Goal: Task Accomplishment & Management: Manage account settings

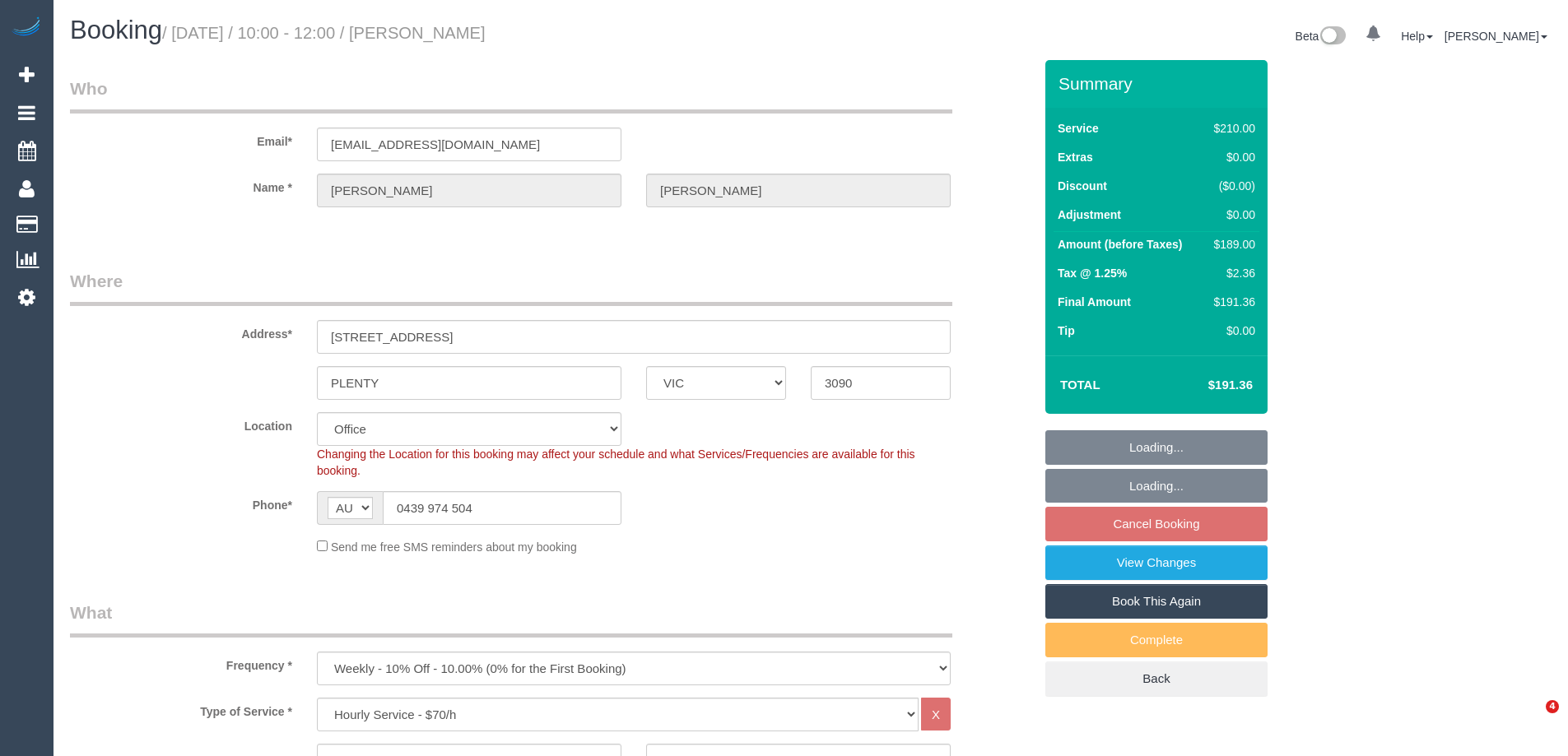
select select "VIC"
select select "180"
select select "number:27"
select select "number:16"
select select "number:19"
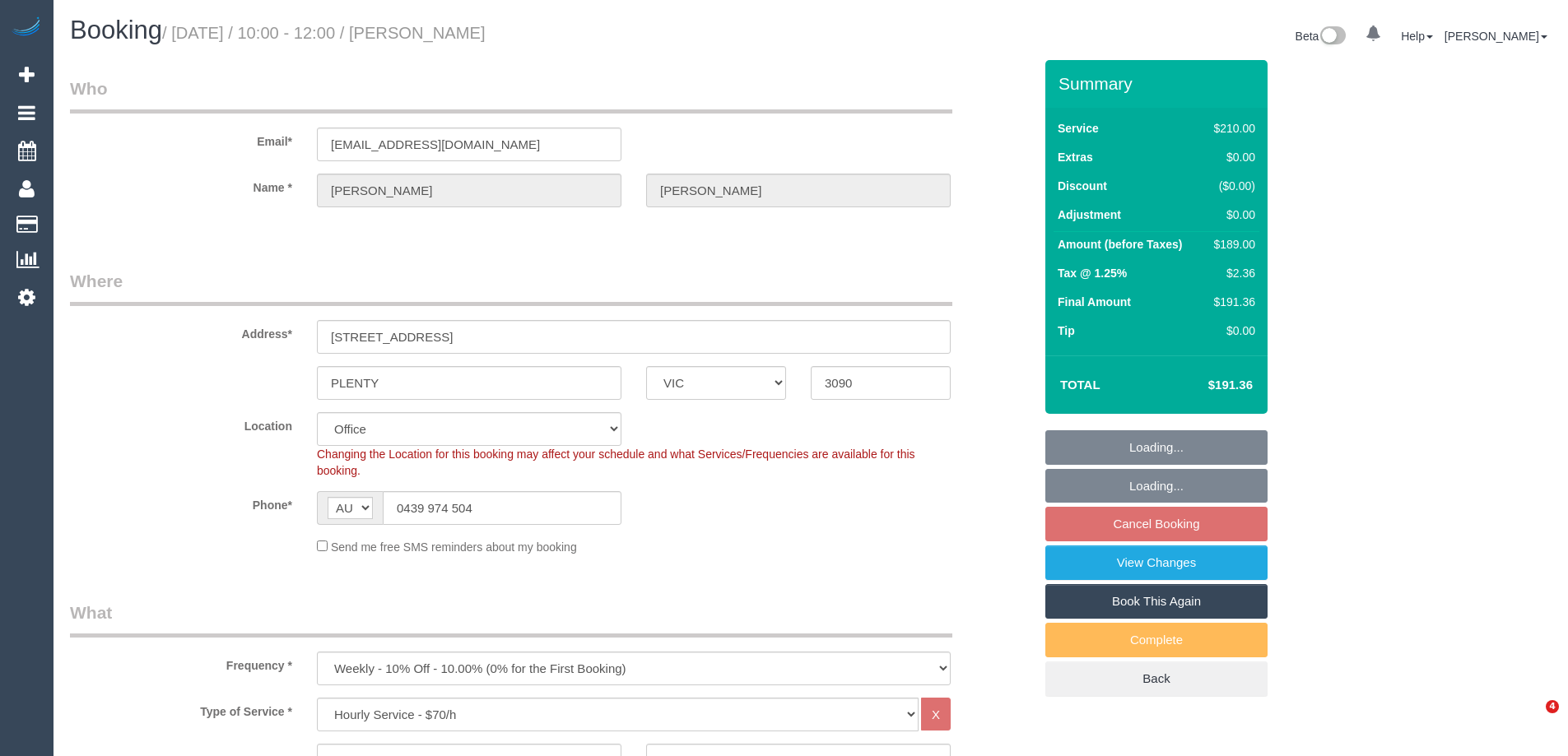
select select "number:36"
select select "number:35"
select select "number:11"
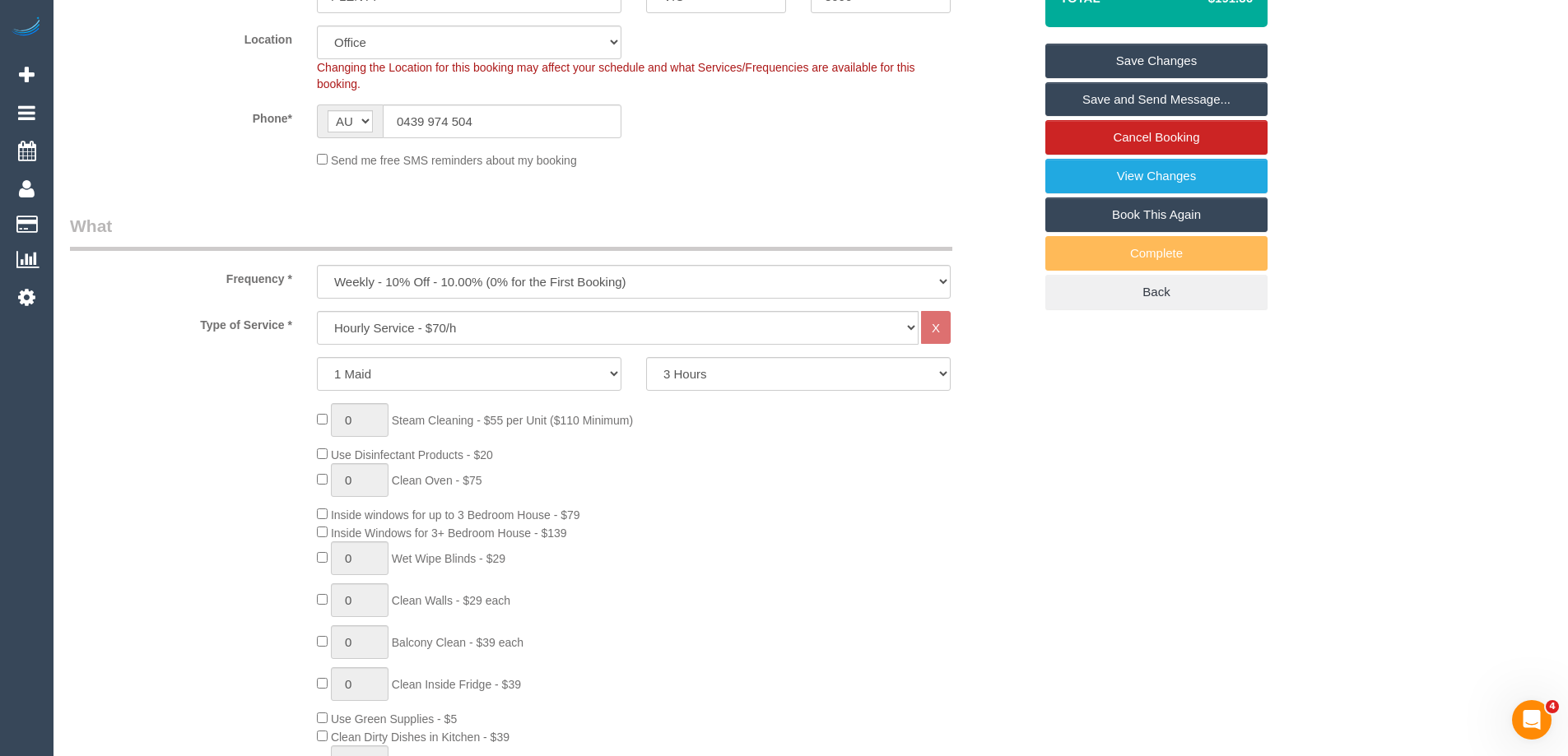
scroll to position [165, 0]
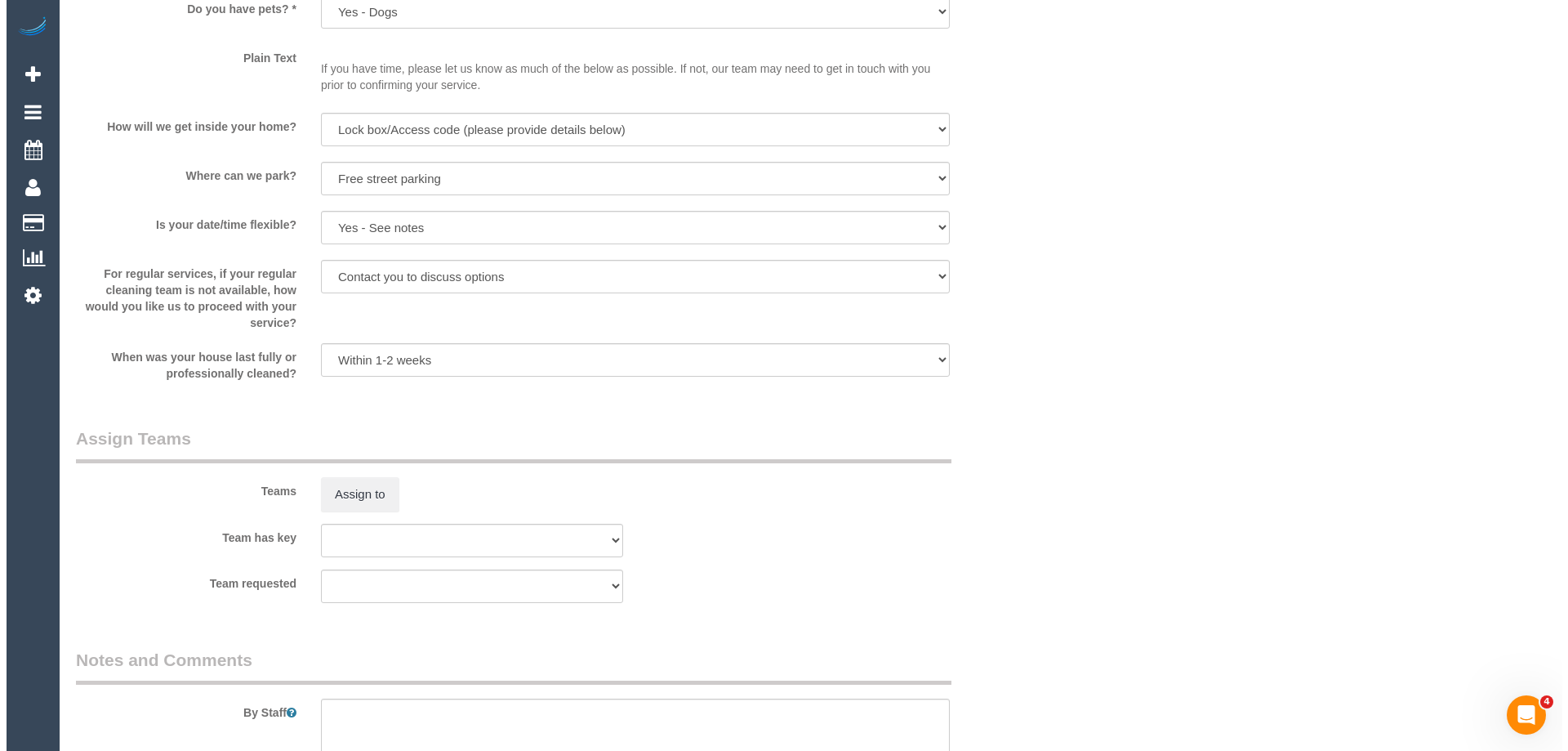
scroll to position [2125, 0]
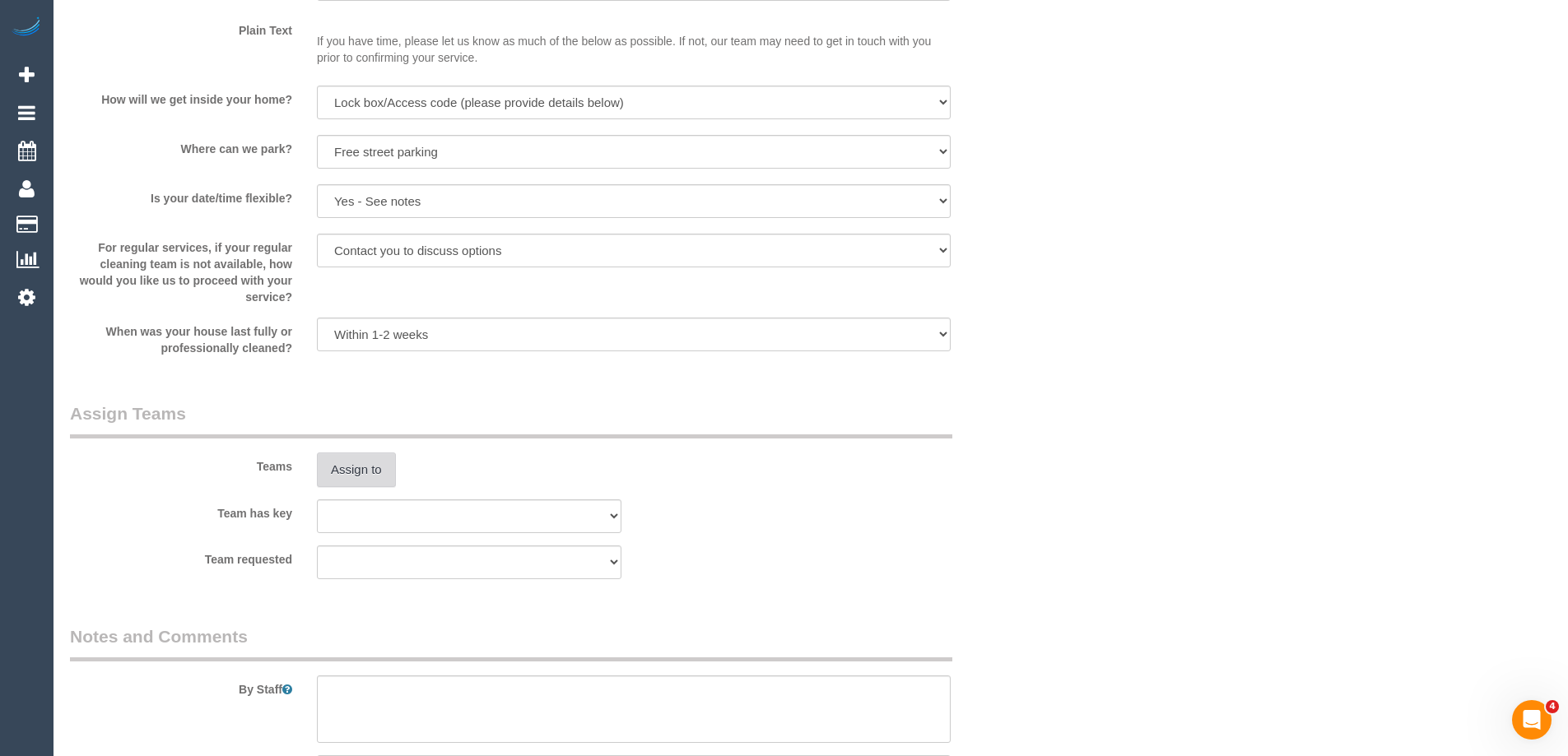
click at [339, 455] on button "Assign to" at bounding box center [356, 469] width 79 height 34
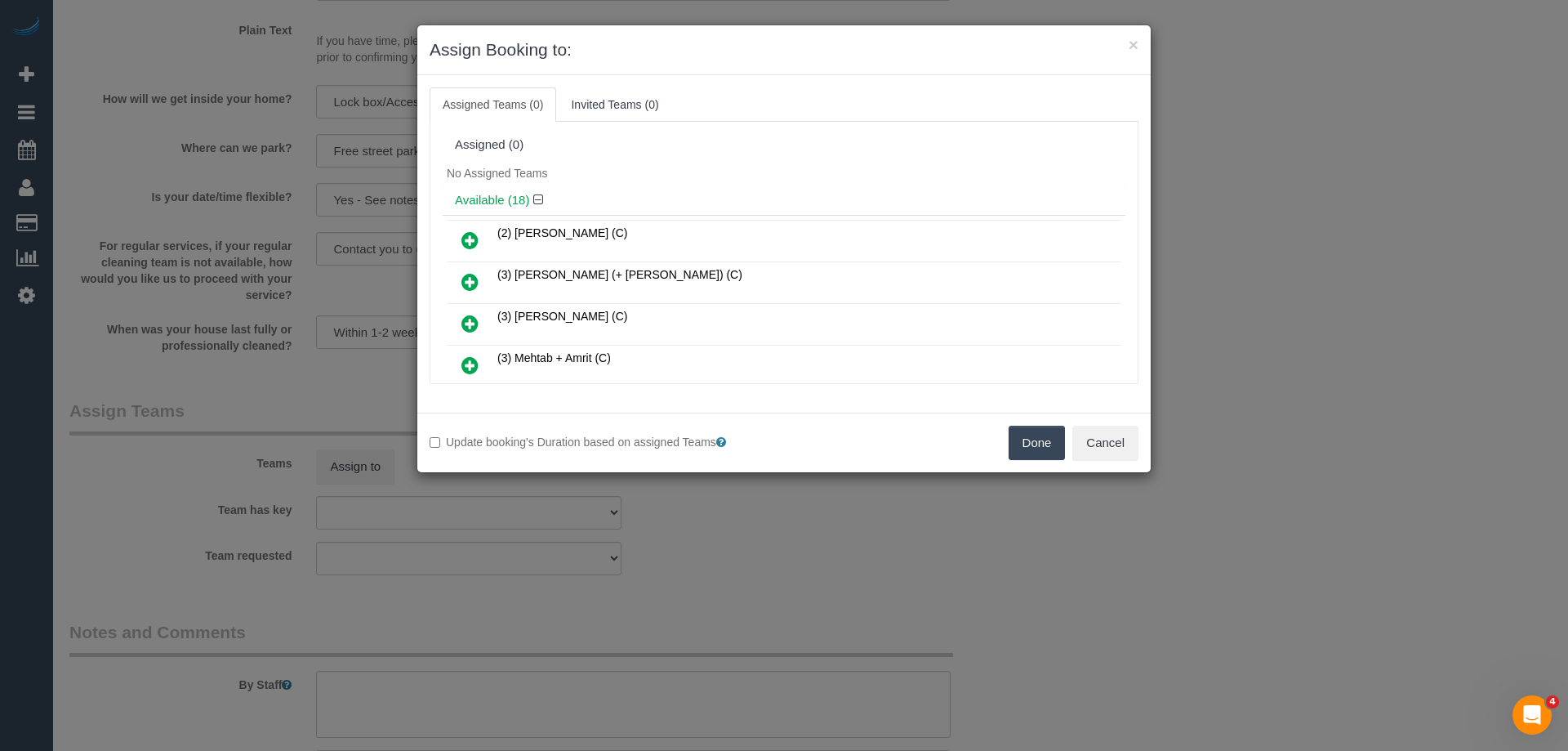
click at [722, 173] on div "No Assigned Teams" at bounding box center [784, 172] width 683 height 24
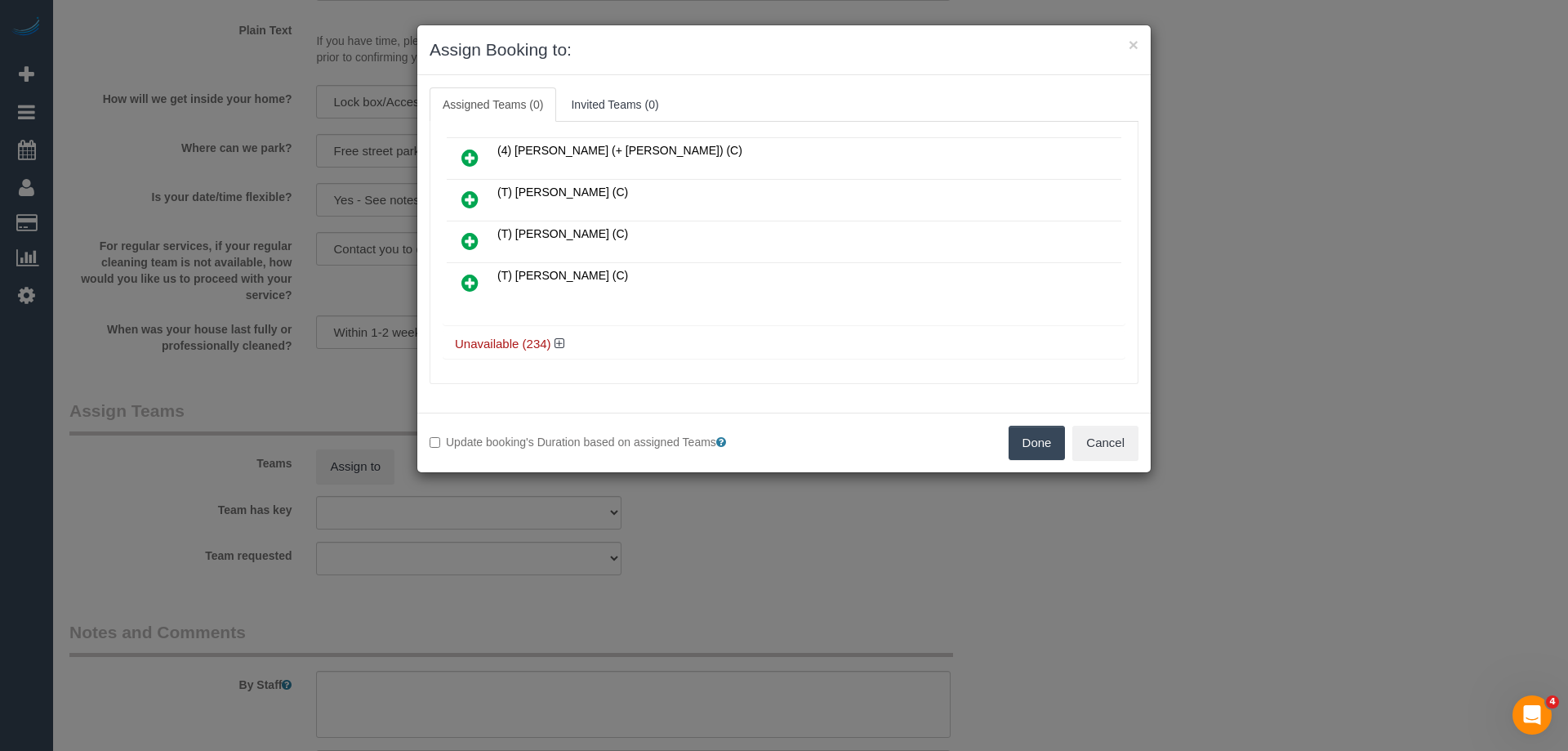
scroll to position [190, 0]
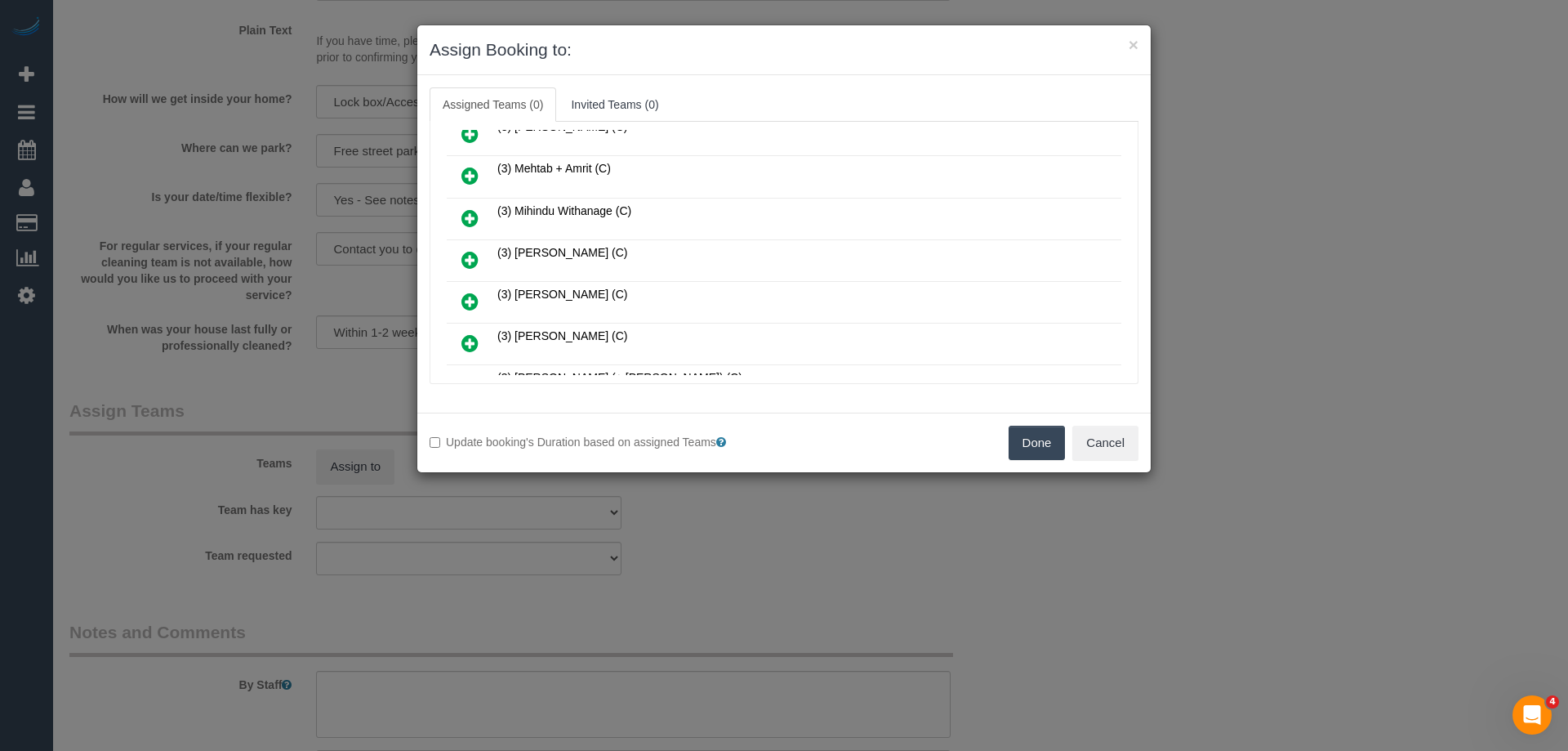
click at [462, 263] on icon at bounding box center [471, 260] width 17 height 19
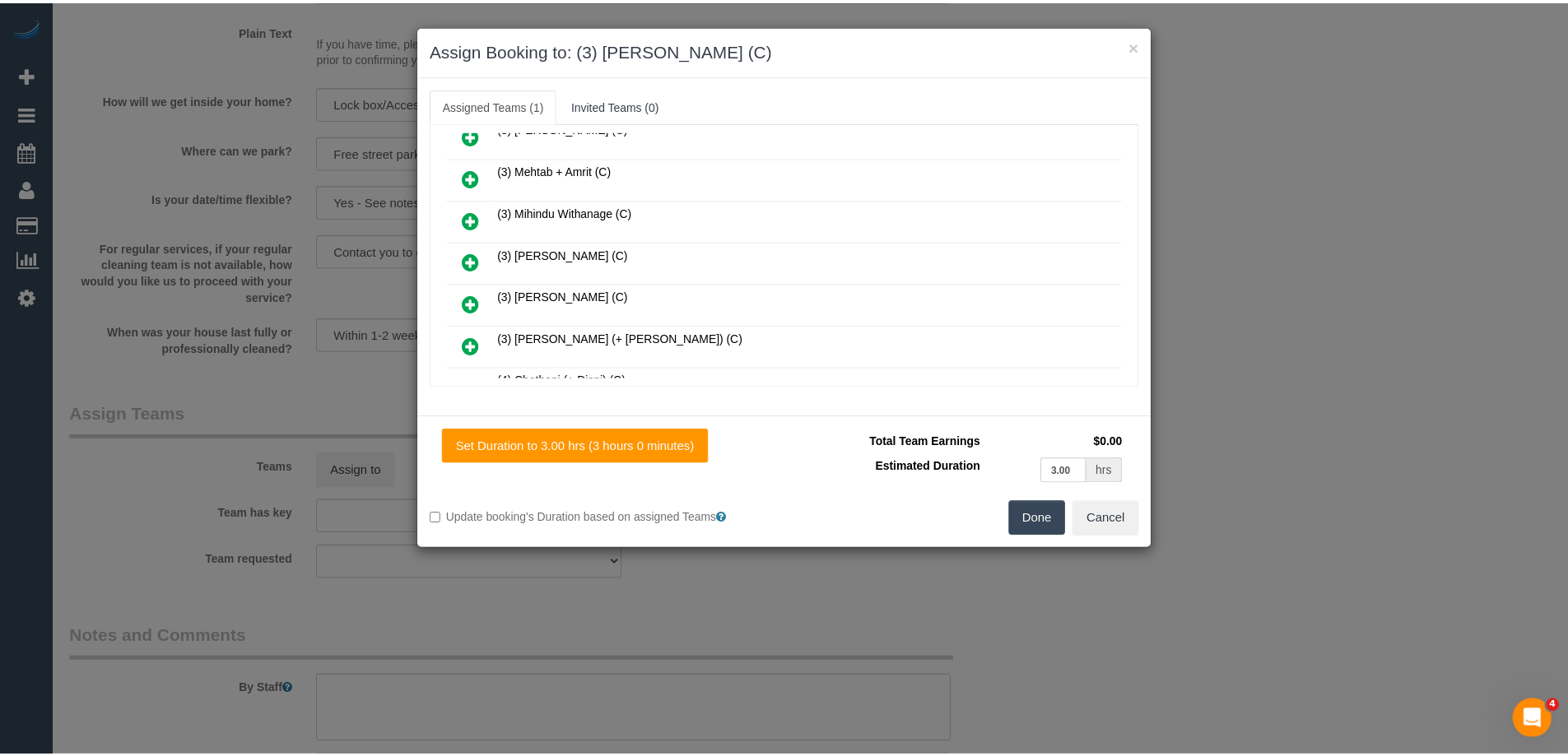
scroll to position [0, 0]
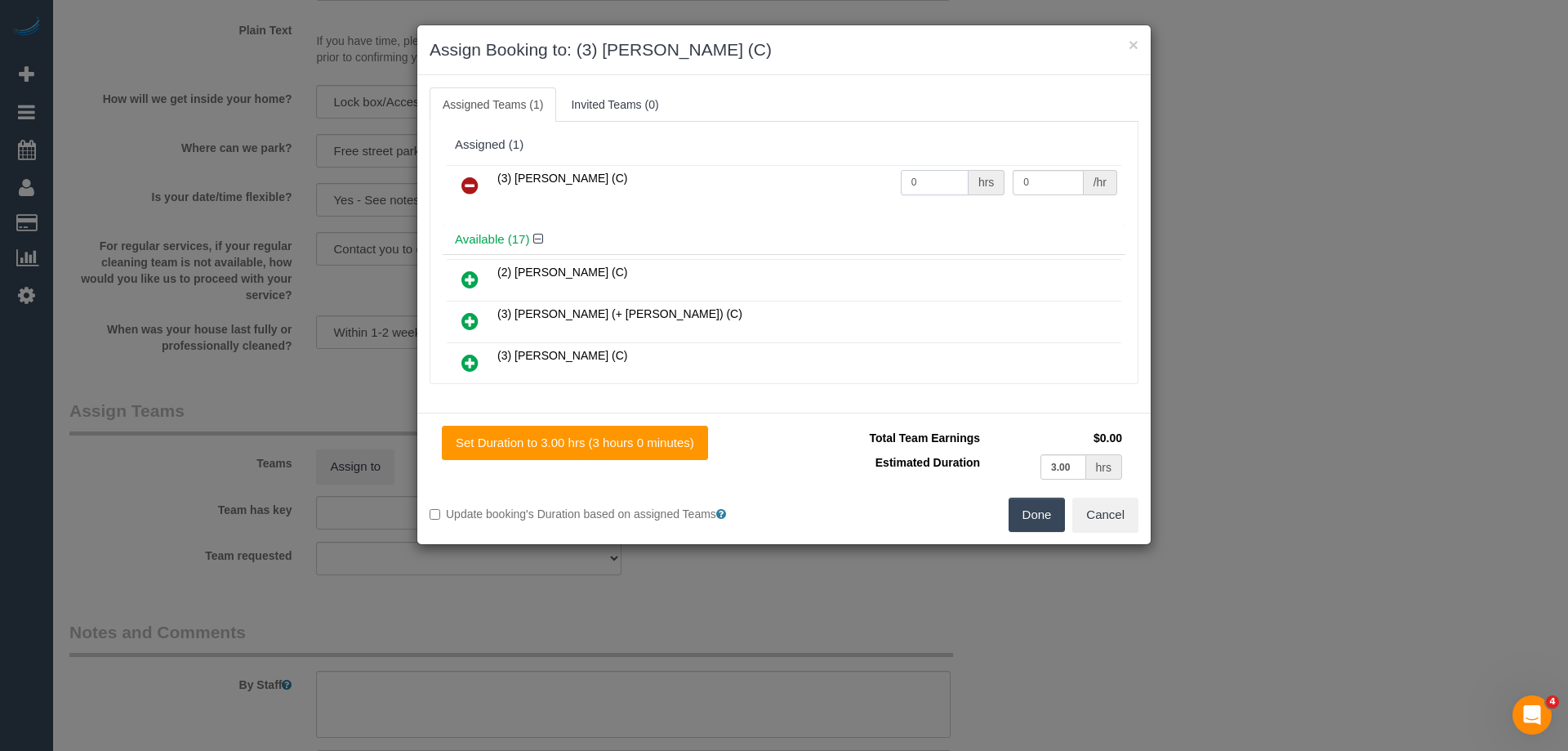
click at [929, 185] on input "0" at bounding box center [935, 182] width 68 height 25
type input "3"
click at [1053, 185] on input "0" at bounding box center [1048, 182] width 71 height 25
type input "35"
click at [1055, 512] on button "Done" at bounding box center [1037, 515] width 57 height 34
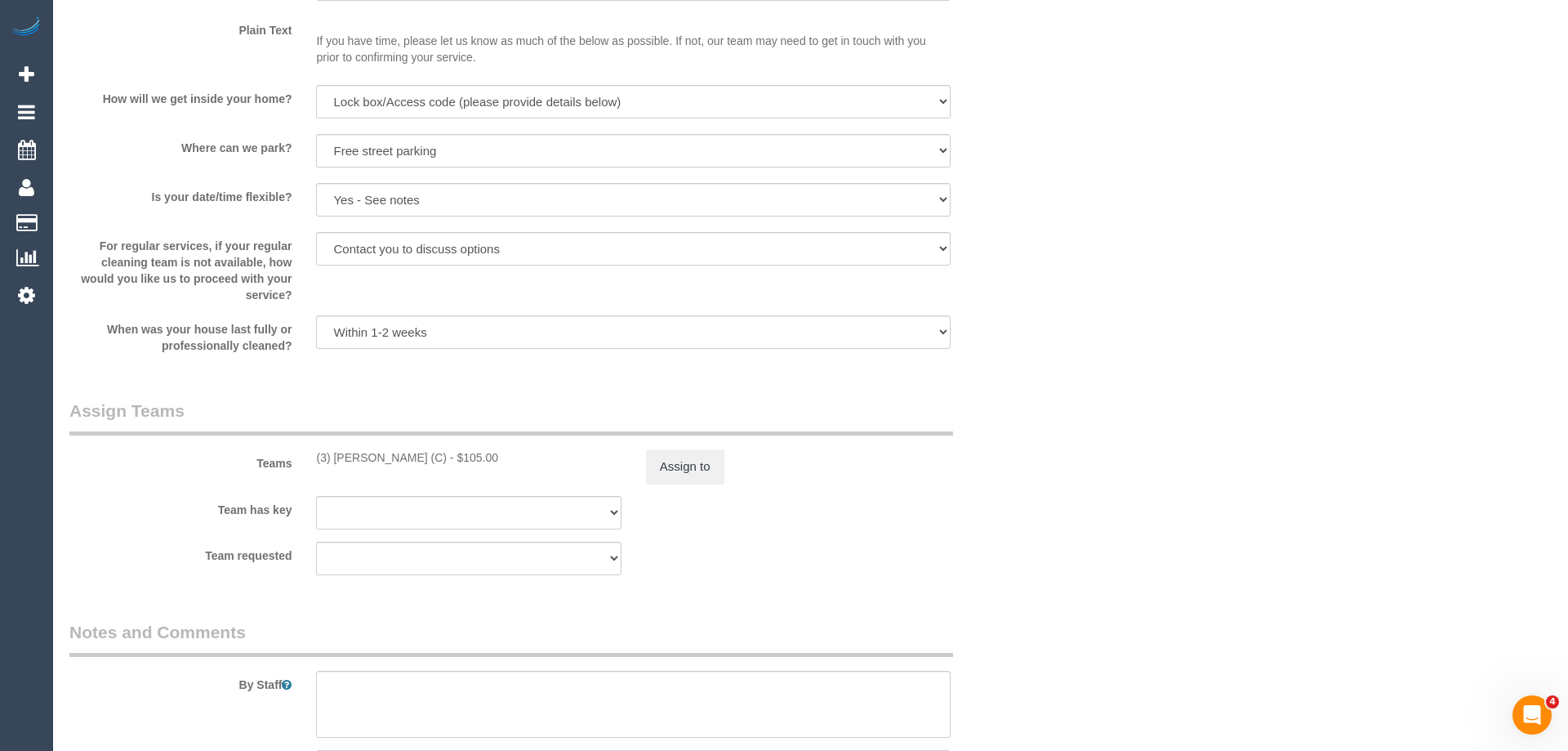
click at [1055, 512] on div "× Assign Booking to: (3) Patrick Sopulu (C) Assigned Teams (1) Invited Teams (0…" at bounding box center [784, 375] width 1568 height 751
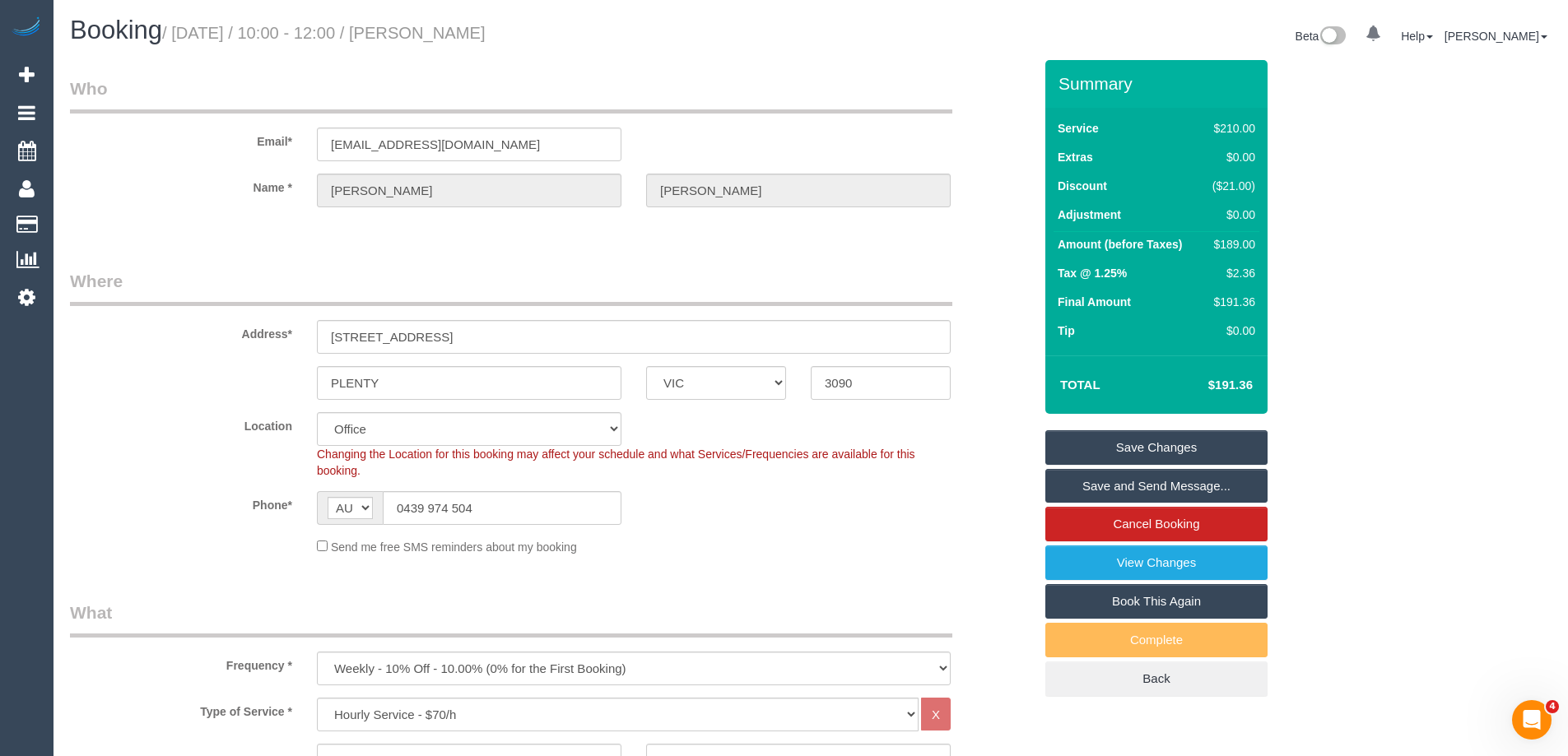
click at [1096, 486] on link "Save and Send Message..." at bounding box center [1156, 486] width 222 height 34
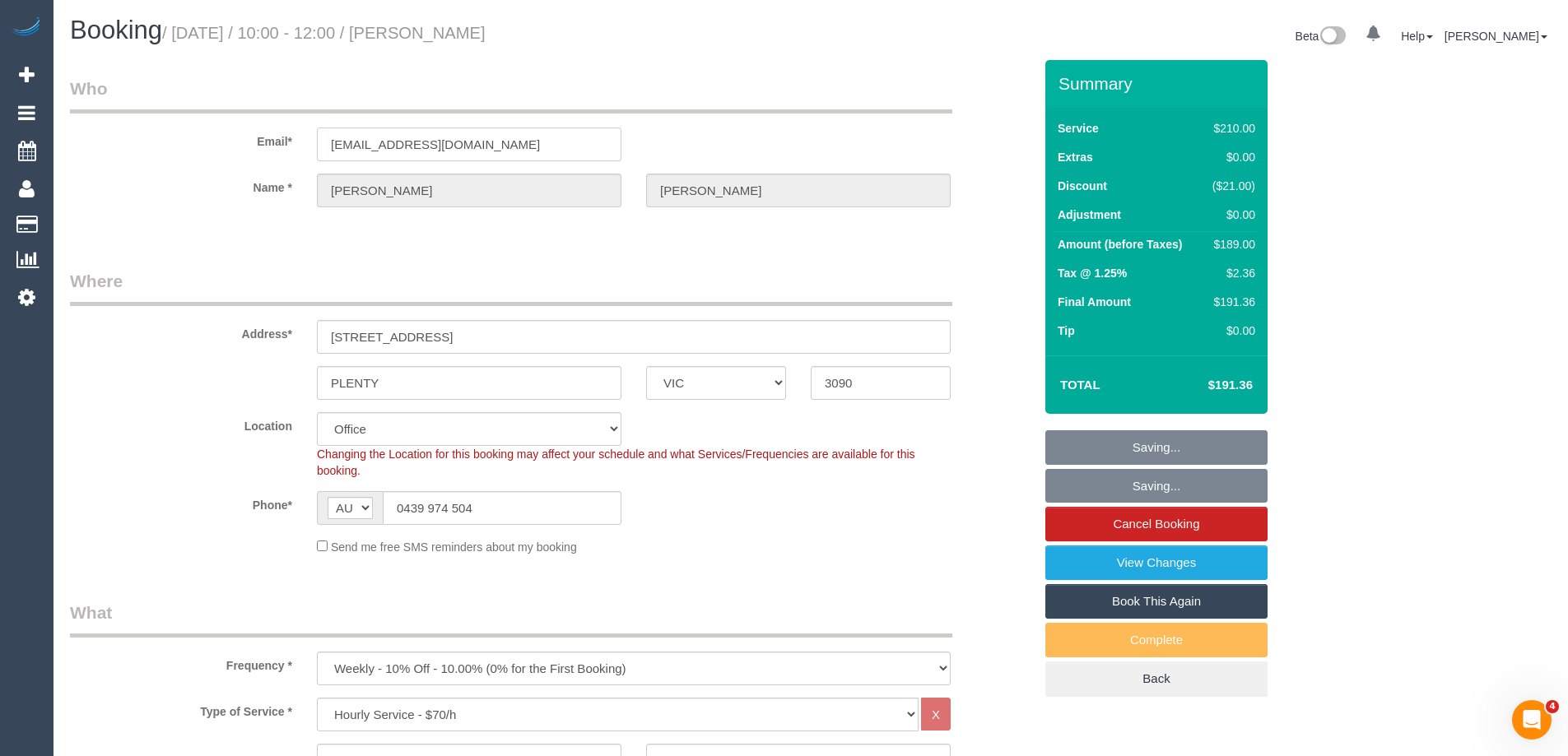
click at [407, 145] on input "kjg1969@bigpond.com" at bounding box center [469, 144] width 304 height 34
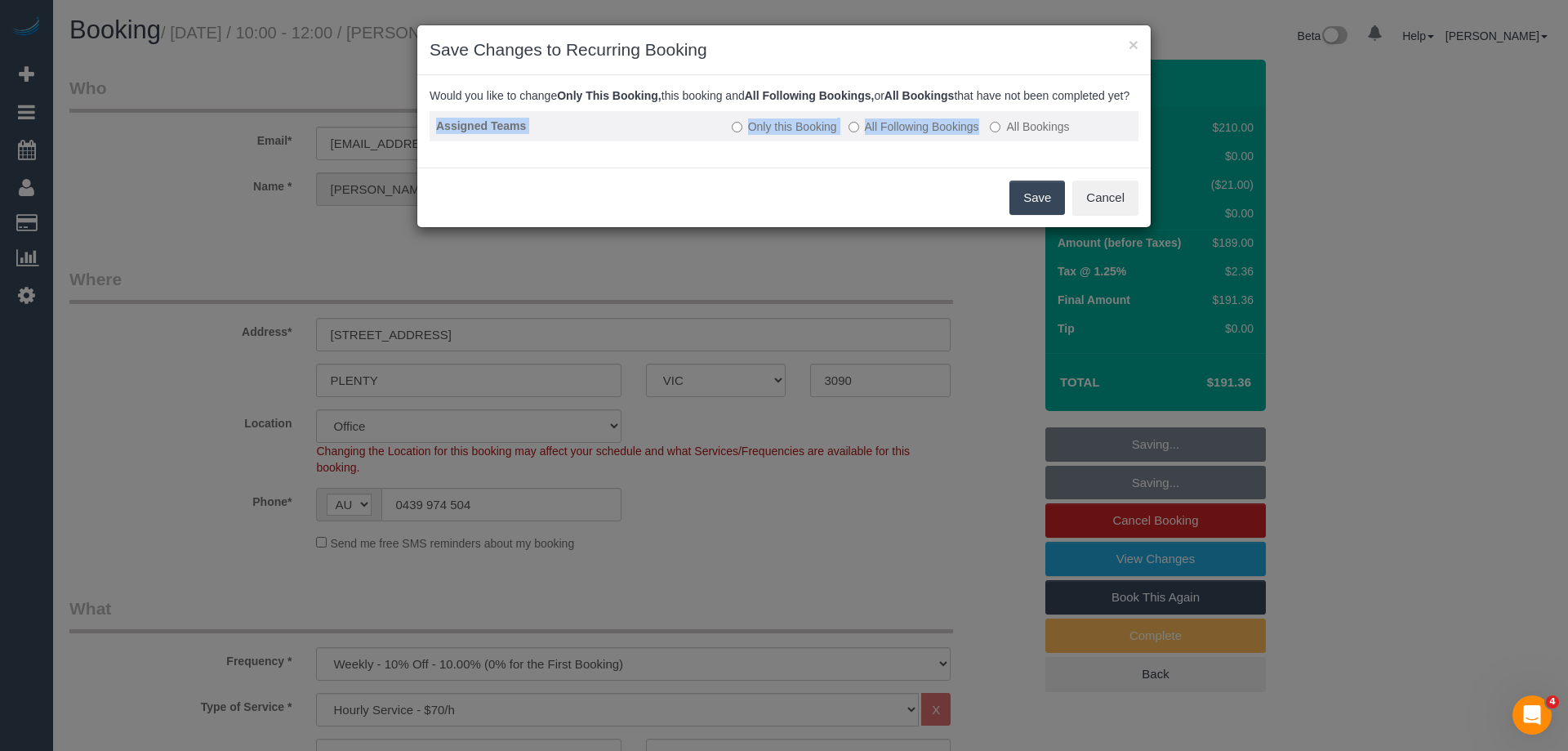
drag, startPoint x: 953, startPoint y: 159, endPoint x: 957, endPoint y: 148, distance: 11.7
click at [957, 150] on div "Assigned Teams Only this Booking All Following Bookings All Bookings" at bounding box center [784, 134] width 709 height 45
click at [940, 135] on label "All Following Bookings" at bounding box center [913, 126] width 131 height 16
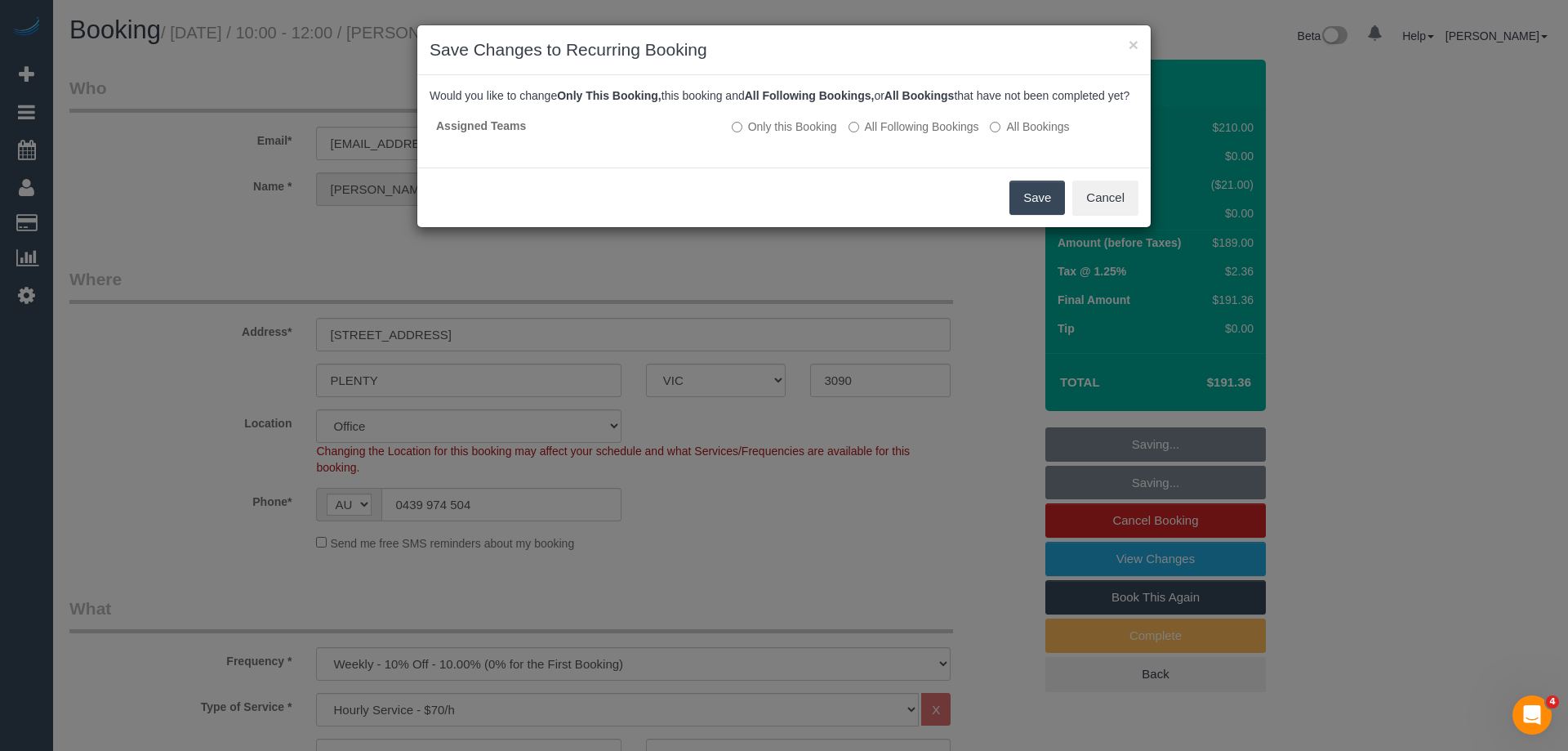
click at [1015, 215] on button "Save" at bounding box center [1036, 197] width 55 height 34
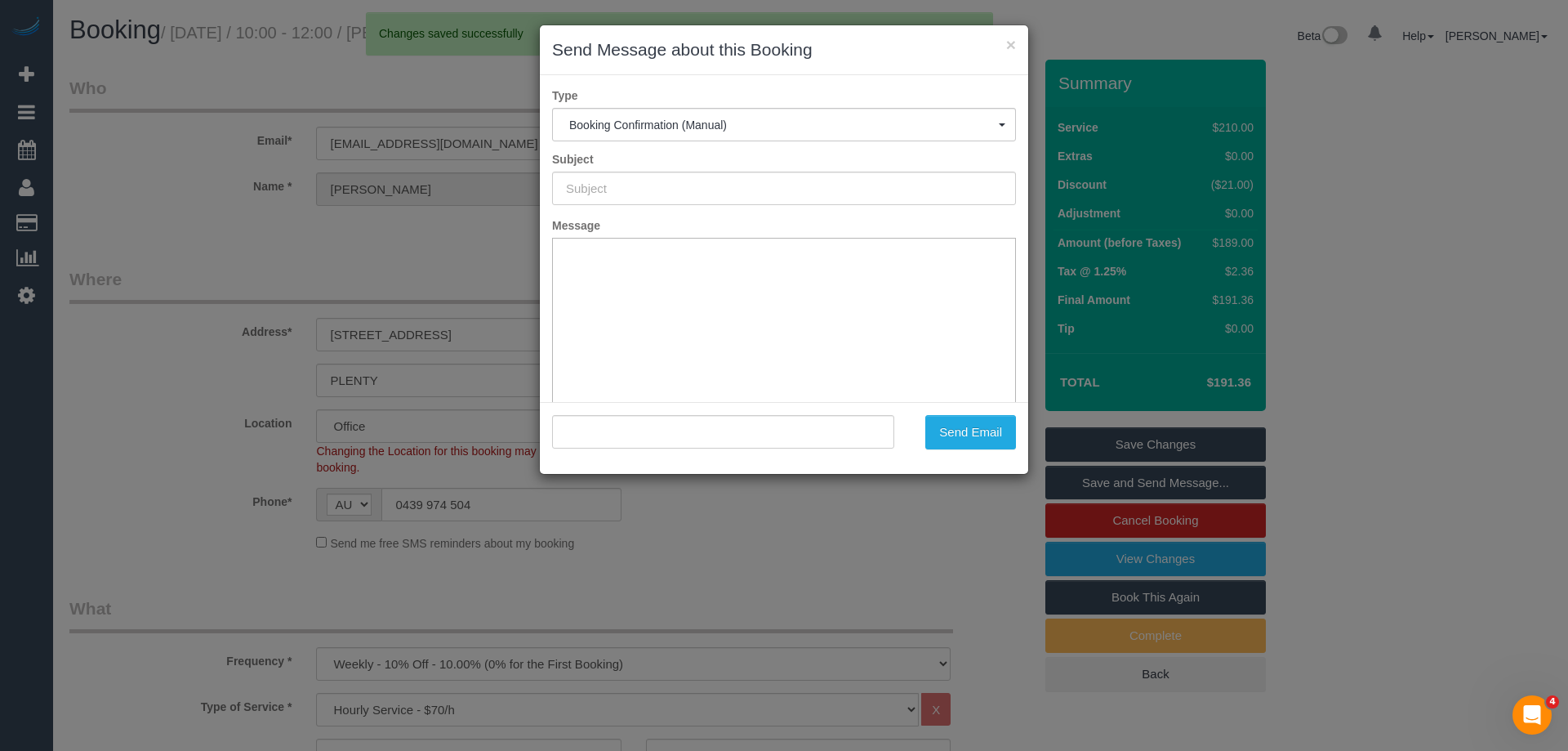
type input "Booking Confirmed"
type input ""Kevin OCONNELL" <kjg1969@bigpond.com>"
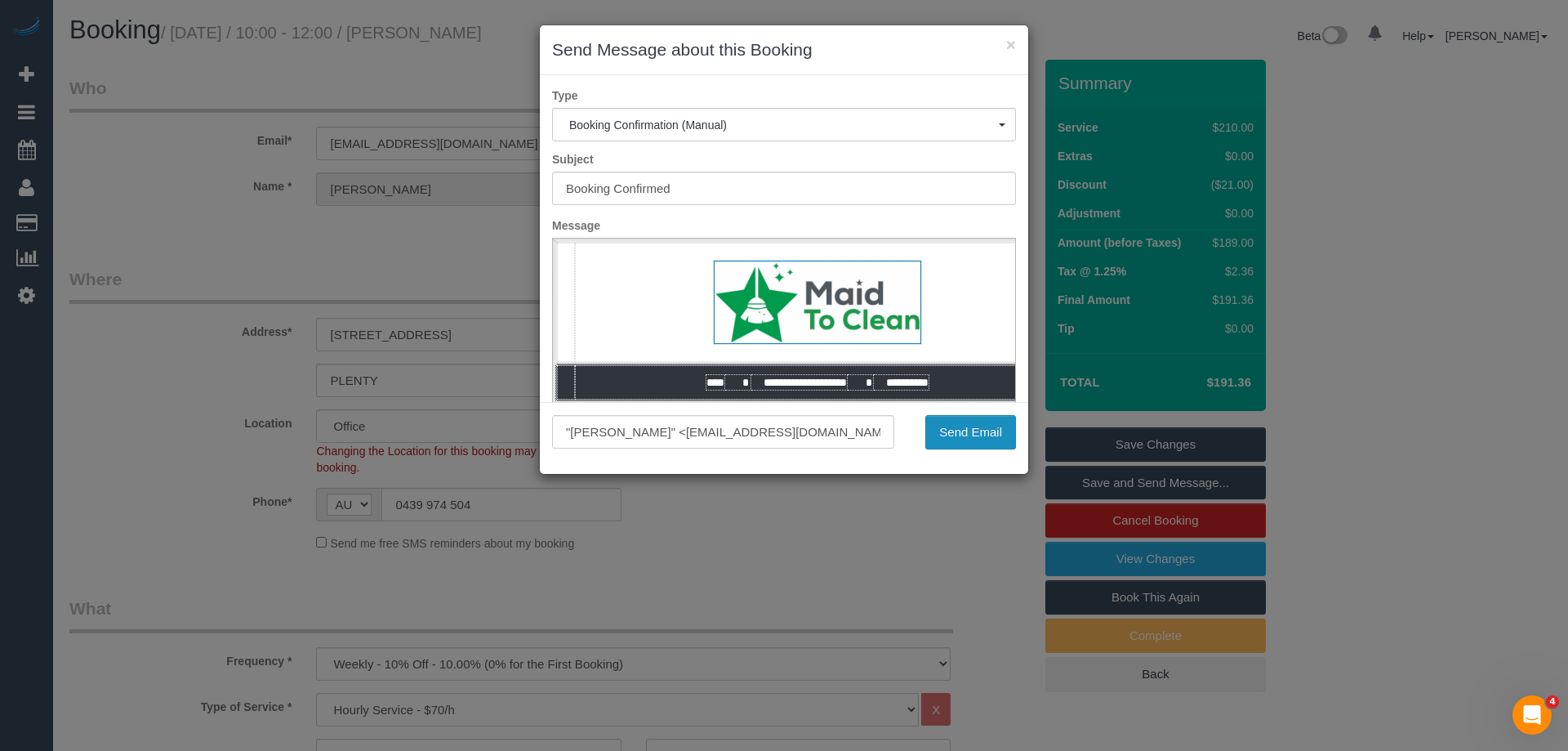
drag, startPoint x: 965, startPoint y: 433, endPoint x: 943, endPoint y: 423, distance: 24.2
click at [965, 433] on button "Send Email" at bounding box center [971, 431] width 91 height 34
click at [359, 138] on div "× Send Message about this Booking Type Booking Confirmation (Manual) Booking Co…" at bounding box center [784, 375] width 1568 height 751
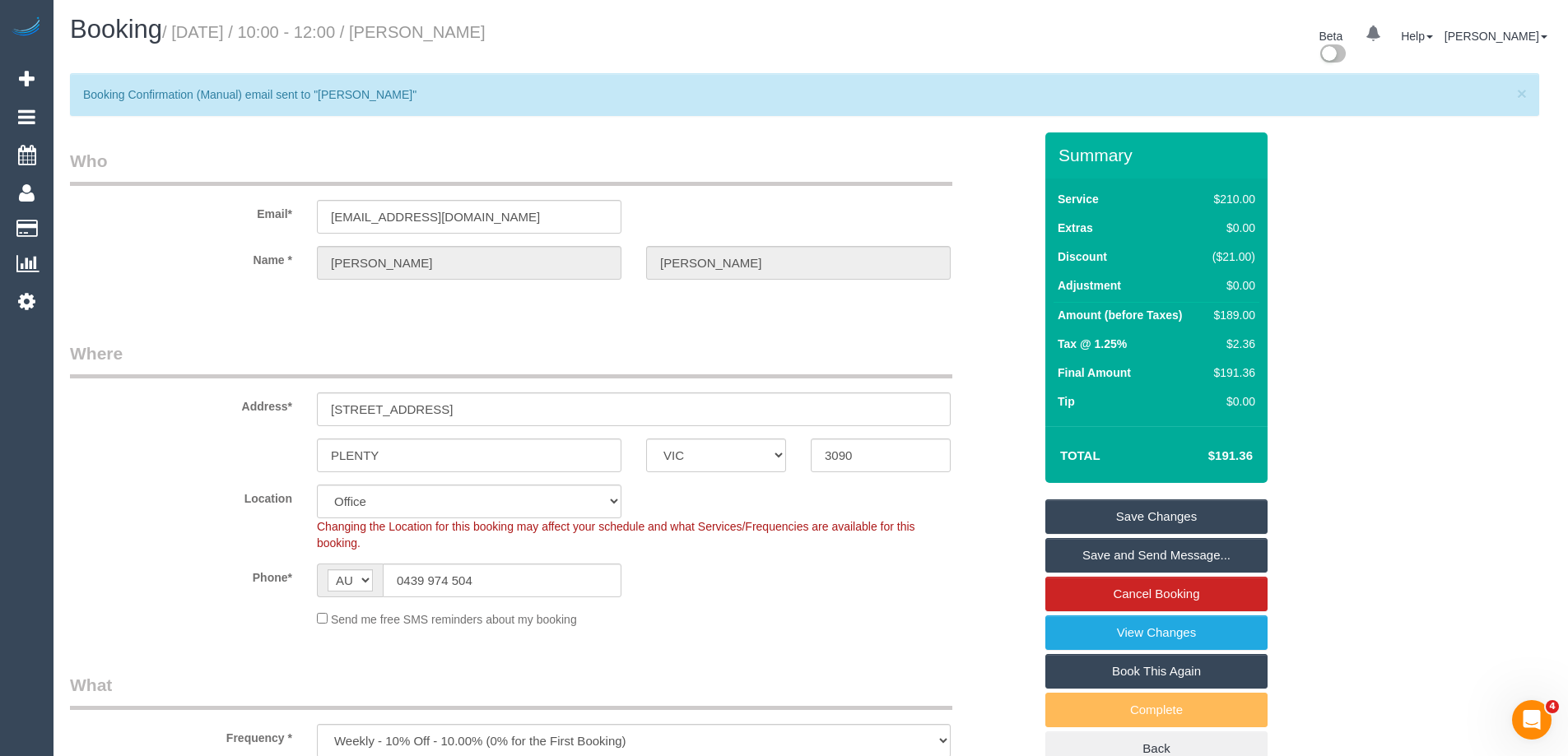
click at [362, 139] on div "× Send Message about this Booking Type Booking Confirmation (Manual) Booking Co…" at bounding box center [784, 378] width 1568 height 756
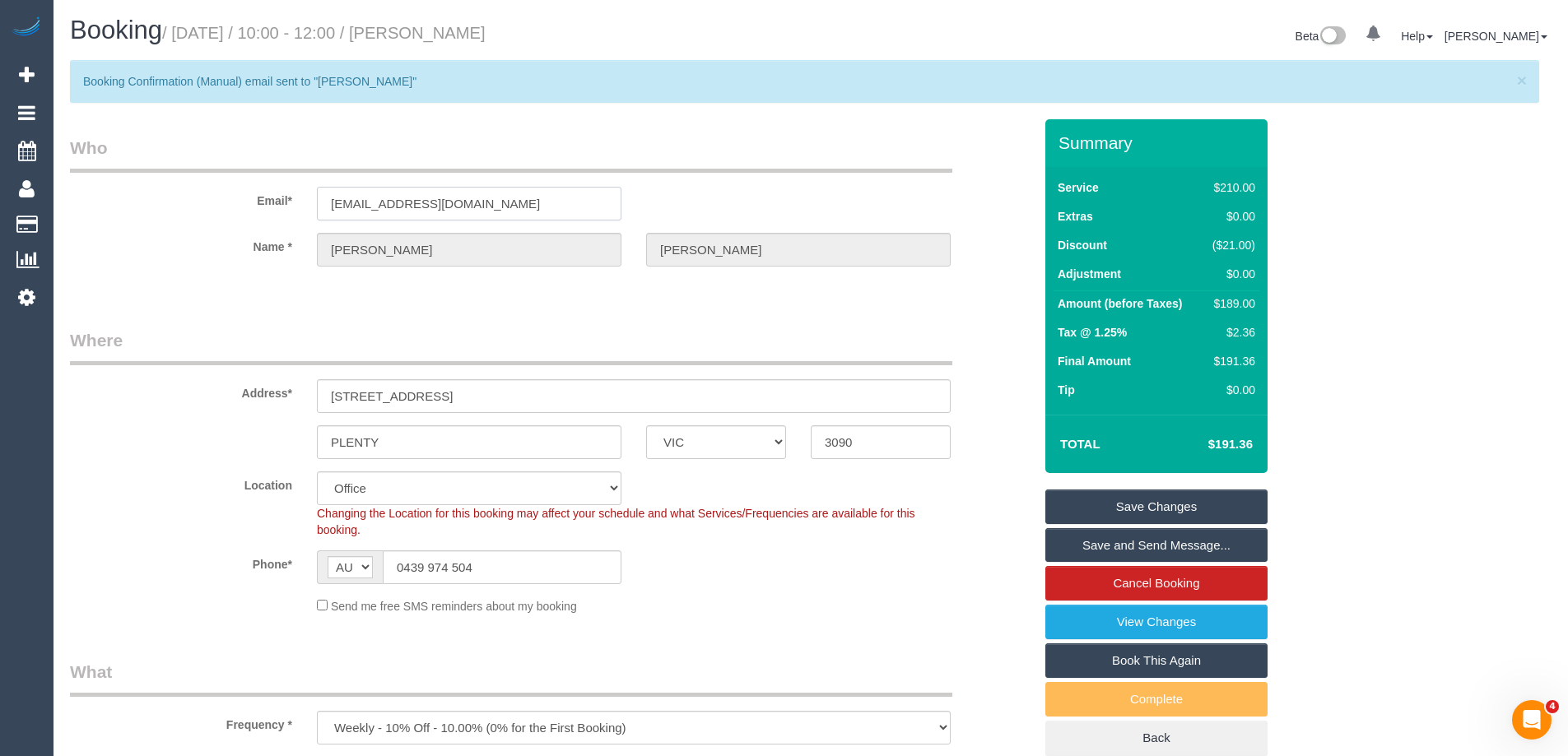
click at [384, 192] on input "kjg1969@bigpond.com" at bounding box center [469, 203] width 304 height 34
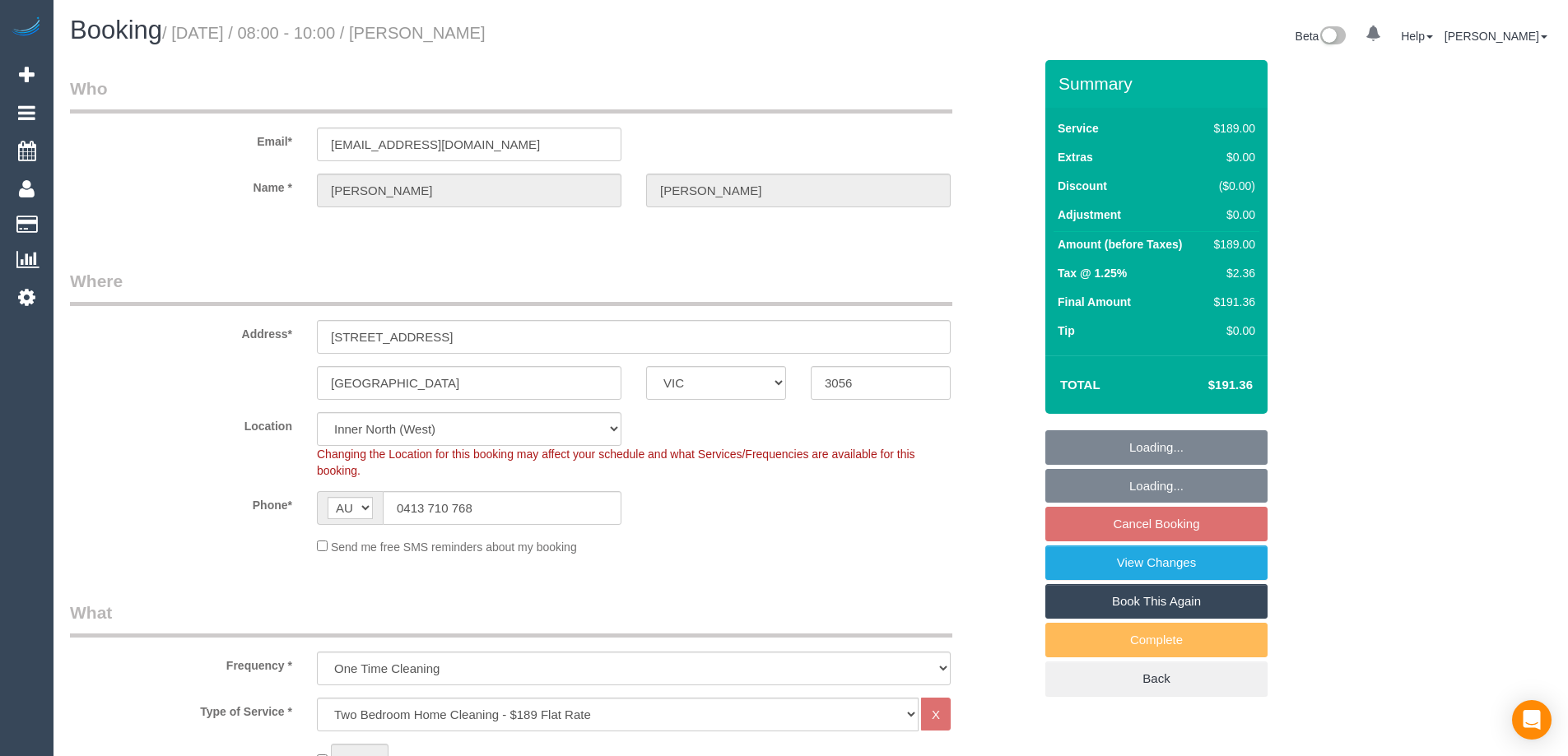
select select "VIC"
select select "string:stripe-pm_1S3E8Z2GScqysDRVp7oFLBM8"
select select "number:27"
select select "number:14"
select select "number:19"
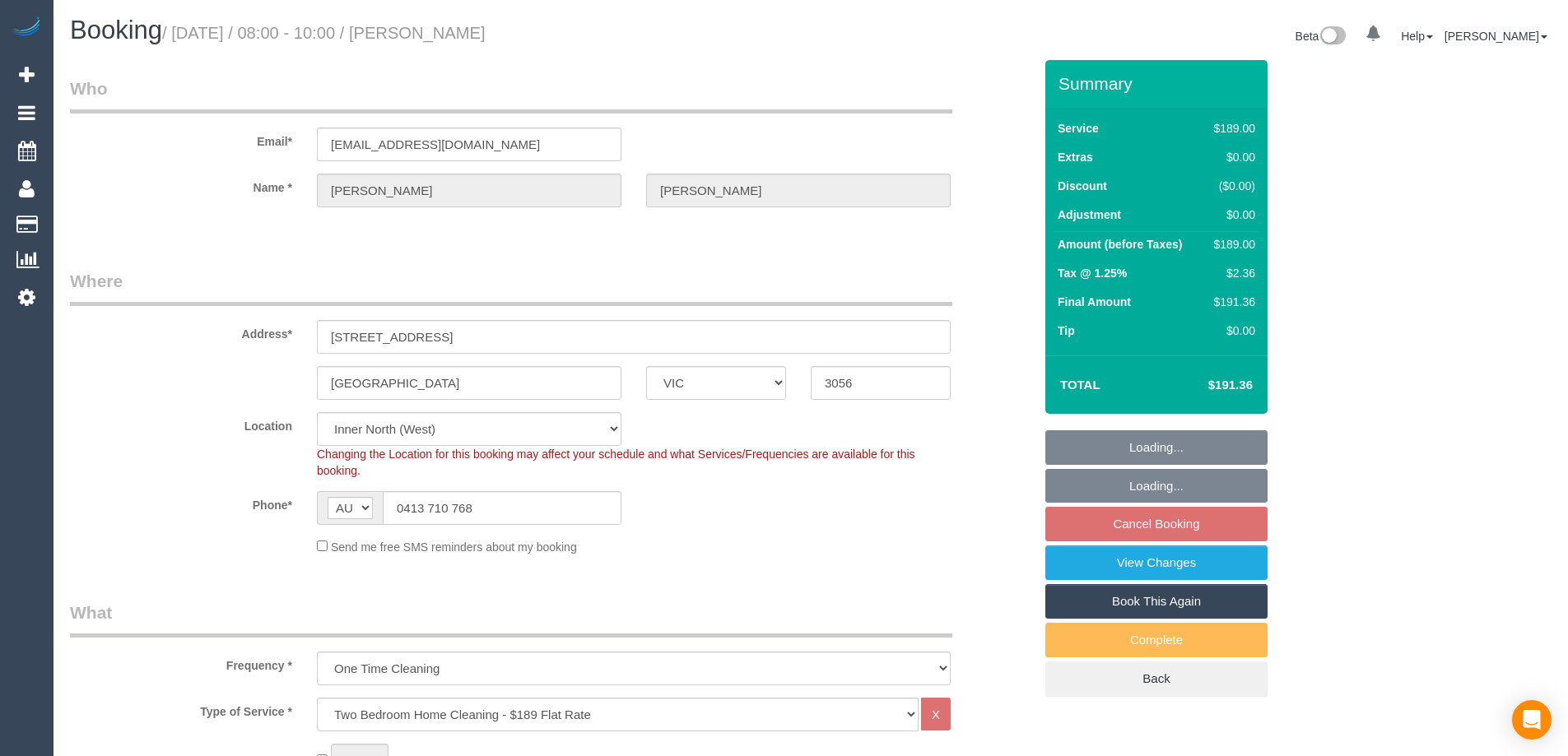
select select "number:22"
select select "number:33"
select select "number:12"
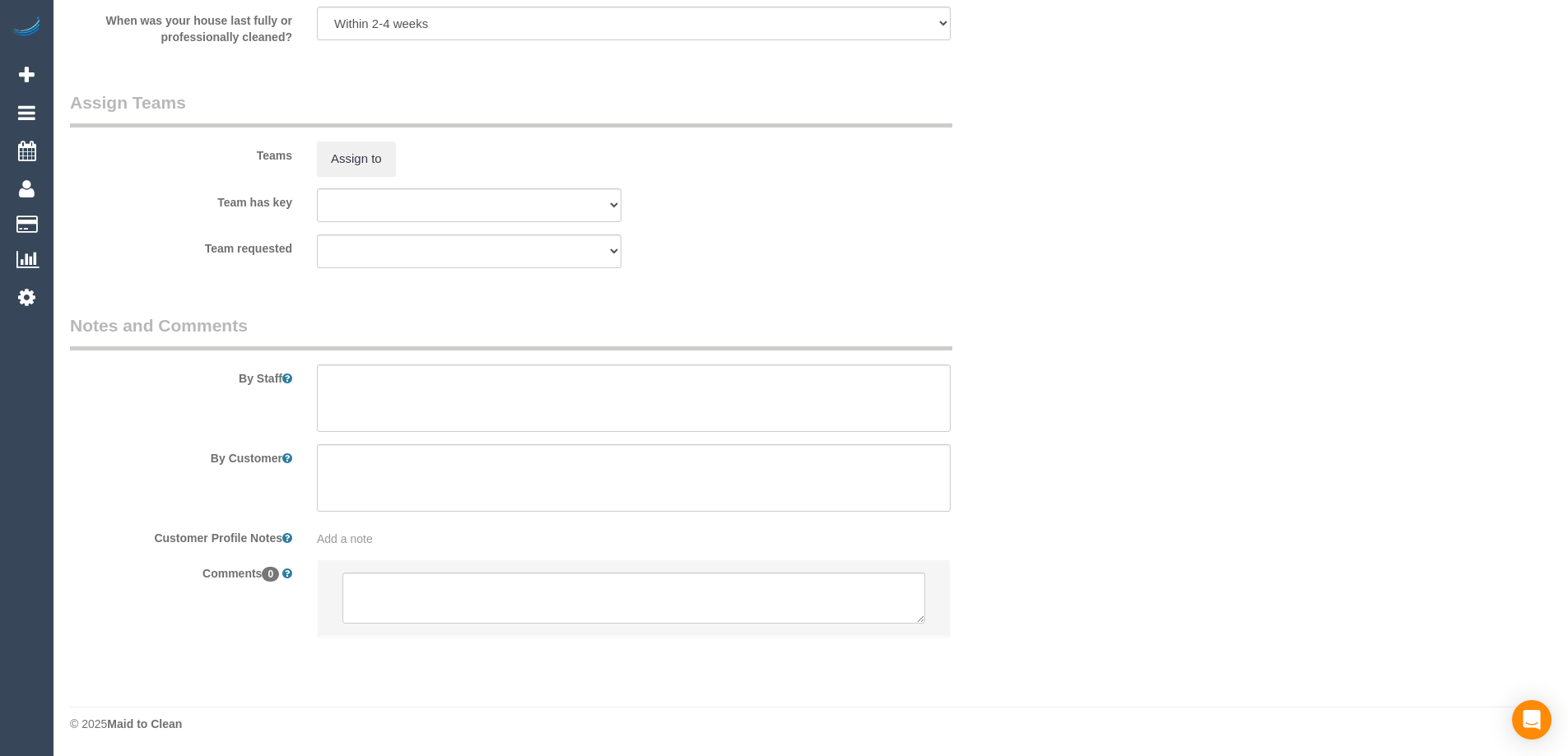
select select "spot1"
click at [438, 587] on textarea at bounding box center [633, 598] width 583 height 51
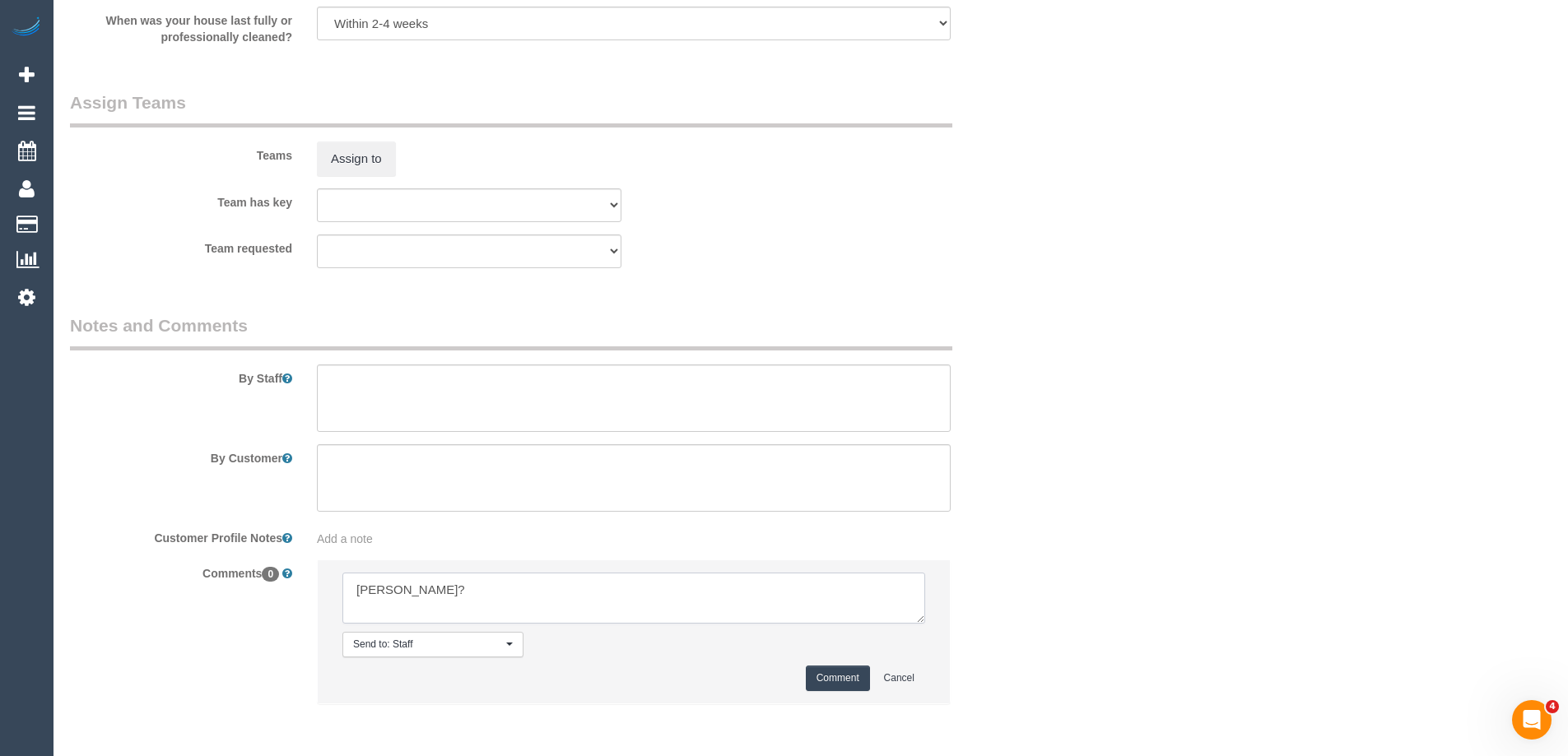
click at [518, 618] on textarea at bounding box center [633, 598] width 583 height 51
type textarea "[PERSON_NAME] 12-2pm?"
click at [854, 683] on button "Comment" at bounding box center [838, 678] width 64 height 25
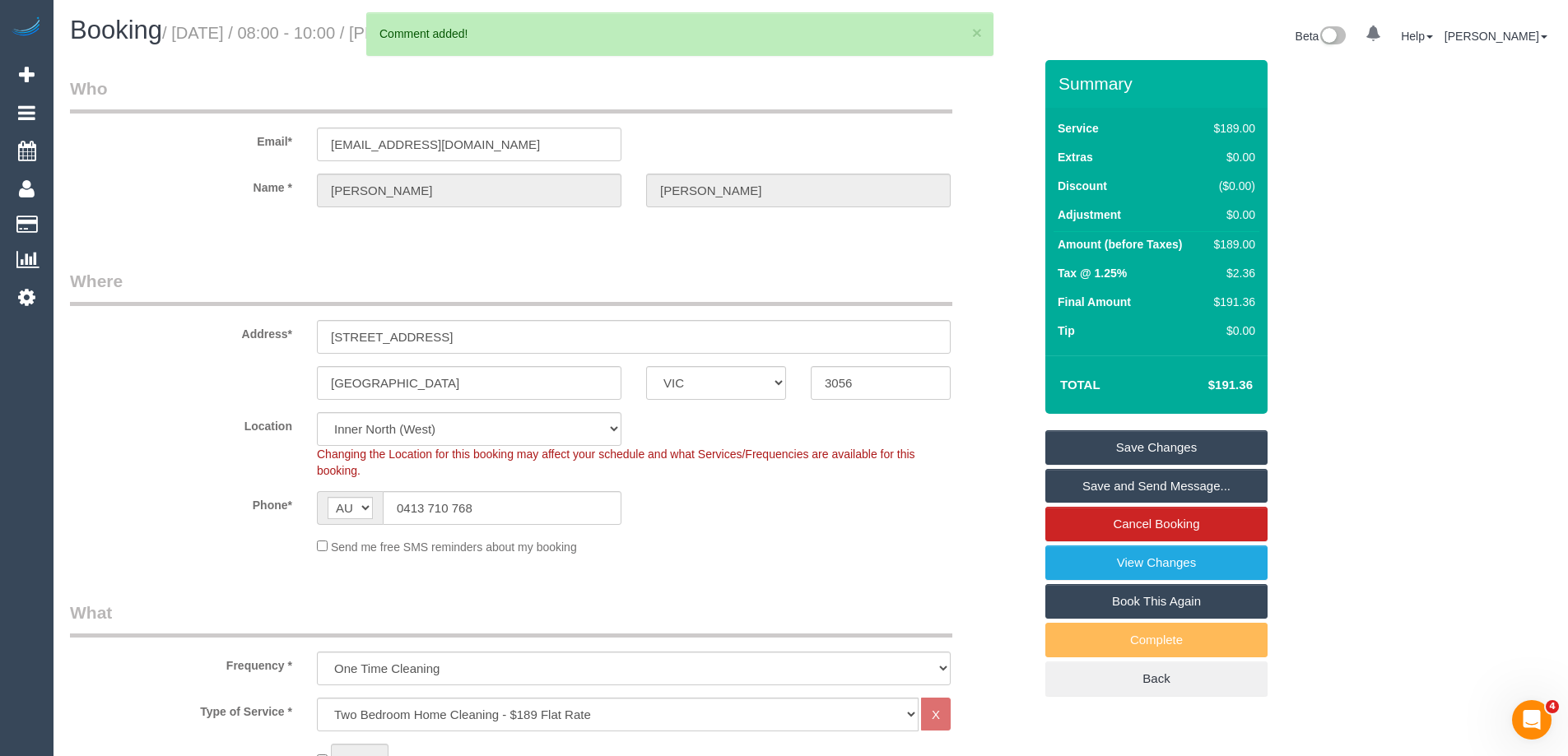
click at [1178, 449] on link "Save Changes" at bounding box center [1156, 447] width 222 height 34
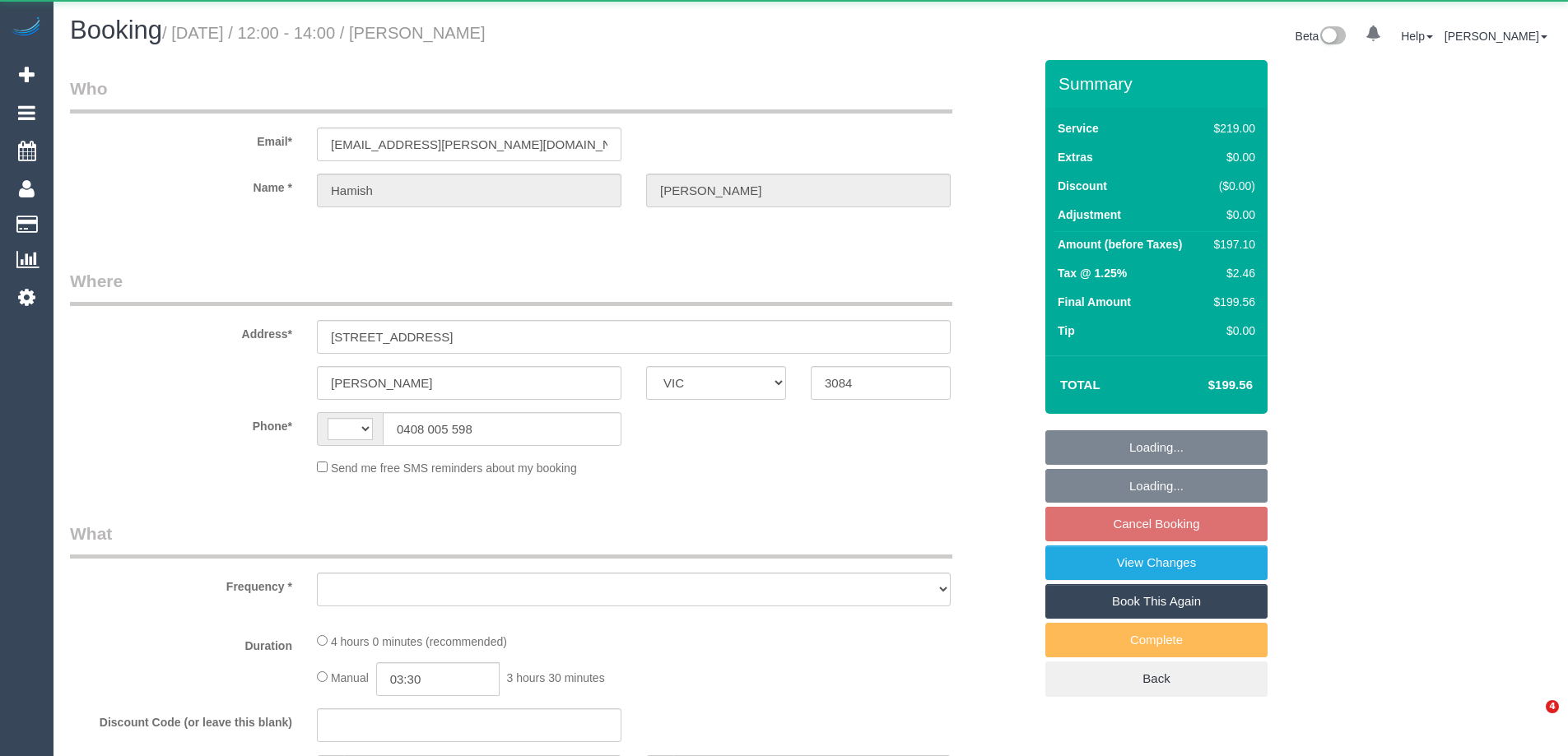
select select "VIC"
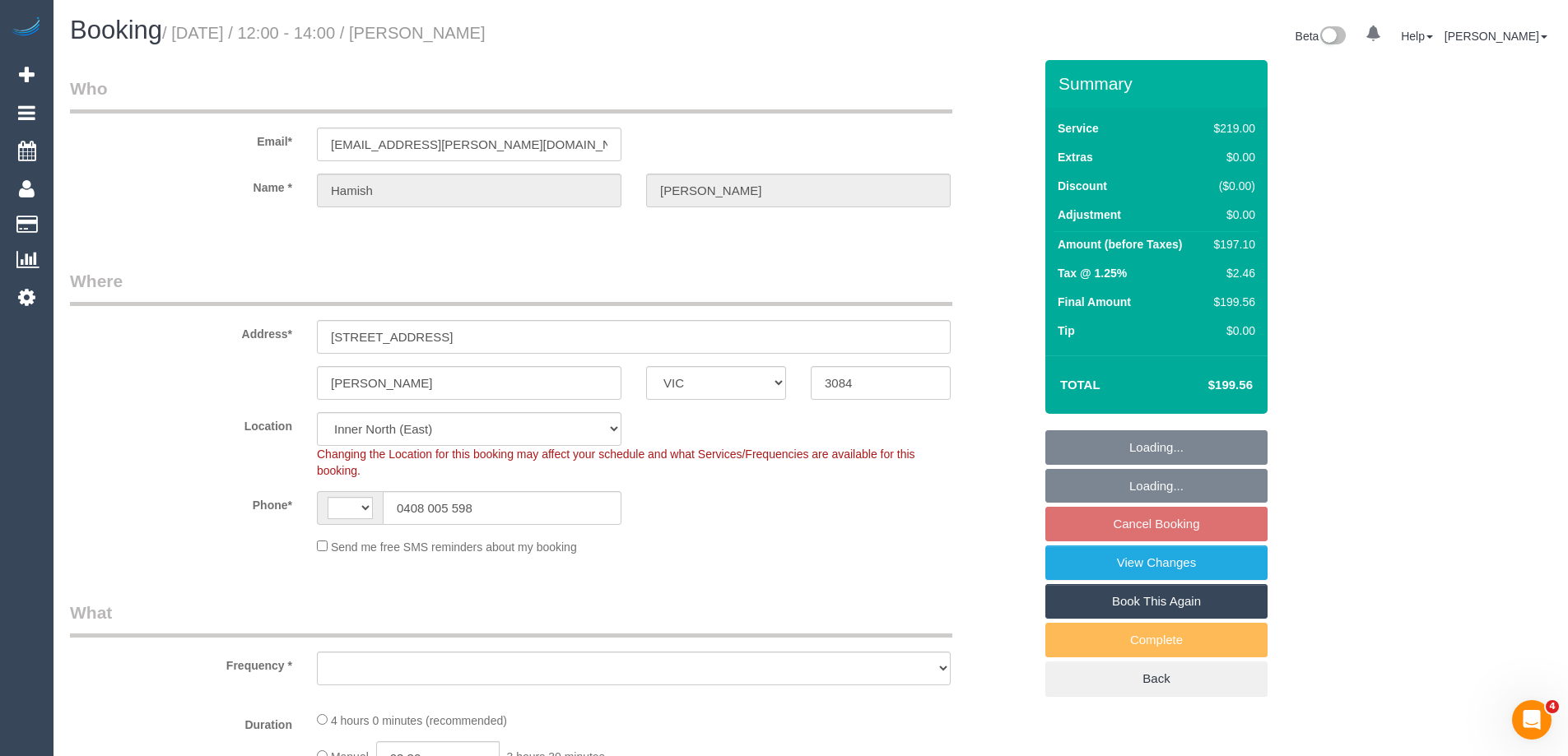
select select "object:304"
select select "string:AU"
select select "string:stripe-pm_1R4ZRq2GScqysDRVUhNjCurR"
select select "object:556"
select select "number:27"
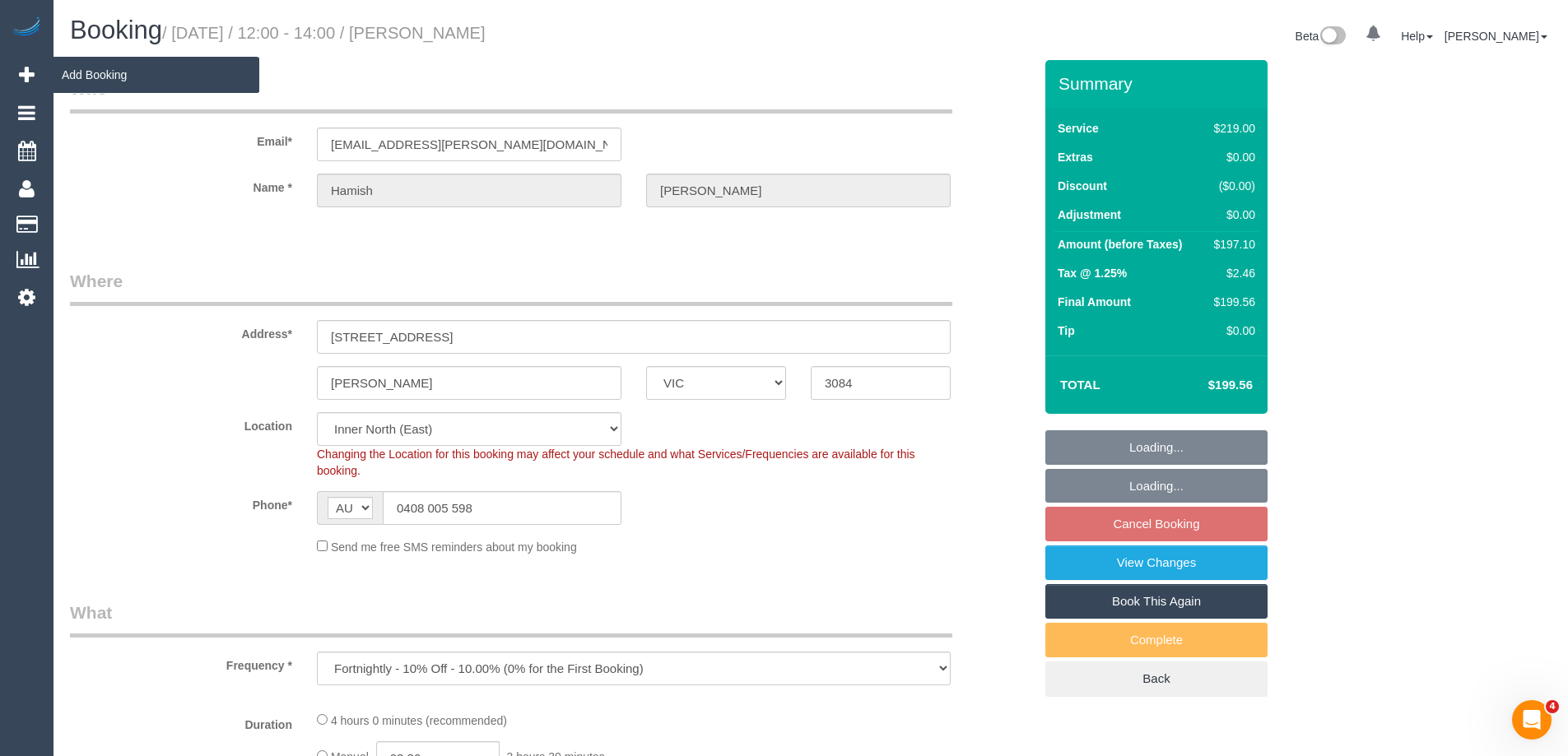
select select "number:14"
select select "number:19"
select select "number:25"
select select "spot1"
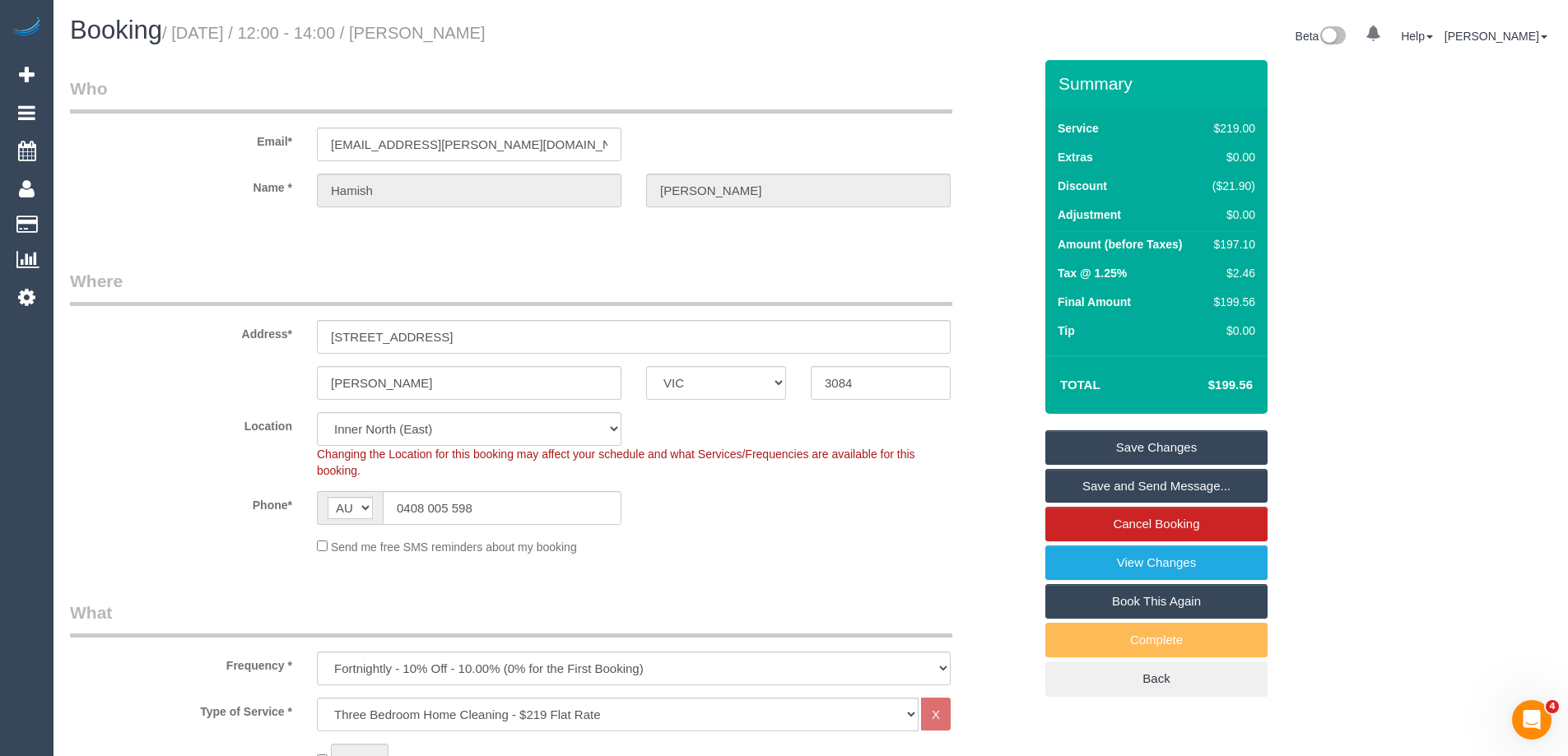
click at [966, 430] on div "Location Office City East (North) East (South) Inner East Inner North (East) In…" at bounding box center [551, 446] width 987 height 66
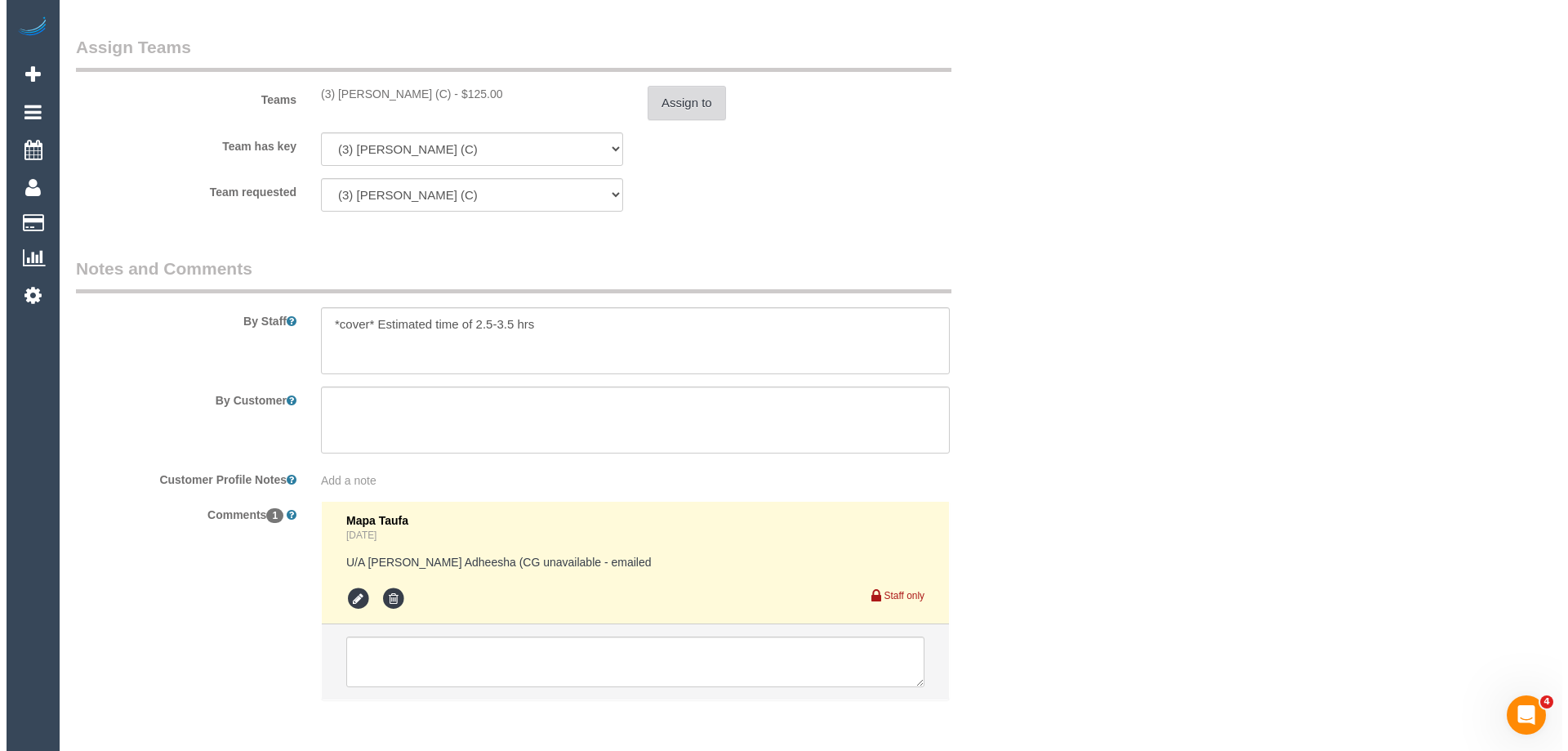
scroll to position [2539, 0]
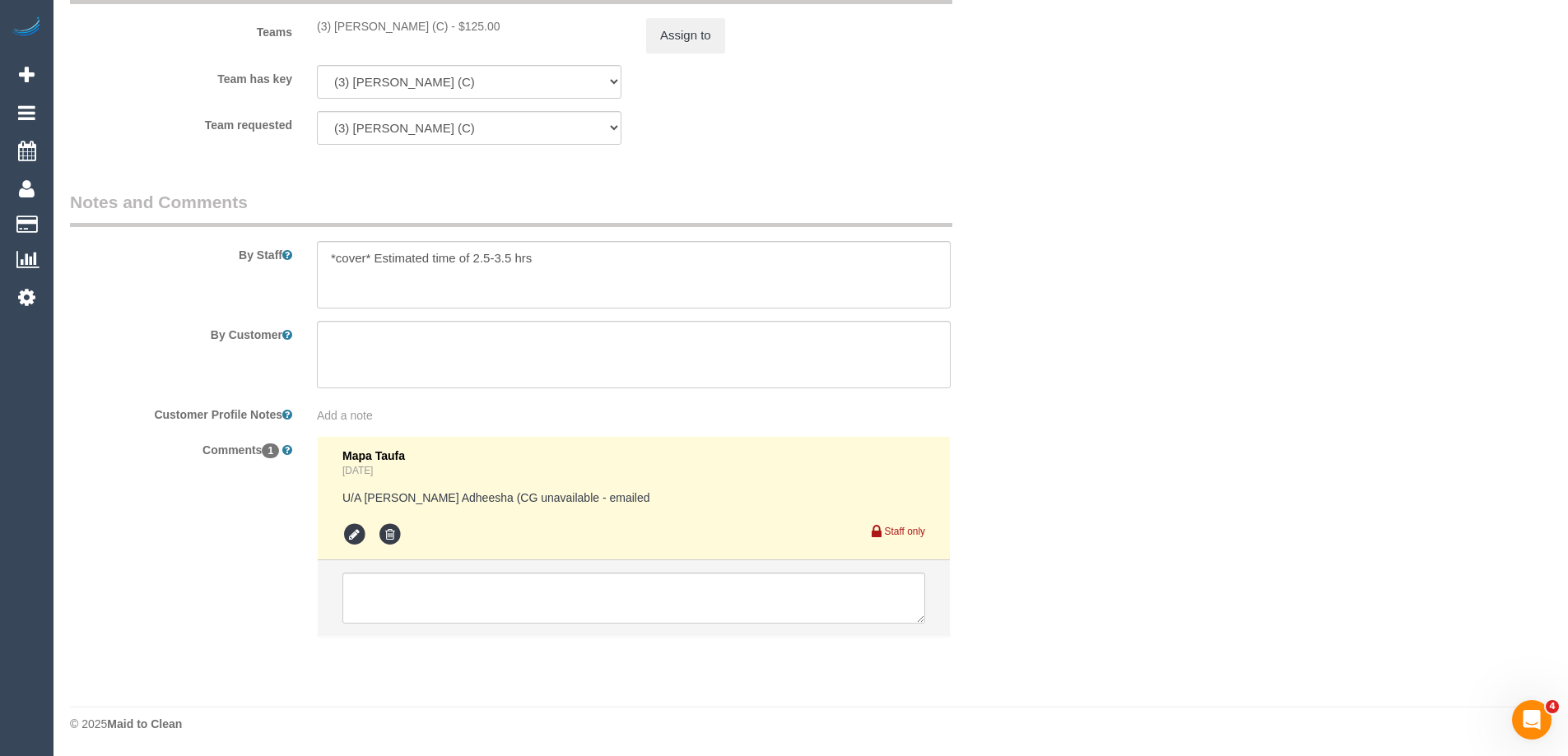
click at [477, 637] on div "Mapa Taufa 6 days ago U/A Binoy Adheesha (CG unavailable - emailed Staff only" at bounding box center [633, 537] width 633 height 201
click at [479, 588] on textarea at bounding box center [633, 598] width 583 height 51
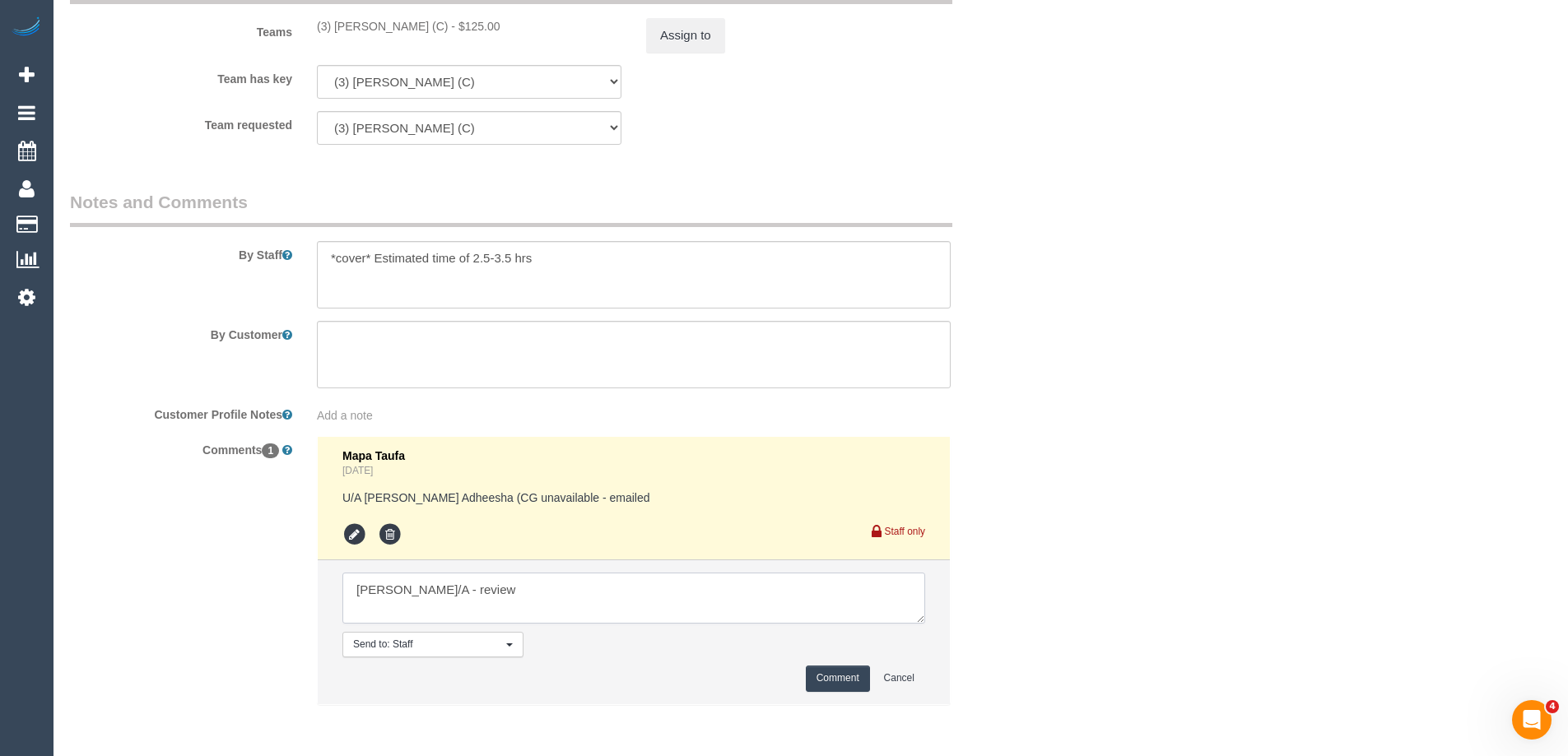
type textarea "Patrick U/A - review"
click at [823, 681] on button "Comment" at bounding box center [838, 678] width 64 height 25
click at [677, 40] on button "Assign to" at bounding box center [685, 35] width 79 height 34
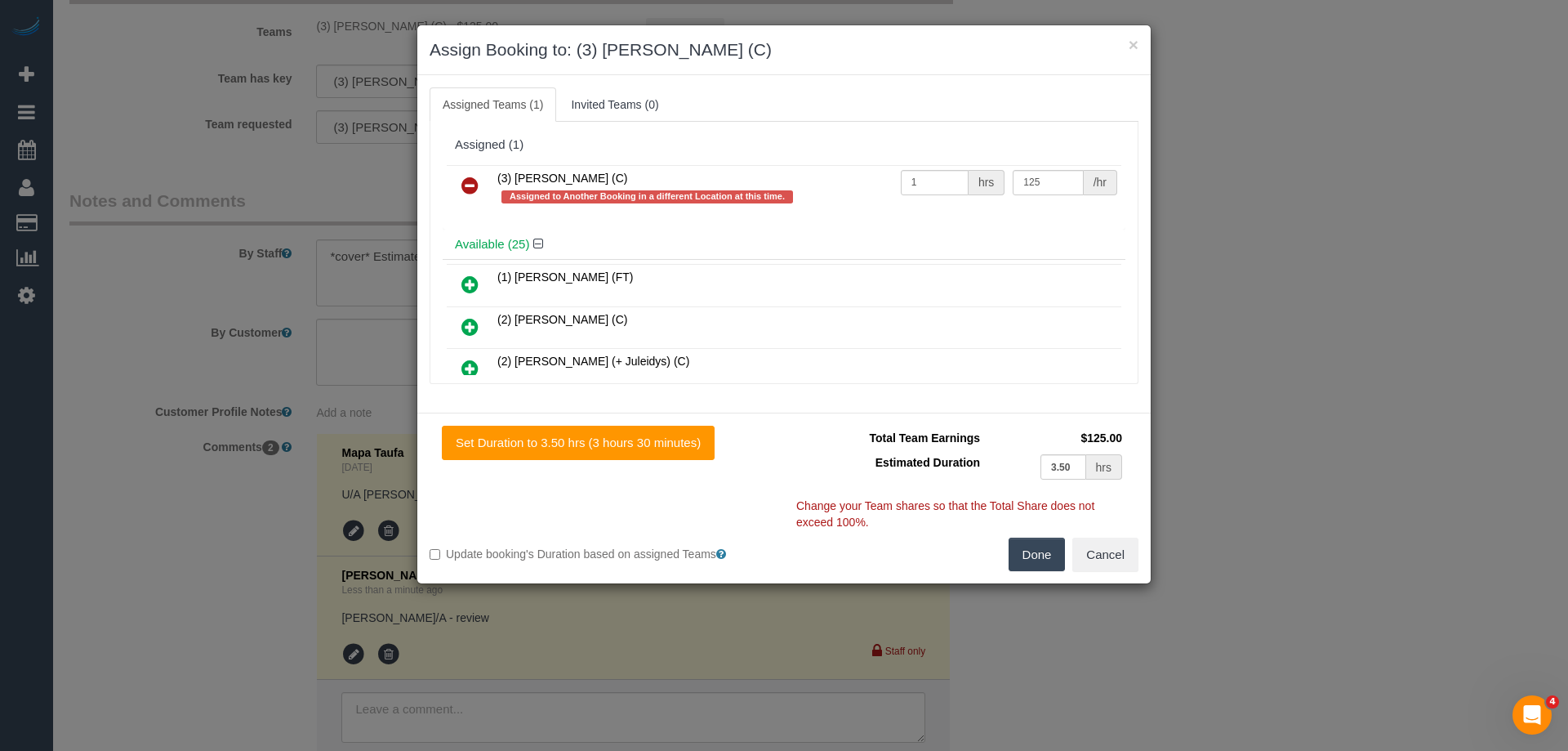
click at [466, 177] on icon at bounding box center [471, 185] width 17 height 19
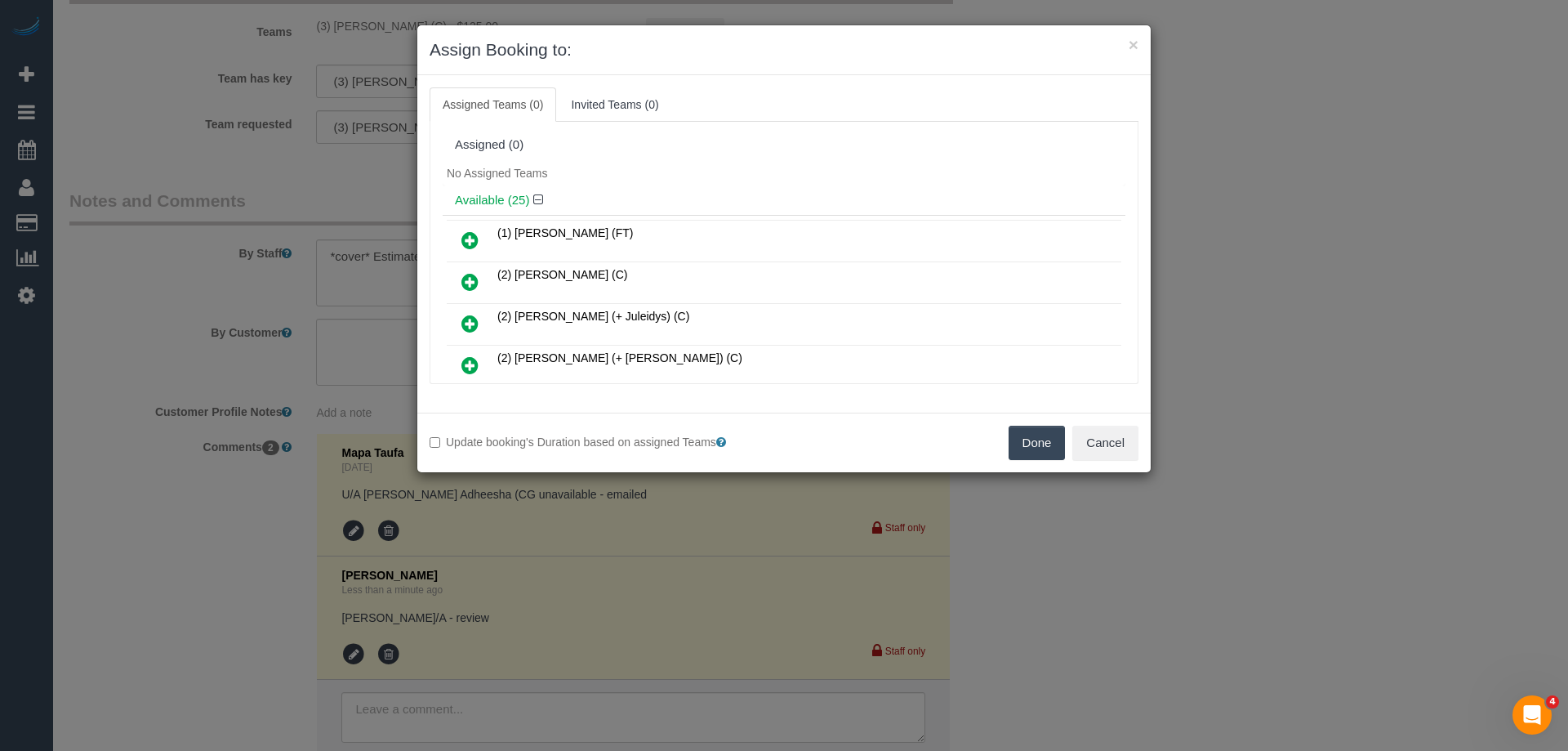
click at [759, 138] on div "Assigned (0)" at bounding box center [784, 145] width 683 height 31
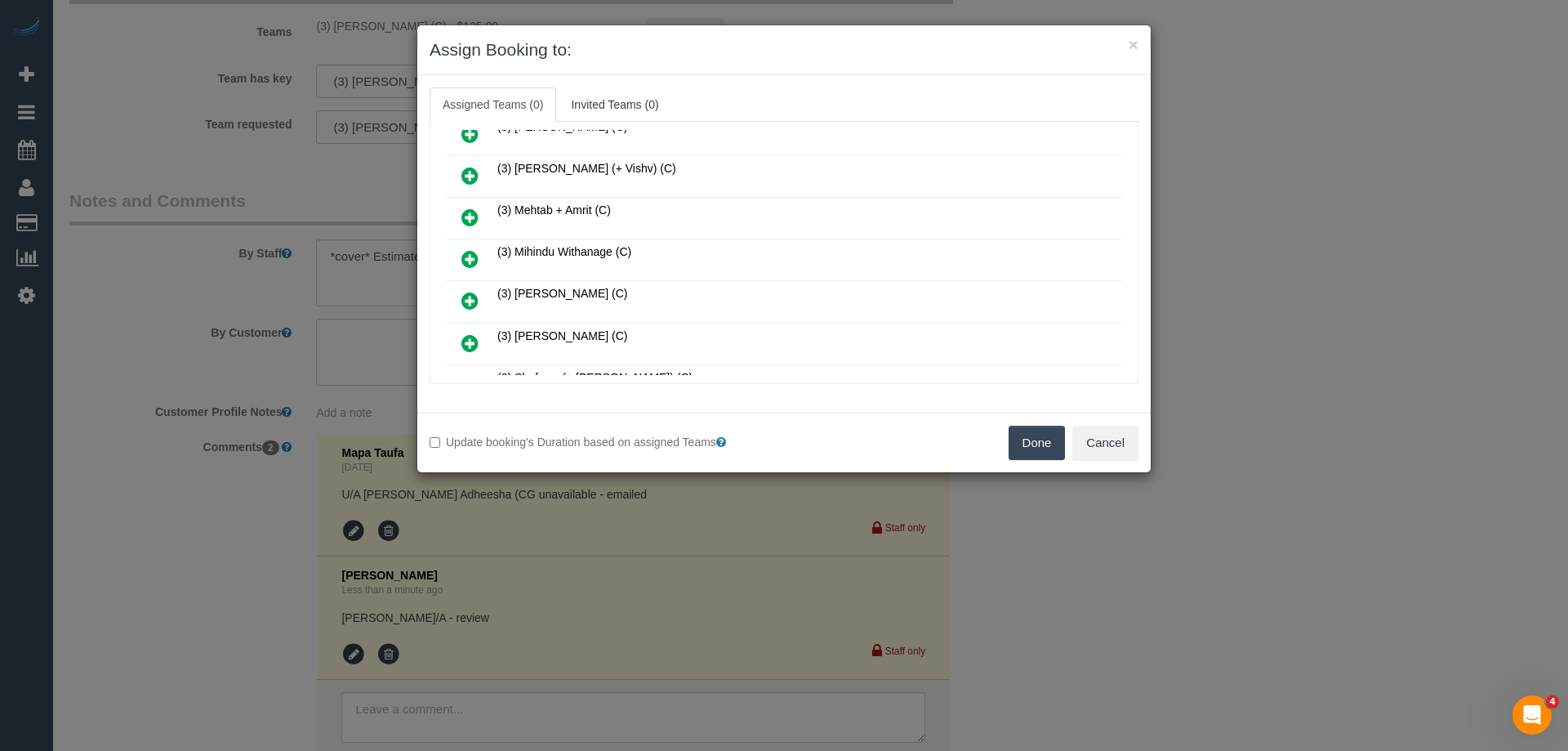
click at [463, 259] on icon at bounding box center [471, 259] width 17 height 19
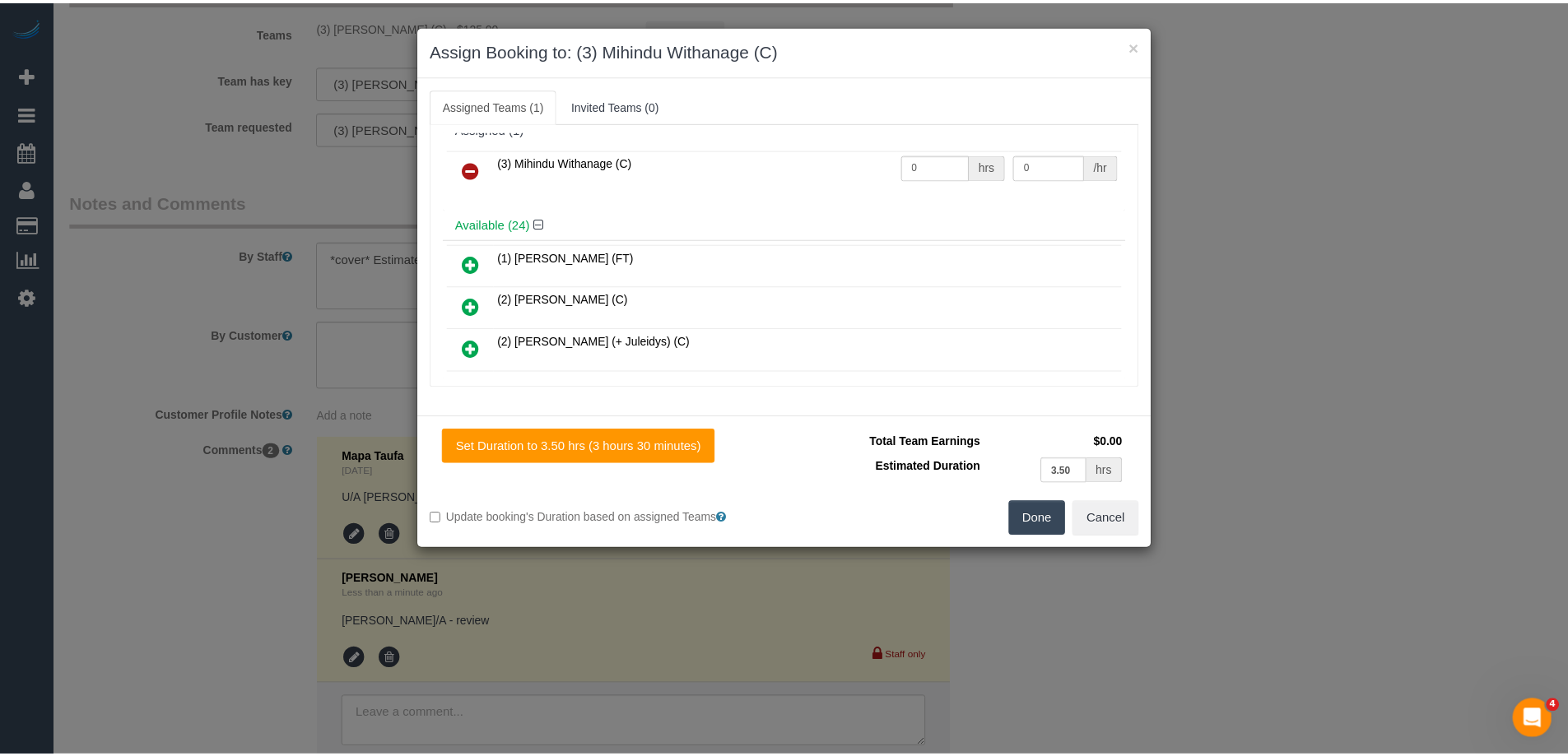
scroll to position [0, 0]
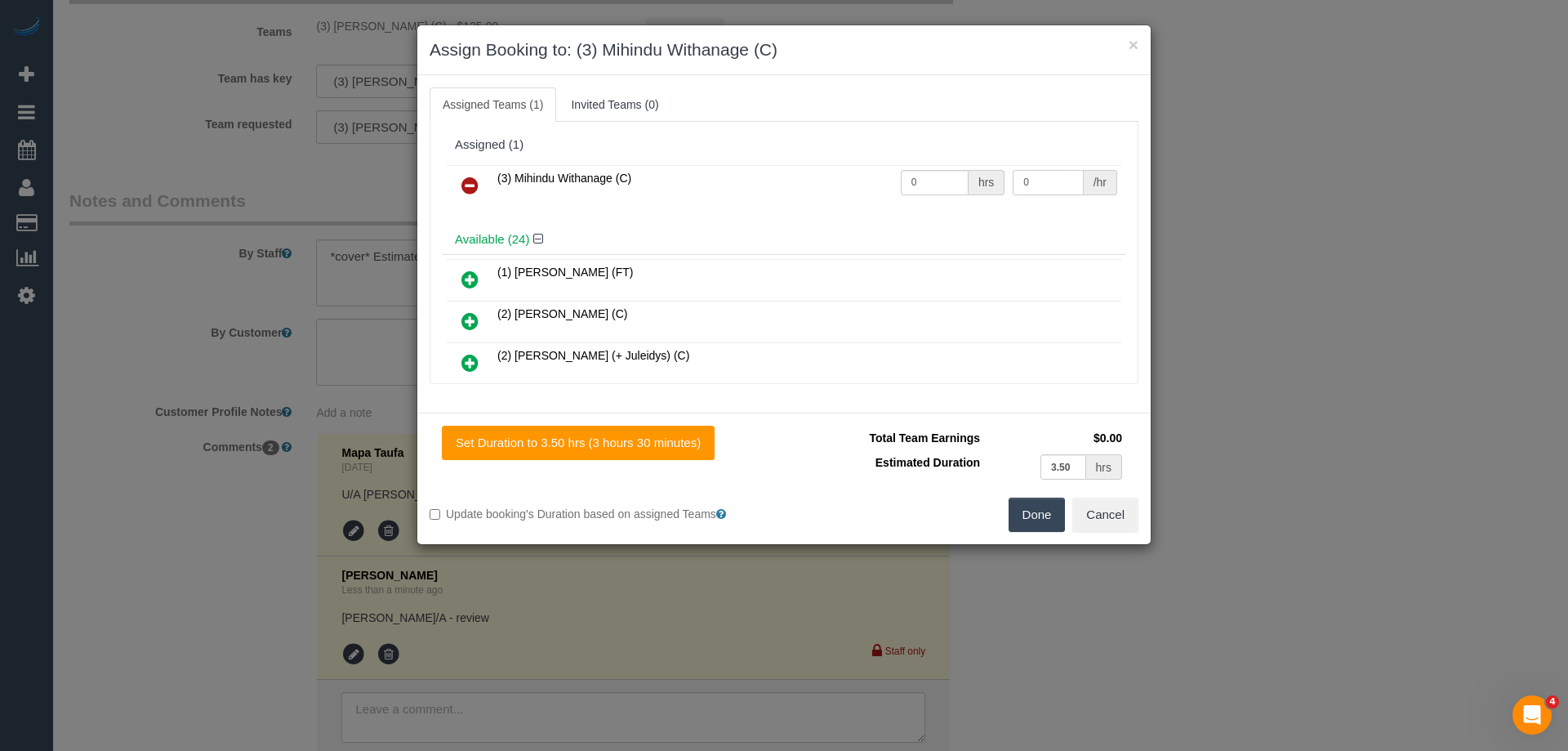
click at [1024, 173] on input "0" at bounding box center [1048, 182] width 71 height 25
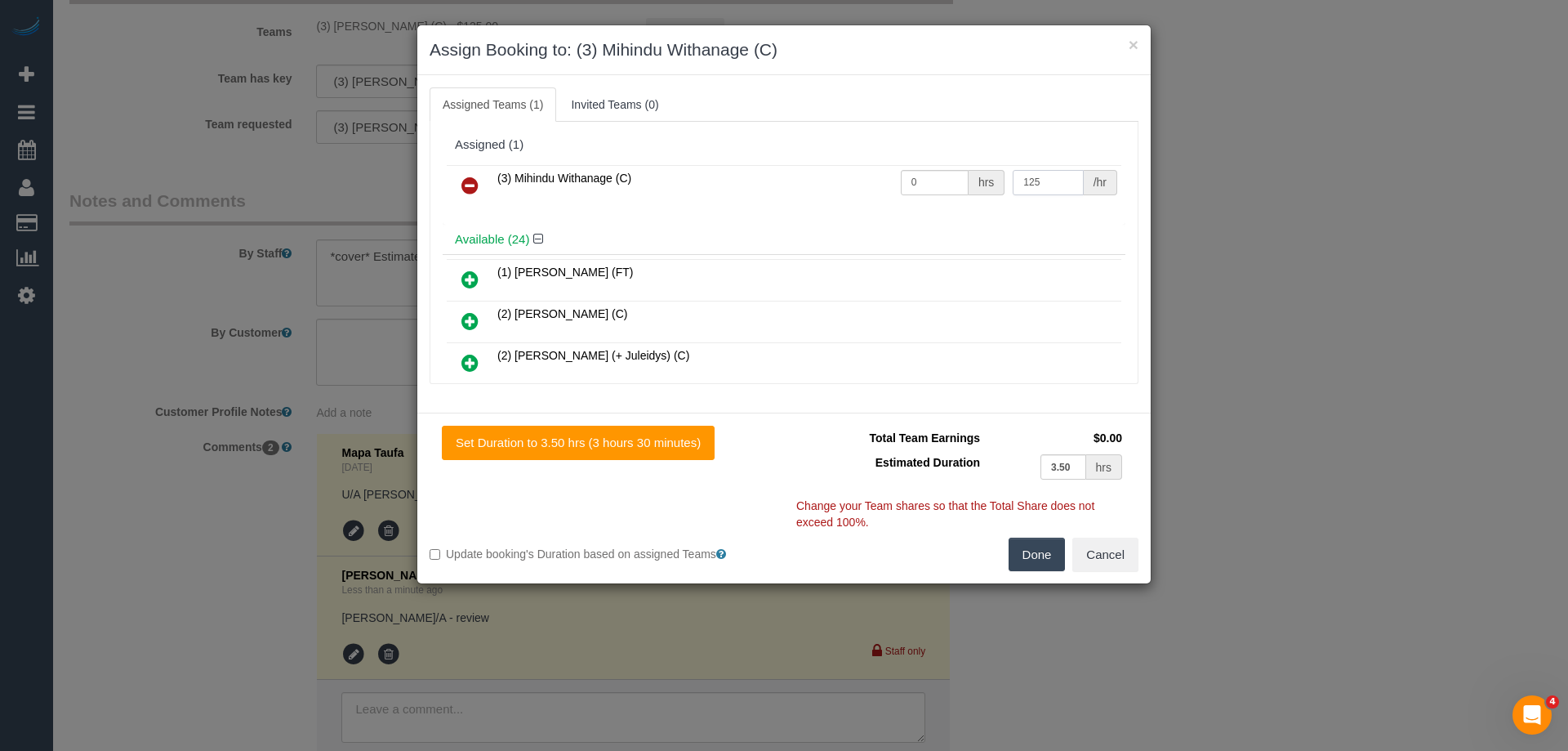
type input "125"
click at [921, 182] on input "0" at bounding box center [935, 182] width 68 height 25
type input "1"
click at [1034, 544] on button "Done" at bounding box center [1037, 554] width 57 height 34
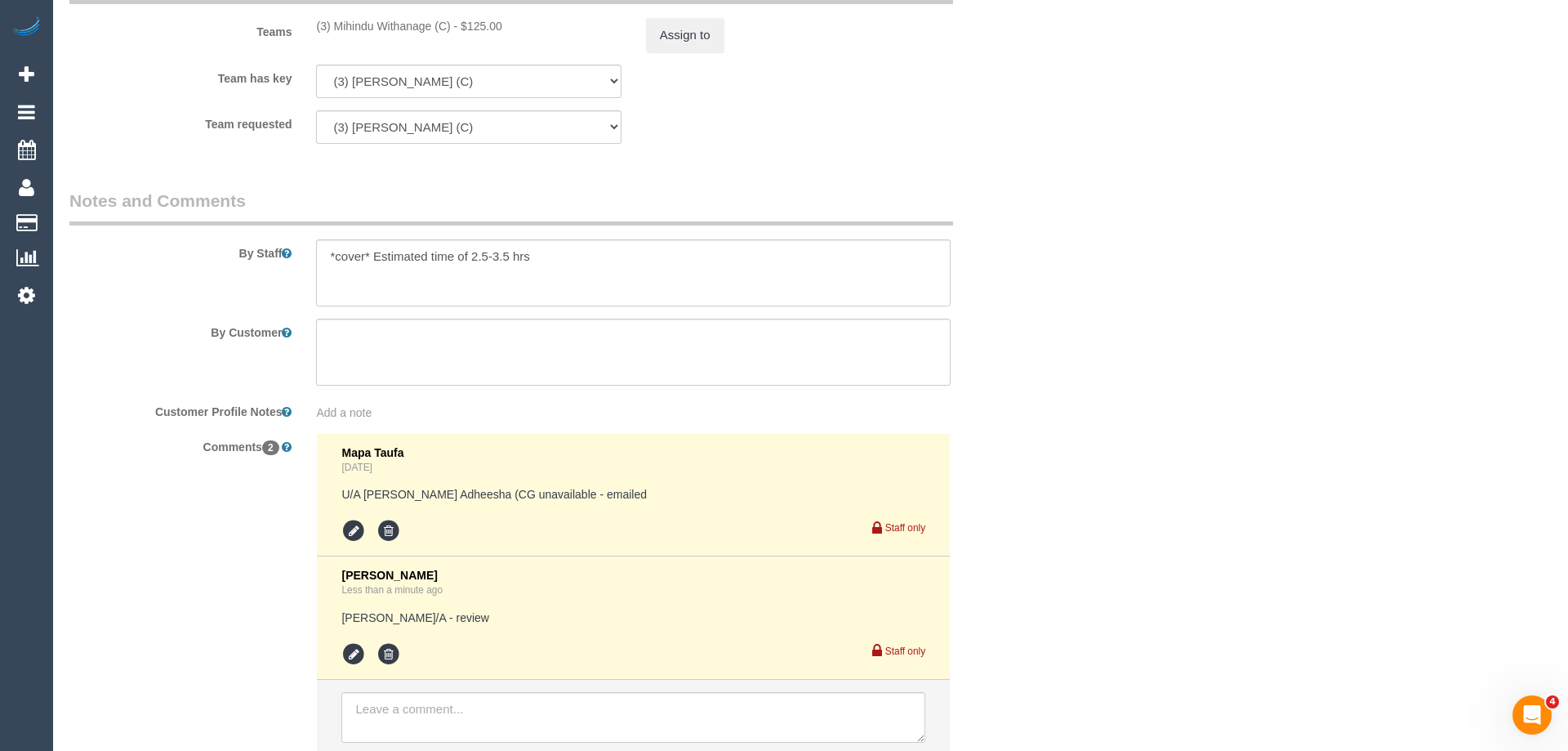
click at [1034, 544] on div "× Assign Booking to: (3) Mihindu Withanage (C) Assigned Teams (1) Invited Teams…" at bounding box center [784, 375] width 1568 height 751
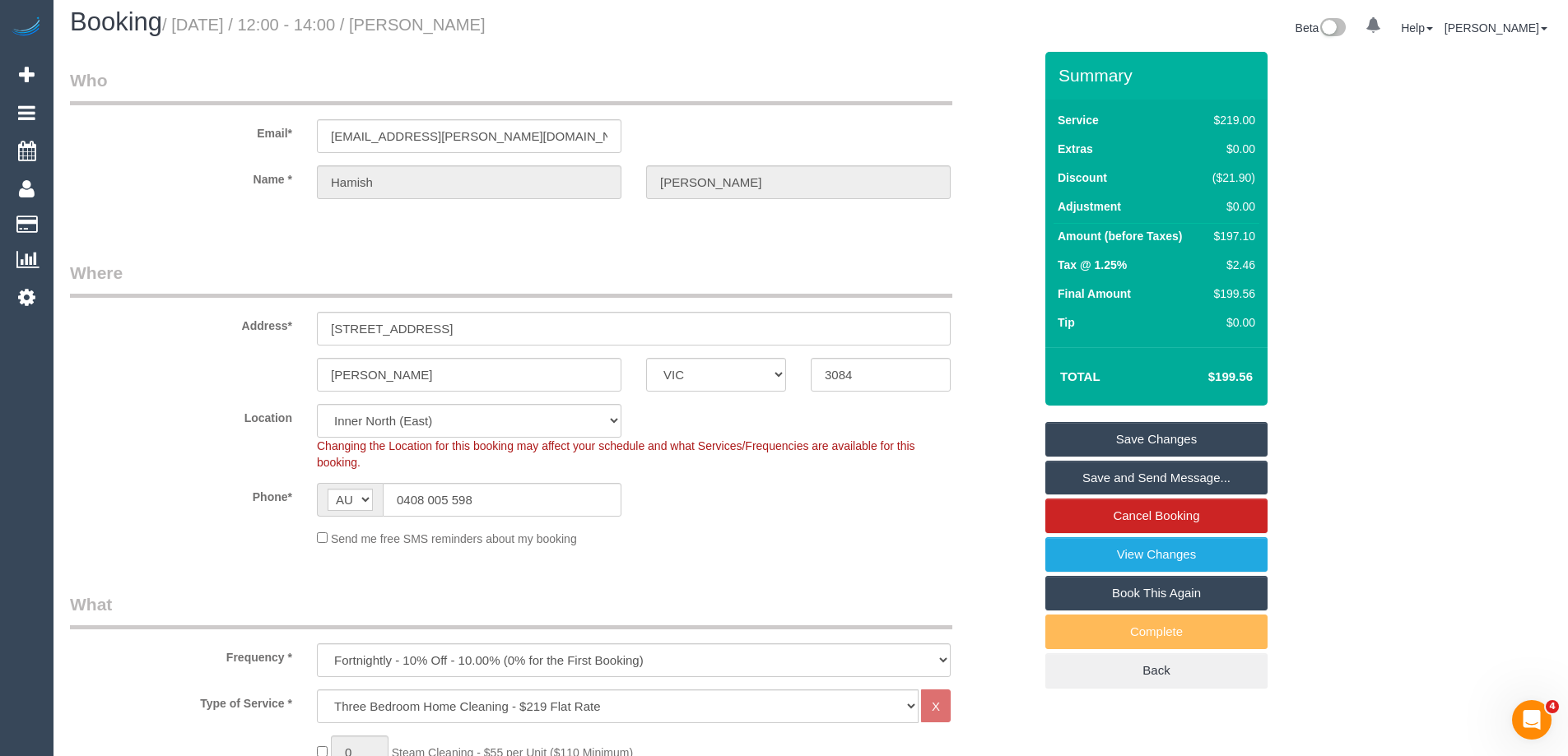
scroll to position [6, 0]
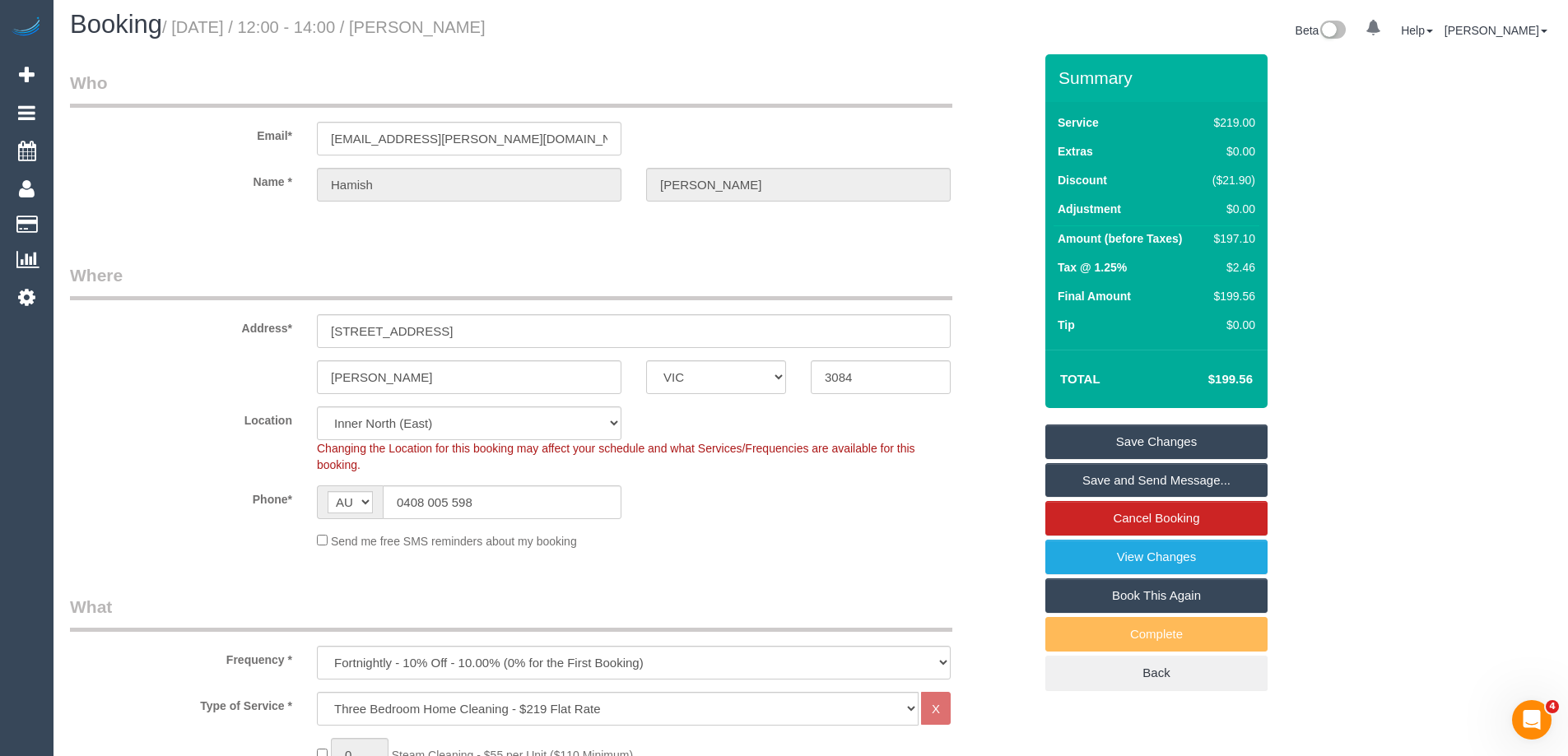
click at [1092, 439] on link "Save Changes" at bounding box center [1156, 441] width 222 height 34
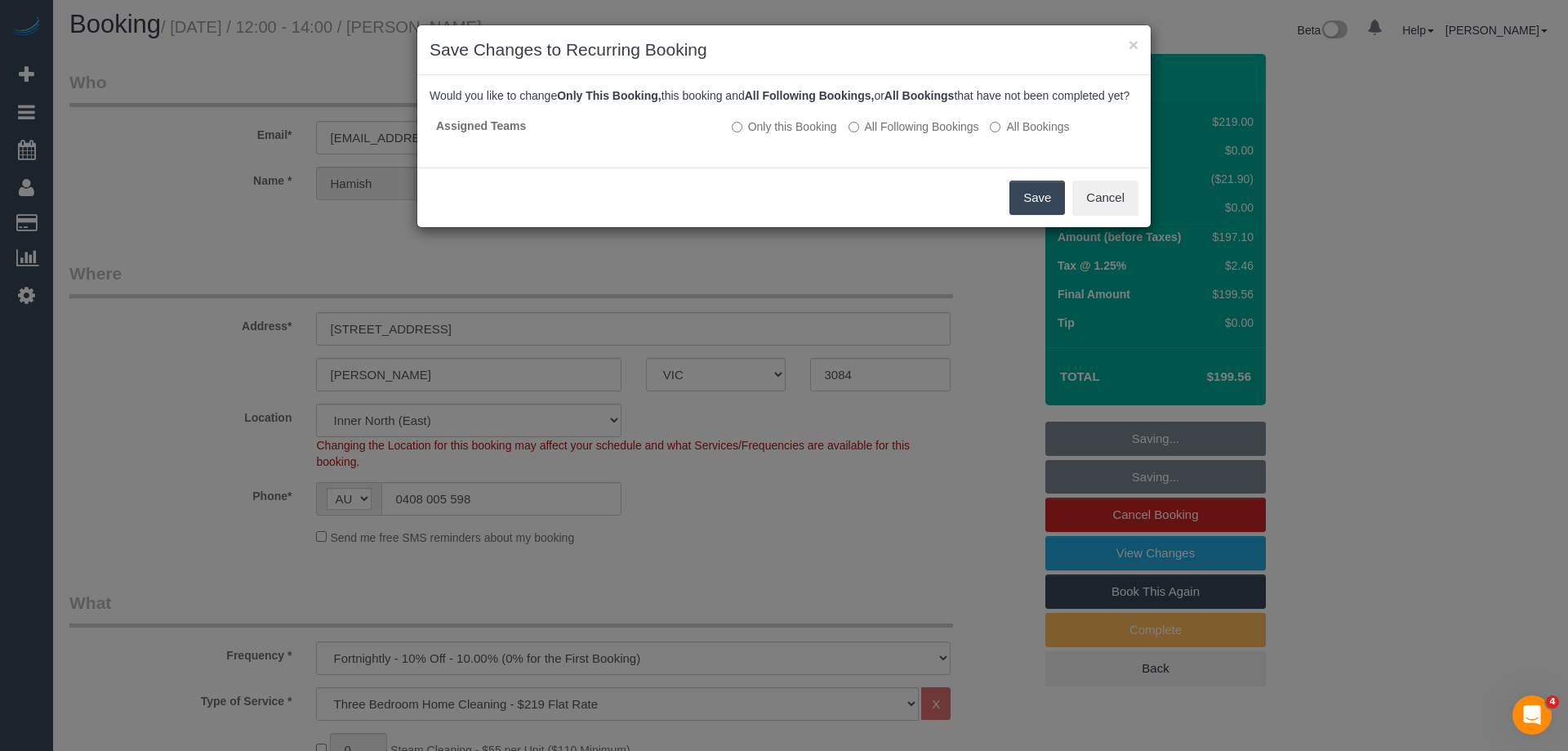
click at [1025, 215] on button "Save" at bounding box center [1036, 197] width 55 height 34
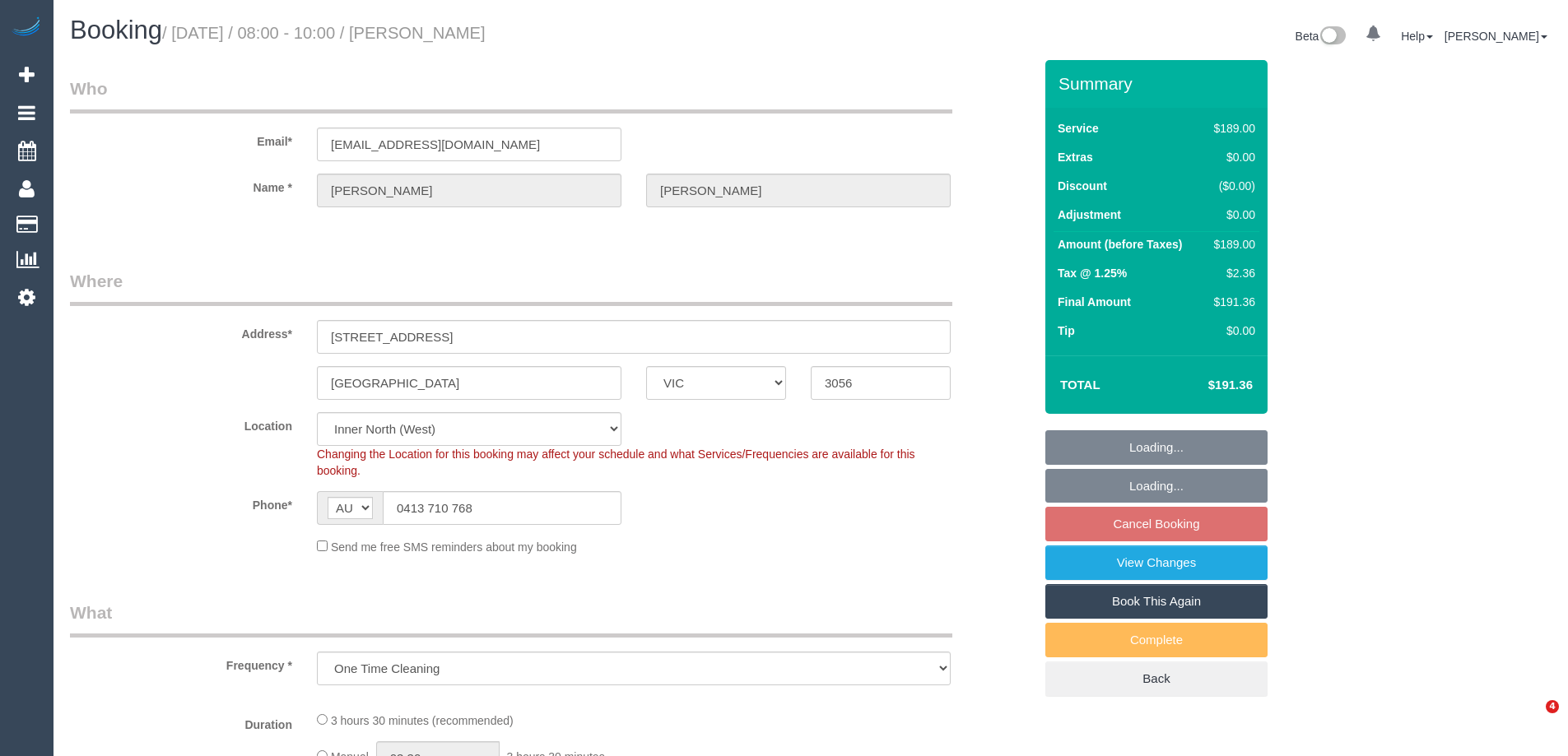
select select "VIC"
select select "object:646"
select select "spot1"
select select "number:27"
select select "number:14"
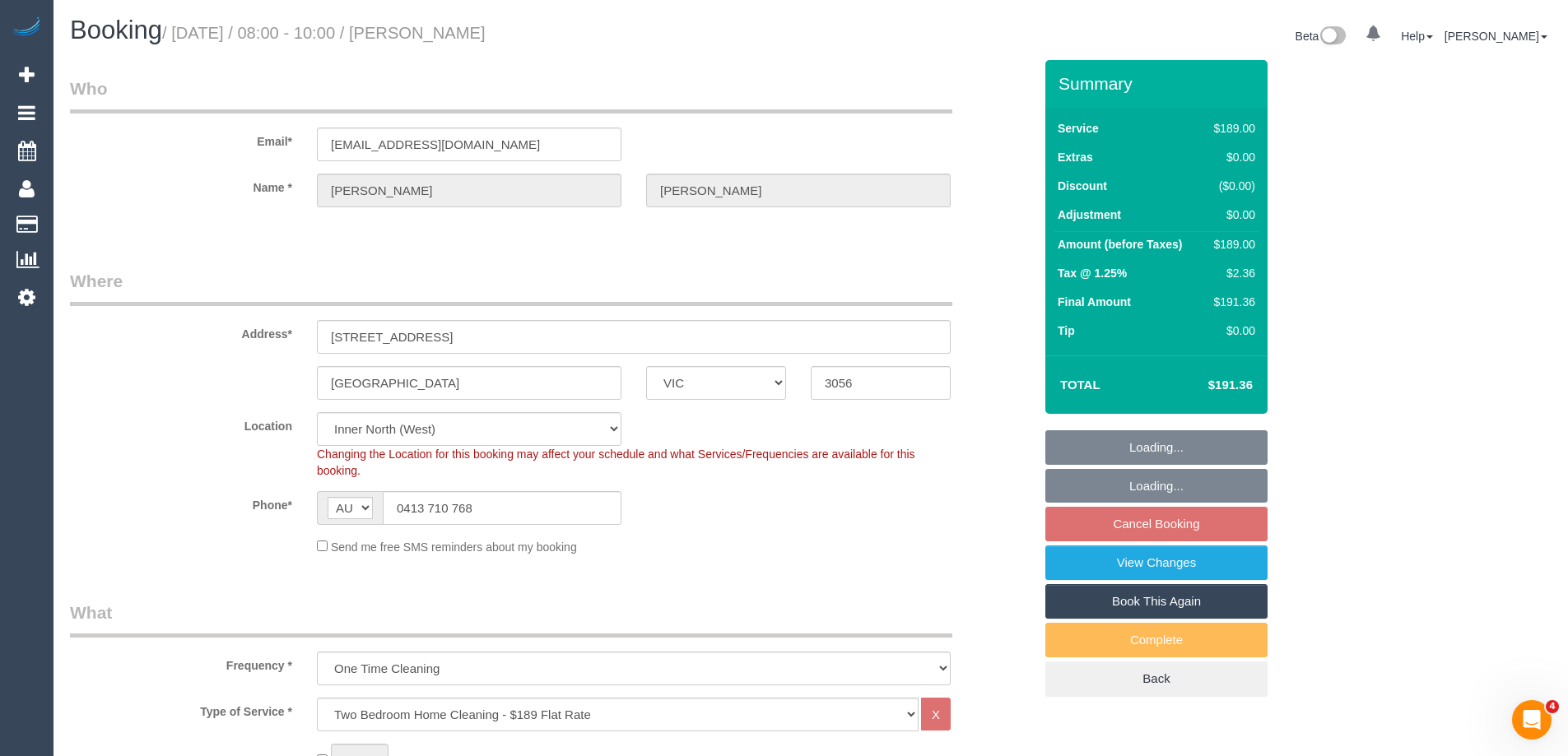
select select "number:19"
select select "number:22"
select select "number:33"
select select "number:12"
select select "string:stripe-pm_1S3E8Z2GScqysDRVp7oFLBM8"
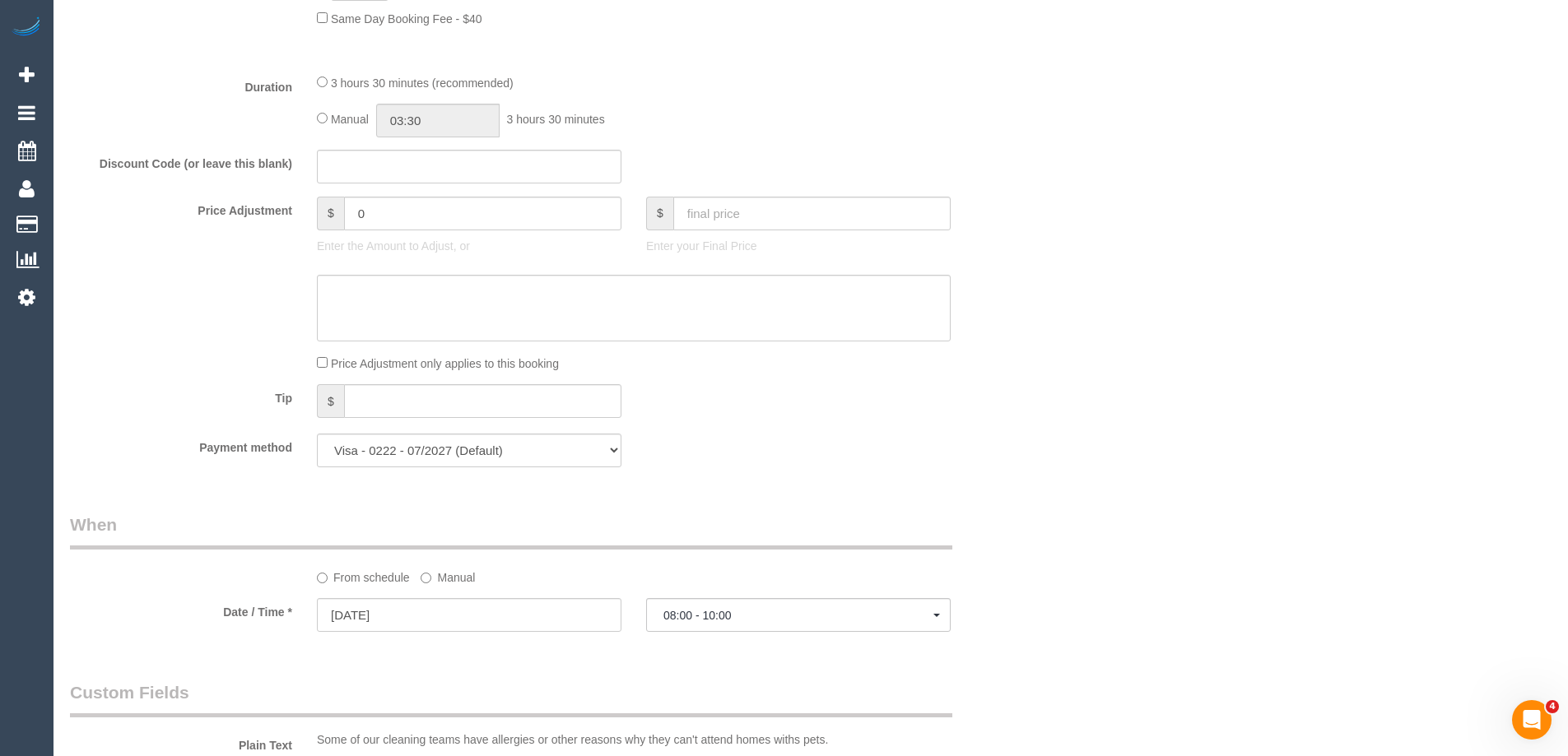
scroll to position [1457, 0]
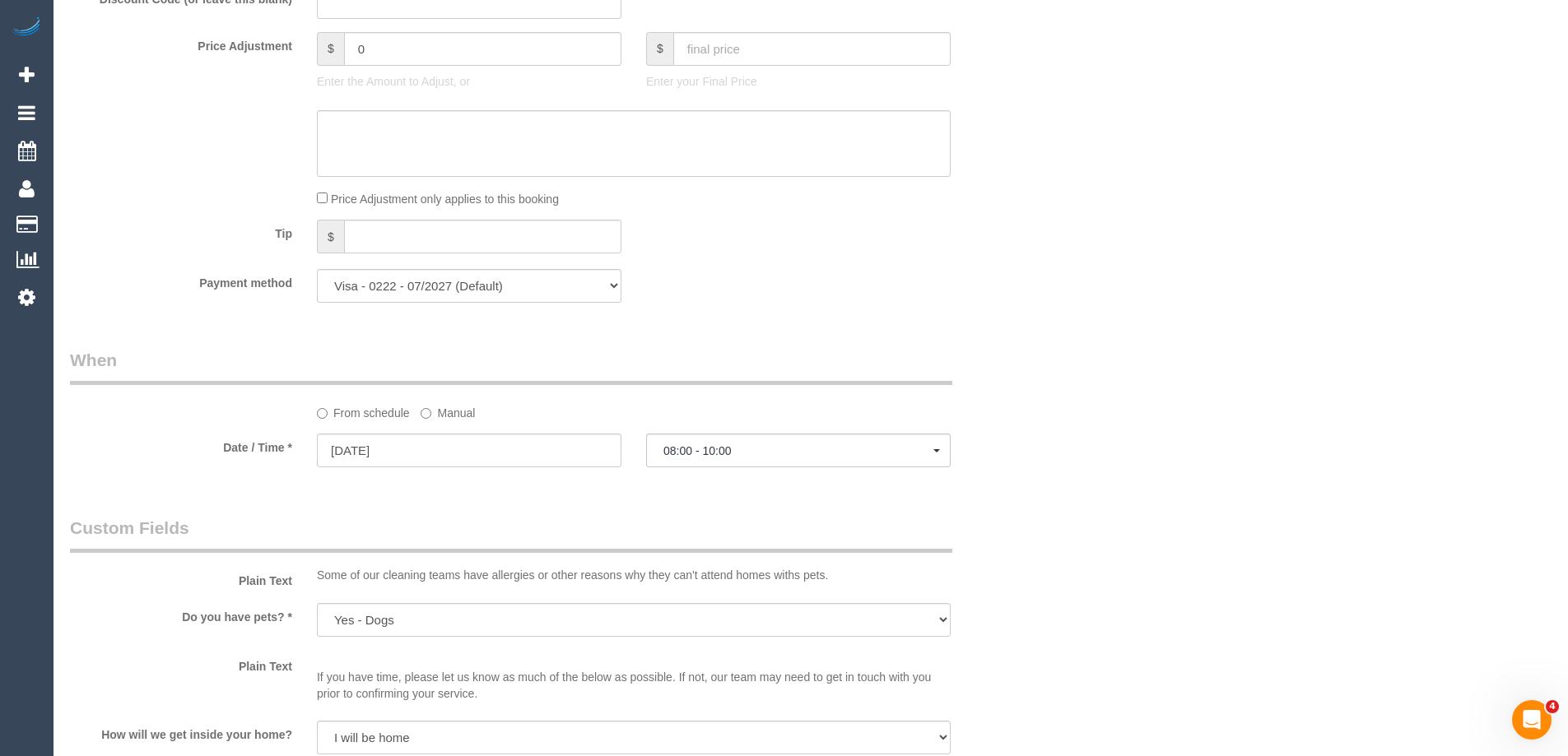
click at [450, 418] on label "Manual" at bounding box center [448, 410] width 55 height 22
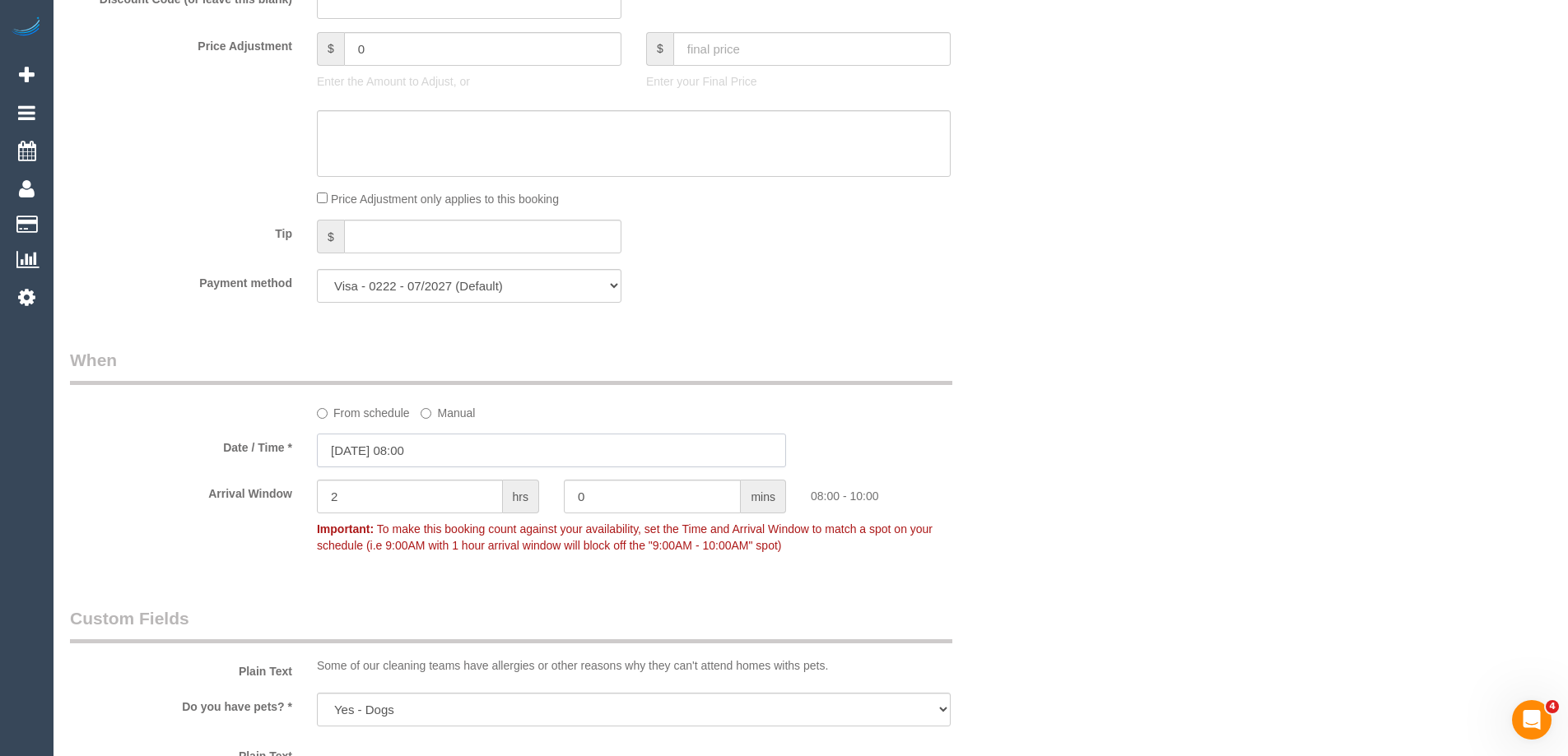
click at [455, 445] on input "[DATE] 08:00" at bounding box center [551, 450] width 469 height 34
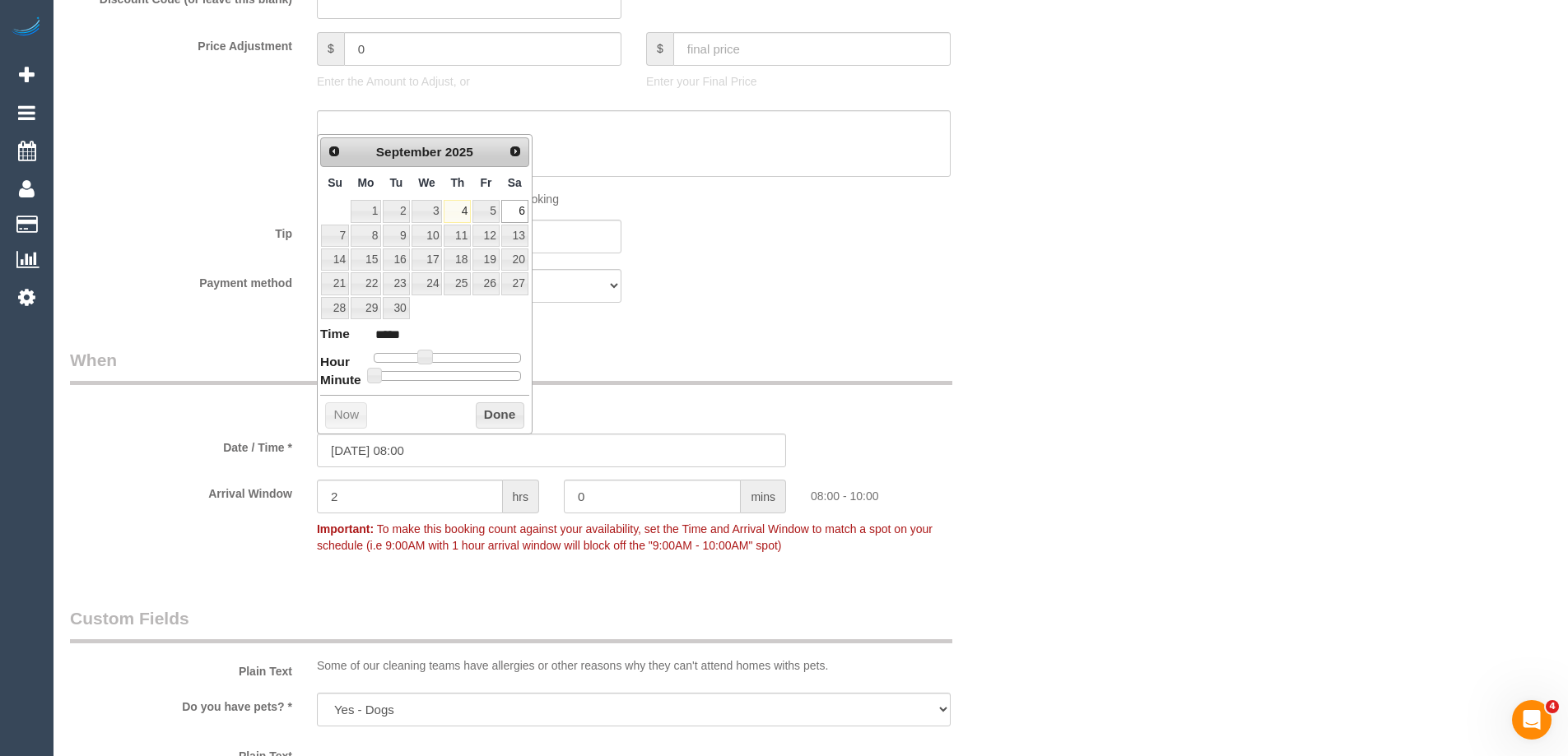
click at [432, 358] on span at bounding box center [424, 356] width 15 height 15
type input "[DATE] 11:00"
type input "*****"
type input "[DATE] 12:00"
type input "*****"
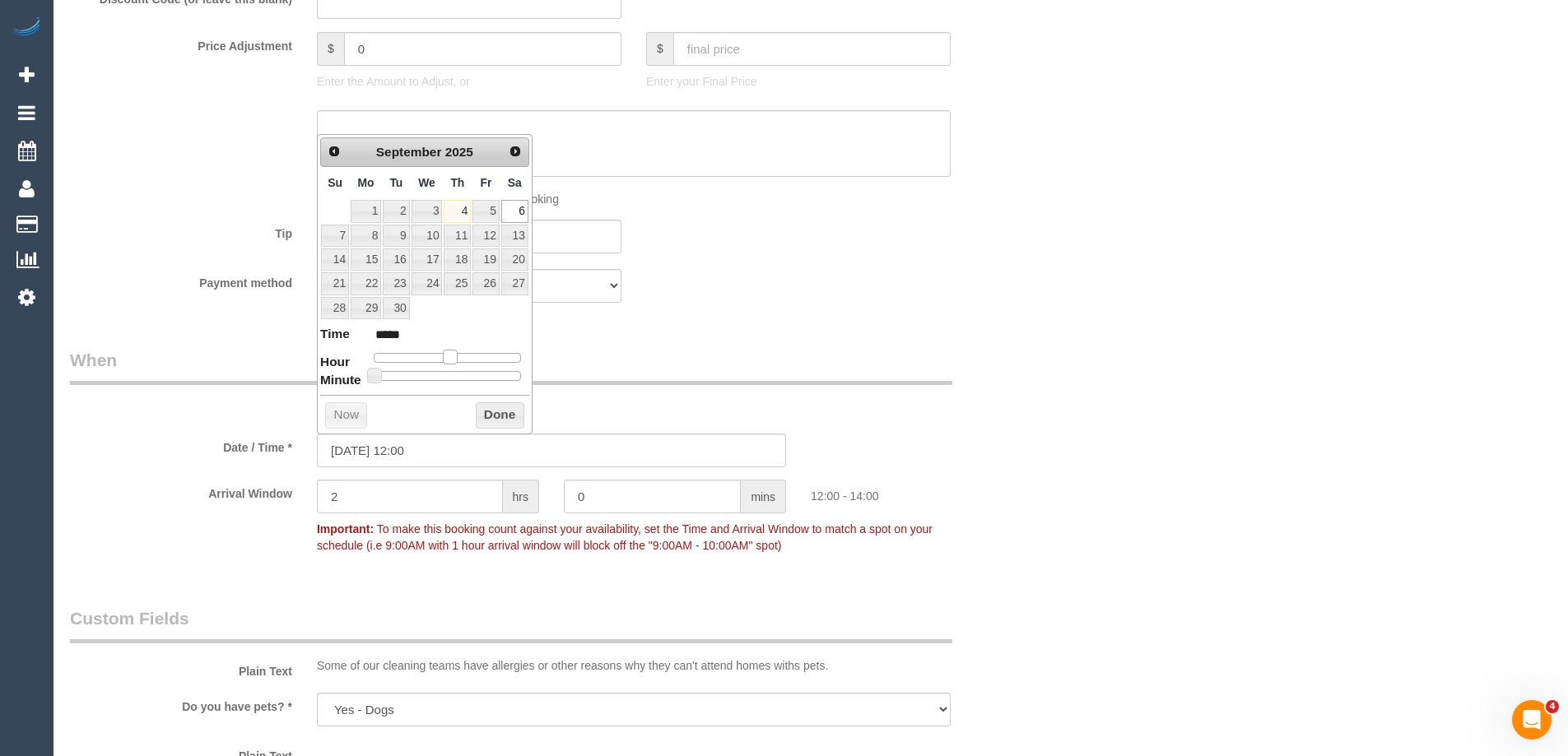
click at [448, 356] on span at bounding box center [450, 356] width 15 height 15
click at [492, 406] on button "Done" at bounding box center [500, 415] width 49 height 26
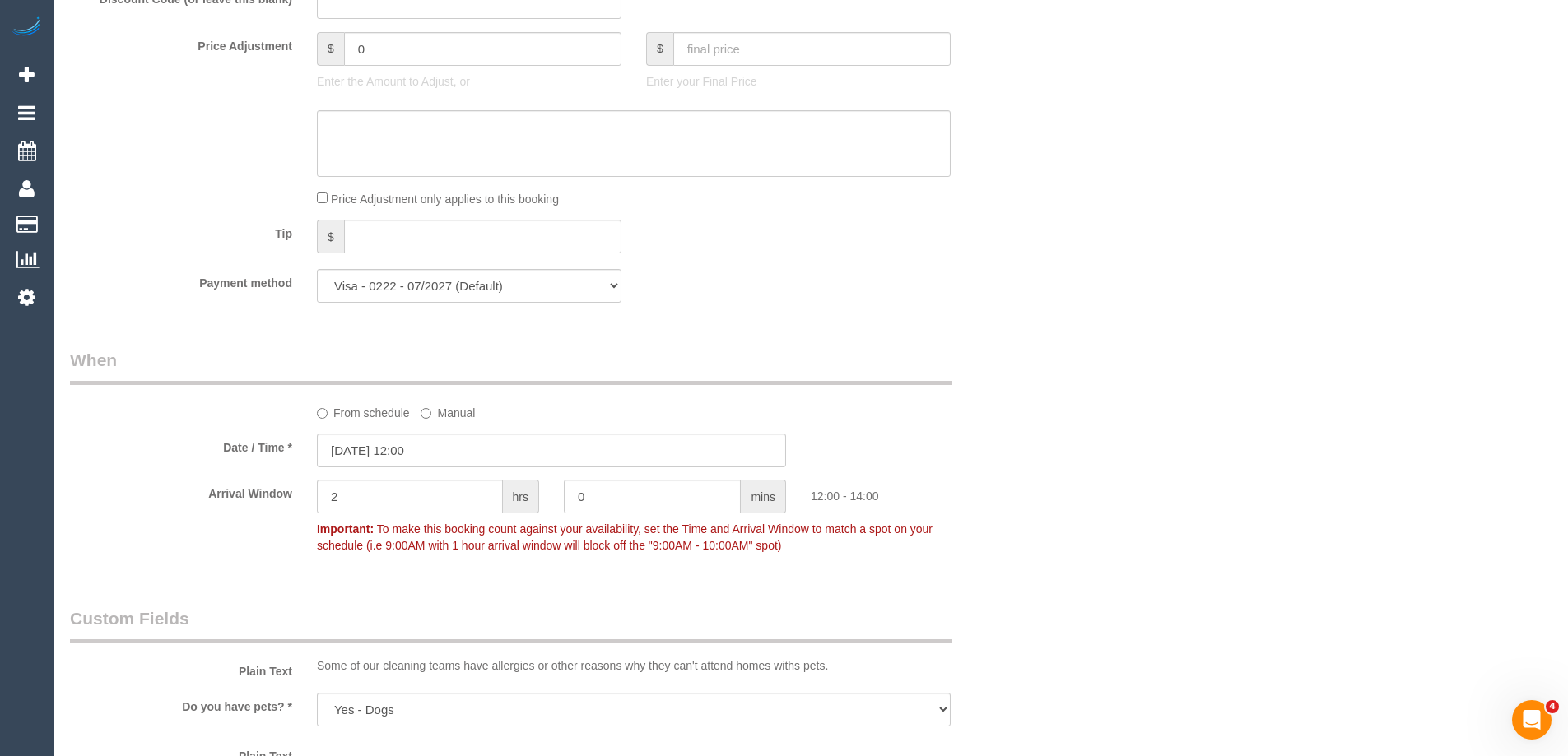
click at [1047, 369] on div "Who Email* [EMAIL_ADDRESS][DOMAIN_NAME] Name * [PERSON_NAME] Where Address* [ST…" at bounding box center [811, 230] width 1481 height 3256
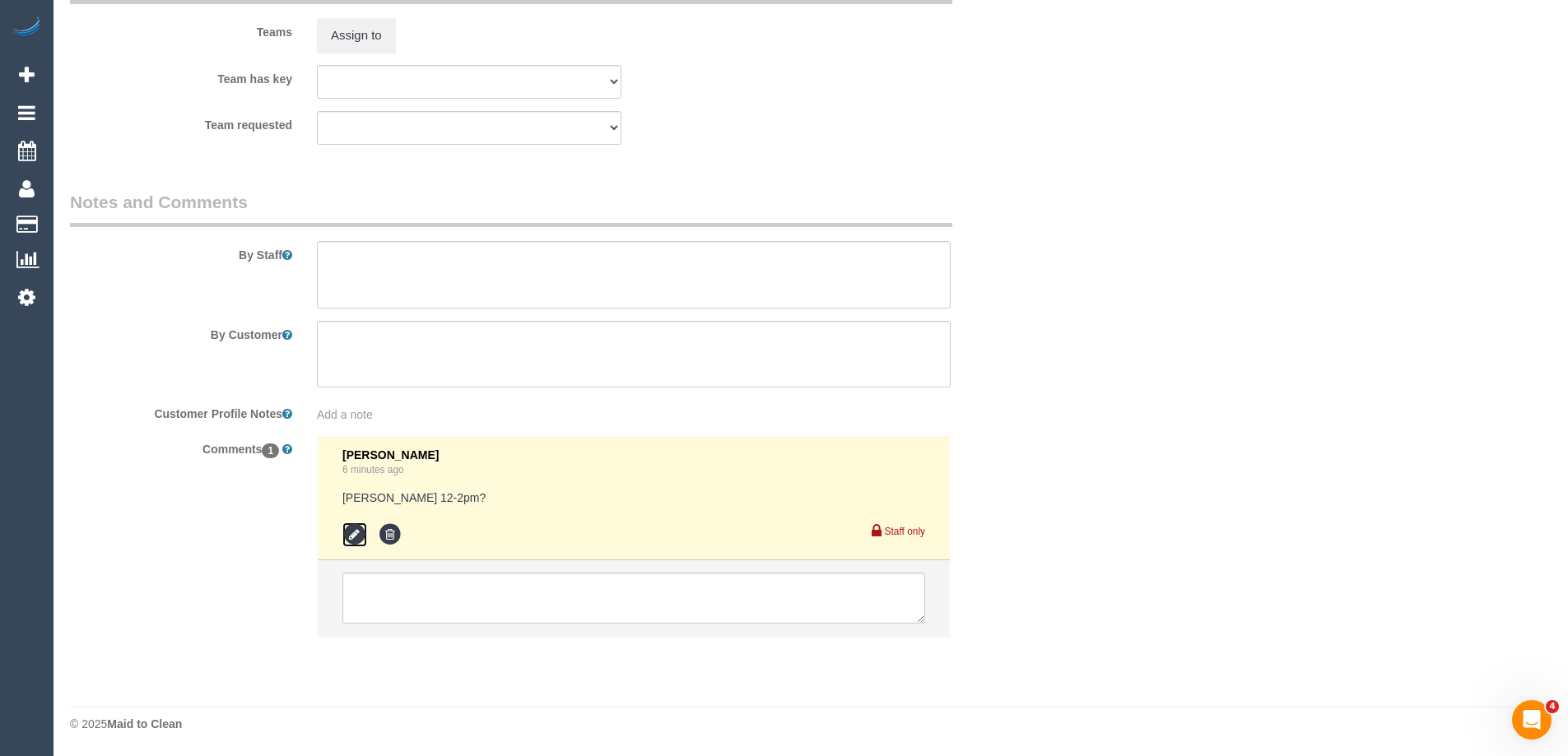
click at [354, 534] on icon at bounding box center [354, 535] width 24 height 24
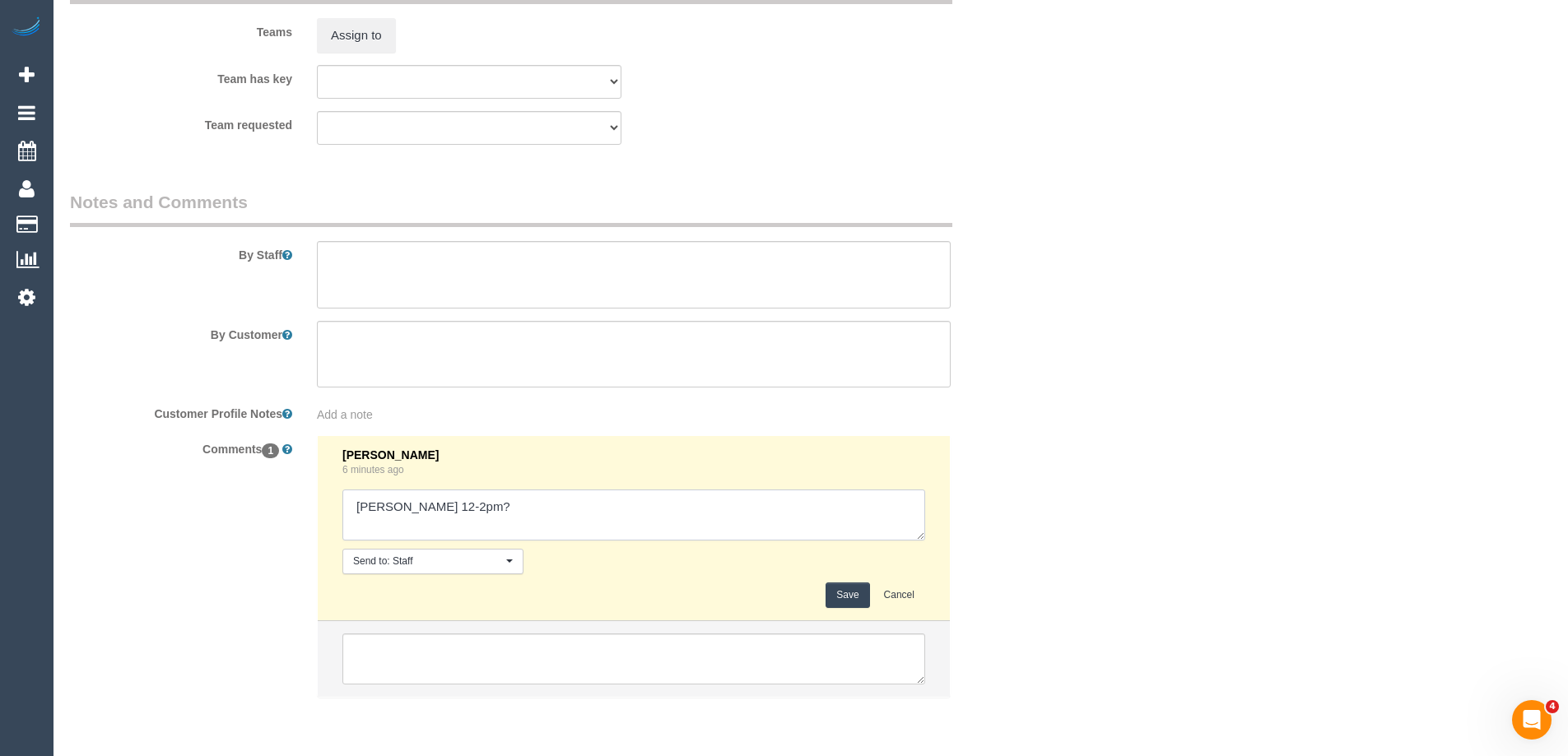
click at [358, 512] on textarea at bounding box center [633, 515] width 583 height 51
click at [553, 512] on textarea at bounding box center [633, 515] width 583 height 51
type textarea "Assigned pending Debbie 12-2pm - emailed"
click at [852, 597] on button "Save" at bounding box center [847, 595] width 44 height 25
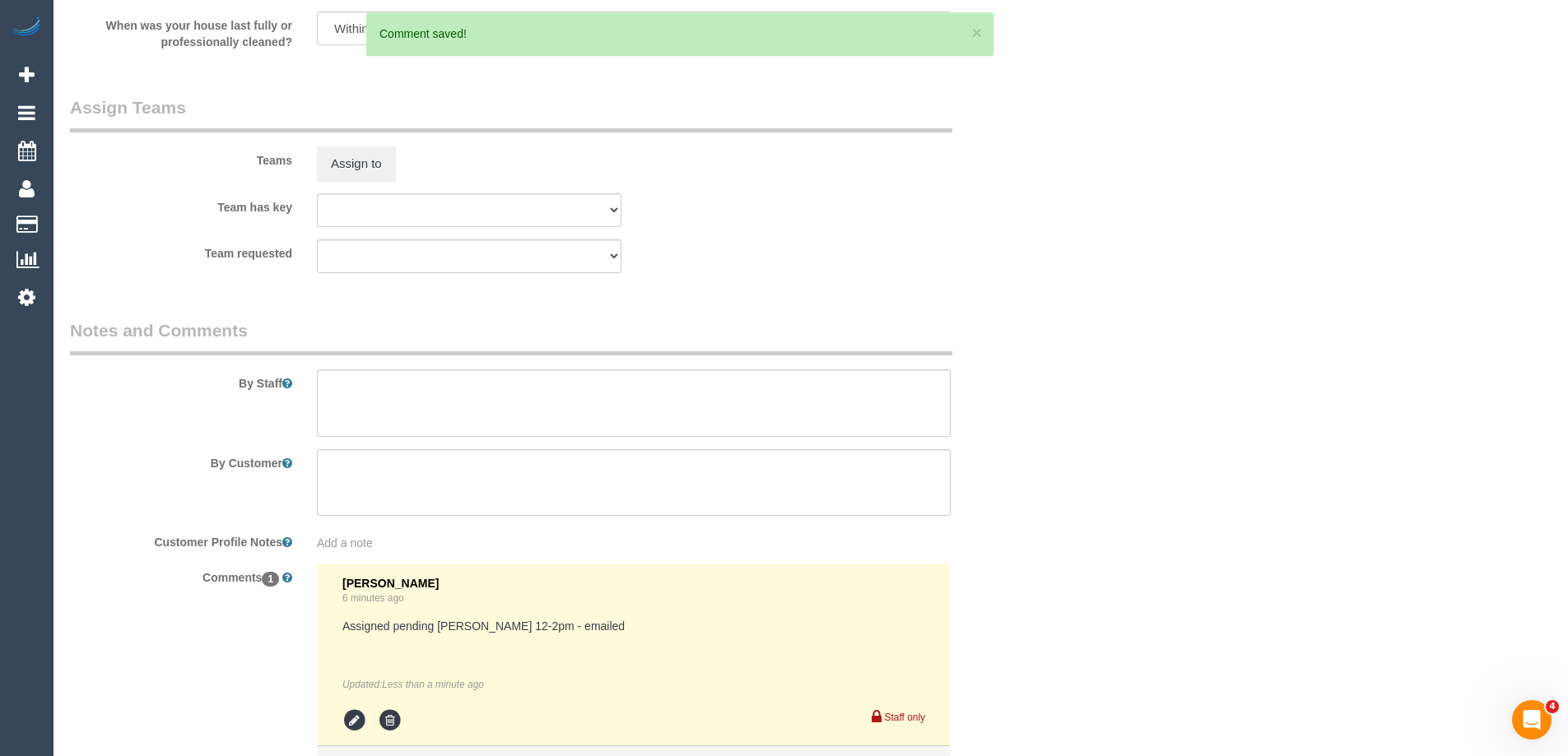
scroll to position [2125, 0]
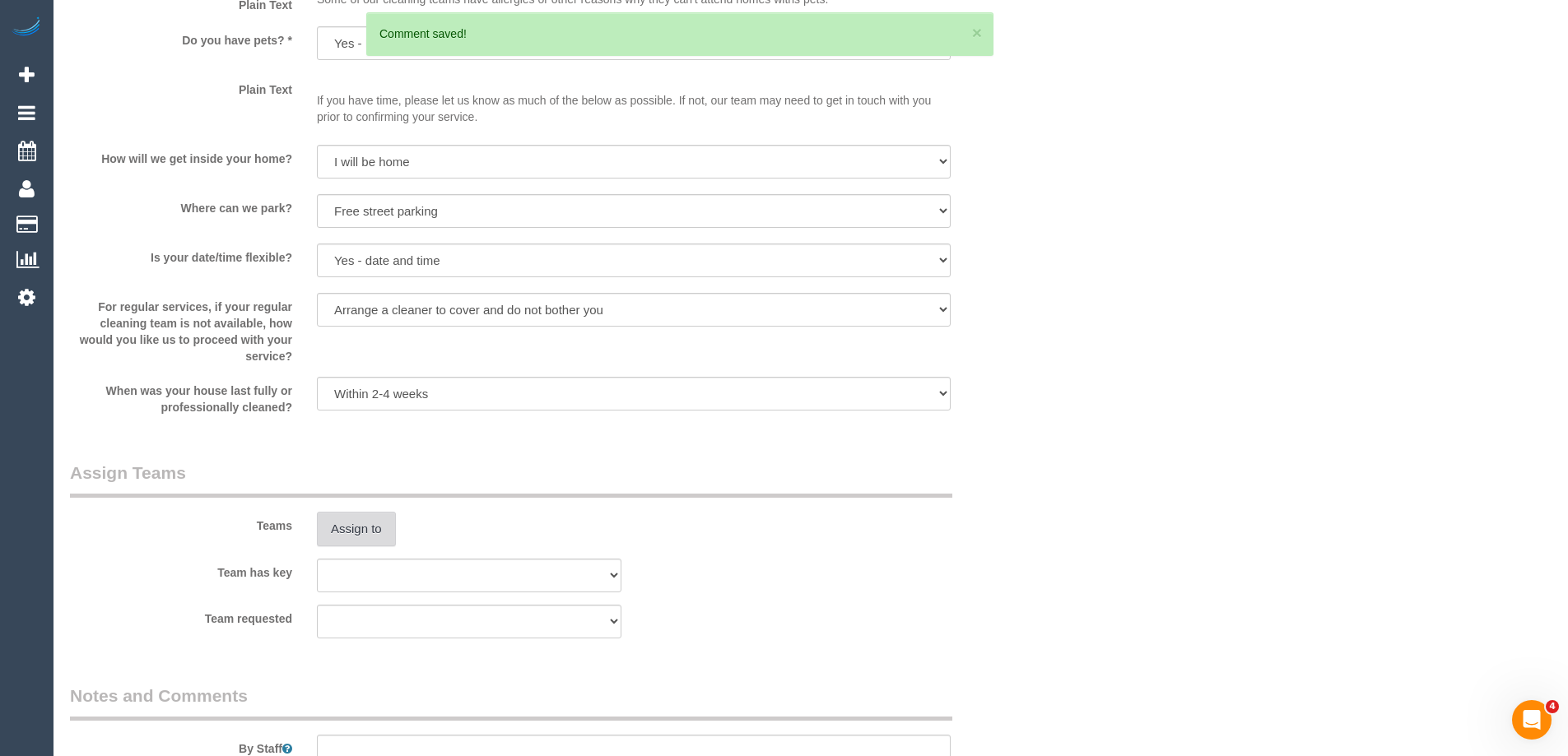
click at [351, 532] on button "Assign to" at bounding box center [356, 529] width 79 height 34
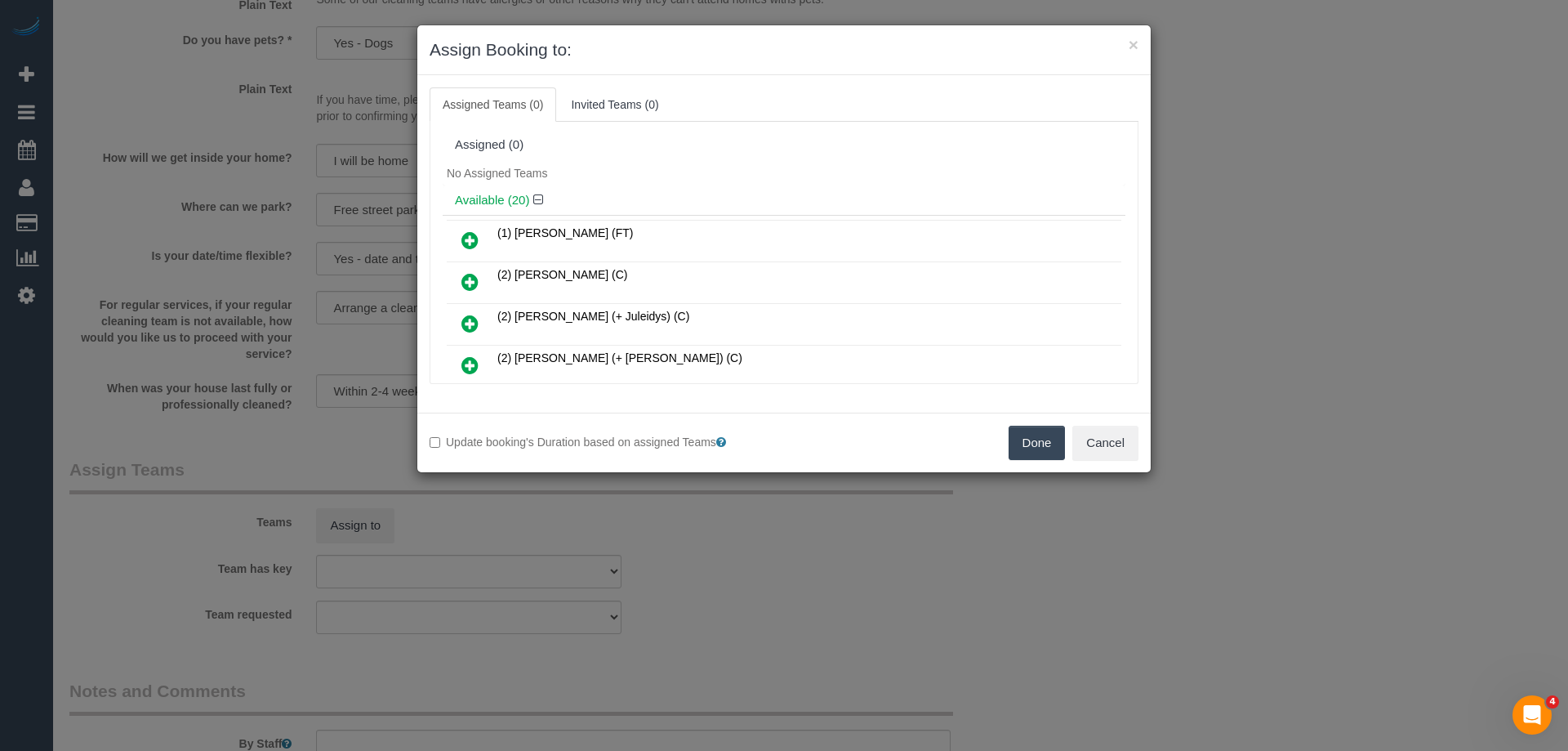
click at [468, 237] on icon at bounding box center [471, 240] width 17 height 19
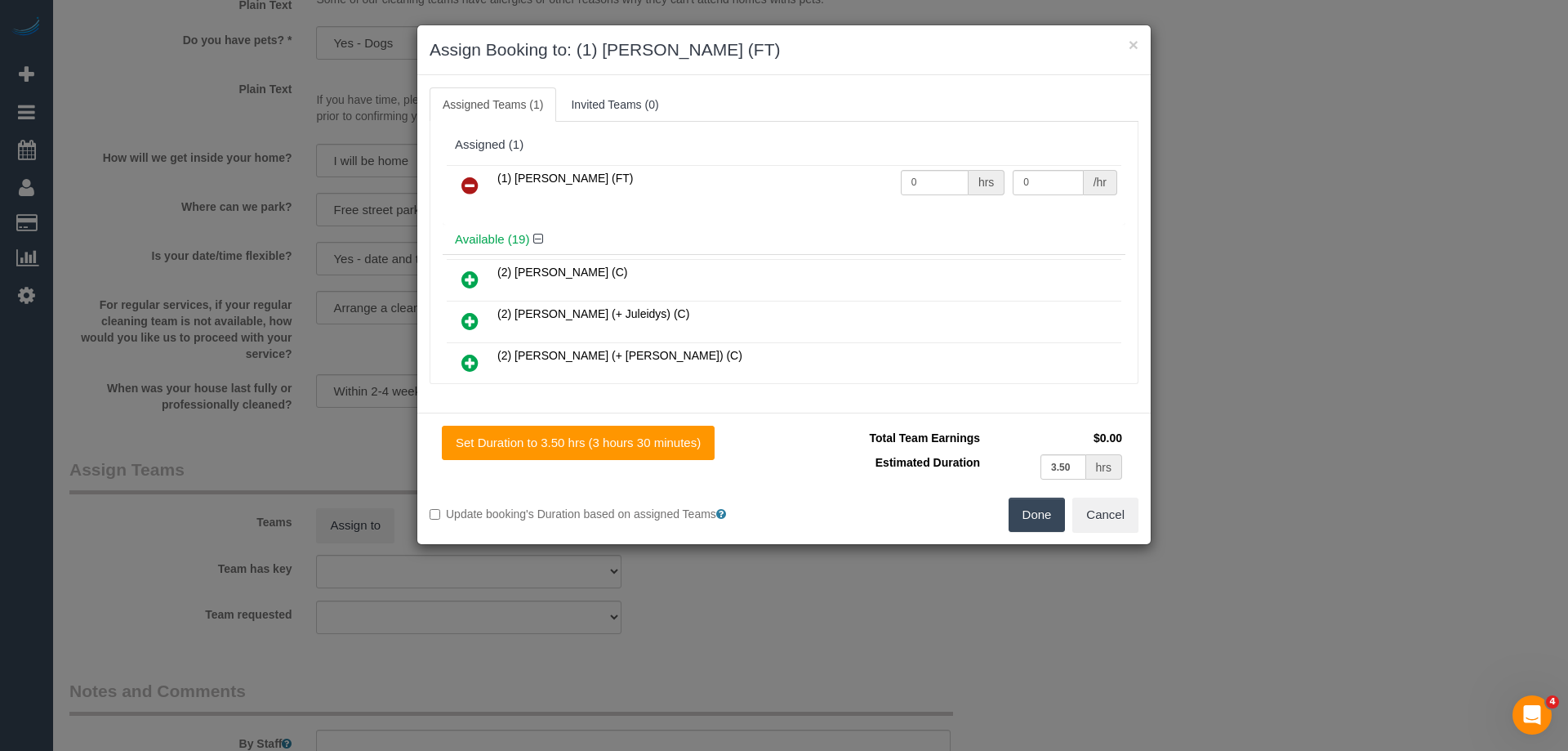
click at [1023, 520] on button "Done" at bounding box center [1037, 515] width 57 height 34
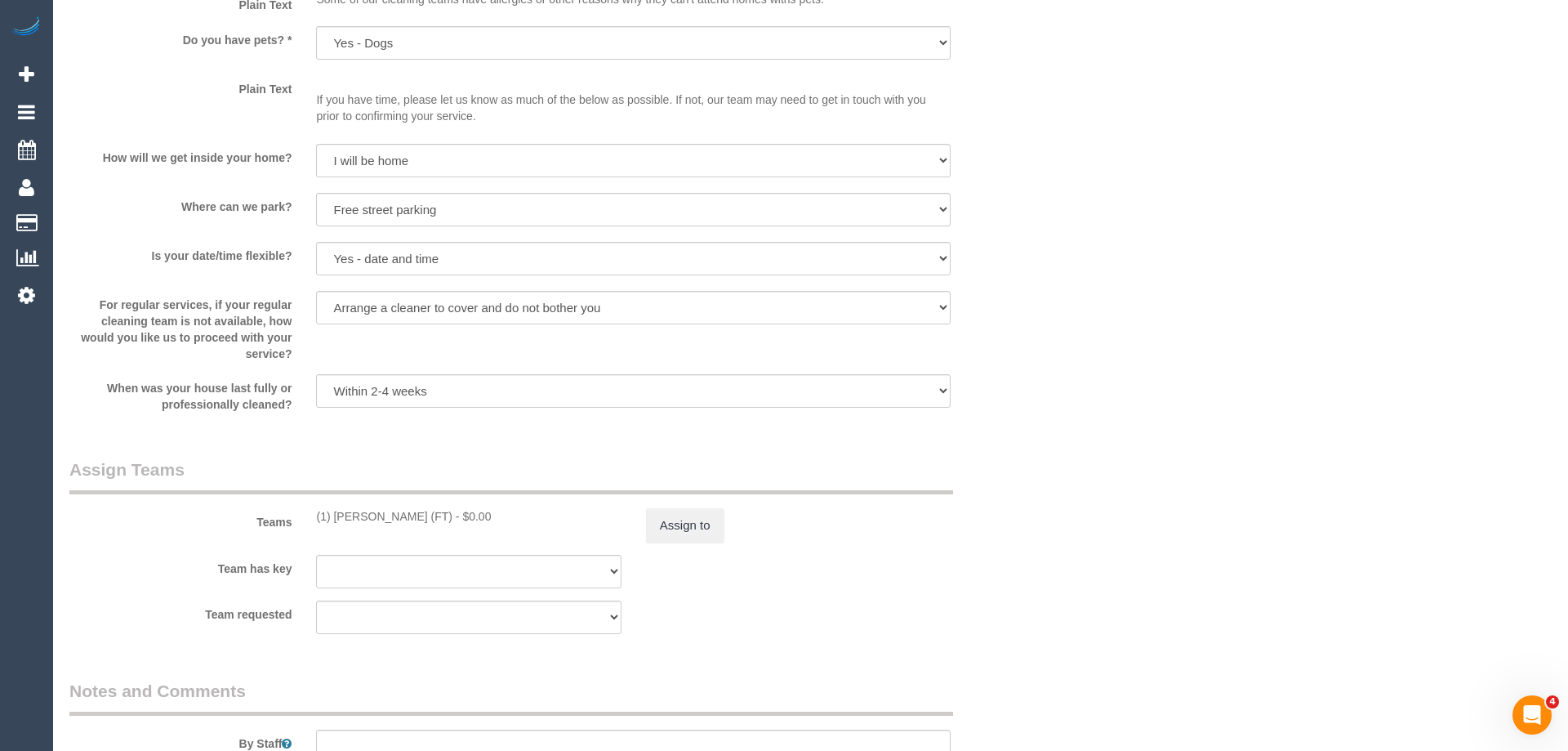
click at [1023, 520] on div "× Assign Booking to: (1) Debbie Brodjanac (FT) Assigned Teams (1) Invited Teams…" at bounding box center [784, 375] width 1568 height 751
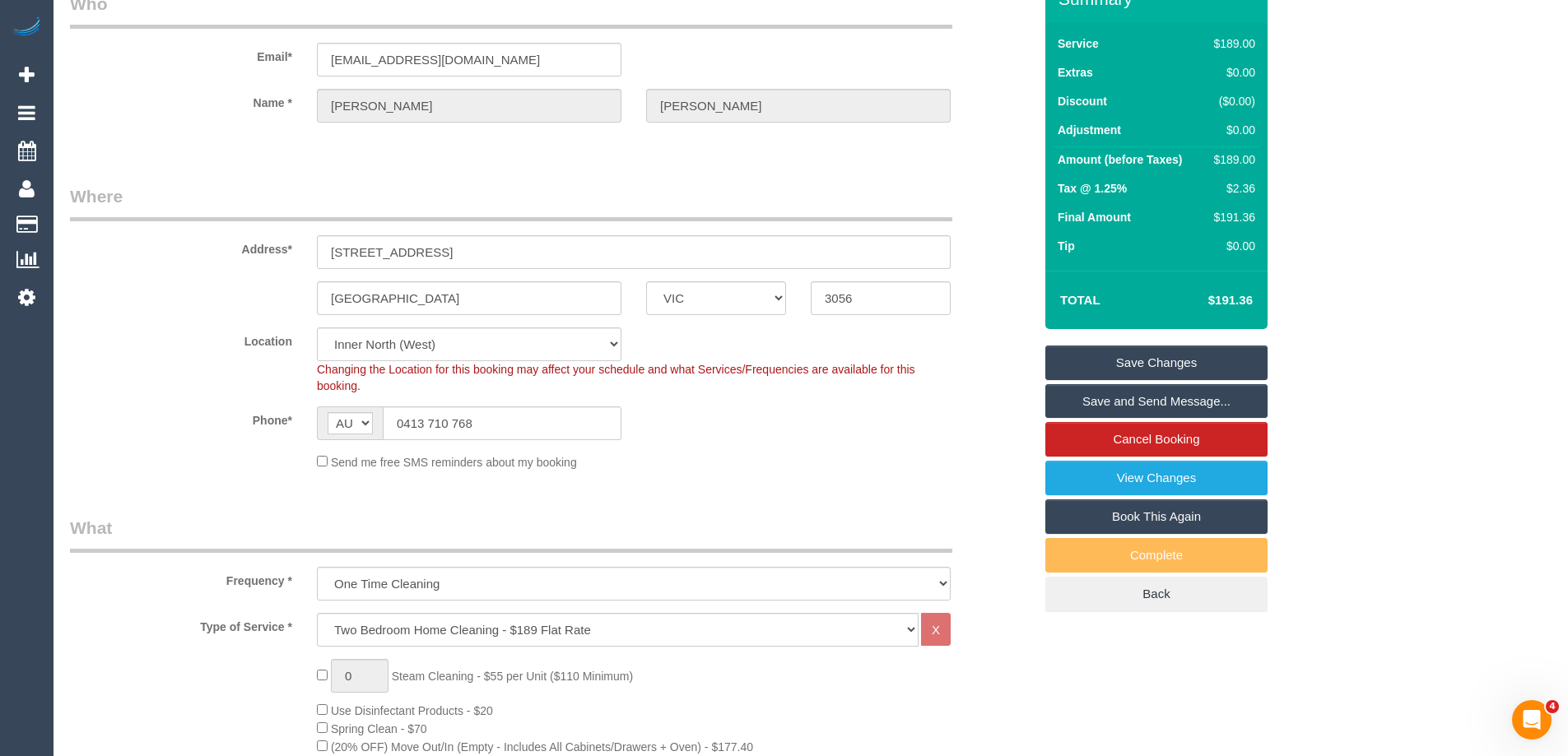
scroll to position [0, 0]
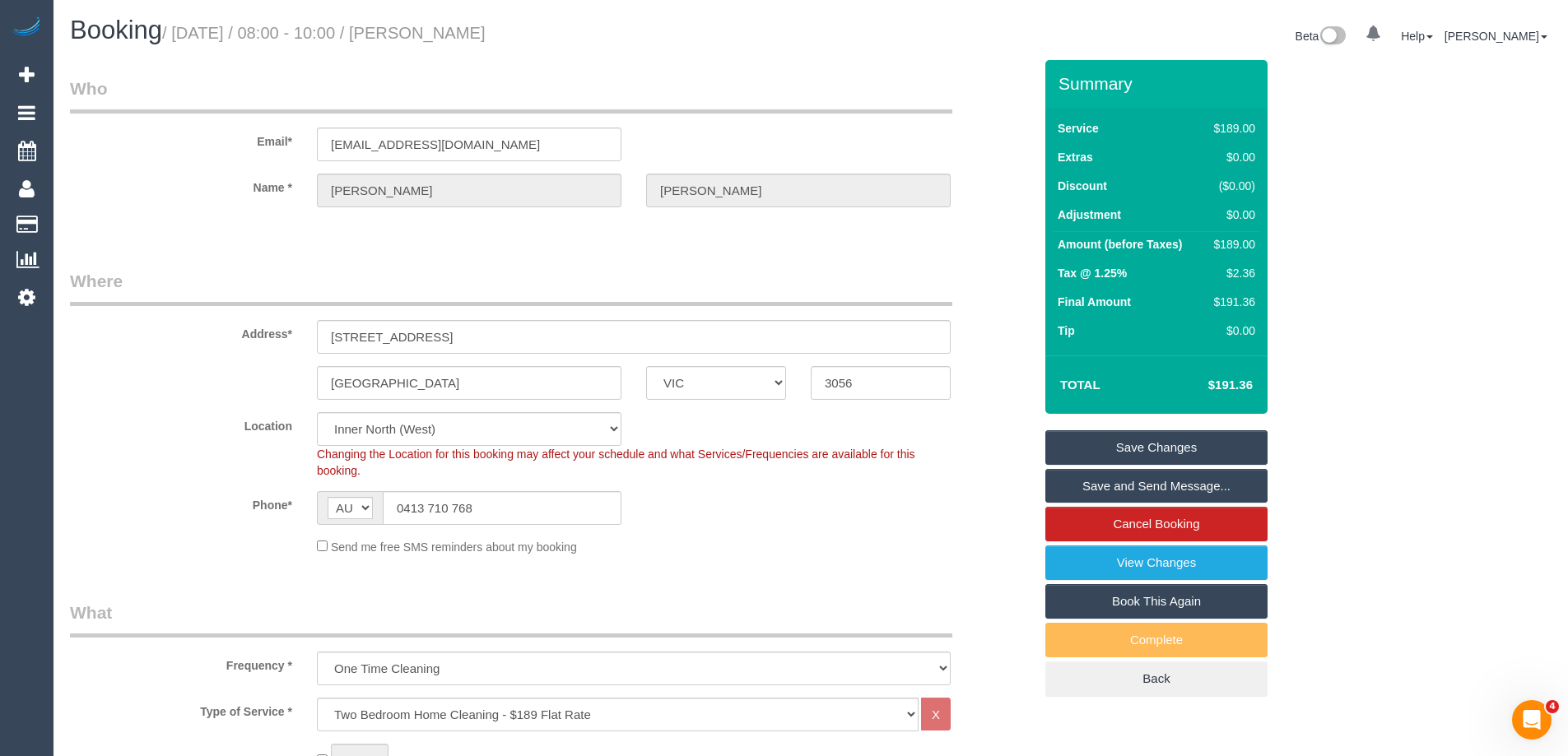
drag, startPoint x: 486, startPoint y: 32, endPoint x: 453, endPoint y: 33, distance: 33.0
click at [453, 33] on h1 "Booking / September 06, 2025 / 08:00 - 10:00 / Danielle McBain" at bounding box center [434, 30] width 728 height 28
copy small "Danielle McBain"
click at [365, 152] on input "dnmcbain@gmail.com" at bounding box center [469, 144] width 304 height 34
click at [365, 152] on input "[EMAIL_ADDRESS][DOMAIN_NAME]" at bounding box center [469, 144] width 304 height 34
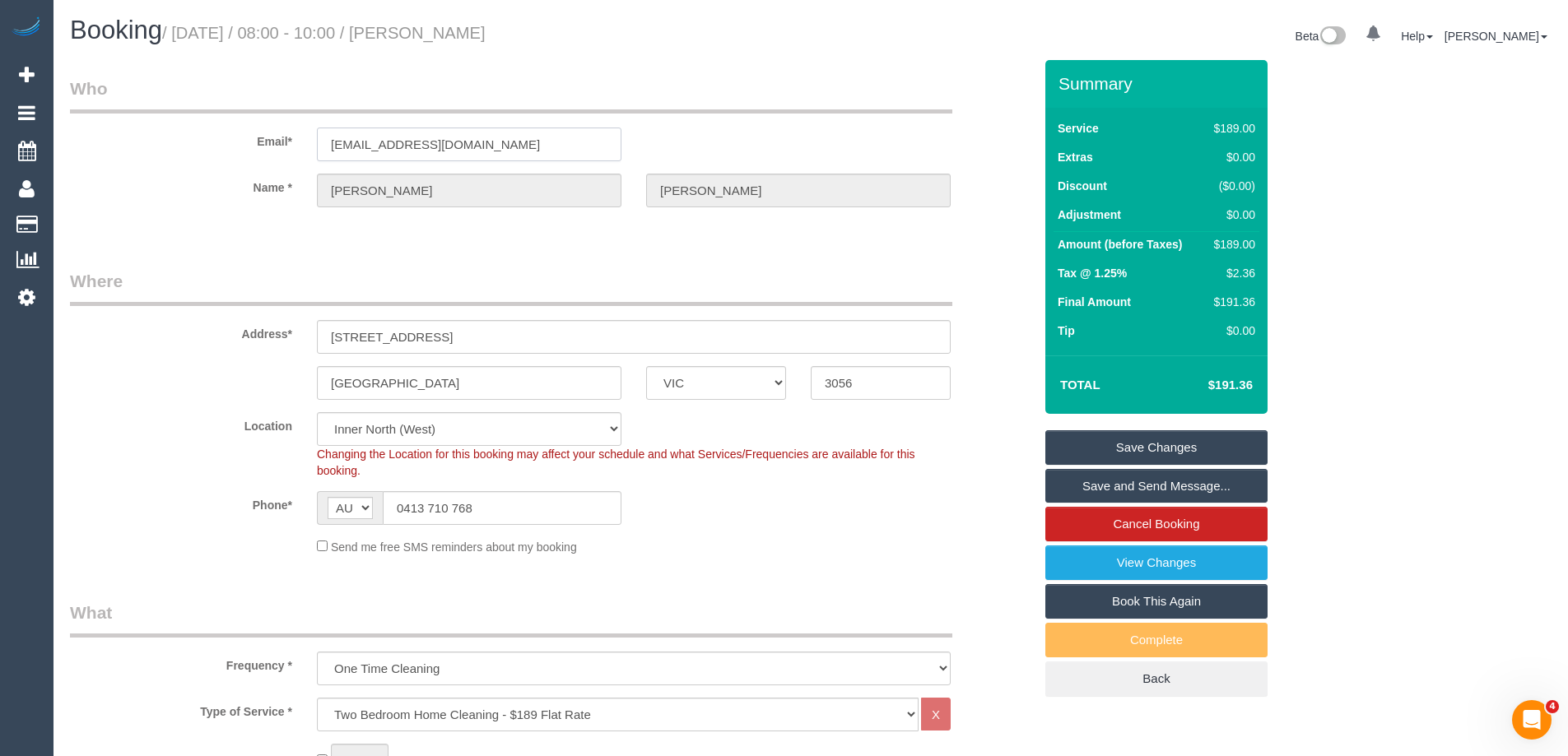
click at [365, 152] on input "dnmcbain@gmail.com" at bounding box center [469, 144] width 304 height 34
click at [953, 554] on div "Send me free SMS reminders about my booking" at bounding box center [633, 546] width 659 height 19
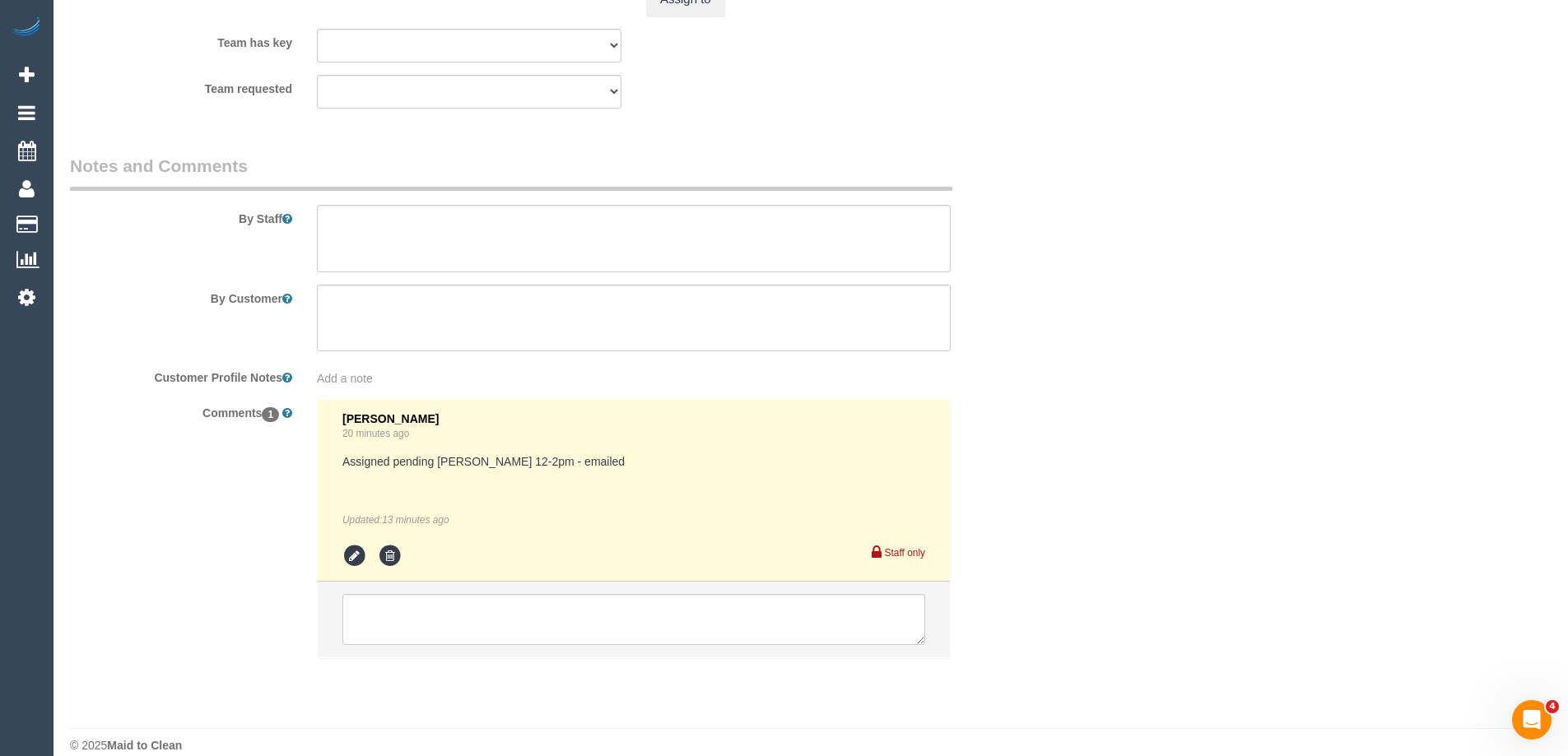
scroll to position [2676, 0]
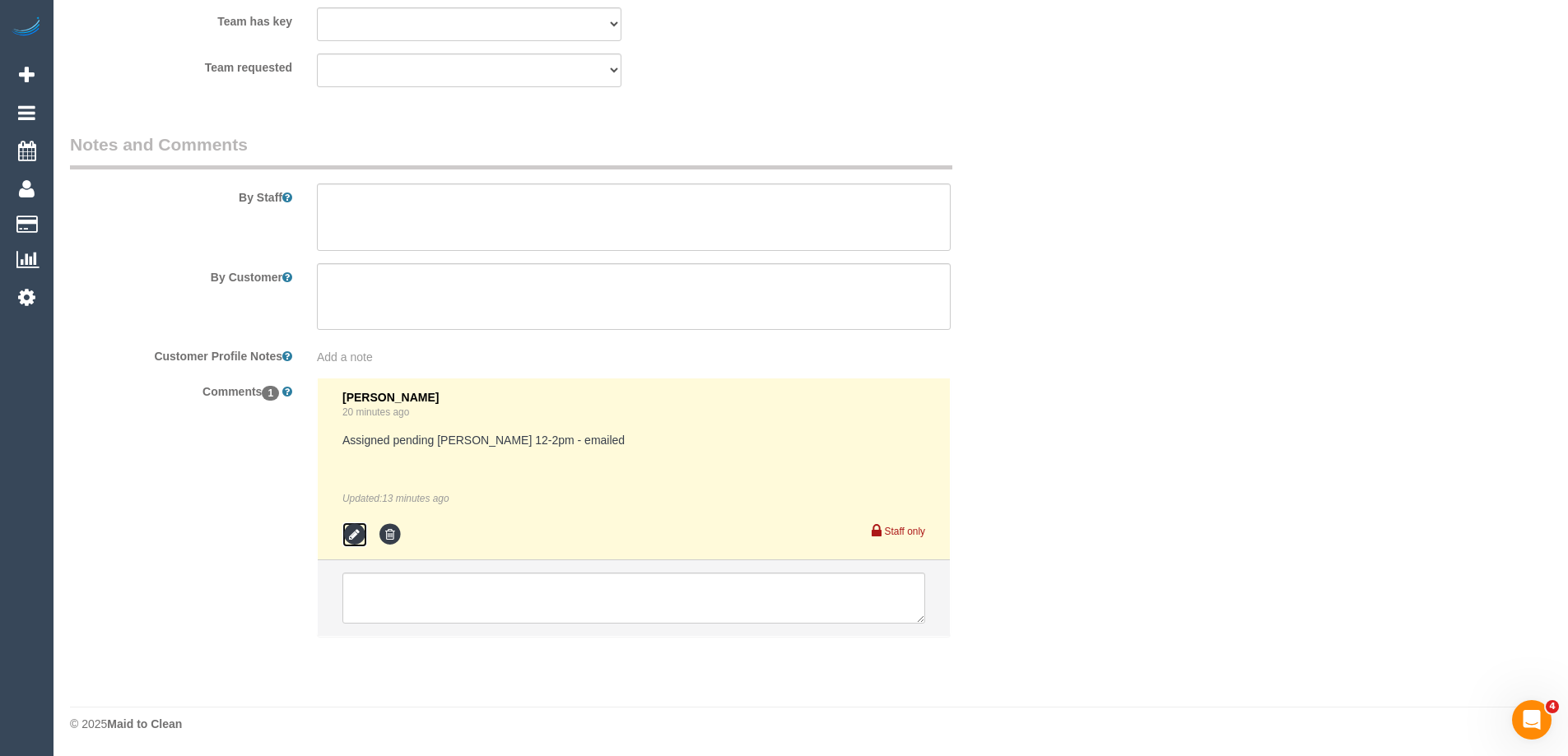
click at [349, 538] on icon at bounding box center [354, 535] width 24 height 24
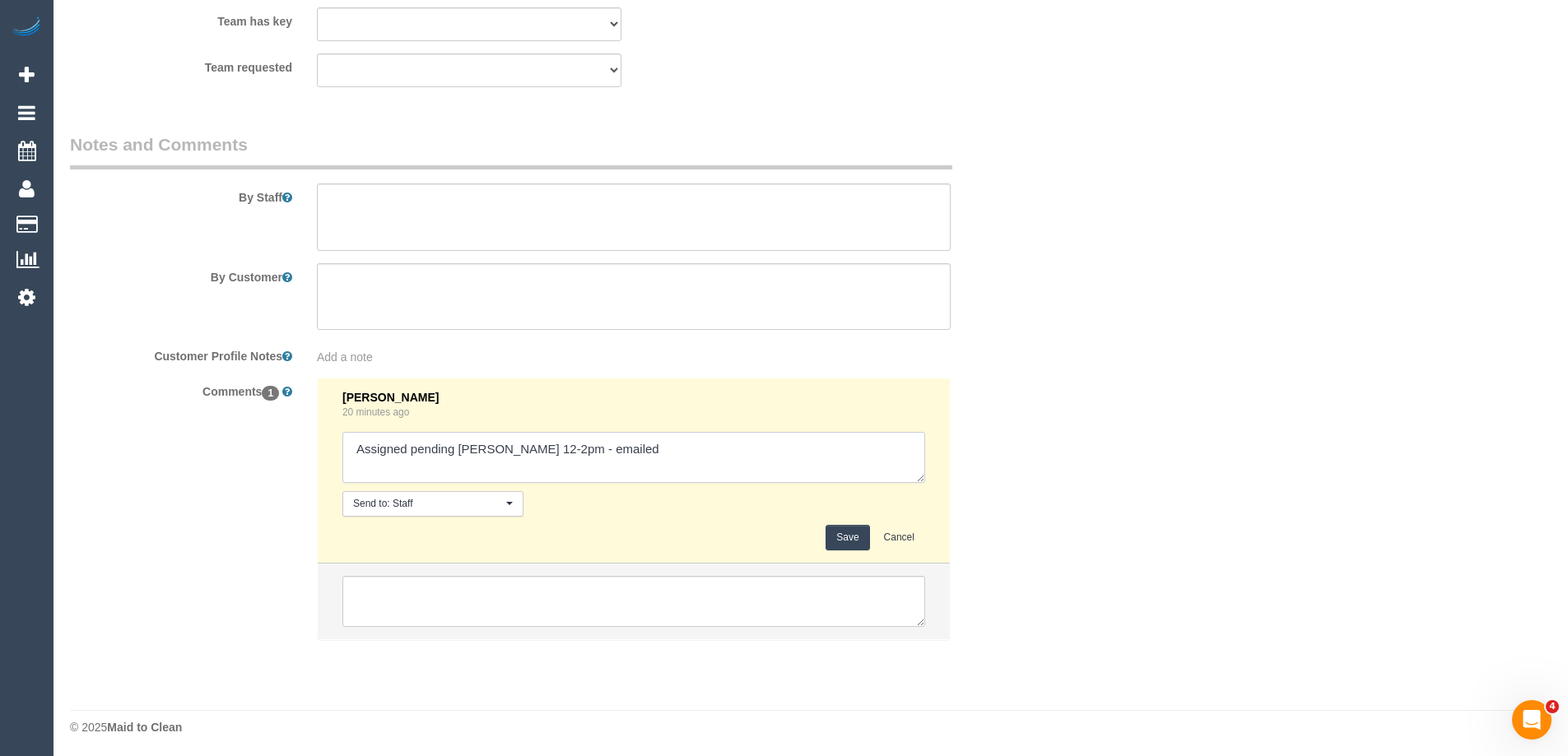
drag, startPoint x: 539, startPoint y: 448, endPoint x: 506, endPoint y: 447, distance: 33.0
click at [506, 447] on textarea at bounding box center [633, 458] width 583 height 51
type textarea "Assigned pending Debbie 10-12pm - emailed"
click at [856, 541] on button "Save" at bounding box center [847, 537] width 44 height 25
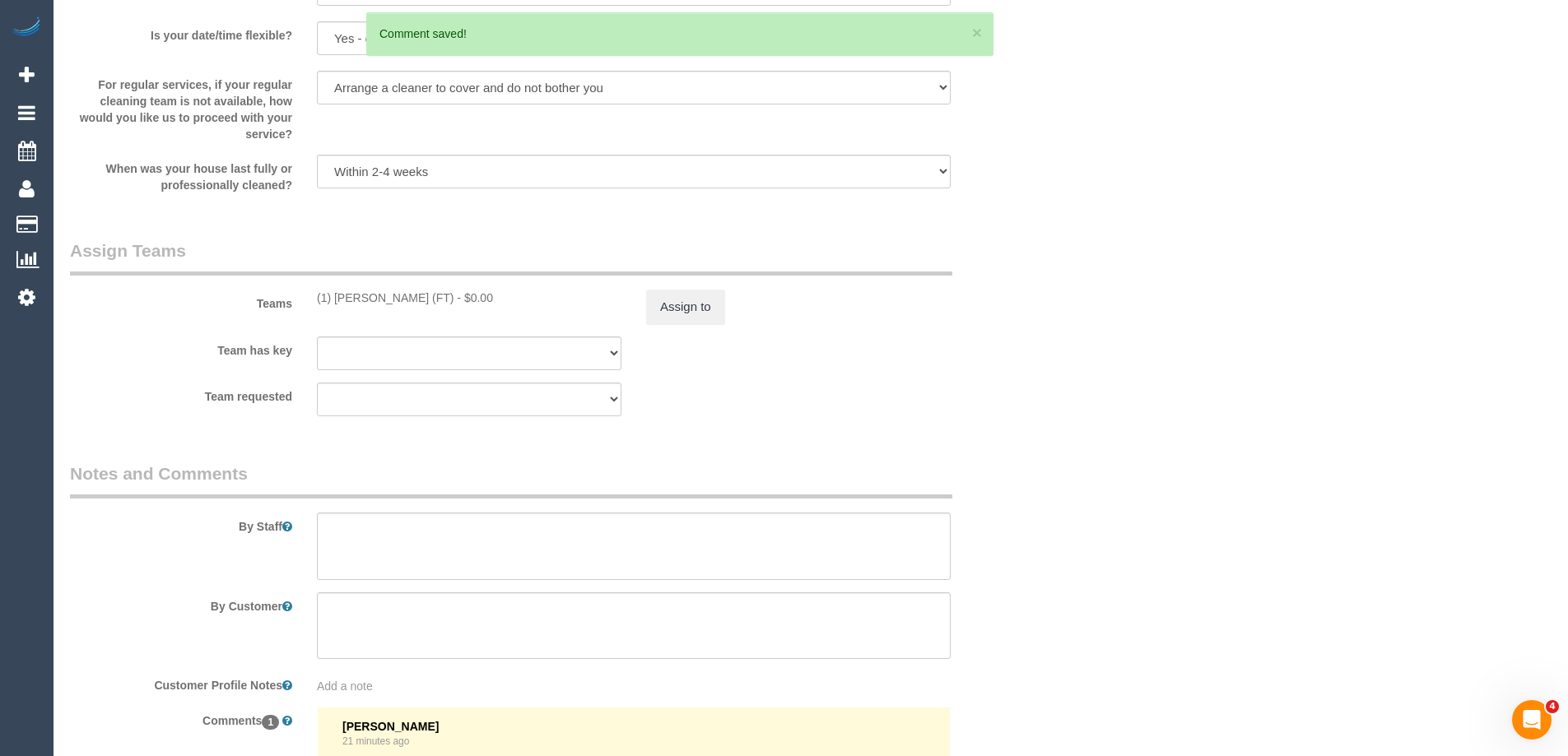
scroll to position [1771, 0]
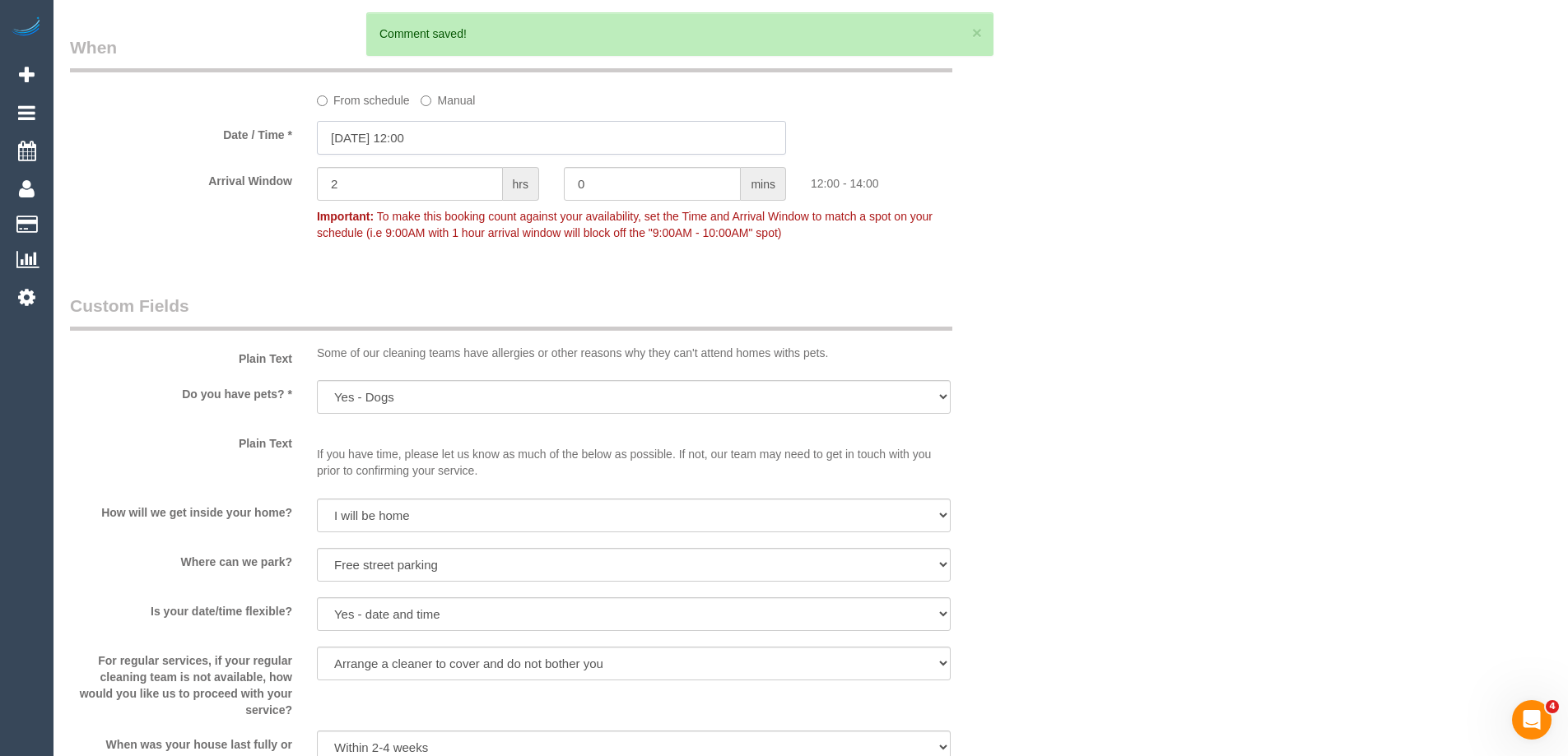
click at [389, 140] on input "06/09/2025 12:00" at bounding box center [551, 138] width 469 height 34
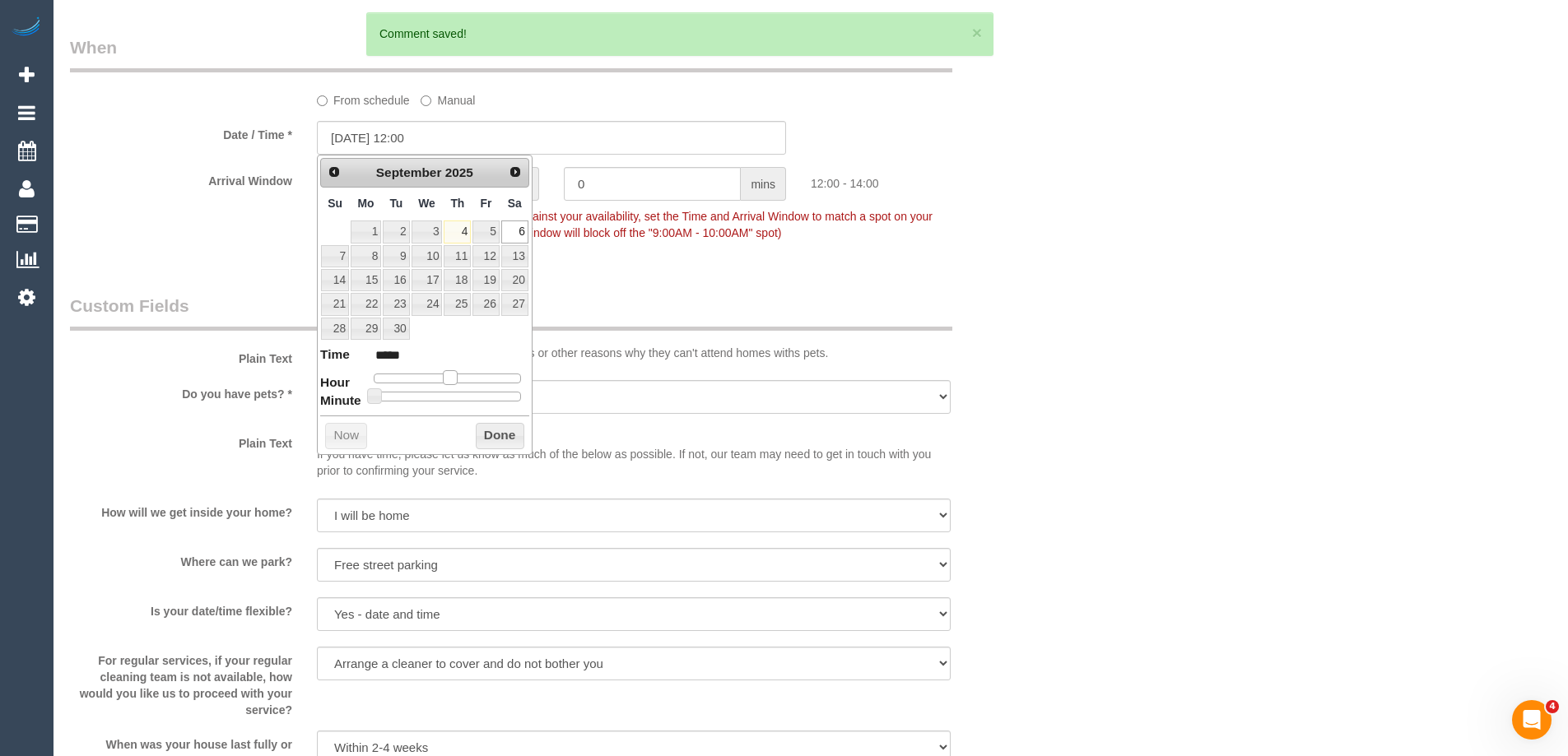
type input "06/09/2025 11:00"
type input "*****"
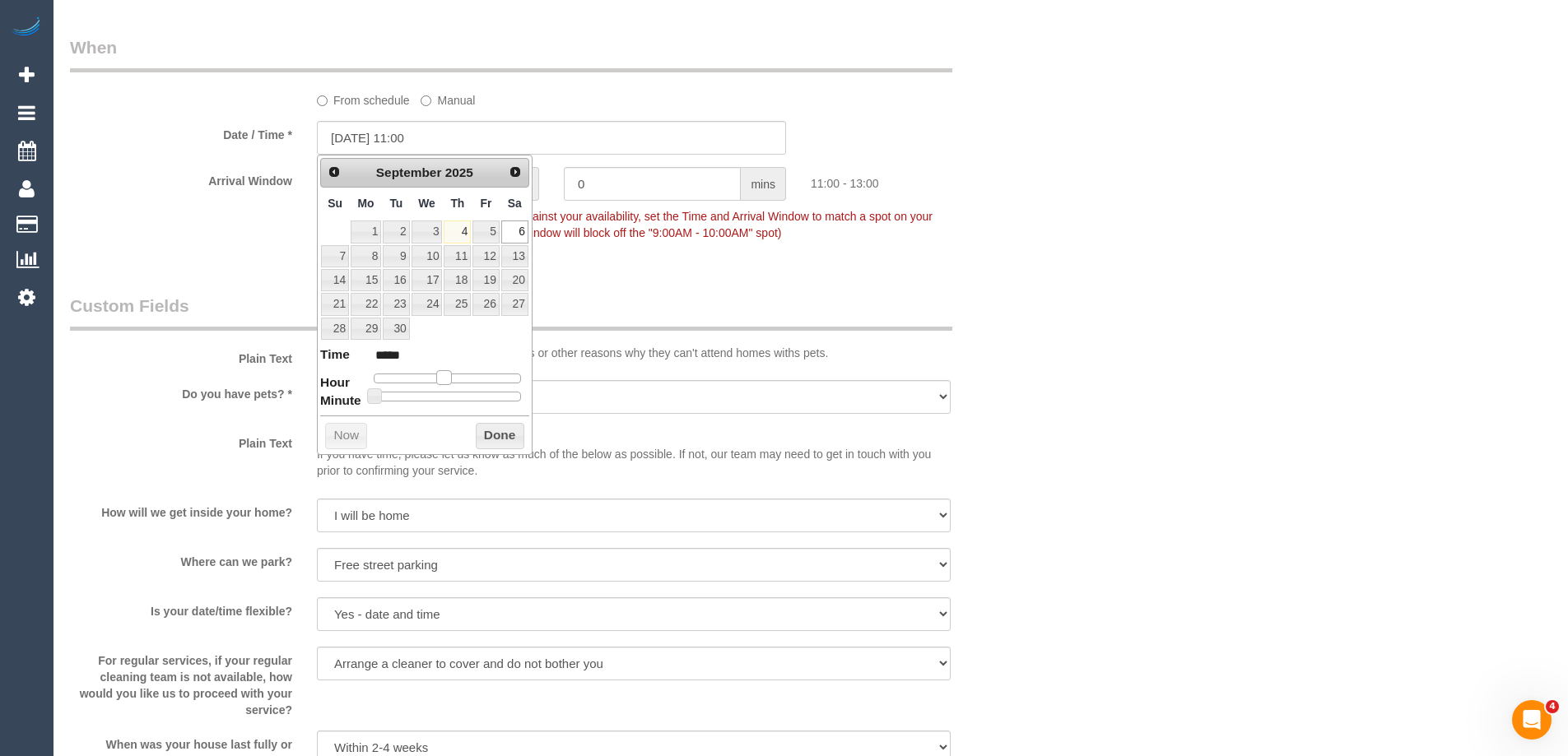
type input "06/09/2025 10:00"
type input "*****"
drag, startPoint x: 449, startPoint y: 376, endPoint x: 439, endPoint y: 376, distance: 10.0
click at [439, 376] on span at bounding box center [437, 378] width 15 height 15
click at [502, 430] on button "Done" at bounding box center [500, 436] width 49 height 26
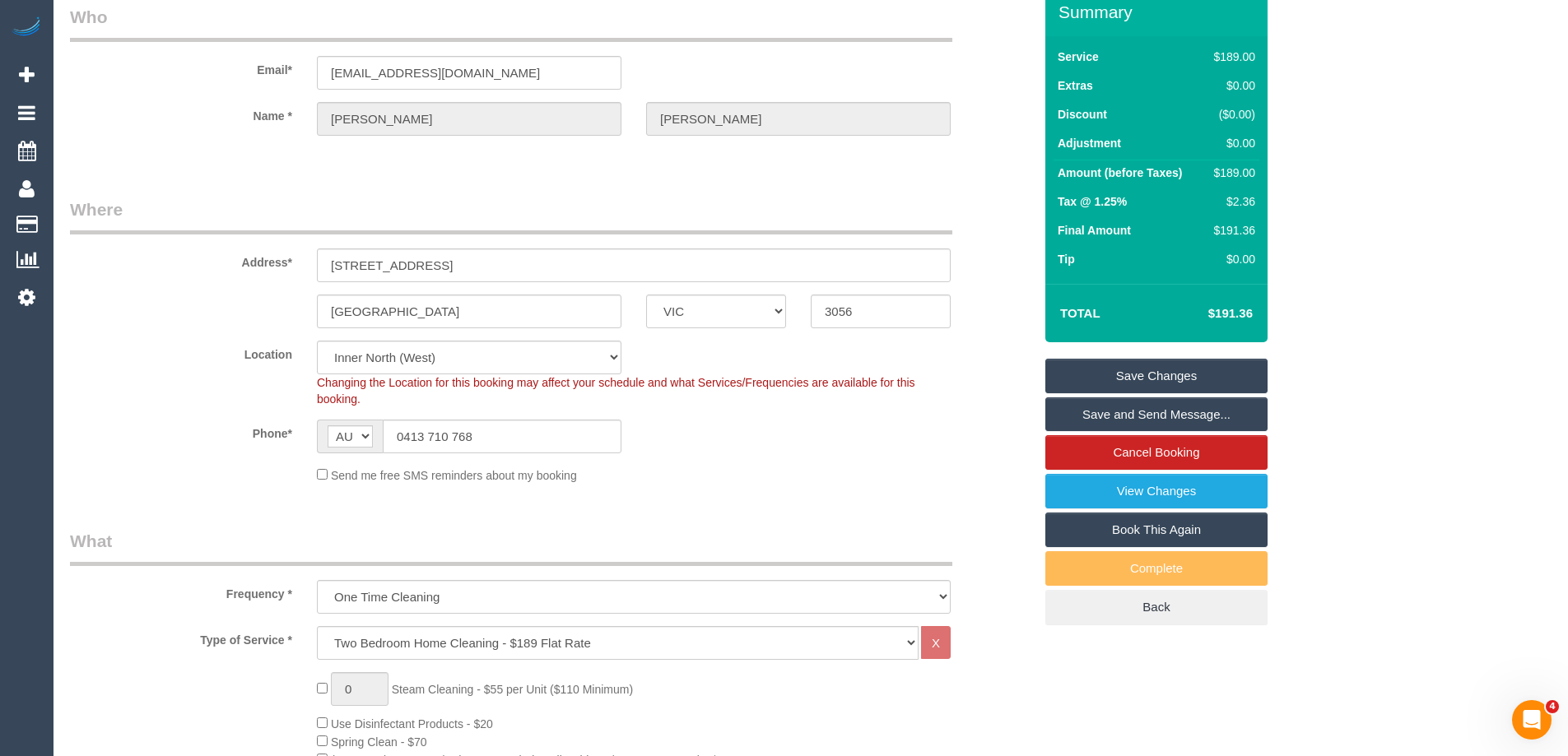
scroll to position [43, 0]
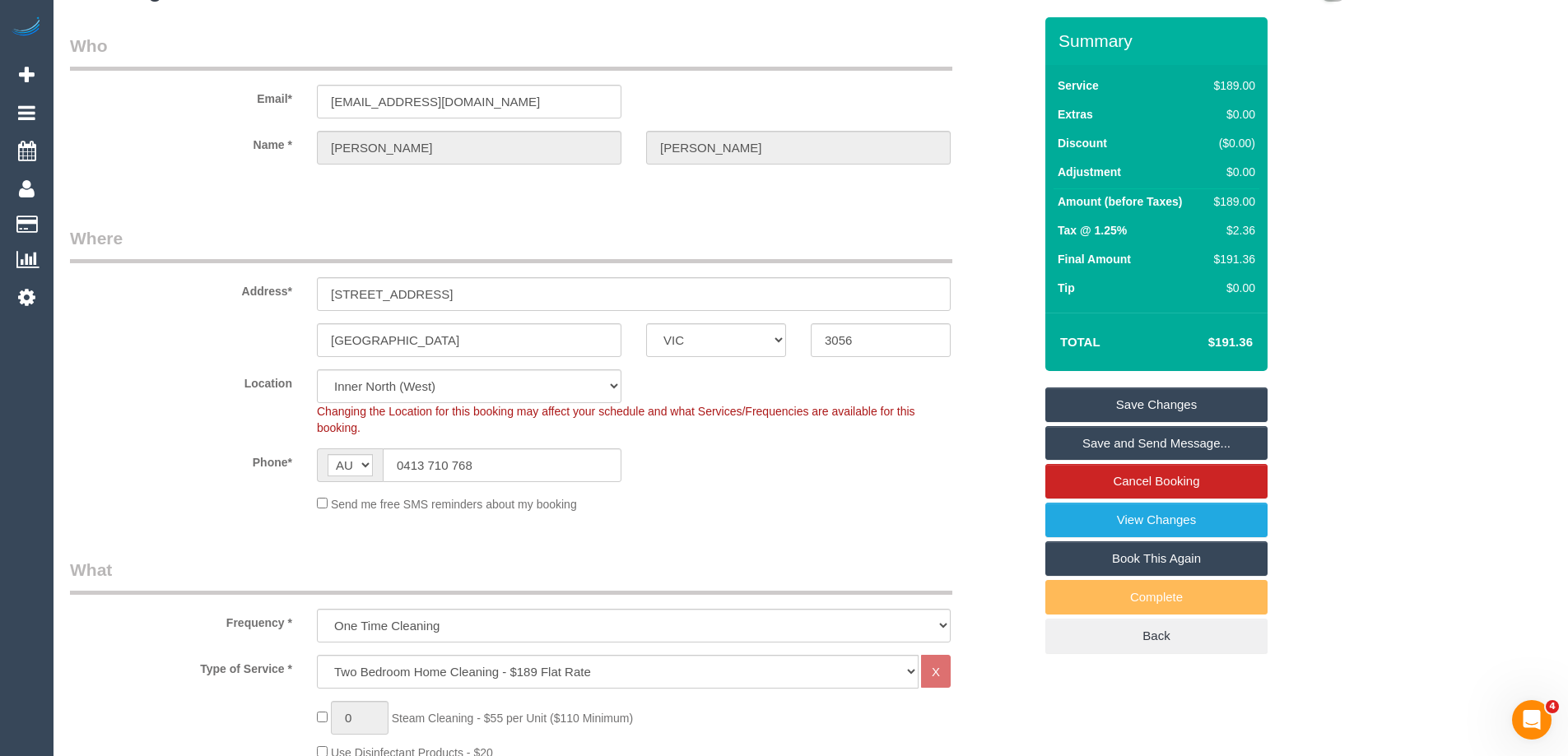
click at [1138, 398] on link "Save Changes" at bounding box center [1156, 404] width 222 height 34
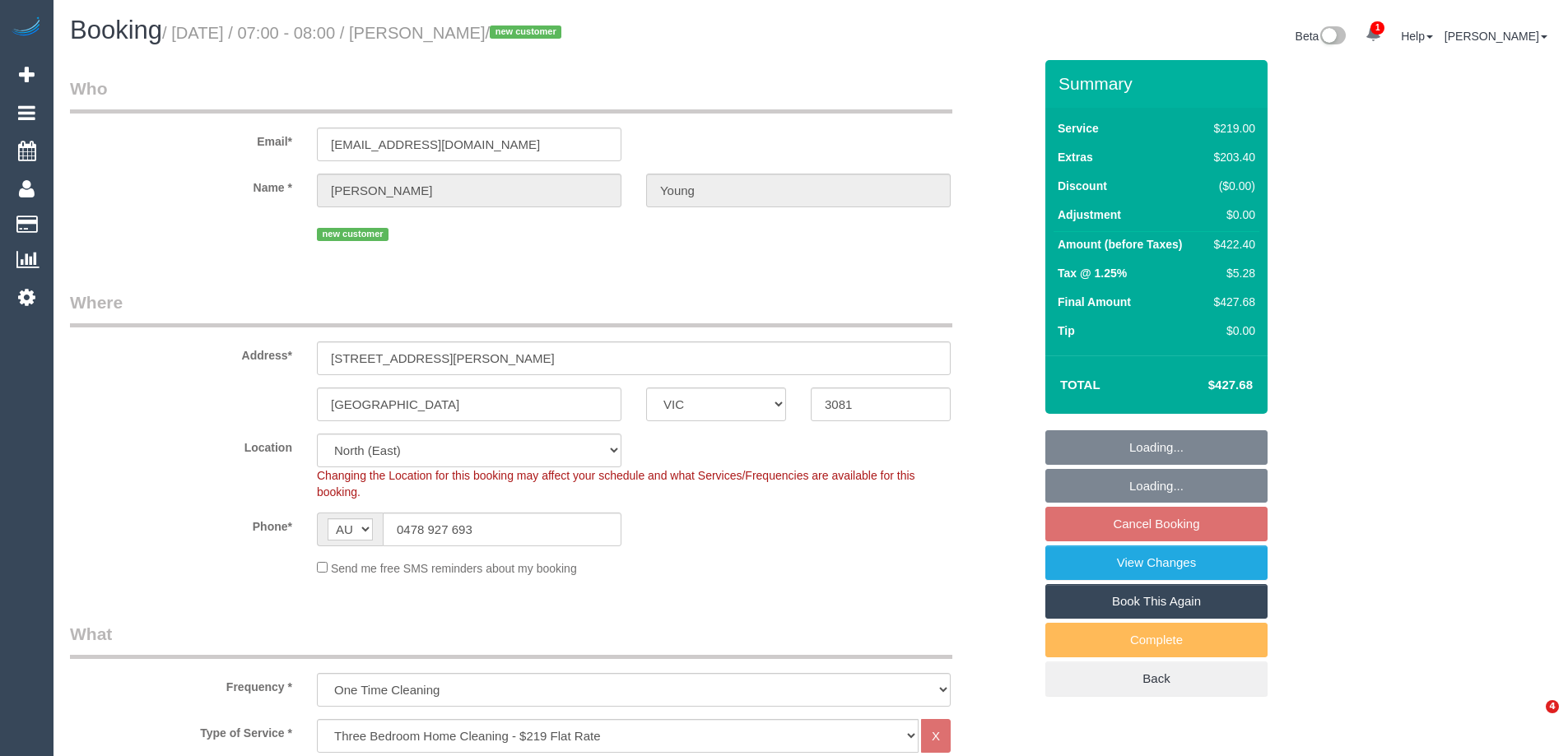
select select "VIC"
select select "number:28"
select select "number:15"
select select "number:18"
select select "number:22"
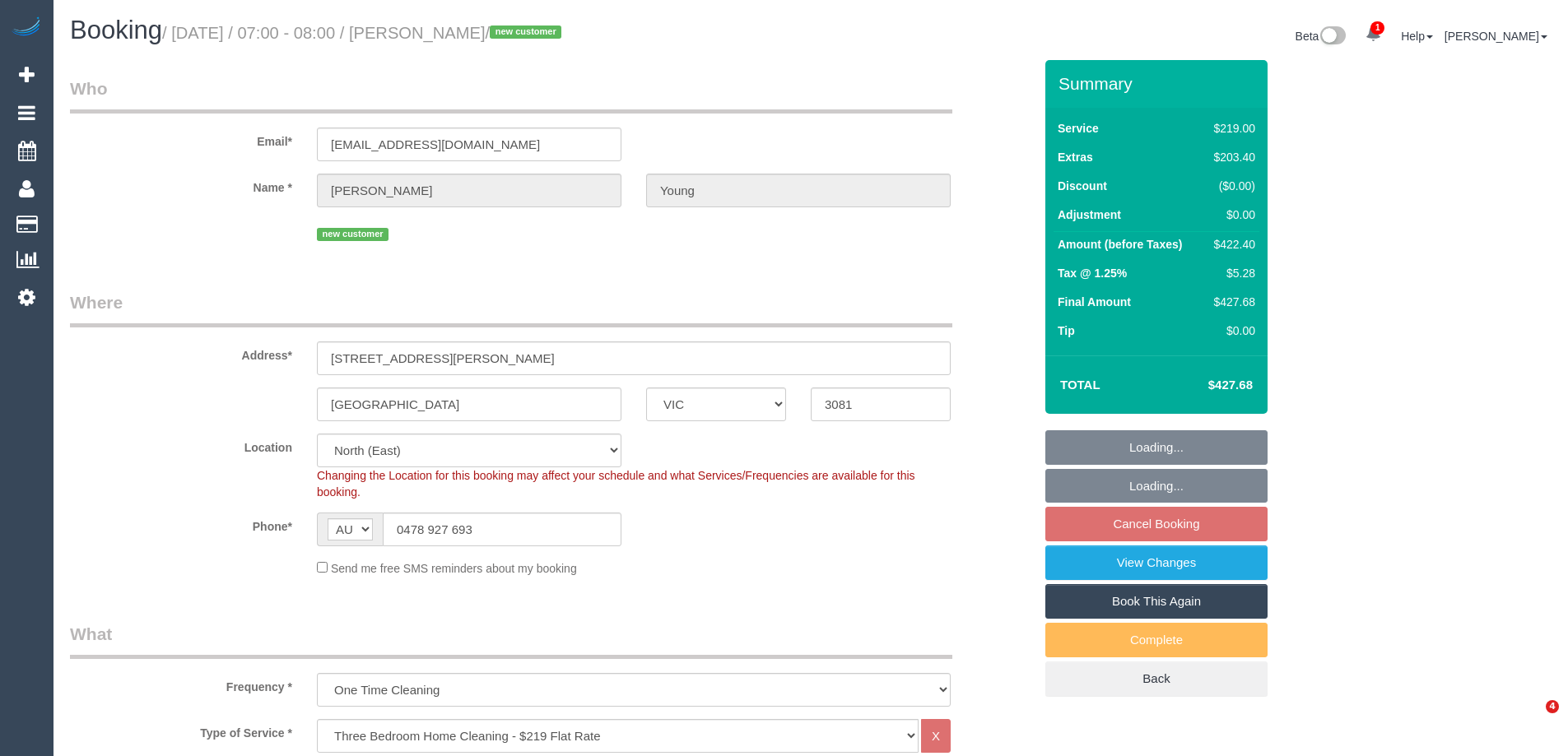
select select "number:35"
select select "number:26"
select select "object:1415"
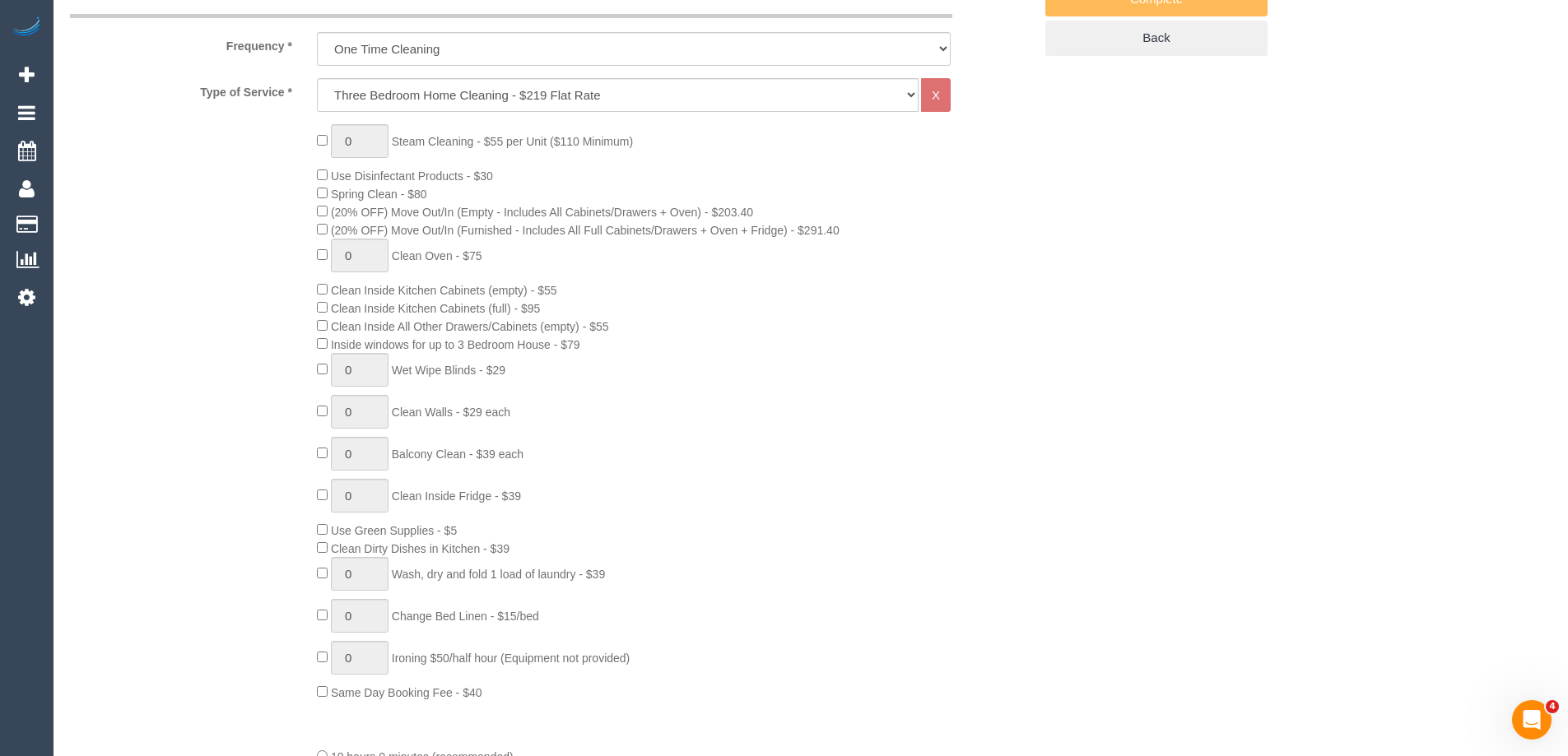
select select "spot1"
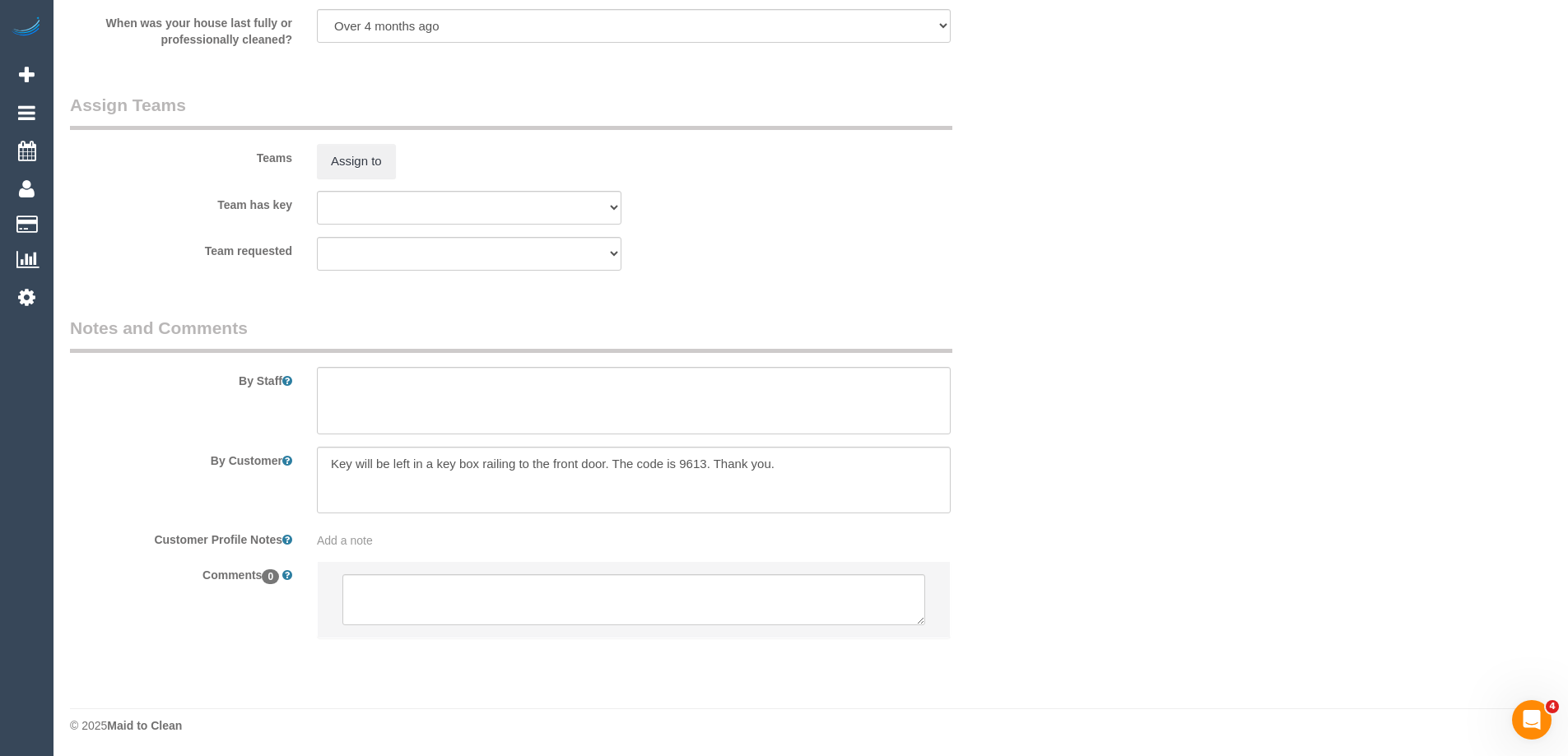
scroll to position [2425, 0]
click at [435, 604] on textarea at bounding box center [633, 598] width 583 height 51
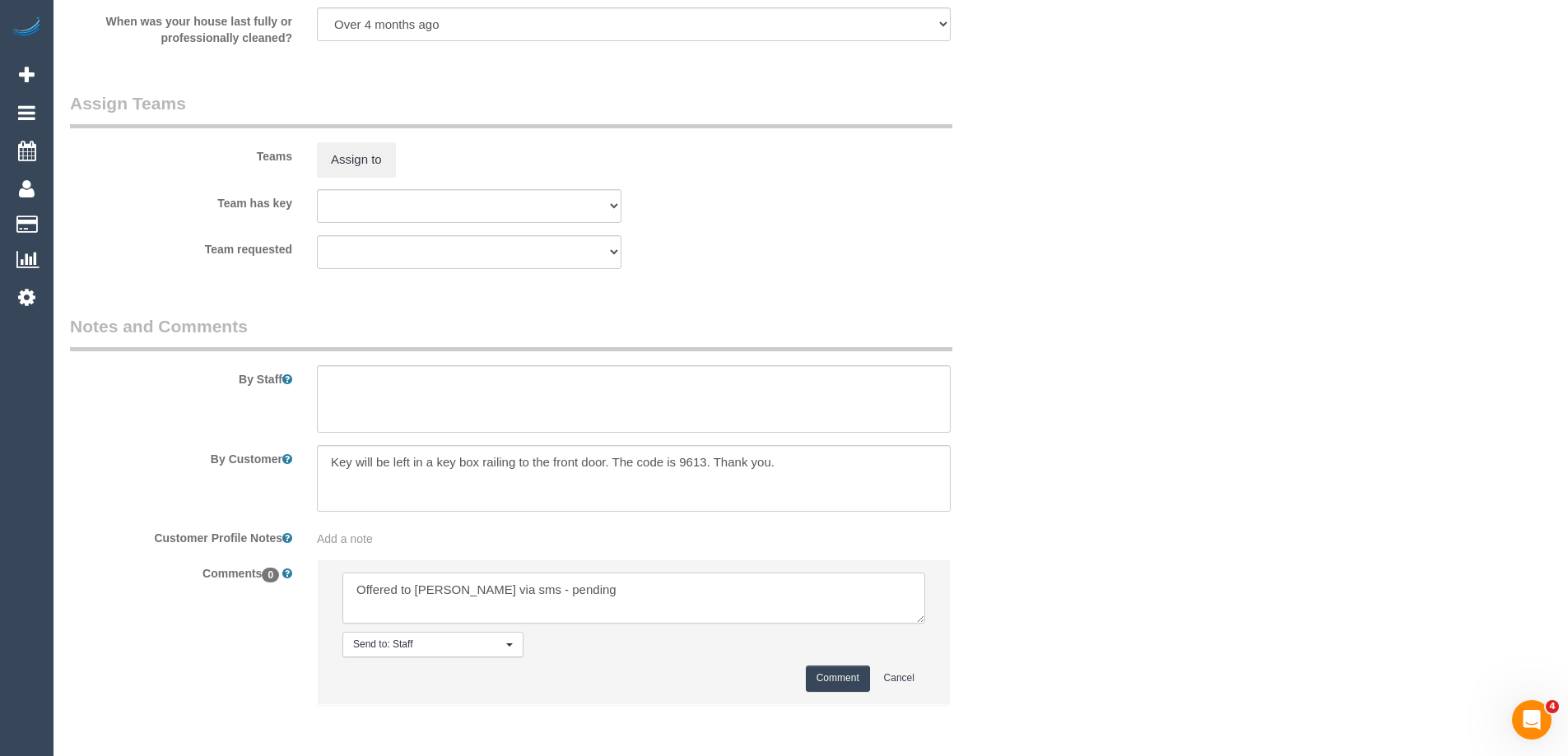
type textarea "Offered to [PERSON_NAME] via sms - pending"
click at [833, 680] on button "Comment" at bounding box center [838, 678] width 64 height 25
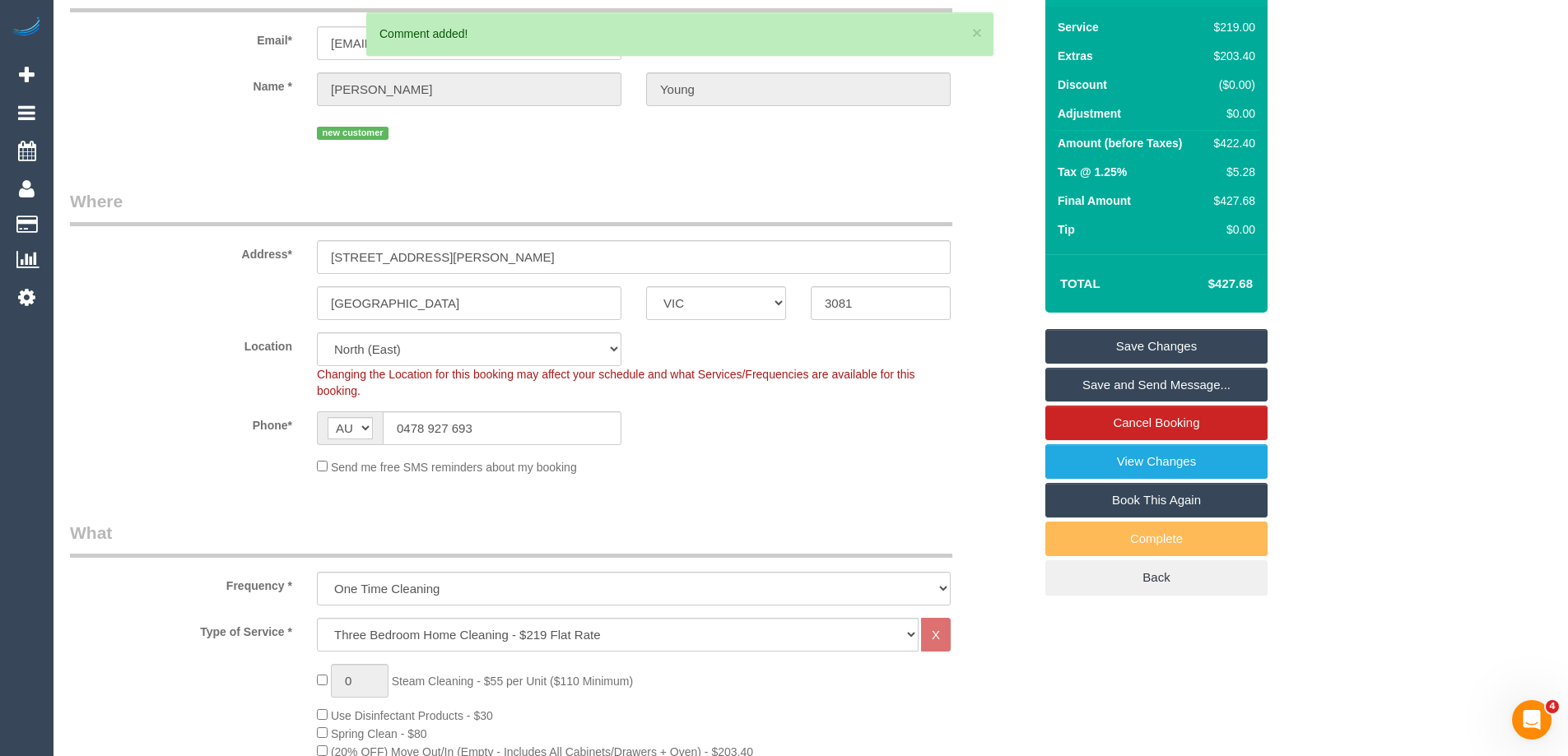
scroll to position [0, 0]
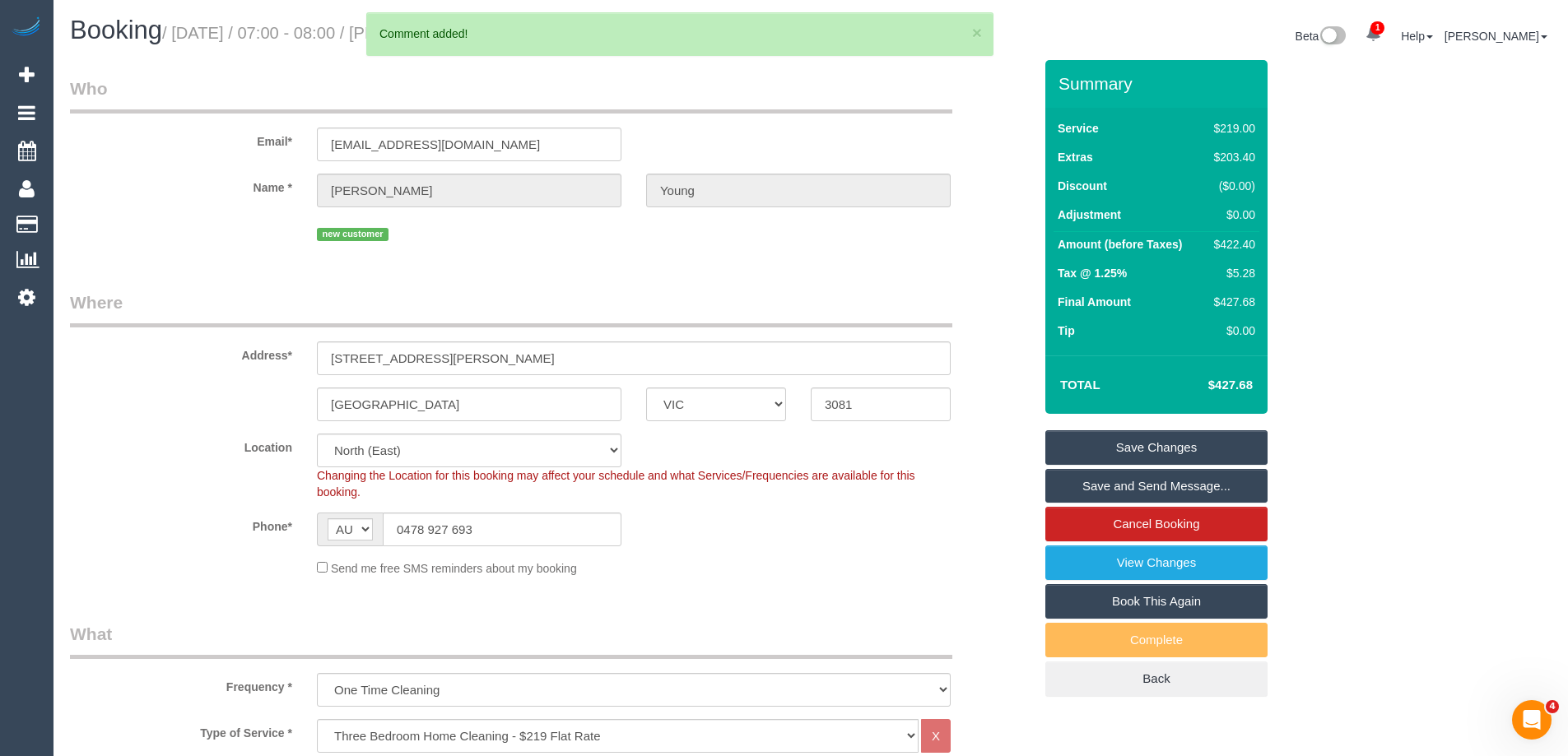
click at [1245, 246] on div "$422.40" at bounding box center [1230, 244] width 48 height 17
copy div "422.40"
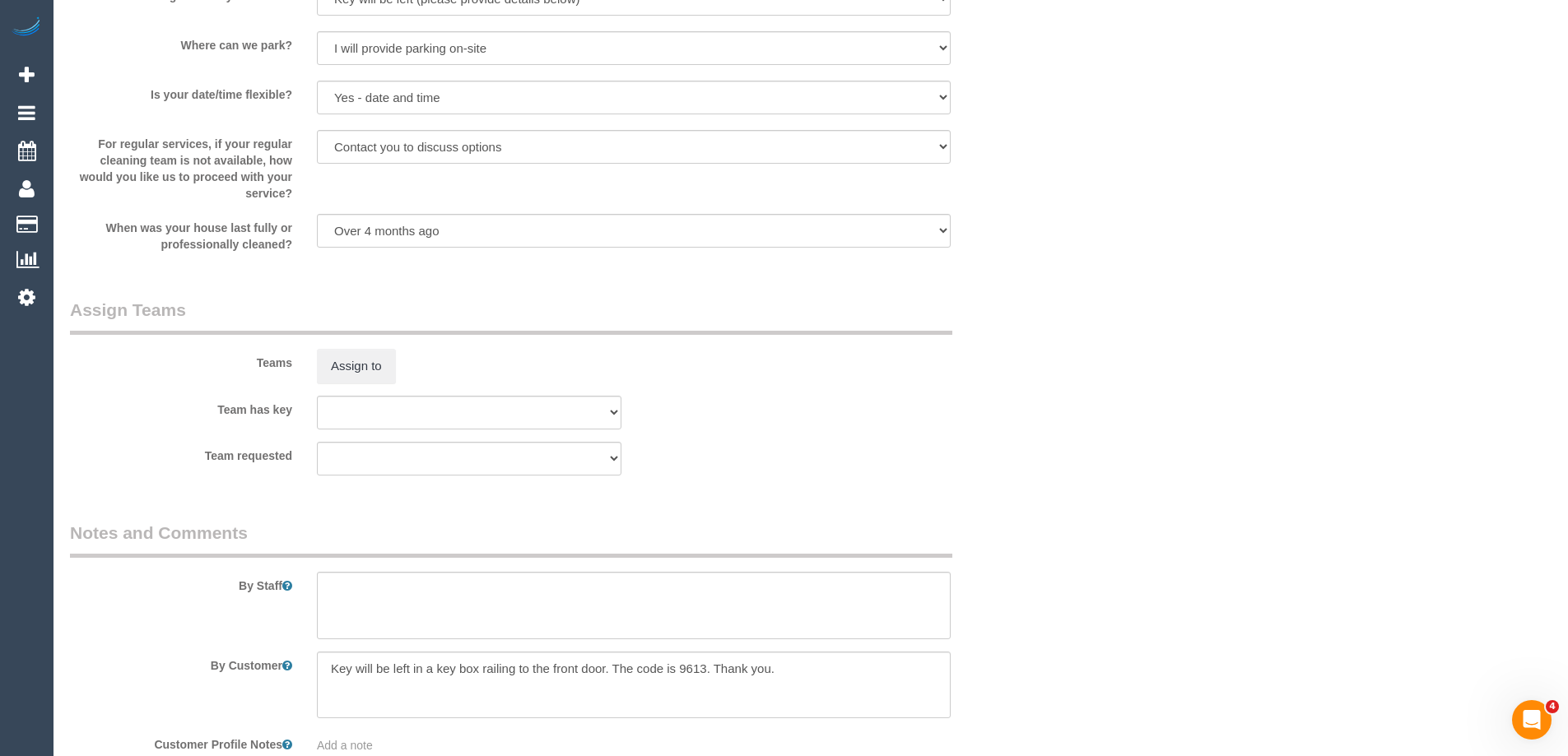
scroll to position [2550, 0]
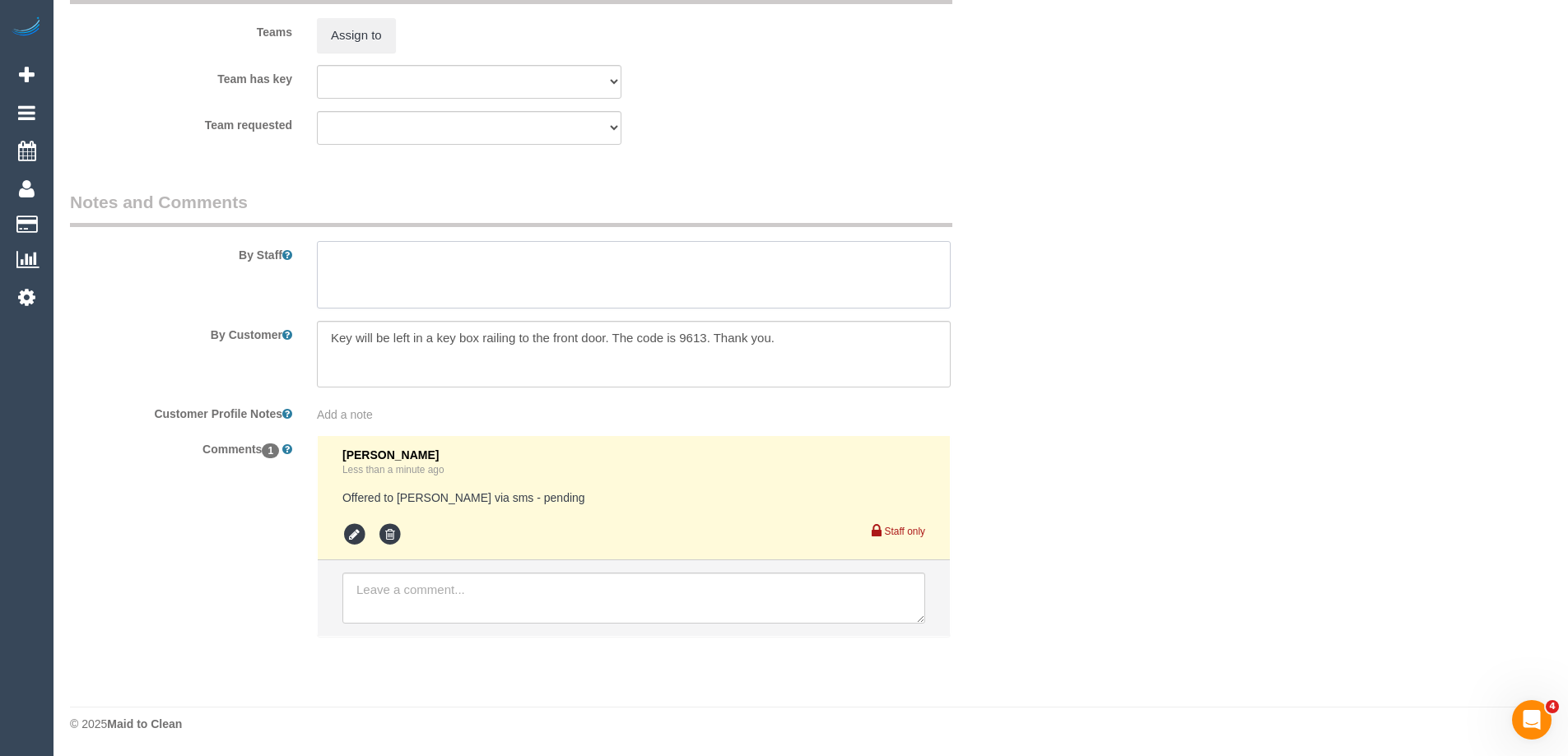
click at [450, 280] on textarea at bounding box center [633, 274] width 633 height 67
drag, startPoint x: 460, startPoint y: 261, endPoint x: 449, endPoint y: 252, distance: 14.2
click at [449, 252] on textarea at bounding box center [633, 274] width 633 height 67
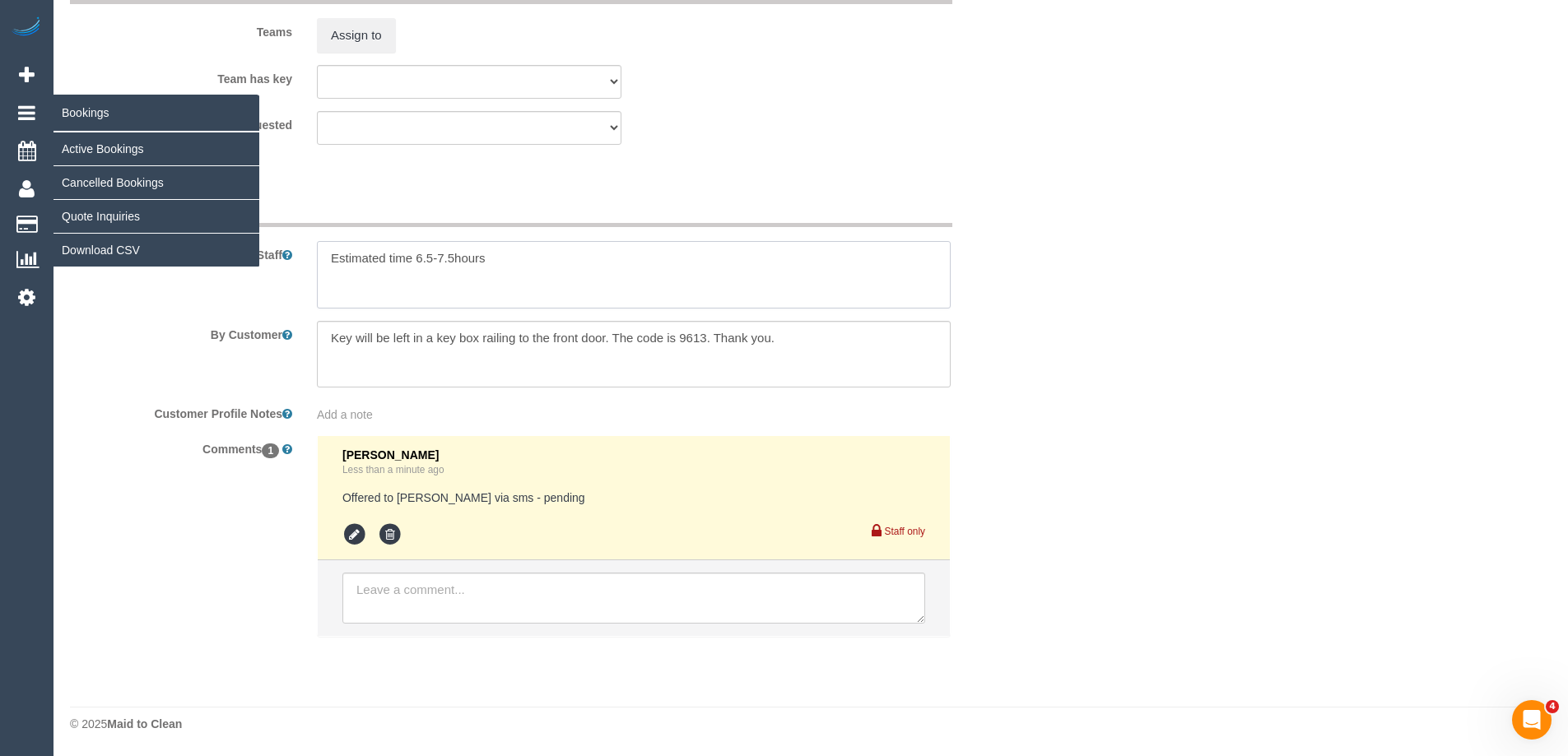
type textarea "Estimated time 6.5-7.5hours"
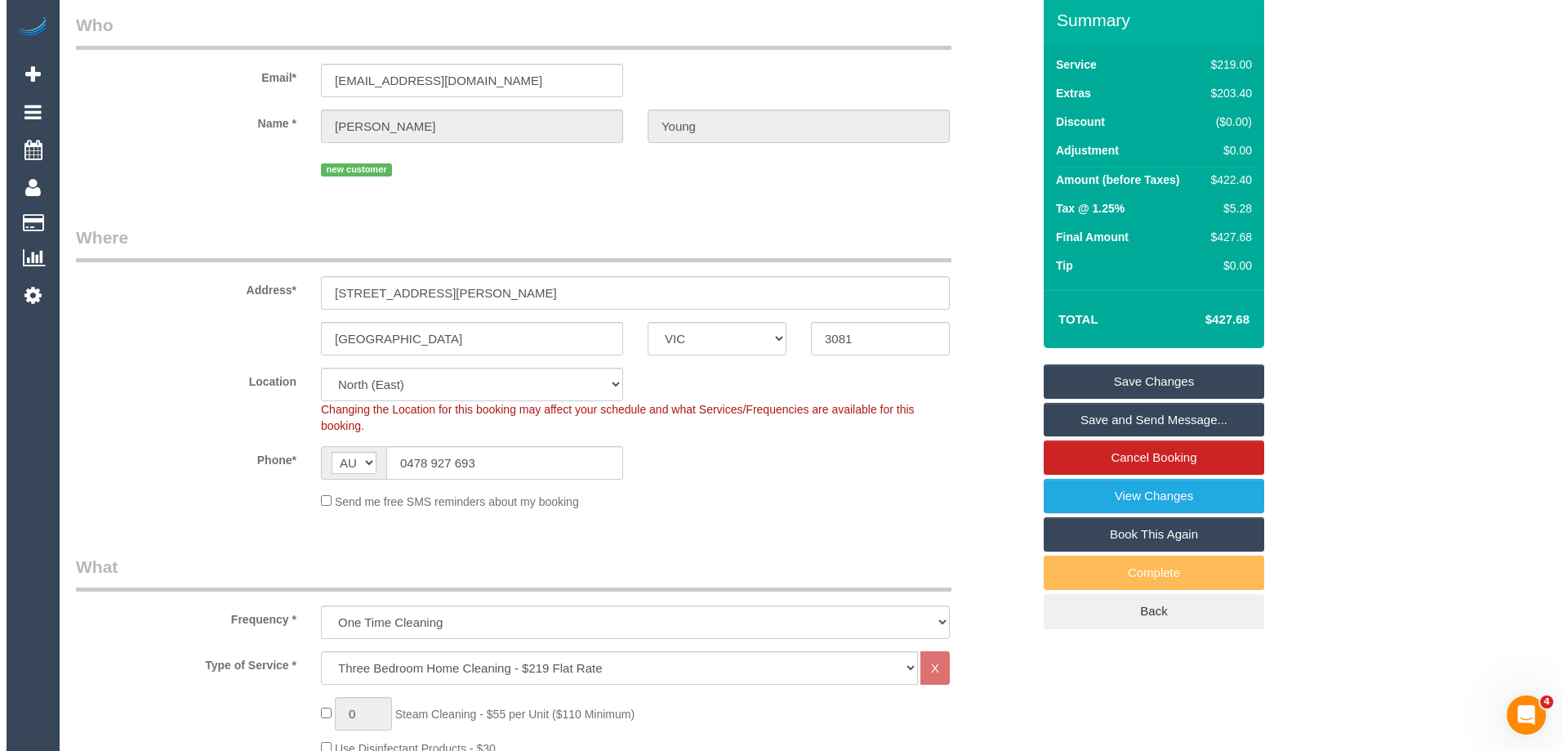
scroll to position [0, 0]
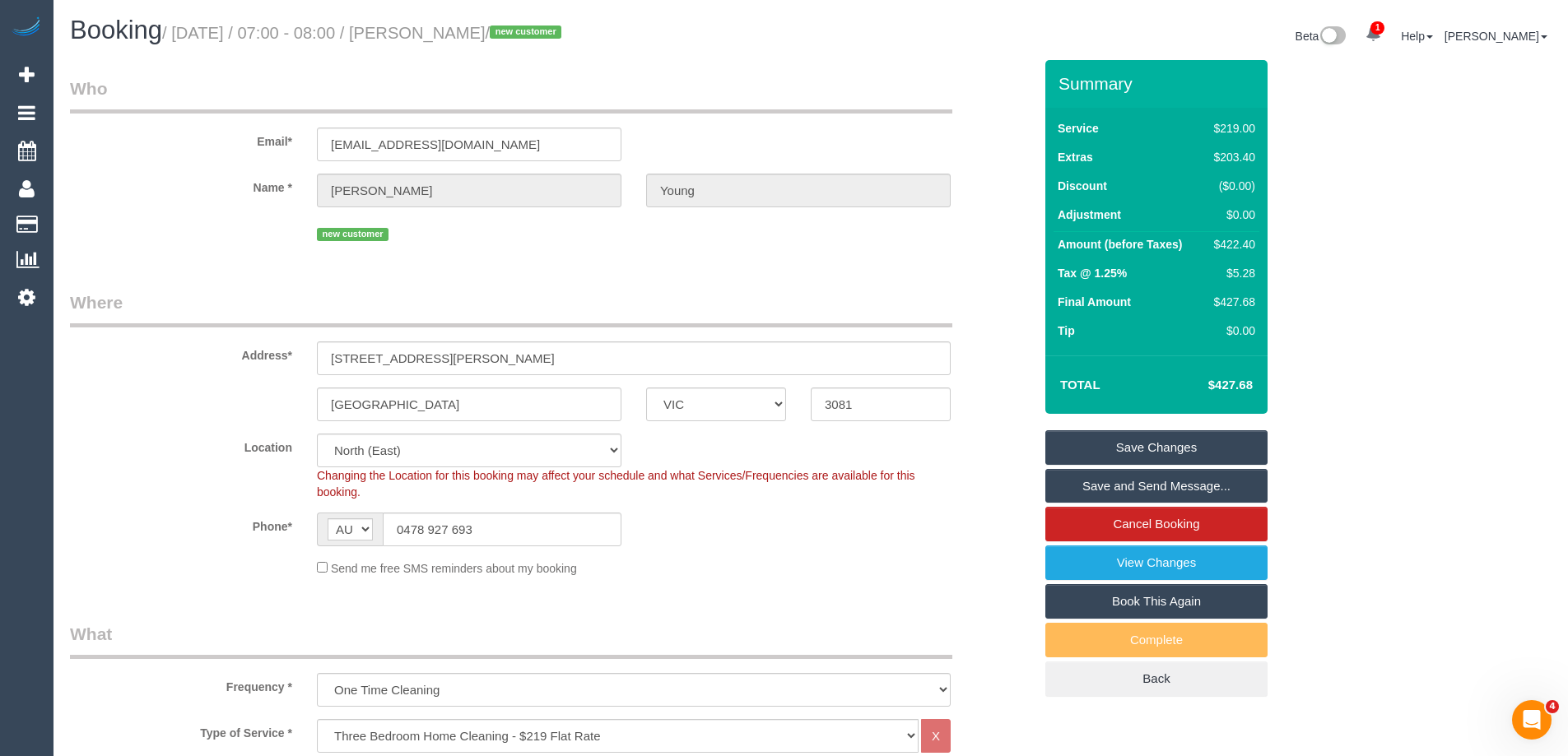
click at [1122, 435] on link "Save Changes" at bounding box center [1156, 447] width 222 height 34
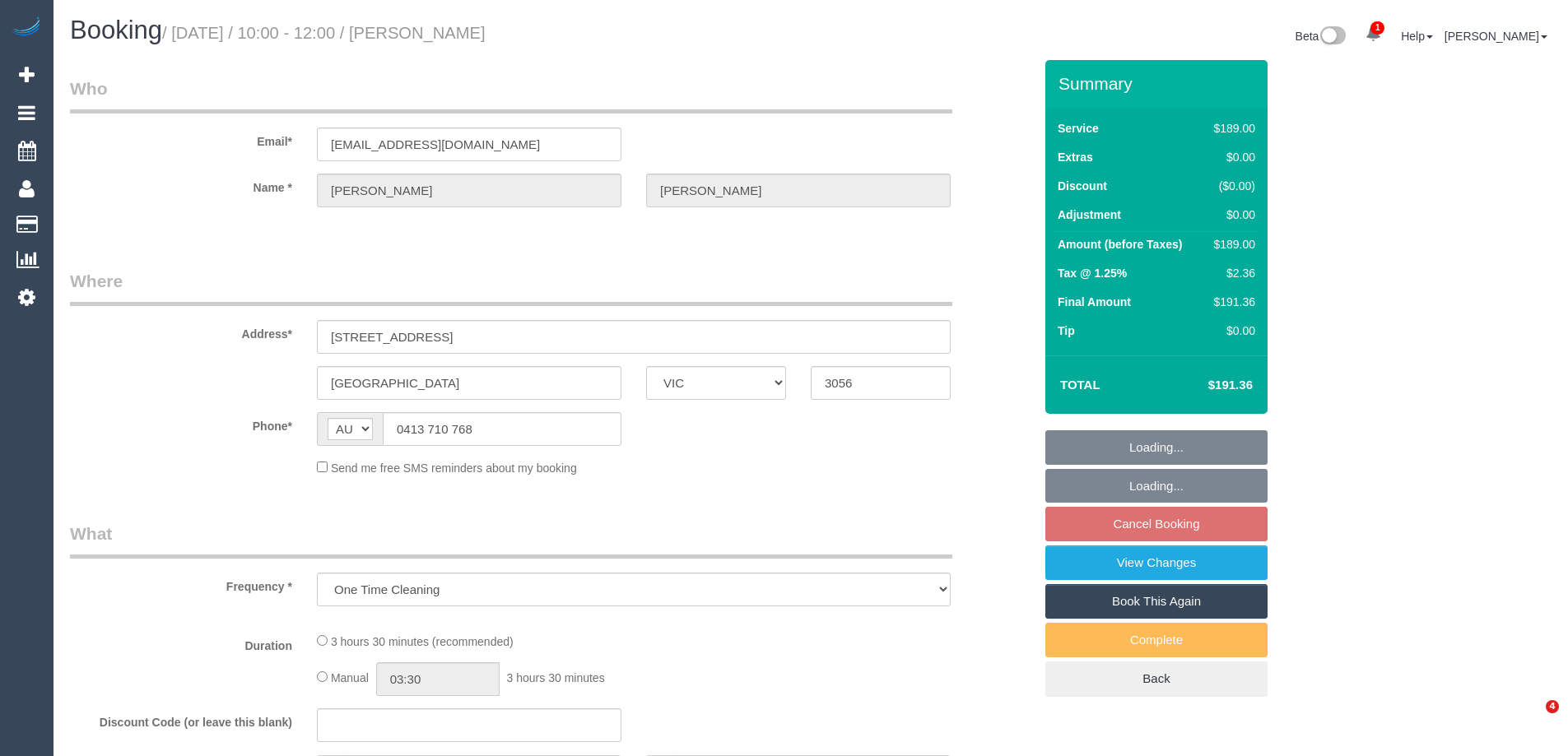
select select "VIC"
select select "string:stripe-pm_1S3E8Z2GScqysDRVp7oFLBM8"
select select "number:27"
select select "number:14"
select select "number:19"
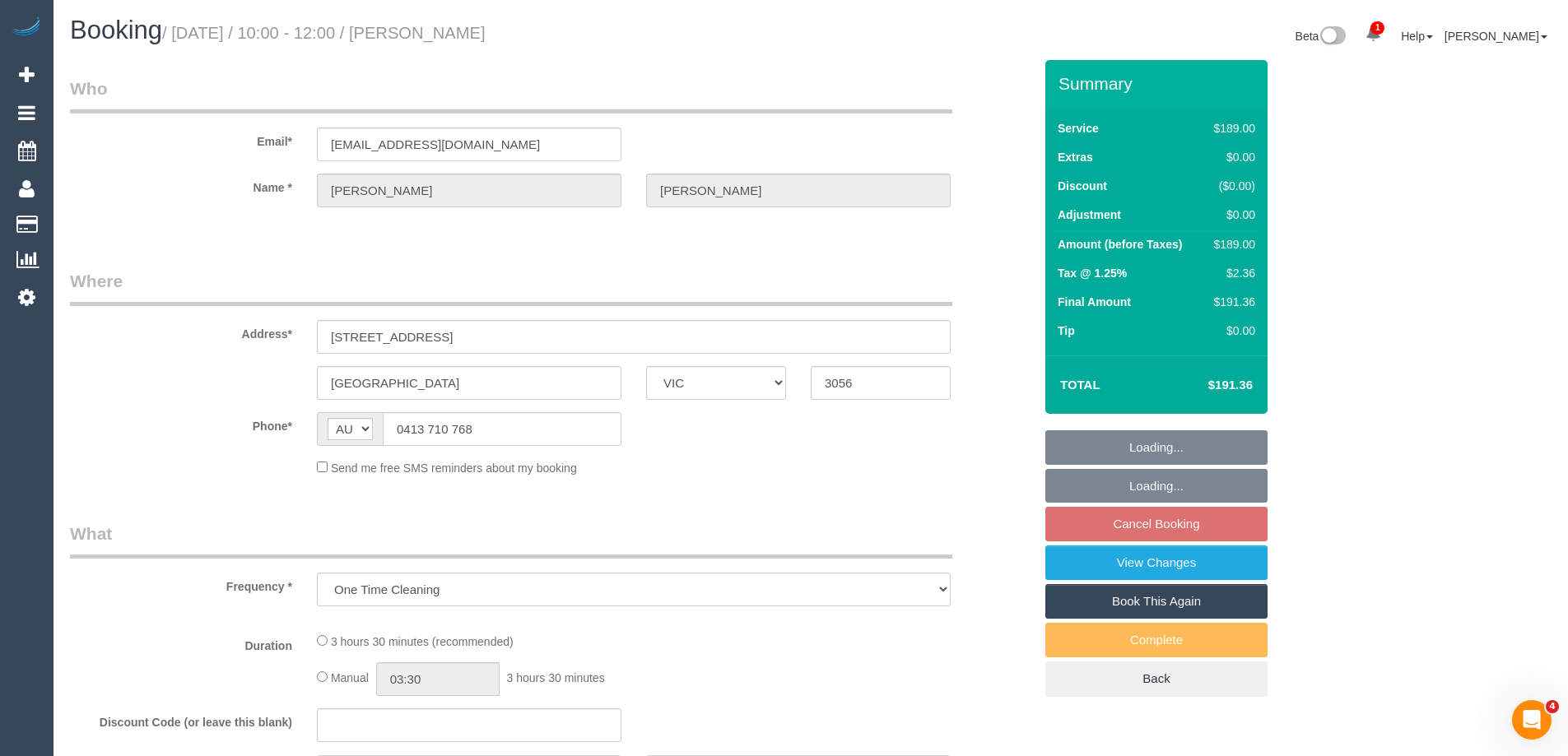
select select "number:22"
select select "number:33"
select select "number:12"
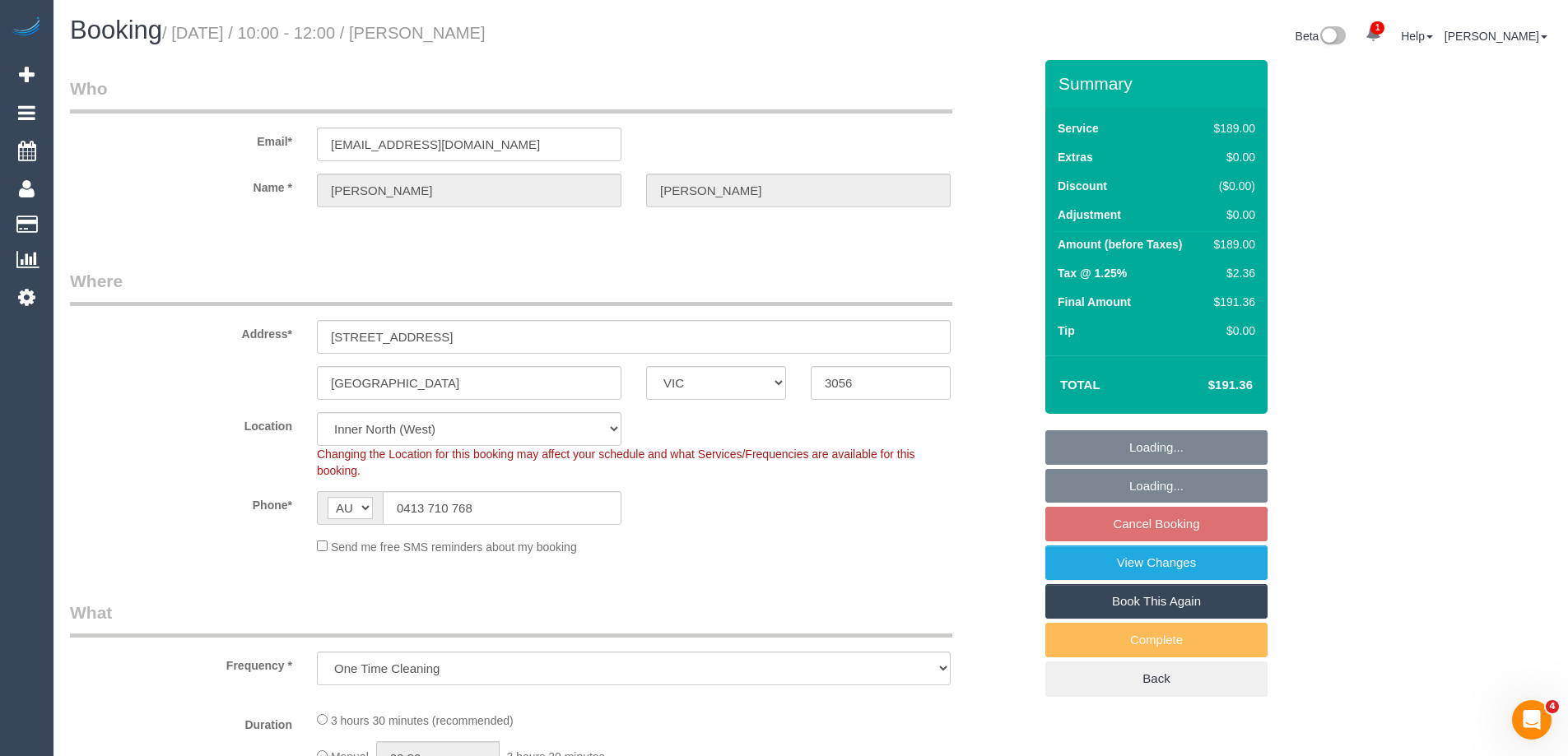
select select "object:714"
select select "spot1"
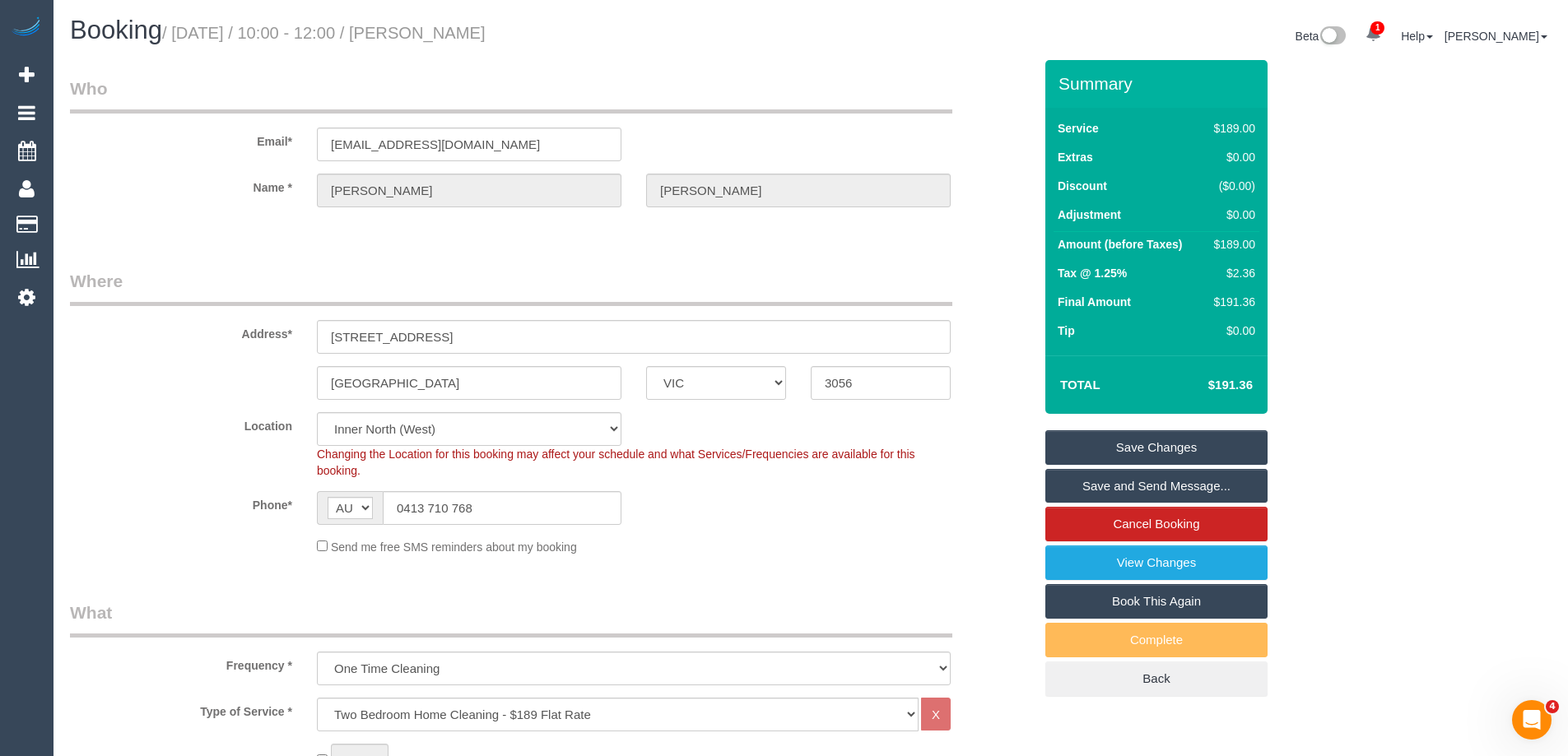
click at [718, 524] on div "Phone* AF AL DZ AD AO AI AQ AG AR AM AW AU AT AZ BS BH BD BB BY BE BZ BJ BM BT …" at bounding box center [551, 508] width 987 height 34
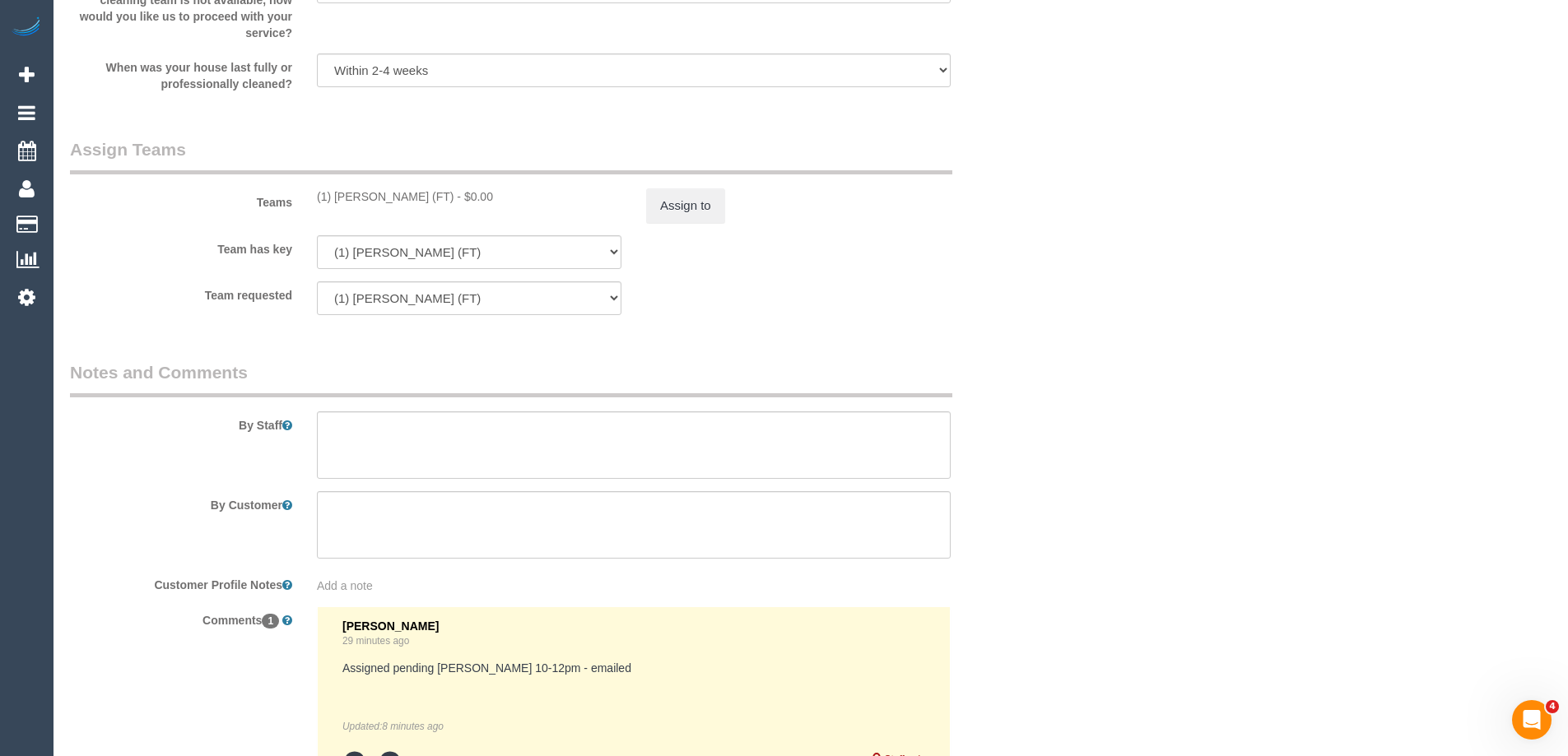
scroll to position [2585, 0]
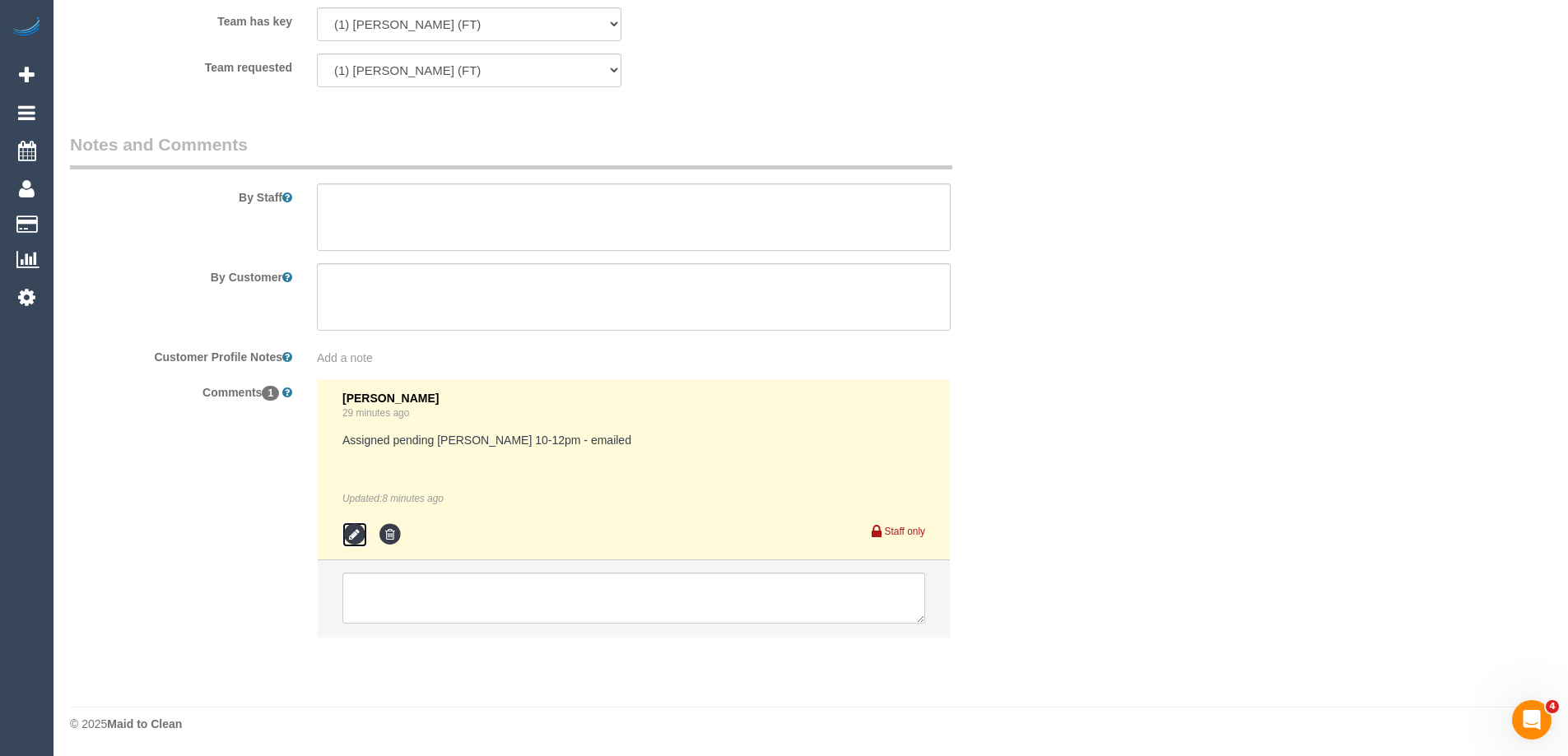
click at [353, 537] on icon at bounding box center [354, 535] width 24 height 24
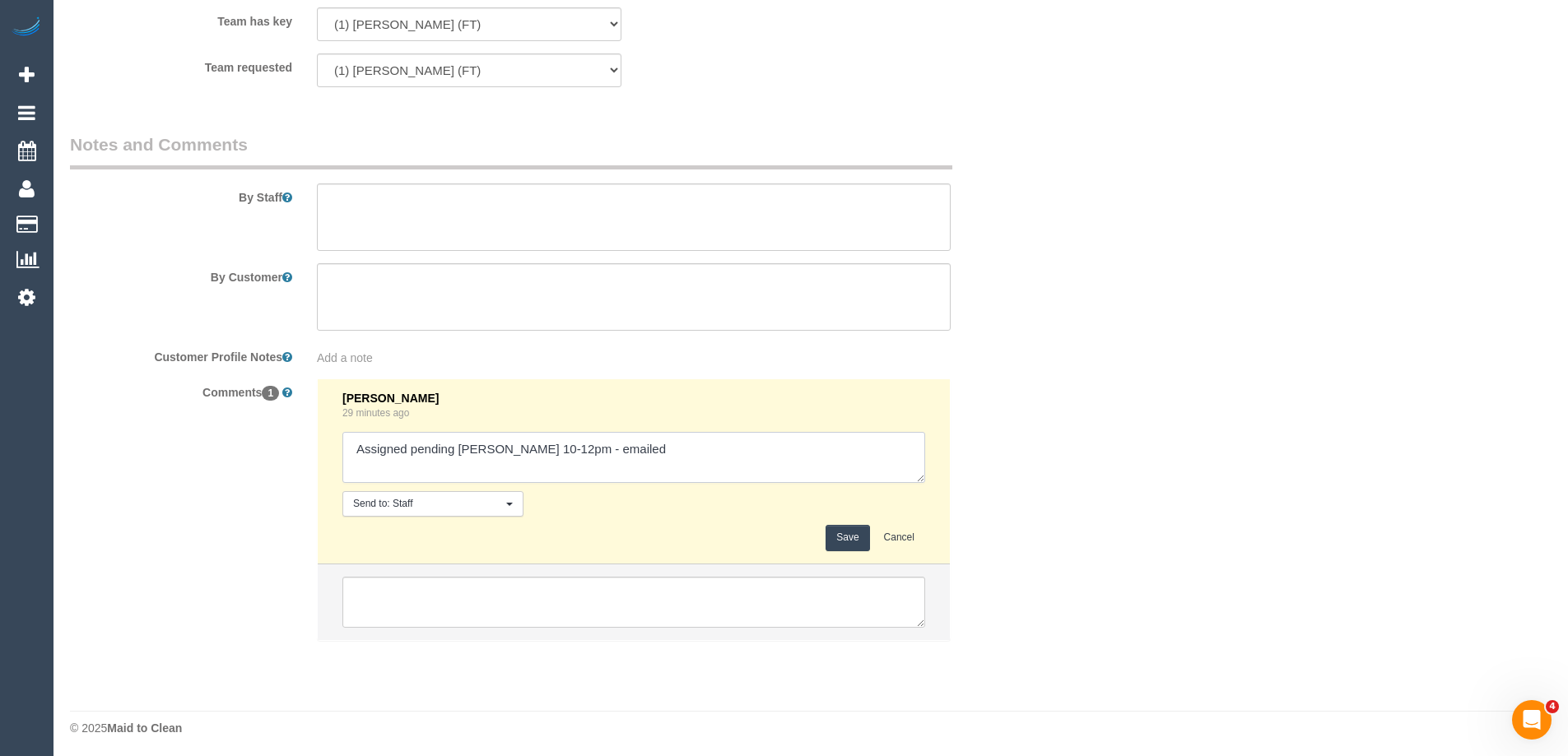
click at [736, 464] on textarea at bounding box center [633, 458] width 583 height 51
type textarea "Assigned pending Debbie 10-12pm - emailed. Customer agreed via email"
click at [864, 531] on button "Save" at bounding box center [847, 537] width 44 height 25
click at [781, 198] on textarea at bounding box center [633, 217] width 633 height 67
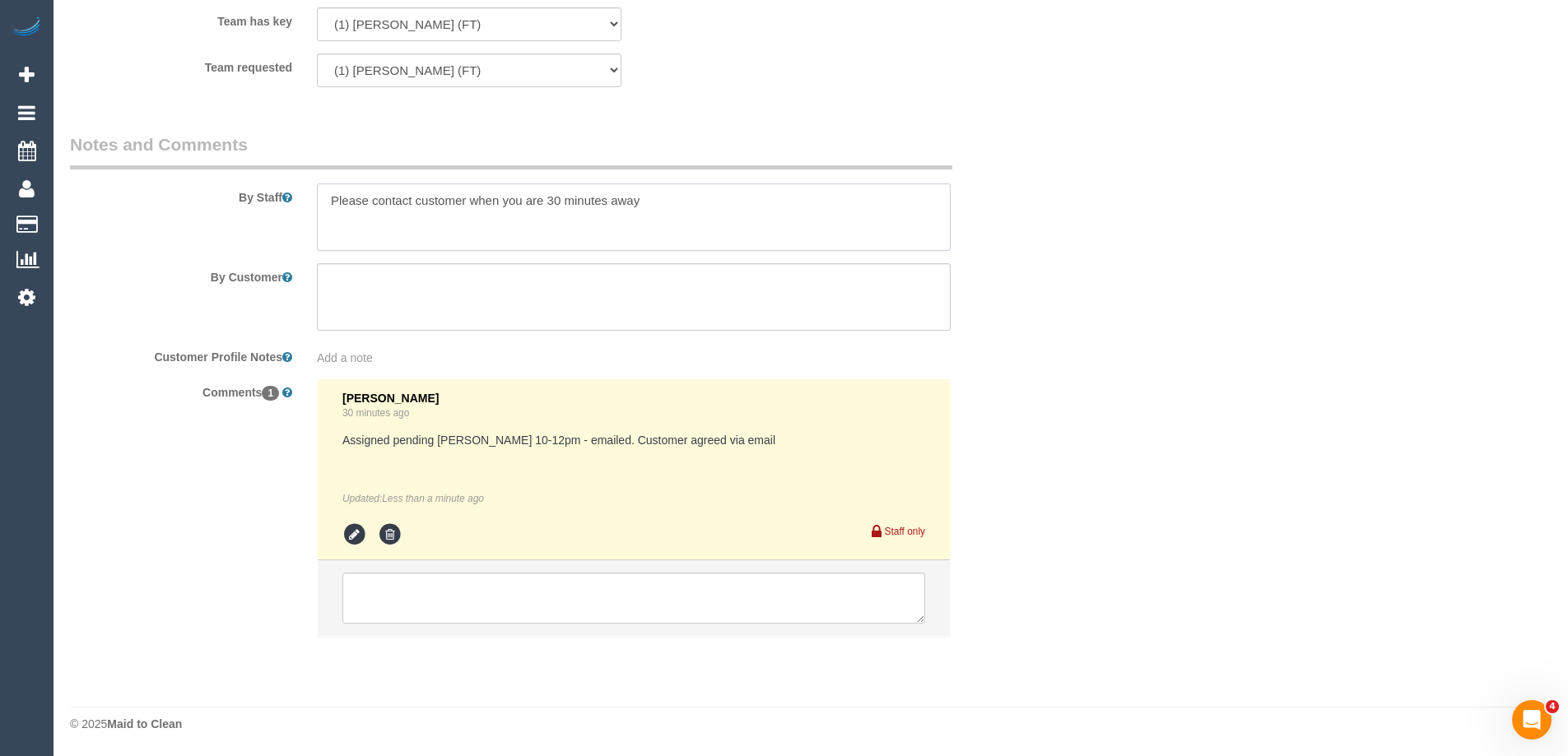
type textarea "Please contact customer when you are 30 minutes away"
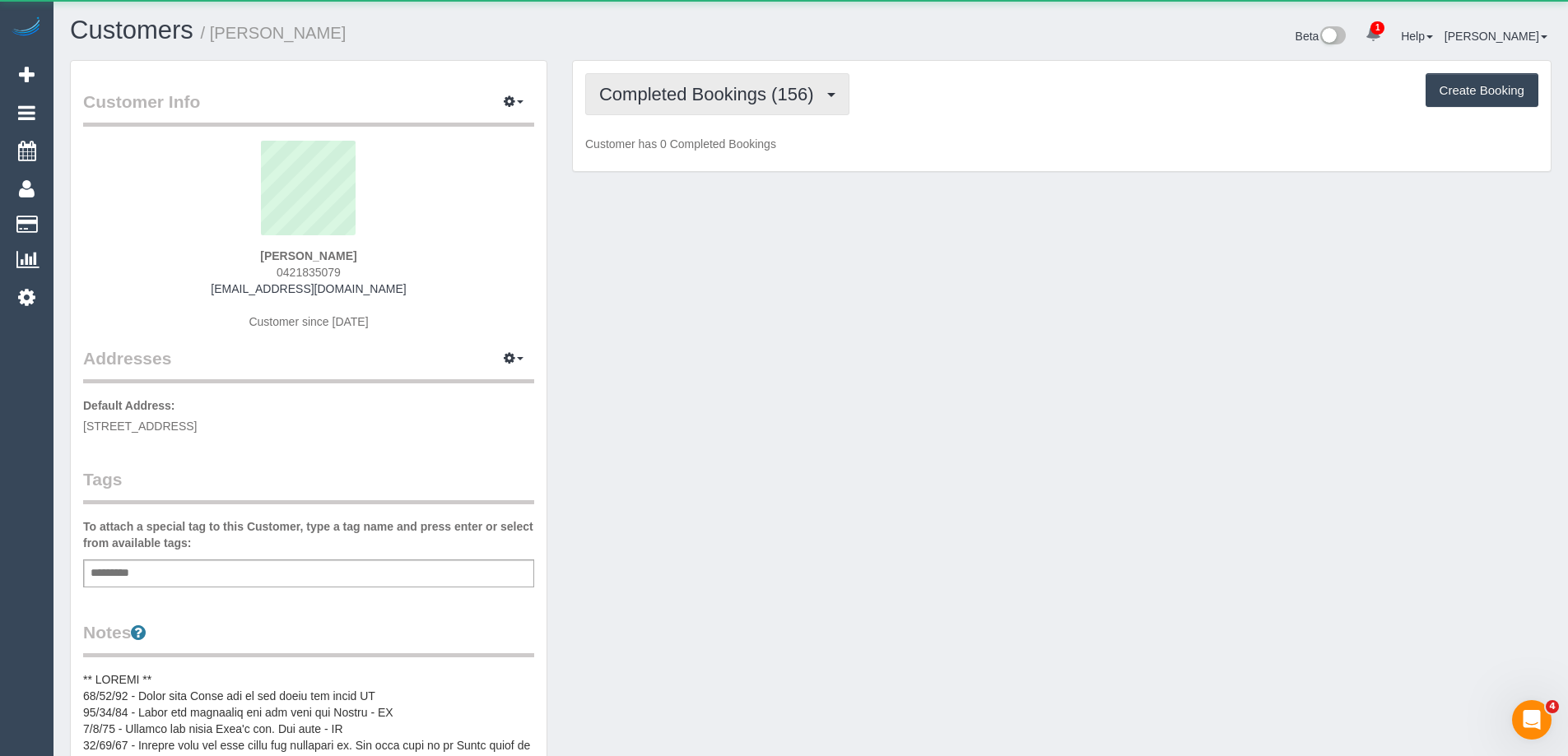
click at [690, 81] on button "Completed Bookings (156)" at bounding box center [717, 94] width 264 height 42
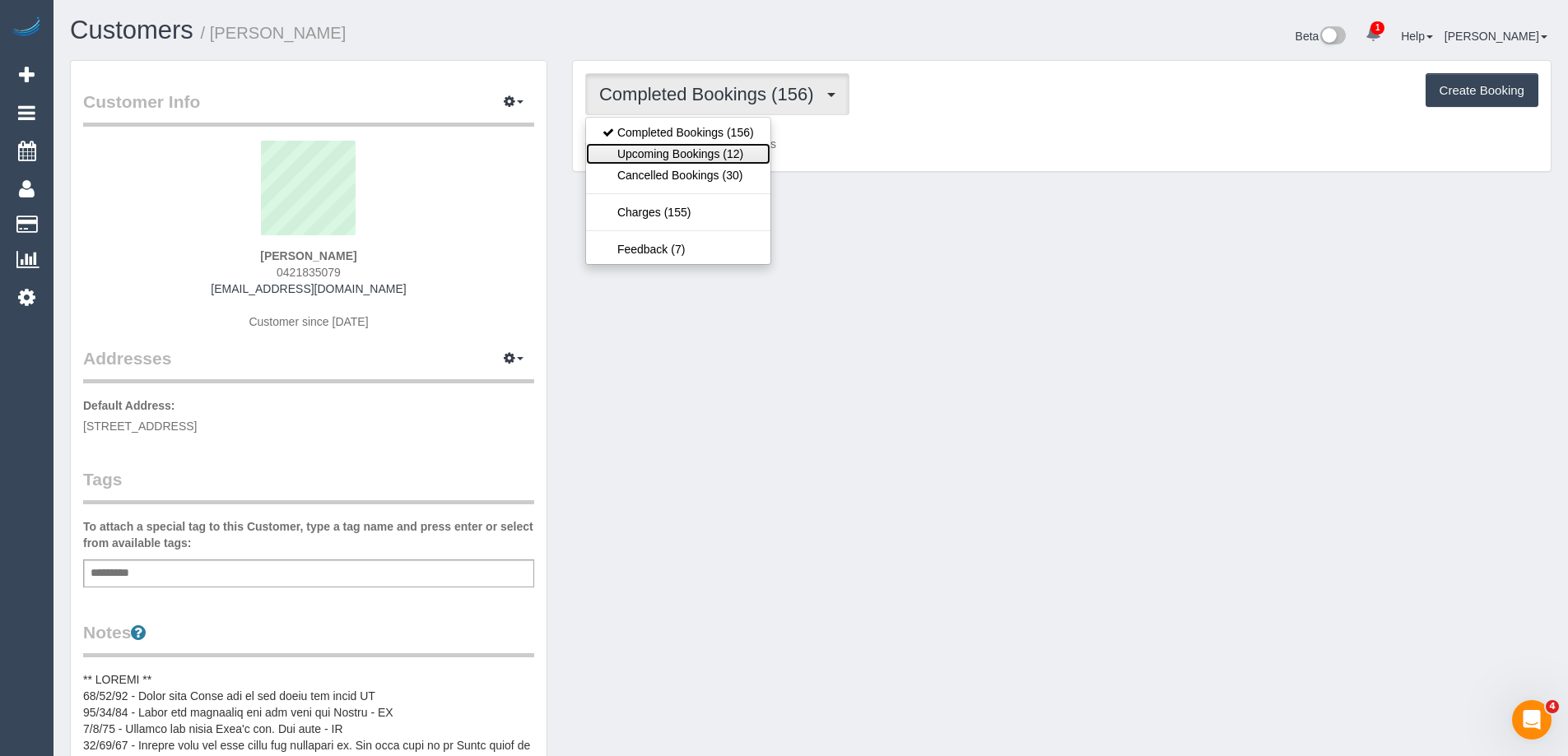
click at [671, 148] on link "Upcoming Bookings (12)" at bounding box center [677, 154] width 184 height 21
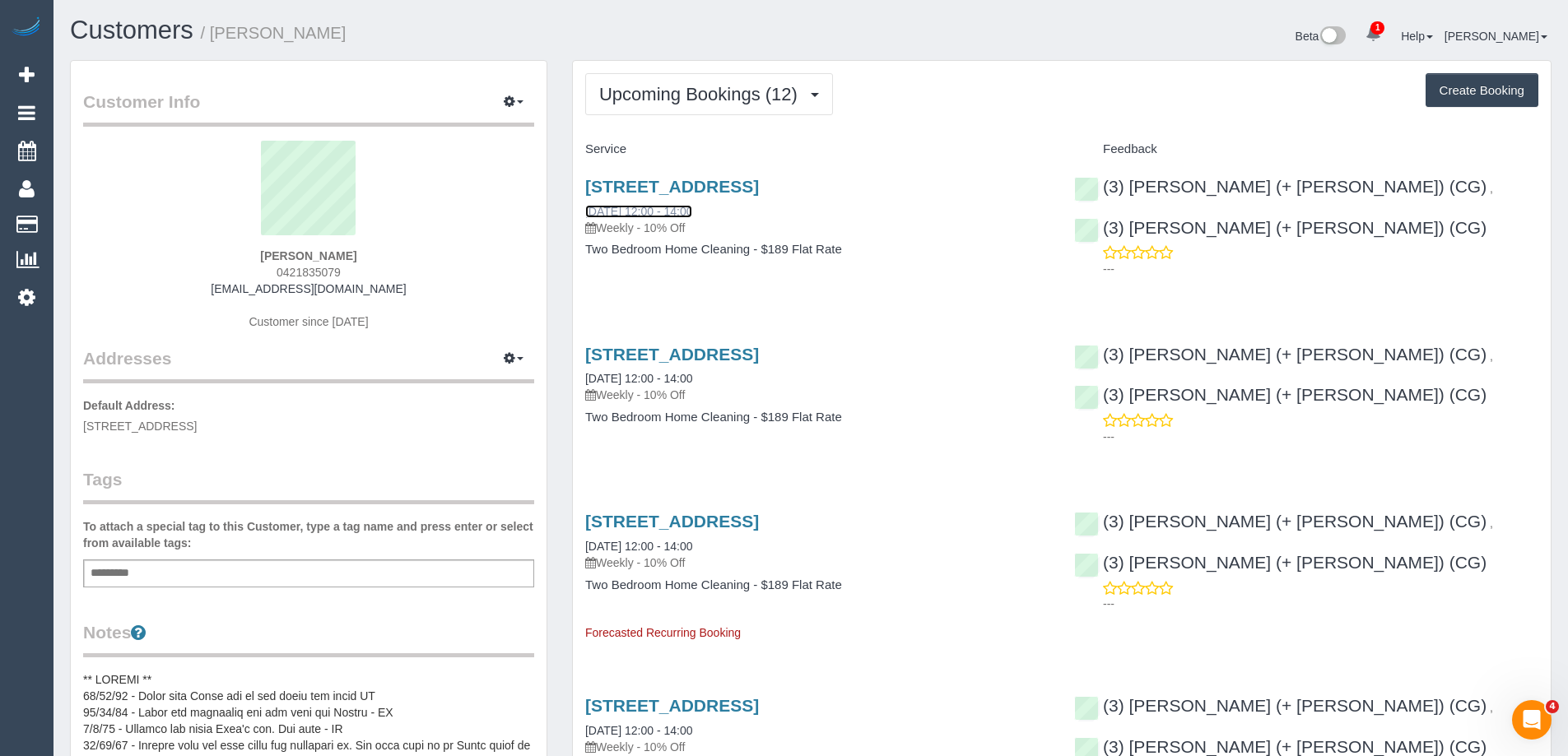
click at [686, 210] on link "[DATE] 12:00 - 14:00" at bounding box center [639, 211] width 107 height 13
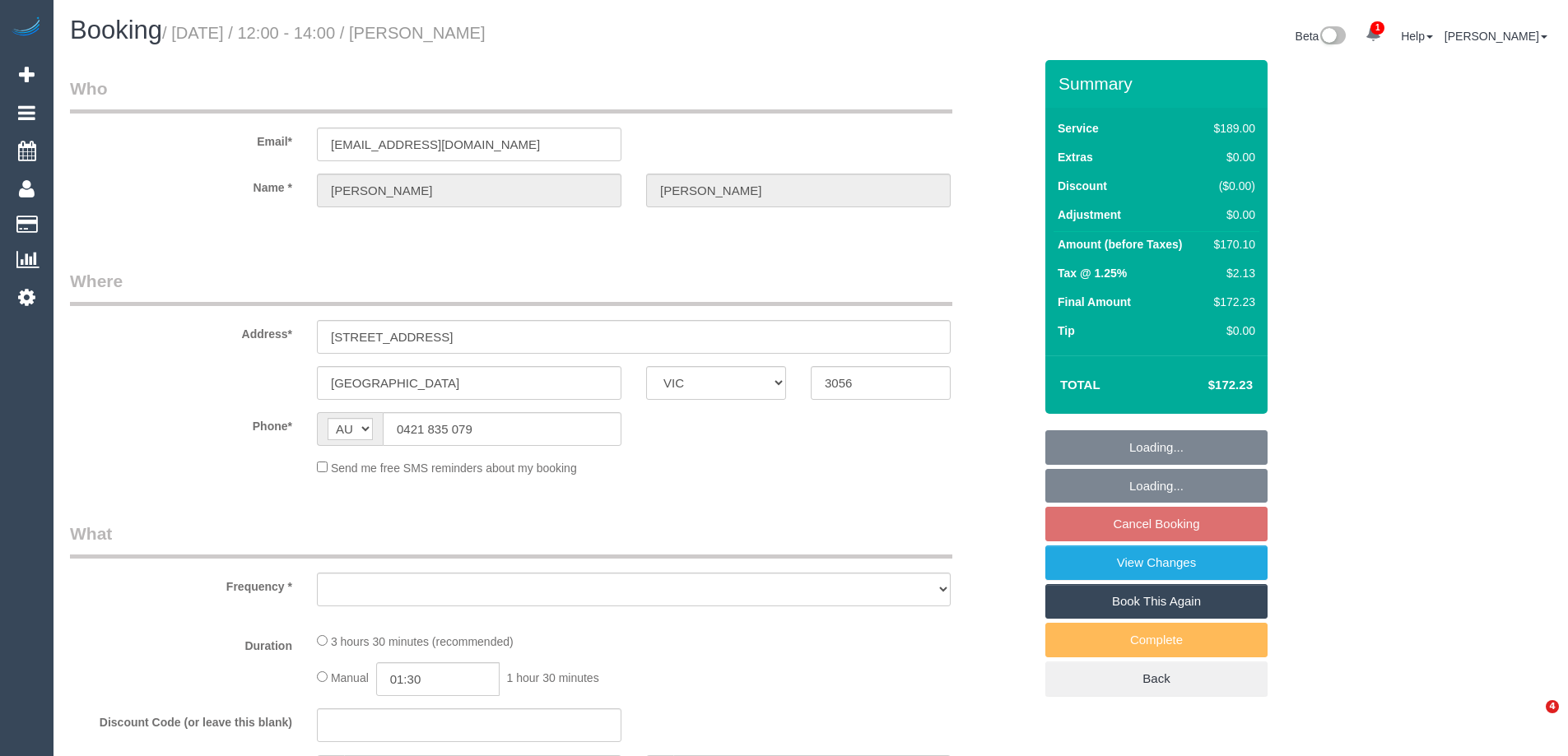
select select "VIC"
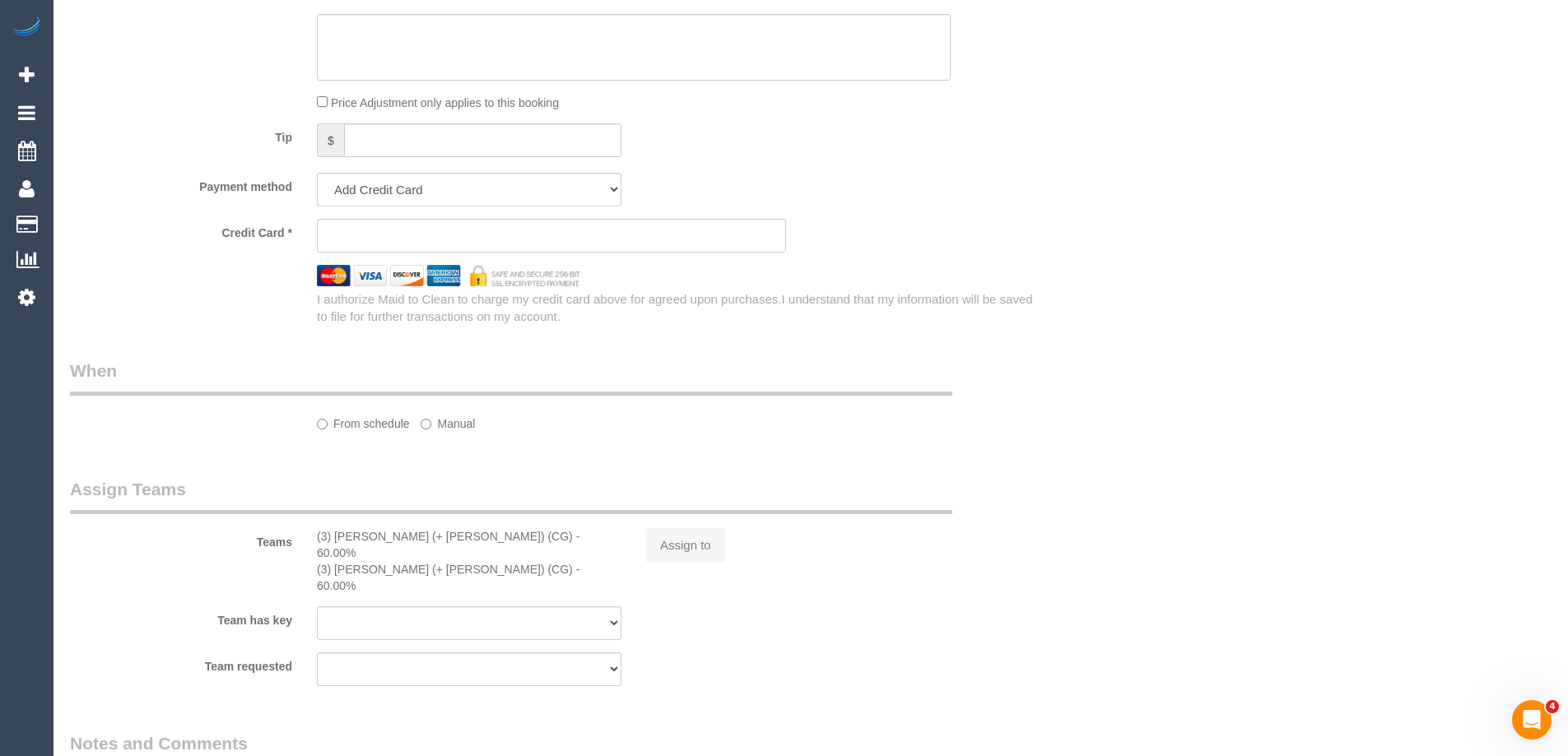
select select "object:543"
select select "string:stripe-pm_1RZLGk2GScqysDRVMojLpH94"
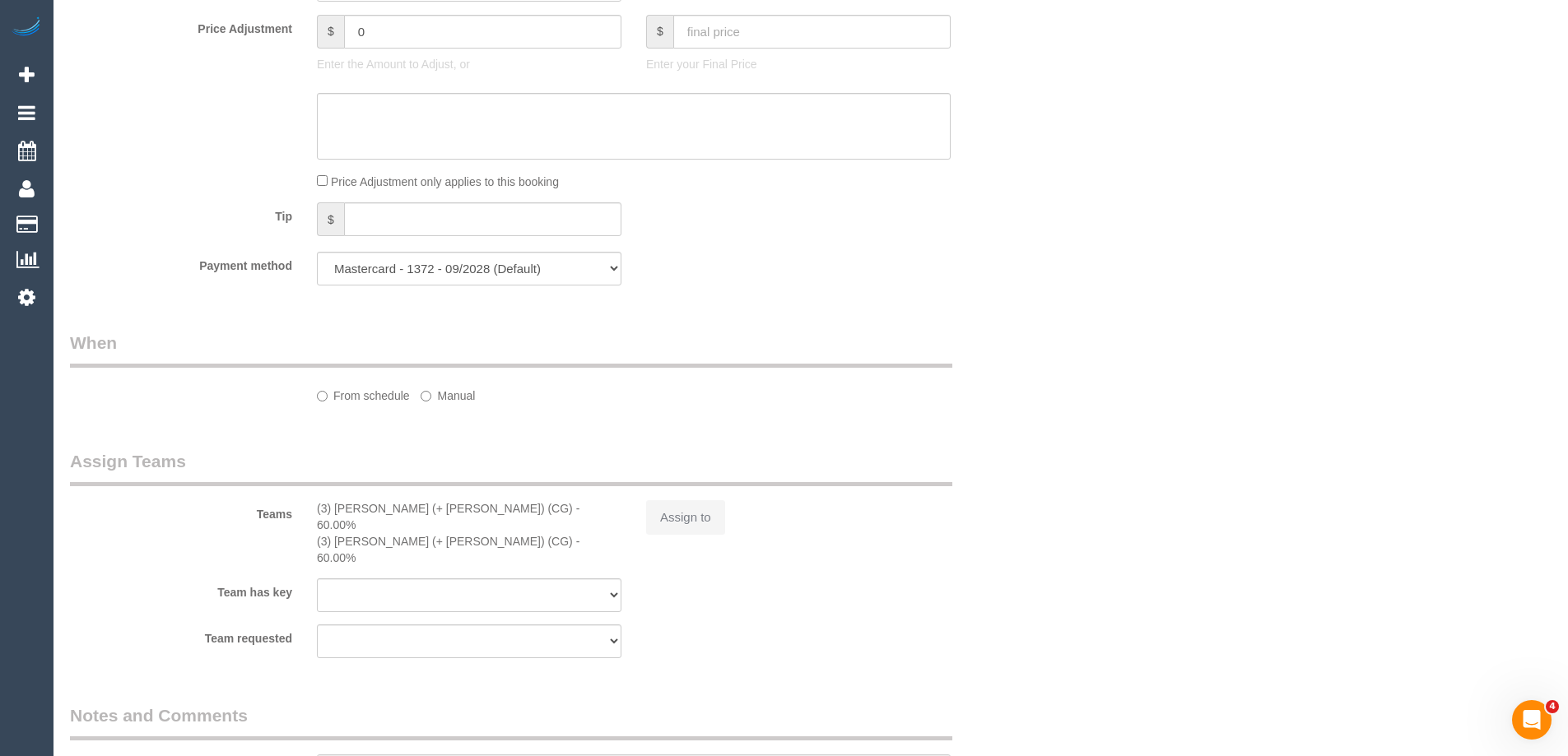
select select "spot5"
select select "number:29"
select select "number:35"
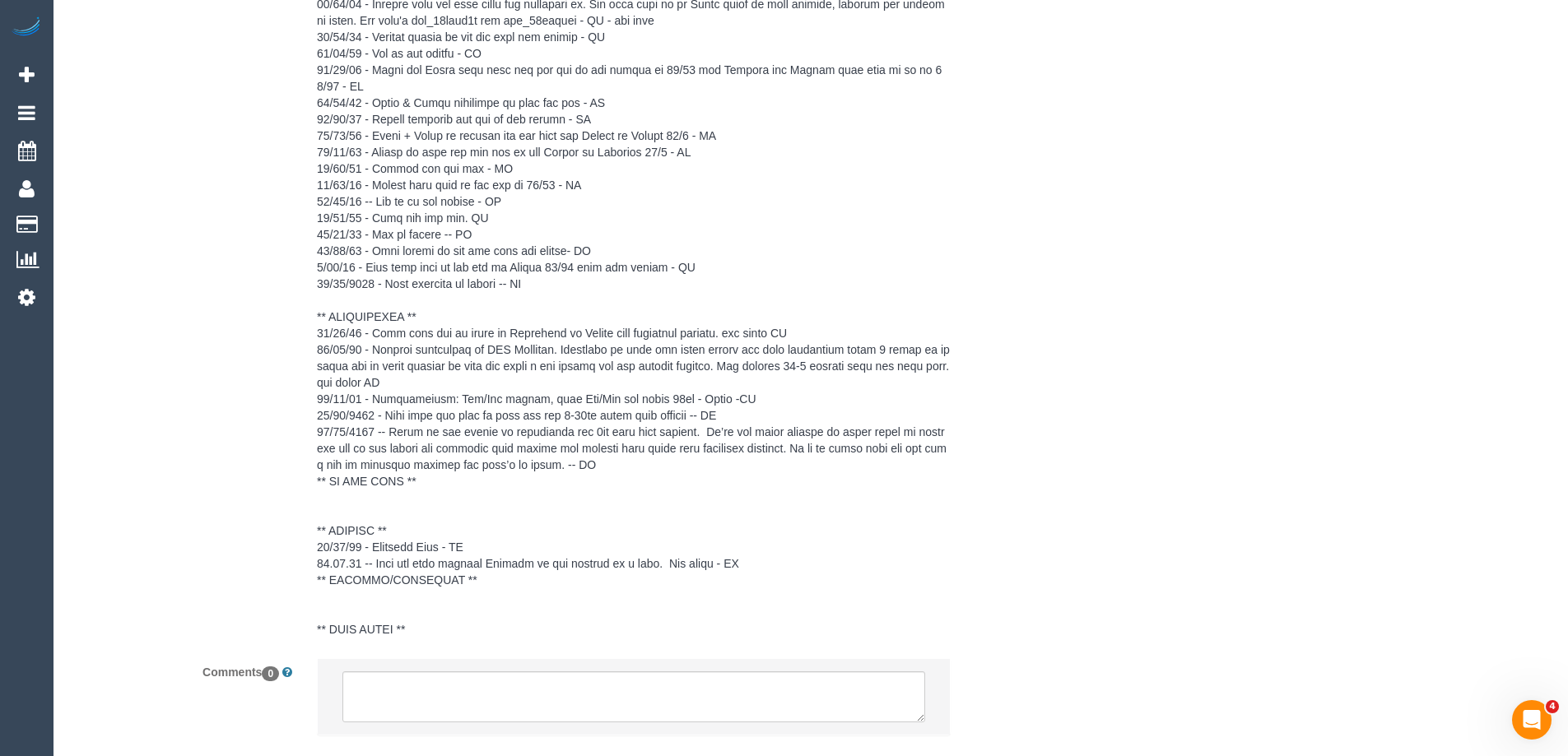
select select "object:818"
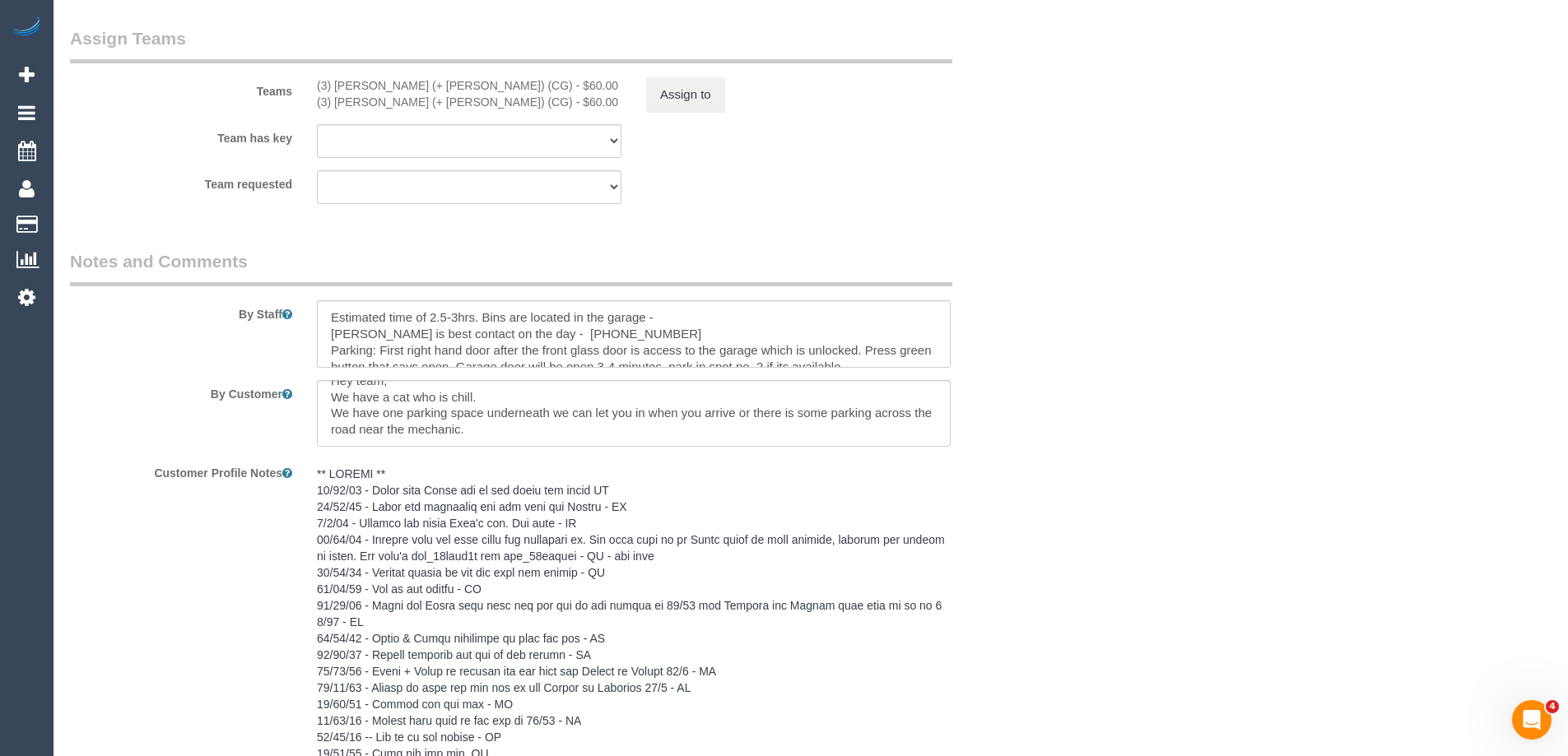
scroll to position [3174, 0]
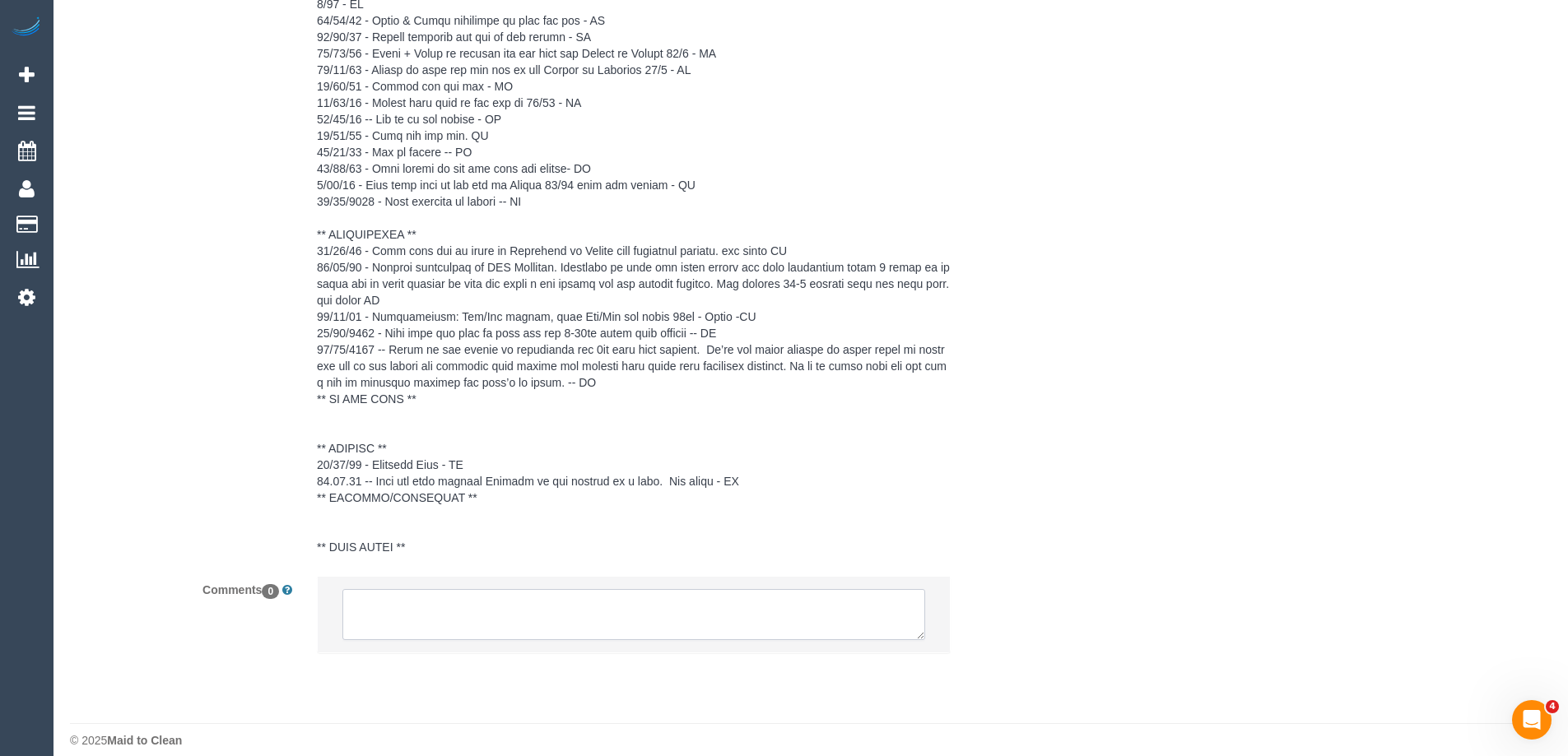
click at [418, 601] on textarea at bounding box center [633, 615] width 583 height 51
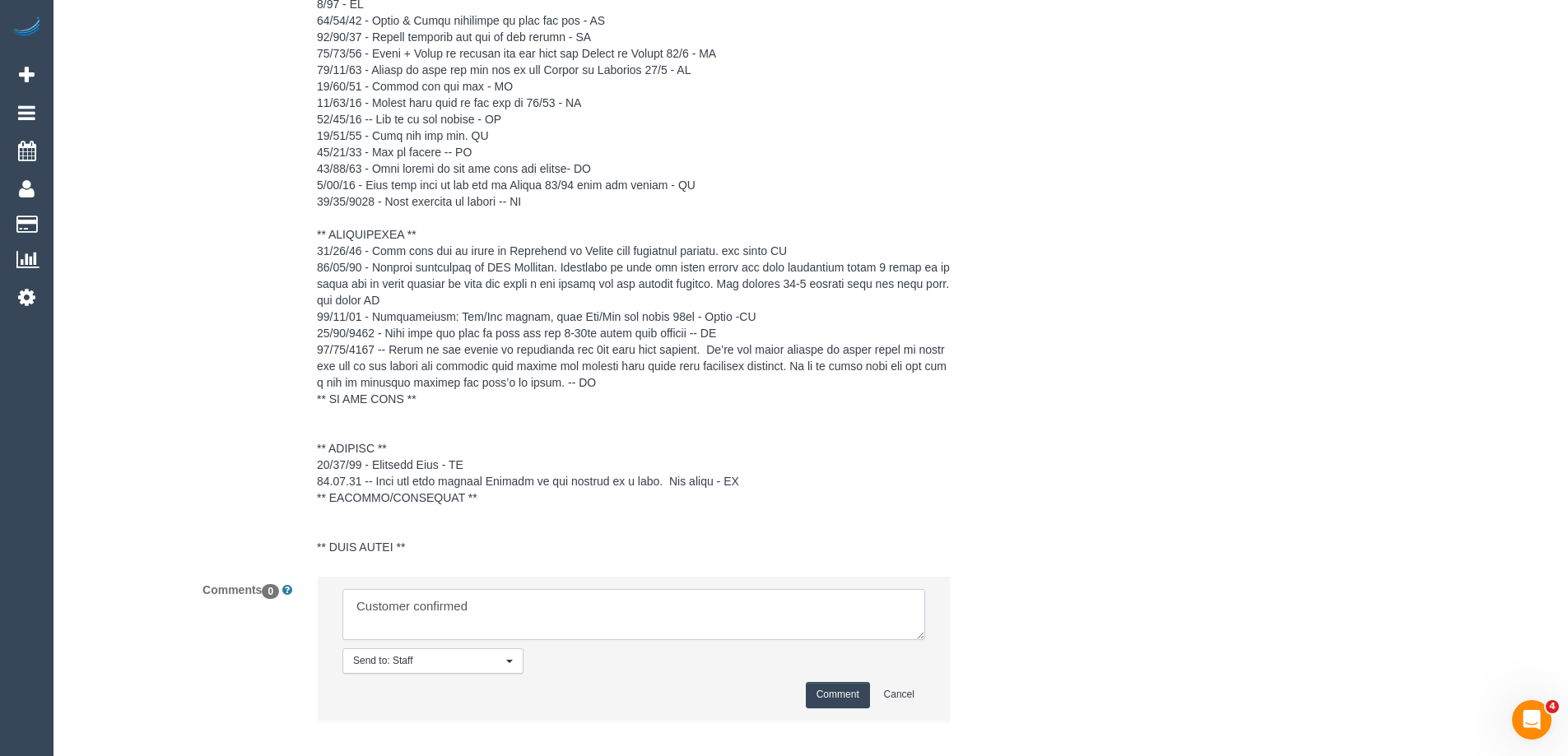
click at [517, 590] on textarea at bounding box center [633, 615] width 583 height 51
type textarea "Customer confirmed 12-2pm ongoing AW via email"
click at [845, 682] on button "Comment" at bounding box center [838, 695] width 64 height 25
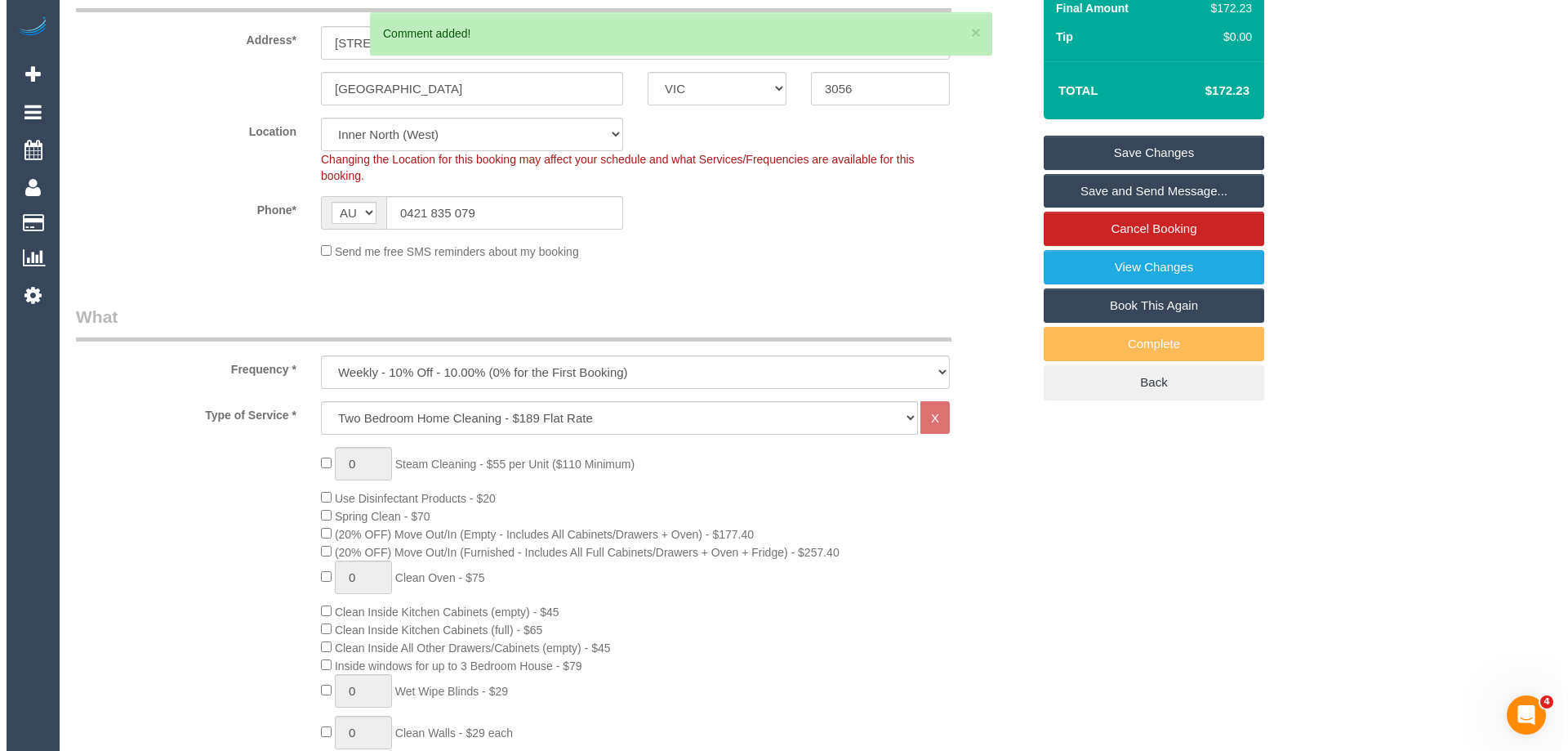
scroll to position [47, 0]
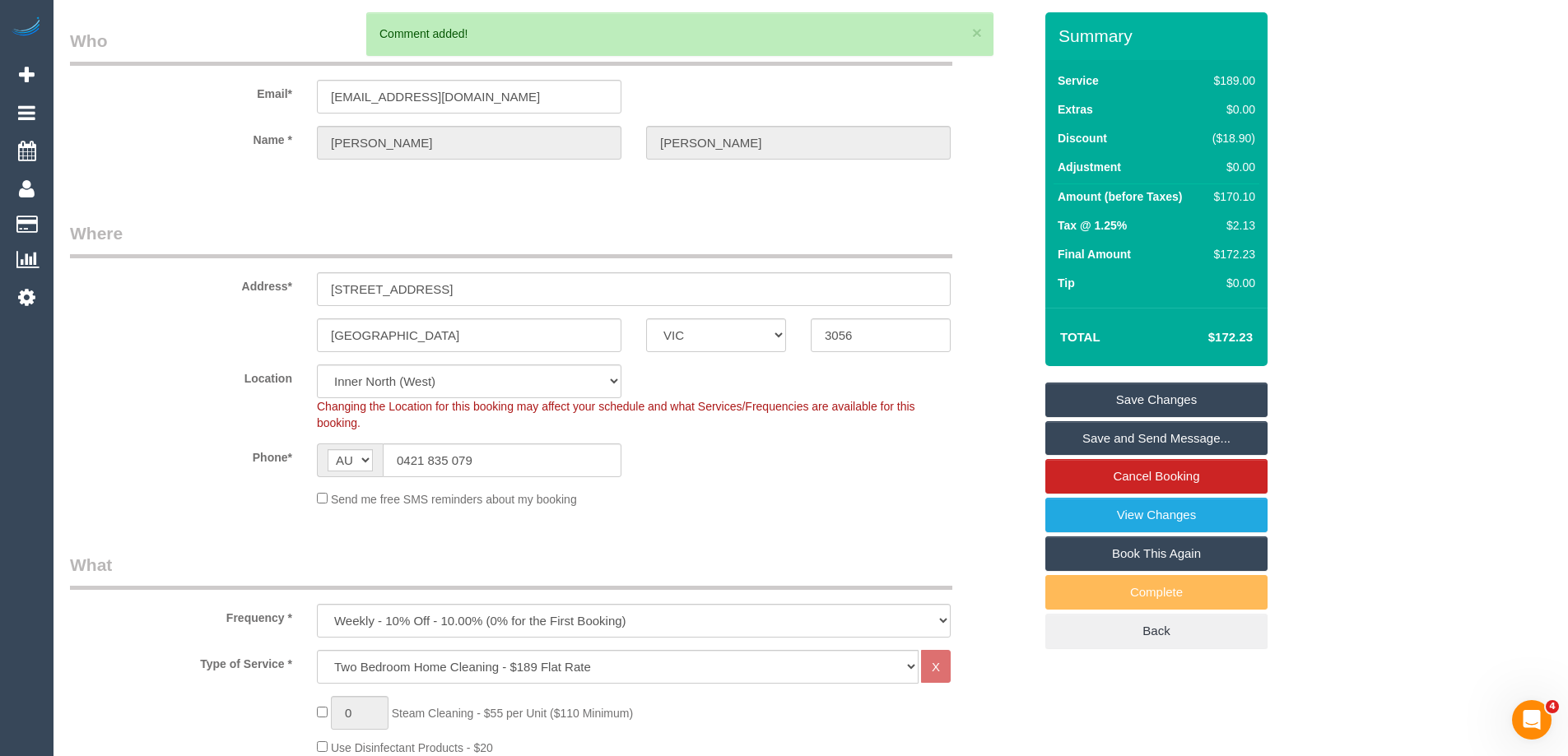
click at [1169, 435] on link "Save and Send Message..." at bounding box center [1156, 438] width 222 height 34
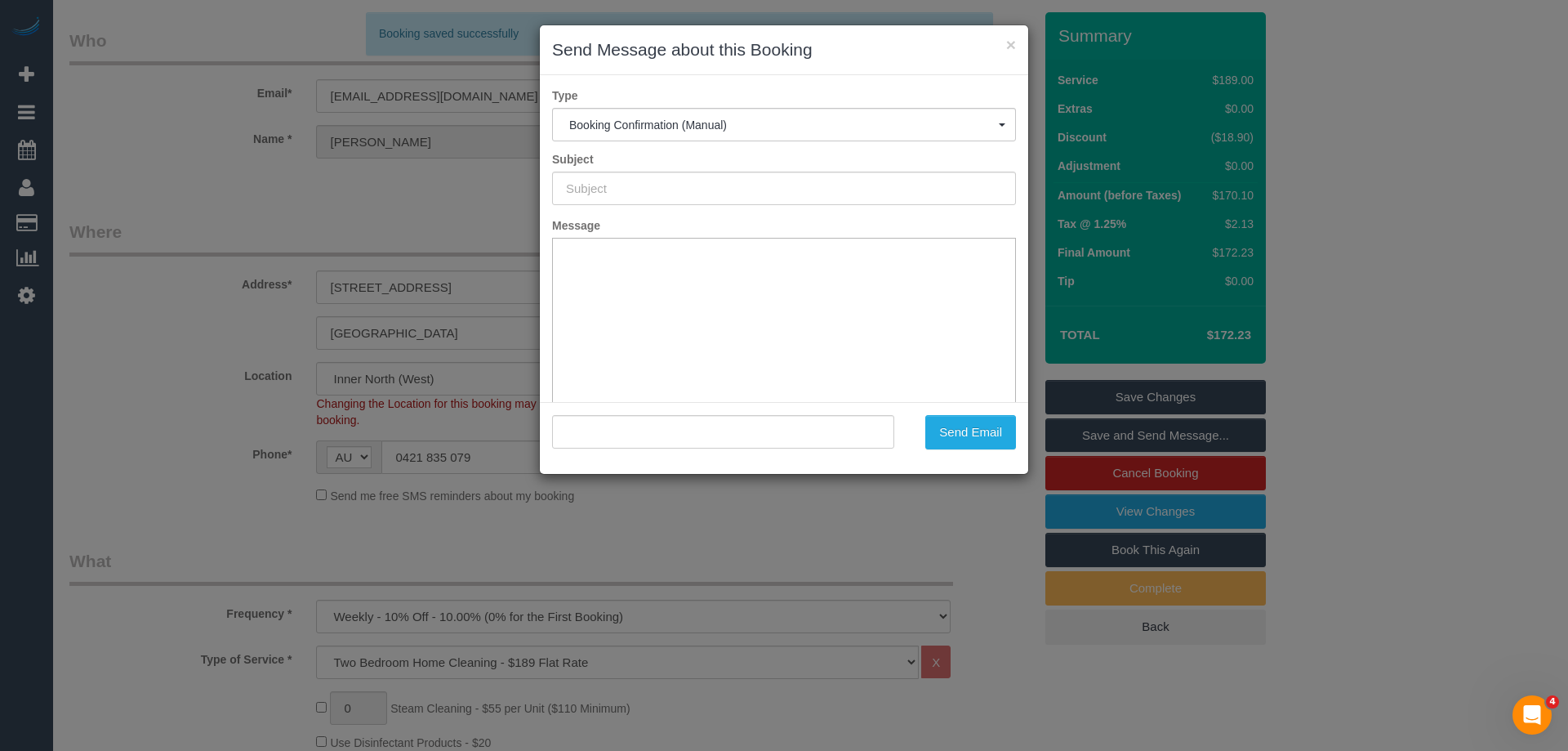
type input "Booking Confirmed"
type input ""Liam McIntyre" <liammcintyre@hotmail.com>"
click at [980, 434] on button "Send Email" at bounding box center [971, 431] width 91 height 34
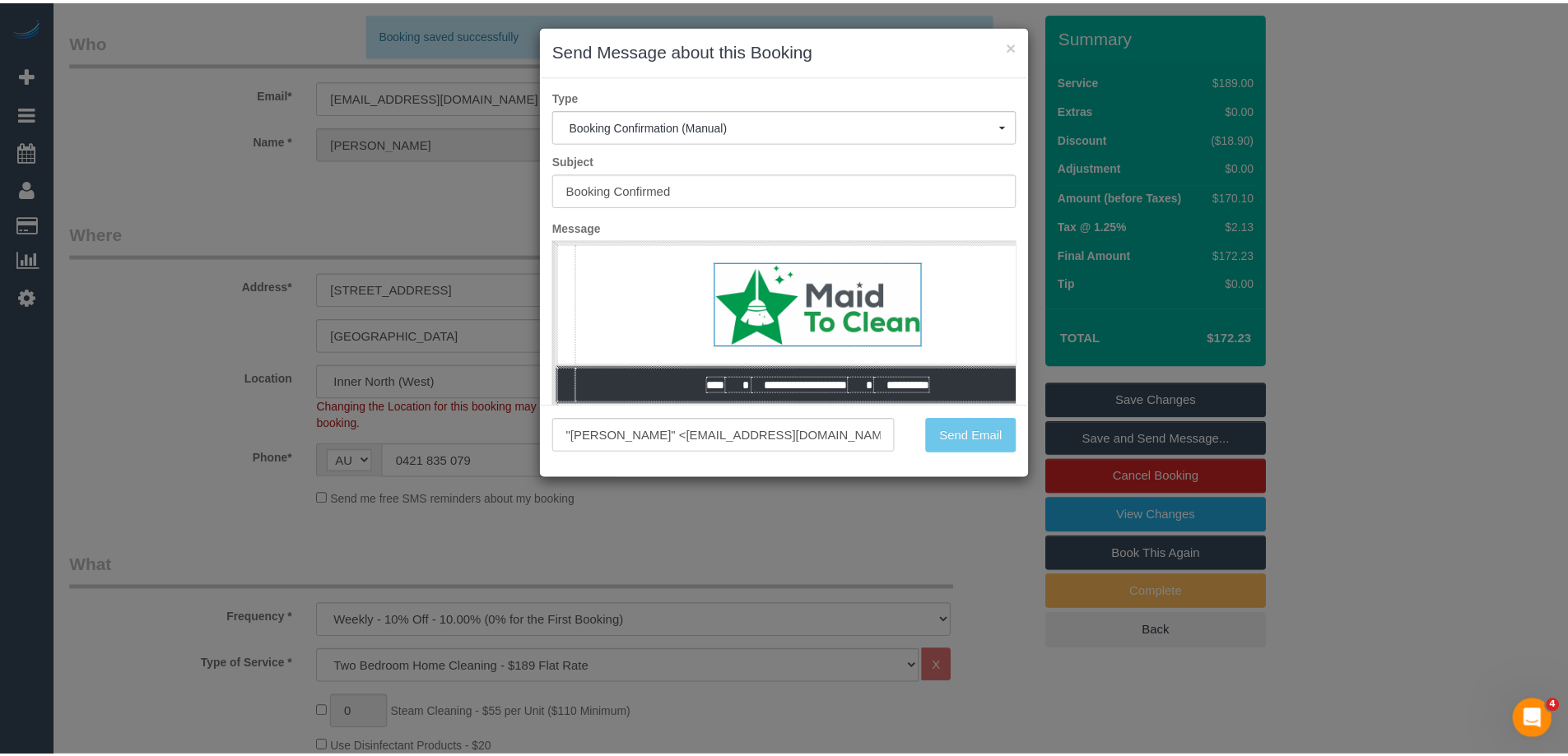
scroll to position [0, 0]
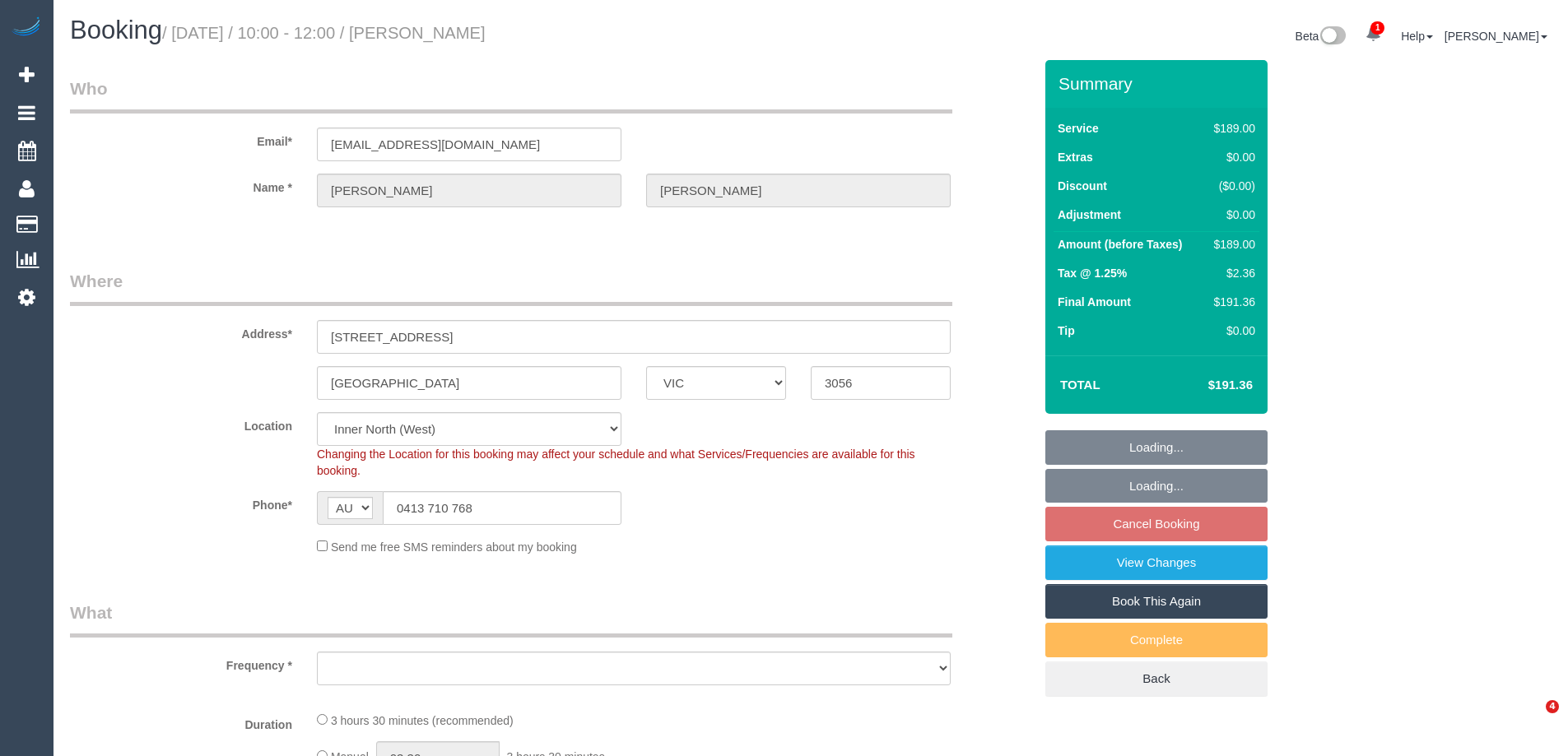
select select "VIC"
select select "string:stripe-pm_1S3E8Z2GScqysDRVp7oFLBM8"
select select "number:27"
select select "number:14"
select select "number:19"
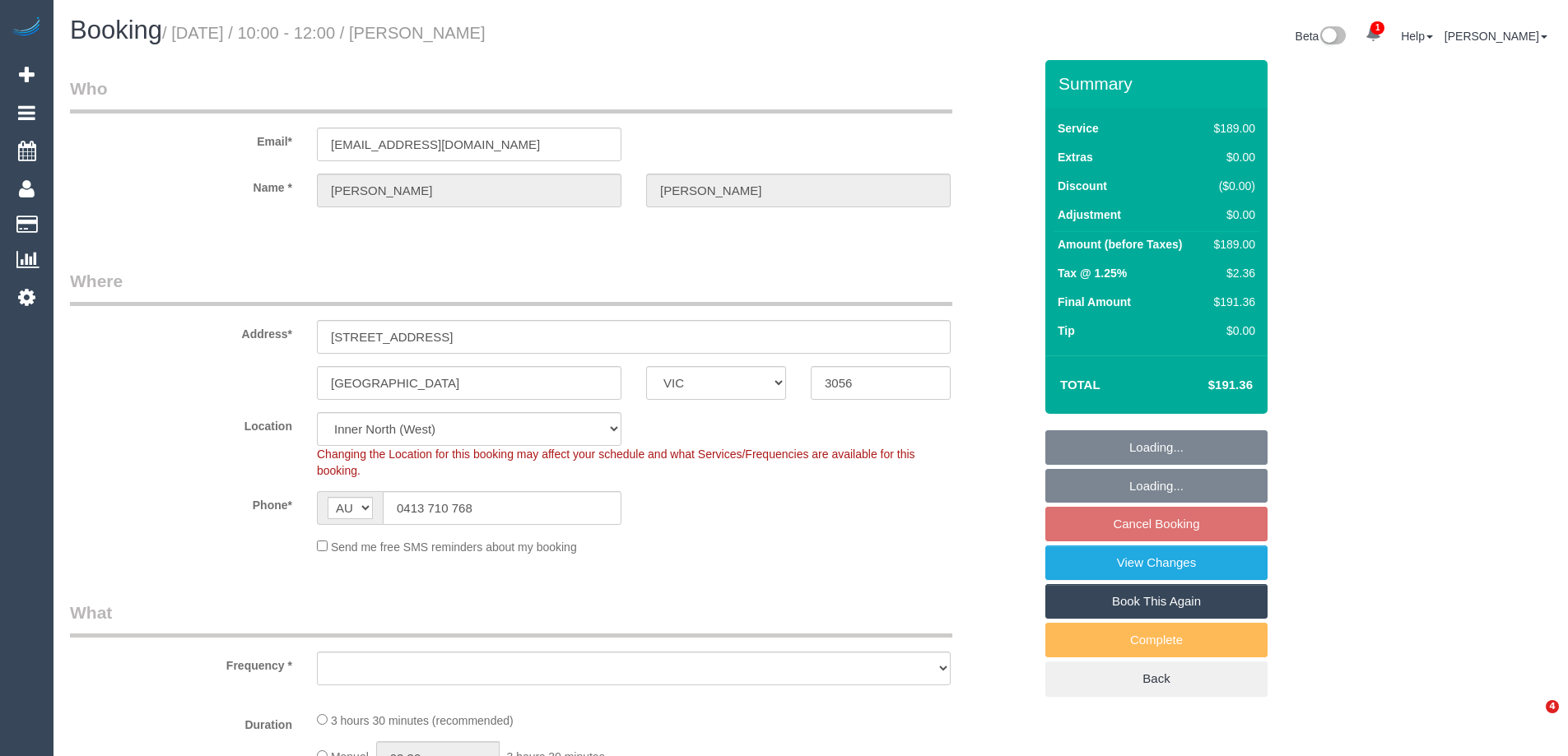
select select "number:22"
select select "number:33"
select select "number:12"
select select "object:1673"
select select "spot1"
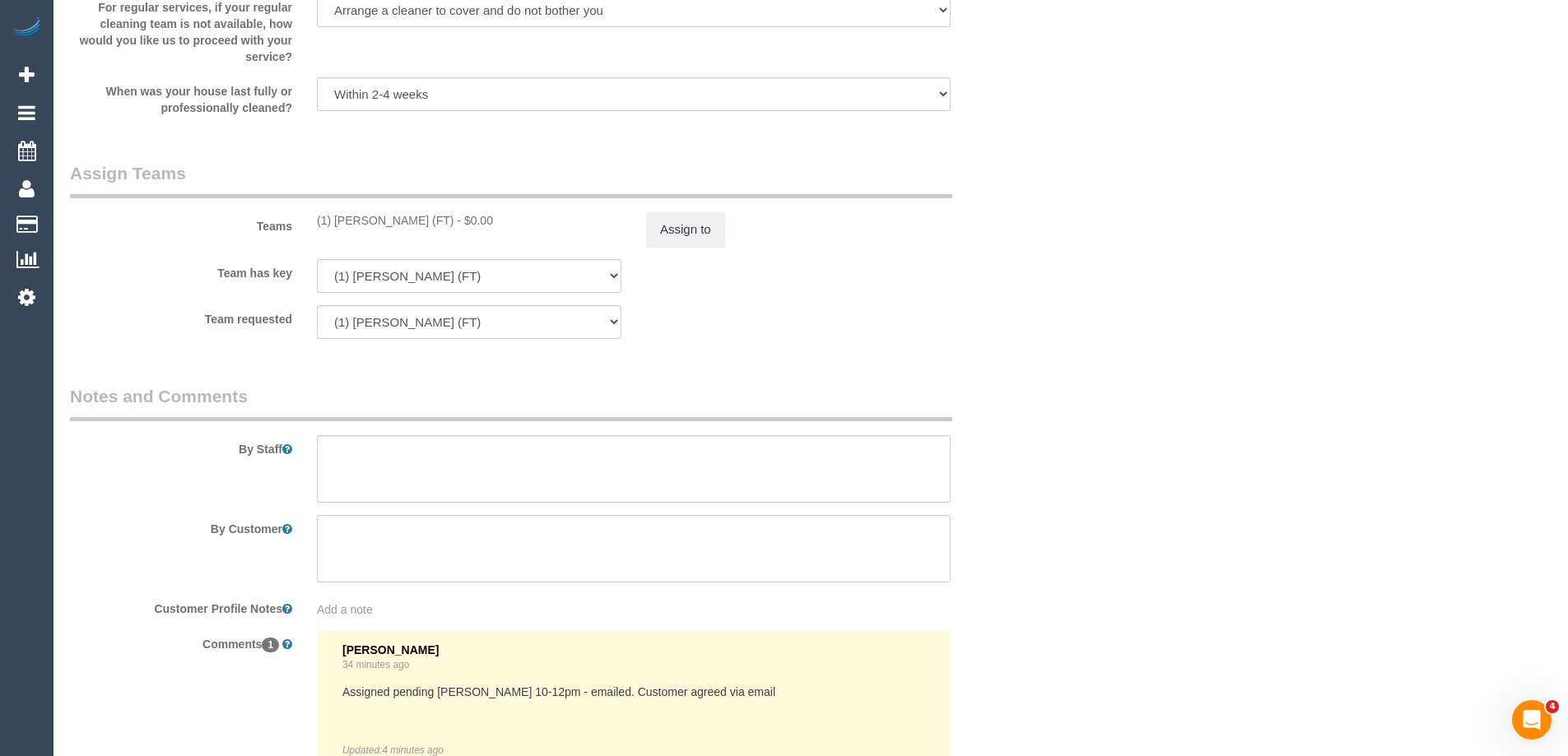
scroll to position [2468, 0]
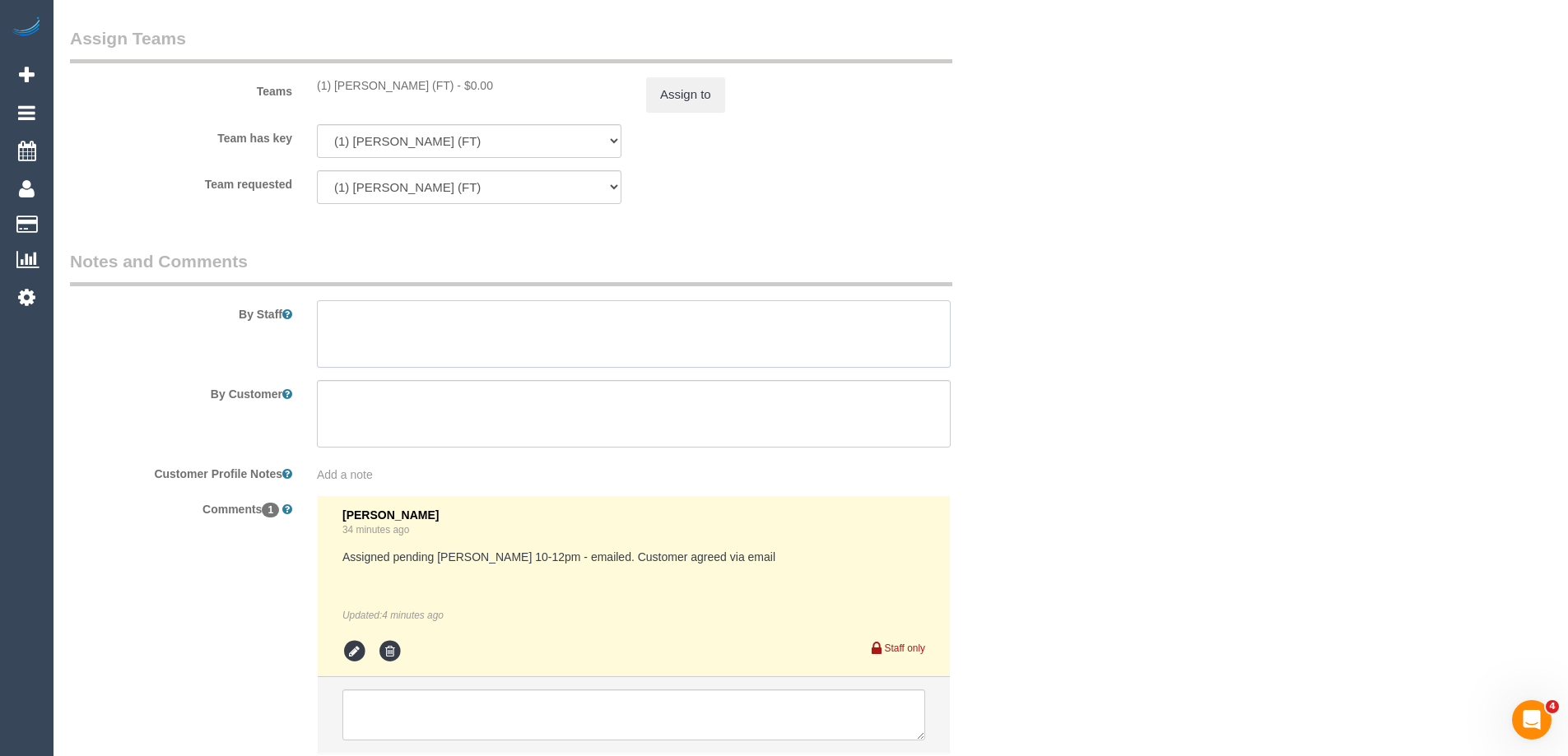
click at [548, 340] on textarea at bounding box center [633, 334] width 633 height 67
drag, startPoint x: 369, startPoint y: 329, endPoint x: 388, endPoint y: 311, distance: 26.2
click at [713, 308] on textarea at bounding box center [633, 334] width 633 height 67
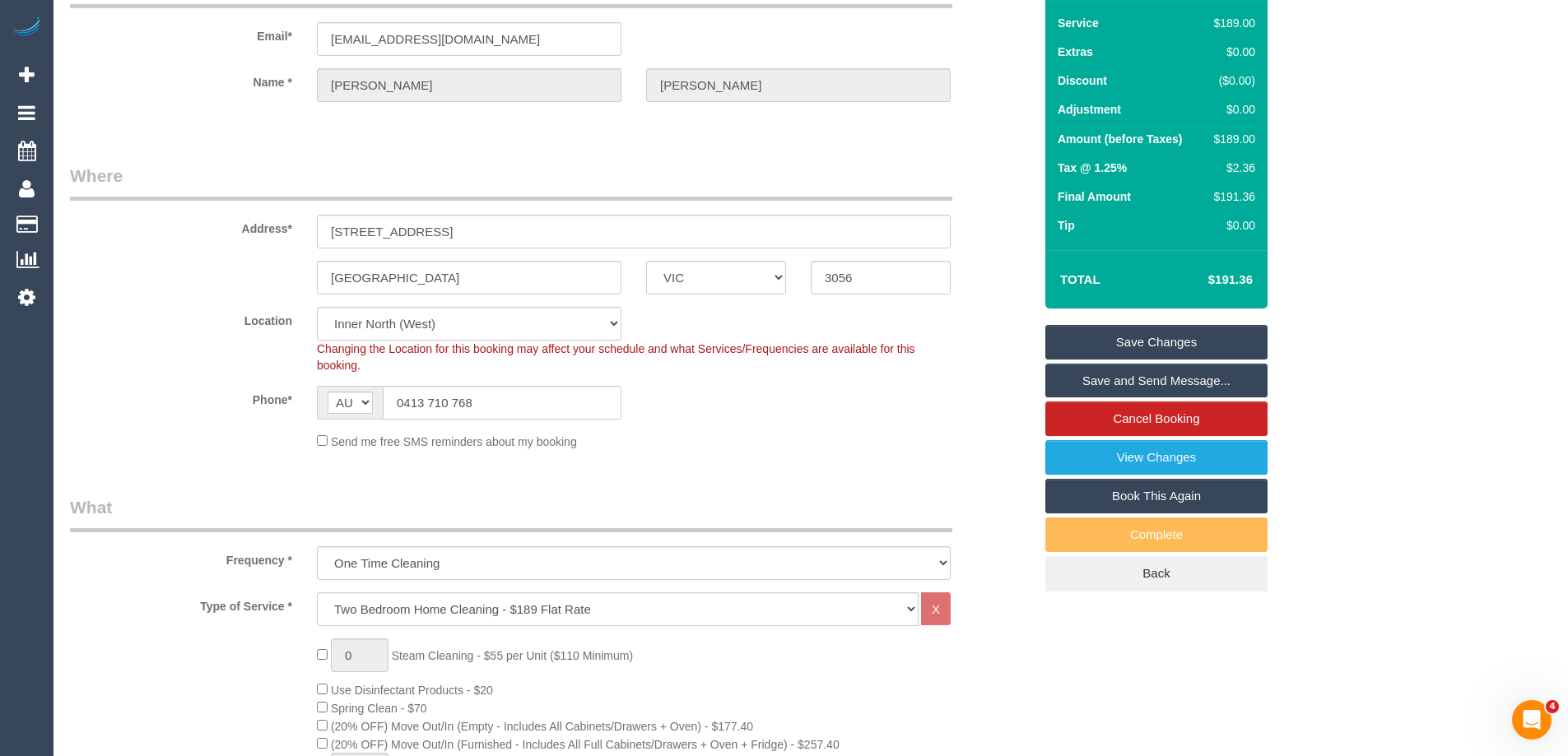
scroll to position [0, 0]
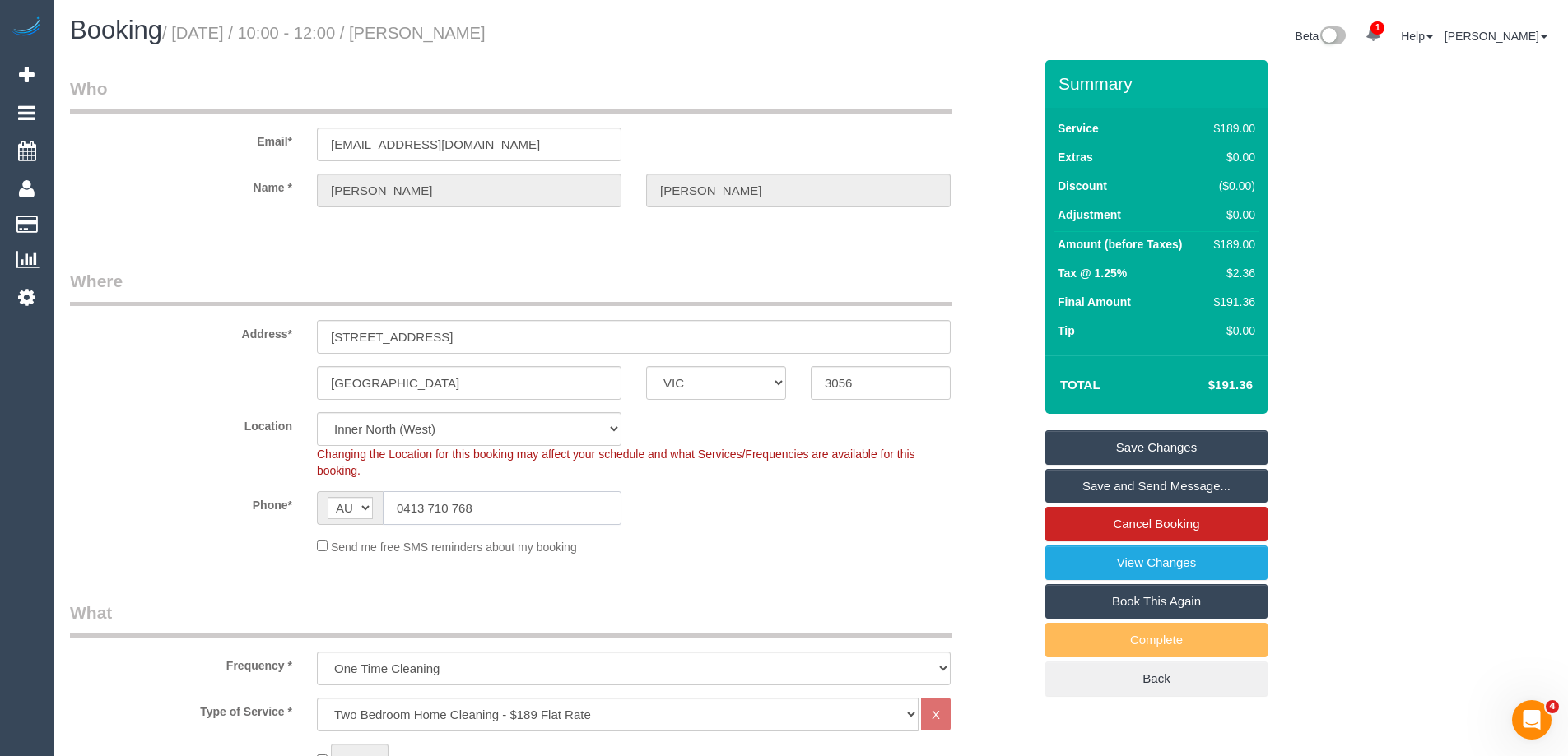
click at [452, 498] on input "0413 710 768" at bounding box center [502, 508] width 239 height 34
click at [832, 519] on div "Phone* AF AL DZ AD AO AI AQ AG AR AM AW AU AT AZ BS BH BD BB BY BE BZ BJ BM BT …" at bounding box center [551, 508] width 987 height 34
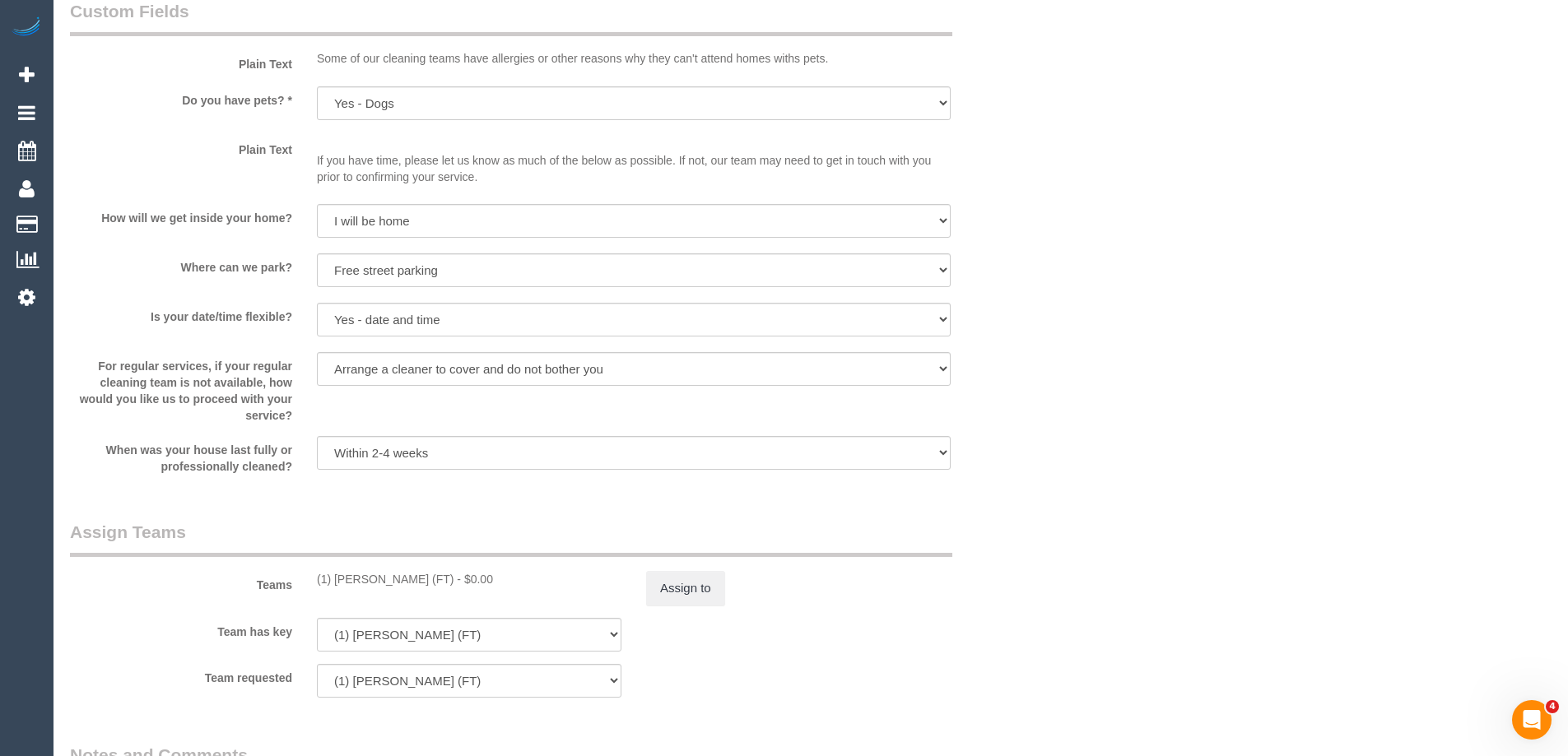
scroll to position [2585, 0]
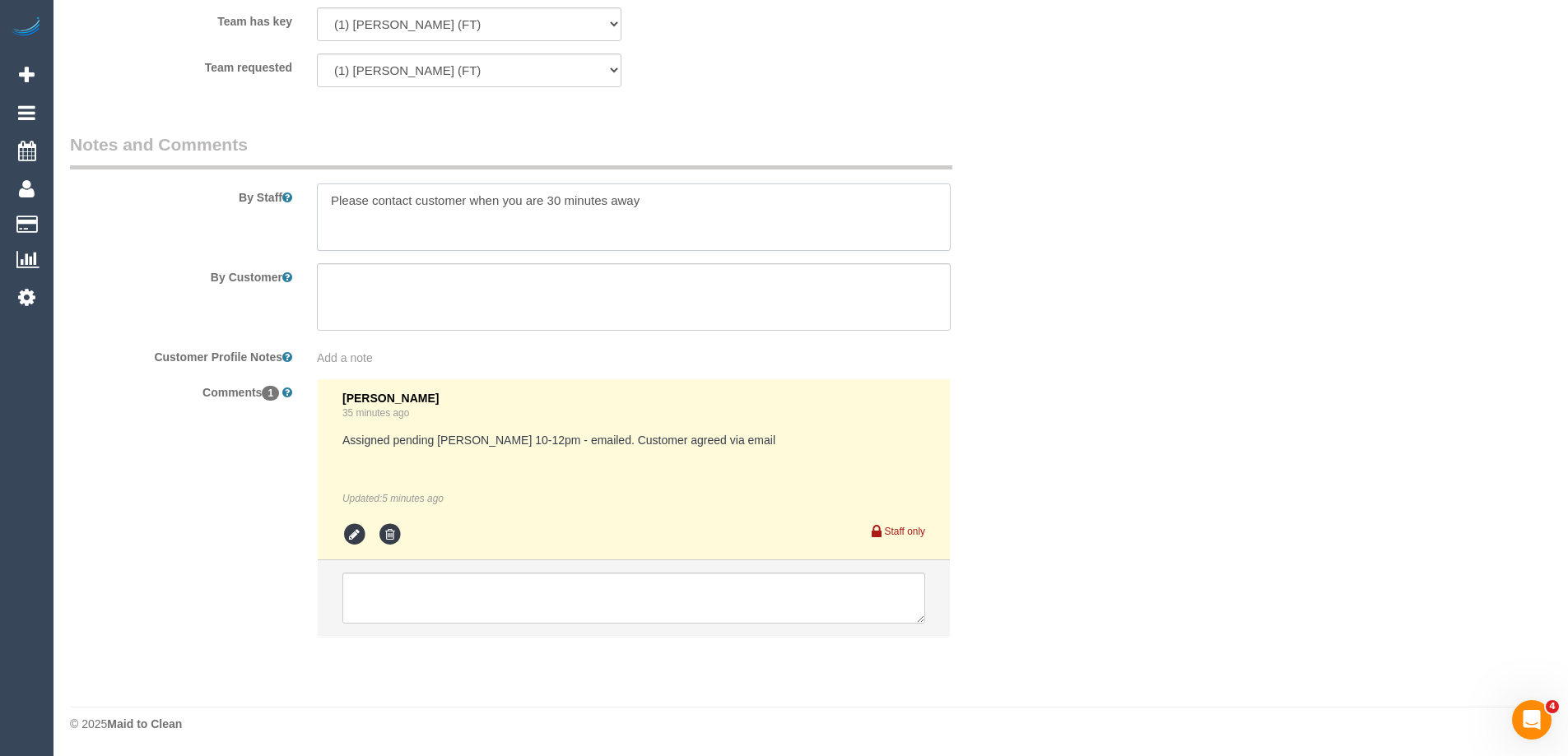
click at [720, 225] on textarea at bounding box center [633, 217] width 633 height 67
paste textarea "0413 710 768"
type textarea "Please contact customer when you are 30 minutes away 0413 710 768"
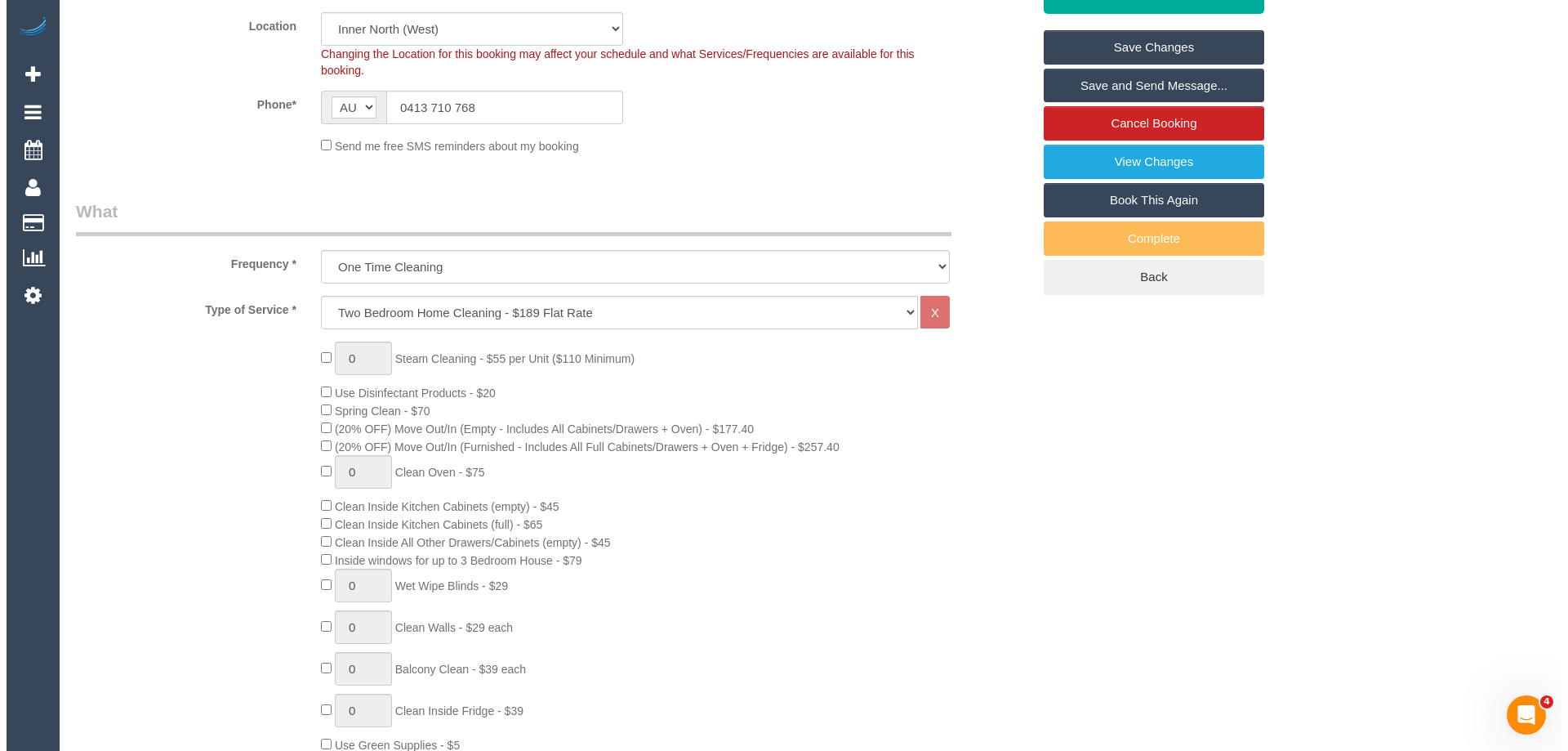
scroll to position [116, 0]
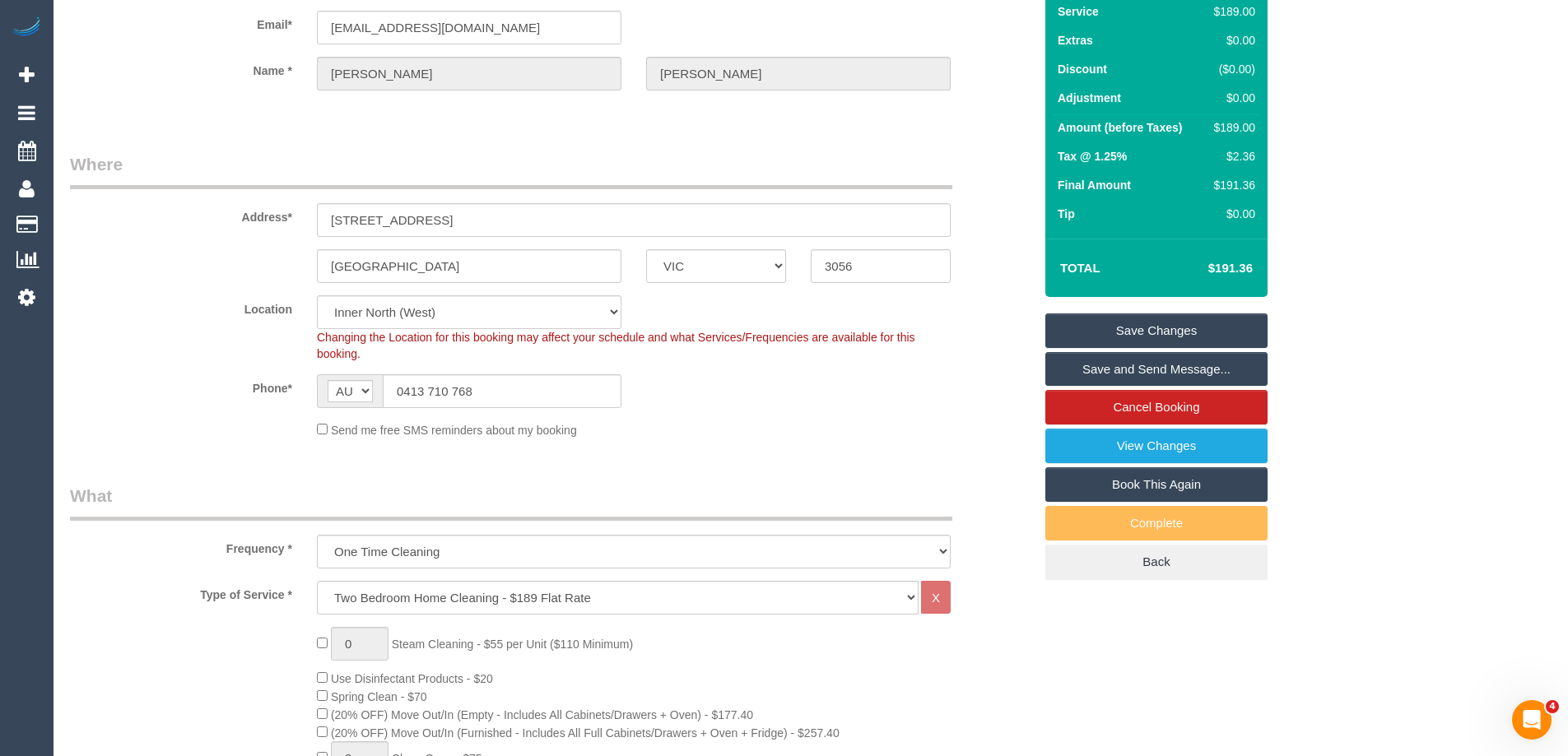
click at [1148, 371] on link "Save and Send Message..." at bounding box center [1156, 369] width 222 height 34
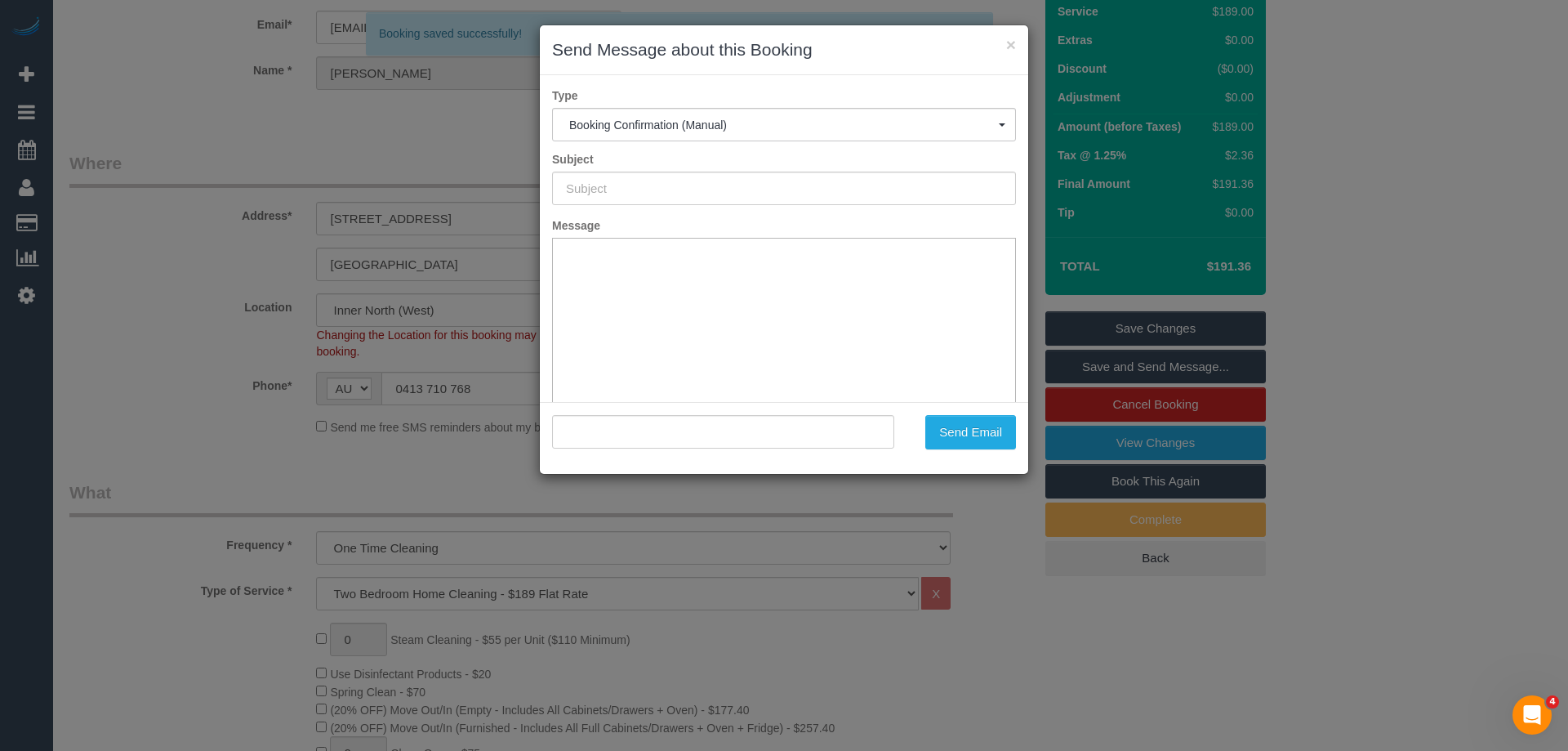
type input "Booking Confirmed"
type input ""Danielle McBain" <dnmcbain@gmail.com>"
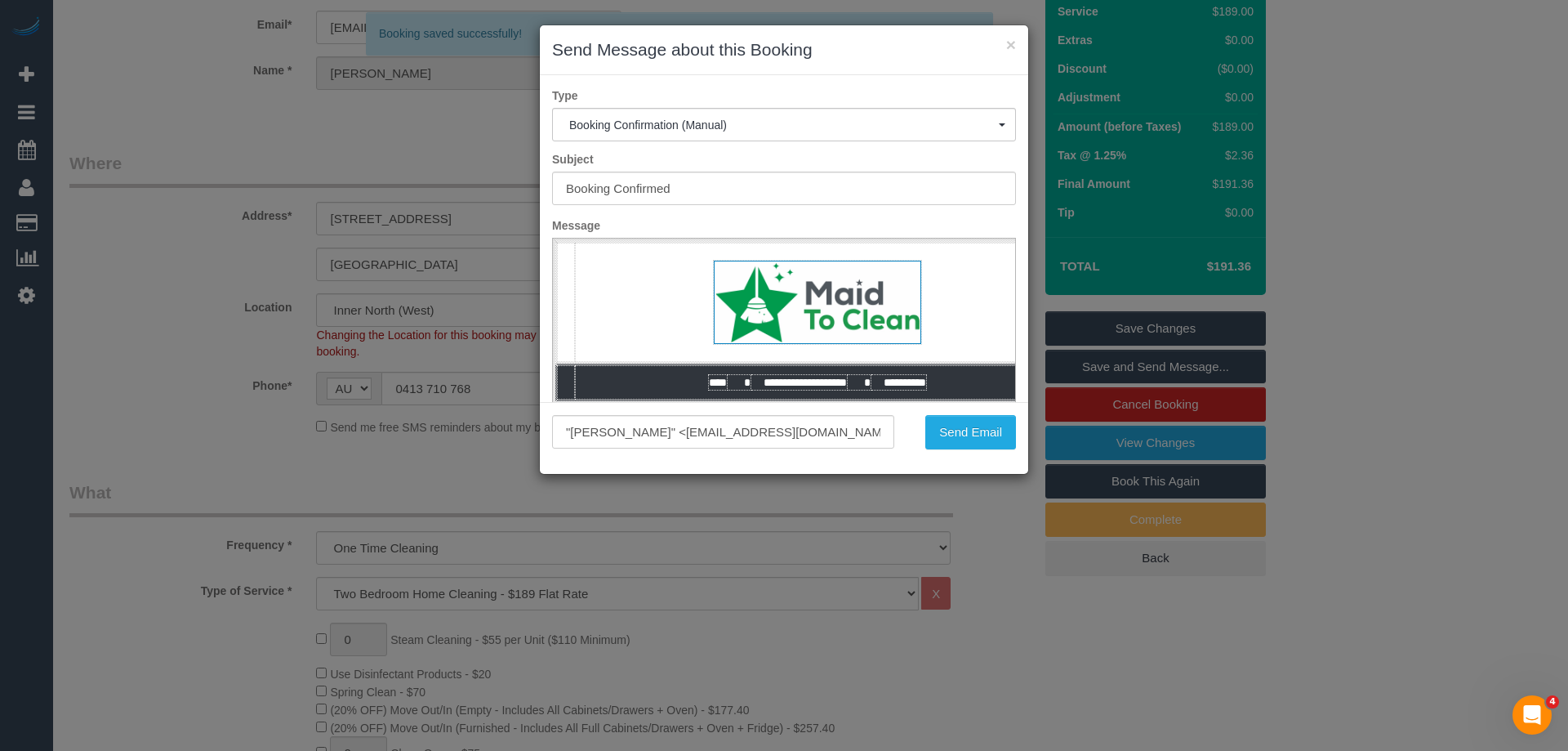
scroll to position [0, 0]
click at [968, 426] on button "Send Email" at bounding box center [971, 431] width 91 height 34
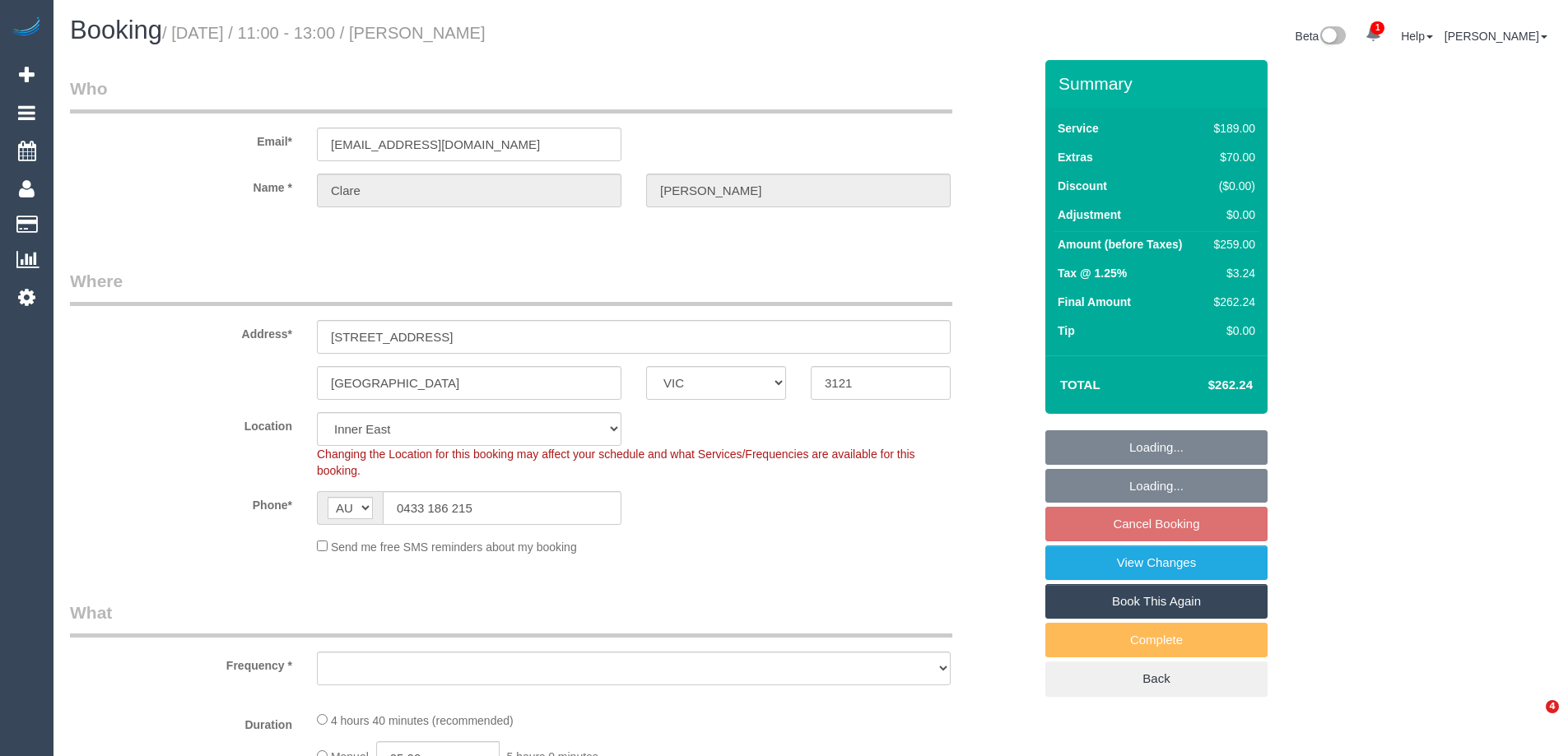
select select "VIC"
select select "number:29"
select select "number:14"
select select "number:19"
select select "number:24"
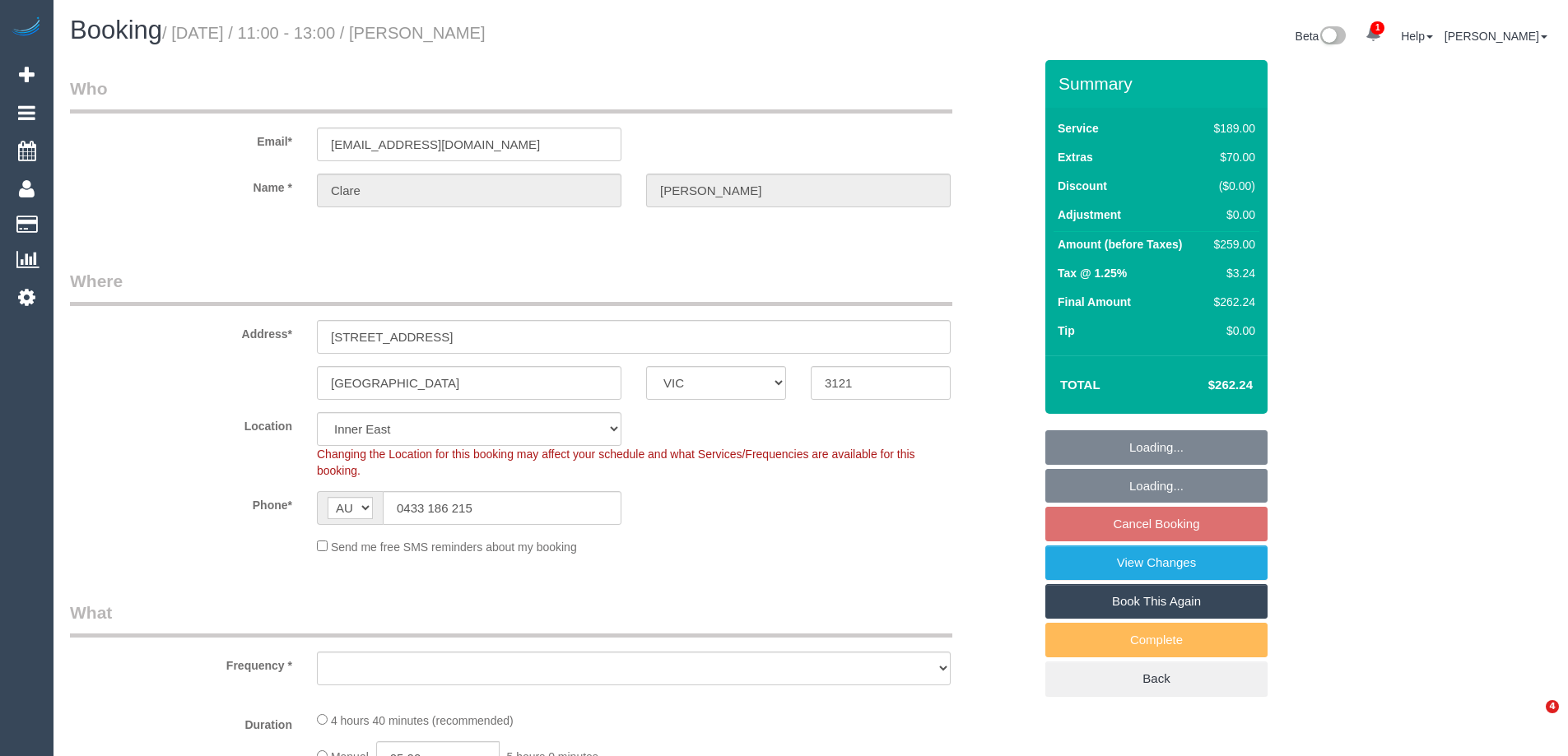
select select "number:34"
select select "number:12"
select select "object:1447"
select select "string:stripe-pm_1RtgVf2GScqysDRV2AOPebzR"
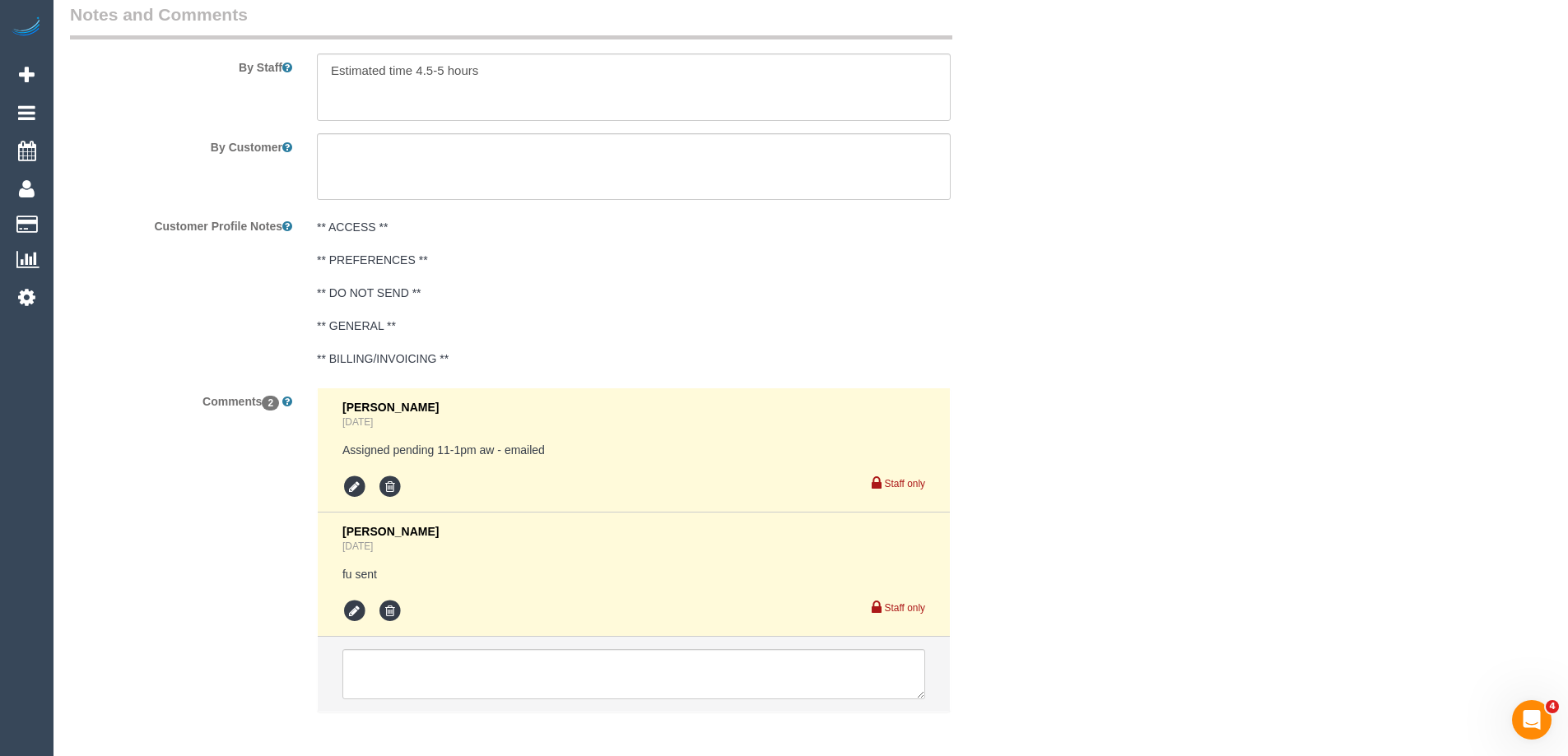
scroll to position [2882, 0]
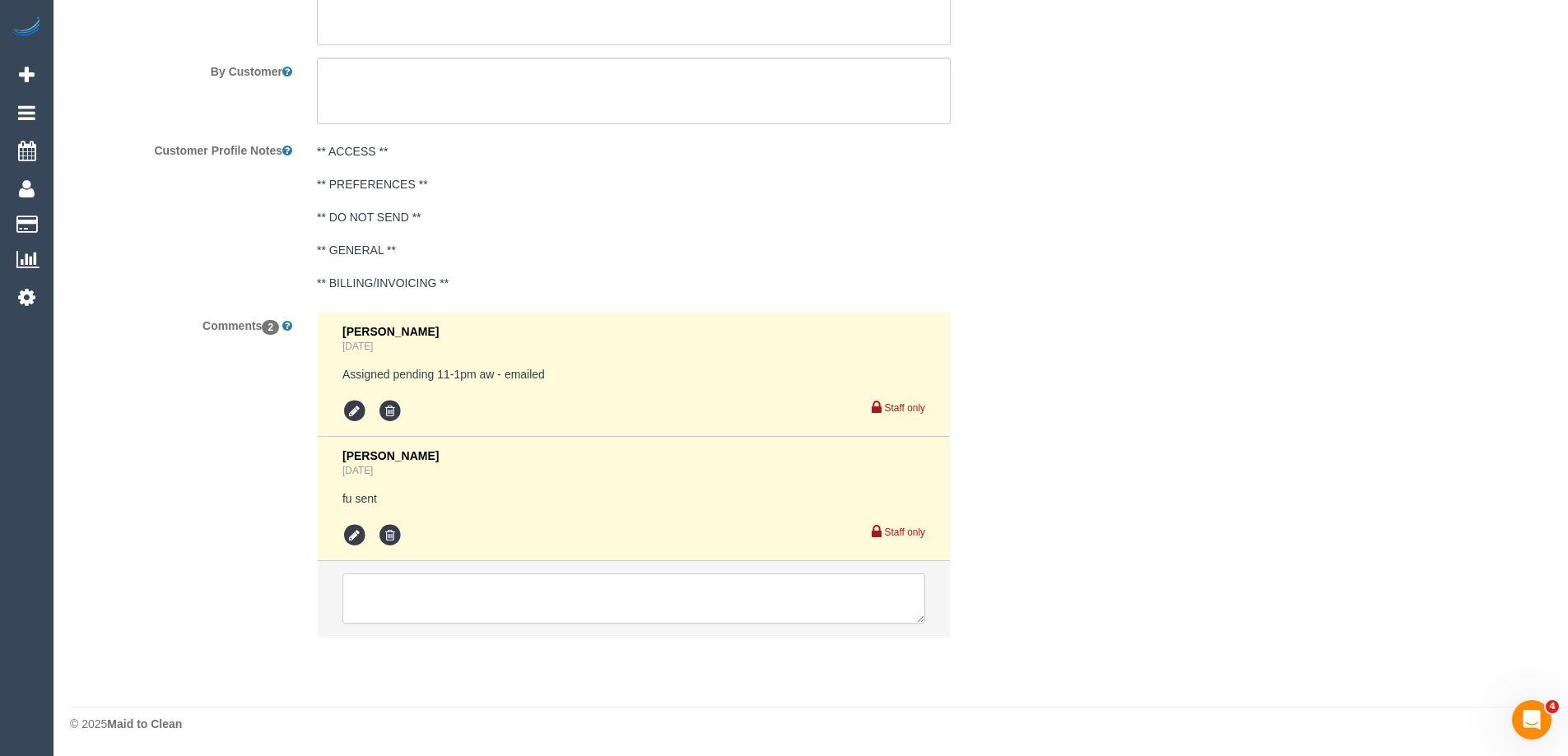
drag, startPoint x: 380, startPoint y: 598, endPoint x: 388, endPoint y: 594, distance: 8.9
click at [381, 598] on textarea at bounding box center [633, 599] width 583 height 51
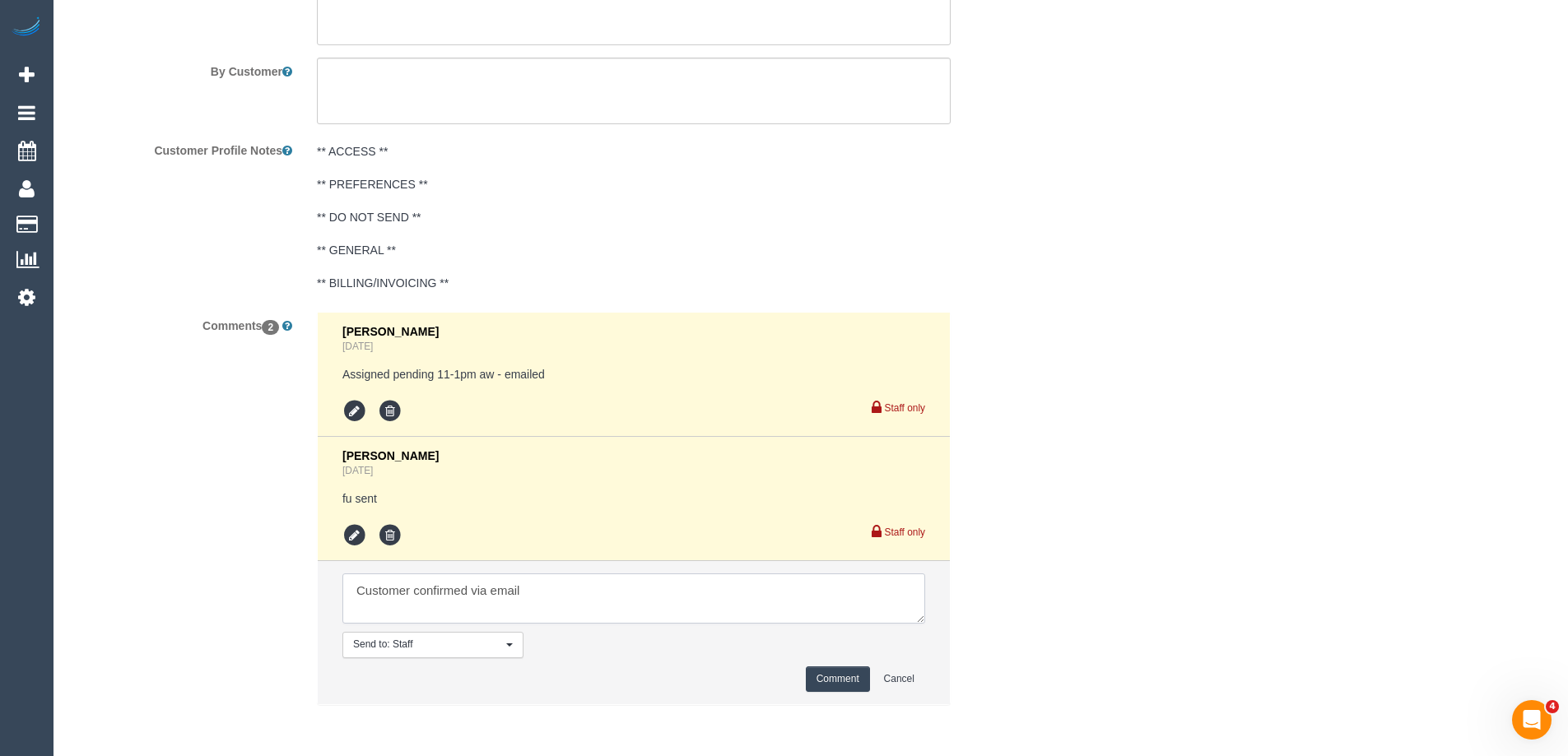
type textarea "Customer confirmed via email"
click at [826, 682] on button "Comment" at bounding box center [838, 679] width 64 height 25
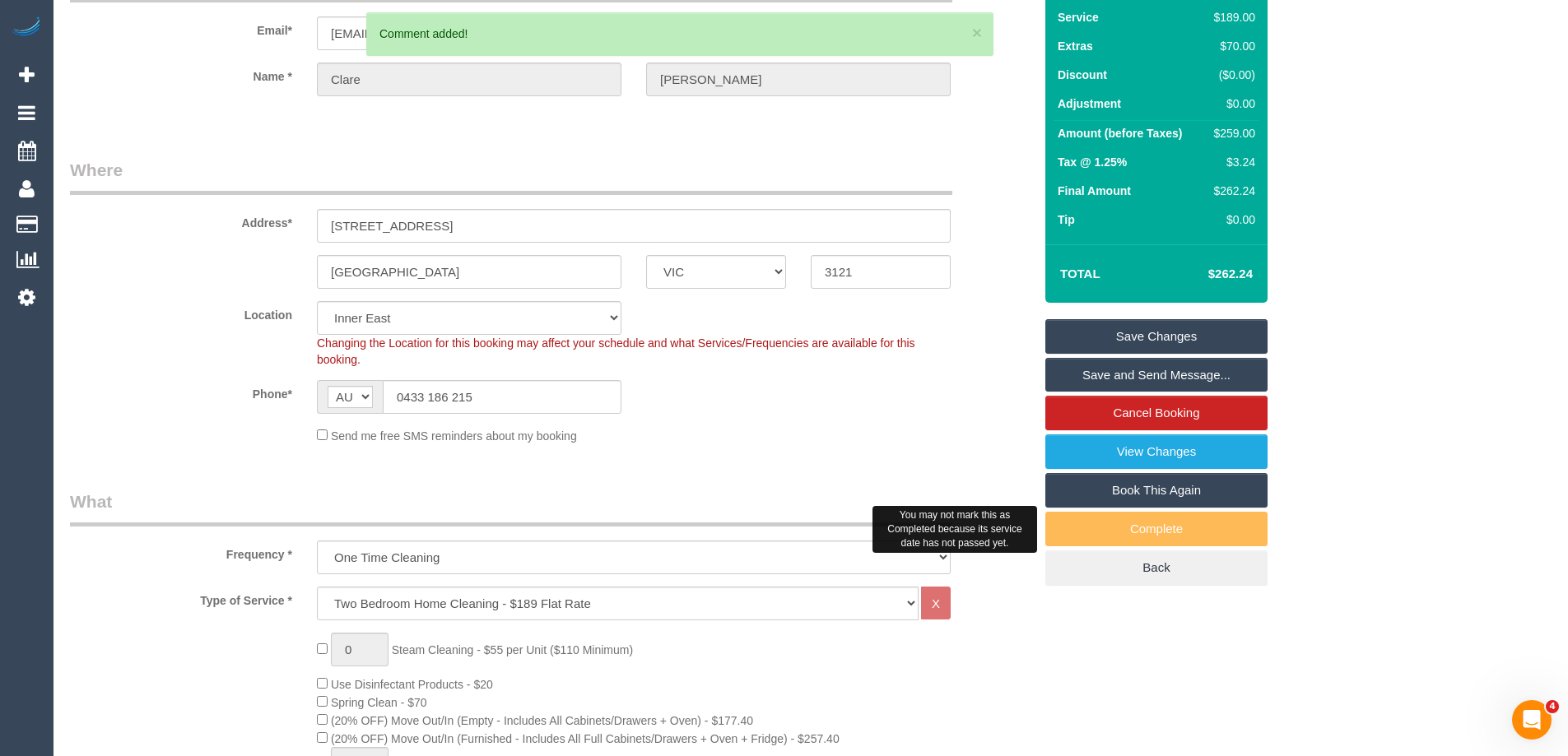
scroll to position [0, 0]
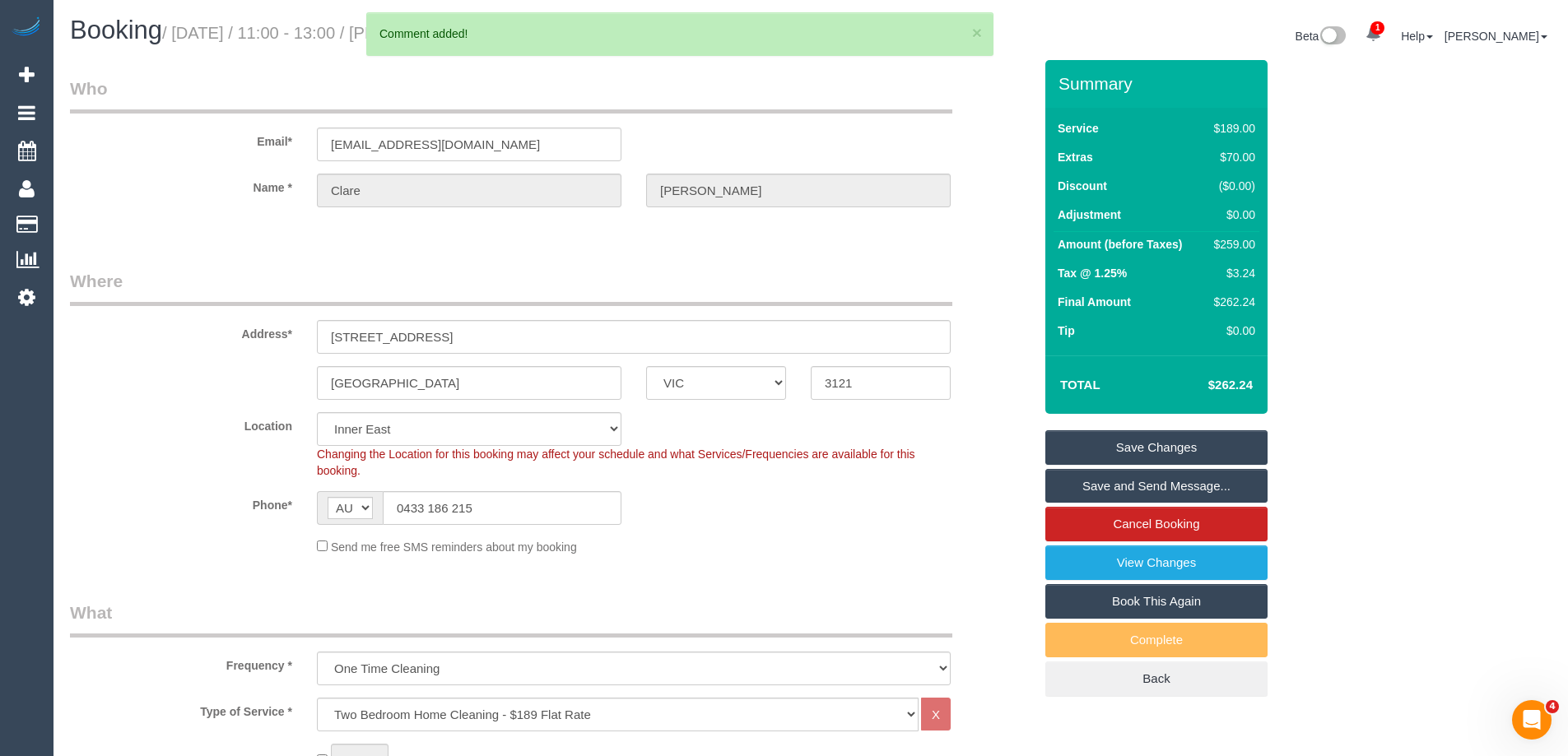
click at [1190, 489] on link "Save and Send Message..." at bounding box center [1156, 486] width 222 height 34
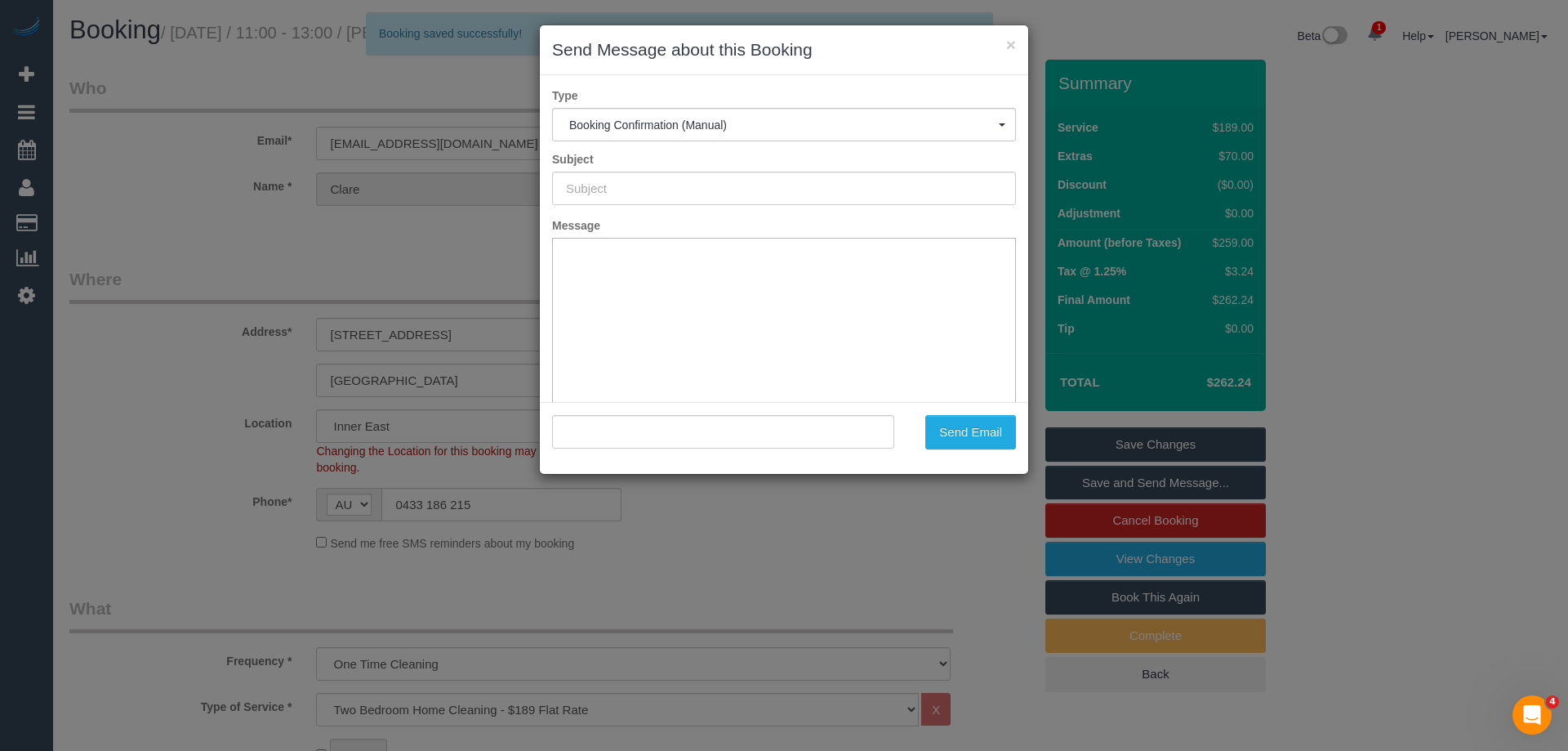
type input "Booking Confirmed"
type input ""Clare Richards" <clarejkrichards@gmail.com>"
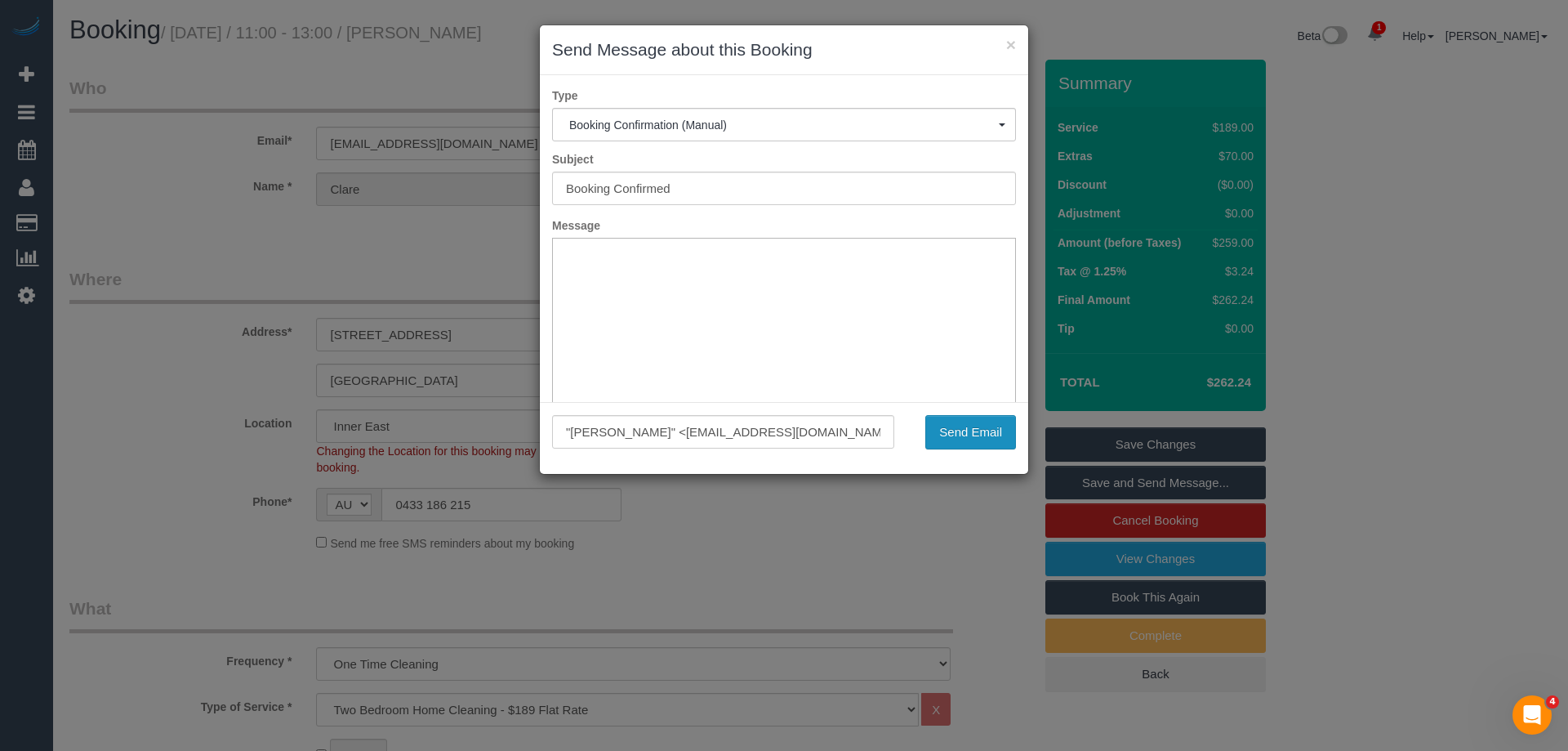
click at [986, 437] on button "Send Email" at bounding box center [971, 431] width 91 height 34
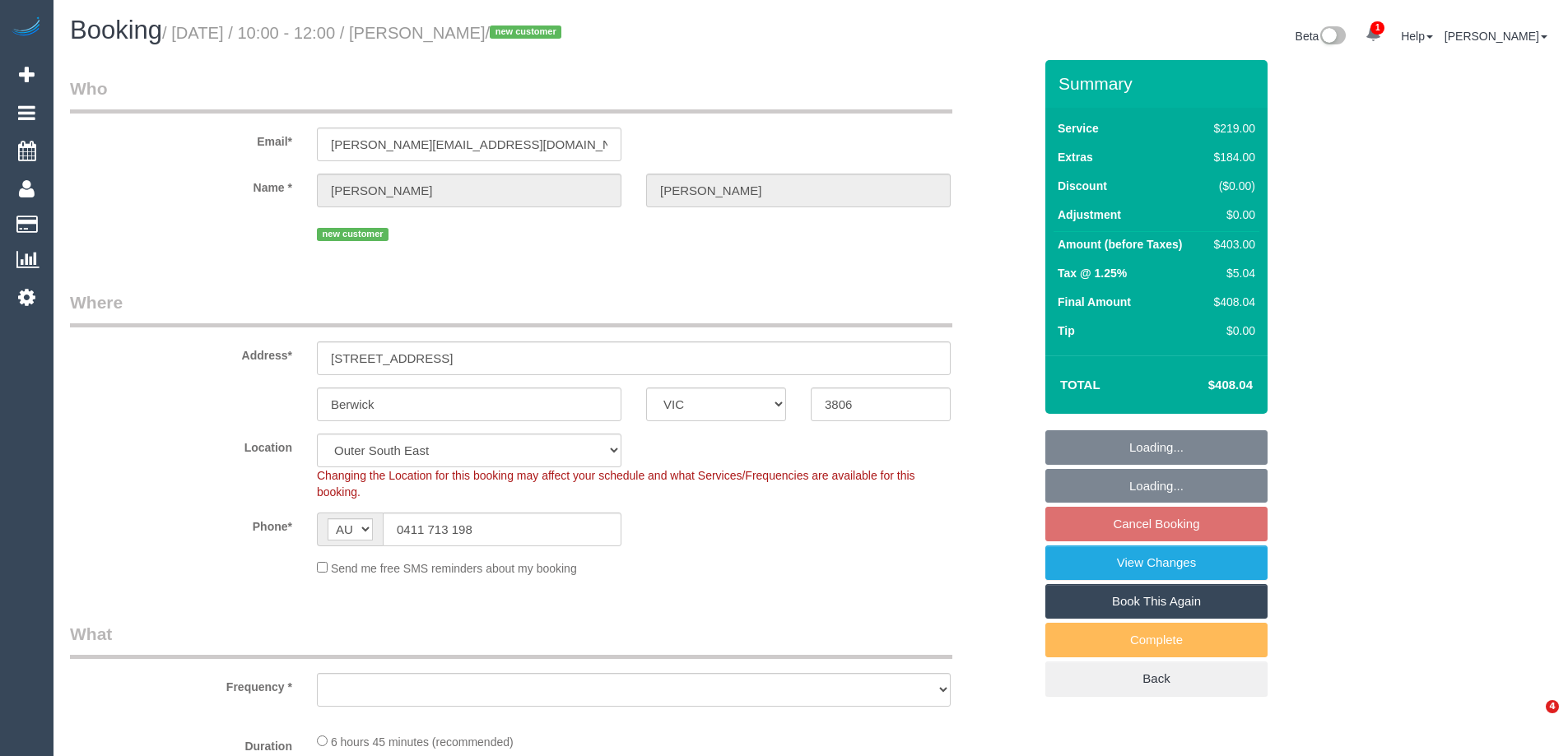
select select "VIC"
select select "number:27"
select select "number:14"
select select "number:18"
select select "number:25"
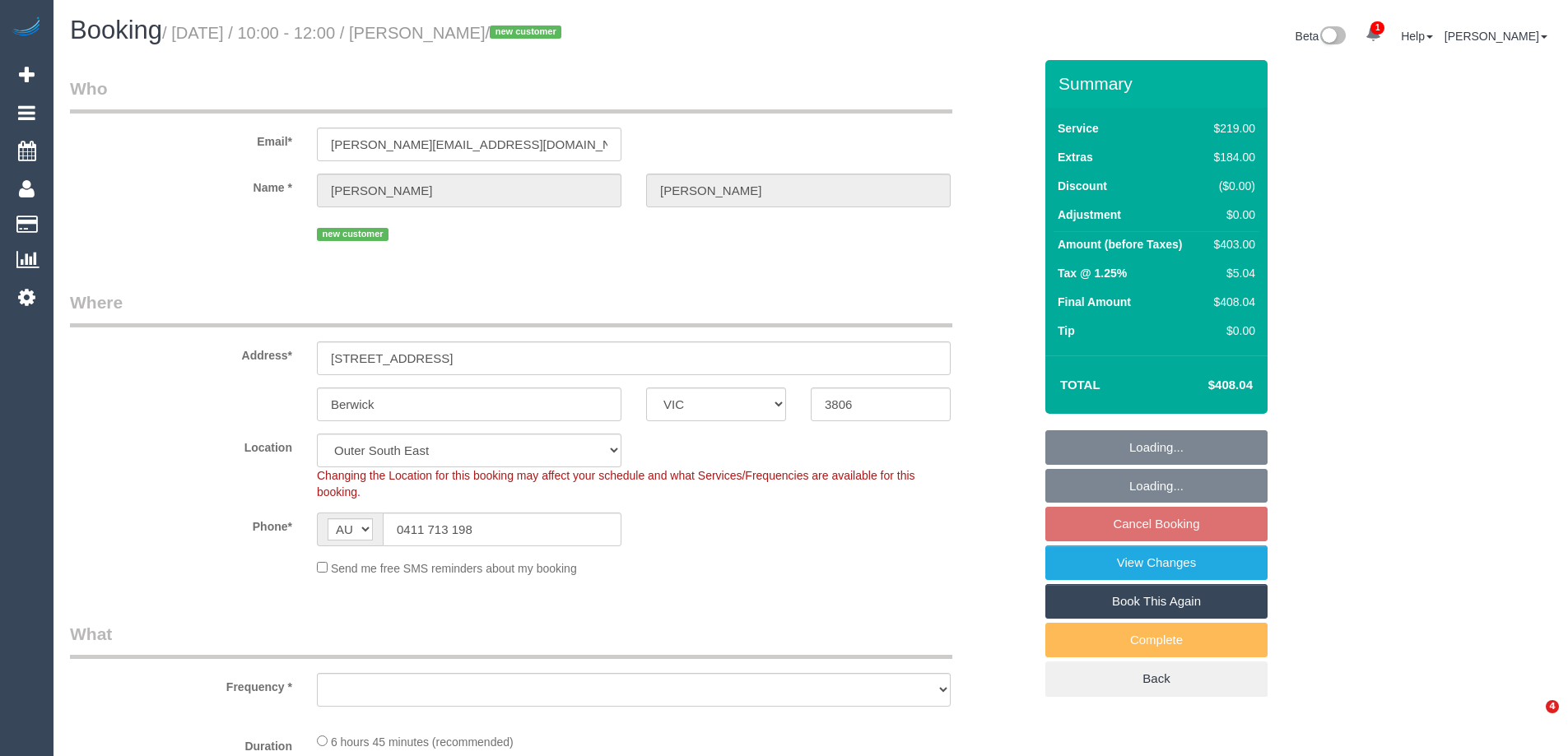
select select "number:26"
select select "object:1111"
select select "spot1"
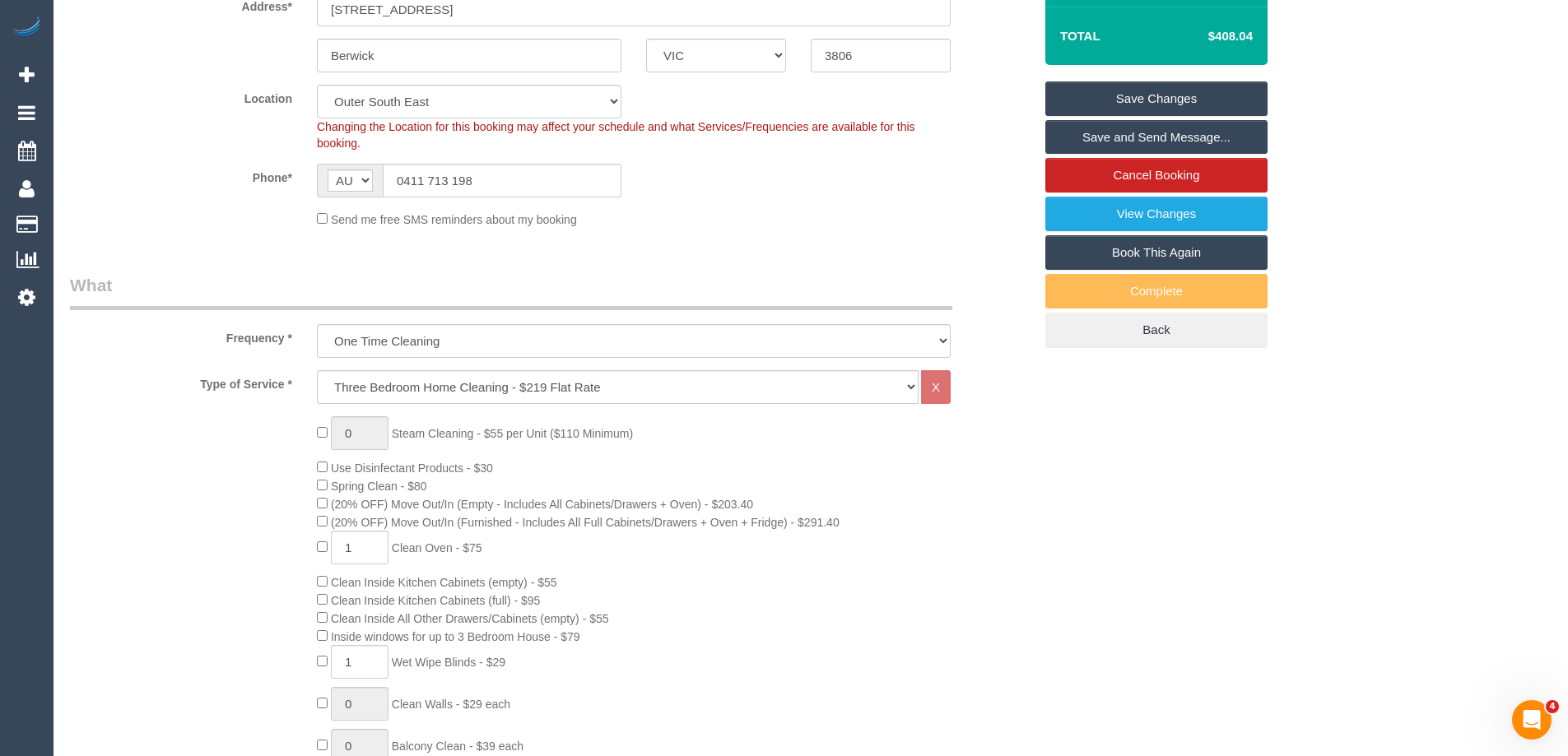
scroll to position [493, 0]
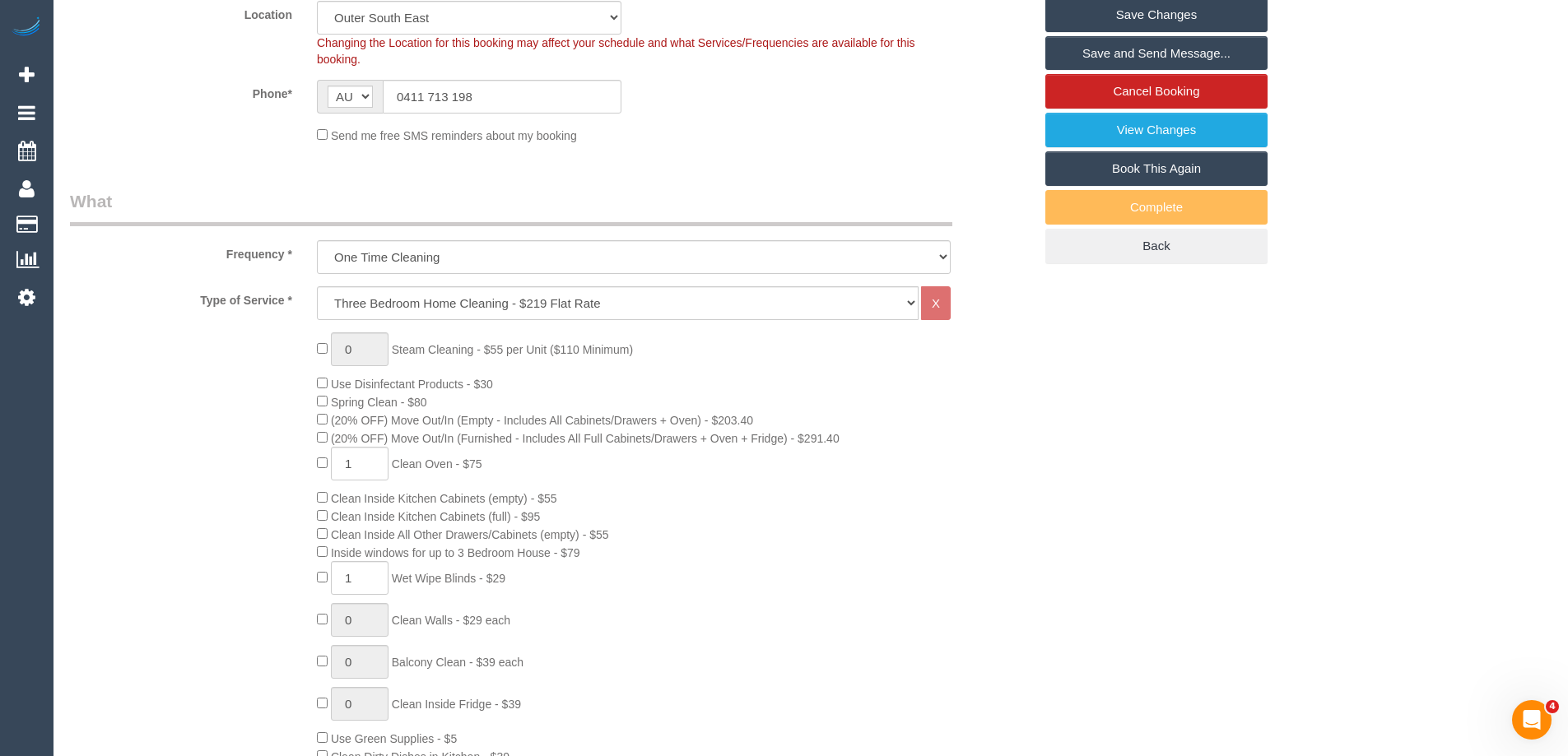
scroll to position [411, 0]
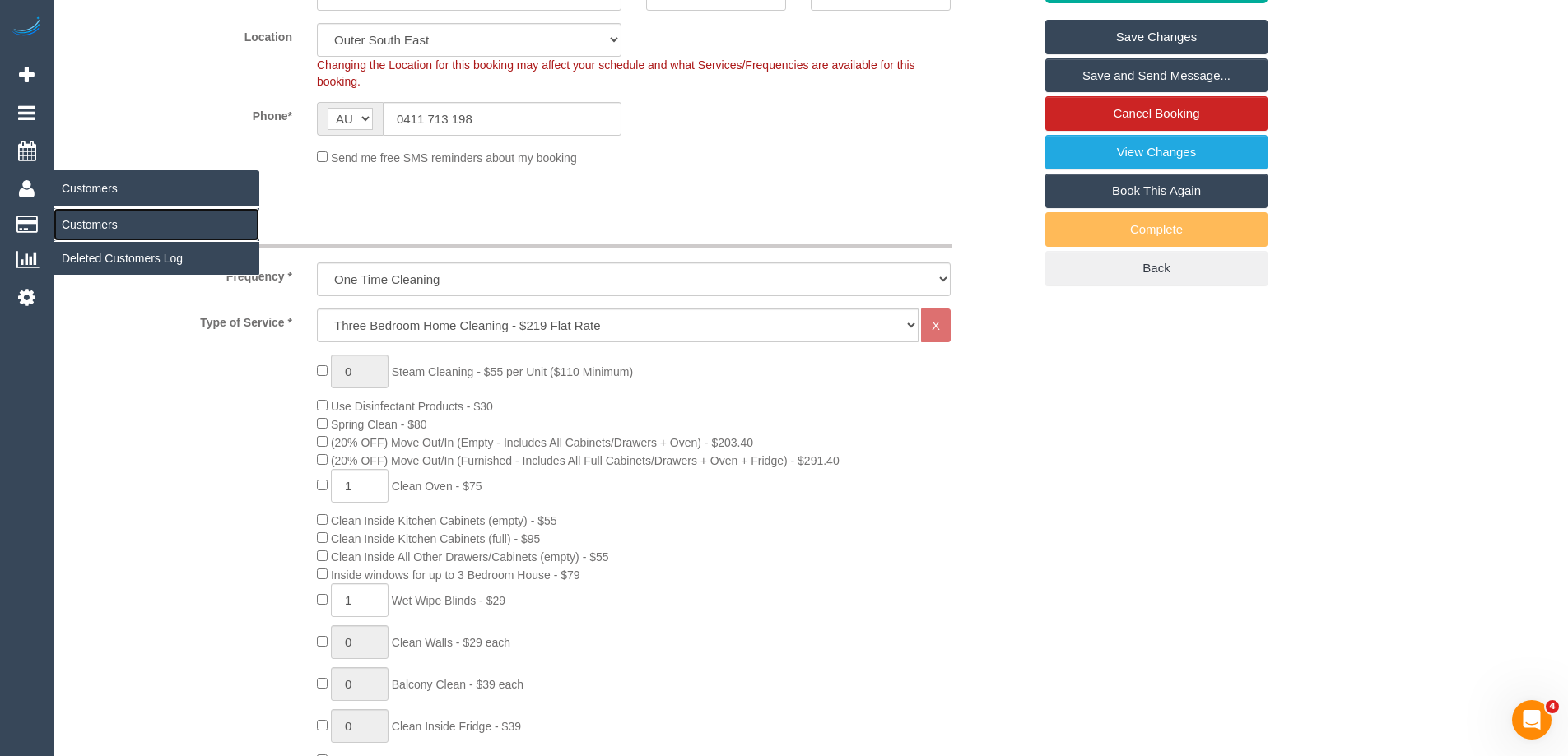
drag, startPoint x: 98, startPoint y: 225, endPoint x: 218, endPoint y: 210, distance: 120.9
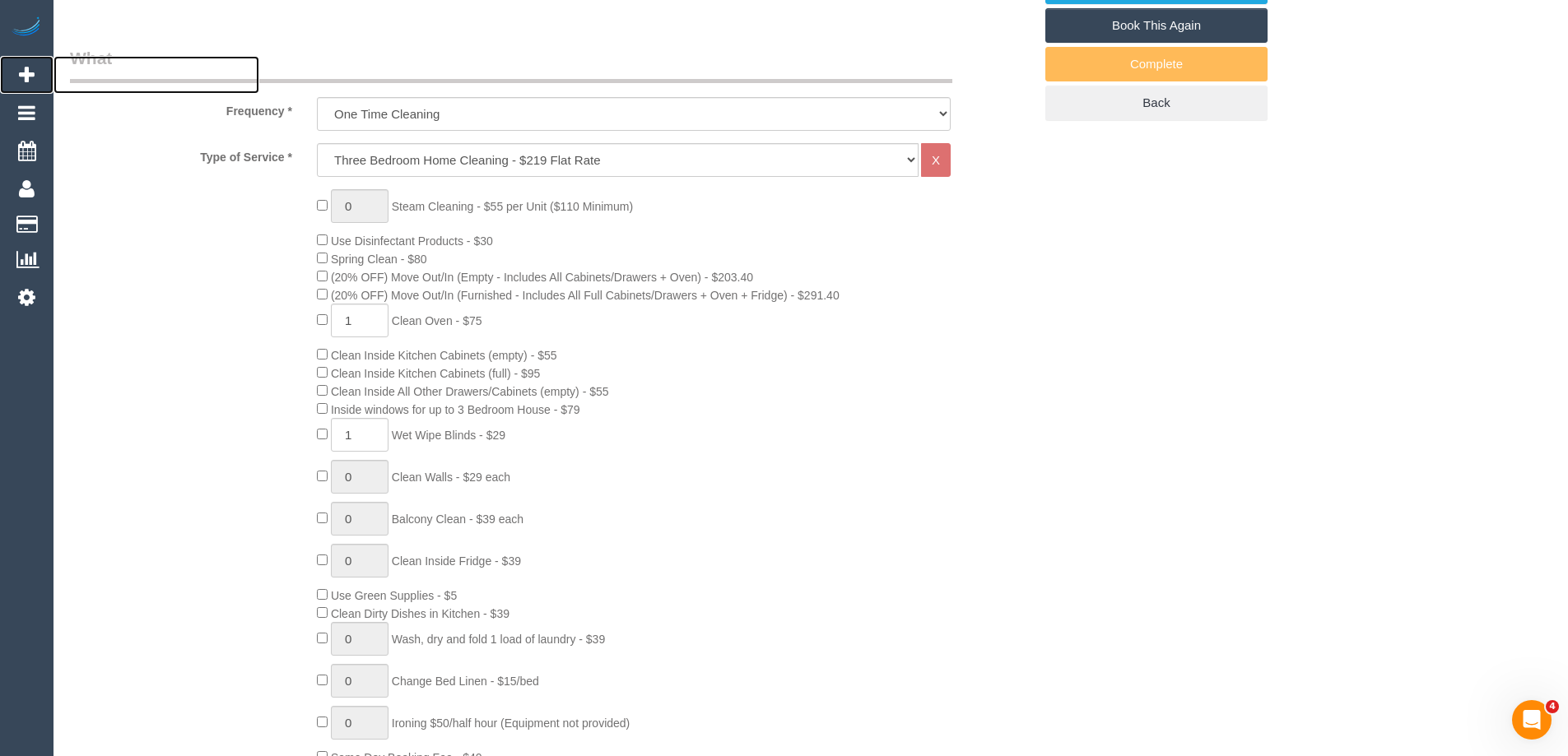
scroll to position [0, 0]
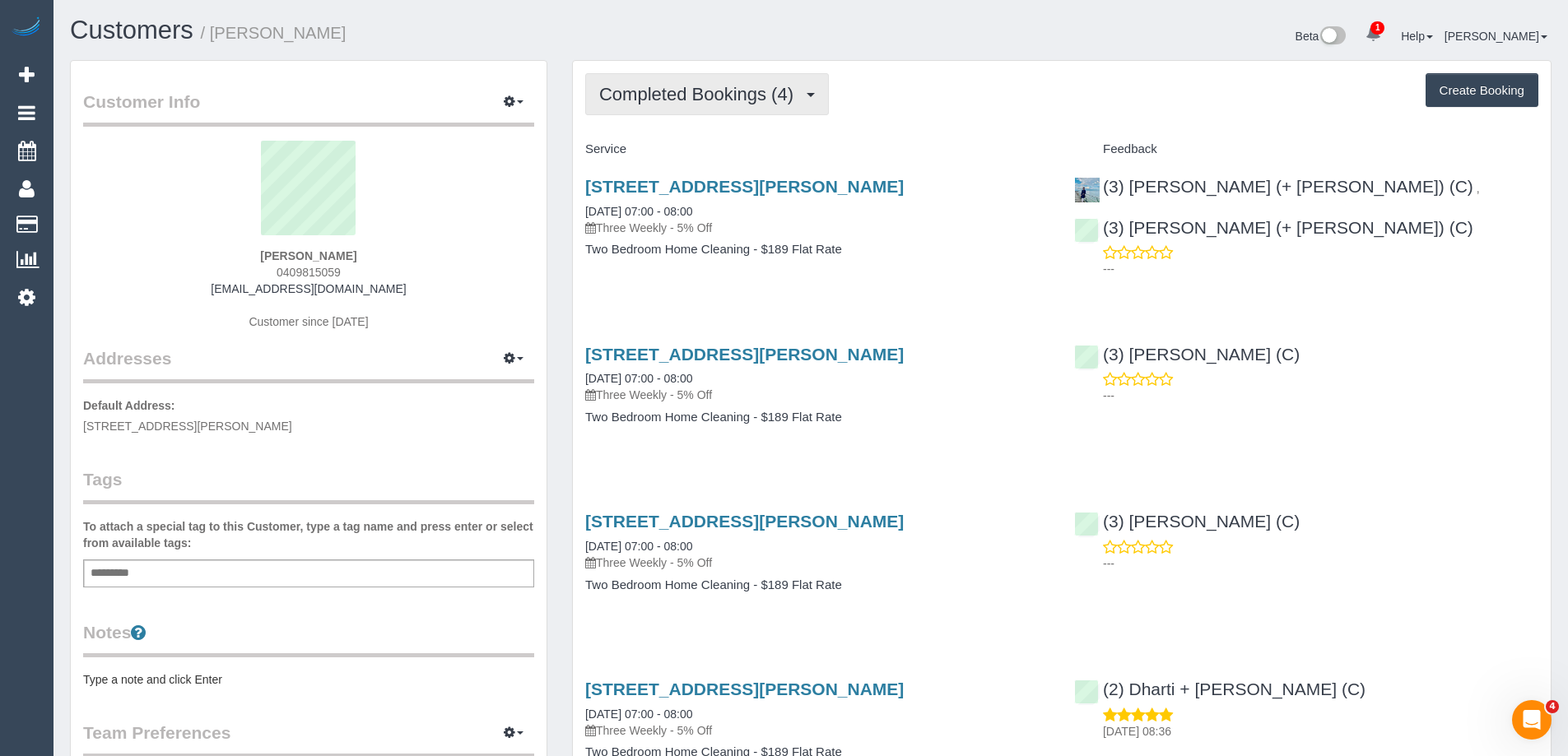
click at [752, 94] on span "Completed Bookings (4)" at bounding box center [700, 94] width 202 height 20
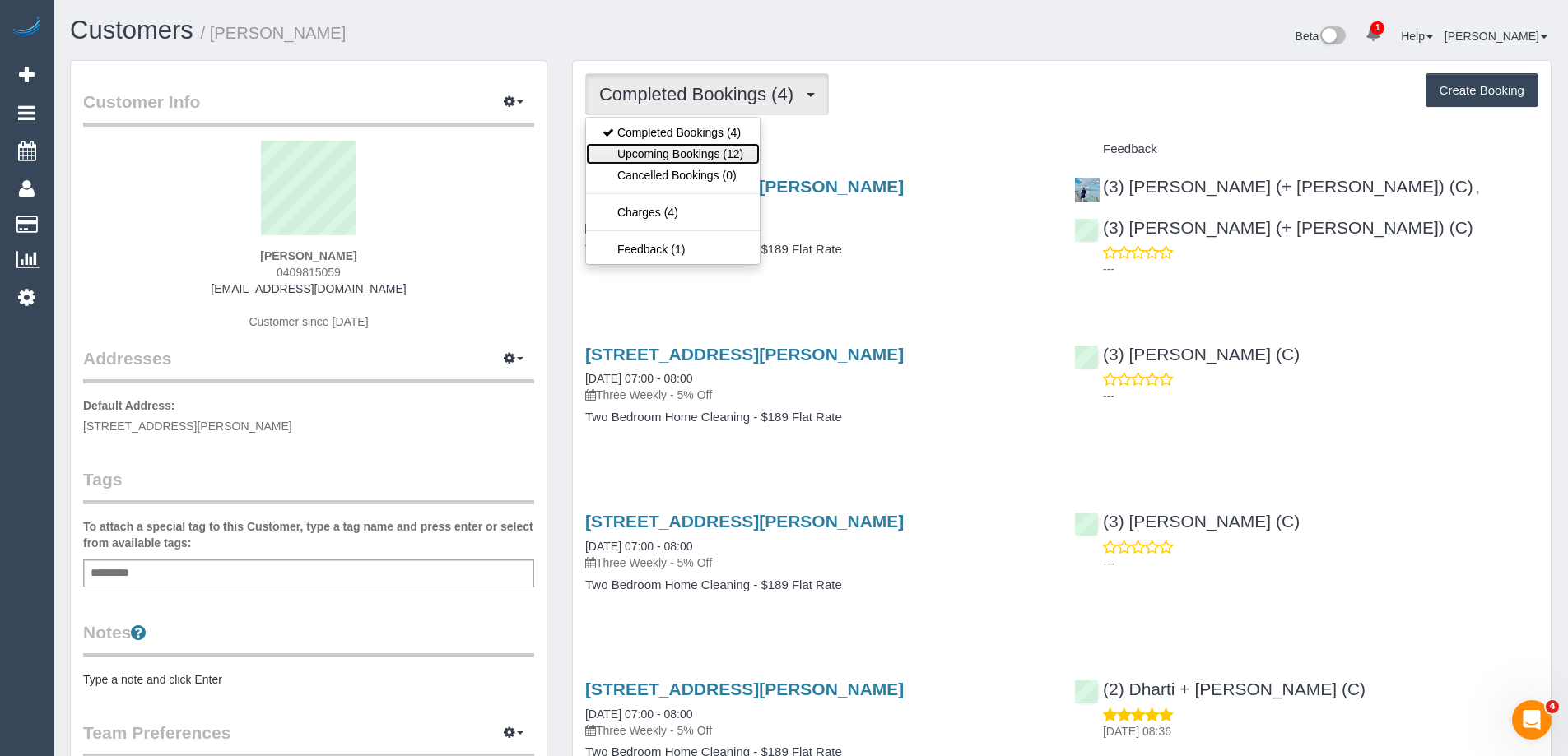
click at [697, 147] on link "Upcoming Bookings (12)" at bounding box center [672, 154] width 174 height 21
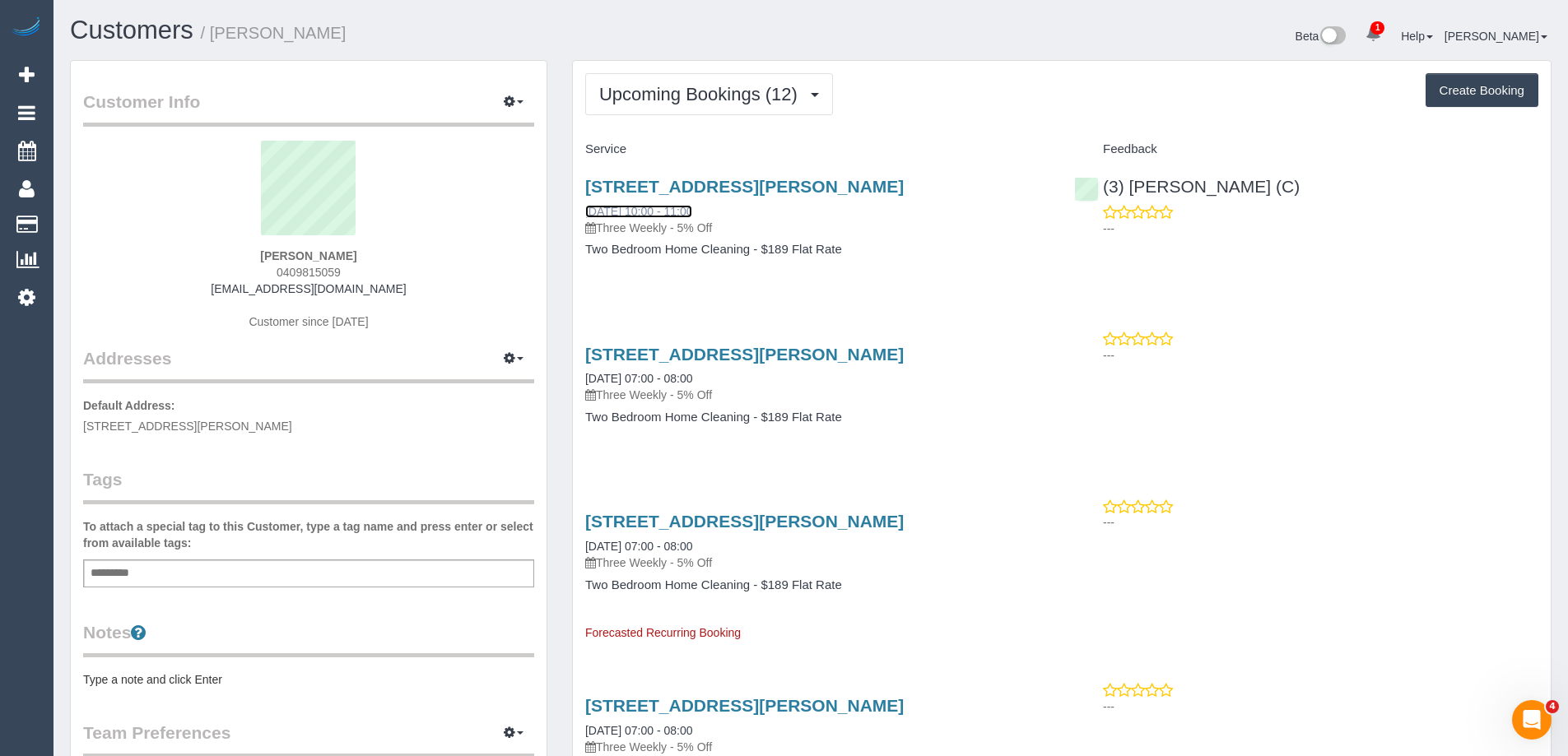
click at [657, 206] on link "[DATE] 10:00 - 11:00" at bounding box center [639, 211] width 107 height 13
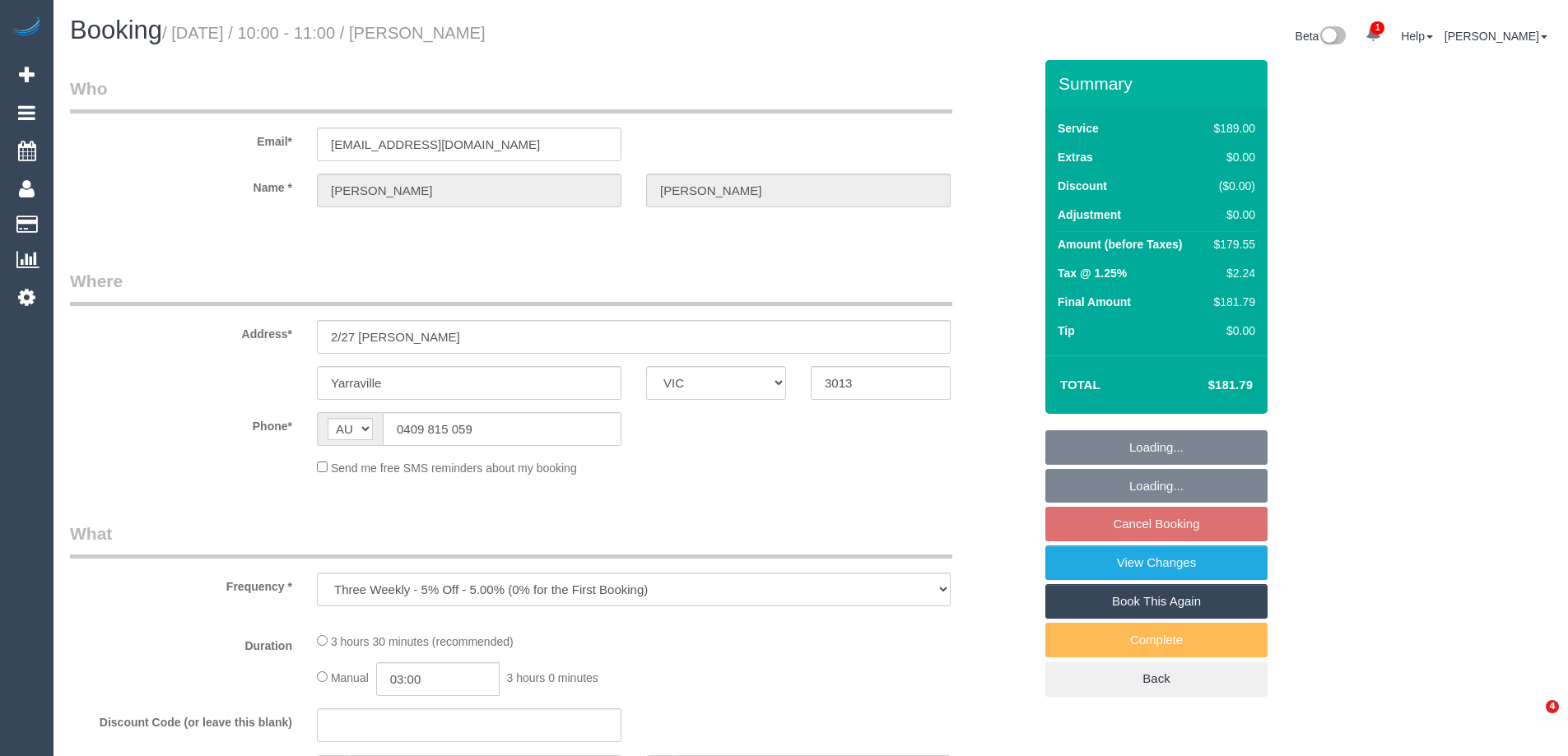
select select "VIC"
select select "string:stripe-pm_1RRiuZ2GScqysDRVfRE9dCx4"
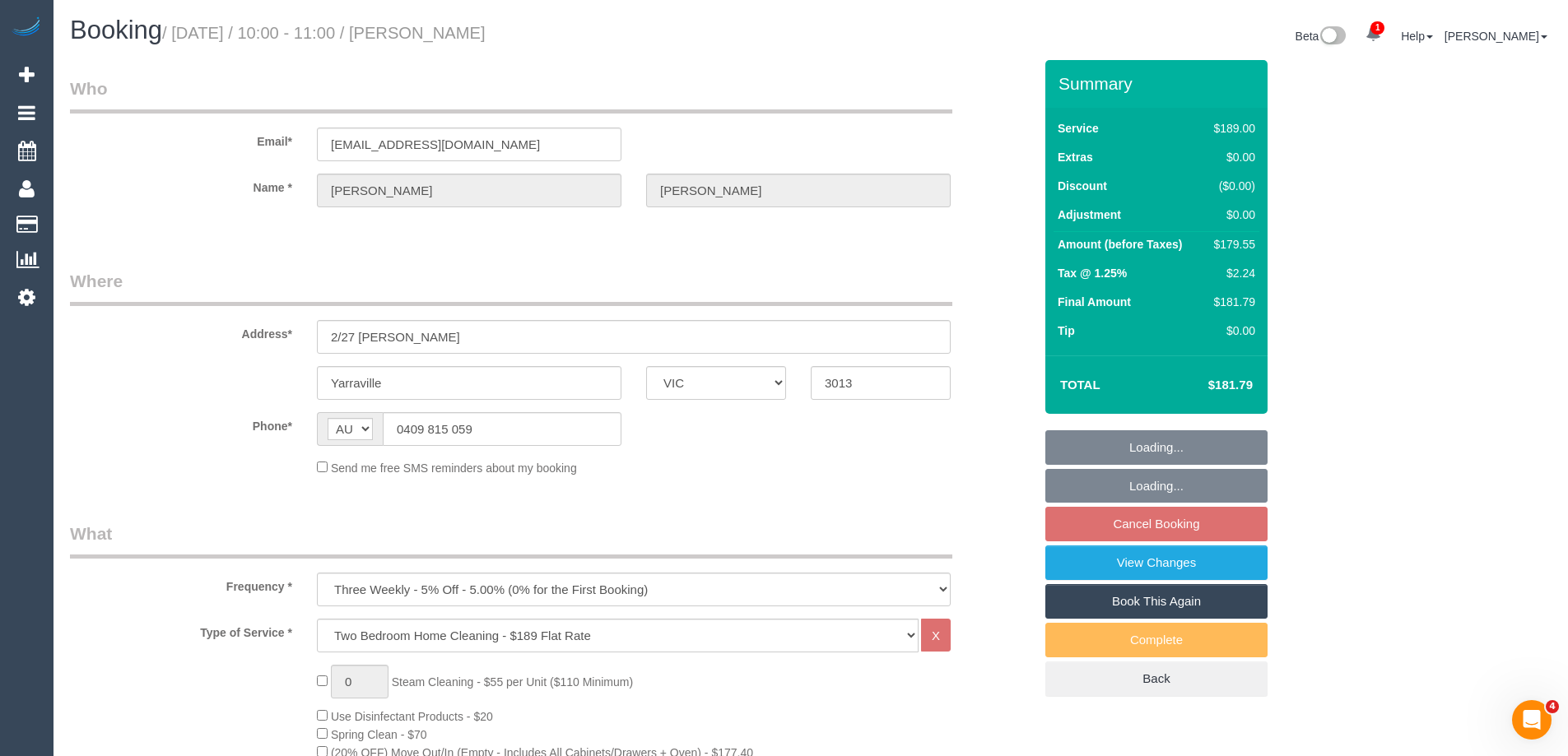
select select "number:28"
select select "number:14"
select select "number:19"
select select "number:25"
select select "number:33"
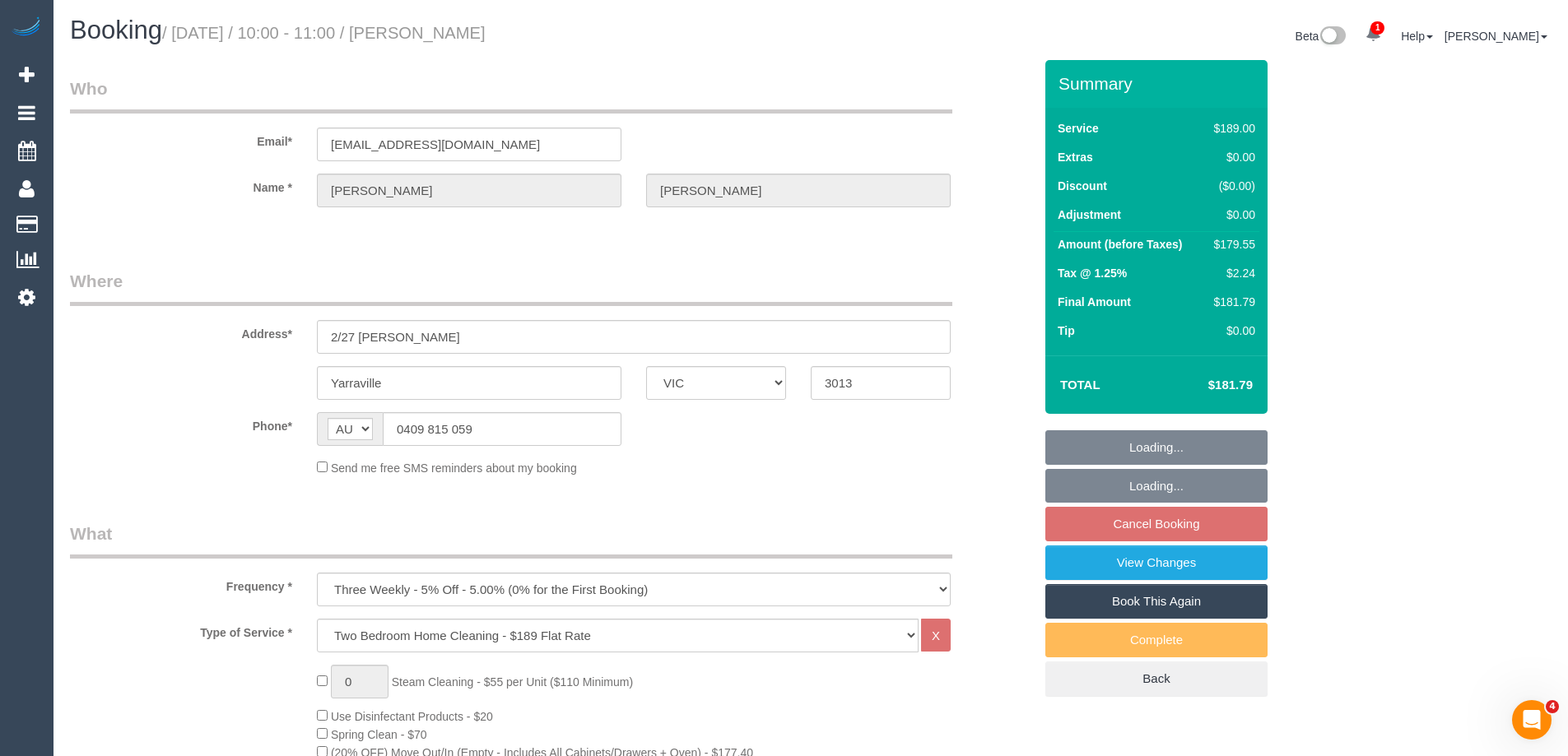
select select "number:13"
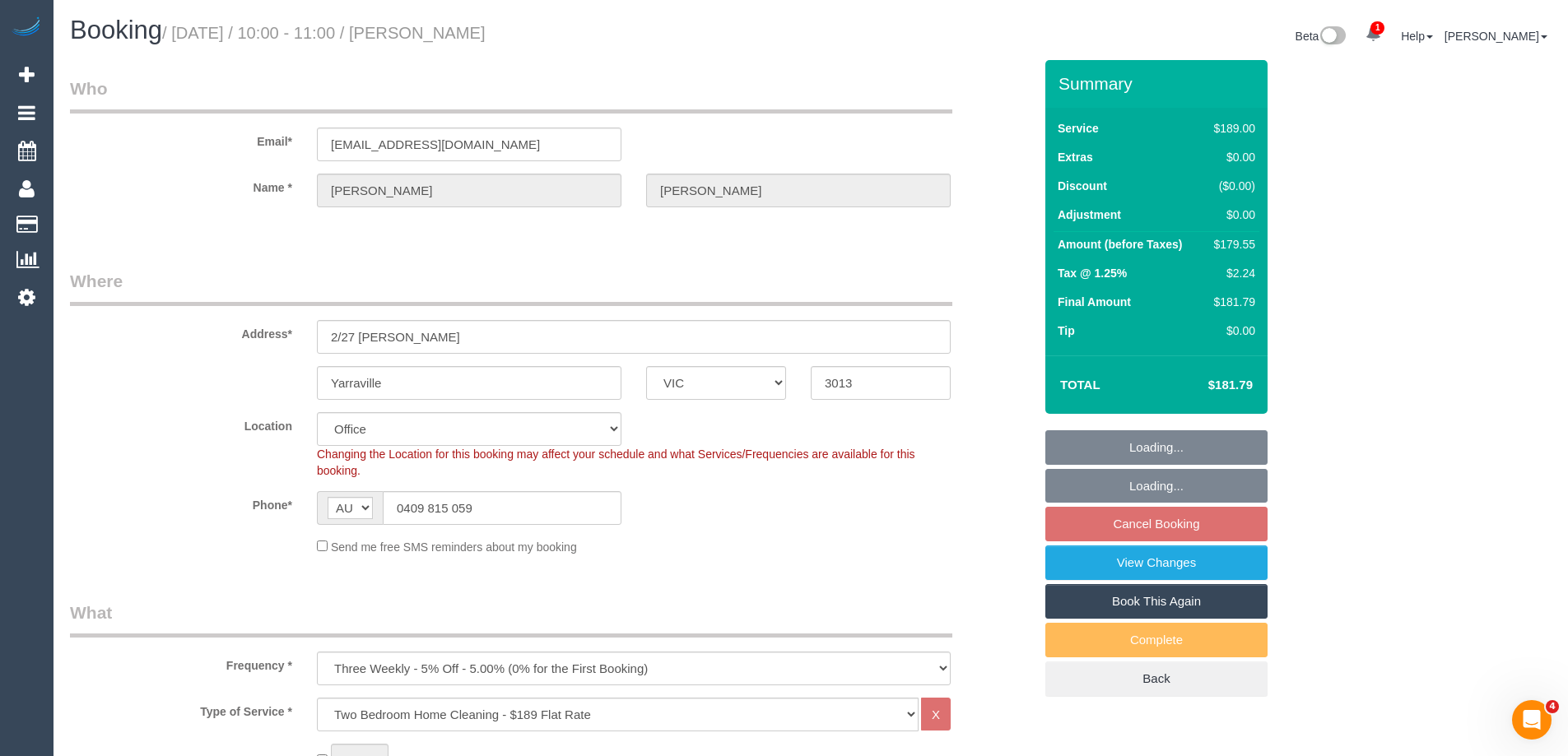
select select "object:2097"
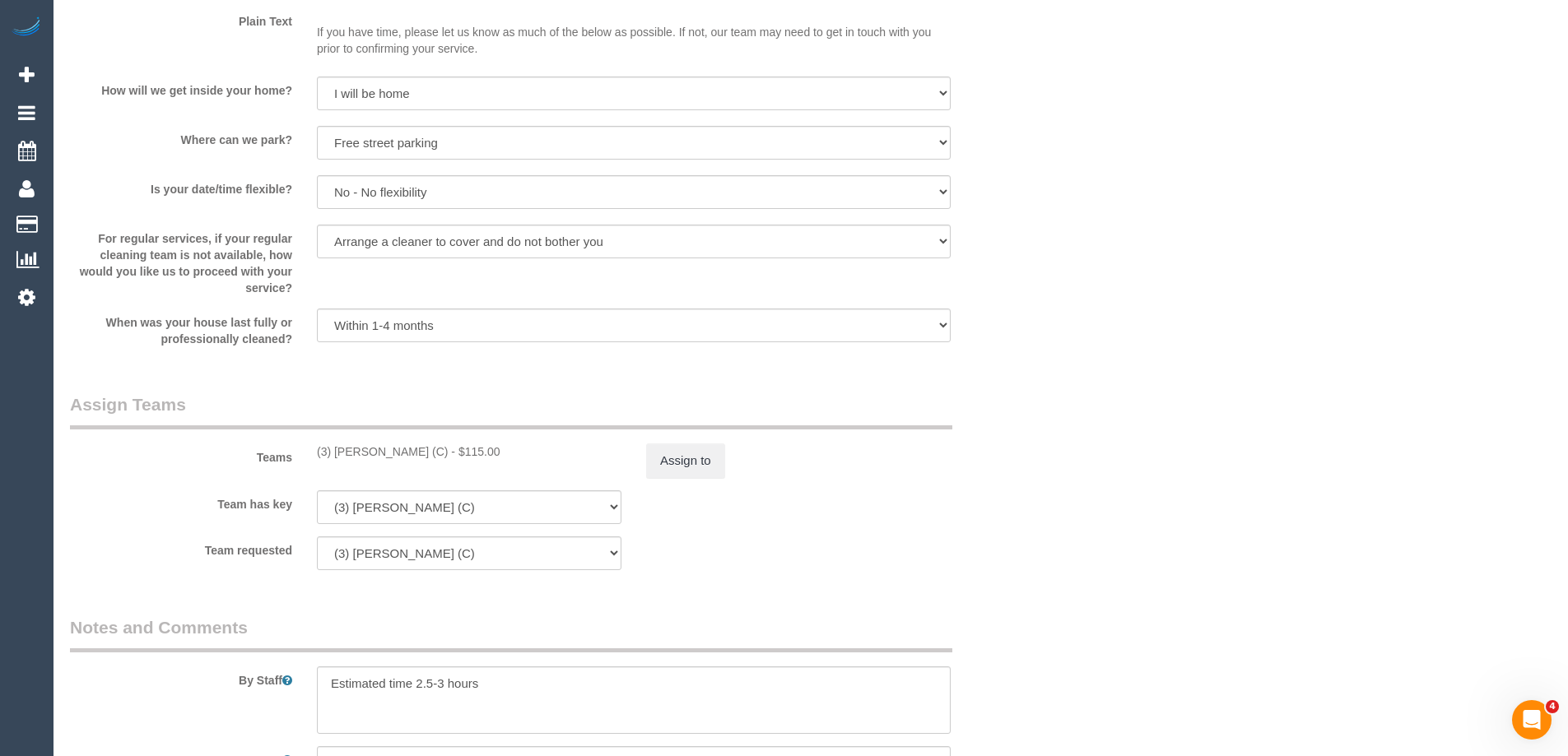
scroll to position [2770, 0]
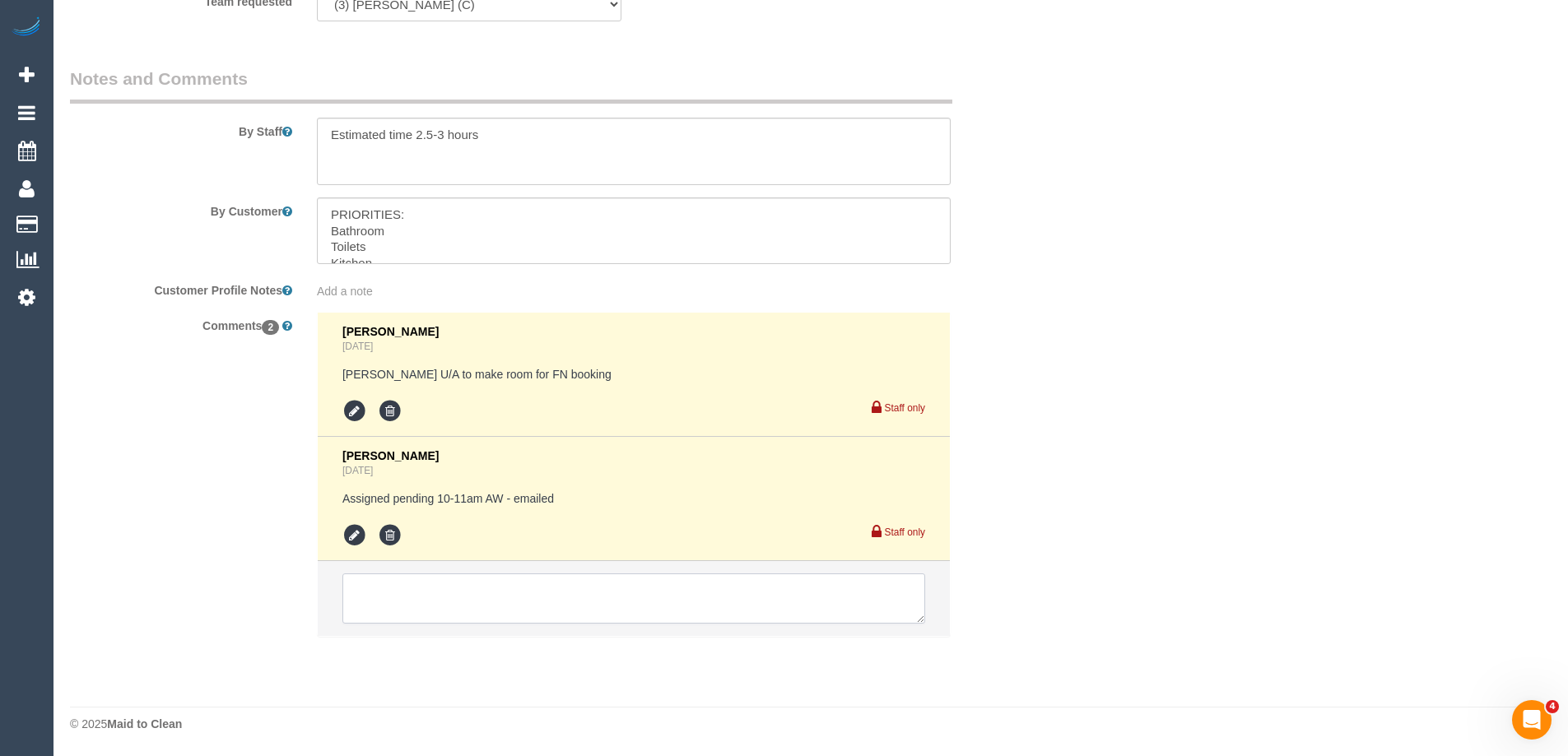
click at [403, 593] on textarea at bounding box center [633, 599] width 583 height 51
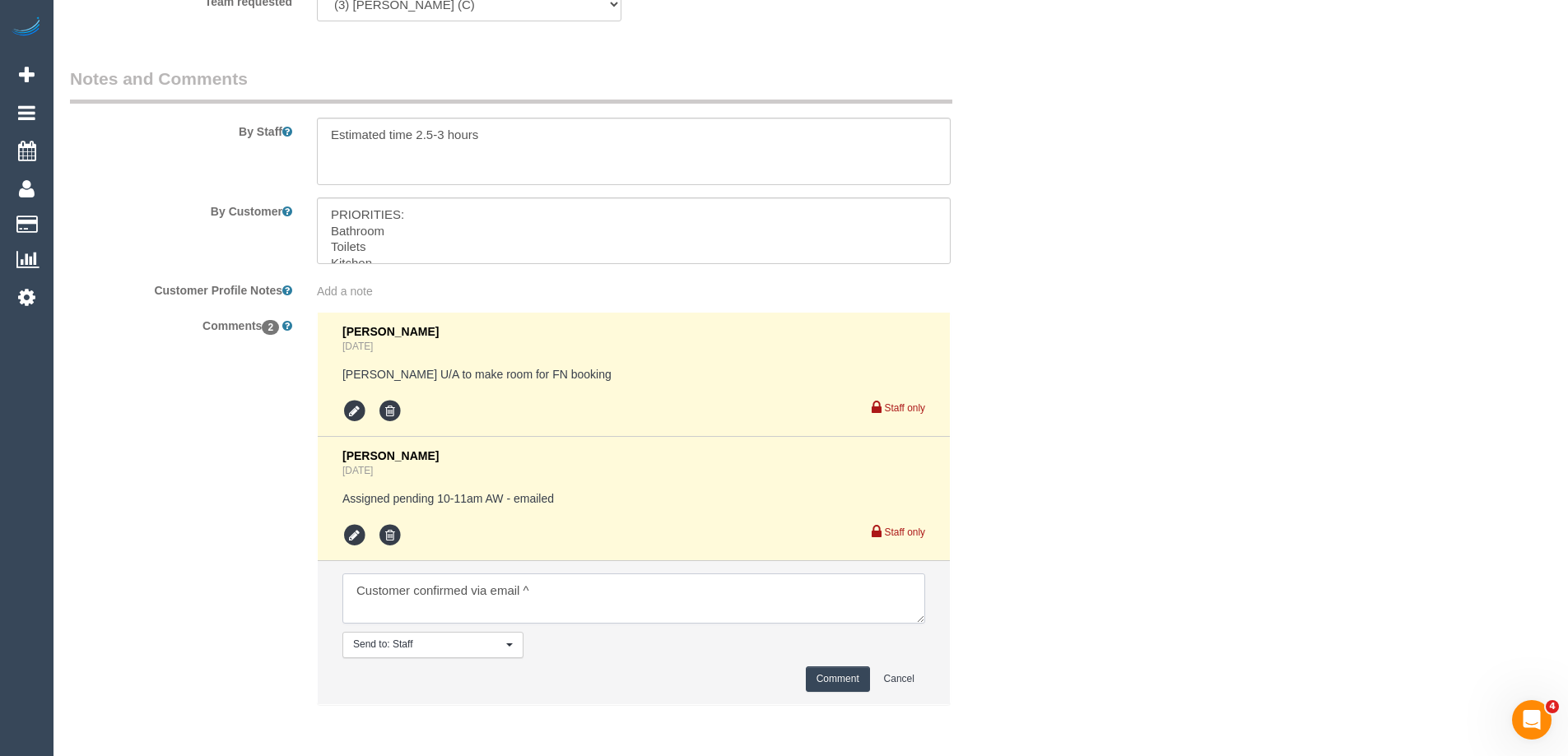
type textarea "Customer confirmed via email ^"
click at [834, 678] on button "Comment" at bounding box center [838, 679] width 64 height 25
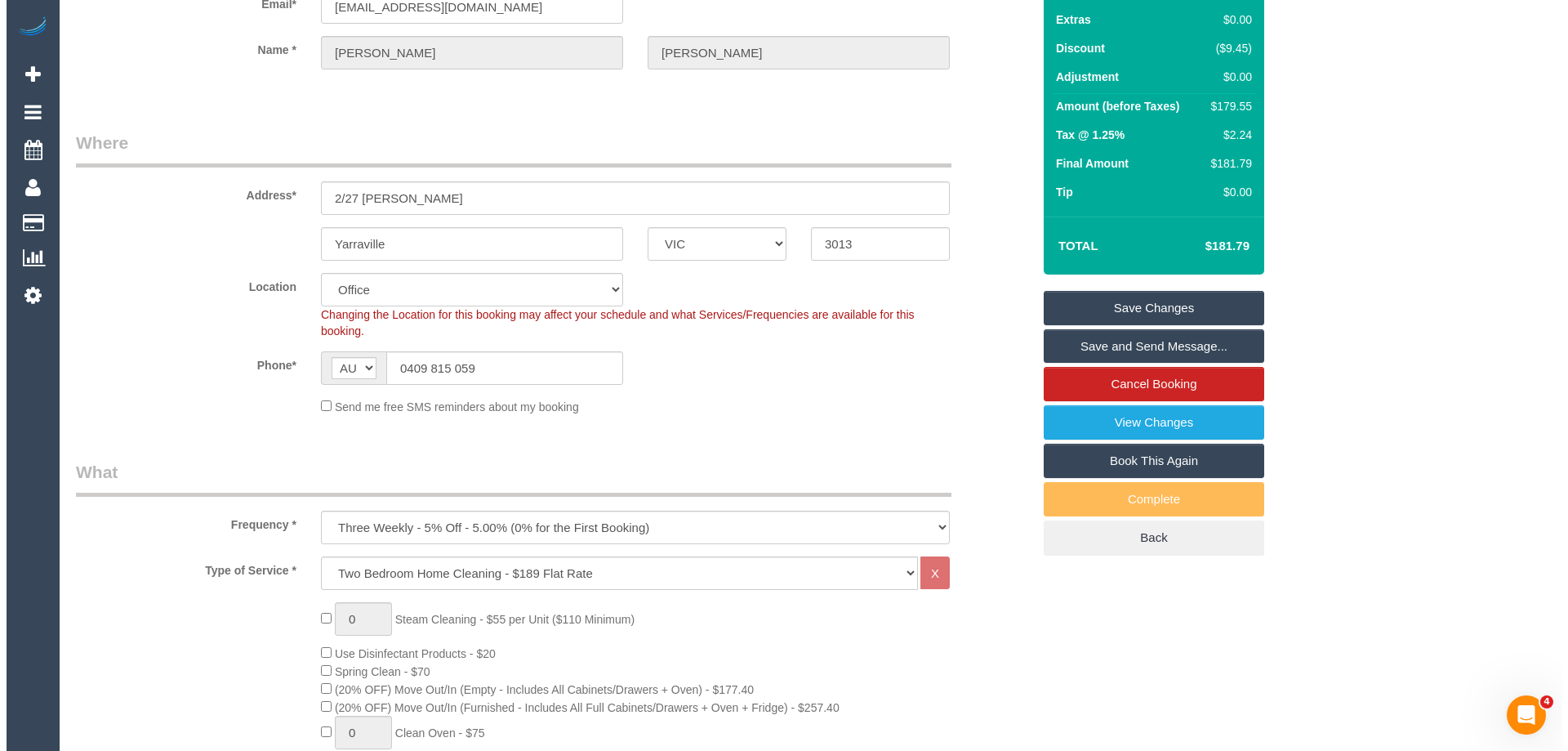
scroll to position [0, 0]
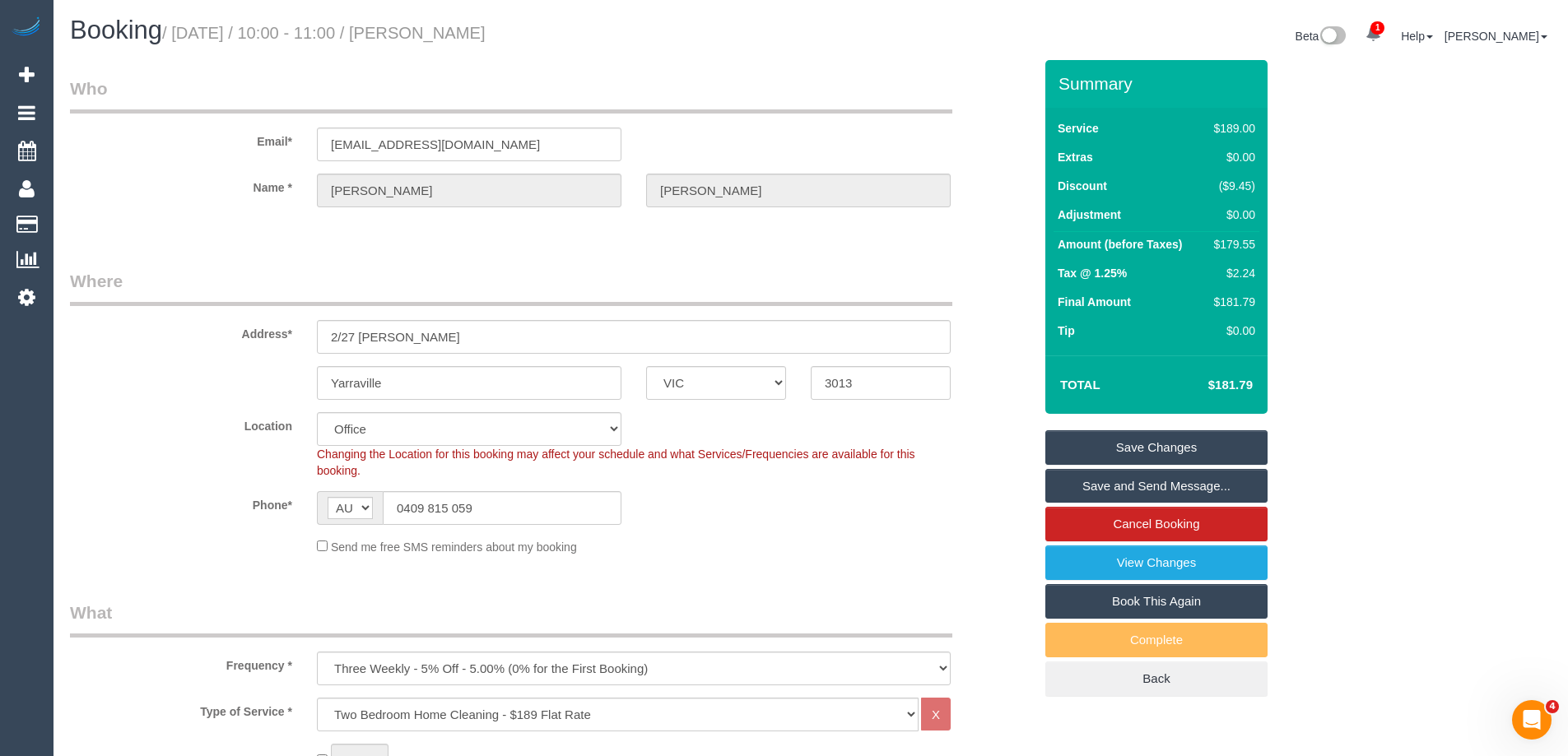
click at [1168, 484] on link "Save and Send Message..." at bounding box center [1156, 486] width 222 height 34
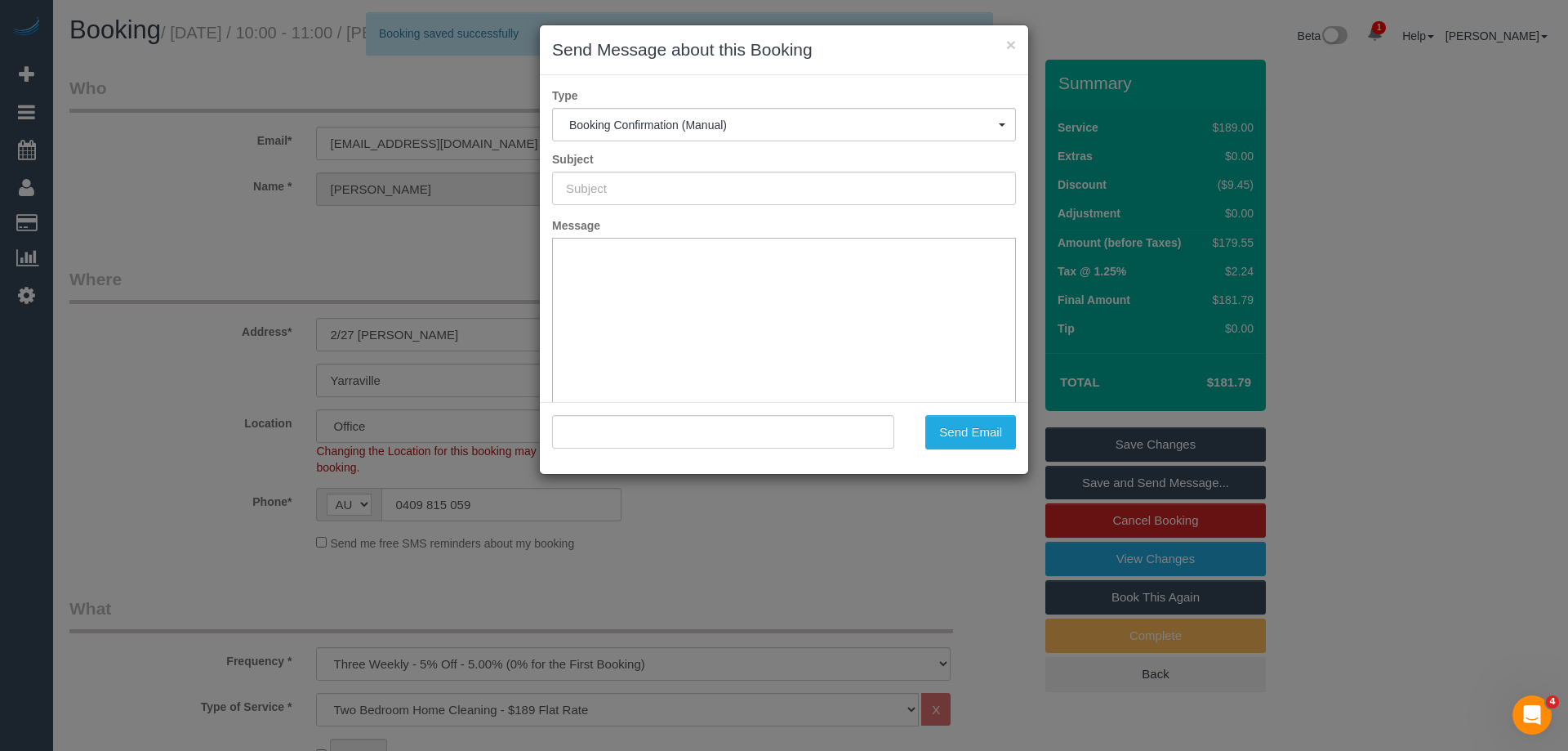
type input "Booking Confirmed"
type input ""Kate Medved" <medvedkate@gmail.com>"
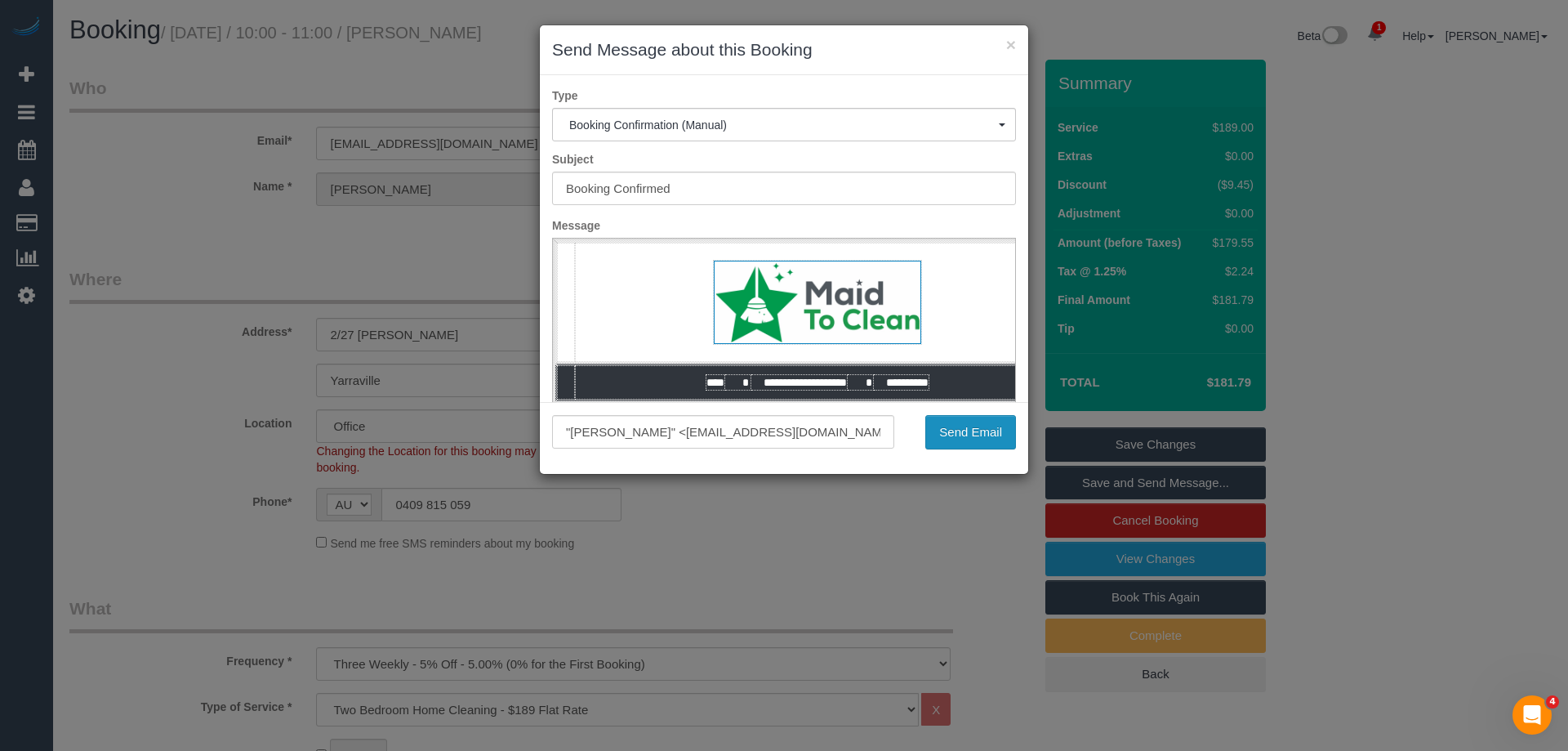
click at [991, 437] on button "Send Email" at bounding box center [971, 431] width 91 height 34
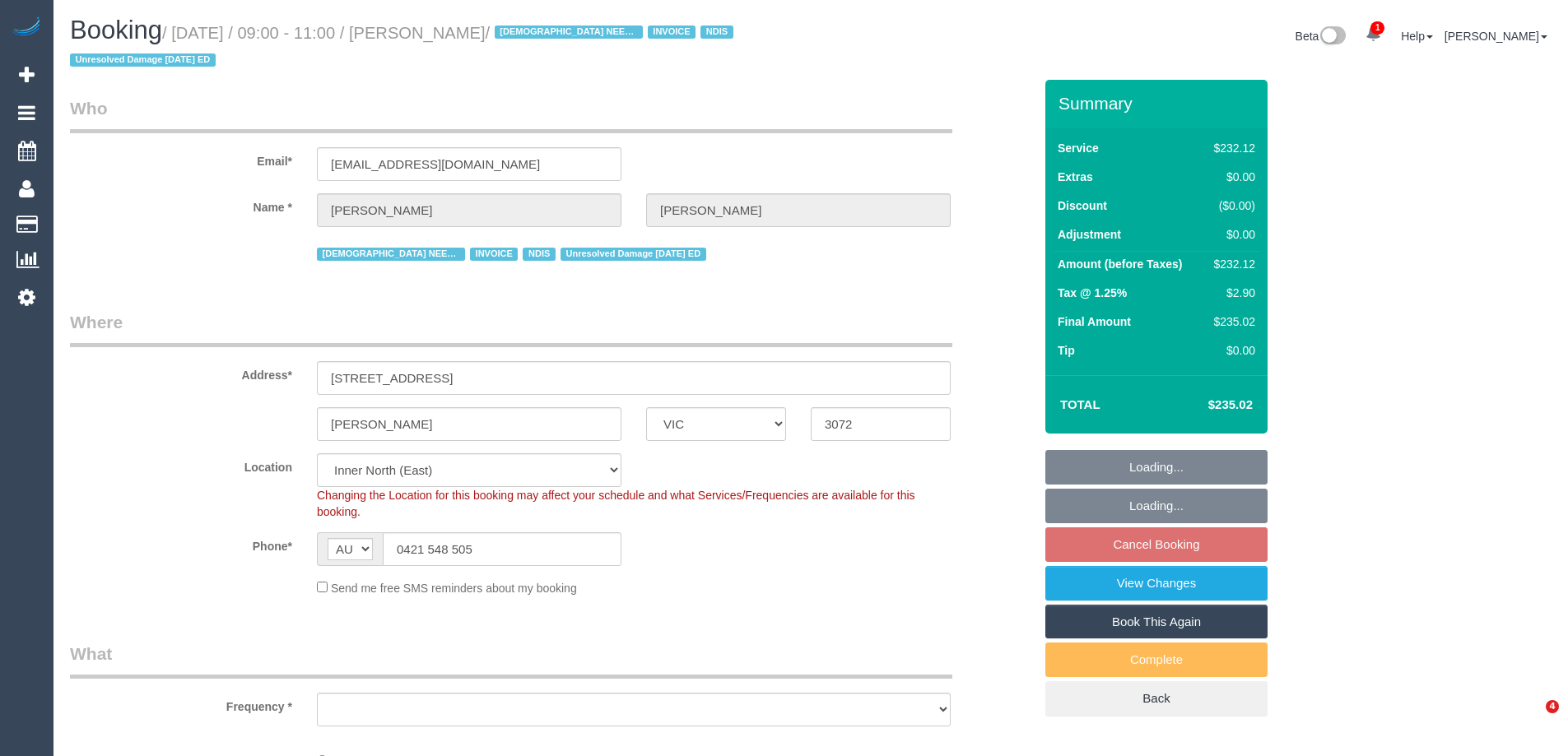
select select "VIC"
select select "object:622"
select select "240"
select select "number:27"
select select "number:14"
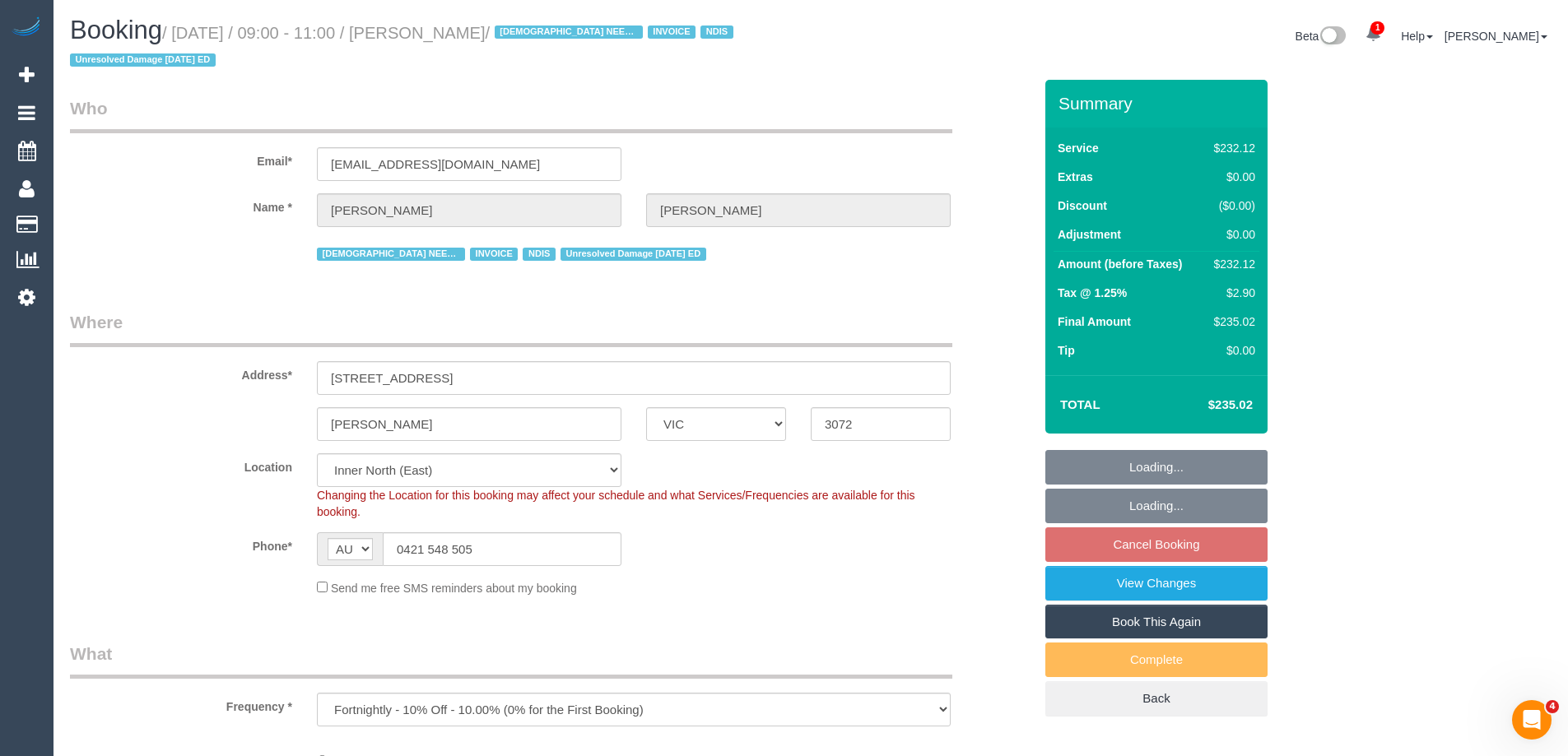
select select "number:19"
select select "number:36"
select select "number:35"
select select "object:832"
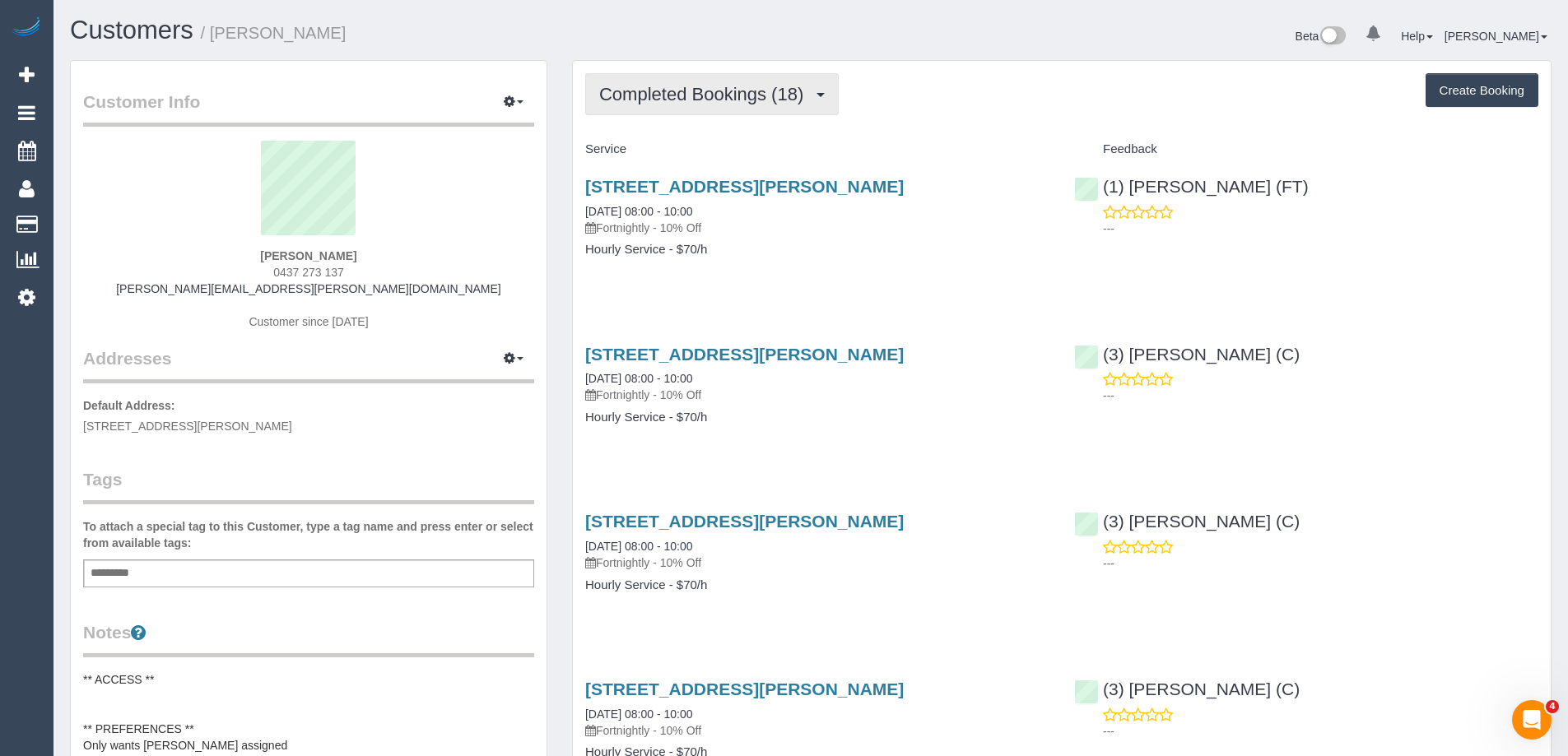
click at [700, 101] on span "Completed Bookings (18)" at bounding box center [705, 94] width 213 height 20
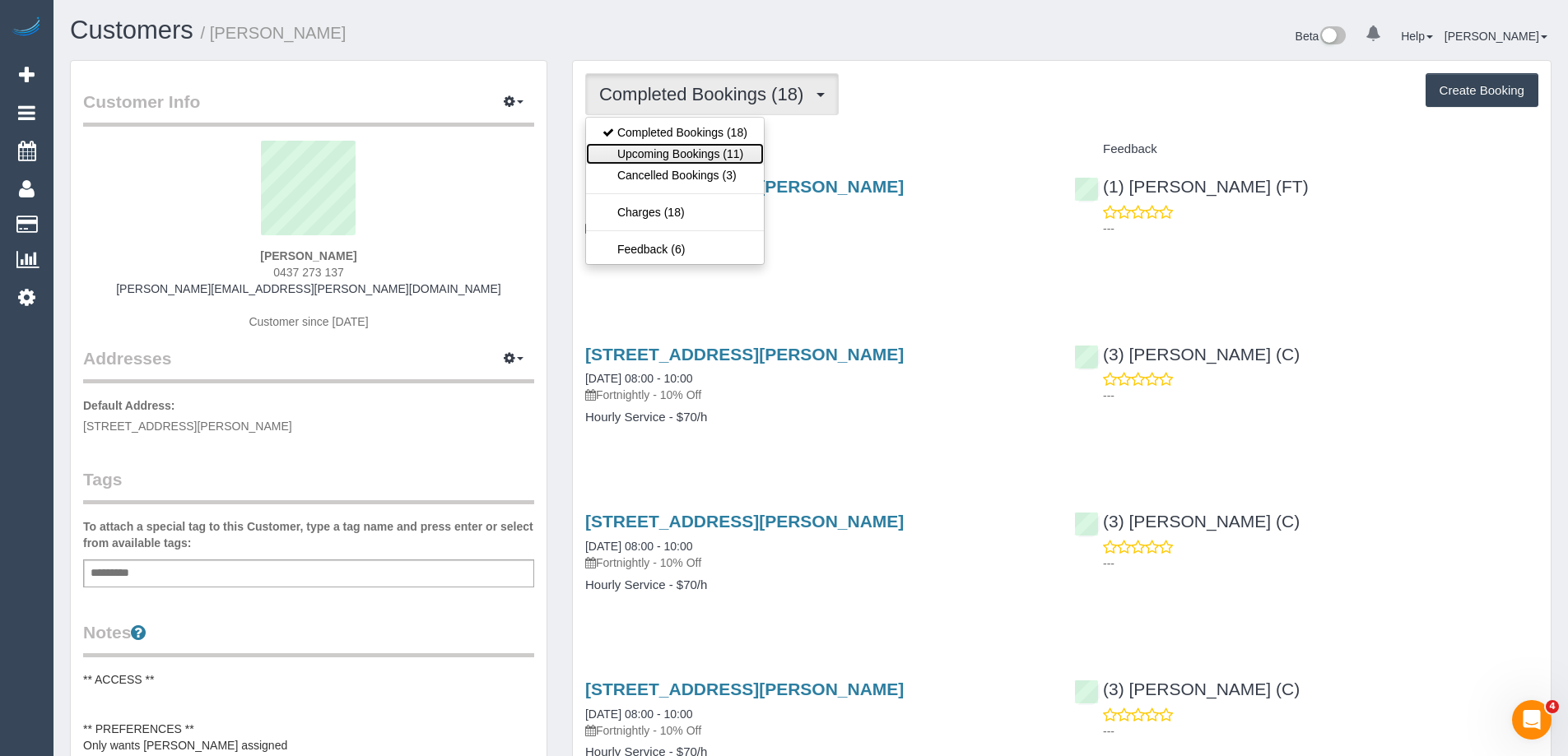
click at [686, 157] on link "Upcoming Bookings (11)" at bounding box center [674, 154] width 178 height 21
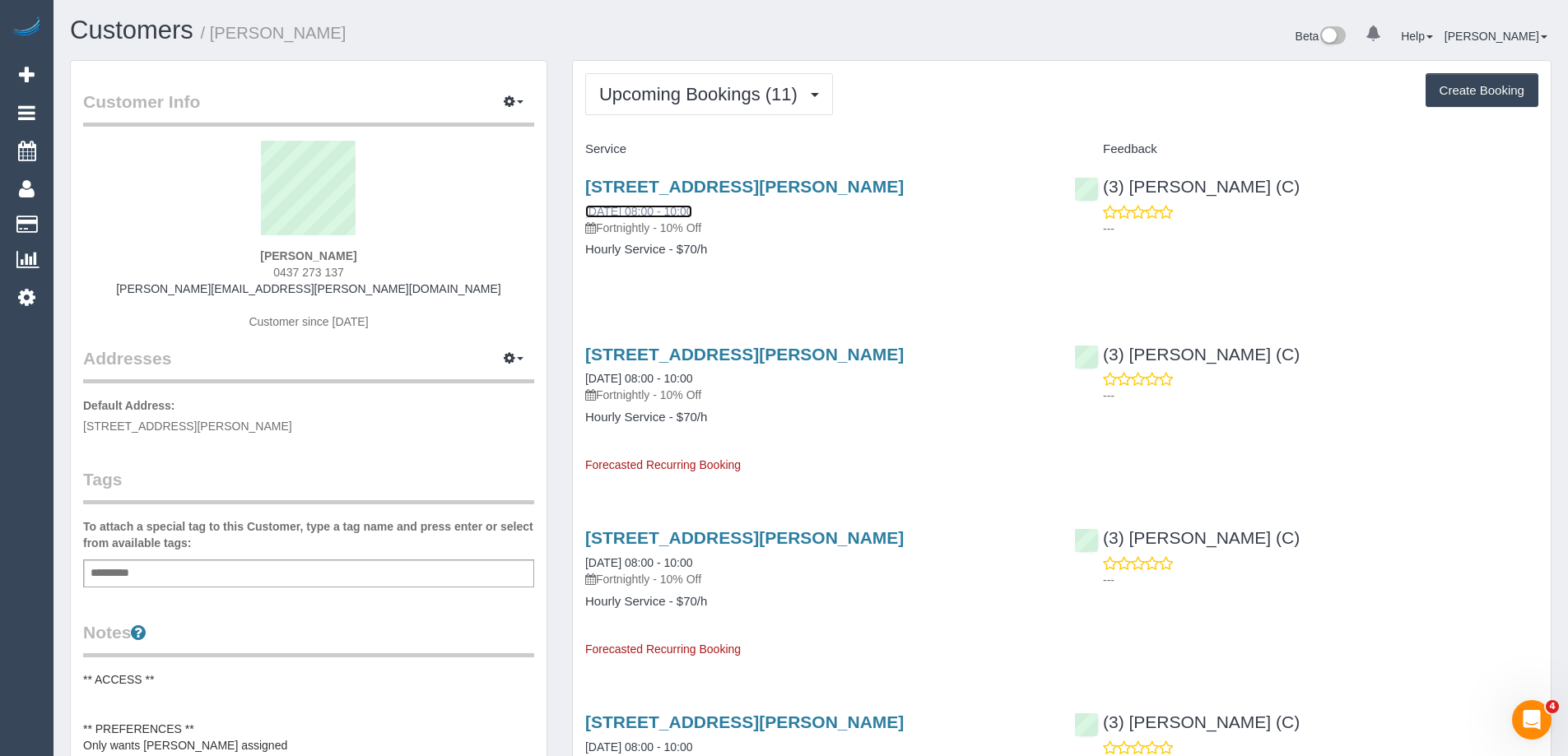
click at [656, 216] on link "17/09/2025 08:00 - 10:00" at bounding box center [639, 211] width 107 height 13
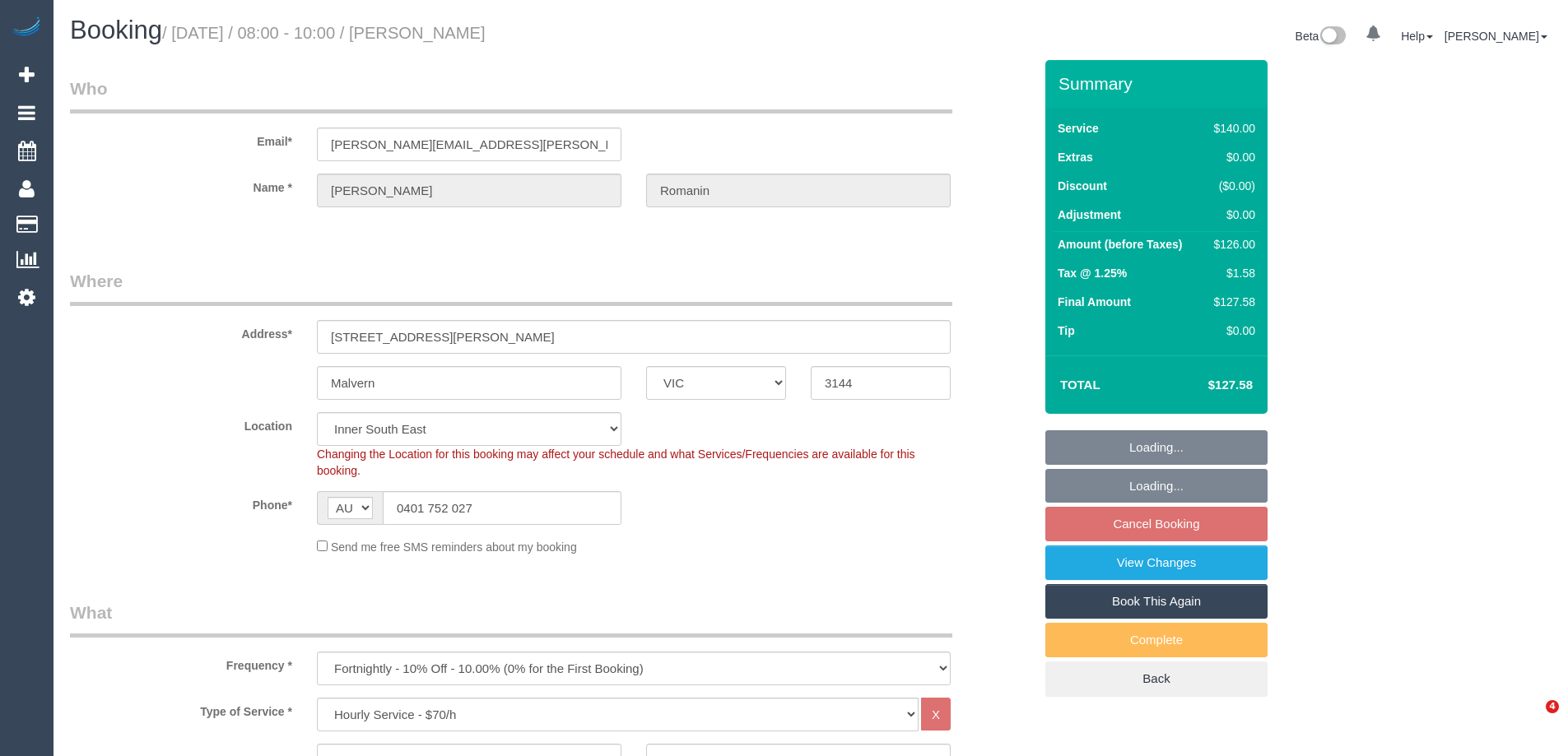
select select "VIC"
select select "number:28"
select select "number:14"
select select "number:19"
select select "number:22"
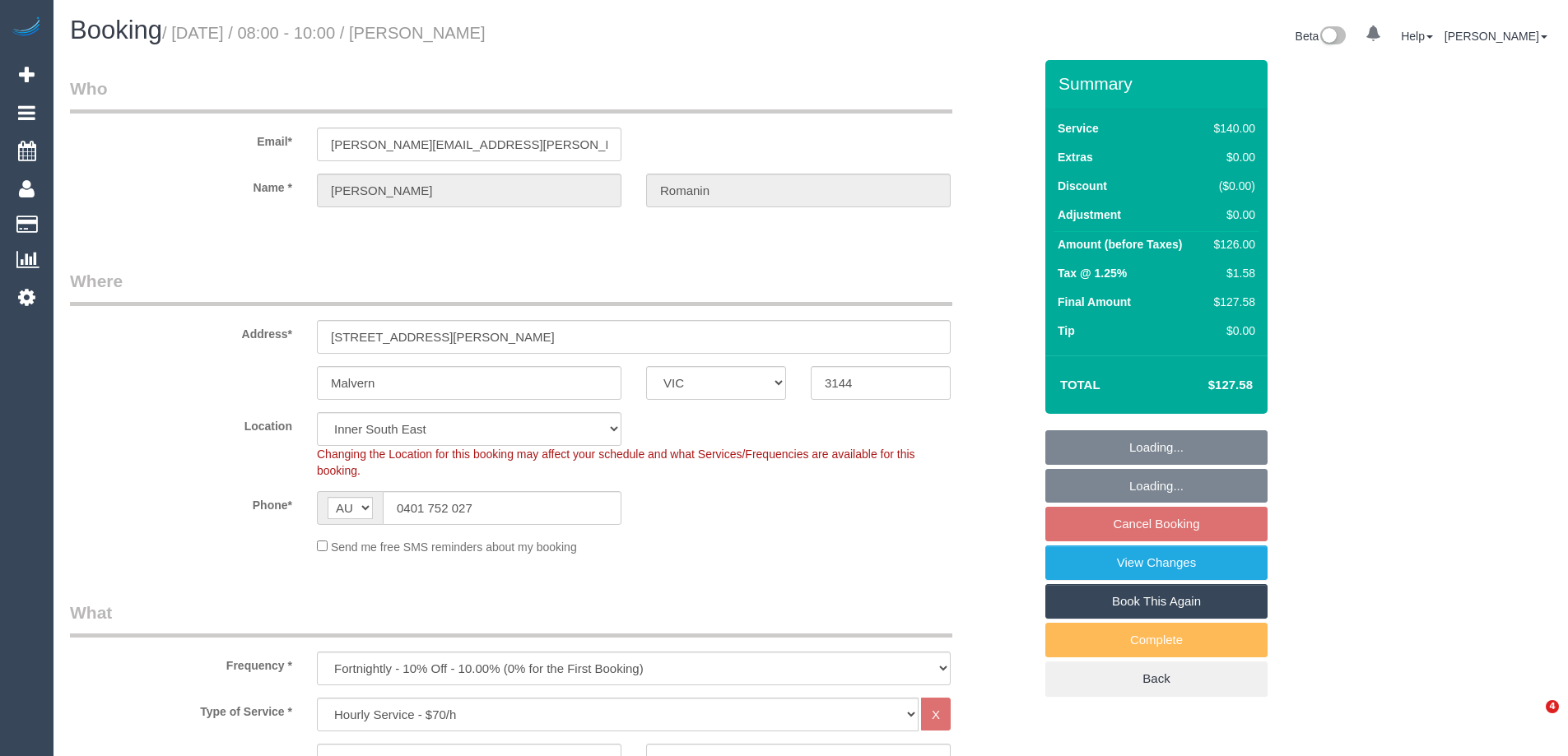
select select "number:34"
select select "number:12"
select select "object:1413"
select select "spot2"
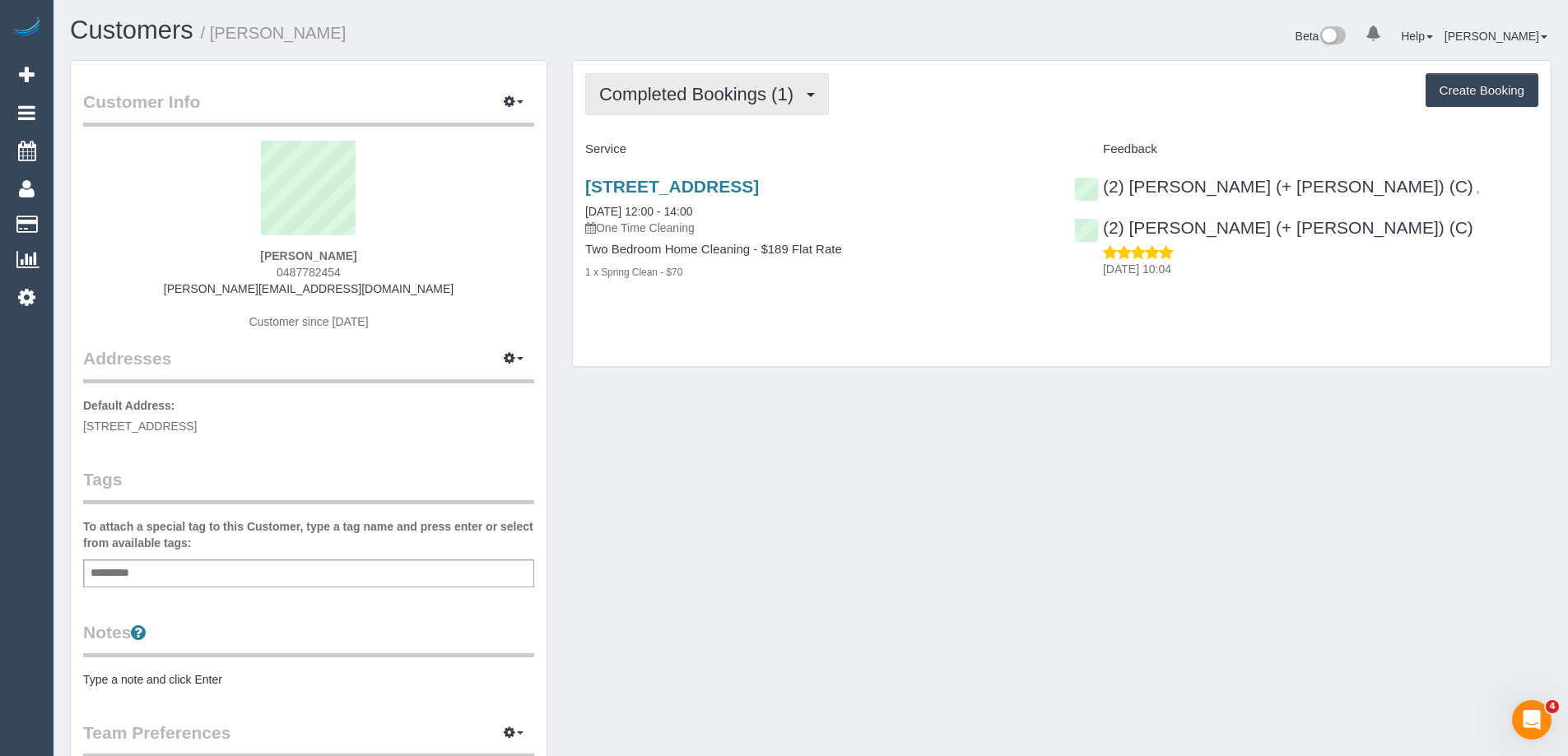
click at [739, 94] on span "Completed Bookings (1)" at bounding box center [700, 94] width 202 height 20
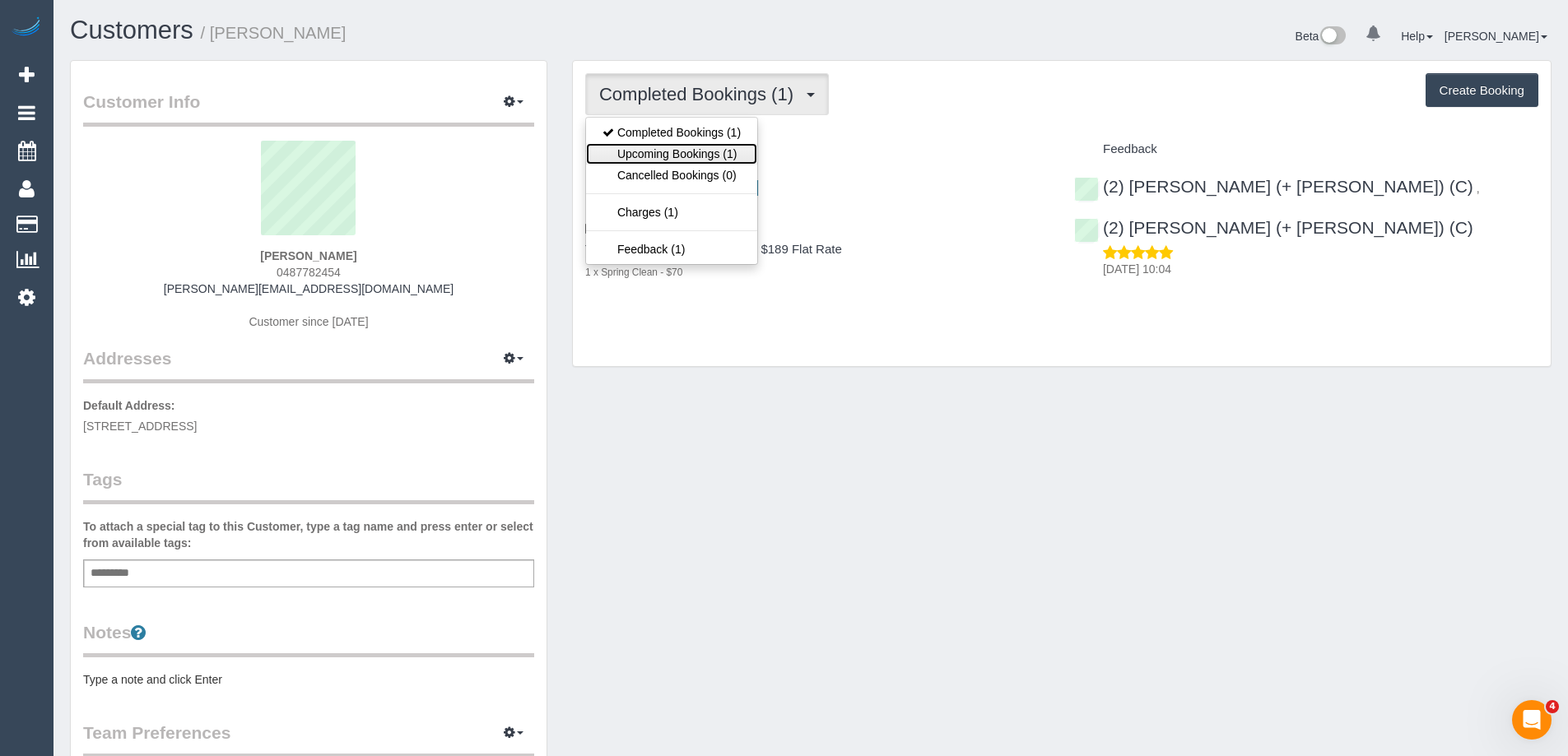
click at [677, 157] on link "Upcoming Bookings (1)" at bounding box center [670, 154] width 171 height 21
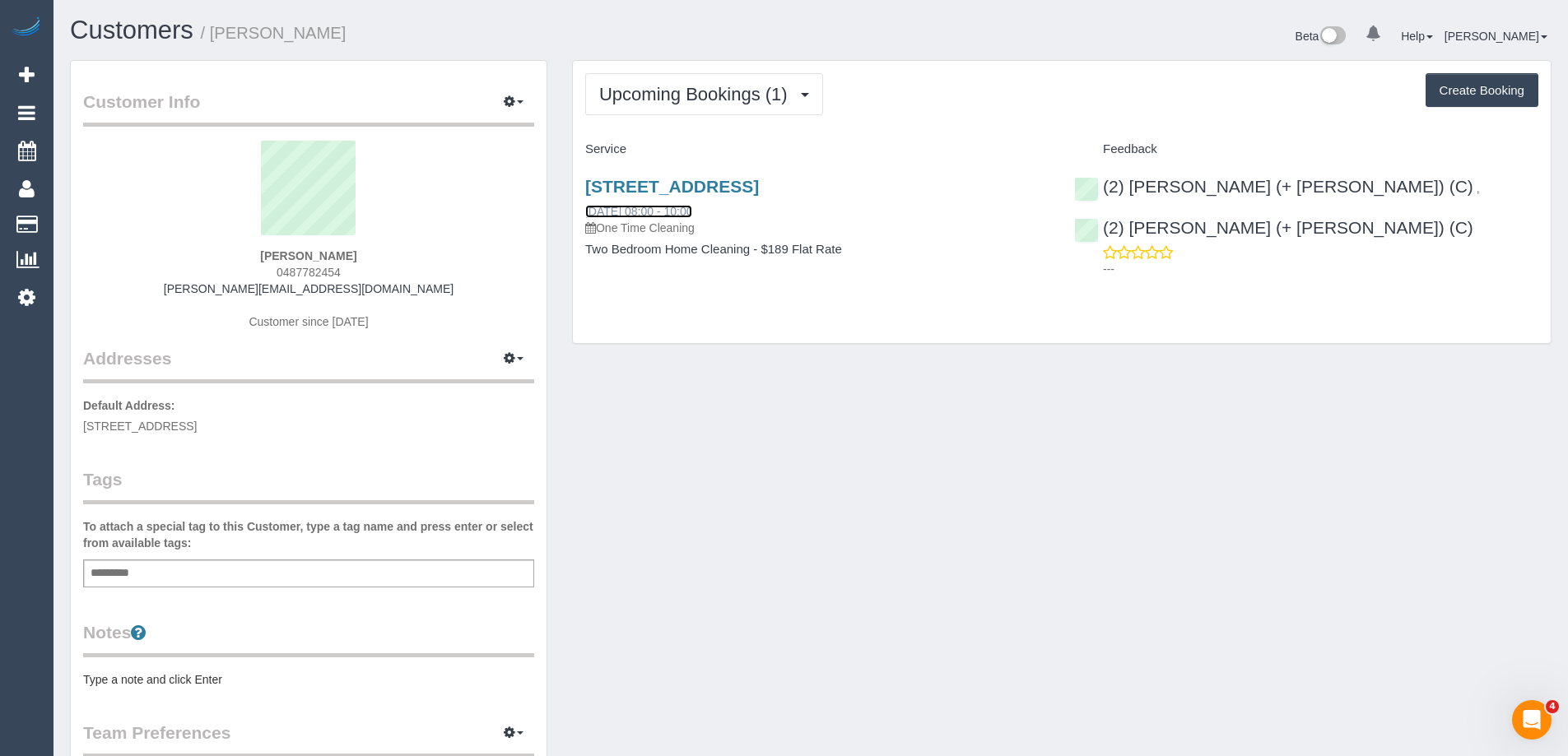
click at [692, 208] on link "[DATE] 08:00 - 10:00" at bounding box center [639, 211] width 107 height 13
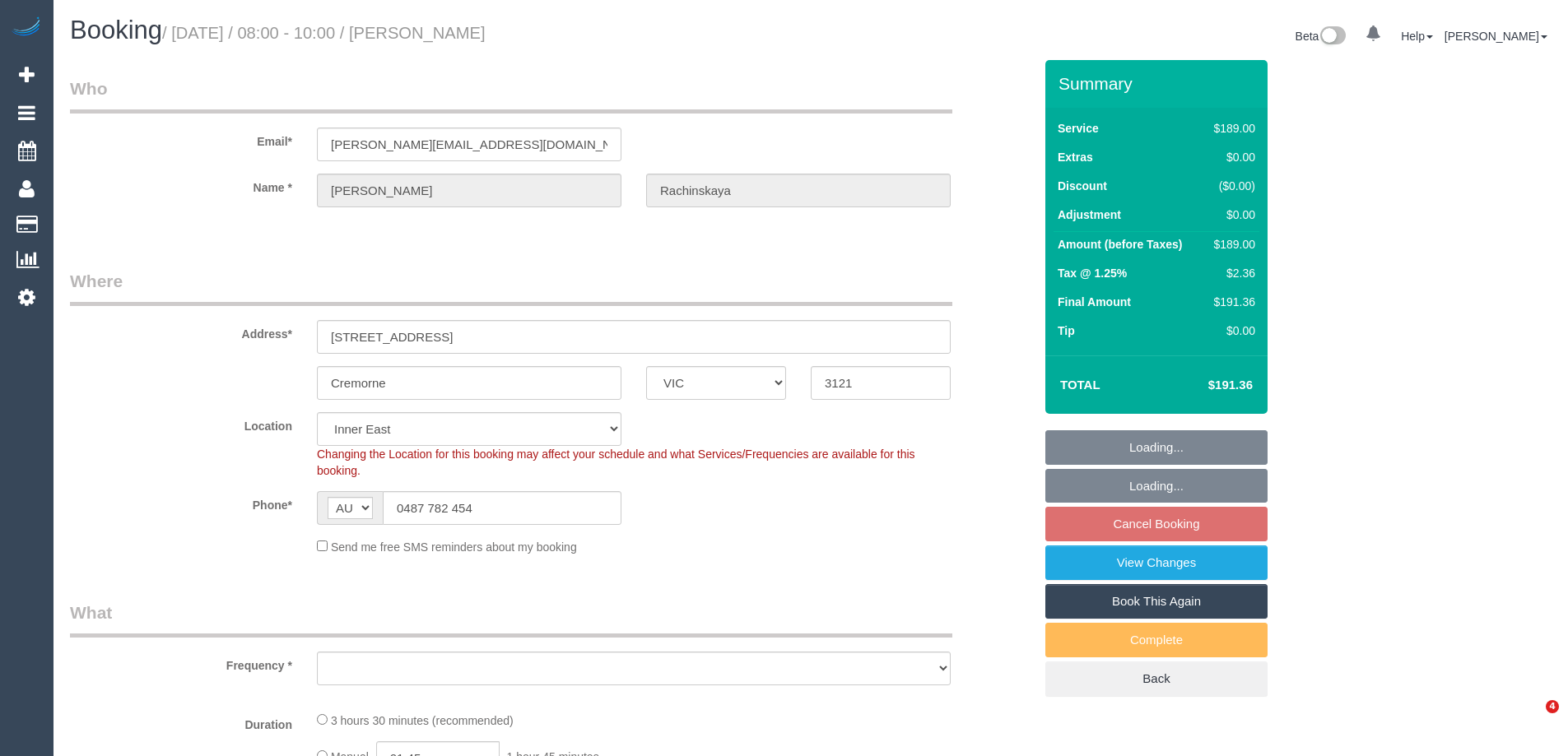
select select "VIC"
select select "object:651"
select select "string:stripe-pm_1RmsKq2GScqysDRVLRYtGIkT"
select select "number:28"
select select "number:14"
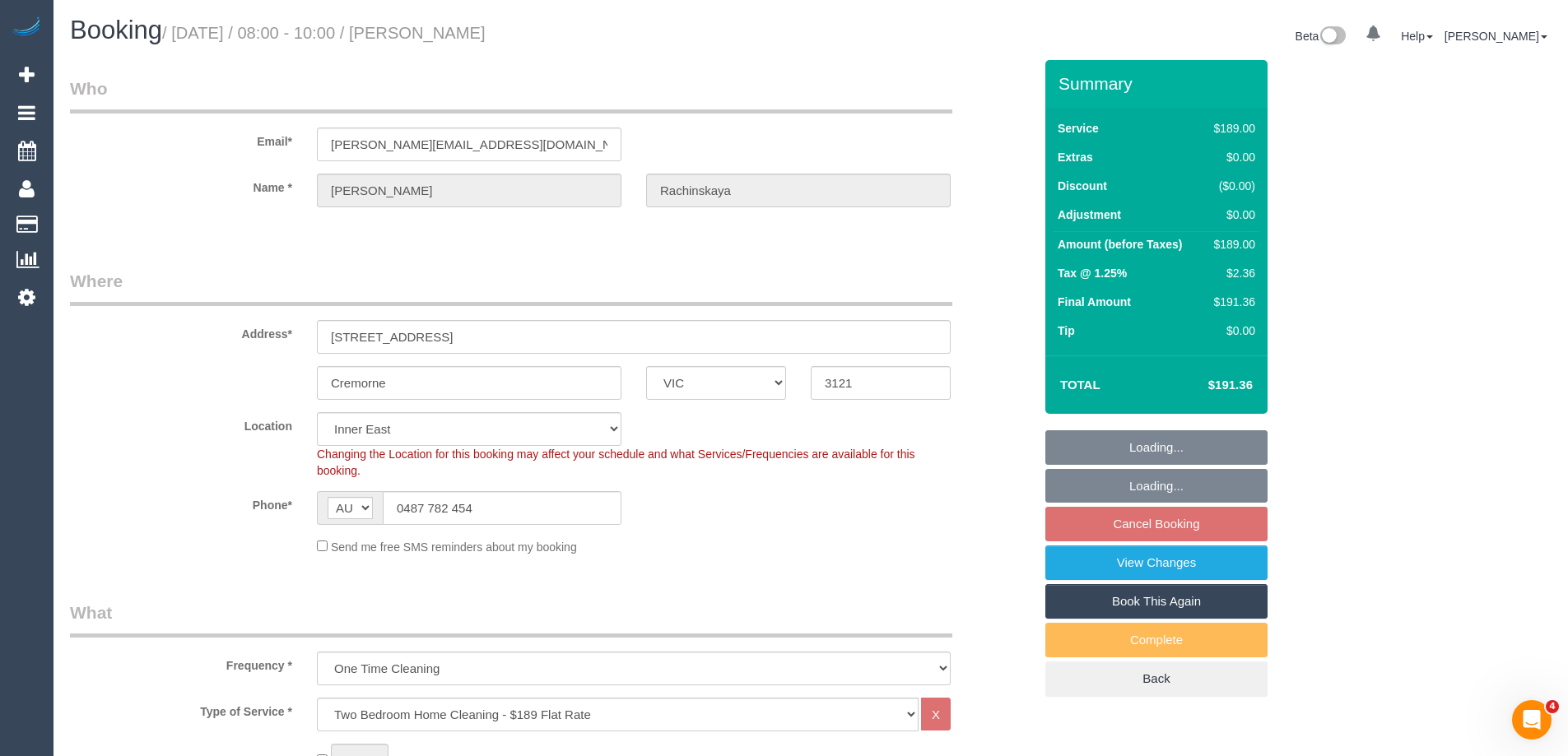
select select "number:19"
select select "number:23"
select select "number:35"
select select "number:12"
select select "object:1412"
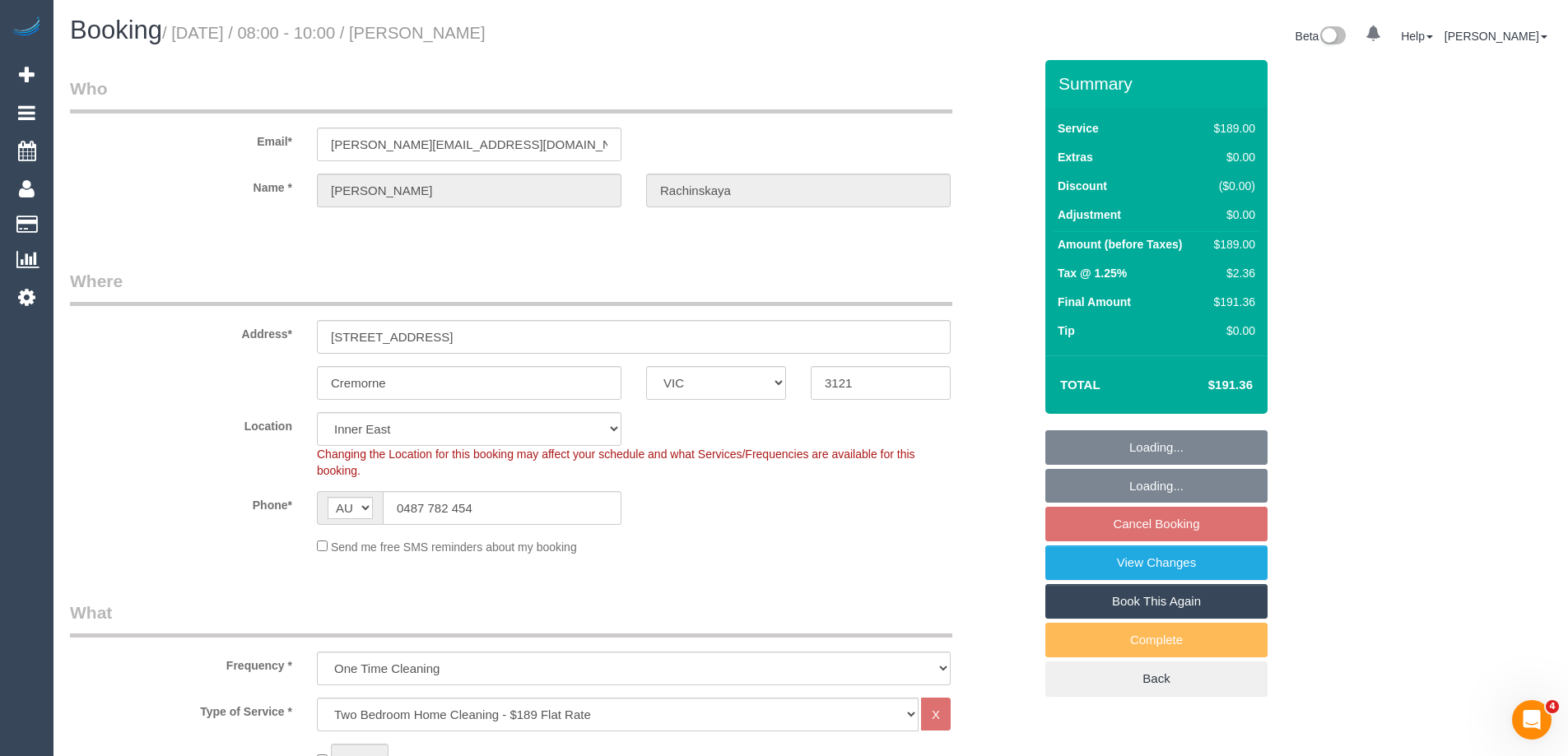
select select "spot1"
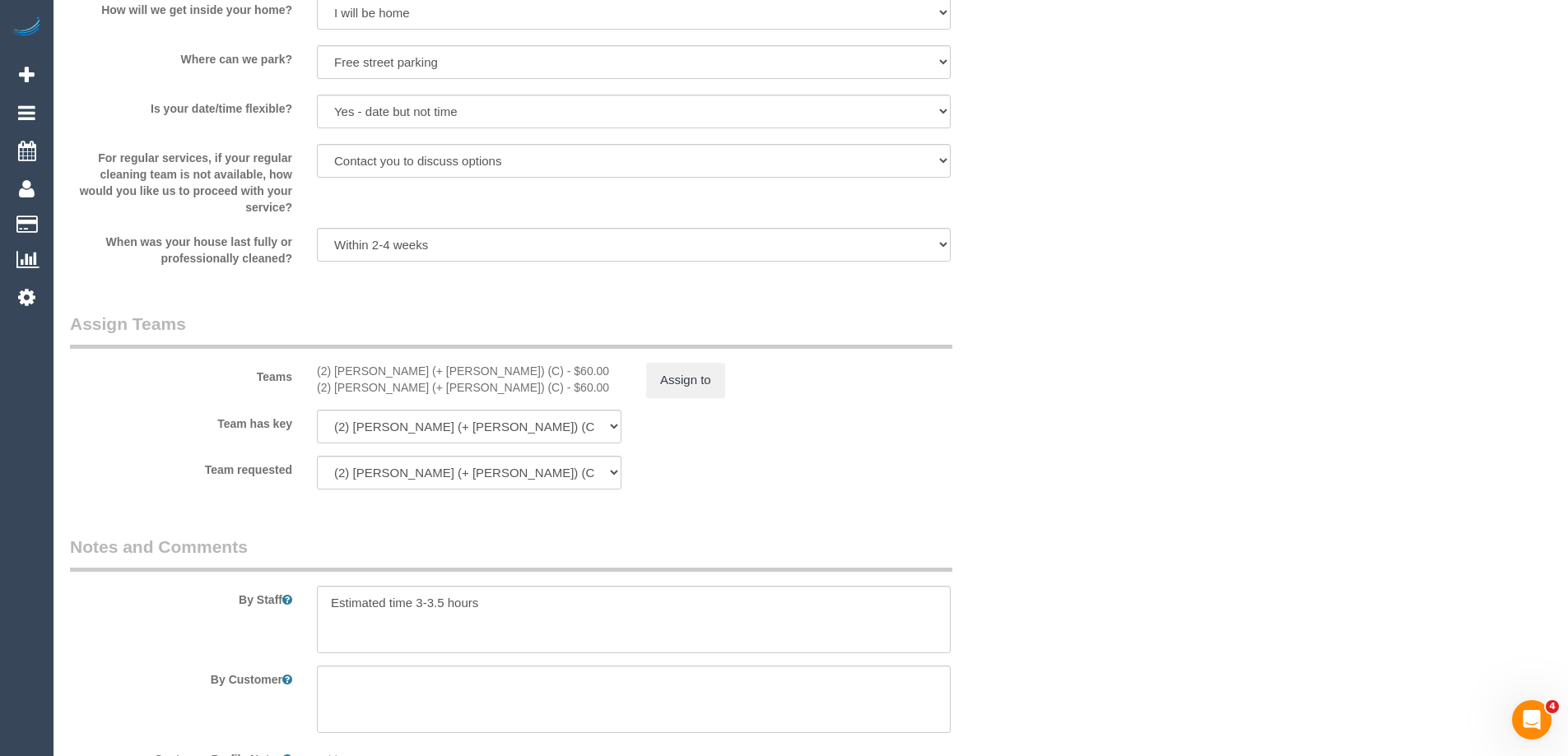
scroll to position [2561, 0]
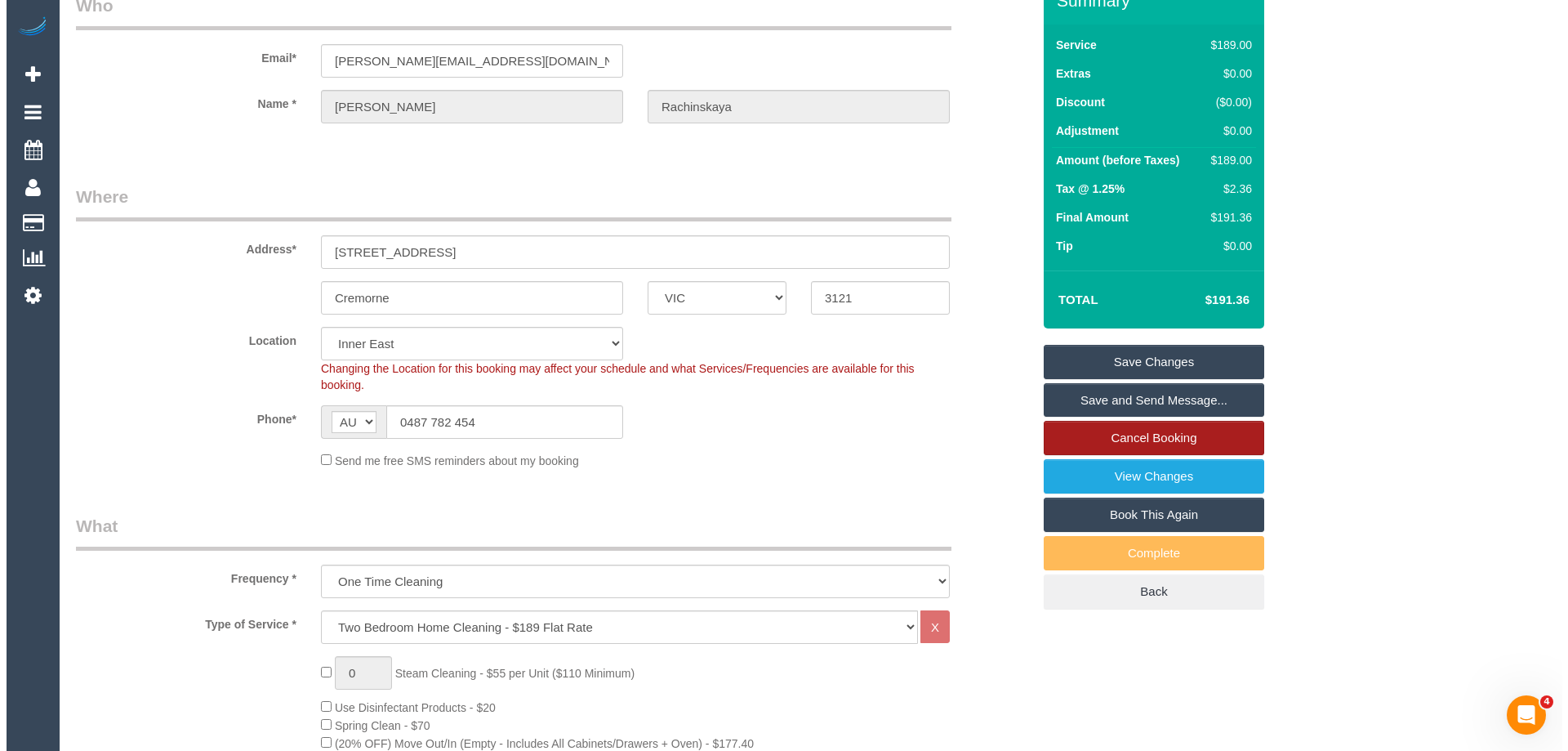
scroll to position [0, 0]
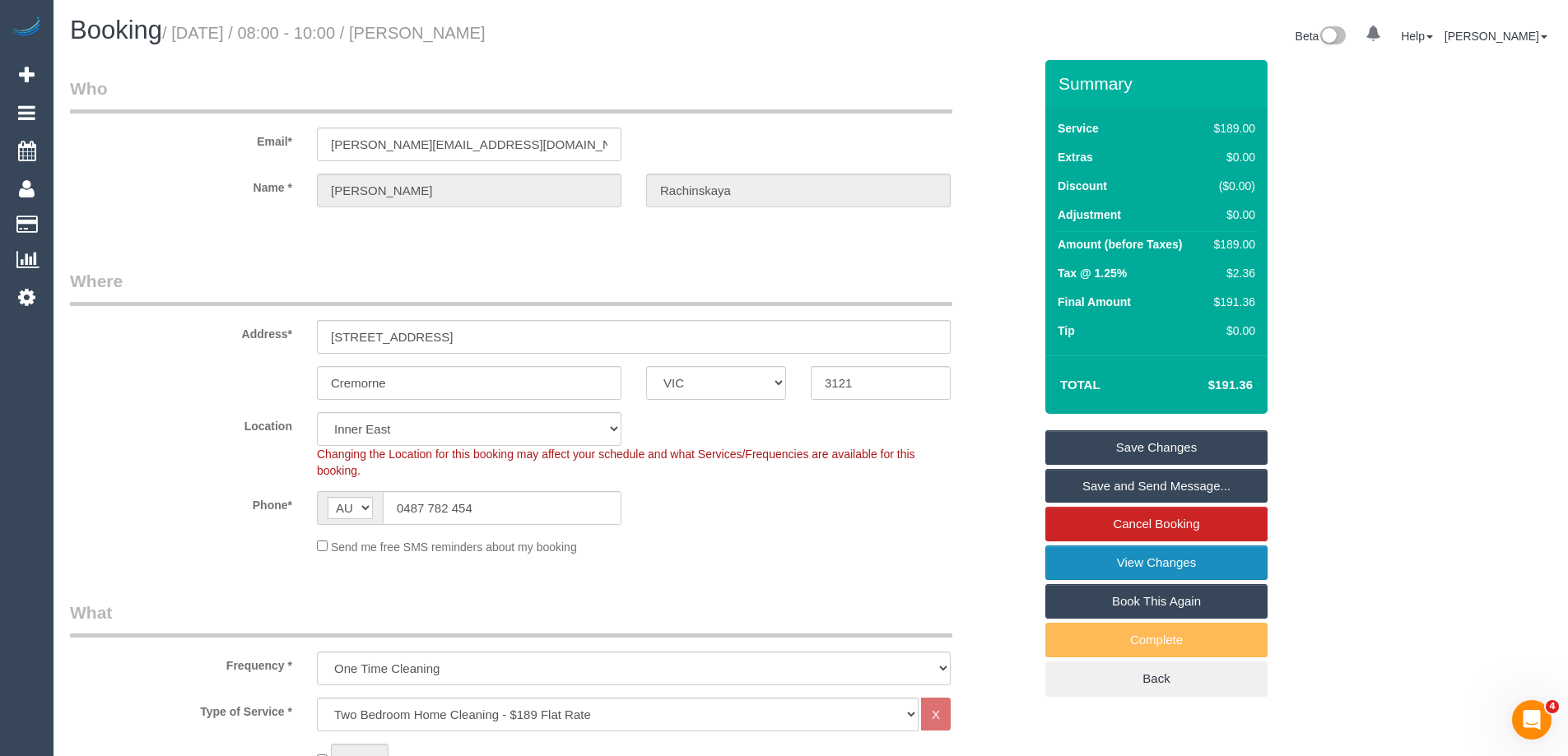
click at [1195, 562] on link "View Changes" at bounding box center [1156, 562] width 222 height 34
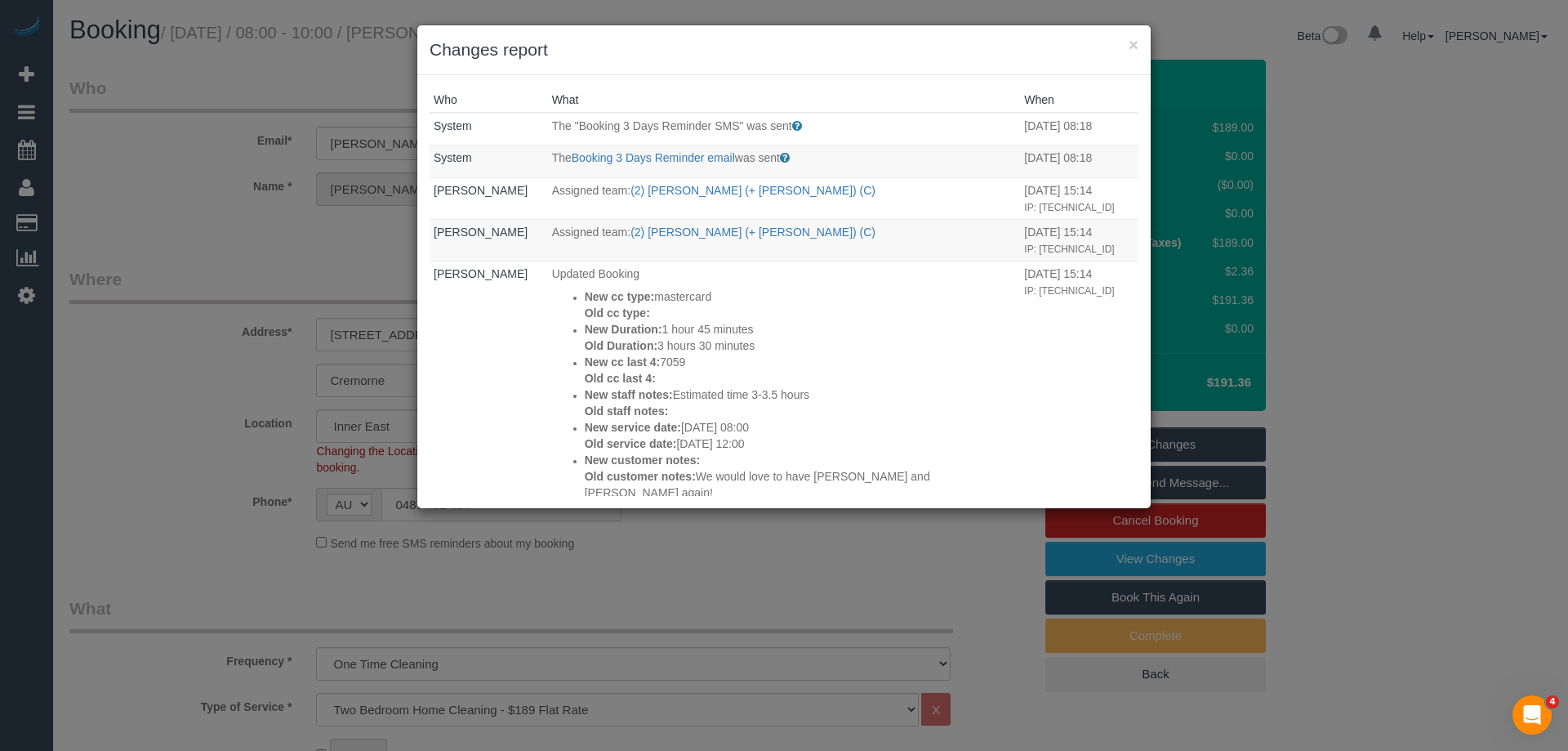
click at [870, 55] on h3 "Changes report" at bounding box center [784, 49] width 709 height 24
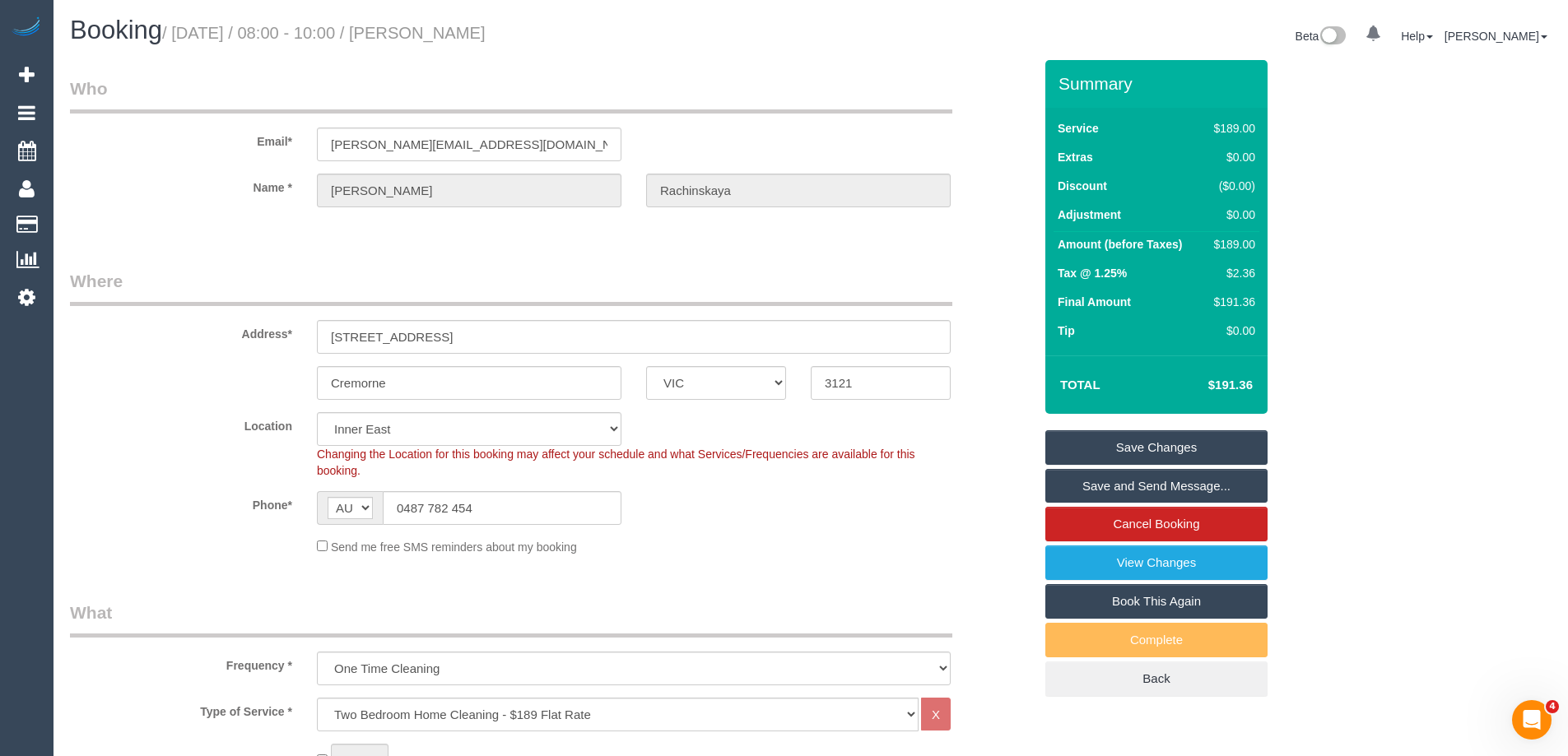
click at [486, 30] on small "/ September 06, 2025 / 08:00 - 10:00 / Anastasia Rachinskaya" at bounding box center [323, 32] width 323 height 19
copy small "Rachinskaya"
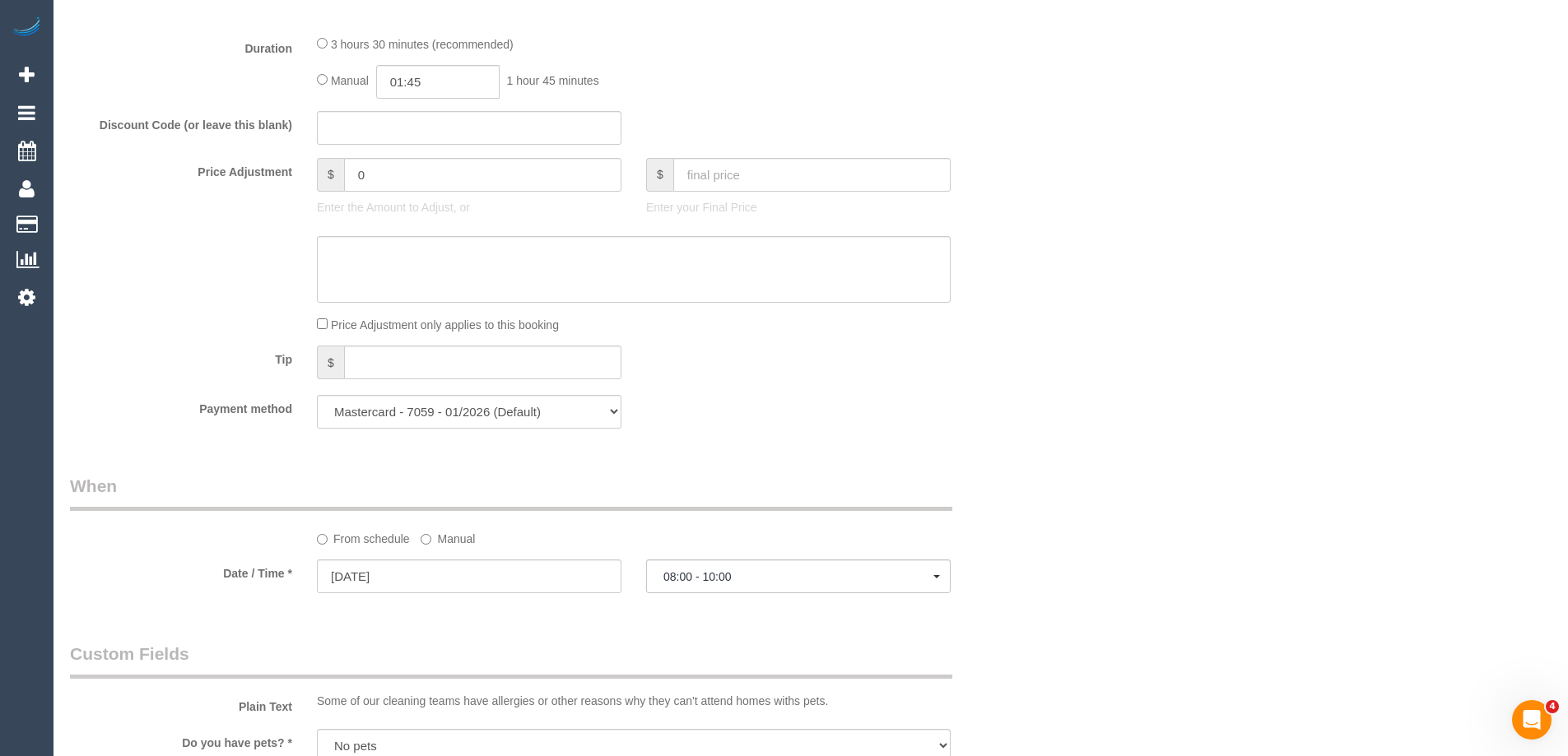
scroll to position [1728, 0]
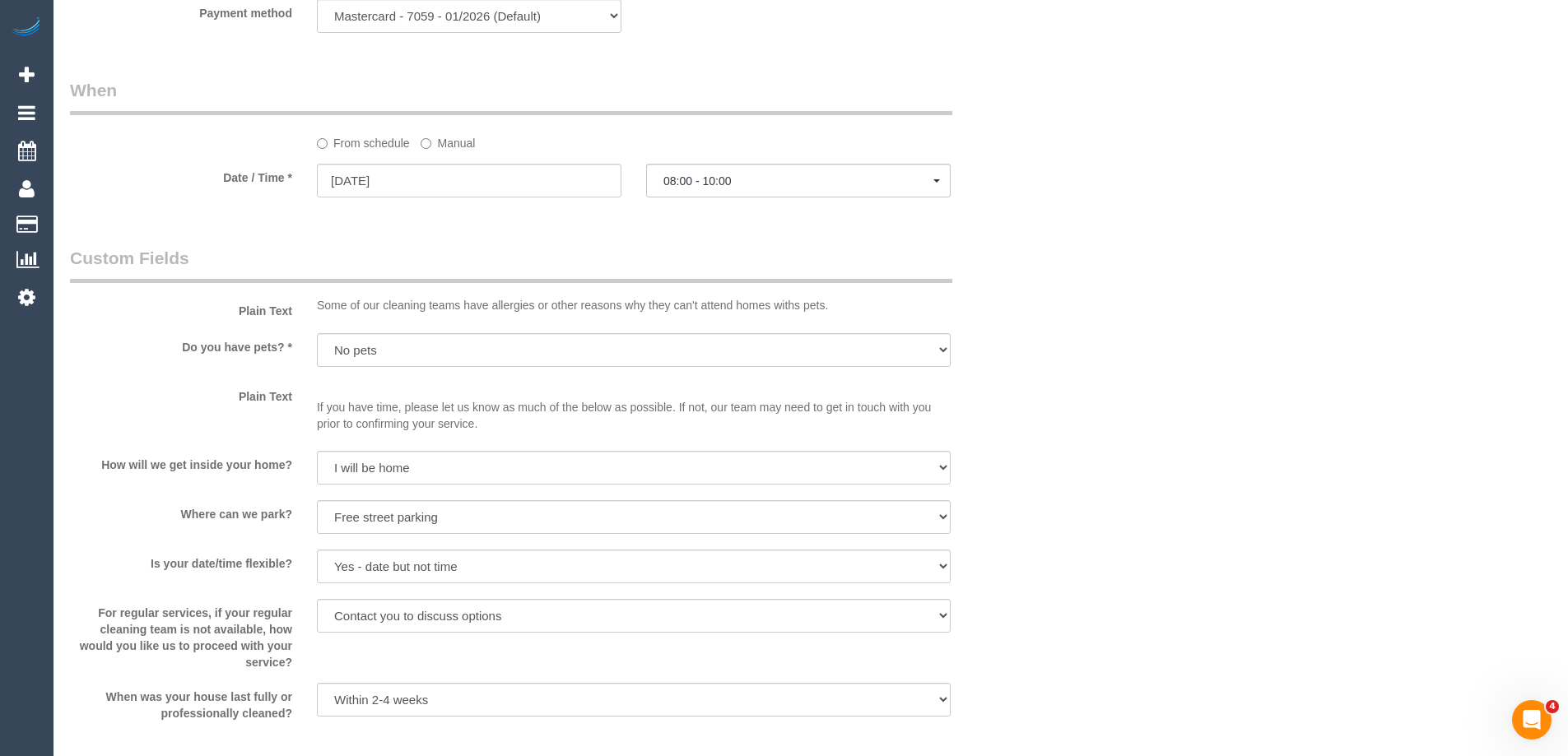
click at [453, 142] on label "Manual" at bounding box center [448, 139] width 55 height 22
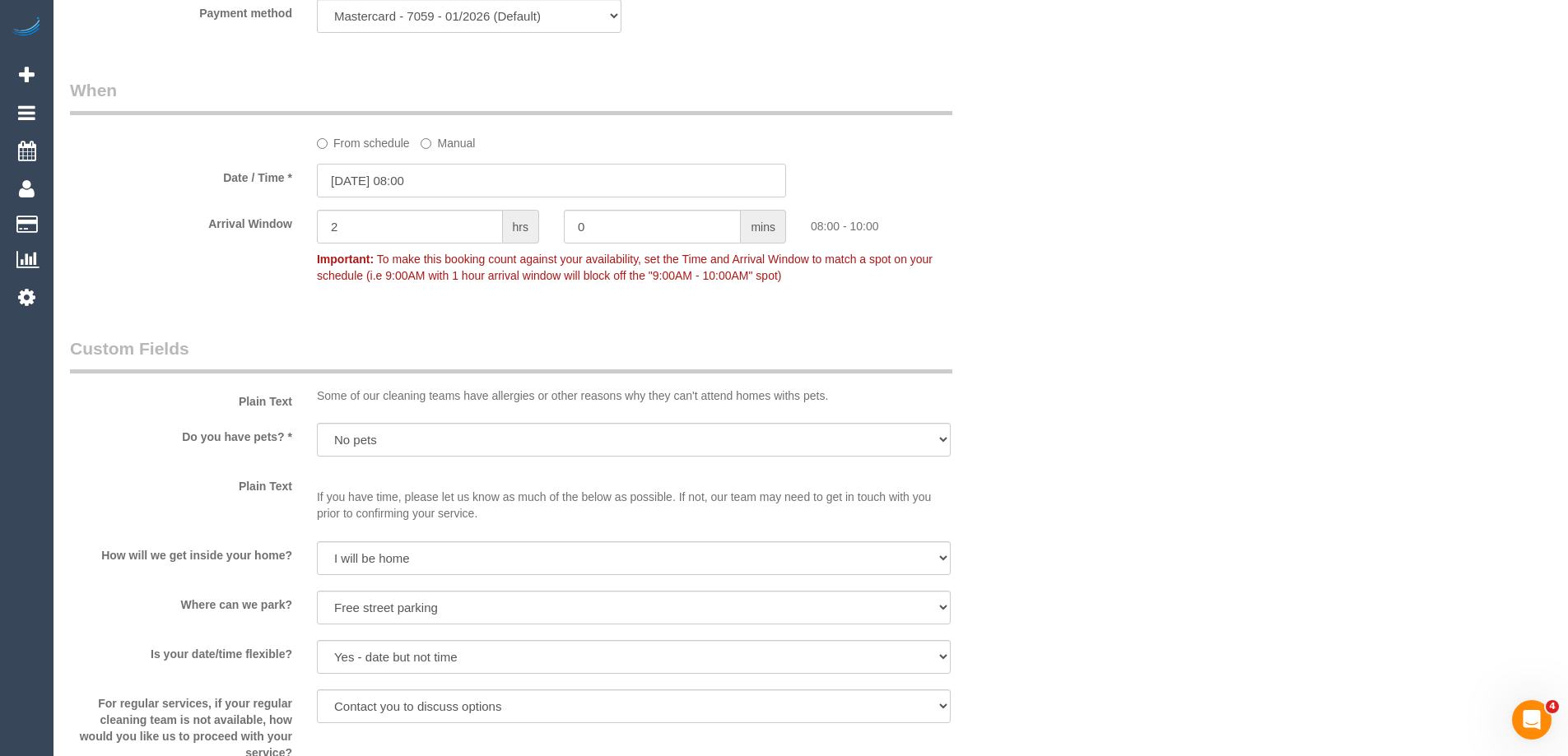
click at [439, 181] on input "06/09/2025 08:00" at bounding box center [551, 180] width 469 height 34
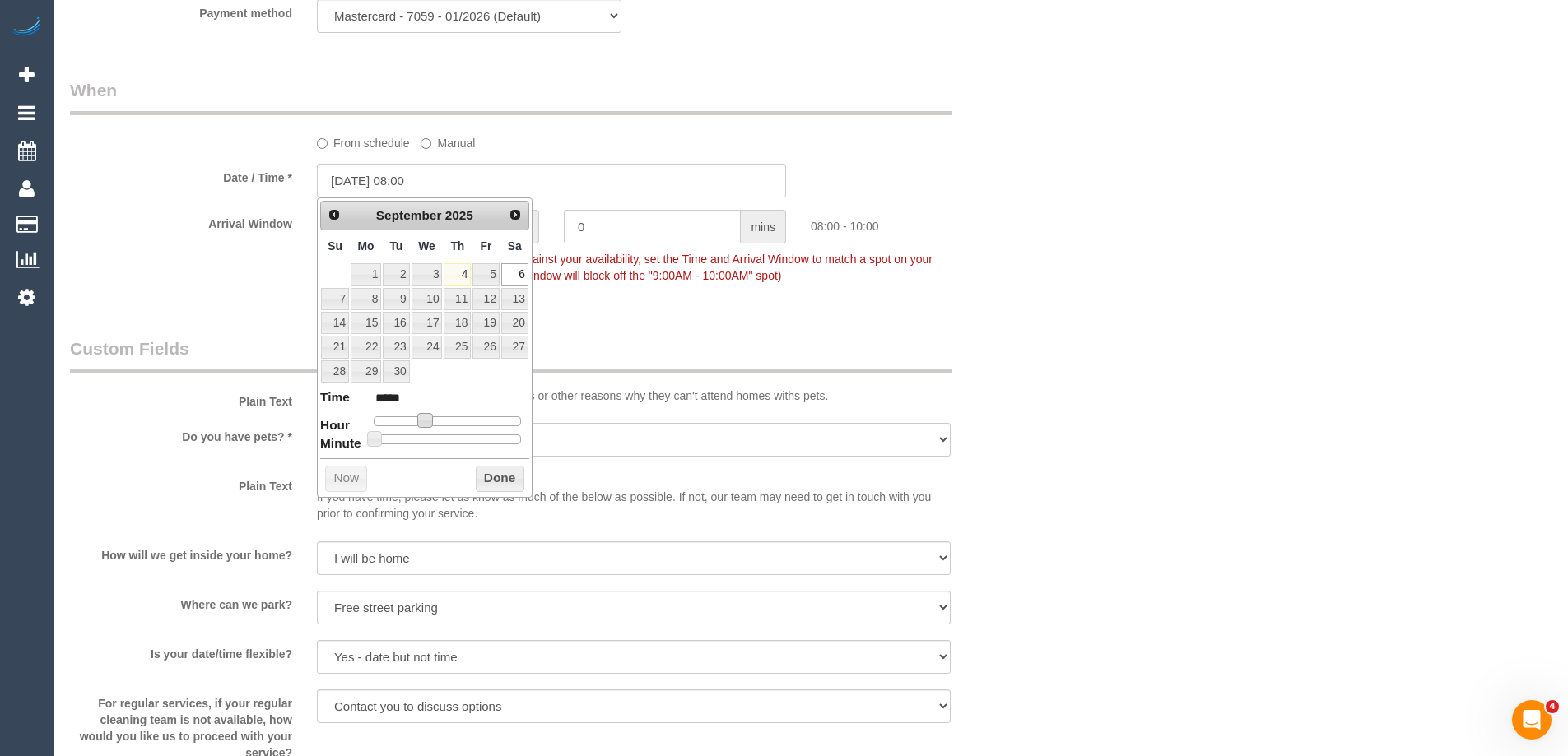
type input "06/09/2025 09:00"
type input "*****"
type input "[DATE] 10:00"
type input "*****"
type input "[DATE] 12:00"
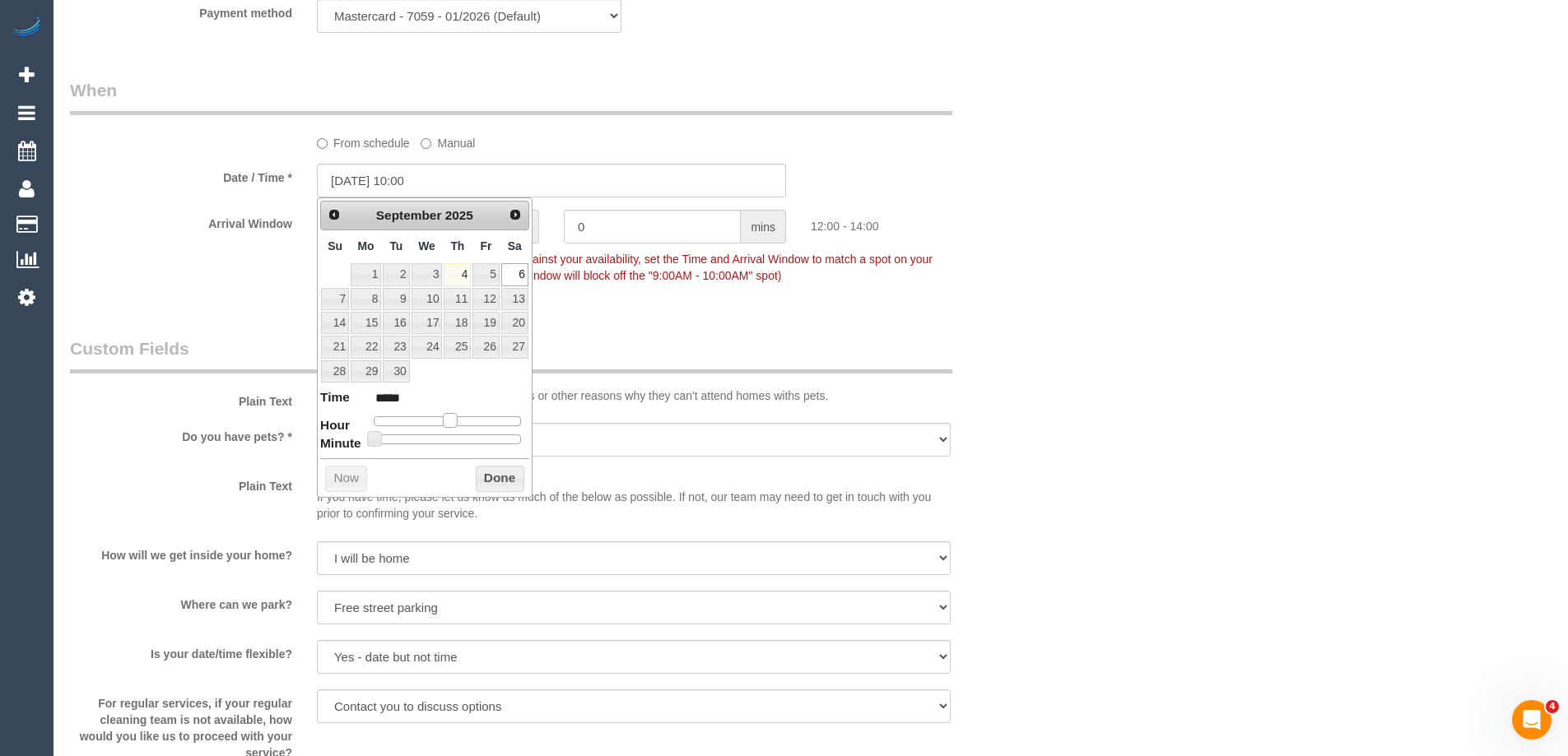
type input "*****"
type input "[DATE] 11:00"
type input "*****"
drag, startPoint x: 422, startPoint y: 422, endPoint x: 444, endPoint y: 425, distance: 22.2
click at [444, 425] on span at bounding box center [443, 419] width 15 height 15
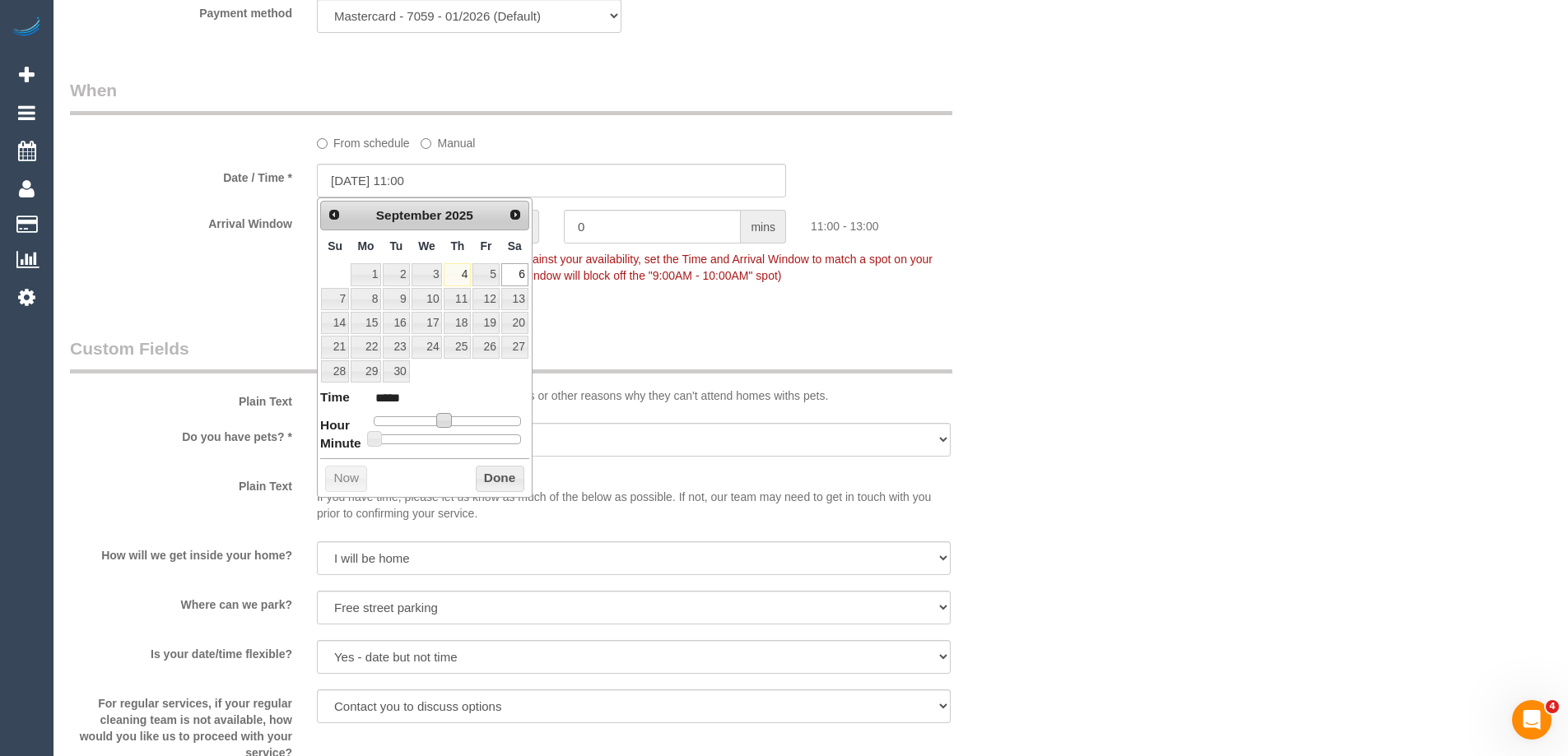
type input "[DATE] 10:00"
type input "*****"
click at [439, 420] on span at bounding box center [437, 419] width 15 height 15
click at [482, 473] on button "Done" at bounding box center [500, 478] width 49 height 26
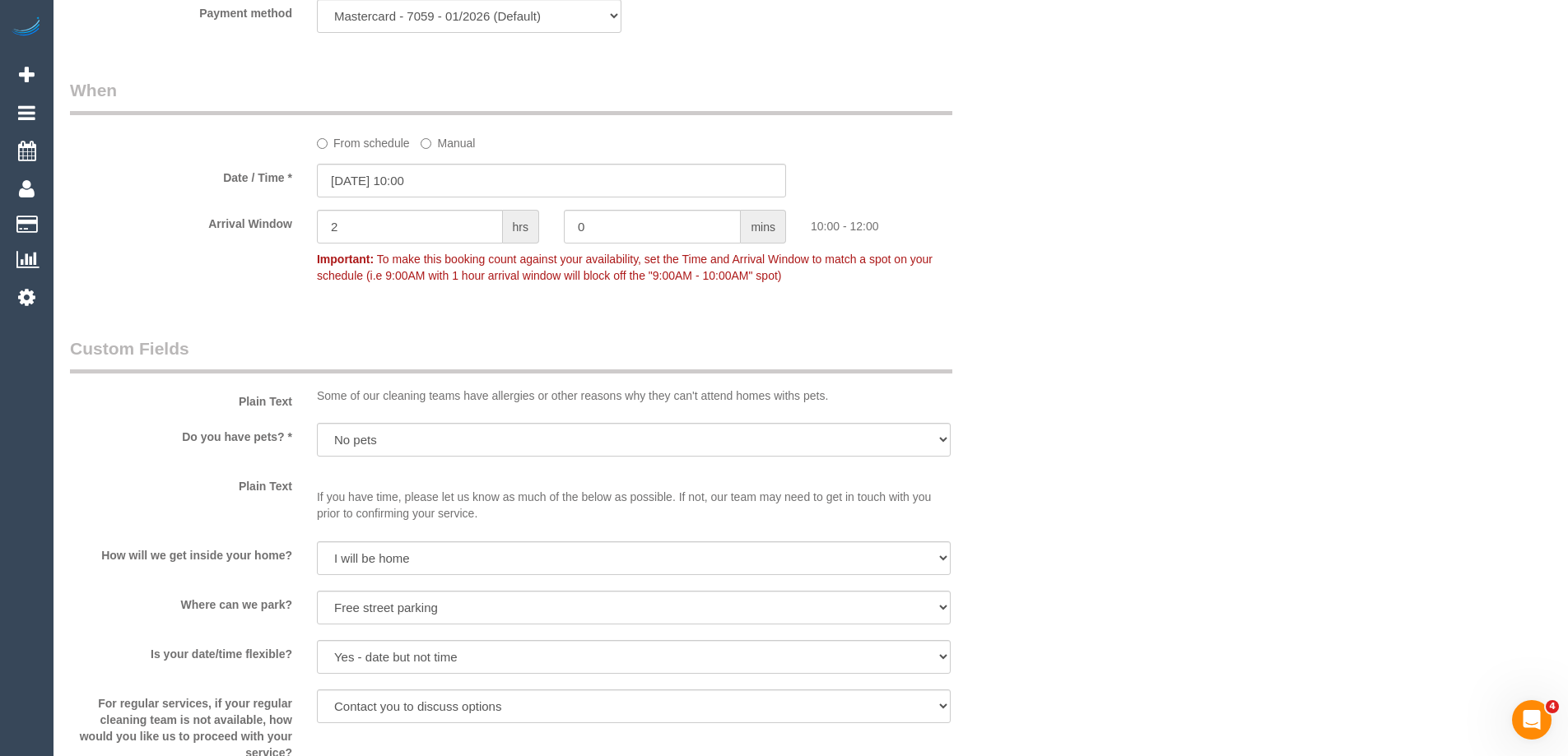
drag, startPoint x: 1264, startPoint y: 371, endPoint x: 994, endPoint y: 443, distance: 279.4
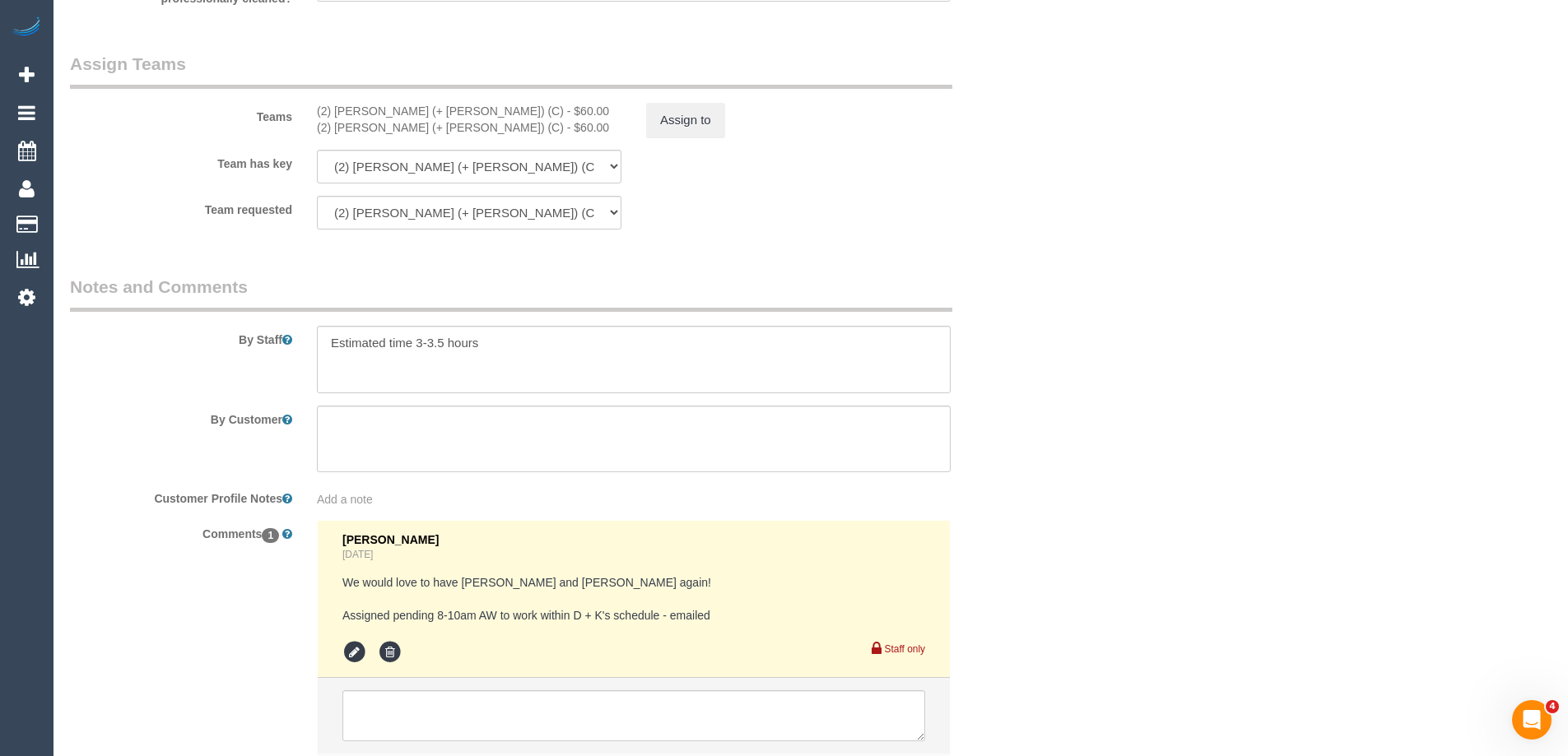
scroll to position [2650, 0]
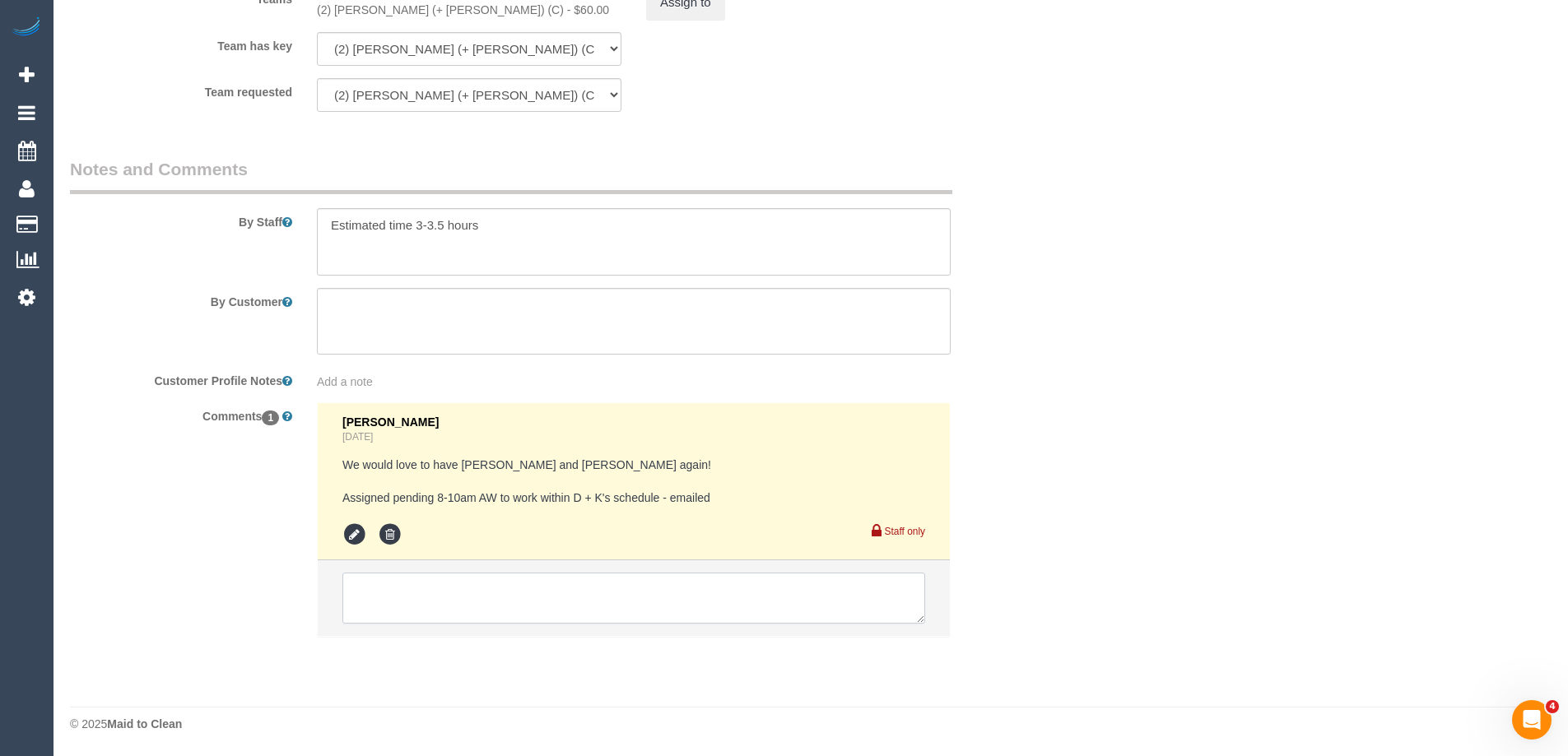
click at [402, 617] on textarea at bounding box center [633, 598] width 583 height 51
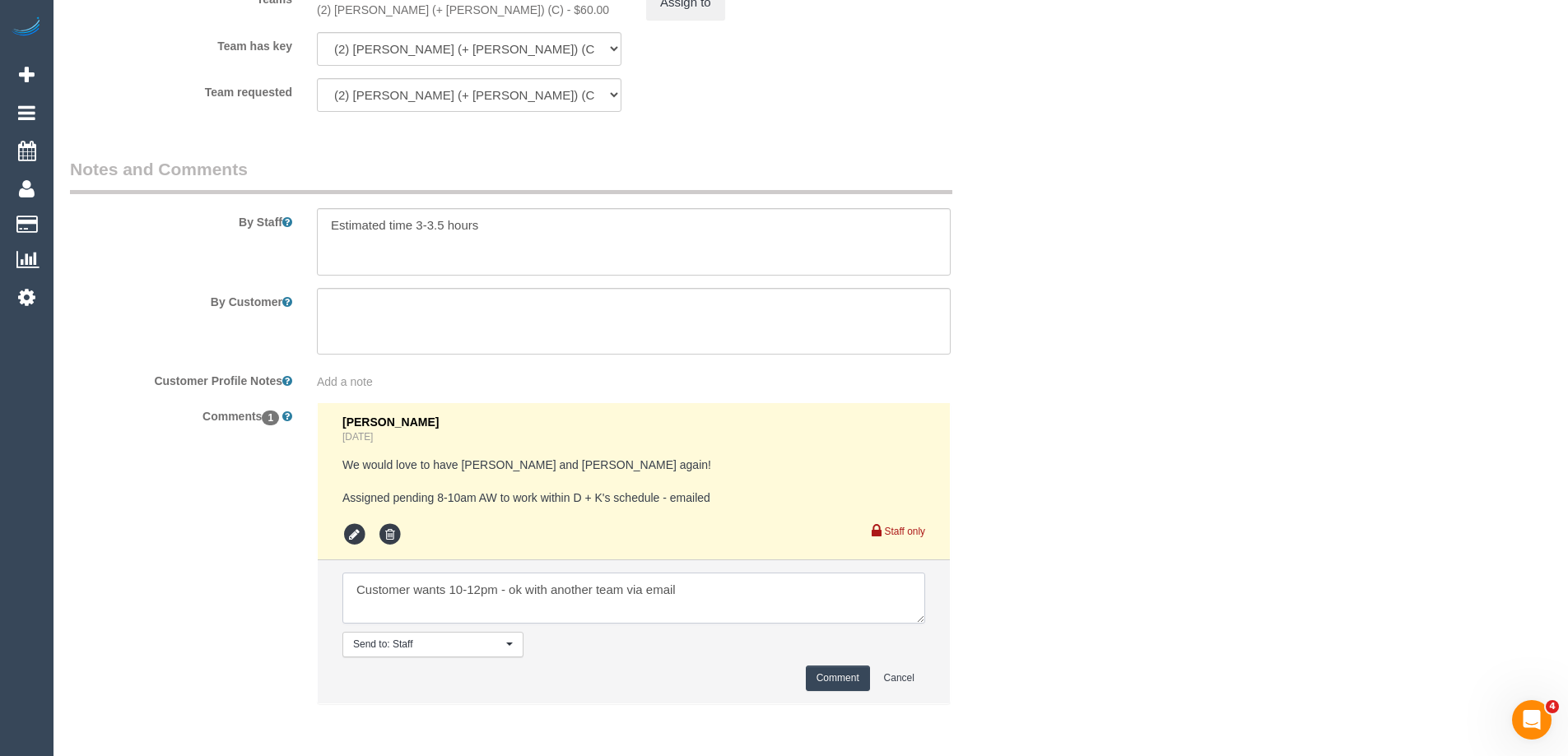
type textarea "Customer wants 10-12pm - ok with another team via email"
click at [839, 679] on button "Comment" at bounding box center [838, 678] width 64 height 25
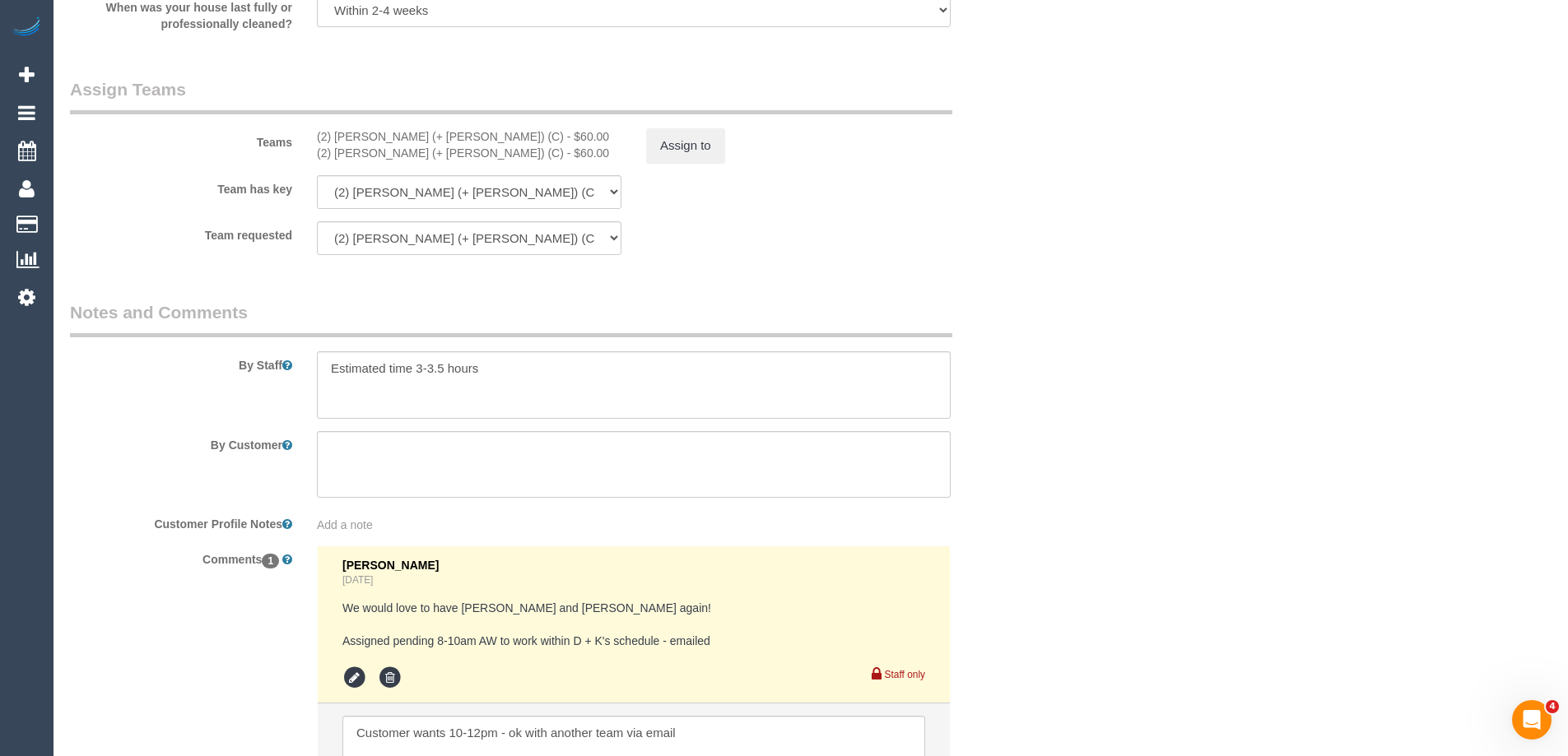
scroll to position [2322, 0]
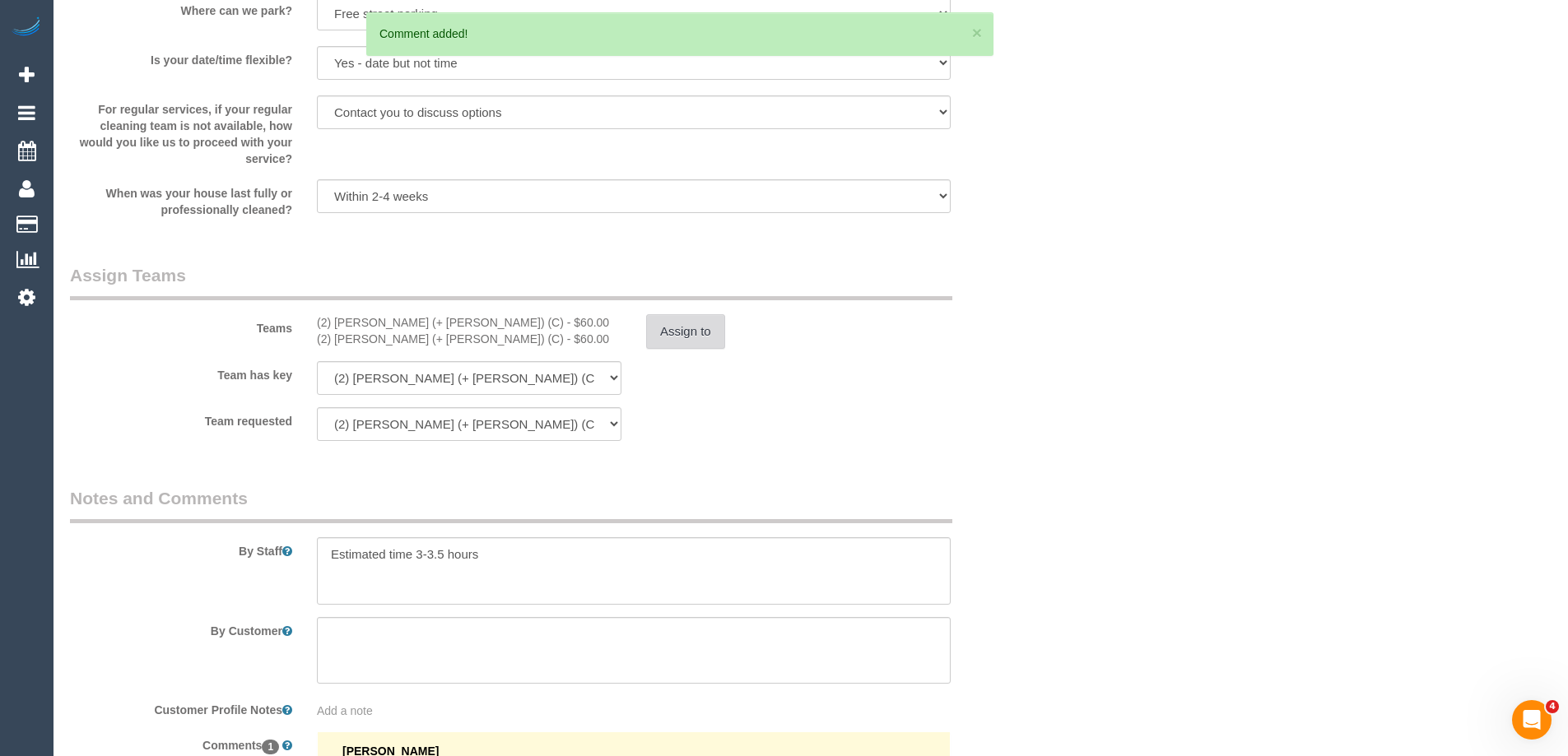
click at [652, 329] on button "Assign to" at bounding box center [685, 331] width 79 height 34
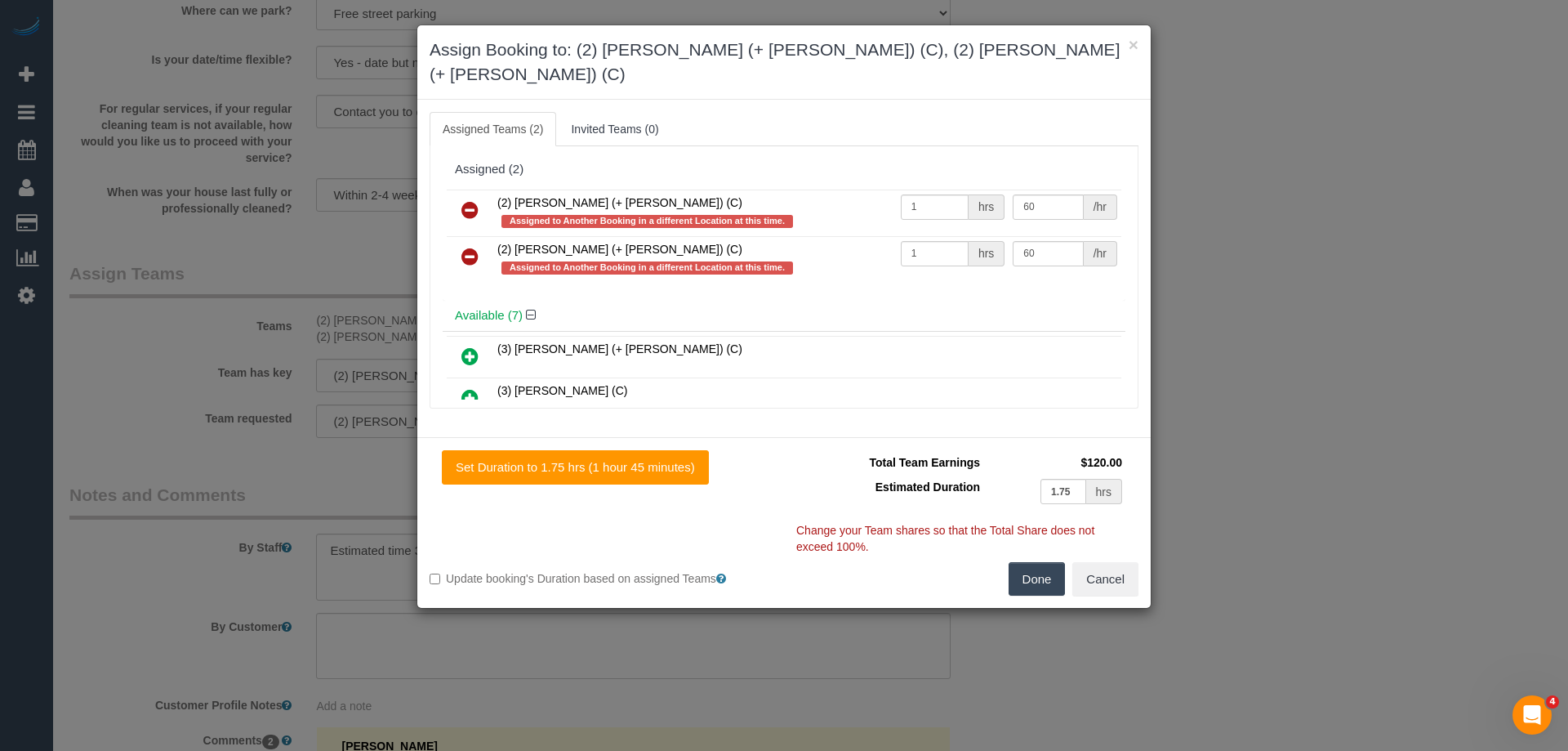
click at [464, 201] on icon at bounding box center [471, 210] width 17 height 19
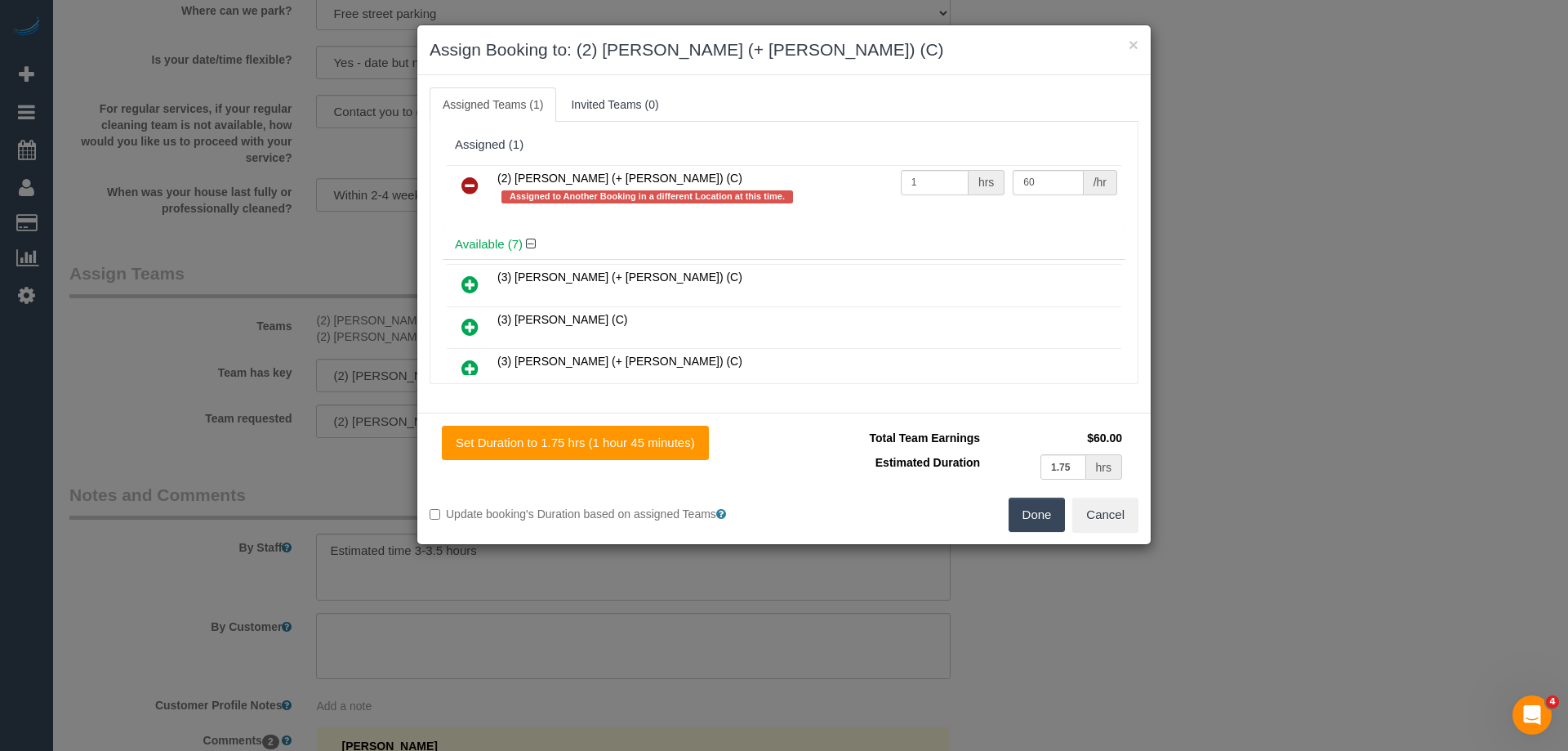
click at [472, 185] on icon at bounding box center [471, 185] width 17 height 19
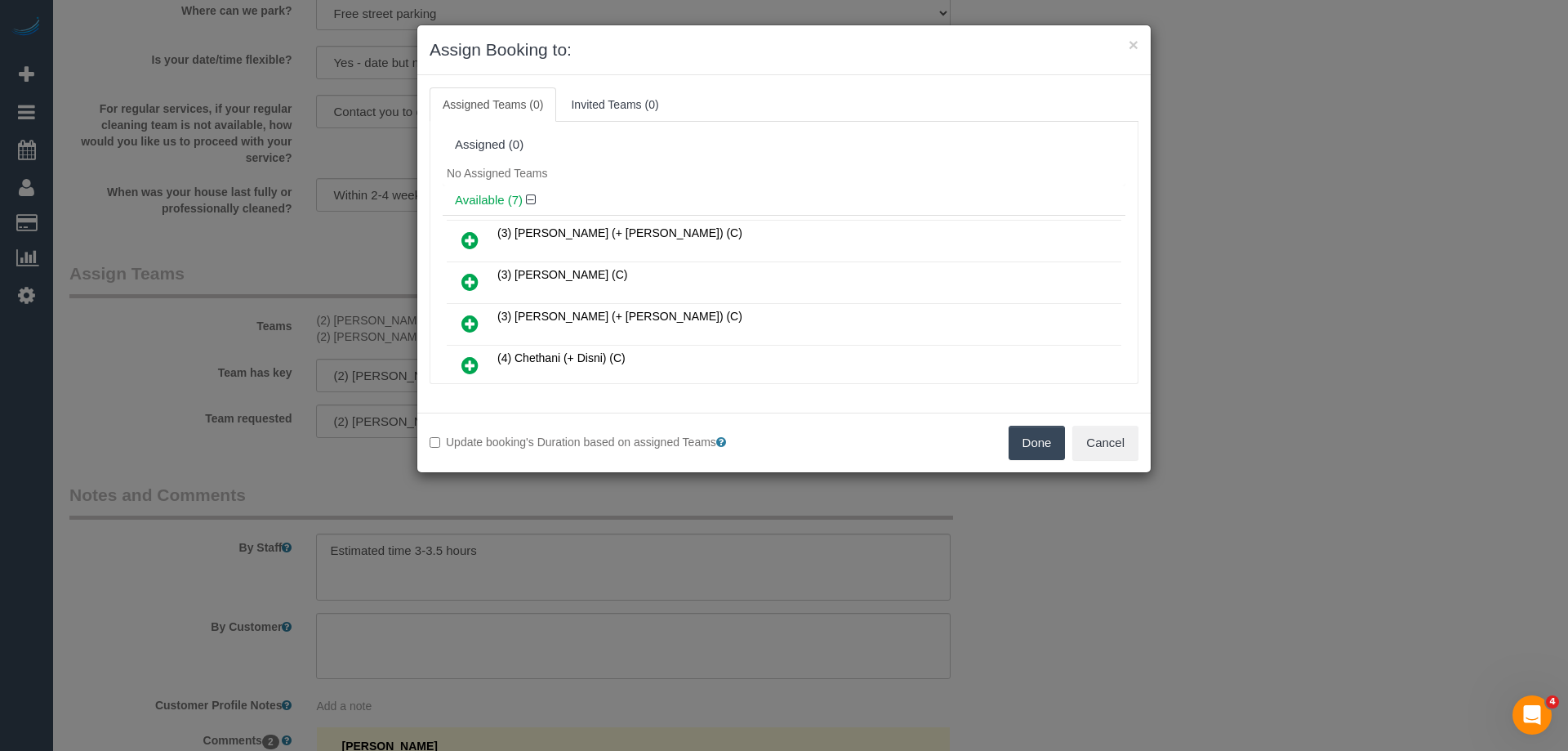
click at [750, 152] on div "Assigned (0)" at bounding box center [784, 145] width 683 height 31
click at [471, 233] on icon at bounding box center [471, 240] width 17 height 19
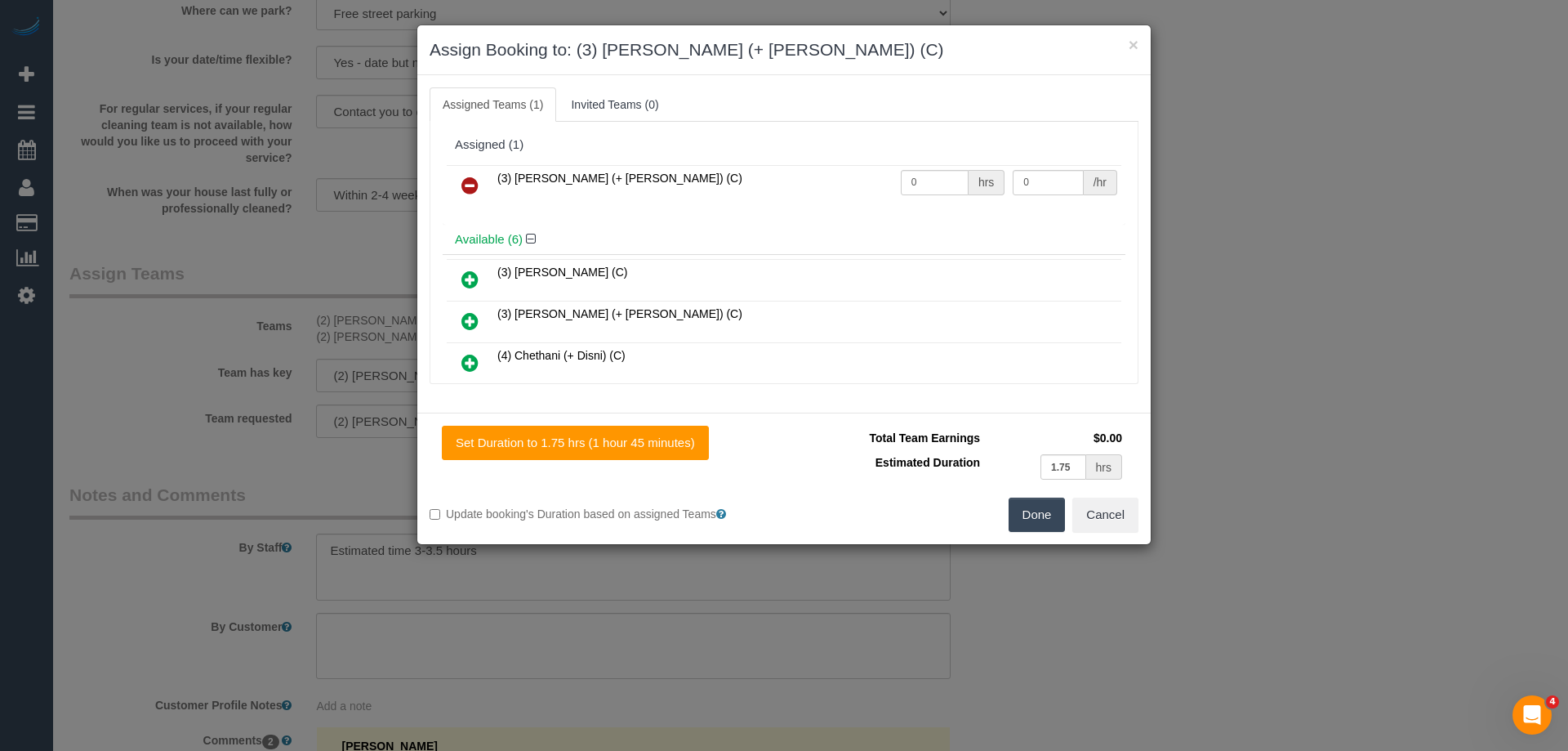
click at [464, 323] on icon at bounding box center [471, 321] width 17 height 19
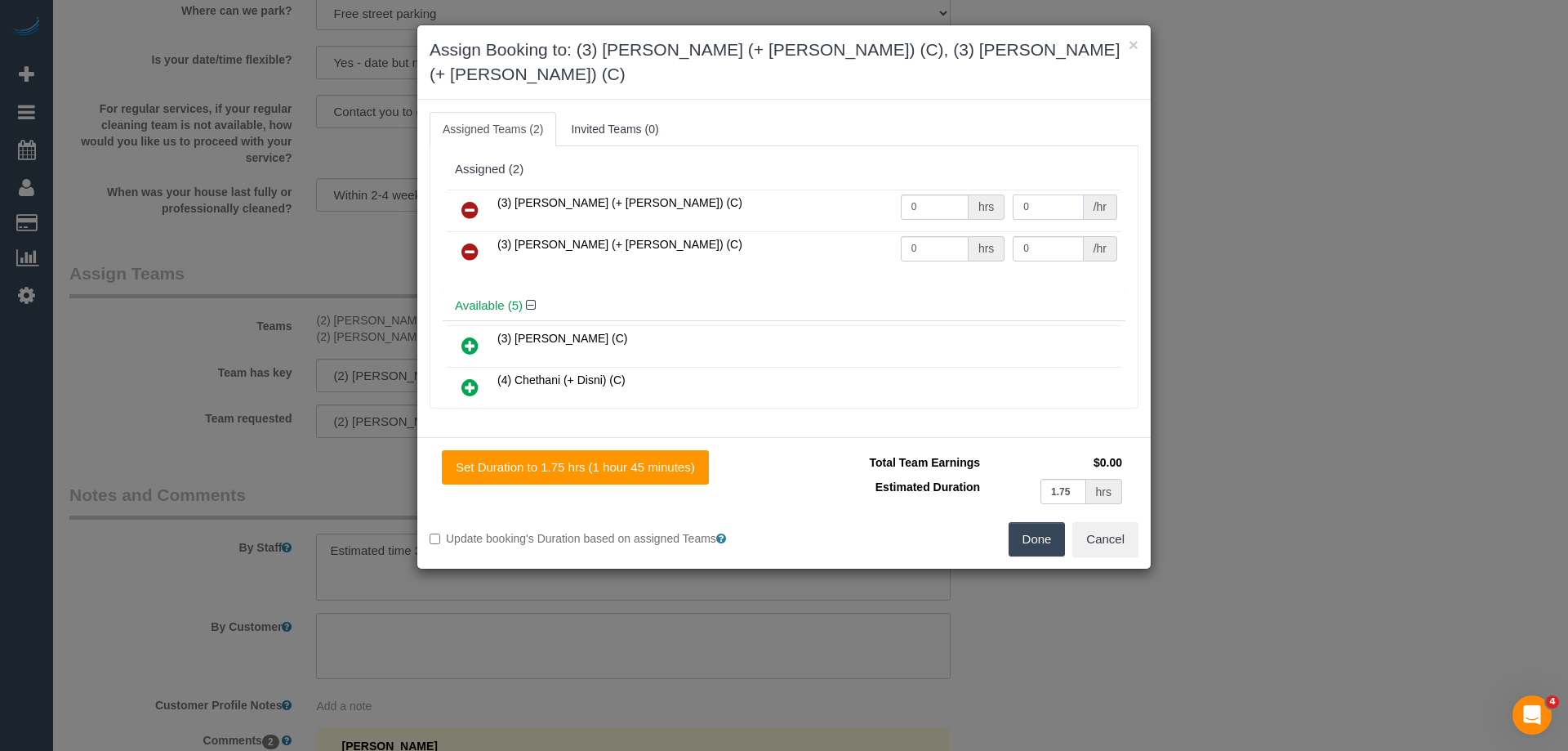
click at [1033, 195] on input "0" at bounding box center [1048, 207] width 71 height 25
type input "60"
click at [1035, 236] on input "0" at bounding box center [1048, 249] width 71 height 25
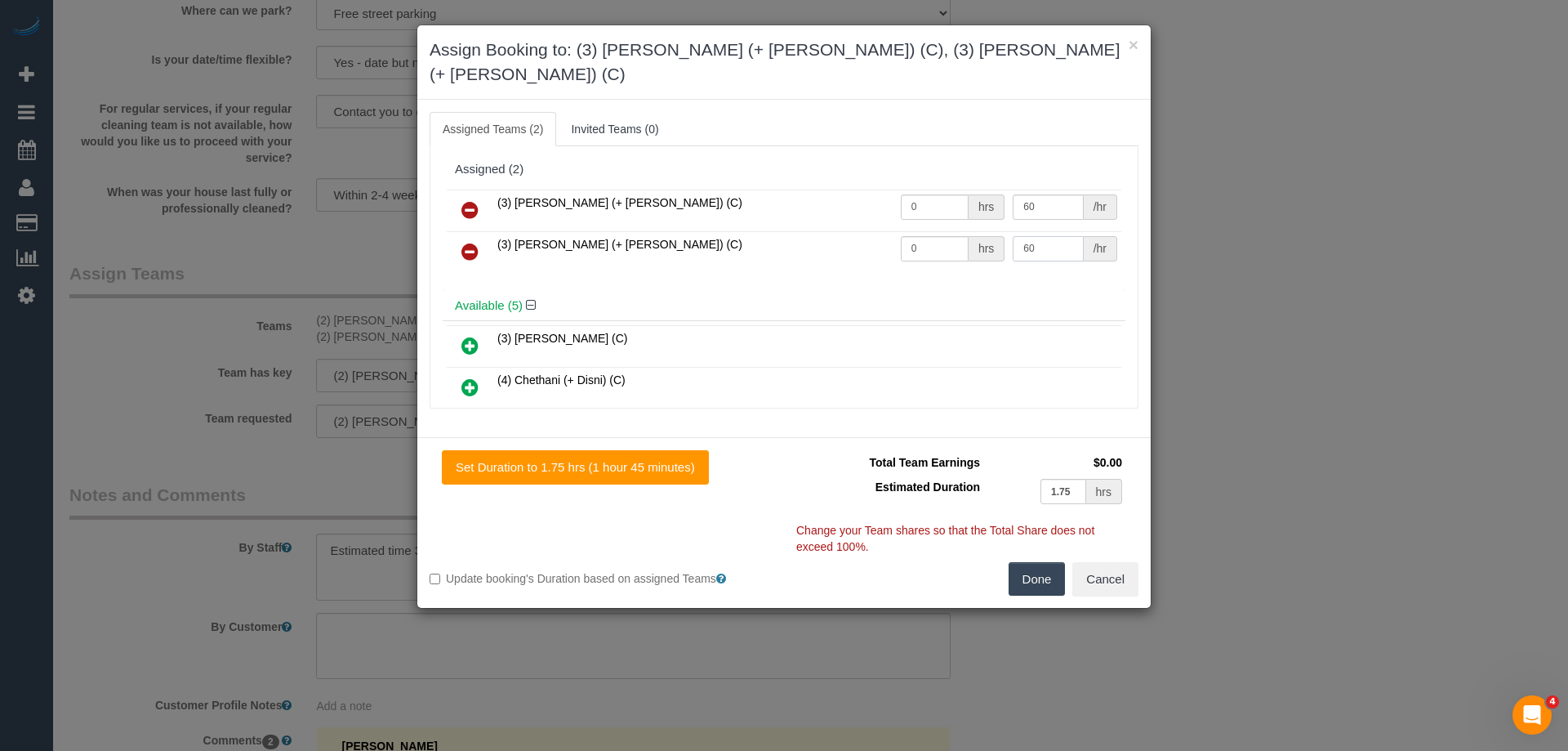
type input "60"
click at [926, 195] on input "0" at bounding box center [935, 207] width 68 height 25
type input "1"
click at [929, 236] on input "0" at bounding box center [935, 249] width 68 height 25
type input "1"
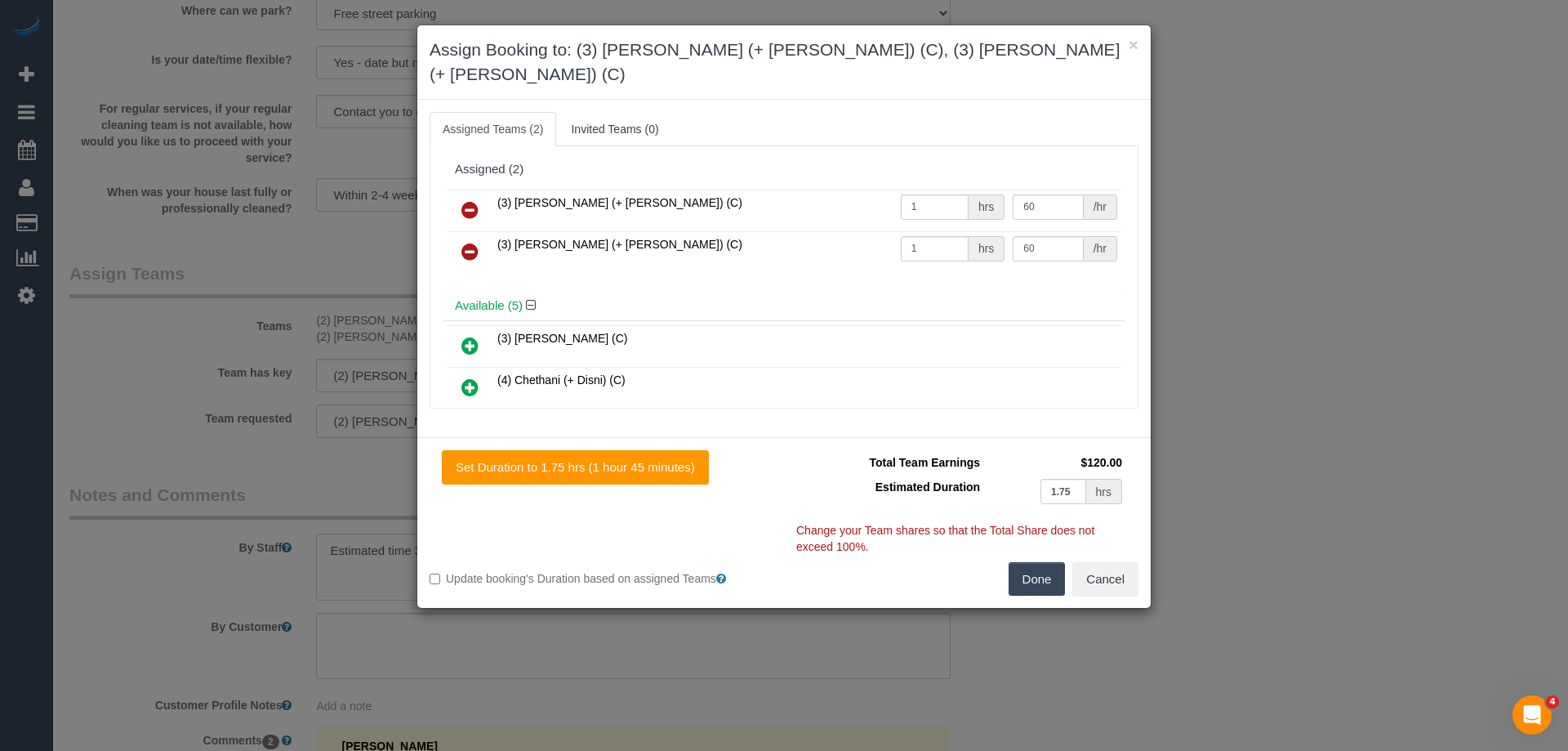
click at [1042, 566] on button "Done" at bounding box center [1037, 579] width 57 height 34
click at [1042, 566] on div "× Assign Booking to: (3) Jay (+ Smruti) (C), (3) Smruti (+ Jay) (C) Assigned Te…" at bounding box center [784, 375] width 1568 height 751
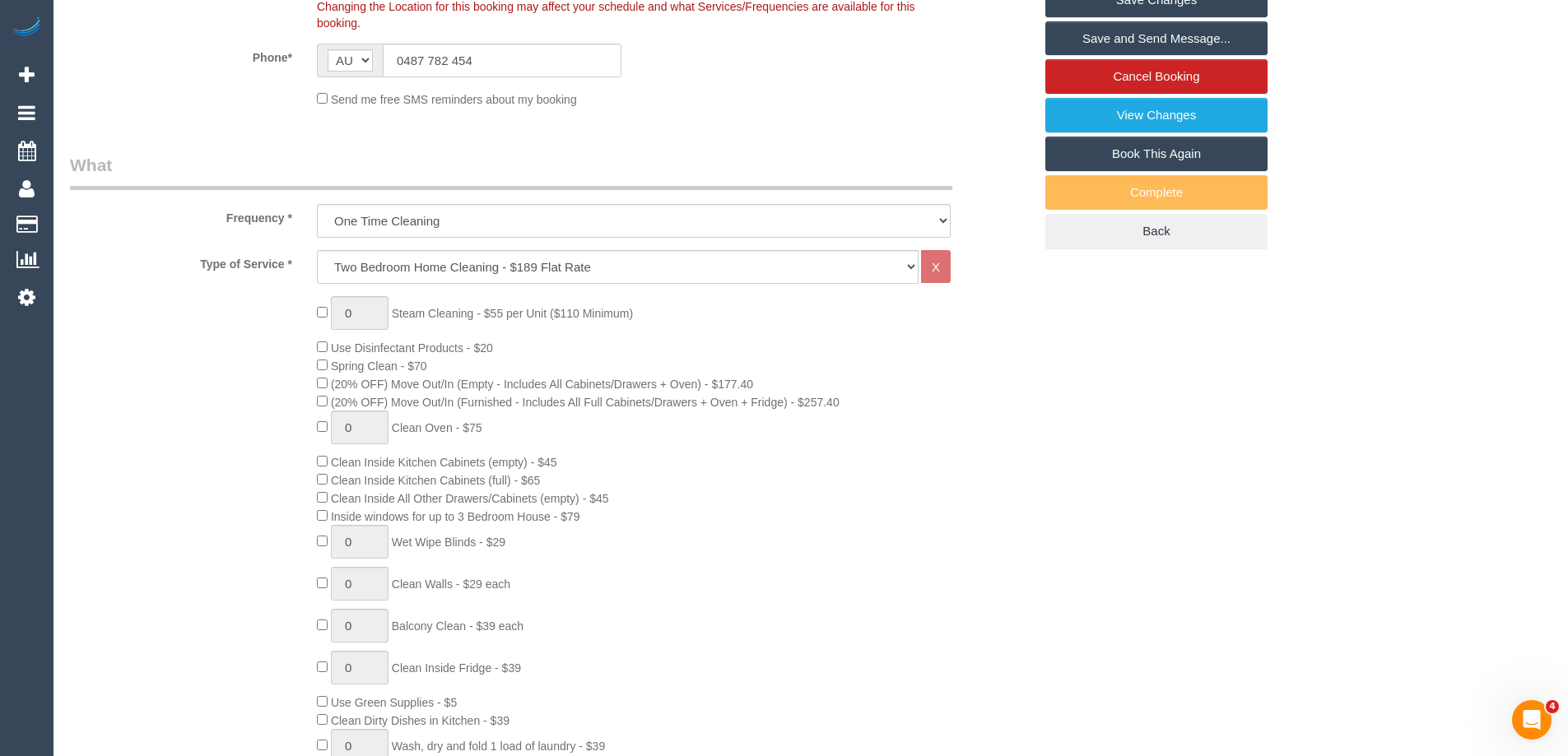
scroll to position [100, 0]
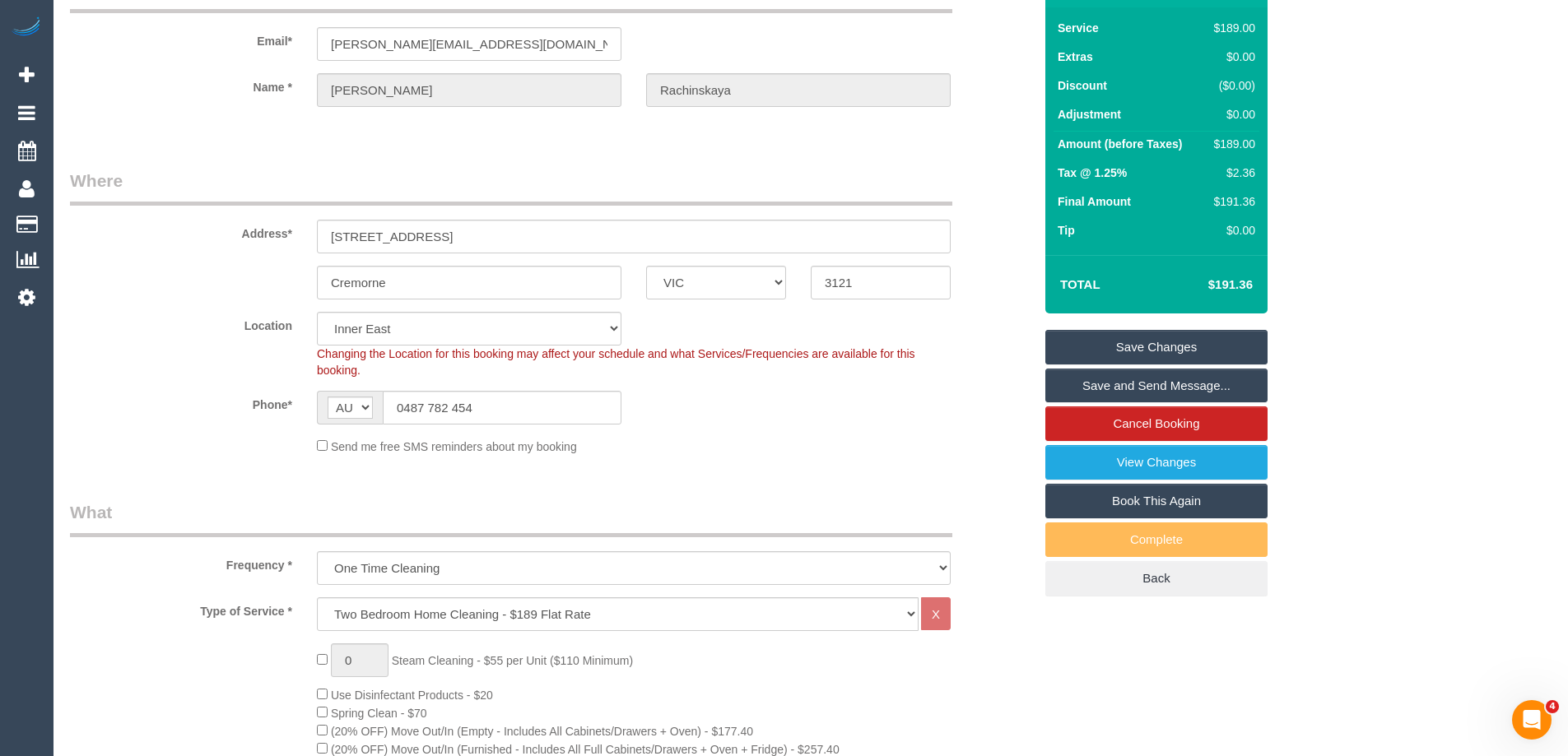
click at [949, 448] on div "Send me free SMS reminders about my booking" at bounding box center [633, 446] width 659 height 19
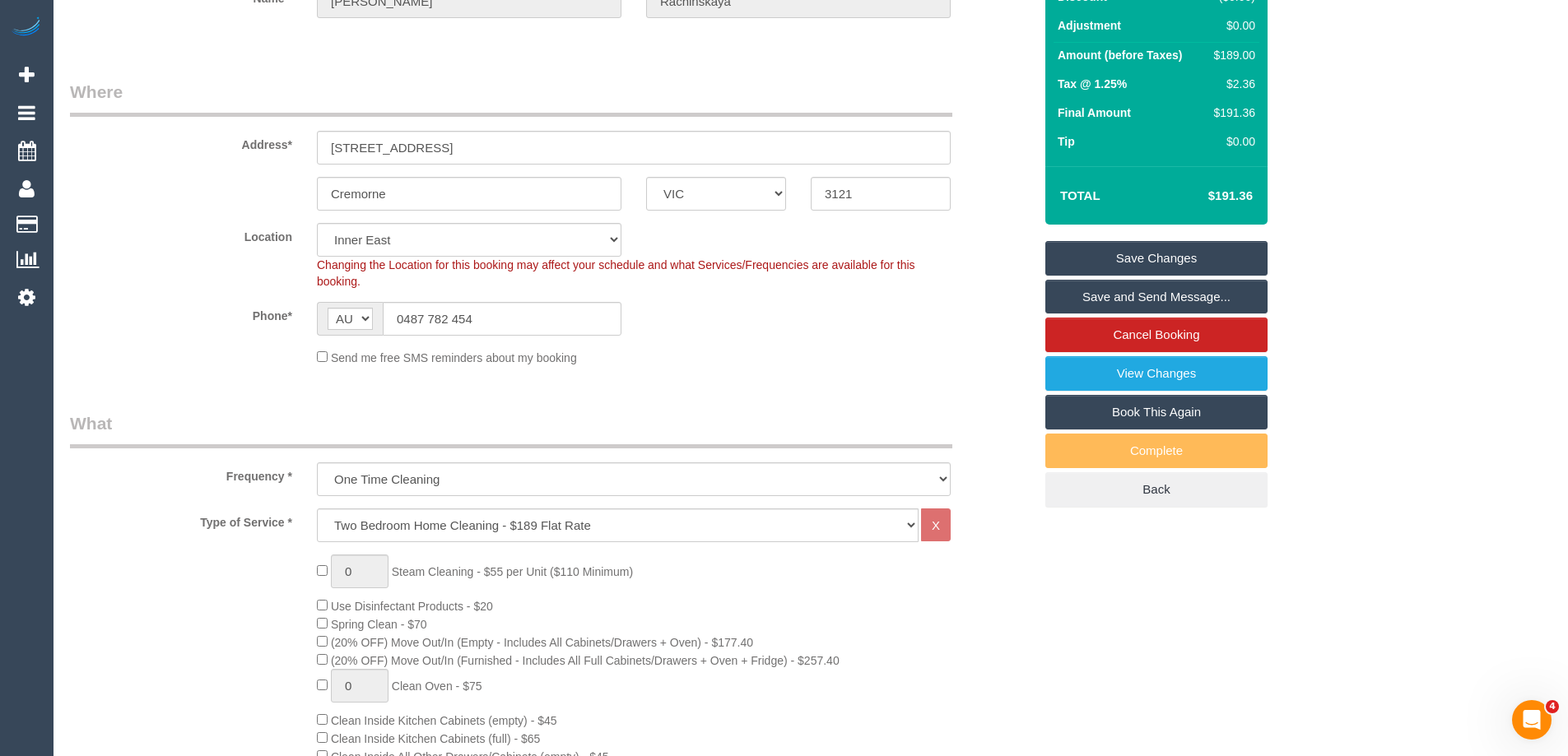
scroll to position [0, 0]
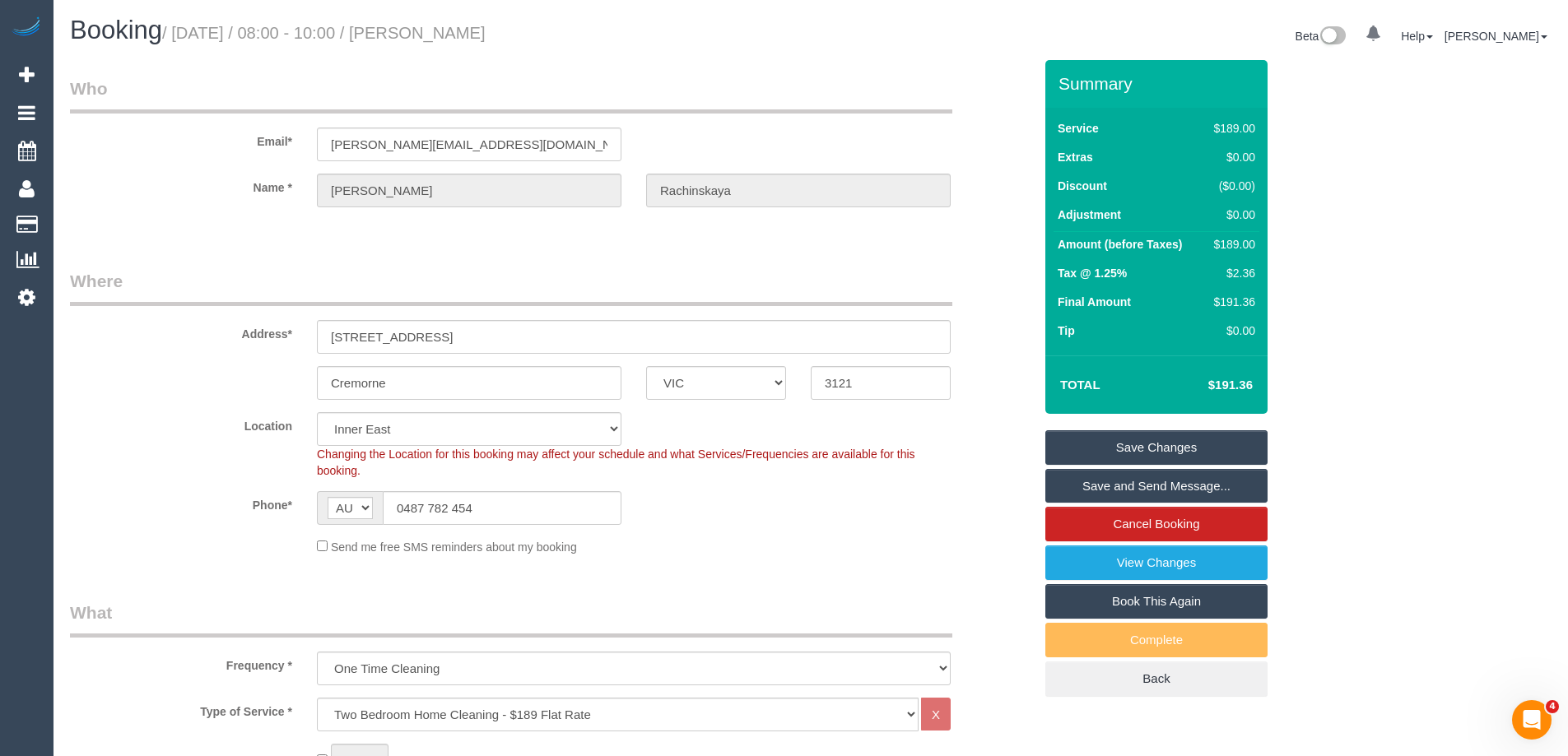
click at [1084, 441] on link "Save Changes" at bounding box center [1156, 447] width 222 height 34
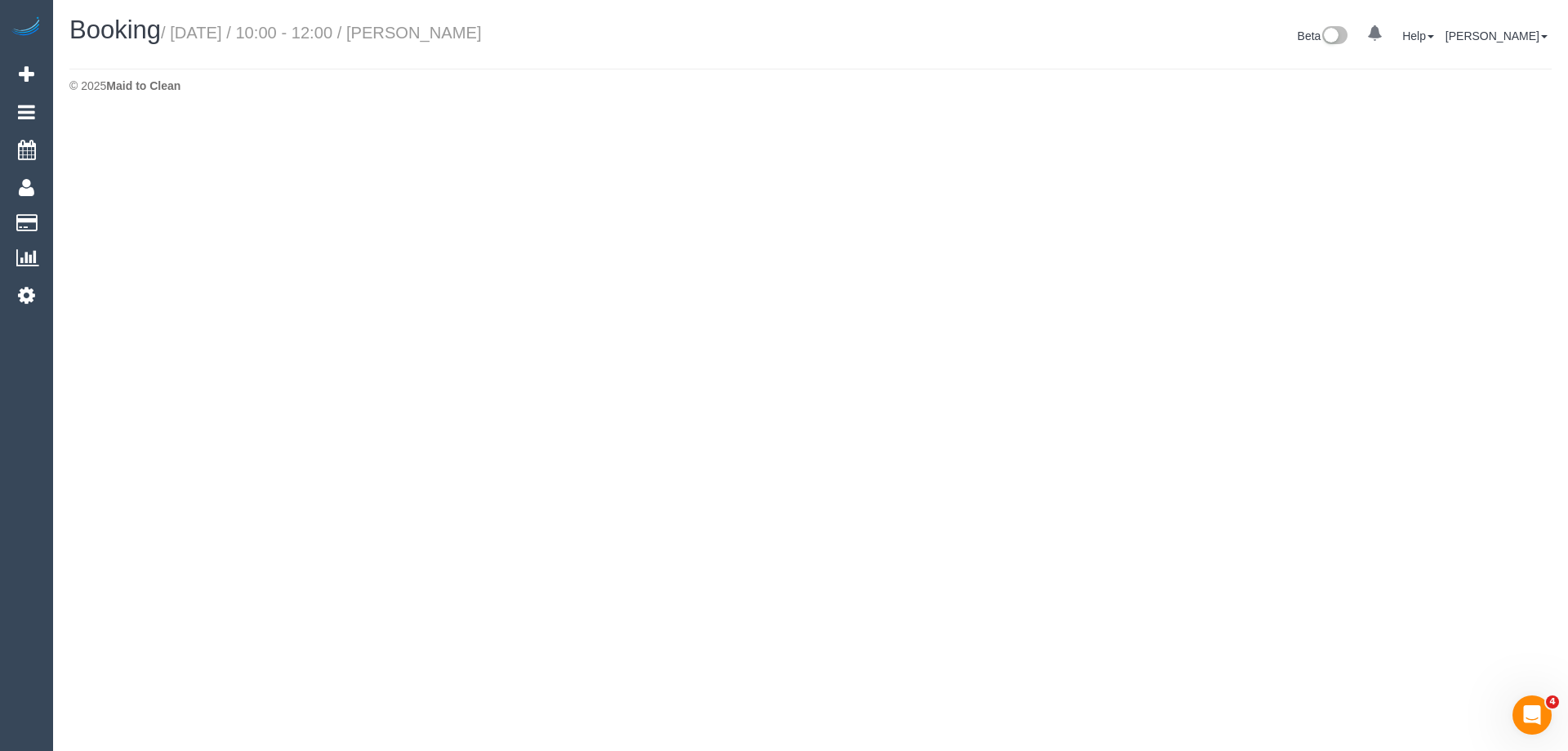
select select "VIC"
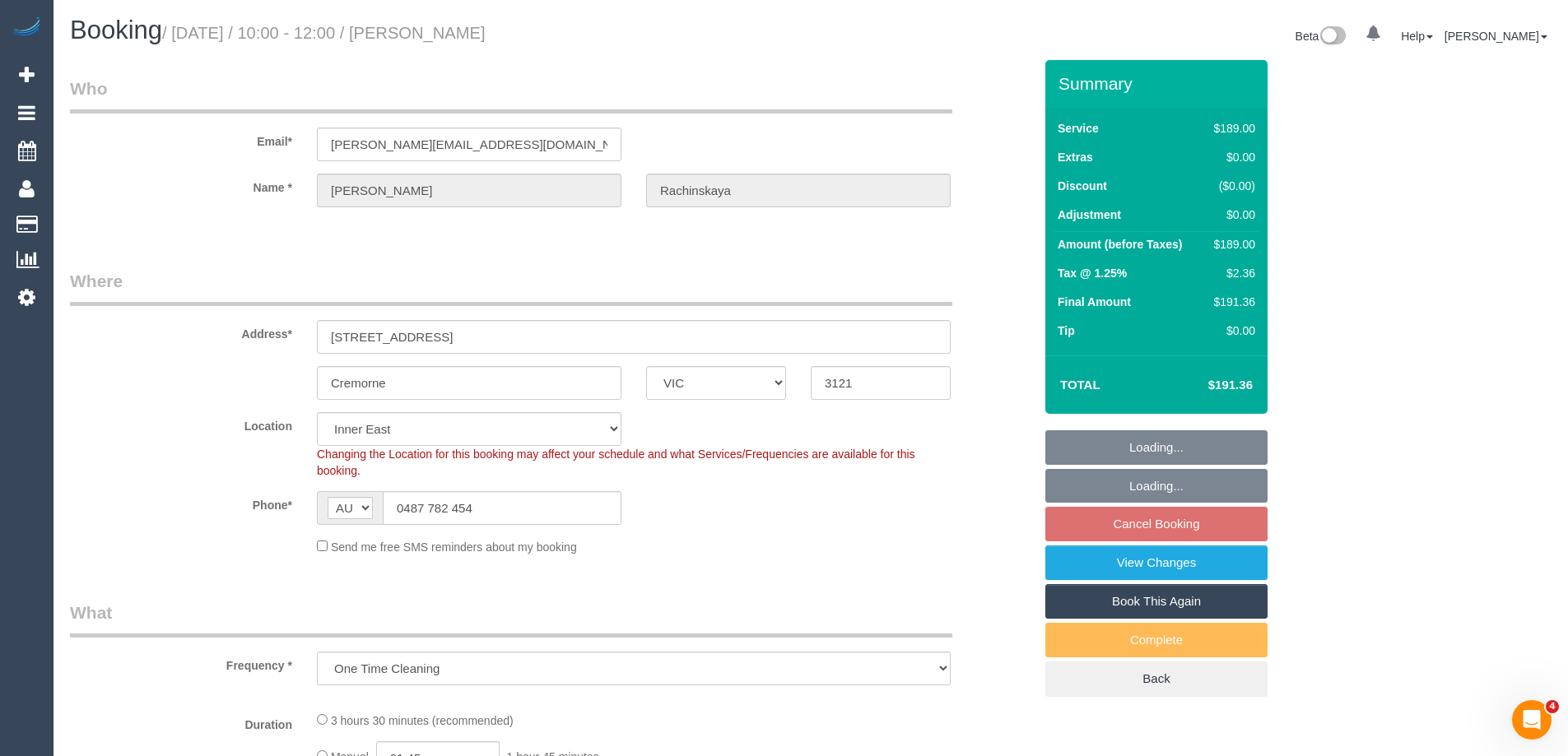
select select "object:6722"
select select "spot12"
select select "number:28"
select select "number:14"
select select "number:19"
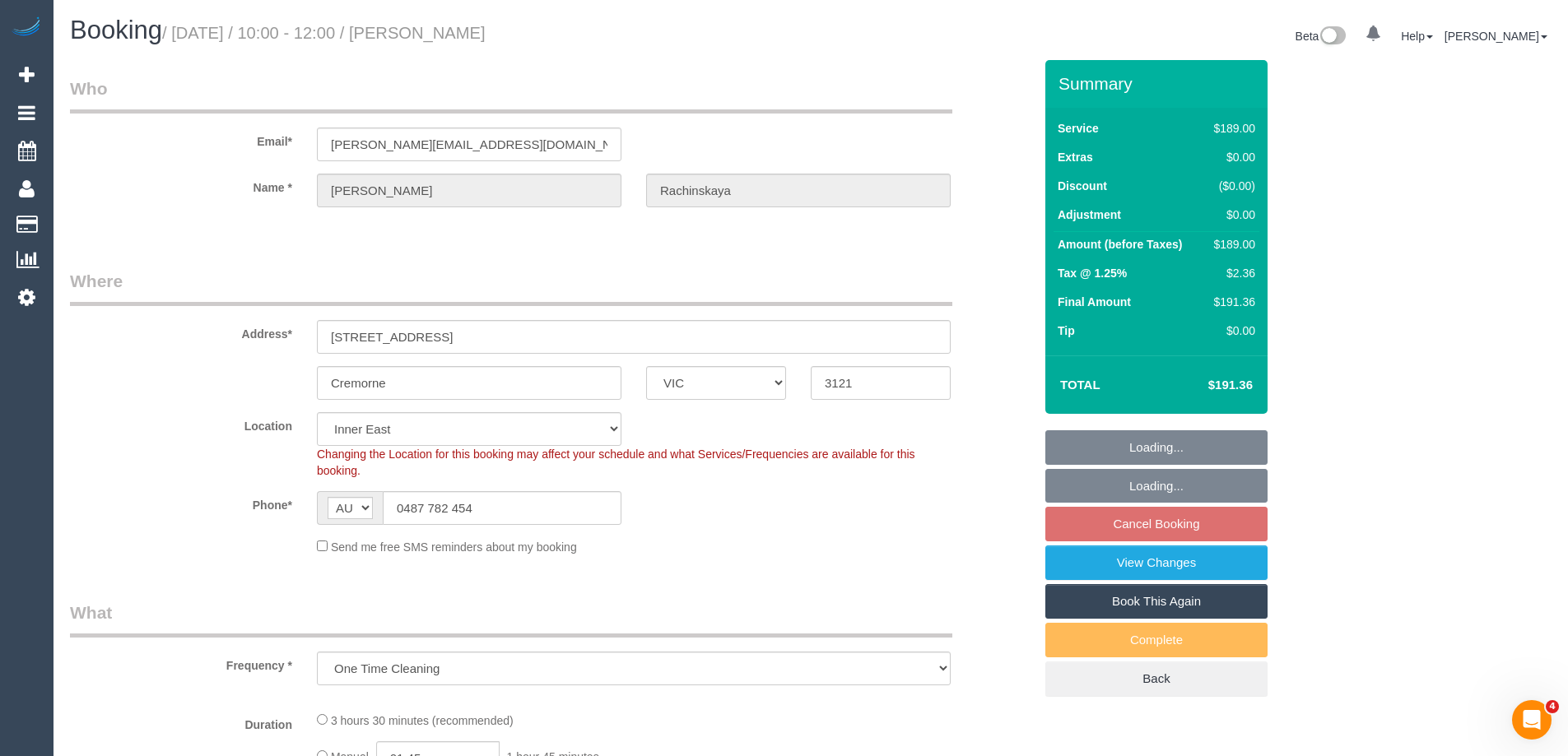
select select "number:23"
select select "number:35"
select select "number:12"
select select "string:stripe-pm_1RmsKq2GScqysDRVLRYtGIkT"
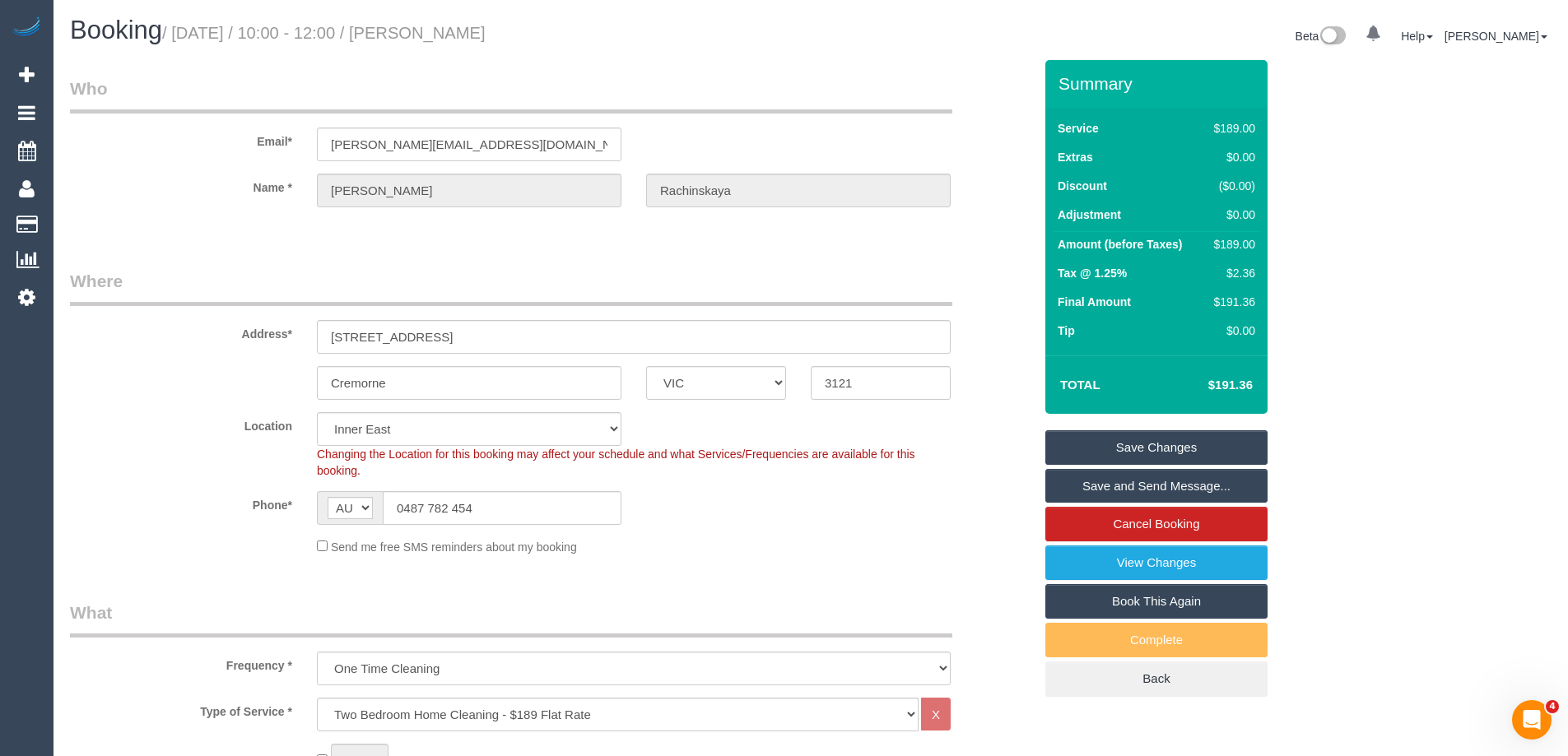
click at [1233, 485] on link "Save and Send Message..." at bounding box center [1156, 486] width 222 height 34
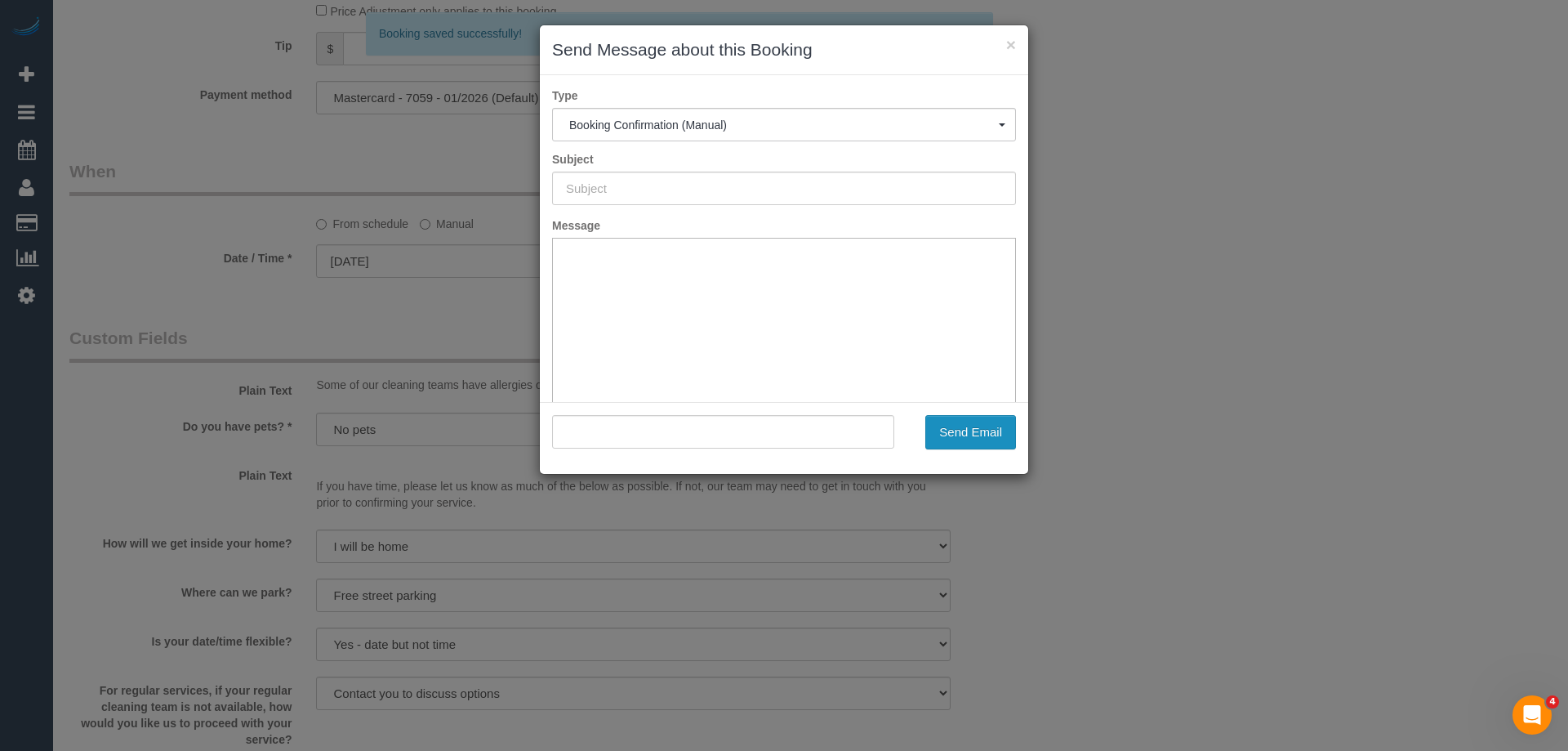
type input "Booking Confirmed"
type input ""Anastasia Rachinskaya" <ana.rachinskaya@gmail.com>"
click at [976, 445] on button "Send Email" at bounding box center [971, 431] width 91 height 34
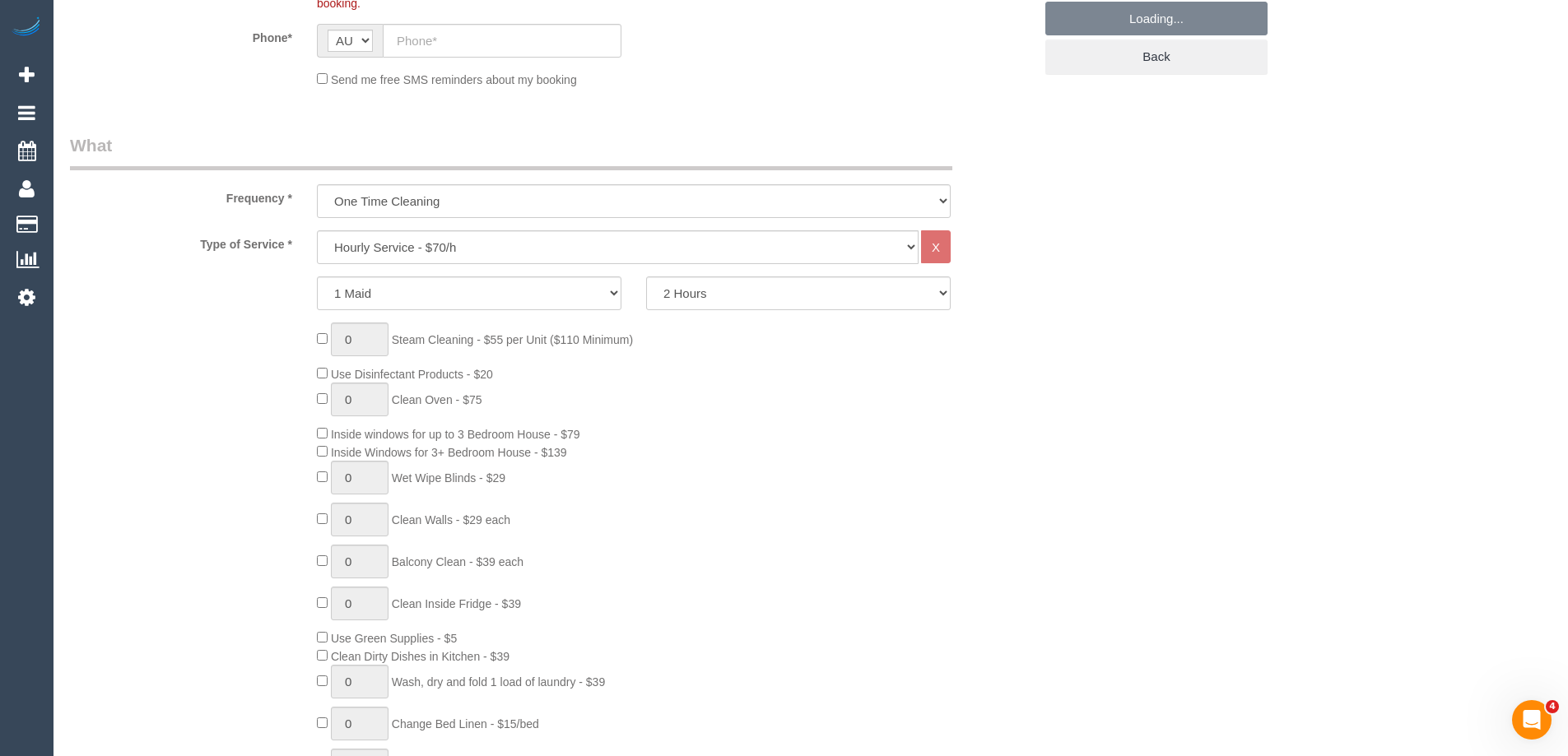
select select "object:2079"
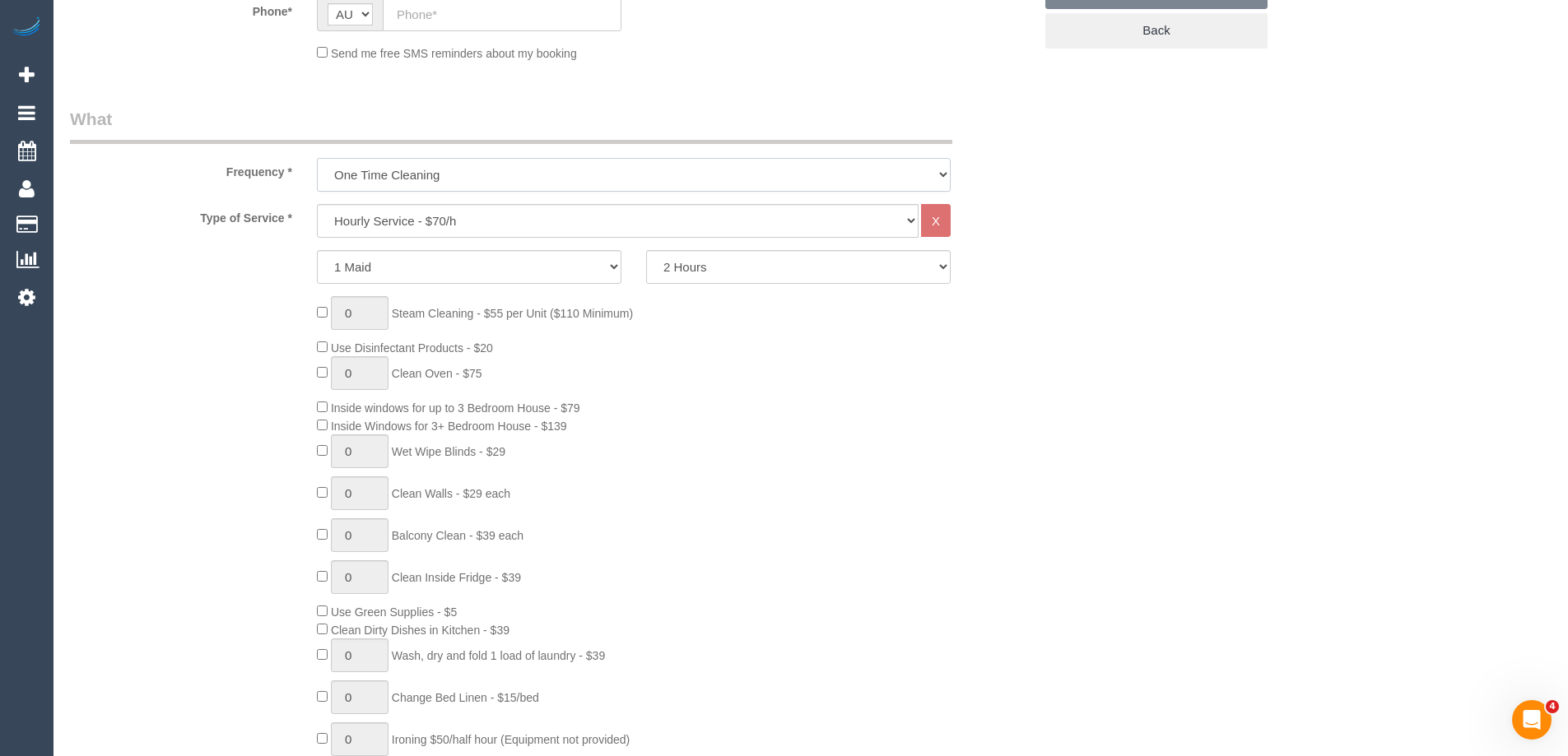
click at [423, 179] on select "One Time Cleaning Weekly - 10% Off - 10.00% (0% for the First Booking) Fortnigh…" at bounding box center [633, 175] width 633 height 34
click at [906, 611] on div "0 Steam Cleaning - $55 per Unit ($110 Minimum) Use Disinfectant Products - $20 …" at bounding box center [674, 539] width 741 height 486
click at [467, 226] on select "Hourly Service - $70/h Hourly Service - $65/h Hourly Service - $60/h Hourly Ser…" at bounding box center [618, 220] width 602 height 34
select select "212"
click at [317, 204] on select "Hourly Service - $70/h Hourly Service - $65/h Hourly Service - $60/h Hourly Ser…" at bounding box center [618, 220] width 602 height 34
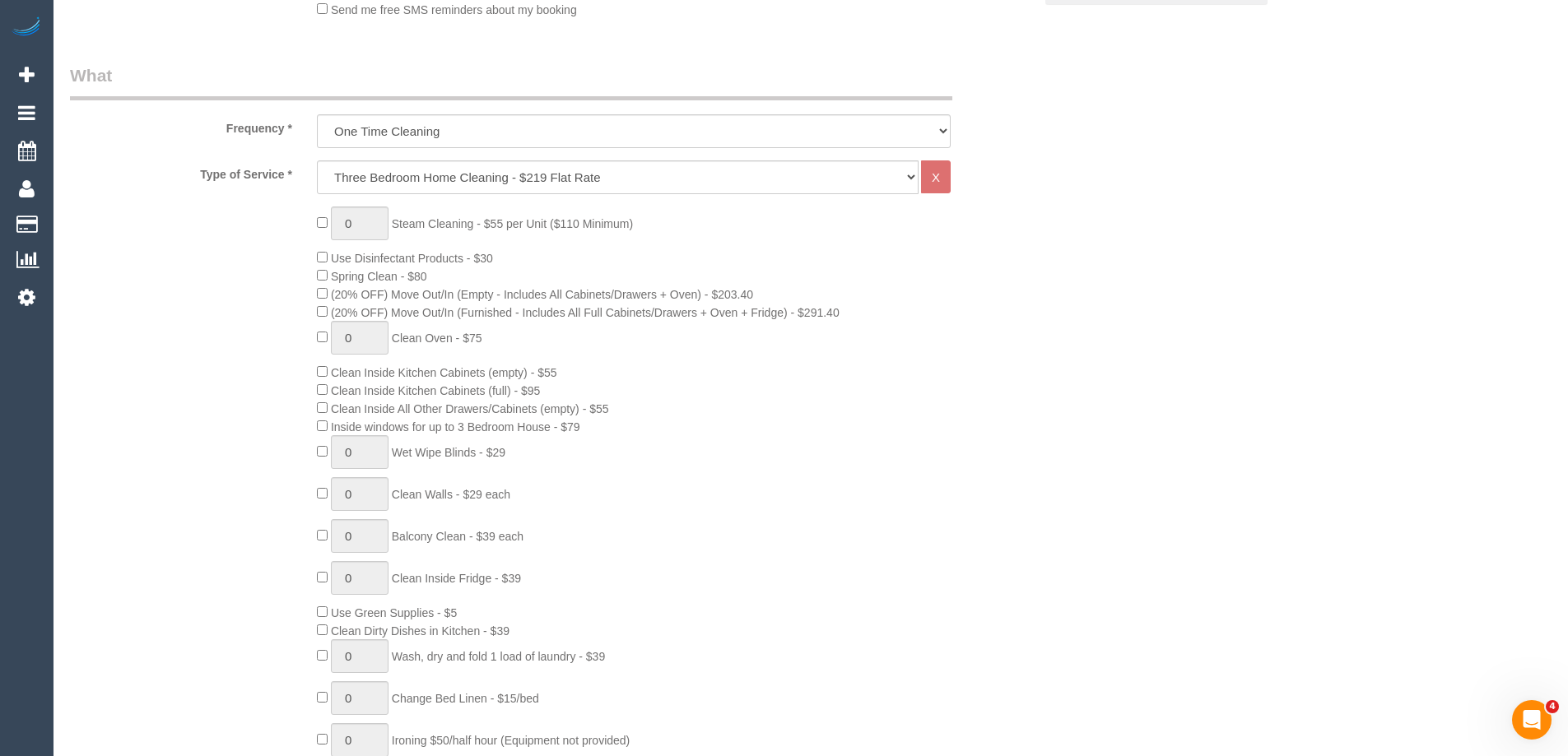
scroll to position [576, 0]
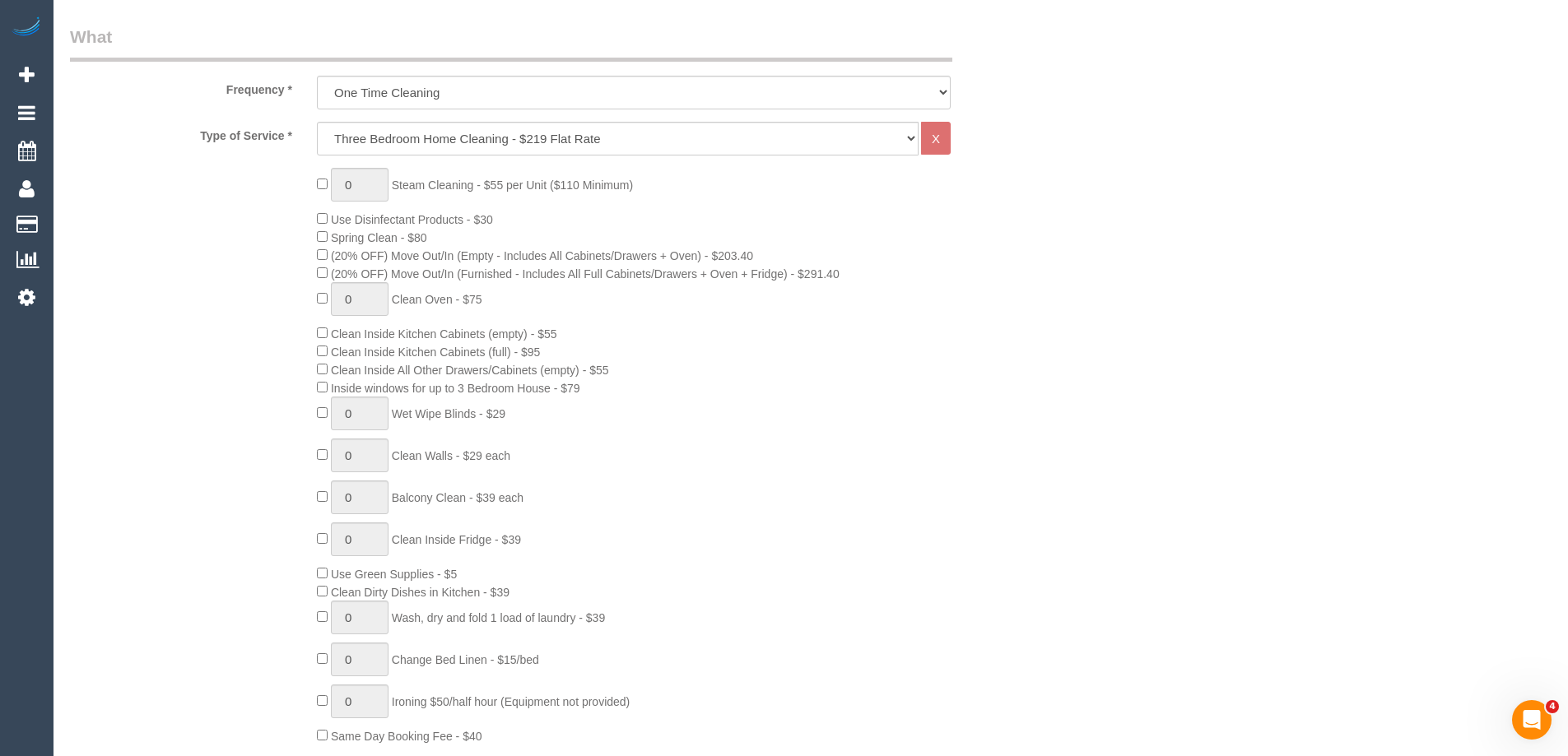
click at [315, 297] on div "0 Steam Cleaning - $55 per Unit ($110 Minimum) Use Disinfectant Products - $30 …" at bounding box center [674, 456] width 741 height 577
type input "1"
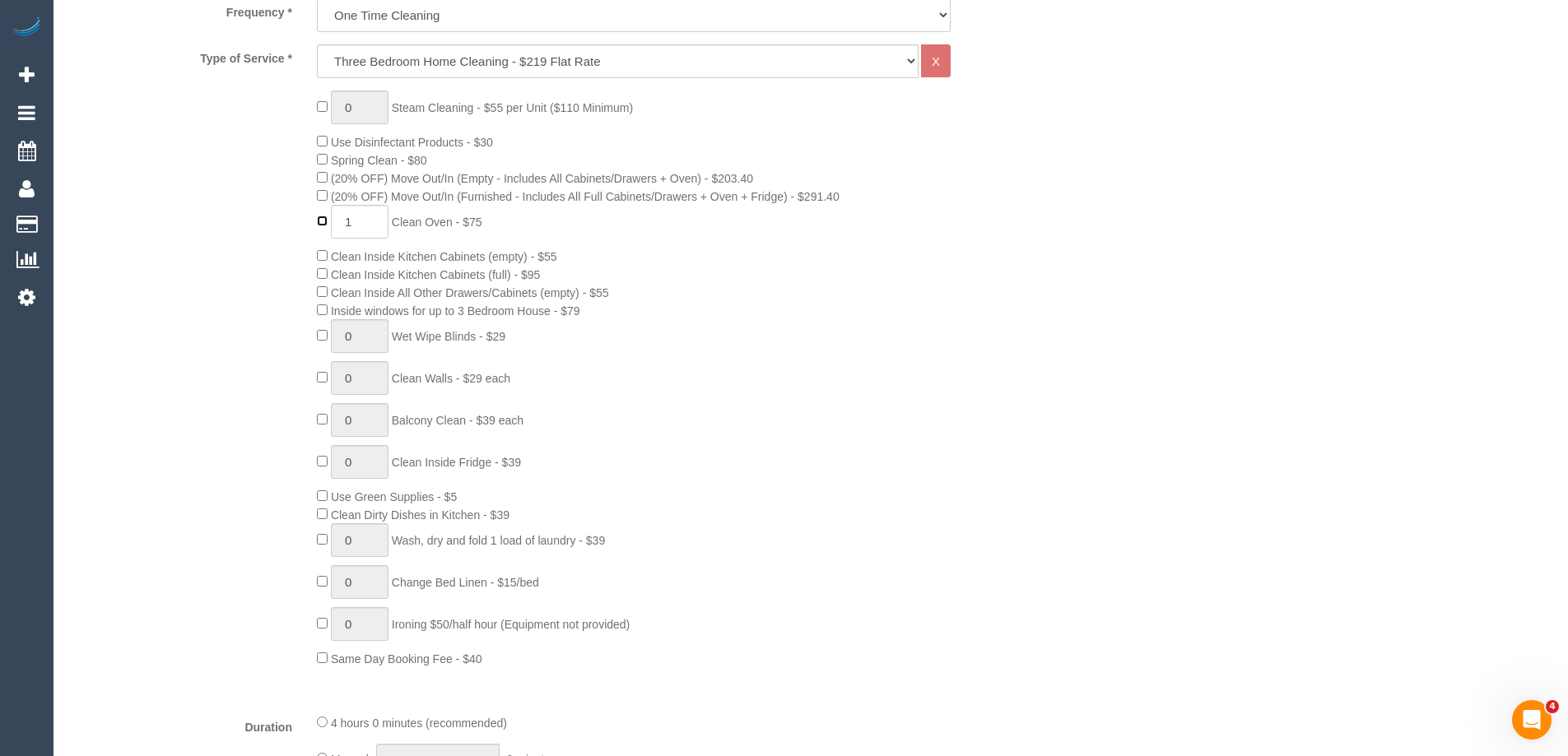
scroll to position [822, 0]
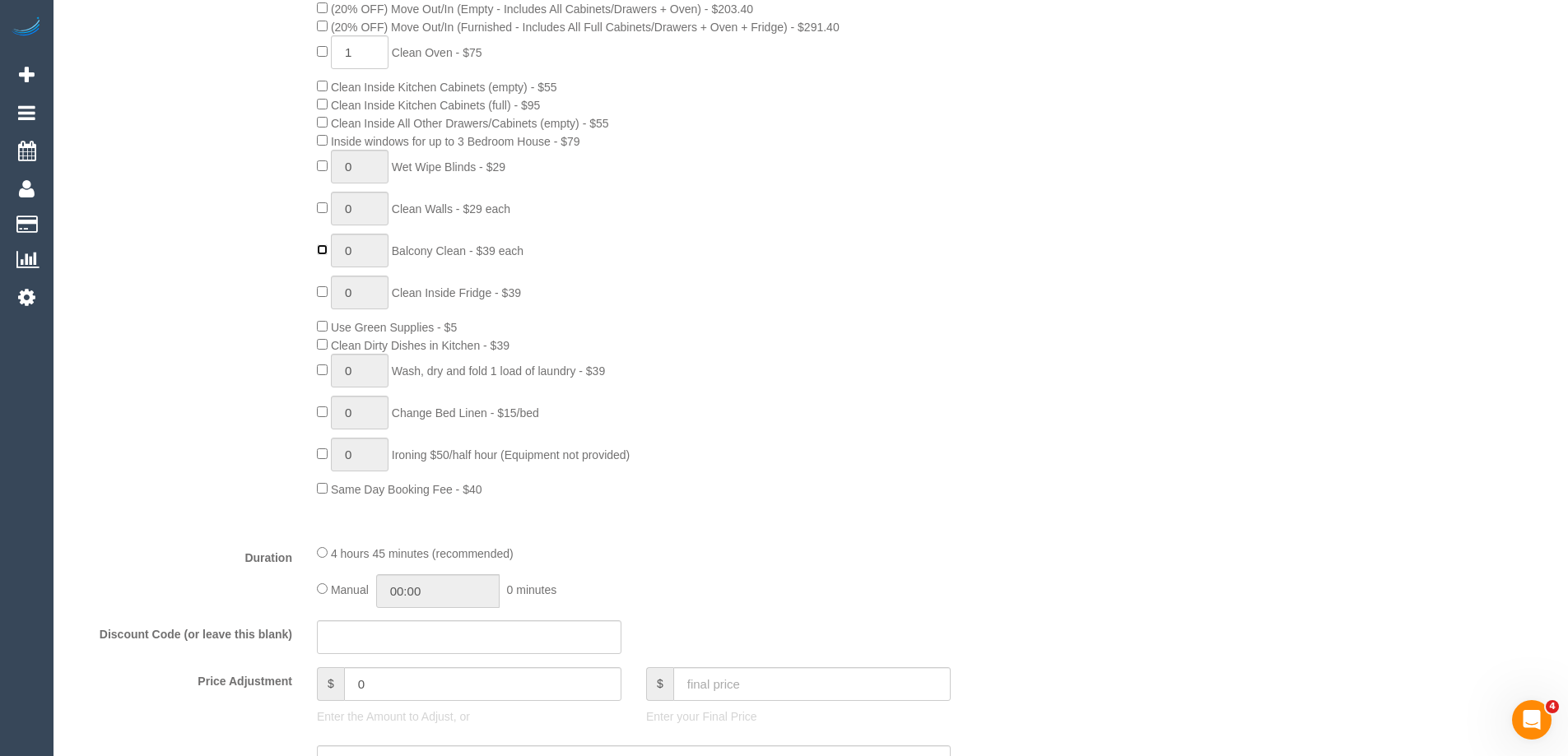
type input "1"
click at [1152, 402] on div "Who Email* Name * Where Address* ACT NSW NT QLD SA TAS VIC WA Location Office C…" at bounding box center [811, 740] width 1481 height 3007
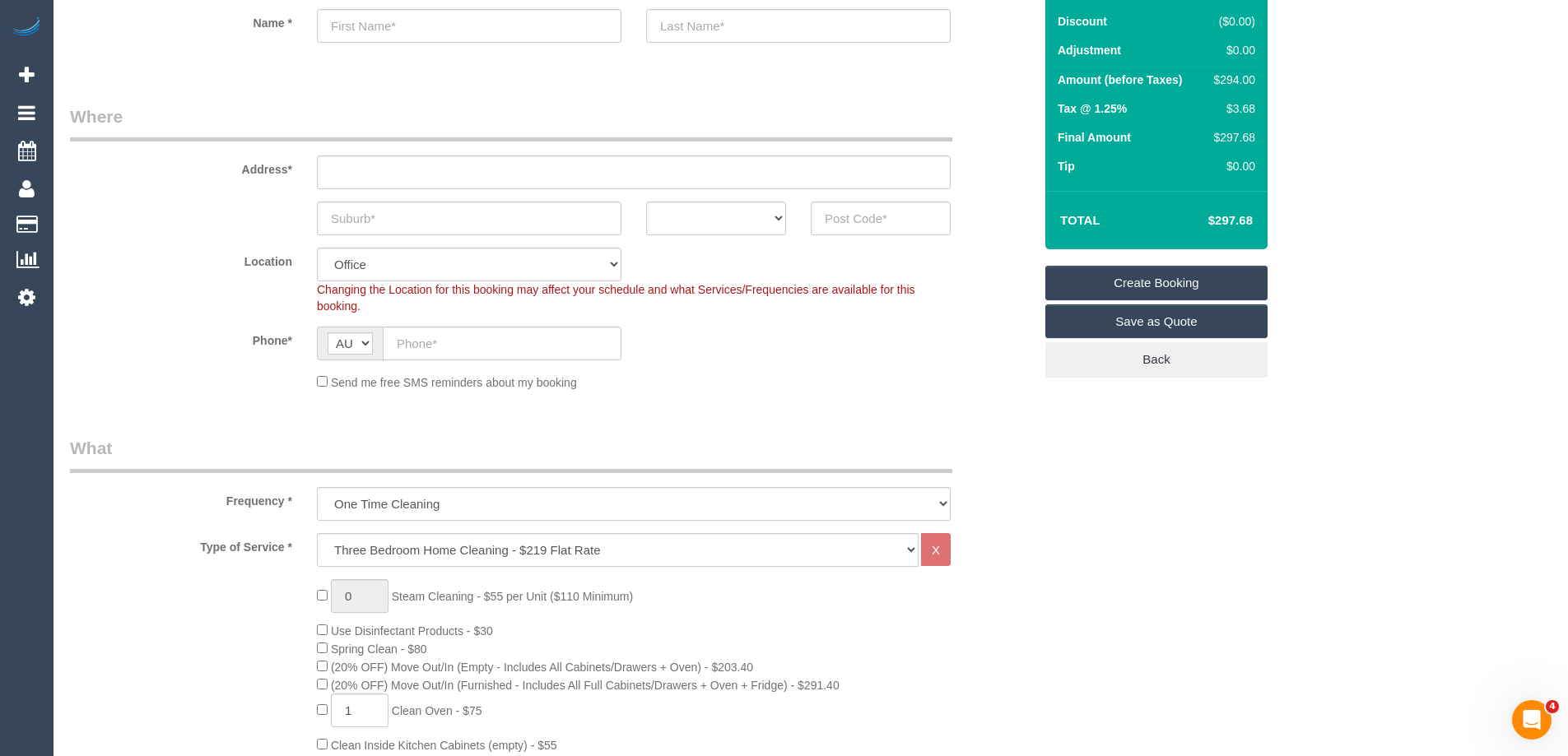
scroll to position [0, 0]
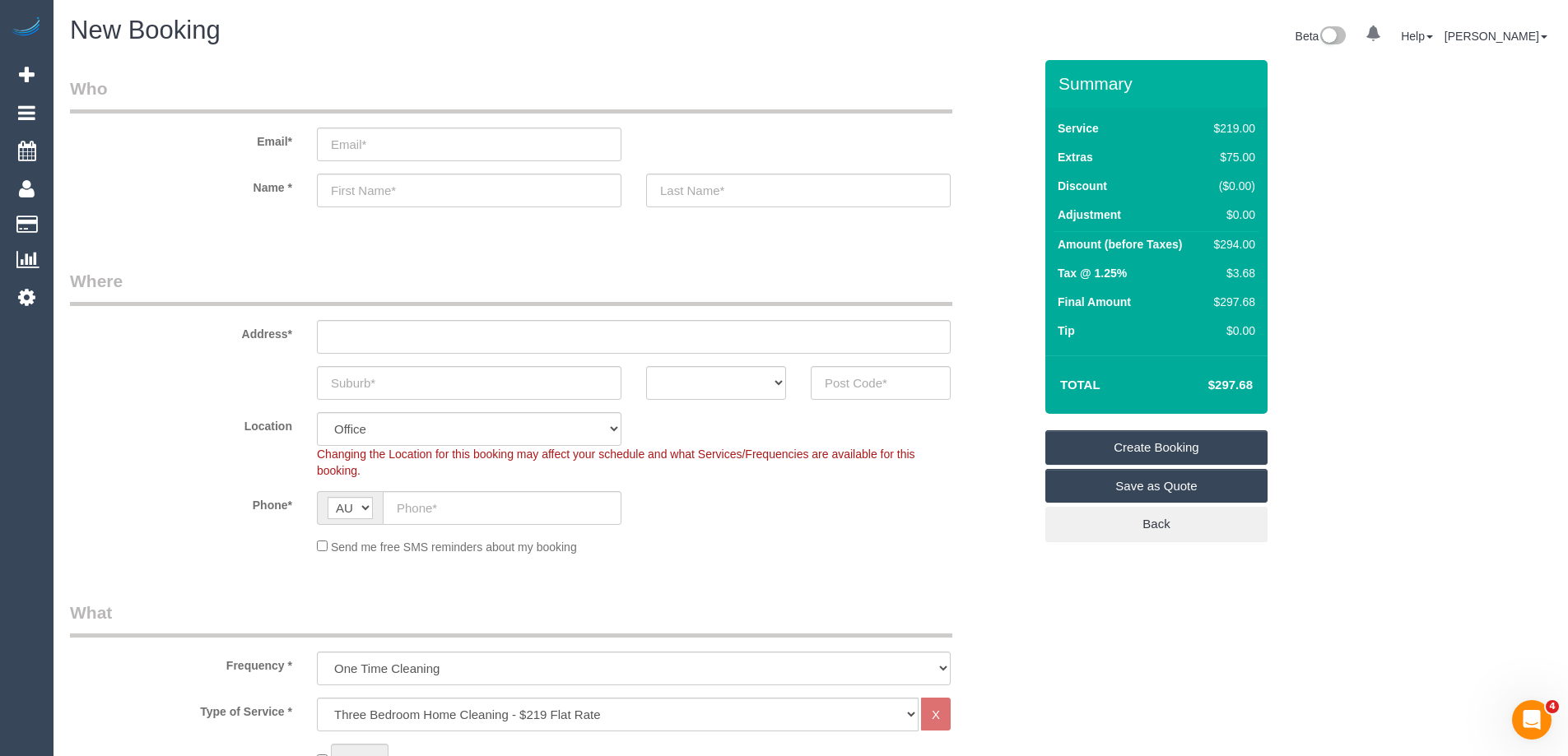
click at [1239, 242] on div "$294.00" at bounding box center [1230, 244] width 48 height 17
click at [1239, 242] on div "$333.00" at bounding box center [1230, 244] width 48 height 17
copy div "333.00"
click at [1298, 256] on div "Summary Service $219.00 Extras $114.00 Discount ($0.00) Adjustment $0.00 Amount…" at bounding box center [1218, 318] width 371 height 515
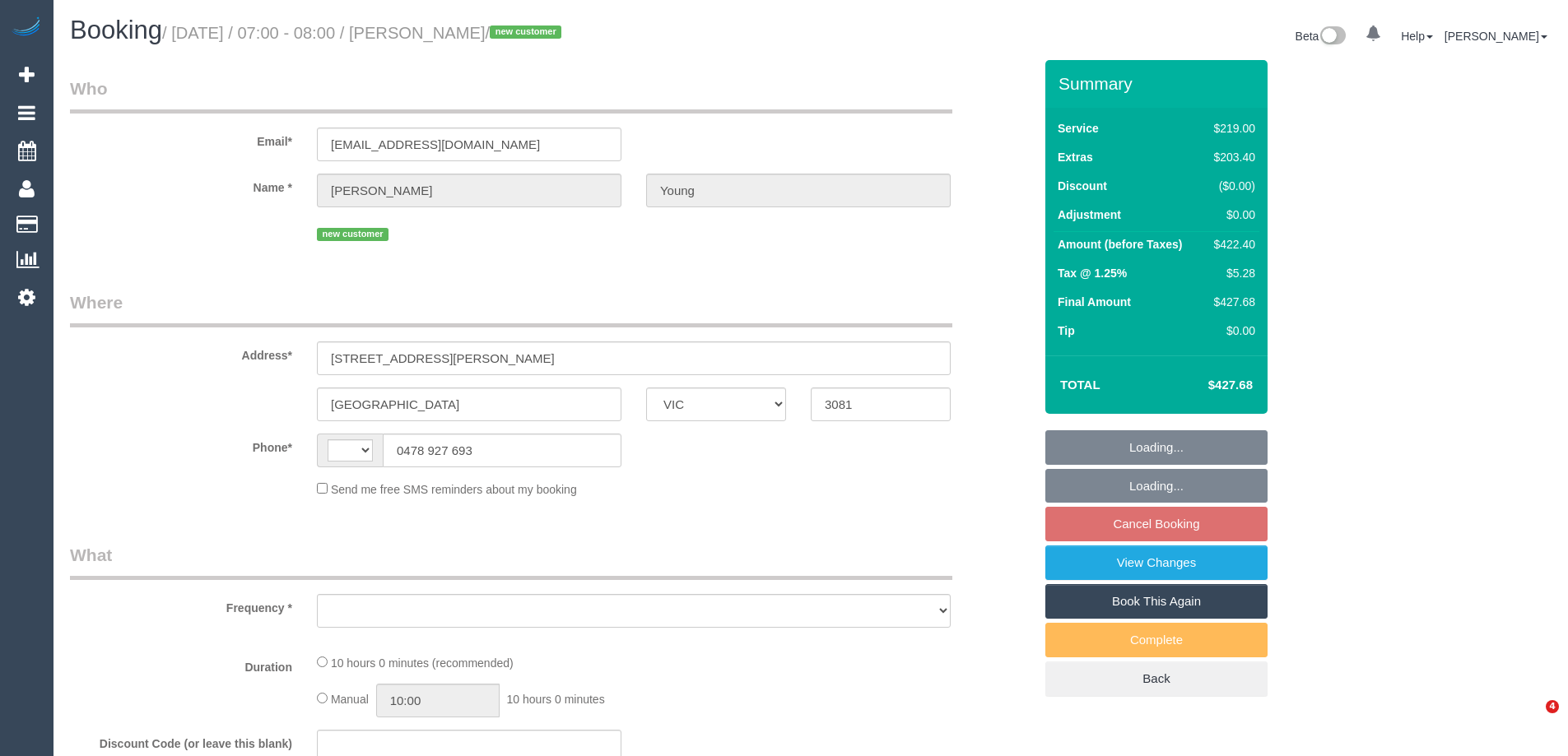
select select "VIC"
select select "string:AU"
select select "object:554"
select select "string:stripe-pm_1S3Ax62GScqysDRV3Ld263yA"
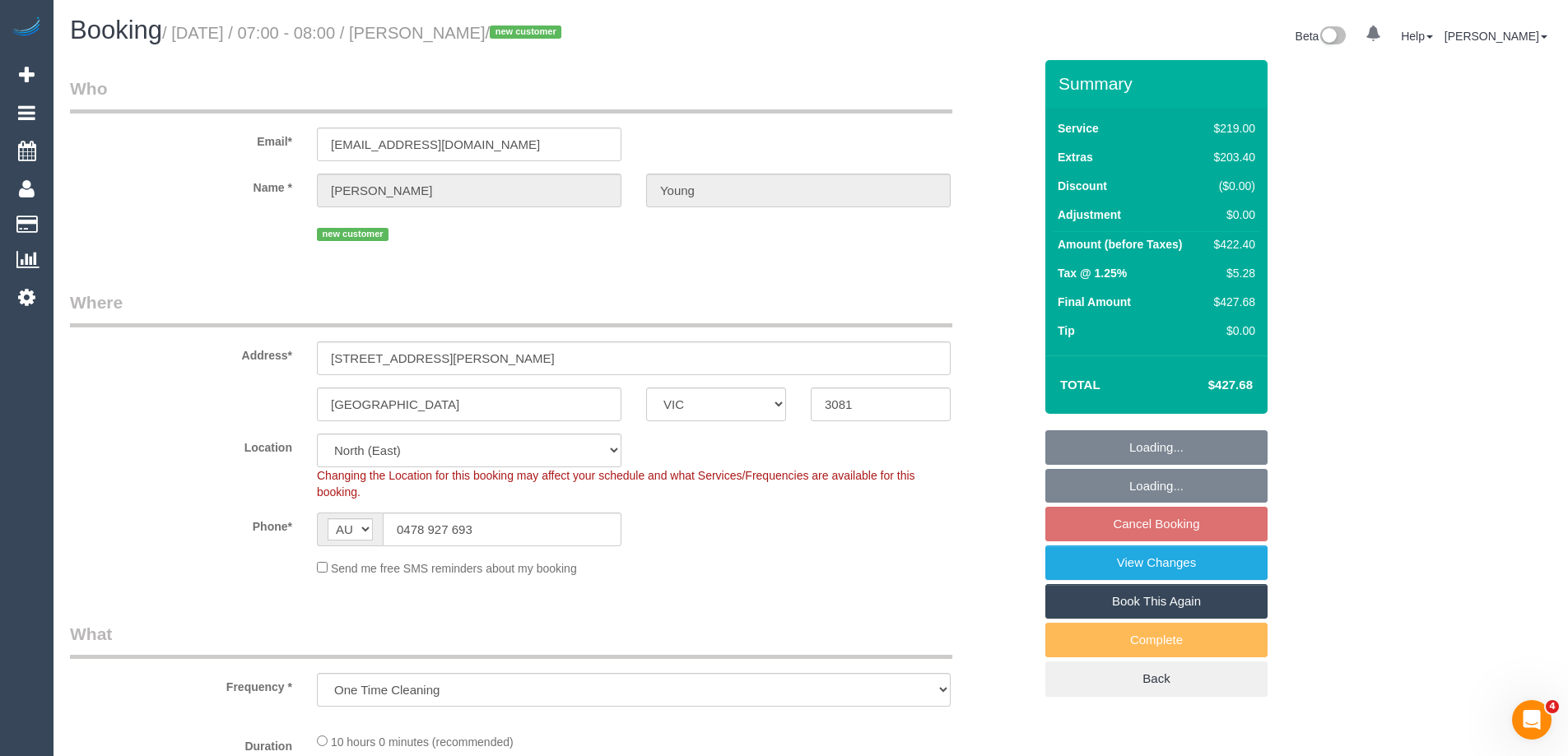
select select "number:28"
select select "number:15"
select select "number:18"
select select "number:22"
select select "number:35"
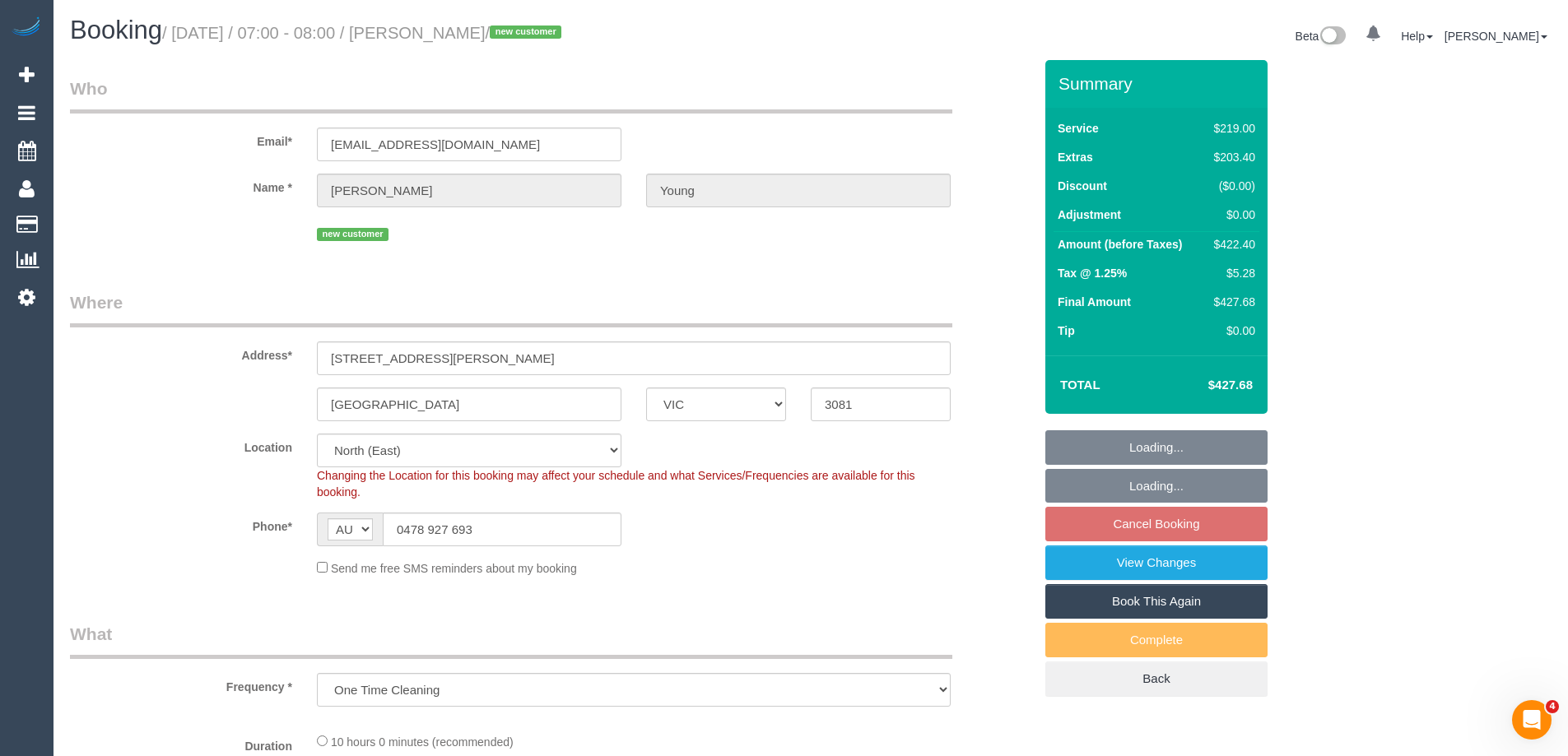
select select "number:26"
select select "spot1"
select select "object:1427"
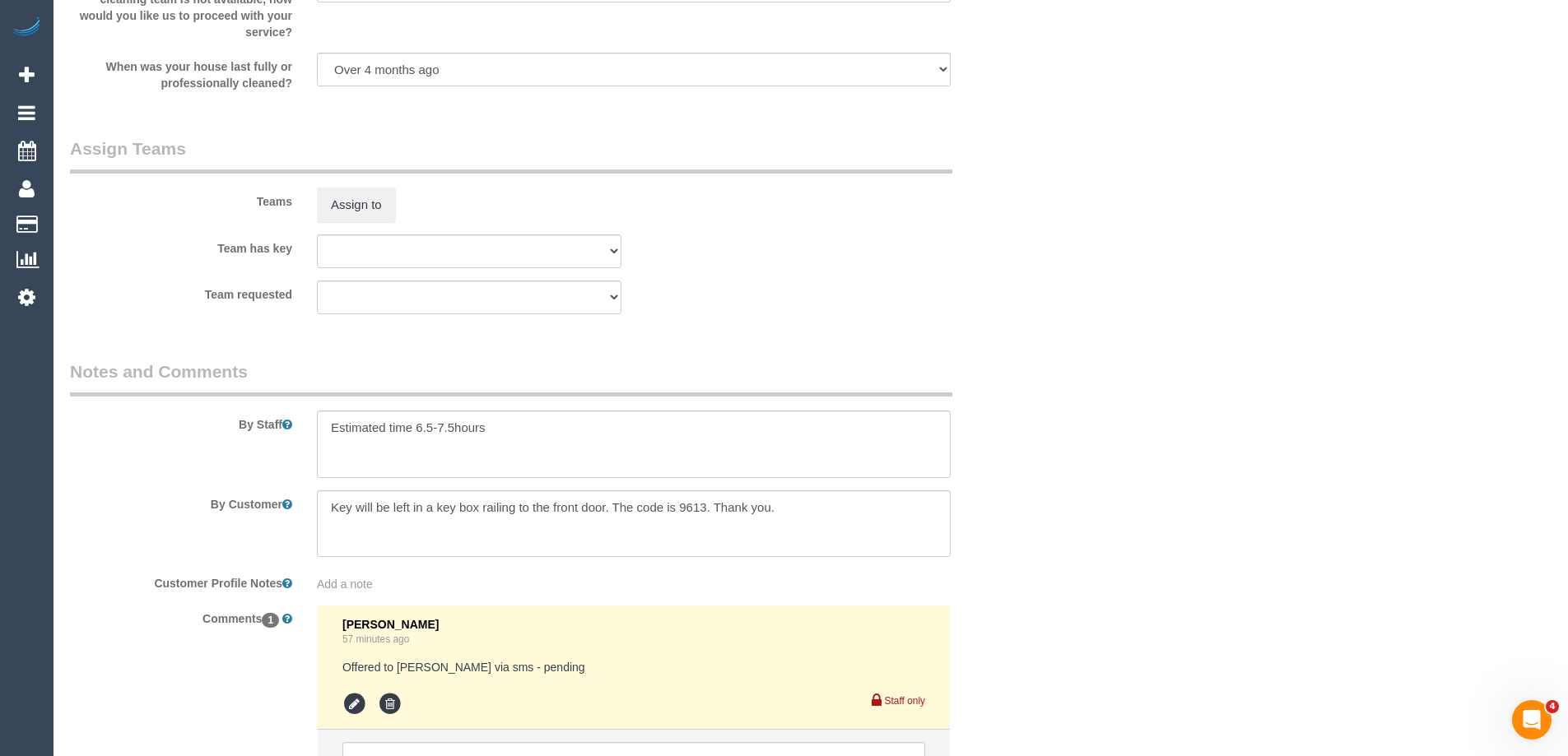
scroll to position [2550, 0]
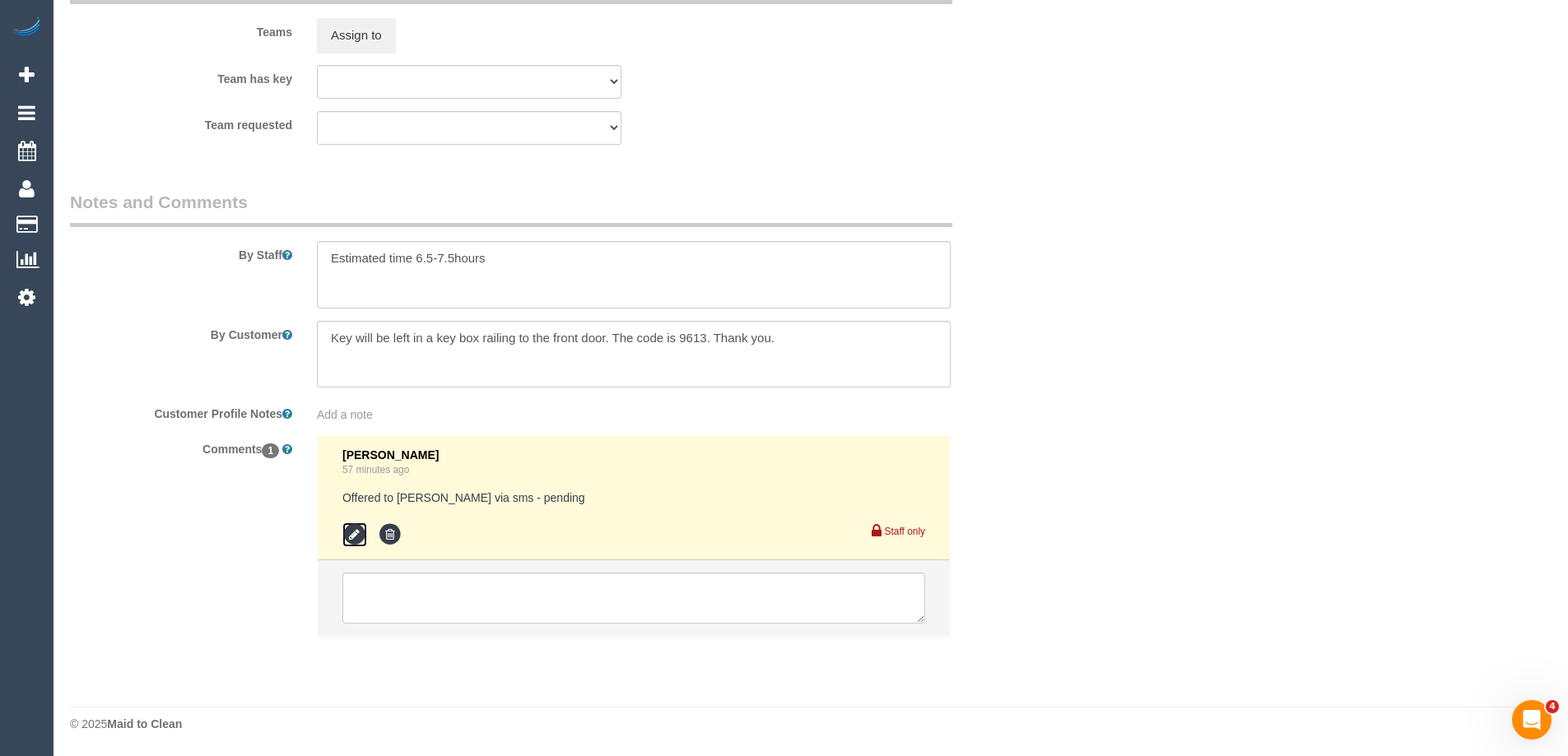
click at [351, 534] on icon at bounding box center [354, 535] width 24 height 24
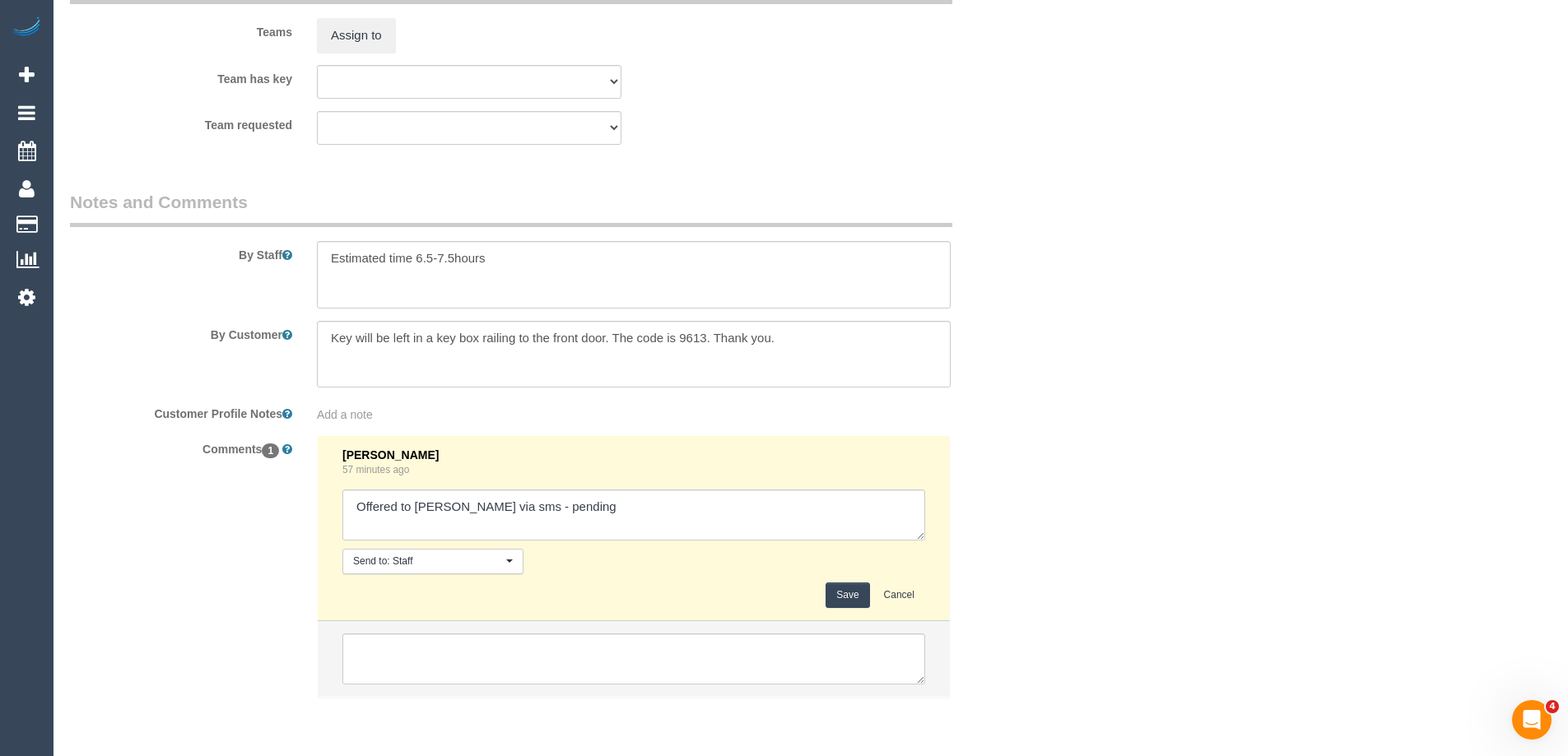
click at [725, 501] on textarea at bounding box center [633, 515] width 583 height 51
type textarea "Offered to Yann via sms - pending- N/A"
click at [849, 601] on button "Save" at bounding box center [847, 595] width 44 height 25
click at [1042, 537] on div "Comments 1 Laura Butera 57 minutes ago Send to: Staff Nothing selected Send to:…" at bounding box center [551, 575] width 987 height 279
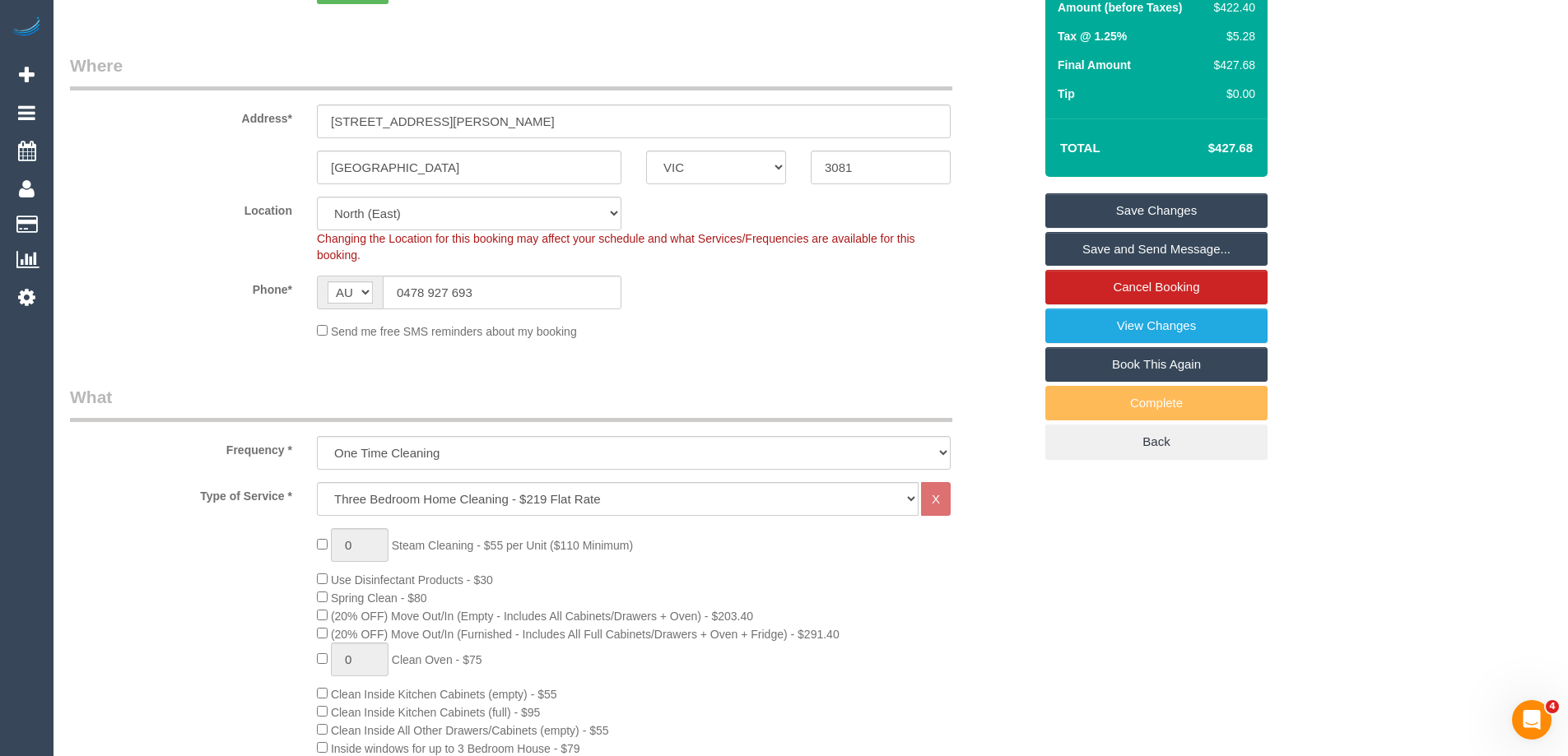
scroll to position [0, 0]
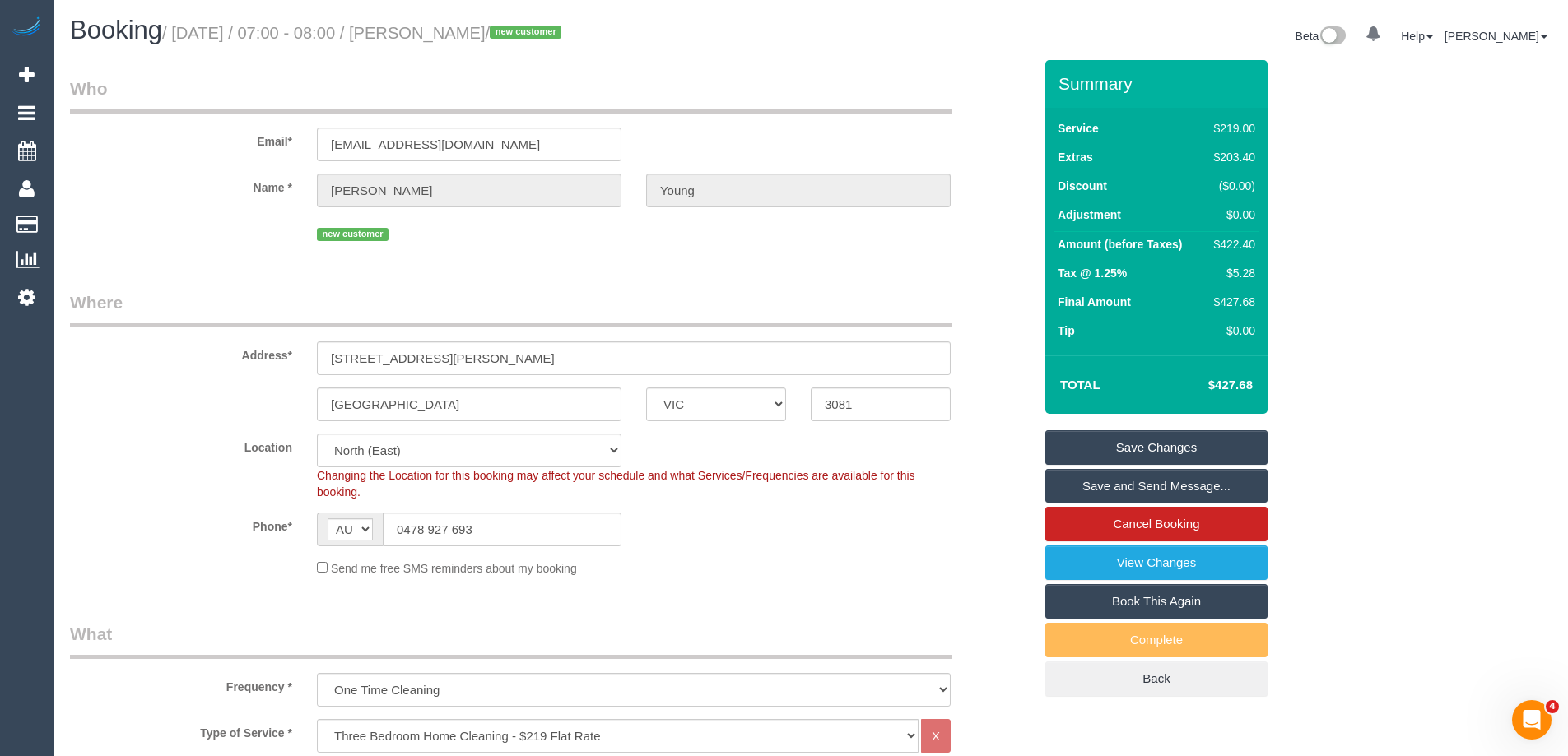
click at [1232, 240] on div "$422.40" at bounding box center [1230, 244] width 48 height 17
copy div "422.40"
click at [1389, 255] on div "Summary Service $219.00 Extras $203.40 Discount ($0.00) Adjustment $0.00 Amount…" at bounding box center [1218, 395] width 371 height 670
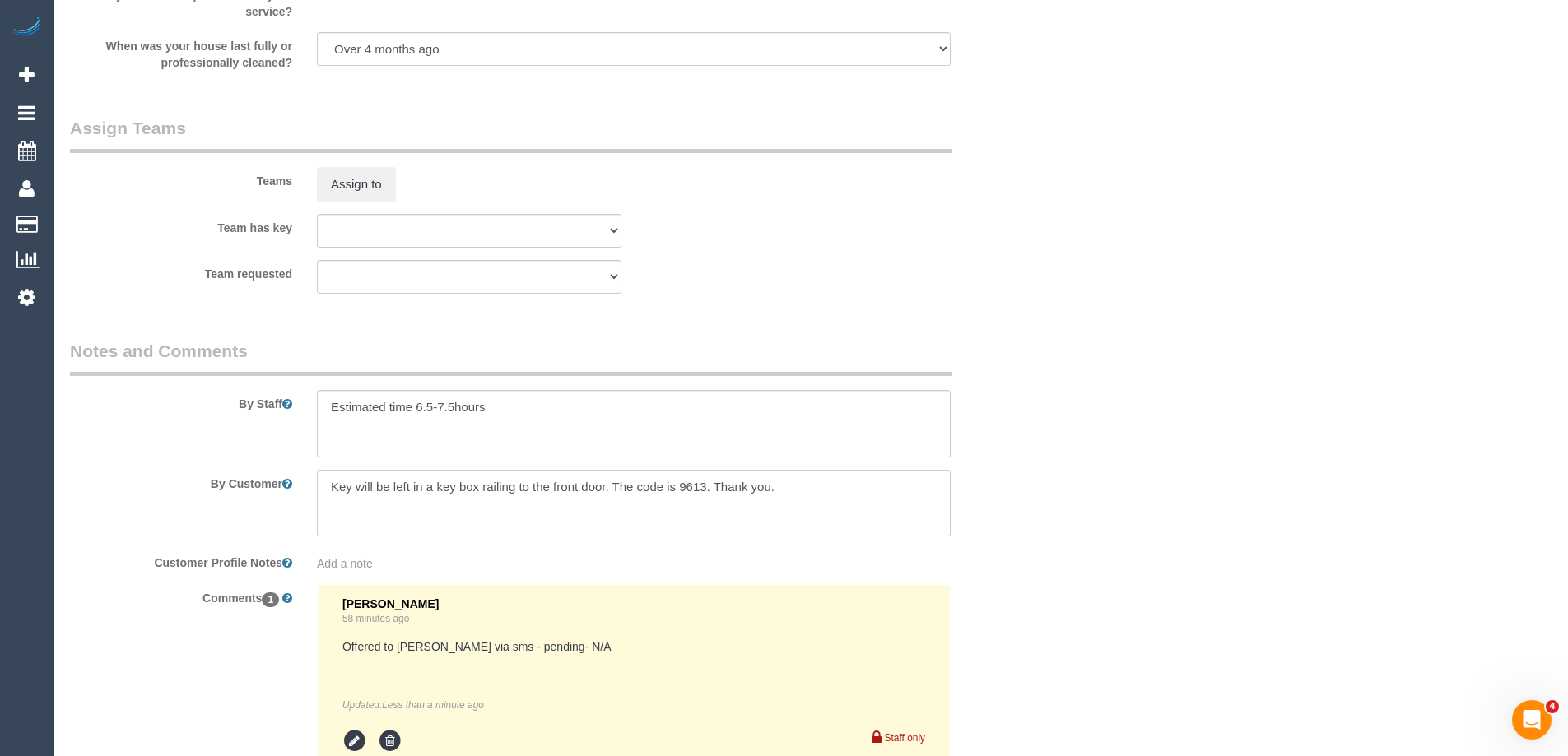
scroll to position [2551, 0]
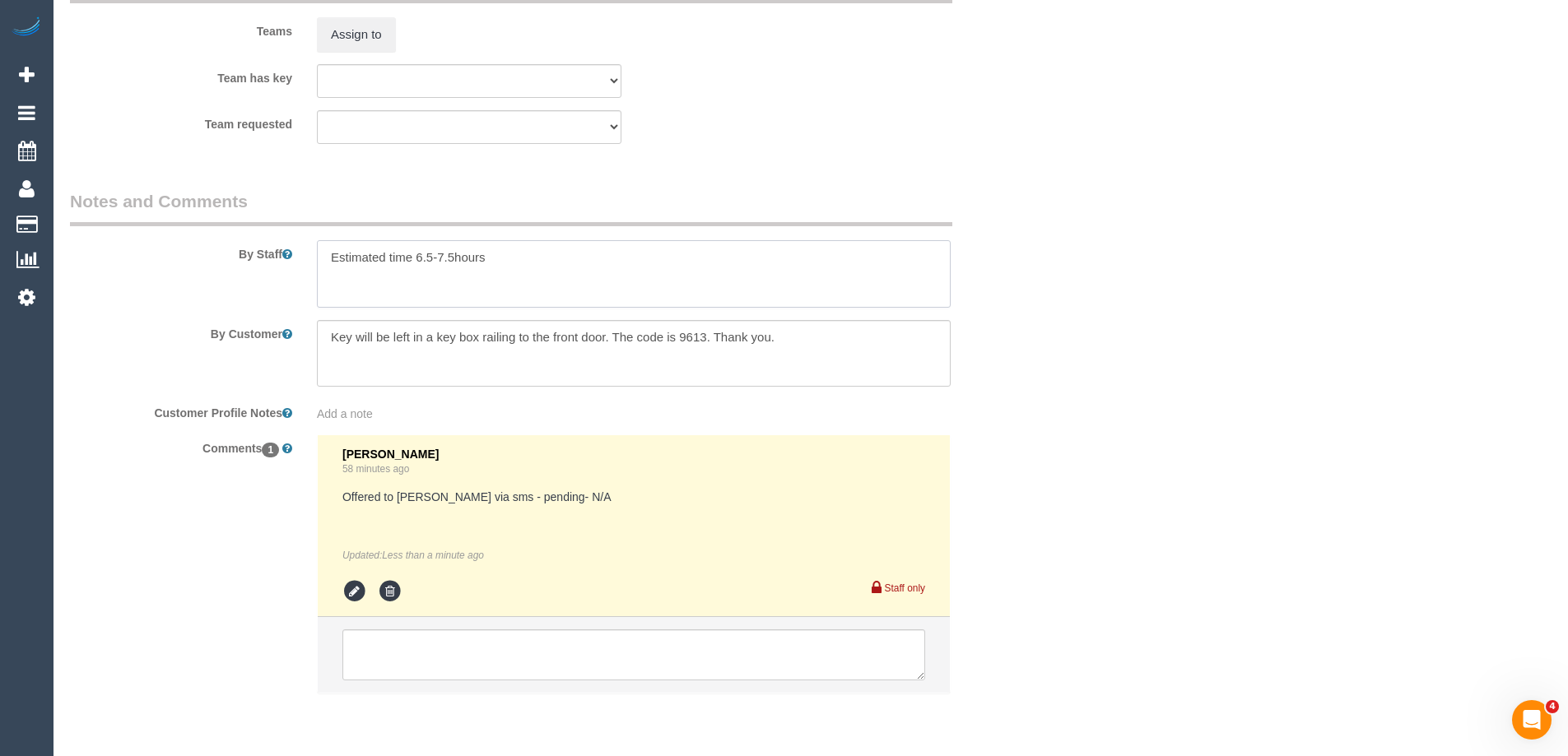
click at [560, 252] on textarea at bounding box center [633, 273] width 633 height 67
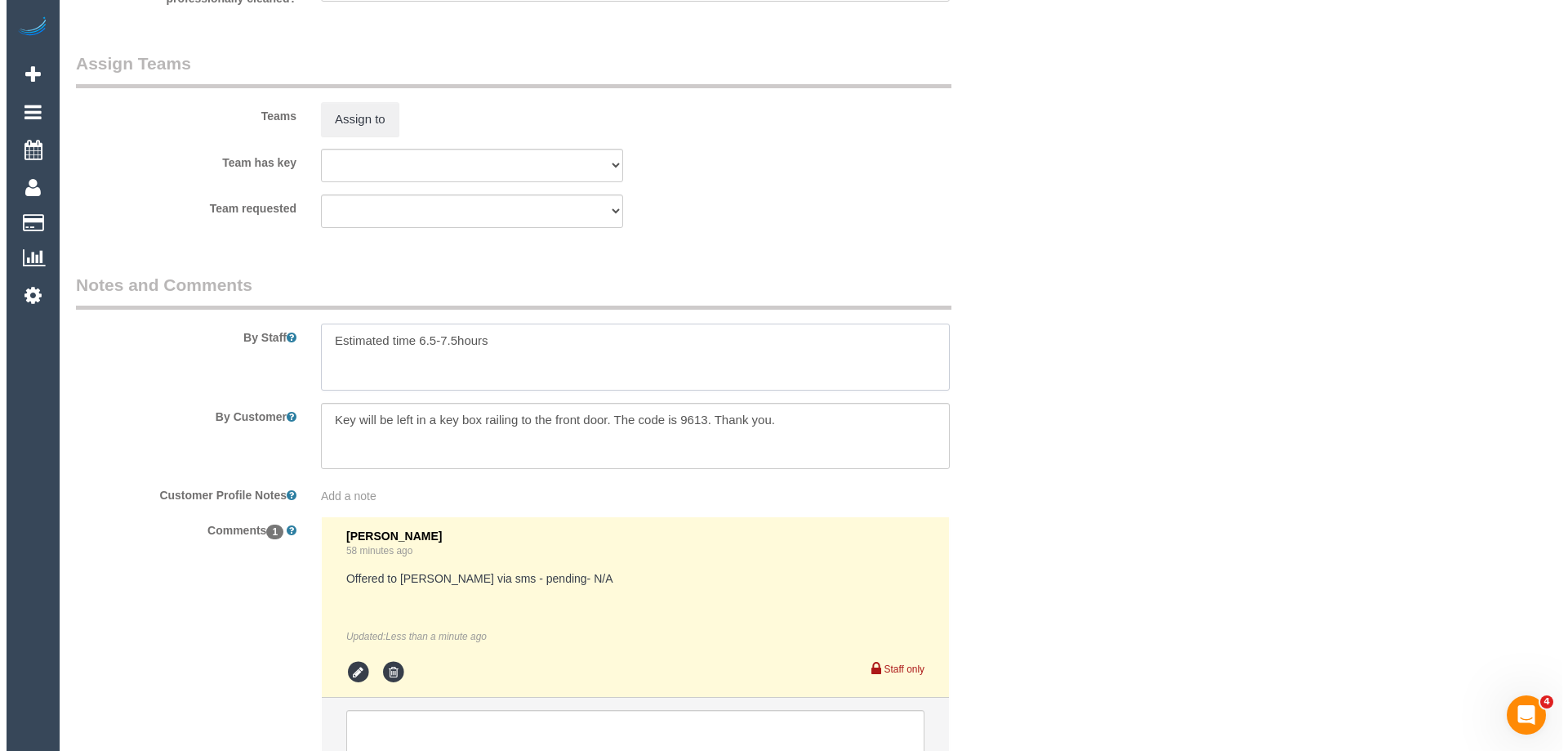
scroll to position [2370, 0]
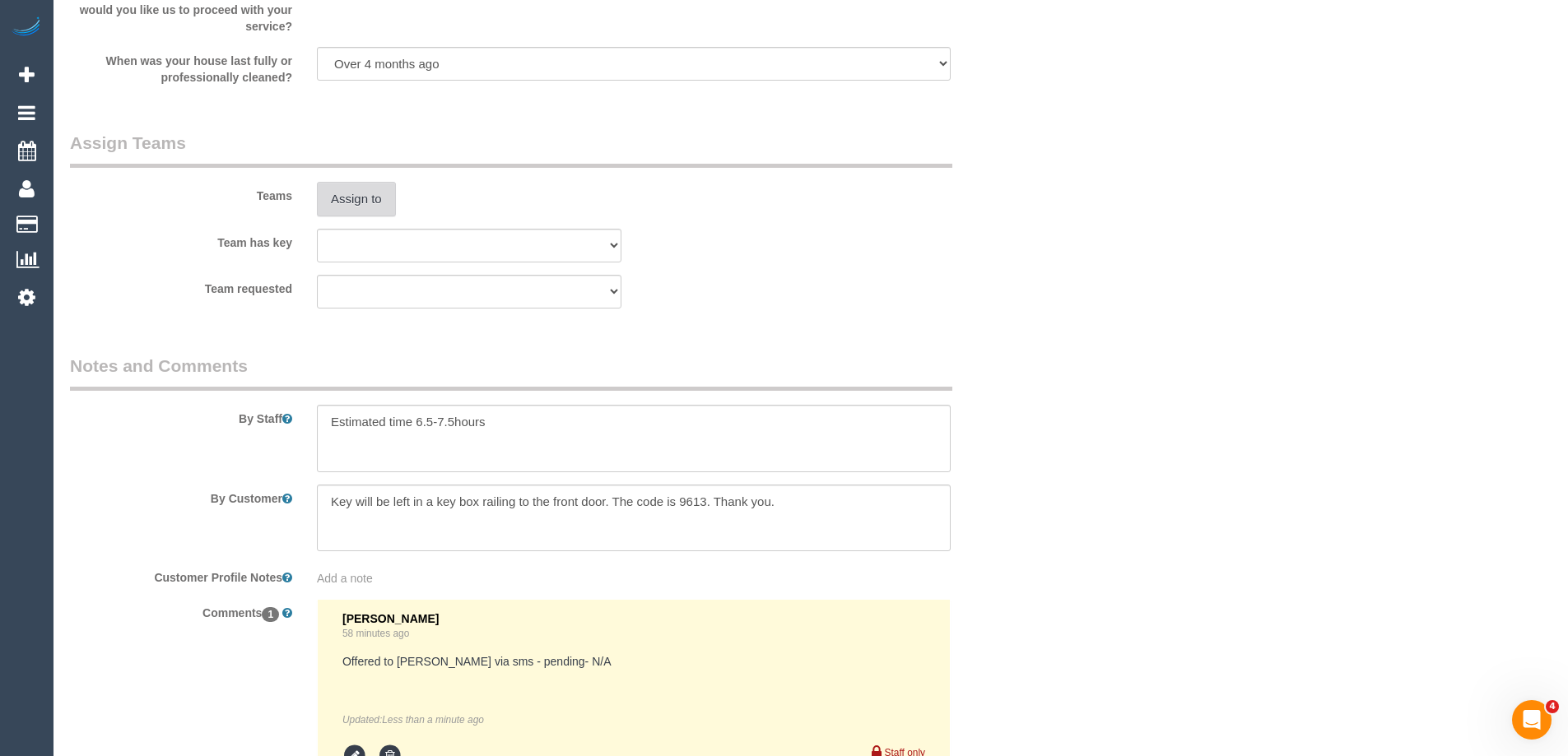
click at [353, 193] on button "Assign to" at bounding box center [356, 198] width 79 height 34
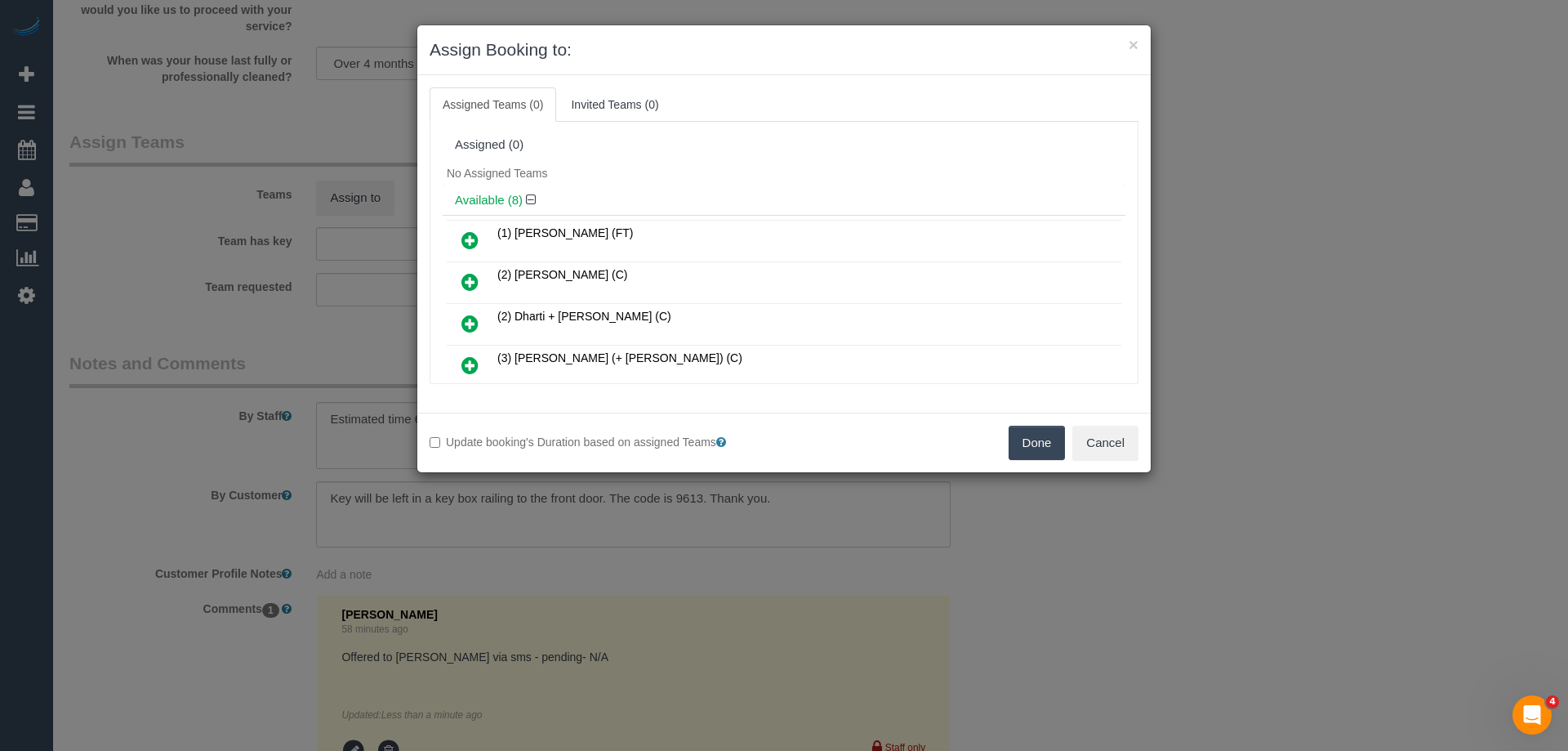
click at [684, 142] on div "Assigned (0)" at bounding box center [784, 145] width 659 height 14
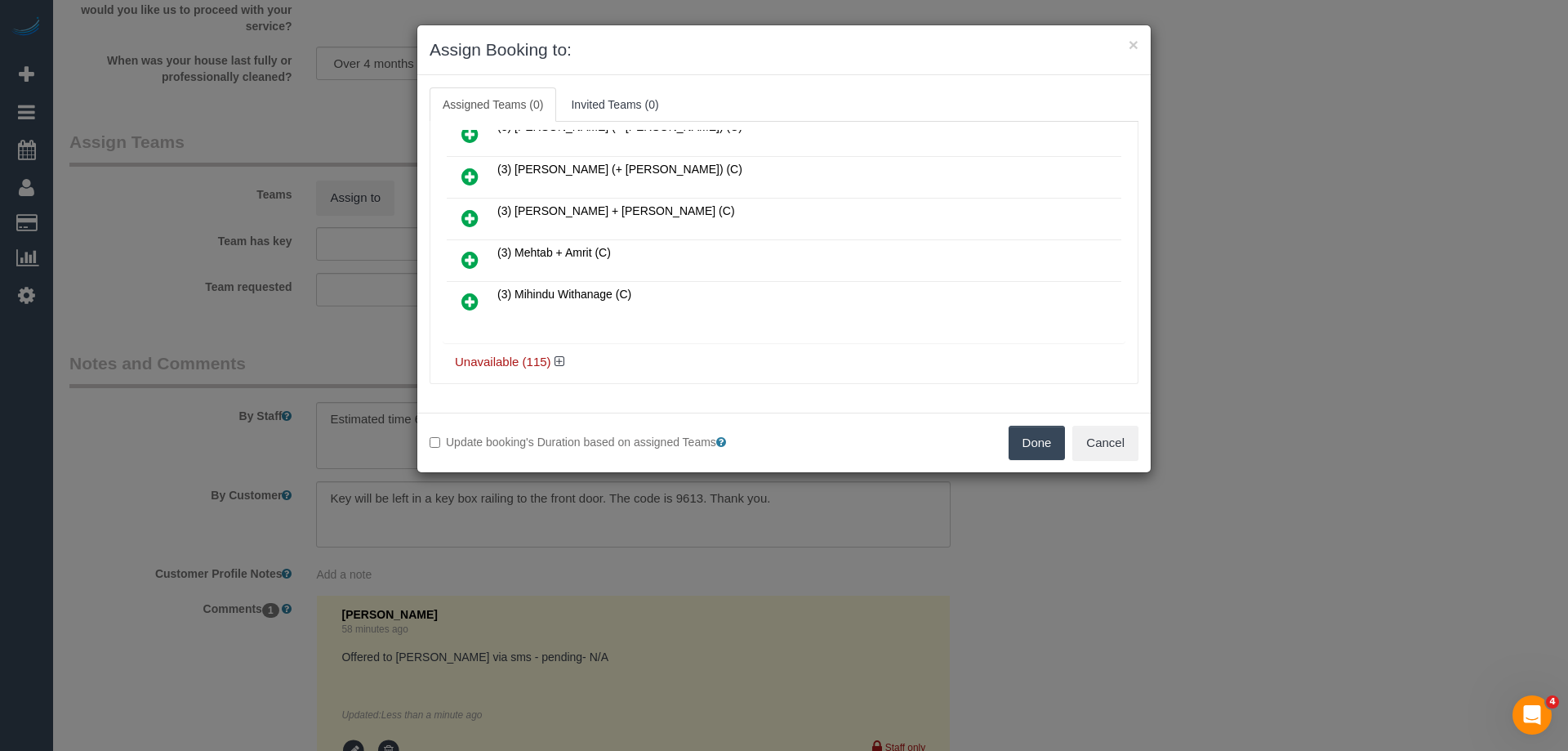
click at [466, 265] on icon at bounding box center [471, 260] width 17 height 19
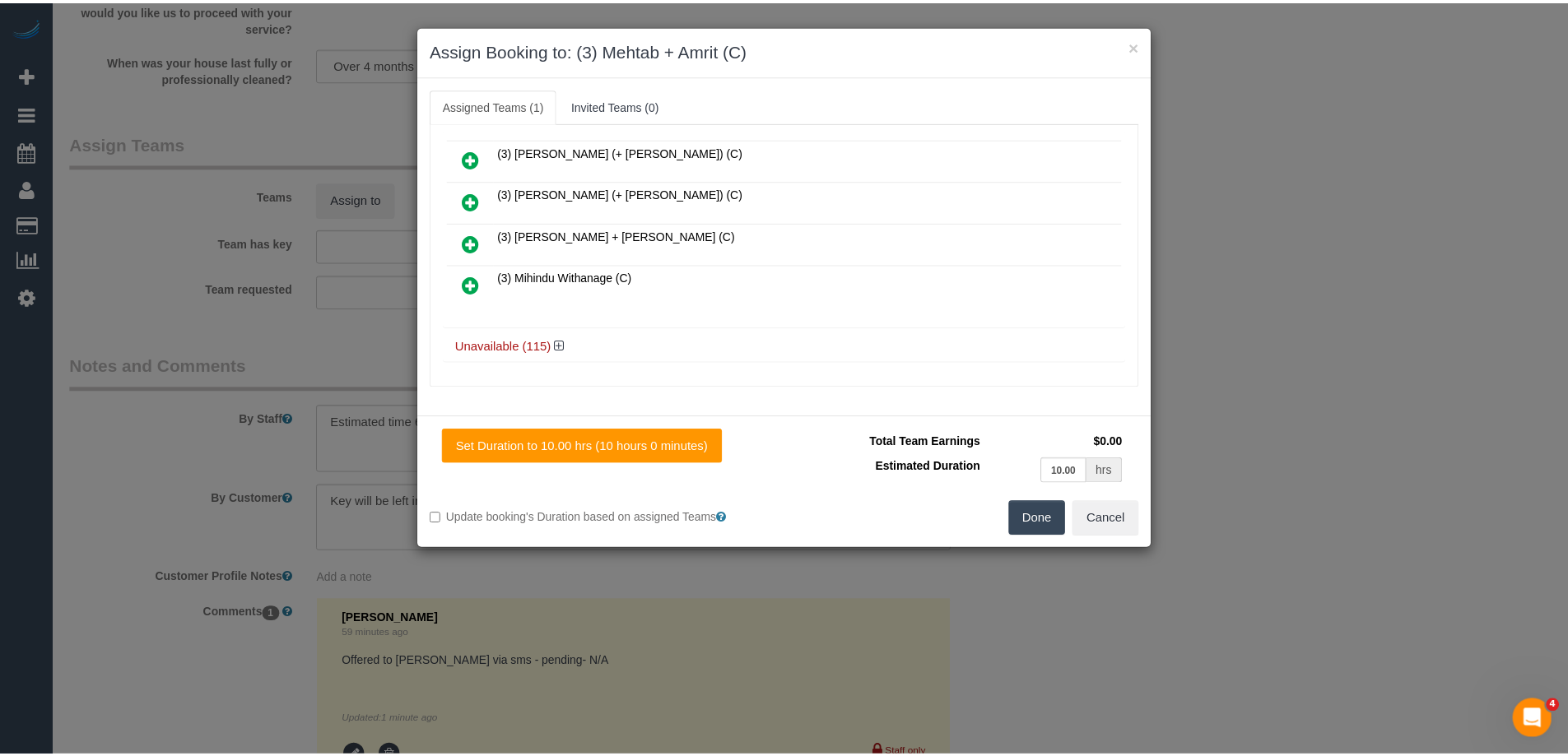
scroll to position [0, 0]
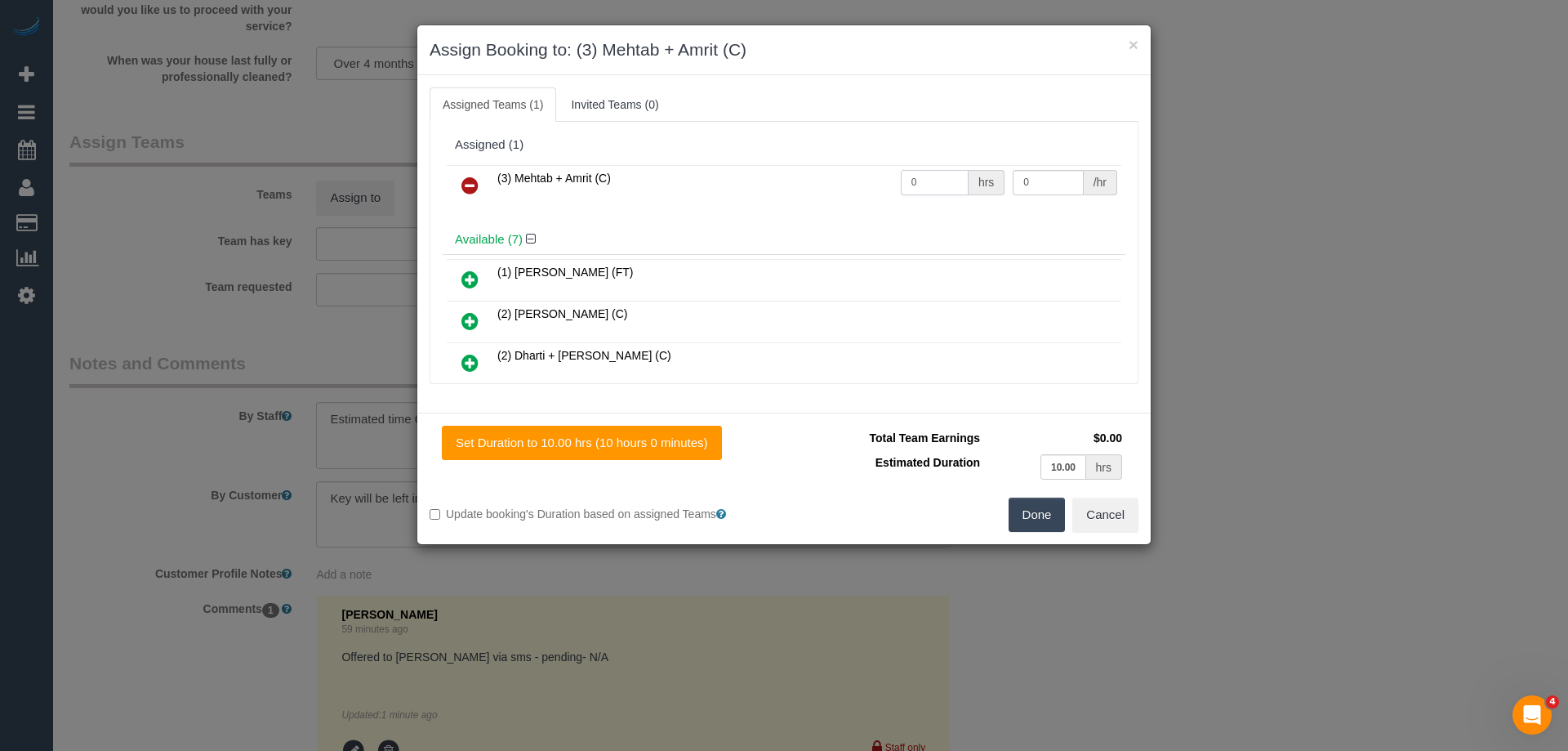
click at [931, 185] on input "0" at bounding box center [935, 182] width 68 height 25
type input "1"
click at [1053, 185] on input "0" at bounding box center [1048, 182] width 71 height 25
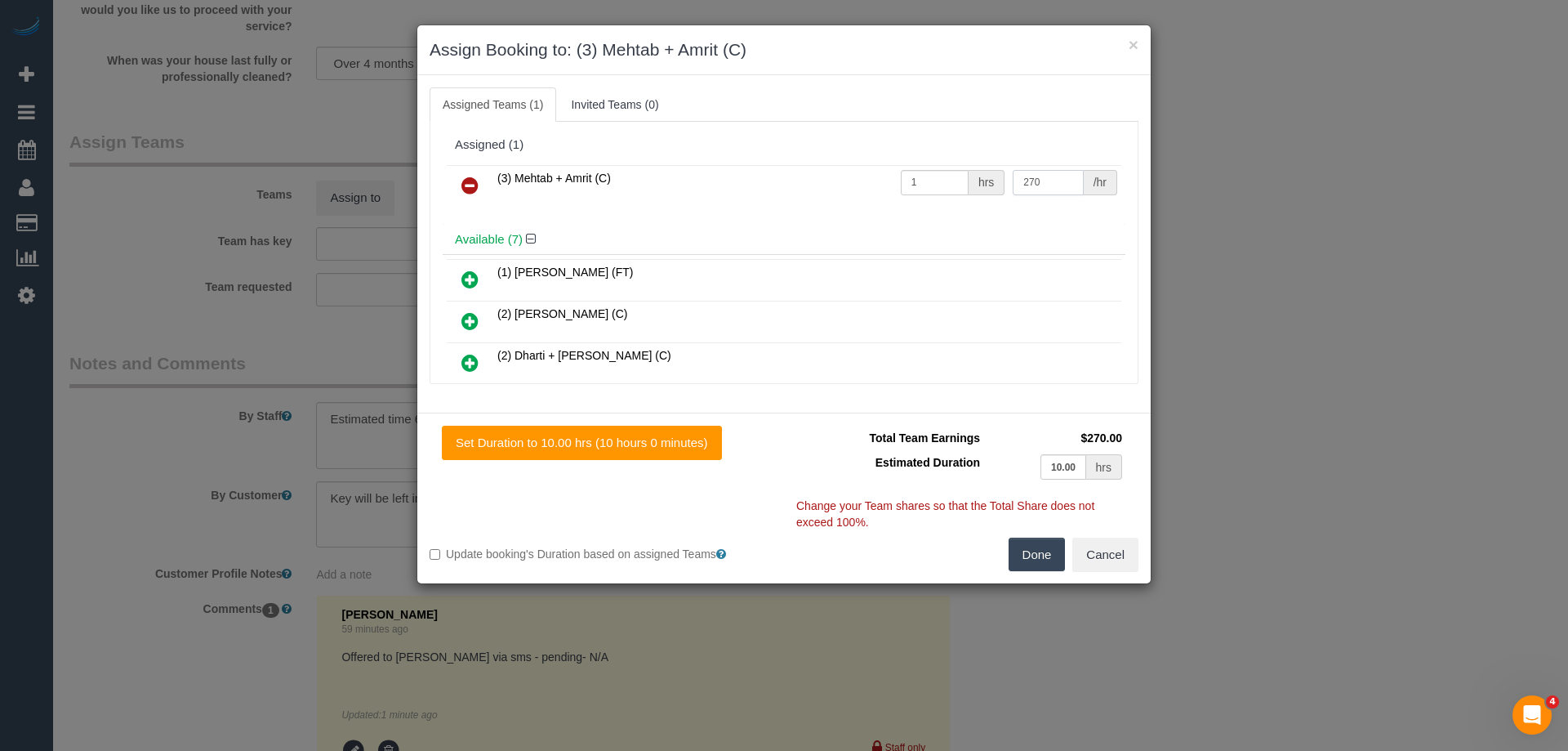
type input "270"
click at [1046, 557] on button "Done" at bounding box center [1037, 554] width 57 height 34
click at [1046, 557] on div "× Assign Booking to: (3) Mehtab + Amrit (C) Assigned Teams (1) Invited Teams (0…" at bounding box center [784, 375] width 1568 height 751
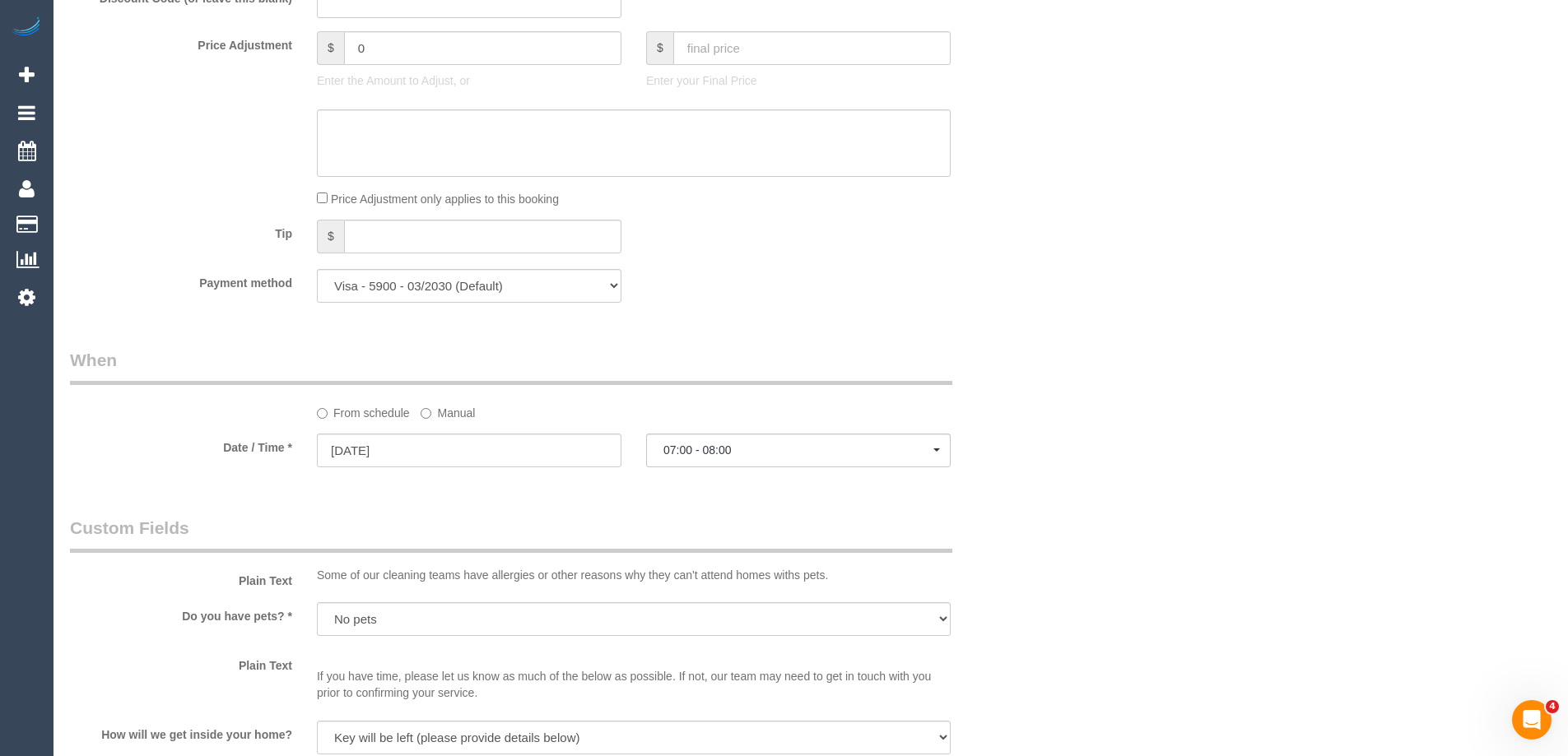
scroll to position [1234, 0]
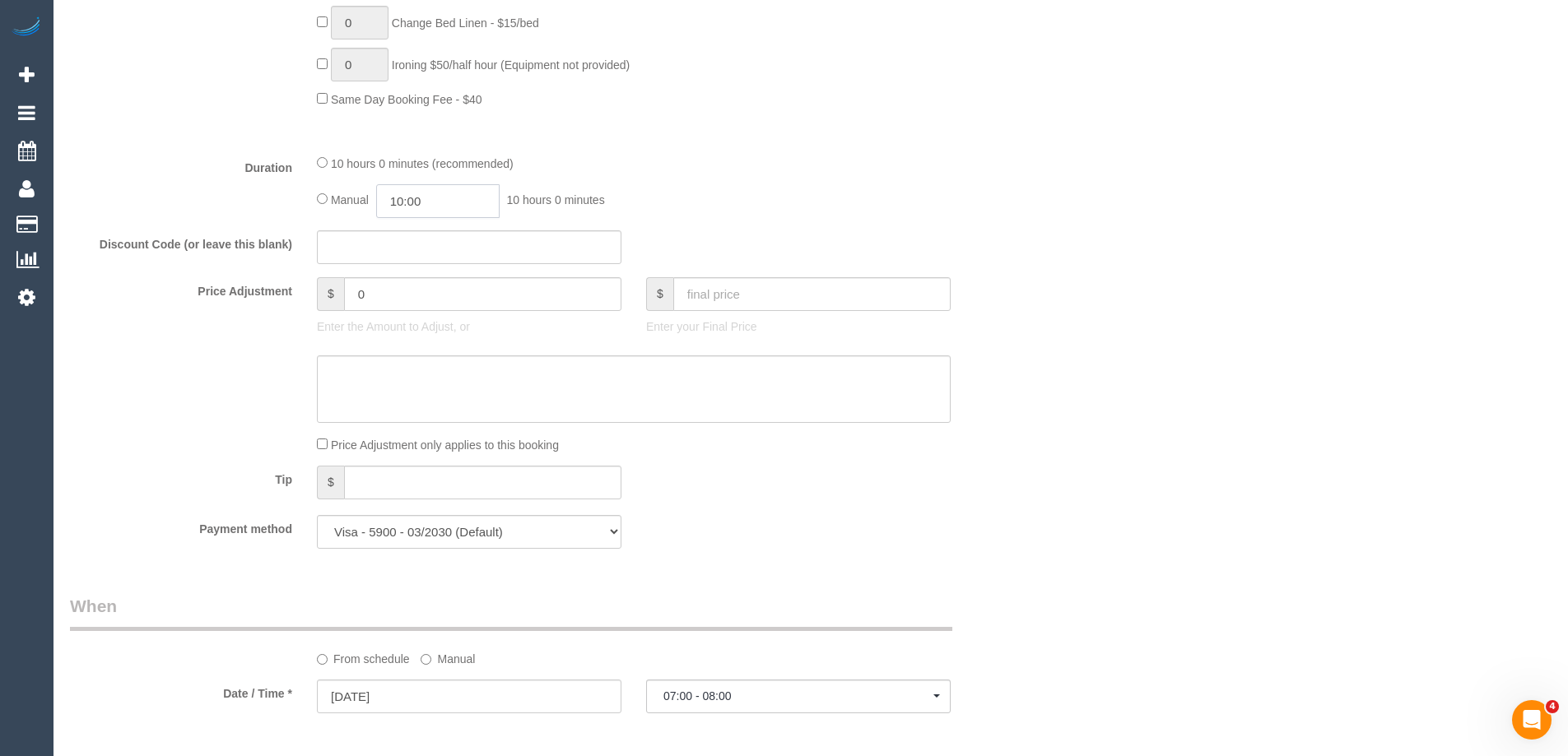
click at [433, 199] on input "10:00" at bounding box center [437, 201] width 124 height 34
click at [407, 305] on li "03:30" at bounding box center [419, 302] width 73 height 21
click at [473, 200] on input "03:30" at bounding box center [437, 201] width 124 height 34
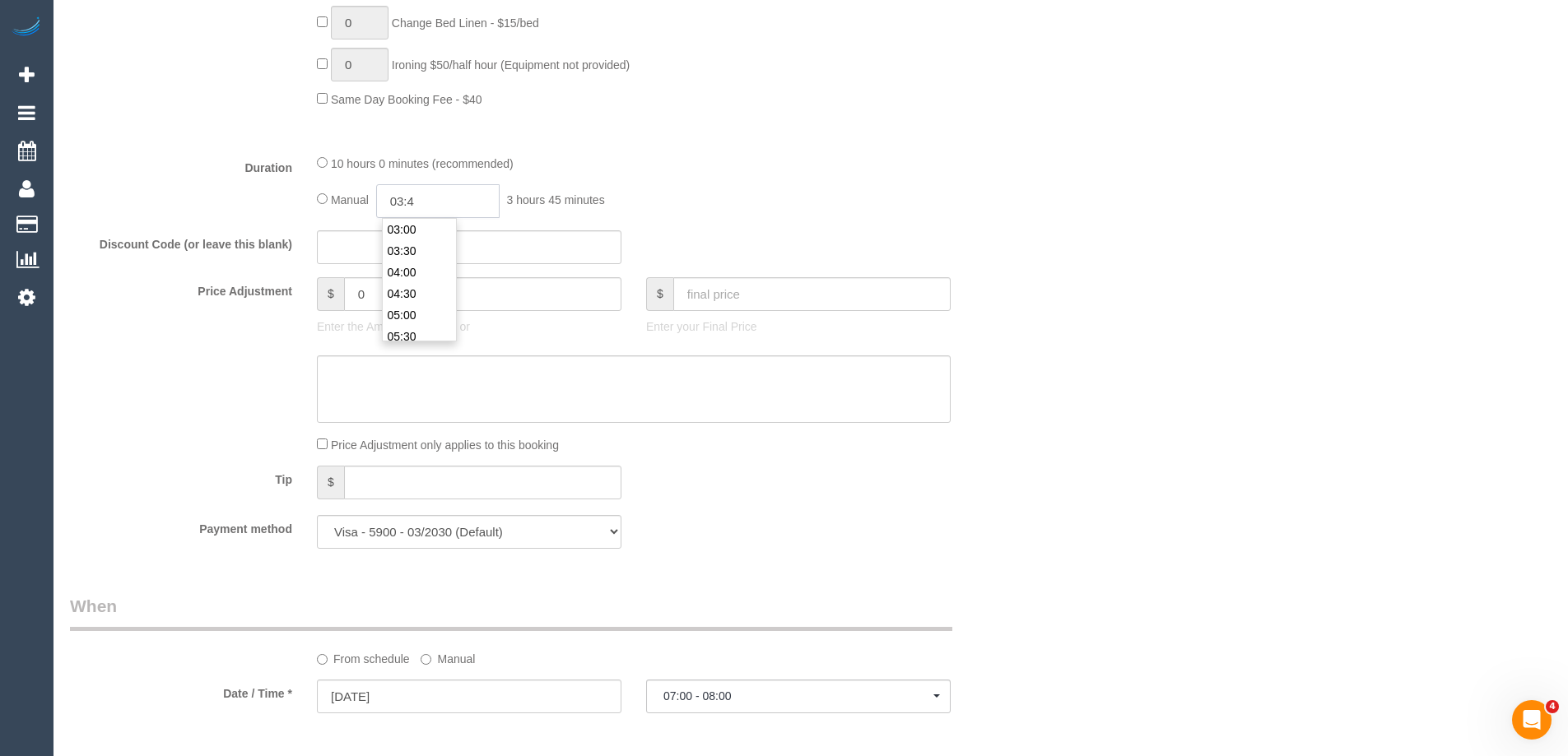
type input "03:45"
select select "spot16"
select select
type input "03:45"
select select "spot31"
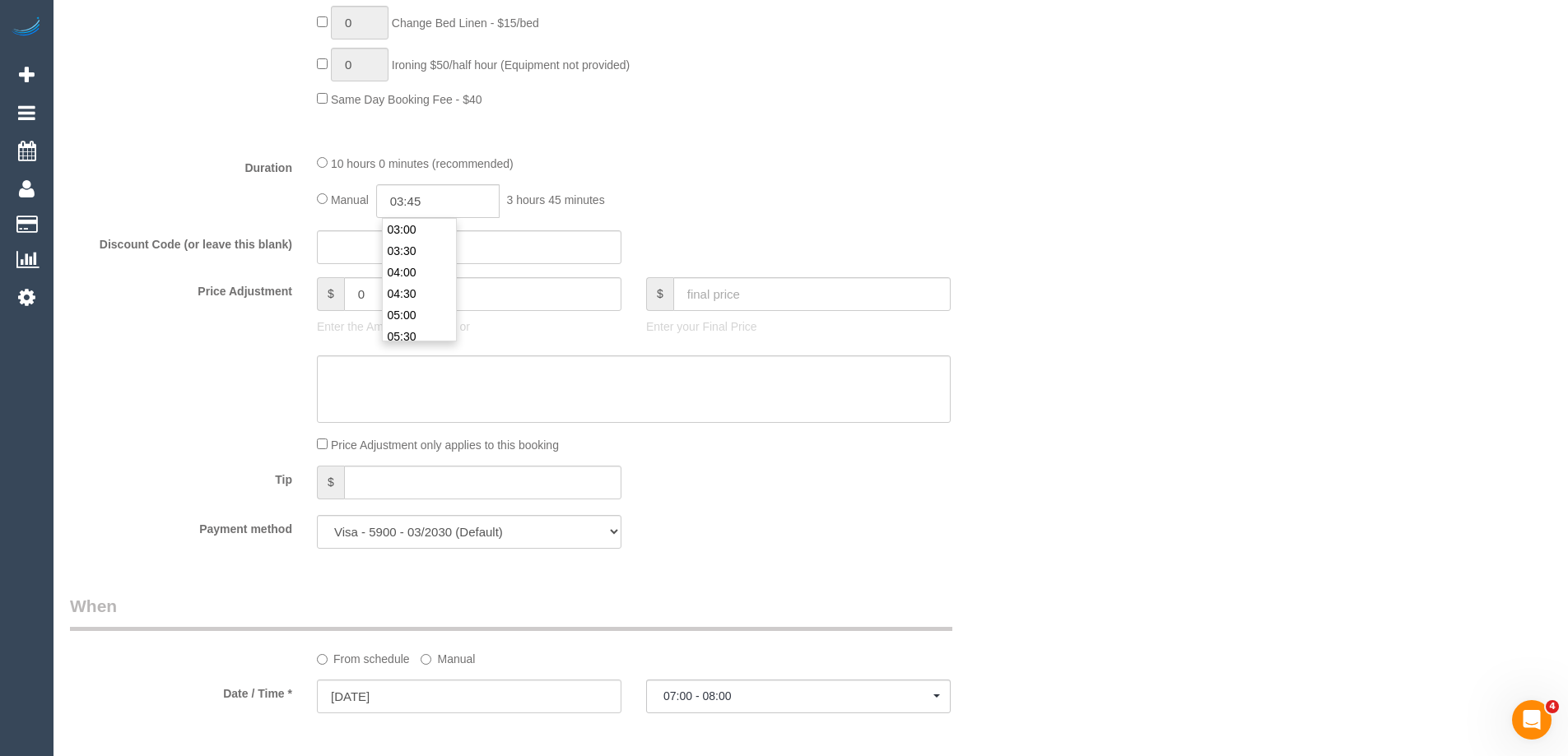
drag, startPoint x: 1060, startPoint y: 323, endPoint x: 1079, endPoint y: 311, distance: 22.5
click at [1061, 322] on div "Who Email* charpsyoung@gmail.com Name * Simon Young new customer Where Address*…" at bounding box center [811, 448] width 1481 height 3245
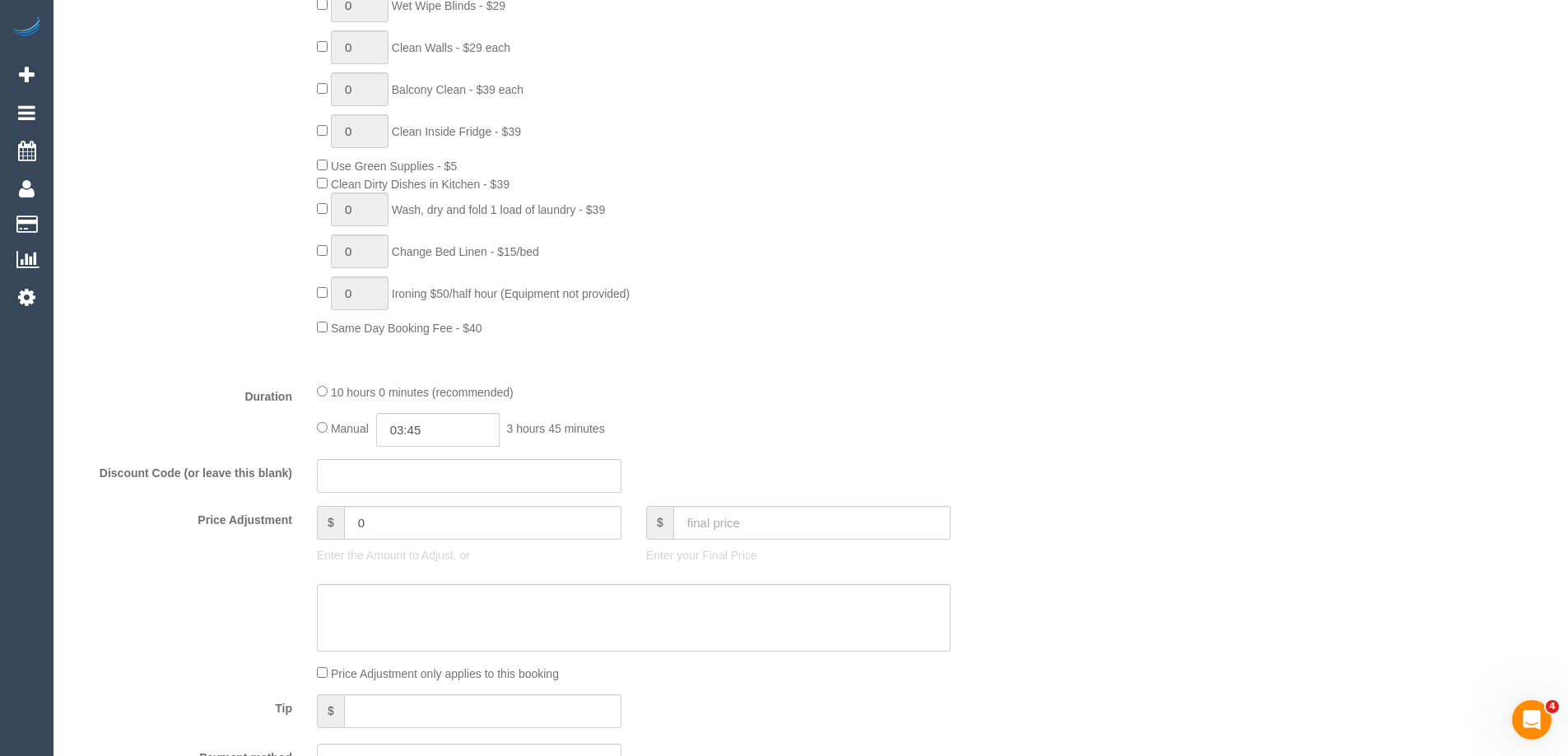
select select "spot46"
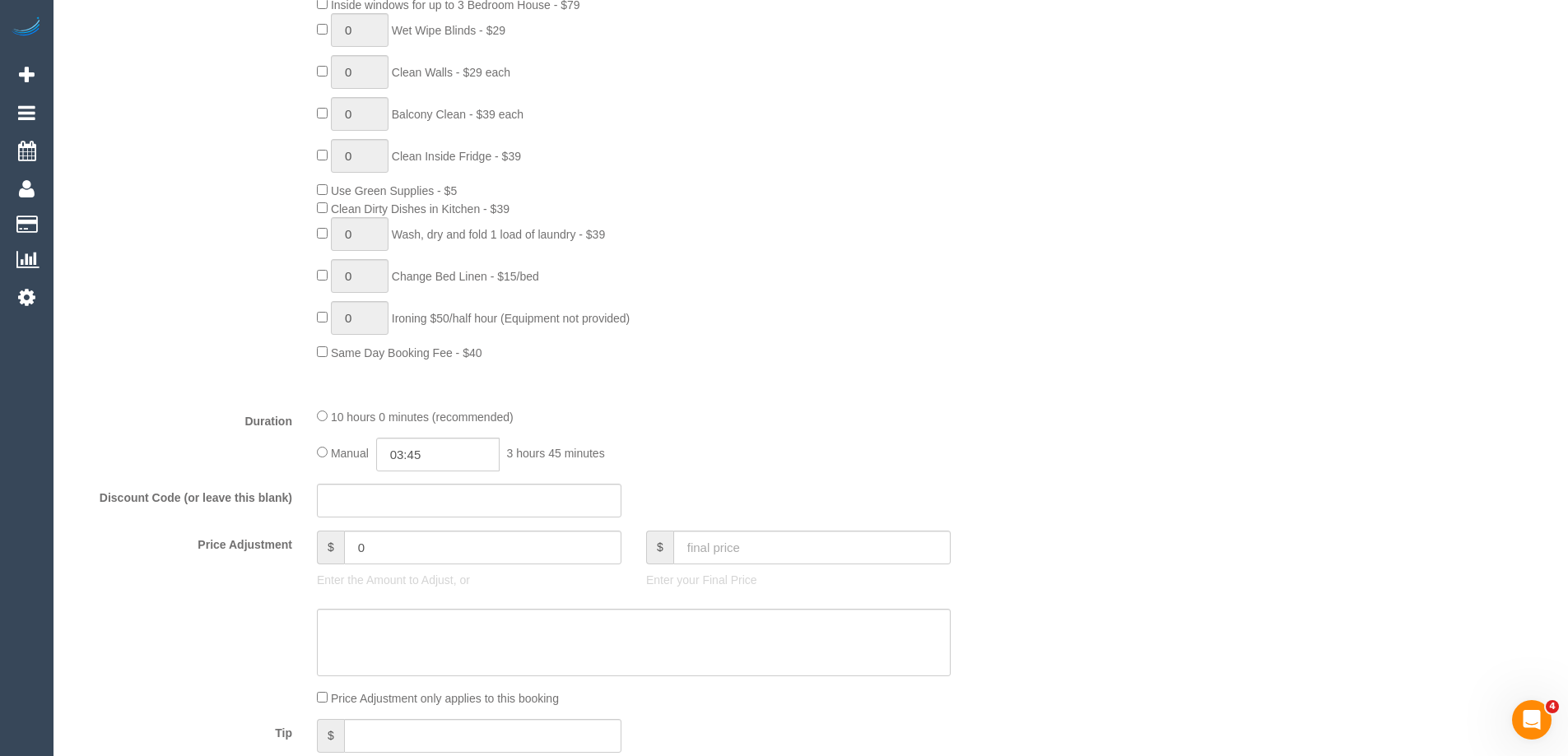
scroll to position [740, 0]
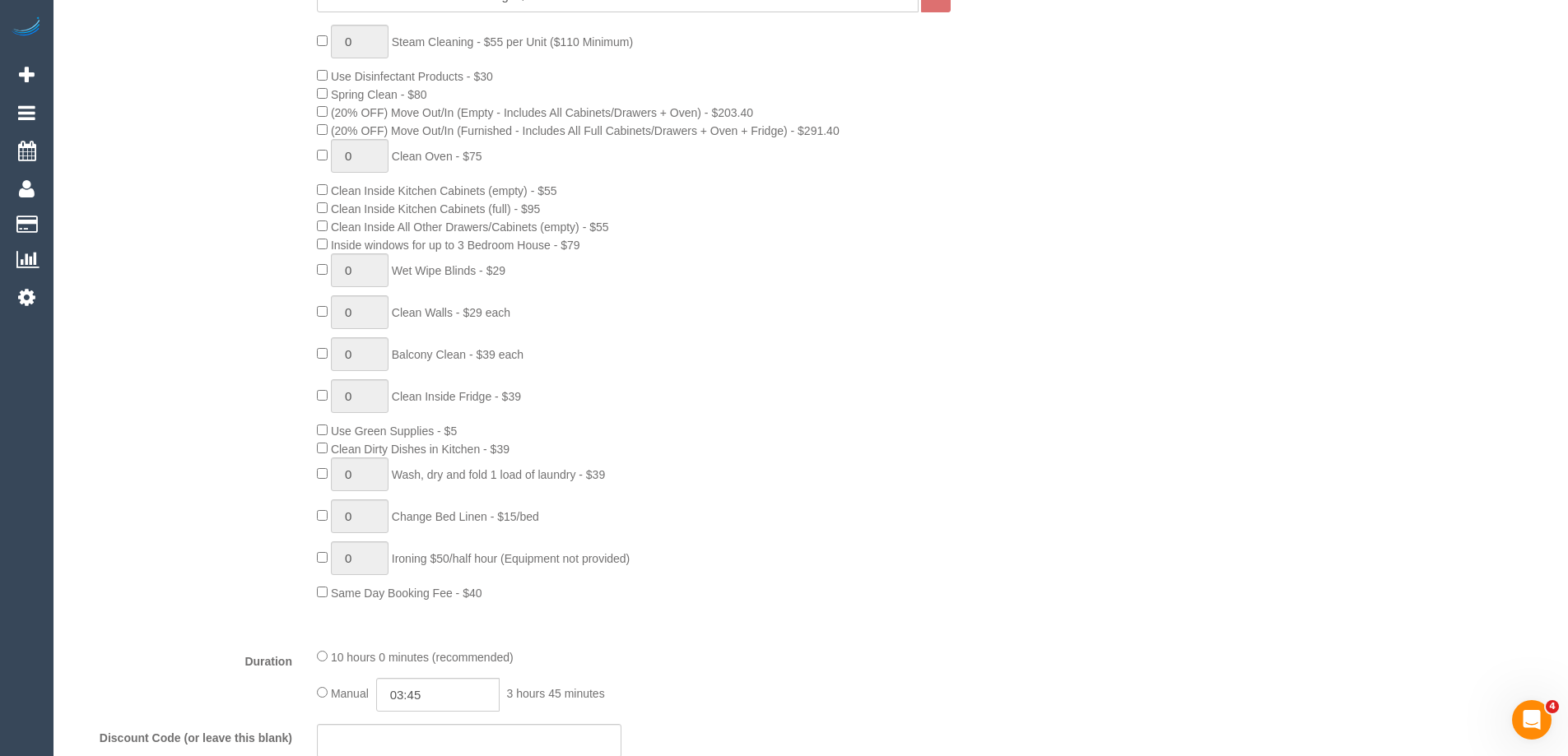
select select "spot61"
select select "spot76"
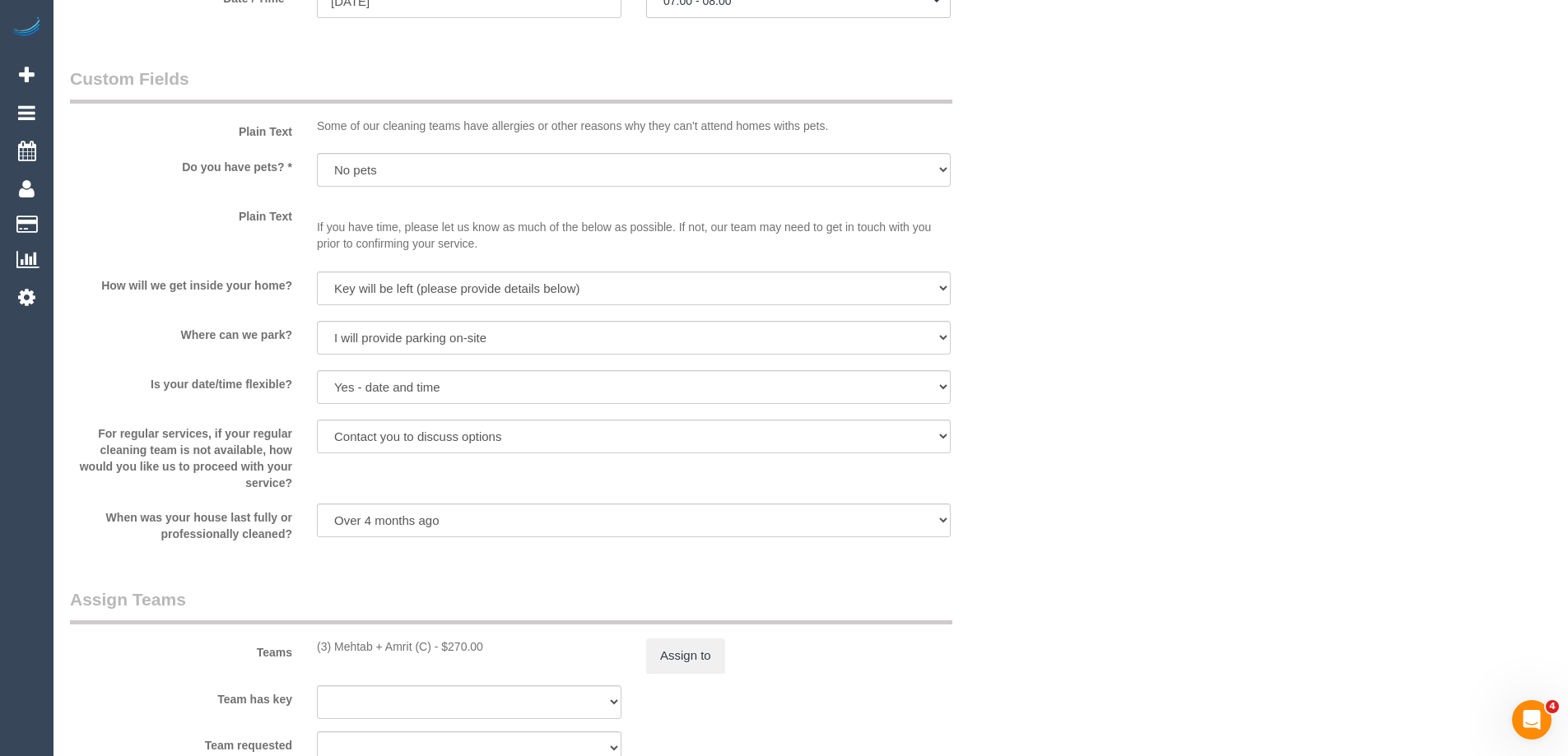
scroll to position [2304, 0]
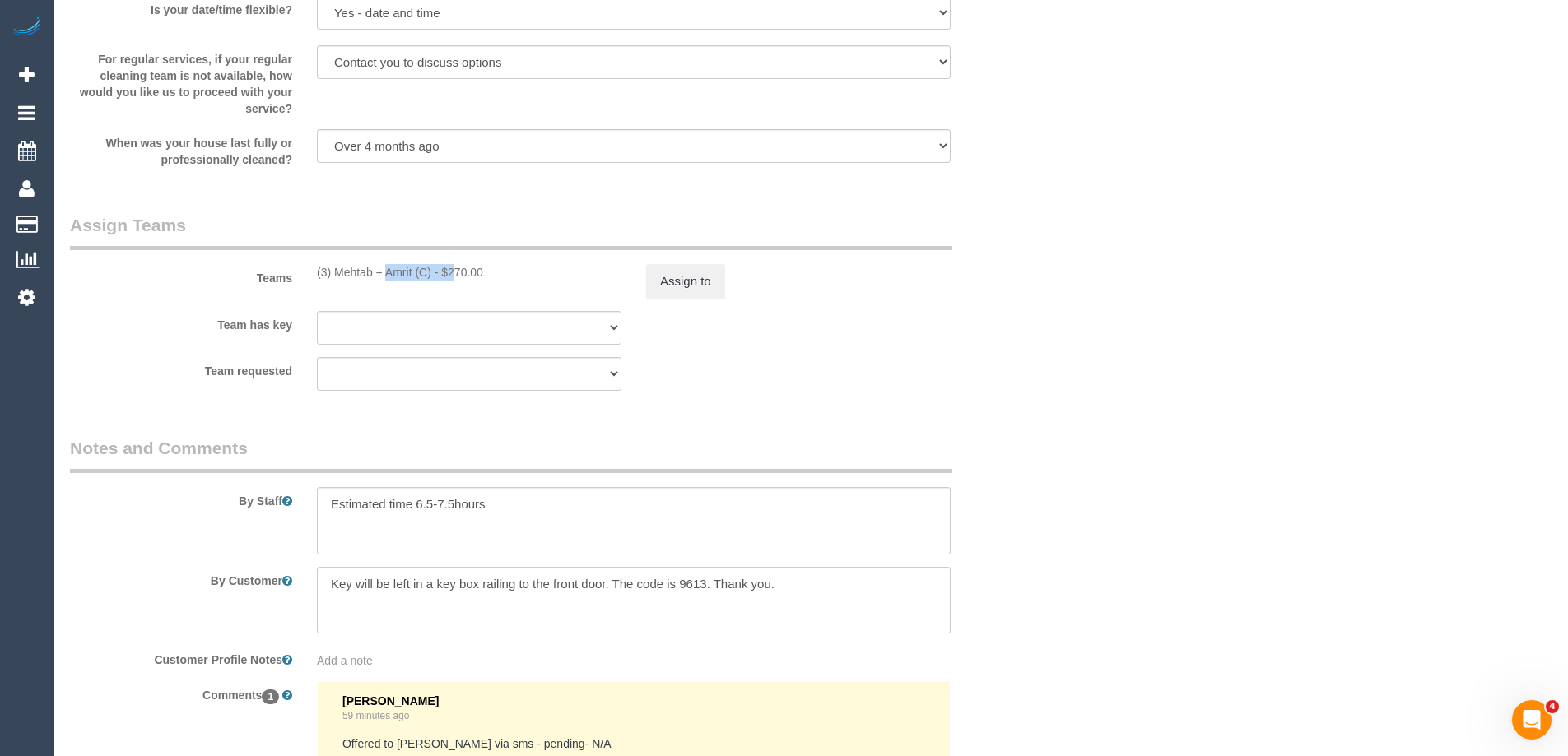
drag, startPoint x: 409, startPoint y: 269, endPoint x: 334, endPoint y: 273, distance: 75.1
click at [334, 273] on div "(3) Mehtab + Amrit (C) - $270.00" at bounding box center [469, 272] width 304 height 17
copy div "Mehtab + Amrit"
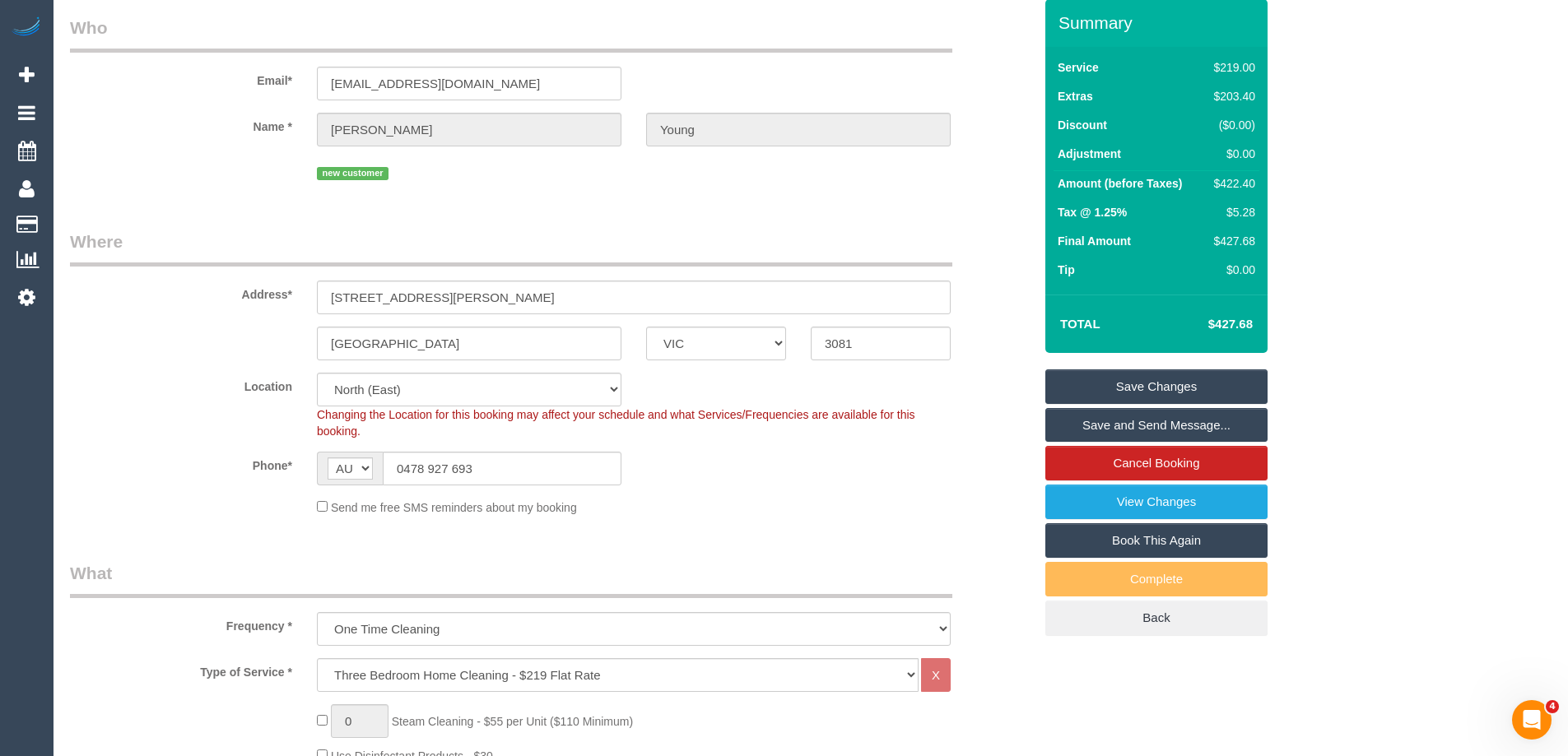
scroll to position [0, 0]
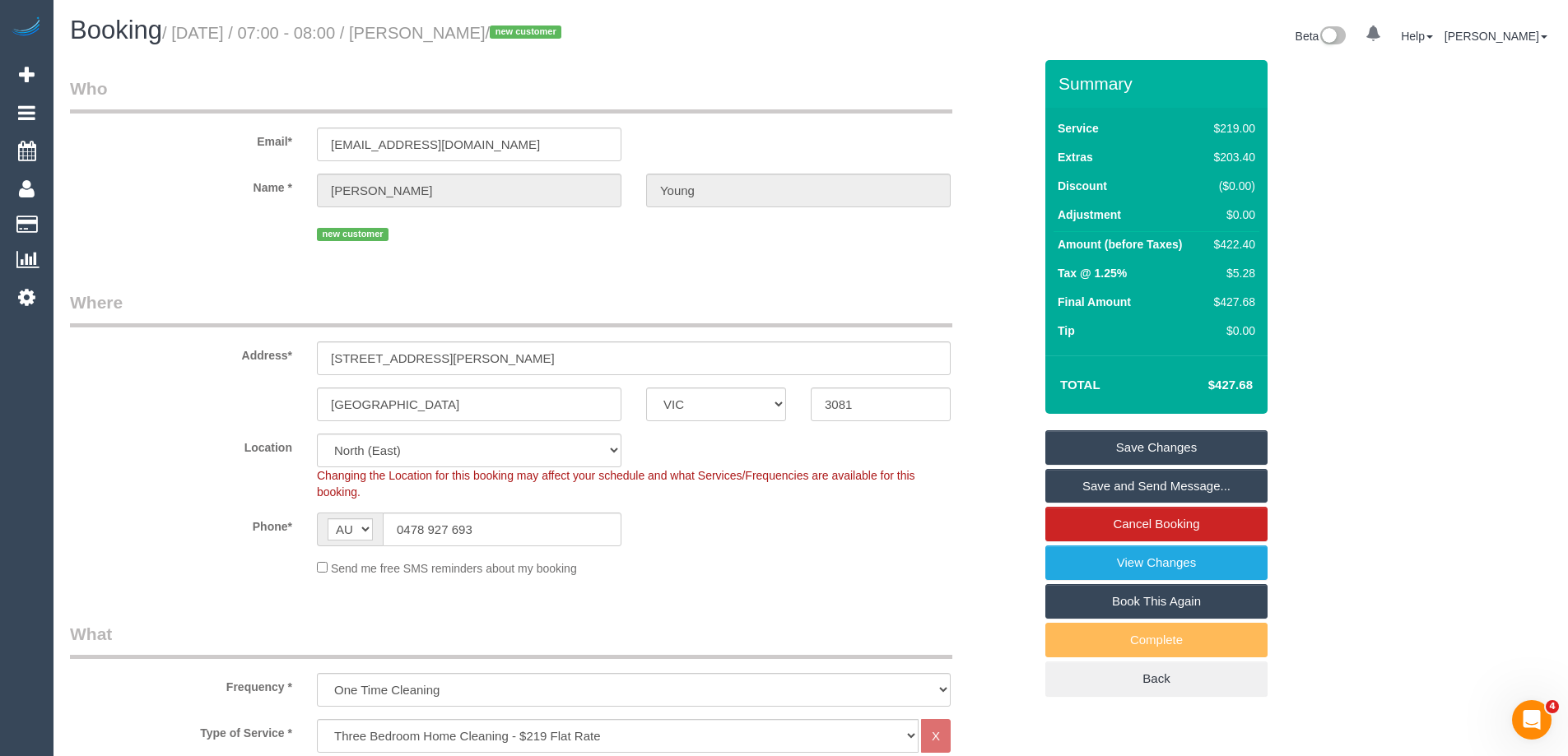
drag, startPoint x: 559, startPoint y: 34, endPoint x: 465, endPoint y: 33, distance: 94.0
click at [453, 34] on small "/ September 06, 2025 / 07:00 - 08:00 / Simon Young / new customer" at bounding box center [364, 32] width 404 height 19
copy small "Simon Young /"
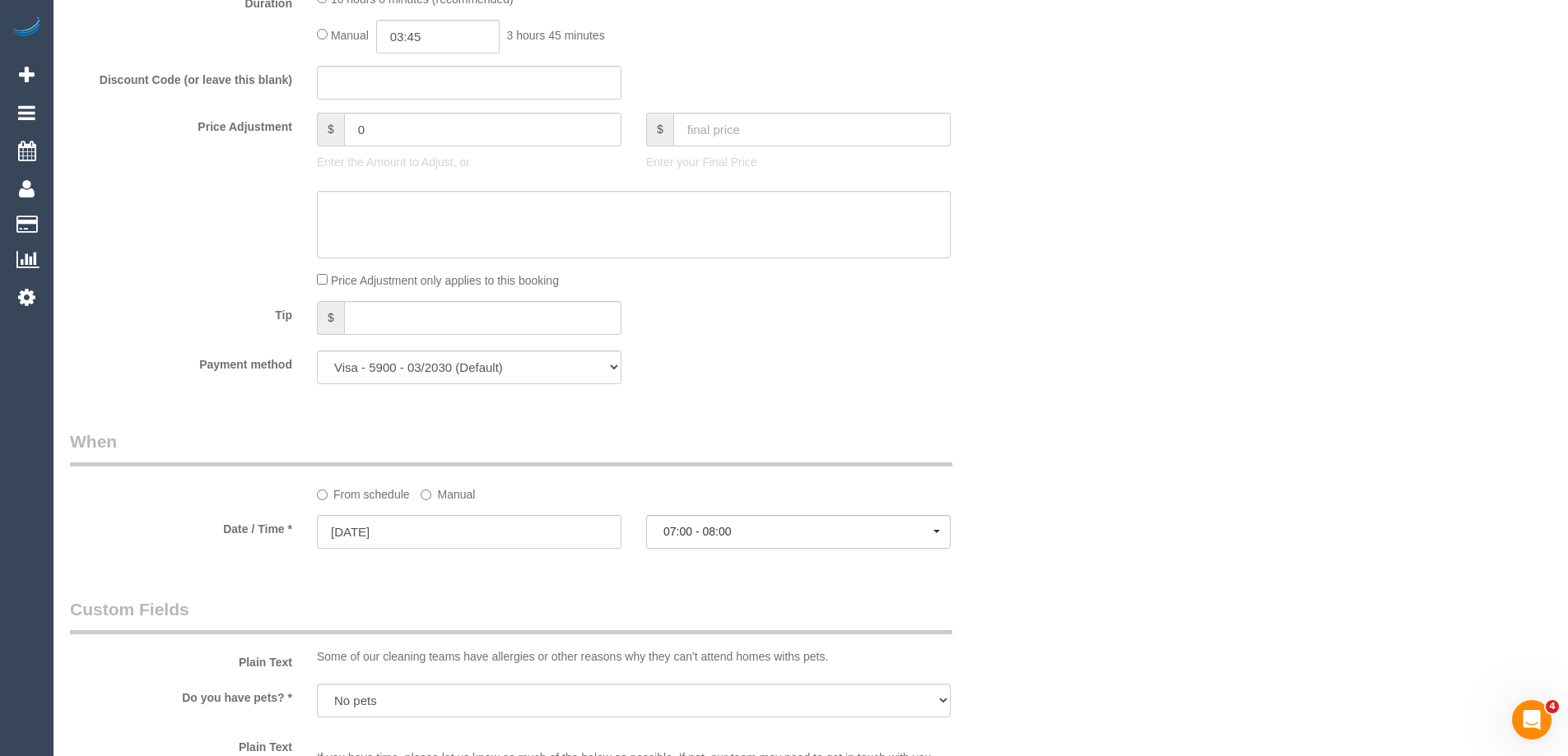
scroll to position [2139, 0]
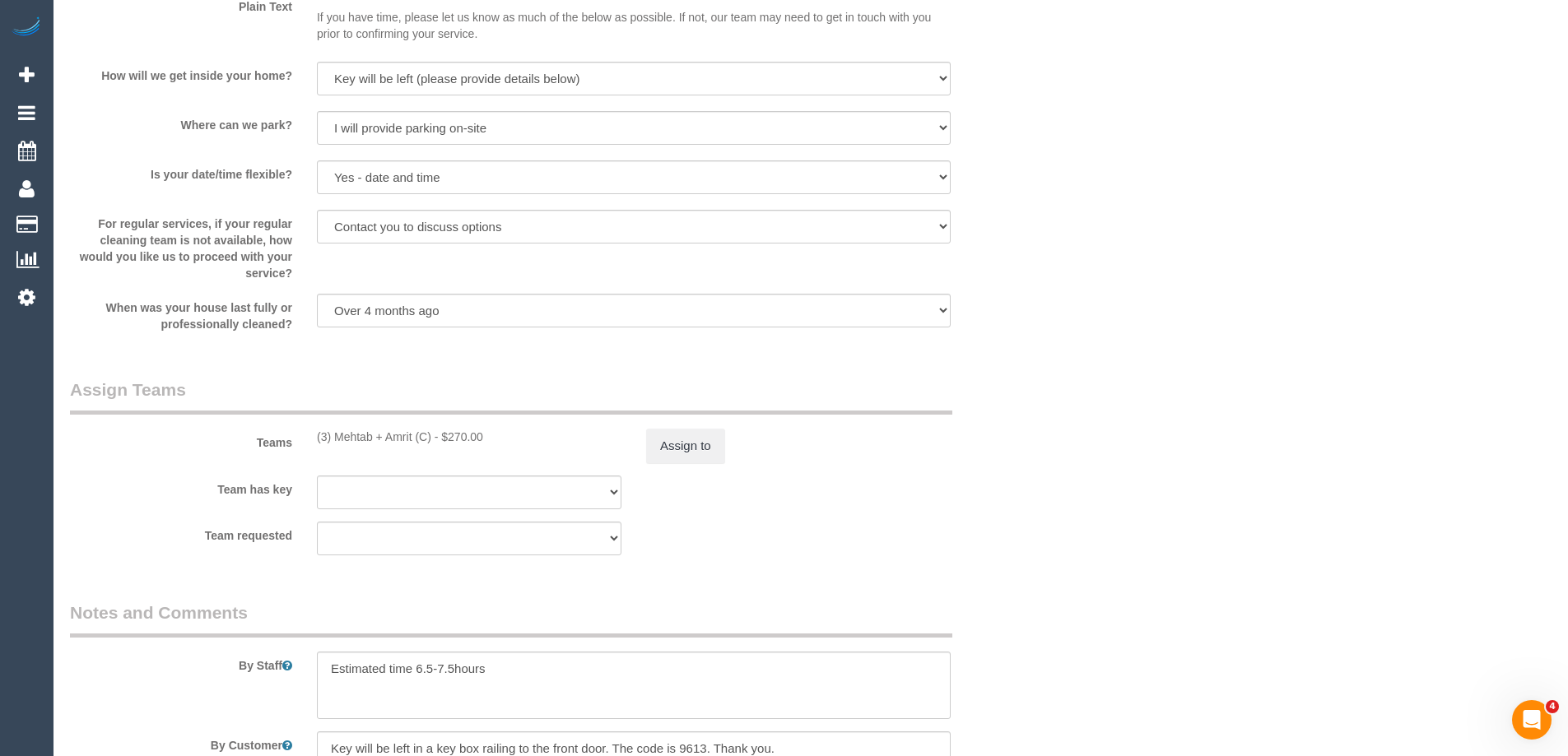
click at [406, 434] on div "(3) Mehtab + Amrit (C) - $270.00" at bounding box center [469, 436] width 304 height 17
drag, startPoint x: 410, startPoint y: 438, endPoint x: 337, endPoint y: 433, distance: 73.2
click at [337, 433] on div "(3) Mehtab + Amrit (C) - $270.00" at bounding box center [469, 436] width 304 height 17
copy div "Mehtab + Amri"
click at [985, 444] on div "Teams (3) Mehtab + Amrit (C) - $270.00 Assign to" at bounding box center [551, 420] width 987 height 86
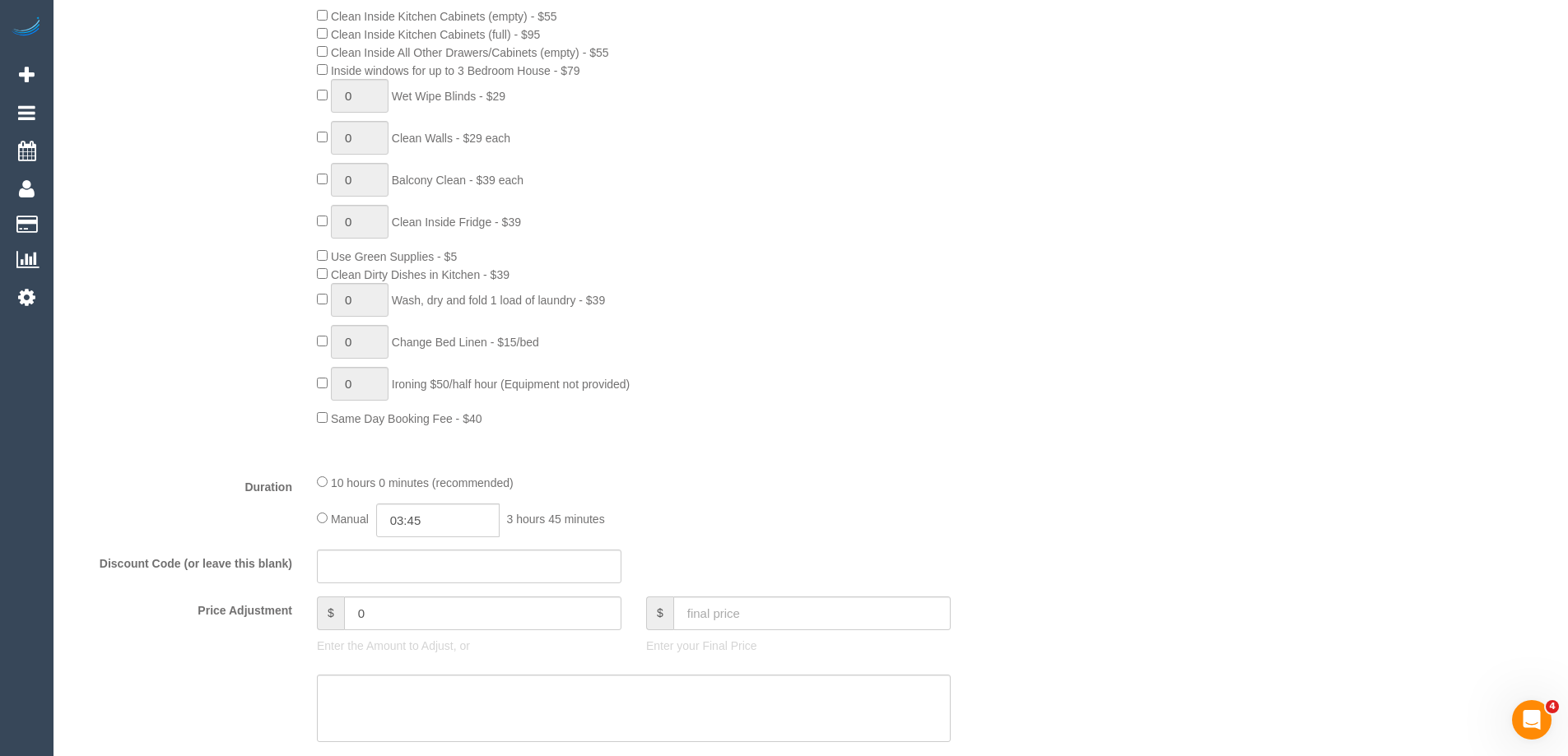
scroll to position [905, 0]
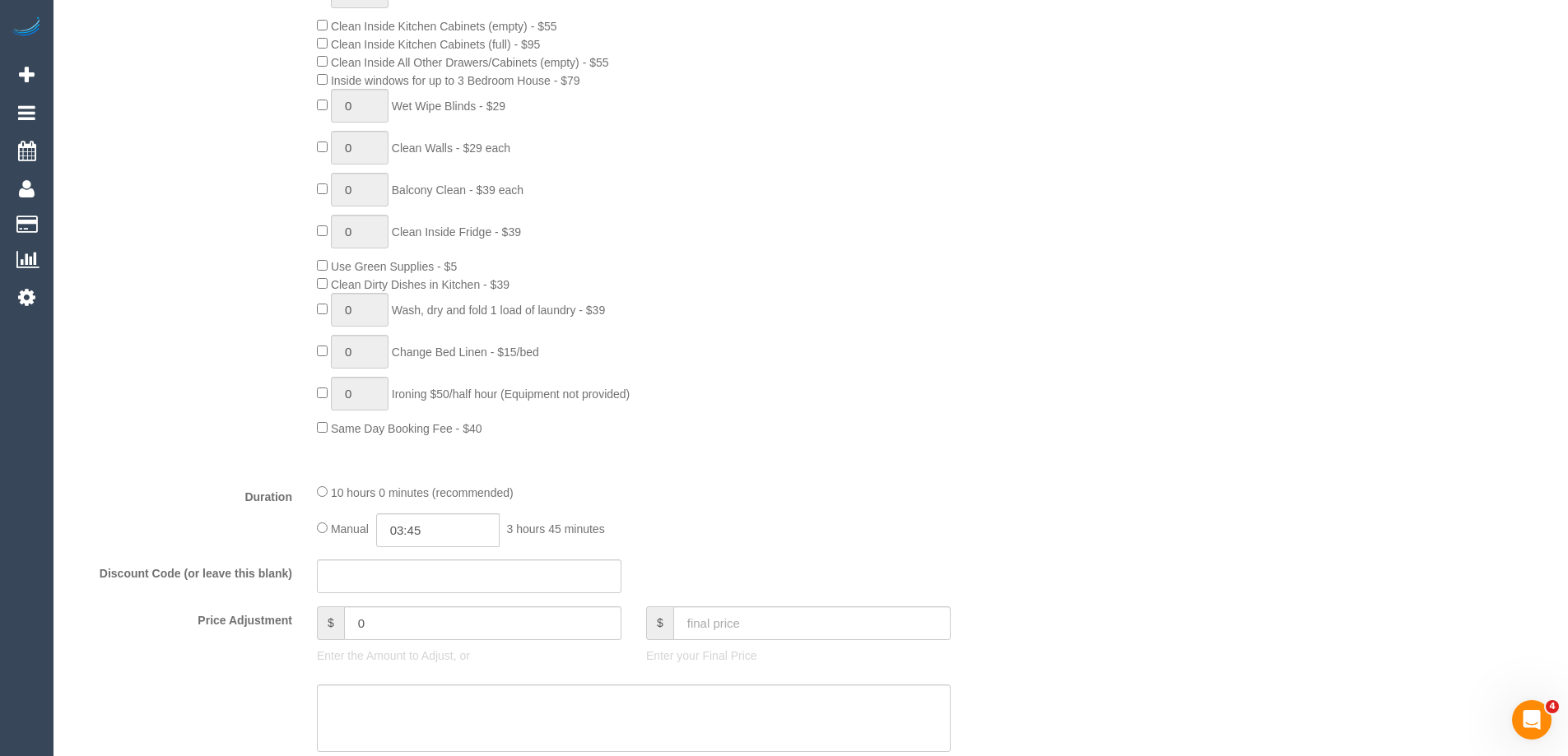
click at [899, 297] on div "0 Steam Cleaning - $55 per Unit ($110 Minimum) Use Disinfectant Products - $30 …" at bounding box center [674, 148] width 741 height 577
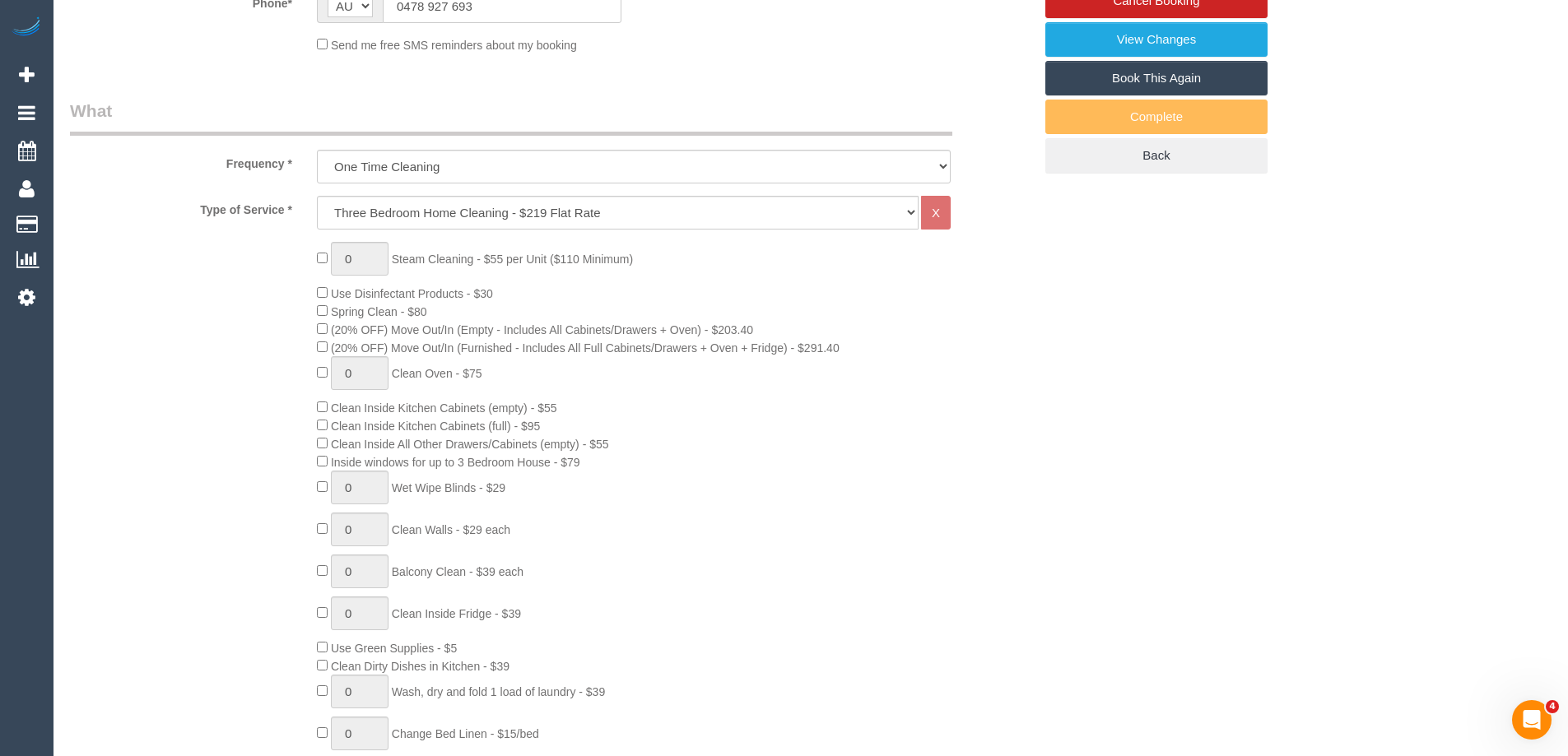
scroll to position [247, 0]
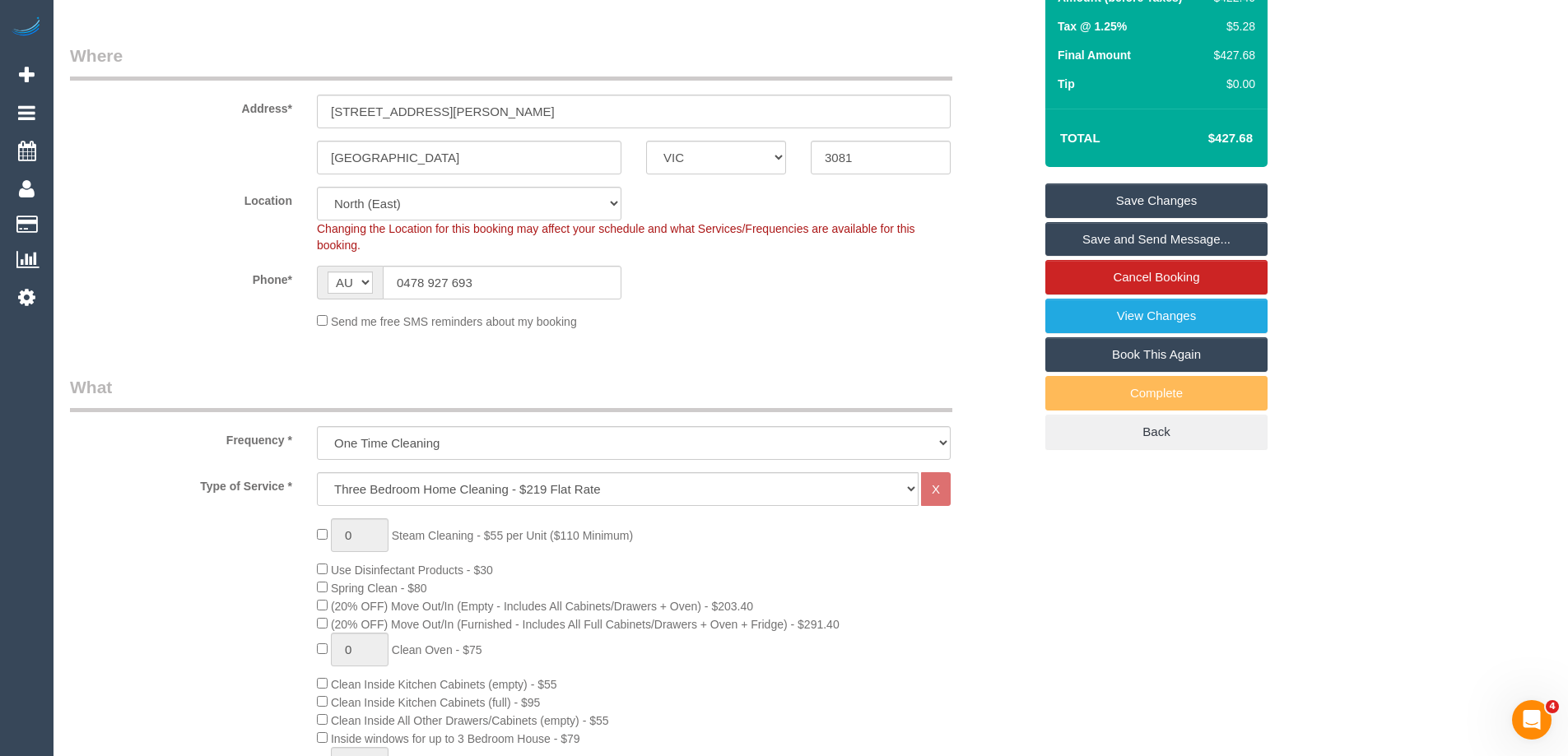
click at [791, 330] on fieldset "Where Address* 60 McEwan Road Heidelberg heights ACT NSW NT QLD SA TAS VIC WA 3…" at bounding box center [551, 193] width 963 height 298
click at [1101, 199] on link "Save Changes" at bounding box center [1156, 200] width 222 height 34
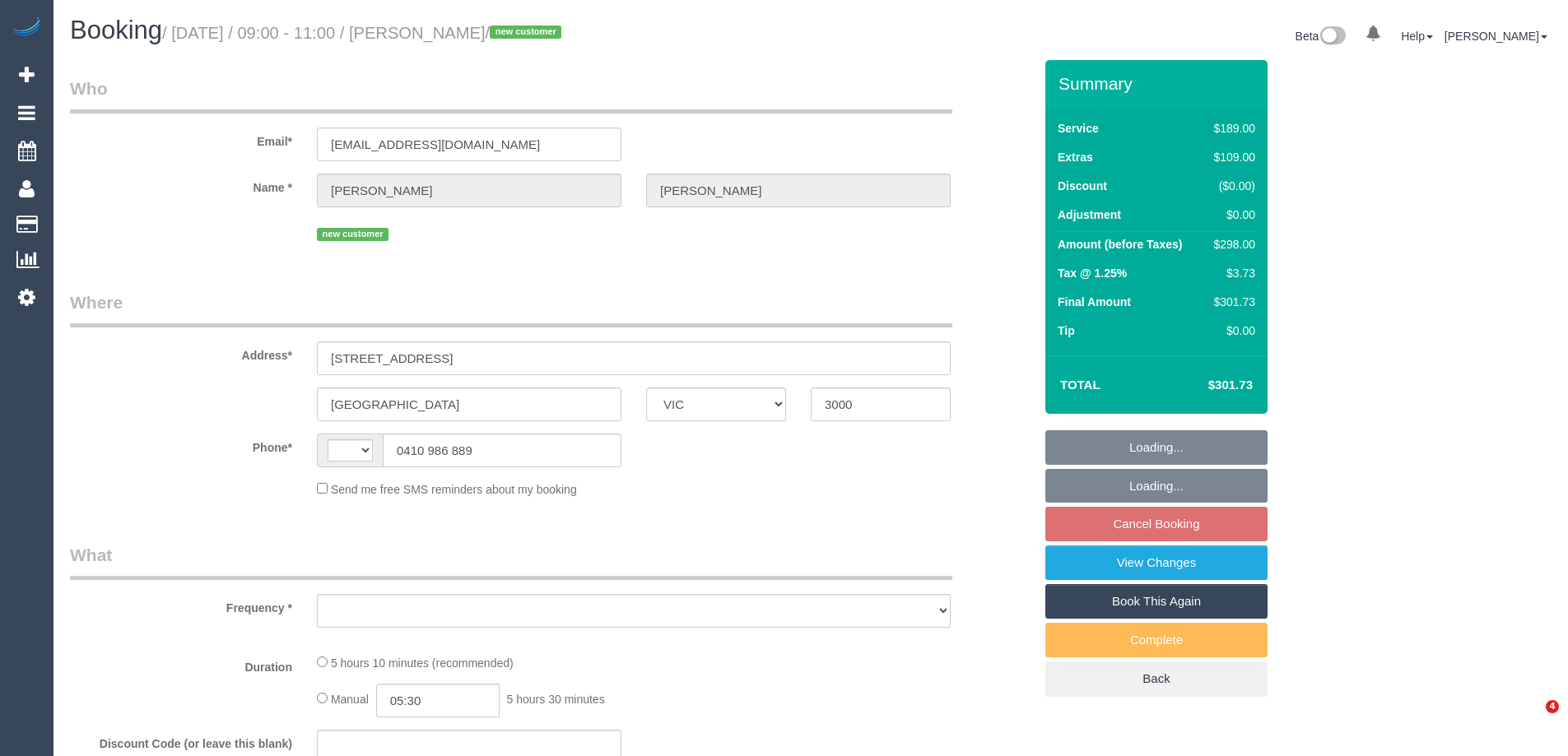
select select "VIC"
select select "string:AU"
select select "object:579"
select select "string:stripe-pm_1S2zH92GScqysDRV8pxr02Vt"
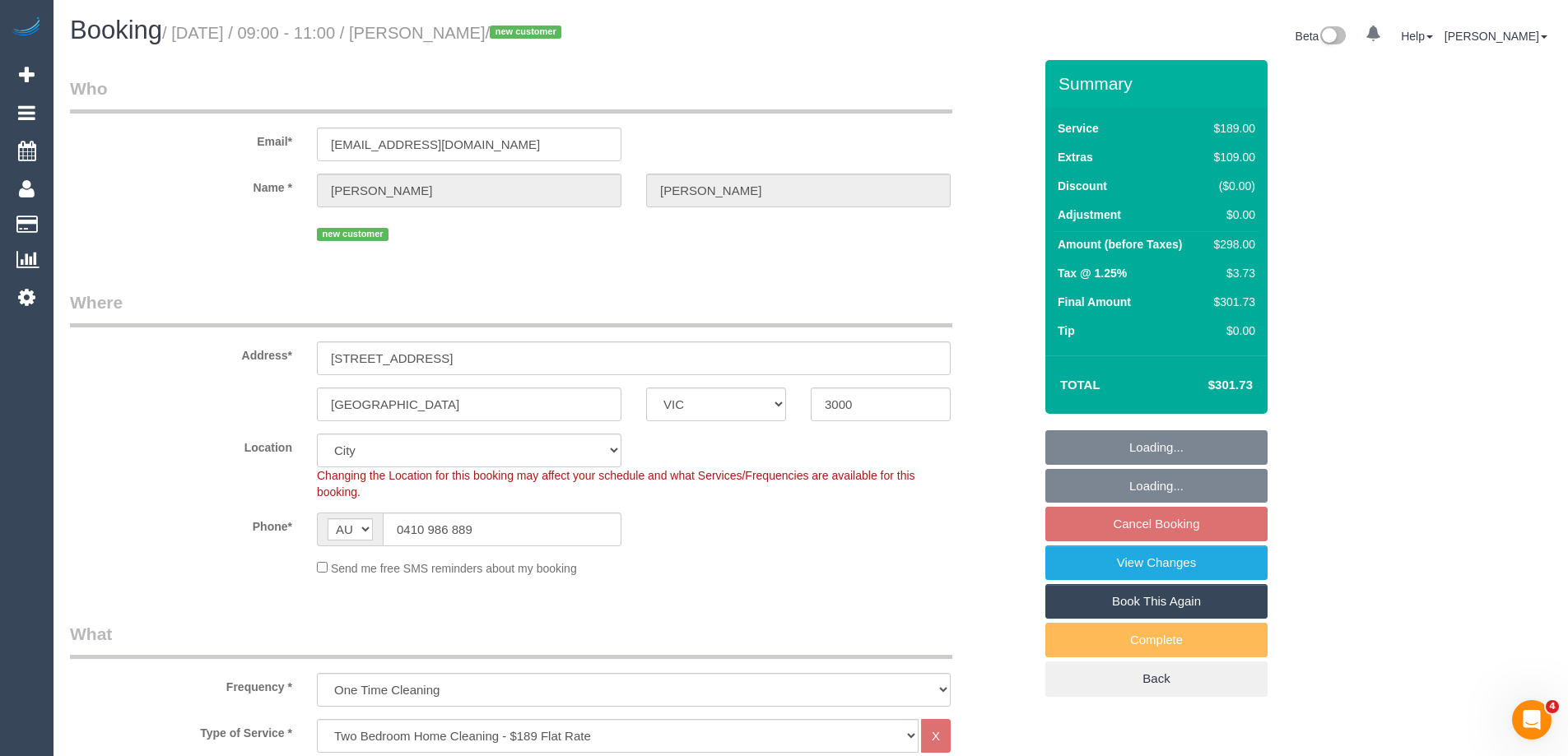
select select "number:28"
select select "number:14"
select select "number:18"
select select "number:36"
select select "number:26"
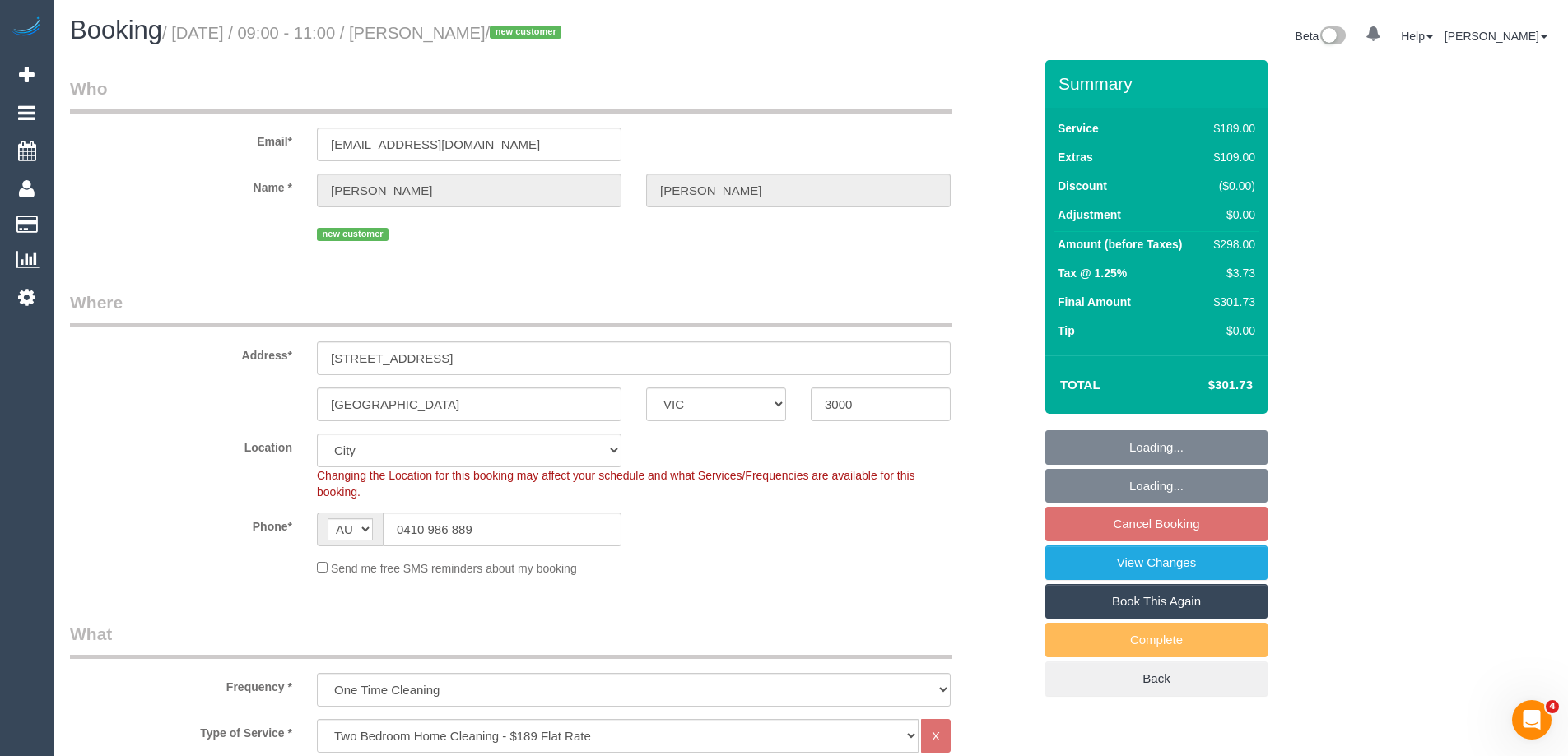
select select "object:1236"
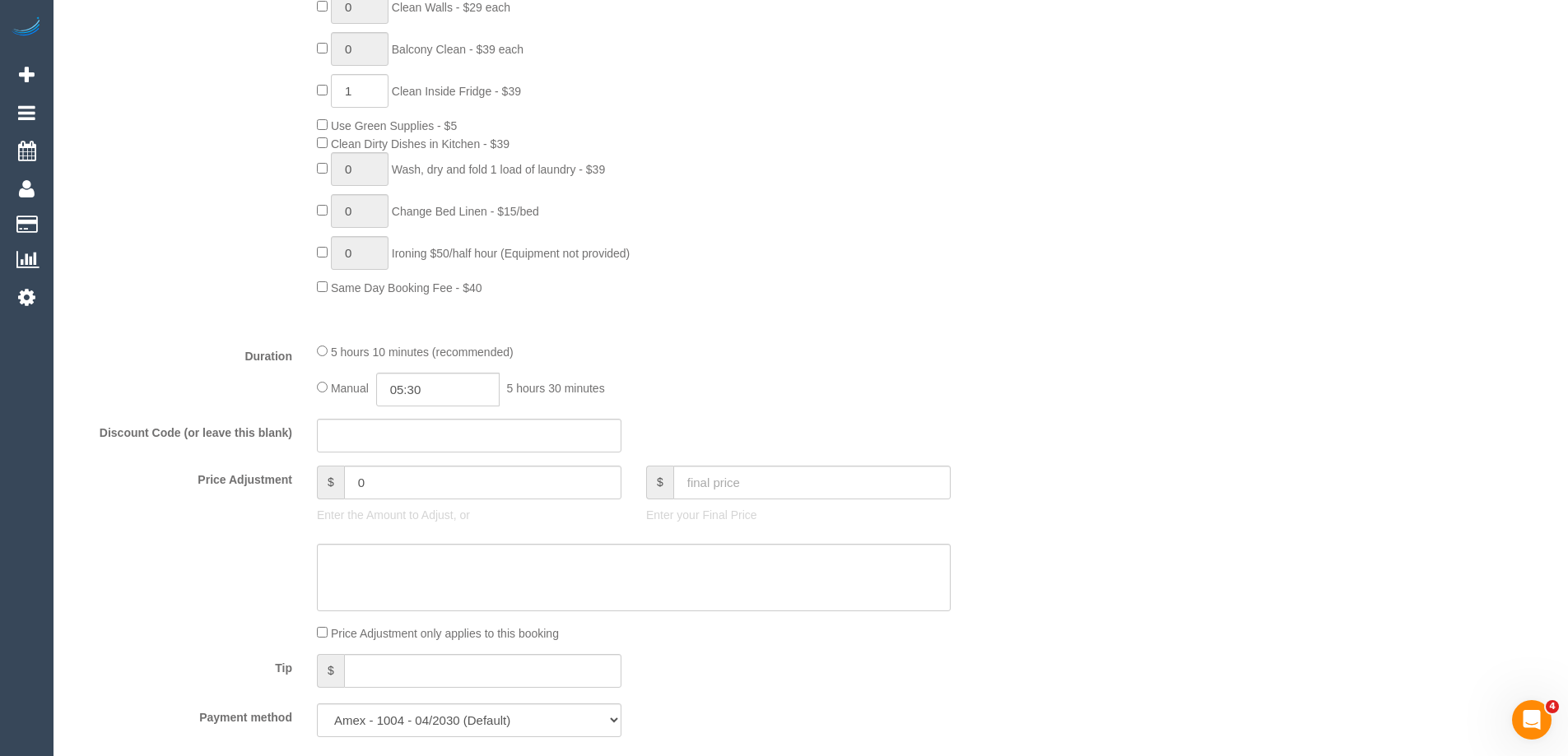
scroll to position [765, 0]
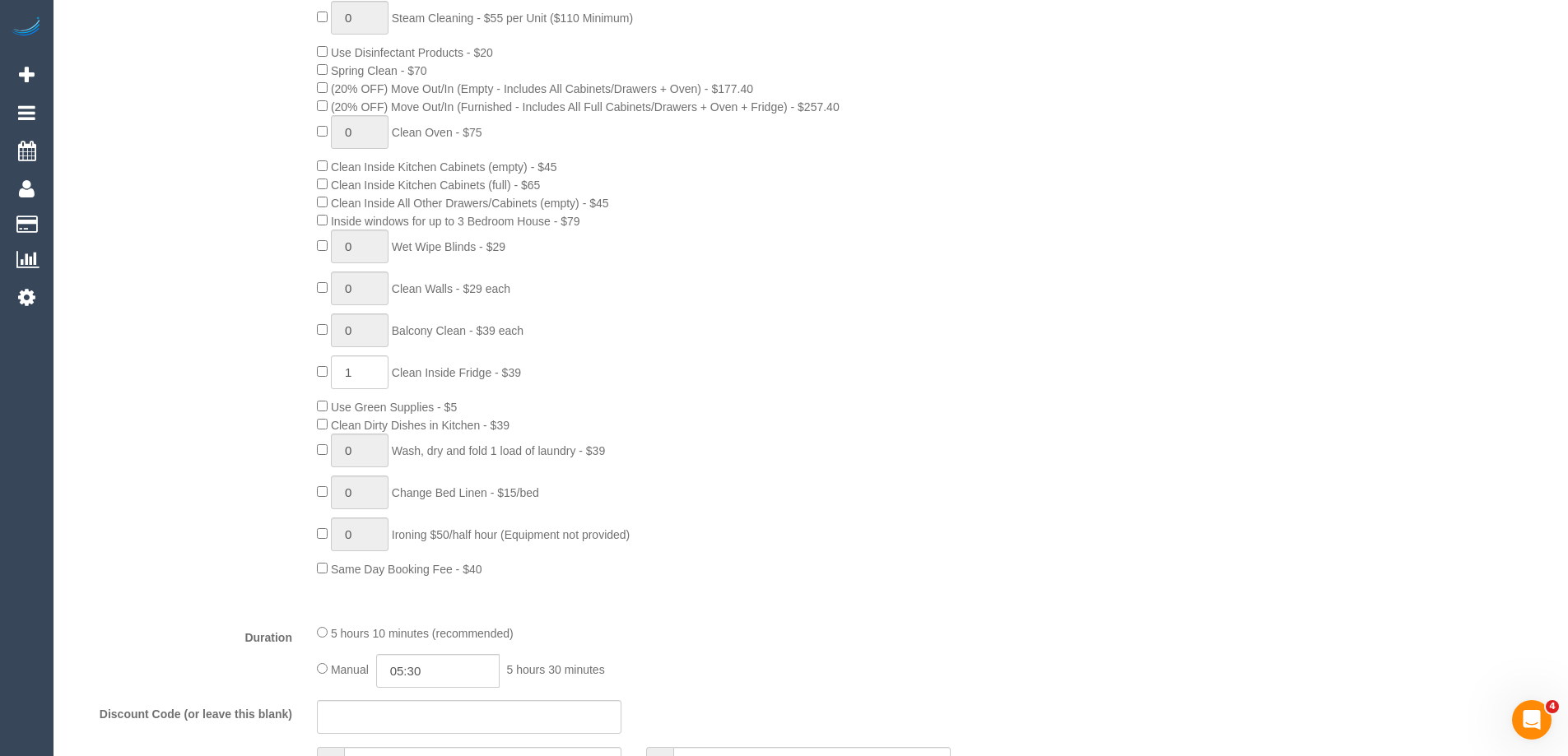
click at [876, 218] on div "0 Steam Cleaning - $55 per Unit ($110 Minimum) Use Disinfectant Products - $20 …" at bounding box center [674, 289] width 741 height 577
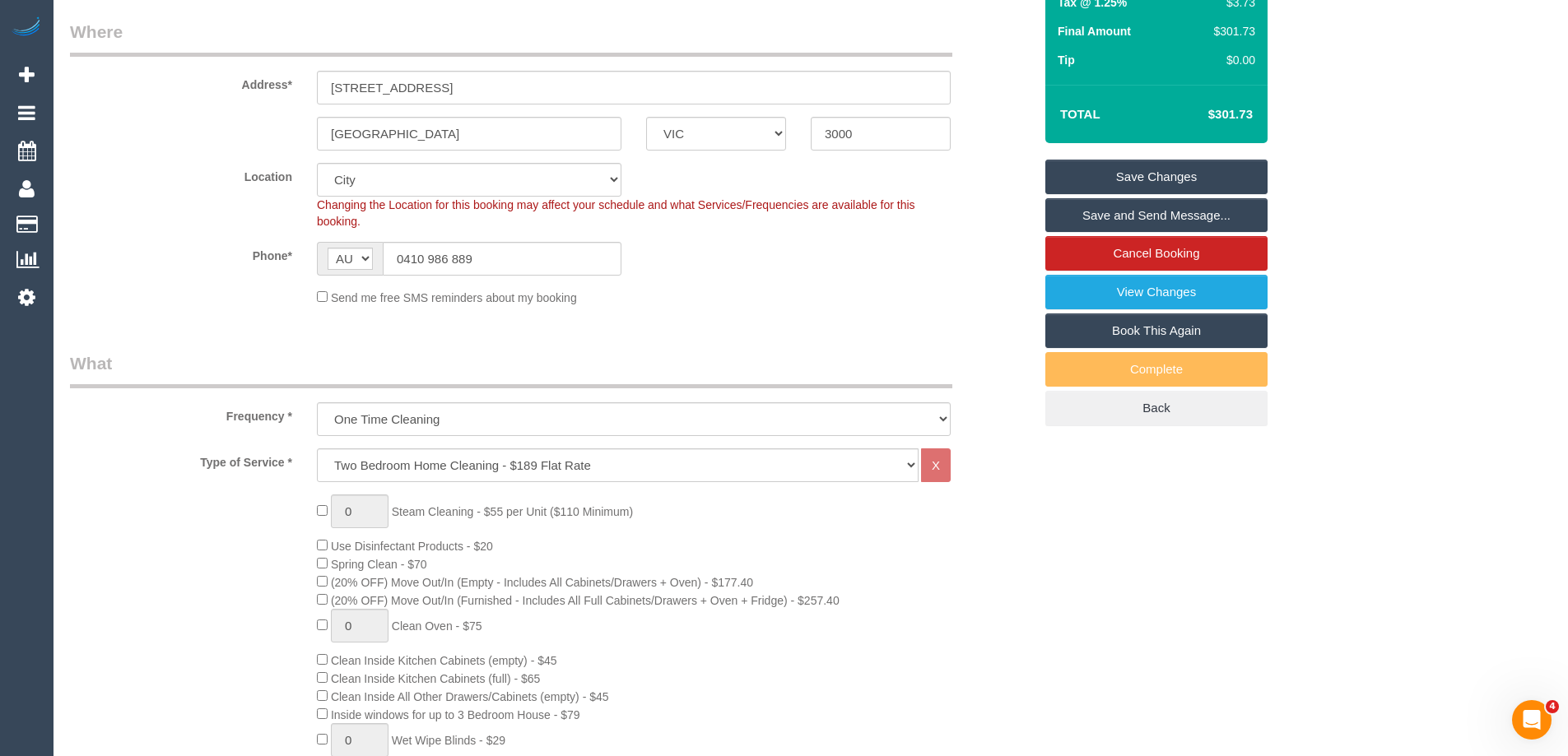
scroll to position [0, 0]
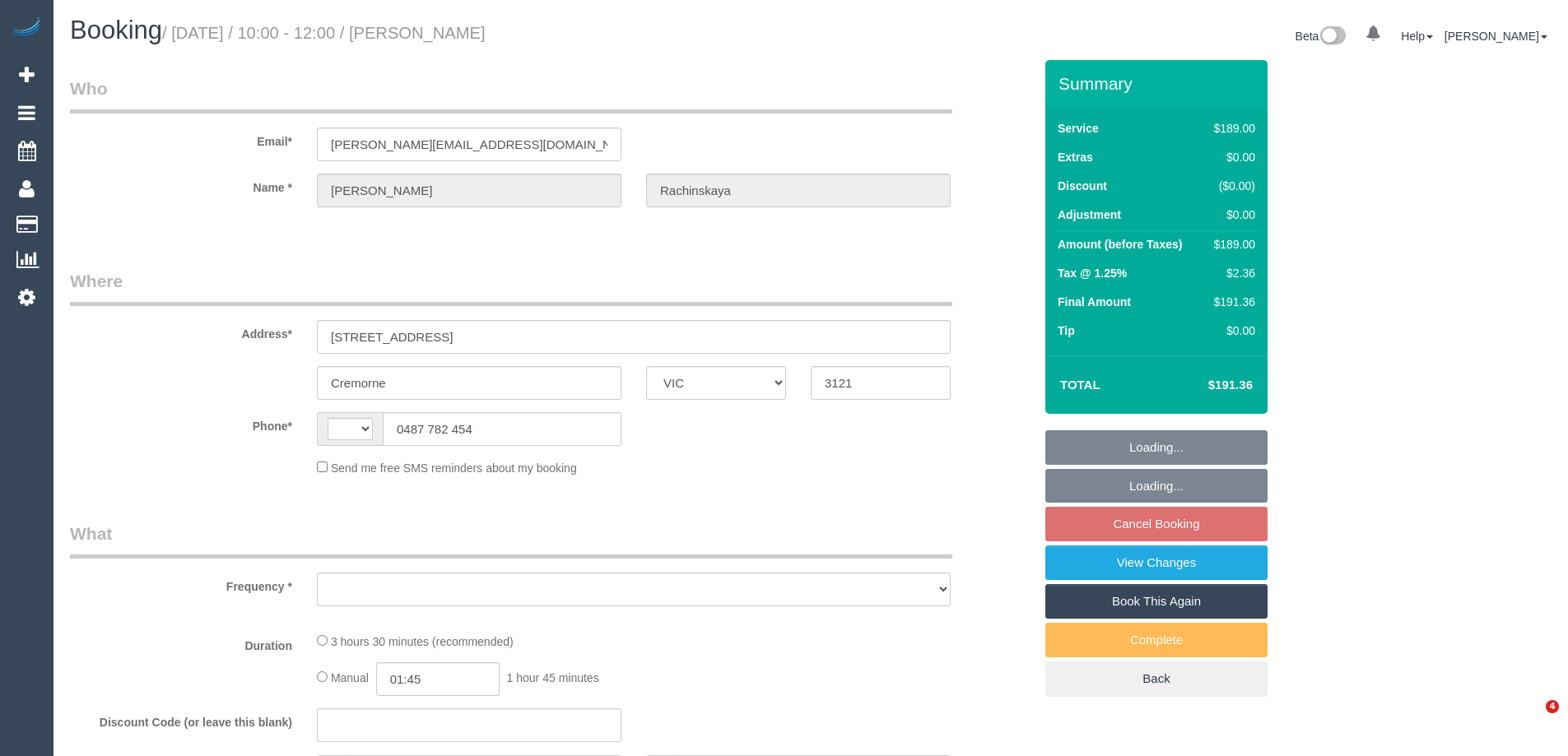
select select "VIC"
select select "string:stripe-pm_1RmsKq2GScqysDRVLRYtGIkT"
select select "string:AU"
select select "object:324"
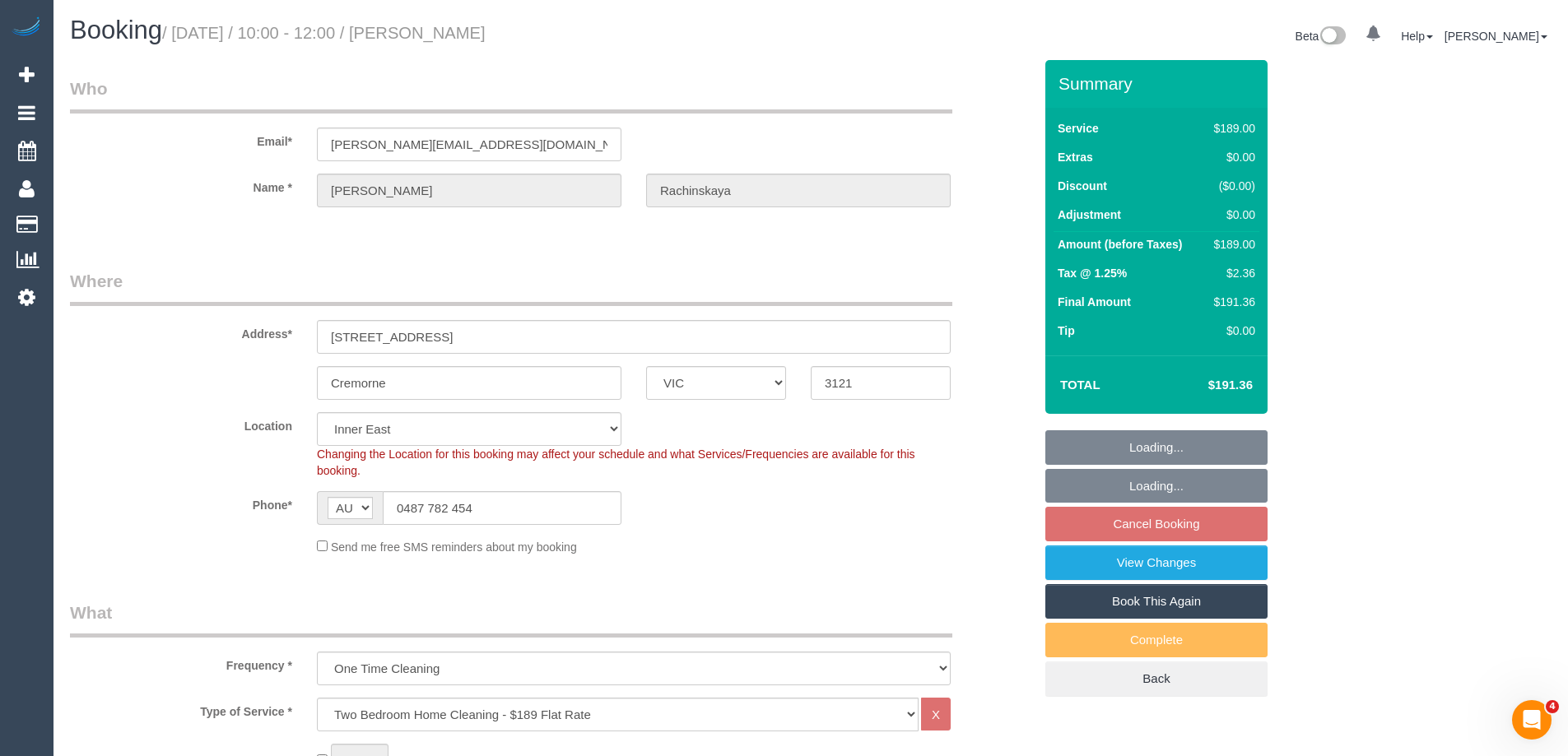
select select "number:28"
select select "number:14"
select select "number:19"
select select "number:23"
select select "number:35"
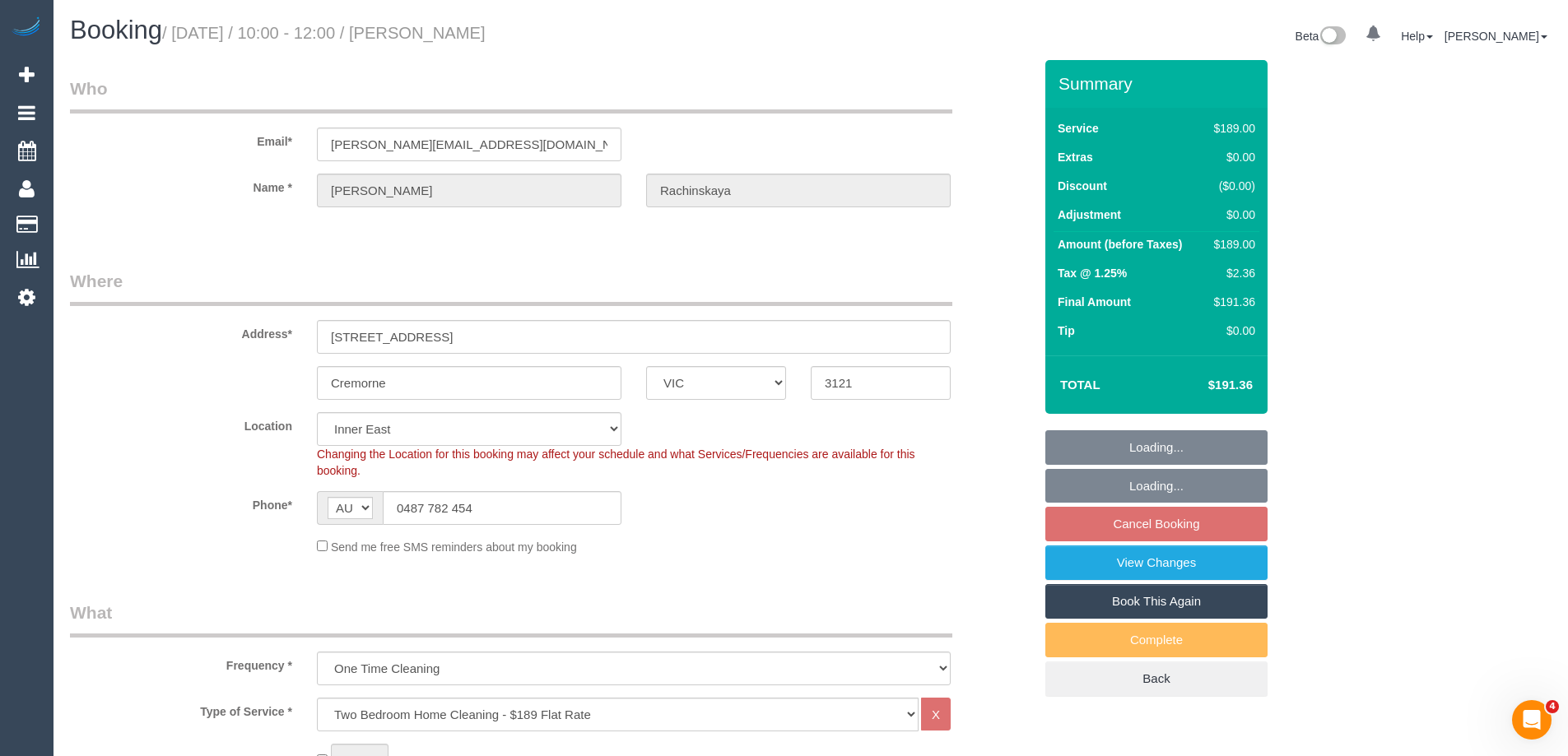
select select "number:12"
select select "object:1430"
select select "spot1"
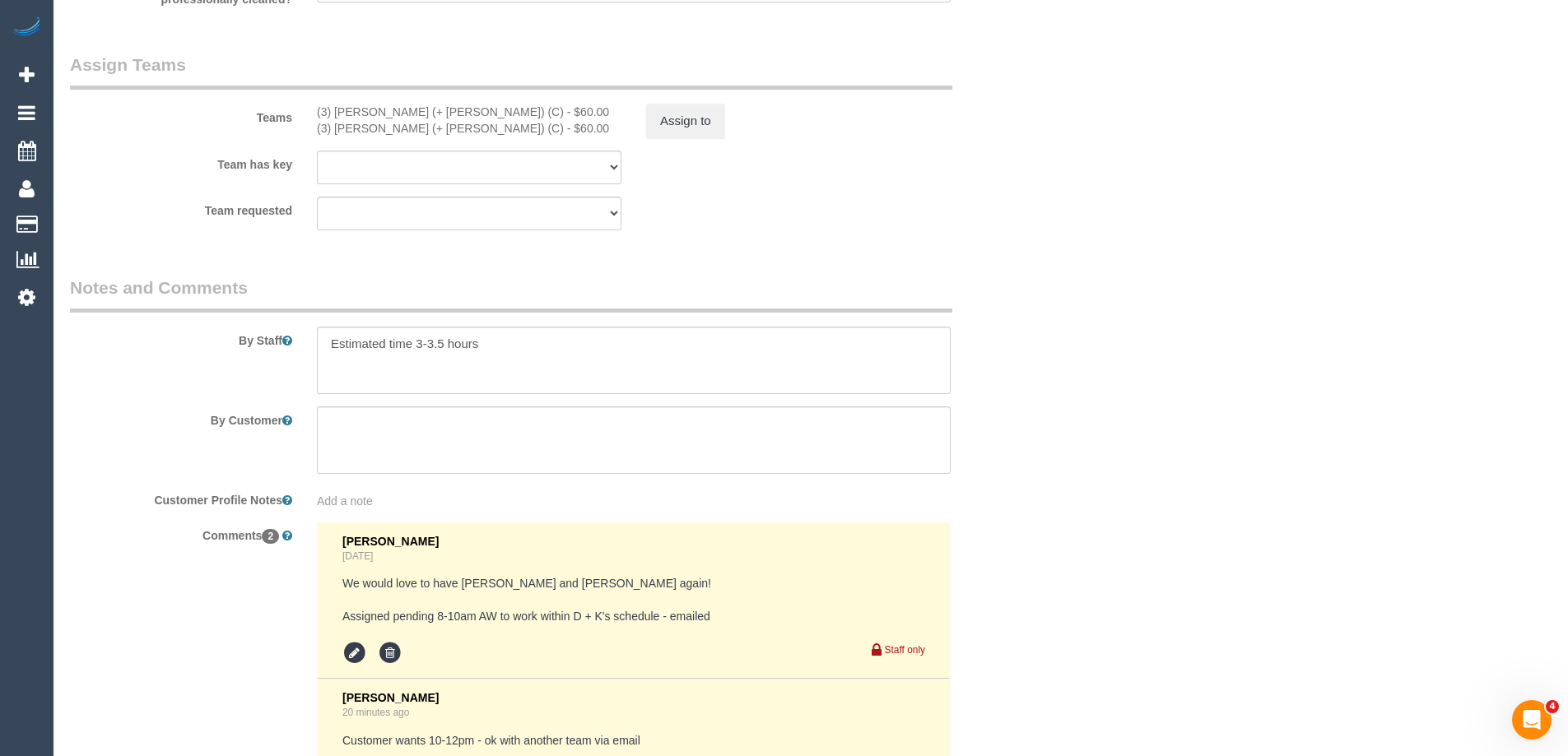
scroll to position [2685, 0]
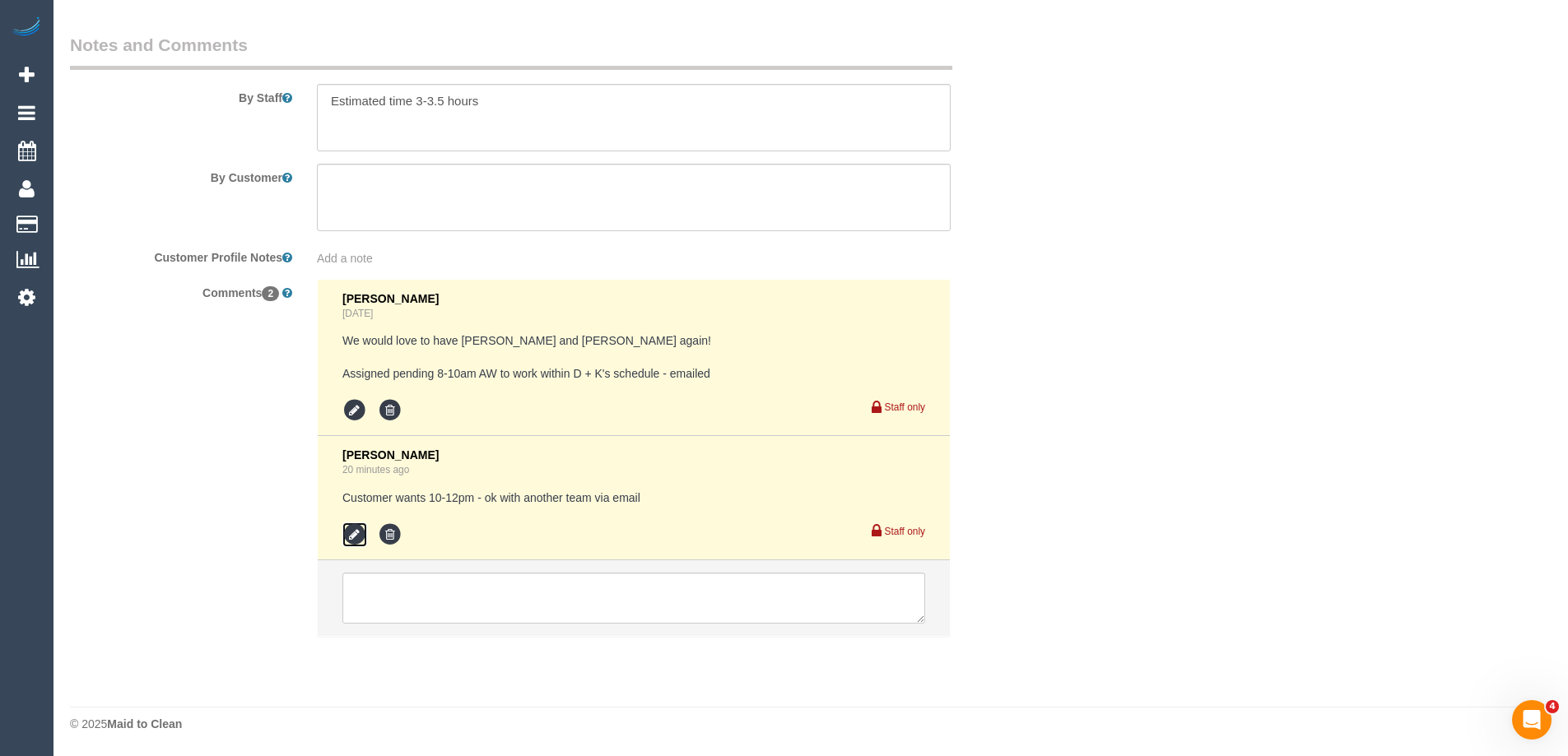
click at [346, 535] on icon at bounding box center [354, 535] width 24 height 24
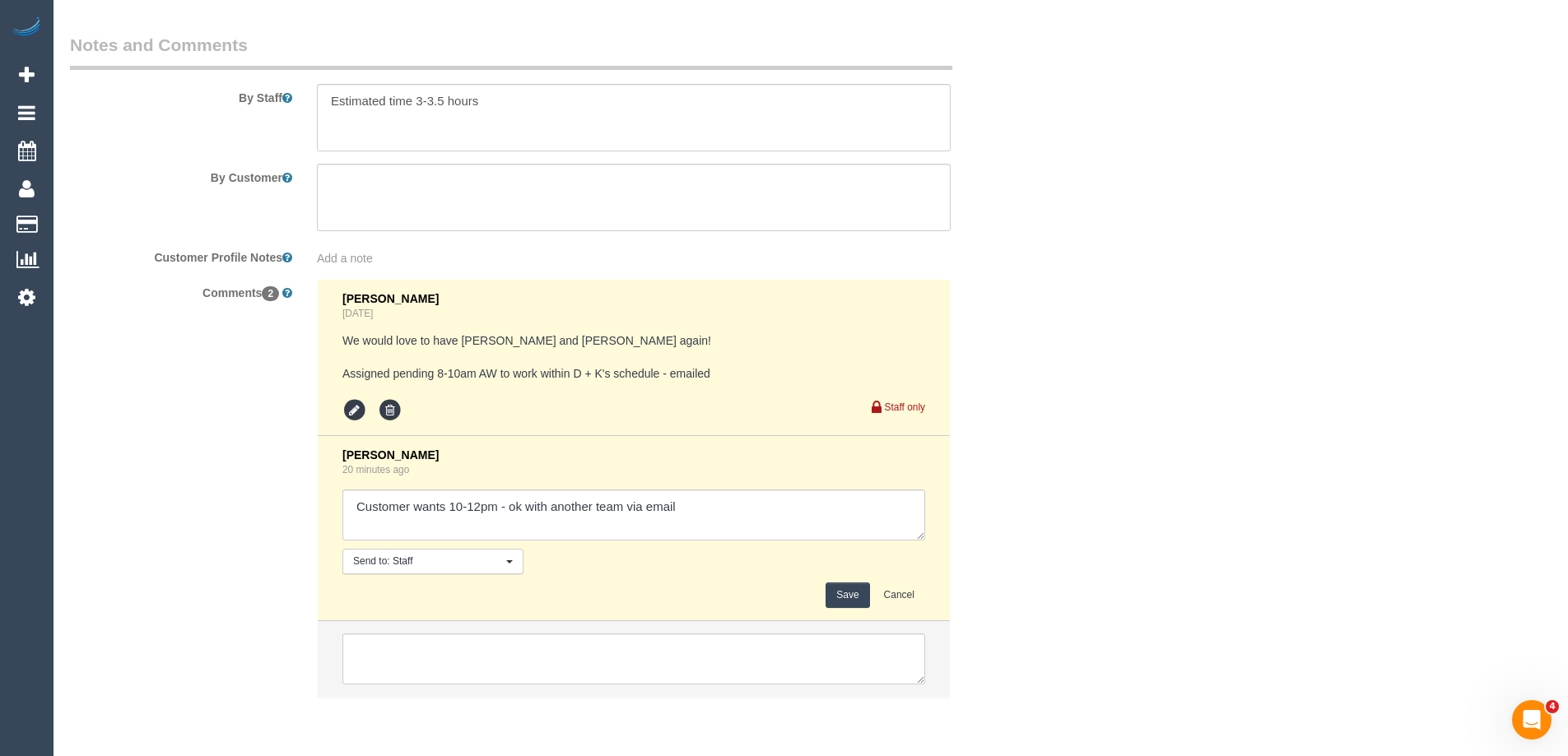
drag, startPoint x: 480, startPoint y: 505, endPoint x: 453, endPoint y: 501, distance: 27.3
click at [453, 501] on textarea at bounding box center [633, 515] width 583 height 51
type textarea "Customer wants 12-2pm - ok with another team via email"
drag, startPoint x: 847, startPoint y: 596, endPoint x: 1090, endPoint y: 490, distance: 265.1
click at [847, 595] on button "Save" at bounding box center [847, 595] width 44 height 25
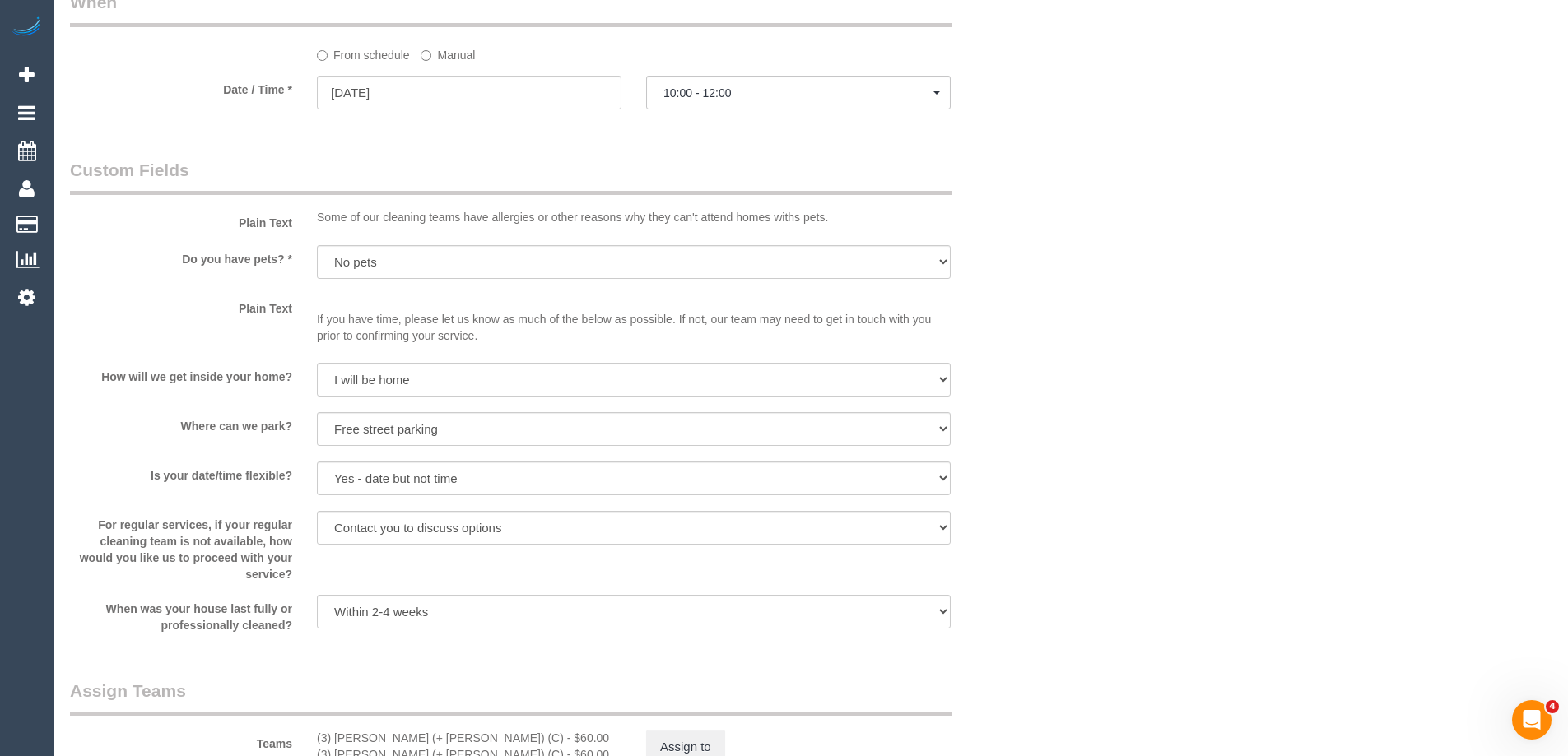
scroll to position [1615, 0]
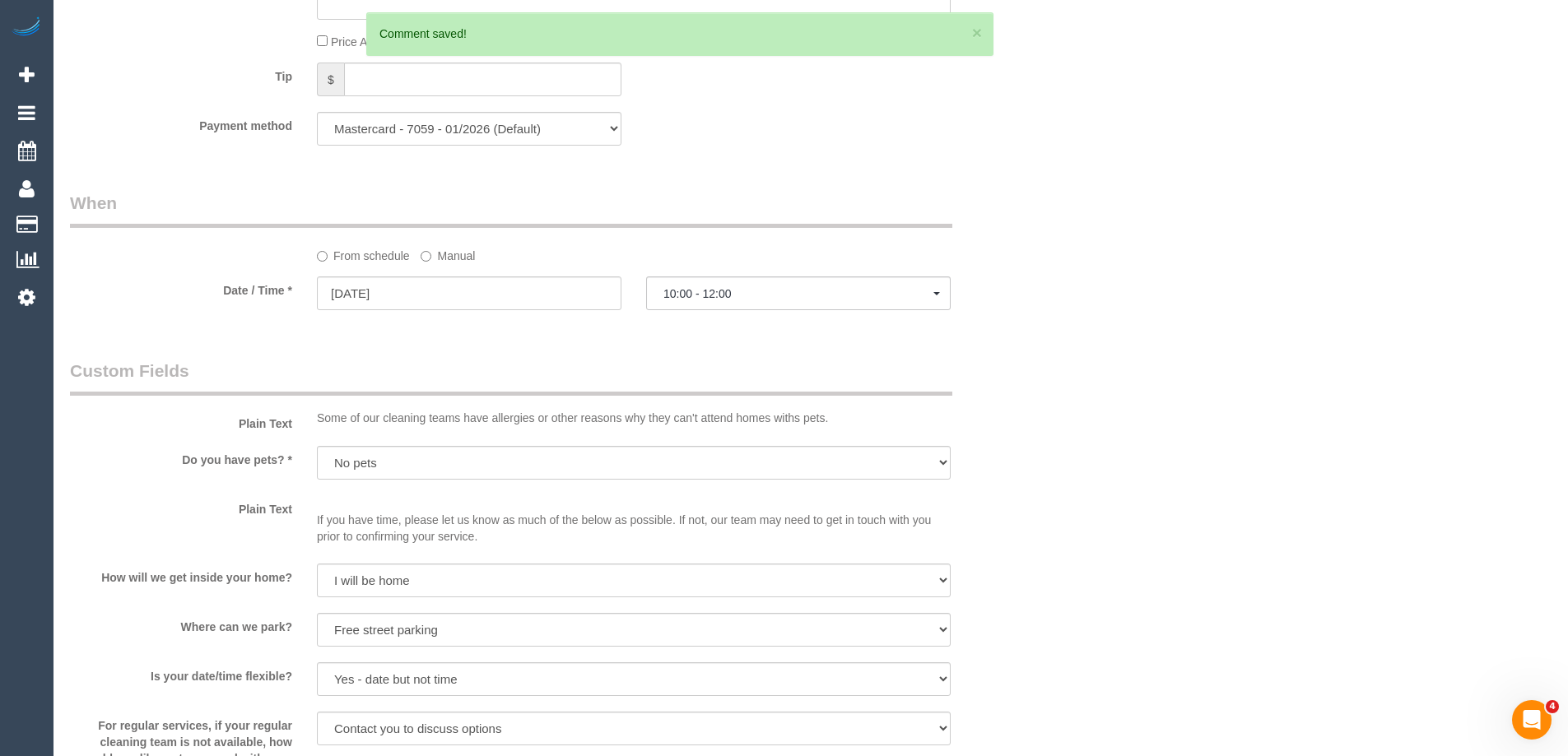
click at [465, 252] on label "Manual" at bounding box center [448, 253] width 55 height 22
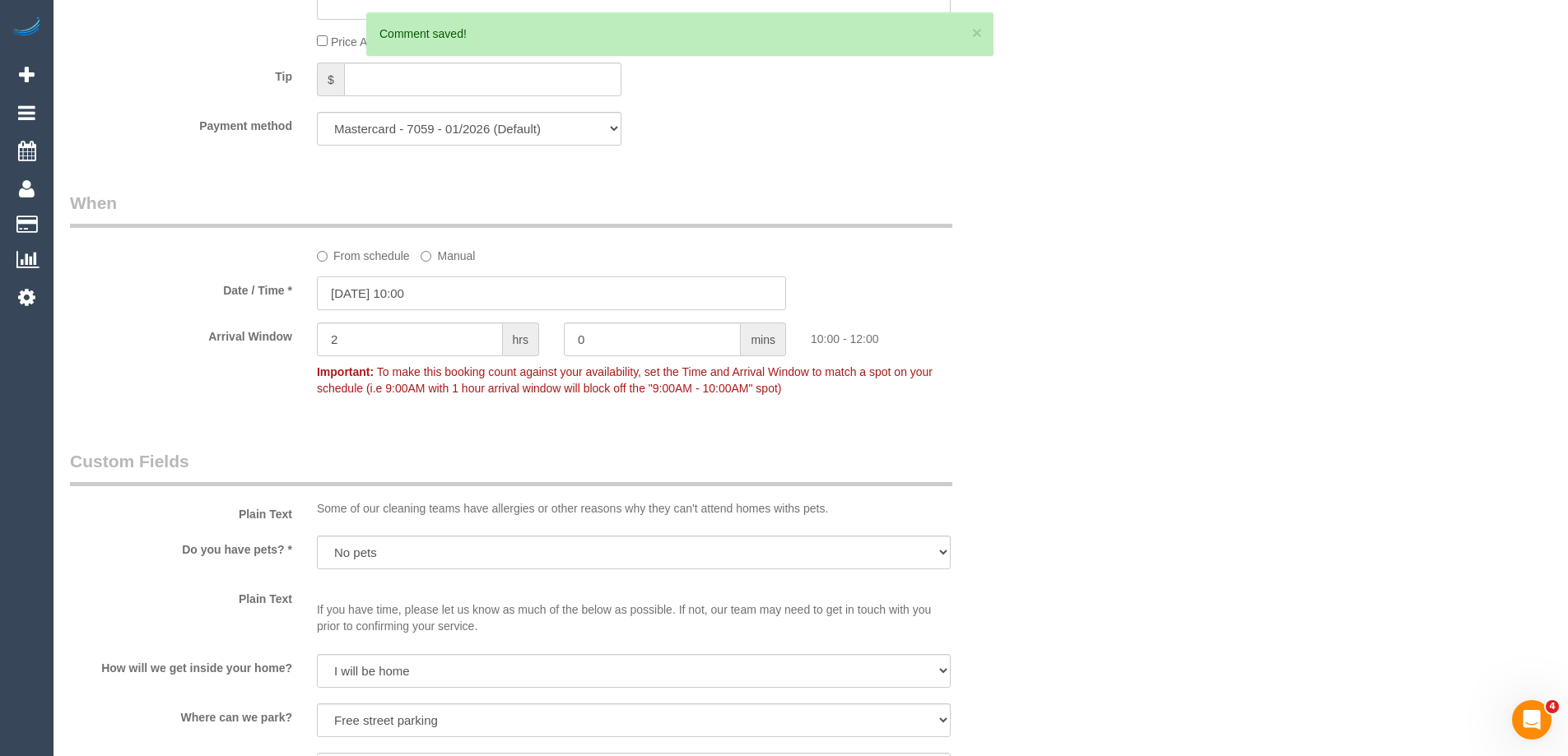
click at [430, 295] on input "[DATE] 10:00" at bounding box center [551, 293] width 469 height 34
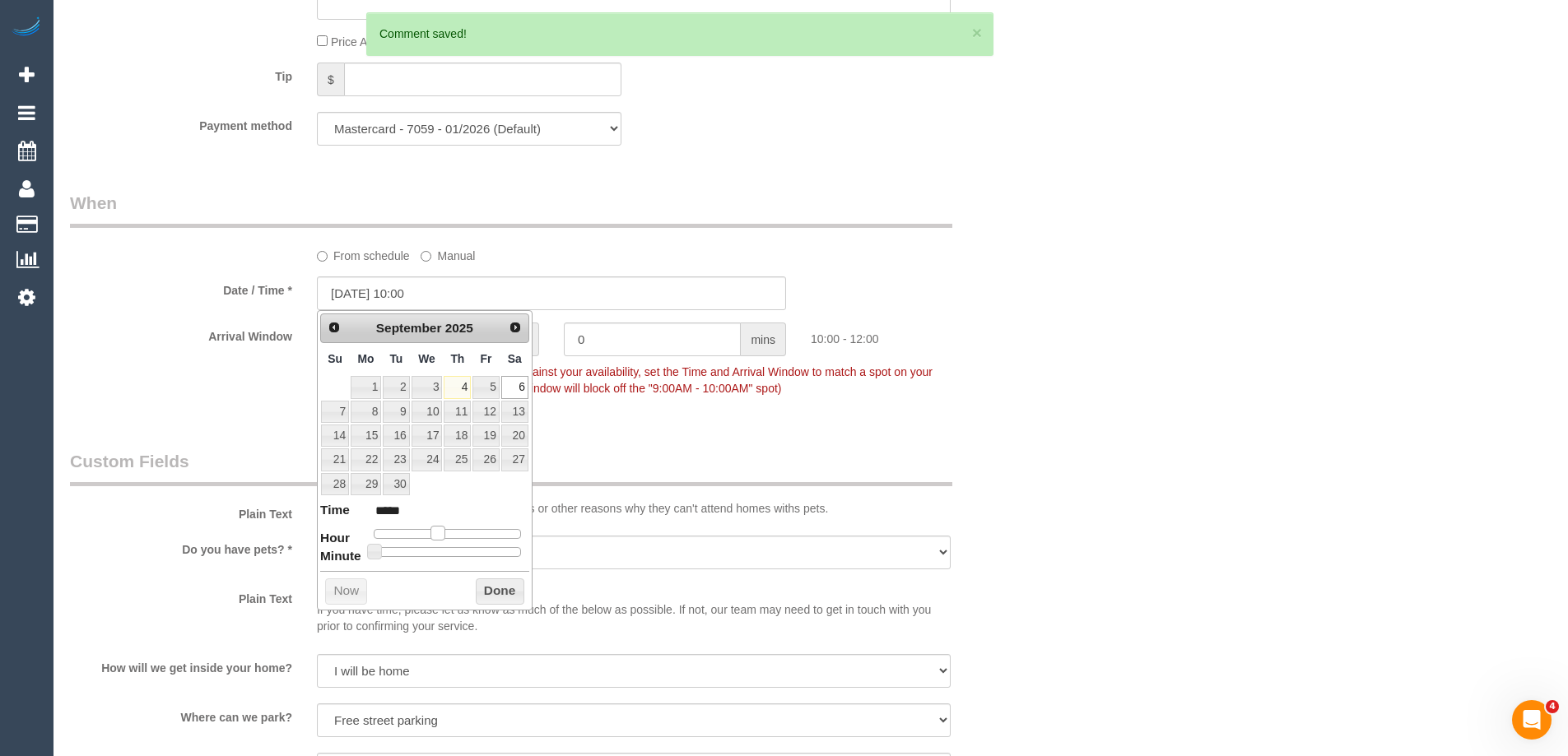
type input "[DATE] 11:00"
type input "*****"
type input "[DATE] 12:00"
type input "*****"
drag, startPoint x: 444, startPoint y: 534, endPoint x: 456, endPoint y: 534, distance: 12.0
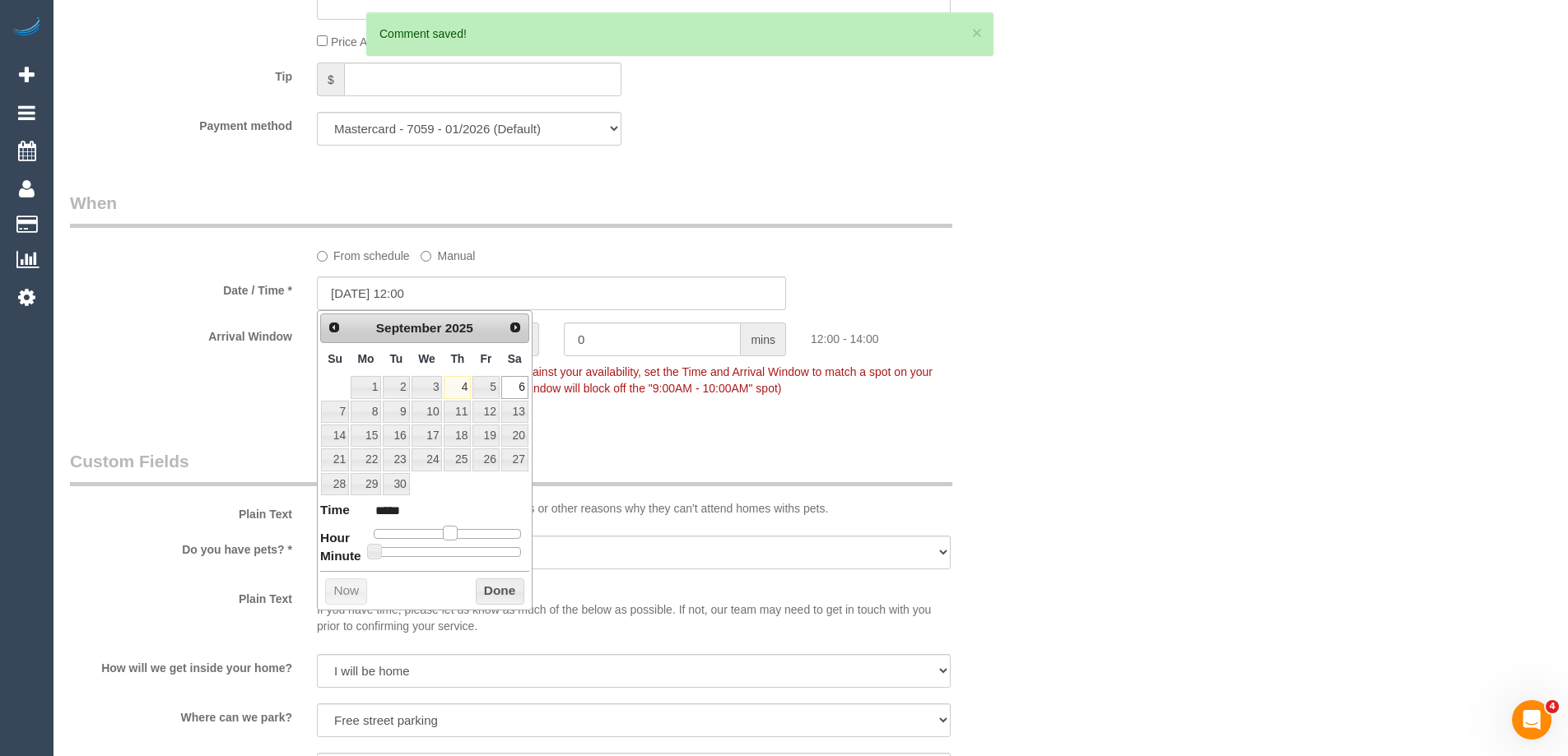
click at [456, 534] on span at bounding box center [450, 533] width 15 height 15
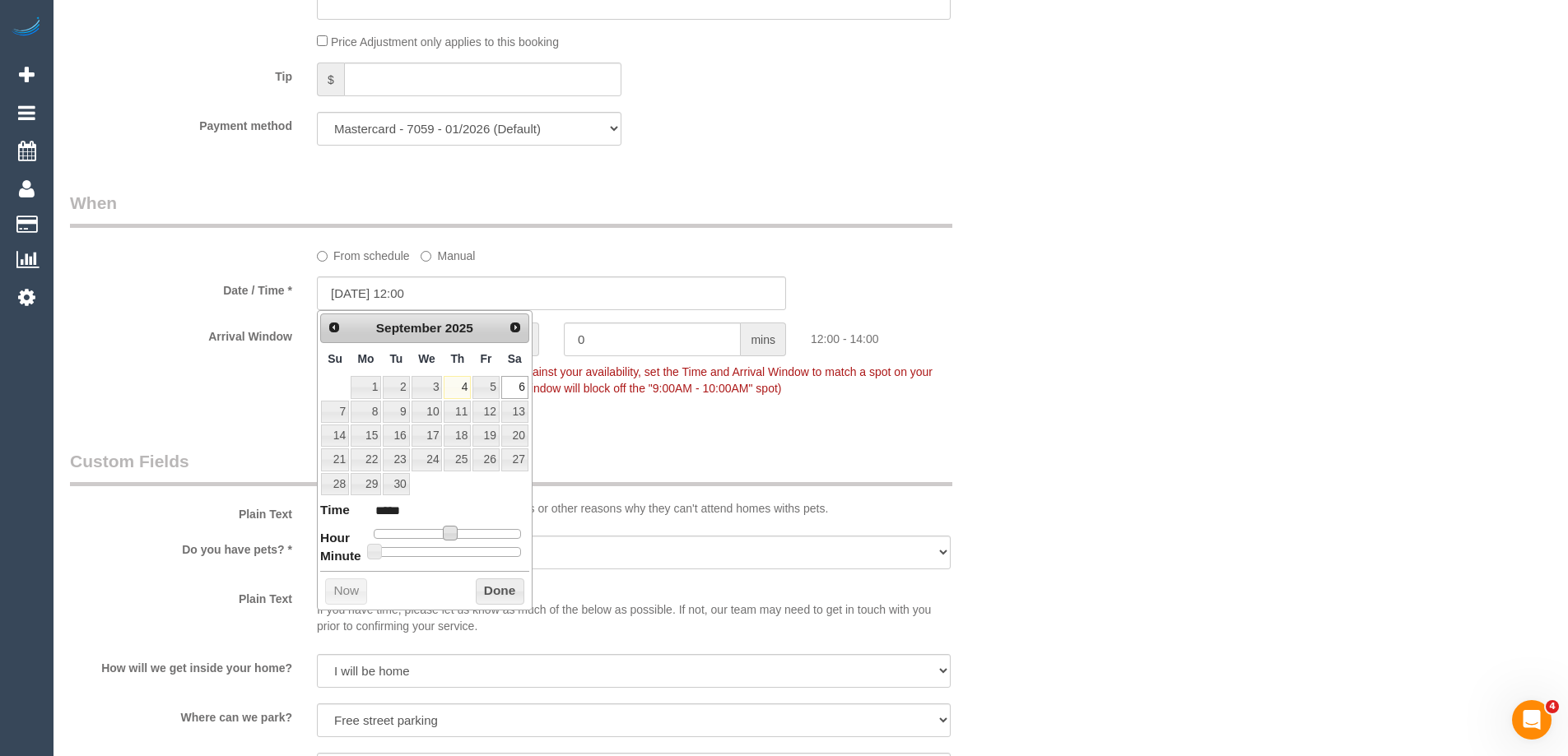
click at [488, 583] on button "Done" at bounding box center [500, 591] width 49 height 26
click at [1470, 318] on div "Who Email* ana.rachinskaya@gmail.com Name * Anastasia Rachinskaya Where Address…" at bounding box center [811, 180] width 1481 height 3471
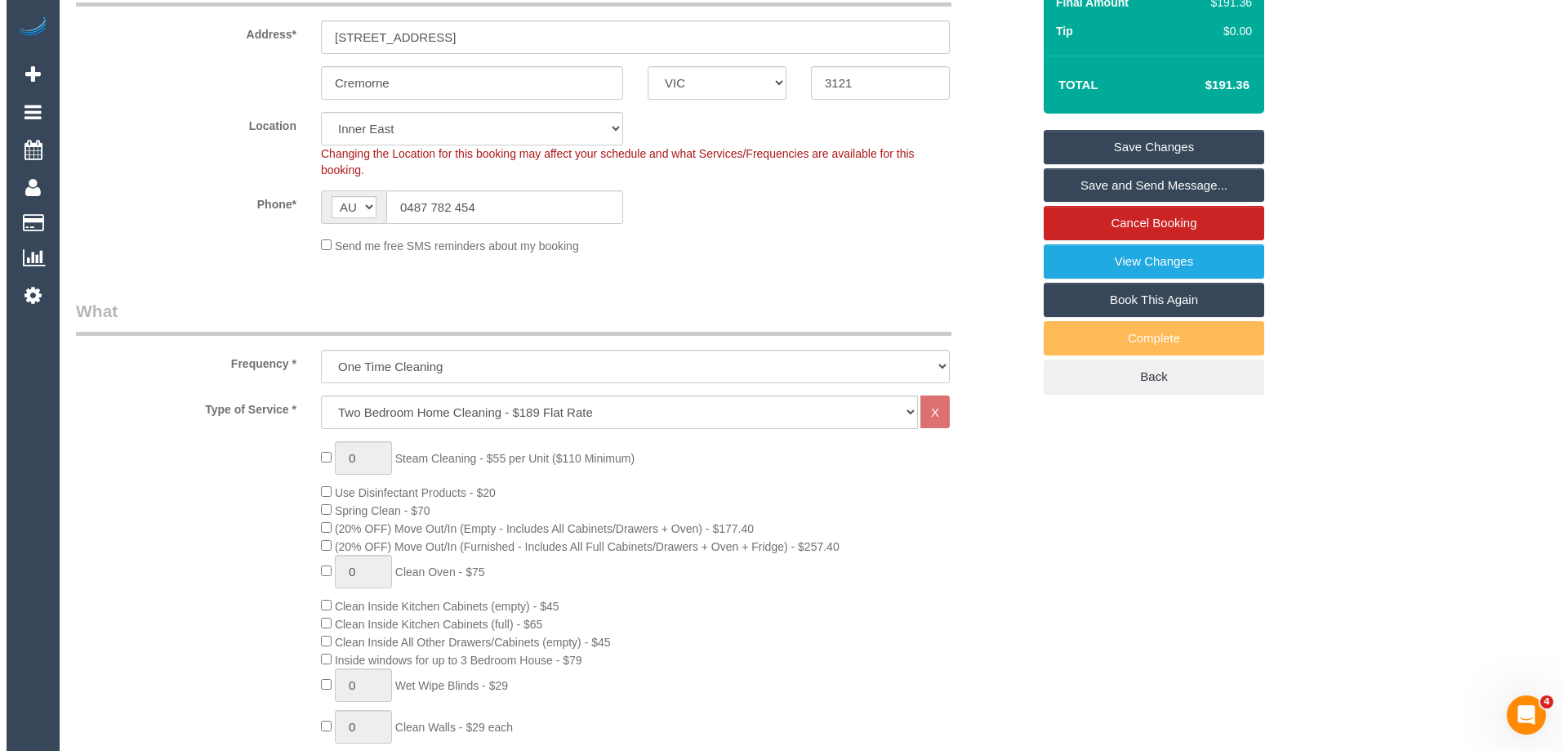
scroll to position [133, 0]
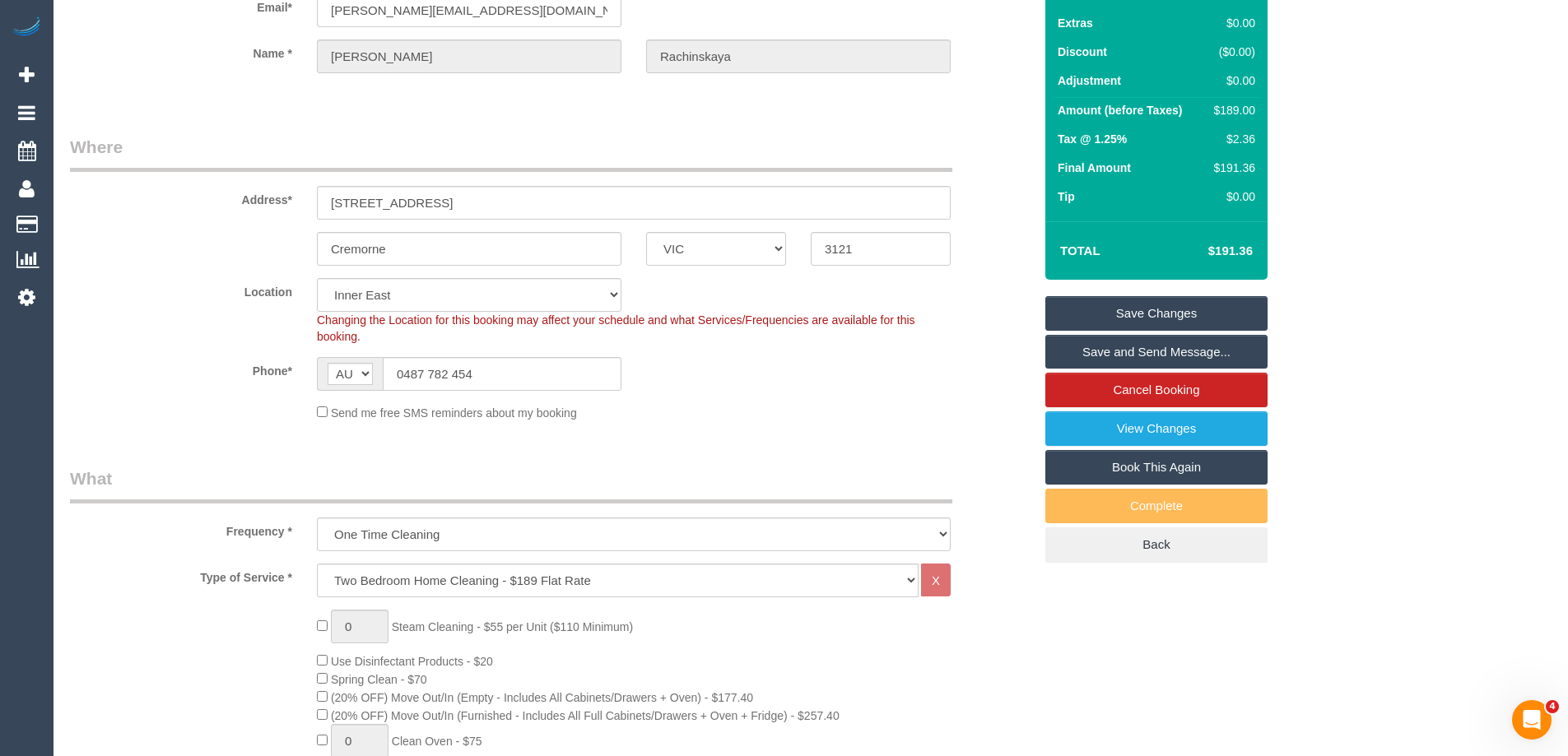
click at [1148, 349] on link "Save and Send Message..." at bounding box center [1156, 351] width 222 height 34
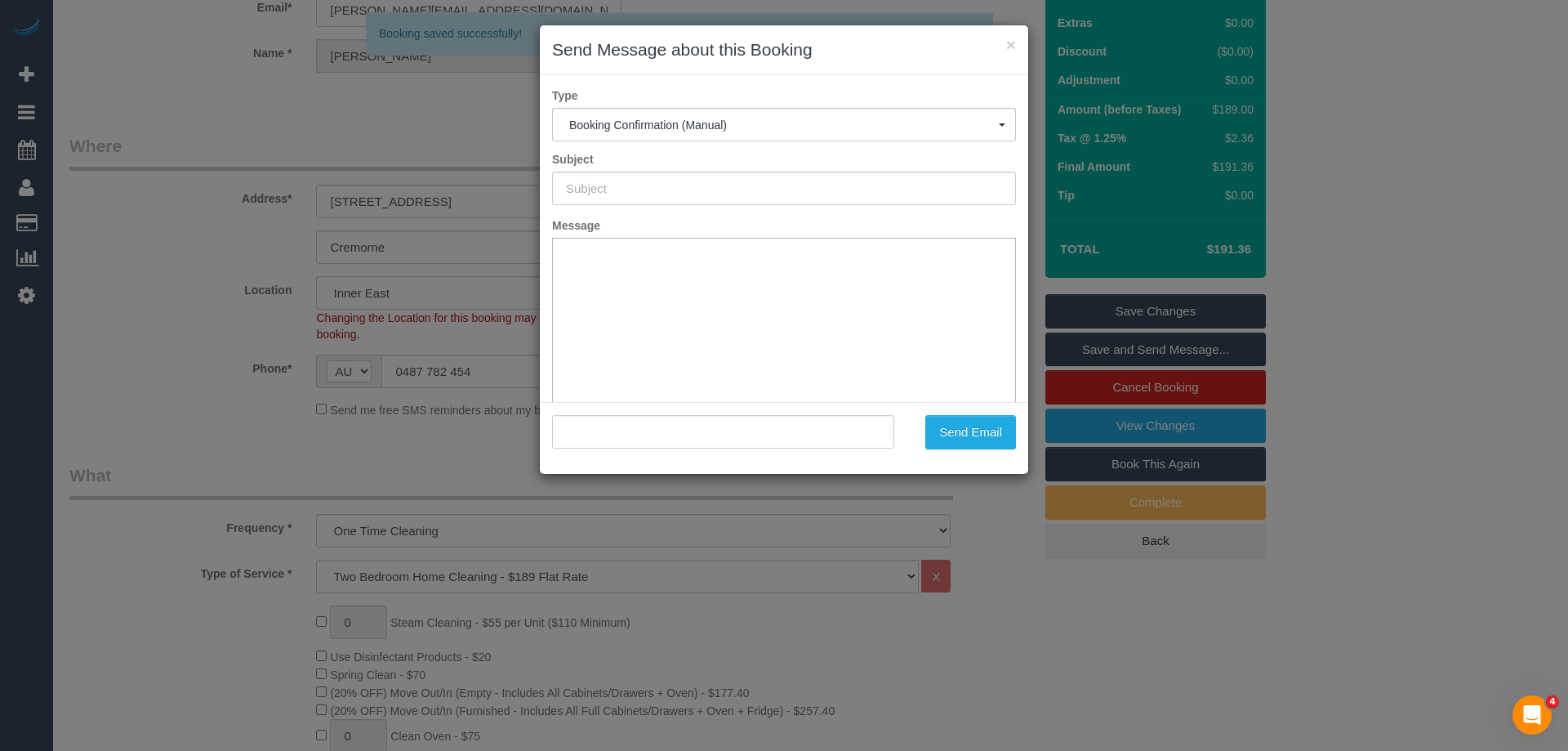
scroll to position [0, 0]
type input "Booking Confirmed"
type input ""Anastasia Rachinskaya" <ana.rachinskaya@gmail.com>"
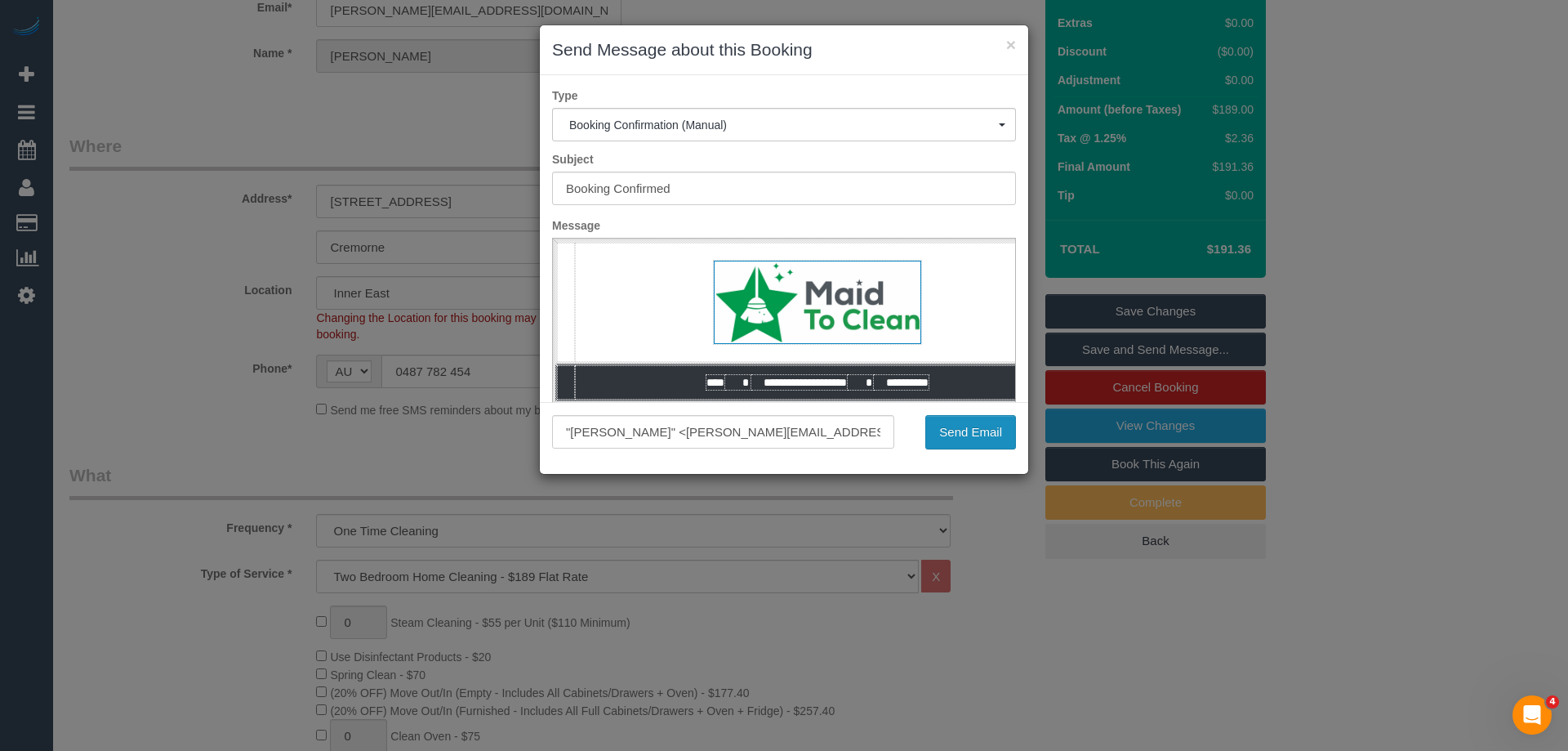
click at [983, 436] on button "Send Email" at bounding box center [971, 431] width 91 height 34
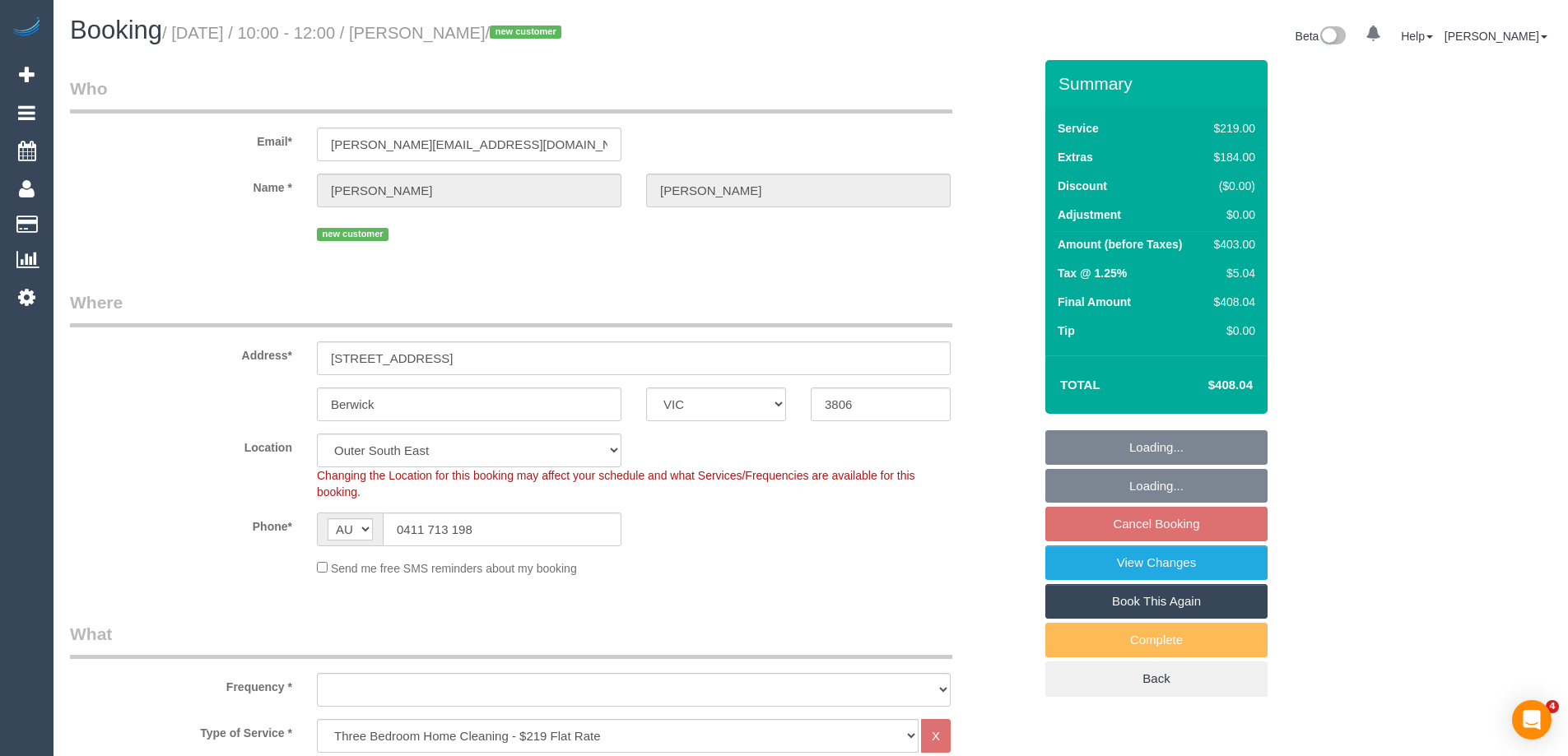
select select "VIC"
select select "object:1102"
select select "spot1"
select select "number:27"
select select "number:14"
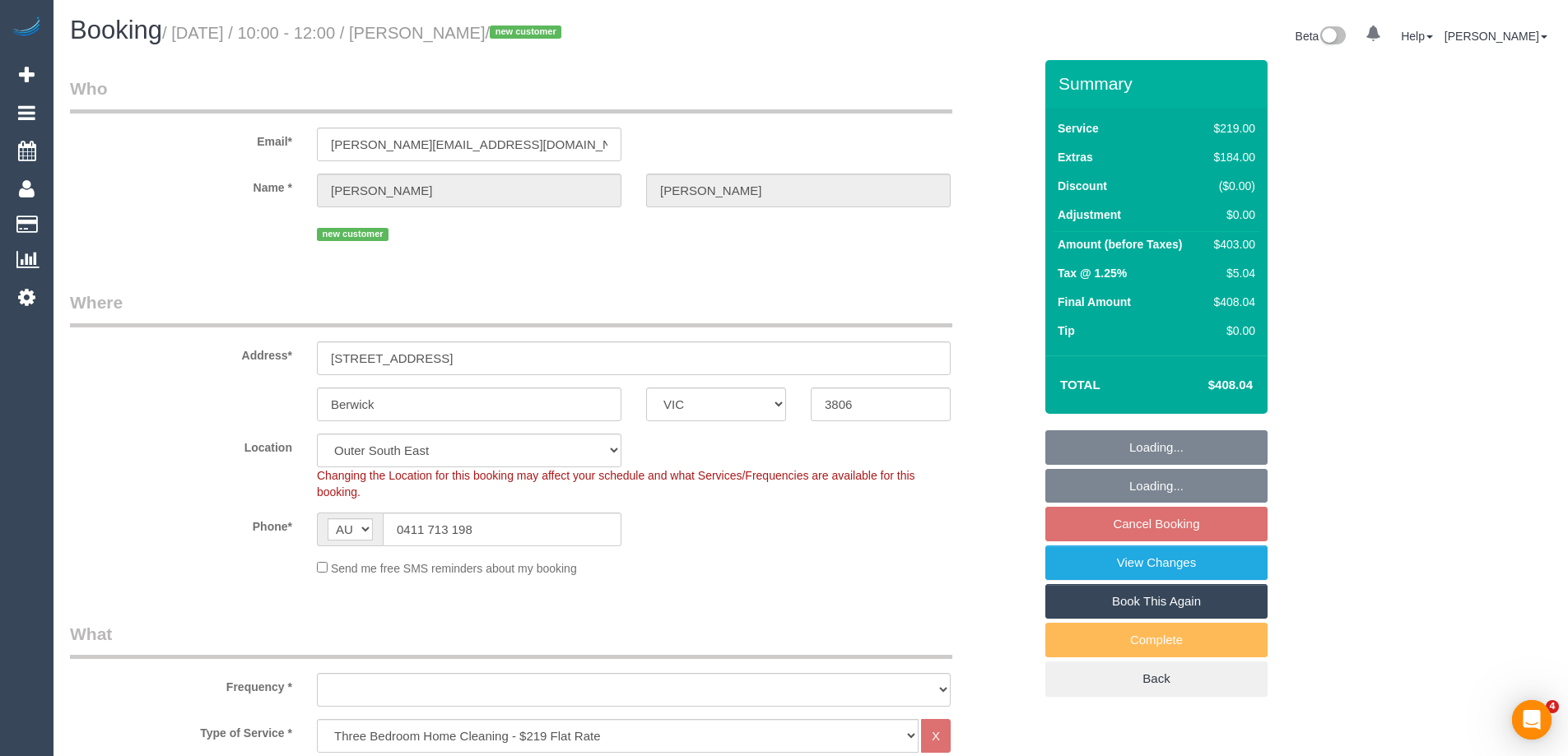
select select "number:18"
select select "number:25"
select select "number:26"
click at [211, 160] on div "Email* [PERSON_NAME][EMAIL_ADDRESS][DOMAIN_NAME]" at bounding box center [551, 118] width 987 height 85
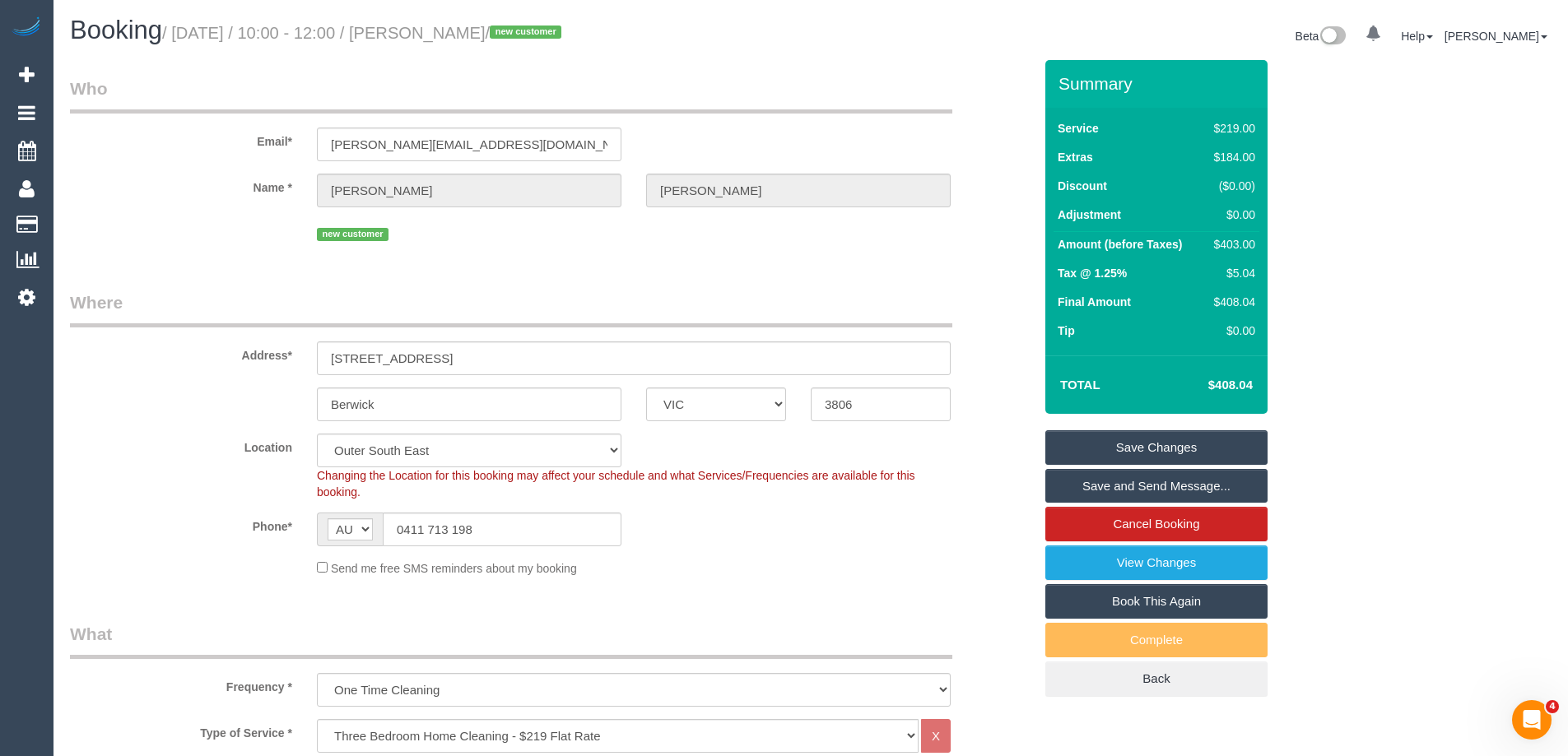
click at [716, 559] on div "Send me free SMS reminders about my booking" at bounding box center [633, 568] width 659 height 19
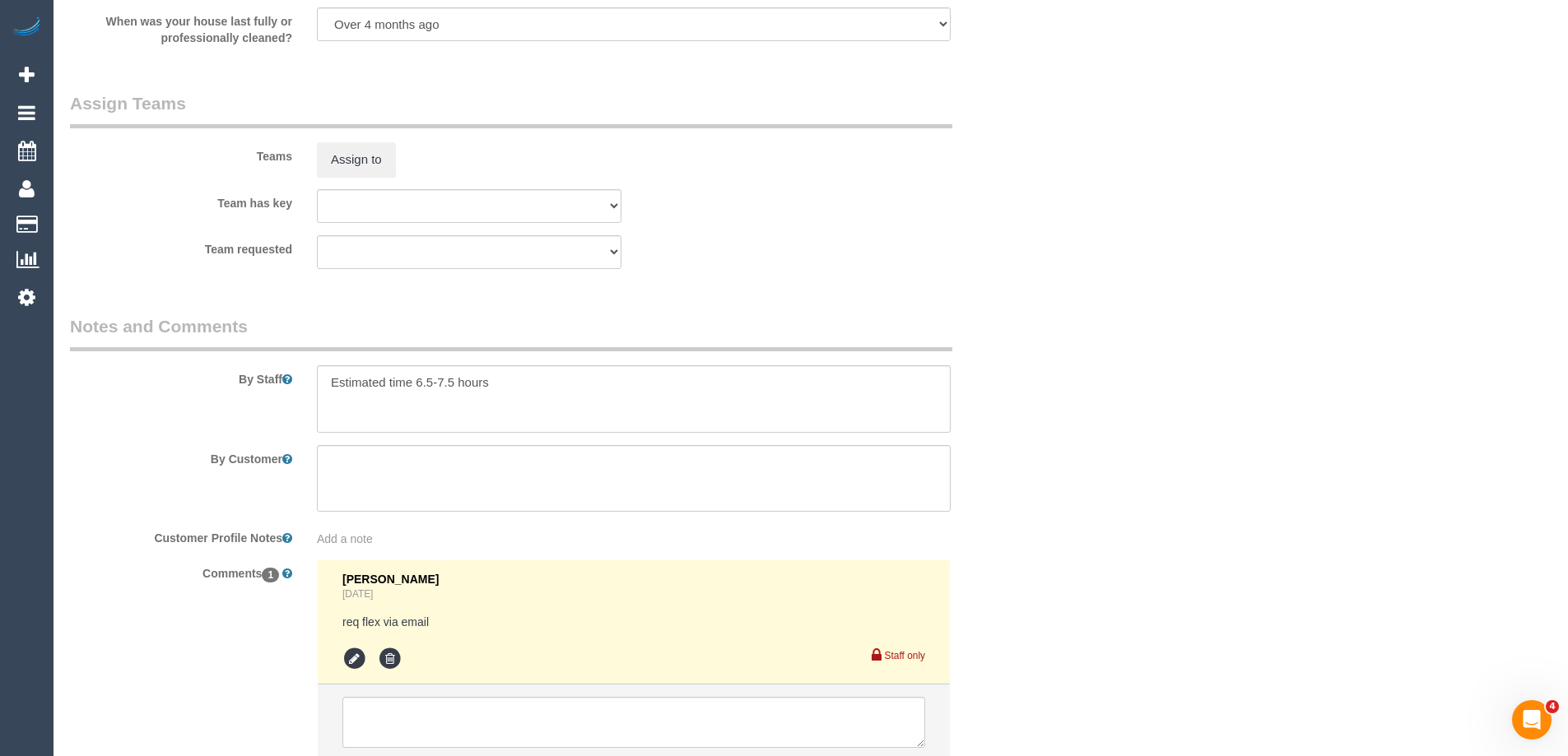
scroll to position [2550, 0]
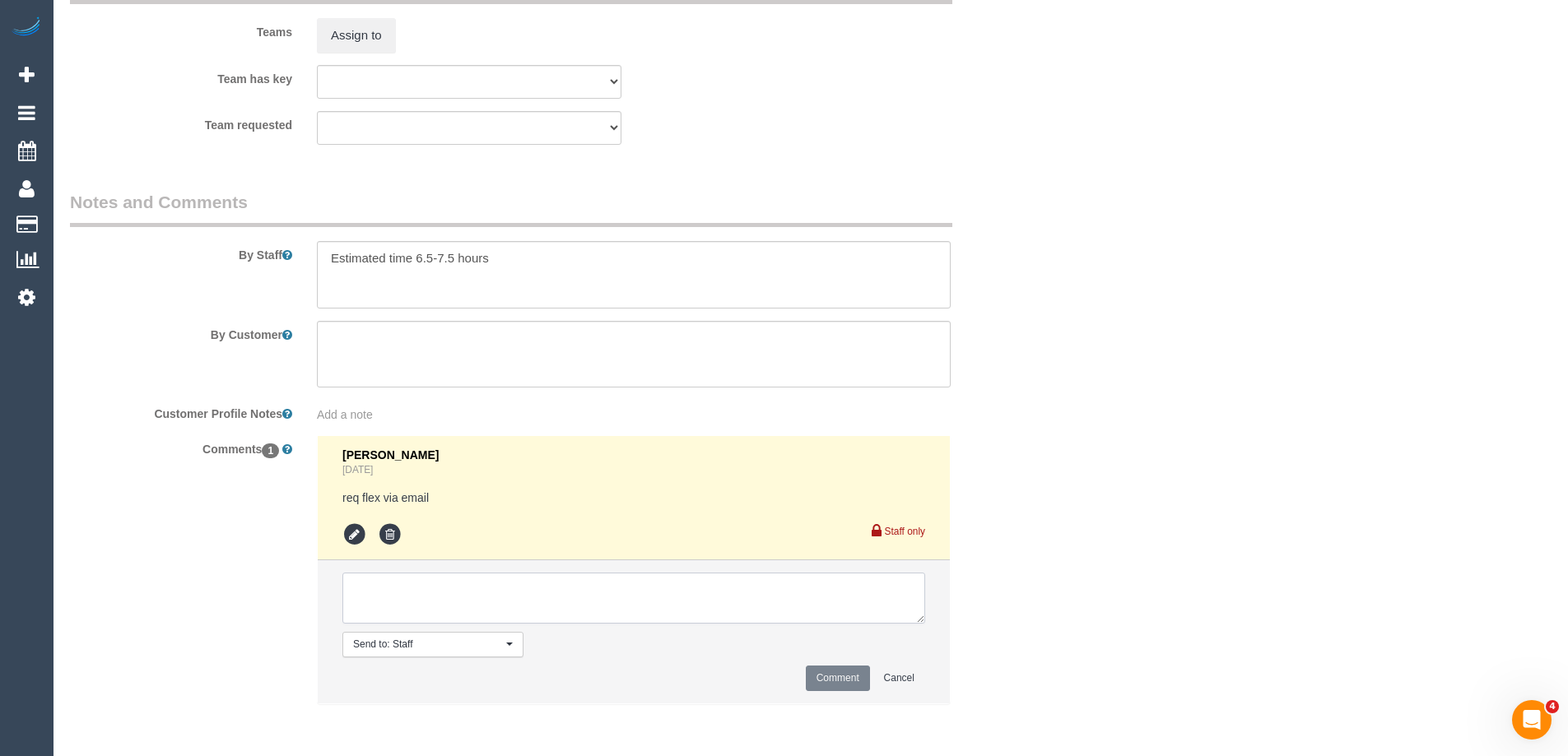
click at [436, 591] on textarea at bounding box center [633, 598] width 583 height 51
click at [661, 580] on textarea at bounding box center [633, 598] width 583 height 51
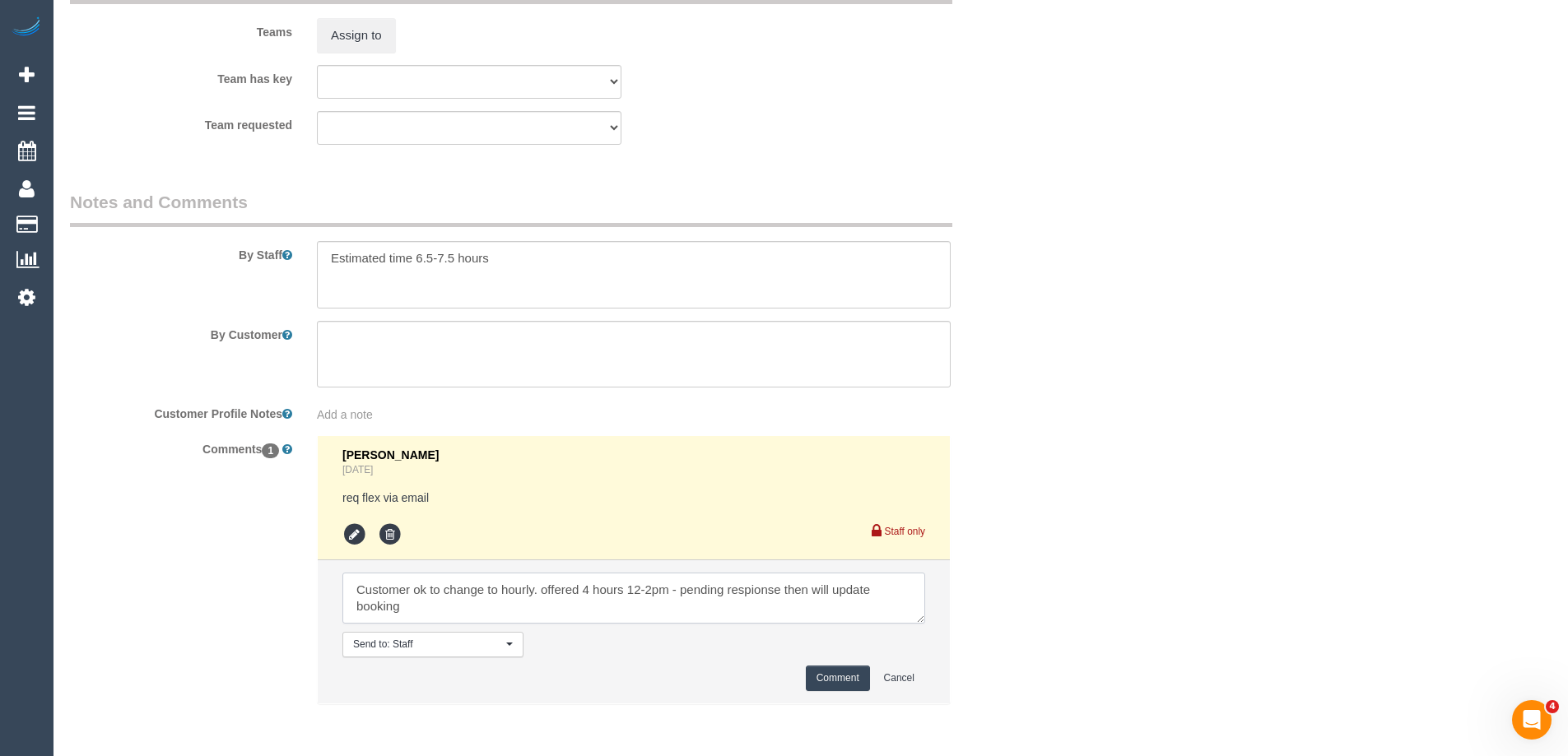
drag, startPoint x: 792, startPoint y: 590, endPoint x: 744, endPoint y: 590, distance: 48.0
click at [712, 617] on textarea at bounding box center [633, 598] width 583 height 51
type textarea "Customer ok to change to hourly. offered 4 hours 12-2pm - pending response then…"
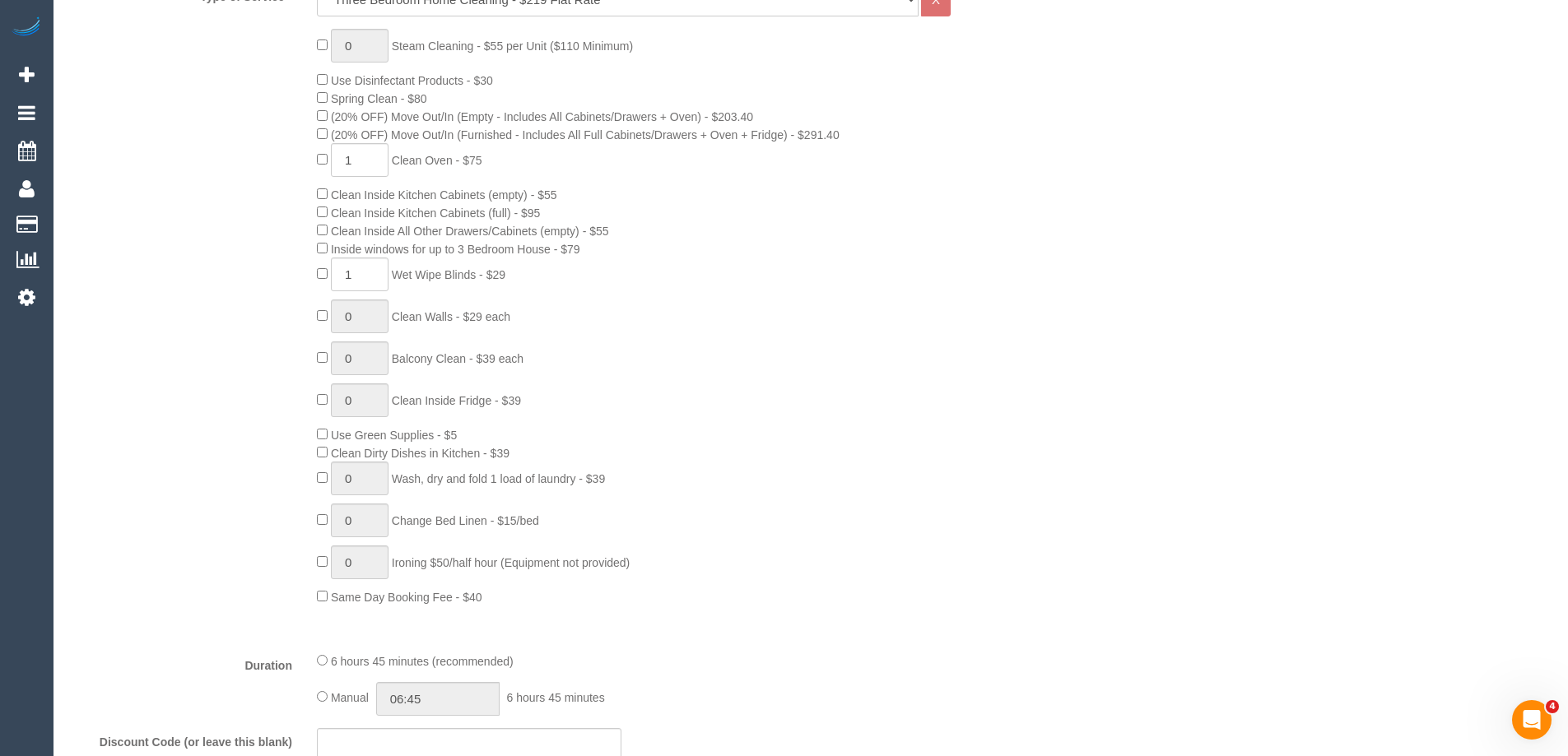
scroll to position [657, 0]
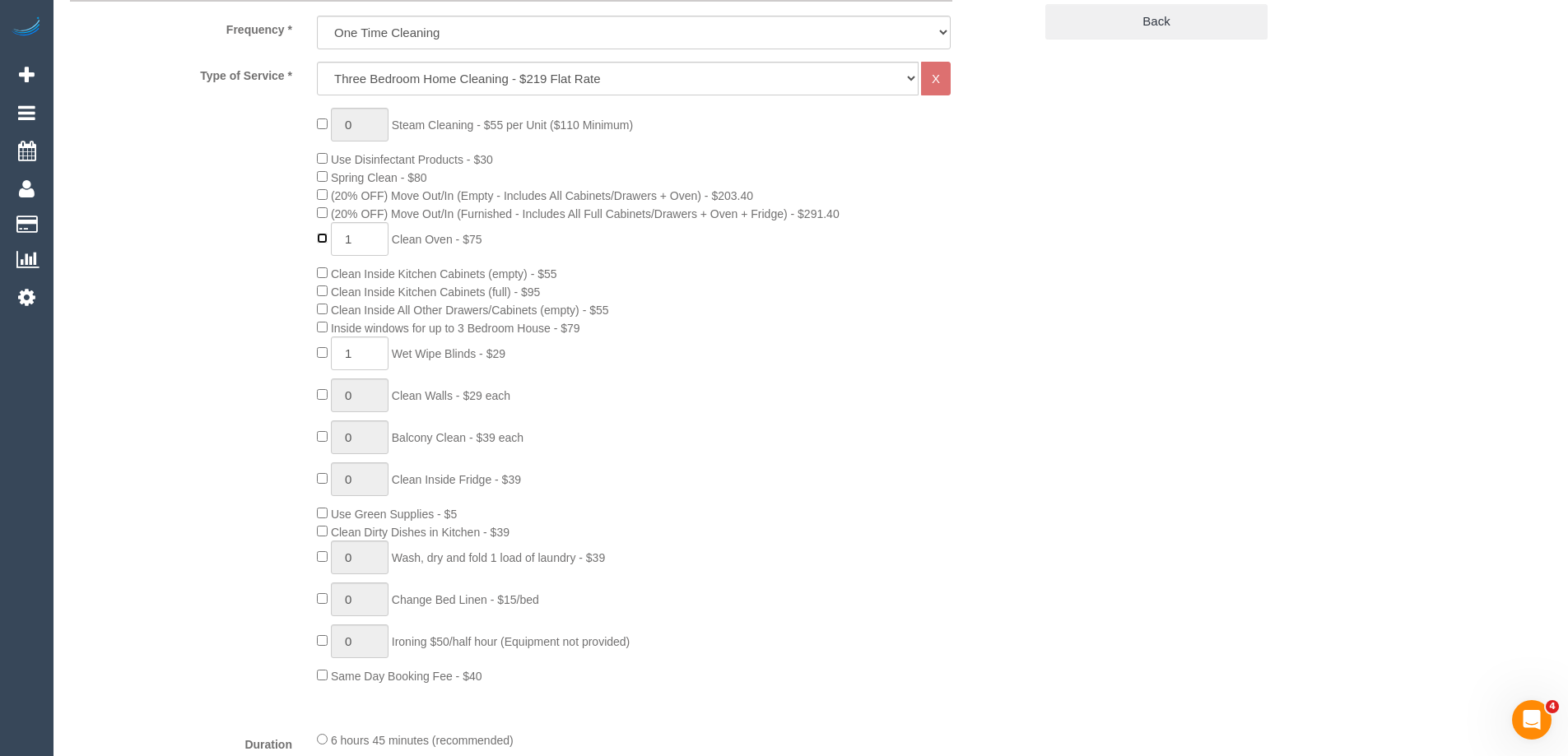
type input "0"
select select "spot10"
type input "0"
click at [417, 73] on select "Hourly Service - $70/h Hourly Service - $65/h Hourly Service - $60/h Hourly Ser…" at bounding box center [618, 78] width 602 height 34
select select "spot19"
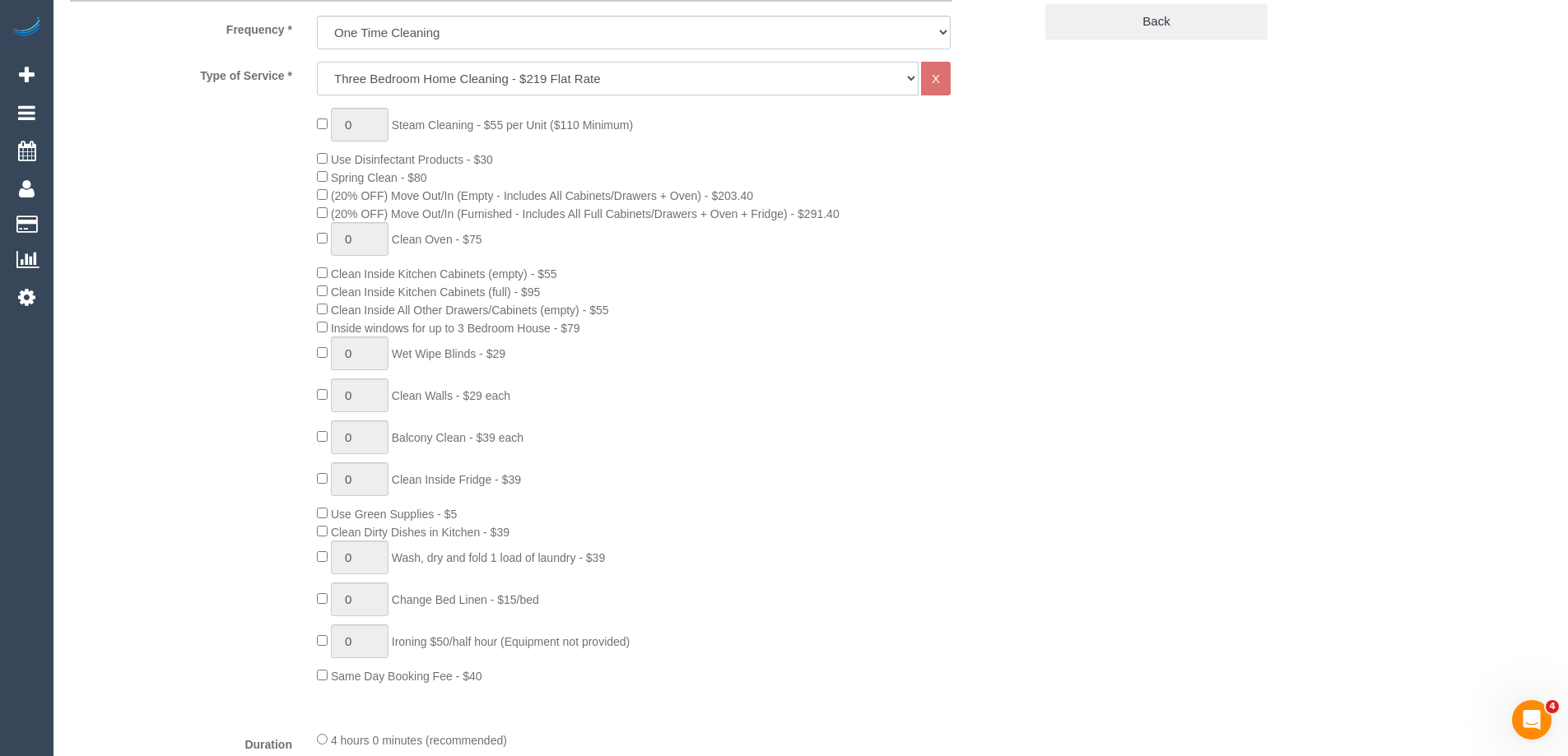
select select "209"
click at [317, 61] on select "Hourly Service - $70/h Hourly Service - $65/h Hourly Service - $60/h Hourly Ser…" at bounding box center [618, 78] width 602 height 34
select select "1"
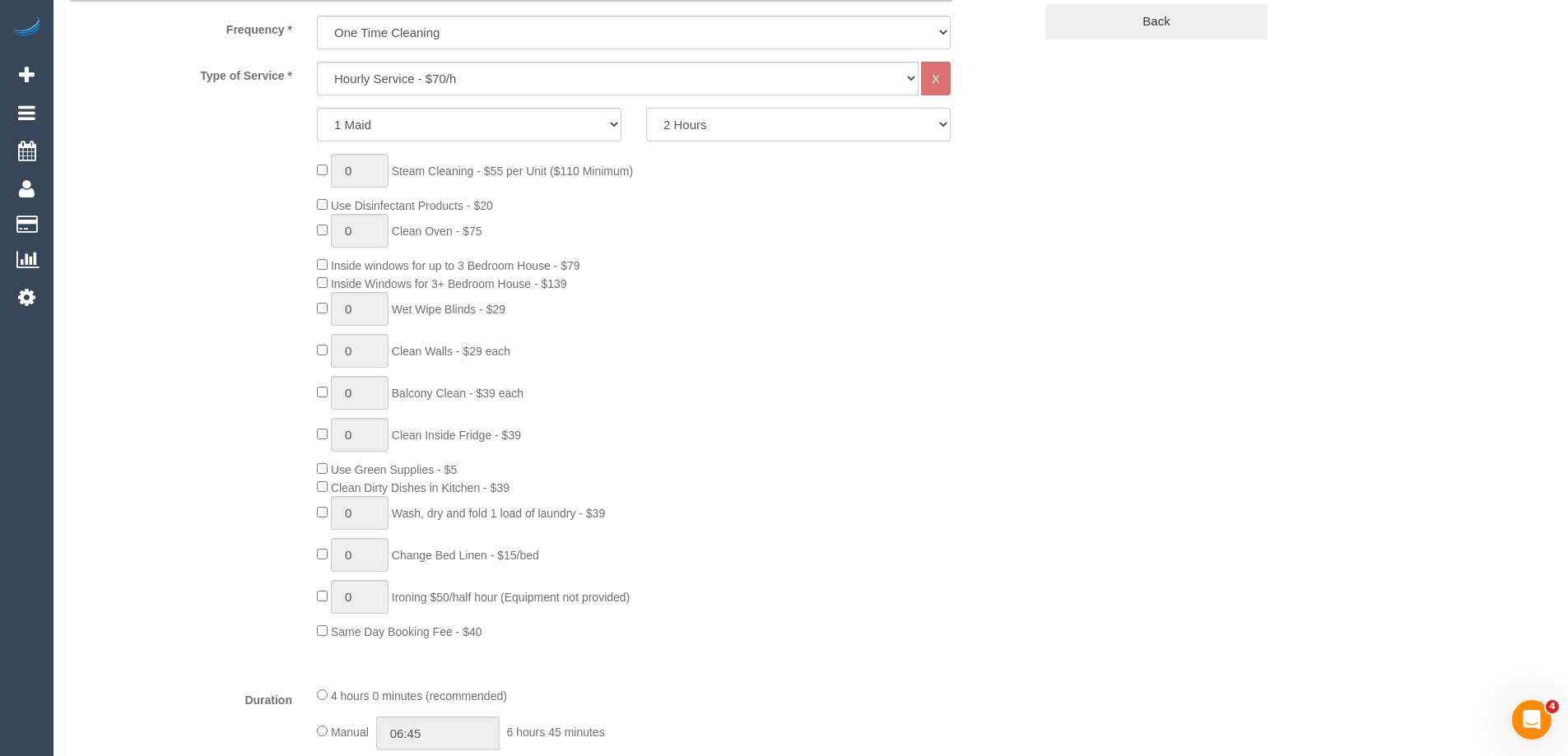
click at [683, 124] on select "2 Hours 2.5 Hours 3 Hours 3.5 Hours 4 Hours 4.5 Hours 5 Hours 5.5 Hours 6 Hours…" at bounding box center [798, 124] width 304 height 34
select select "240"
click at [646, 107] on select "2 Hours 2.5 Hours 3 Hours 3.5 Hours 4 Hours 4.5 Hours 5 Hours 5.5 Hours 6 Hours…" at bounding box center [798, 124] width 304 height 34
select select "spot28"
click at [824, 295] on div "0 Steam Cleaning - $55 per Unit ($110 Minimum) Use Disinfectant Products - $20 …" at bounding box center [674, 397] width 741 height 486
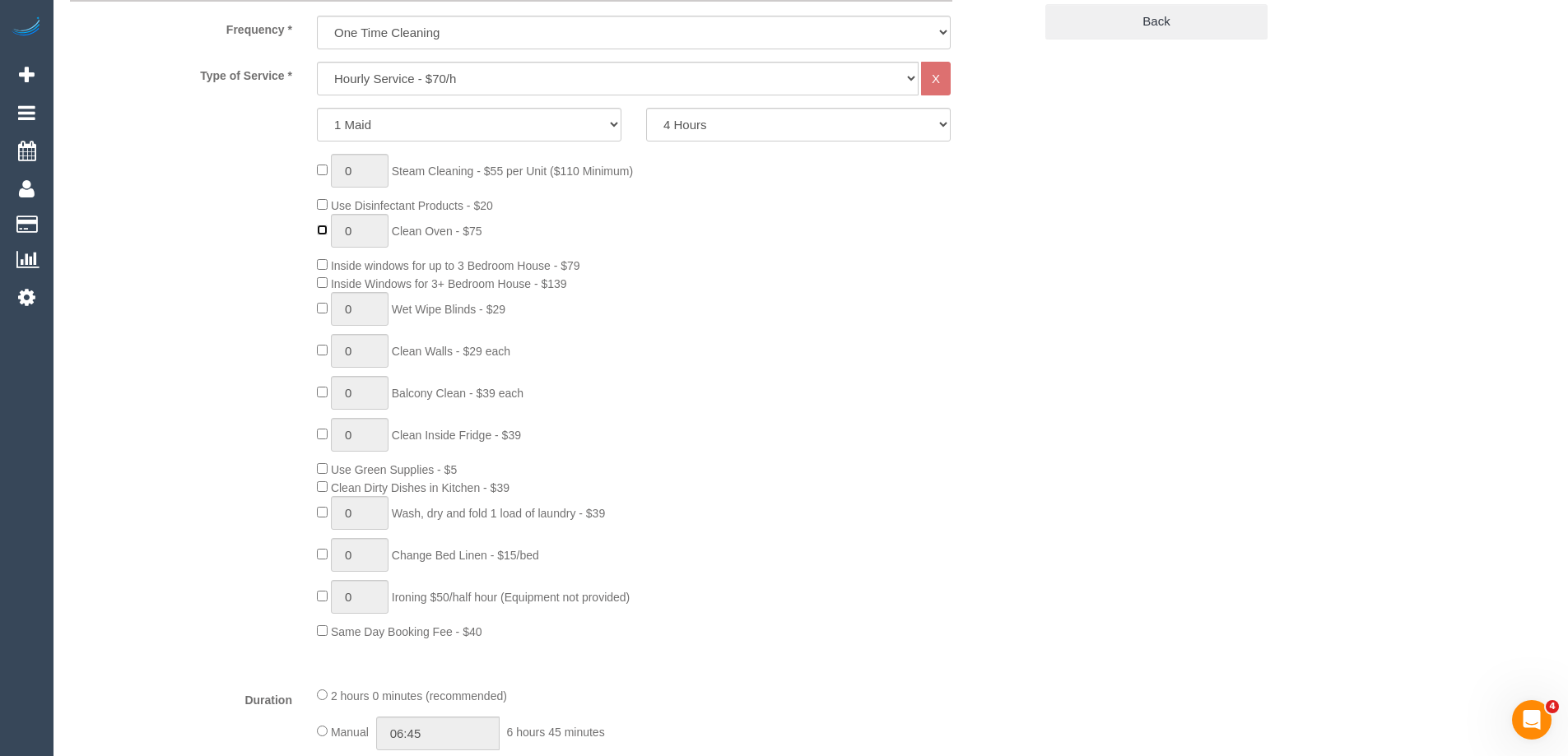
type input "1"
click at [917, 294] on div "0 Steam Cleaning - $55 per Unit ($110 Minimum) Use Disinfectant Products - $20 …" at bounding box center [674, 397] width 741 height 486
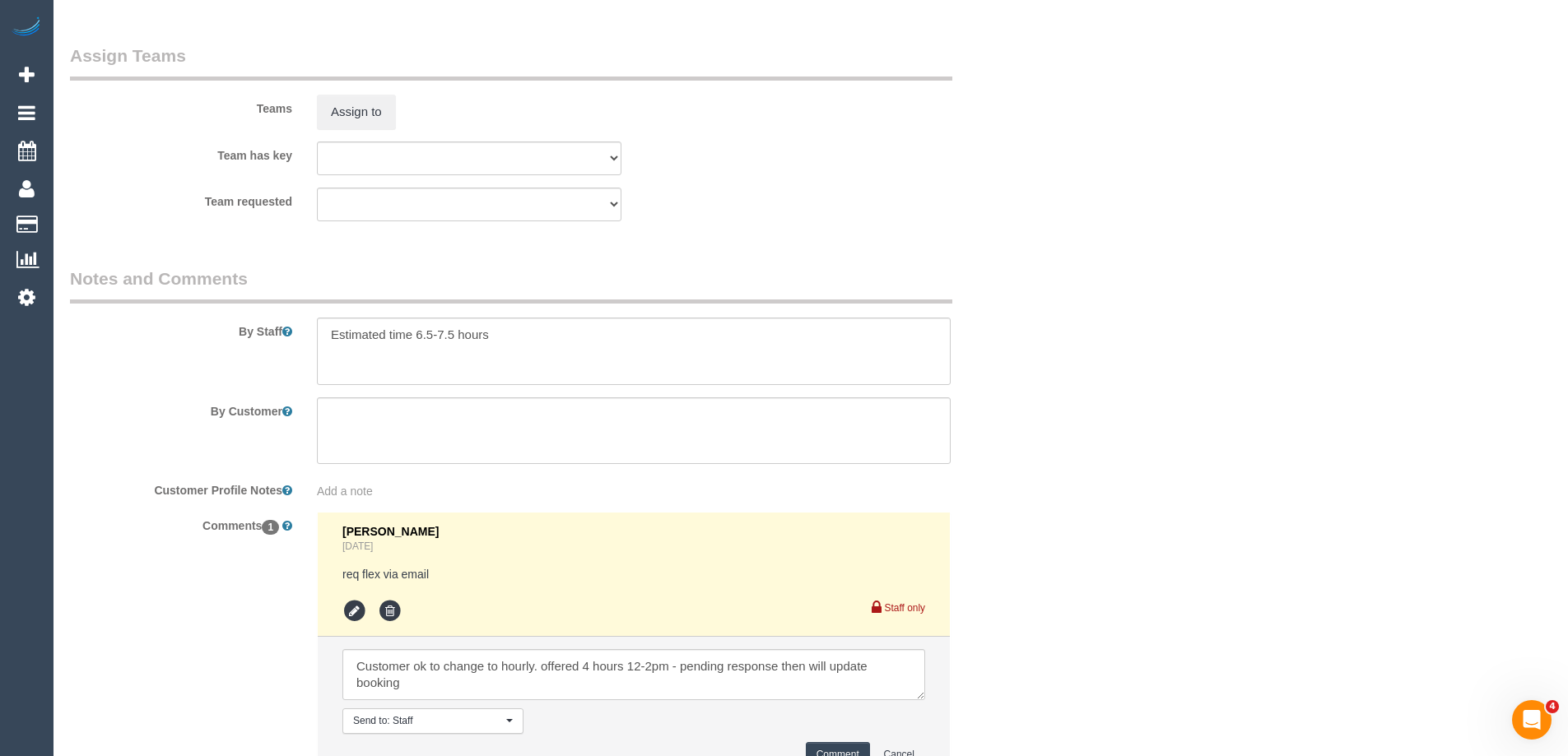
scroll to position [2572, 0]
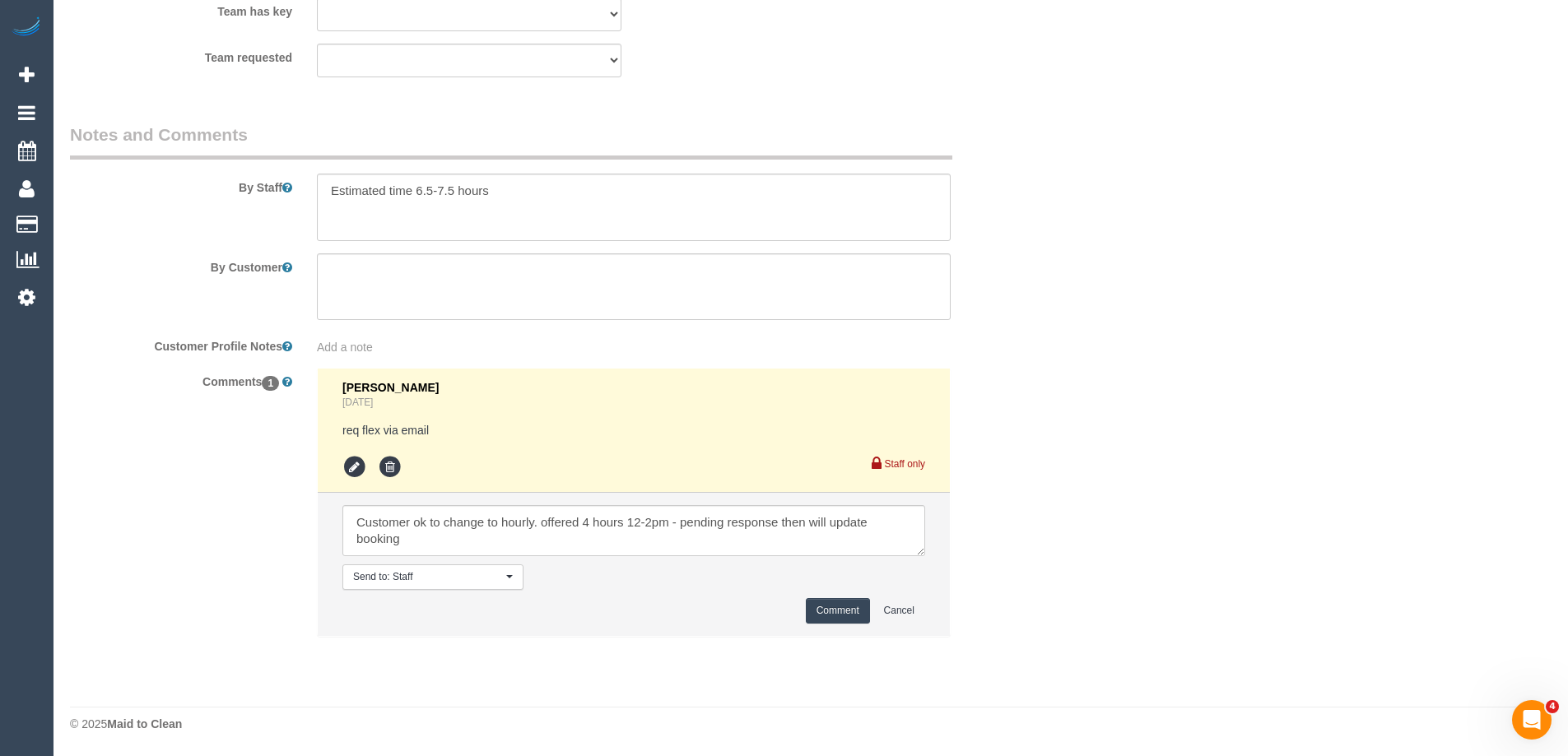
select select "spot37"
drag, startPoint x: 775, startPoint y: 518, endPoint x: 888, endPoint y: 537, distance: 114.6
click at [888, 537] on textarea at bounding box center [633, 531] width 583 height 51
type textarea "Customer ok to change to hourly. offered 4 hours 12-2pm - pending response"
click at [843, 607] on button "Comment" at bounding box center [838, 611] width 64 height 25
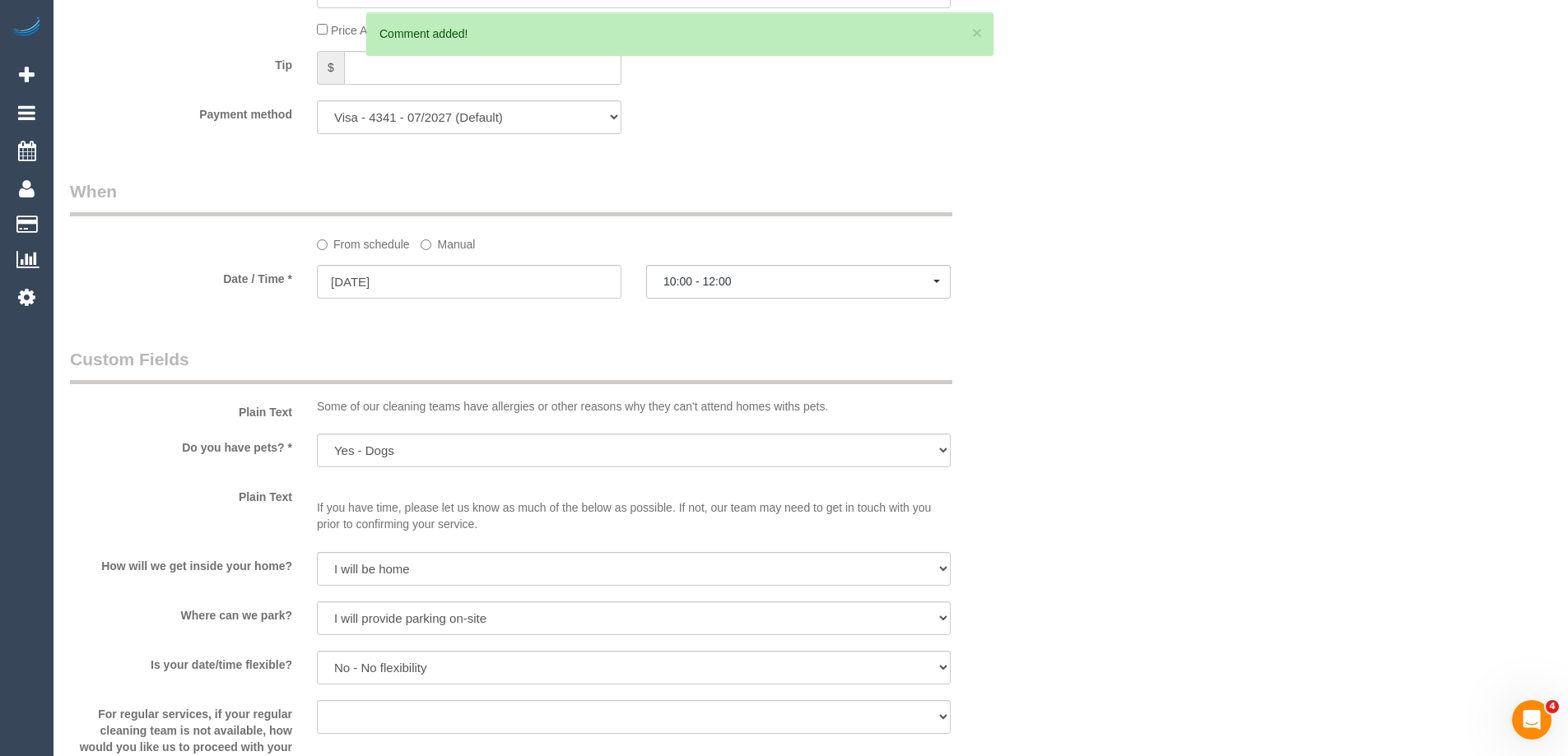
scroll to position [1353, 0]
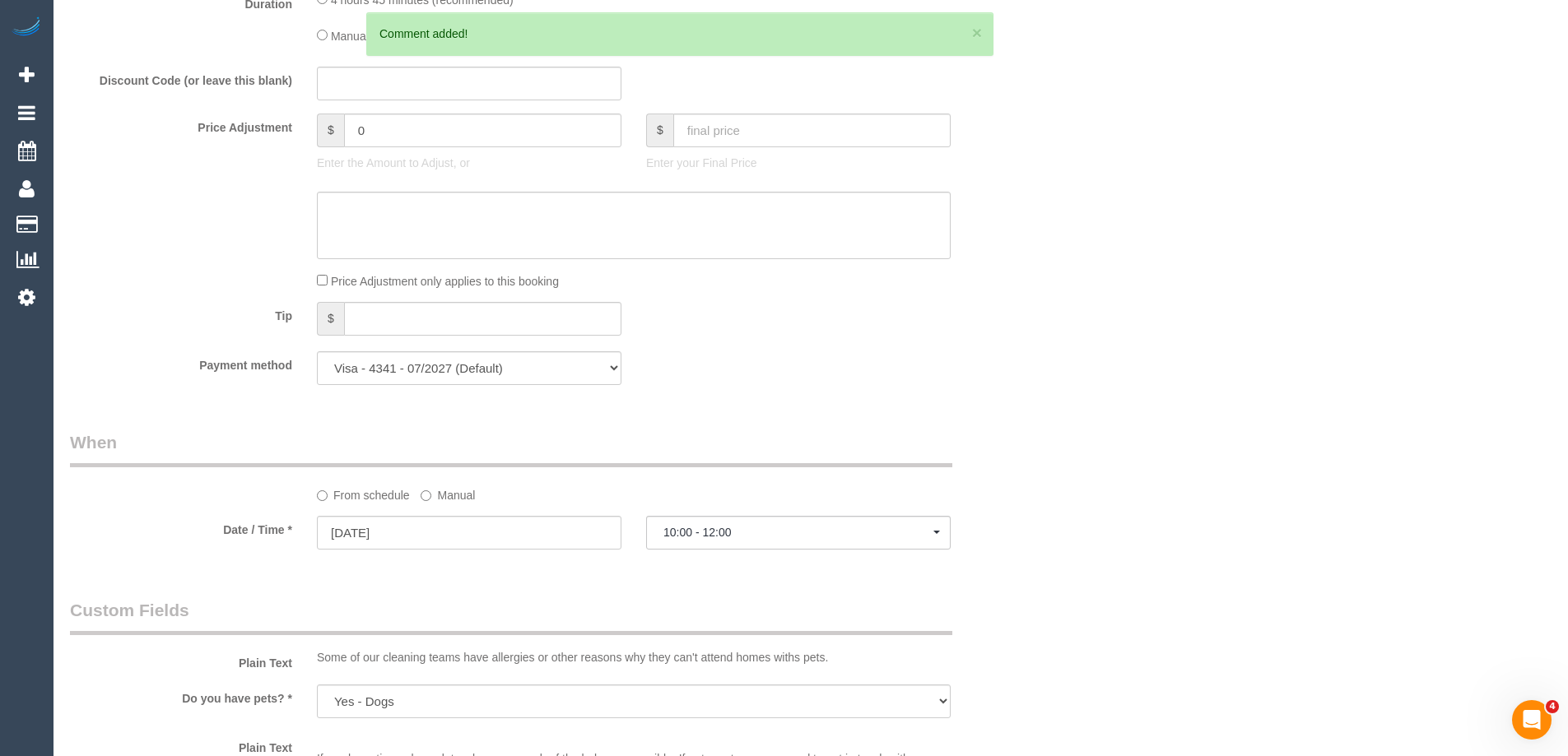
click at [472, 497] on label "Manual" at bounding box center [448, 492] width 55 height 22
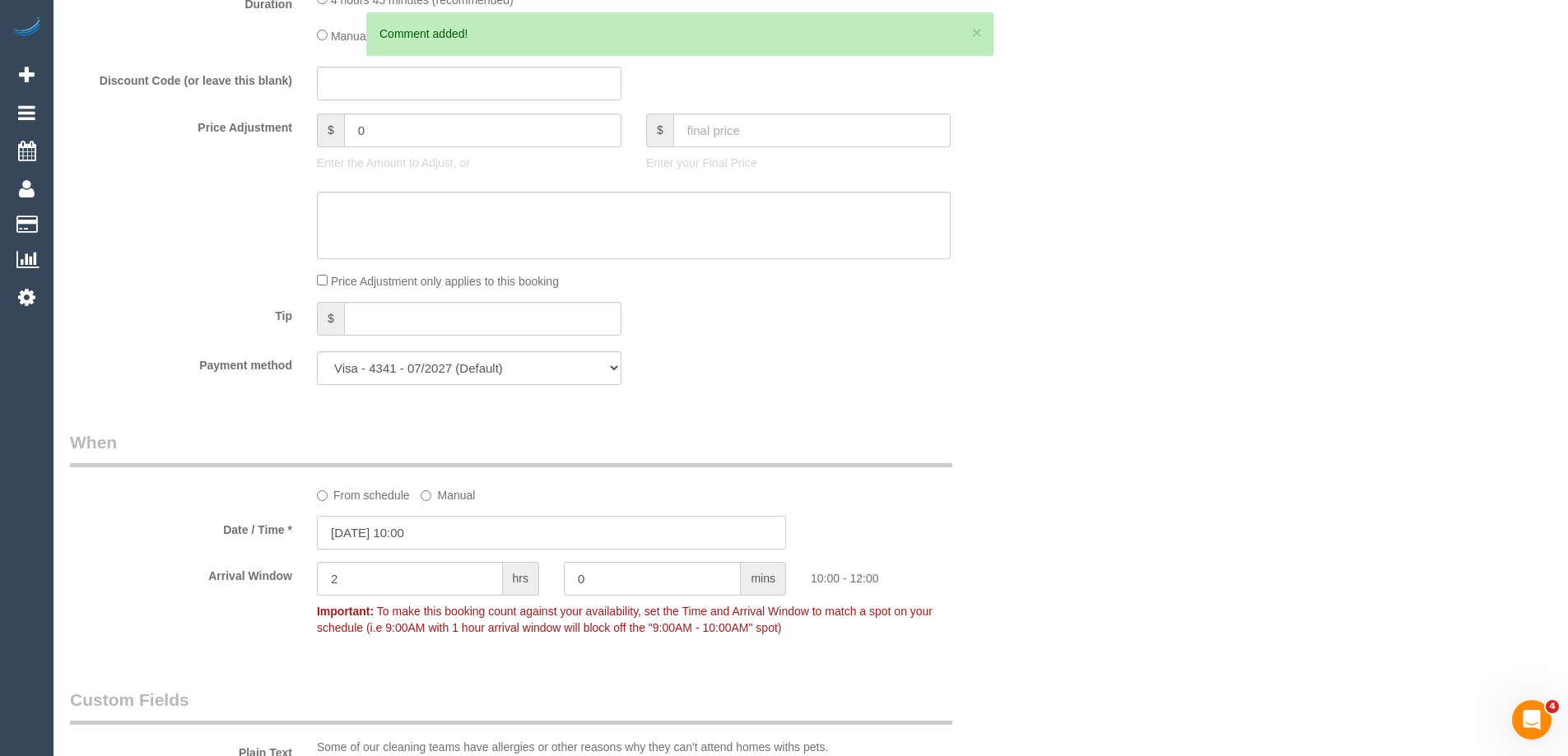
click at [454, 518] on input "06/09/2025 10:00" at bounding box center [551, 533] width 469 height 34
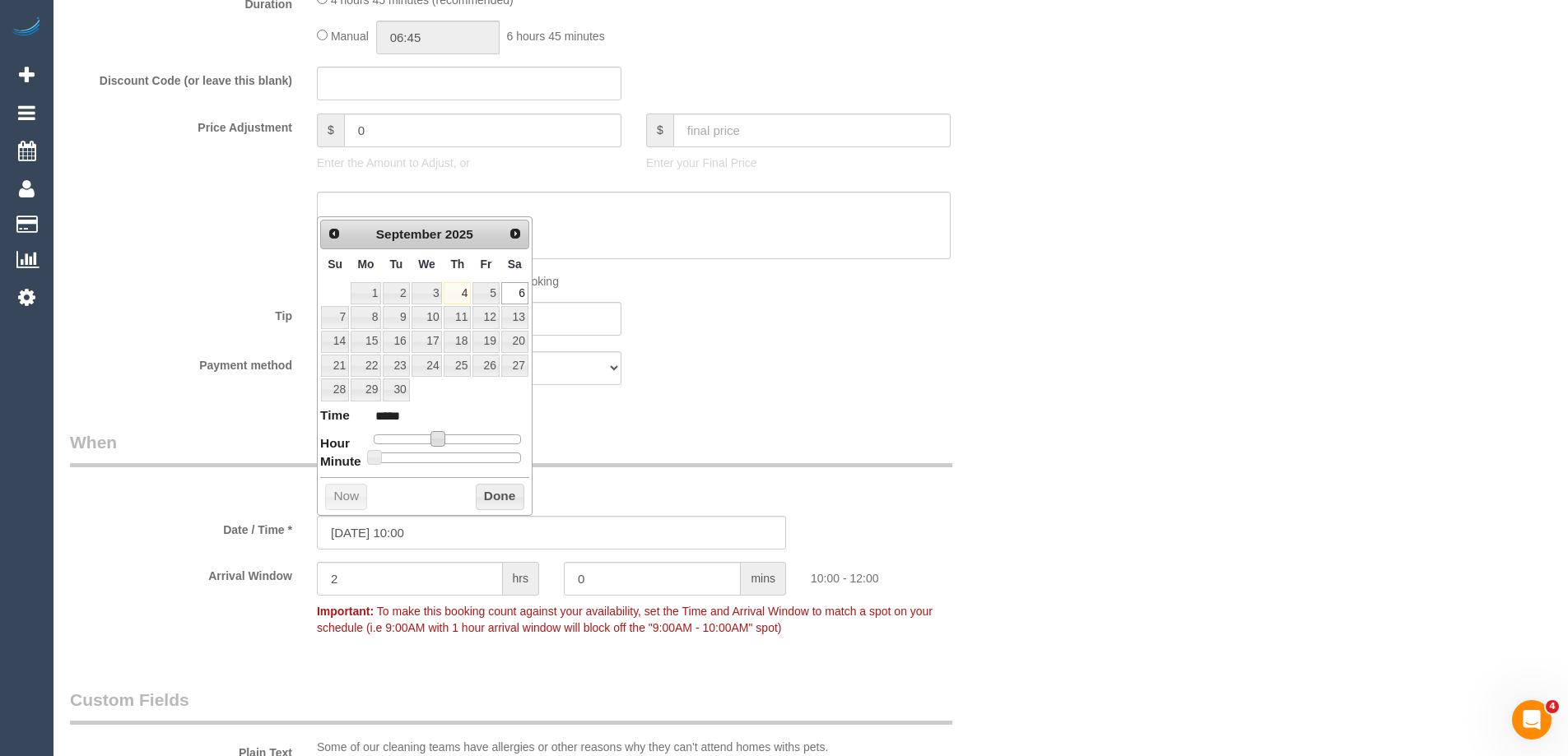
type input "06/09/2025 11:00"
type input "*****"
type input "06/09/2025 12:00"
type input "*****"
type input "06/09/2025 13:00"
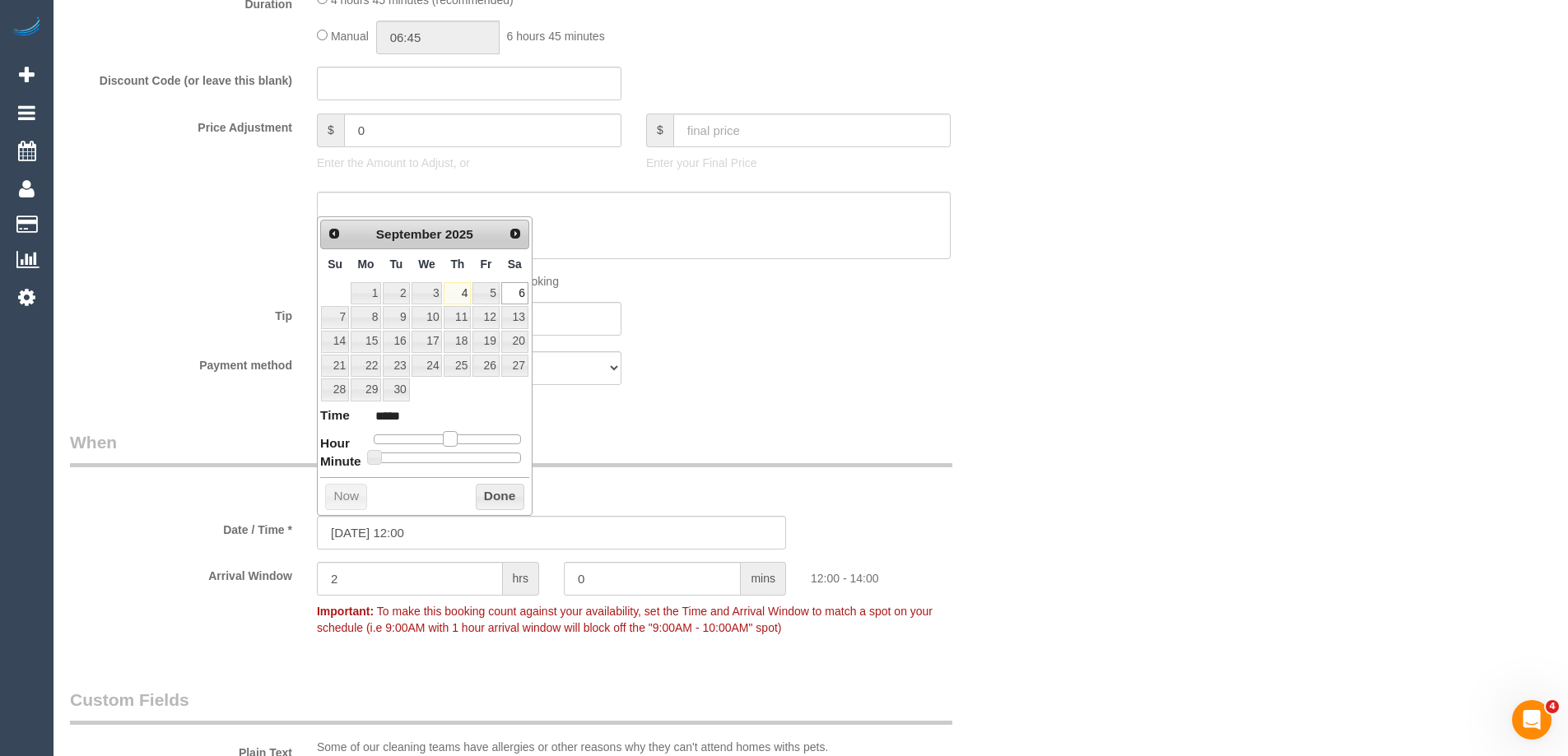
type input "*****"
type input "06/09/2025 12:00"
type input "*****"
drag, startPoint x: 438, startPoint y: 441, endPoint x: 449, endPoint y: 444, distance: 11.4
click at [449, 444] on span at bounding box center [450, 438] width 15 height 15
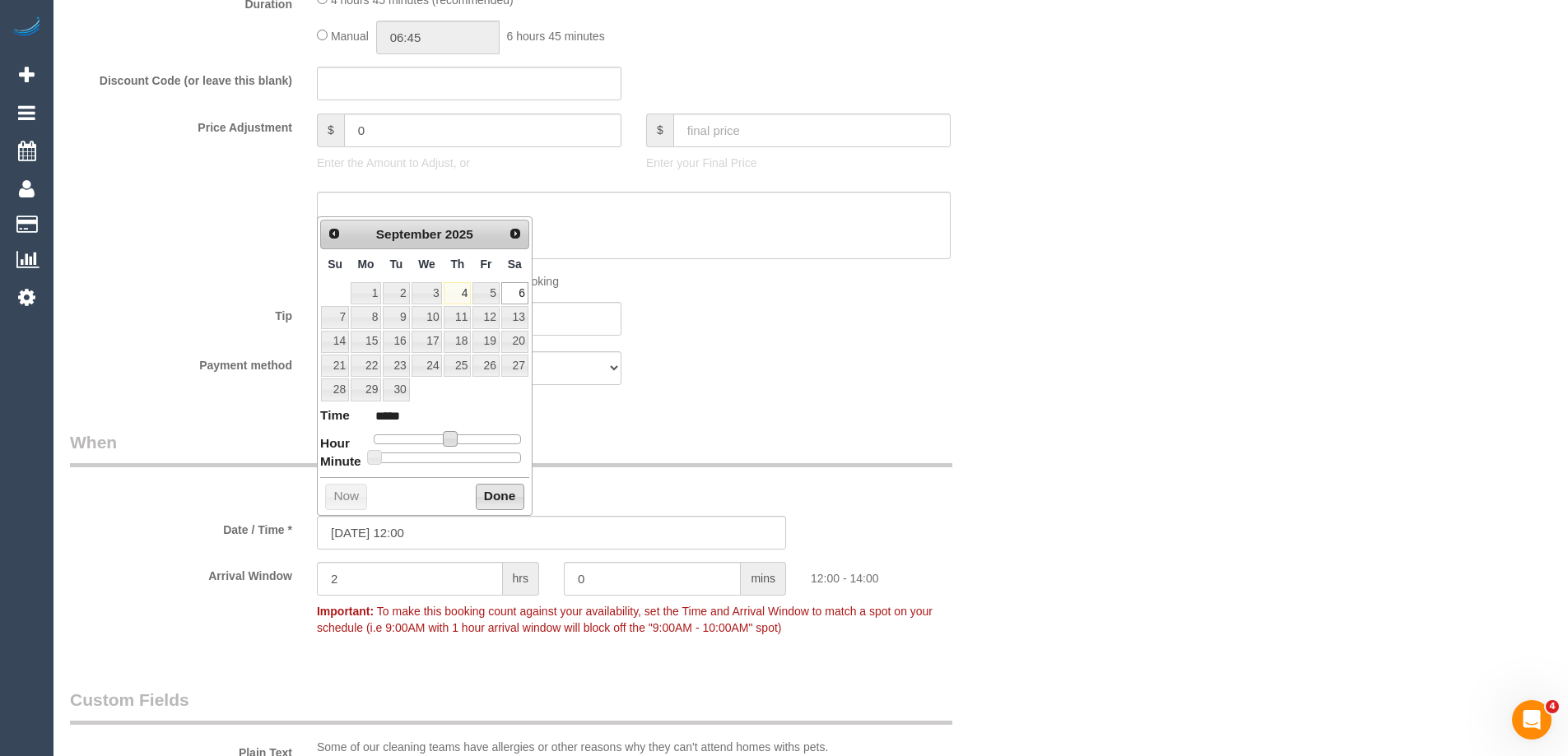
click at [479, 491] on button "Done" at bounding box center [500, 497] width 49 height 26
click at [1151, 439] on div "Who Email* maggie.lam68@gmail.com Name * Maggie Lam new customer Where Address*…" at bounding box center [811, 385] width 1481 height 3358
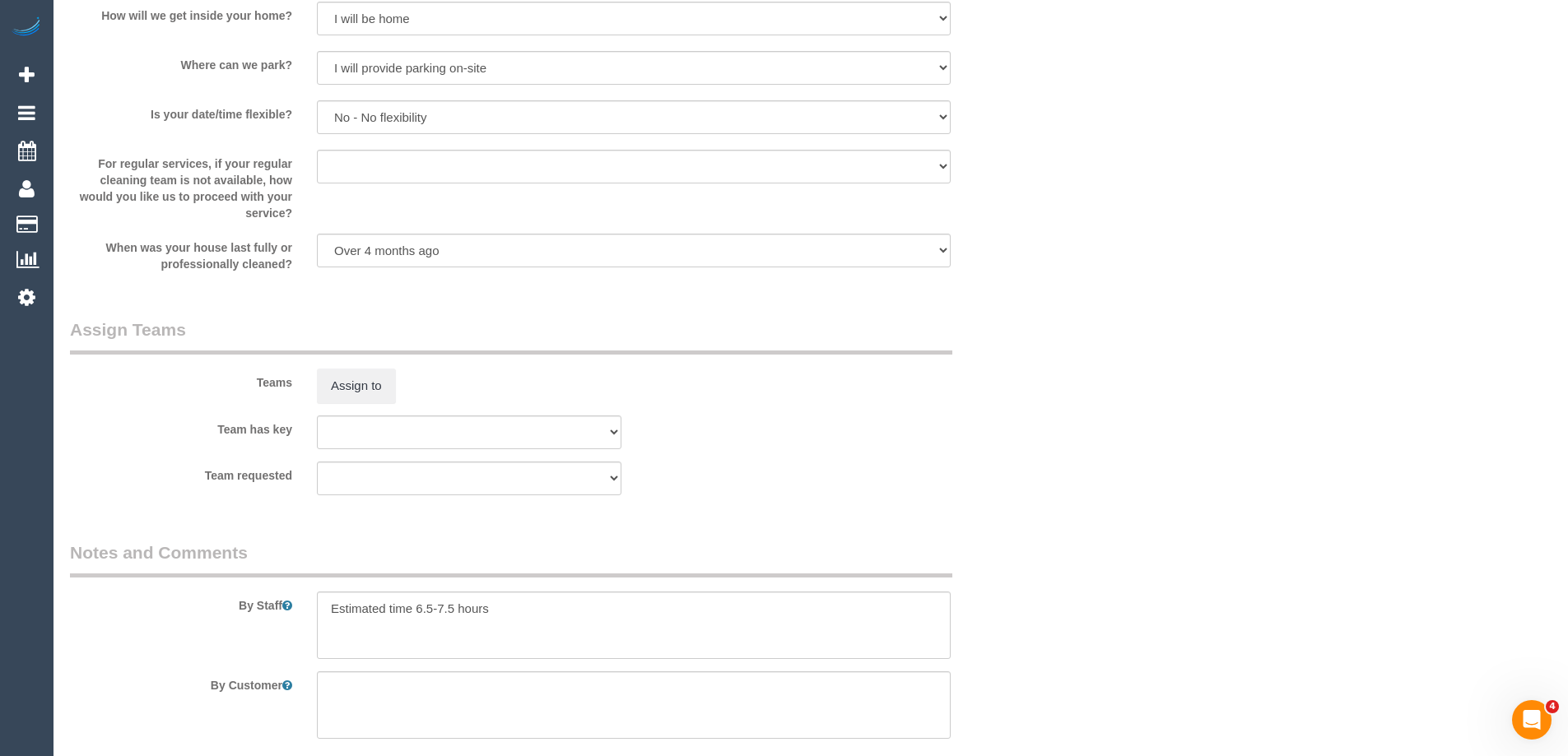
scroll to position [2258, 0]
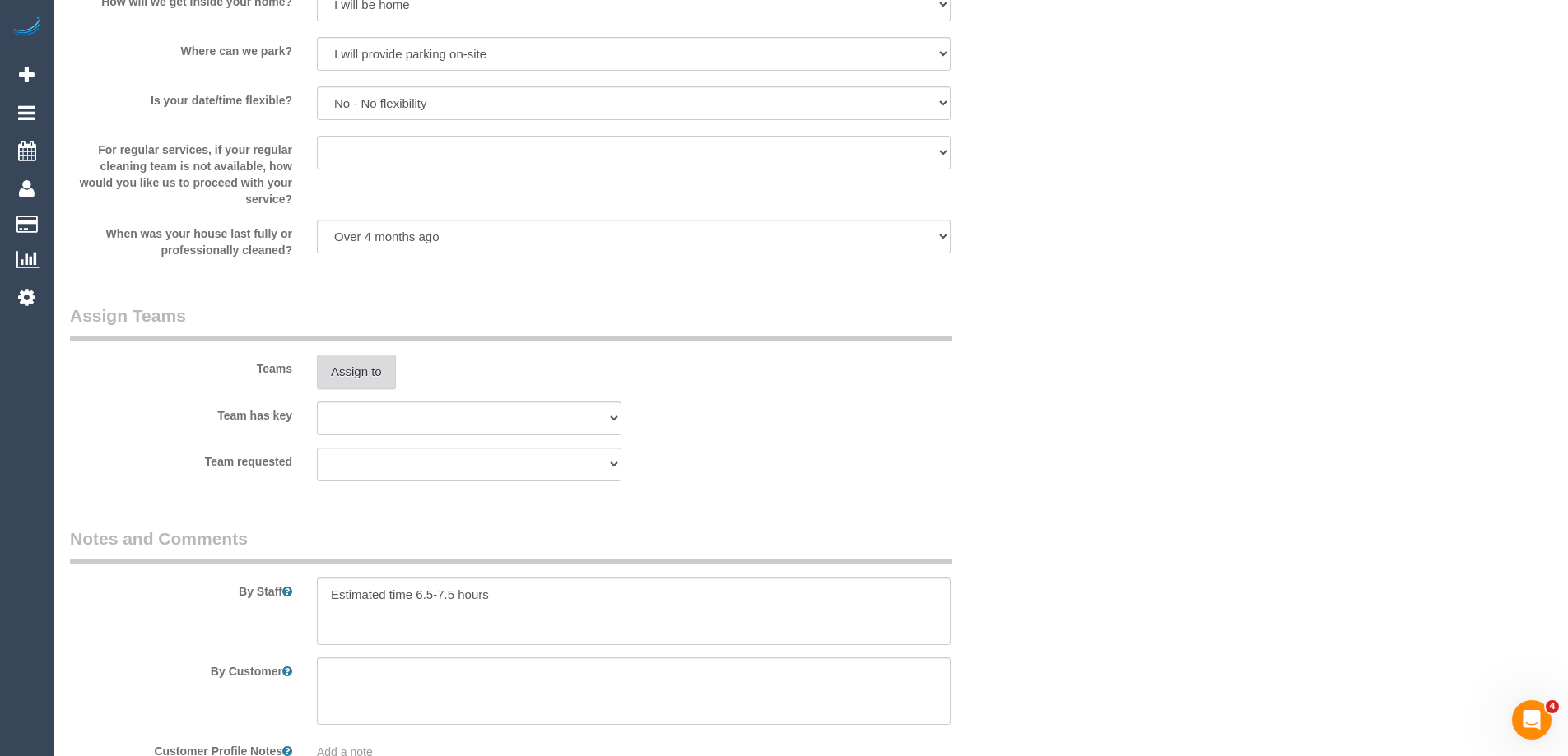
click at [360, 374] on button "Assign to" at bounding box center [356, 372] width 79 height 34
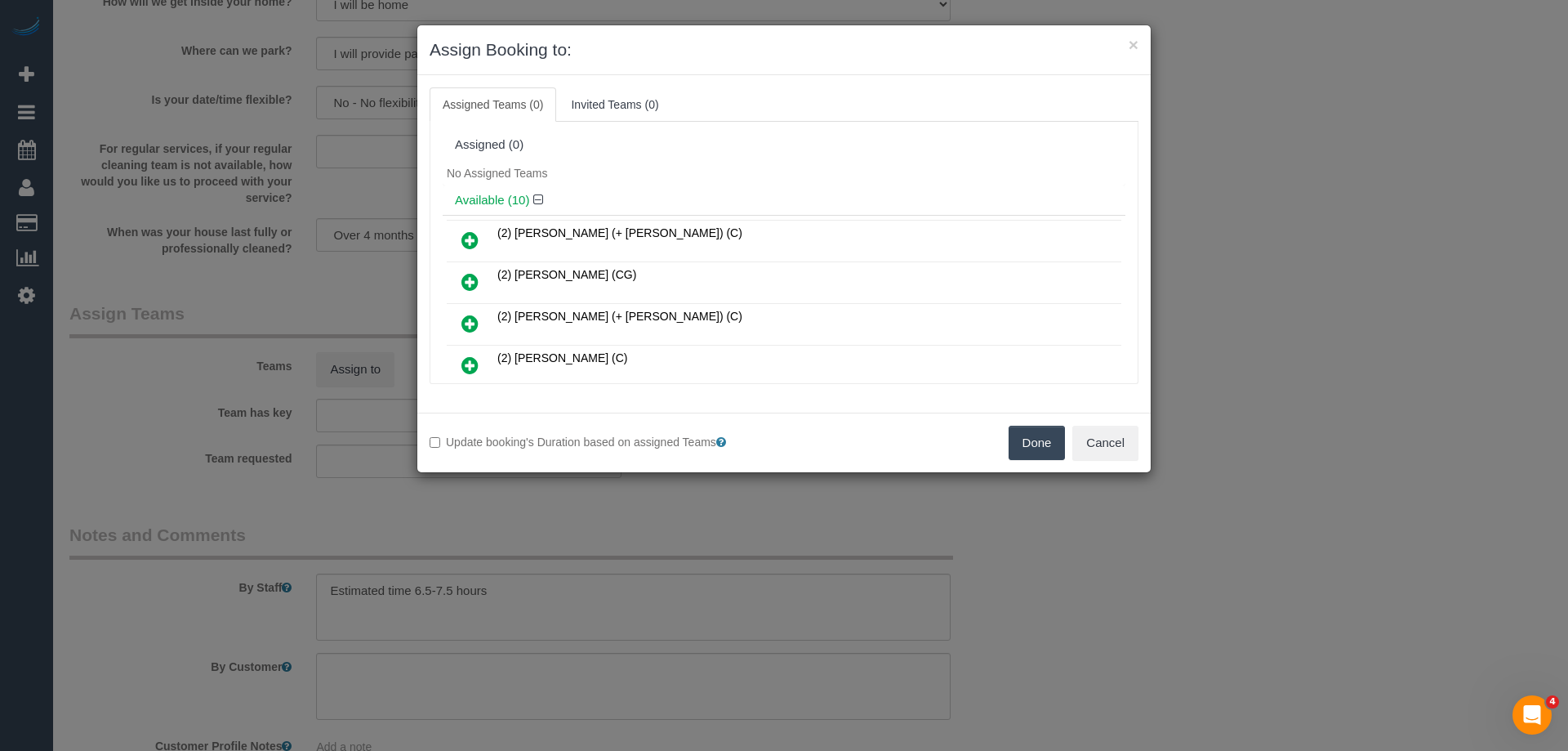
click at [695, 224] on td "(2) [PERSON_NAME] (+ [PERSON_NAME]) (C)" at bounding box center [807, 241] width 629 height 42
click at [473, 361] on icon at bounding box center [471, 365] width 17 height 19
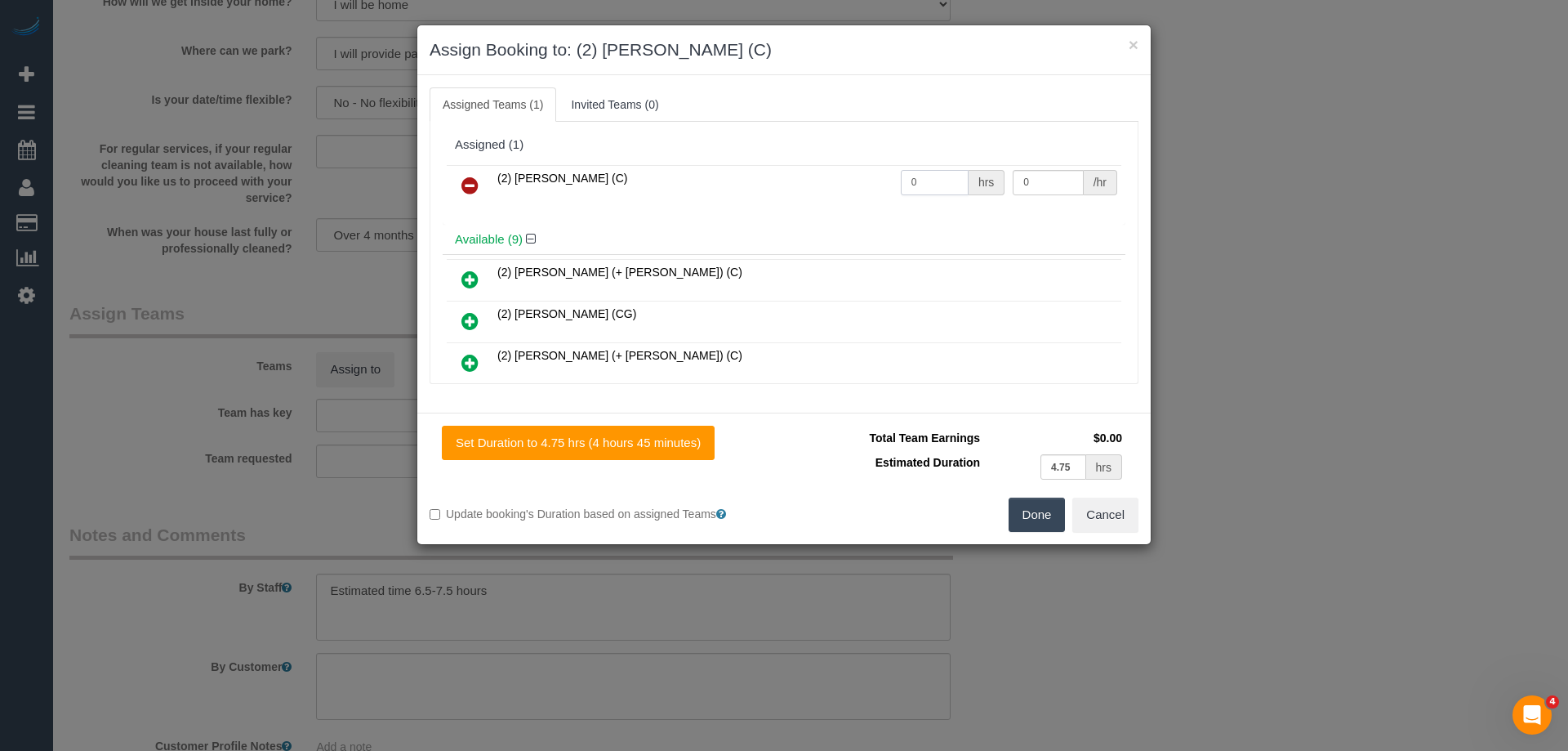
click at [934, 185] on input "0" at bounding box center [935, 182] width 68 height 25
type input "4"
click at [1035, 179] on input "0" at bounding box center [1048, 182] width 71 height 25
type input "37.5"
click at [1028, 519] on button "Done" at bounding box center [1037, 515] width 57 height 34
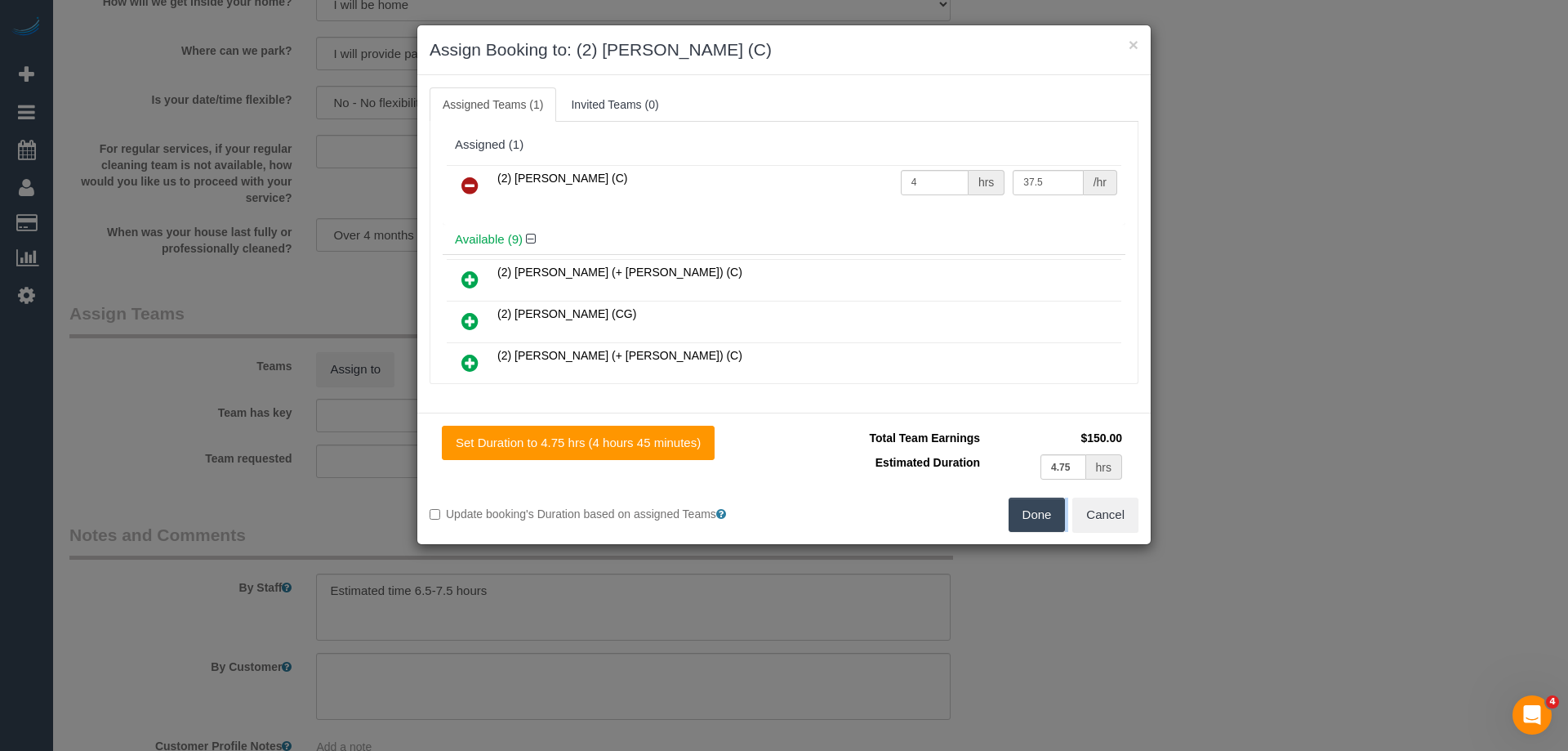
click at [1028, 519] on div "× Assign Booking to: (2) Ruwan Weerawandana (C) Assigned Teams (1) Invited Team…" at bounding box center [784, 375] width 1568 height 751
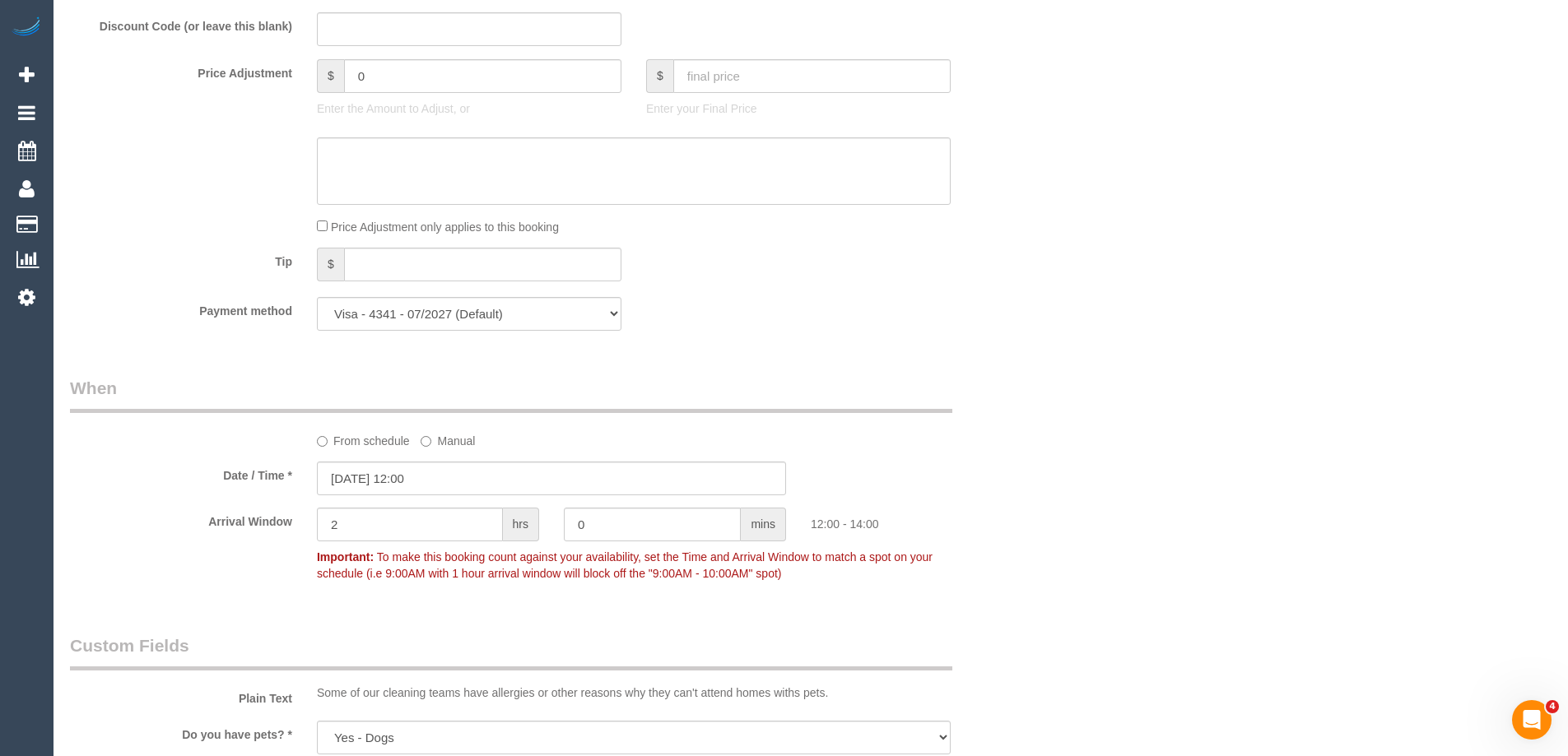
scroll to position [1234, 0]
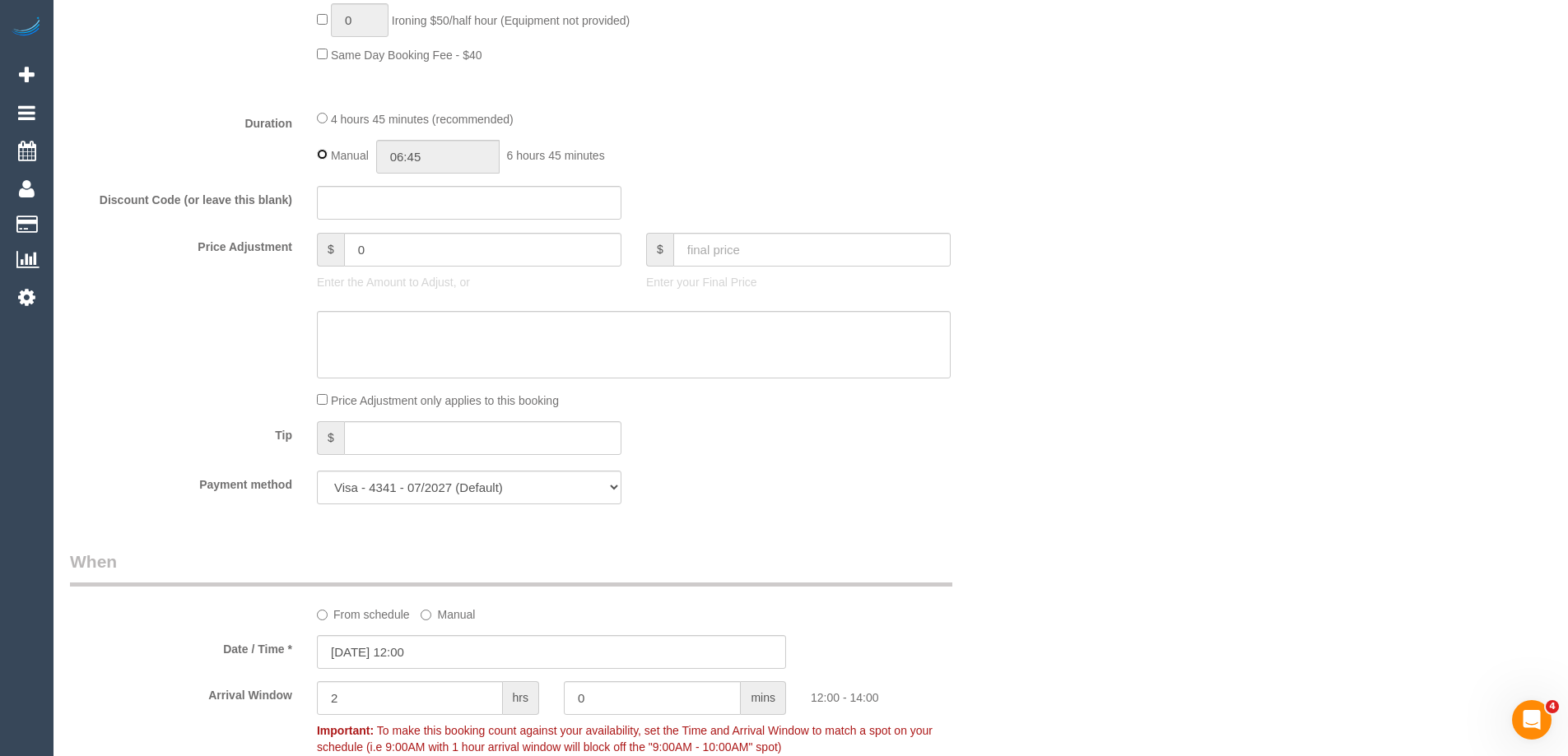
type input "04:45"
click at [456, 152] on input "04:45" at bounding box center [437, 156] width 124 height 34
click at [1201, 421] on div "Who Email* maggie.lam68@gmail.com Name * Maggie Lam new customer Where Address*…" at bounding box center [811, 504] width 1481 height 3358
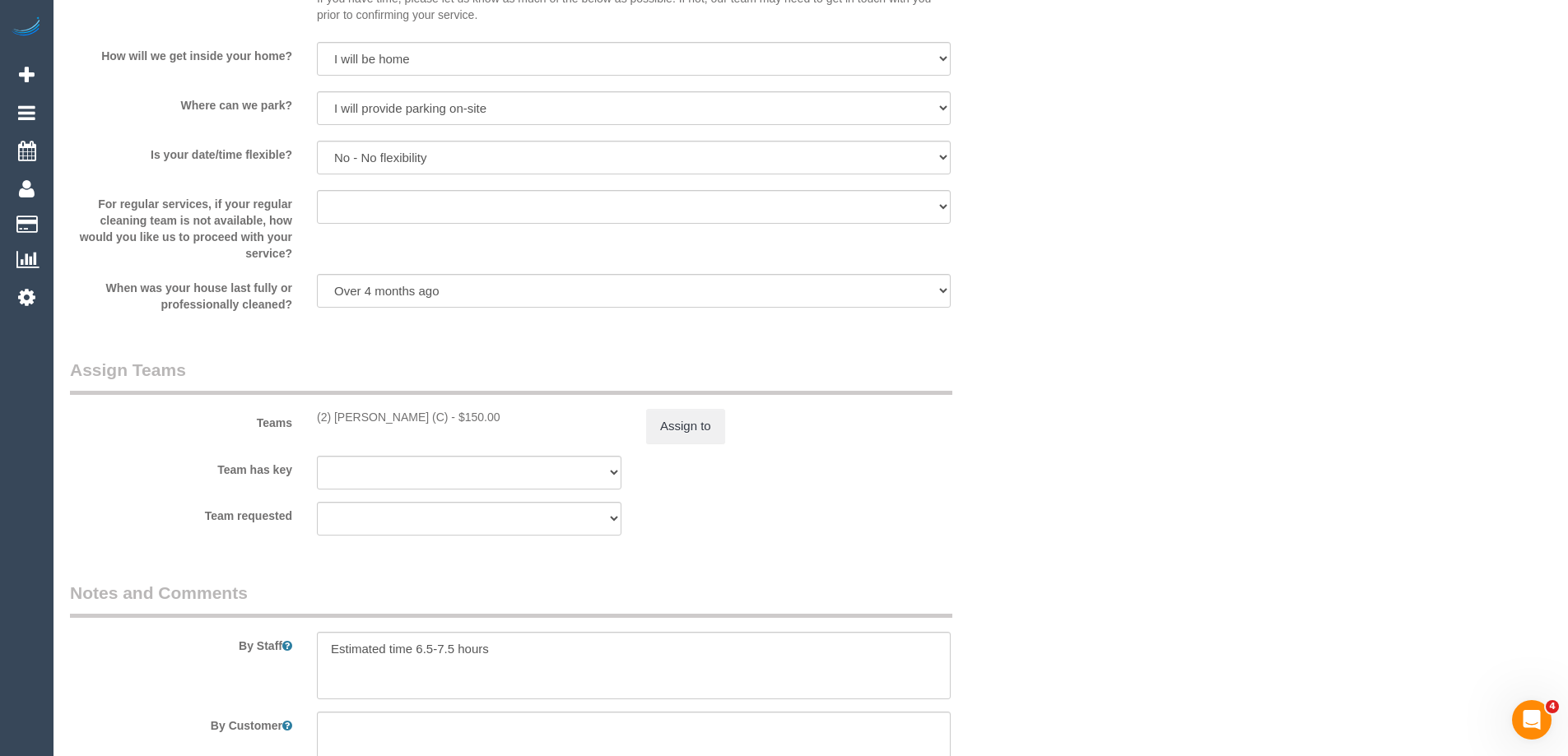
scroll to position [2221, 0]
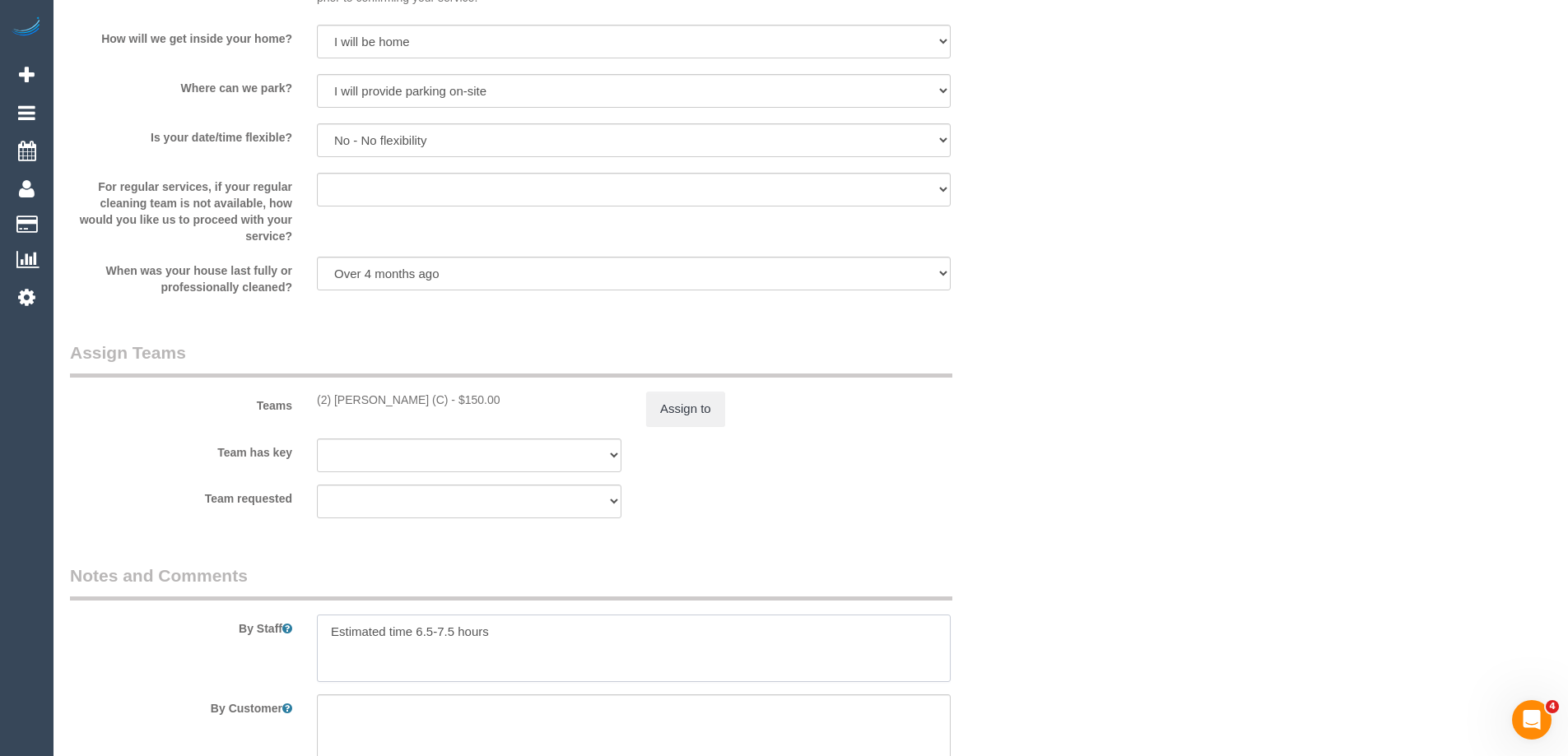
drag, startPoint x: 539, startPoint y: 629, endPoint x: 436, endPoint y: 634, distance: 103.1
click at [436, 634] on textarea at bounding box center [633, 648] width 633 height 67
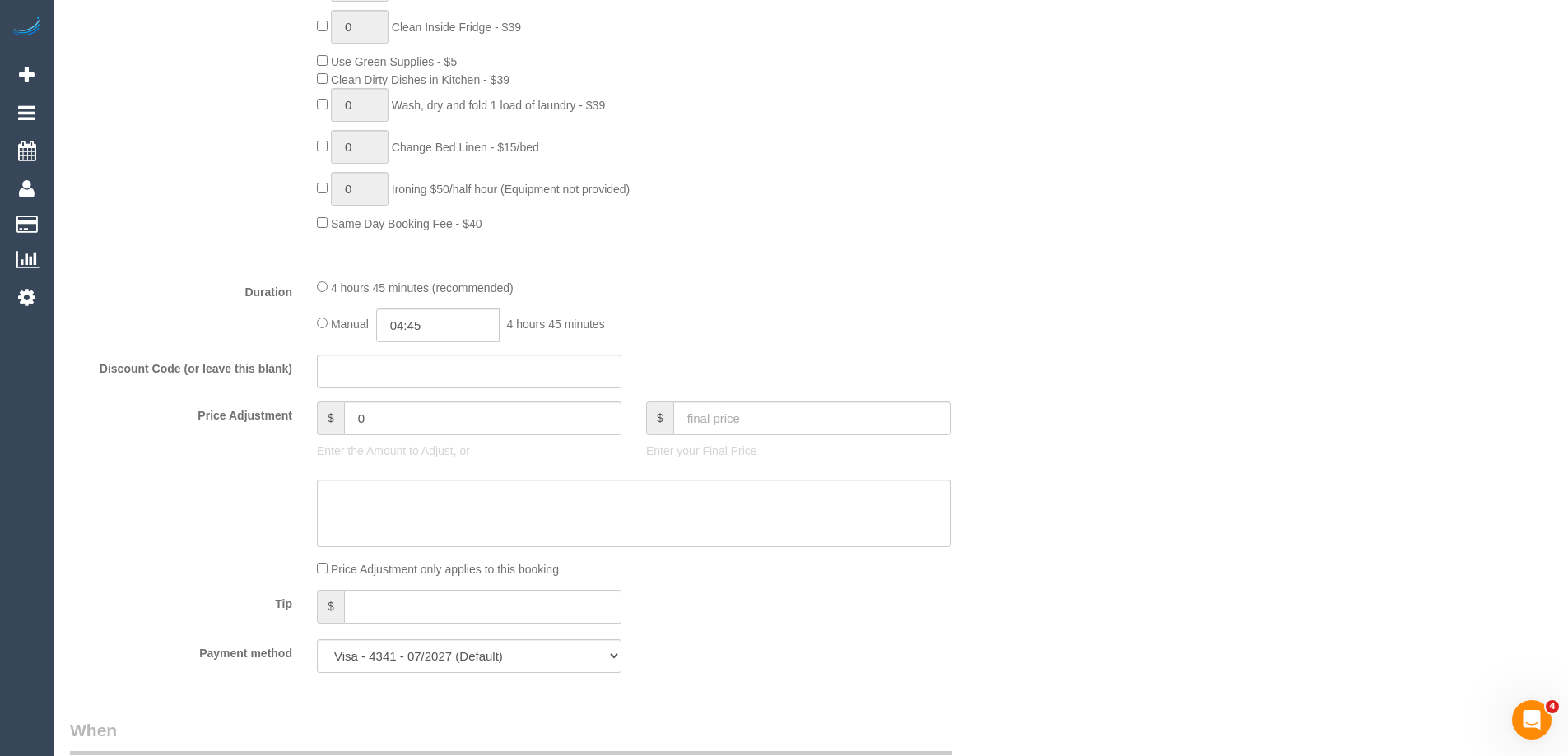
scroll to position [822, 0]
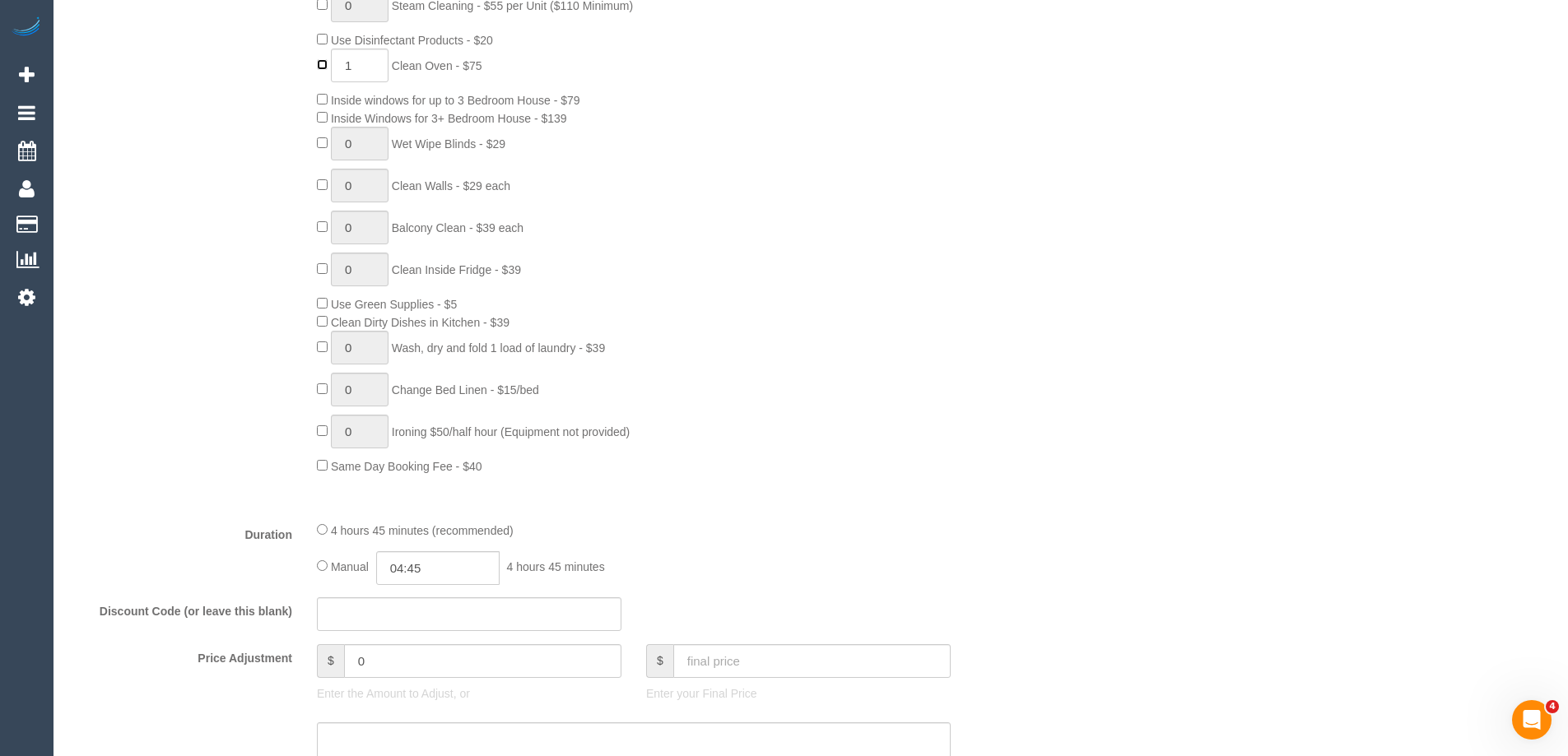
type input "0"
click at [952, 209] on div "0 Steam Cleaning - $55 per Unit ($110 Minimum) Use Disinfectant Products - $20 …" at bounding box center [674, 231] width 741 height 486
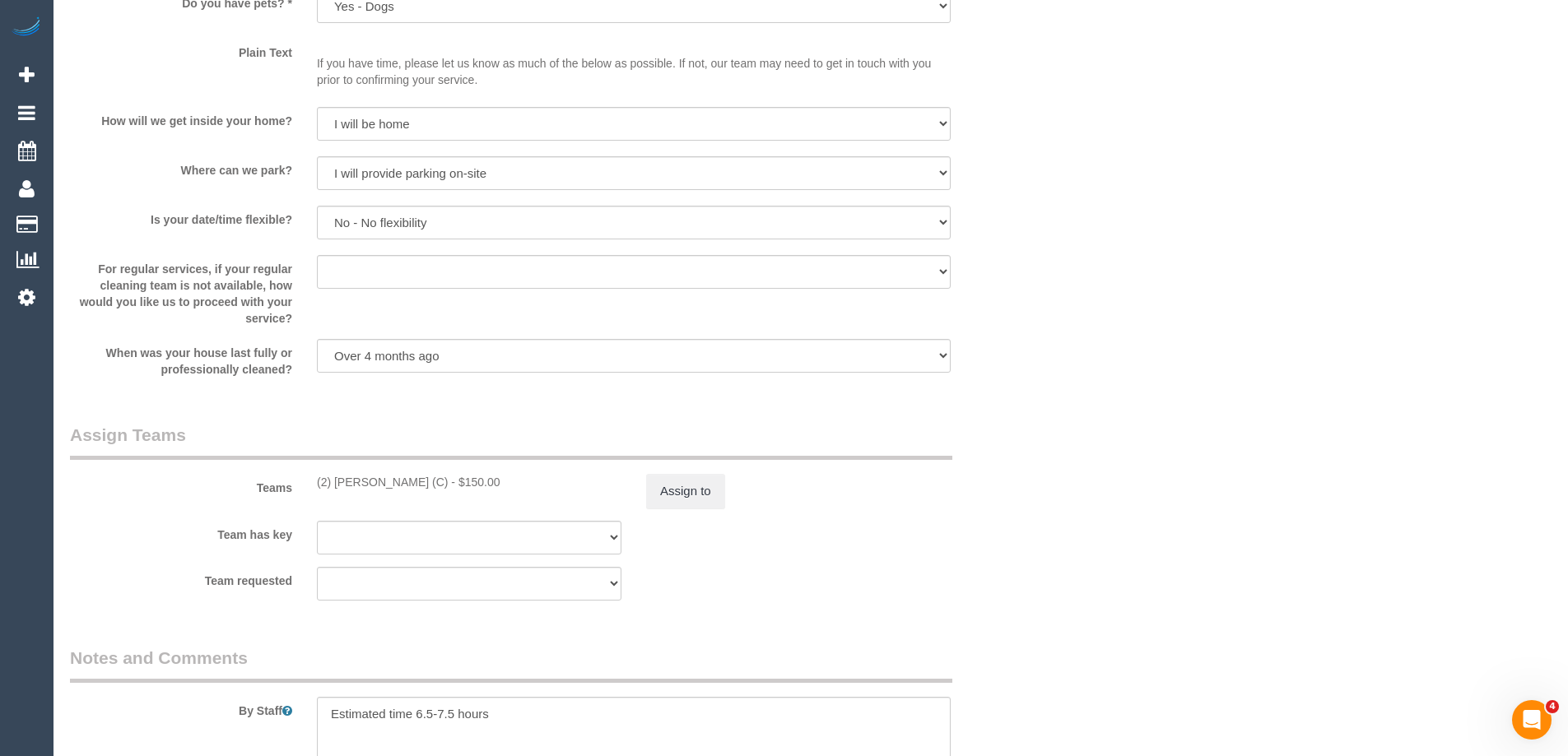
scroll to position [2468, 0]
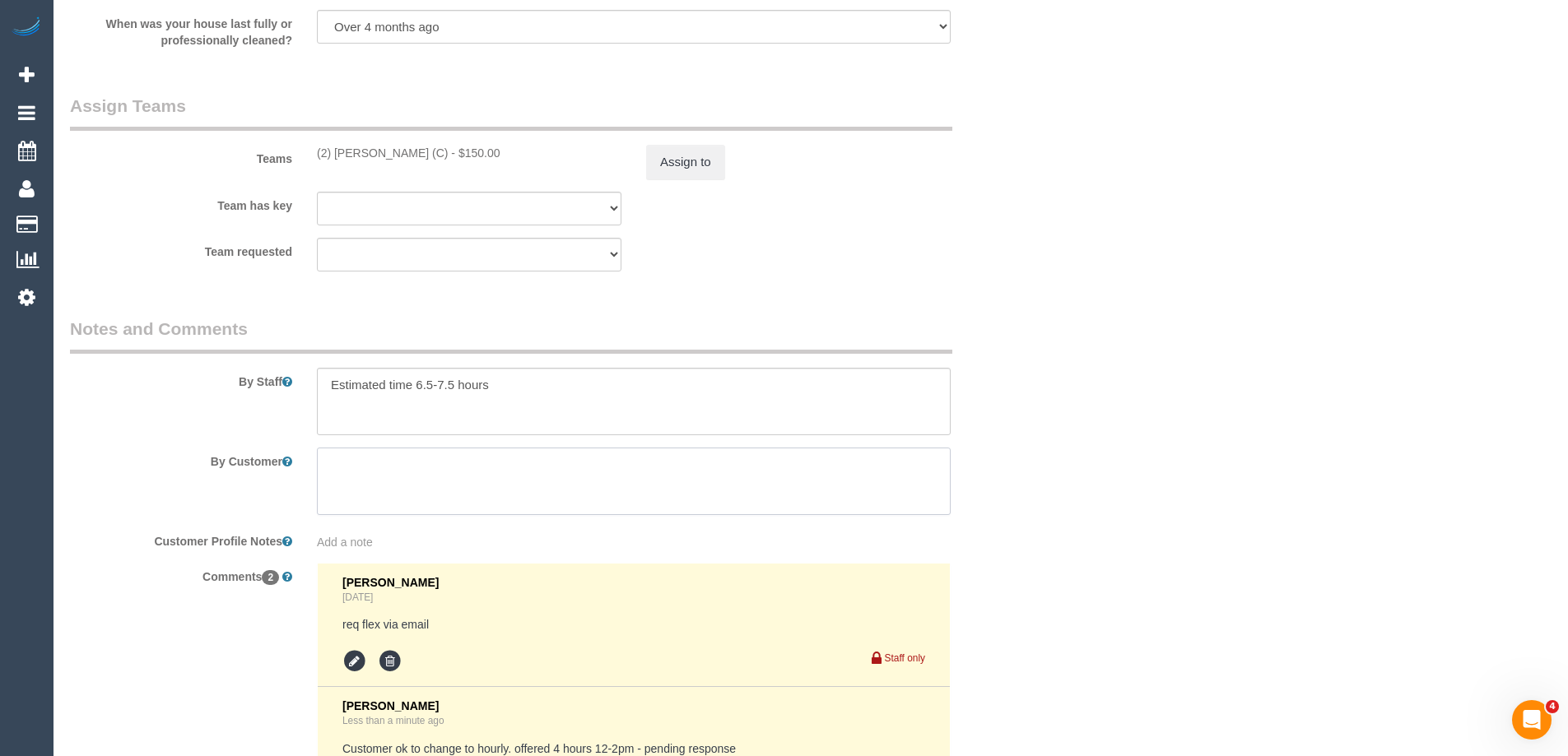
click at [525, 463] on textarea at bounding box center [633, 481] width 633 height 67
click at [545, 424] on textarea at bounding box center [633, 401] width 633 height 67
click at [71, 414] on div "By Staff" at bounding box center [551, 376] width 987 height 118
paste textarea "two bathrooms, kitchen and oven"
type textarea "Please focus on two bathrooms, kitchen and oven"
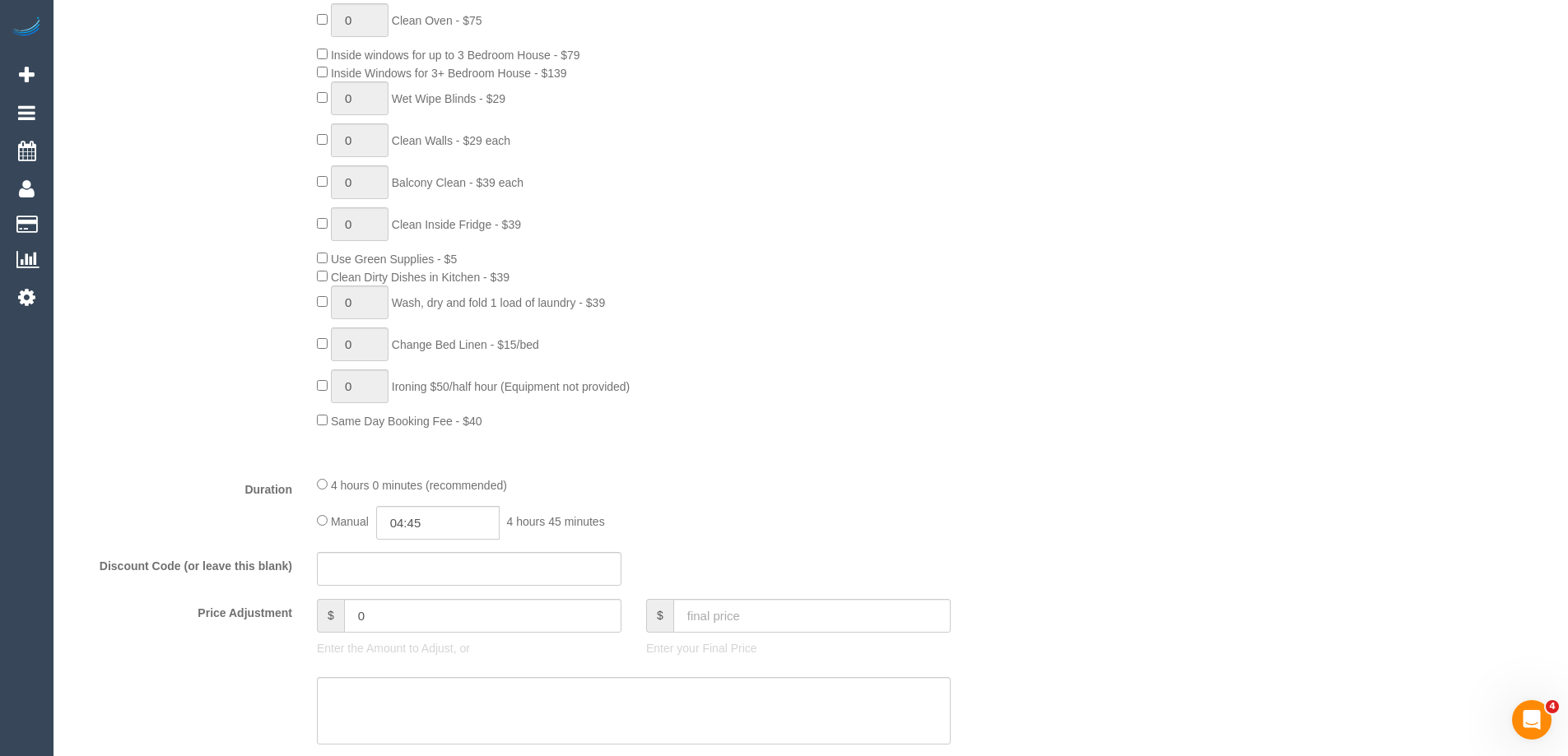
scroll to position [822, 0]
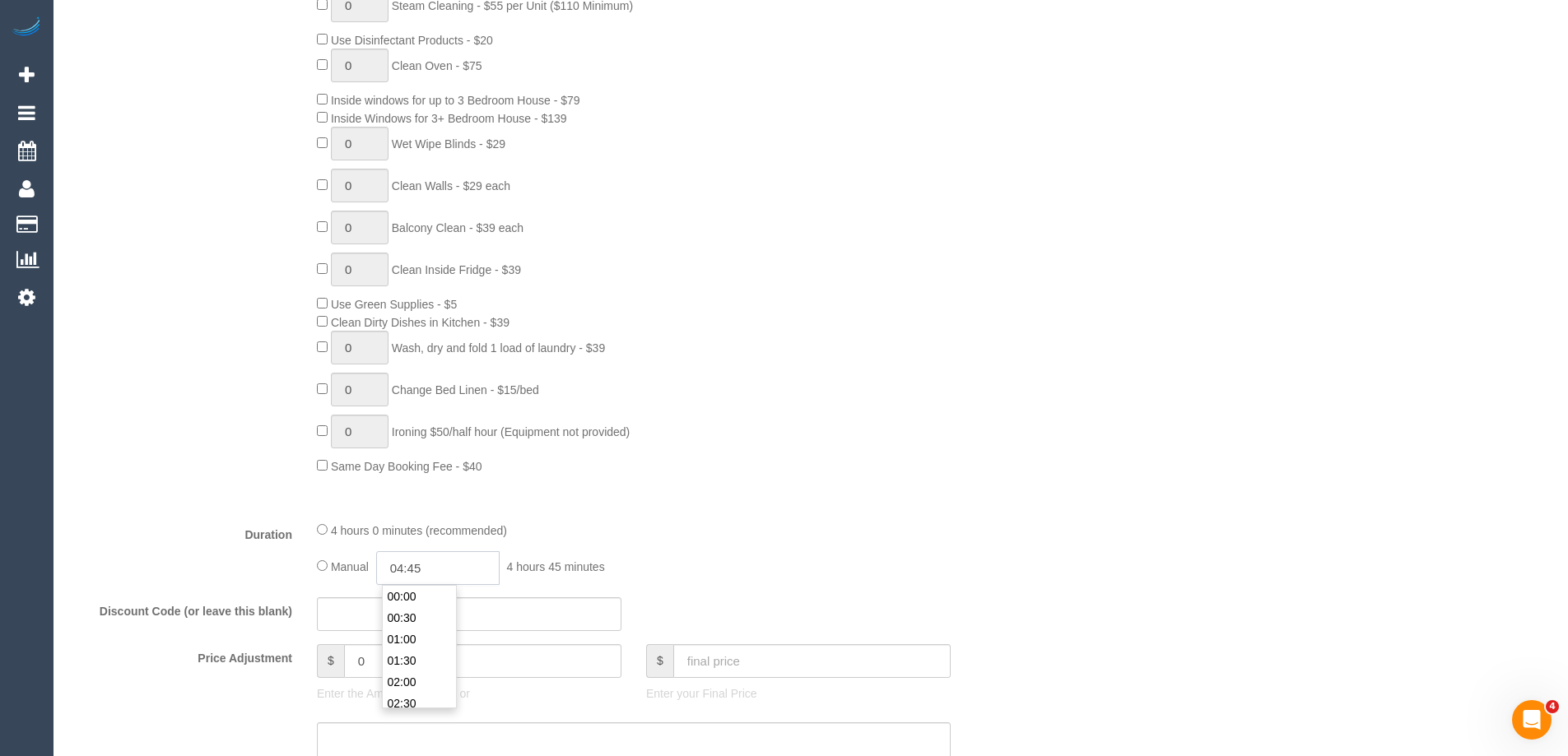
click at [440, 575] on input "04:45" at bounding box center [437, 568] width 124 height 34
type input "04:00"
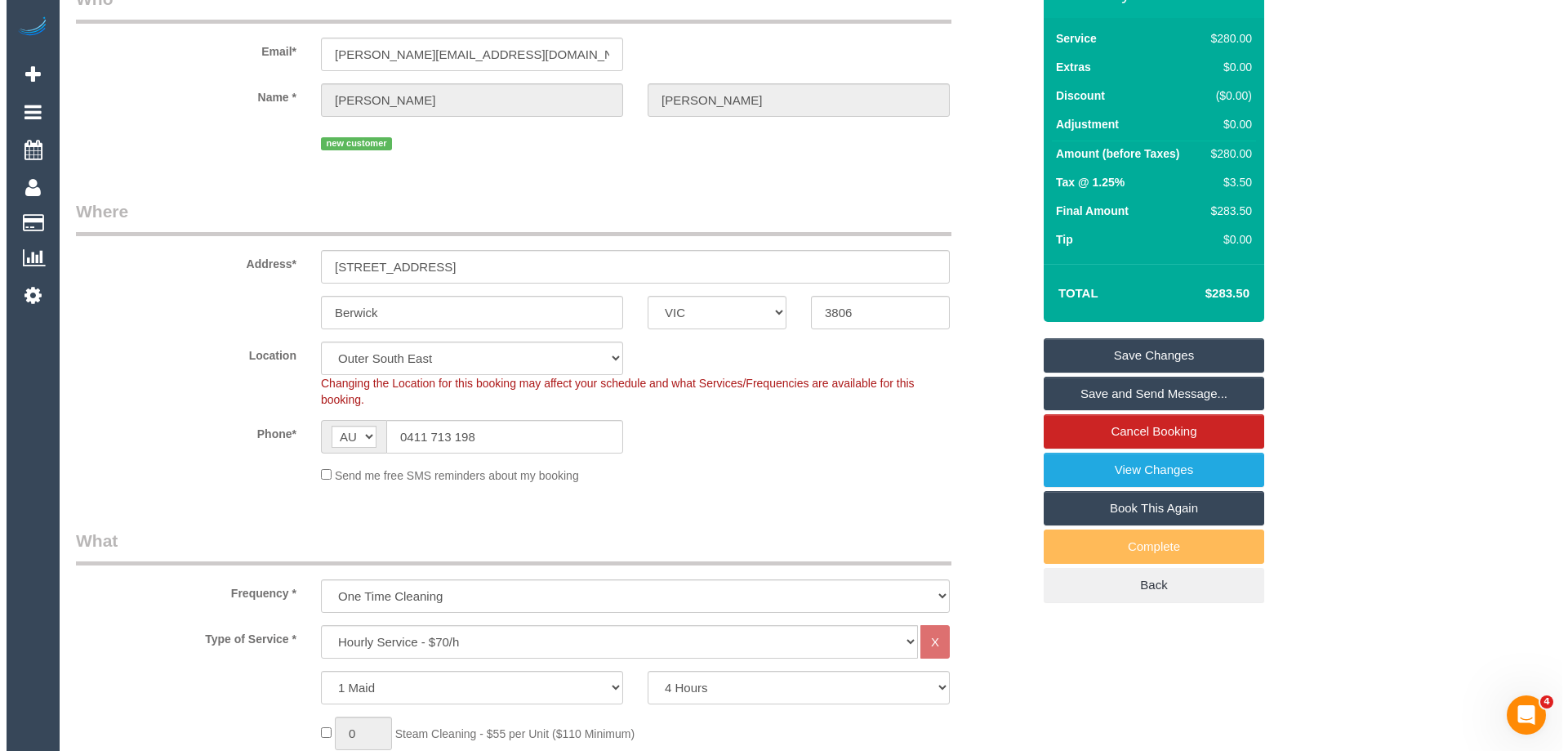
scroll to position [0, 0]
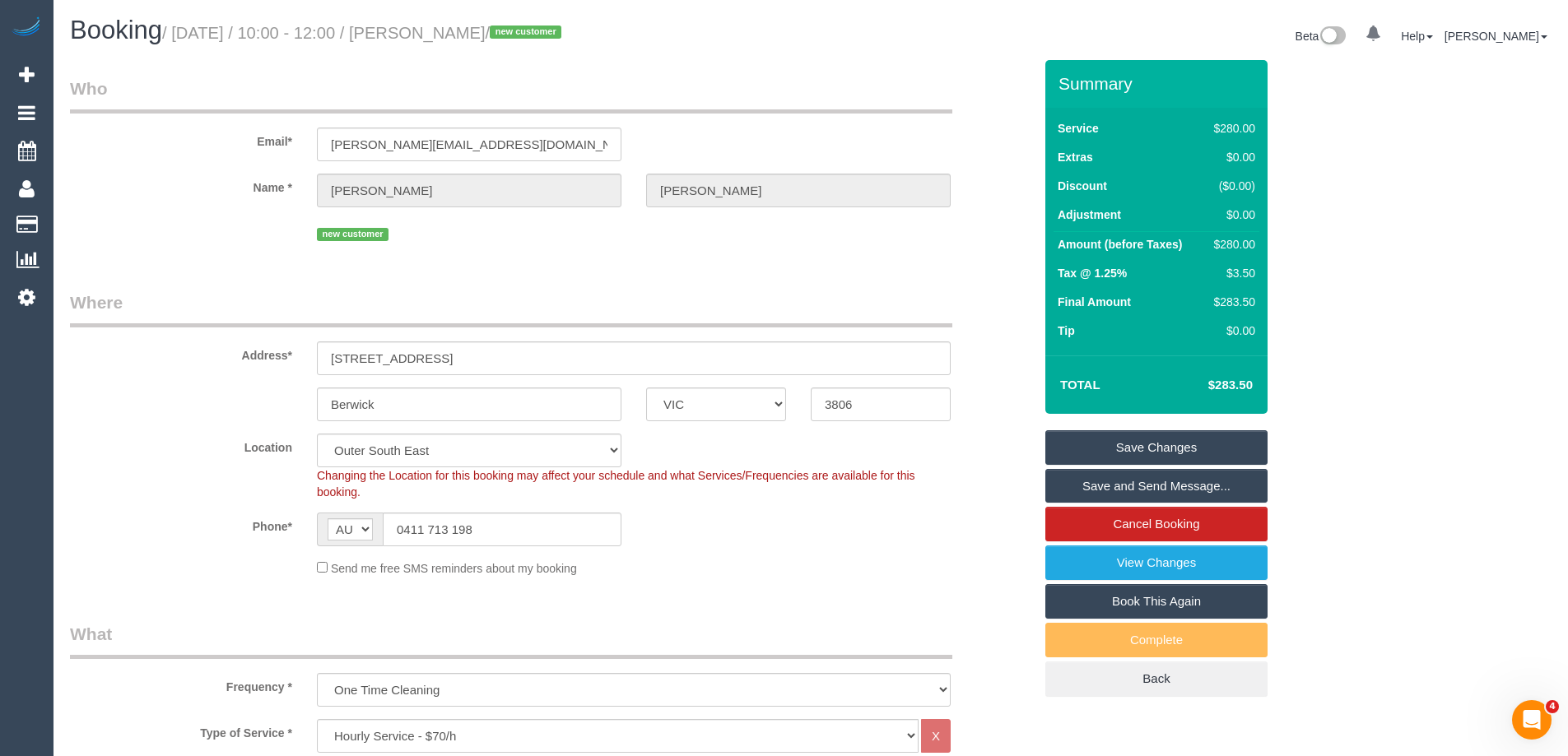
click at [896, 584] on fieldset "Where Address* 11 Sing Crescent Berwick ACT NSW NT QLD SA TAS VIC WA 3806 Locat…" at bounding box center [551, 440] width 963 height 298
click at [1147, 449] on link "Save Changes" at bounding box center [1156, 447] width 222 height 34
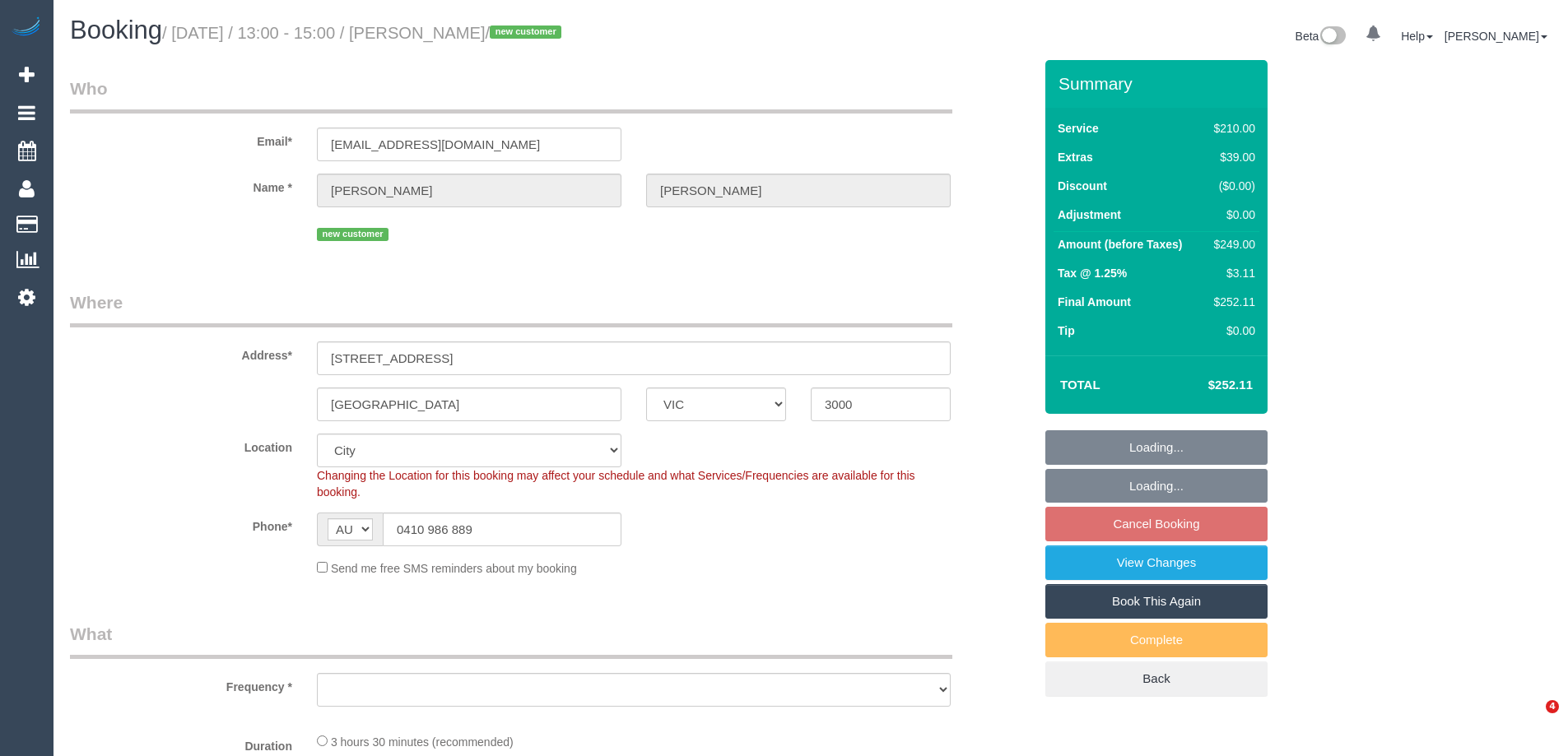
select select "VIC"
select select "number:28"
select select "number:14"
select select "number:18"
select select "number:36"
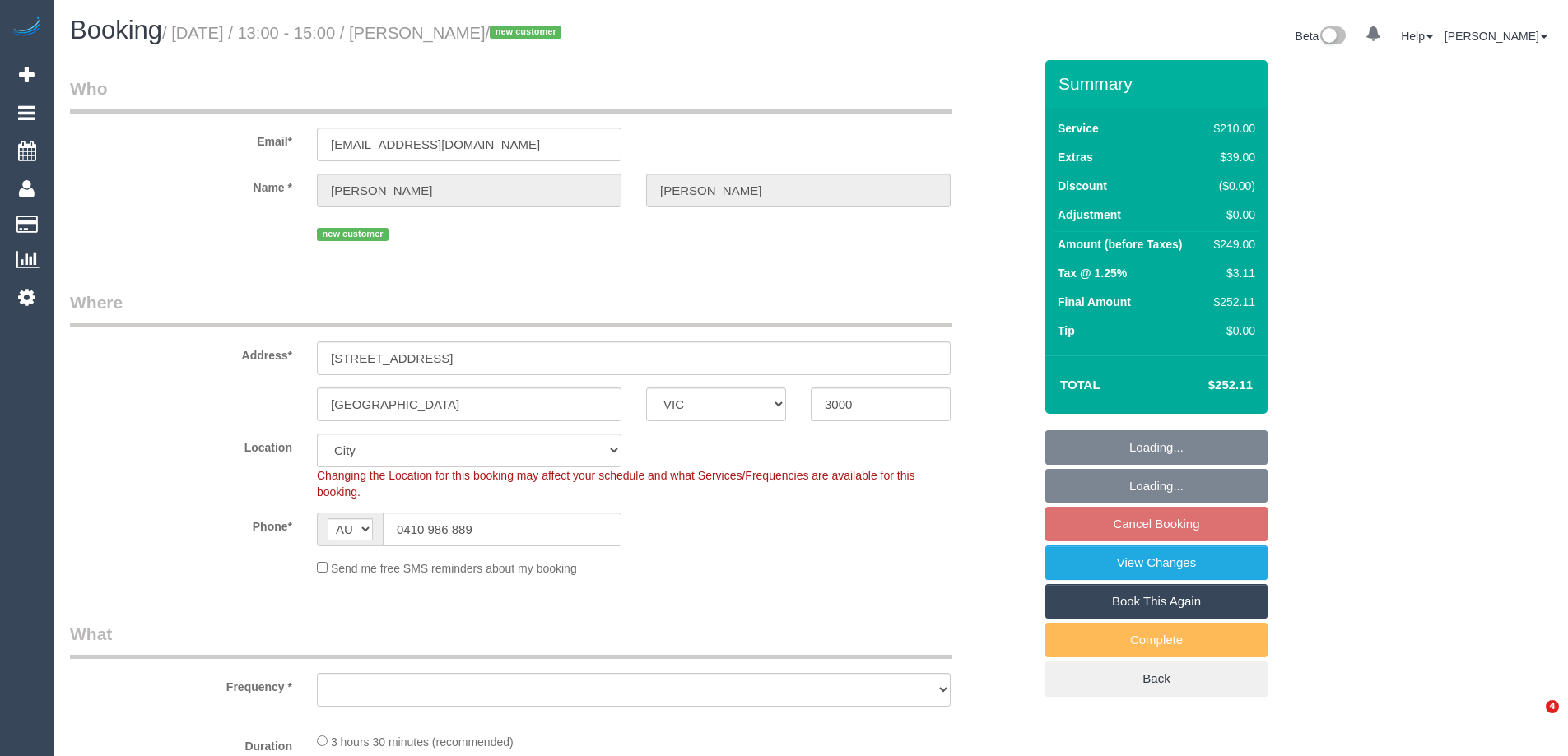
select select "number:26"
select select "object:1318"
select select "180"
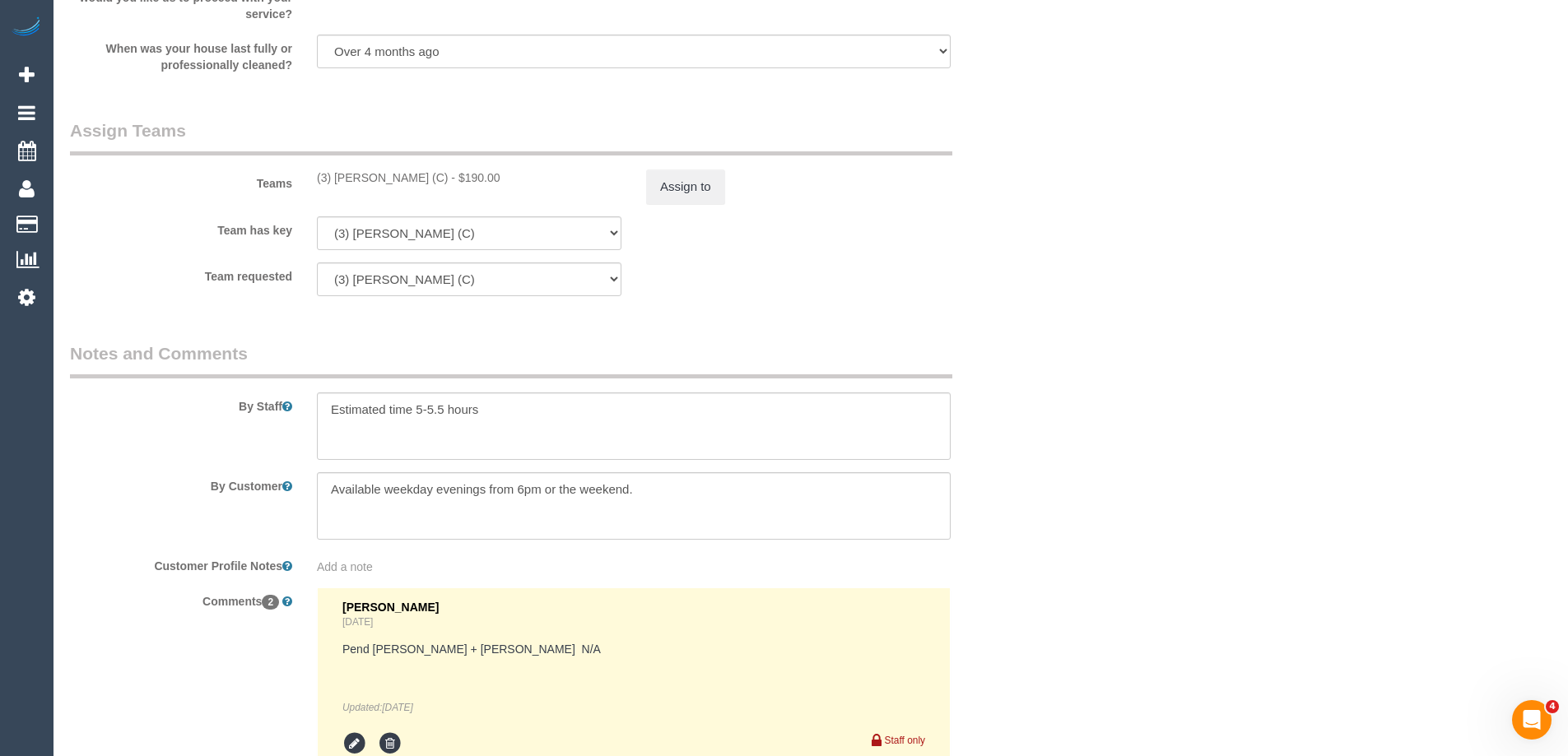
scroll to position [2468, 0]
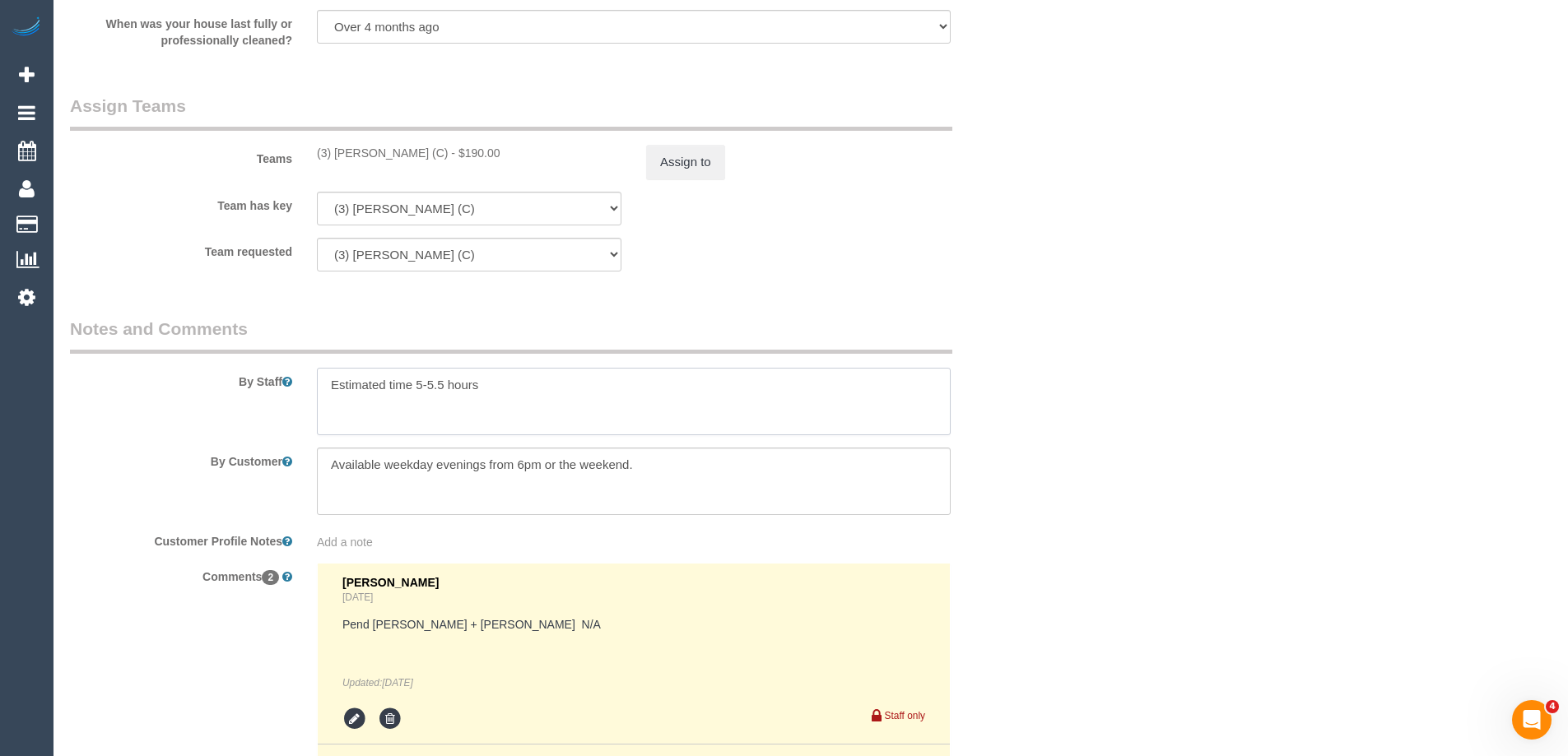
click at [418, 401] on textarea at bounding box center [633, 401] width 633 height 67
drag, startPoint x: 599, startPoint y: 399, endPoint x: 3, endPoint y: 428, distance: 596.7
click at [168, 407] on div "By Staff" at bounding box center [551, 376] width 987 height 118
click at [492, 388] on textarea at bounding box center [633, 401] width 633 height 67
click at [533, 386] on textarea at bounding box center [633, 401] width 633 height 67
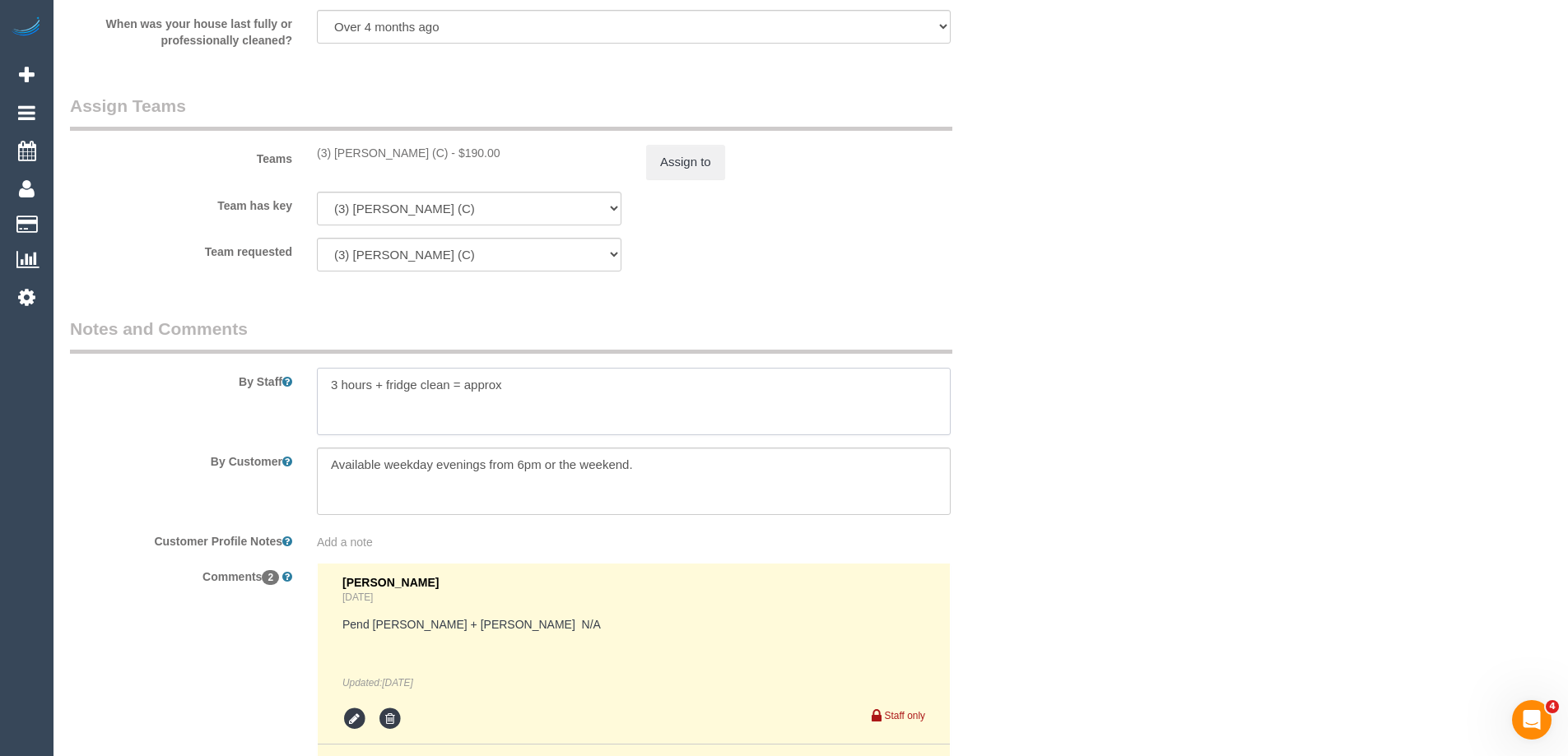
click at [633, 383] on textarea at bounding box center [633, 401] width 633 height 67
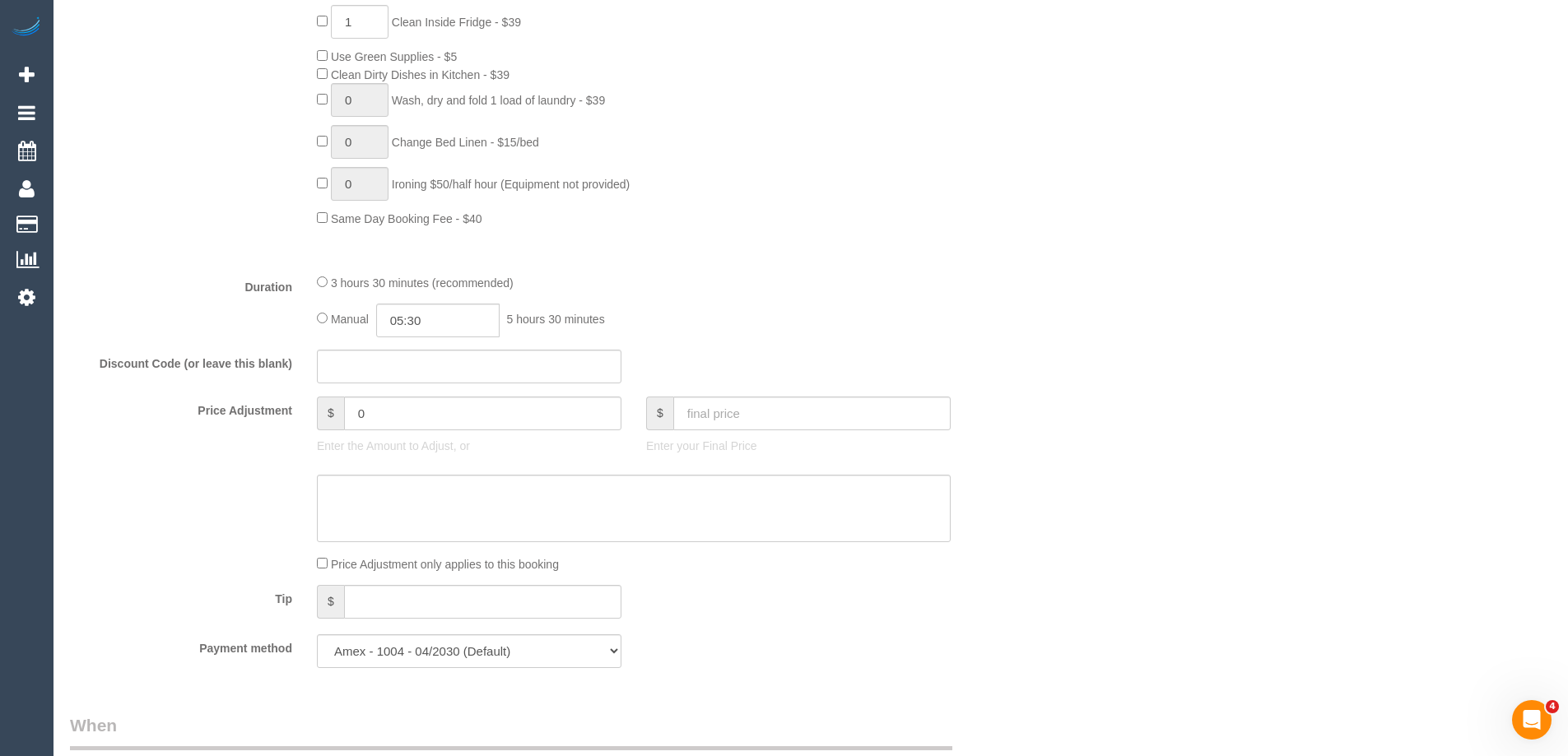
scroll to position [1316, 0]
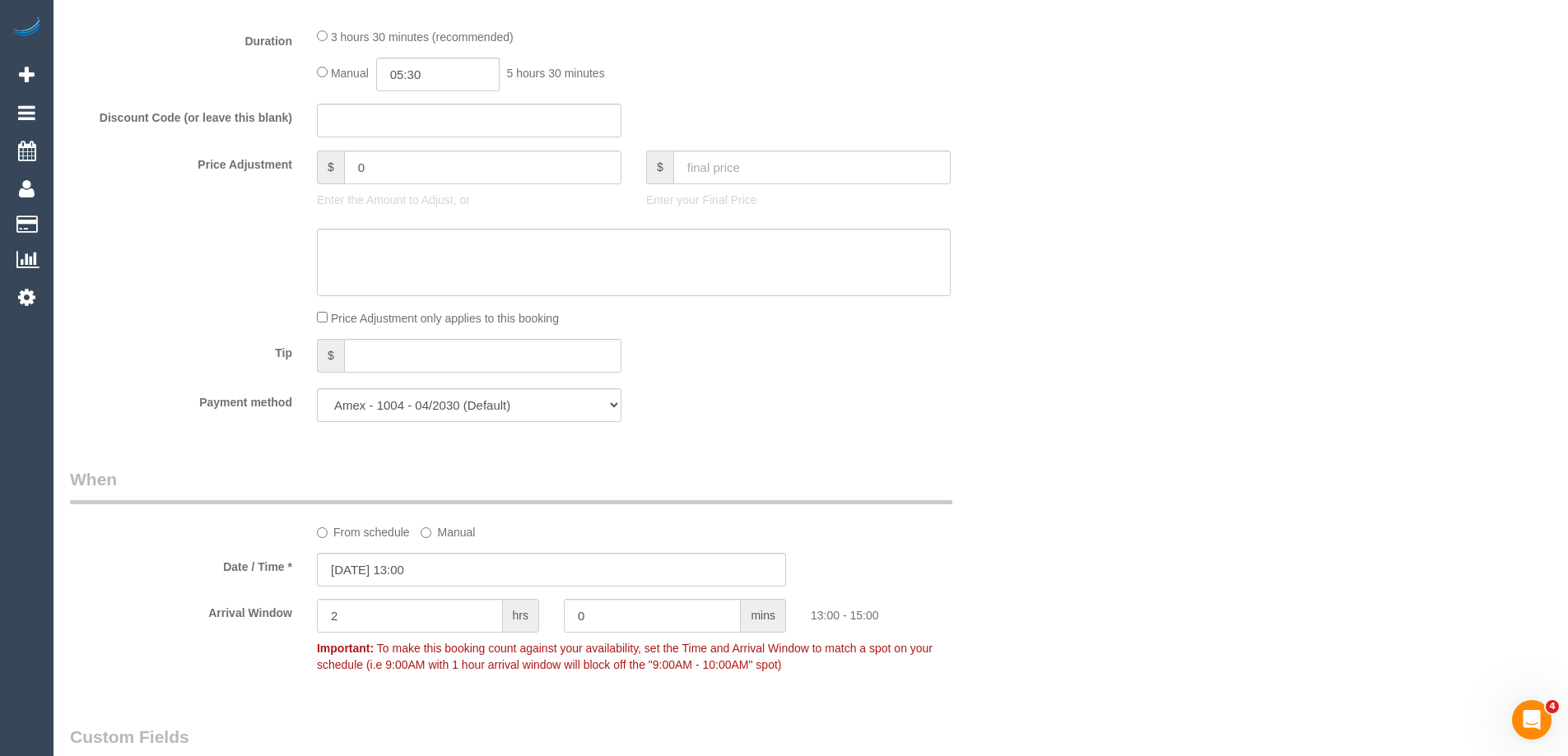
type textarea "3 hours + fridge clean = approx 3.5 hours"
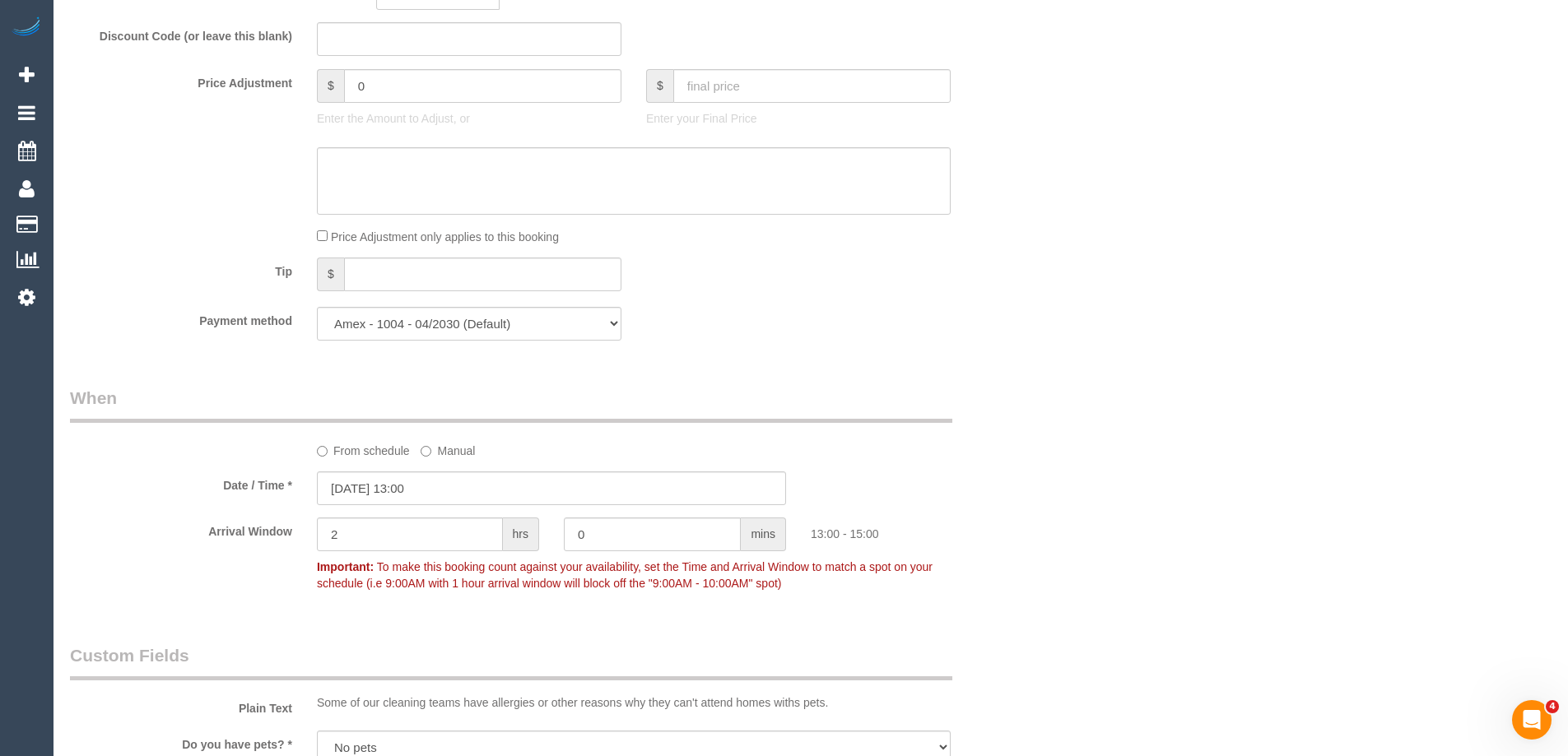
scroll to position [1399, 0]
click at [402, 39] on input "text" at bounding box center [469, 38] width 304 height 34
paste input "30FREE"
type input "30FREE"
click at [1046, 234] on div "Who Email* emails.emilyz@gmail.com Name * Emily Wang new customer Where Address…" at bounding box center [811, 369] width 1481 height 3415
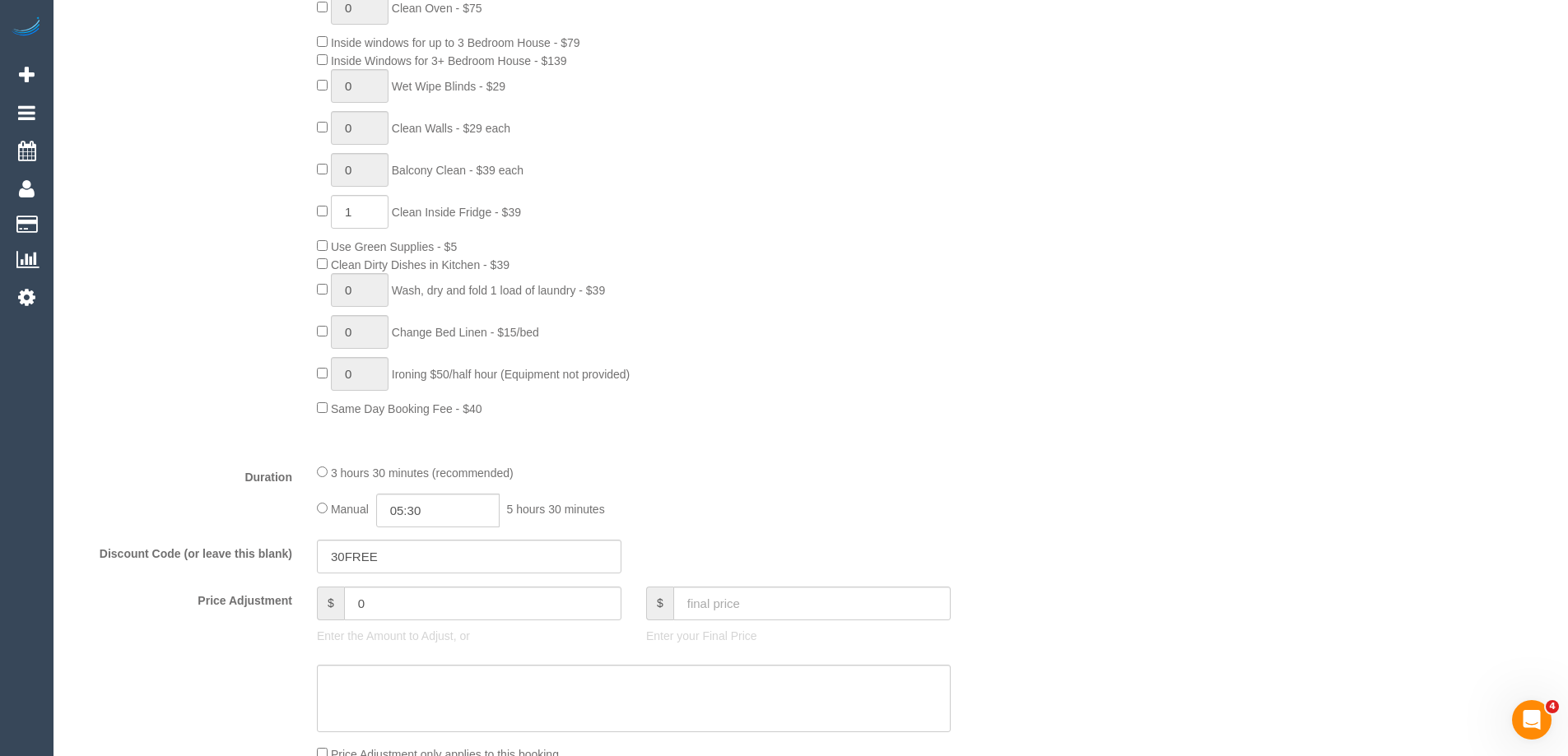
scroll to position [987, 0]
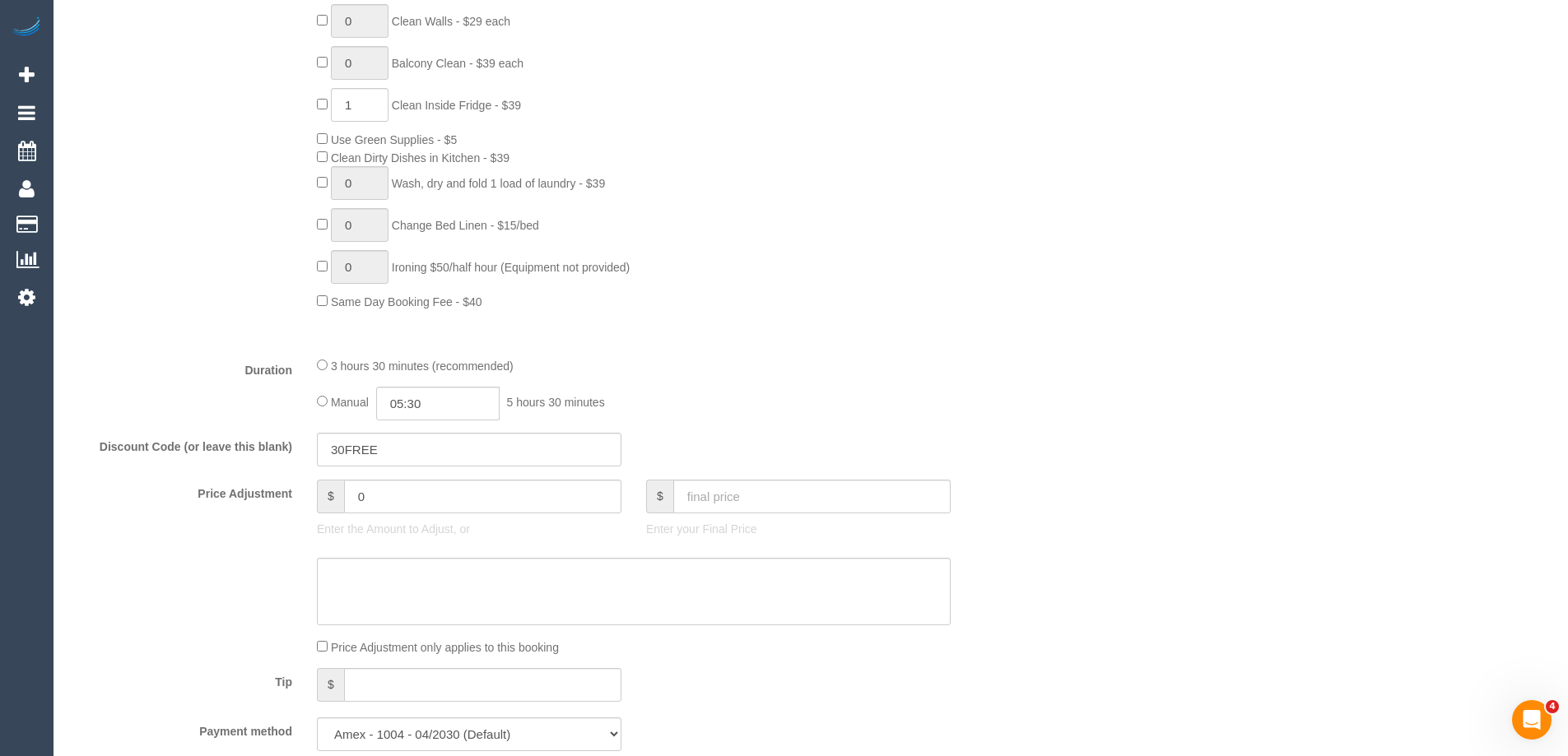
click at [933, 380] on div "3 hours 30 minutes (recommended) Manual 05:30 5 hours 30 minutes" at bounding box center [633, 388] width 659 height 64
type input "03:30"
click at [840, 356] on div "3 hours 30 minutes (recommended)" at bounding box center [633, 365] width 633 height 19
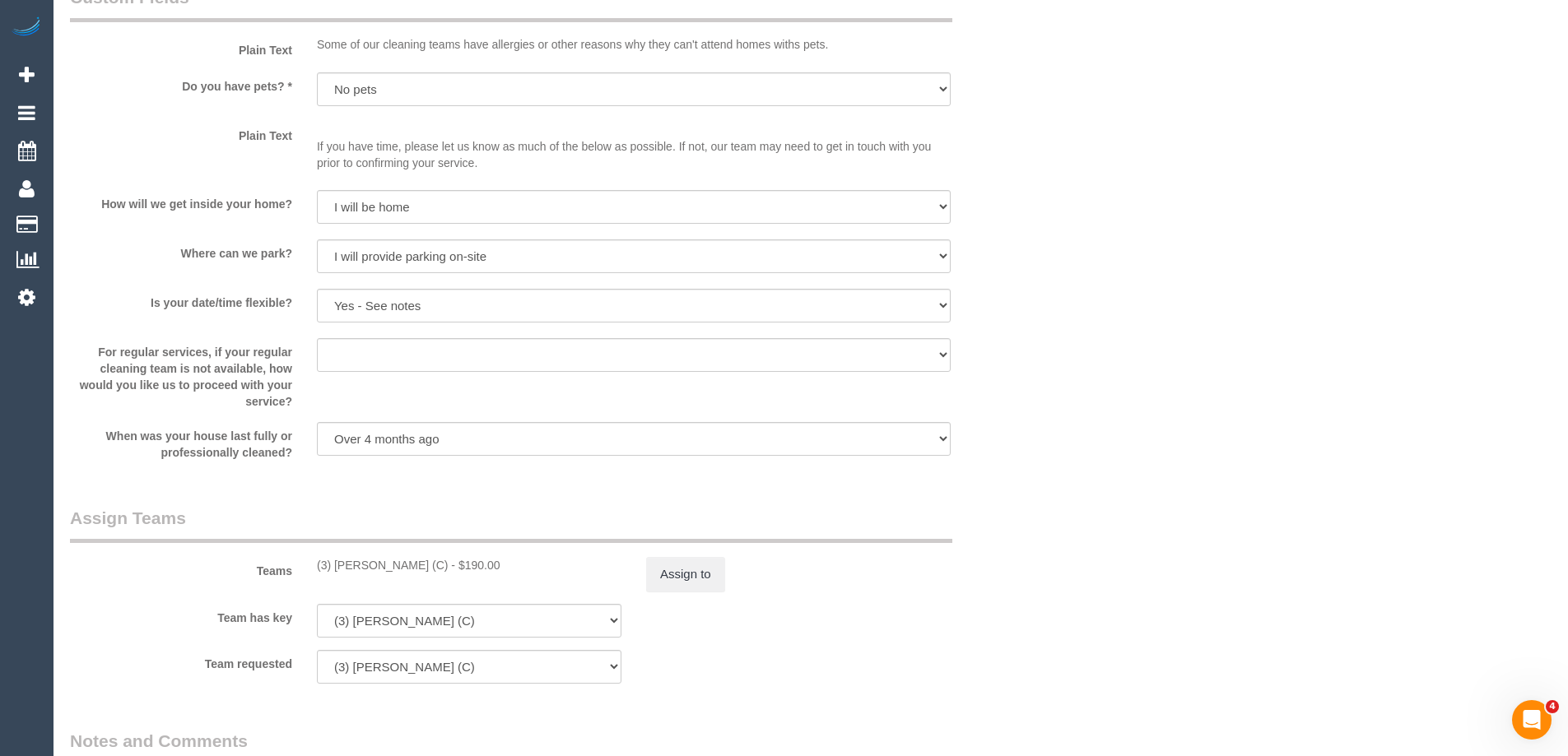
scroll to position [2056, 0]
click at [1029, 421] on div "When was your house last fully or professionally cleaned? Within 1-2 weeks With…" at bounding box center [551, 441] width 987 height 39
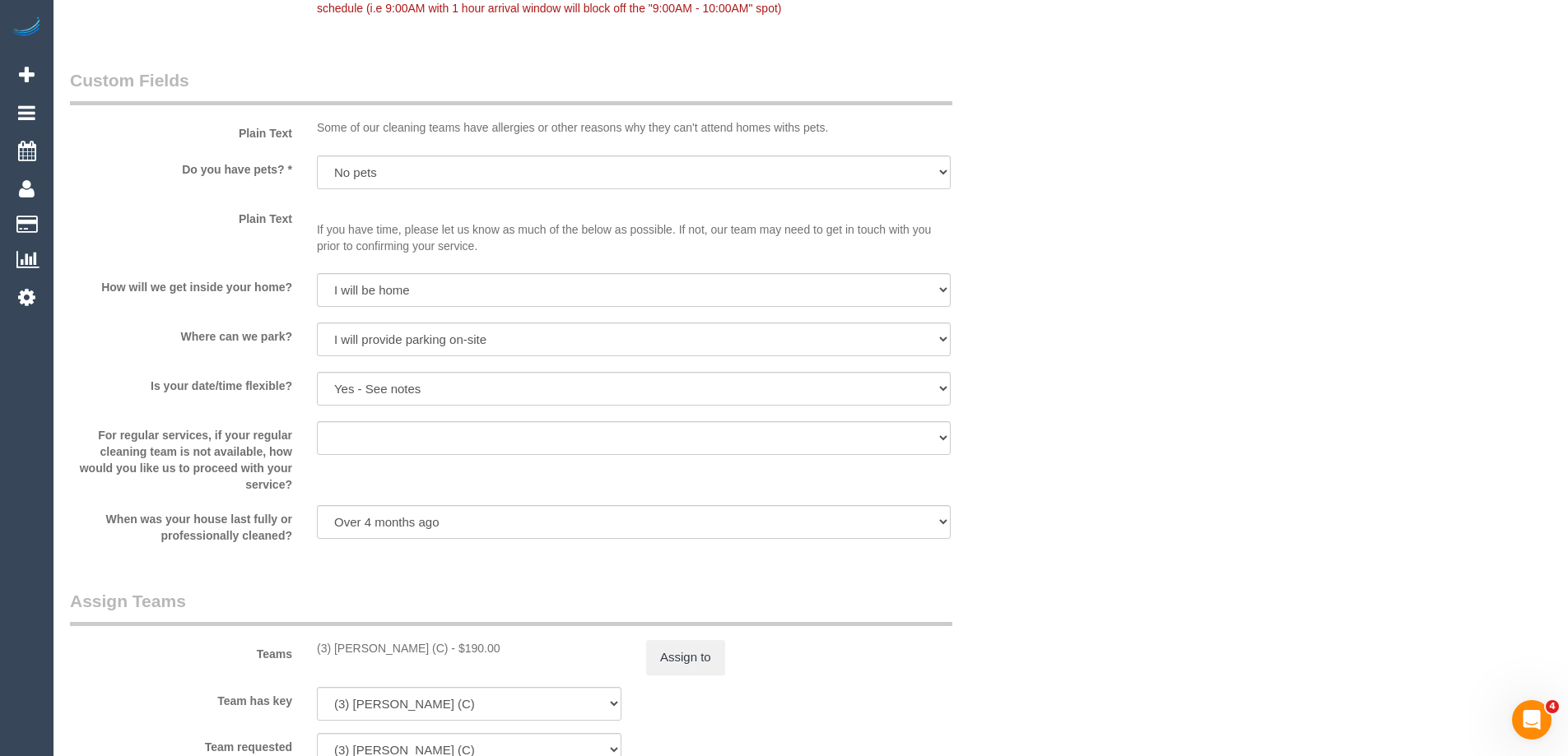
scroll to position [1974, 0]
click at [691, 655] on button "Assign to" at bounding box center [685, 655] width 79 height 34
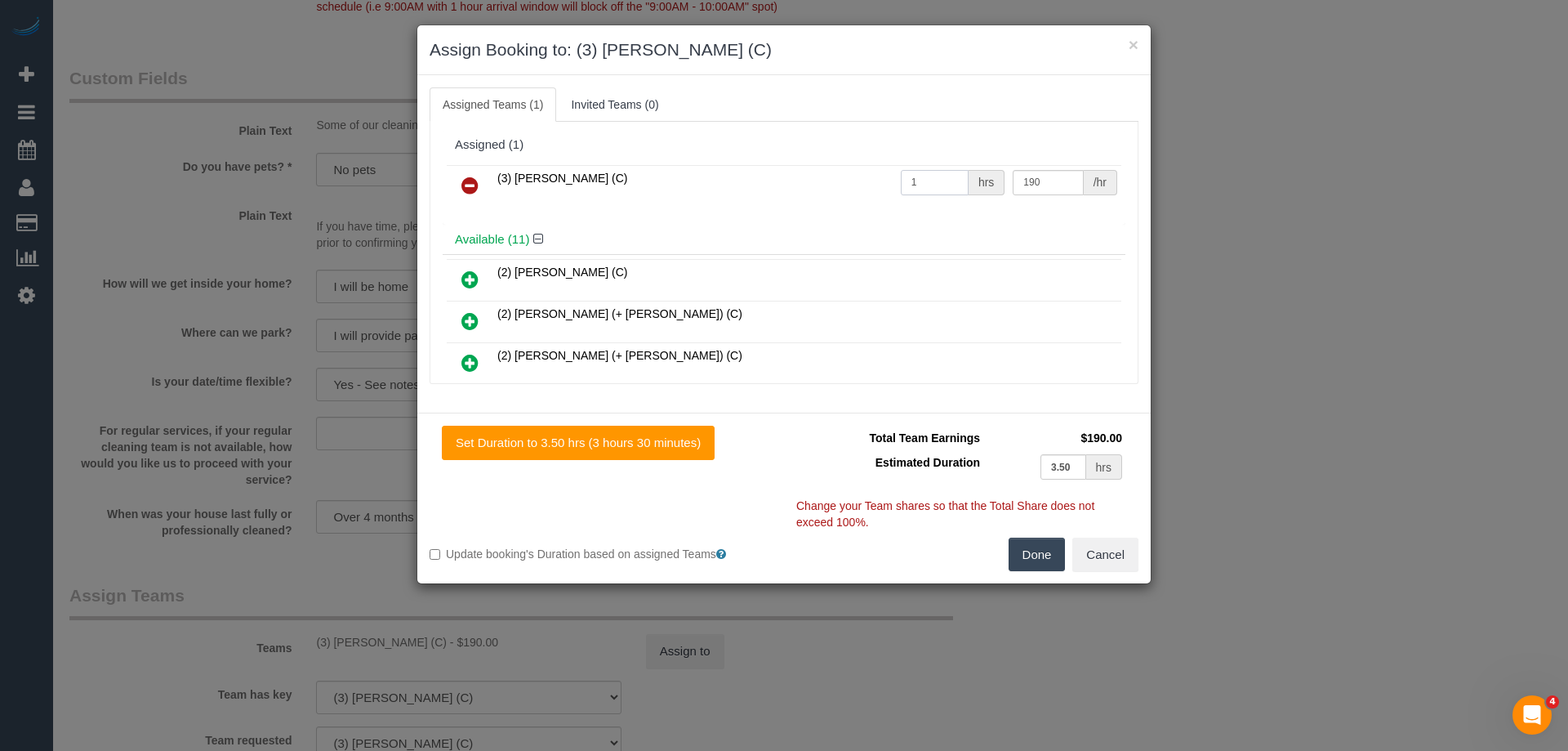
click at [935, 188] on input "1" at bounding box center [935, 182] width 68 height 25
type input "3.5"
click at [1033, 179] on input "190" at bounding box center [1048, 182] width 71 height 25
click at [748, 185] on tr "(3) Rowan Walia (C) 3.5 hrs 190 /hr" at bounding box center [784, 185] width 675 height 42
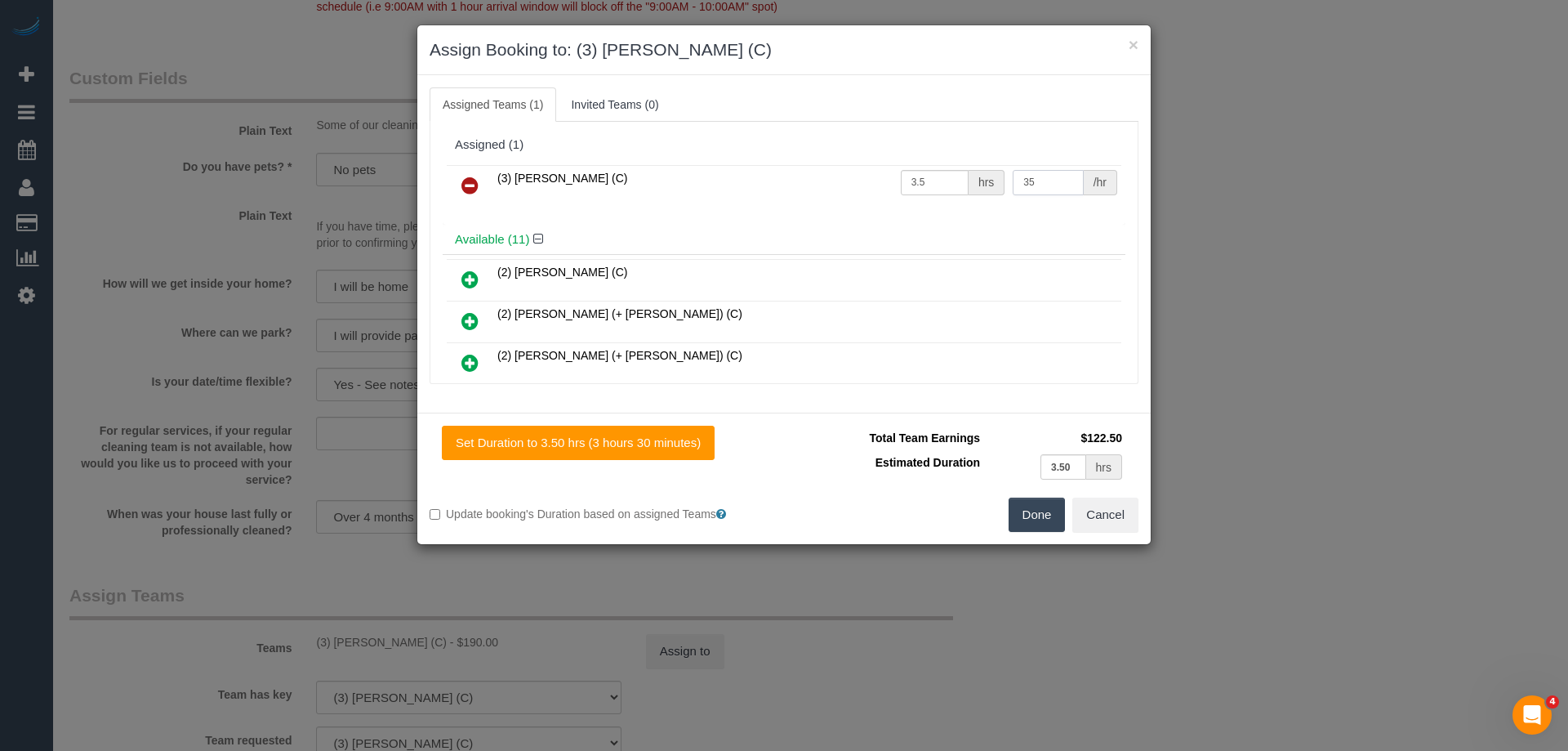
type input "35"
click at [1048, 524] on button "Done" at bounding box center [1037, 515] width 57 height 34
drag, startPoint x: 1048, startPoint y: 524, endPoint x: 768, endPoint y: 259, distance: 385.5
click at [1048, 524] on div "× Assign Booking to: (3) Rowan Walia (C) Assigned Teams (1) Invited Teams (0) A…" at bounding box center [784, 375] width 1568 height 751
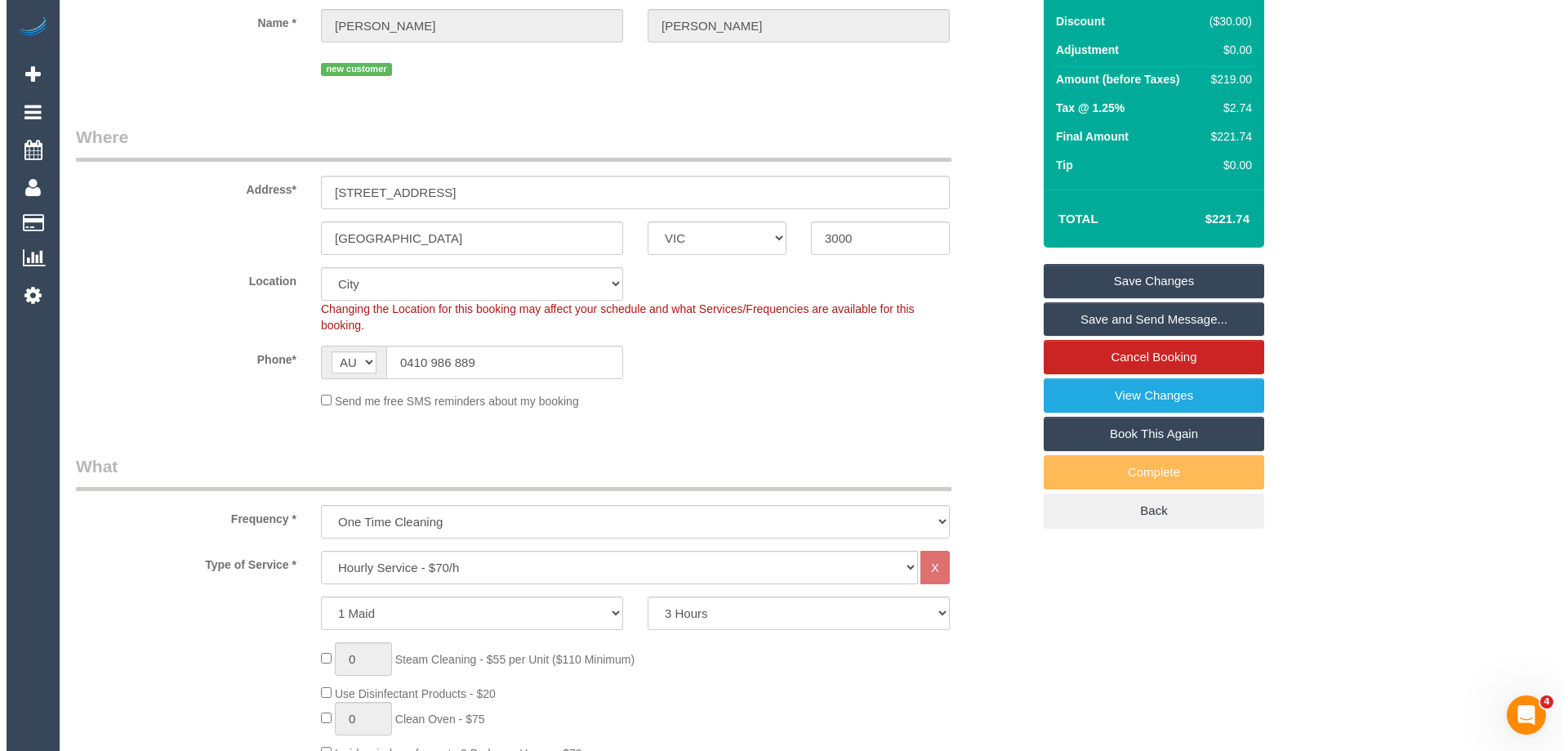
scroll to position [0, 0]
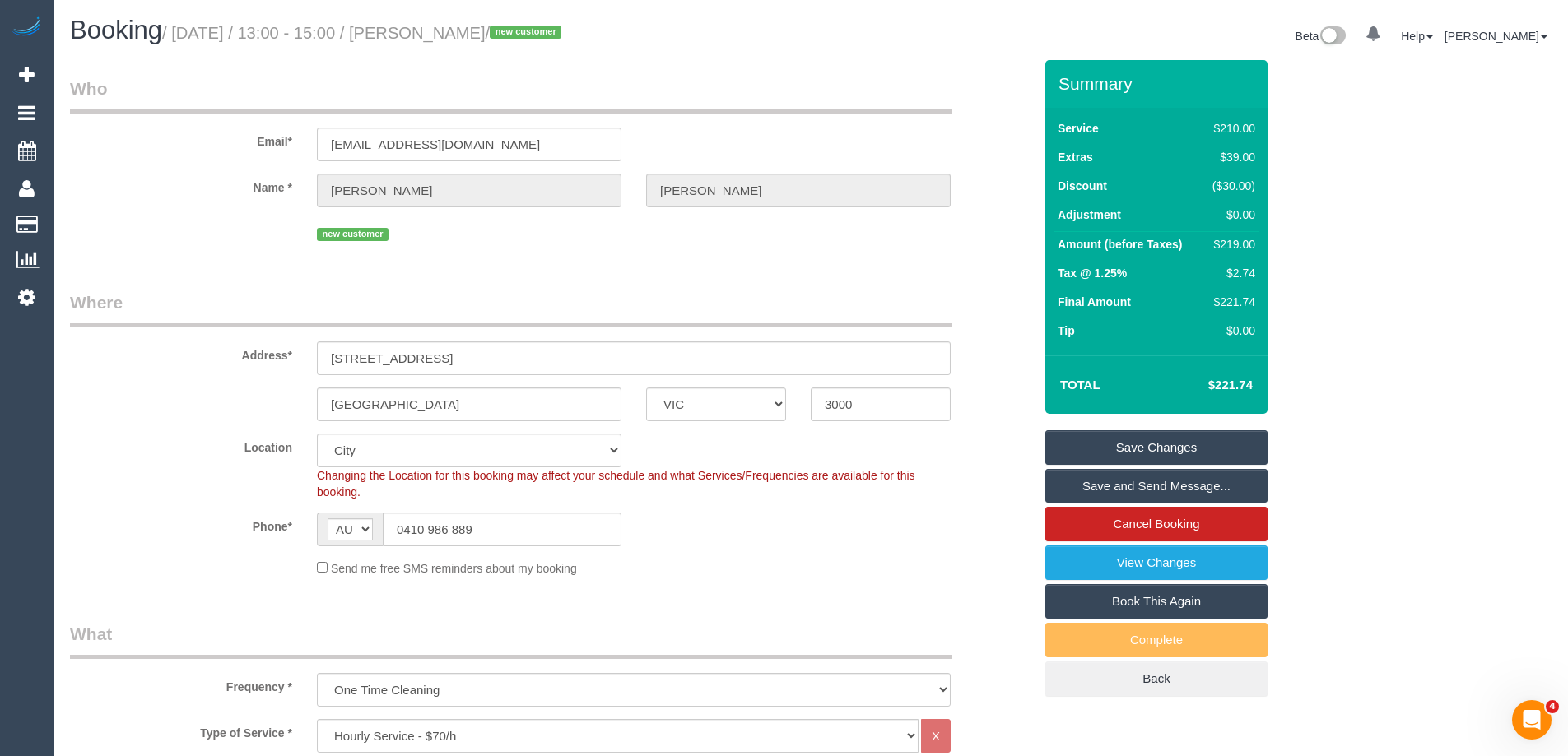
drag, startPoint x: 533, startPoint y: 29, endPoint x: 512, endPoint y: 29, distance: 21.0
click at [498, 29] on small "/ September 06, 2025 / 13:00 - 15:00 / Emily Wang / new customer" at bounding box center [364, 32] width 404 height 19
click at [539, 28] on small "/ September 06, 2025 / 13:00 - 15:00 / Emily Wang / new customer" at bounding box center [364, 32] width 404 height 19
drag, startPoint x: 539, startPoint y: 31, endPoint x: 460, endPoint y: 30, distance: 79.0
click at [460, 30] on small "/ September 06, 2025 / 13:00 - 15:00 / Emily Wang / new customer" at bounding box center [364, 32] width 404 height 19
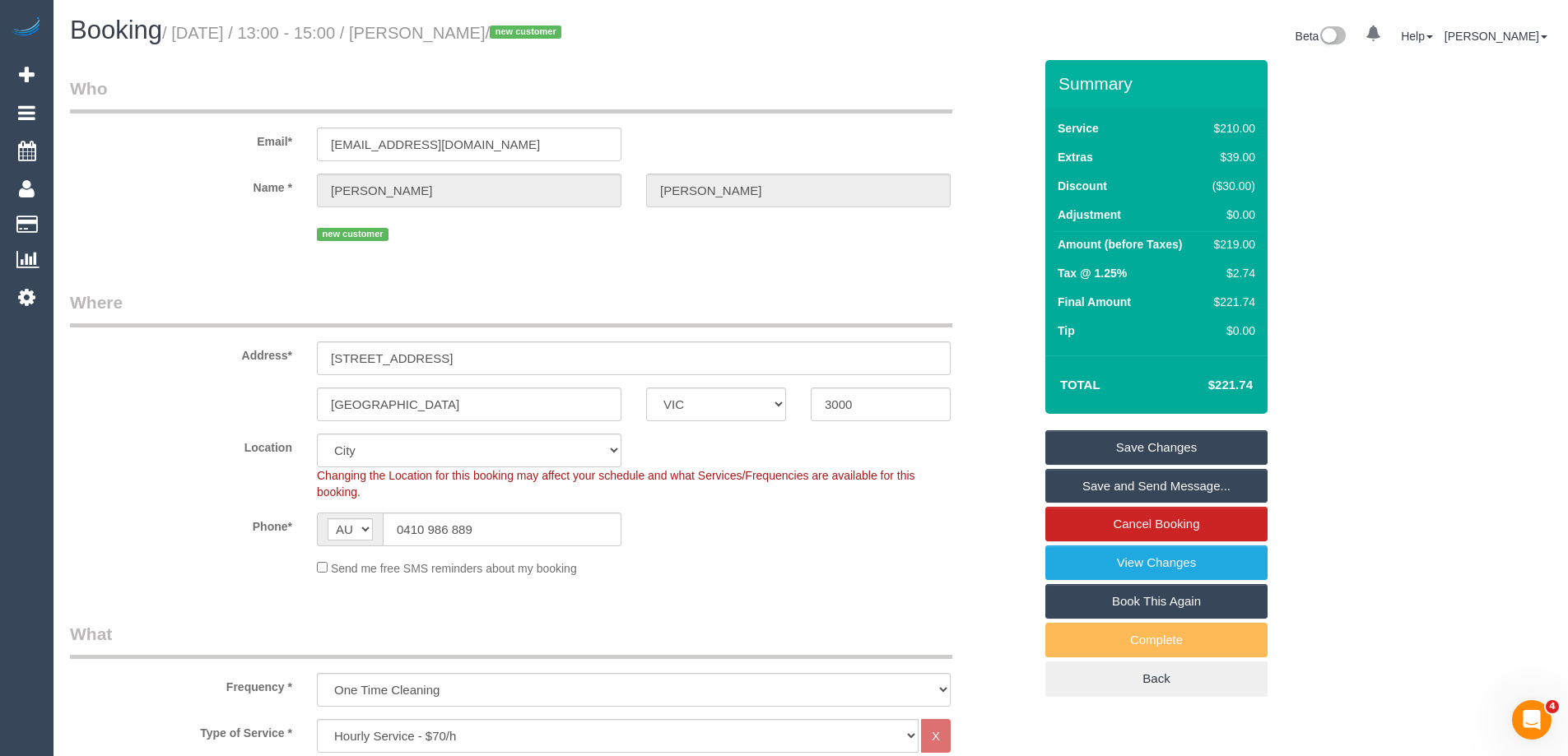
drag, startPoint x: 454, startPoint y: 31, endPoint x: 579, endPoint y: 31, distance: 125.0
click at [566, 31] on small "/ September 06, 2025 / 13:00 - 15:00 / Emily Wang / new customer" at bounding box center [364, 32] width 404 height 19
click at [543, 33] on small "/ September 06, 2025 / 13:00 - 15:00 / Emily Wang / new customer" at bounding box center [364, 32] width 404 height 19
drag, startPoint x: 544, startPoint y: 35, endPoint x: 455, endPoint y: 30, distance: 89.1
click at [455, 30] on small "/ September 06, 2025 / 13:00 - 15:00 / Emily Wang / new customer" at bounding box center [364, 32] width 404 height 19
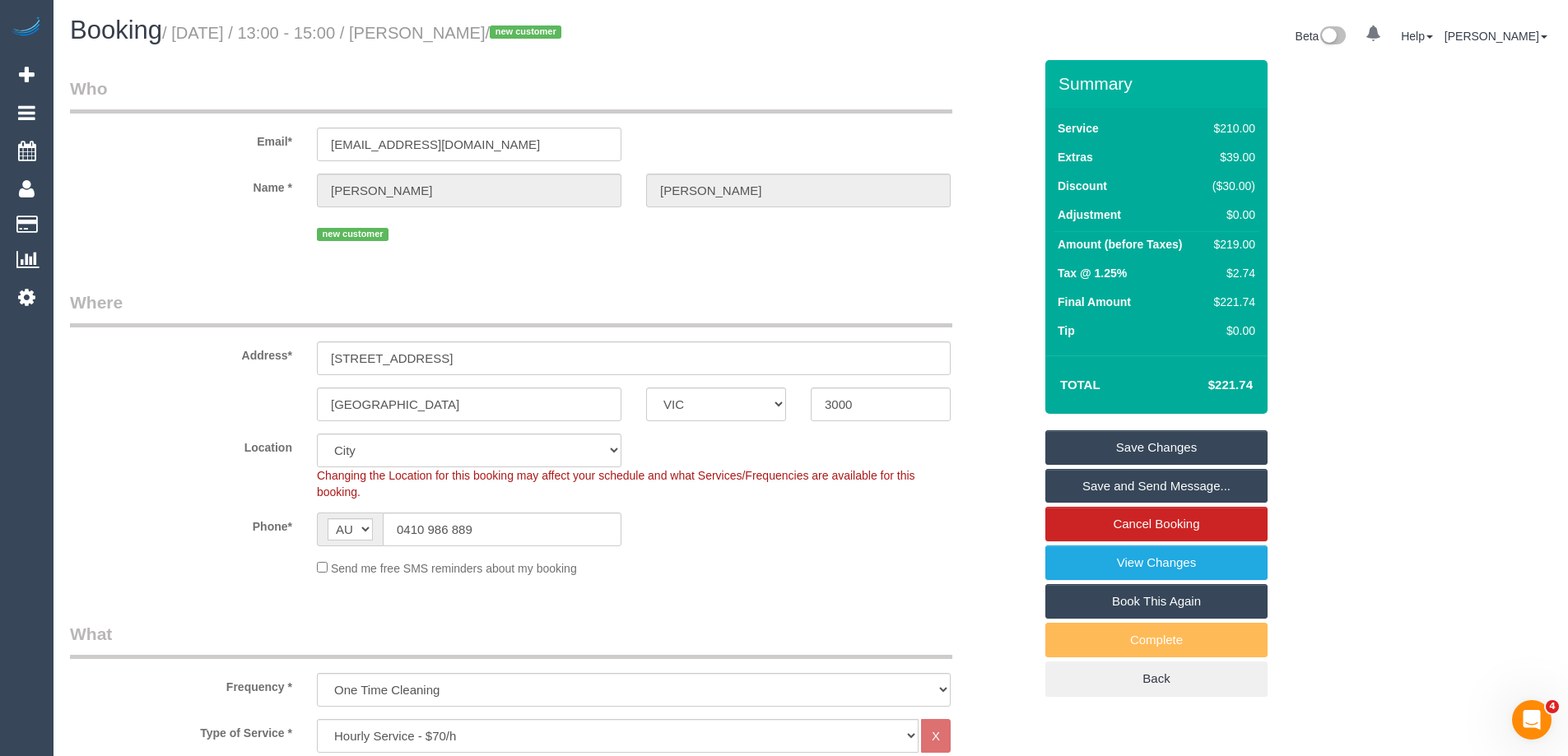
click at [723, 547] on sui-booking-location "Location Office City East (North) East (South) Inner East Inner North (East) In…" at bounding box center [551, 504] width 963 height 143
click at [1170, 482] on link "Save and Send Message..." at bounding box center [1156, 486] width 222 height 34
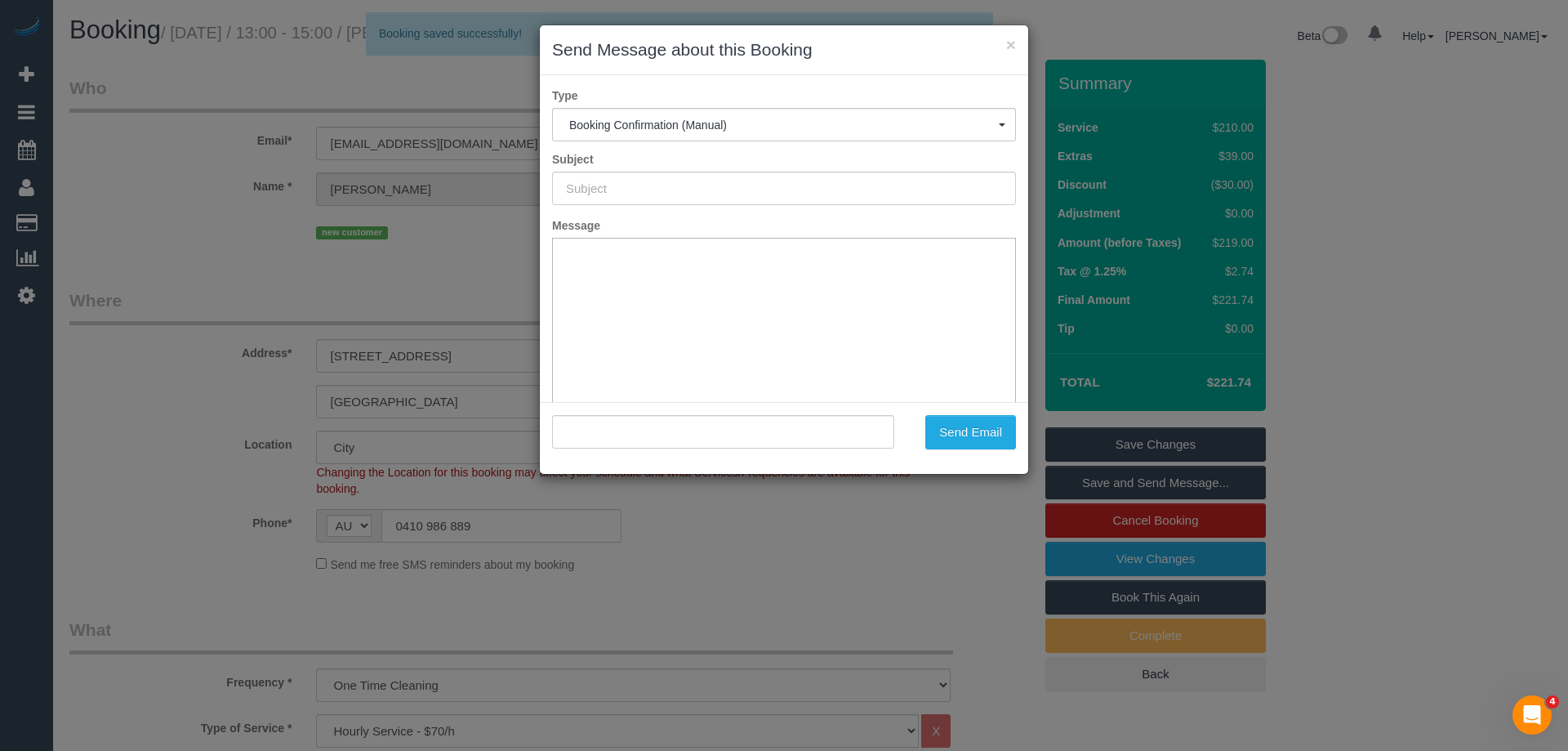
type input "Booking Confirmed"
type input ""Emily Wang" <emails.emilyz@gmail.com>"
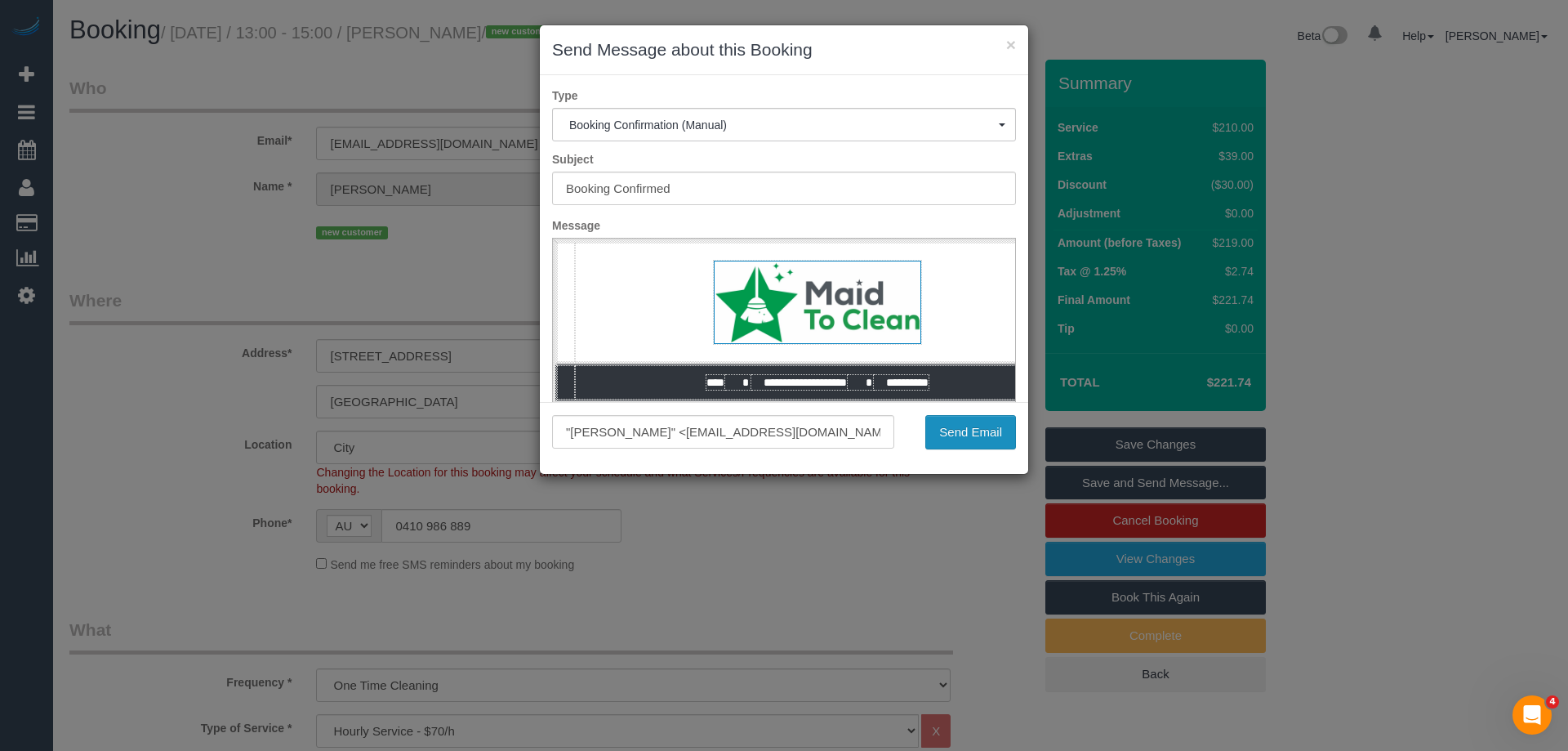
click at [964, 438] on button "Send Email" at bounding box center [971, 431] width 91 height 34
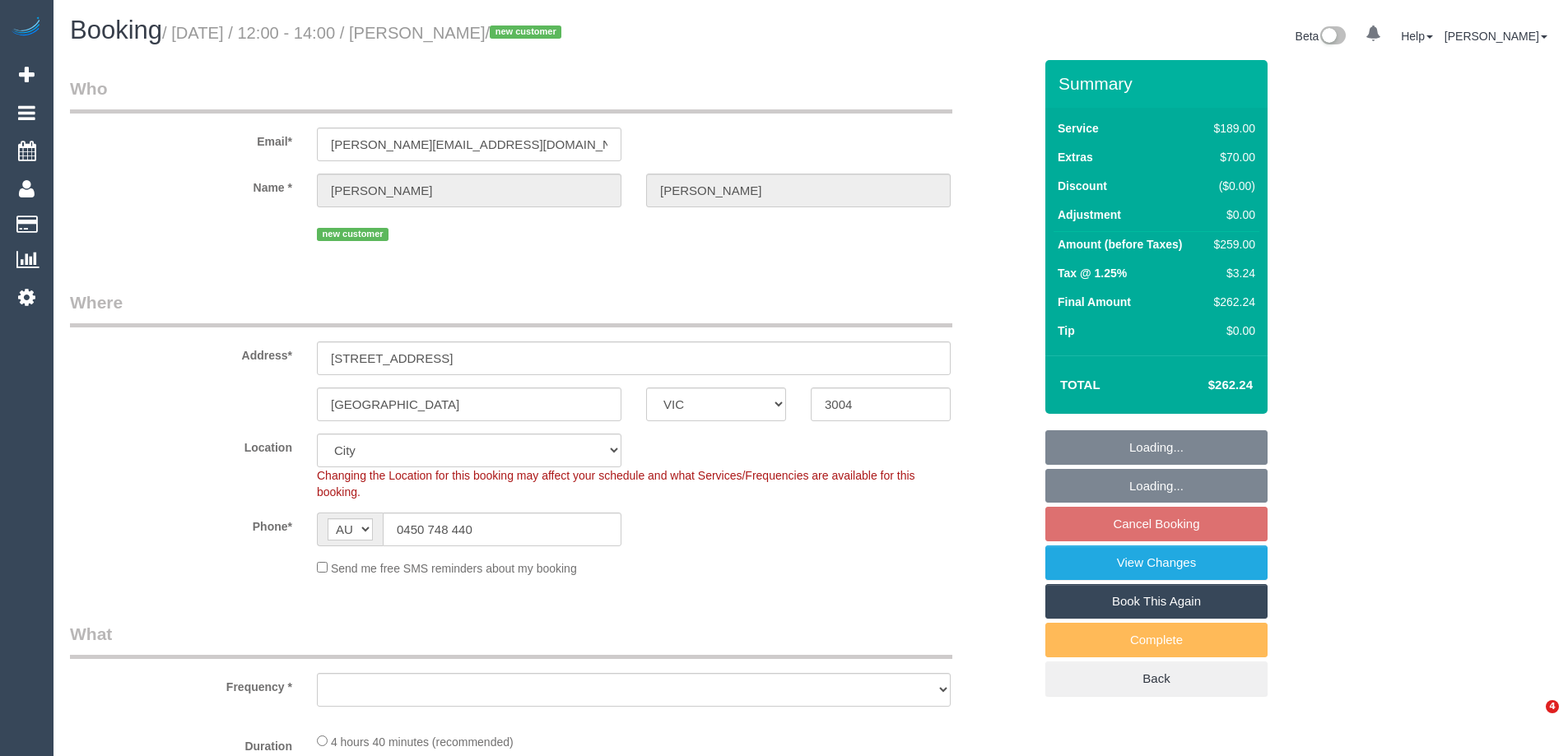
select select "VIC"
select select "spot1"
select select "object:1040"
select select "number:28"
select select "number:14"
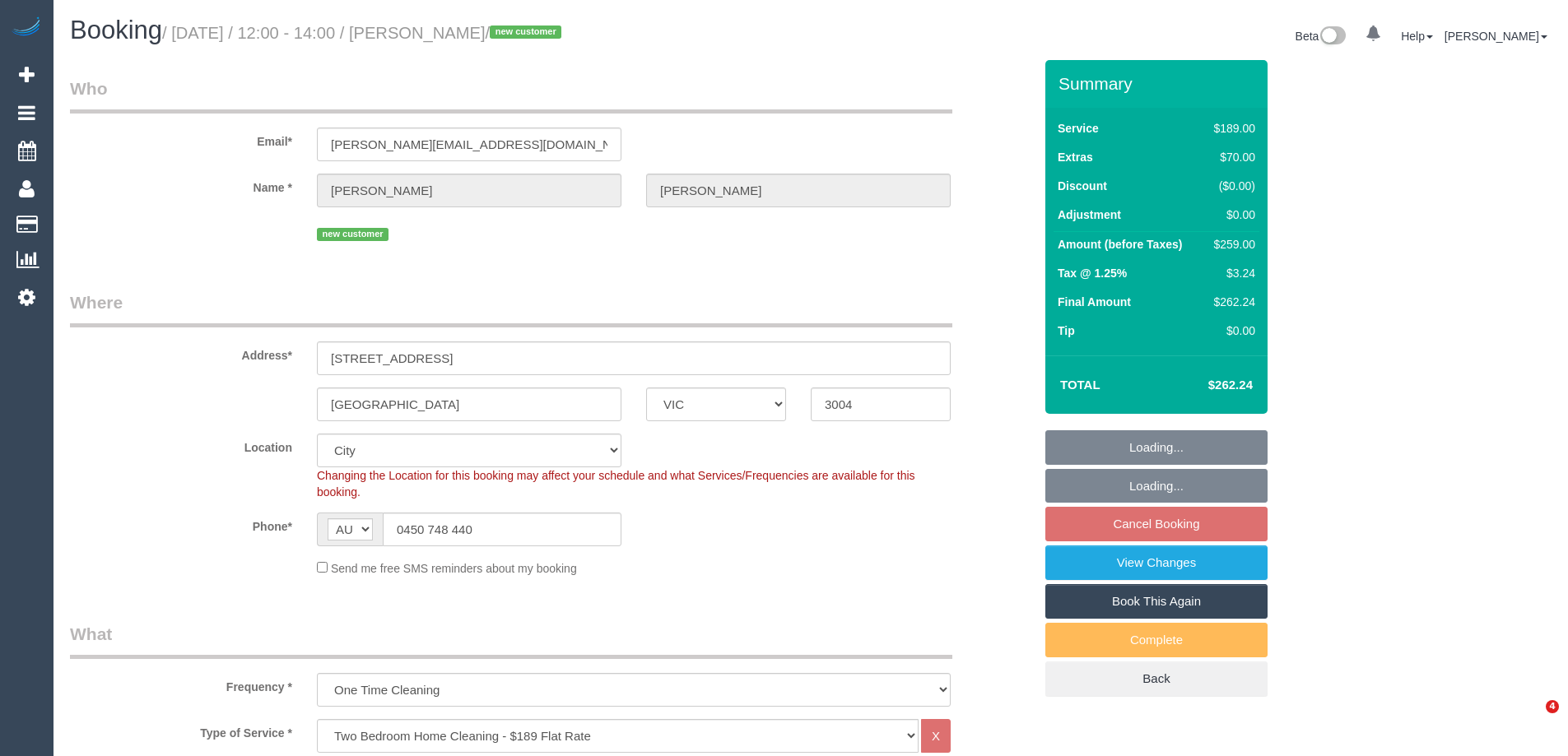
select select "number:20"
select select "number:24"
select select "number:26"
select select "object:1191"
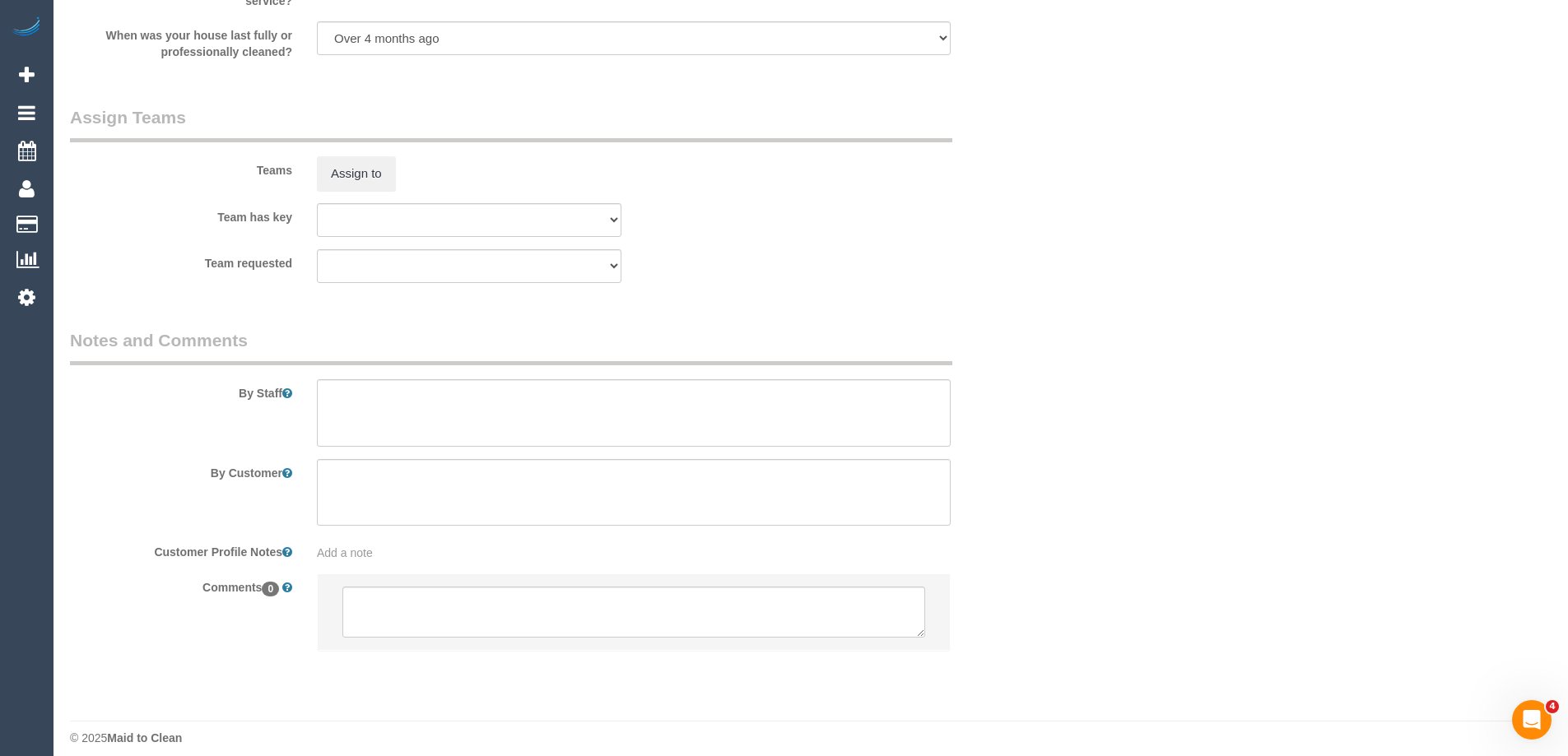
scroll to position [2425, 0]
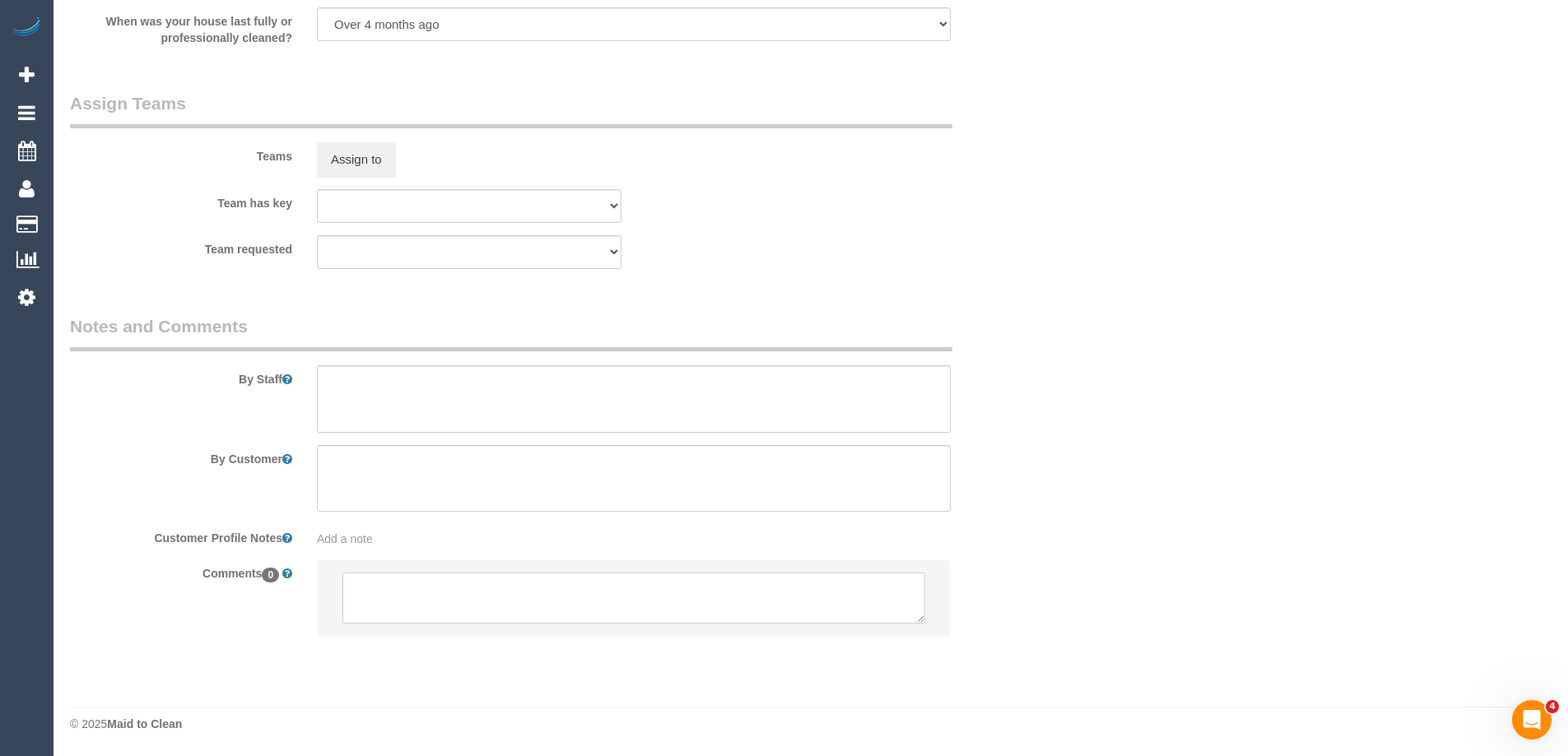
click at [441, 602] on textarea at bounding box center [633, 598] width 583 height 51
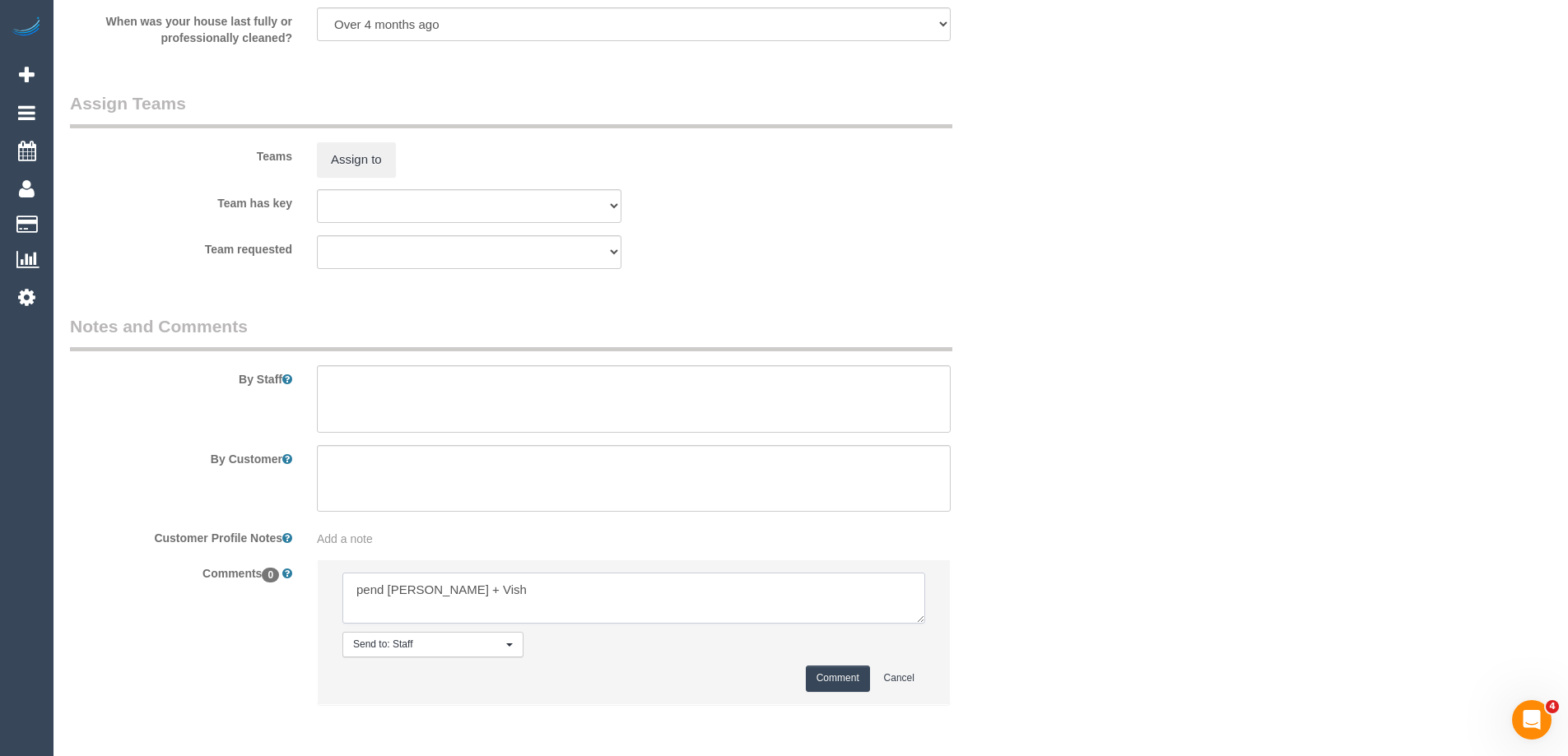
click at [403, 581] on textarea at bounding box center [633, 598] width 583 height 51
click at [498, 605] on textarea at bounding box center [633, 598] width 583 height 51
type textarea "pend Kelvin + Vishv"
click at [846, 680] on button "Comment" at bounding box center [838, 678] width 64 height 25
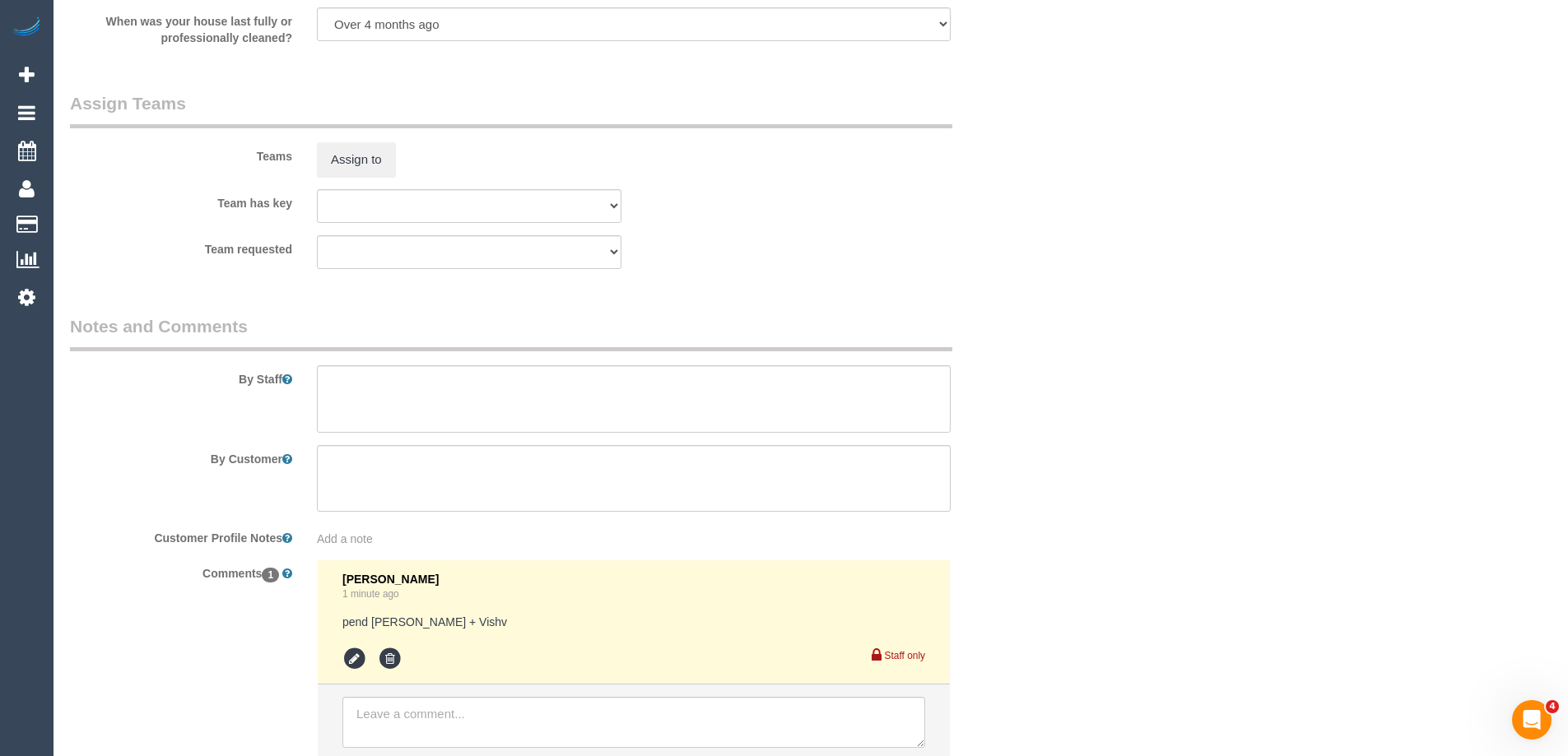
click at [1026, 318] on div "By Staff" at bounding box center [551, 373] width 987 height 118
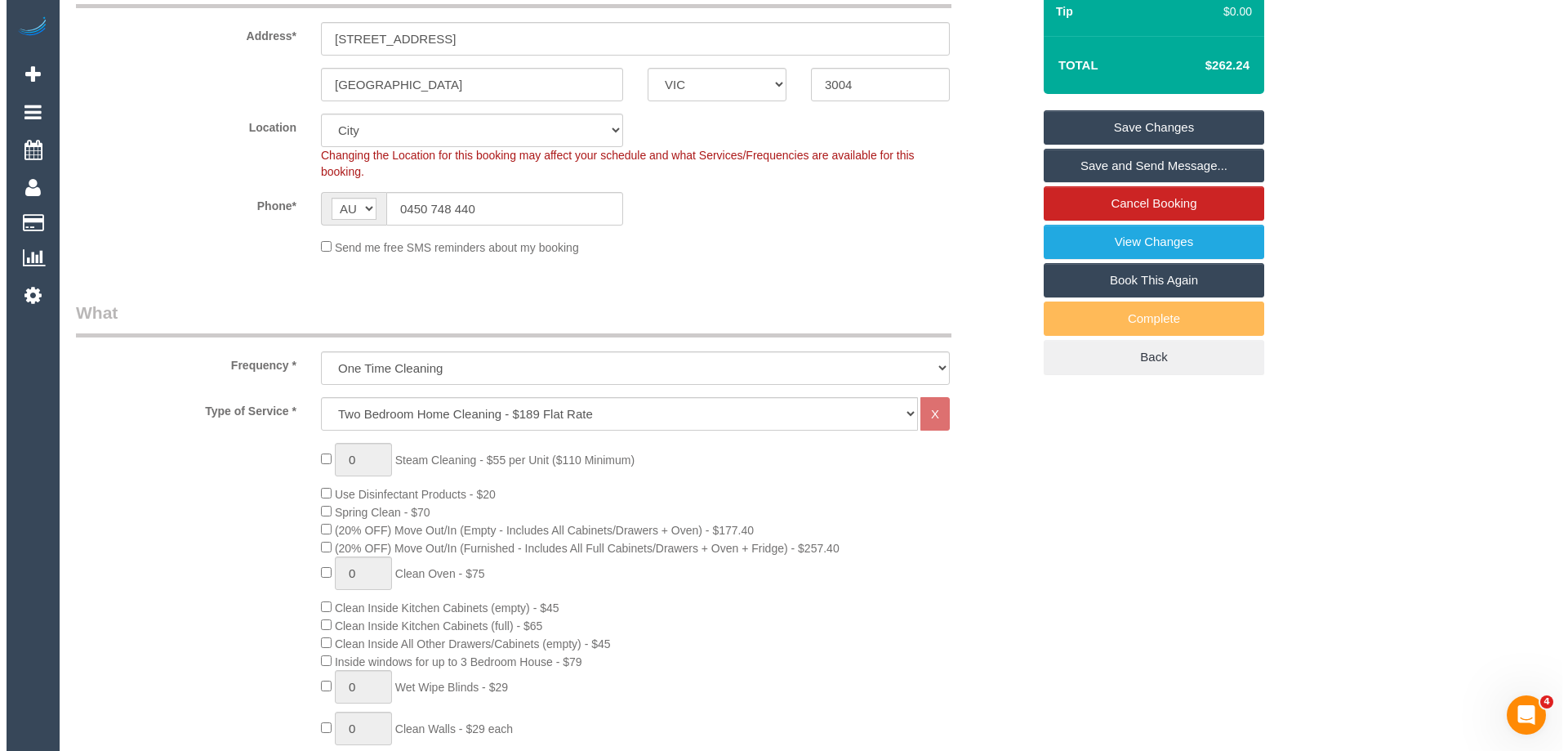
scroll to position [0, 0]
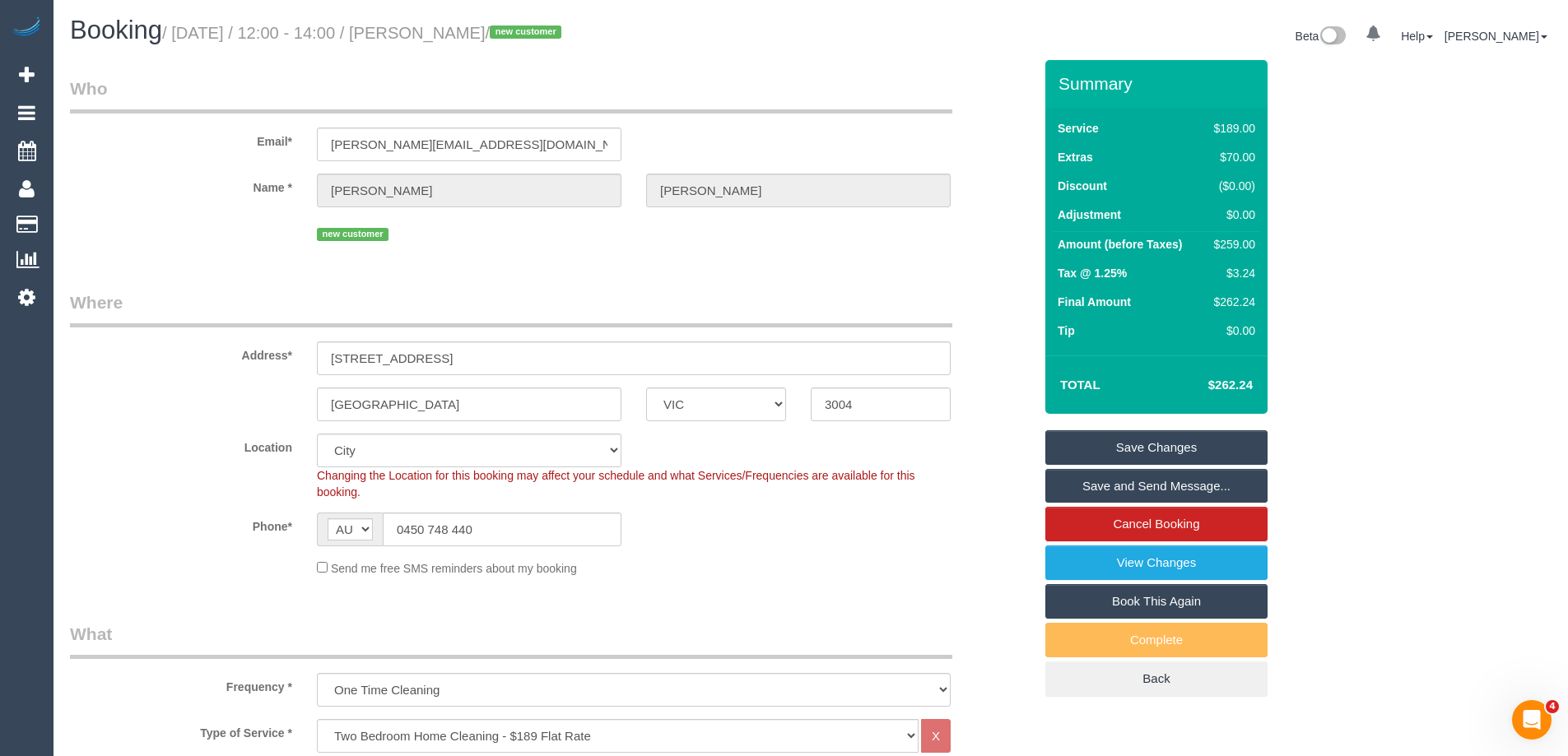
click at [1128, 447] on link "Save Changes" at bounding box center [1156, 447] width 222 height 34
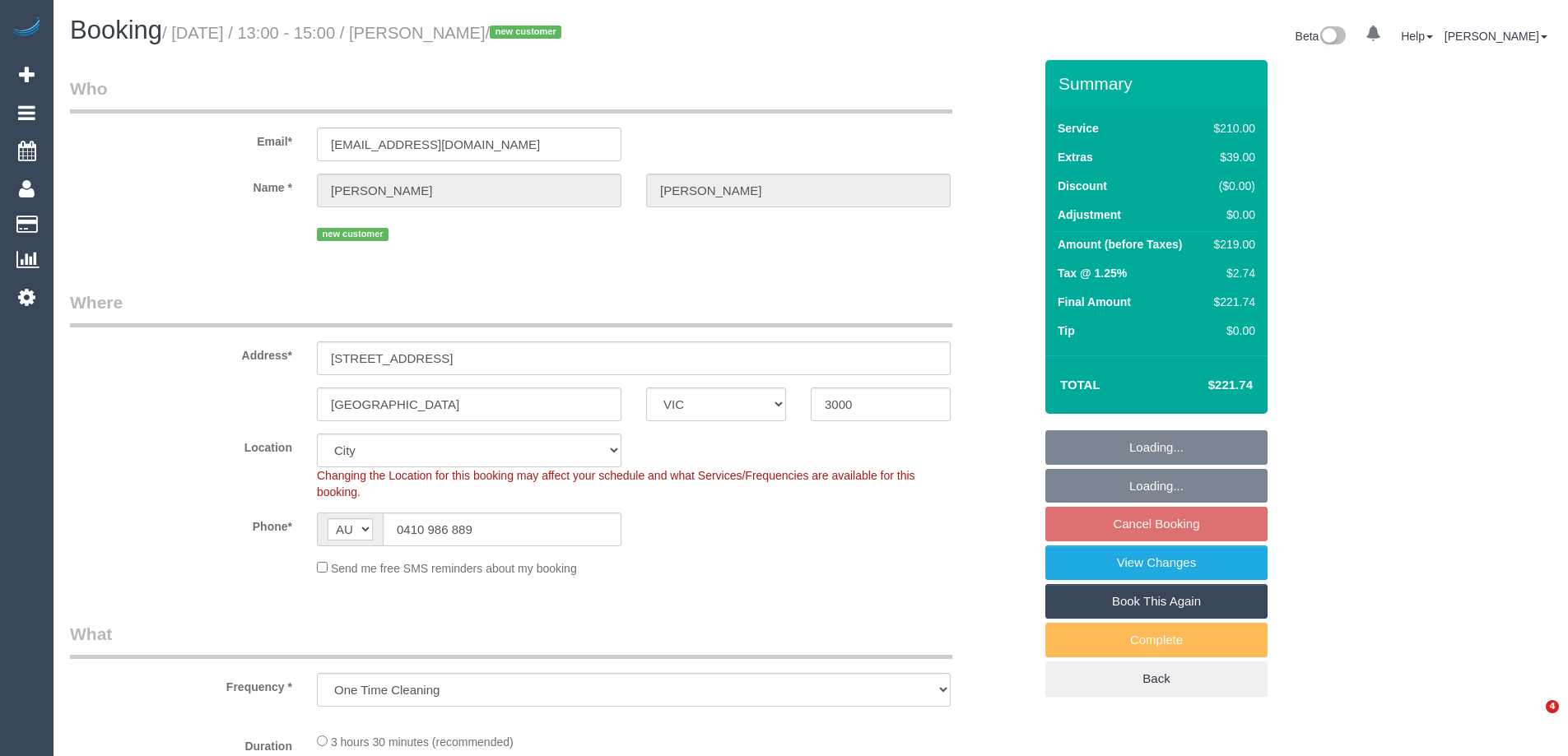
select select "VIC"
select select "number:28"
select select "number:14"
select select "number:18"
select select "number:36"
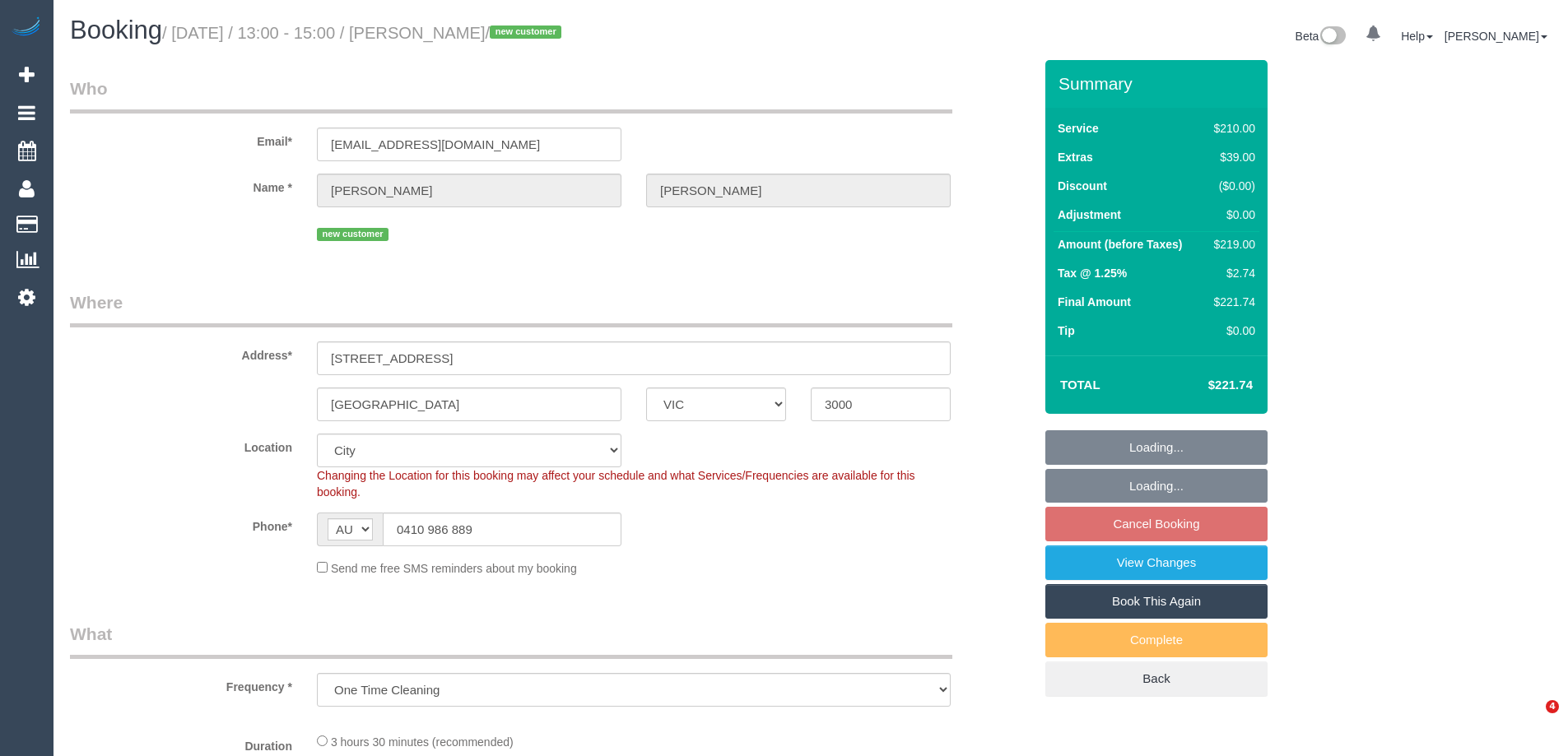
select select "number:26"
select select "object:1140"
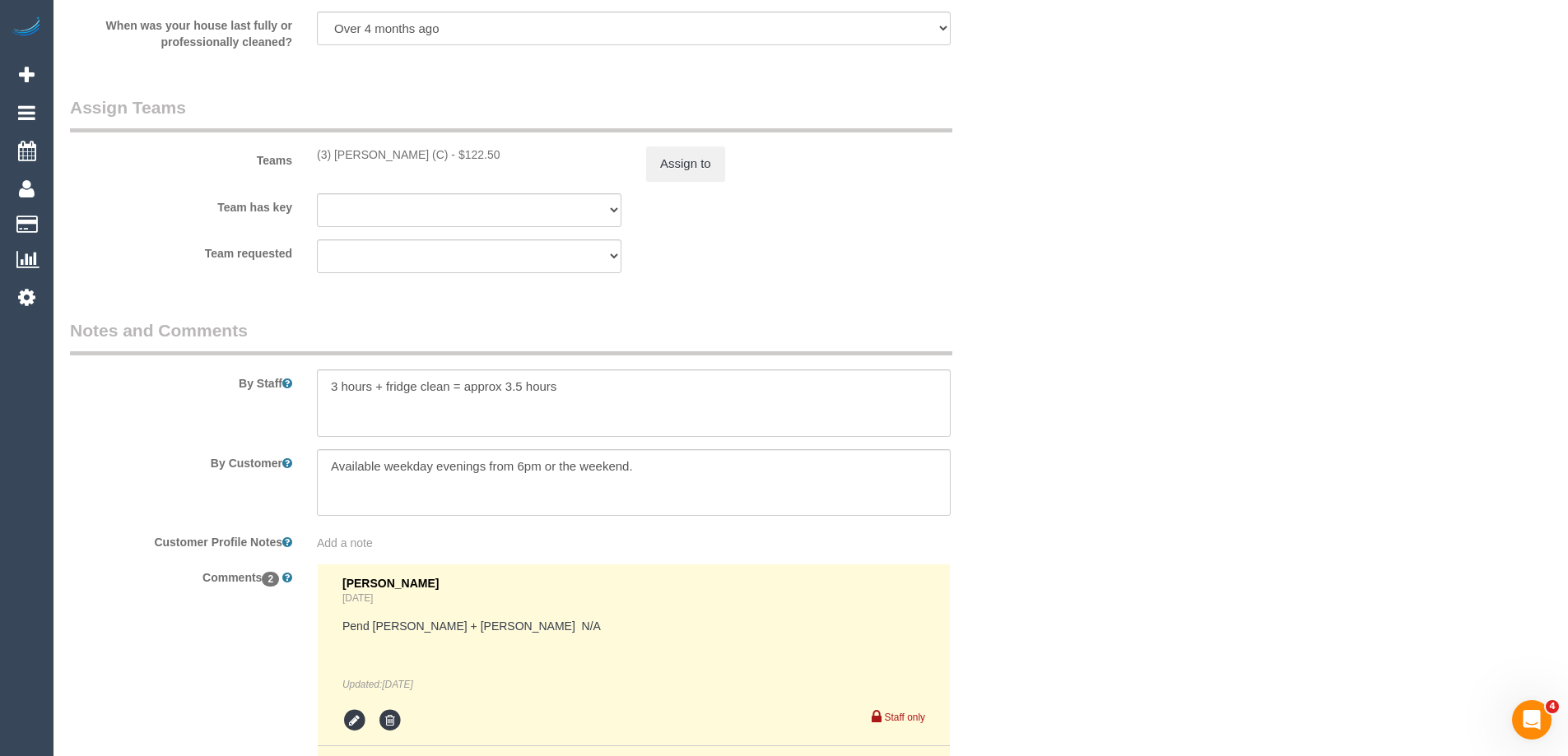
scroll to position [1728, 0]
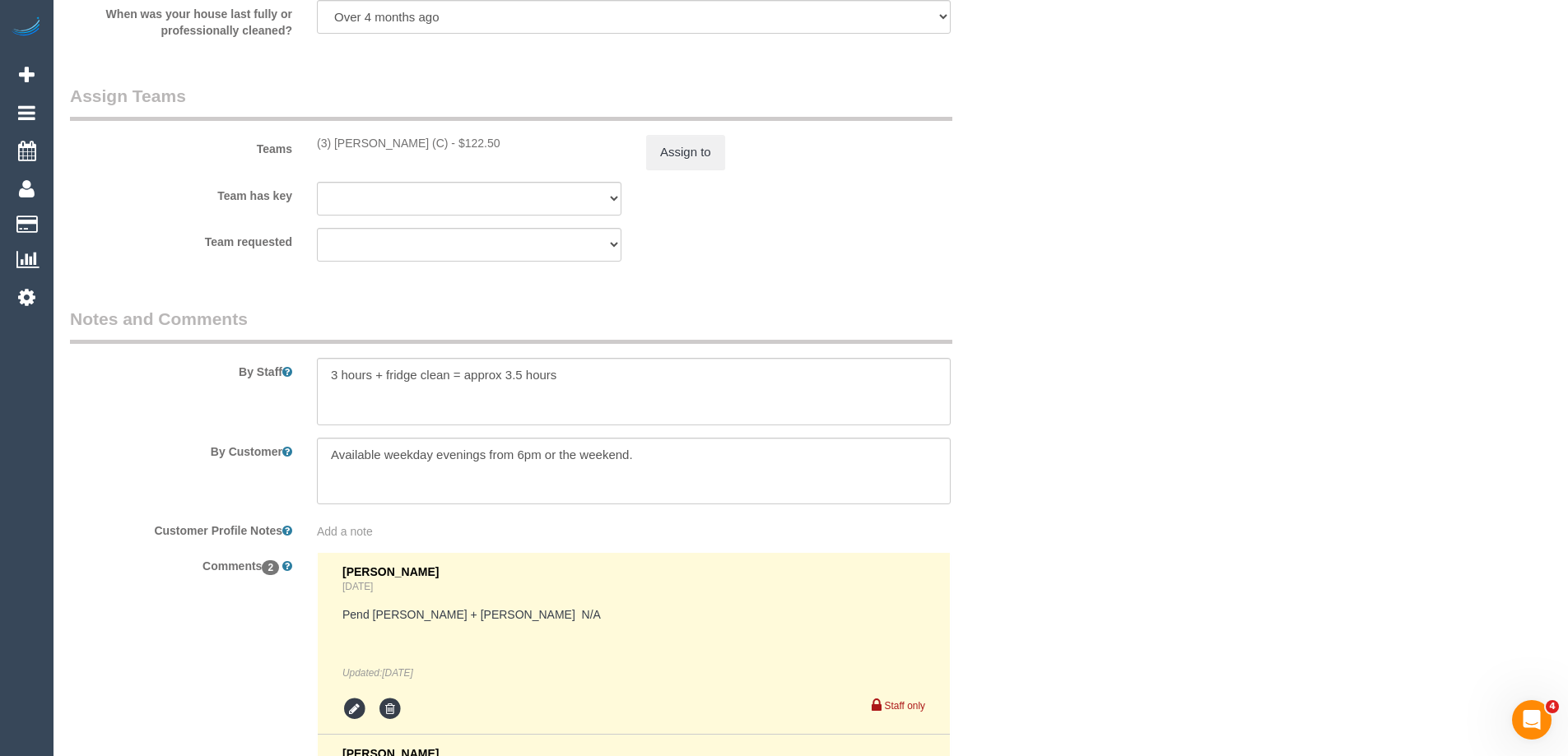
select select "180"
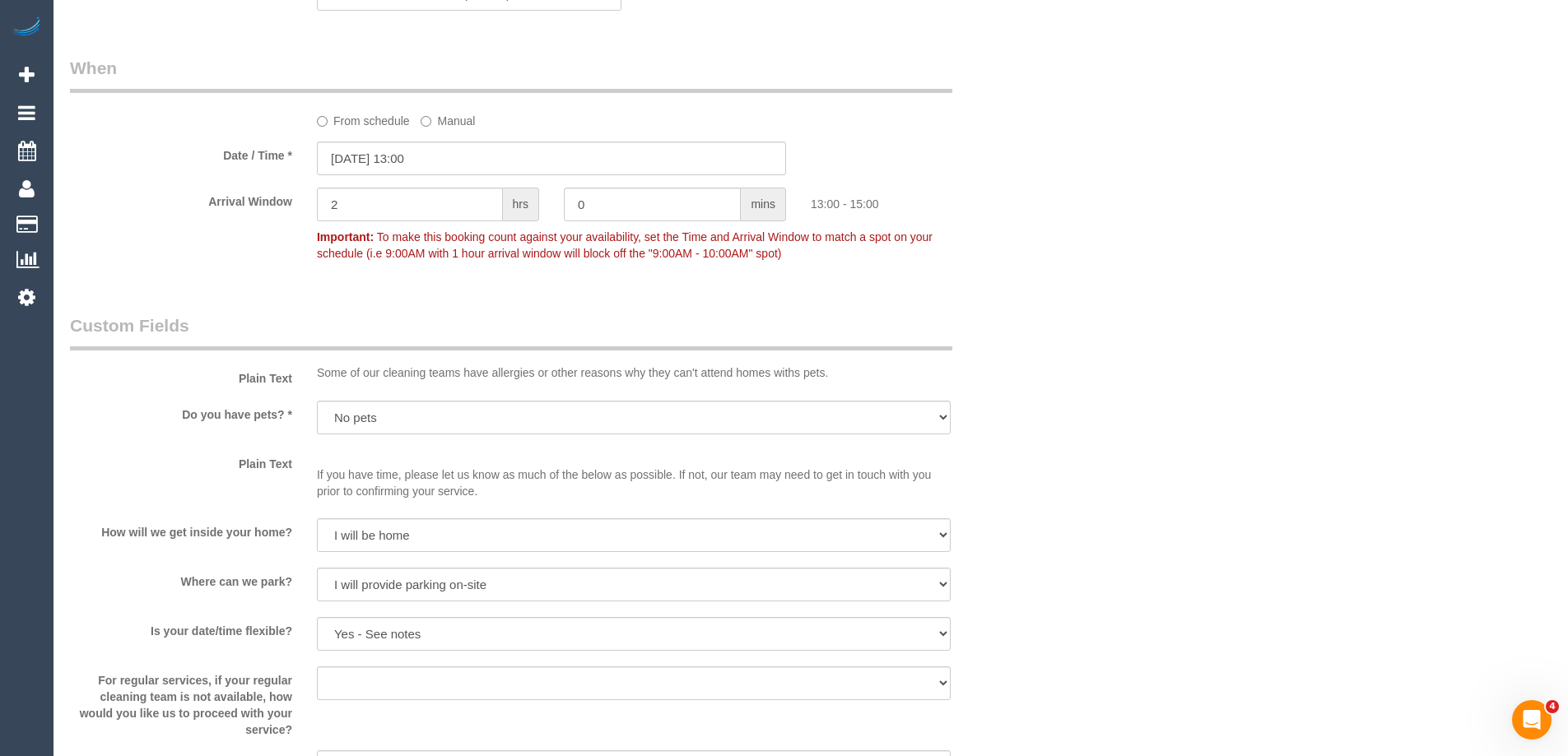
scroll to position [2776, 0]
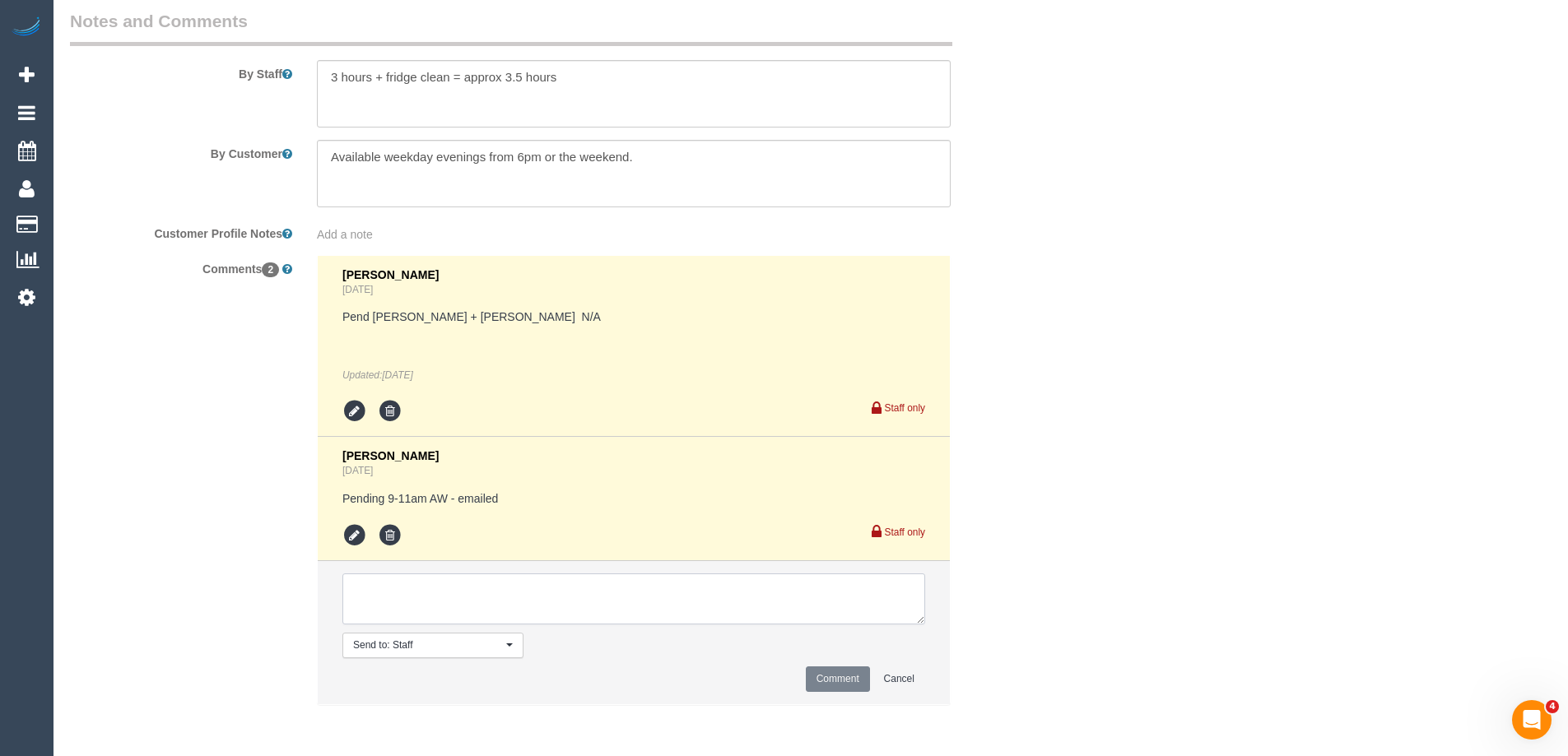
click at [429, 605] on textarea at bounding box center [633, 599] width 583 height 51
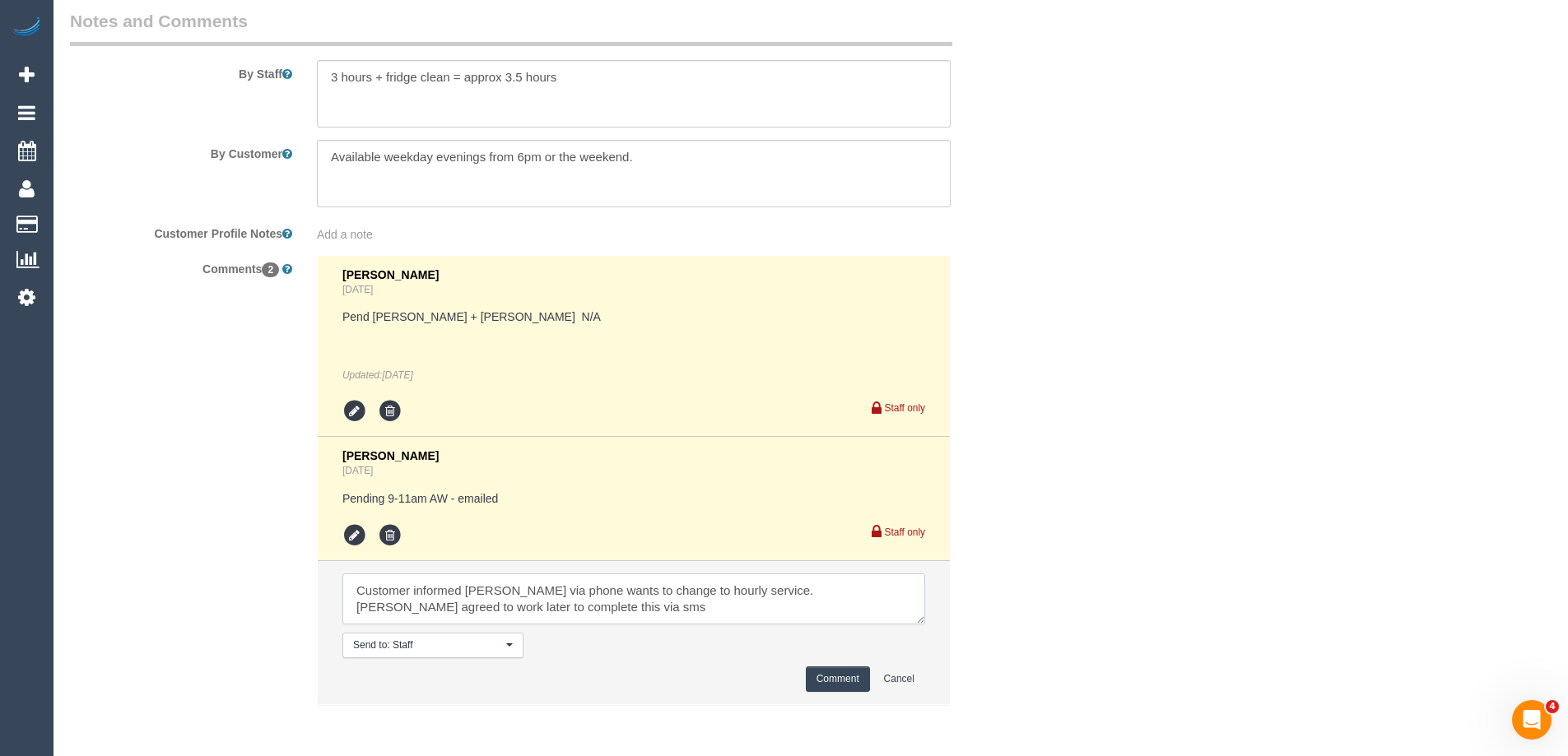
type textarea "Customer informed [PERSON_NAME] via phone wants to change to hourly service. [P…"
click at [836, 671] on button "Comment" at bounding box center [838, 679] width 64 height 25
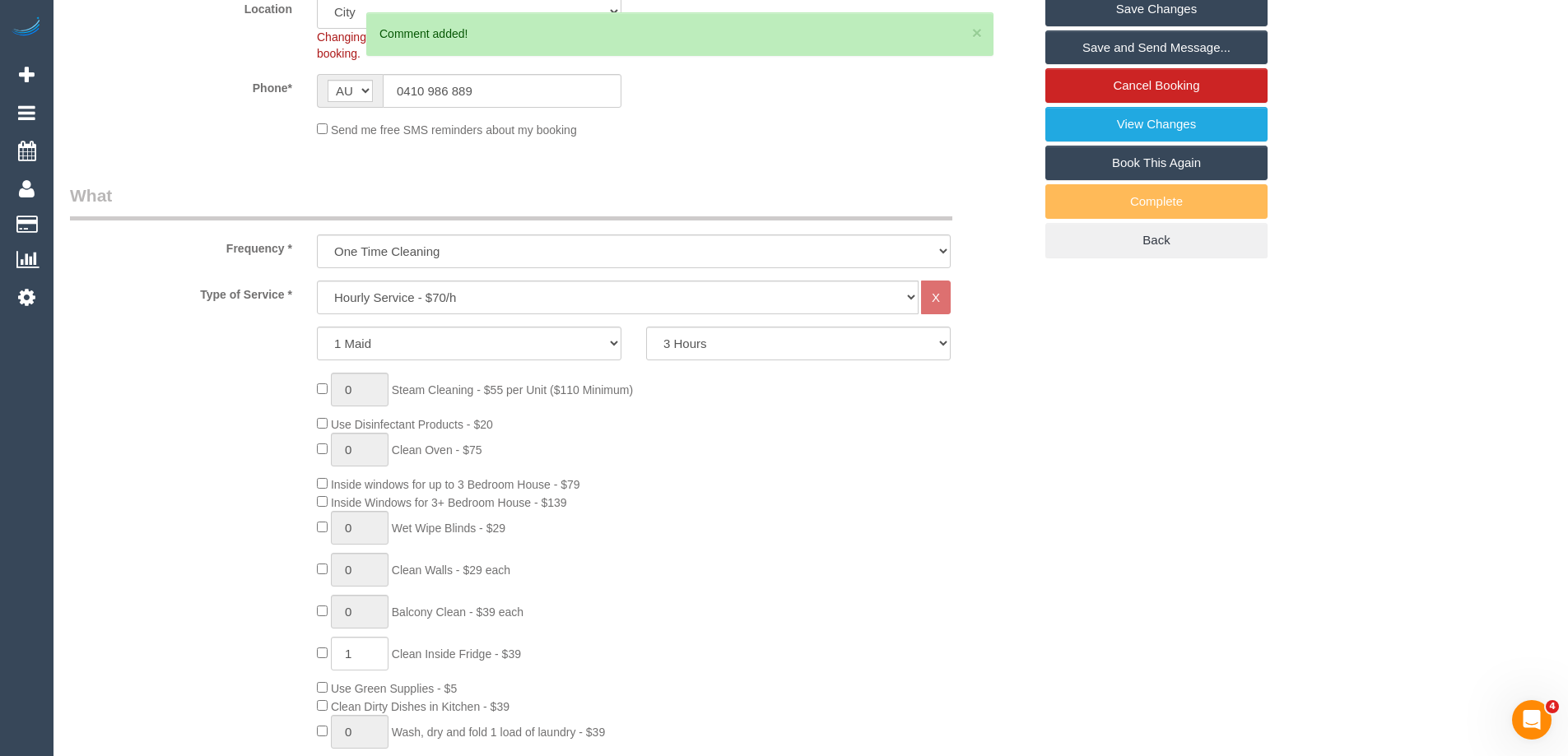
scroll to position [0, 0]
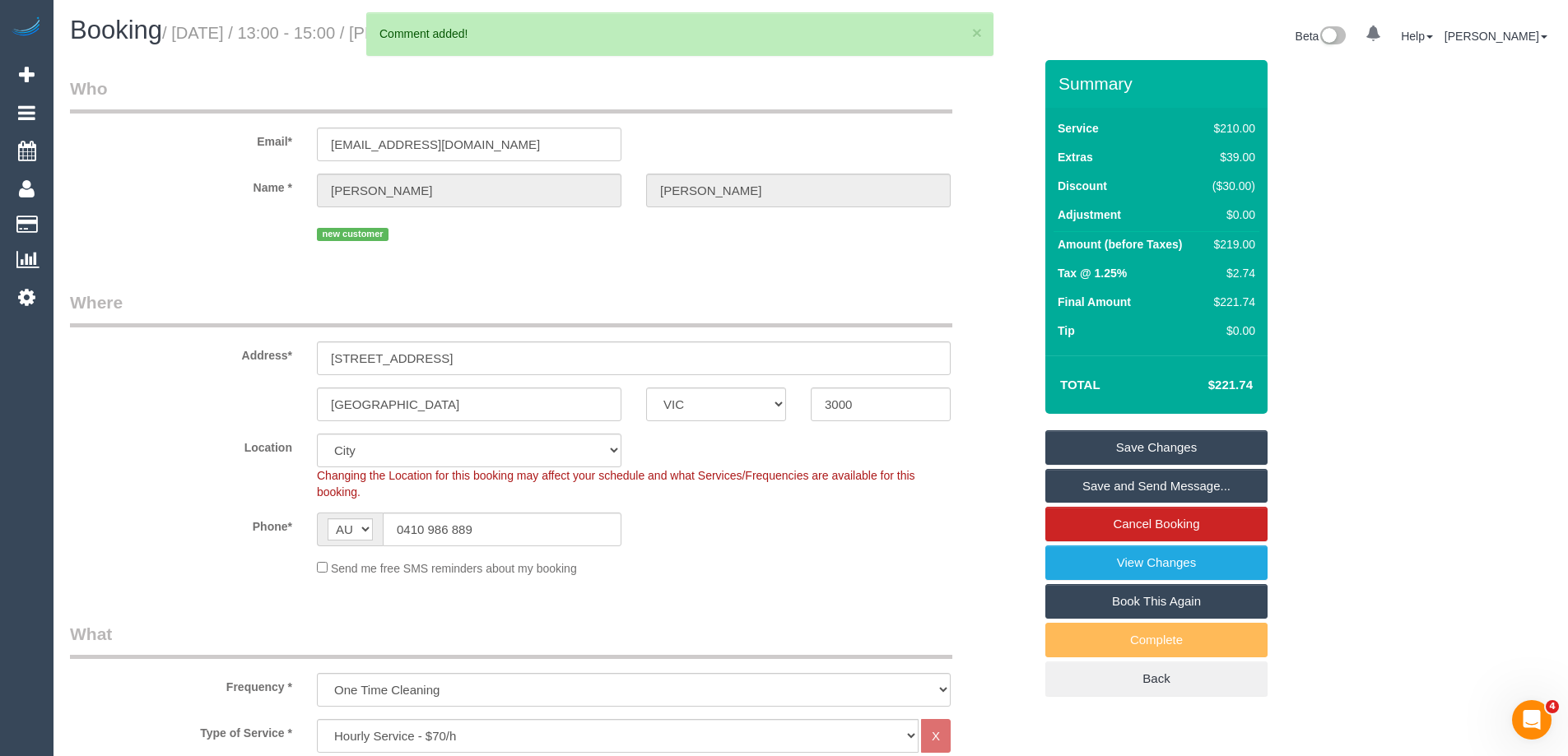
click at [1192, 449] on link "Save Changes" at bounding box center [1156, 447] width 222 height 34
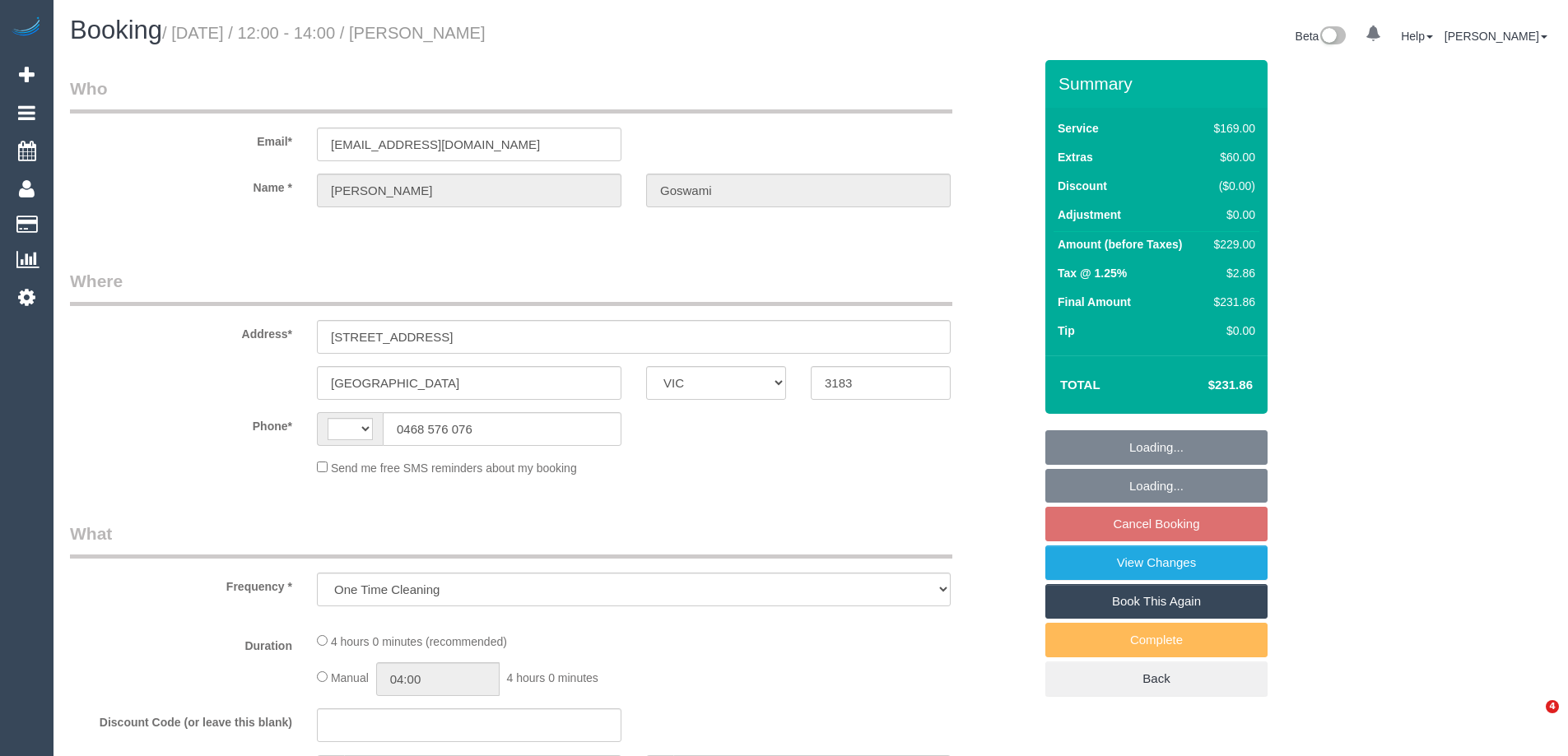
select select "VIC"
select select "string:stripe-pm_1S38tr2GScqysDRVdF9owpaG"
select select "string:AU"
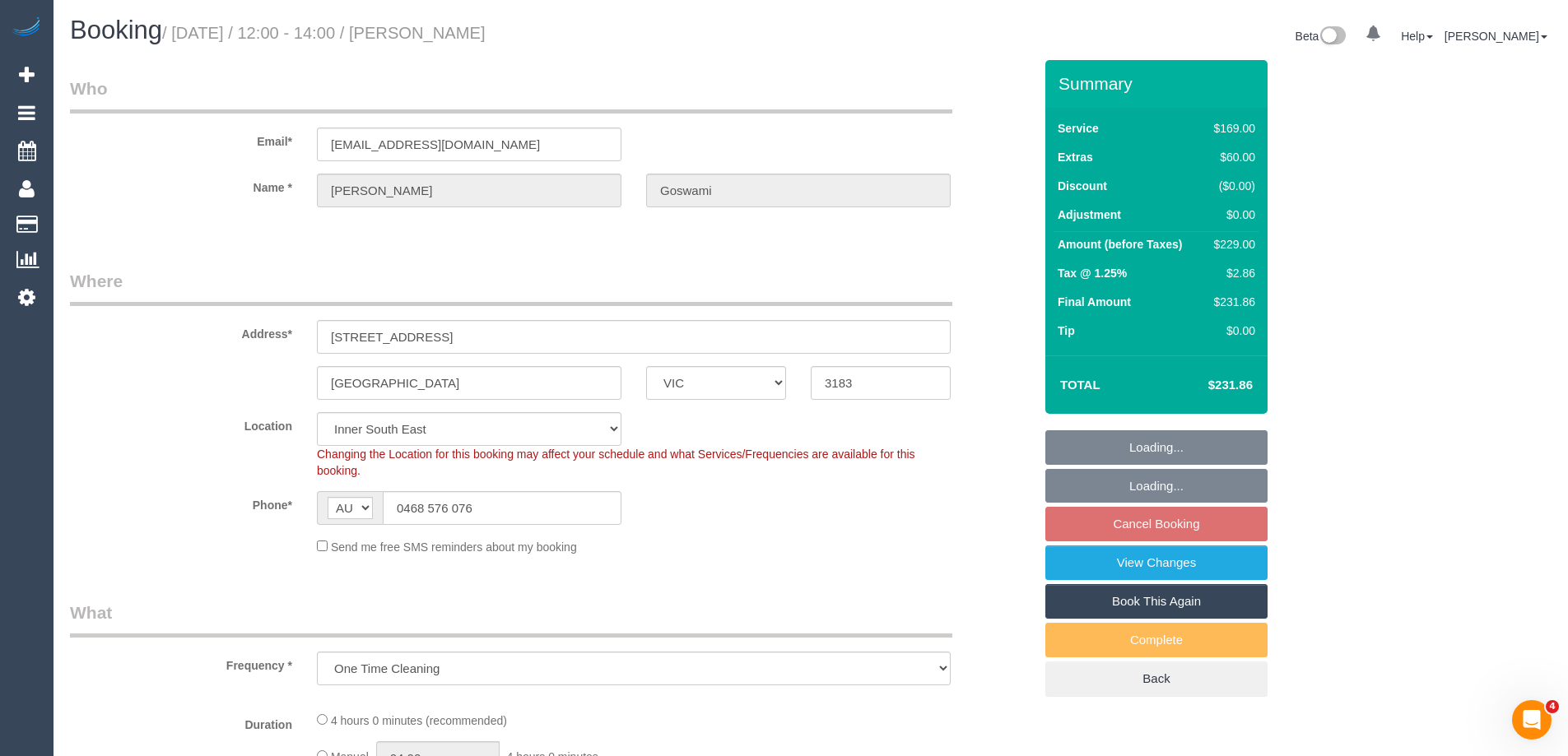
select select "object:646"
select select "spot1"
select select "number:29"
select select "number:14"
select select "number:19"
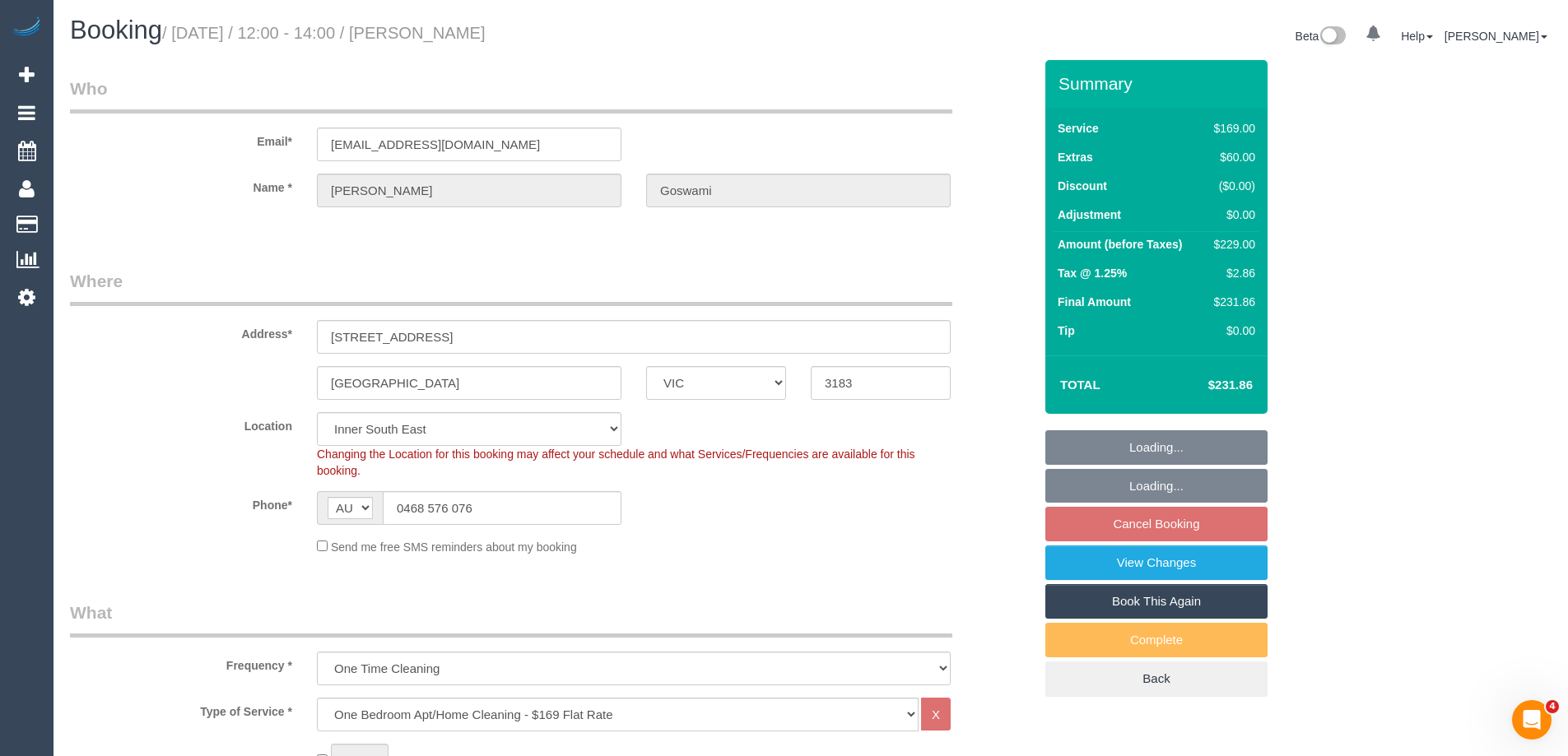
select select "number:25"
select select "number:13"
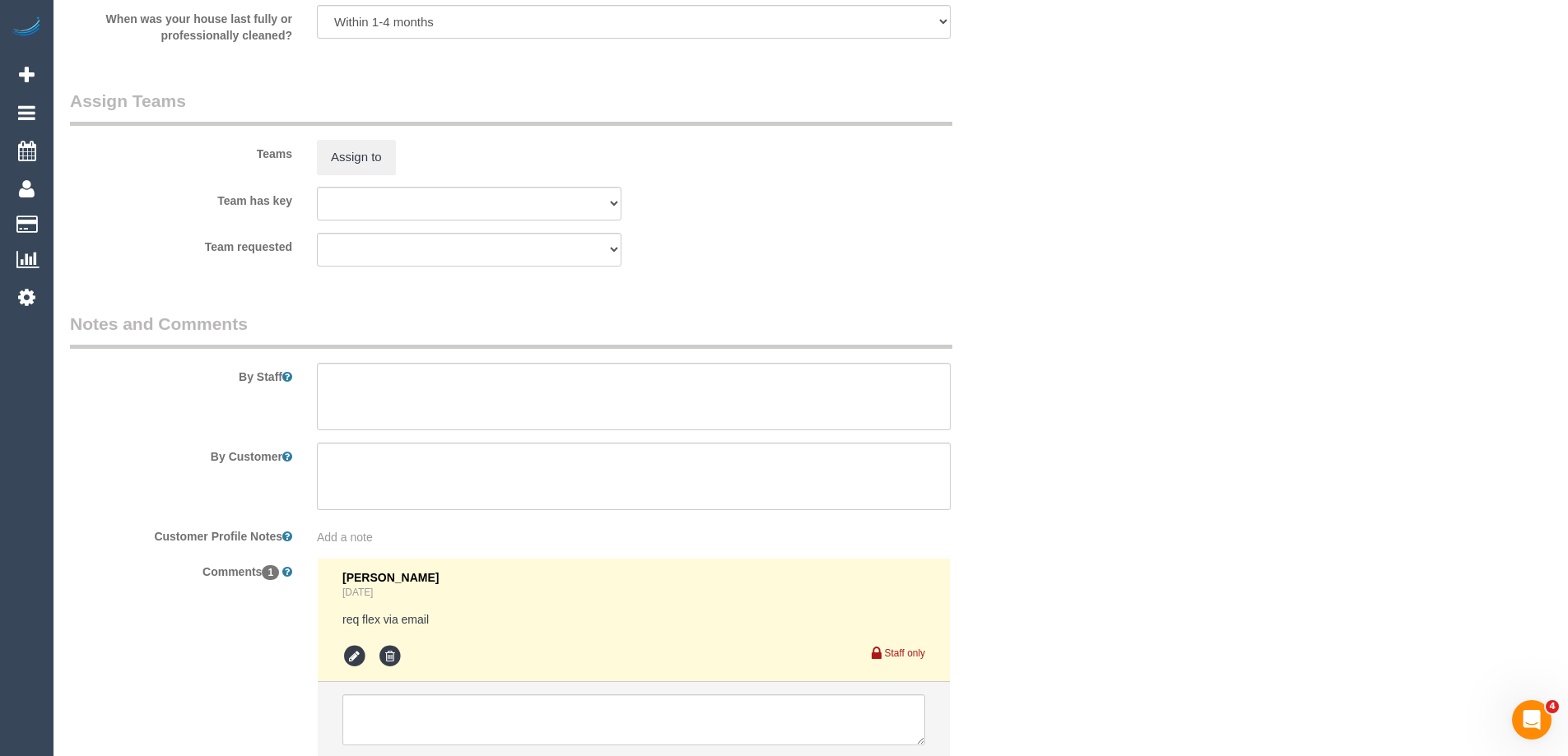
scroll to position [2527, 0]
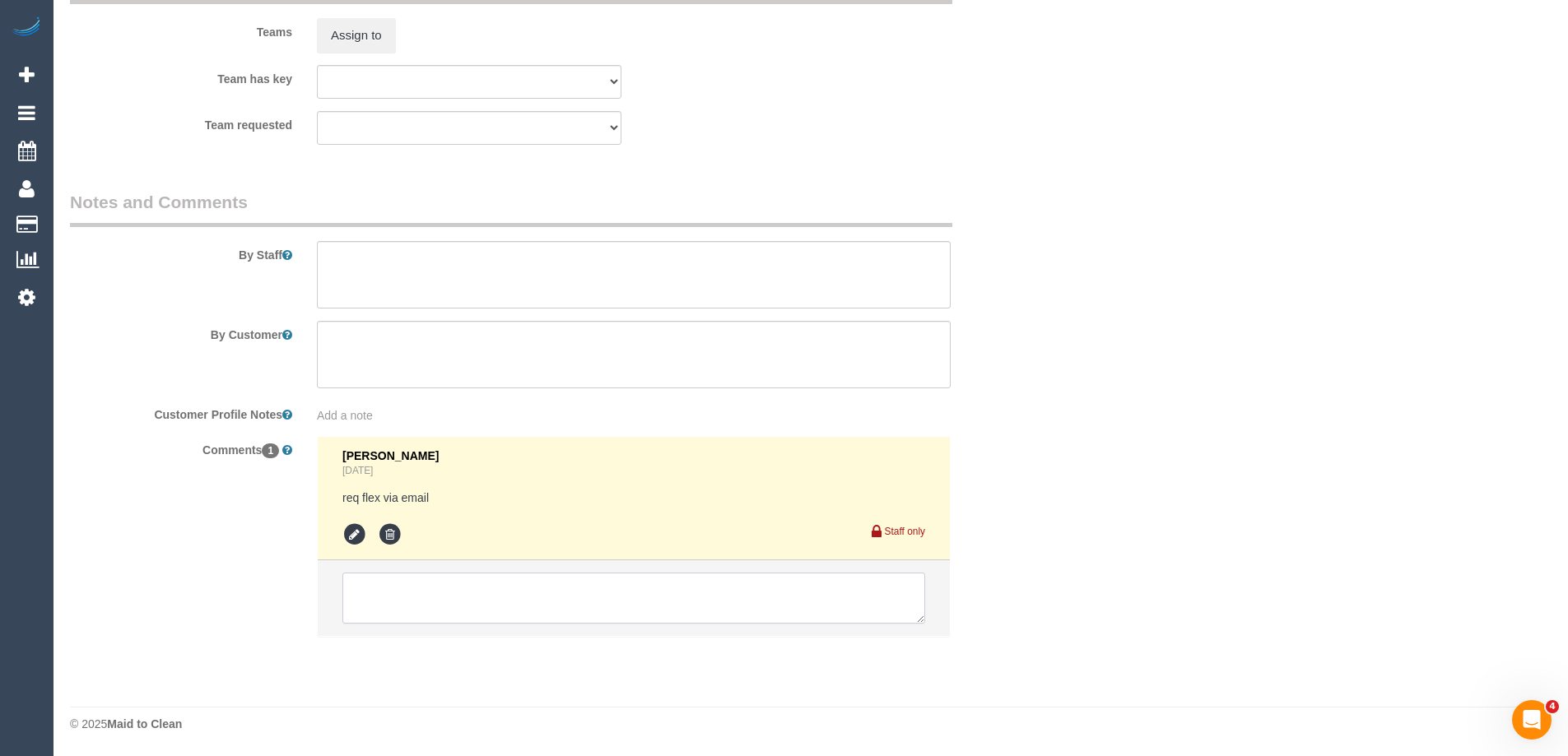
click at [417, 606] on textarea at bounding box center [633, 598] width 583 height 51
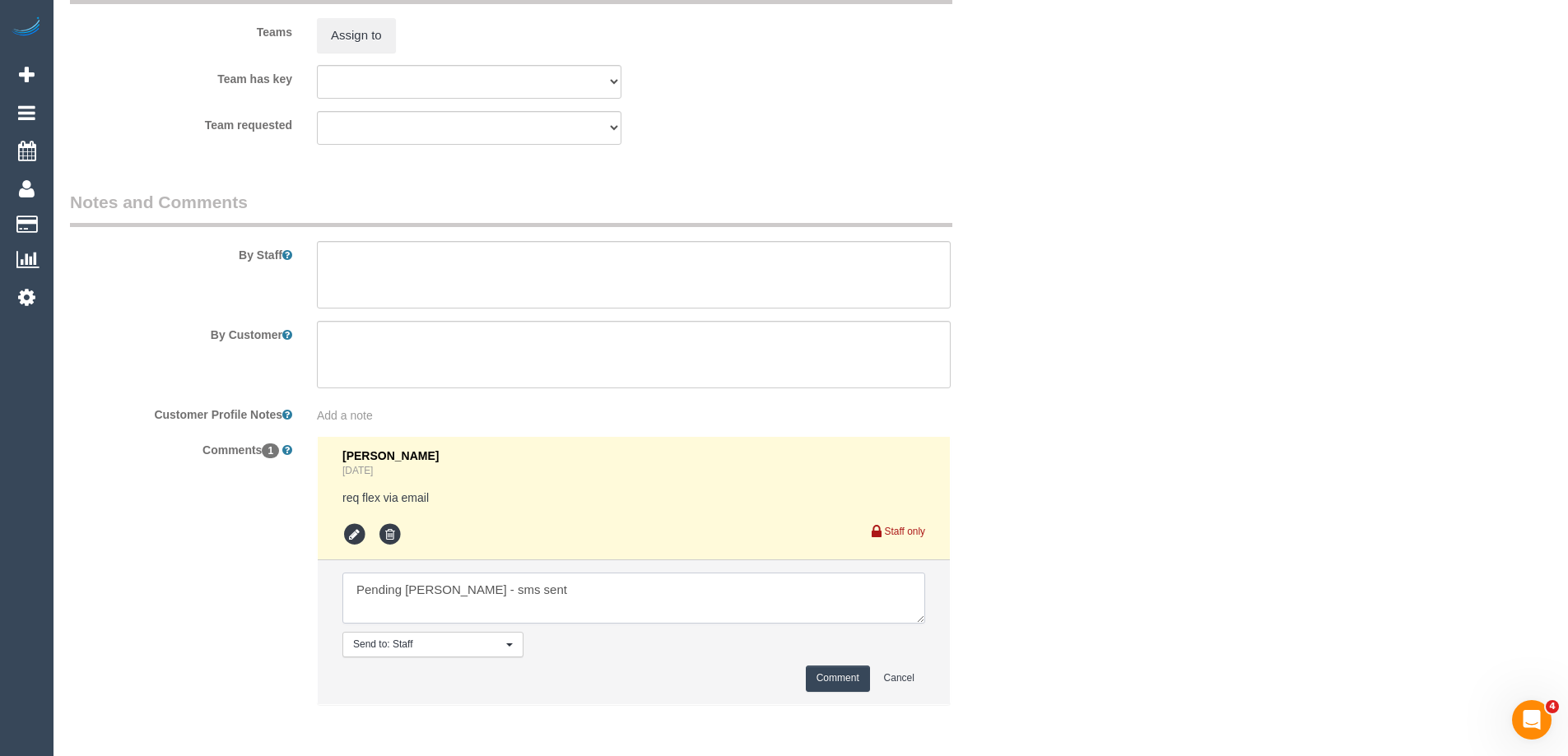
type textarea "Pending Kerry - sms sent"
click at [831, 677] on button "Comment" at bounding box center [838, 678] width 64 height 25
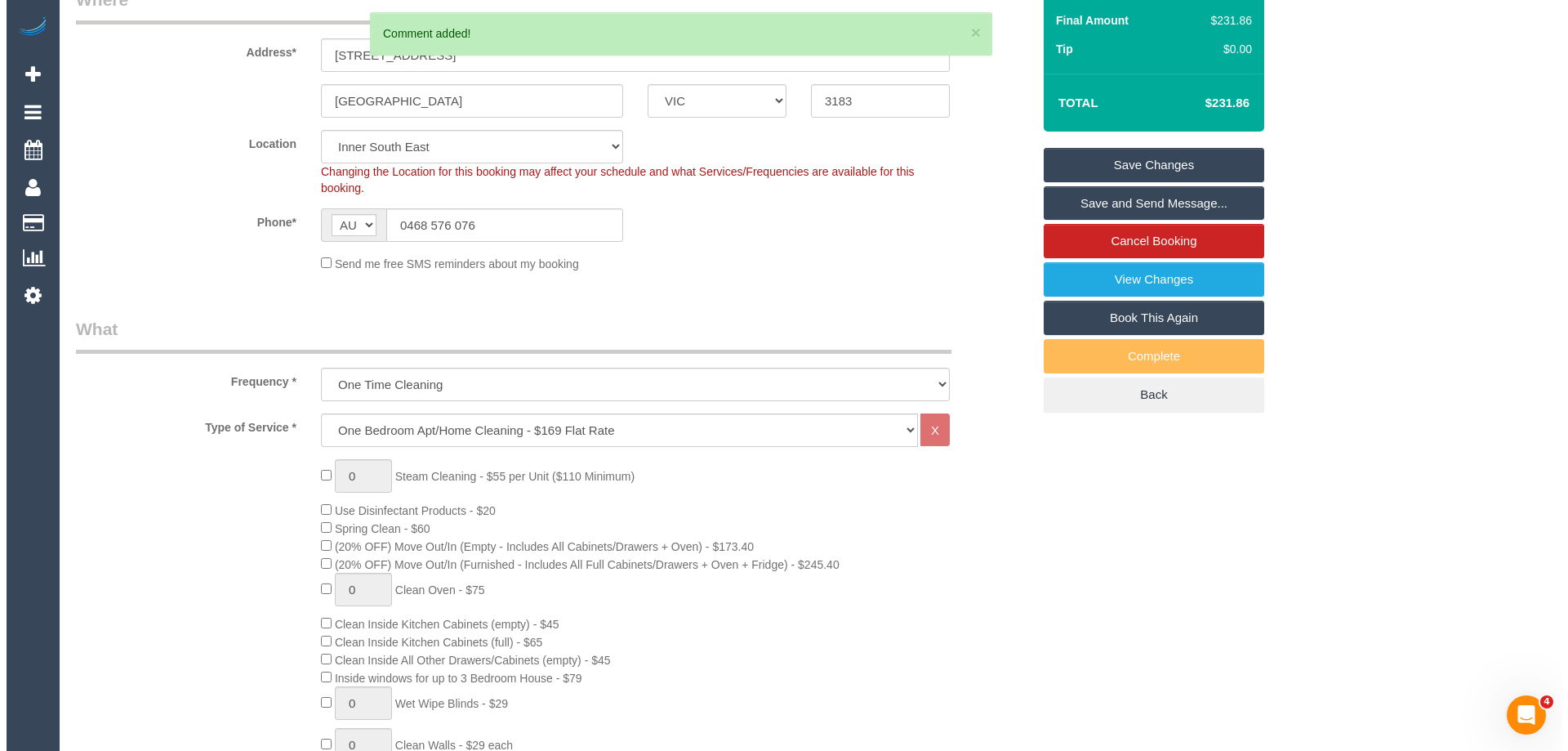
scroll to position [0, 0]
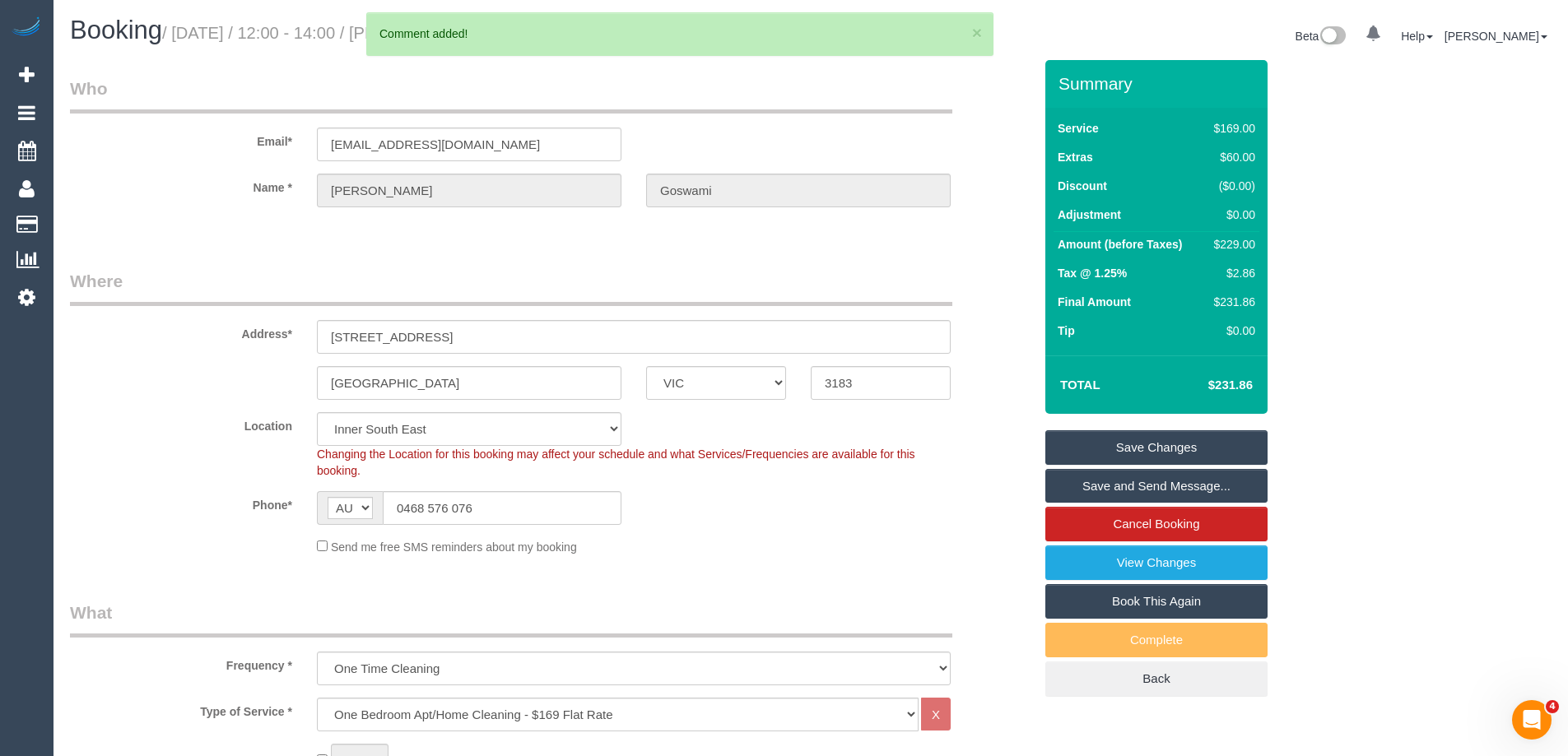
click at [1138, 444] on link "Save Changes" at bounding box center [1156, 447] width 222 height 34
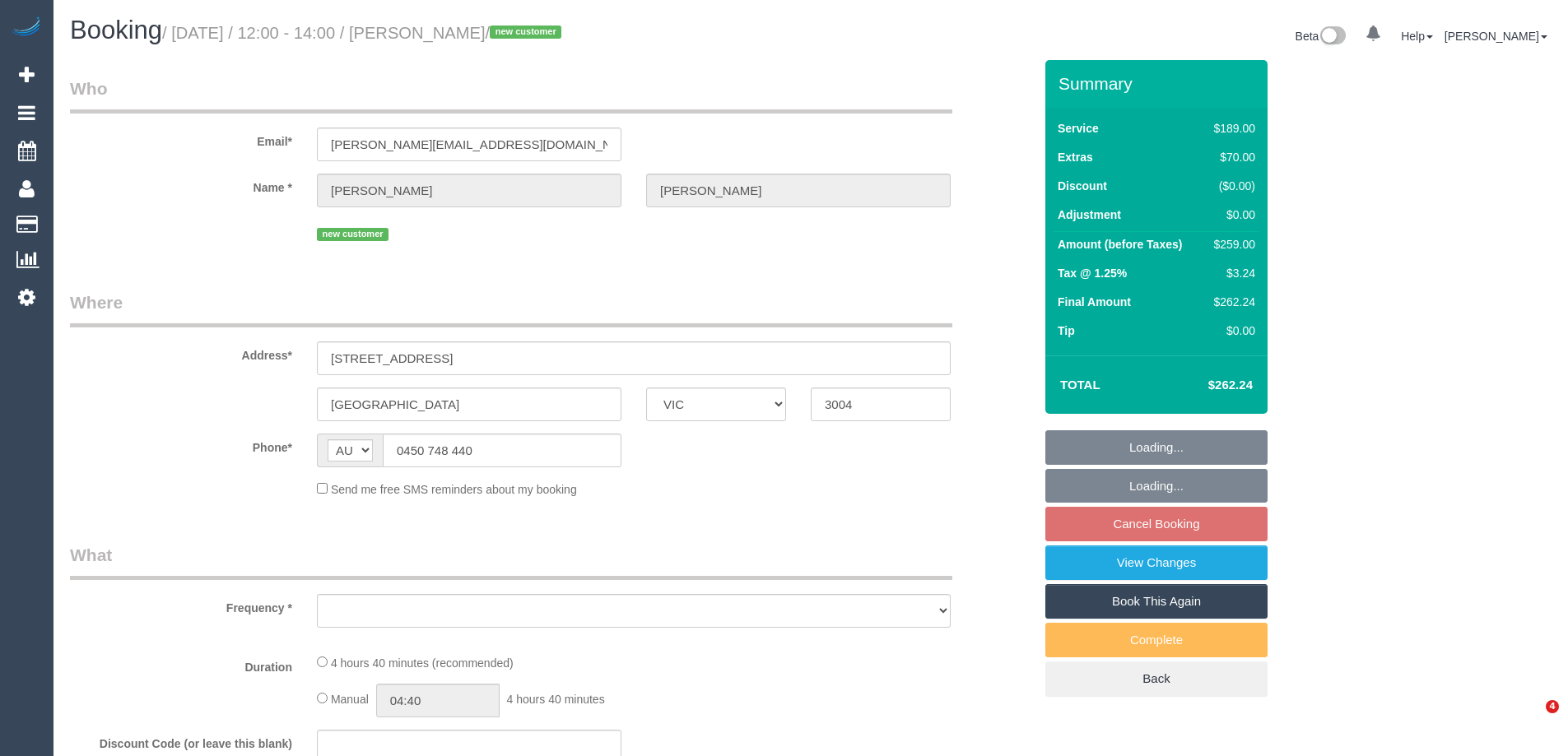
select select "VIC"
select select "string:stripe-pm_1S3Qhk2GScqysDRVyLcRMZ6e"
select select "number:28"
select select "number:14"
select select "number:20"
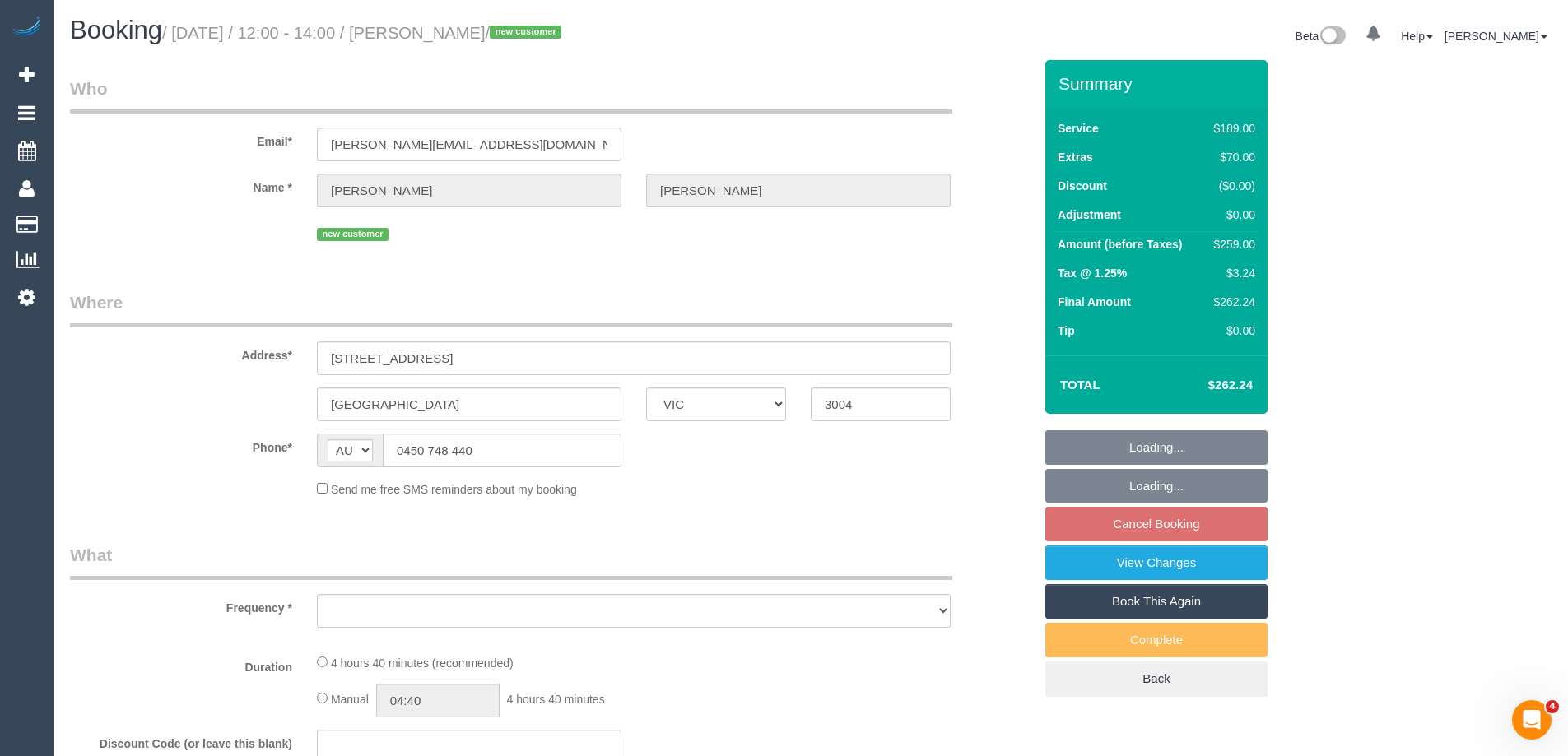
select select "number:24"
select select "number:26"
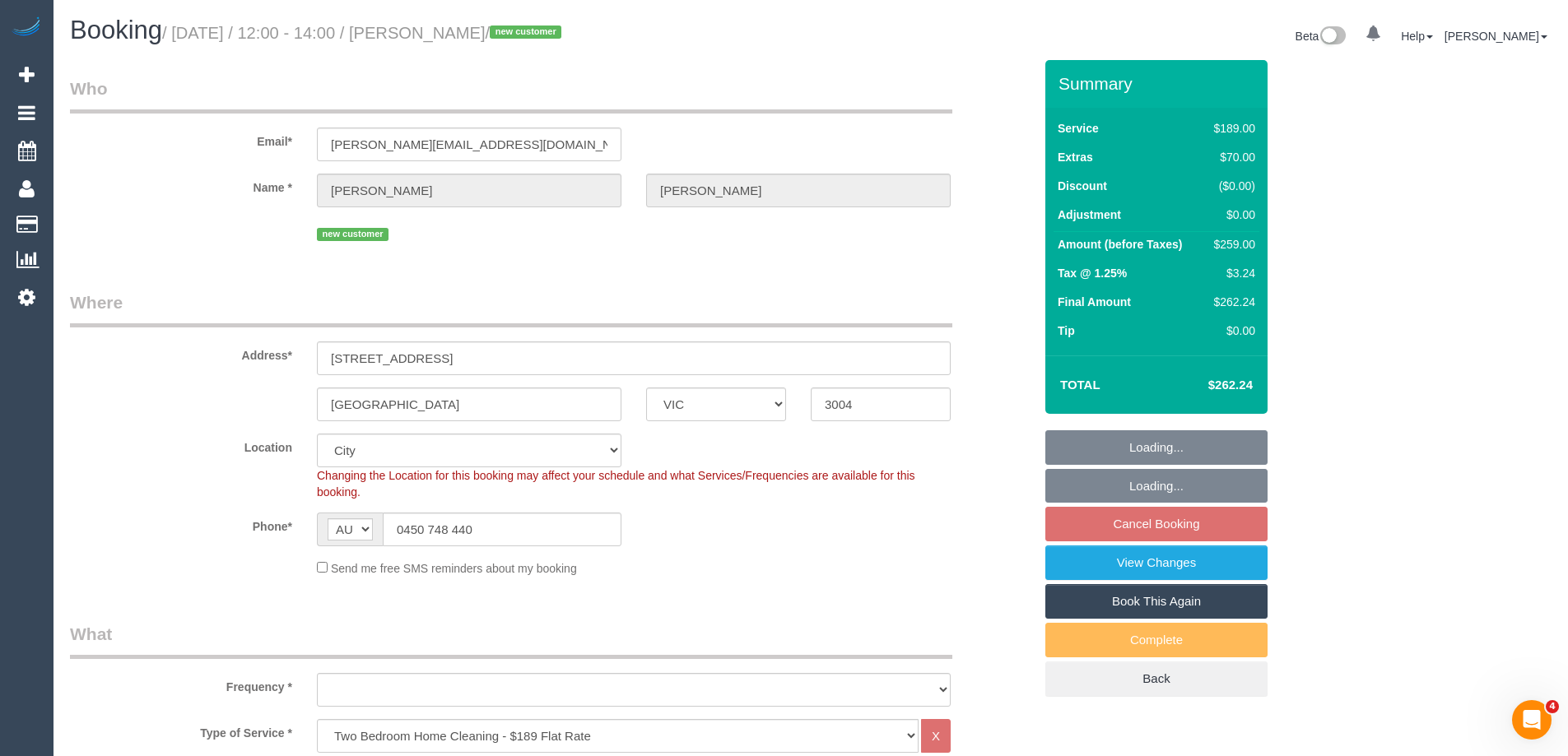
select select "object:1212"
select select "spot1"
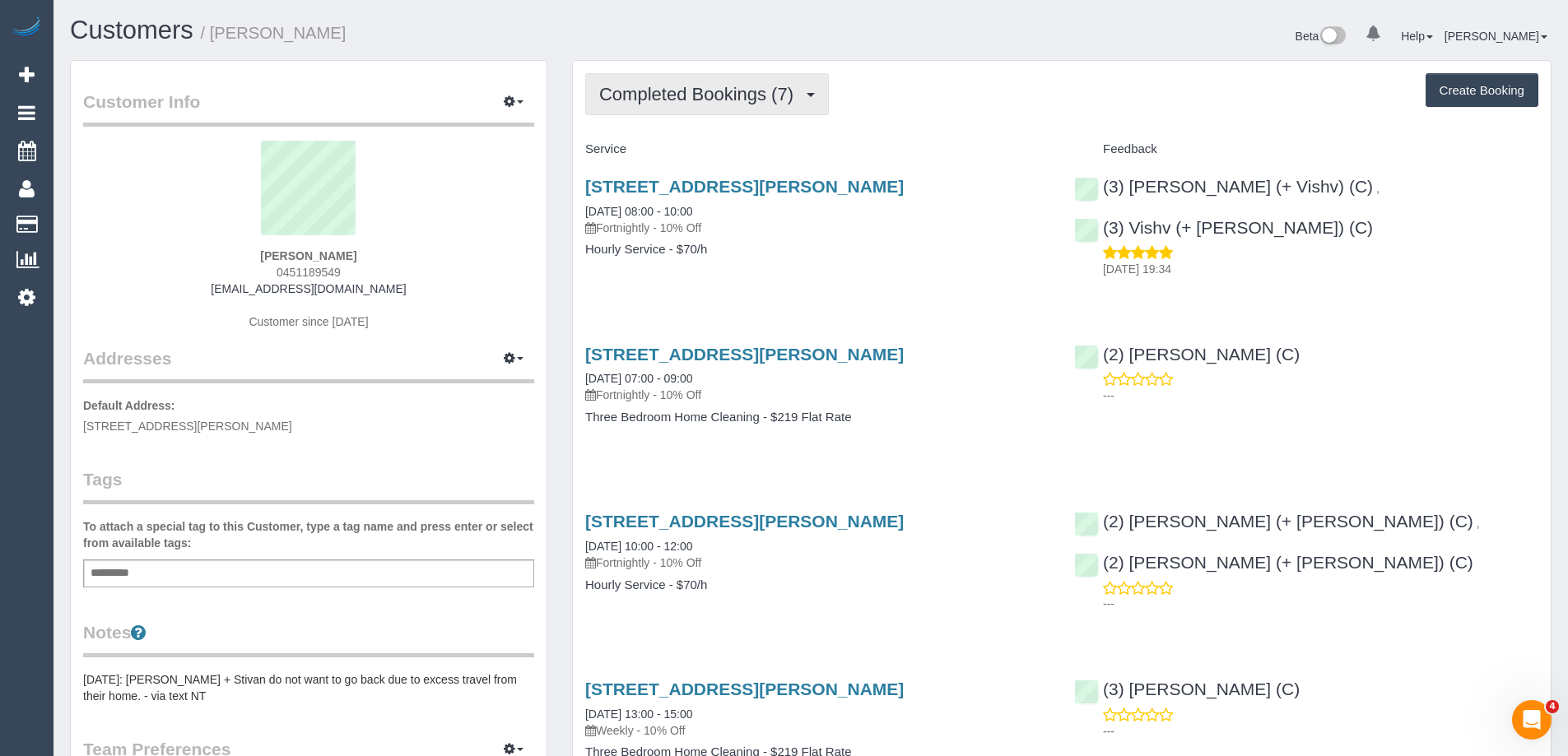
click at [756, 98] on span "Completed Bookings (7)" at bounding box center [700, 94] width 202 height 20
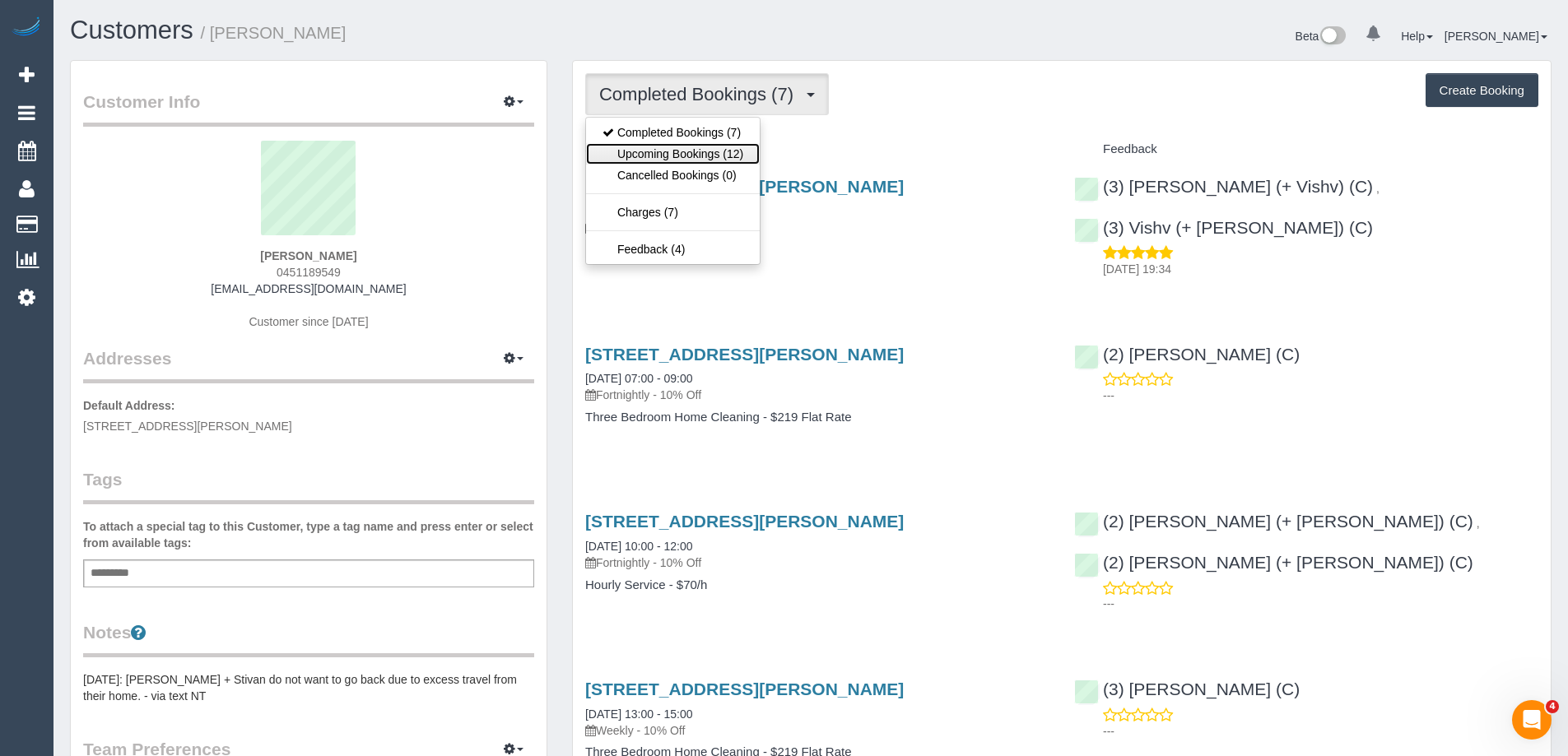
click at [691, 155] on link "Upcoming Bookings (12)" at bounding box center [672, 154] width 174 height 21
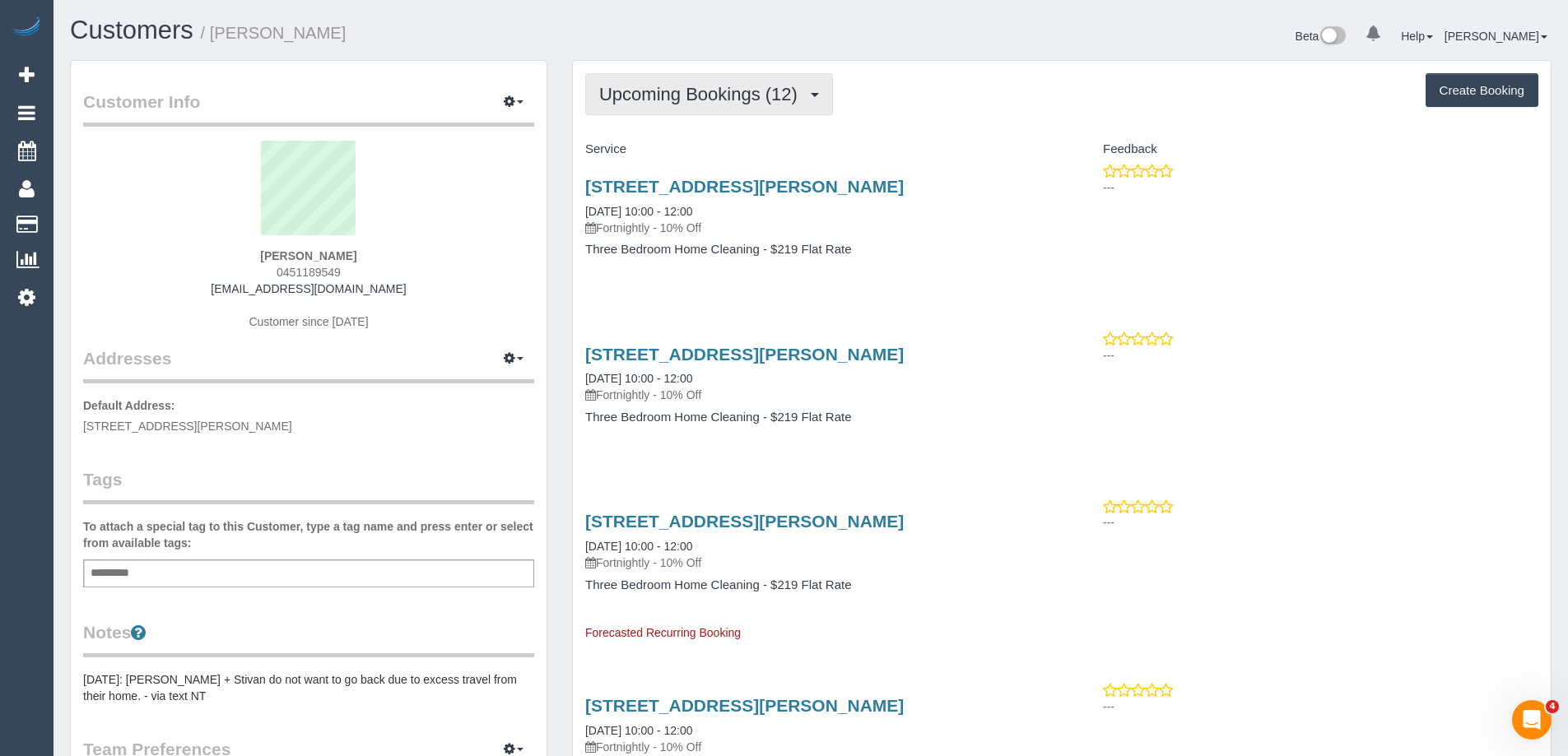
click at [701, 93] on span "Upcoming Bookings (12)" at bounding box center [703, 94] width 207 height 20
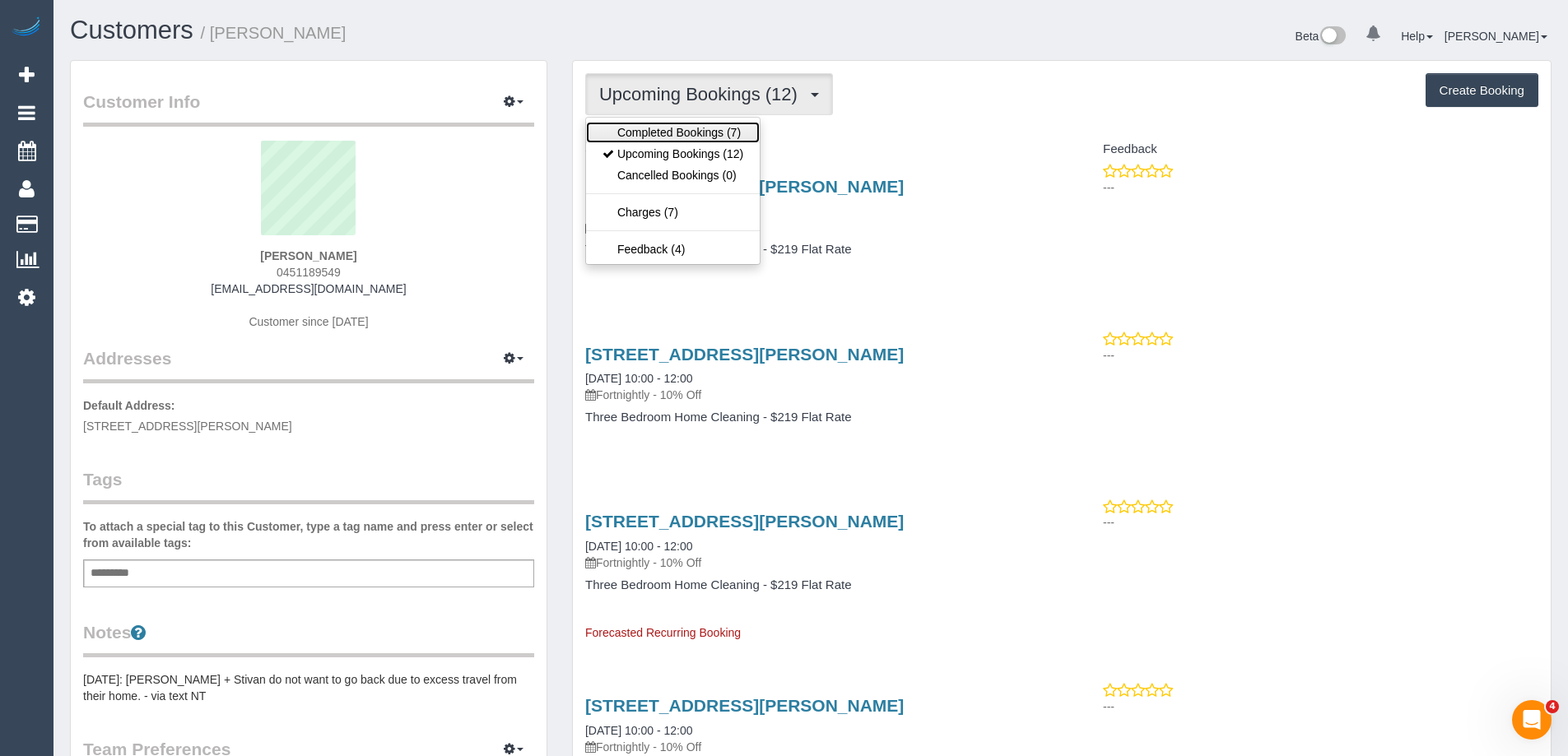
click at [682, 131] on link "Completed Bookings (7)" at bounding box center [672, 133] width 174 height 21
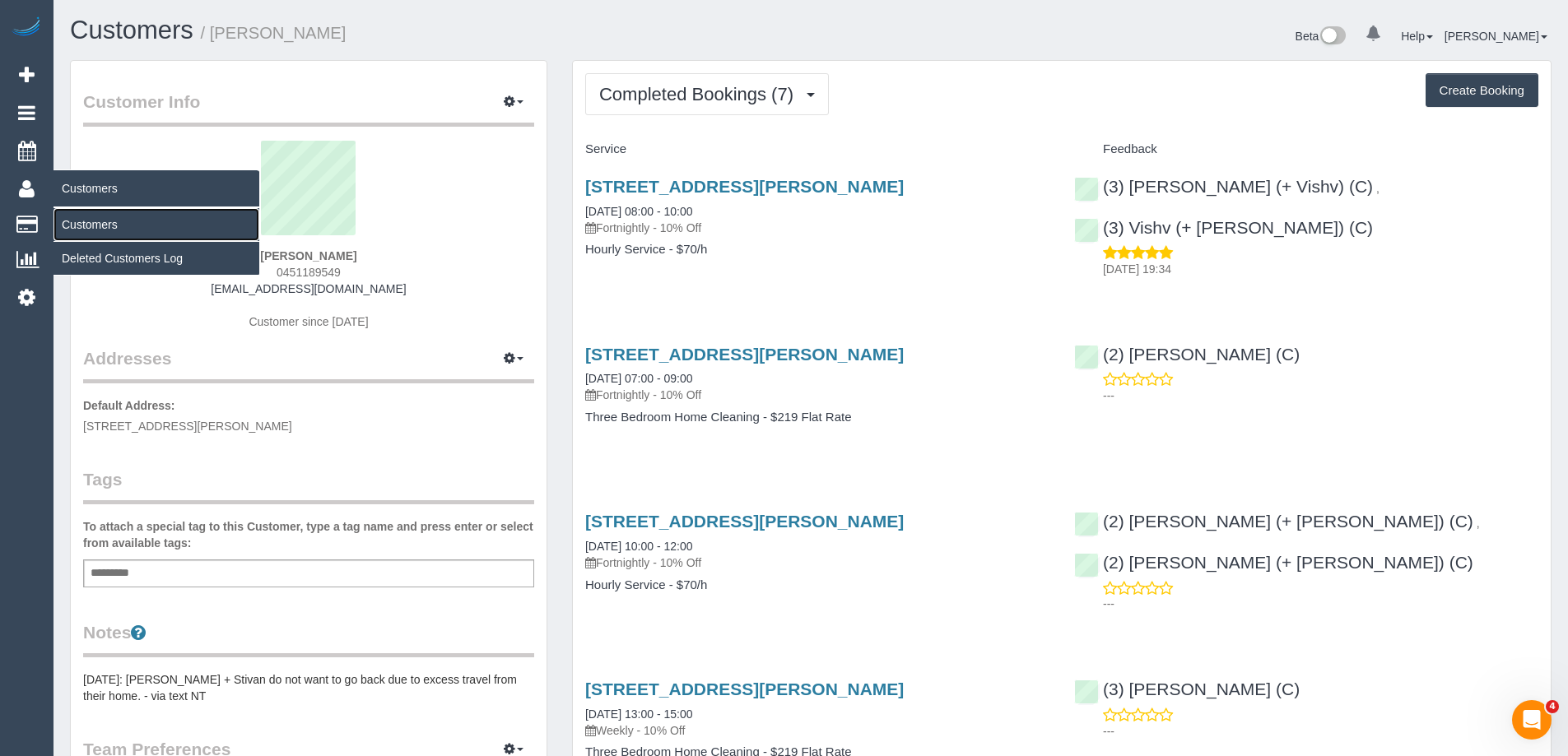
click at [66, 221] on link "Customers" at bounding box center [156, 224] width 206 height 33
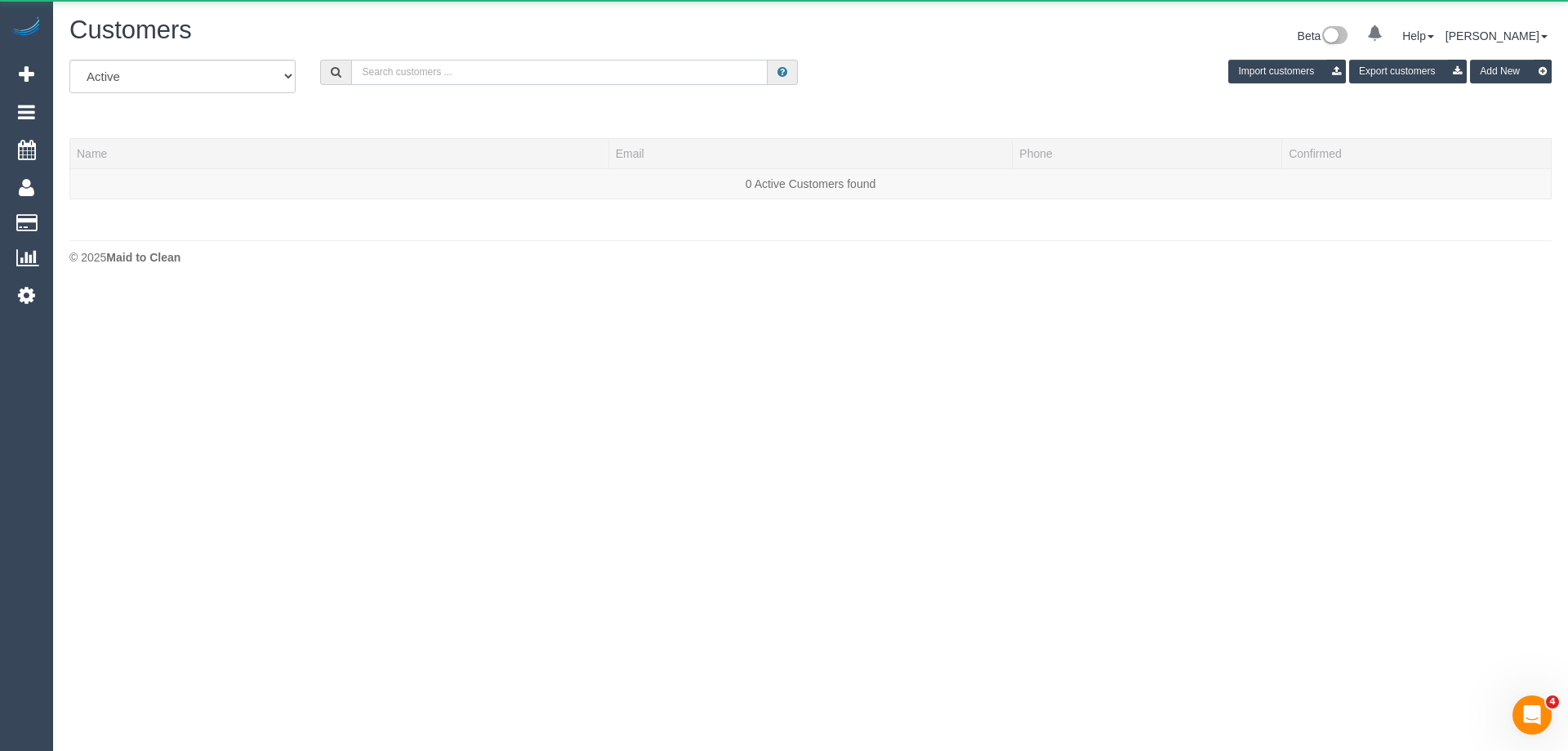
click at [581, 70] on input "text" at bounding box center [560, 73] width 416 height 25
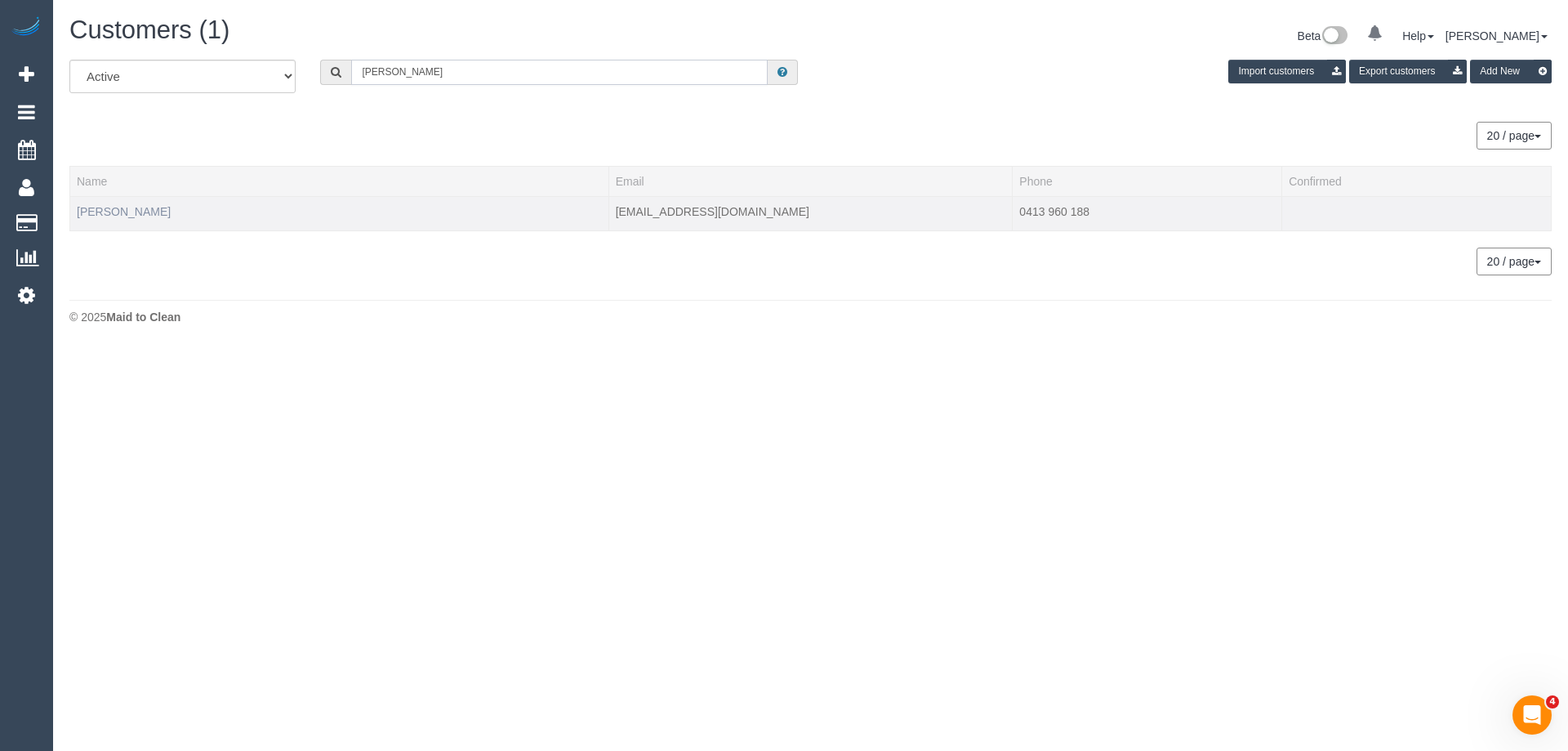
type input "john fong"
click at [119, 217] on link "John Fong" at bounding box center [123, 211] width 94 height 13
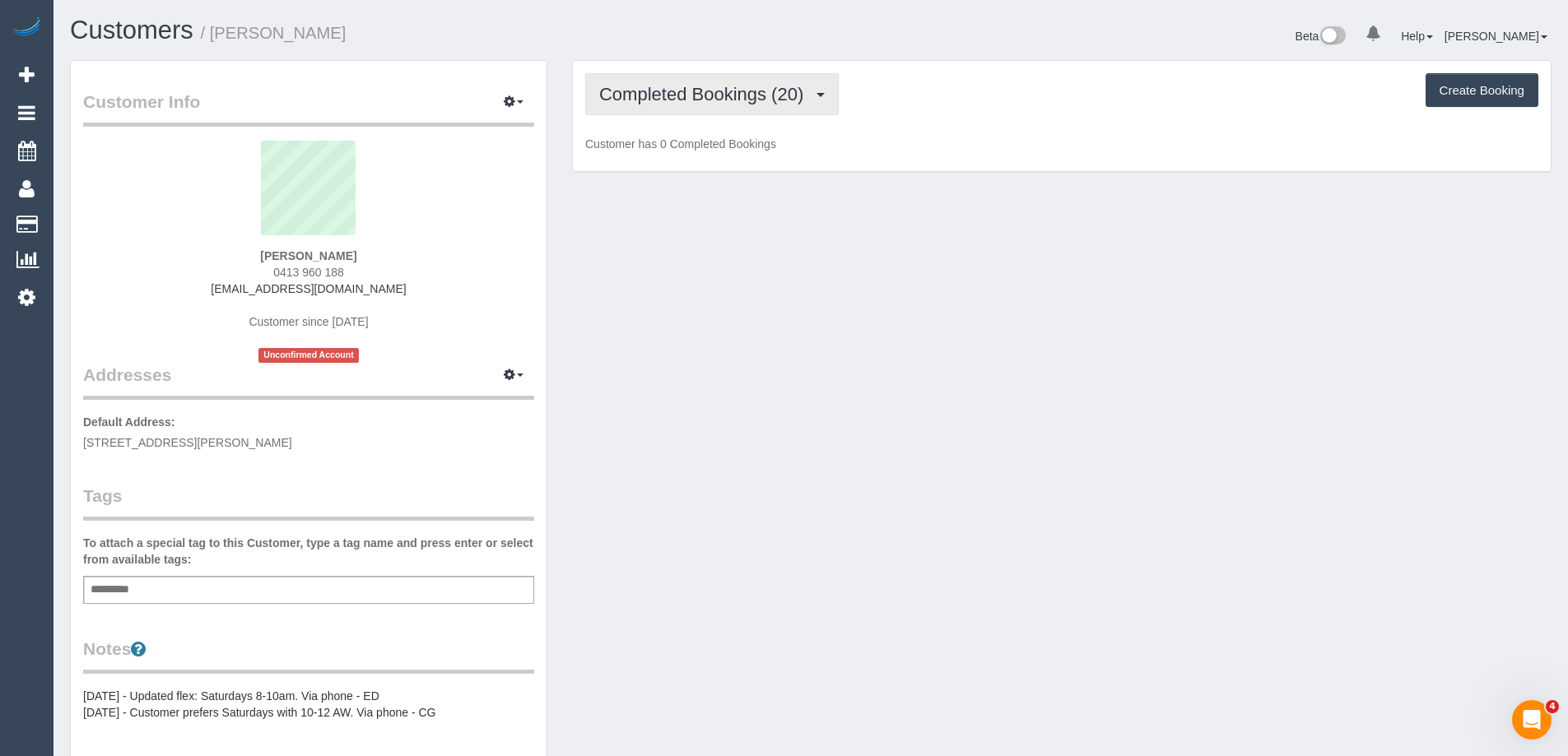
click at [686, 96] on span "Completed Bookings (20)" at bounding box center [705, 94] width 213 height 20
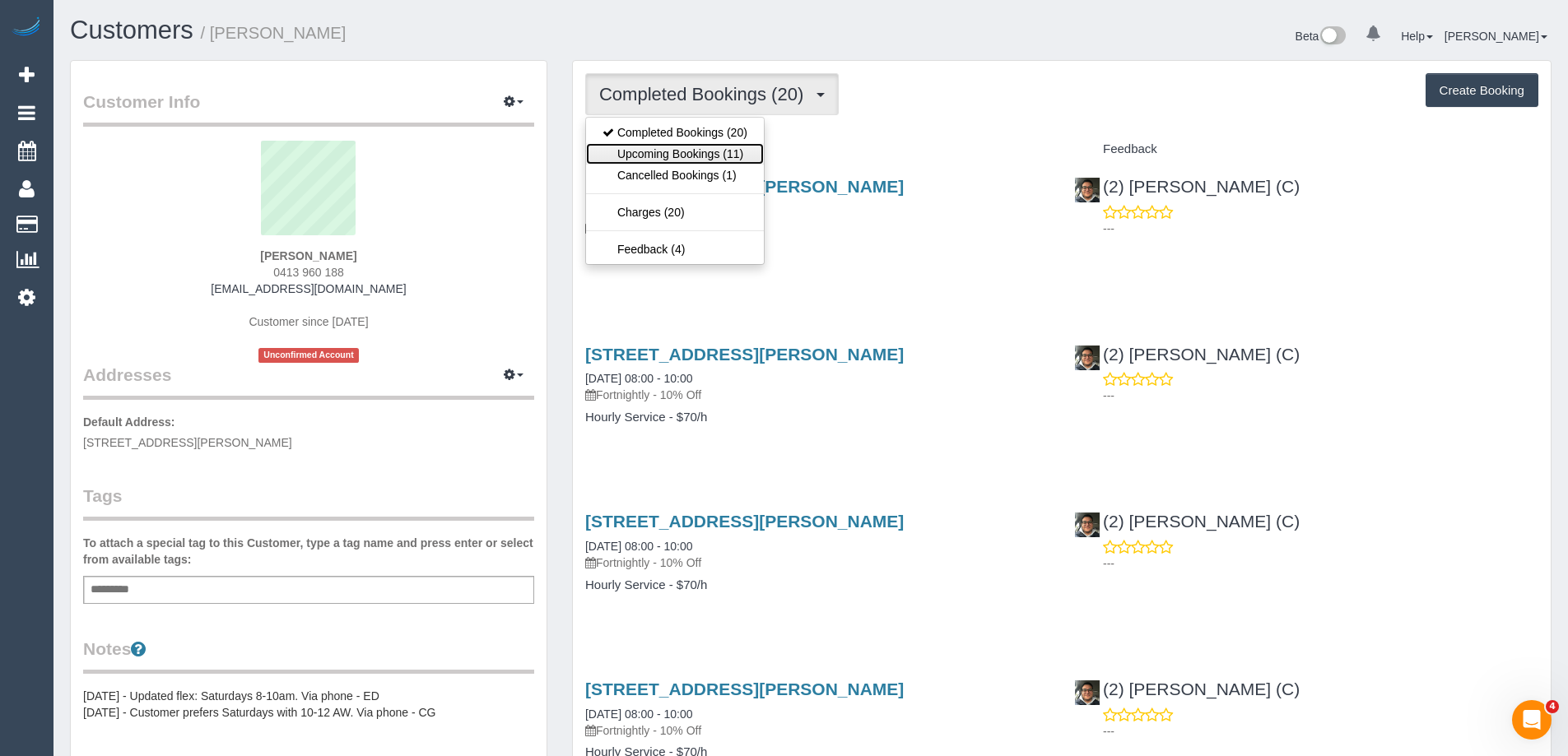
click at [645, 160] on link "Upcoming Bookings (11)" at bounding box center [674, 154] width 178 height 21
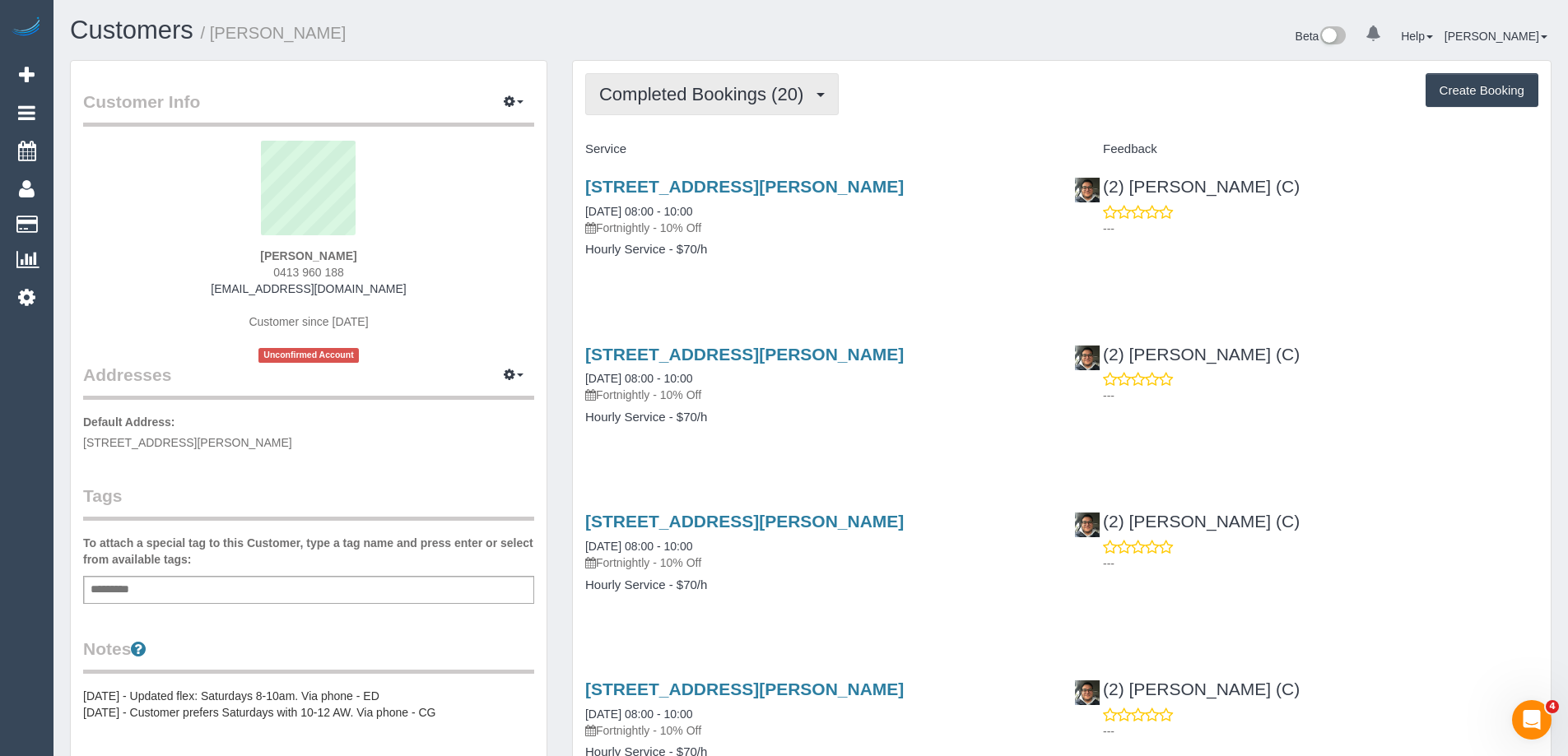
click at [726, 85] on span "Completed Bookings (20)" at bounding box center [705, 94] width 213 height 20
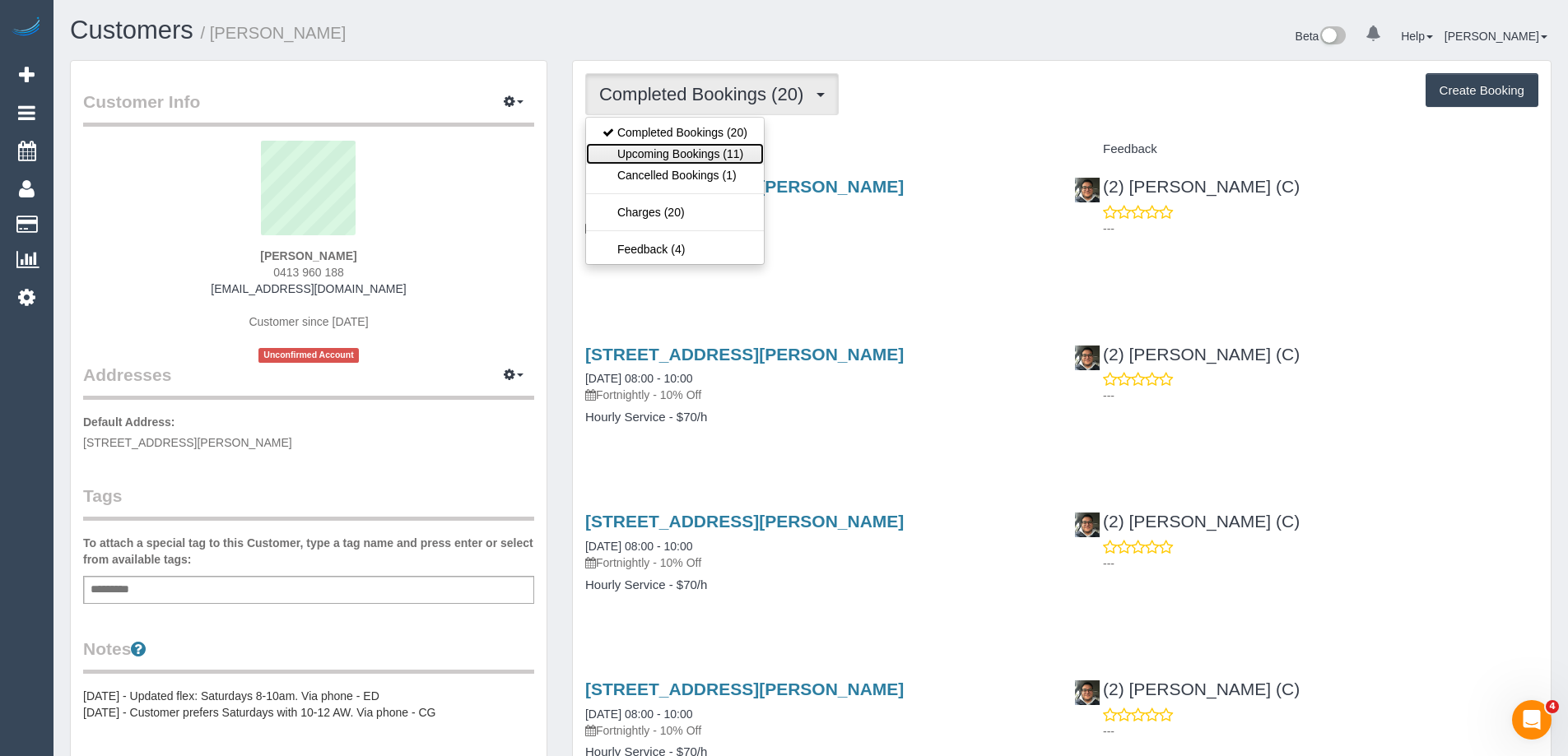
click at [621, 155] on link "Upcoming Bookings (11)" at bounding box center [674, 154] width 178 height 21
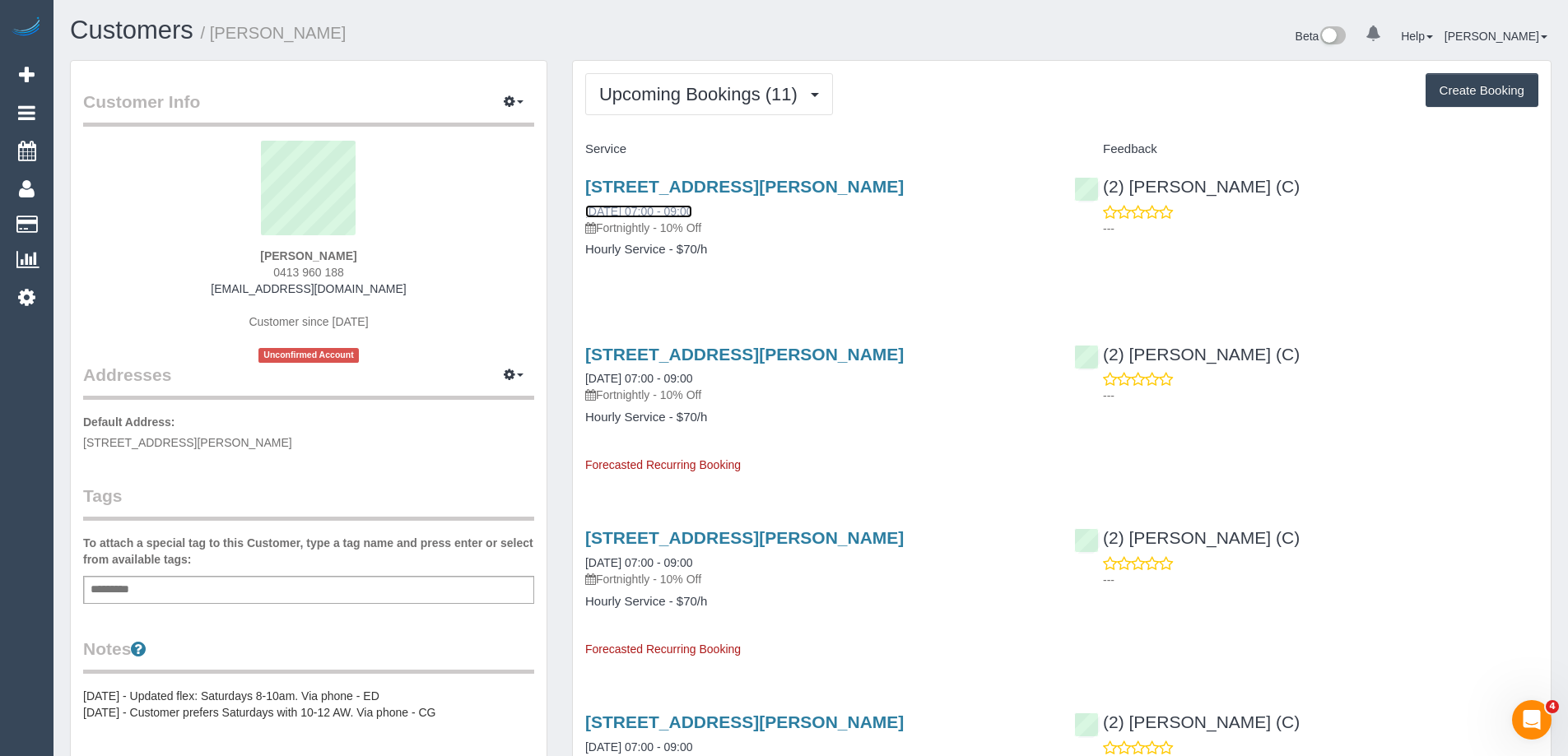
click at [669, 208] on link "[DATE] 07:00 - 09:00" at bounding box center [639, 211] width 107 height 13
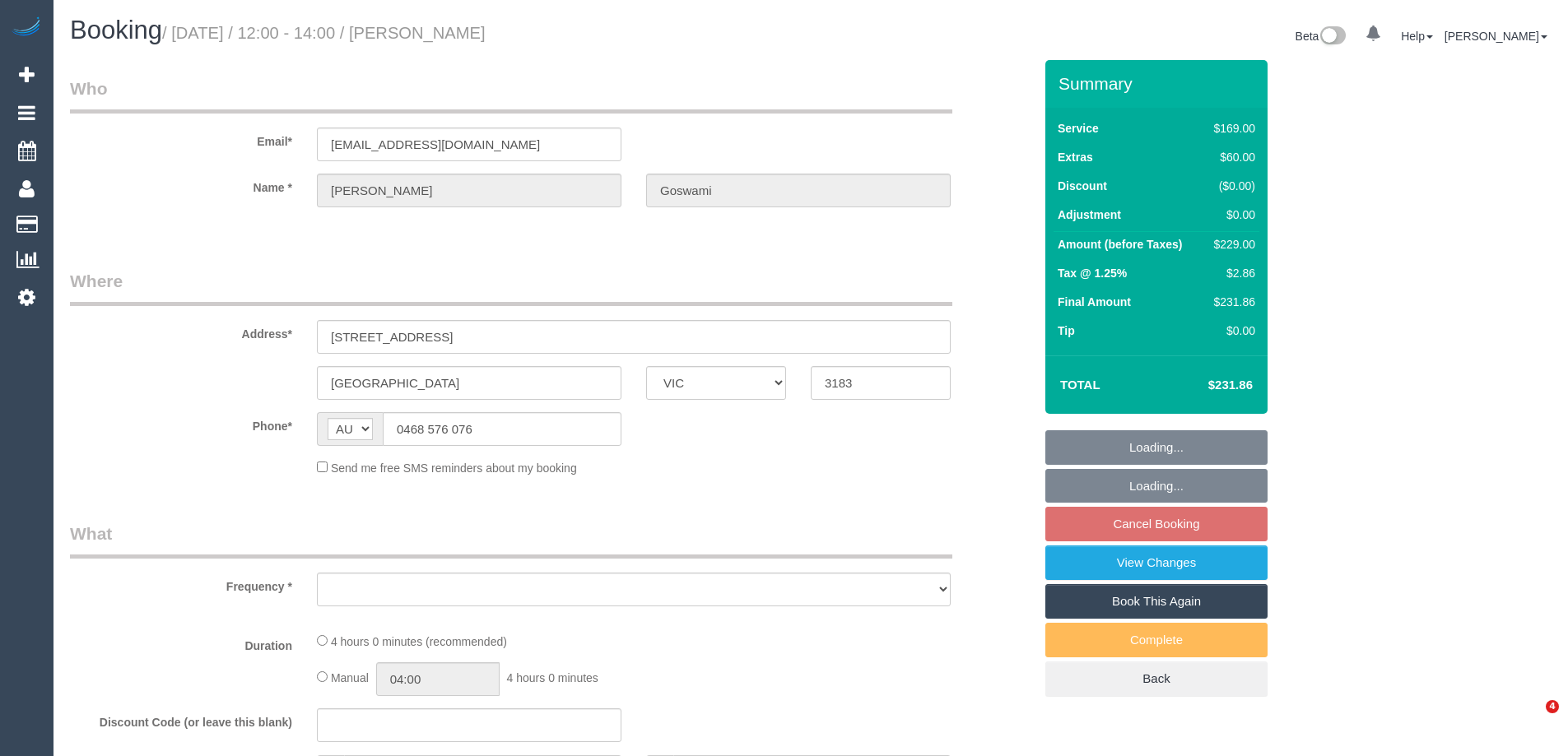
select select "VIC"
select select "object:563"
select select "string:stripe-pm_1S38tr2GScqysDRVdF9owpaG"
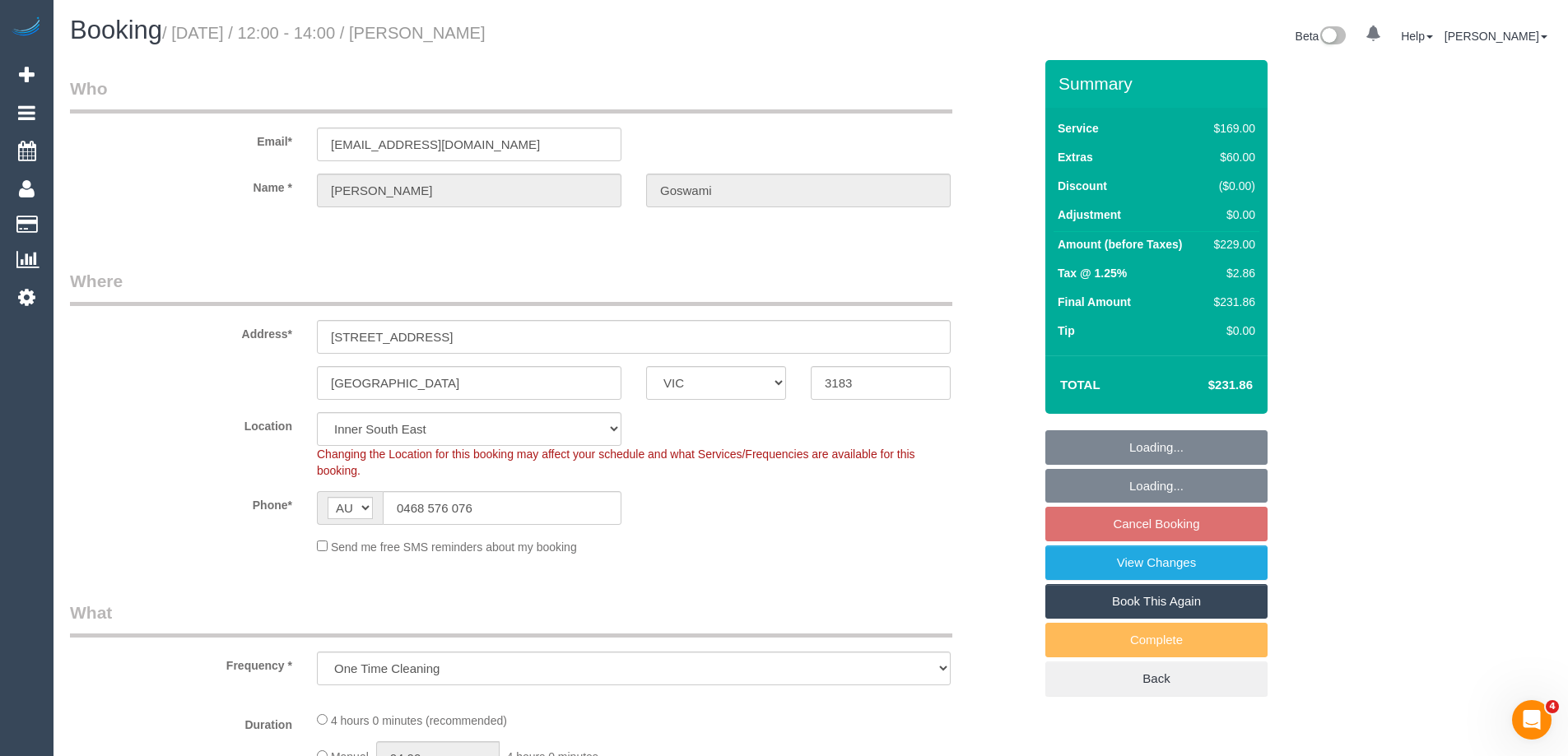
select select "number:29"
select select "number:14"
select select "number:19"
select select "number:25"
select select "number:13"
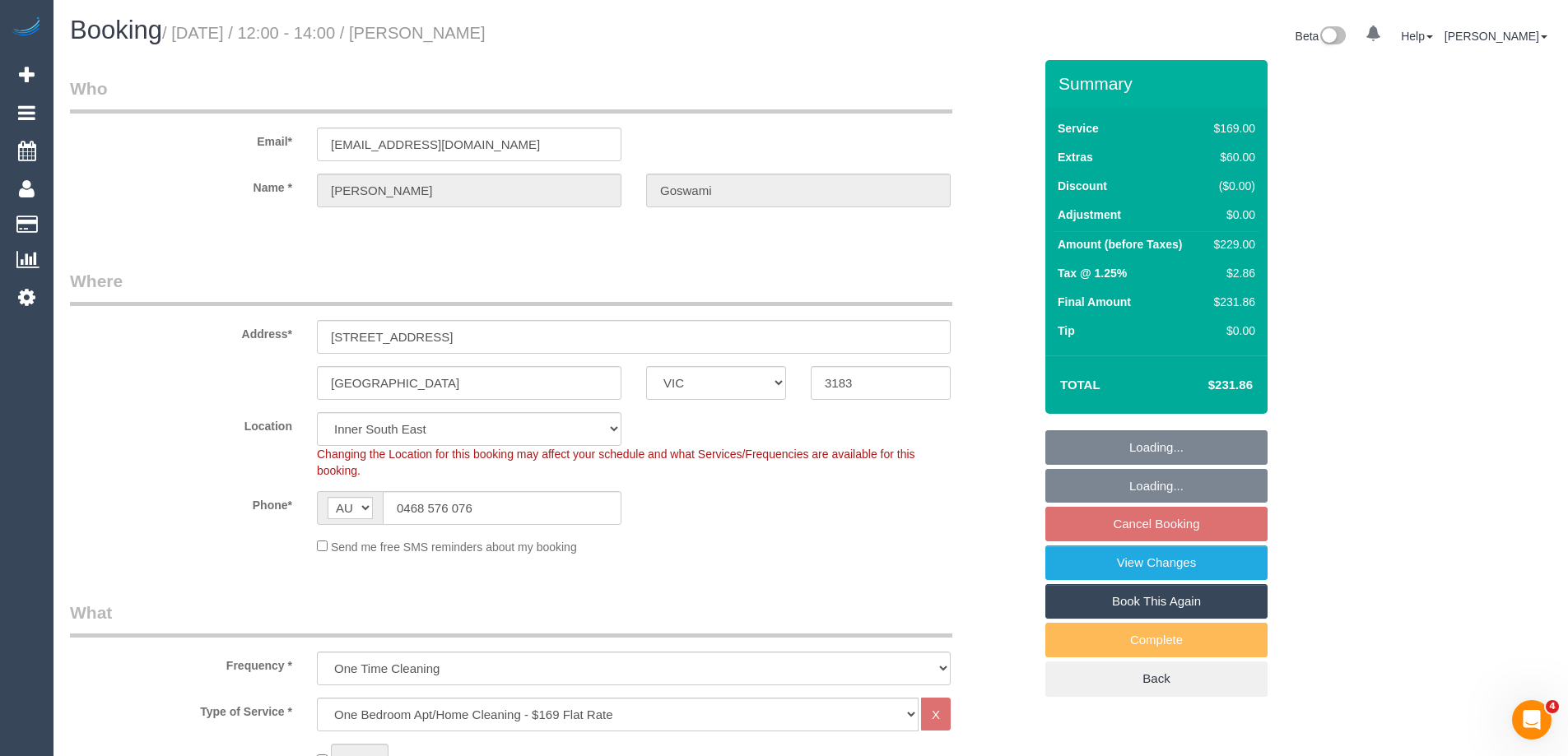
select select "object:1285"
select select "spot1"
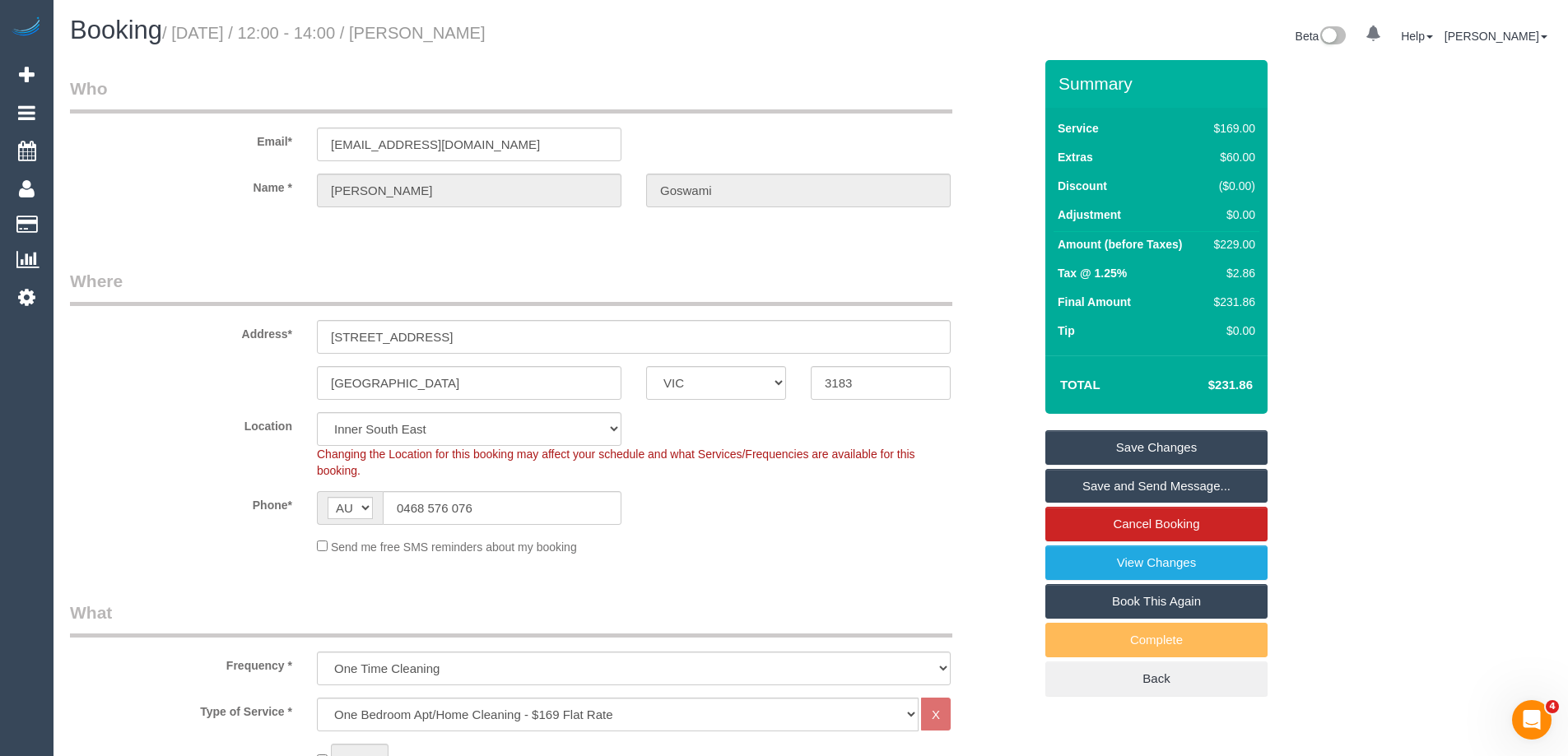
drag, startPoint x: 596, startPoint y: 33, endPoint x: 460, endPoint y: 36, distance: 136.0
click at [460, 36] on h1 "Booking / September 06, 2025 / 12:00 - 14:00 / Namrata Goswami" at bounding box center [434, 30] width 728 height 28
click at [1247, 235] on td "$229.00" at bounding box center [1230, 247] width 56 height 29
drag, startPoint x: 1248, startPoint y: 244, endPoint x: 1335, endPoint y: 258, distance: 88.1
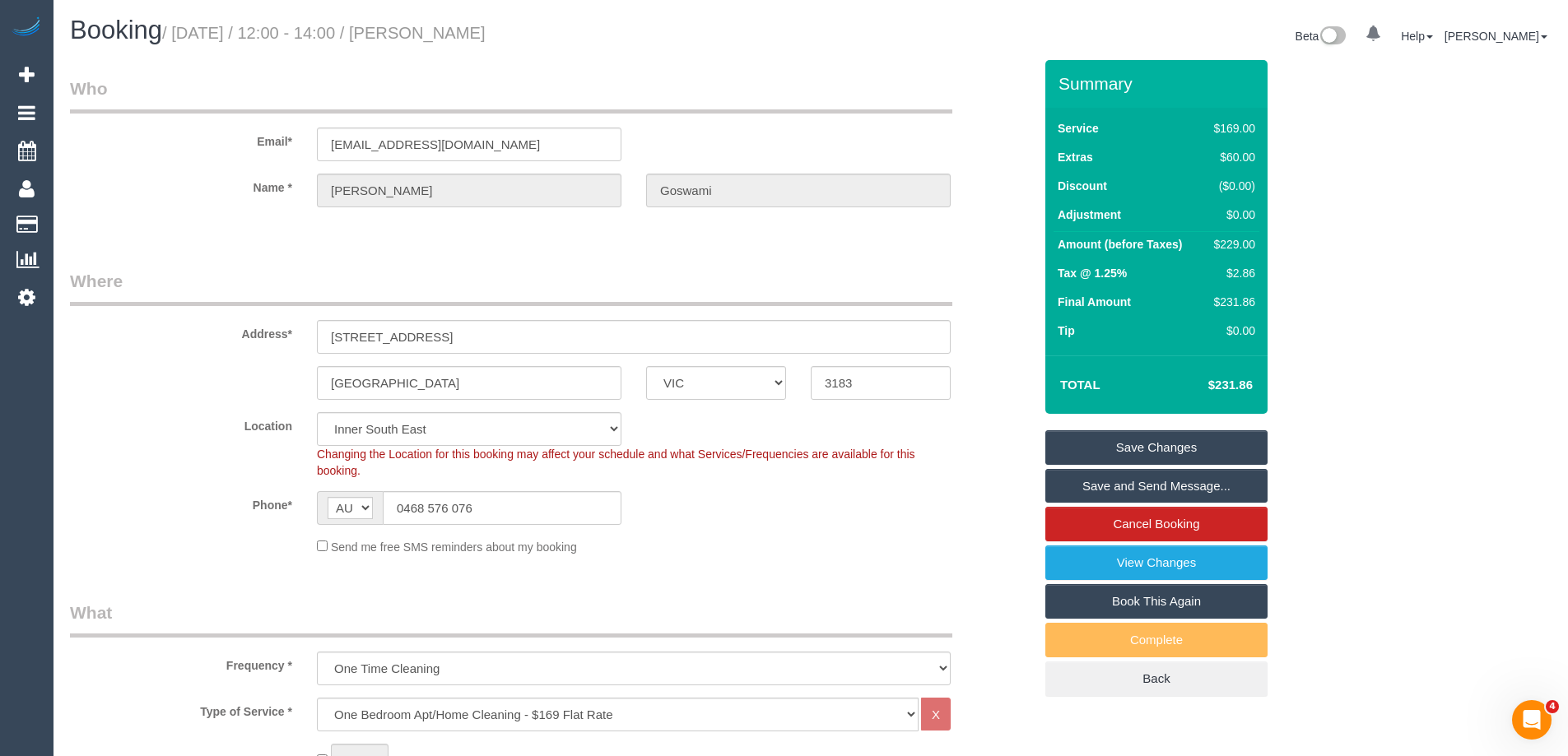
click at [1275, 254] on div "Summary Service $169.00 Extras $60.00 Discount ($0.00) Adjustment $0.00 Amount …" at bounding box center [1218, 395] width 371 height 670
click at [1335, 258] on div "Summary Service $169.00 Extras $60.00 Discount ($0.00) Adjustment $0.00 Amount …" at bounding box center [1218, 395] width 371 height 670
drag, startPoint x: 455, startPoint y: 32, endPoint x: 612, endPoint y: 32, distance: 157.0
click at [612, 32] on h1 "Booking / September 06, 2025 / 12:00 - 14:00 / Namrata Goswami" at bounding box center [434, 30] width 728 height 28
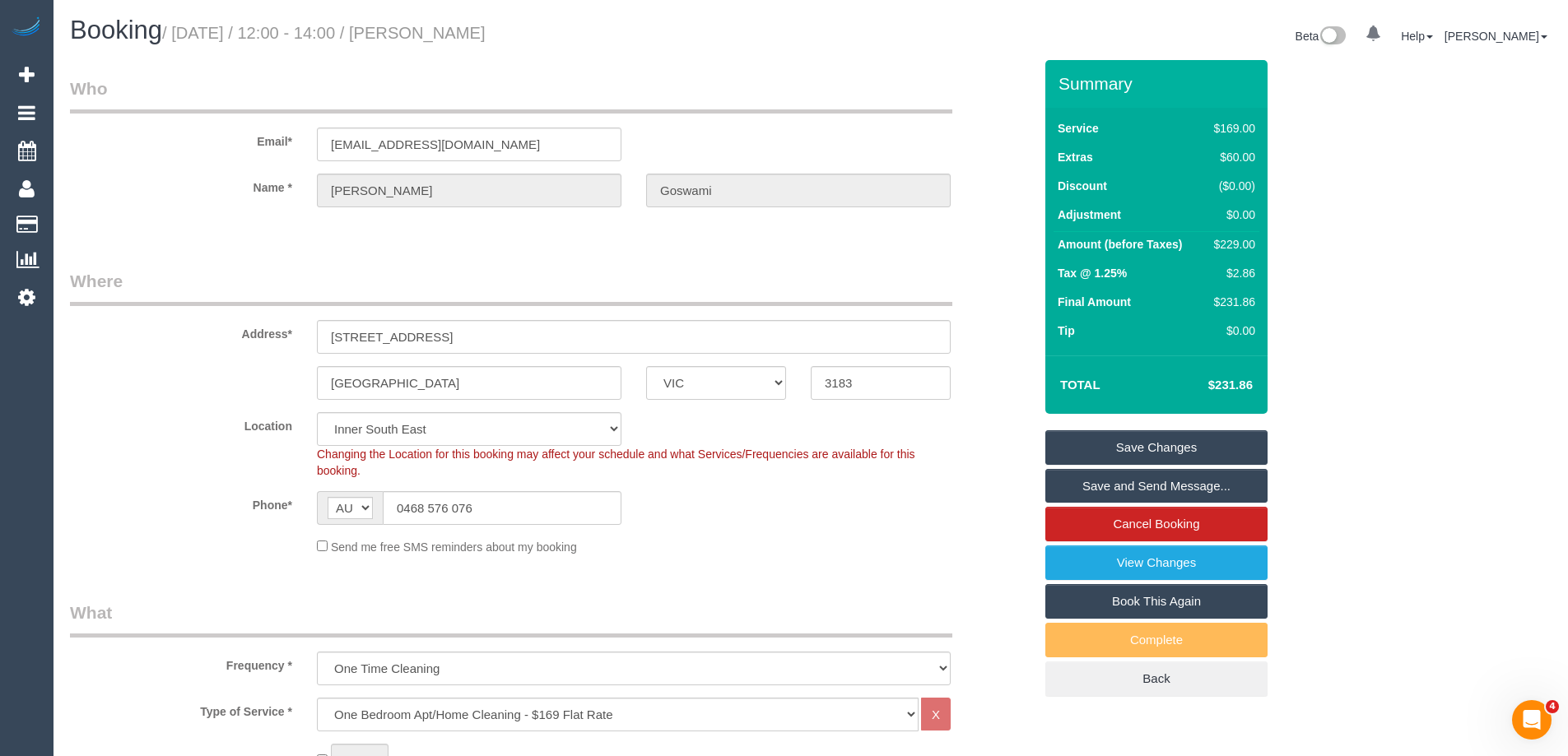
drag, startPoint x: 503, startPoint y: 47, endPoint x: 453, endPoint y: 45, distance: 50.0
click at [453, 45] on div "Booking / September 06, 2025 / 12:00 - 14:00 / Namrata Goswami" at bounding box center [434, 34] width 753 height 35
copy small "Namrata Goswami"
click at [1237, 241] on div "$229.00" at bounding box center [1230, 244] width 48 height 17
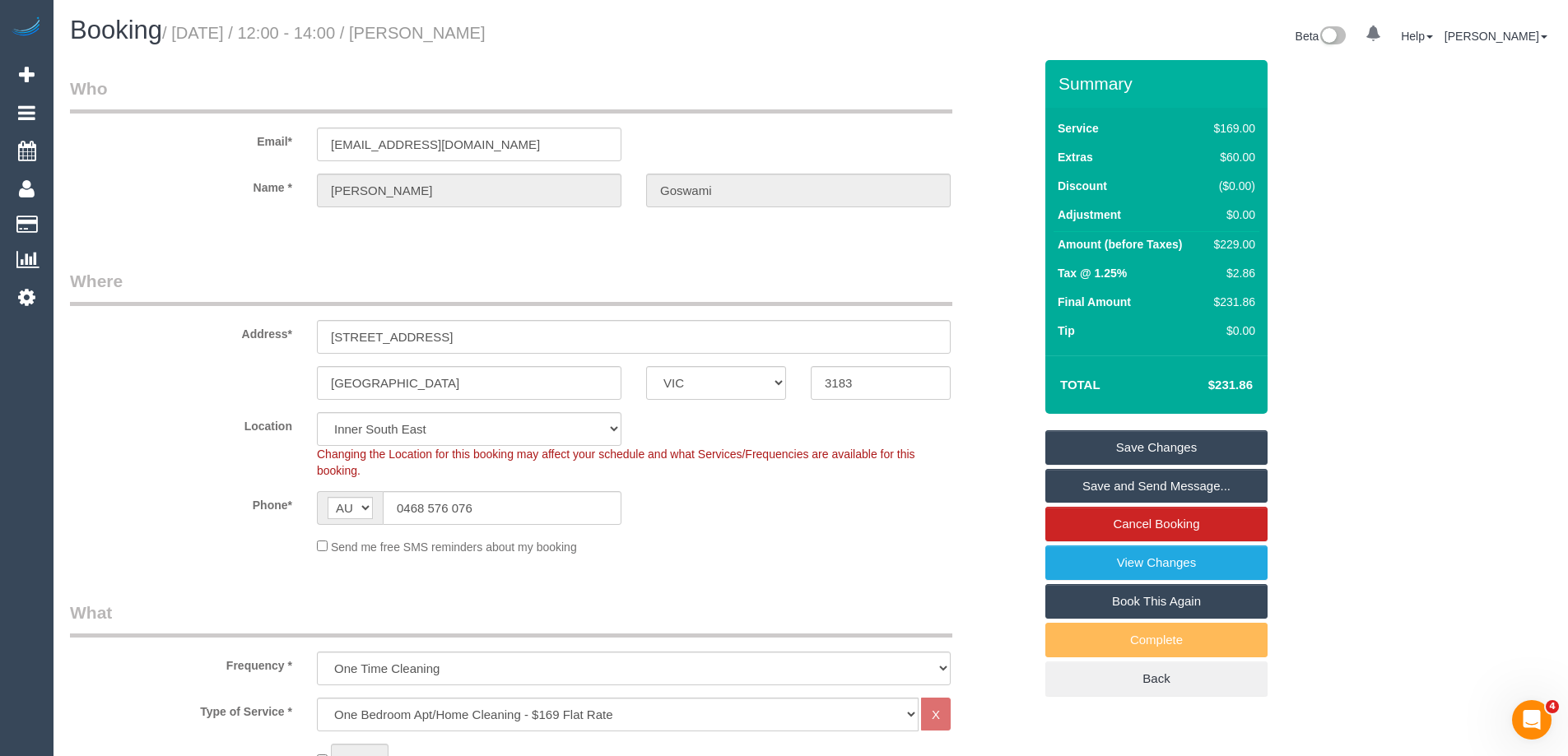
copy div "229.00"
click at [1313, 236] on div "Summary Service $169.00 Extras $60.00 Discount ($0.00) Adjustment $0.00 Amount …" at bounding box center [1218, 395] width 371 height 670
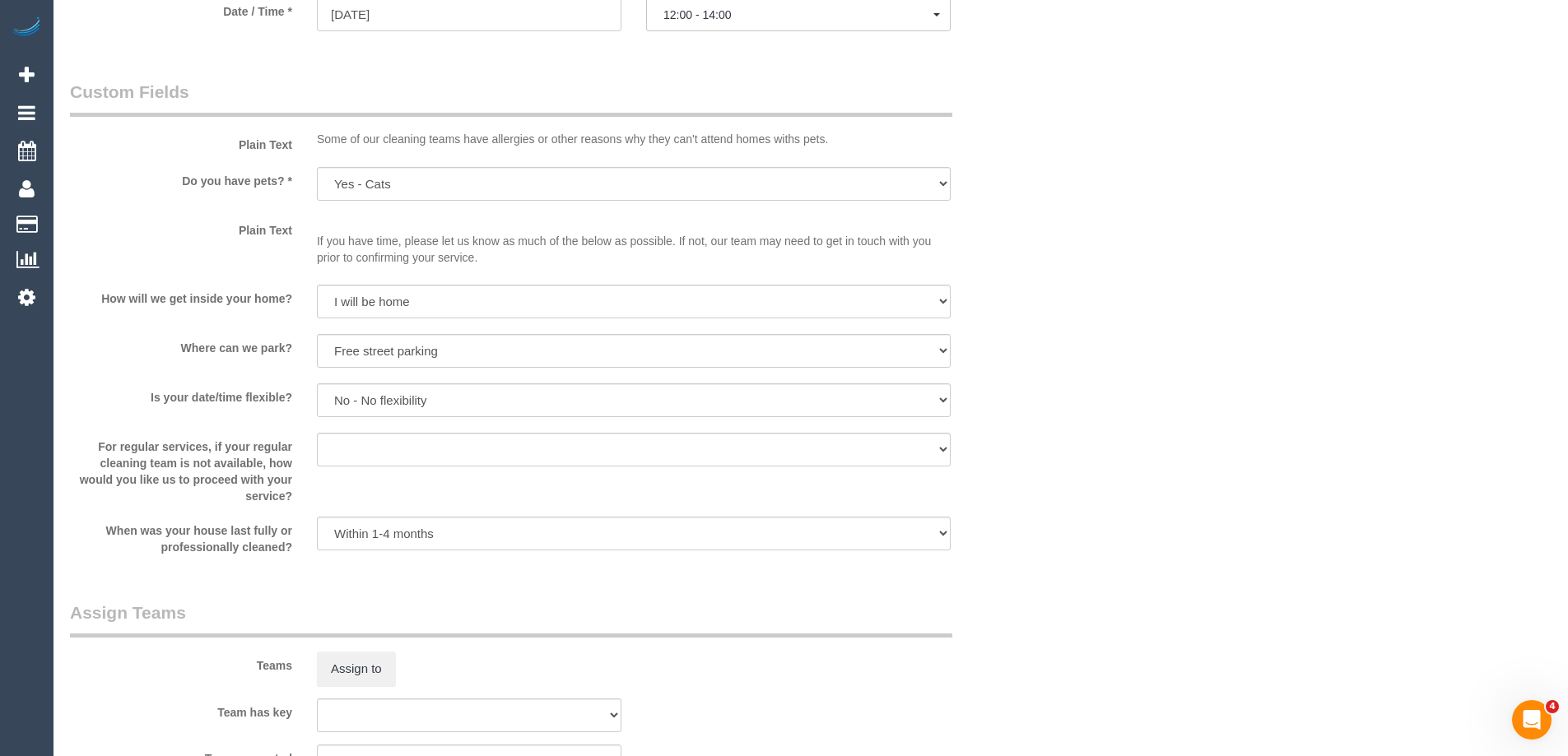
scroll to position [2221, 0]
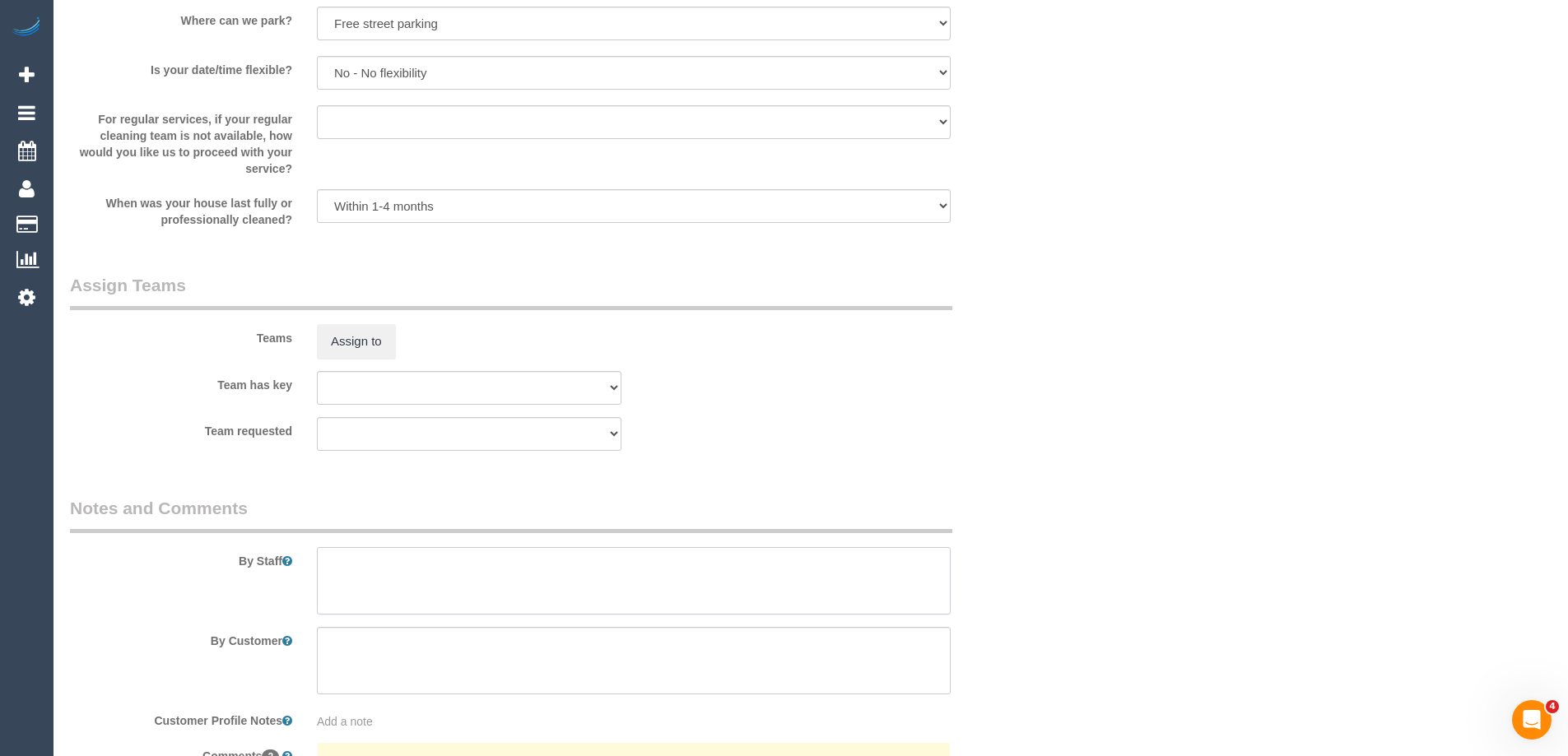
drag, startPoint x: 384, startPoint y: 549, endPoint x: 384, endPoint y: 567, distance: 18.0
click at [384, 550] on textarea at bounding box center [633, 580] width 633 height 67
click at [398, 568] on textarea at bounding box center [633, 580] width 633 height 67
type textarea "Estimated time 3.5- 4 hours"
click at [986, 450] on div "Team requested (0) Office (1) Debbie Brodjanac (FT) (1) Helen Trickett (FT) (1)…" at bounding box center [551, 434] width 987 height 34
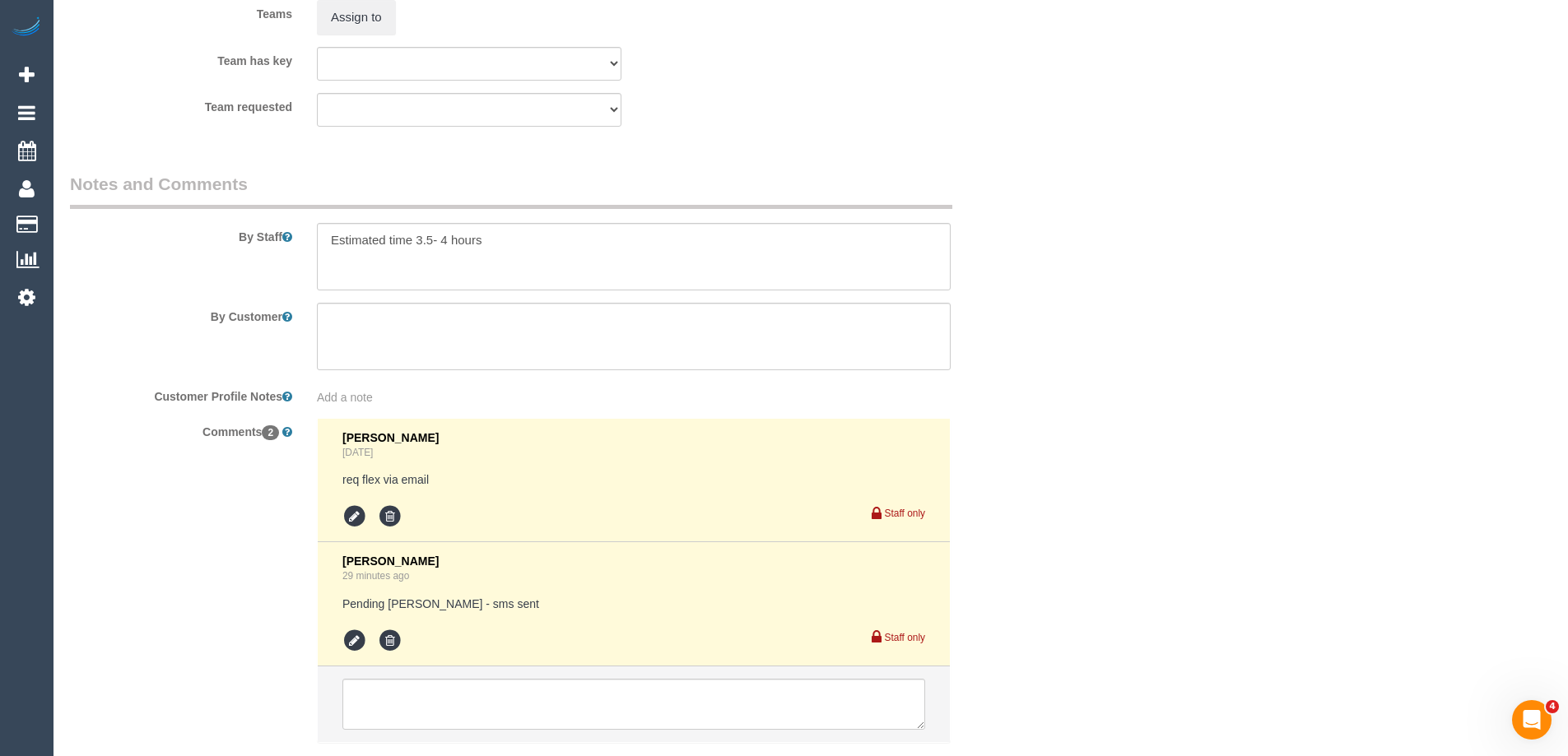
scroll to position [2633, 0]
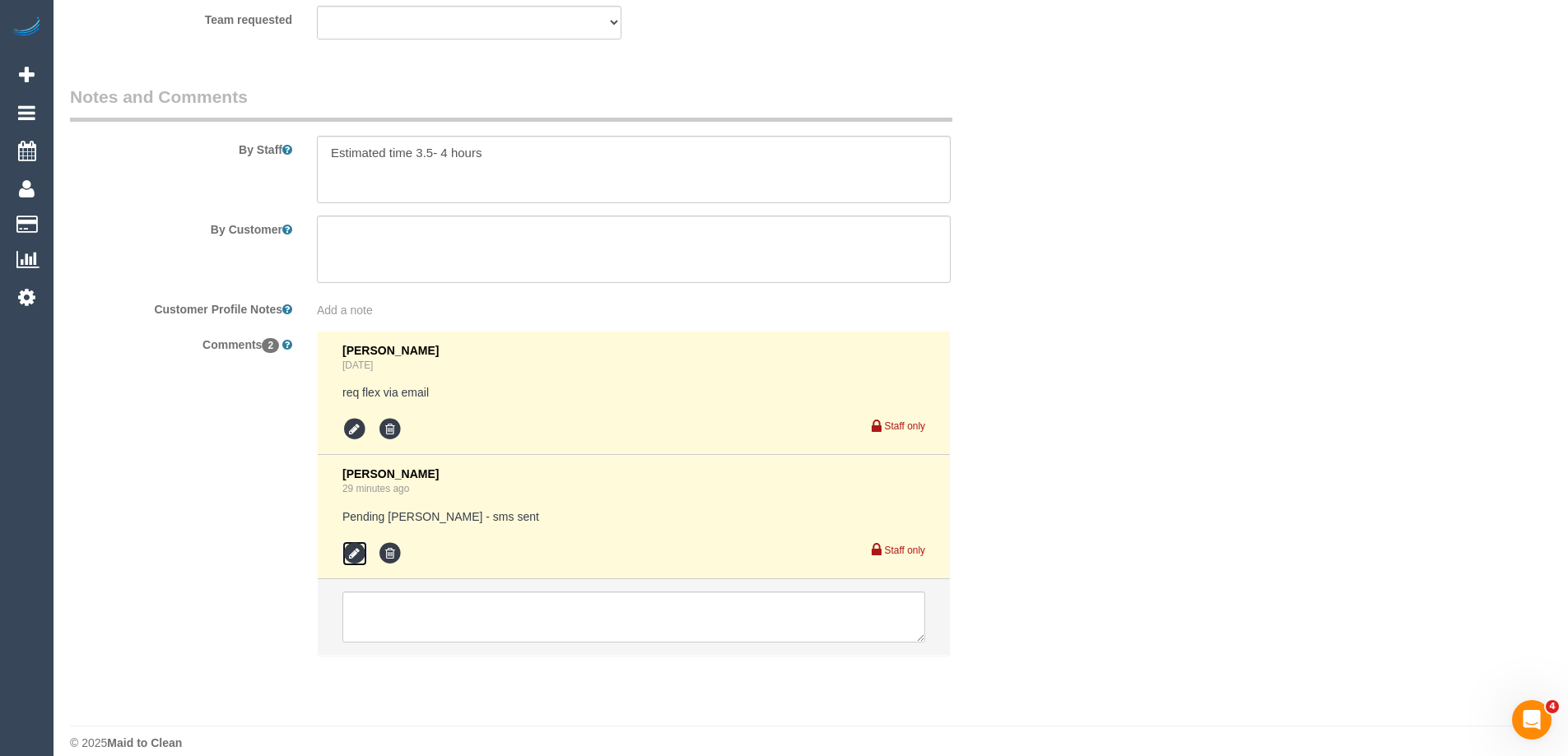
click at [358, 554] on icon at bounding box center [354, 553] width 24 height 24
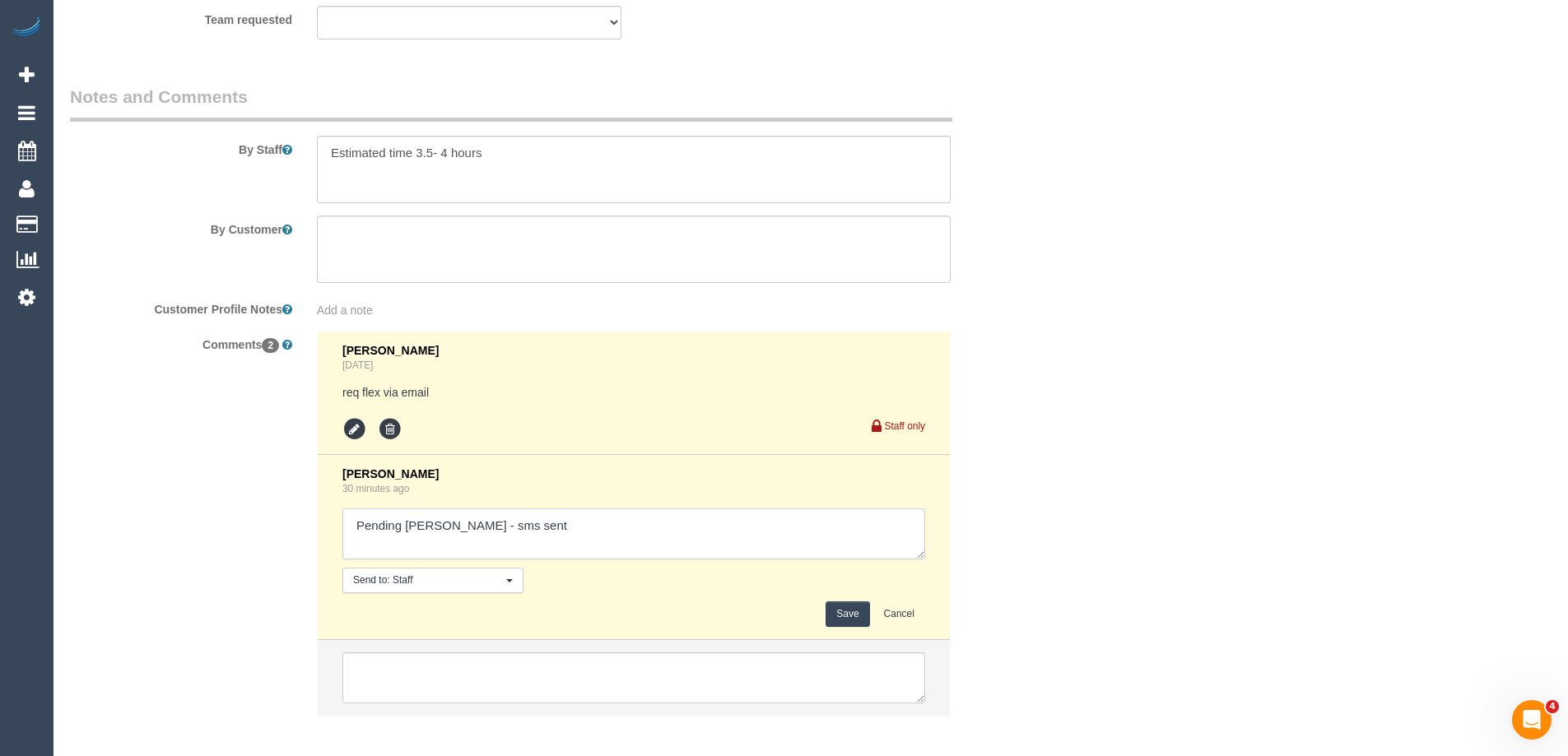
click at [507, 539] on textarea at bounding box center [633, 534] width 583 height 51
type textarea "Pending [PERSON_NAME] - sms sent - N/ A"
click at [850, 614] on button "Save" at bounding box center [847, 615] width 44 height 25
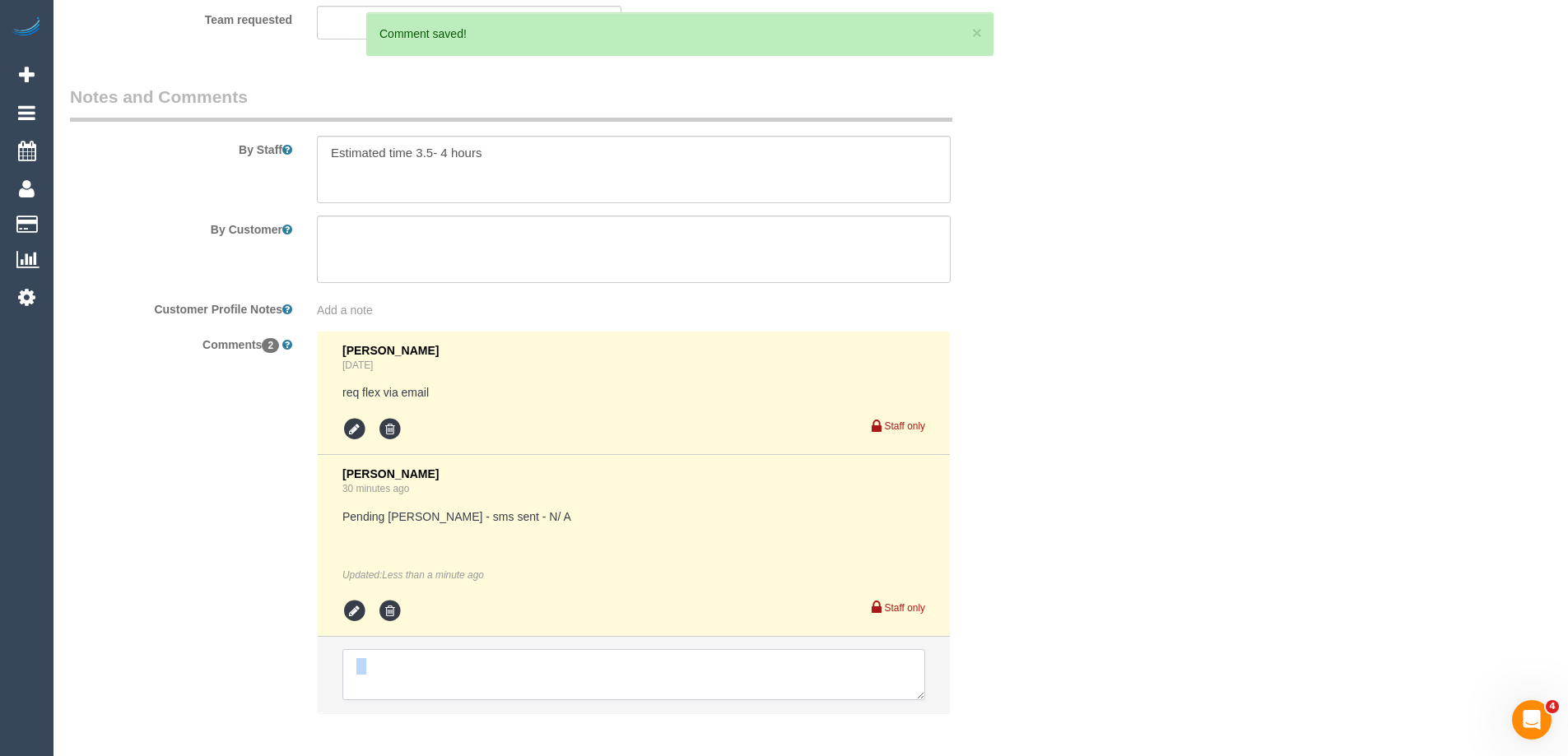
click at [502, 678] on textarea at bounding box center [633, 674] width 583 height 51
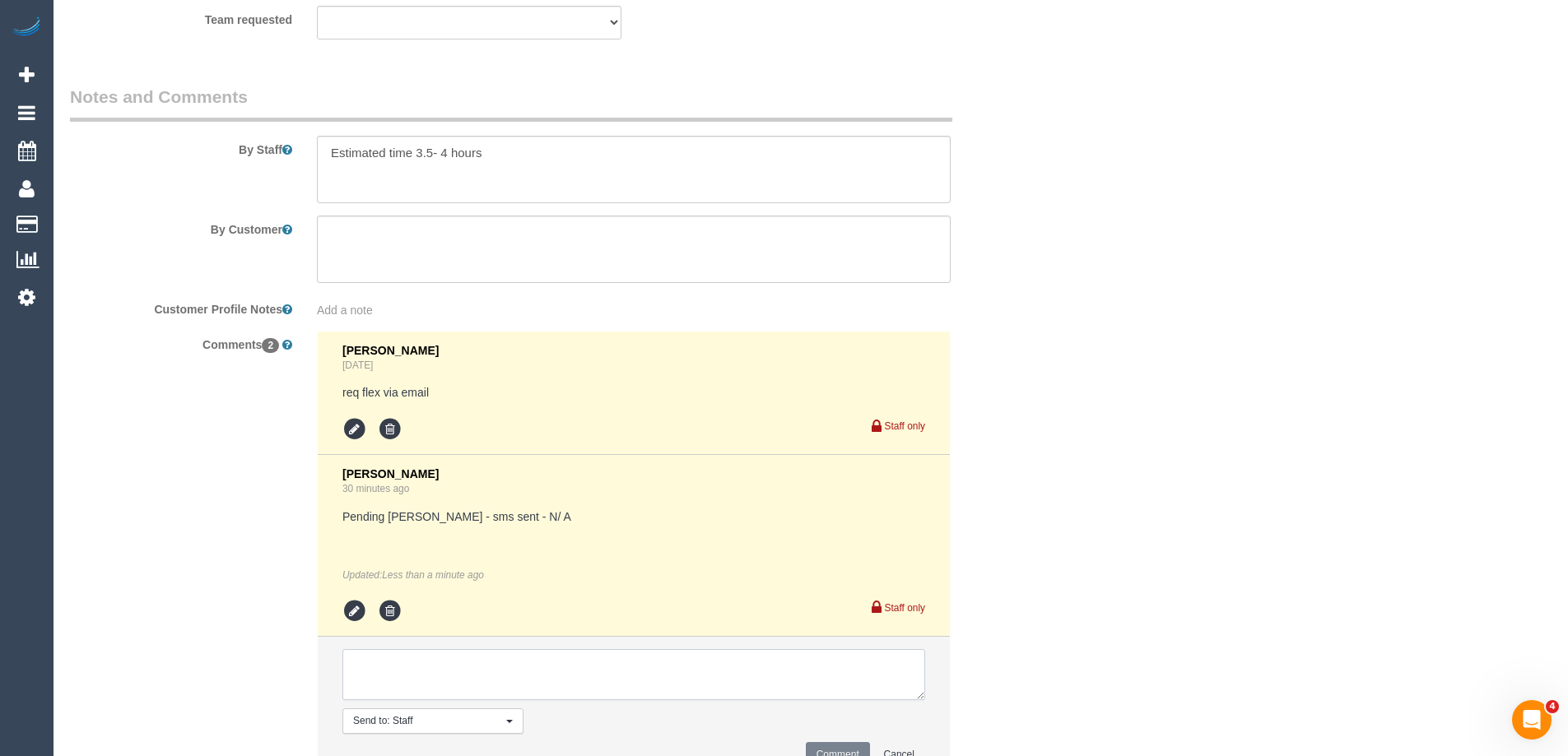
click at [387, 669] on textarea at bounding box center [633, 674] width 583 height 51
type textarea "Offered cusotmer"
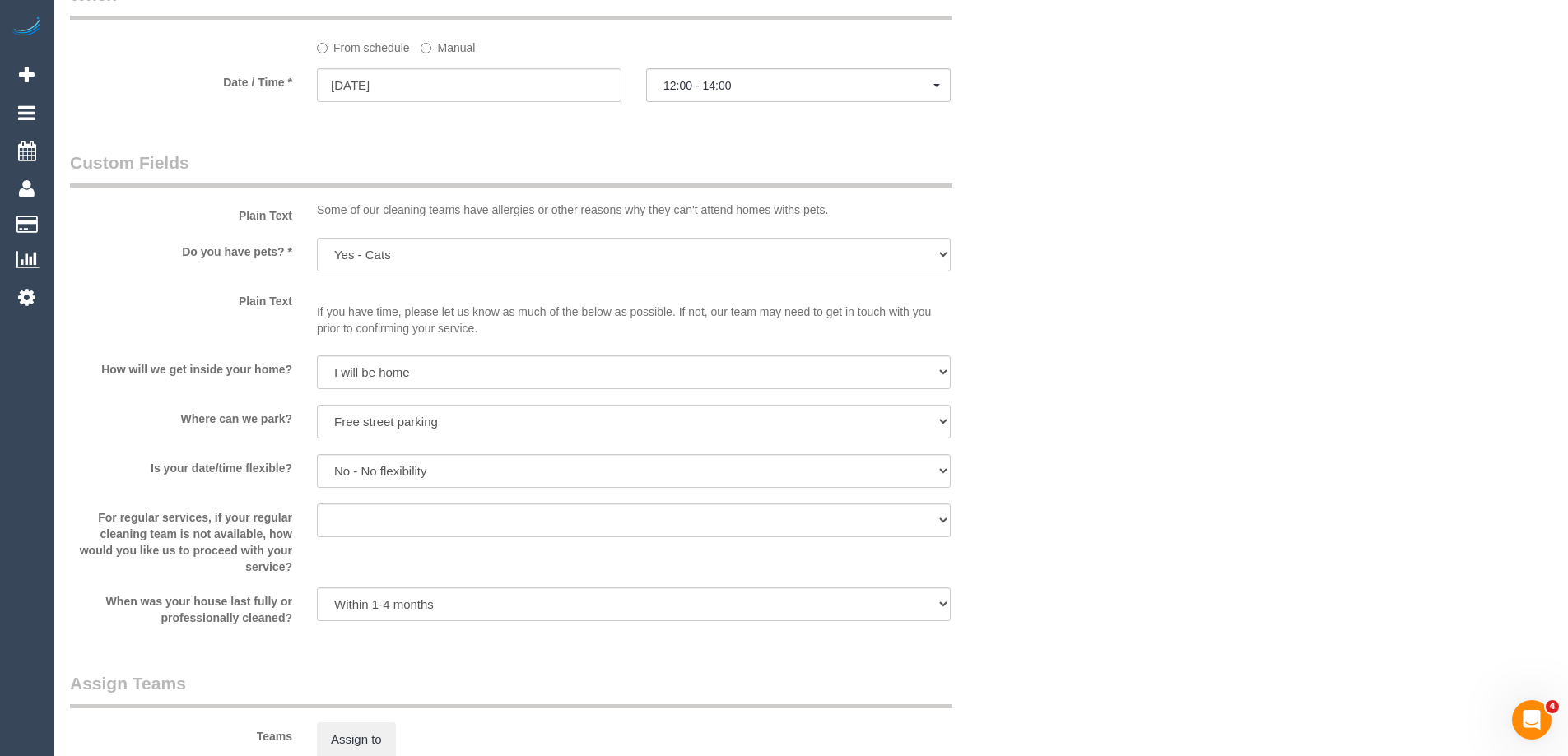
scroll to position [1563, 0]
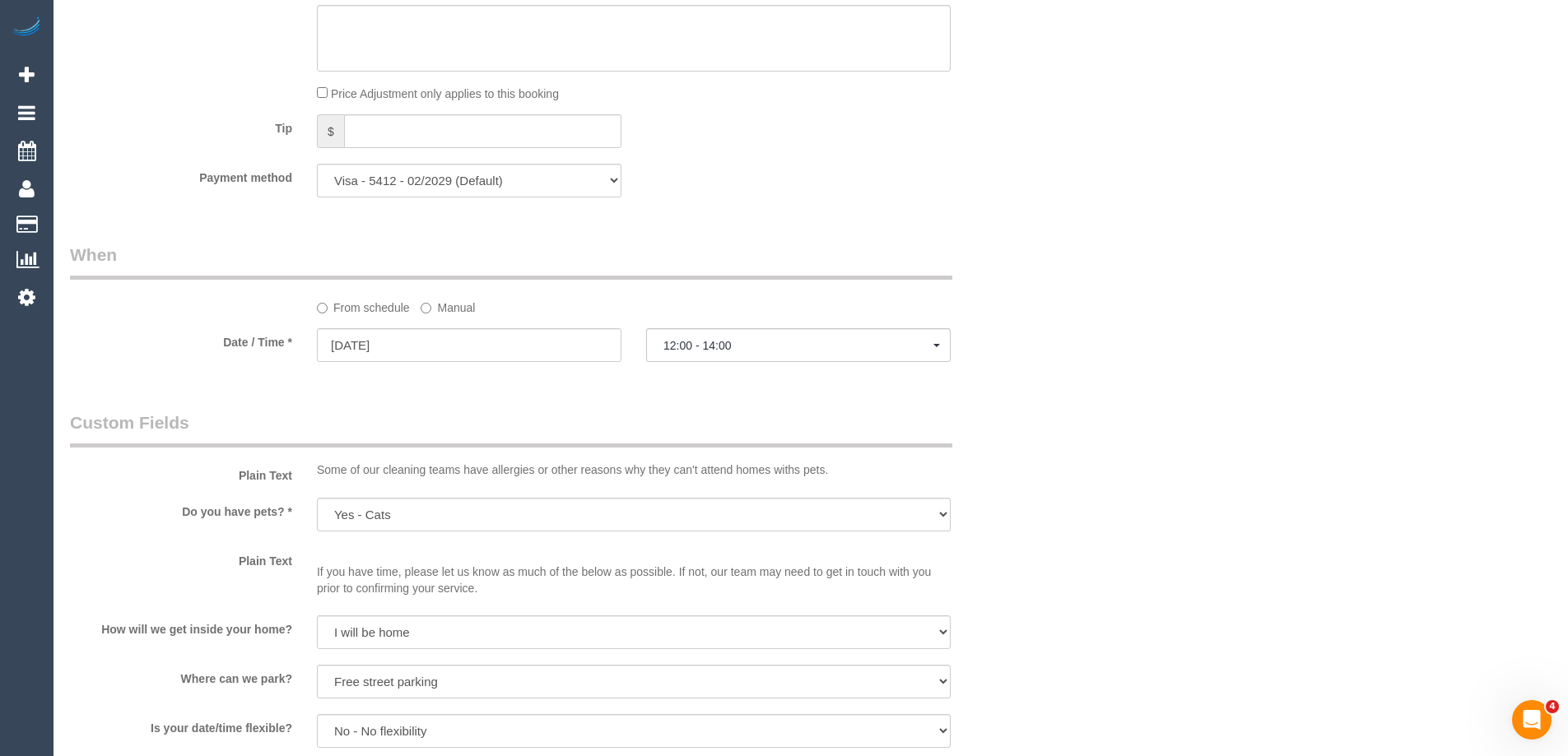
click at [444, 311] on label "Manual" at bounding box center [448, 304] width 55 height 22
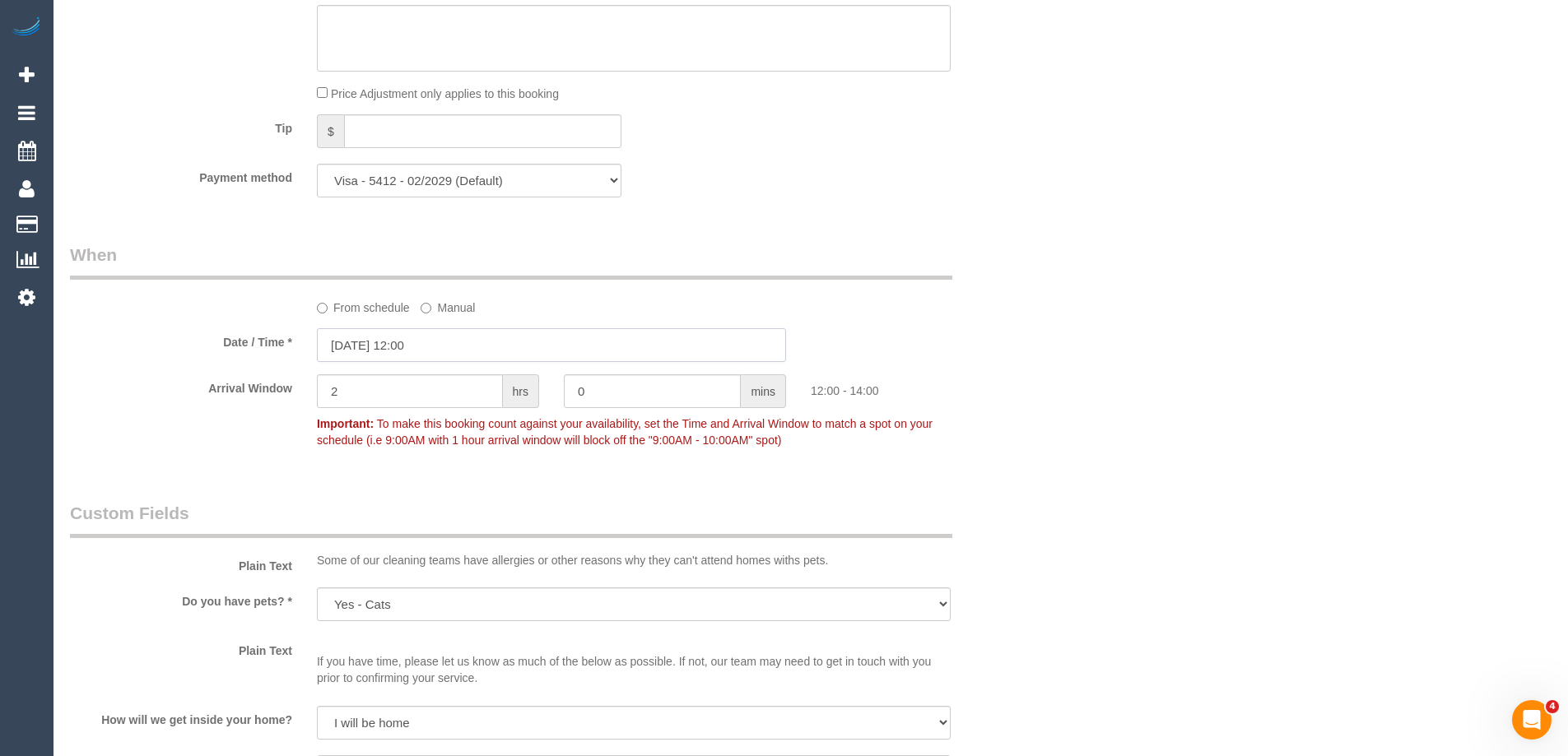
click at [422, 346] on input "06/09/2025 12:00" at bounding box center [551, 345] width 469 height 34
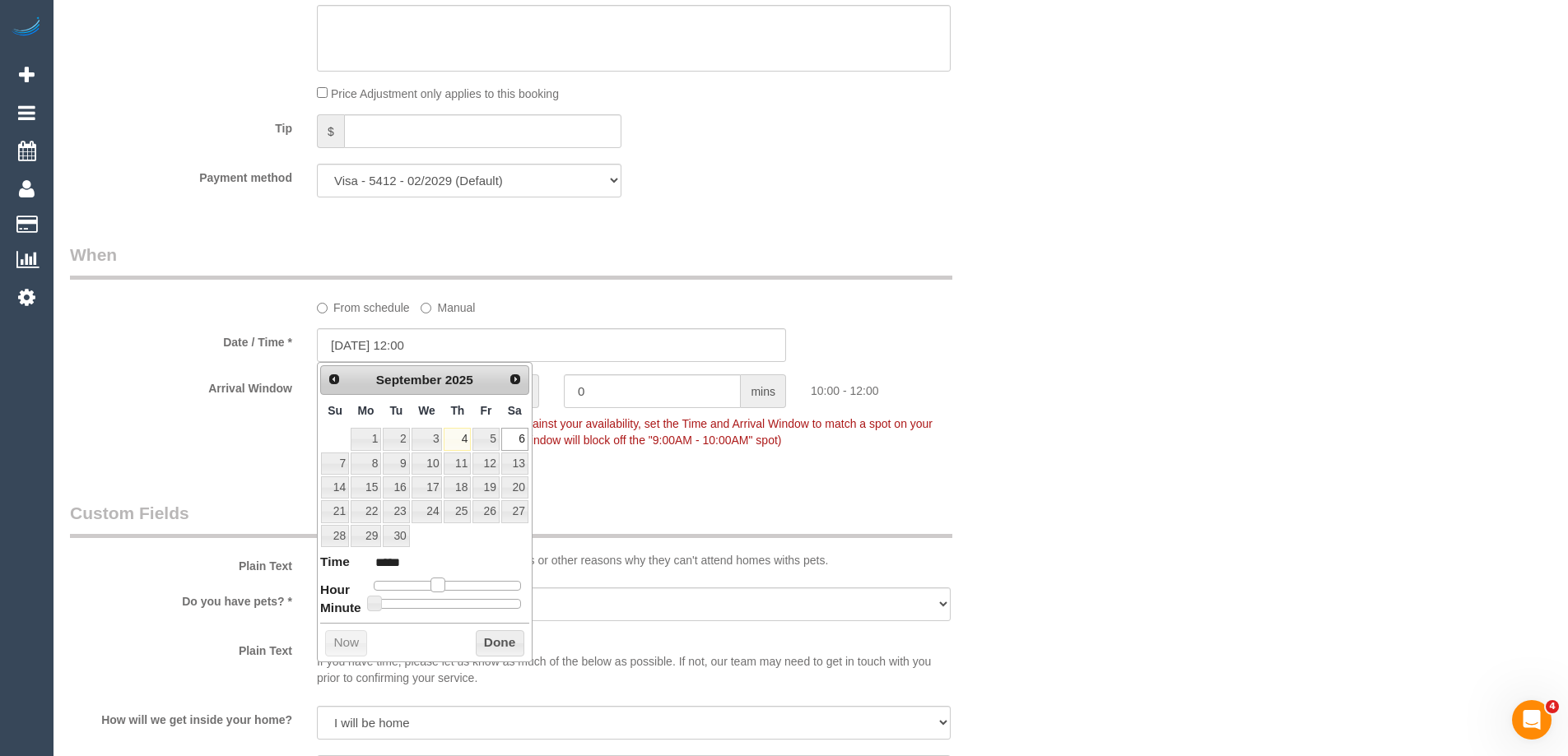
type input "06/09/2025 10:00"
type input "*****"
drag, startPoint x: 443, startPoint y: 583, endPoint x: 428, endPoint y: 583, distance: 15.0
click at [428, 583] on div at bounding box center [447, 585] width 147 height 10
type input "06/09/2025 09:00"
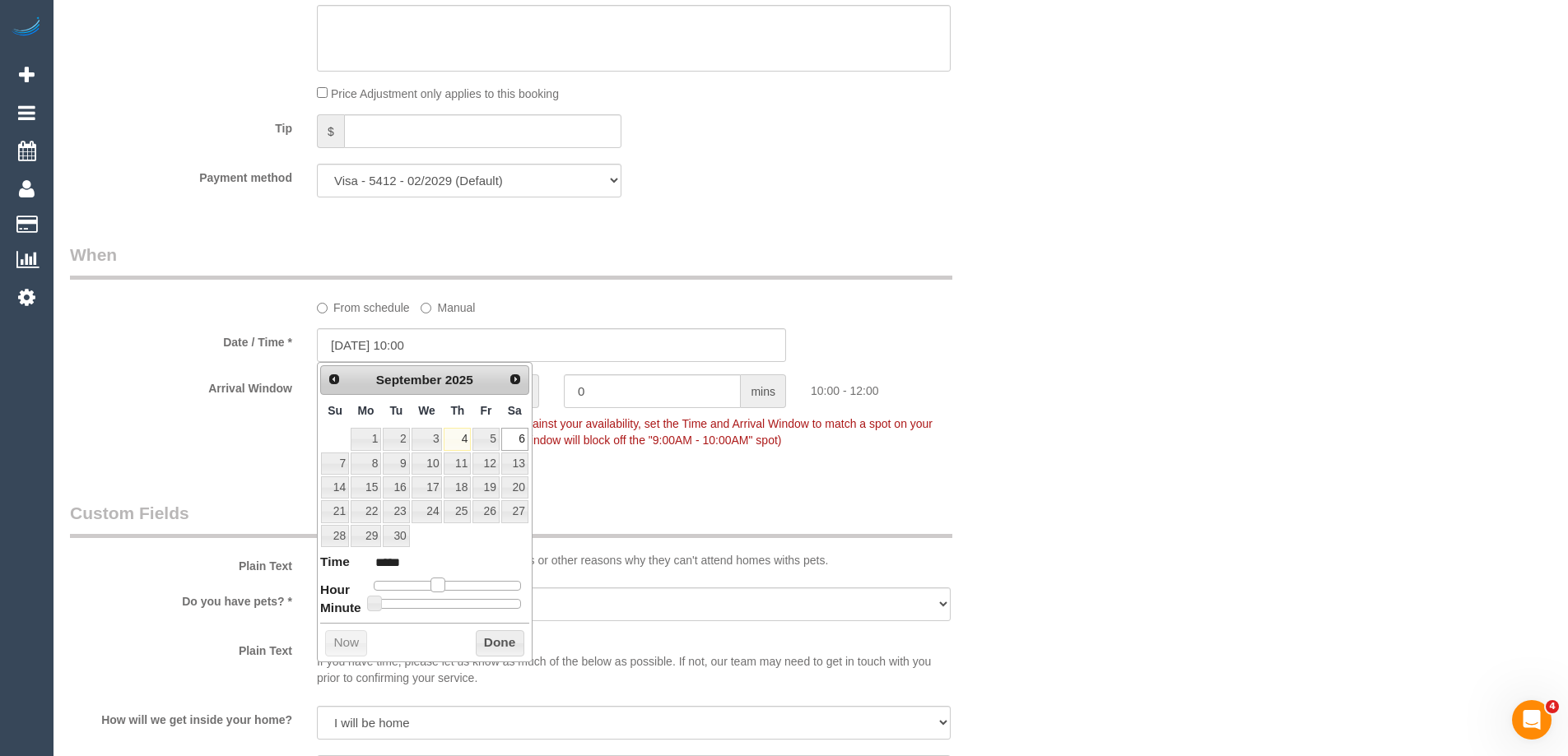
type input "*****"
click at [432, 587] on span at bounding box center [430, 584] width 15 height 15
type input "06/09/2025 08:00"
type input "*****"
click at [428, 589] on span at bounding box center [424, 584] width 15 height 15
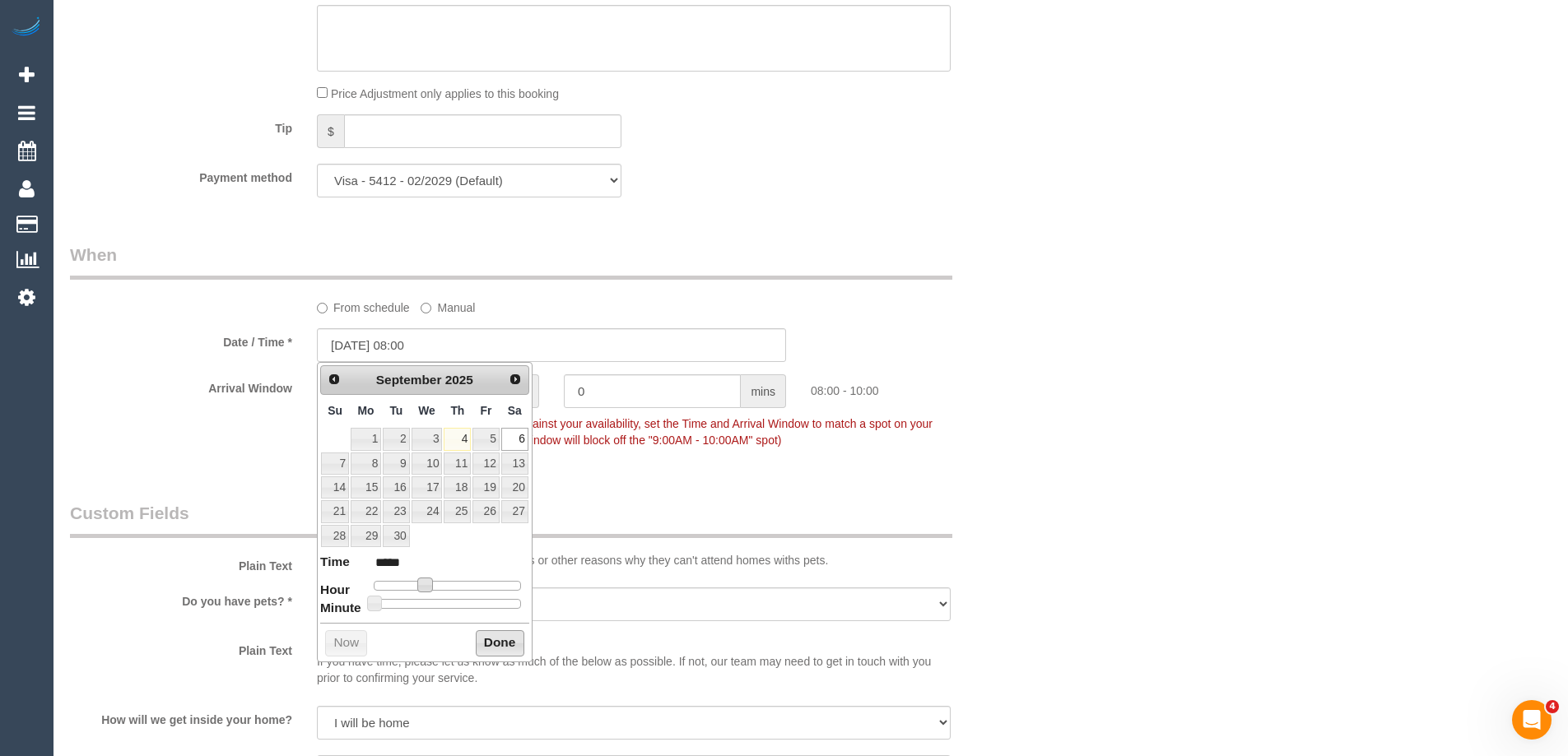
click at [481, 635] on button "Done" at bounding box center [500, 643] width 49 height 26
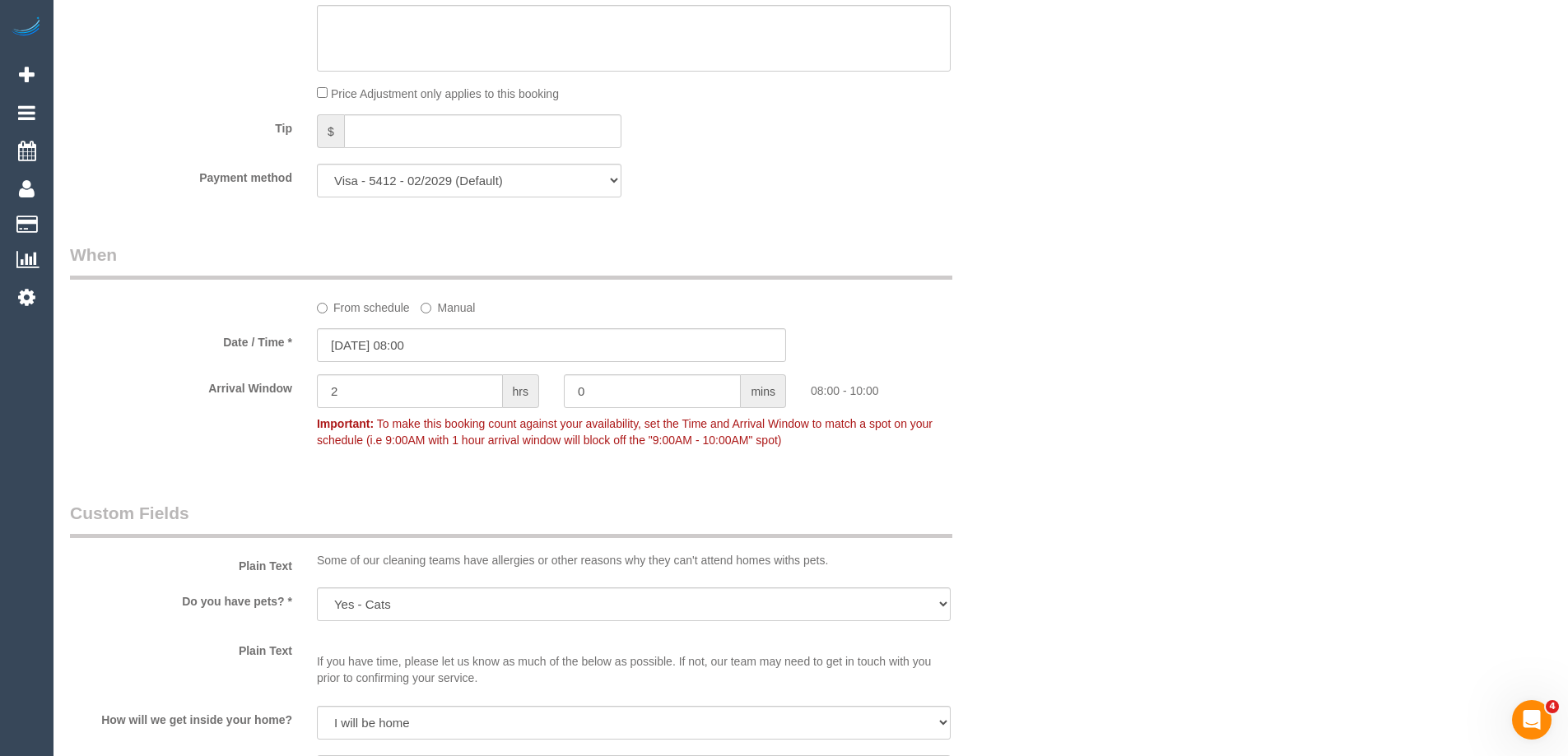
drag, startPoint x: 1040, startPoint y: 528, endPoint x: 1043, endPoint y: 549, distance: 21.2
click at [1041, 528] on div "Plain Text Some of our cleaning teams have allergies or other reasons why they …" at bounding box center [551, 538] width 987 height 75
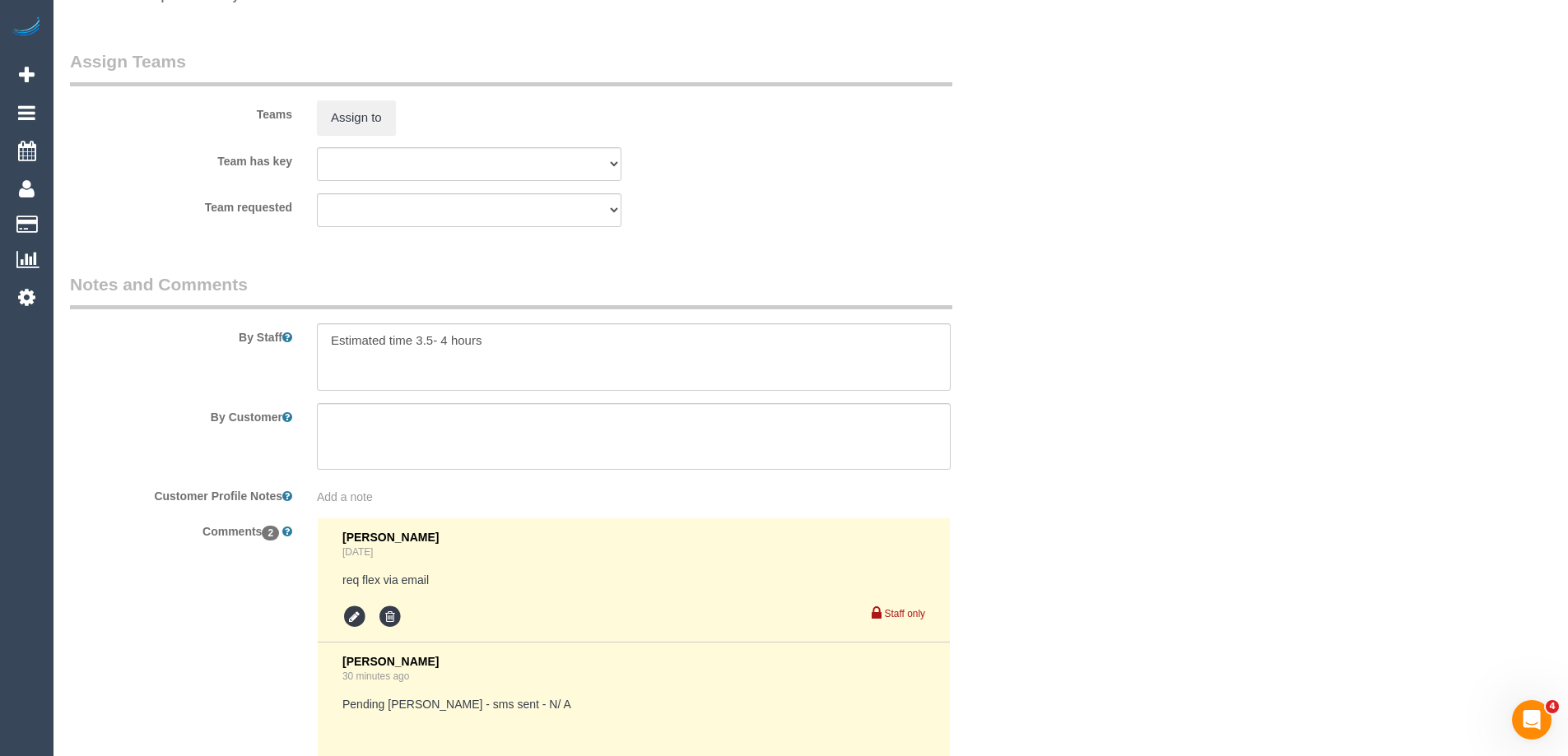
scroll to position [2867, 0]
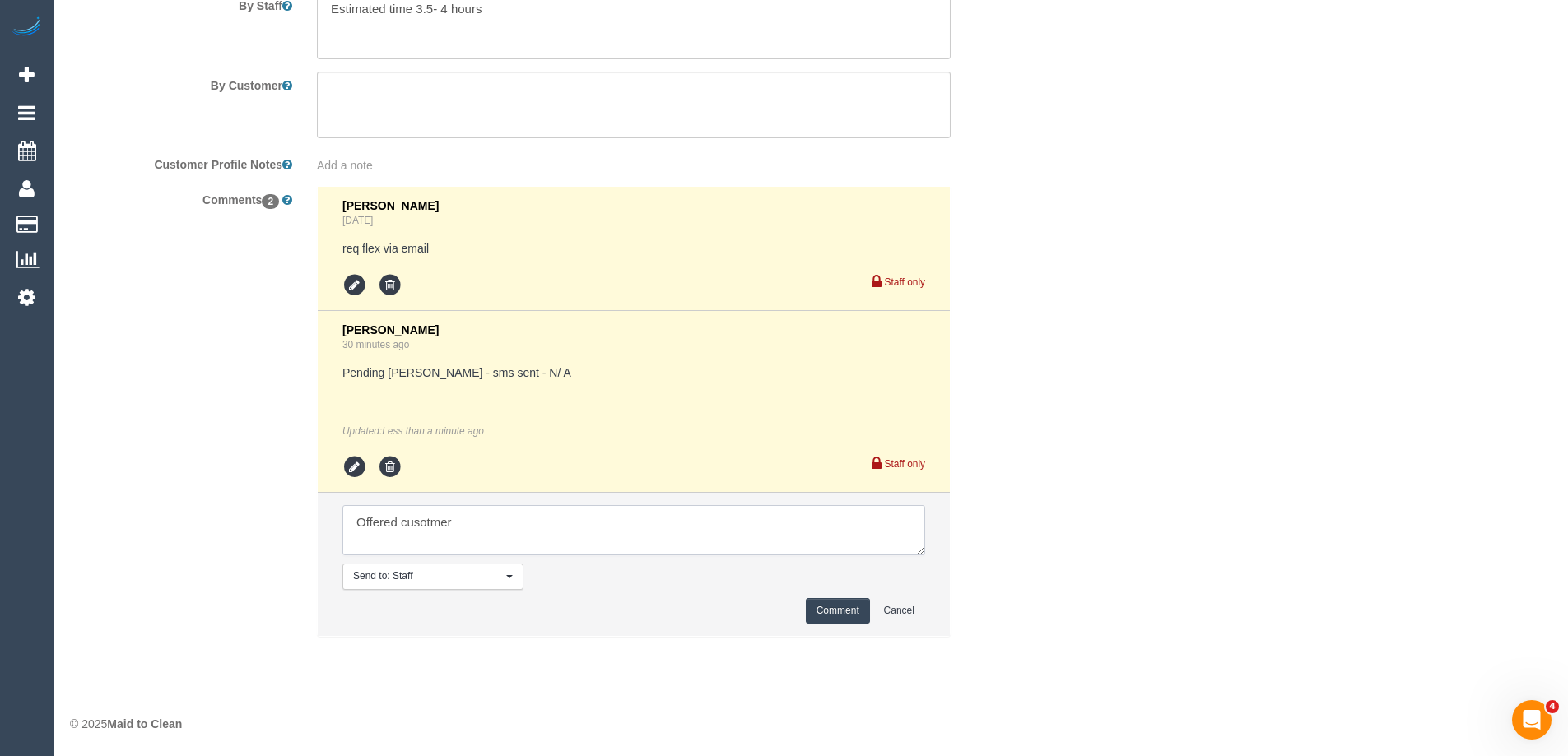
click at [592, 538] on textarea at bounding box center [633, 531] width 583 height 51
click at [534, 523] on textarea at bounding box center [633, 531] width 583 height 51
type textarea "Offered customer 8-10am AW via email"
click at [851, 608] on button "Comment" at bounding box center [838, 611] width 64 height 25
drag, startPoint x: 1218, startPoint y: 459, endPoint x: 1212, endPoint y: 475, distance: 17.1
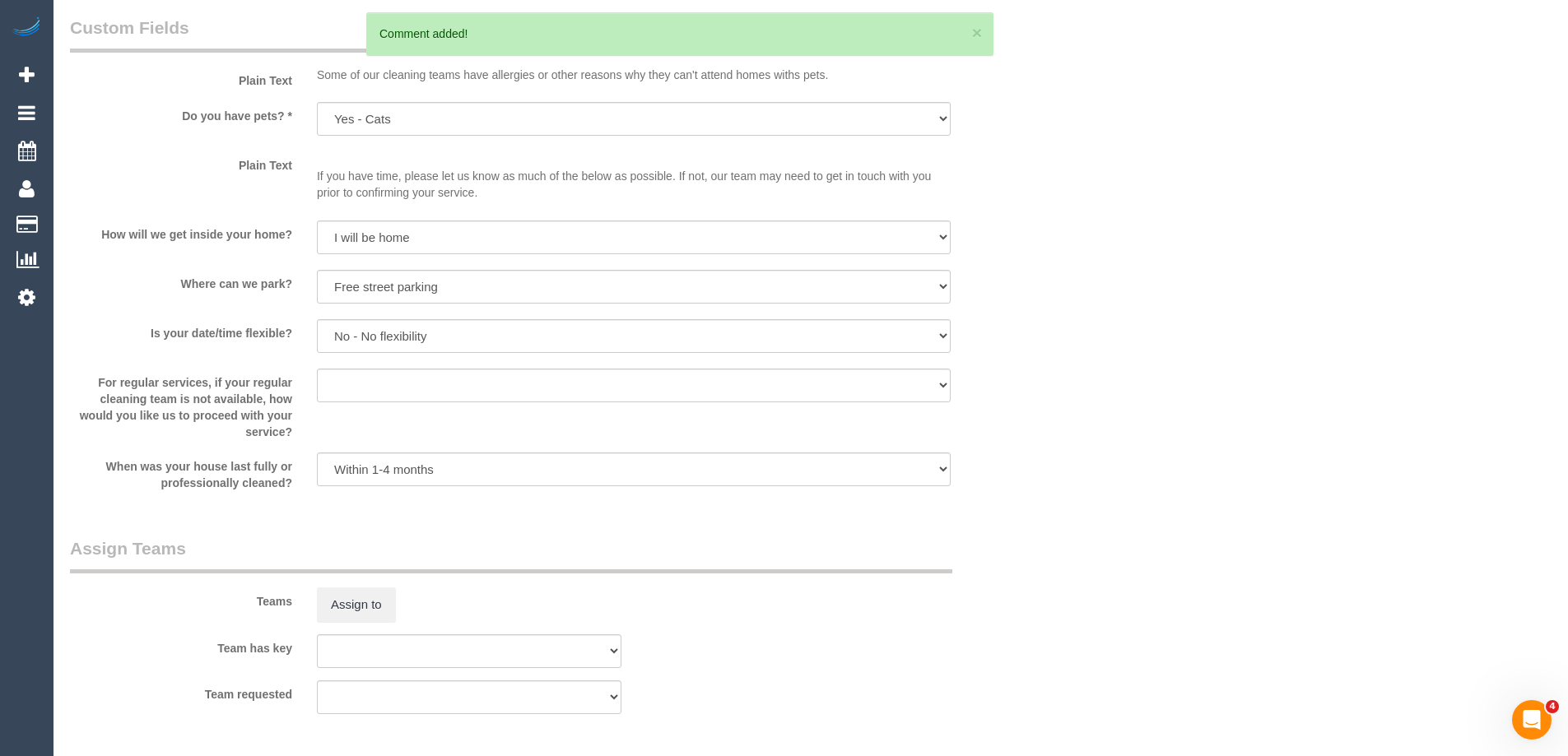
scroll to position [2291, 0]
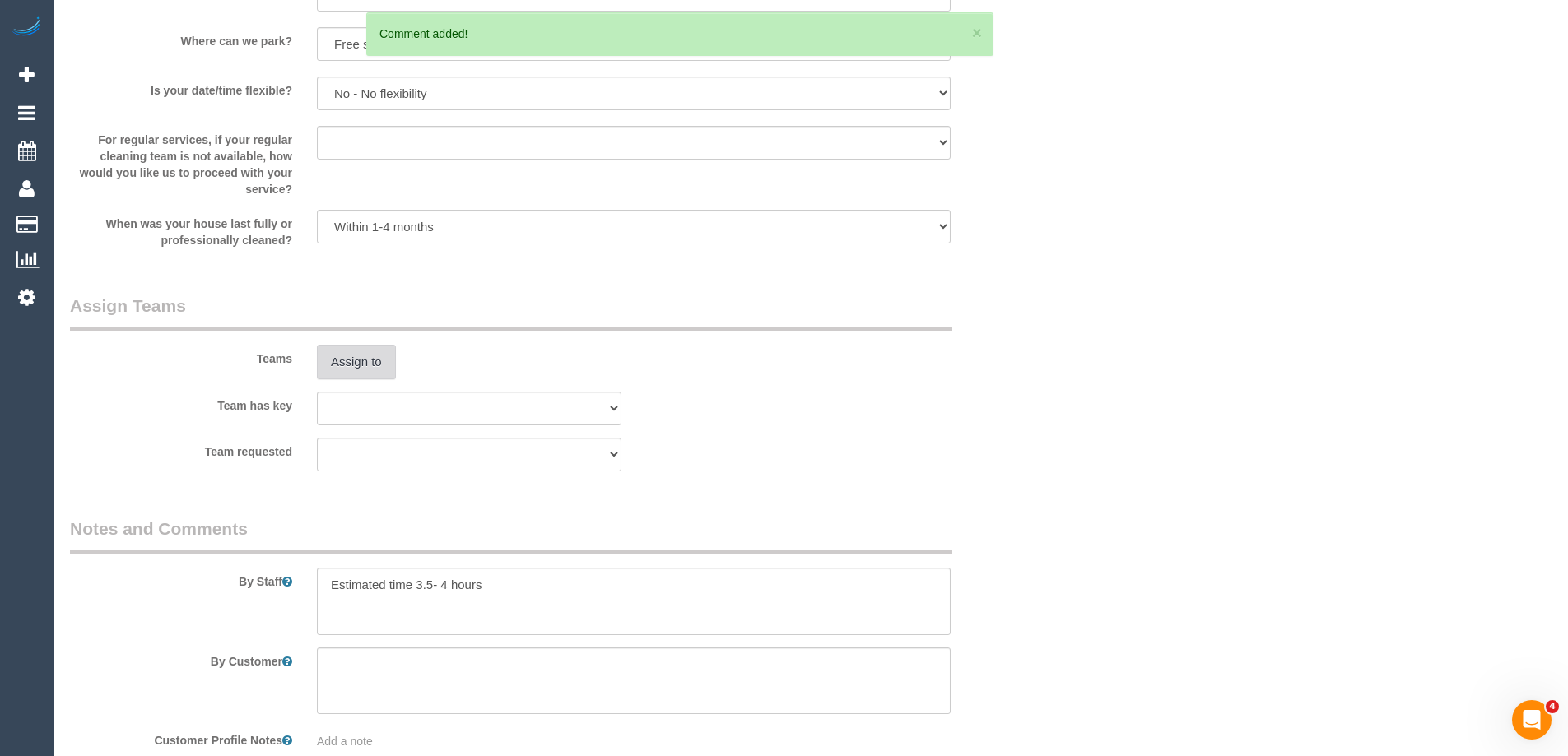
click at [359, 364] on button "Assign to" at bounding box center [356, 361] width 79 height 34
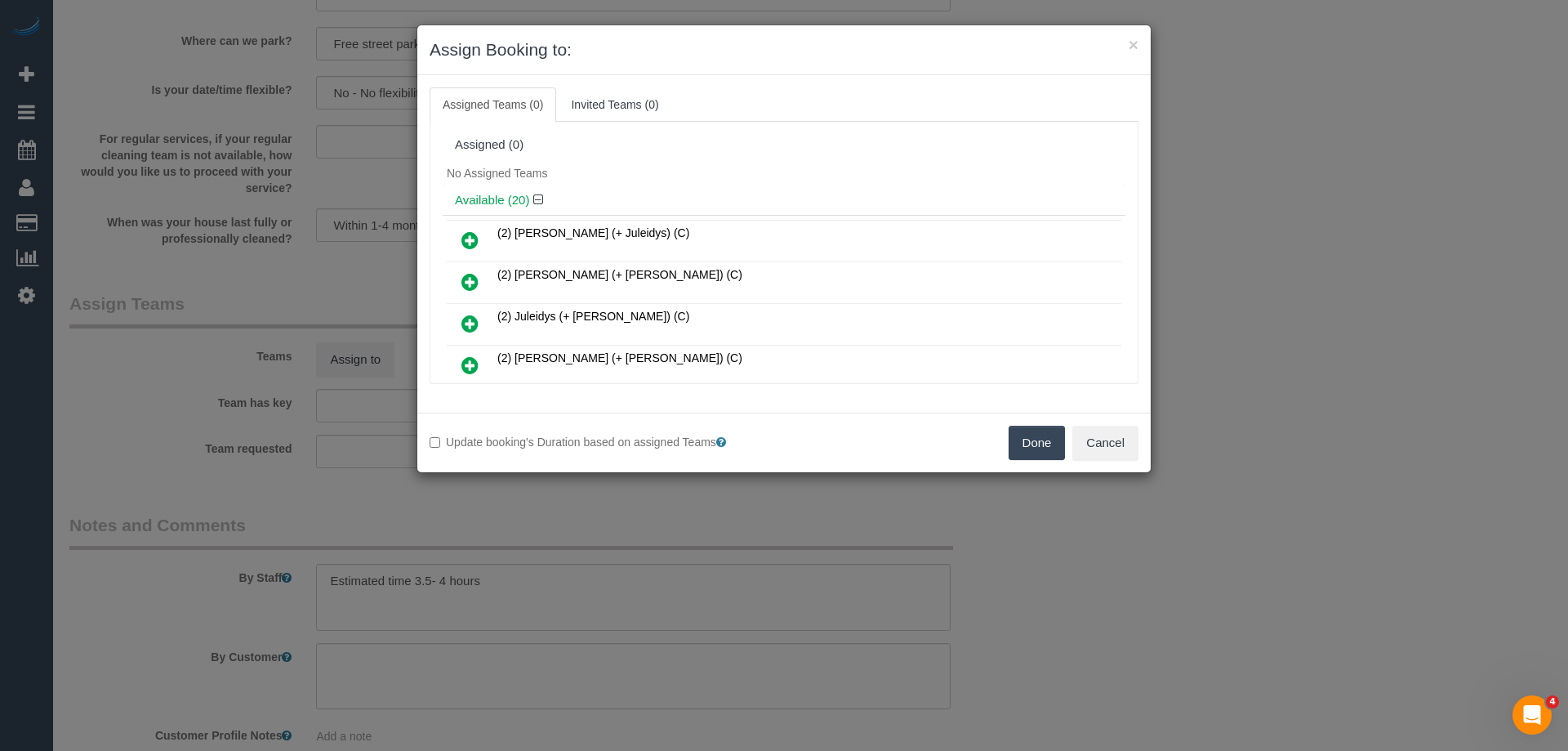
click at [471, 282] on icon at bounding box center [471, 282] width 17 height 19
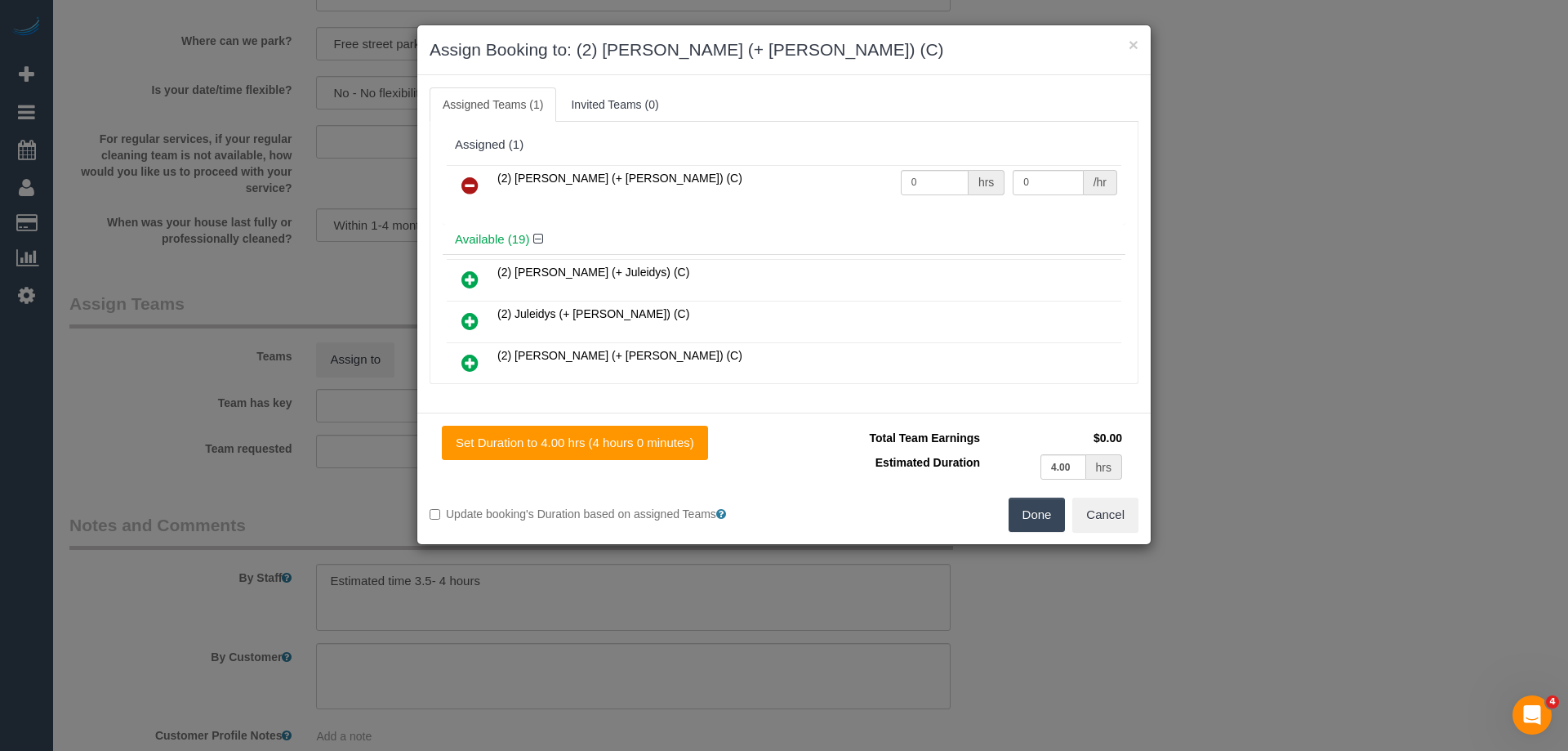
click at [472, 361] on icon at bounding box center [471, 362] width 17 height 19
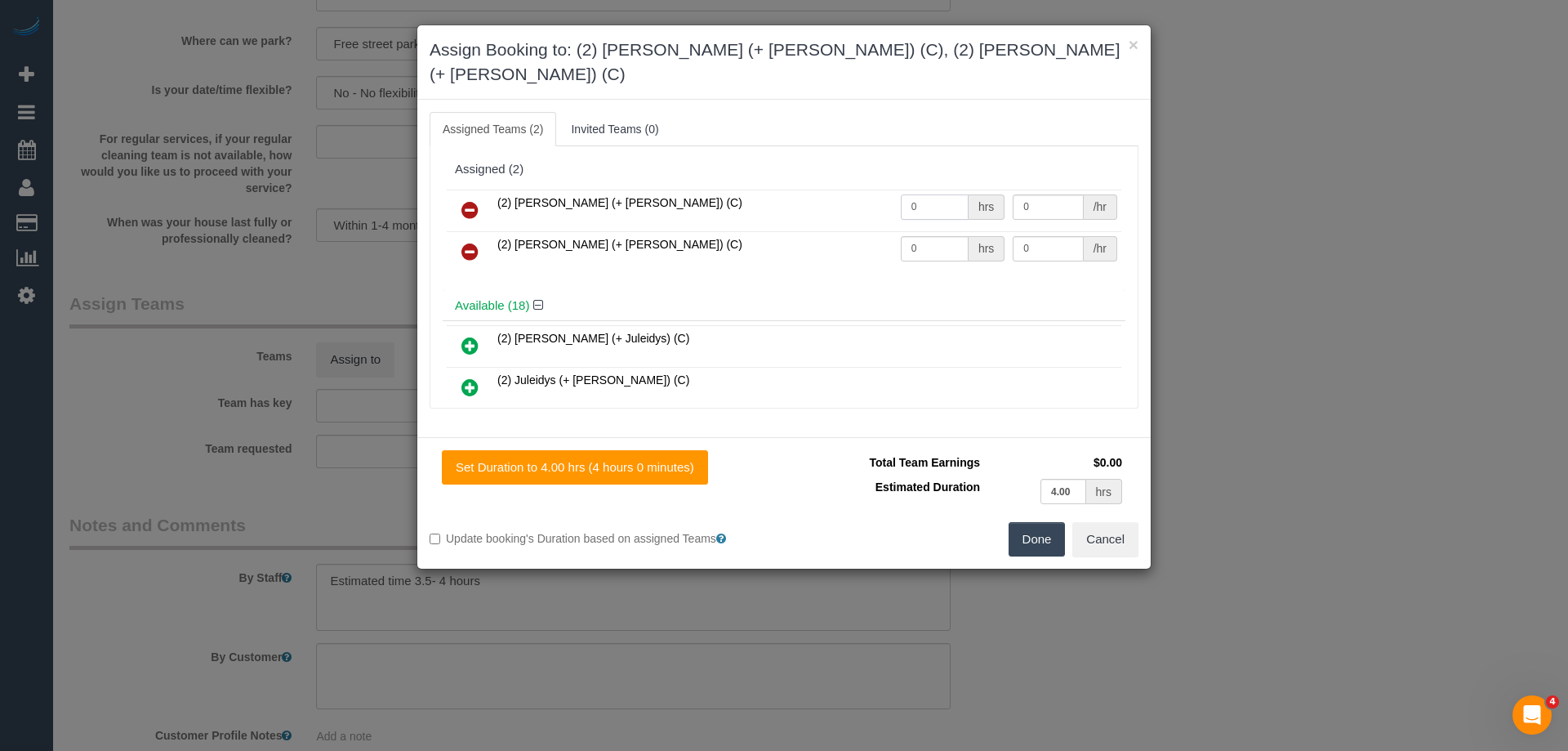
click at [937, 195] on input "0" at bounding box center [935, 207] width 68 height 25
type input "1"
click at [942, 236] on input "0" at bounding box center [935, 249] width 68 height 25
type input "1"
click at [1063, 195] on input "0" at bounding box center [1048, 207] width 71 height 25
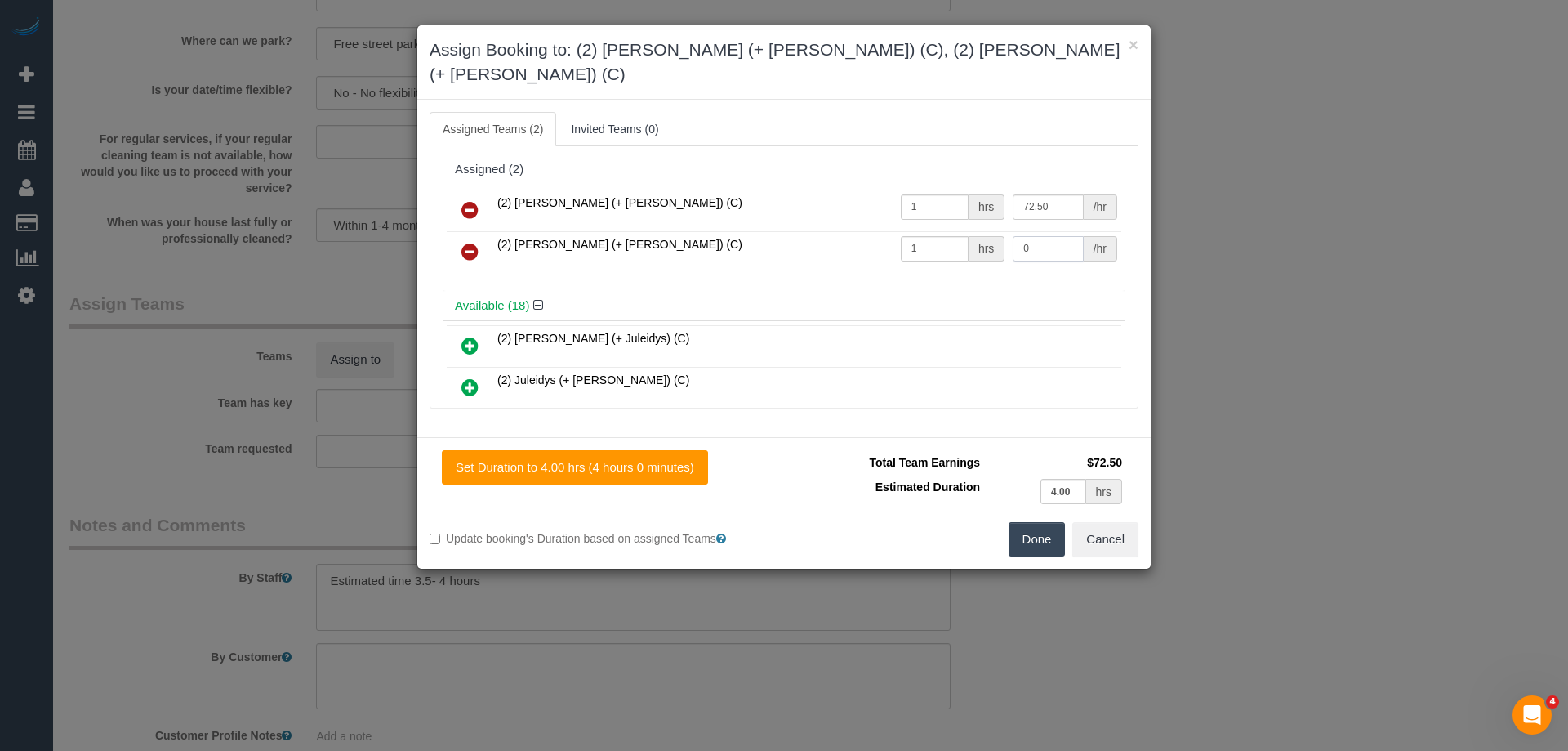
type input "72.5"
drag, startPoint x: 1036, startPoint y: 213, endPoint x: 1036, endPoint y: 229, distance: 16.0
click at [1036, 236] on input "0" at bounding box center [1048, 249] width 71 height 25
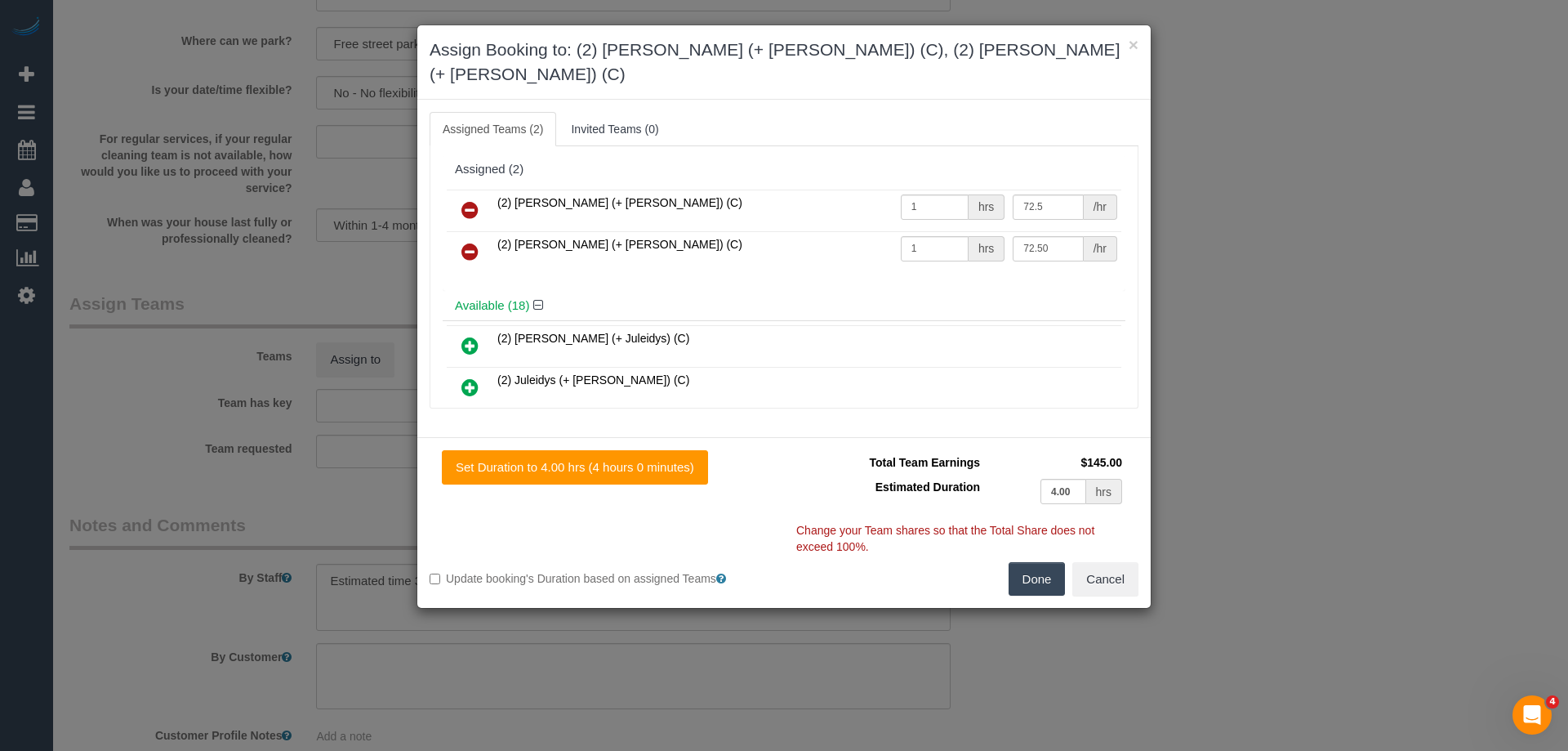
type input "72.5"
click at [1032, 562] on button "Done" at bounding box center [1037, 579] width 57 height 34
click at [1032, 555] on div "× Assign Booking to: (2) Daniela (+ Kevin) (C), (2) Kevin (+ Daniela) (C) Assig…" at bounding box center [784, 375] width 1568 height 751
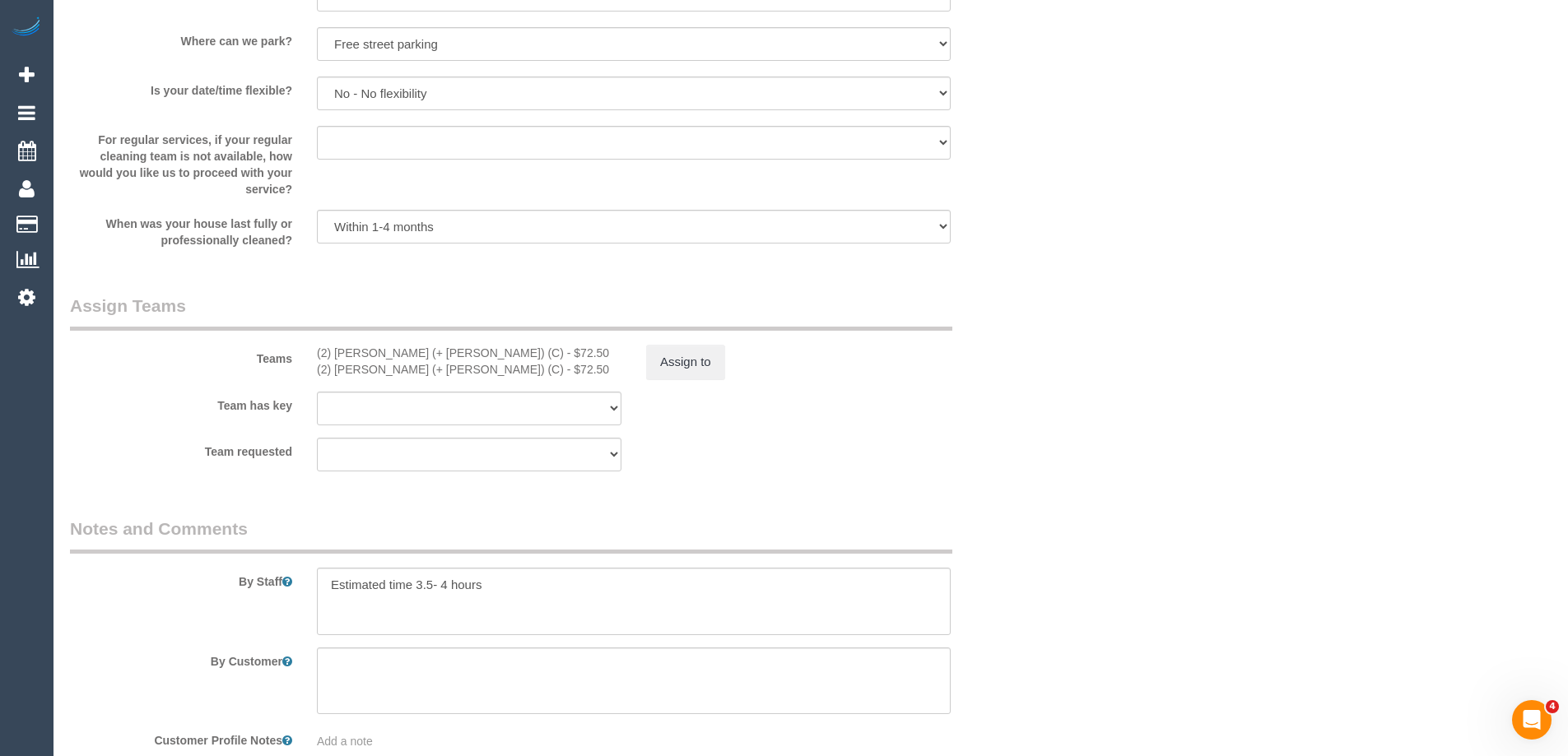
click at [1043, 418] on div "Team has key (0) Office (1) Debbie Brodjanac (FT) (1) Helen Trickett (FT) (1) J…" at bounding box center [551, 408] width 987 height 34
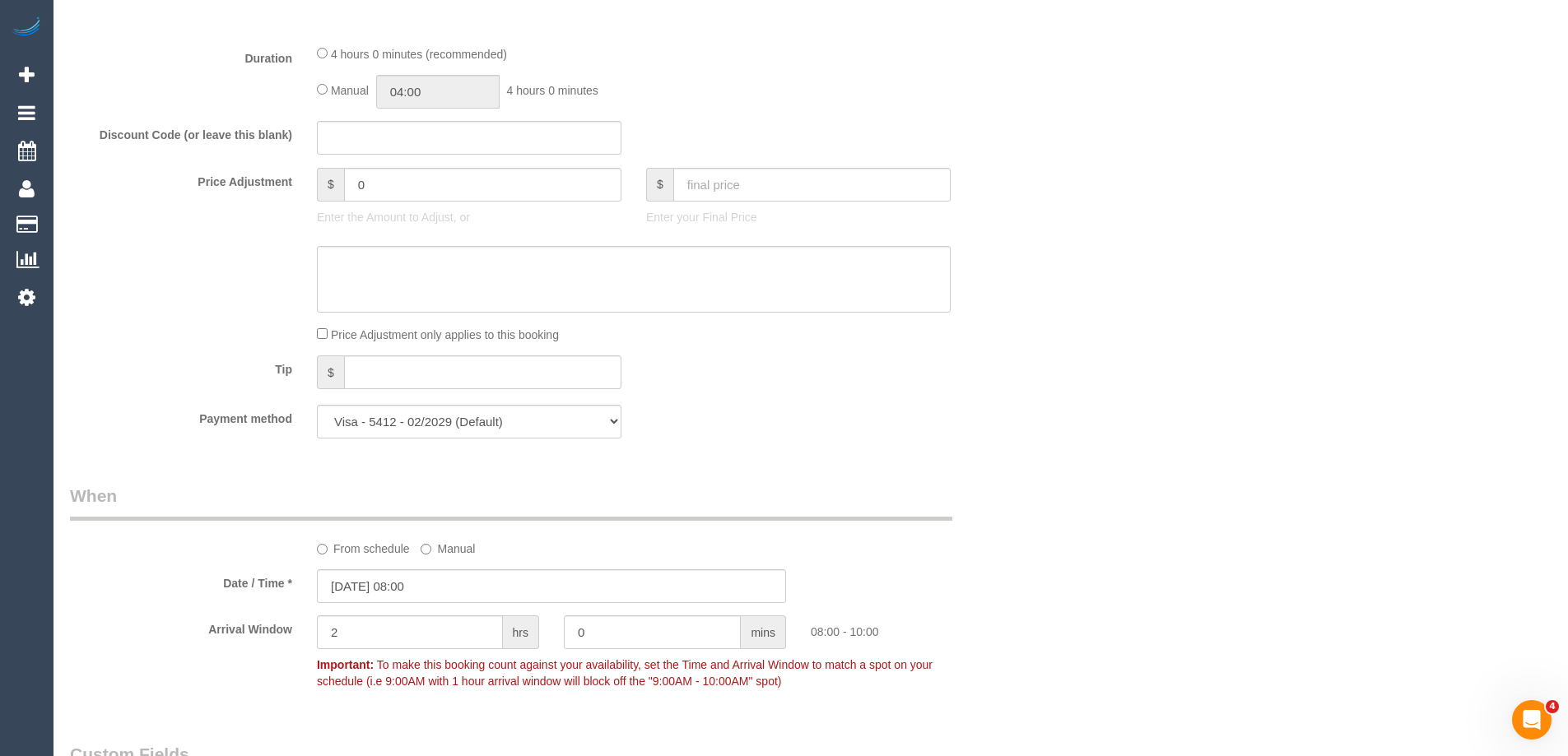
scroll to position [1221, 0]
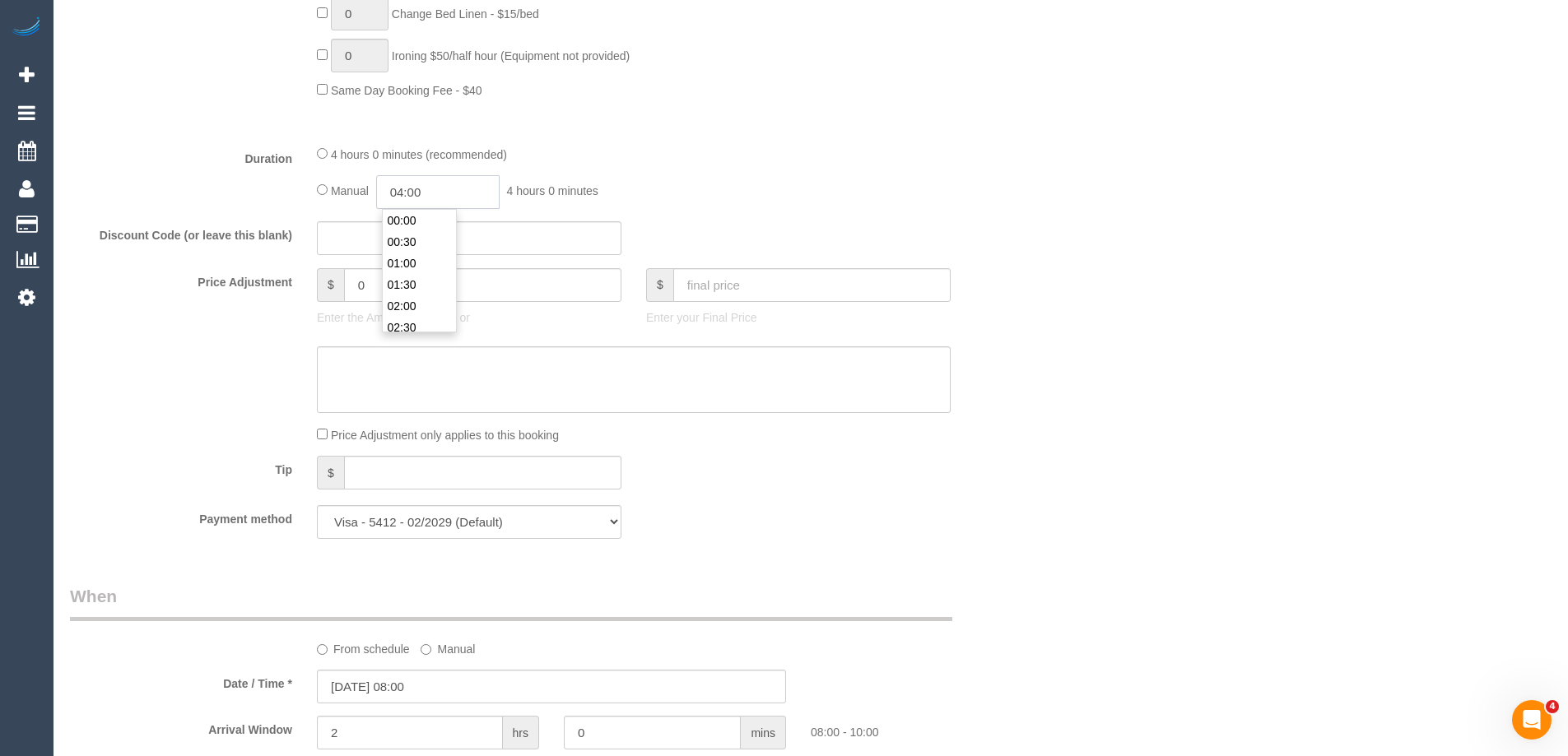
click at [407, 188] on input "04:00" at bounding box center [437, 192] width 124 height 34
type input "02:00"
click at [418, 250] on li "02:00" at bounding box center [419, 255] width 73 height 21
drag, startPoint x: 895, startPoint y: 194, endPoint x: 994, endPoint y: 281, distance: 131.8
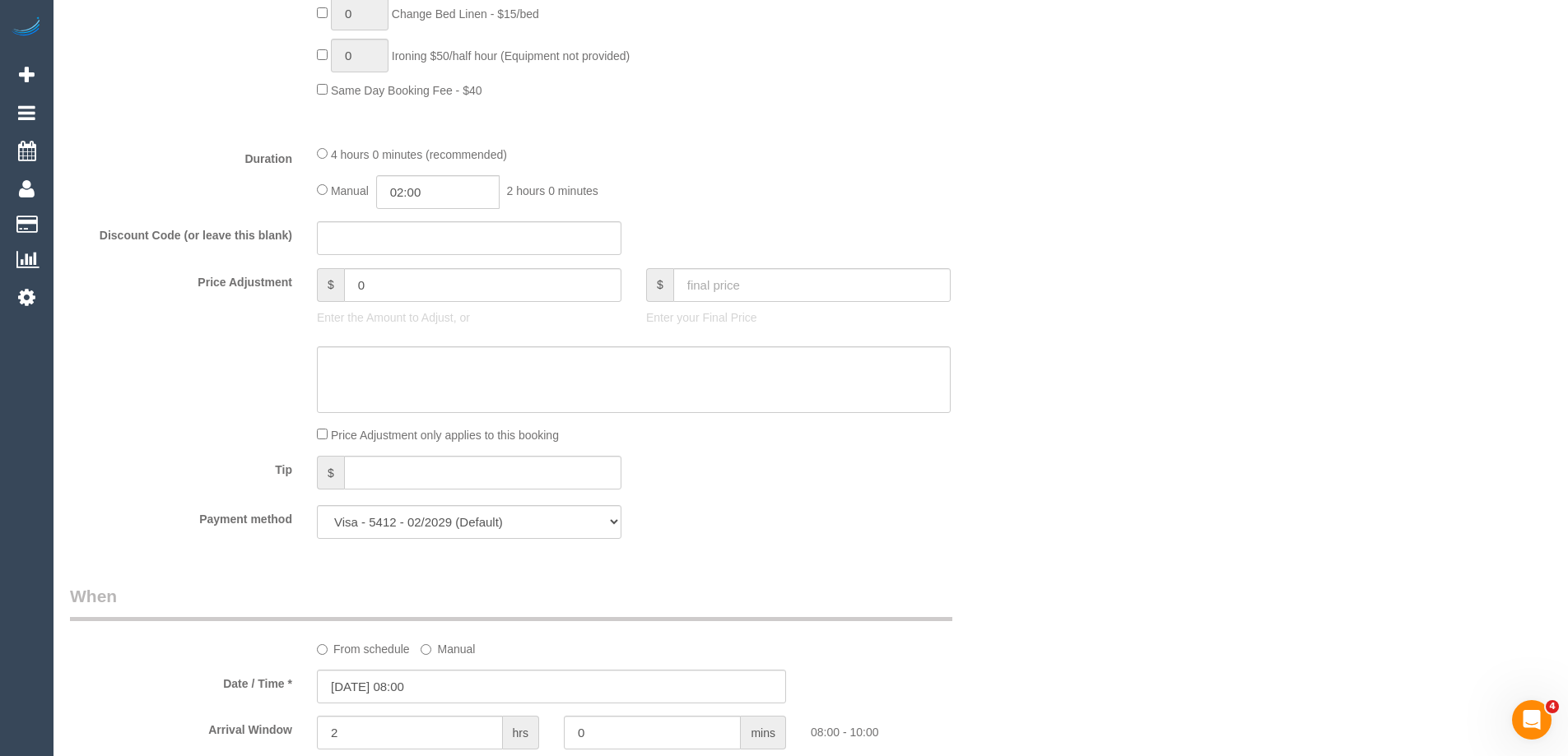
click at [896, 194] on div "Manual 02:00 2 hours 0 minutes" at bounding box center [633, 192] width 633 height 34
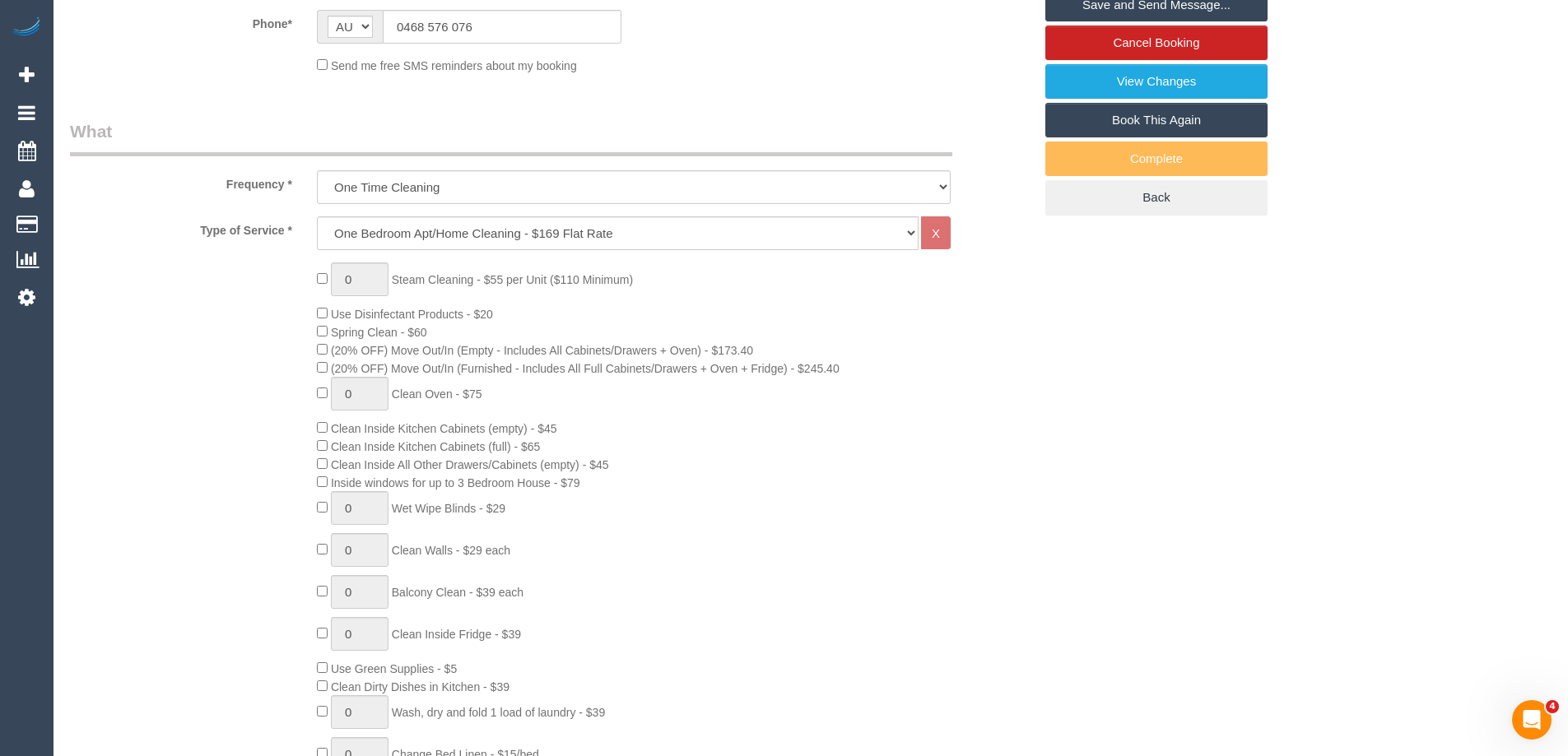
scroll to position [152, 0]
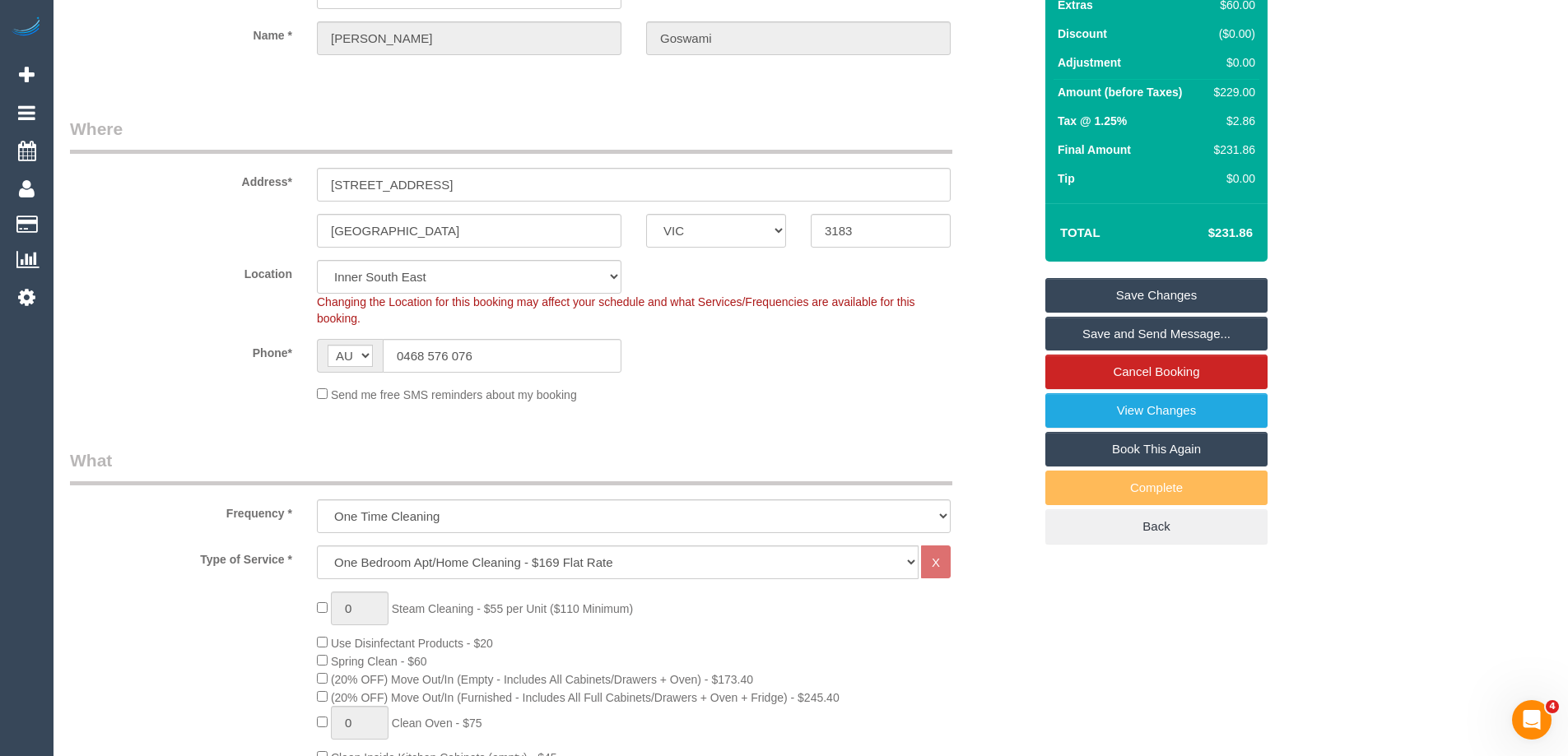
click at [1206, 289] on link "Save Changes" at bounding box center [1156, 295] width 222 height 34
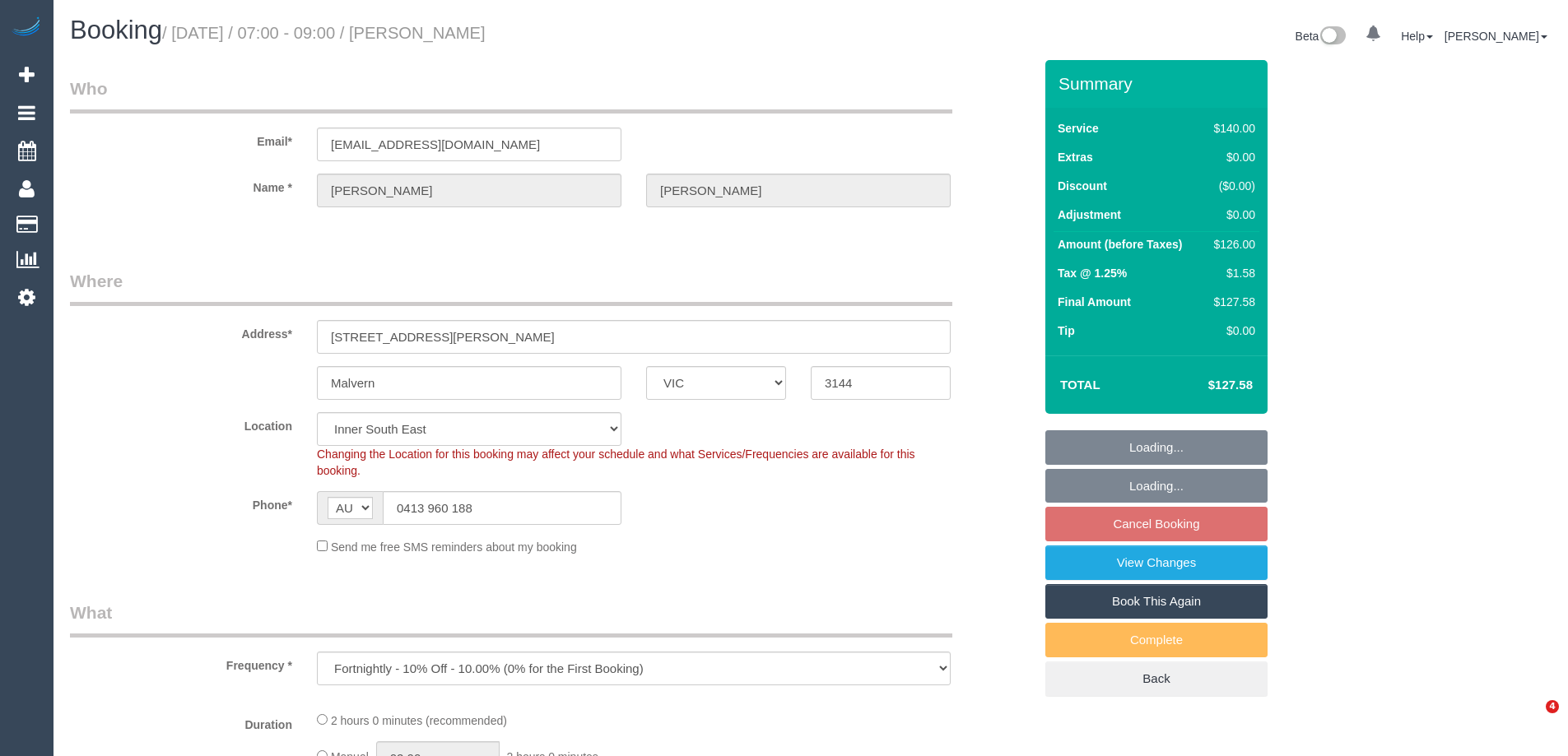
select select "VIC"
select select "string:stripe-pm_1QK6Ck2GScqysDRVh0L9iVIm"
select select "number:28"
select select "number:14"
select select "number:19"
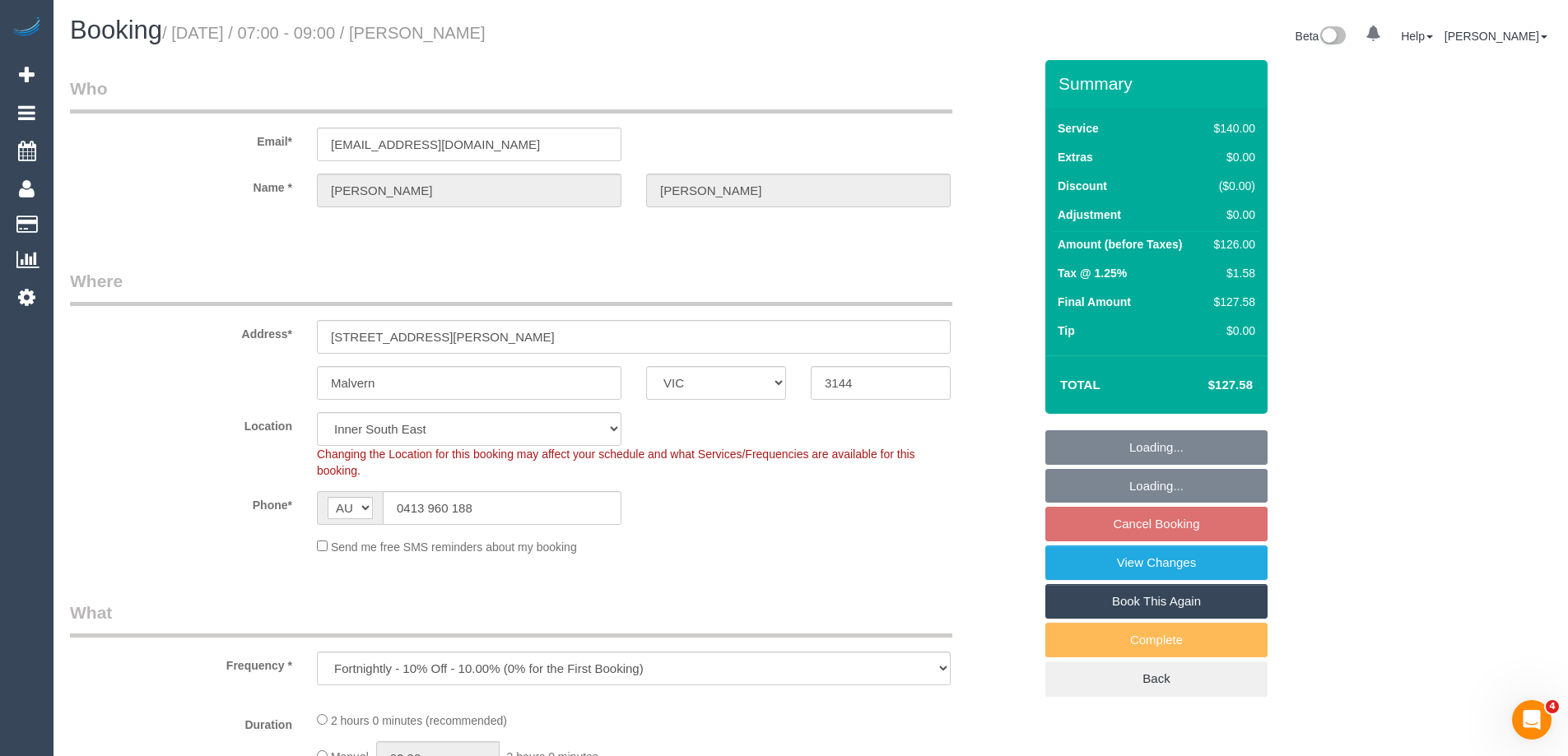
select select "number:25"
select select "number:34"
select select "object:884"
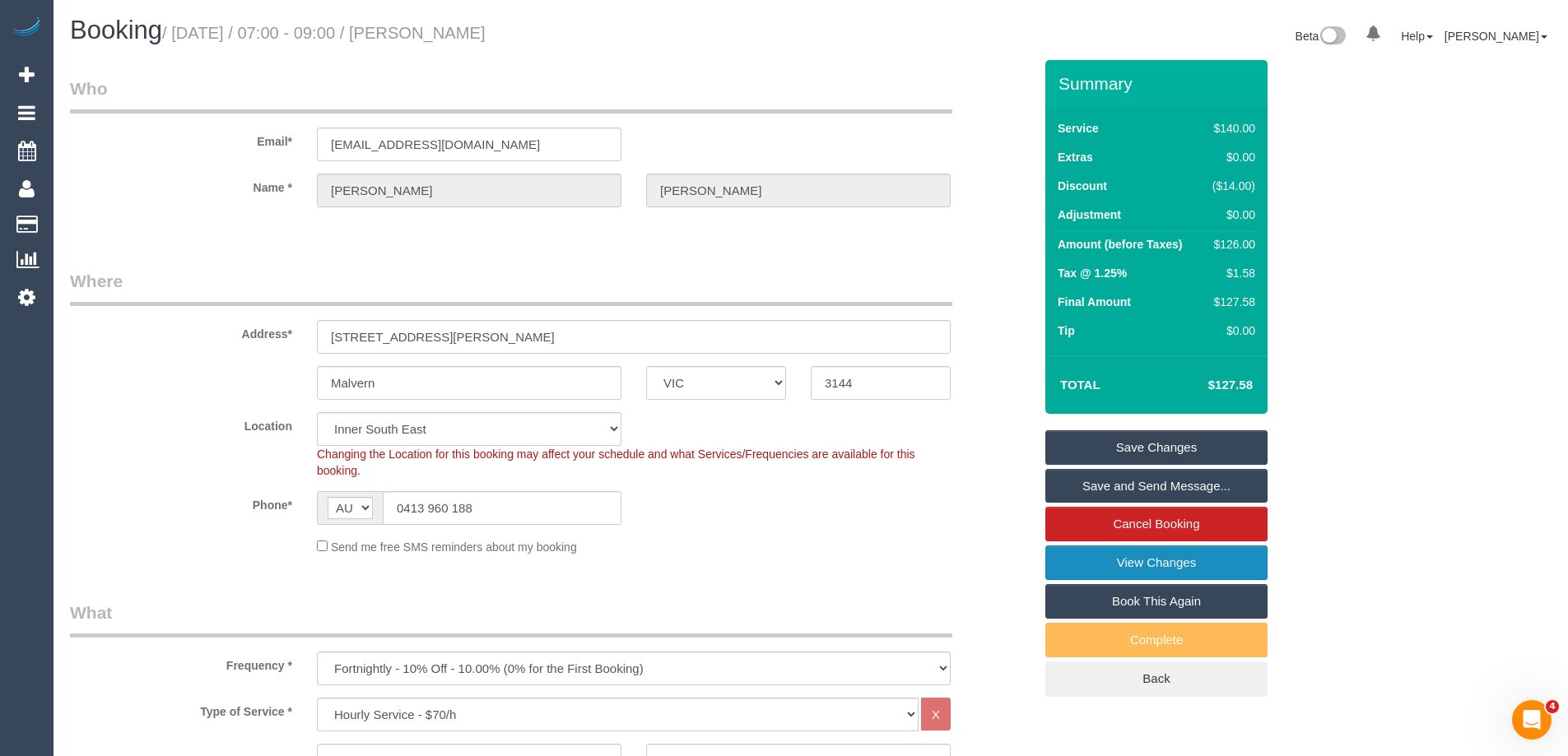
click at [1154, 568] on link "View Changes" at bounding box center [1156, 562] width 222 height 34
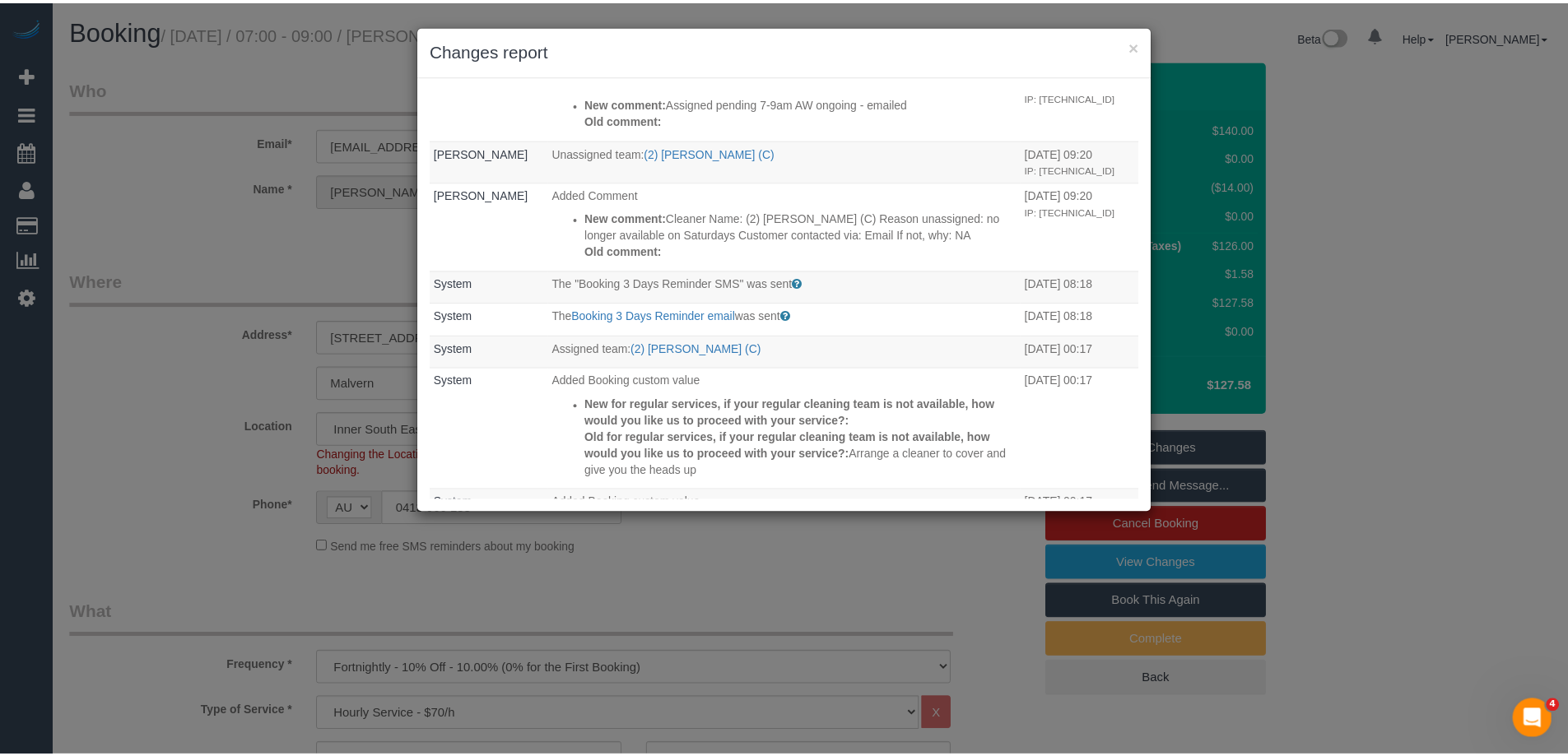
scroll to position [51, 0]
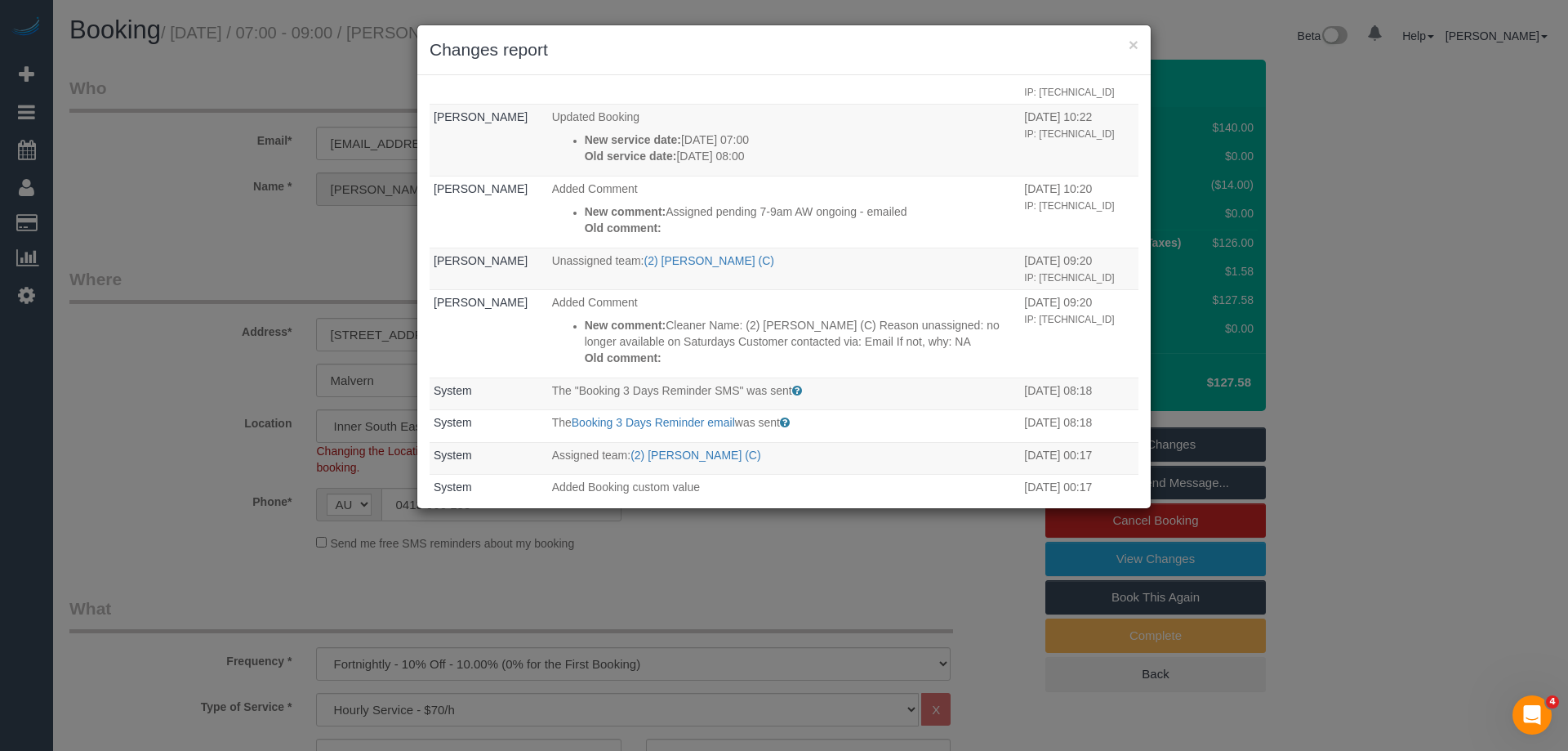
click at [889, 60] on h3 "Changes report" at bounding box center [784, 49] width 709 height 24
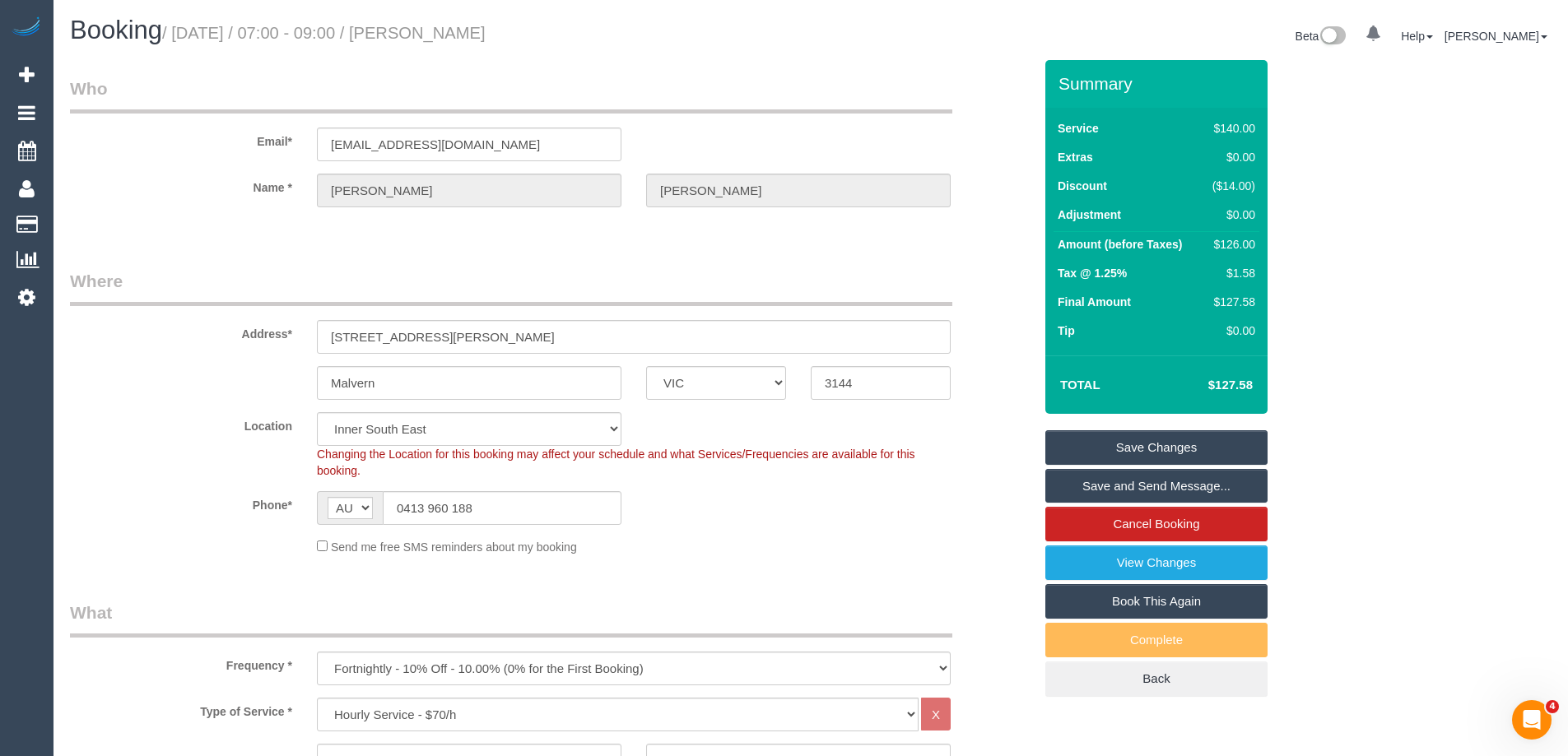
click at [281, 534] on sui-booking-location "Location Office City East (North) East (South) Inner East Inner North (East) In…" at bounding box center [551, 484] width 963 height 143
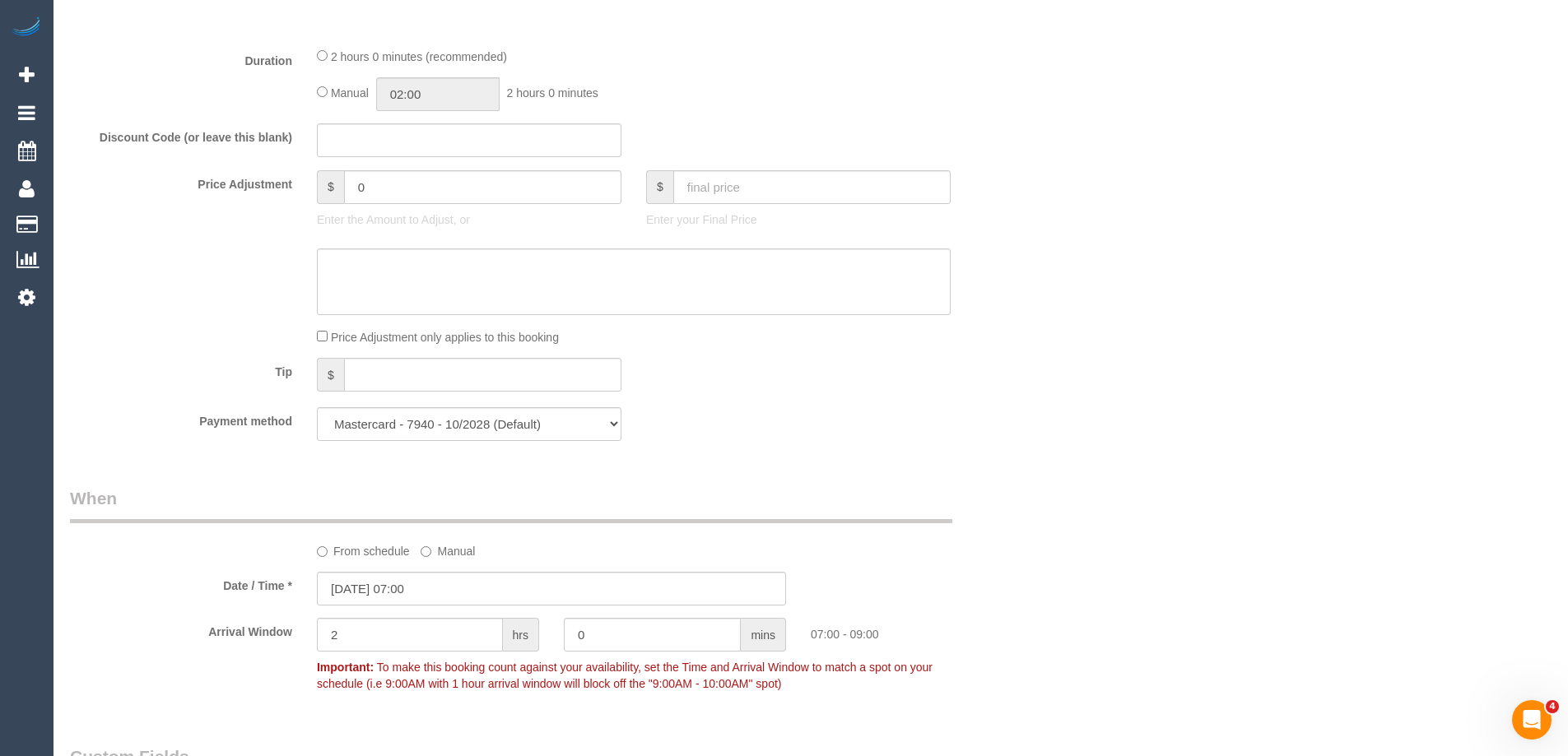
scroll to position [1481, 0]
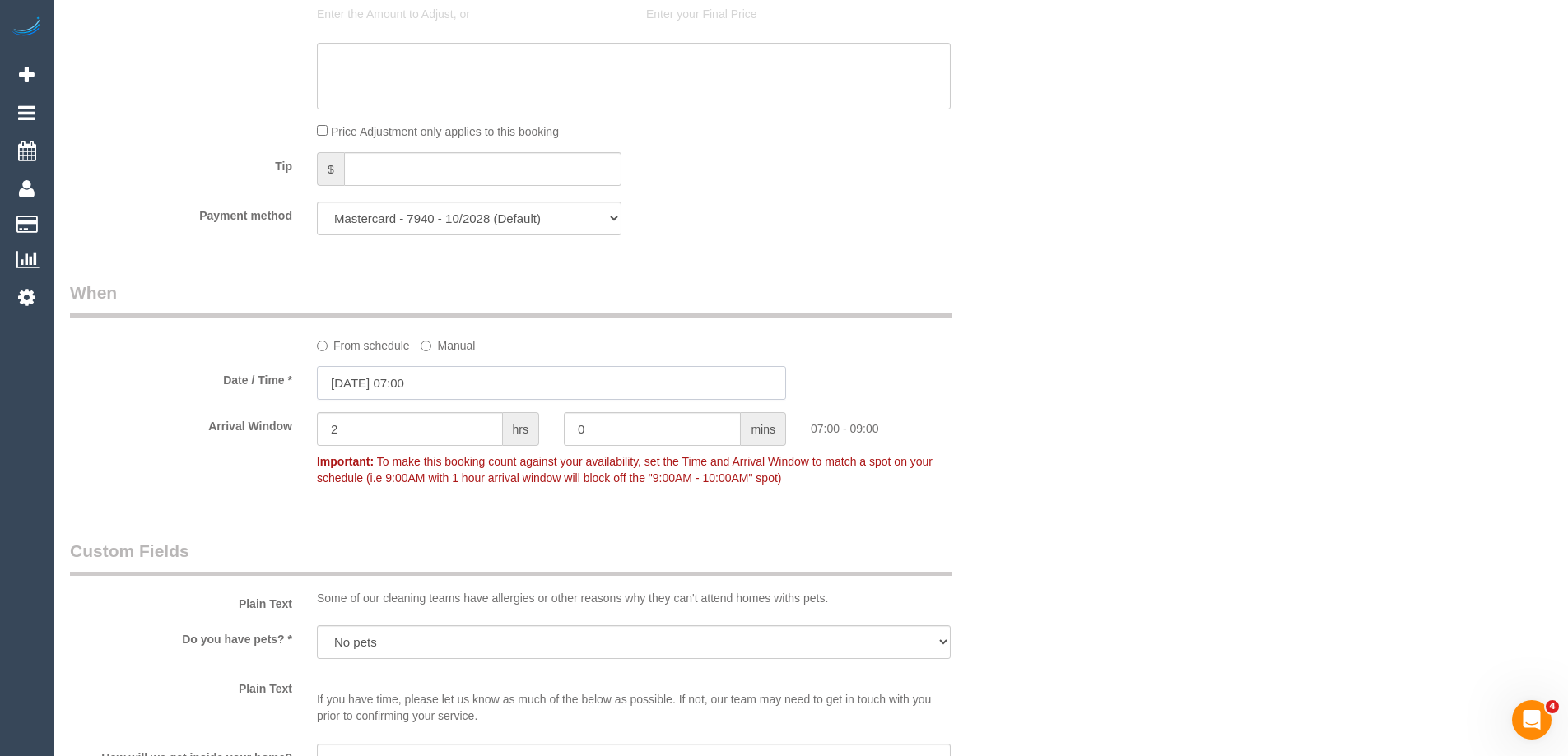
click at [441, 386] on input "06/09/2025 07:00" at bounding box center [551, 382] width 469 height 34
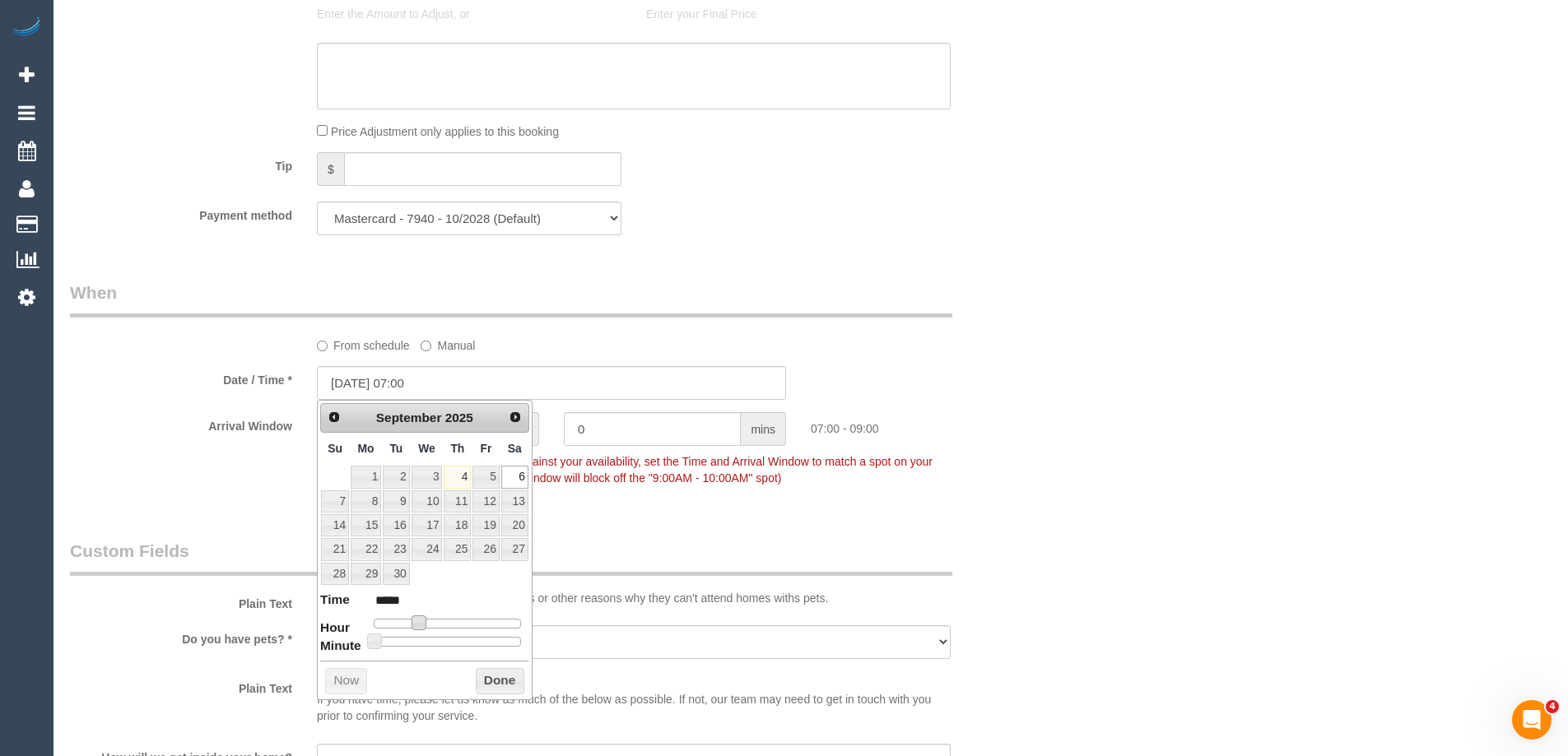
type input "06/09/2025 08:00"
type input "*****"
click at [428, 627] on span at bounding box center [424, 622] width 15 height 15
click at [487, 680] on button "Done" at bounding box center [500, 681] width 49 height 26
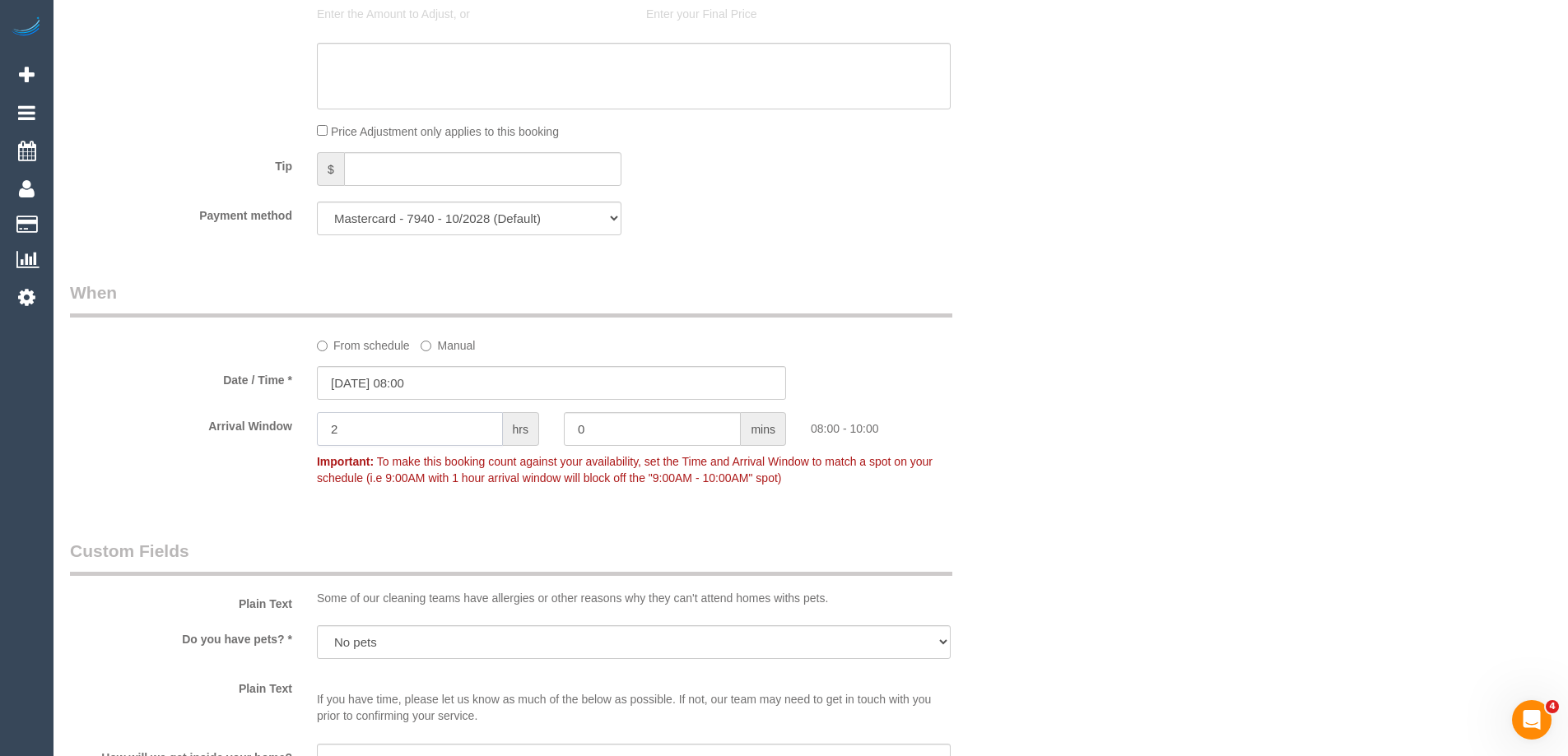
click at [420, 422] on input "2" at bounding box center [410, 429] width 186 height 34
type input "1"
click at [1100, 295] on div "Who Email* johnwfong2002@yahoo.com.au Name * John Fong Where Address* 8/11 Mayf…" at bounding box center [811, 284] width 1481 height 3410
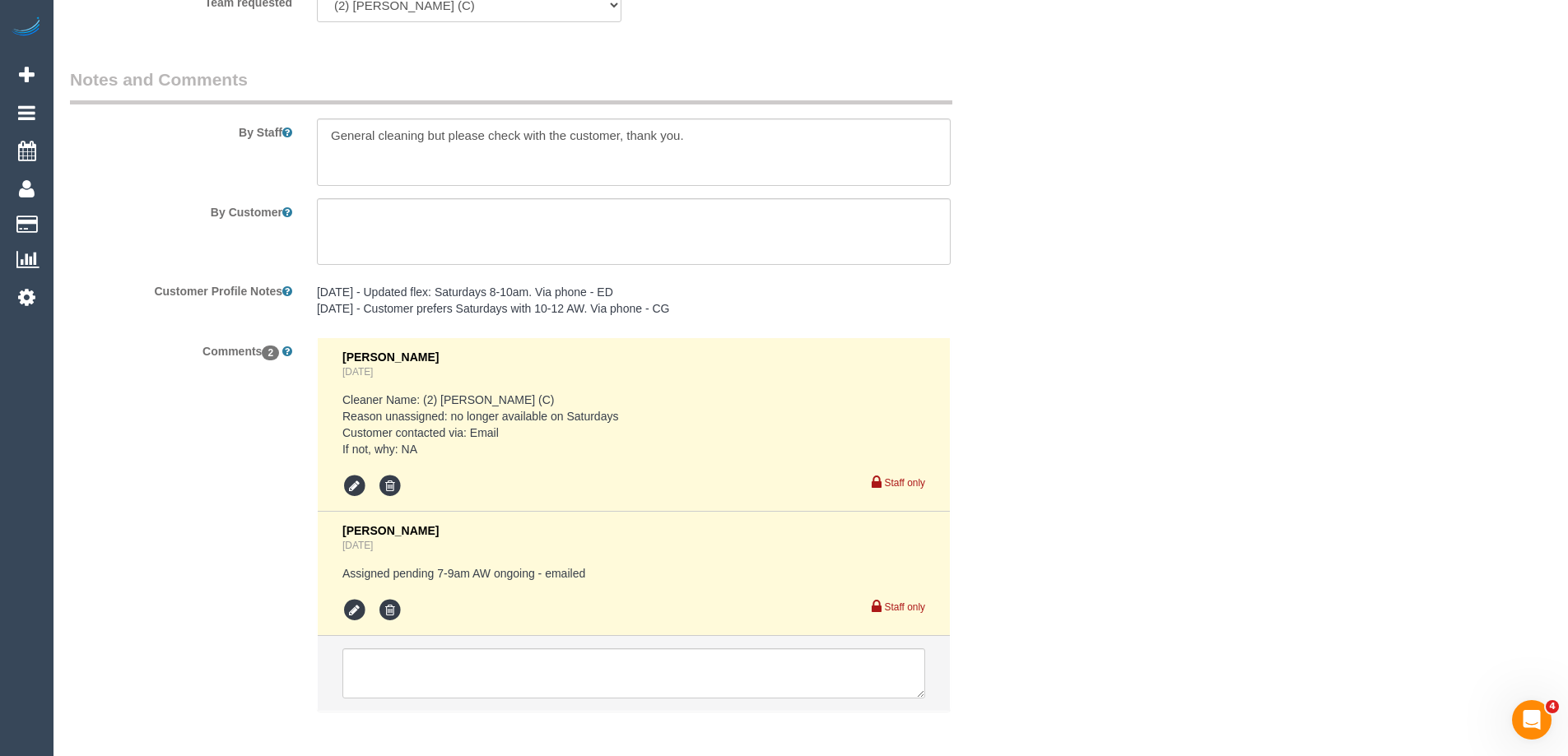
scroll to position [2771, 0]
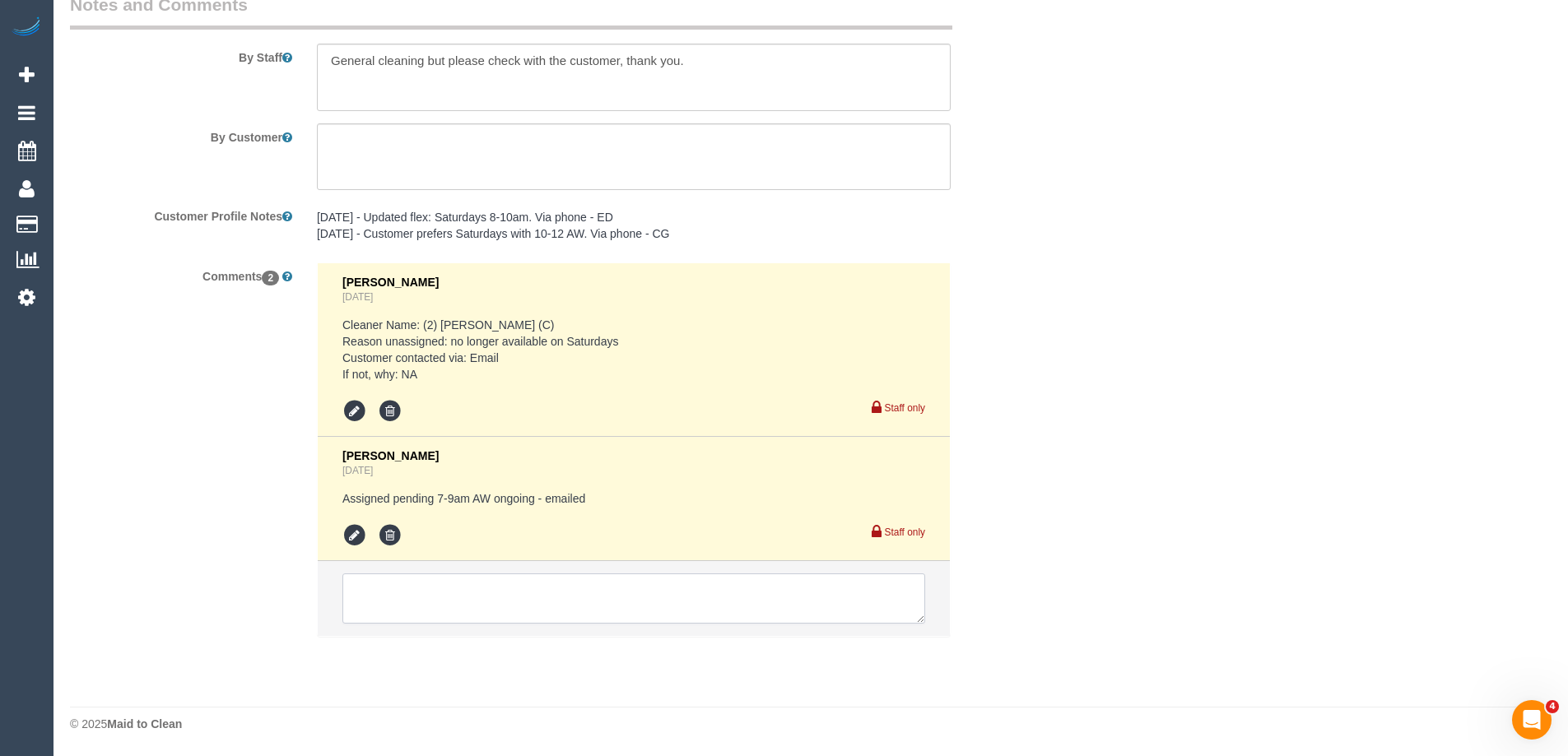
click at [378, 612] on textarea at bounding box center [633, 599] width 583 height 51
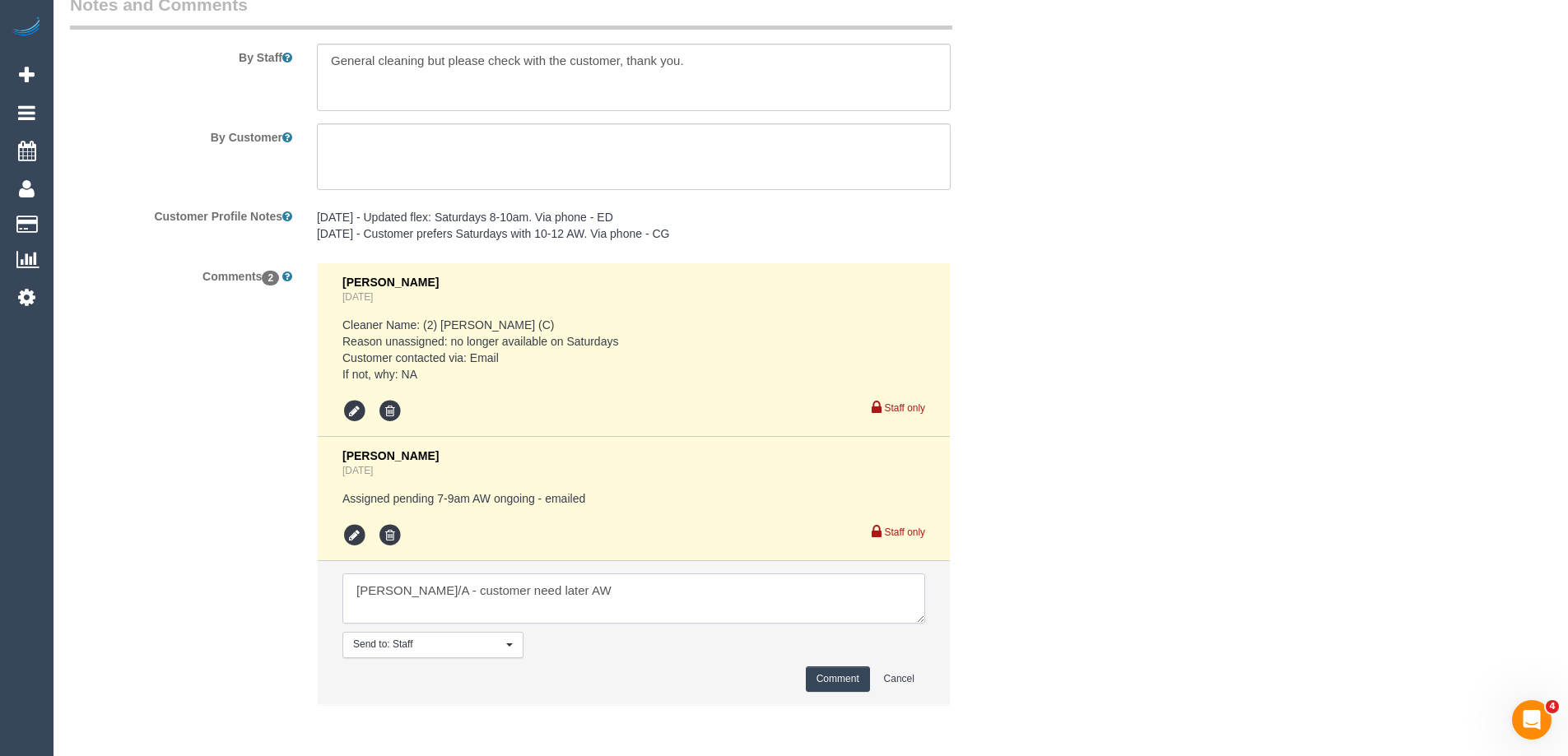
click at [628, 604] on textarea at bounding box center [633, 599] width 583 height 51
type textarea "Megan U/A - customer need later AW"
drag, startPoint x: 841, startPoint y: 680, endPoint x: 968, endPoint y: 592, distance: 154.5
click at [841, 679] on button "Comment" at bounding box center [838, 679] width 64 height 25
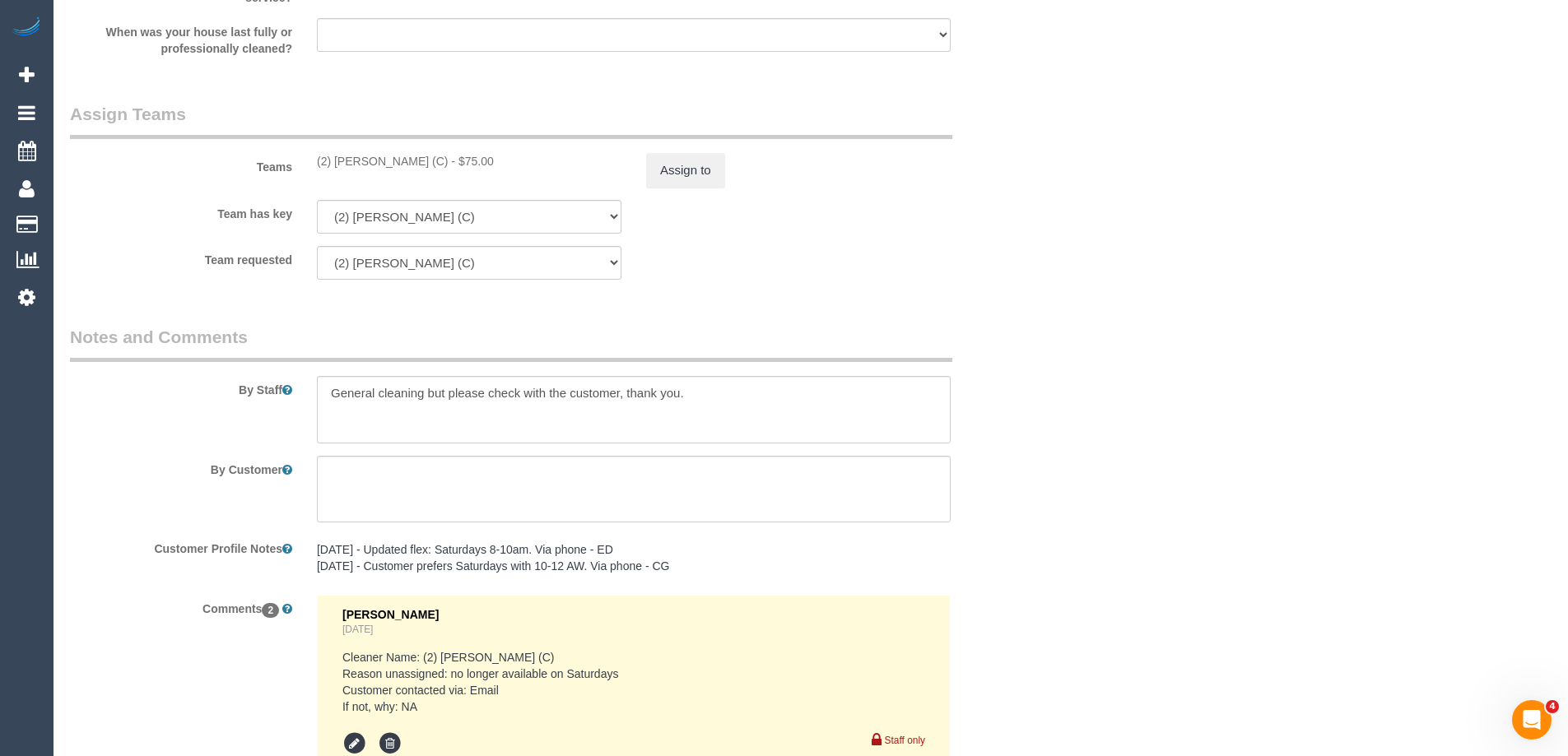
scroll to position [2360, 0]
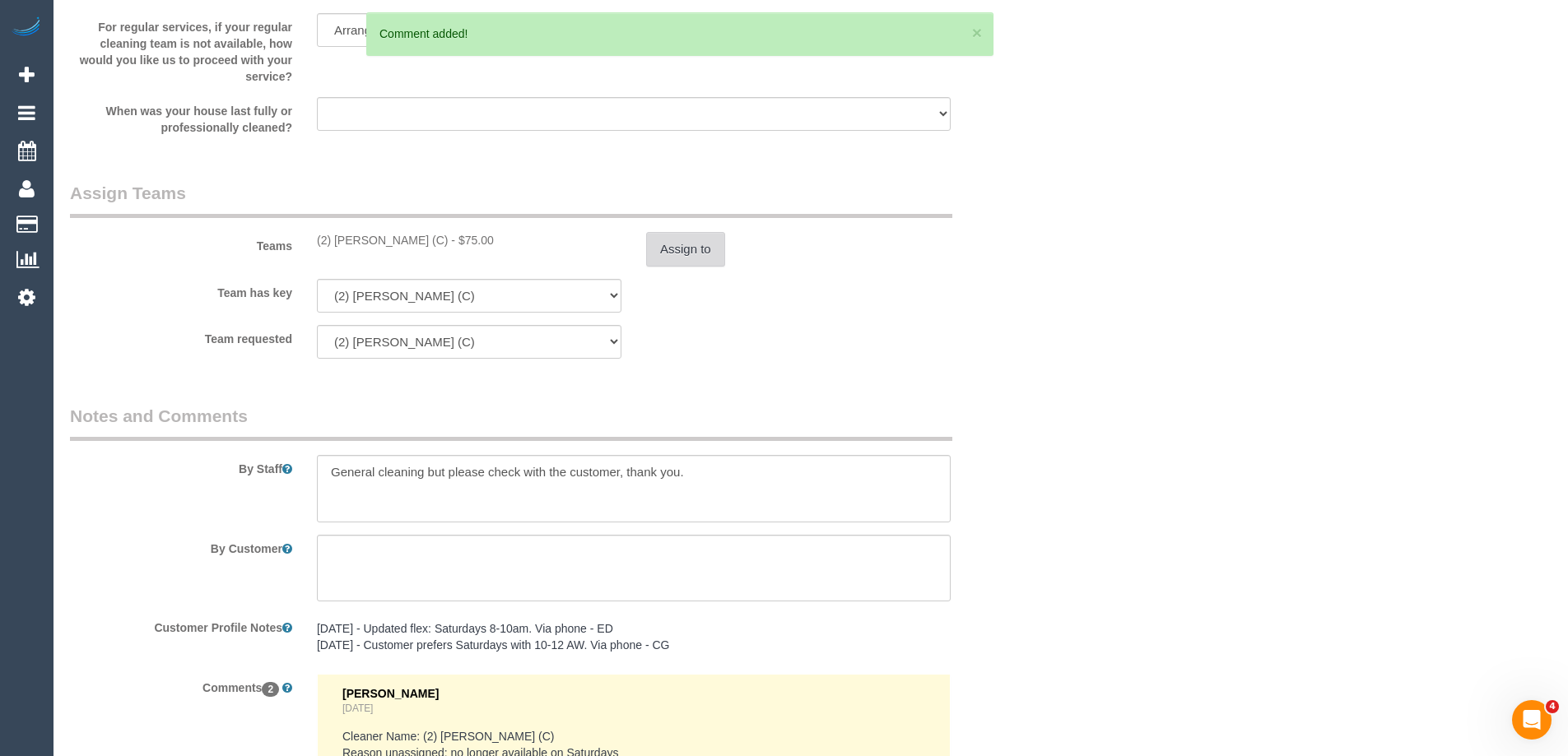
click at [687, 248] on button "Assign to" at bounding box center [685, 249] width 79 height 34
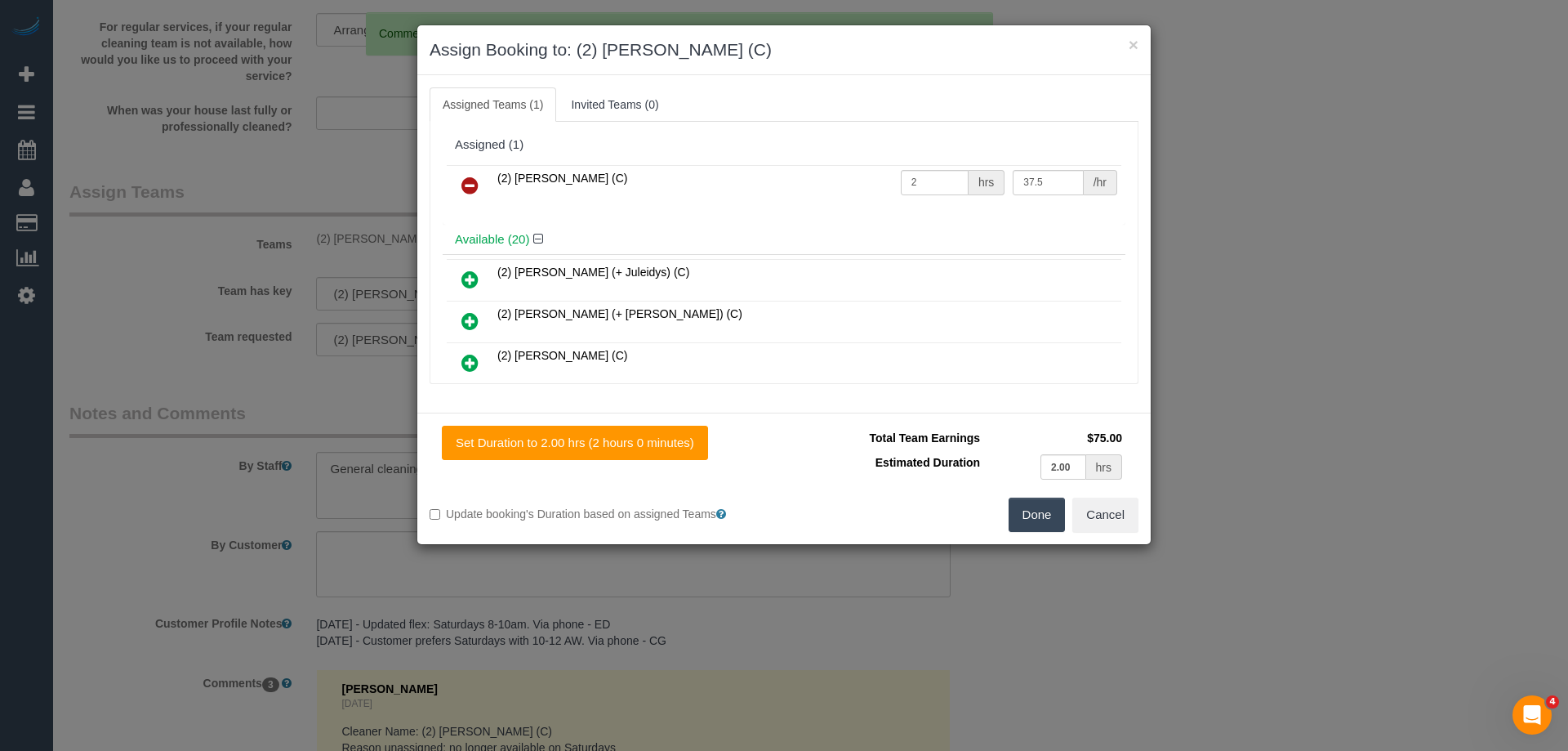
click at [468, 184] on icon at bounding box center [471, 185] width 17 height 19
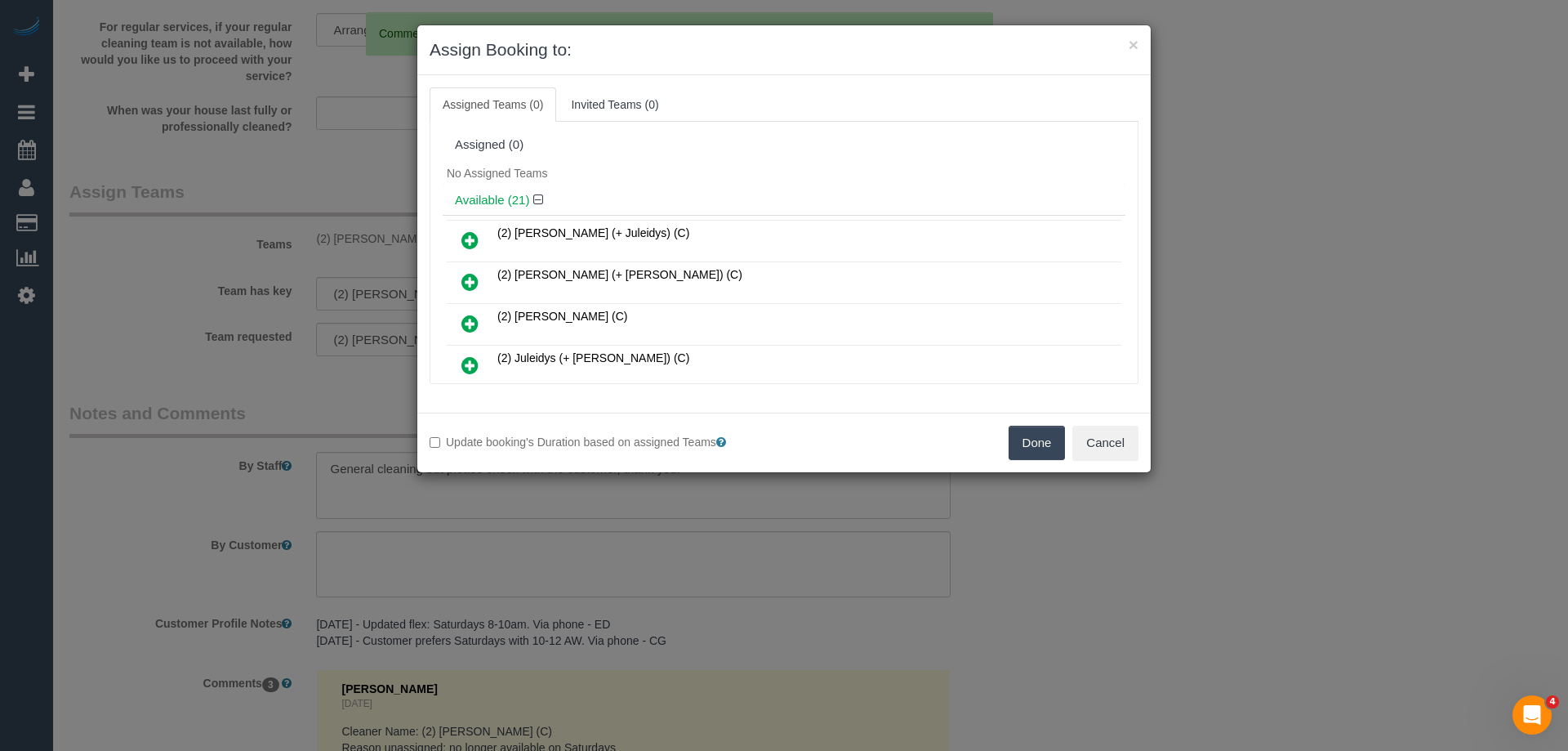
click at [476, 328] on icon at bounding box center [471, 324] width 17 height 19
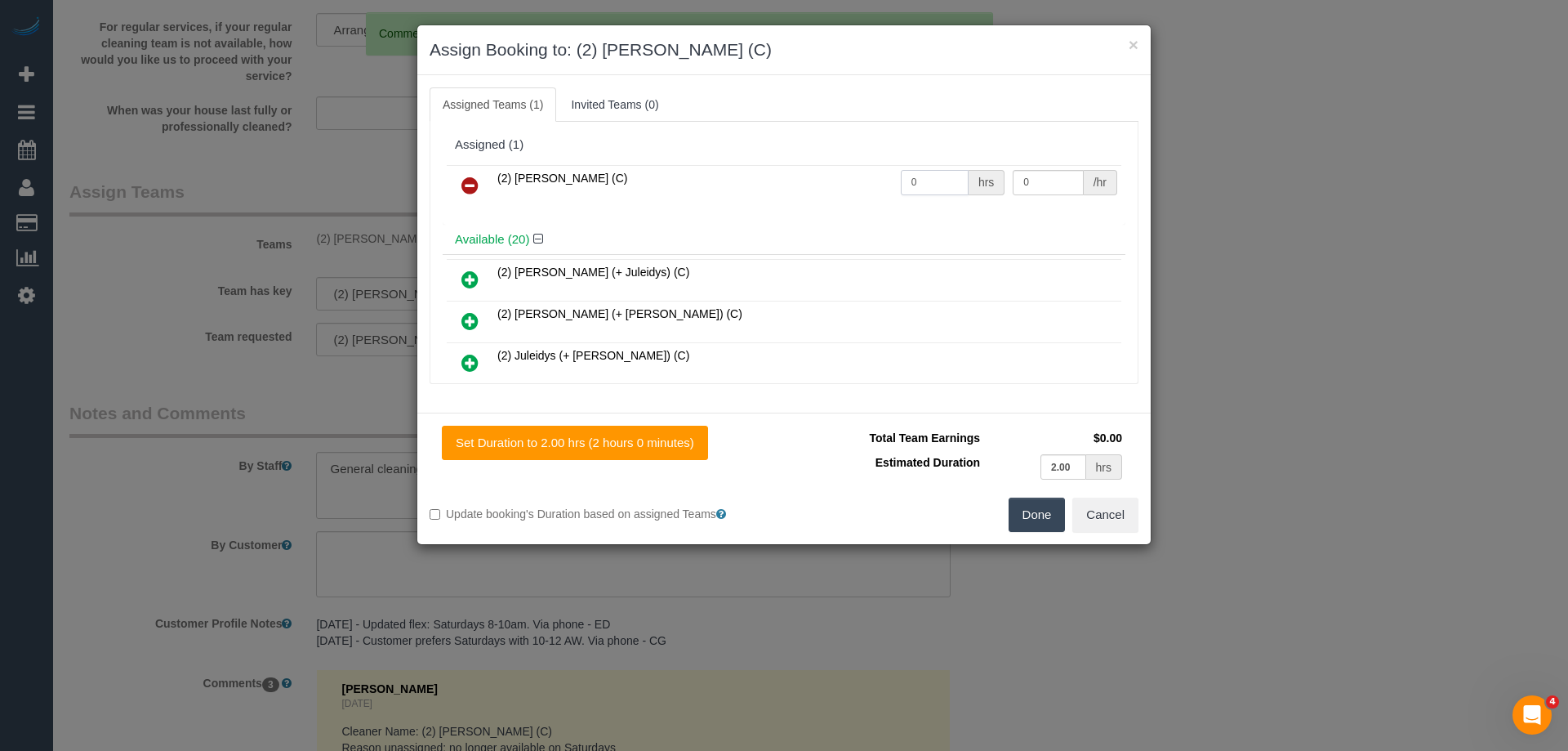
click at [918, 185] on input "0" at bounding box center [935, 182] width 68 height 25
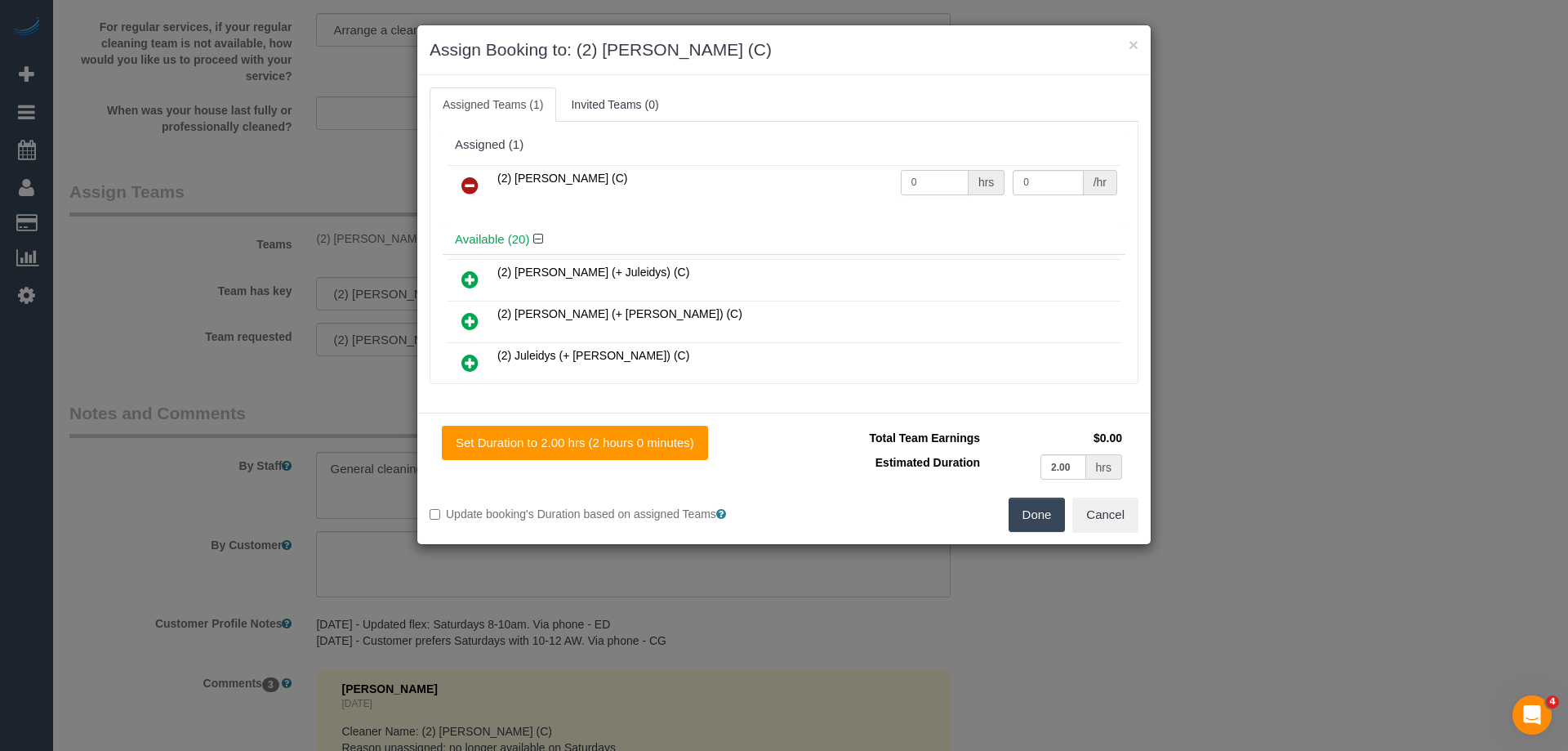
click at [918, 185] on input "0" at bounding box center [935, 182] width 68 height 25
type input "2"
click at [1059, 178] on input "0" at bounding box center [1048, 182] width 71 height 25
type input "37.5"
click at [1044, 514] on button "Done" at bounding box center [1037, 515] width 57 height 34
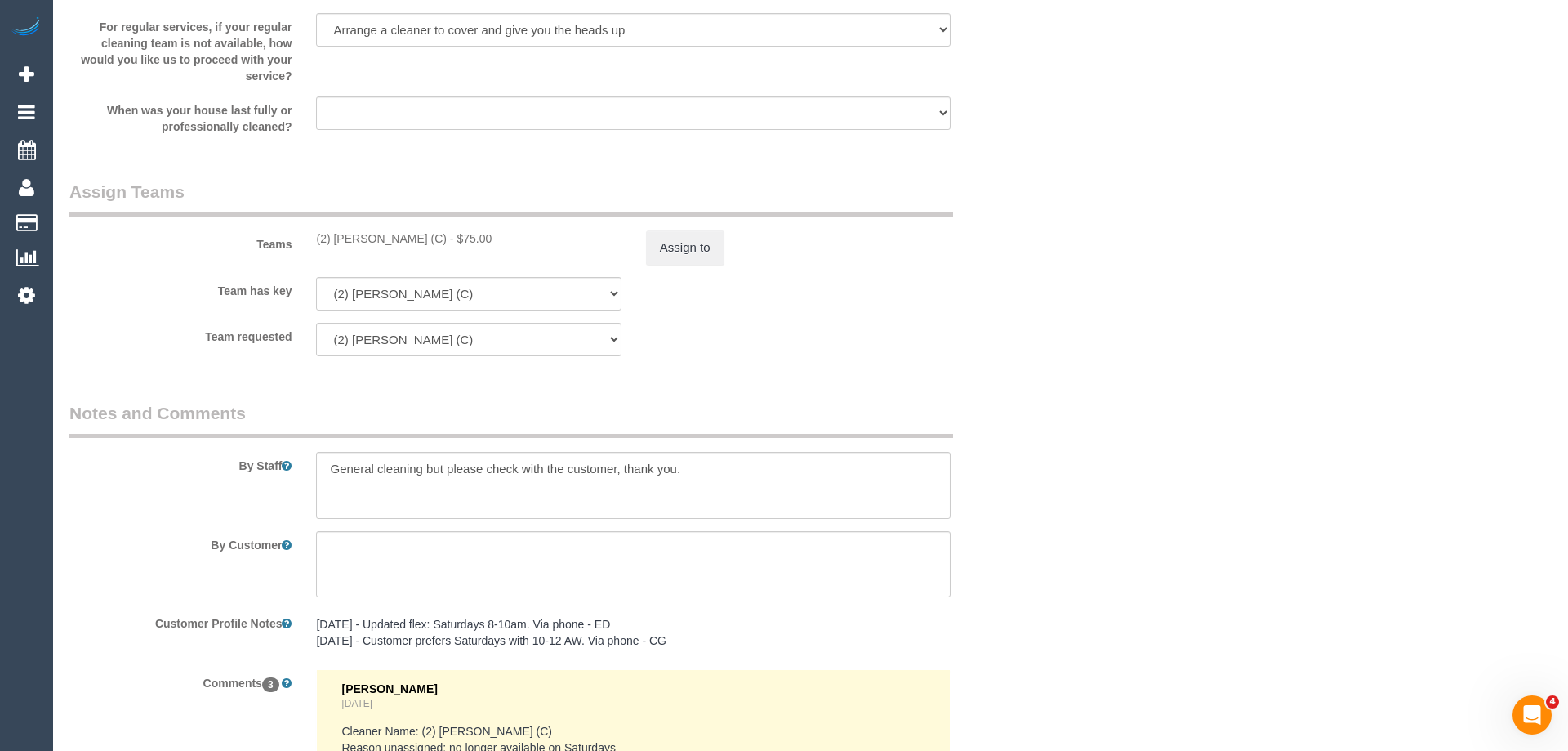
click at [1044, 514] on div "× Assign Booking to: (2) Joshua Russell (C) Assigned Teams (1) Invited Teams (0…" at bounding box center [784, 375] width 1568 height 751
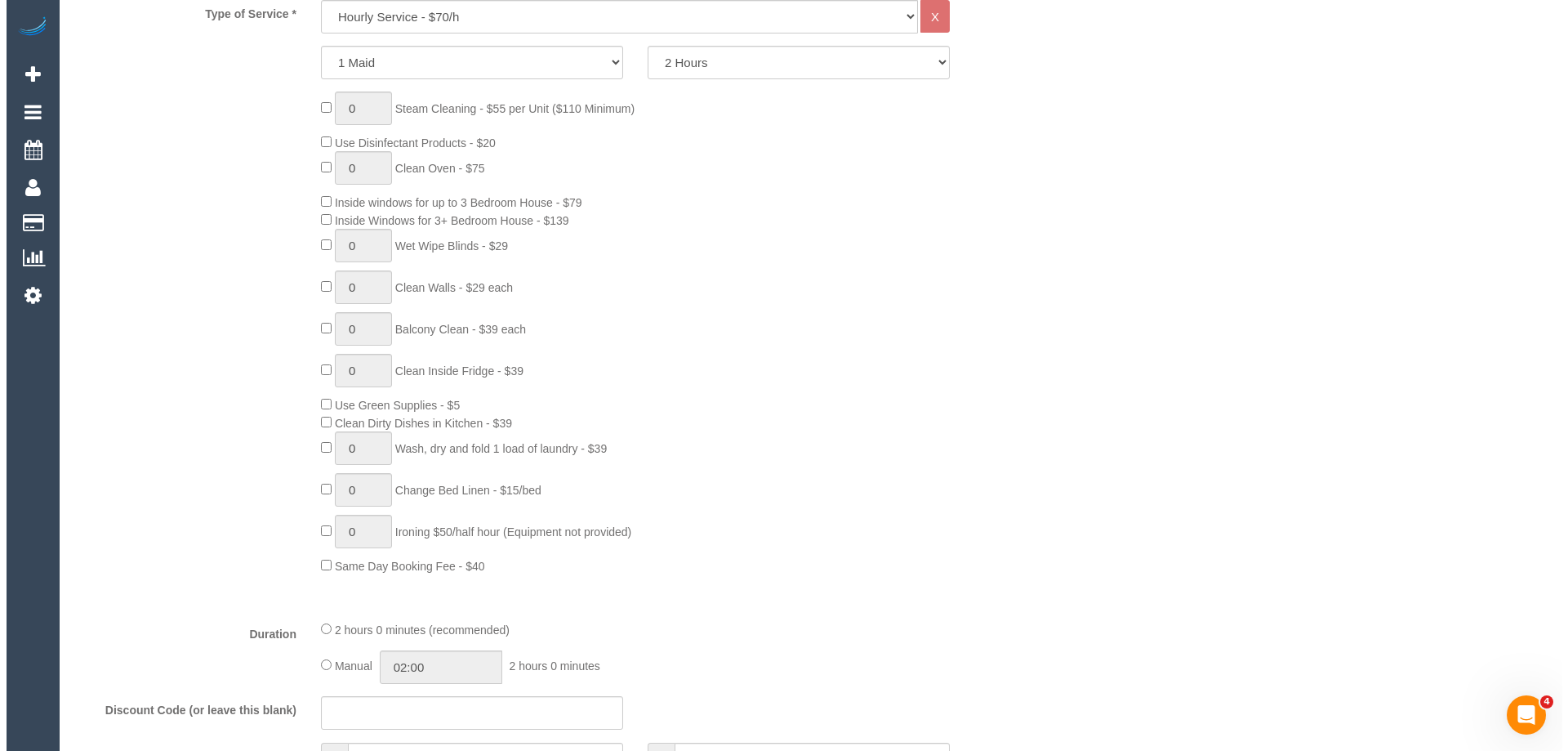
scroll to position [379, 0]
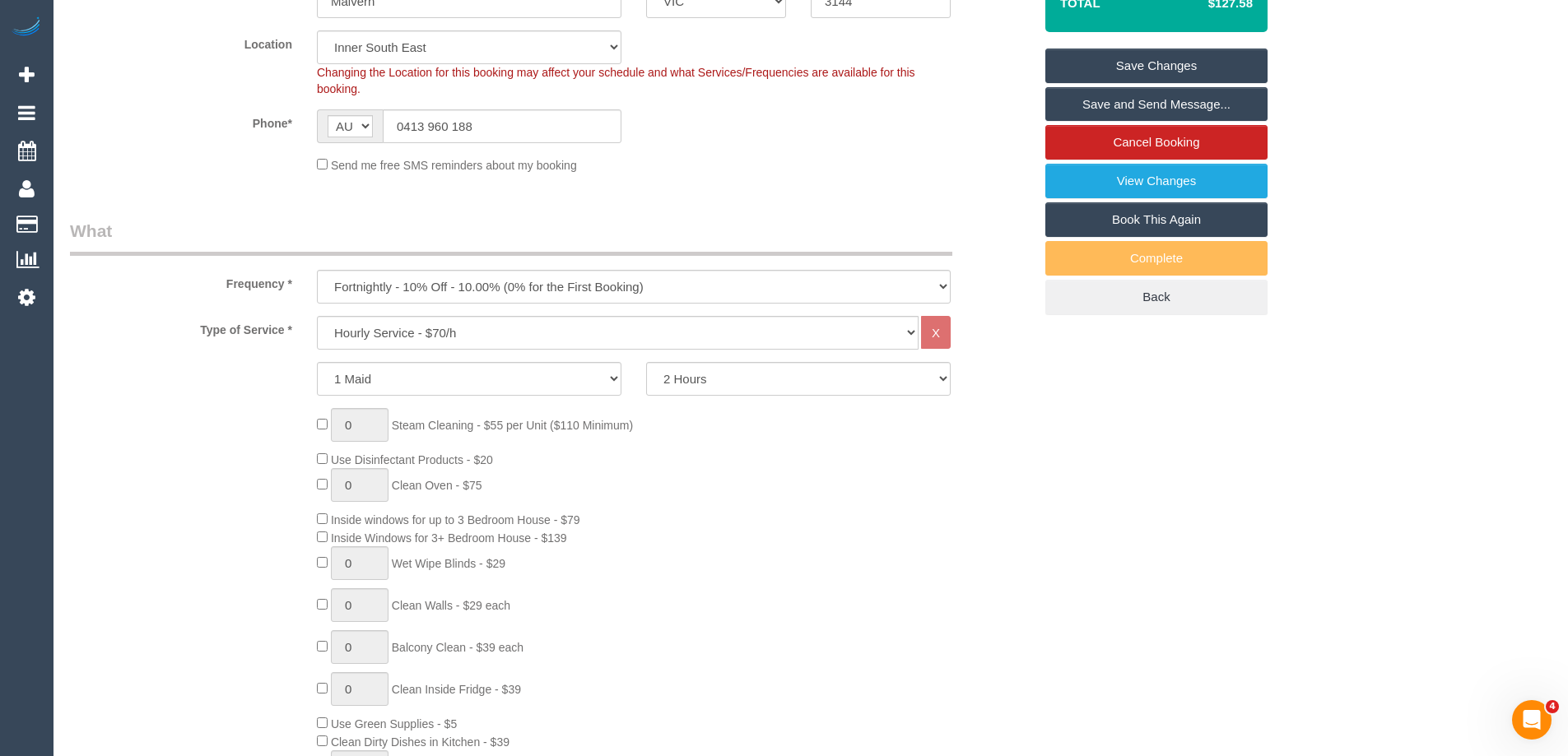
click at [1222, 102] on link "Save and Send Message..." at bounding box center [1156, 103] width 222 height 34
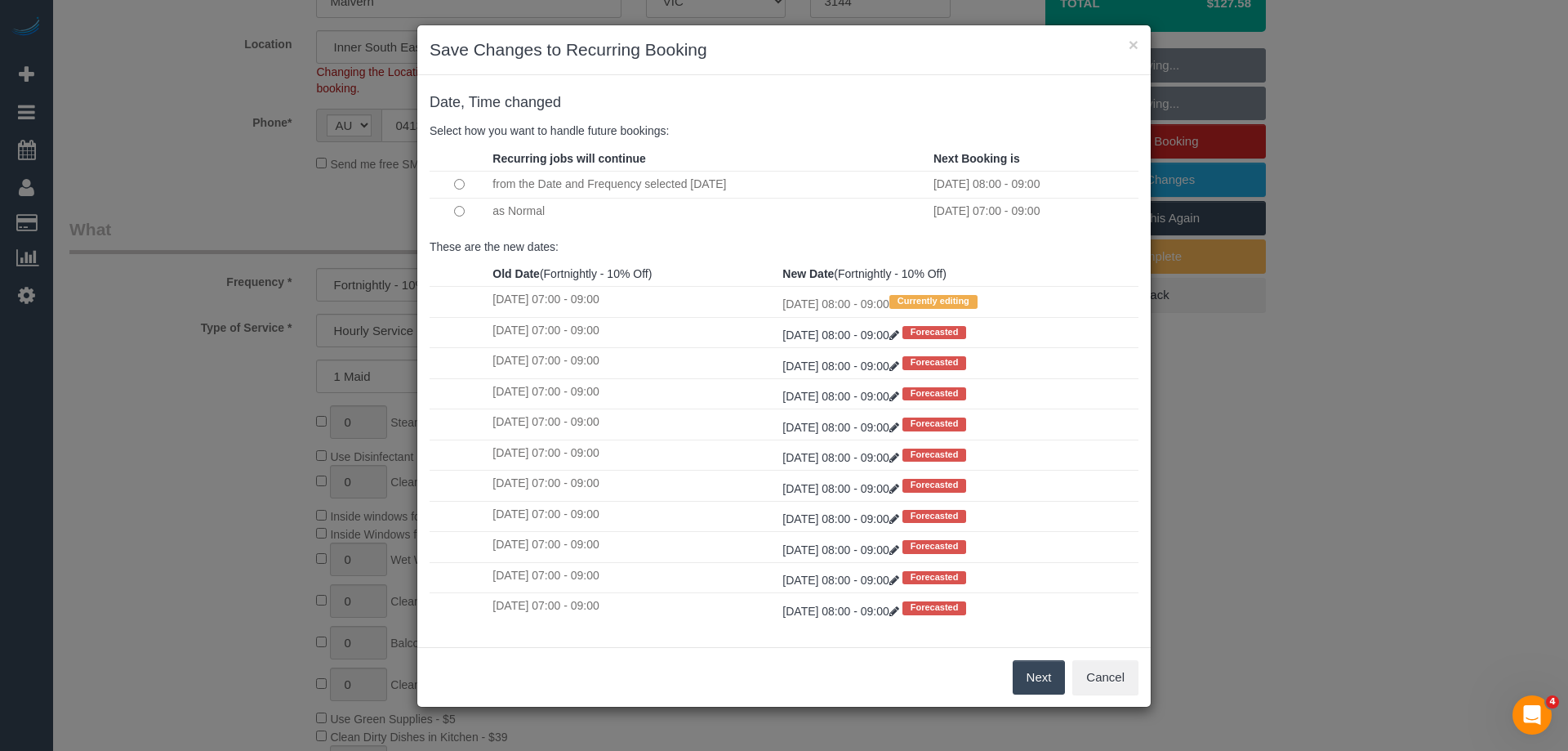
click at [1042, 684] on button "Next" at bounding box center [1039, 676] width 53 height 34
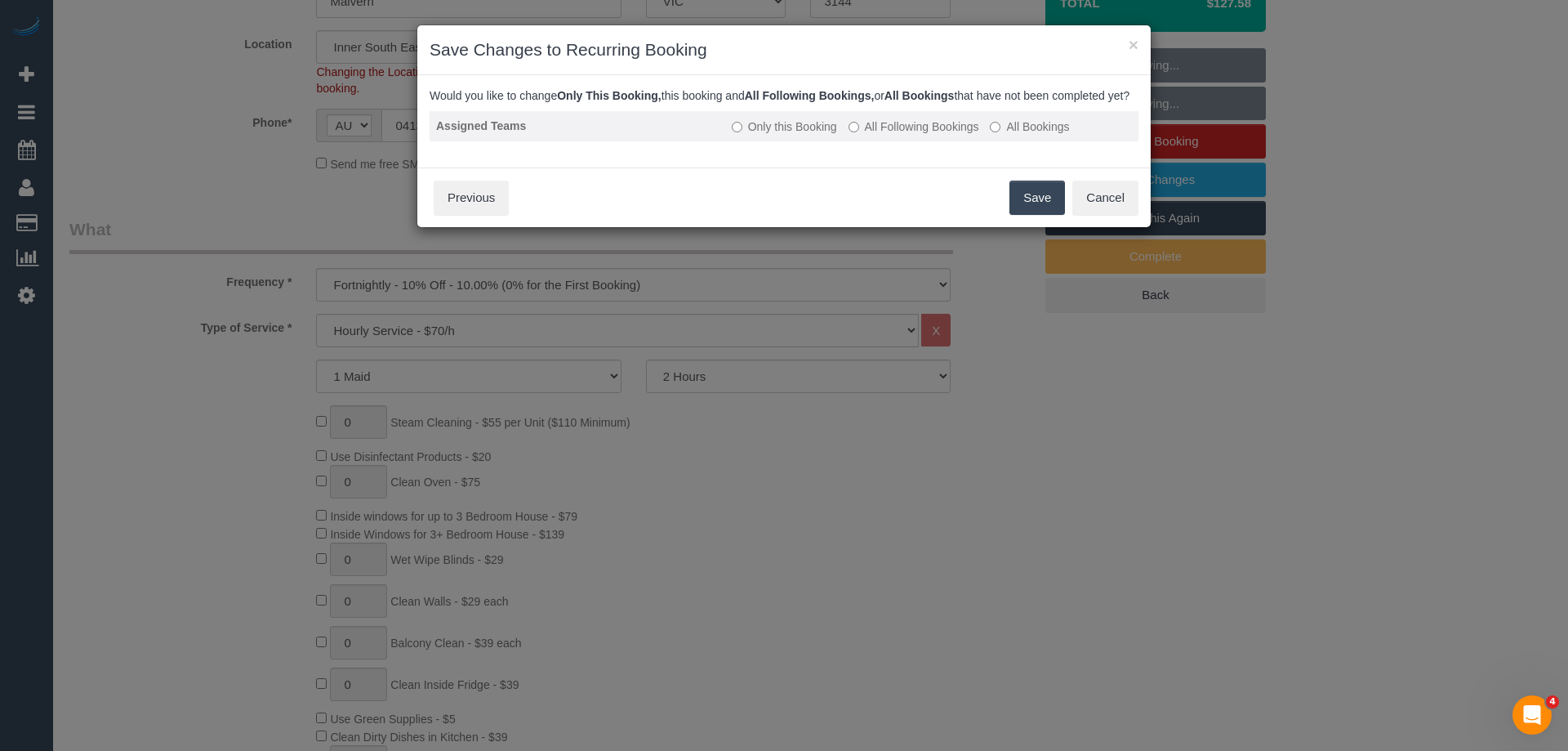
click at [932, 135] on label "All Following Bookings" at bounding box center [913, 126] width 131 height 16
click at [1035, 215] on button "Save" at bounding box center [1036, 197] width 55 height 34
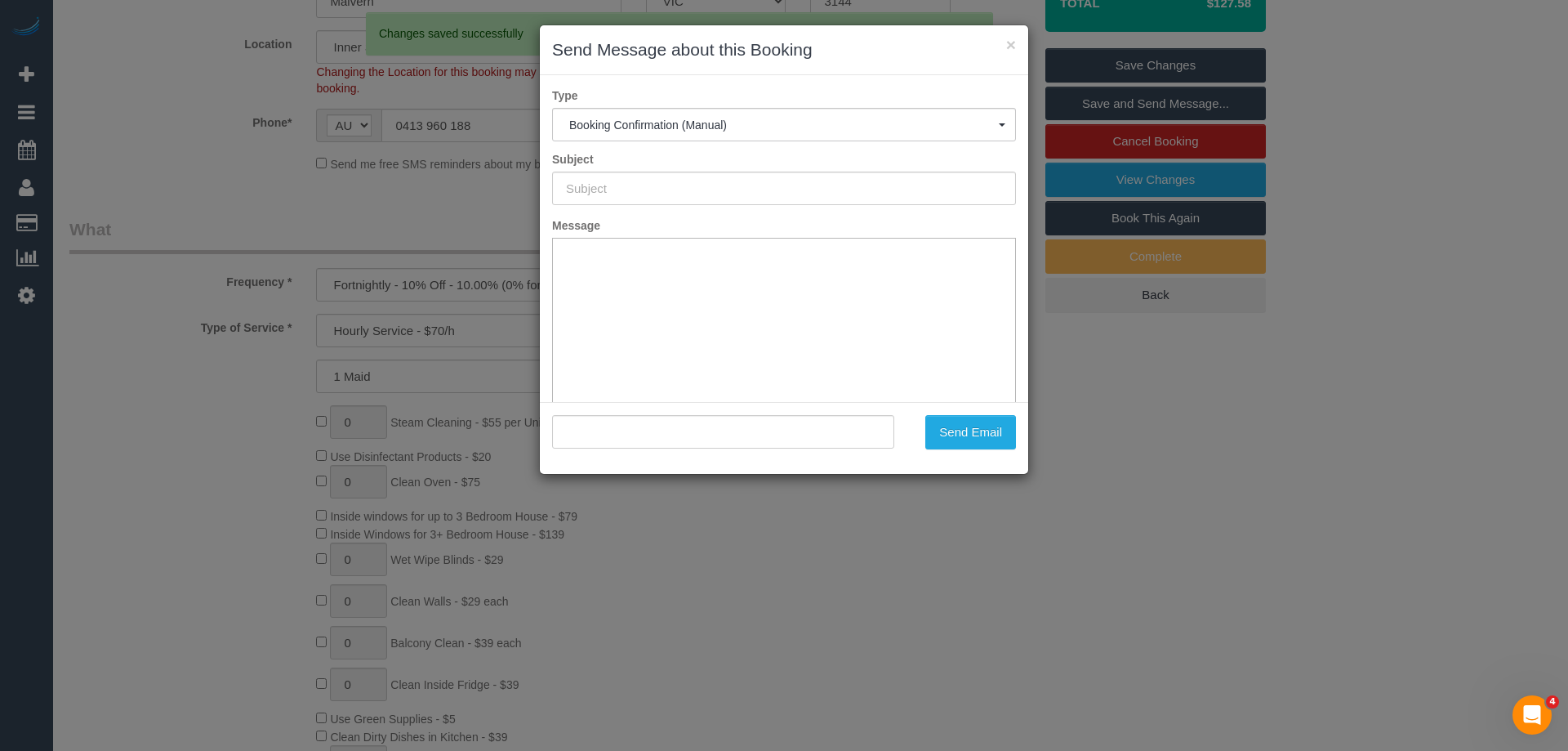
type input "Booking Confirmed"
type input ""John Fong" <johnwfong2002@yahoo.com.au>"
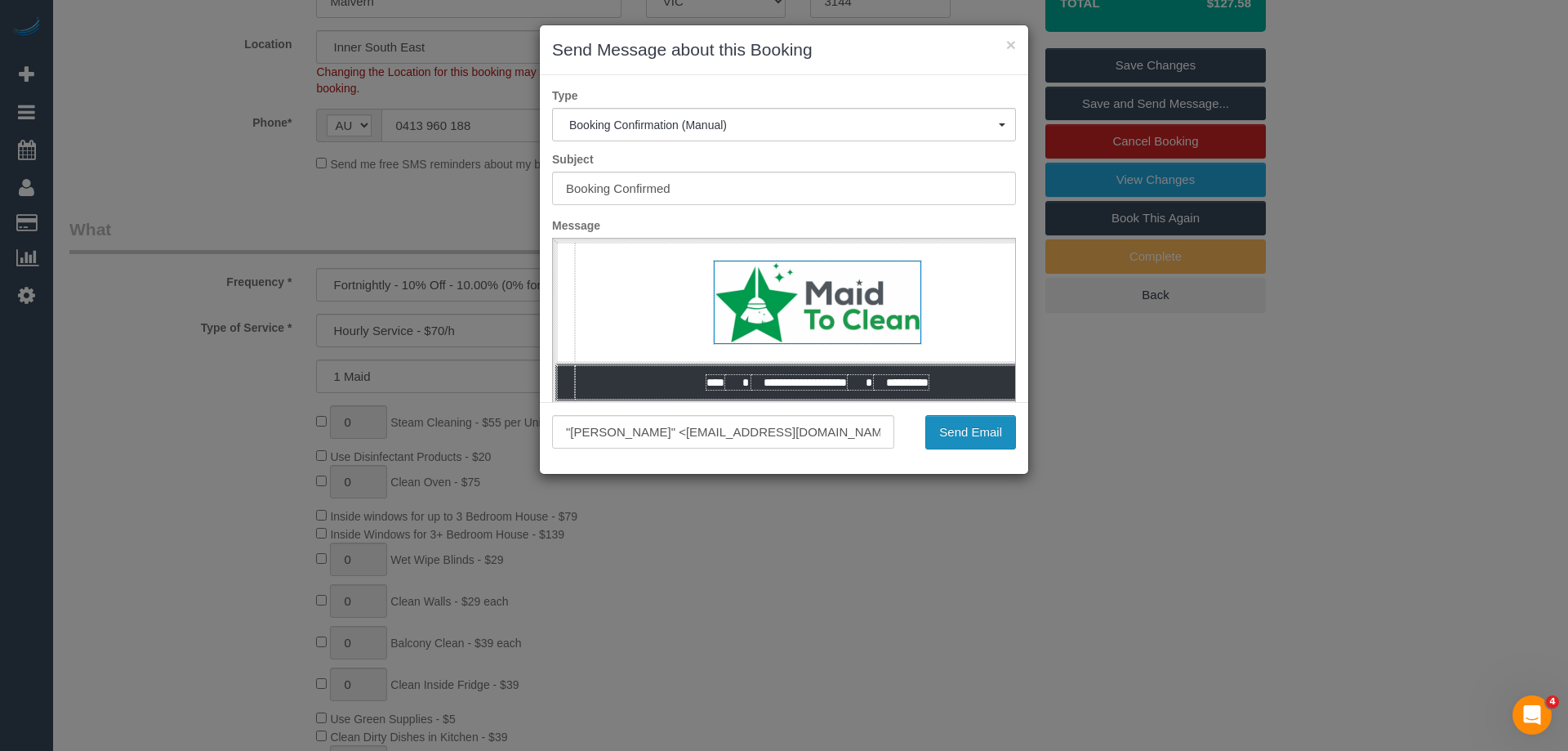
click at [976, 432] on button "Send Email" at bounding box center [971, 431] width 91 height 34
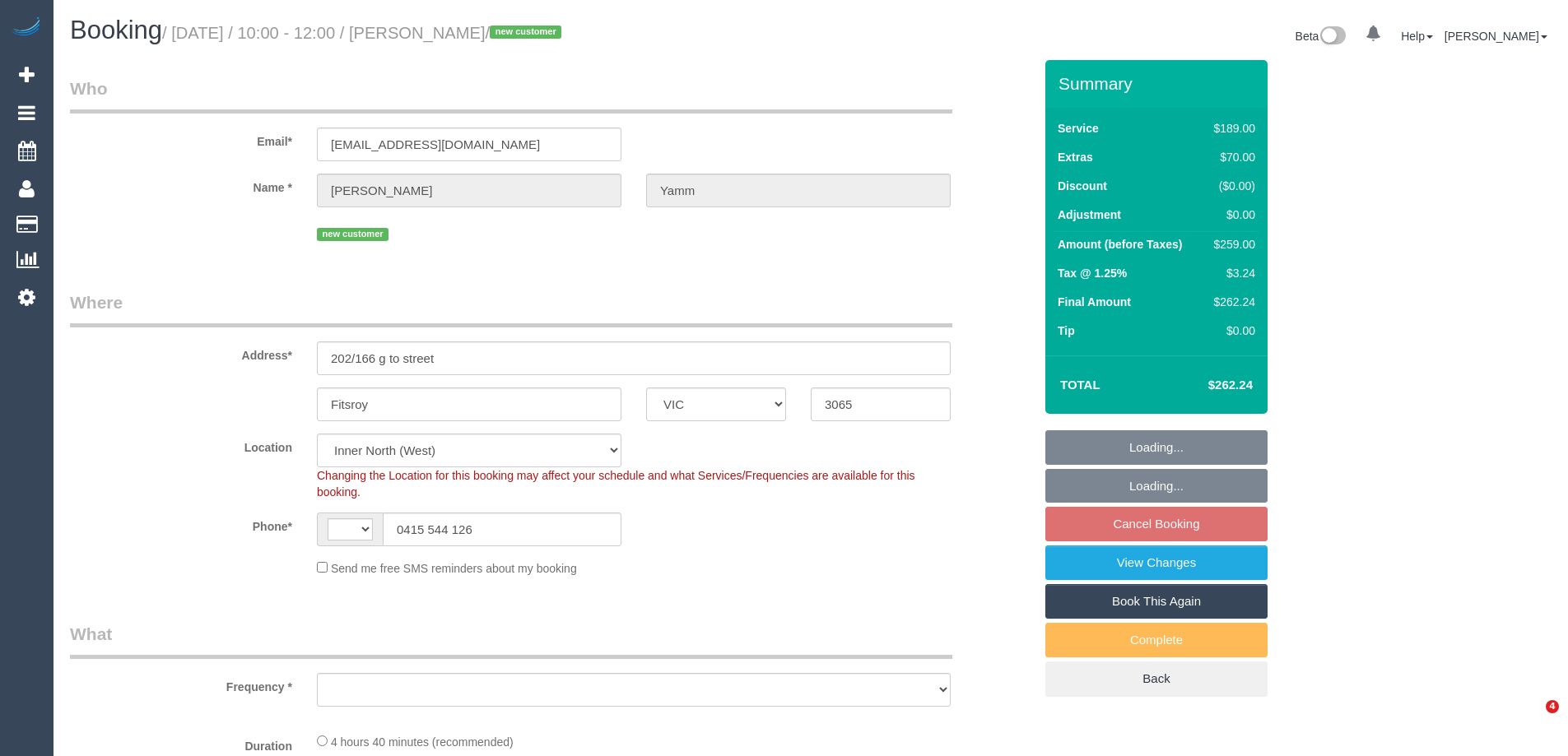
select select "VIC"
select select "number:28"
select select "number:14"
select select "number:18"
select select "string:AU"
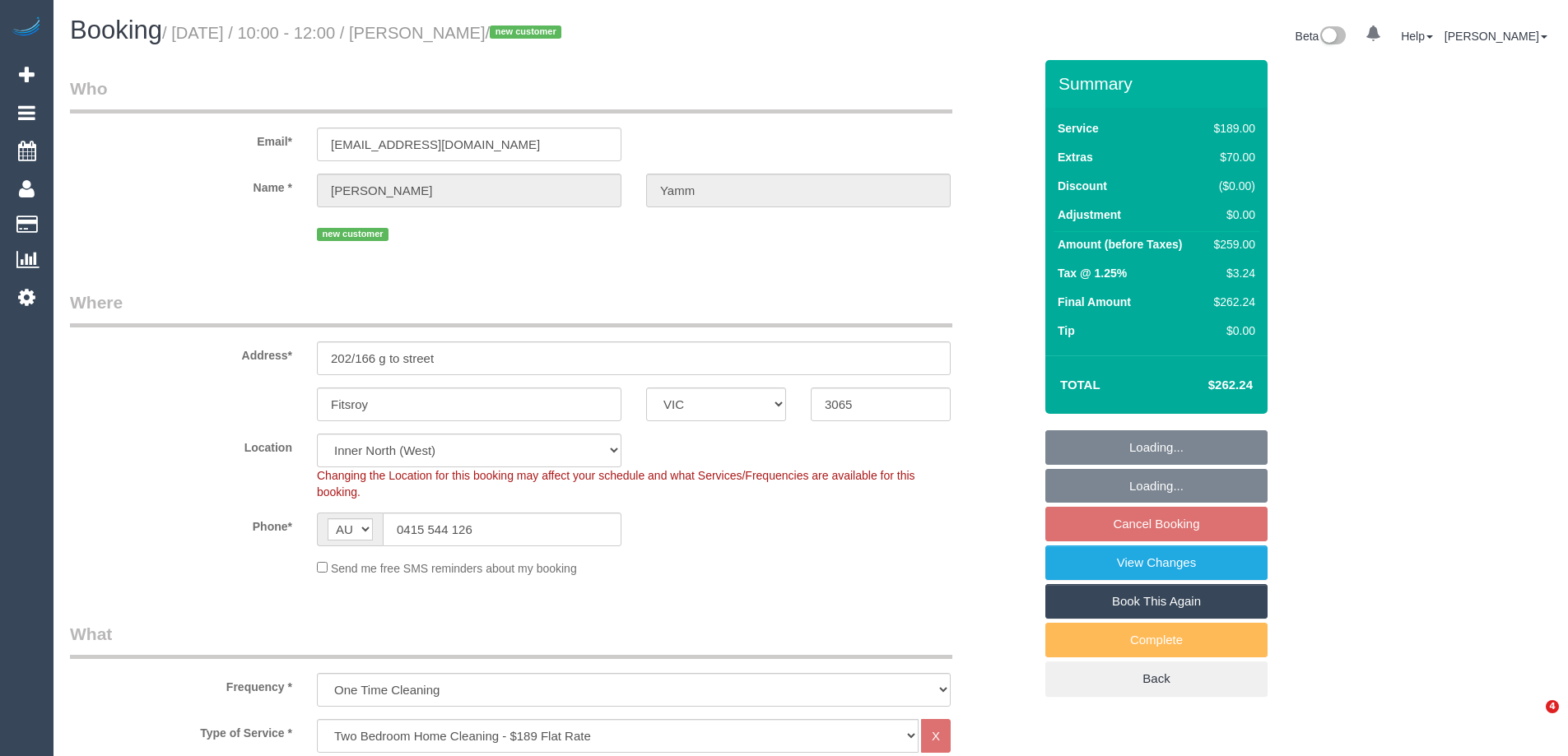
select select "object:1641"
select select "string:stripe-pm_1S3SLz2GScqysDRVp1CTs5gx"
select select "object:1646"
select select "spot1"
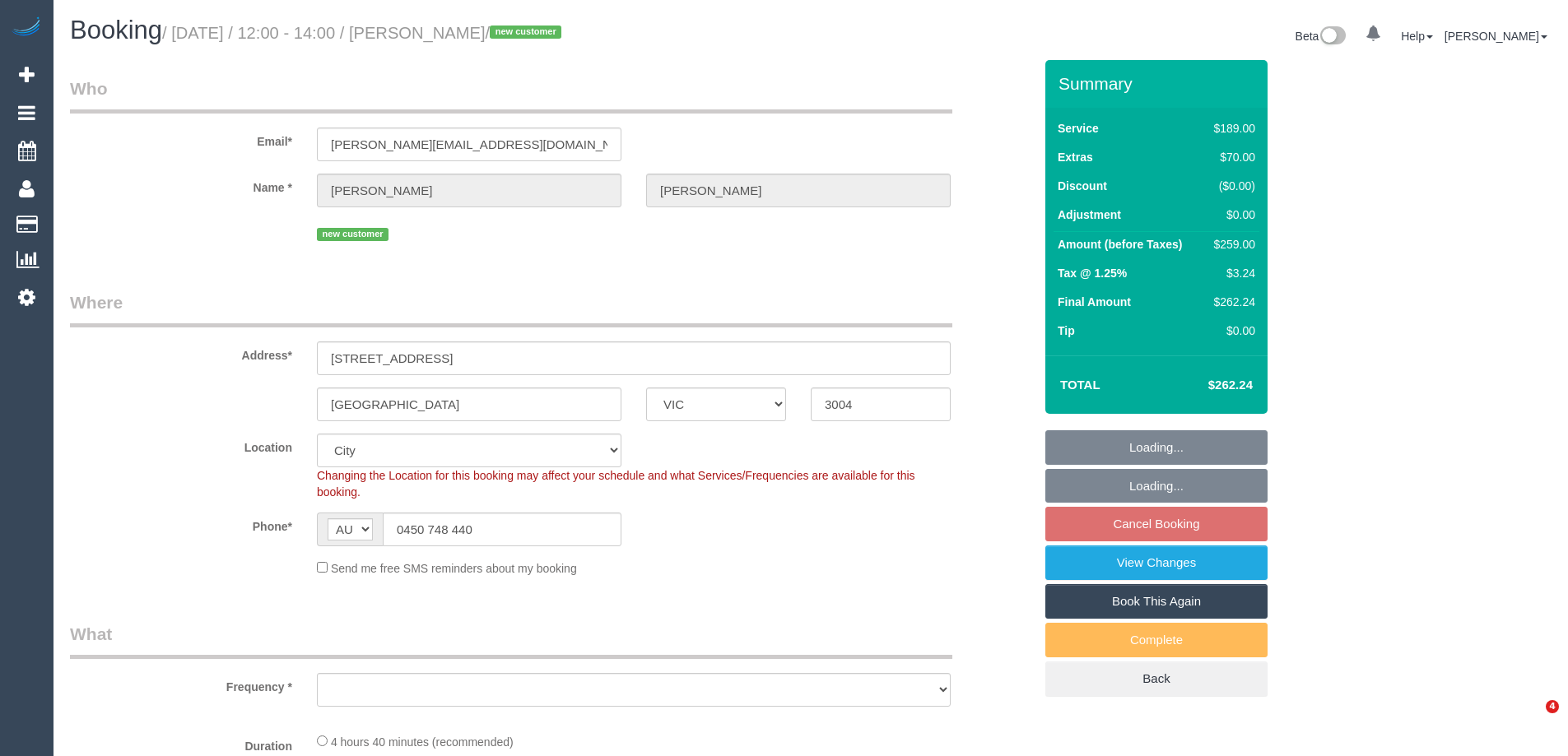
select select "VIC"
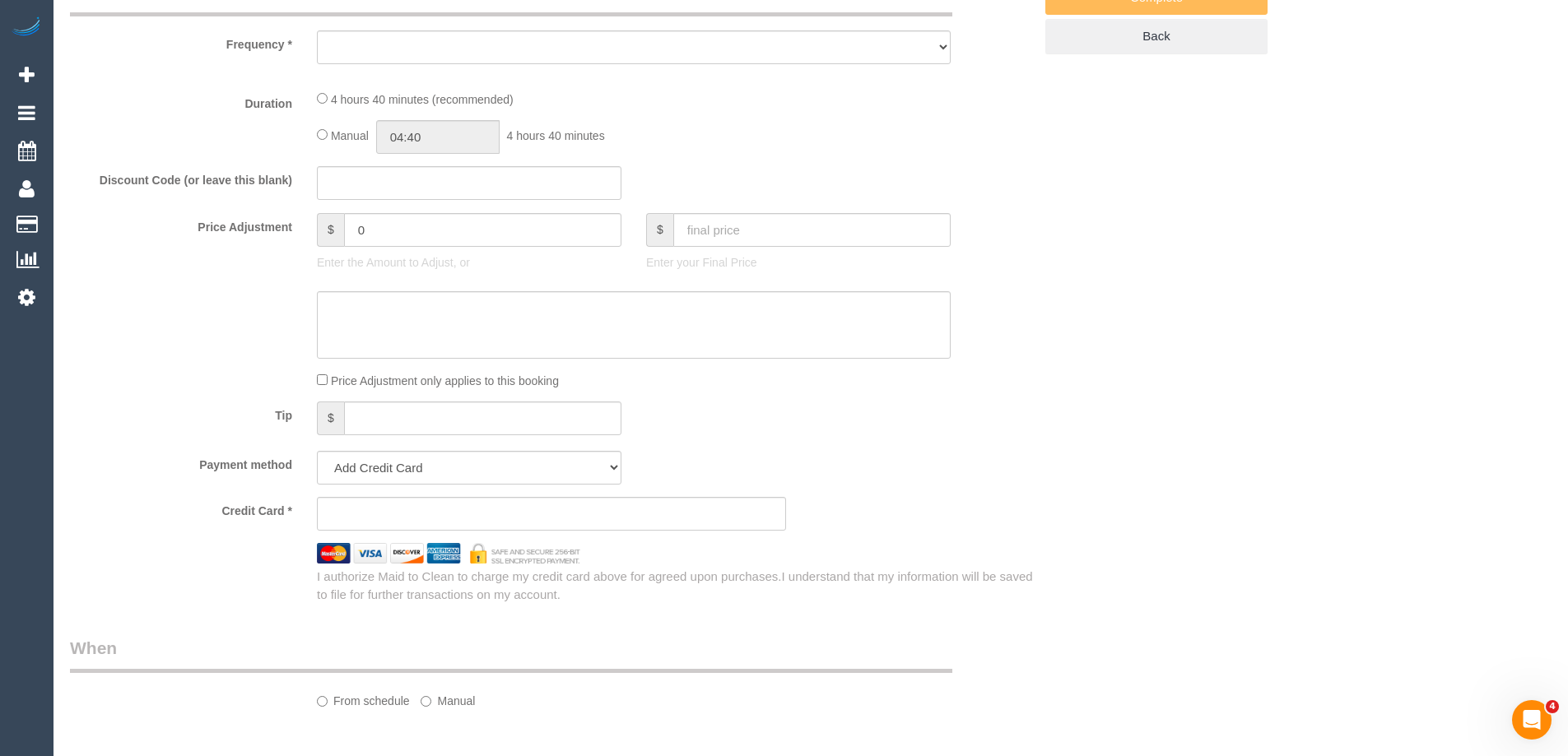
scroll to position [1568, 0]
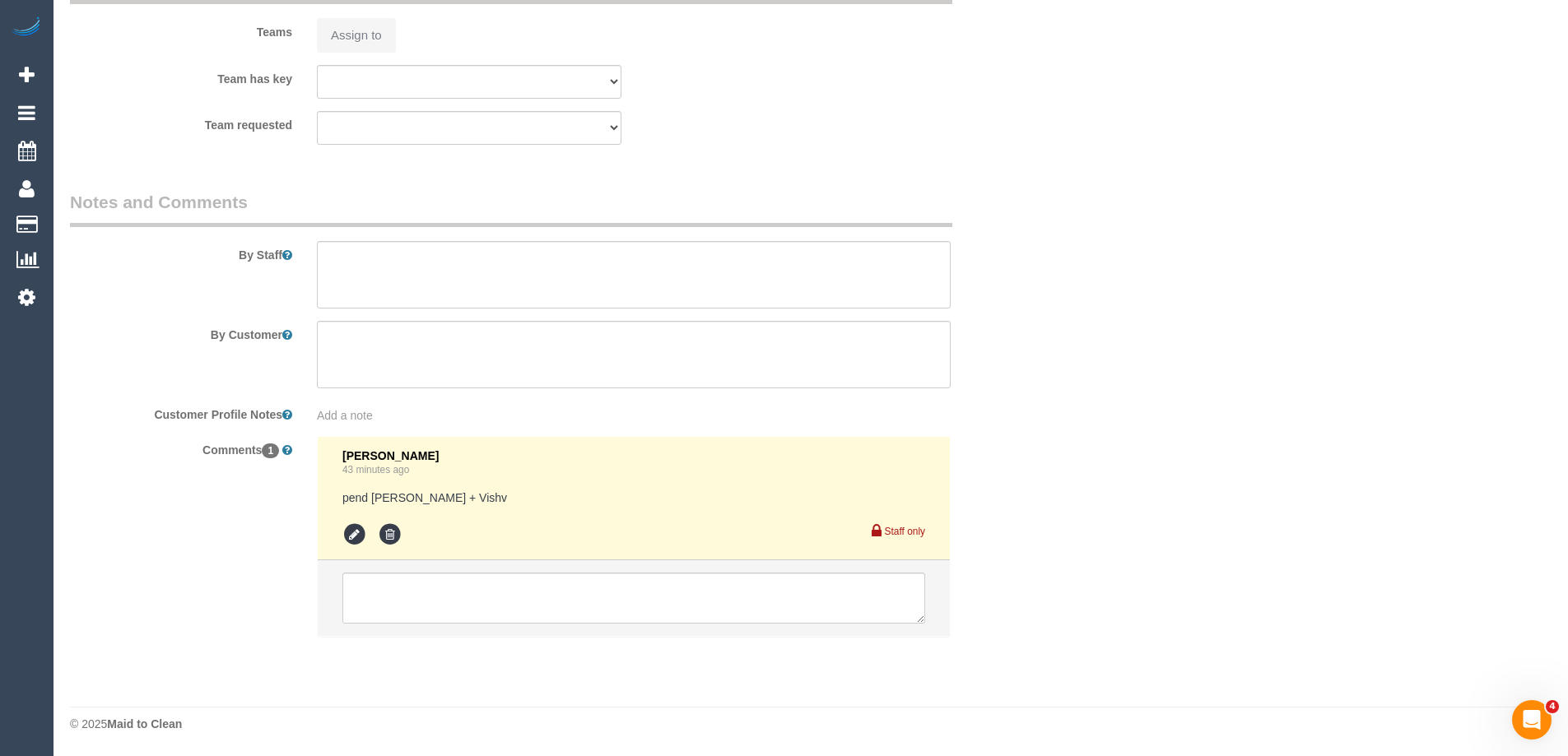
select select "string:stripe-pm_1S3Qhk2GScqysDRVyLcRMZ6e"
select select "number:28"
select select "number:14"
select select "number:20"
select select "number:24"
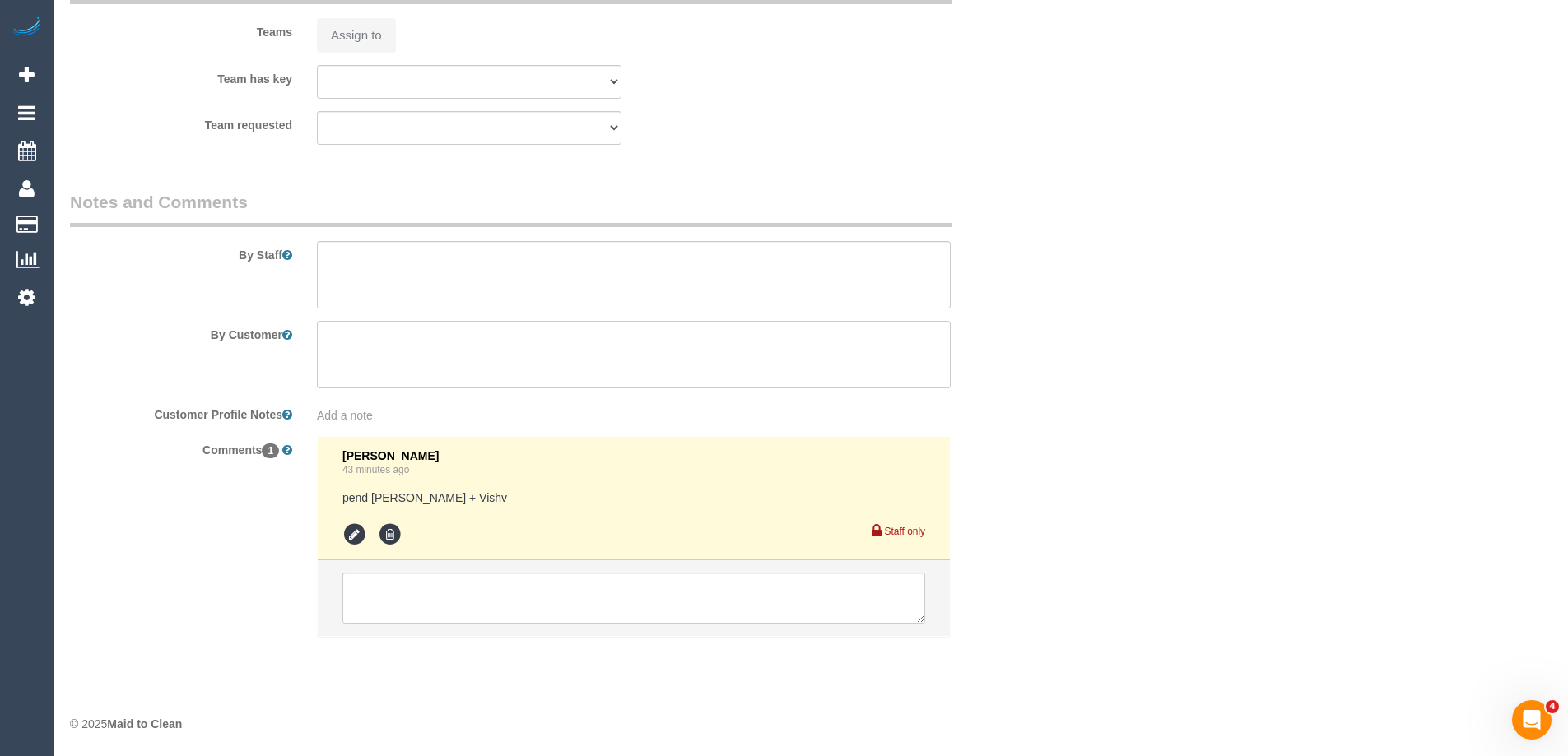
select select "number:26"
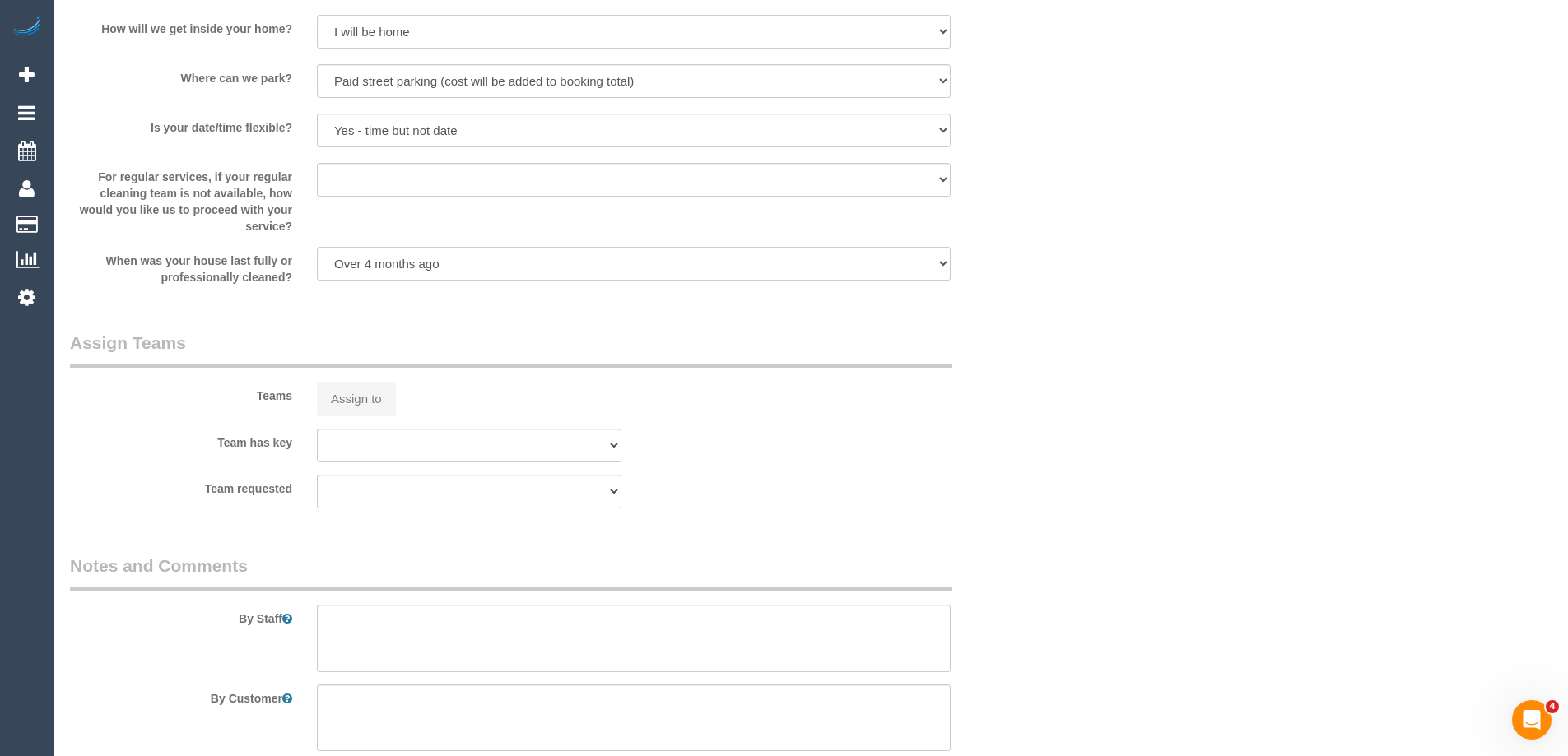
select select "object:1207"
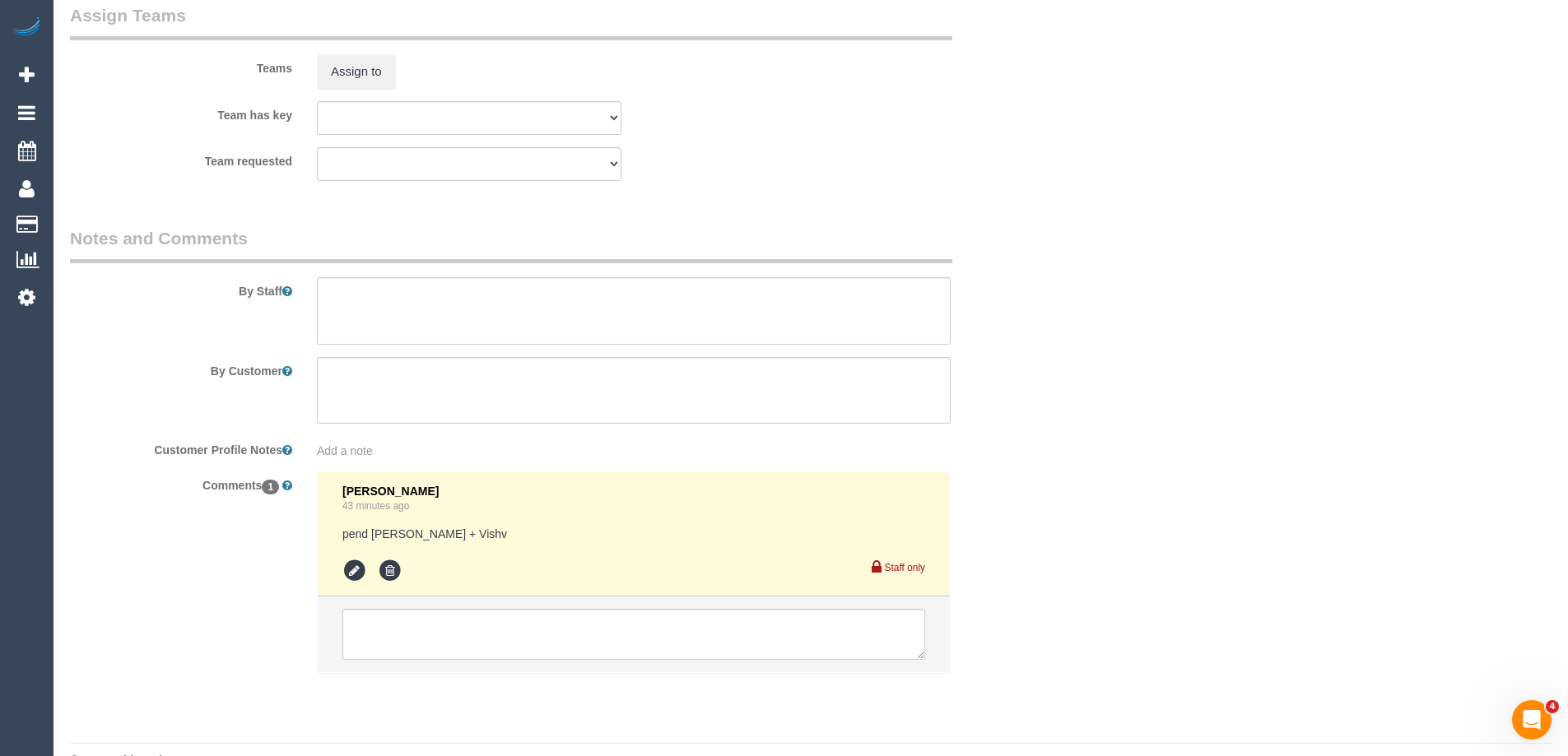
select select "spot1"
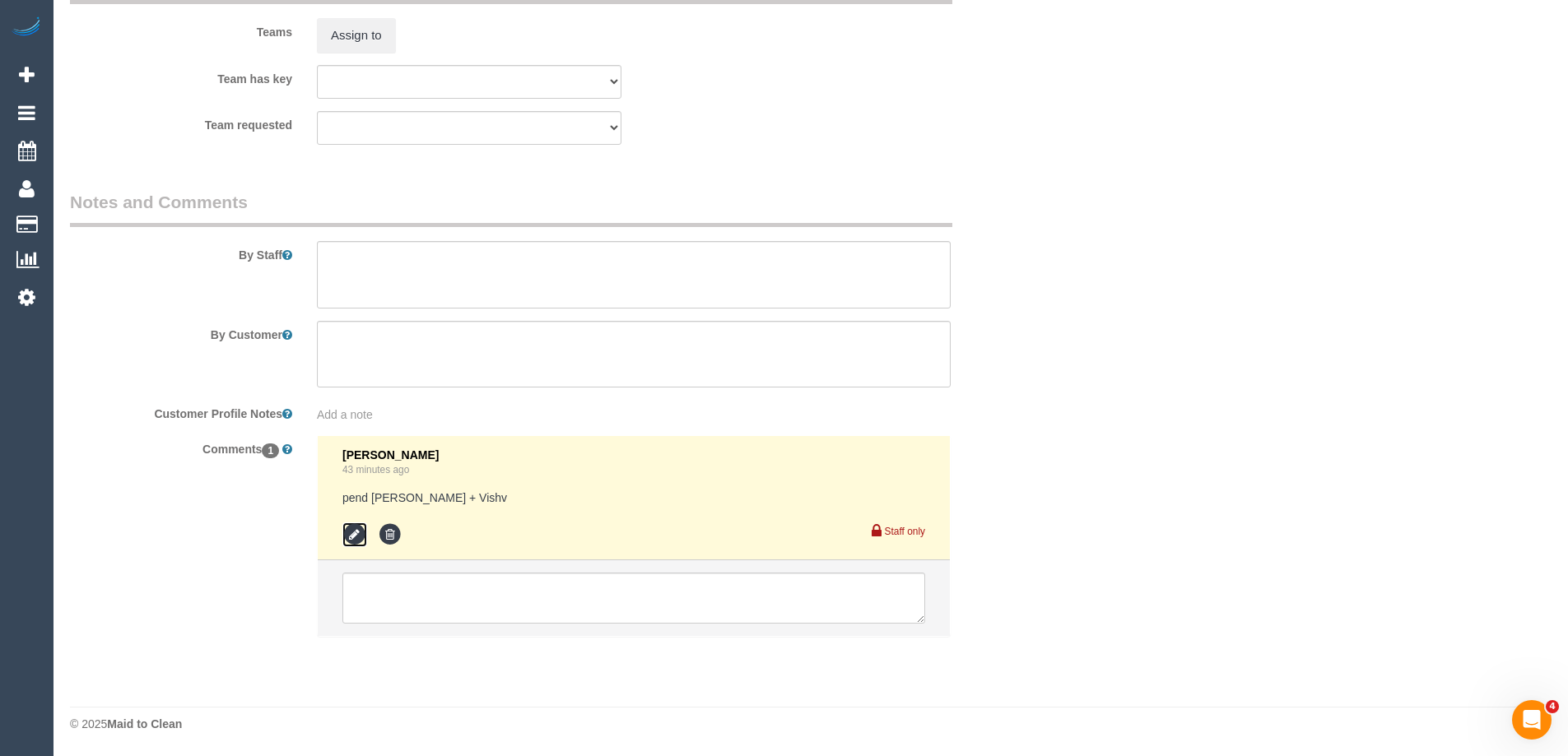
click at [351, 536] on icon at bounding box center [354, 535] width 24 height 24
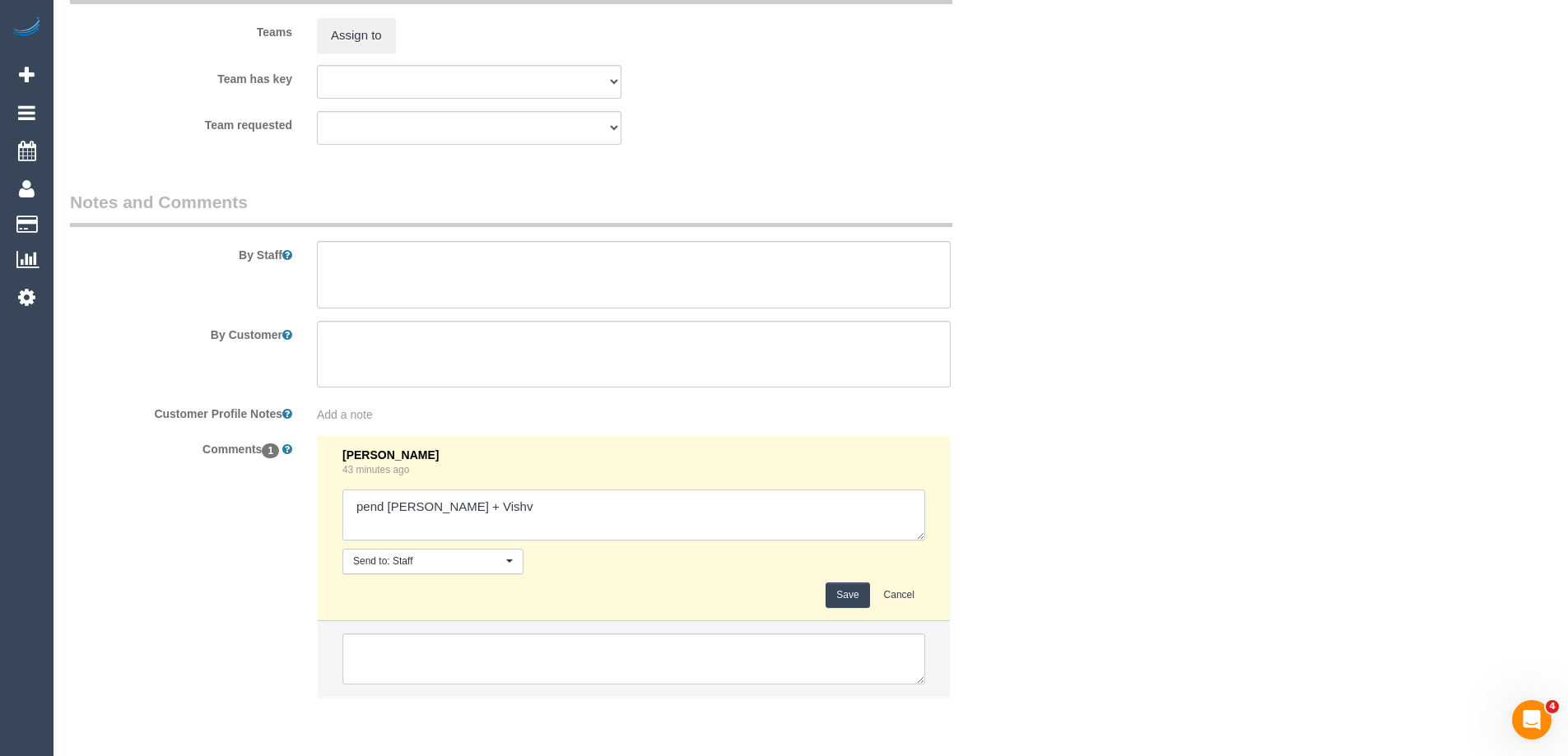
click at [502, 517] on textarea at bounding box center [633, 515] width 583 height 51
type textarea "pend Kelvin + Vishv - N/ A pend Anuk + Man"
click at [858, 590] on button "Save" at bounding box center [847, 595] width 44 height 25
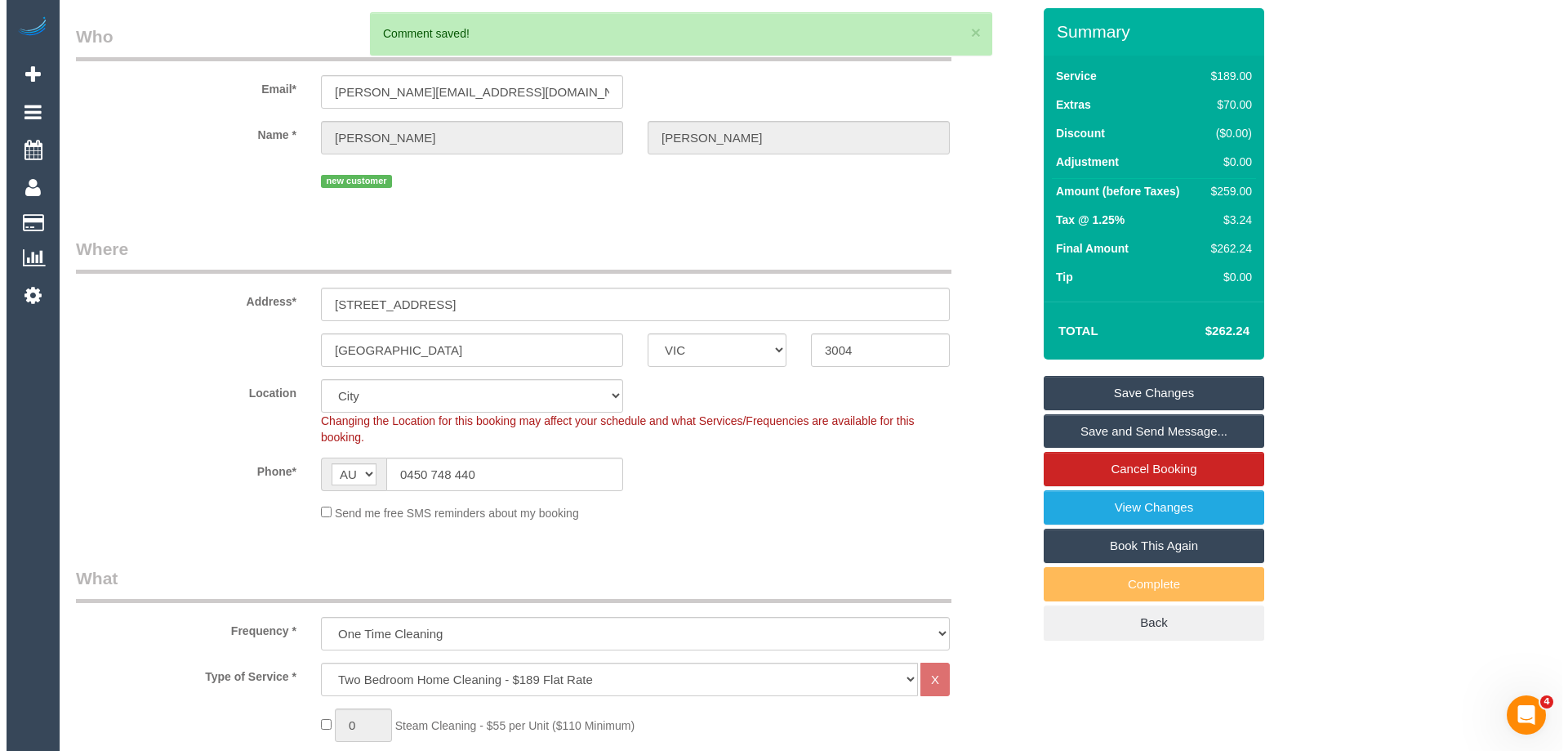
scroll to position [0, 0]
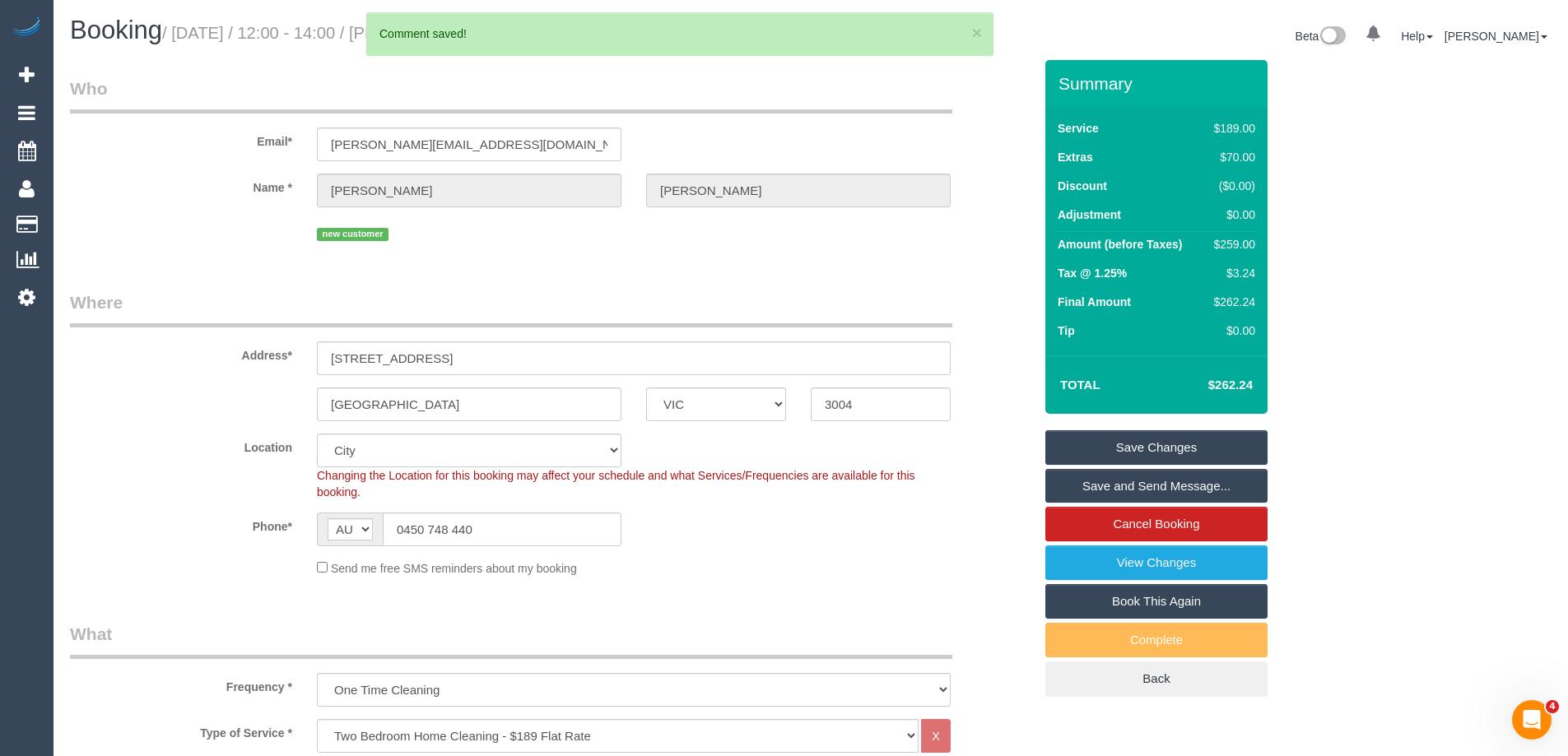
click at [1143, 450] on link "Save Changes" at bounding box center [1156, 447] width 222 height 34
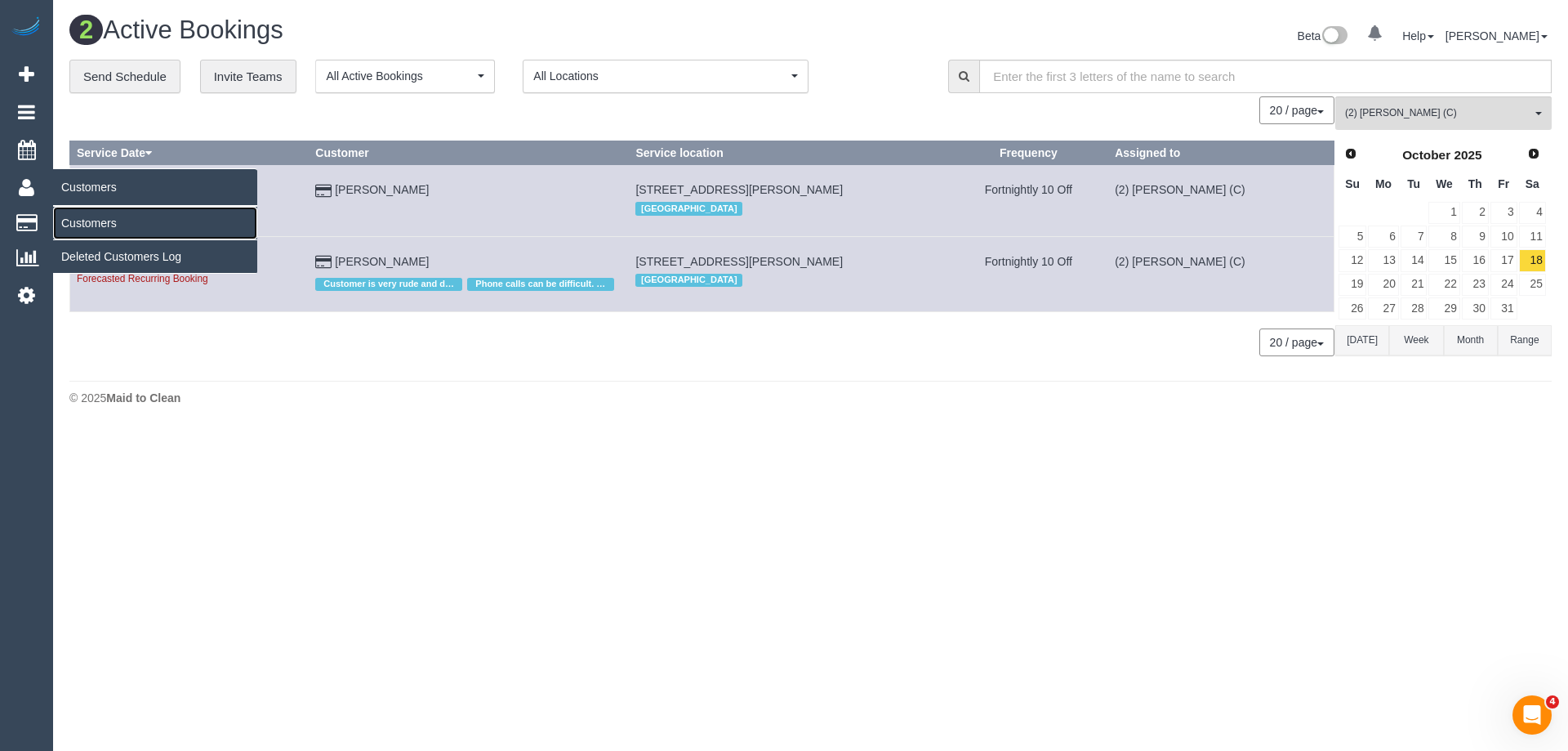
drag, startPoint x: 80, startPoint y: 222, endPoint x: 93, endPoint y: 220, distance: 13.2
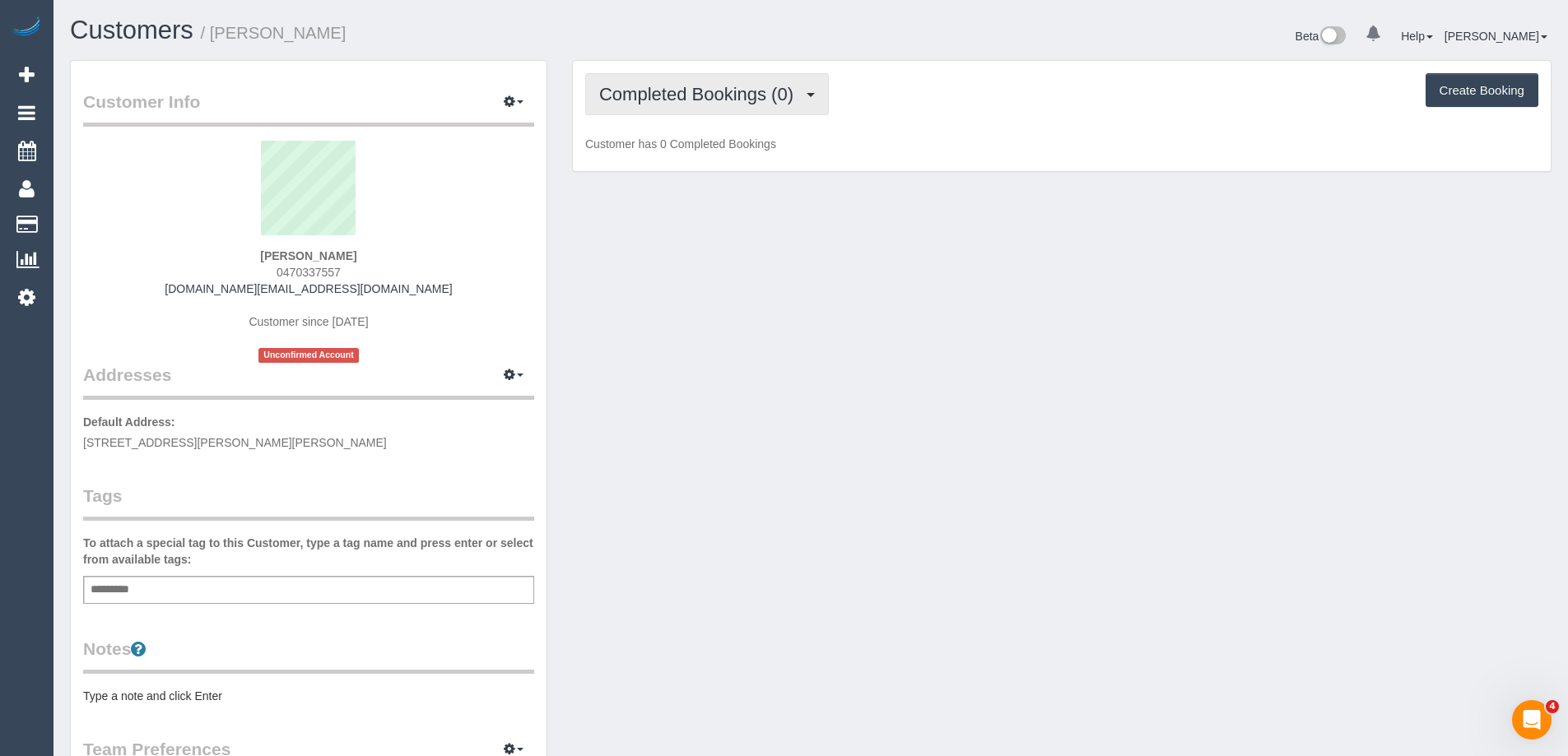
click at [810, 101] on button "Completed Bookings (0)" at bounding box center [707, 94] width 244 height 42
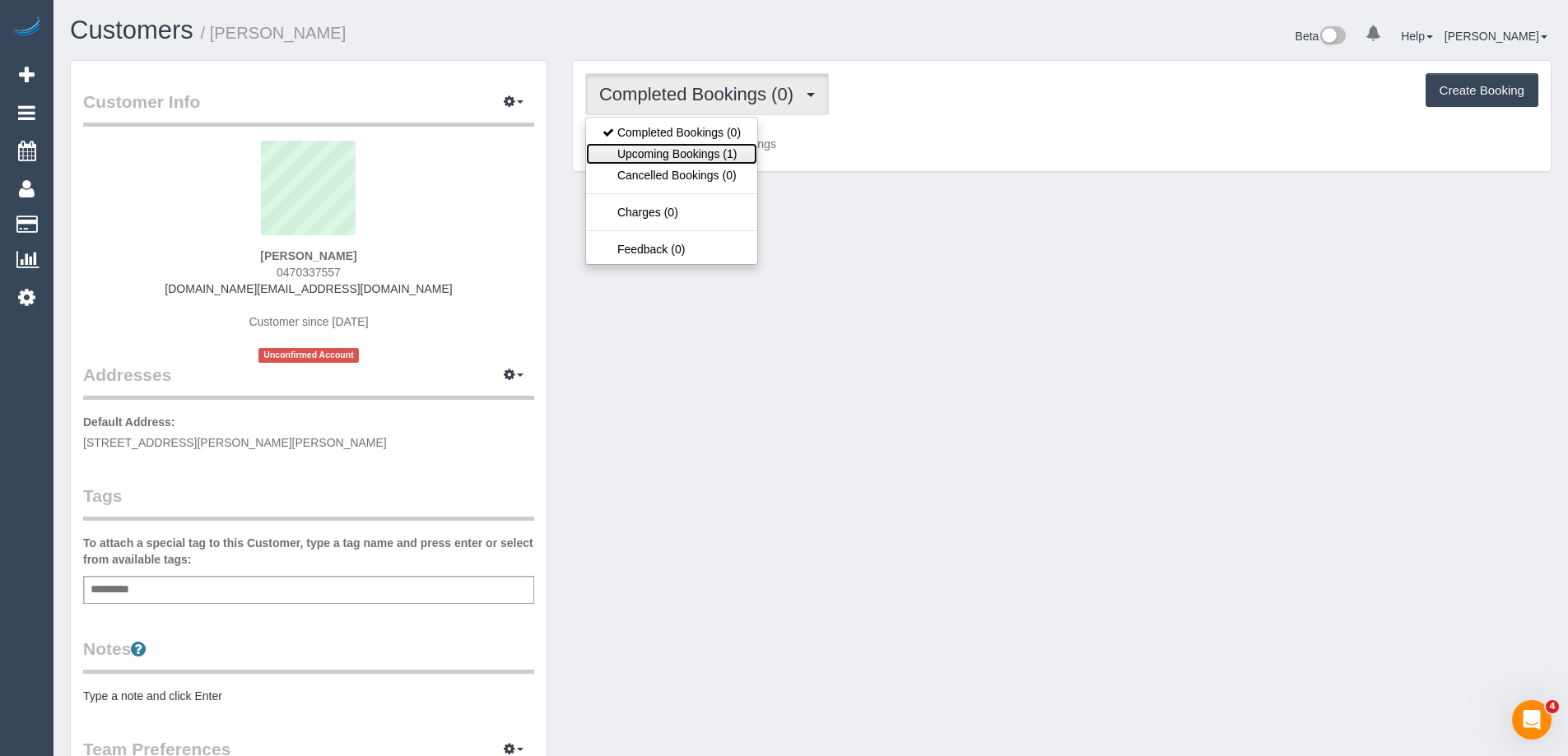
click at [741, 159] on link "Upcoming Bookings (1)" at bounding box center [670, 154] width 171 height 21
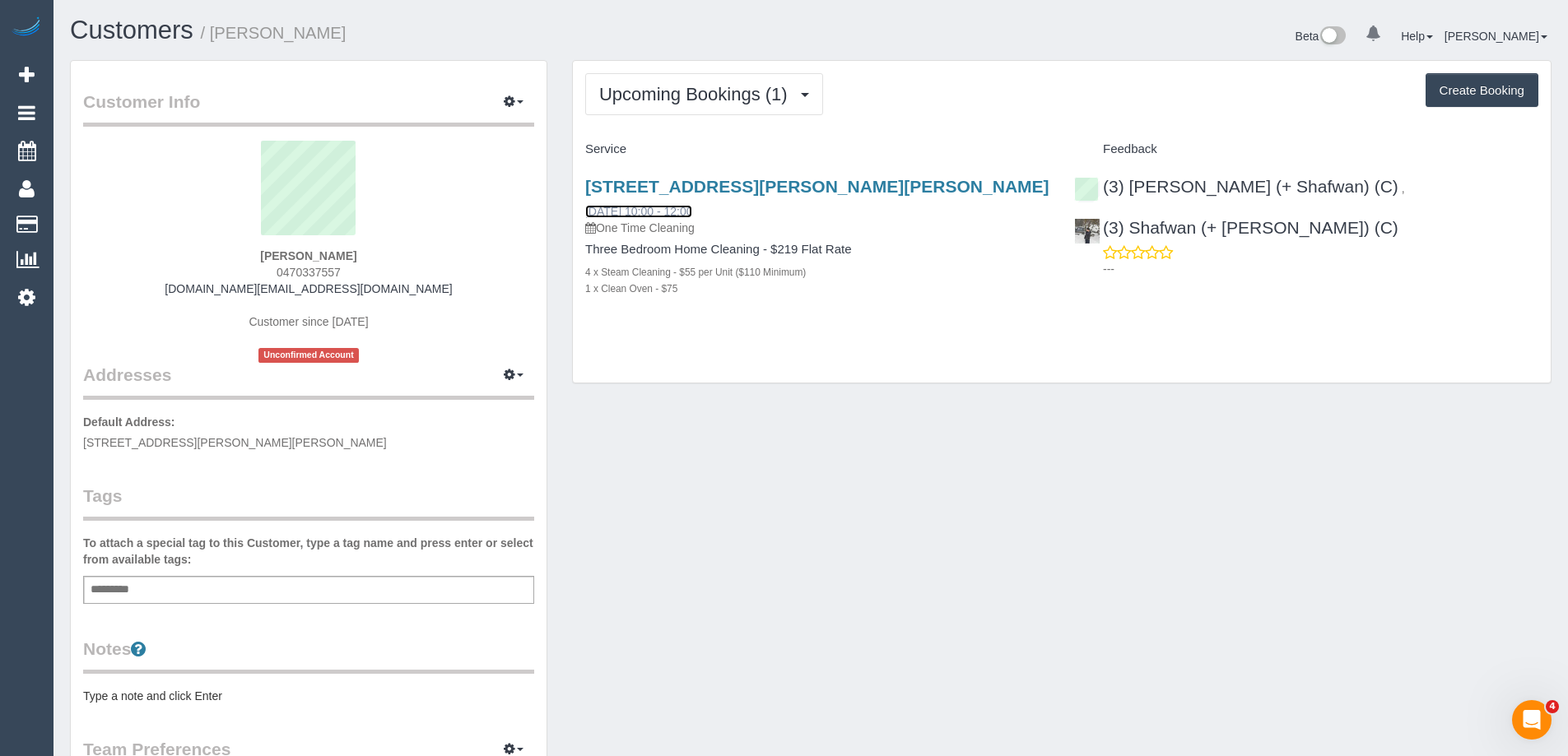
click at [692, 212] on link "[DATE] 10:00 - 12:00" at bounding box center [639, 211] width 107 height 13
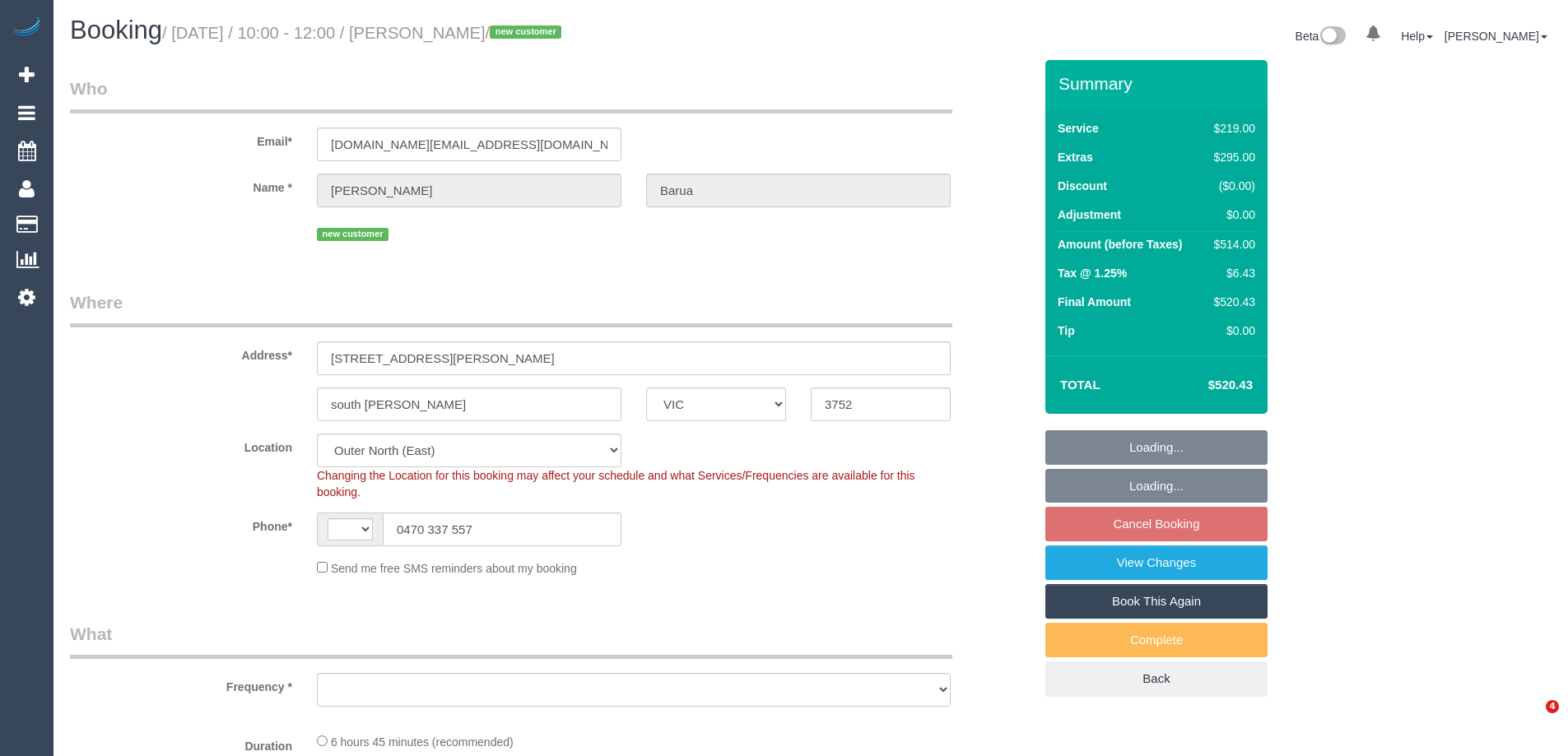
select select "VIC"
select select "string:AU"
select select "number:28"
select select "number:17"
select select "number:19"
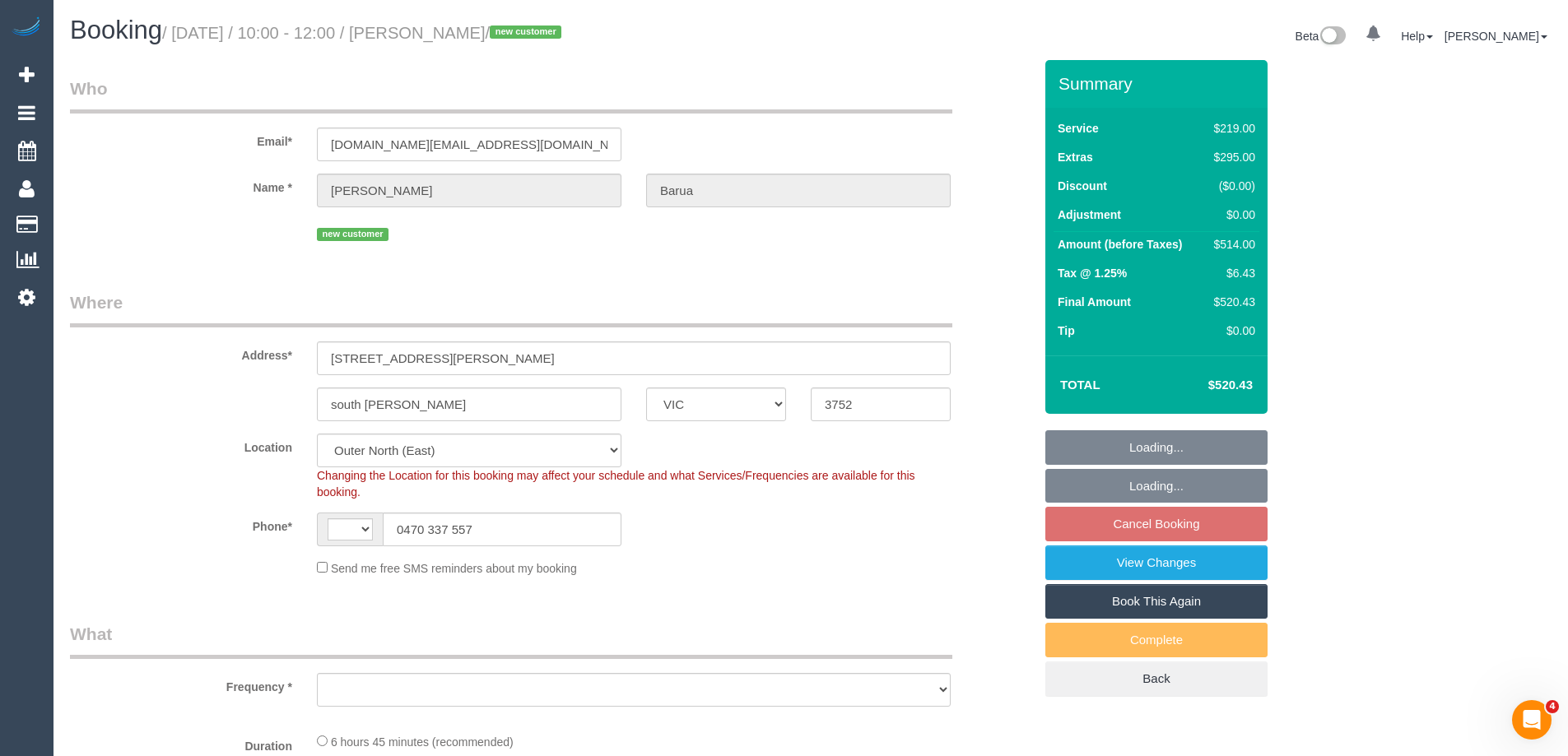
select select "number:25"
select select "number:35"
select select "number:13"
select select "object:1206"
select select "string:stripe-pm_1S34jk2GScqysDRVlLFoQRvZ"
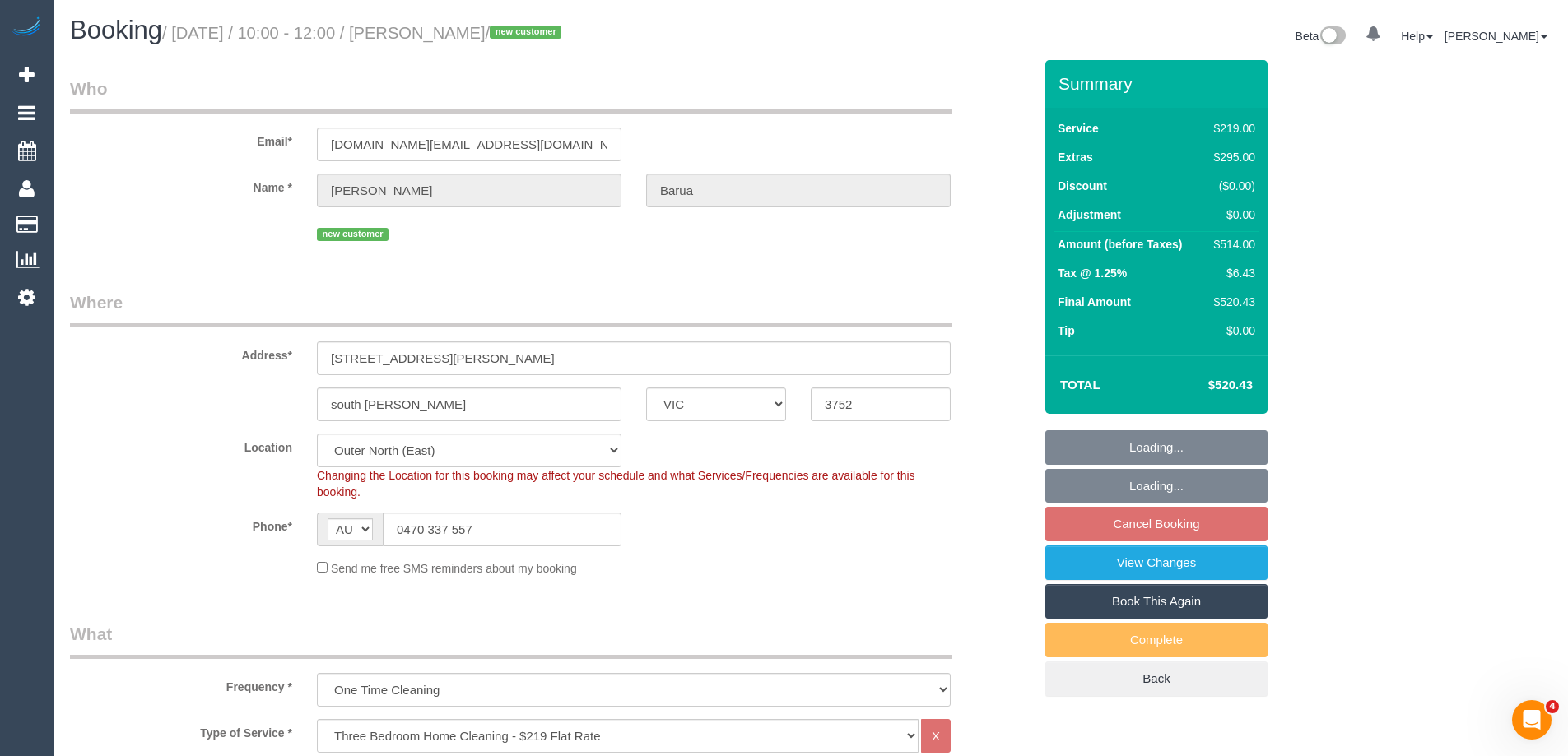
select select "spot1"
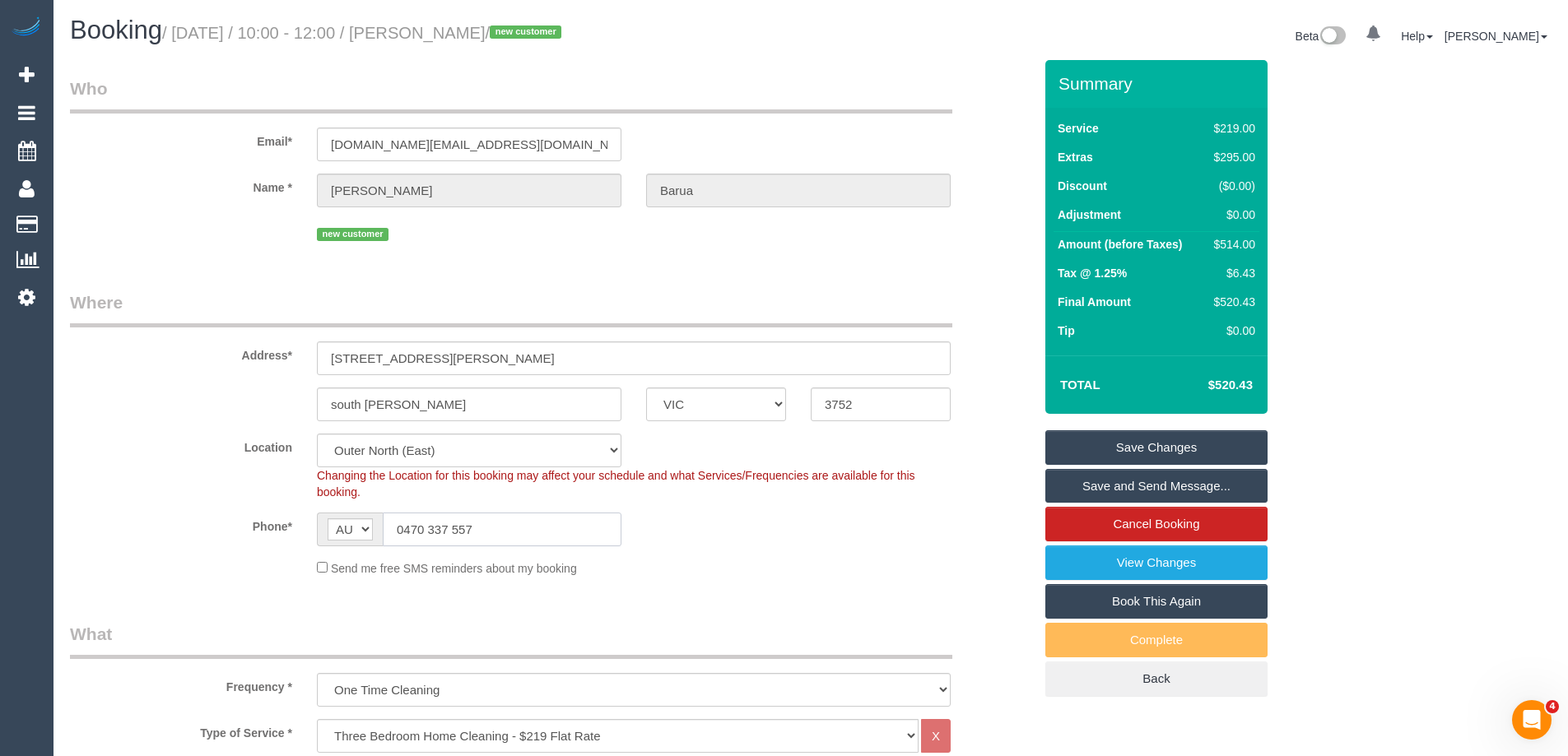
click at [453, 529] on input "0470 337 557" at bounding box center [502, 529] width 239 height 34
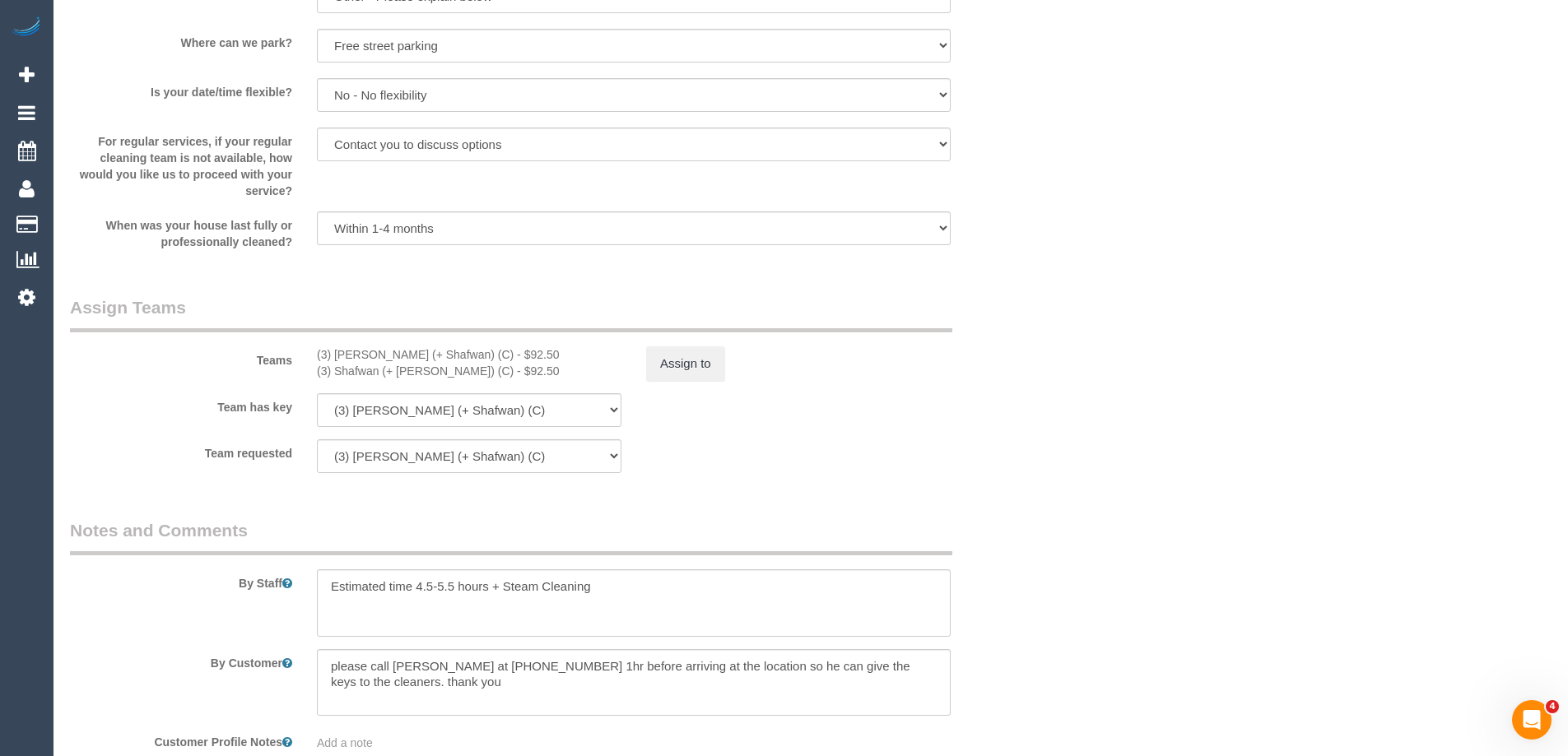
scroll to position [2550, 0]
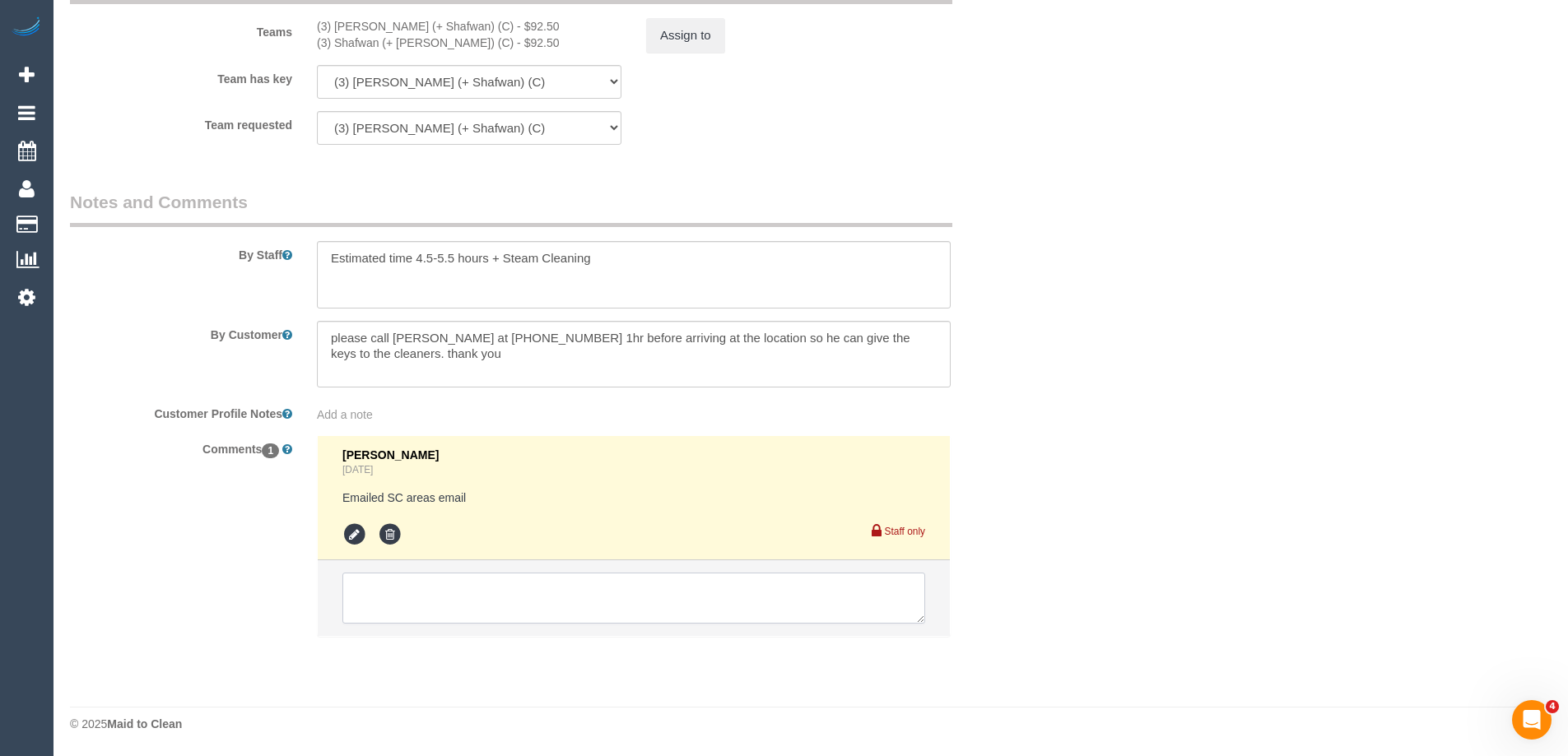
click at [459, 600] on textarea at bounding box center [633, 598] width 583 height 51
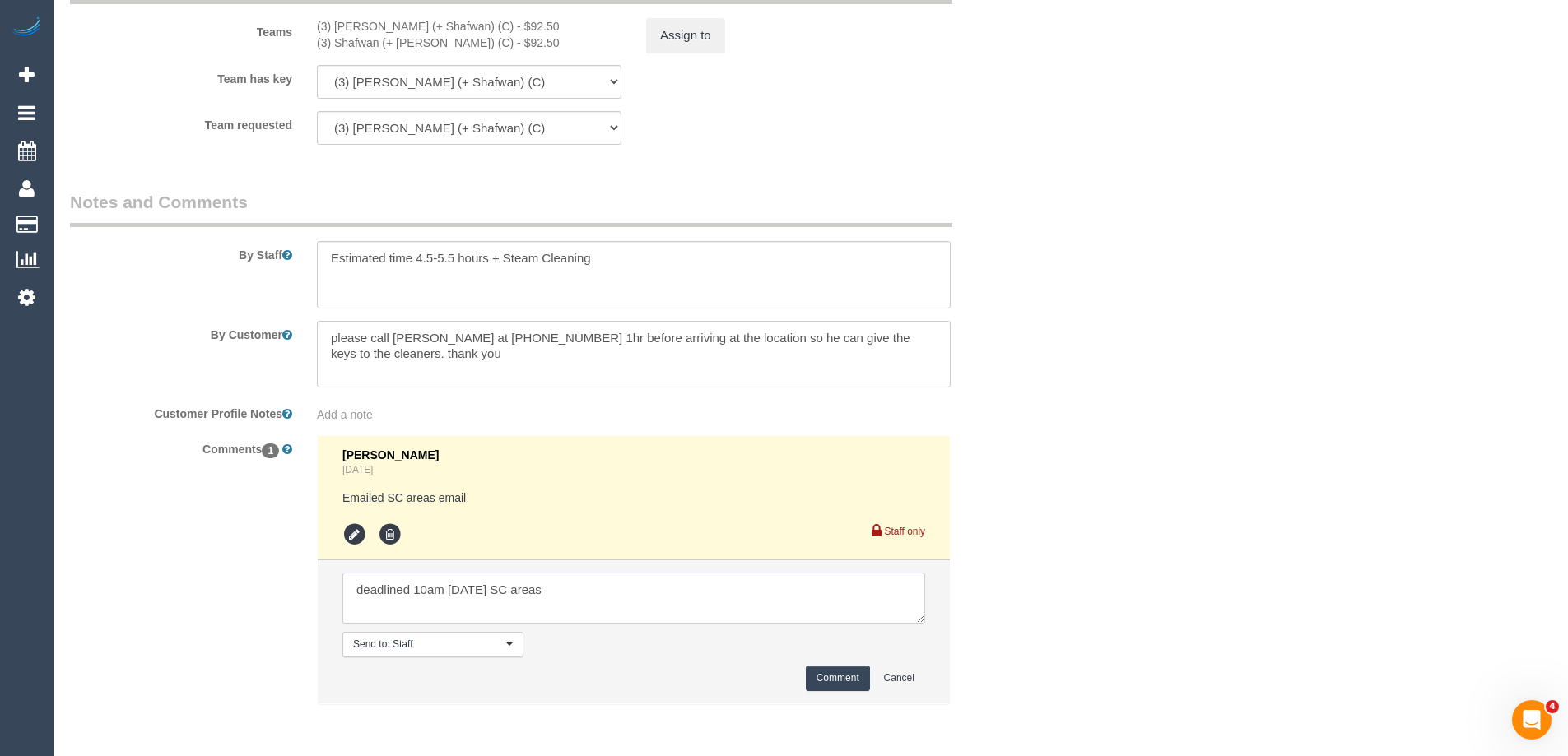
type textarea "deadlined 10am tomorrow SC areas"
click at [833, 672] on button "Comment" at bounding box center [838, 678] width 64 height 25
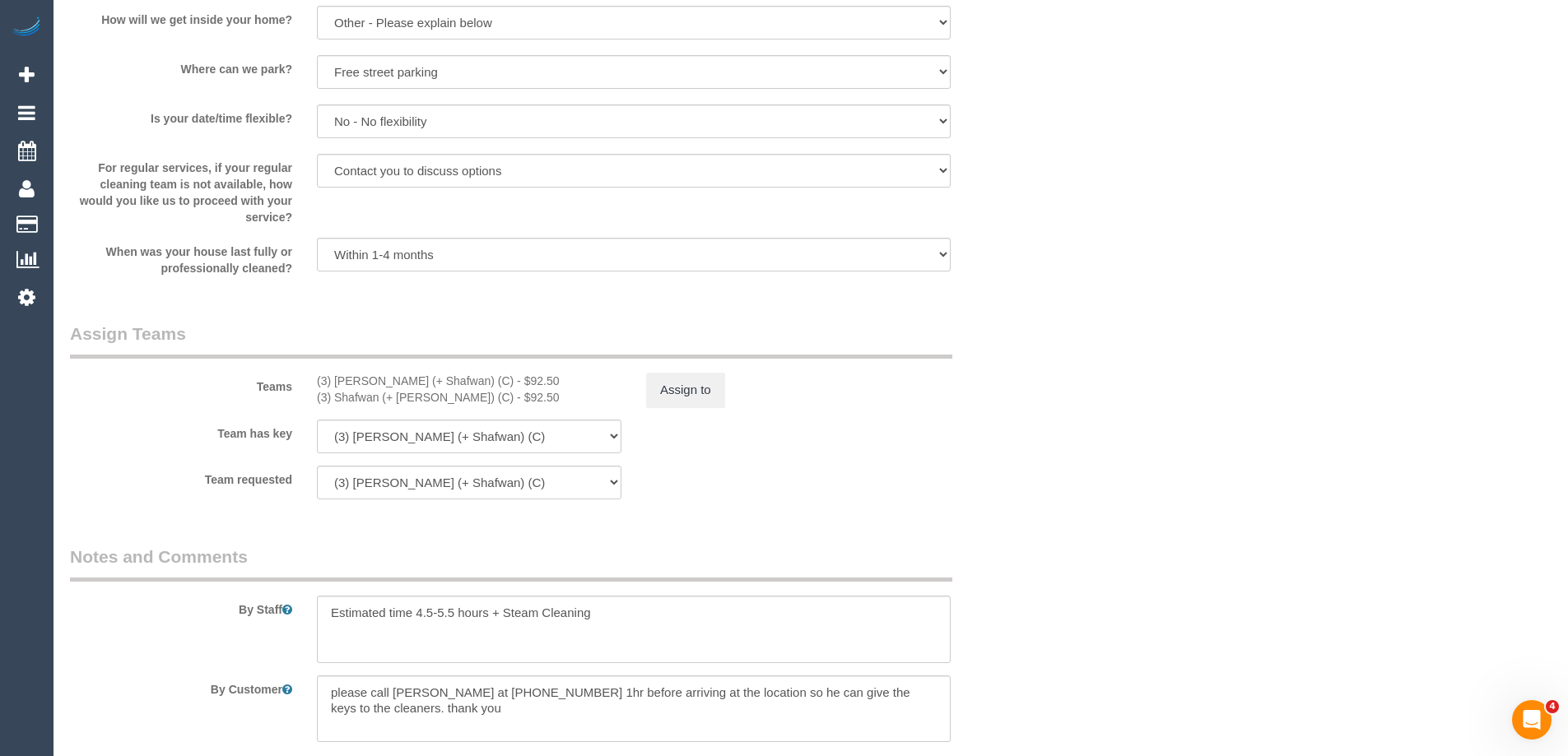
scroll to position [2386, 0]
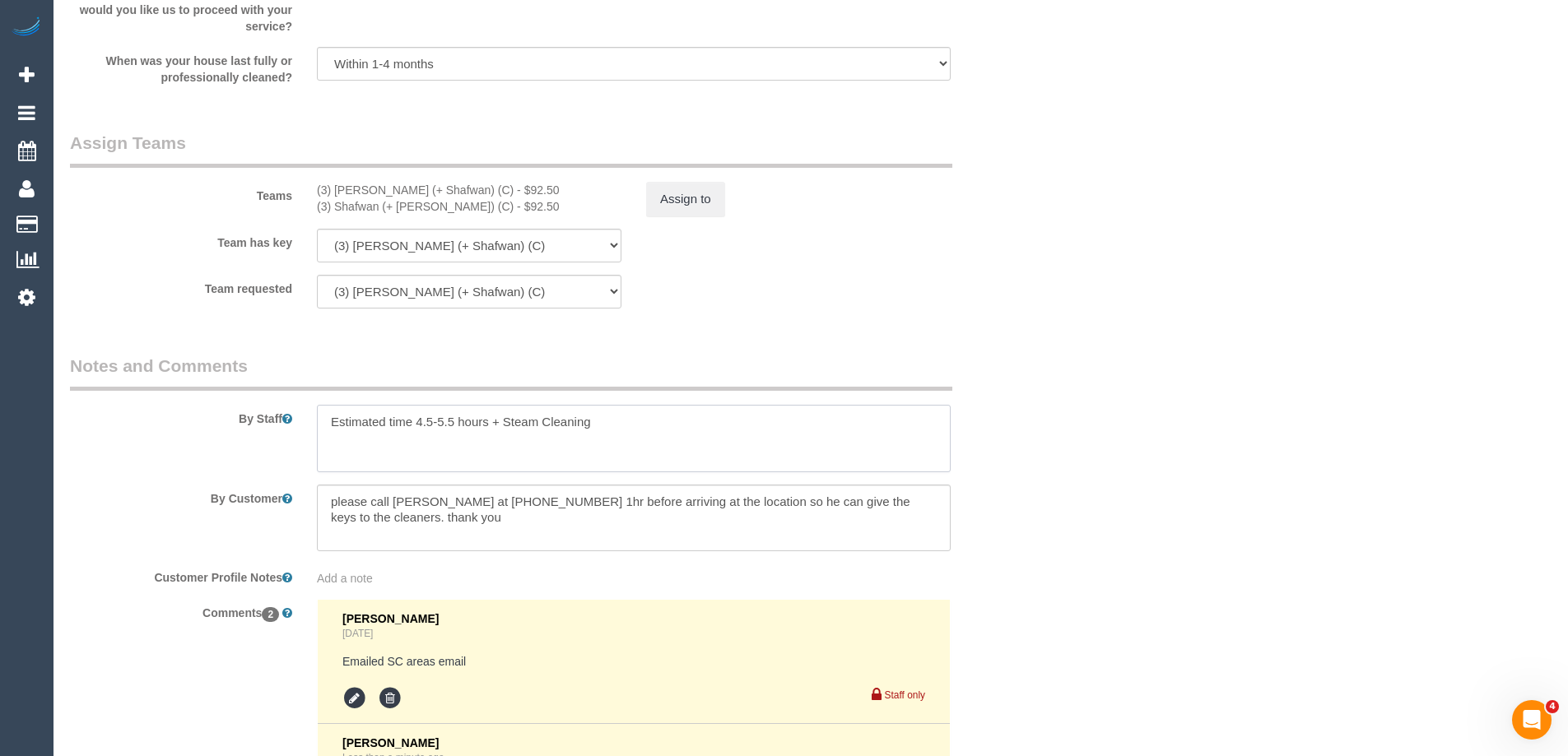
click at [692, 440] on textarea at bounding box center [633, 438] width 633 height 67
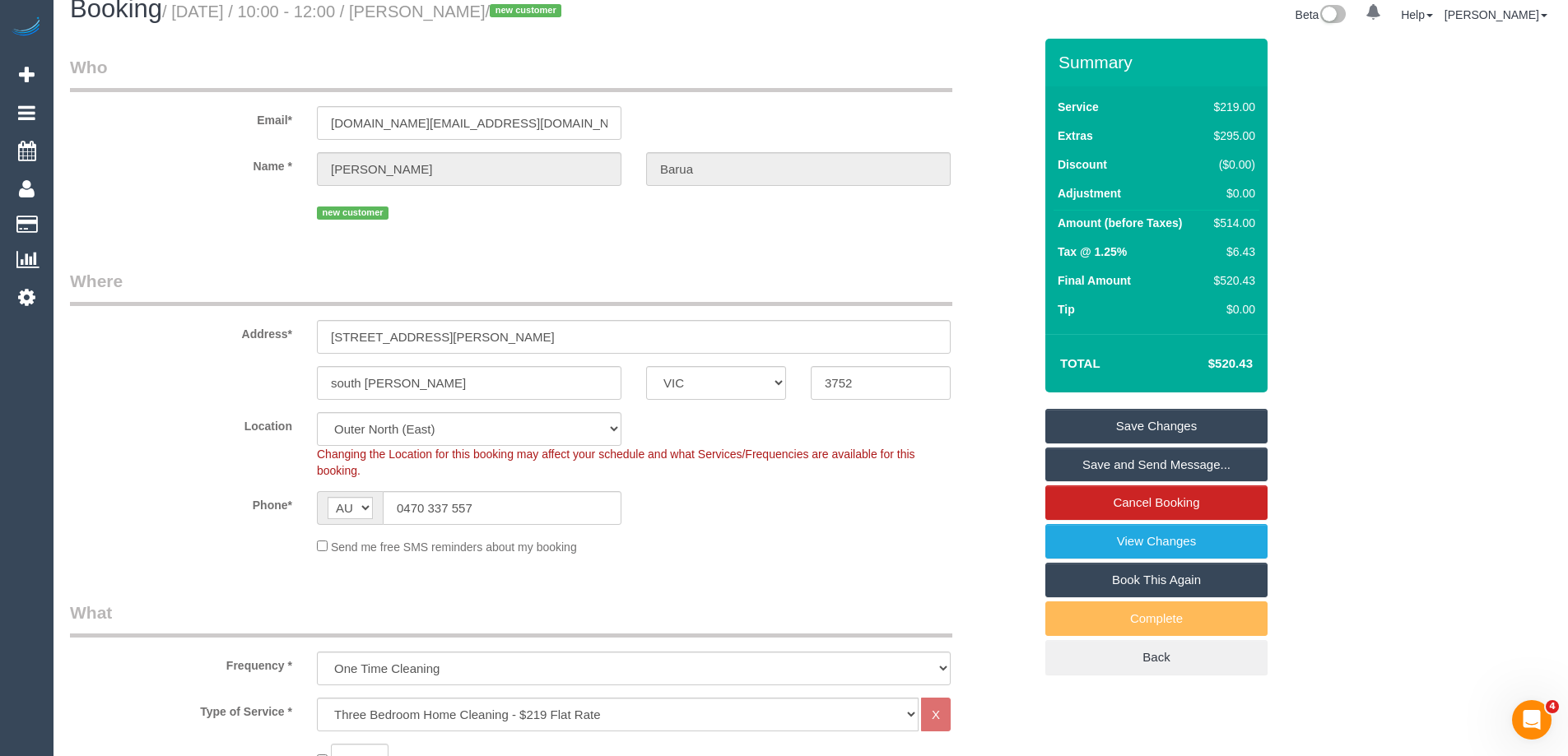
scroll to position [0, 0]
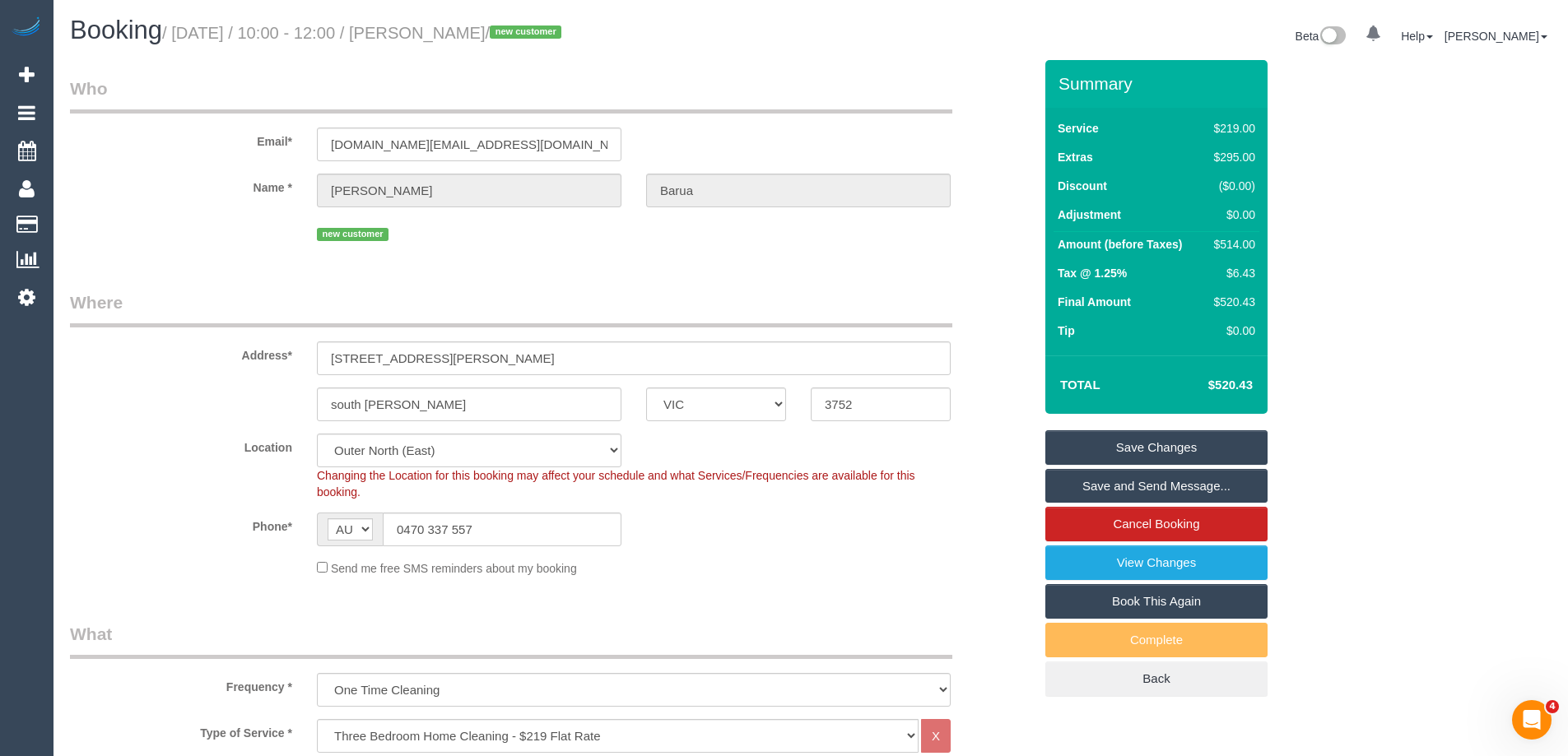
click at [1165, 450] on link "Save Changes" at bounding box center [1156, 447] width 222 height 34
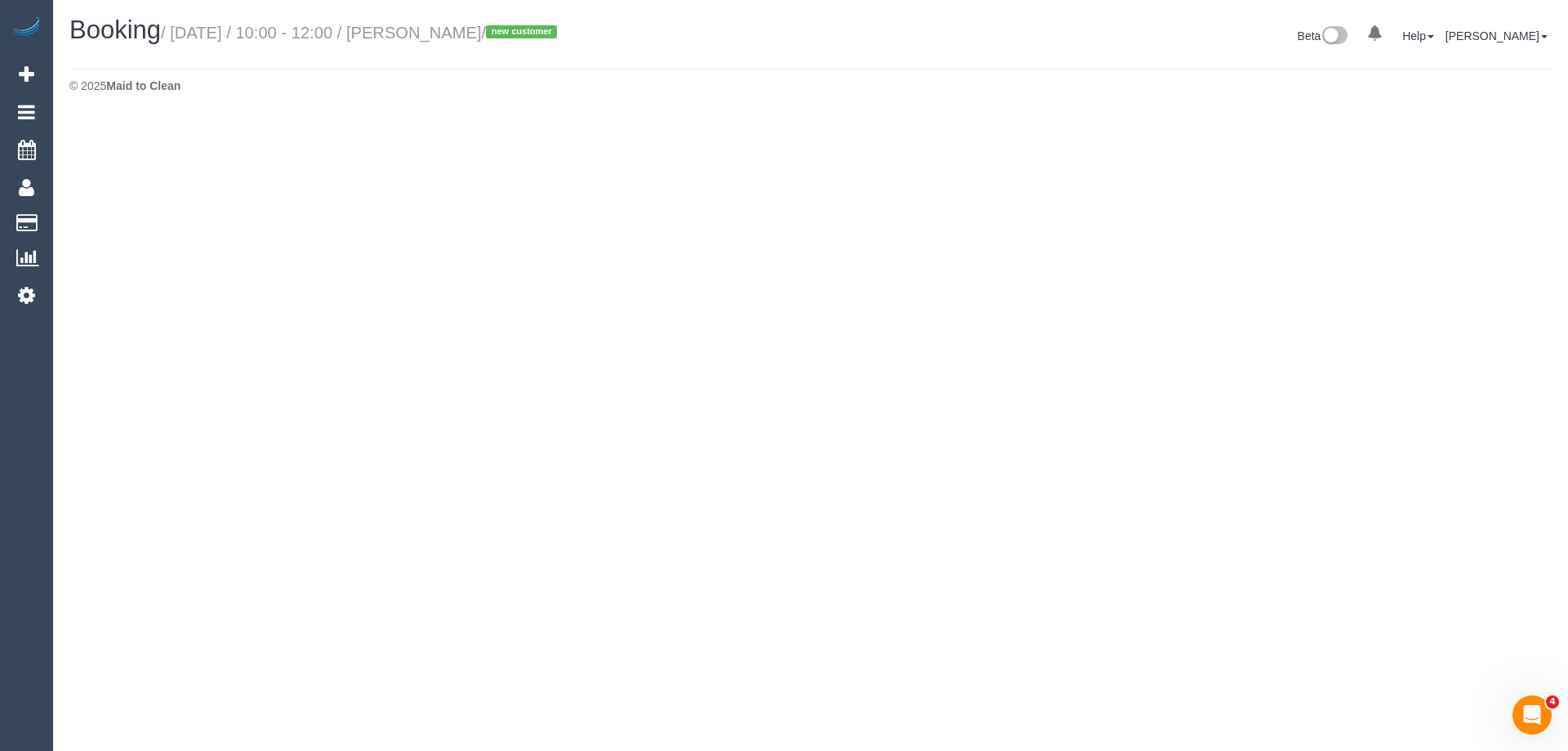
select select "VIC"
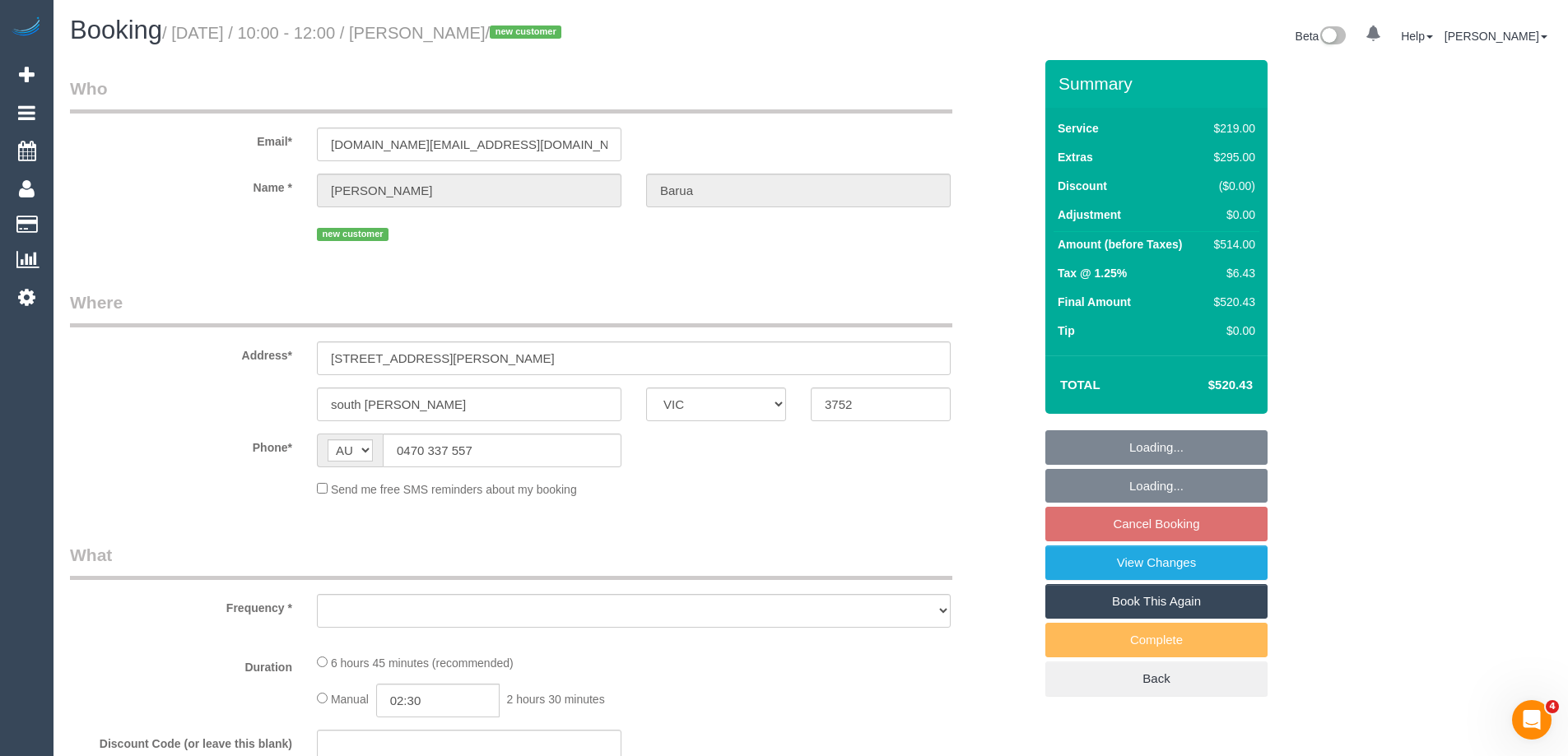
select select "object:2346"
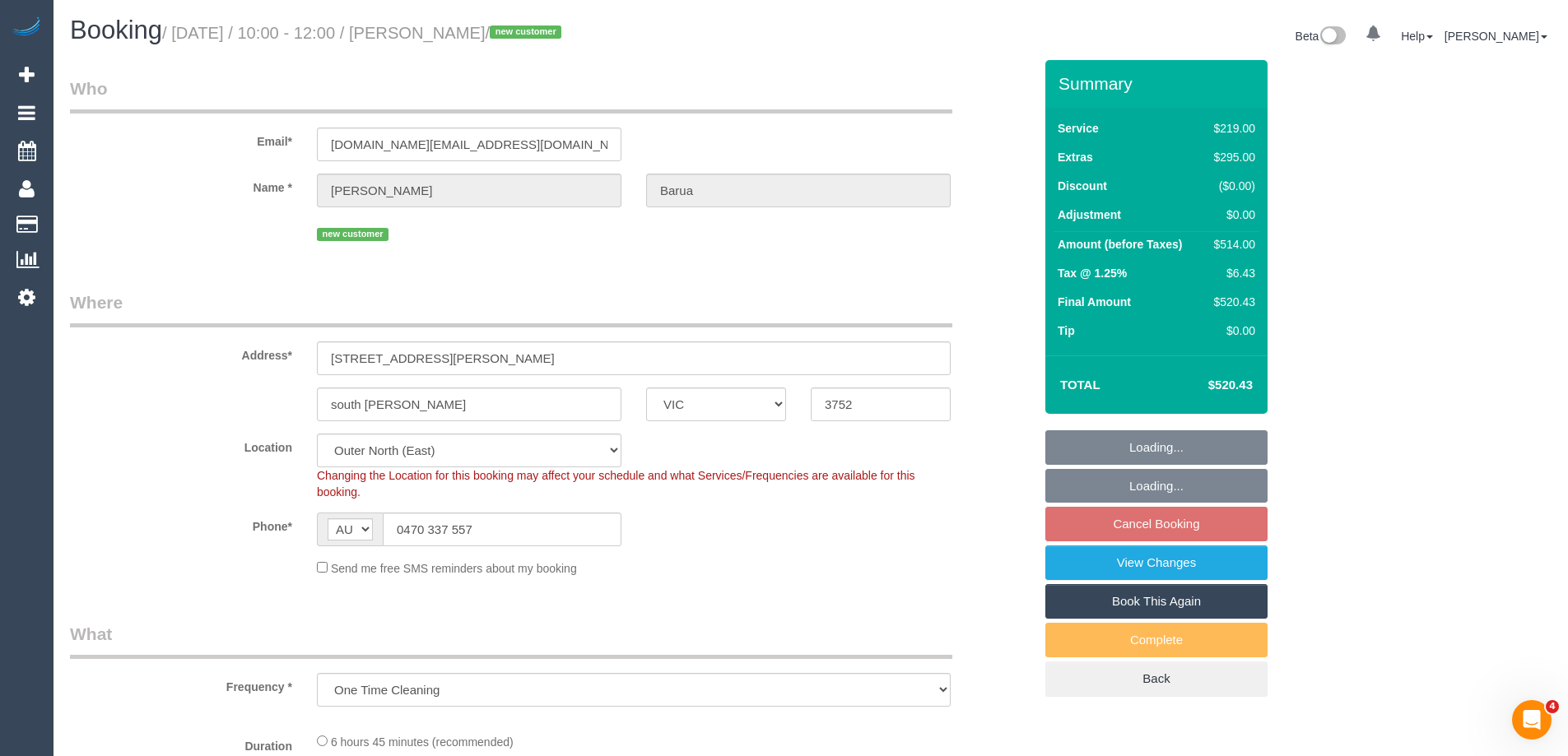
select select "string:stripe-pm_1S34jk2GScqysDRVlLFoQRvZ"
select select "number:28"
select select "number:17"
select select "number:19"
select select "number:25"
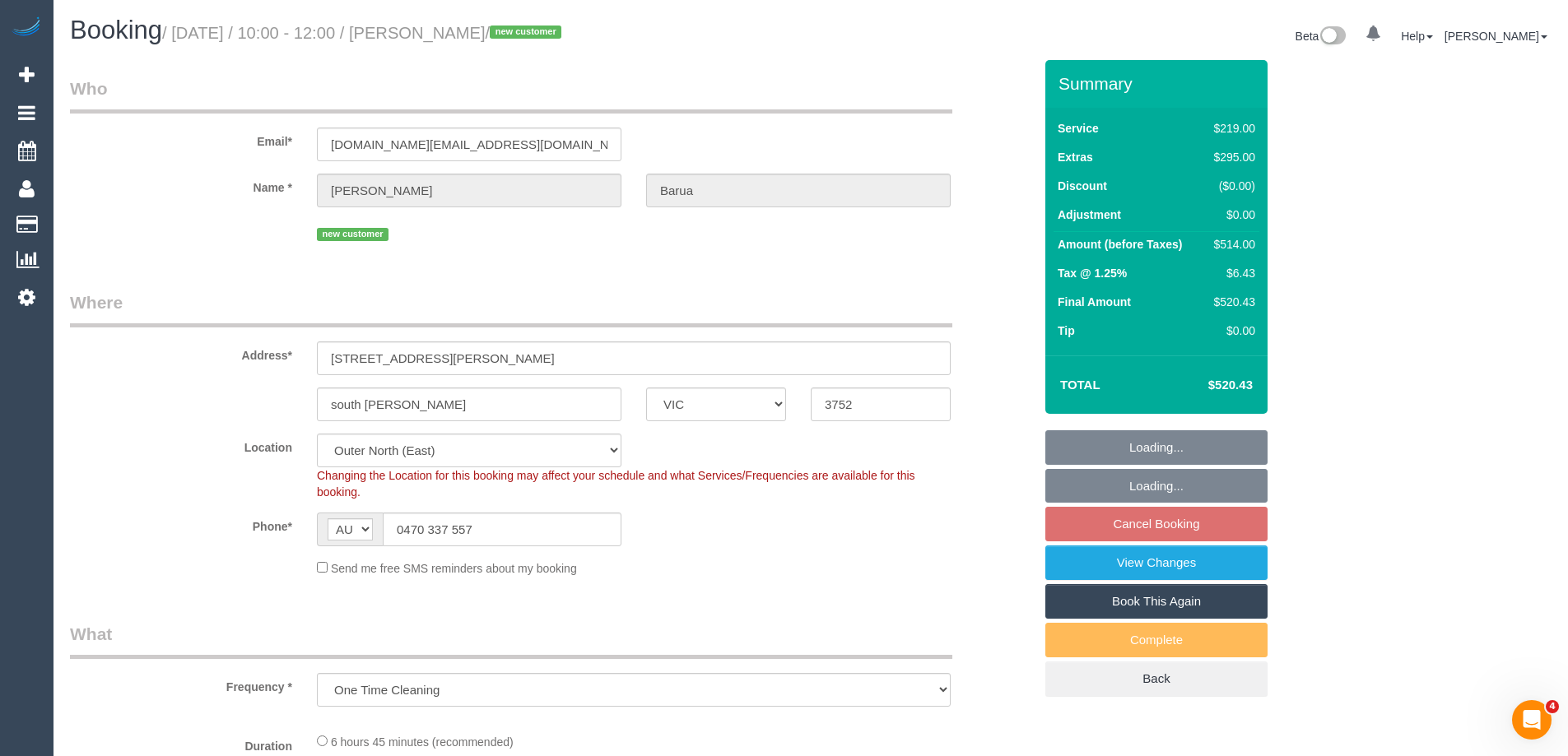
select select "number:35"
select select "number:13"
select select "object:2595"
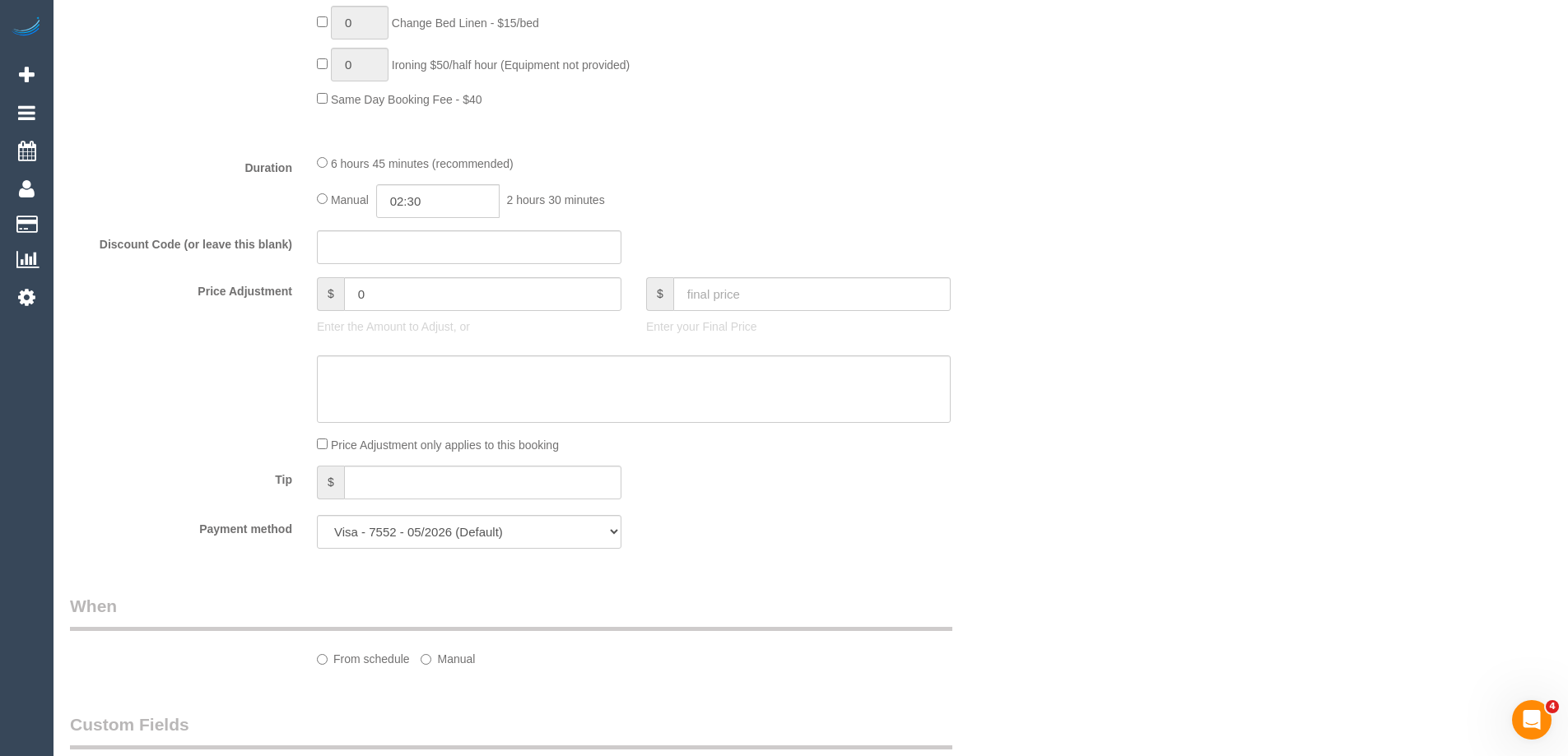
select select "spot16"
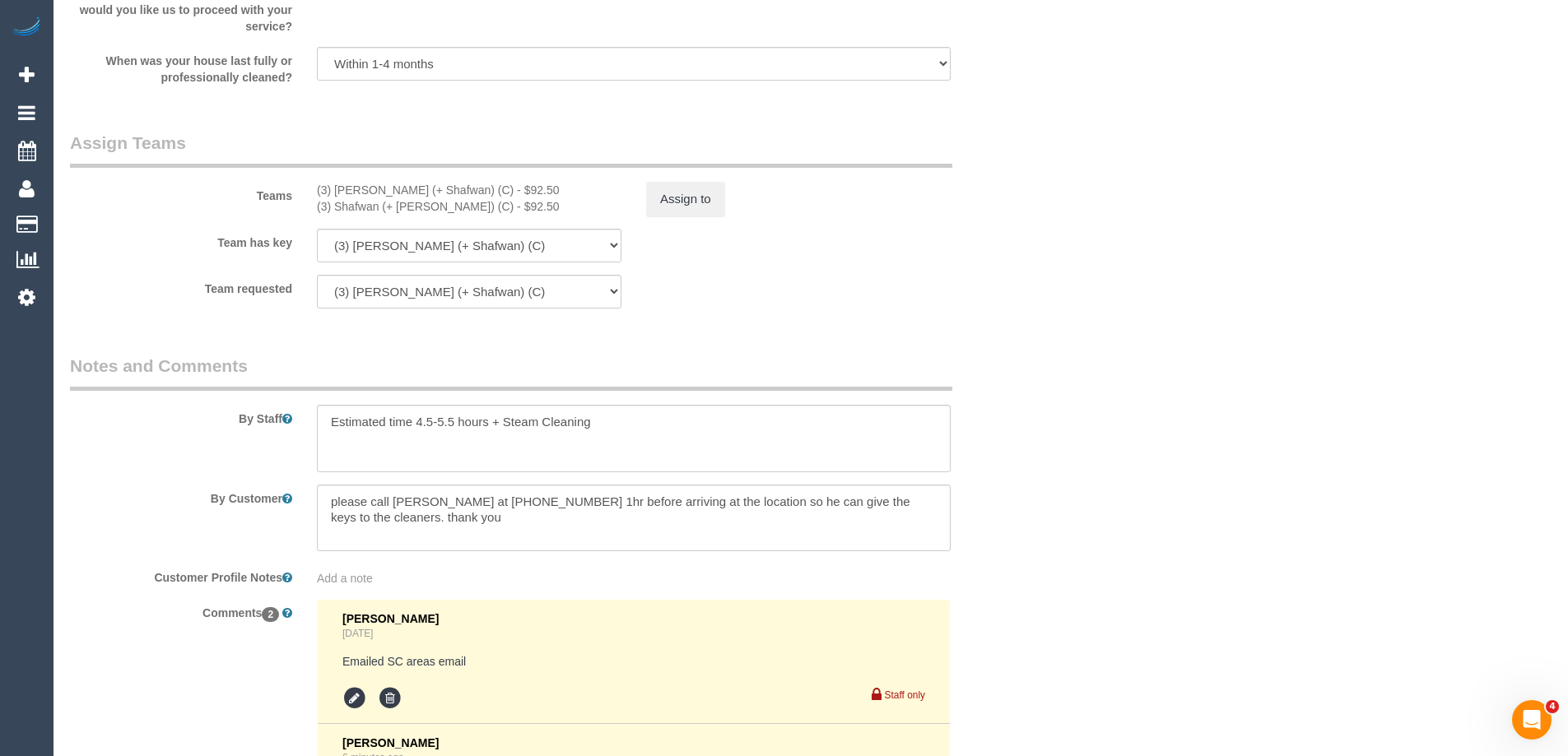
scroll to position [2673, 0]
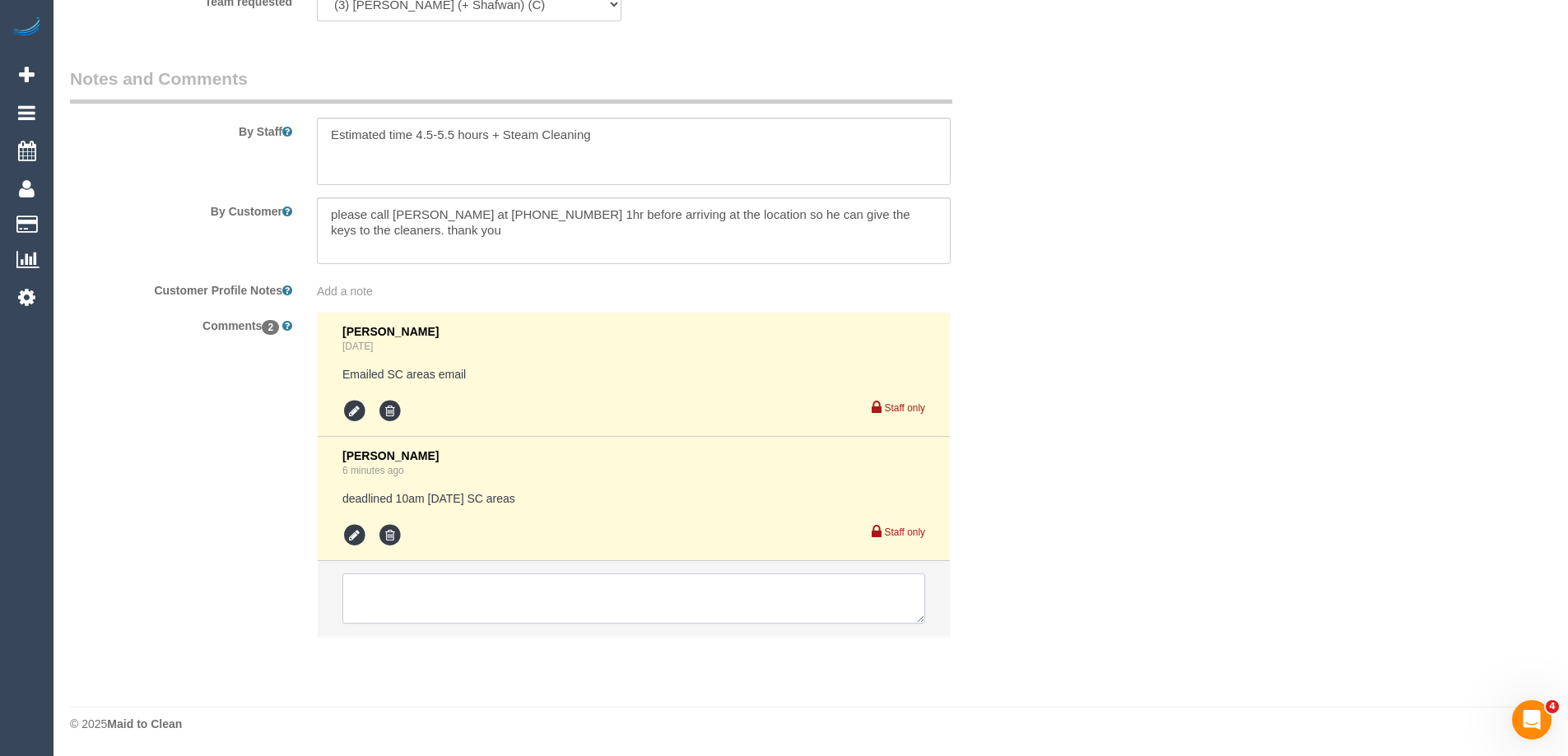
click at [405, 602] on textarea at bounding box center [633, 599] width 583 height 51
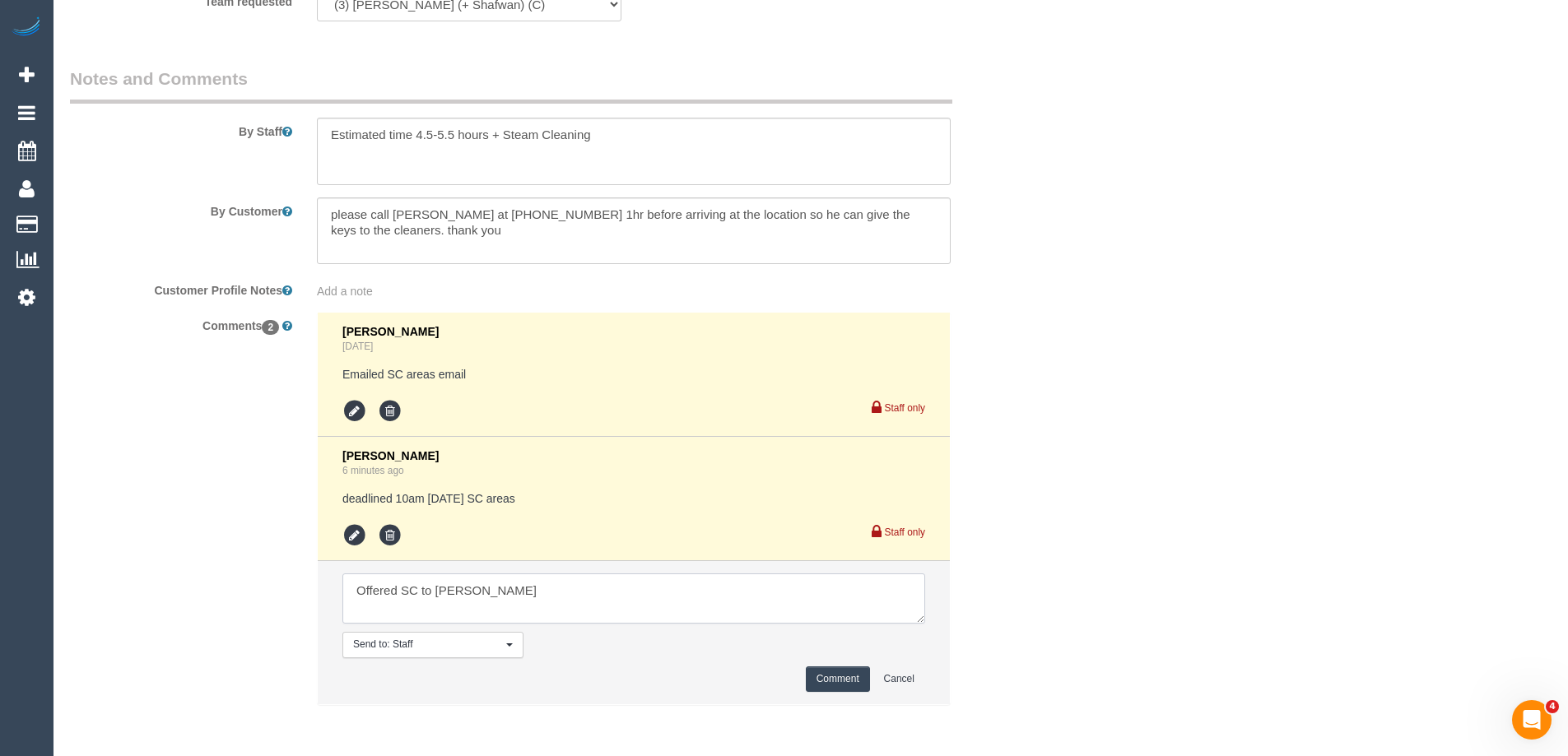
click at [747, 615] on textarea at bounding box center [633, 599] width 583 height 51
type textarea "Offered SC to Mark - pending"
click at [820, 673] on button "Comment" at bounding box center [838, 679] width 64 height 25
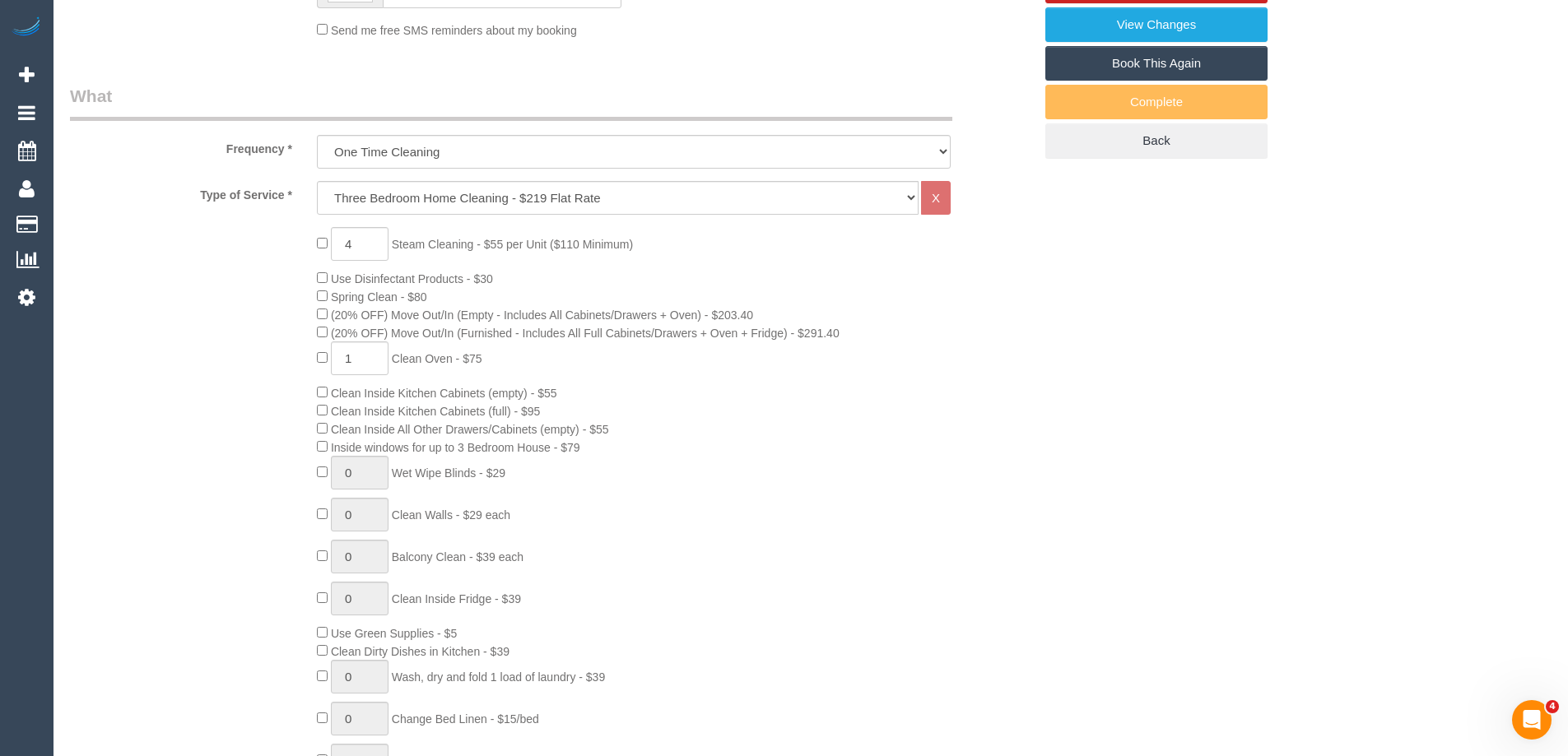
scroll to position [452, 0]
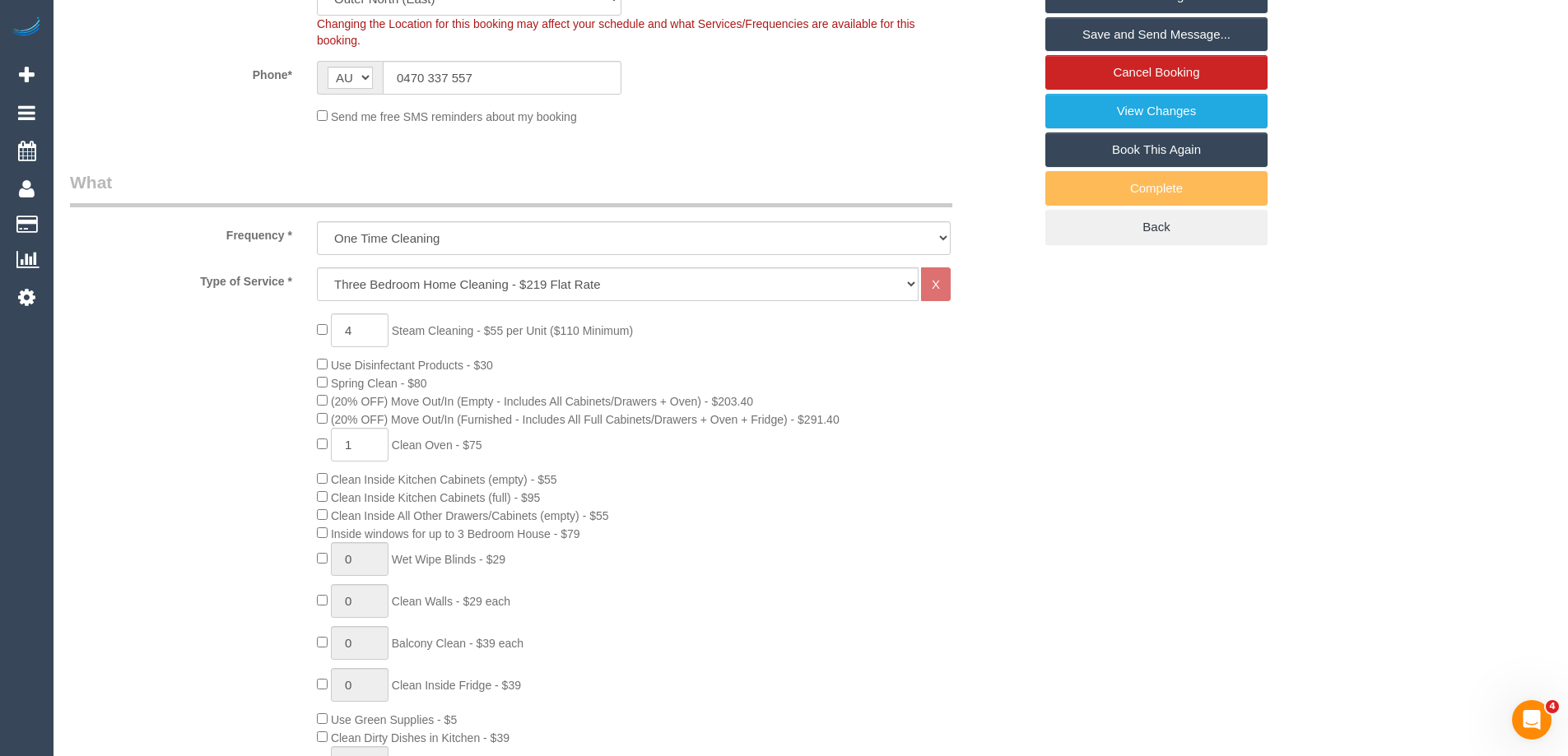
click at [942, 659] on div "4 Steam Cleaning - $55 per Unit ($110 Minimum) Use Disinfectant Products - $30 …" at bounding box center [674, 601] width 741 height 577
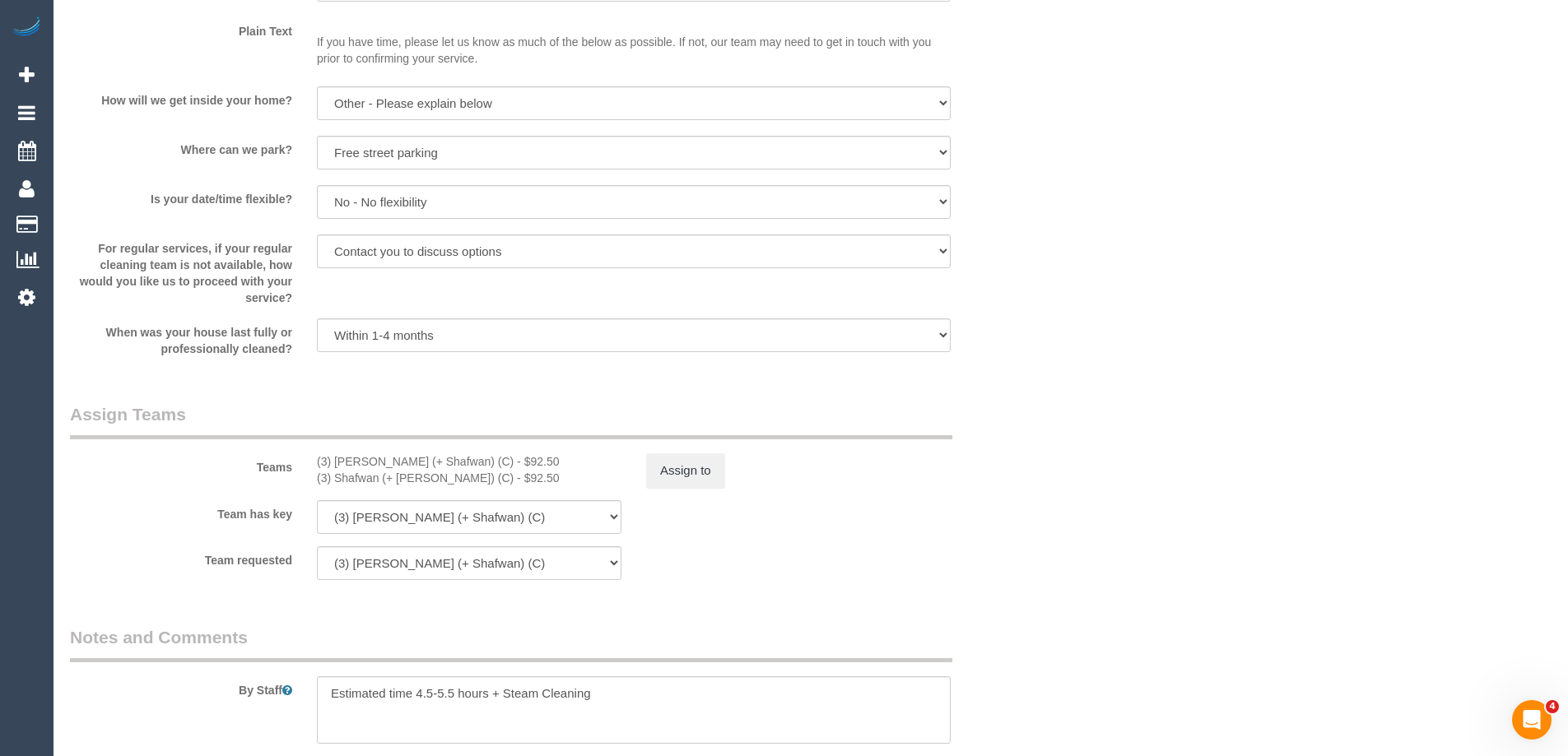
scroll to position [2591, 0]
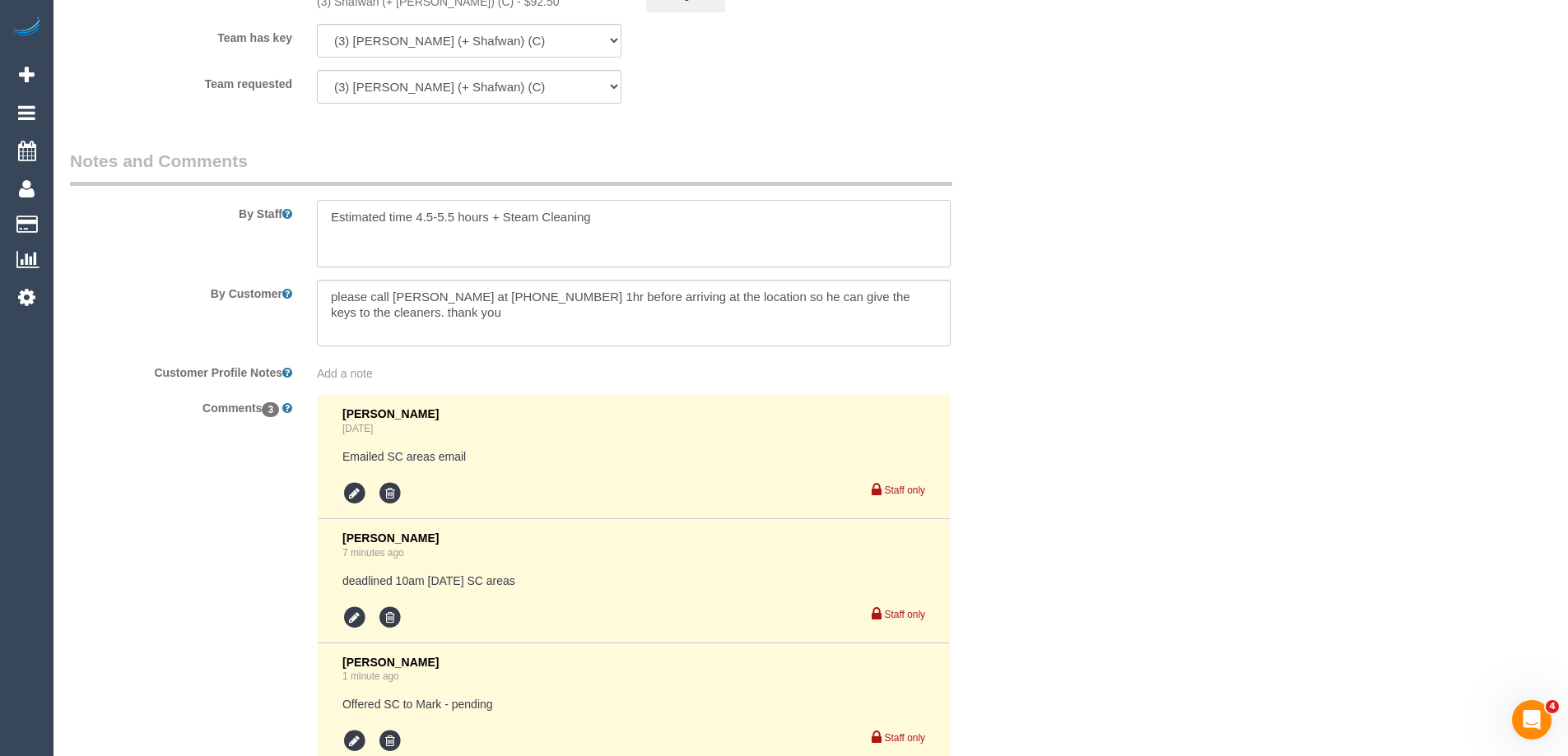
click at [652, 218] on textarea at bounding box center [633, 233] width 633 height 67
click at [1041, 405] on div "Comments 3 Laura Butera 1 day ago Emailed SC areas email Staff only Laura Buter…" at bounding box center [551, 626] width 987 height 465
click at [815, 209] on textarea at bounding box center [633, 233] width 633 height 67
click at [807, 228] on textarea at bounding box center [633, 233] width 633 height 67
paste textarea "can park in my double garage or street park"
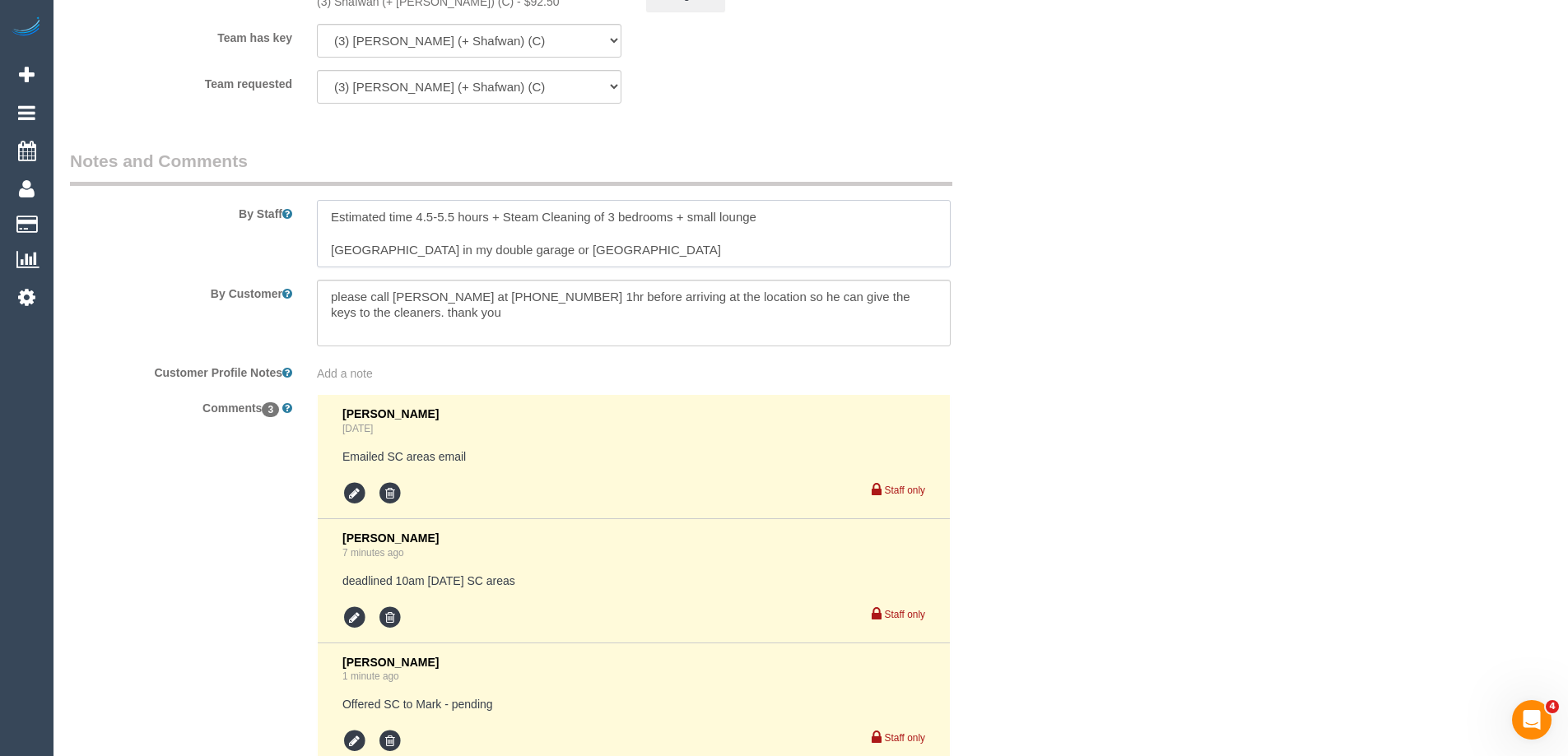
click at [339, 250] on textarea at bounding box center [633, 233] width 633 height 67
type textarea "Estimated time 4.5-5.5 hours + Steam Cleaning of 3 bedrooms + small lounge Can …"
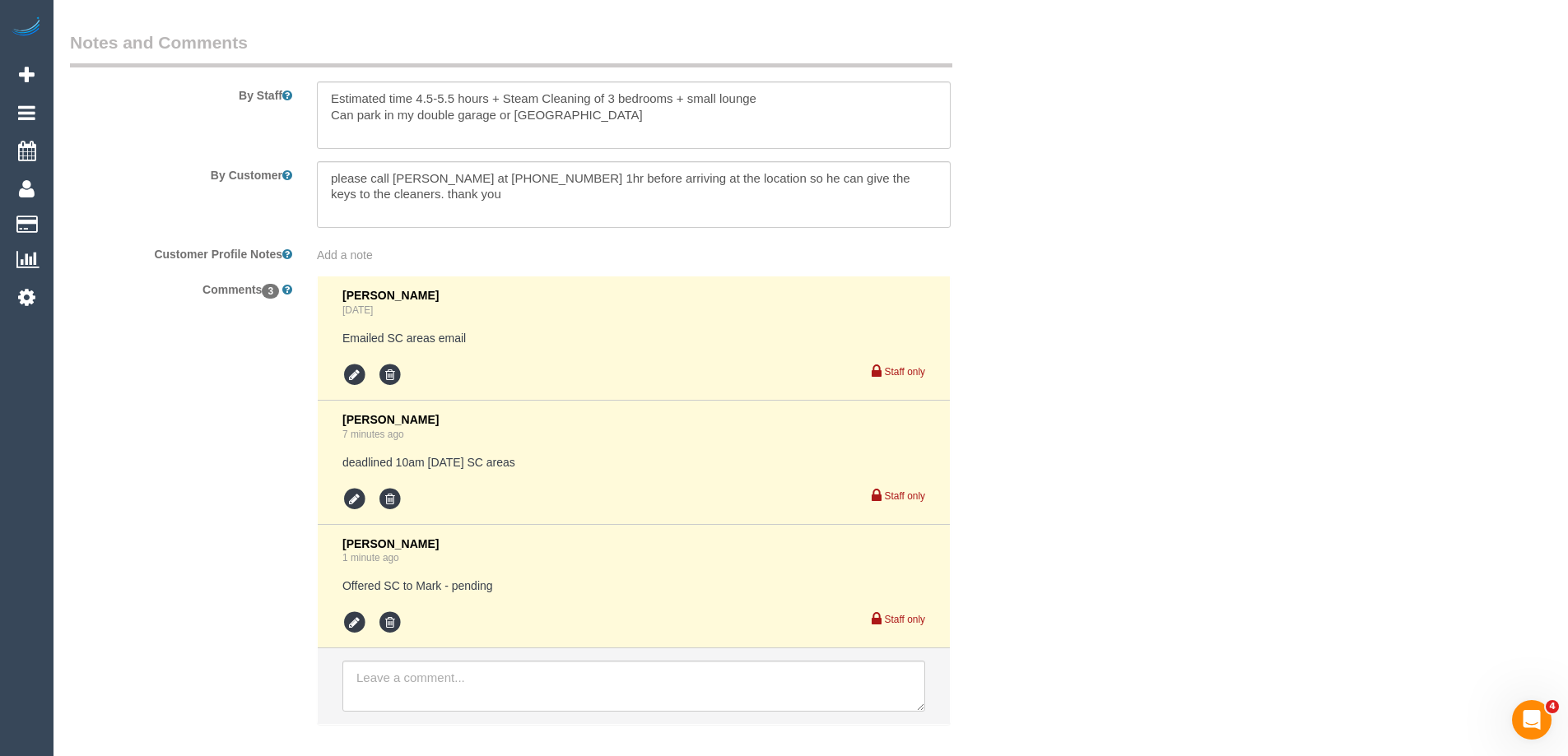
scroll to position [2798, 0]
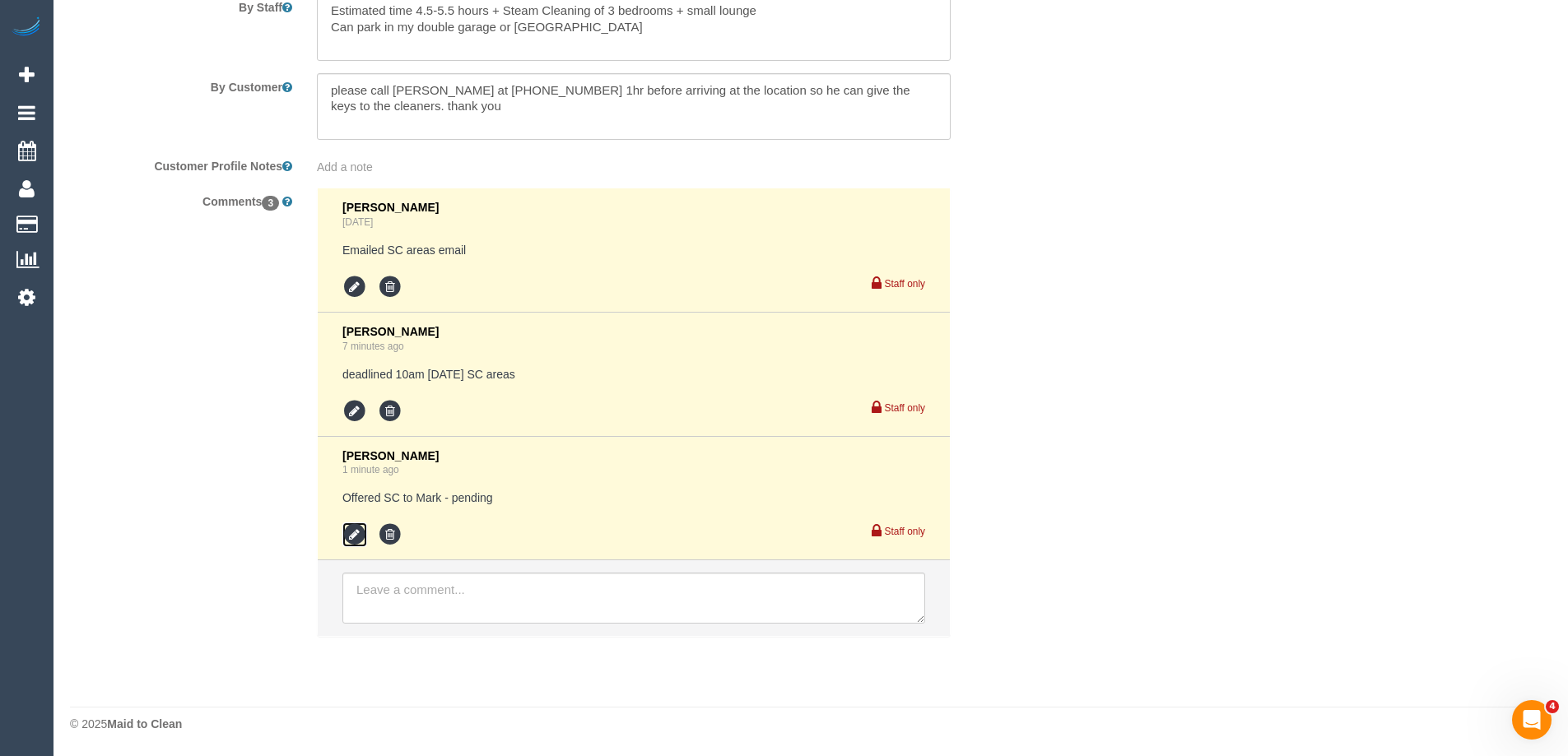
click at [350, 537] on icon at bounding box center [354, 535] width 24 height 24
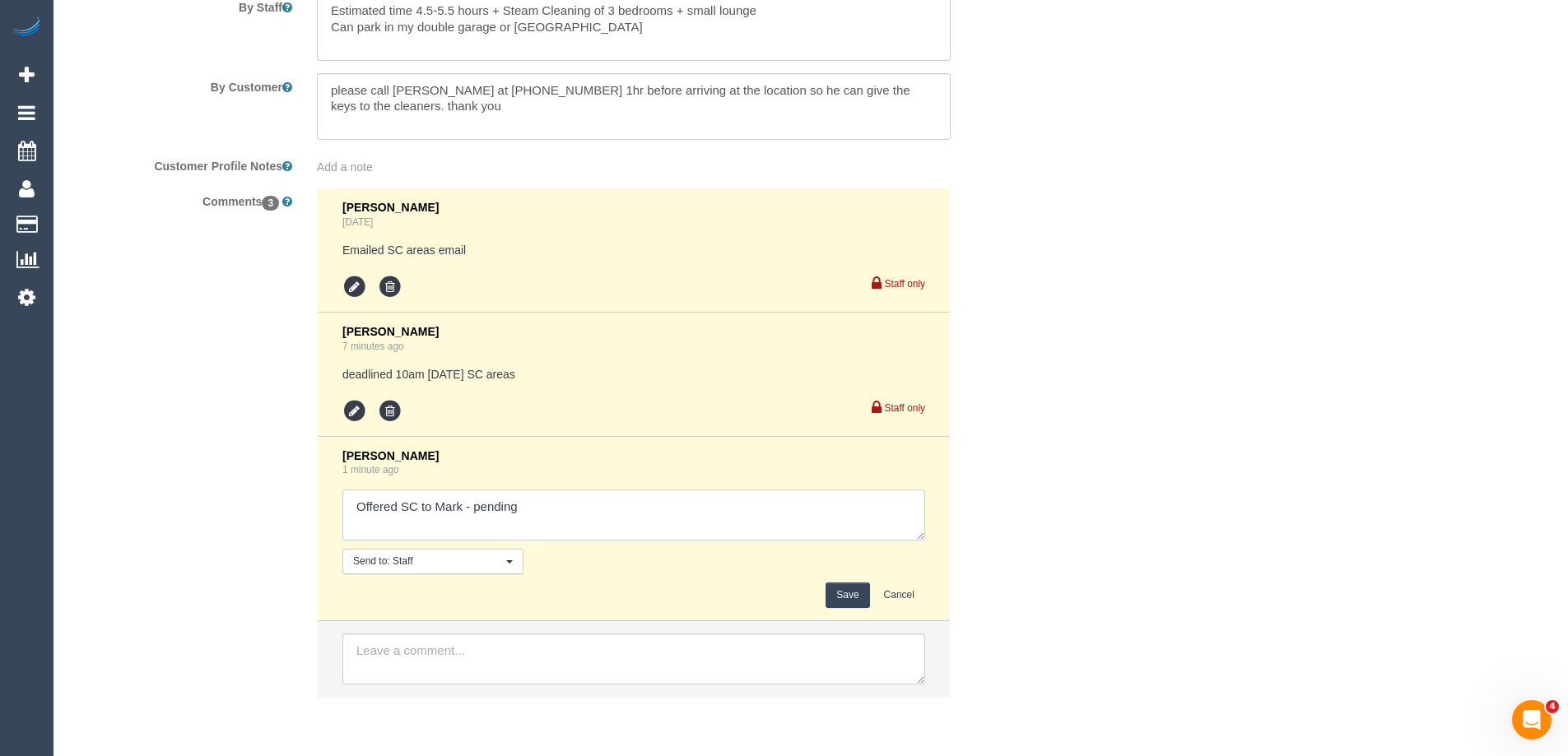
click at [619, 511] on textarea at bounding box center [633, 515] width 583 height 51
type textarea "Offered SC to Mark - pending. Agreed via sms 11-11.30am AW"
click at [858, 591] on button "Save" at bounding box center [847, 595] width 44 height 25
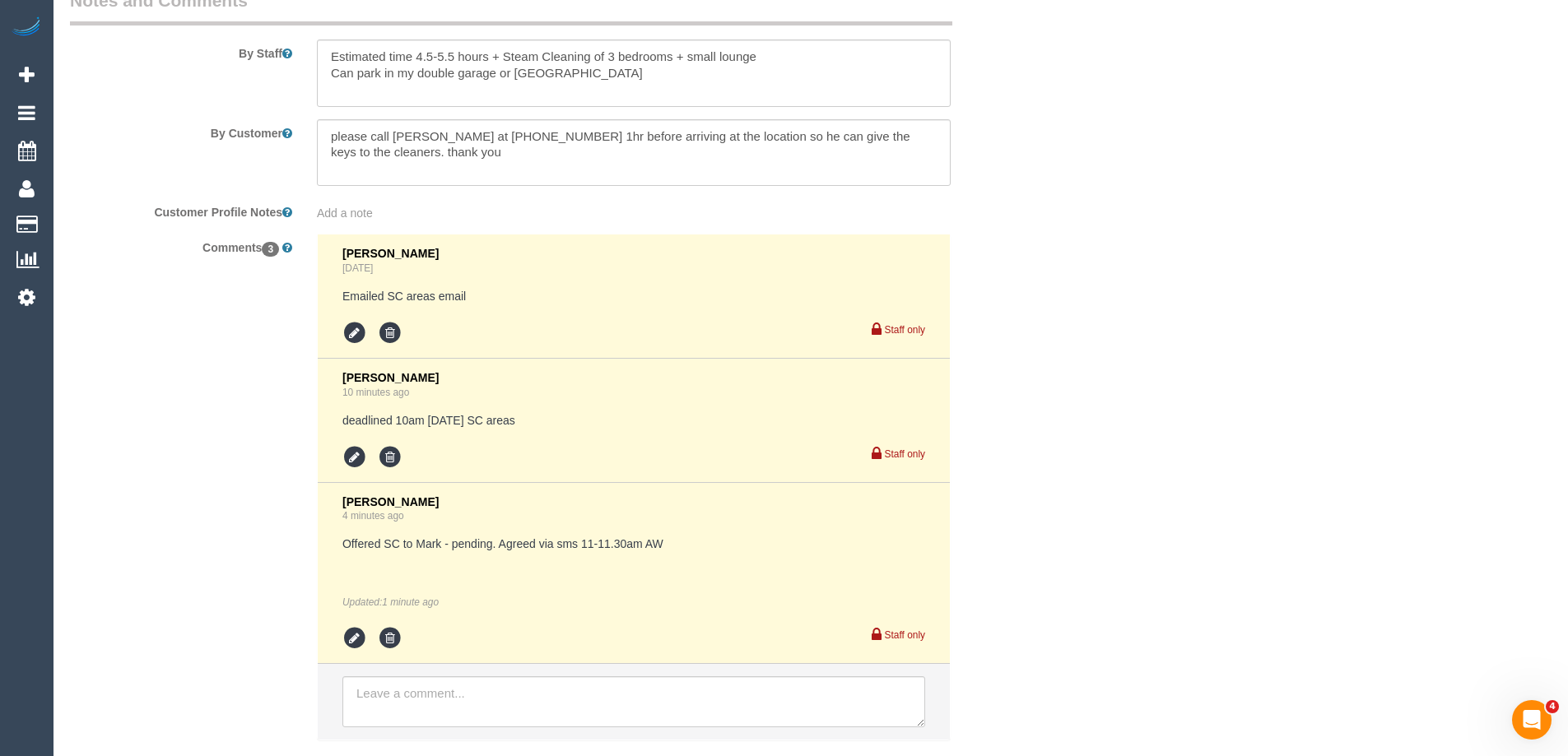
scroll to position [2526, 0]
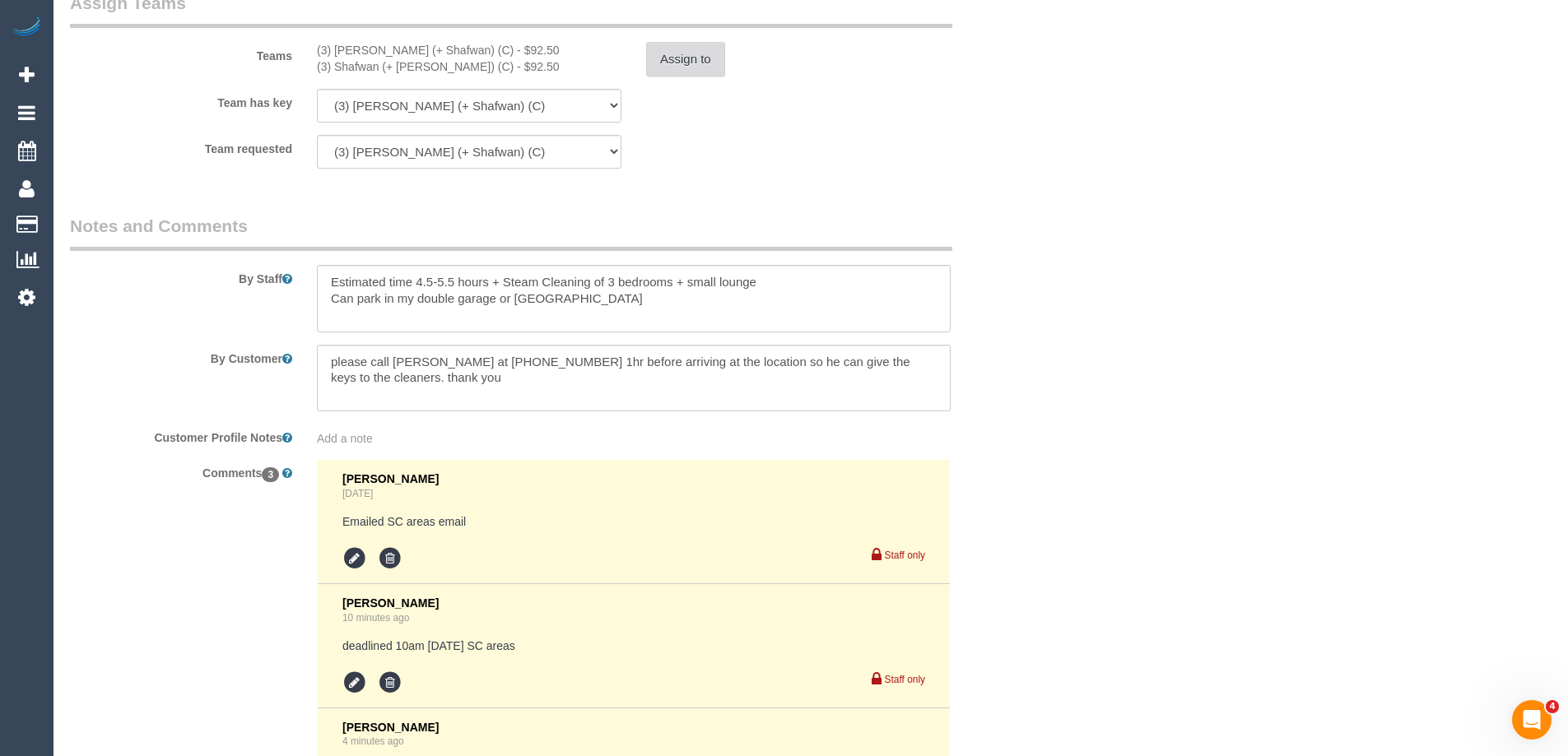
click at [663, 60] on button "Assign to" at bounding box center [685, 59] width 79 height 34
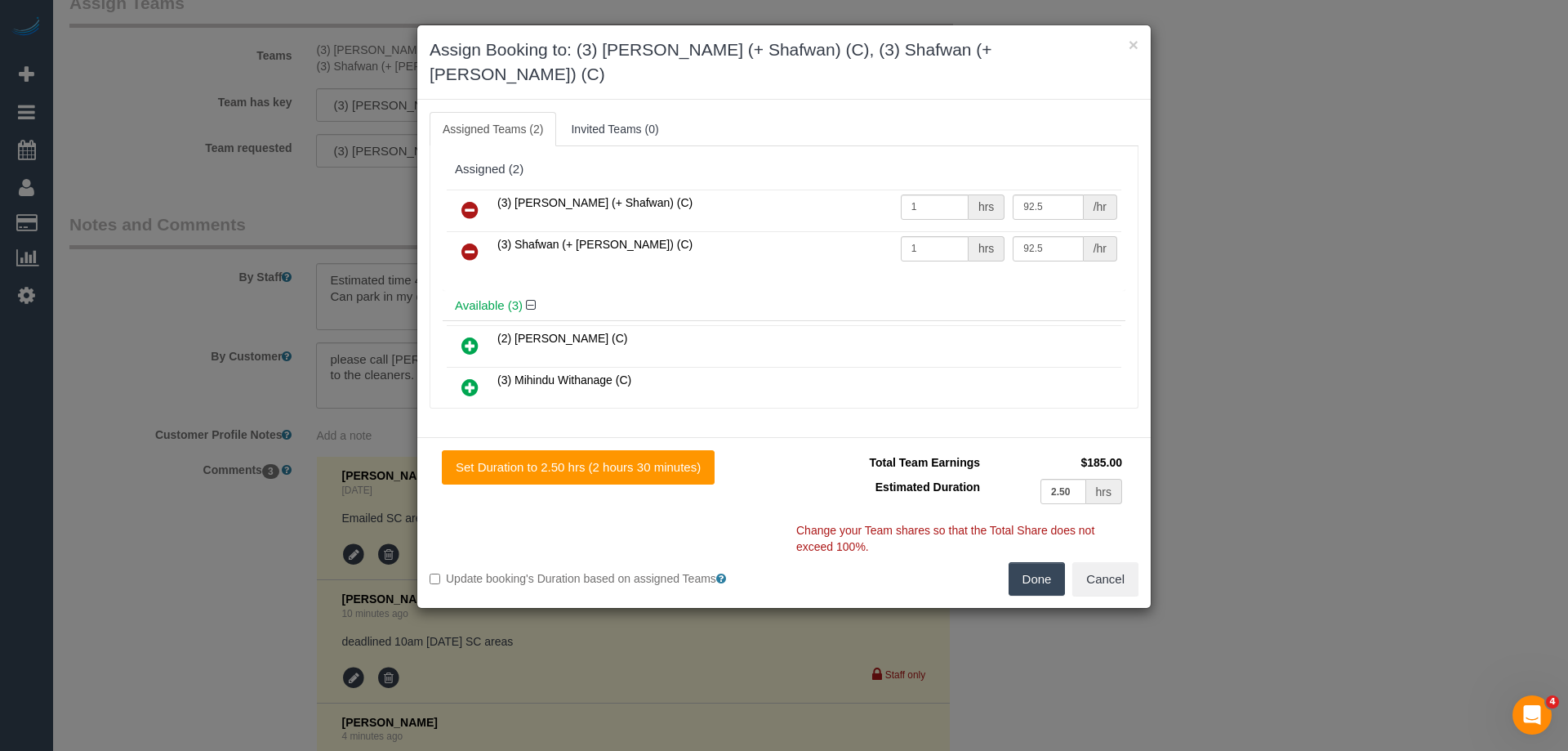
click at [727, 154] on div "Assigned (2)" at bounding box center [784, 170] width 683 height 31
click at [1046, 562] on button "Done" at bounding box center [1037, 579] width 57 height 34
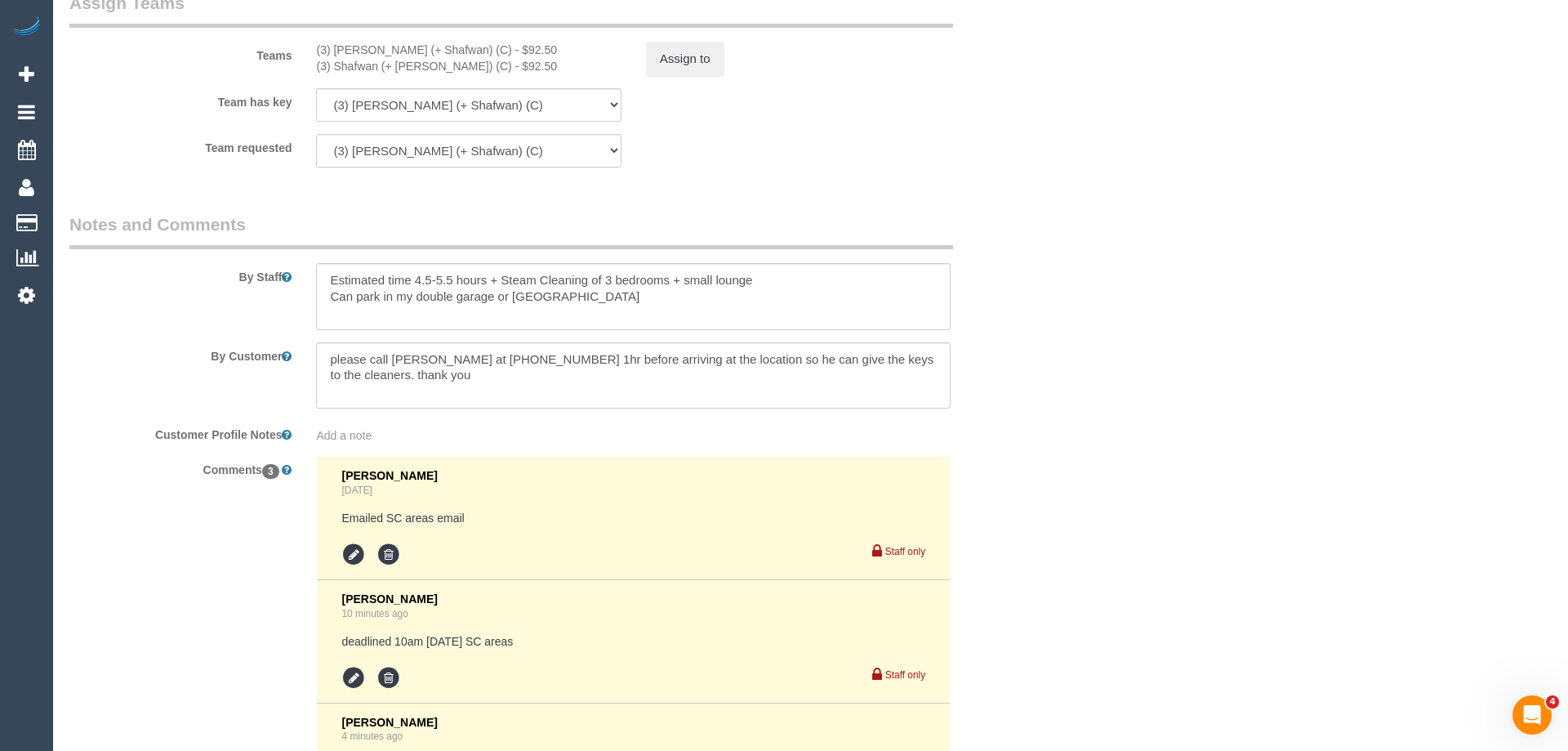
click at [1046, 553] on div "× Assign Booking to: (3) Farhan (+ Shafwan) (C), (3) Shafwan (+ Farhan) (C) Ass…" at bounding box center [784, 375] width 1568 height 751
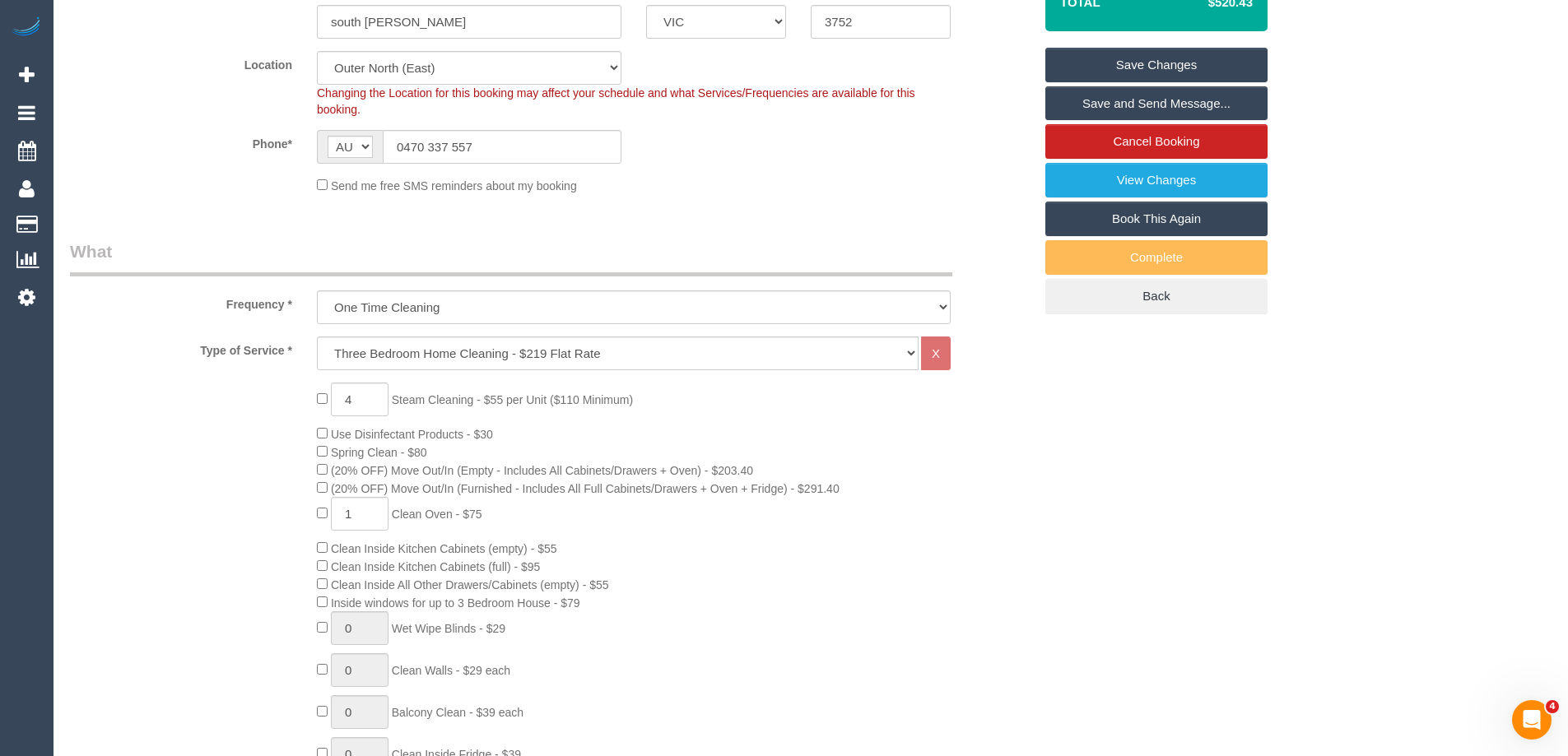
scroll to position [139, 0]
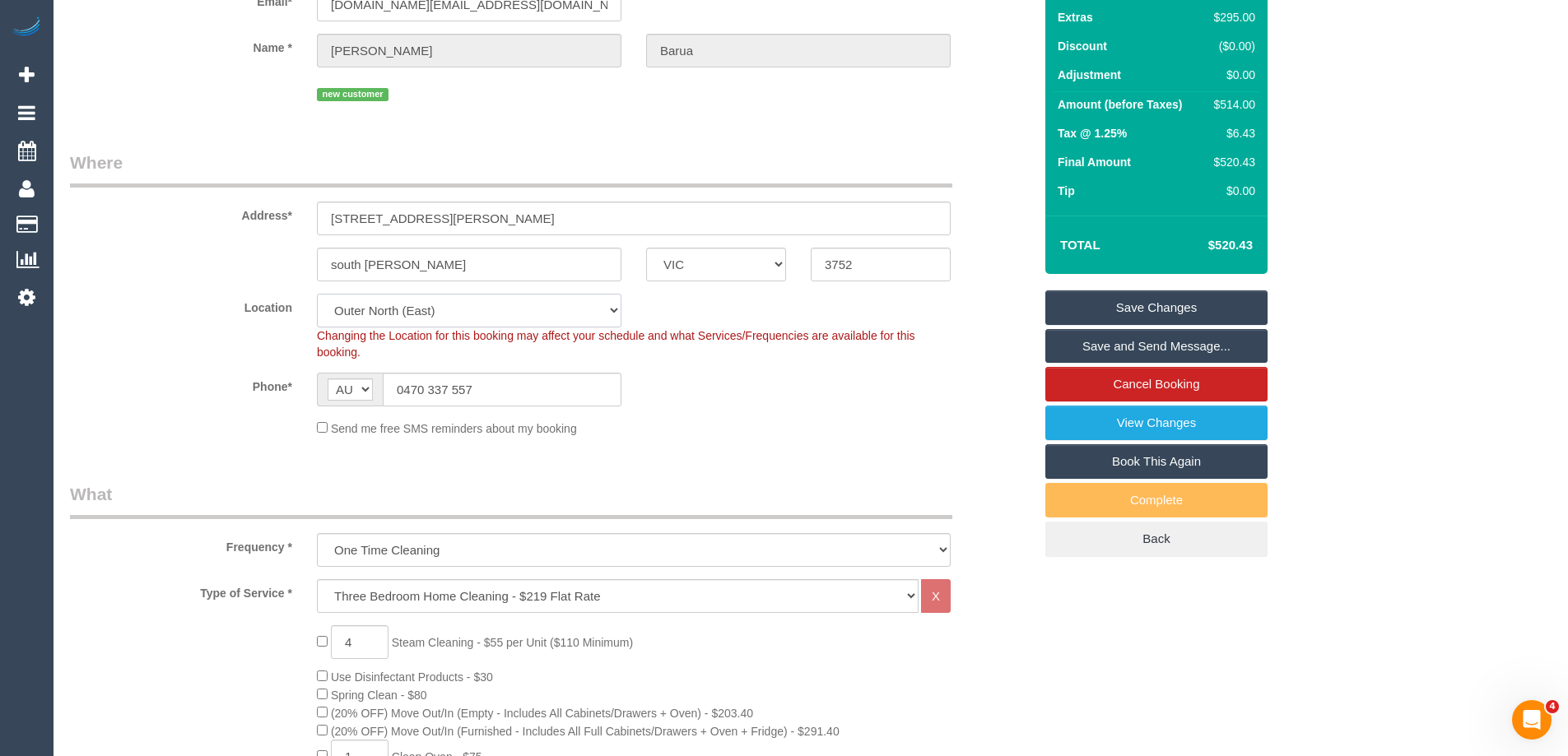
drag, startPoint x: 383, startPoint y: 323, endPoint x: 384, endPoint y: 307, distance: 16.0
click at [383, 323] on select "Office City East (North) East (South) Inner East Inner North (East) Inner North…" at bounding box center [469, 310] width 304 height 34
select select "50"
click at [317, 294] on select "Office City East (North) East (South) Inner East Inner North (East) Inner North…" at bounding box center [469, 310] width 304 height 34
click at [193, 383] on label "Phone*" at bounding box center [181, 383] width 247 height 22
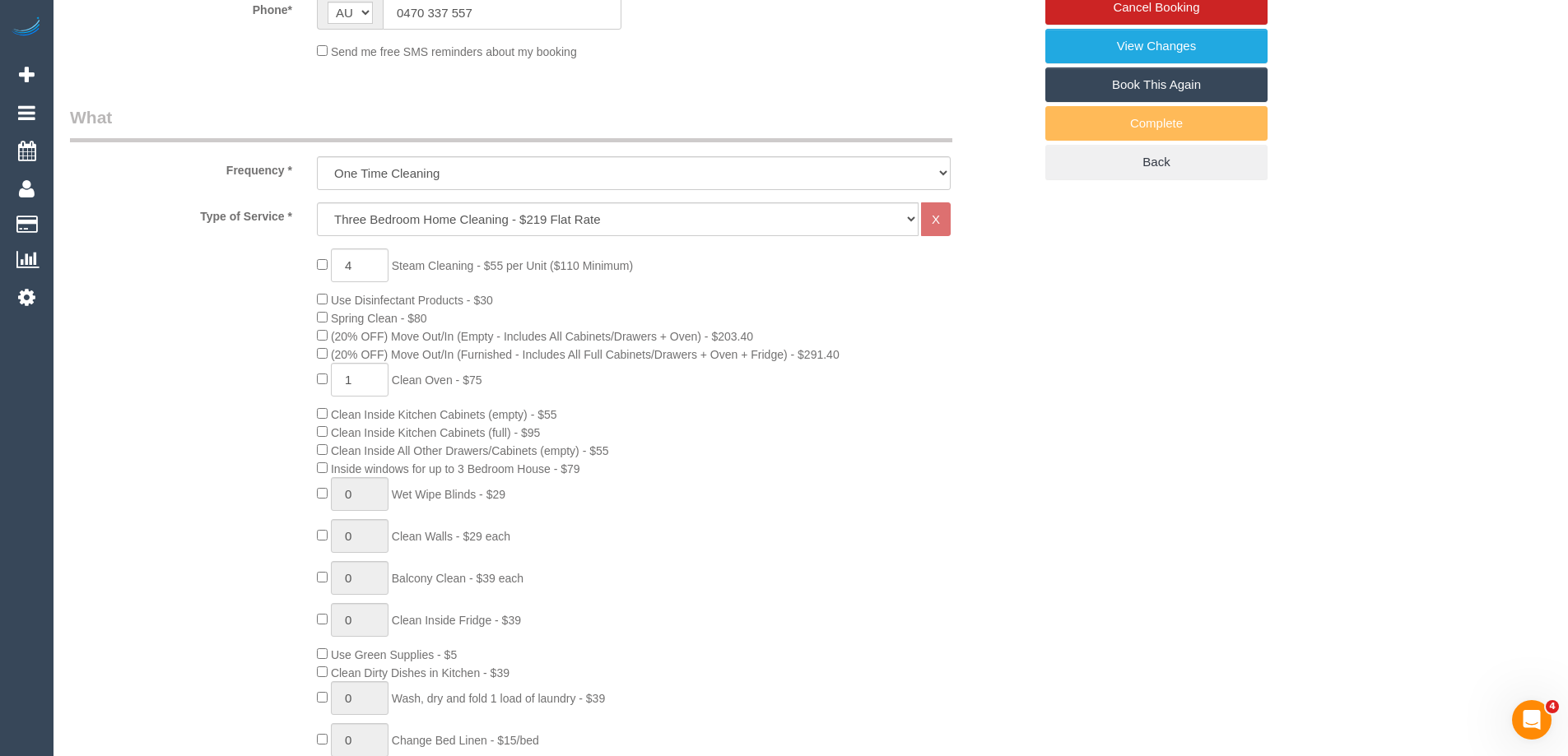
select select "object:4942"
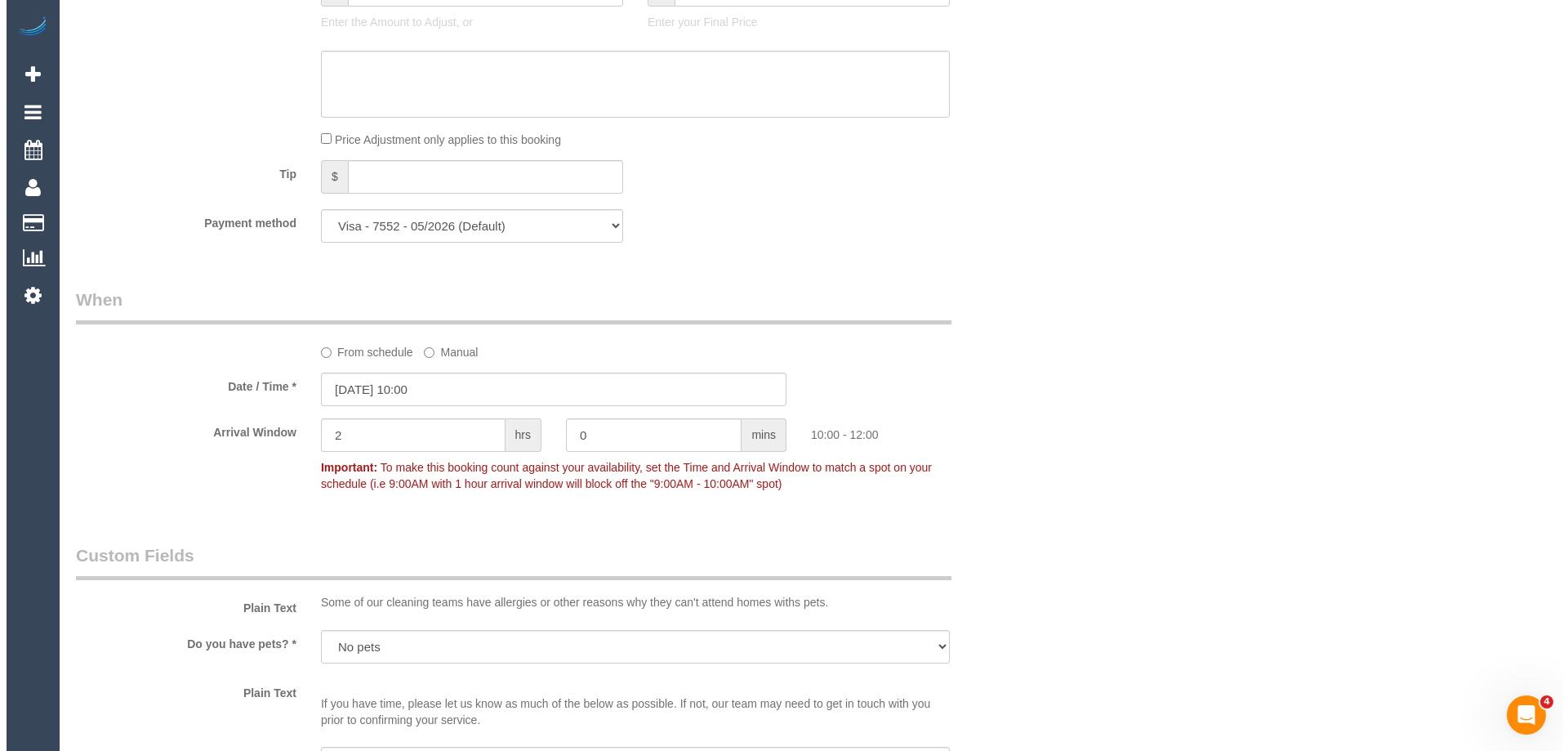
scroll to position [2427, 0]
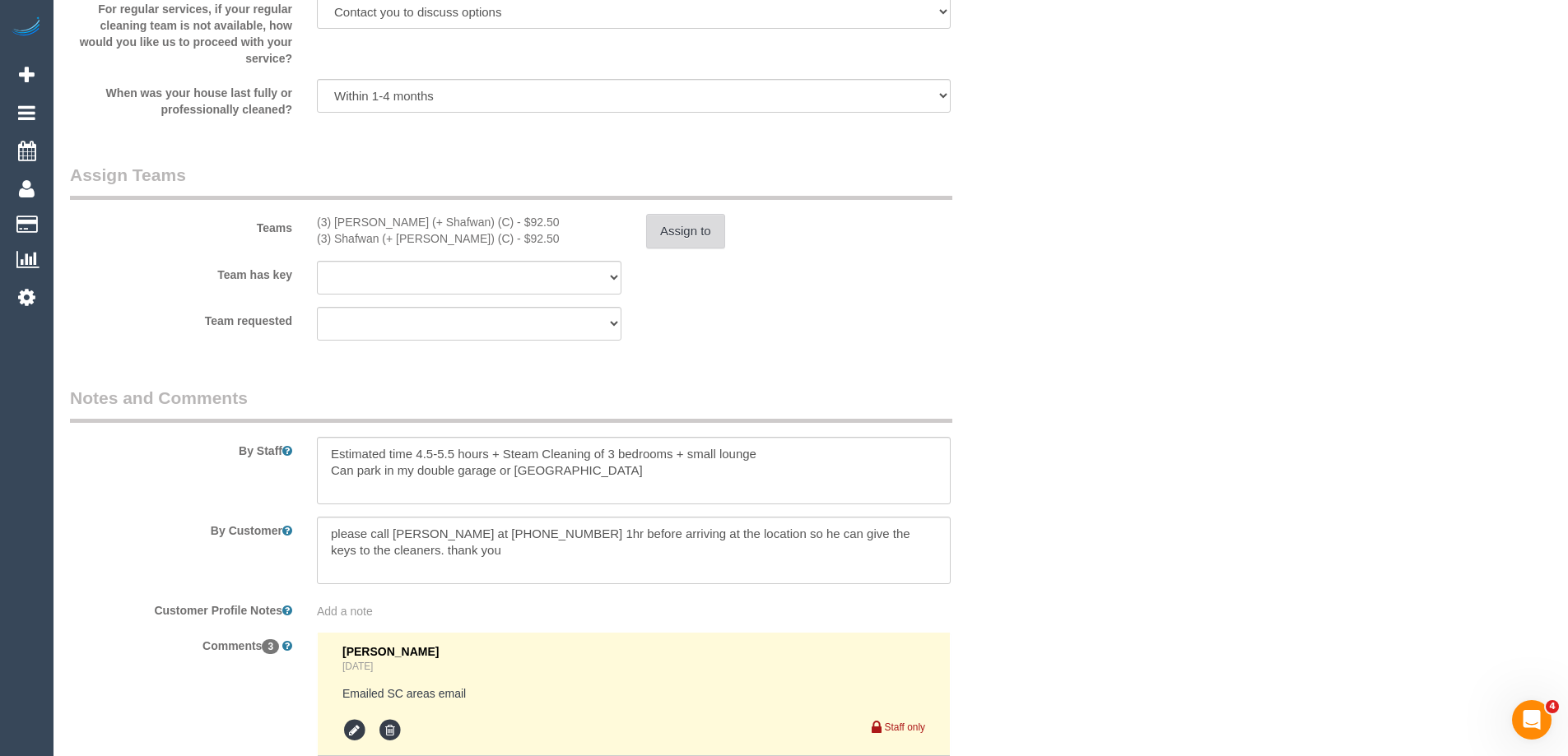
click at [689, 228] on button "Assign to" at bounding box center [685, 230] width 79 height 34
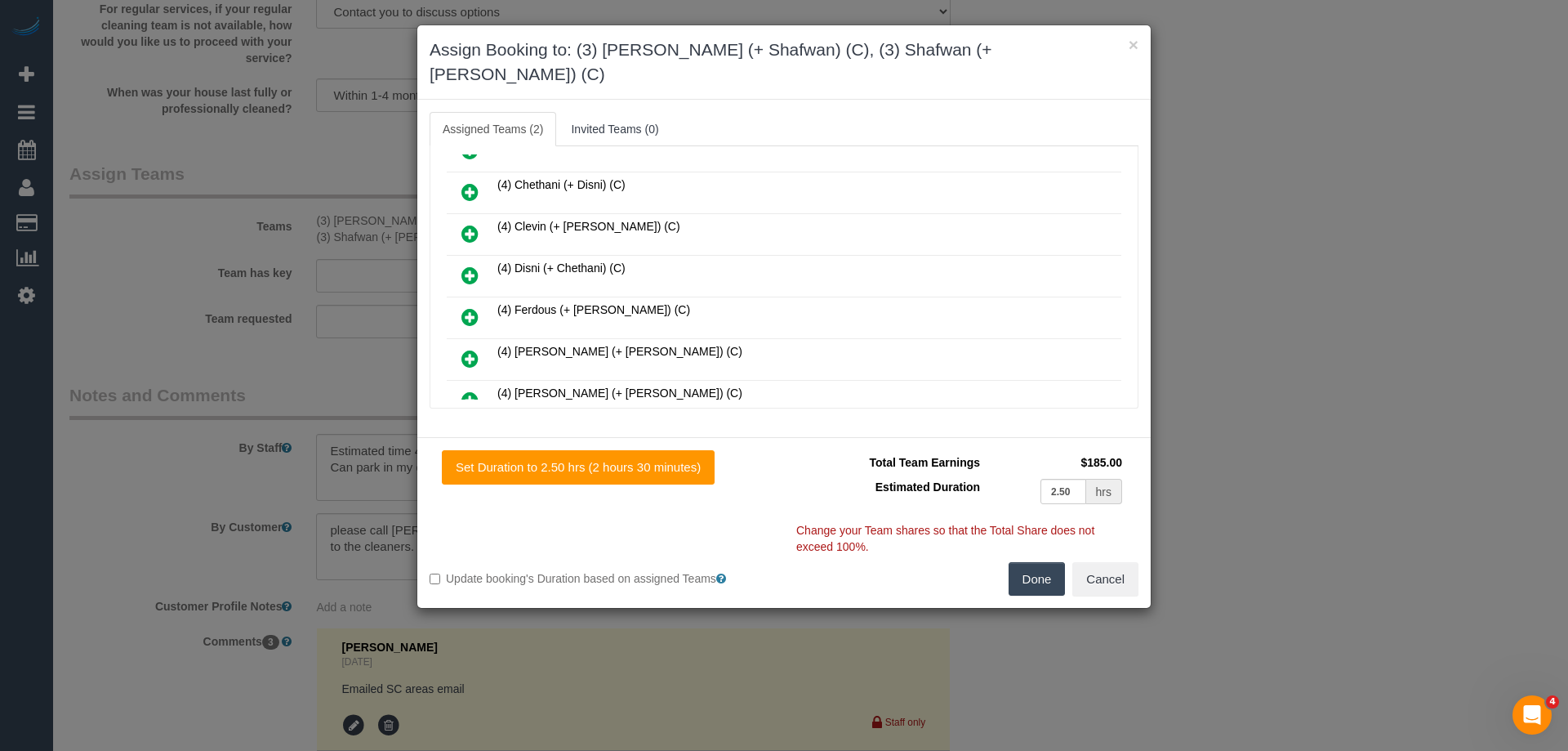
scroll to position [791, 0]
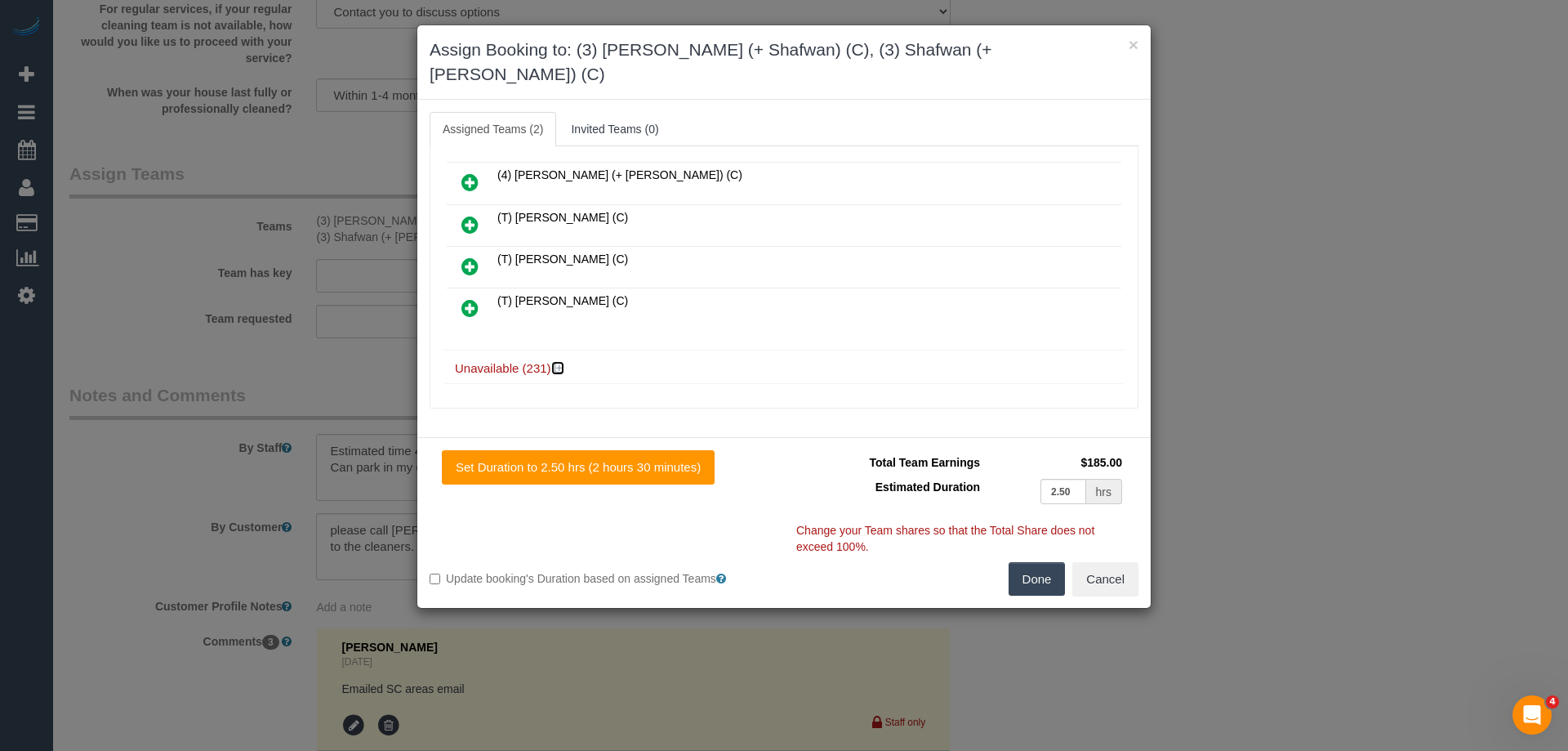
click at [556, 362] on icon at bounding box center [560, 368] width 10 height 13
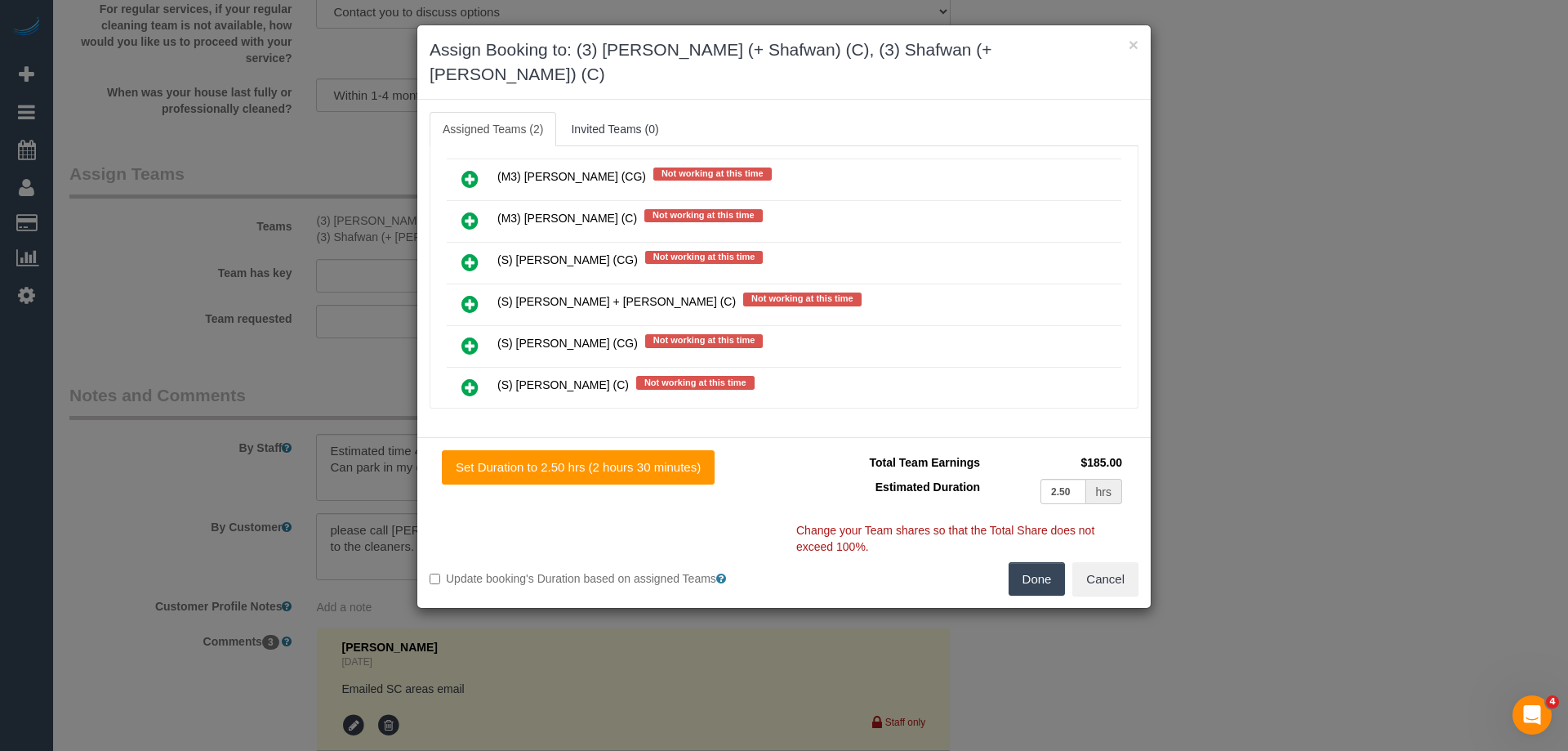
scroll to position [8391, 0]
click at [476, 335] on icon at bounding box center [471, 345] width 17 height 19
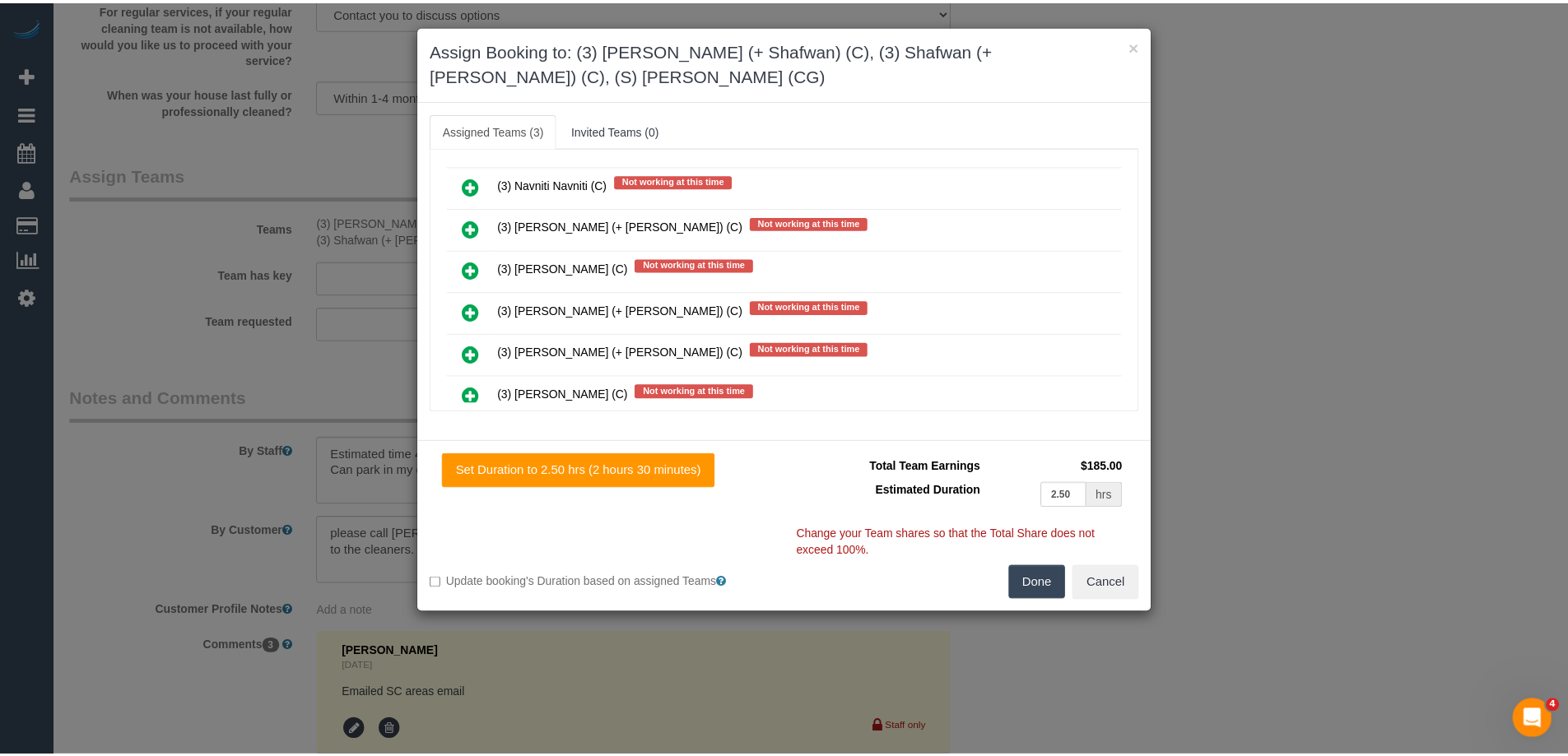
scroll to position [0, 0]
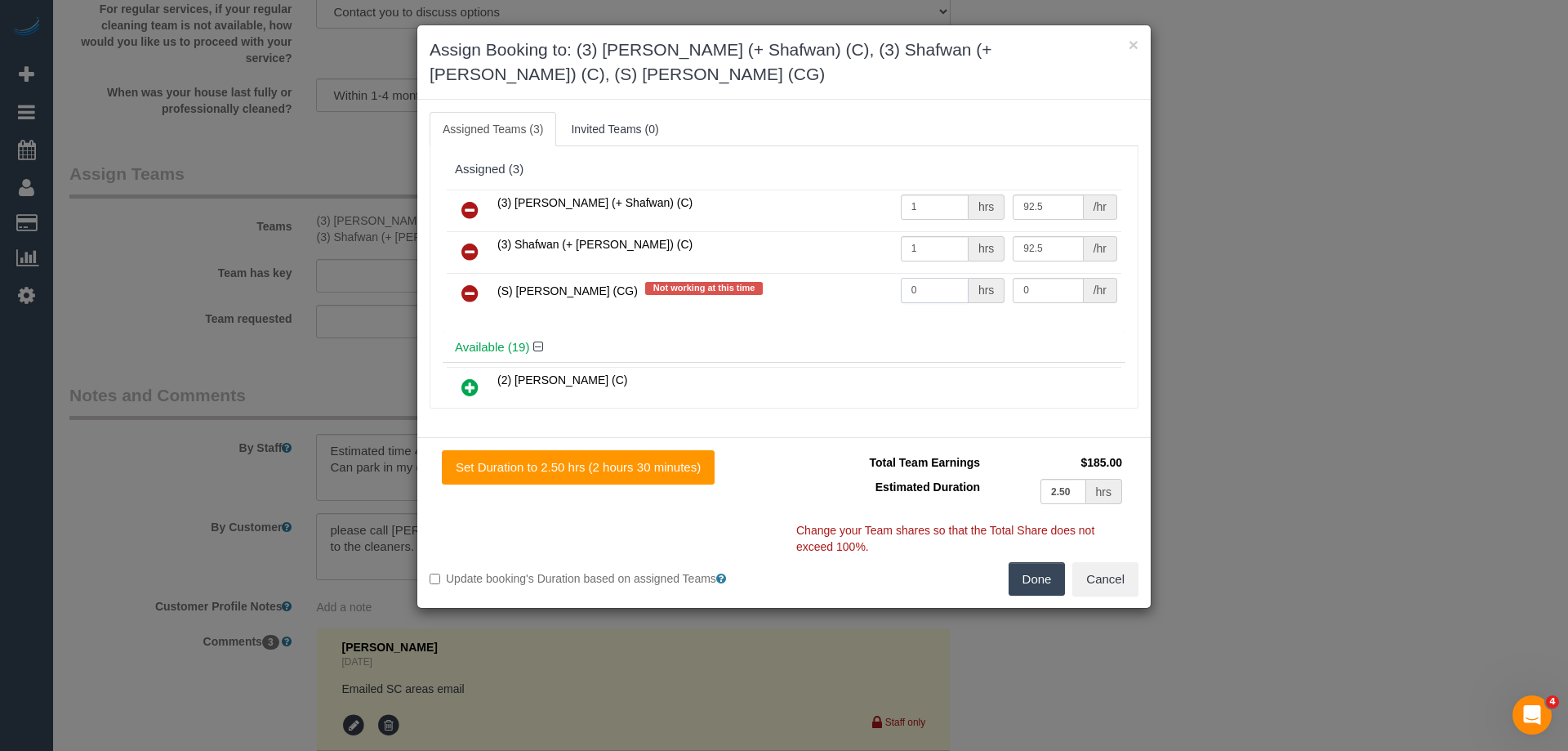
click at [941, 288] on input "0" at bounding box center [935, 291] width 68 height 25
type input "1"
click at [1026, 293] on input "0" at bounding box center [1048, 291] width 71 height 25
type input "155"
click at [1046, 586] on button "Done" at bounding box center [1037, 579] width 57 height 34
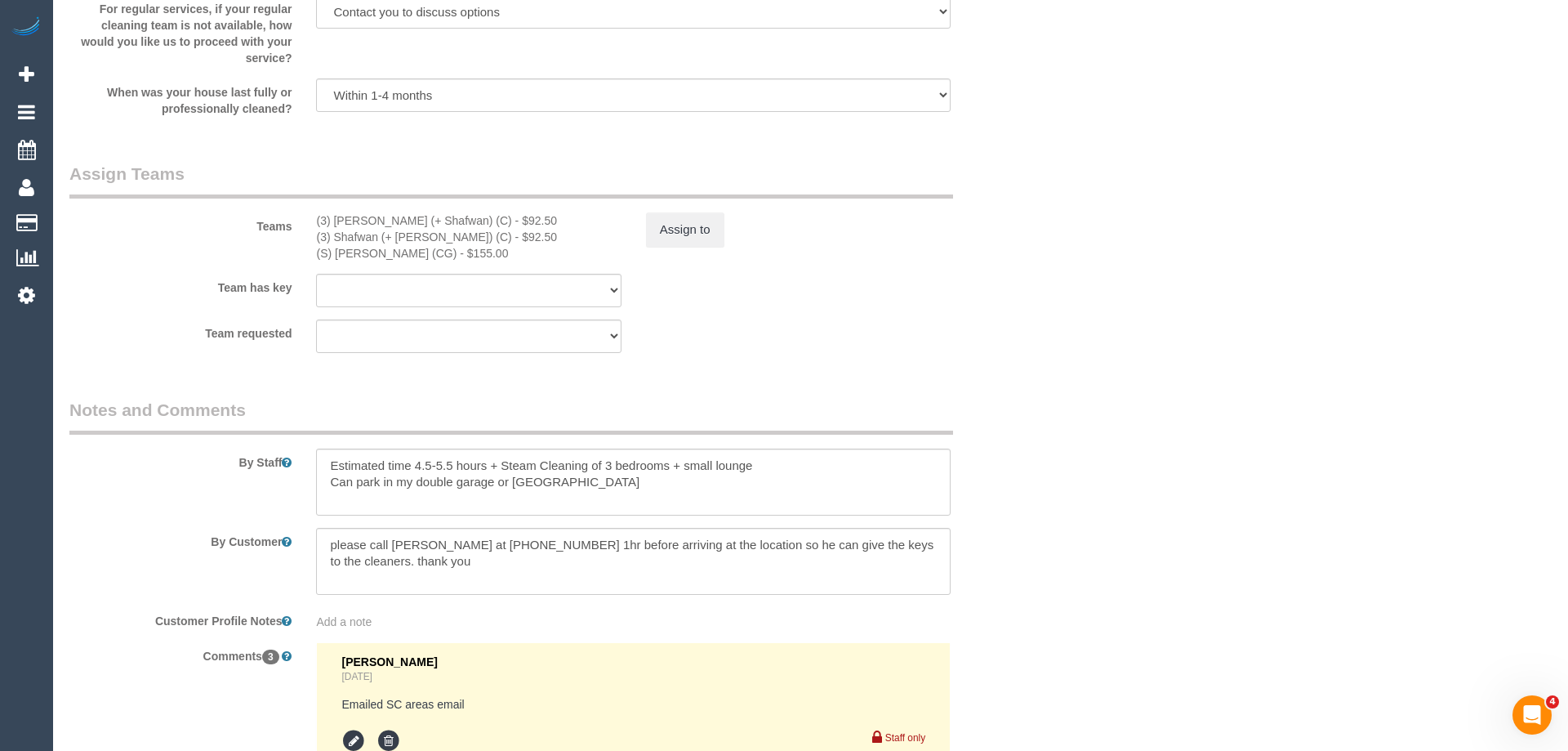
click at [1046, 586] on div "× Assign Booking to: (3) Farhan (+ Shafwan) (C), (3) Shafwan (+ Farhan) (C), (S…" at bounding box center [784, 375] width 1568 height 751
click at [607, 486] on textarea at bounding box center [629, 482] width 629 height 67
paste textarea "Steam cleaner to arrive at ___ Please ensure areas for steam cleaning are clean…"
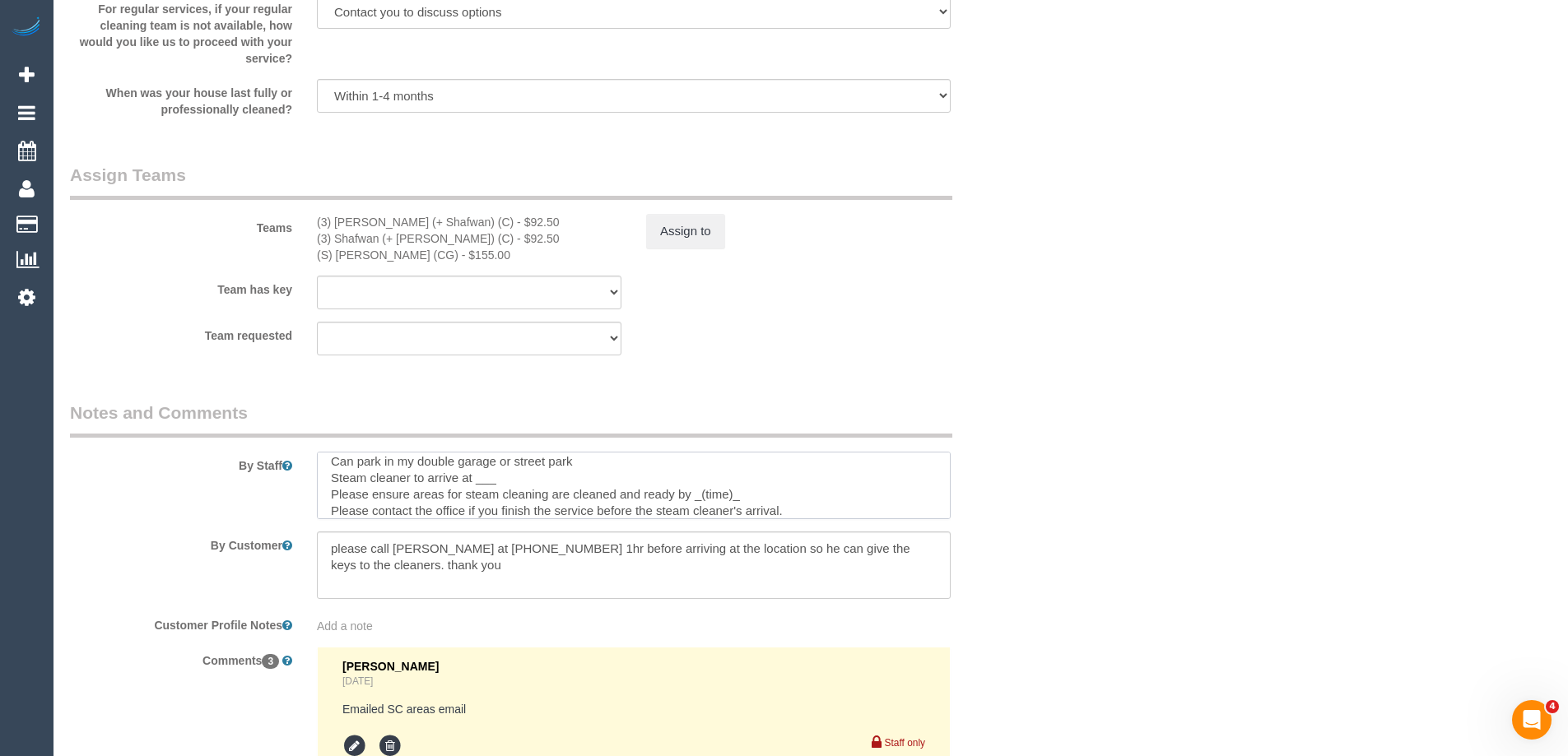
click at [506, 476] on textarea at bounding box center [633, 485] width 633 height 67
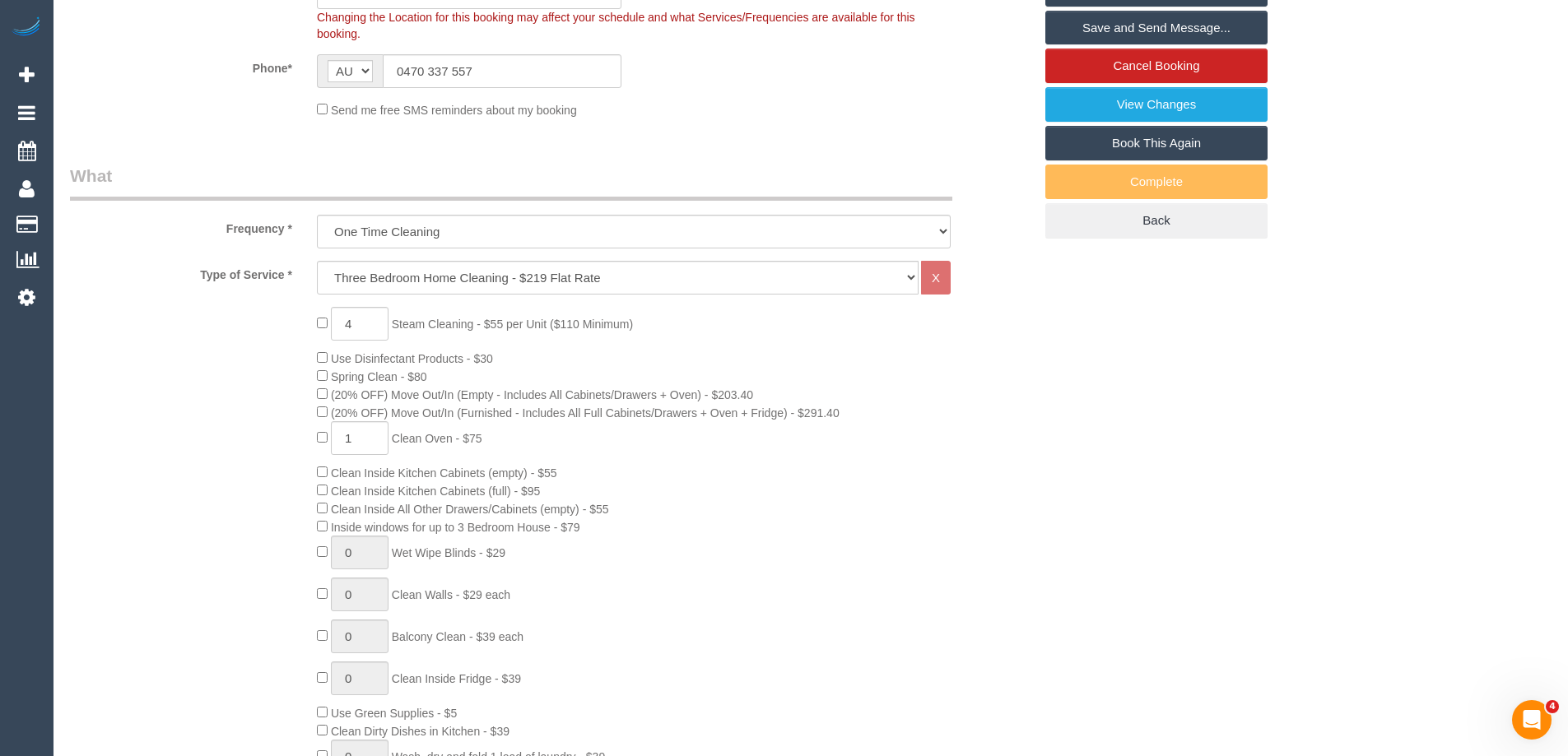
scroll to position [2362, 0]
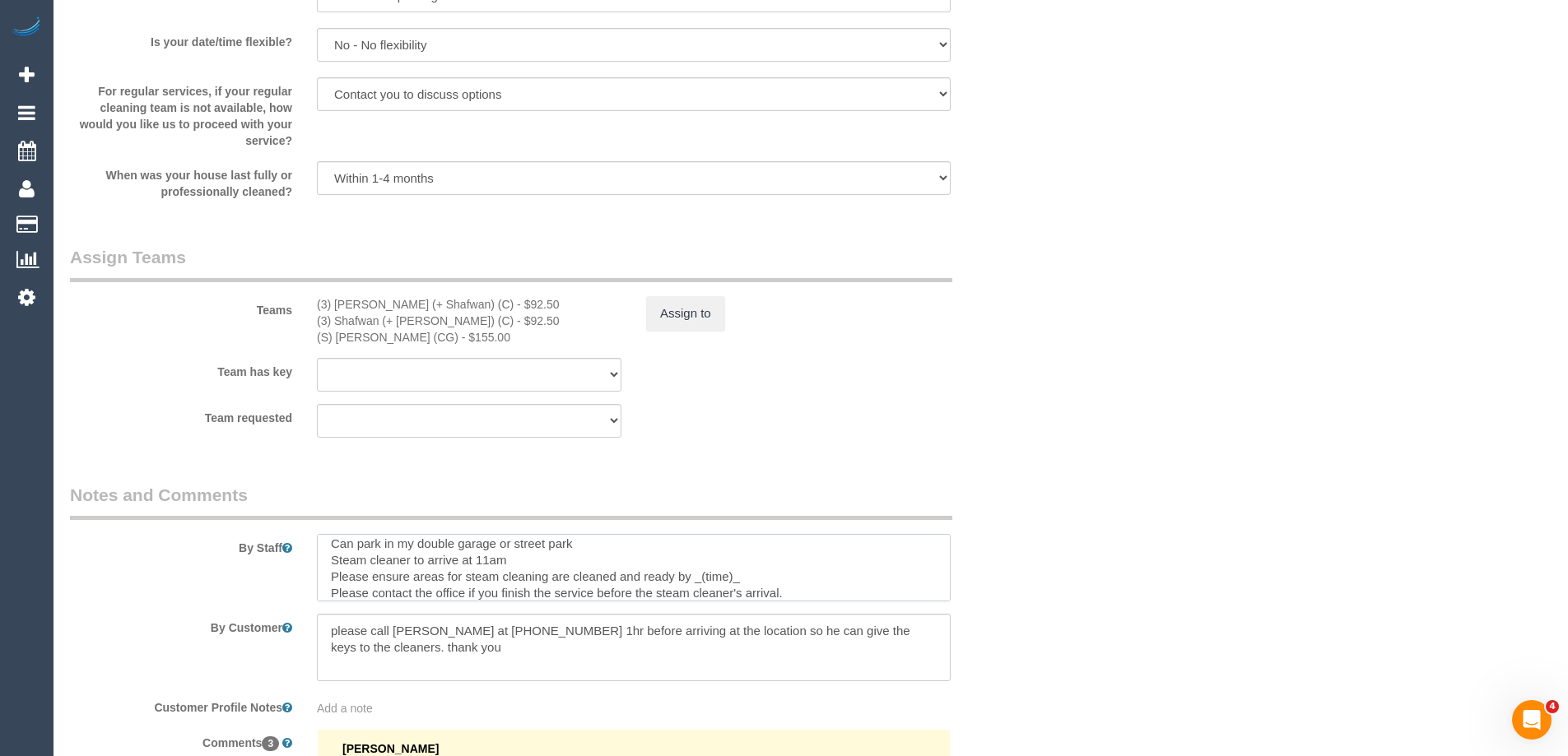
drag, startPoint x: 751, startPoint y: 578, endPoint x: 693, endPoint y: 572, distance: 58.3
click at [693, 572] on textarea at bounding box center [633, 567] width 633 height 67
click at [503, 561] on textarea at bounding box center [633, 567] width 633 height 67
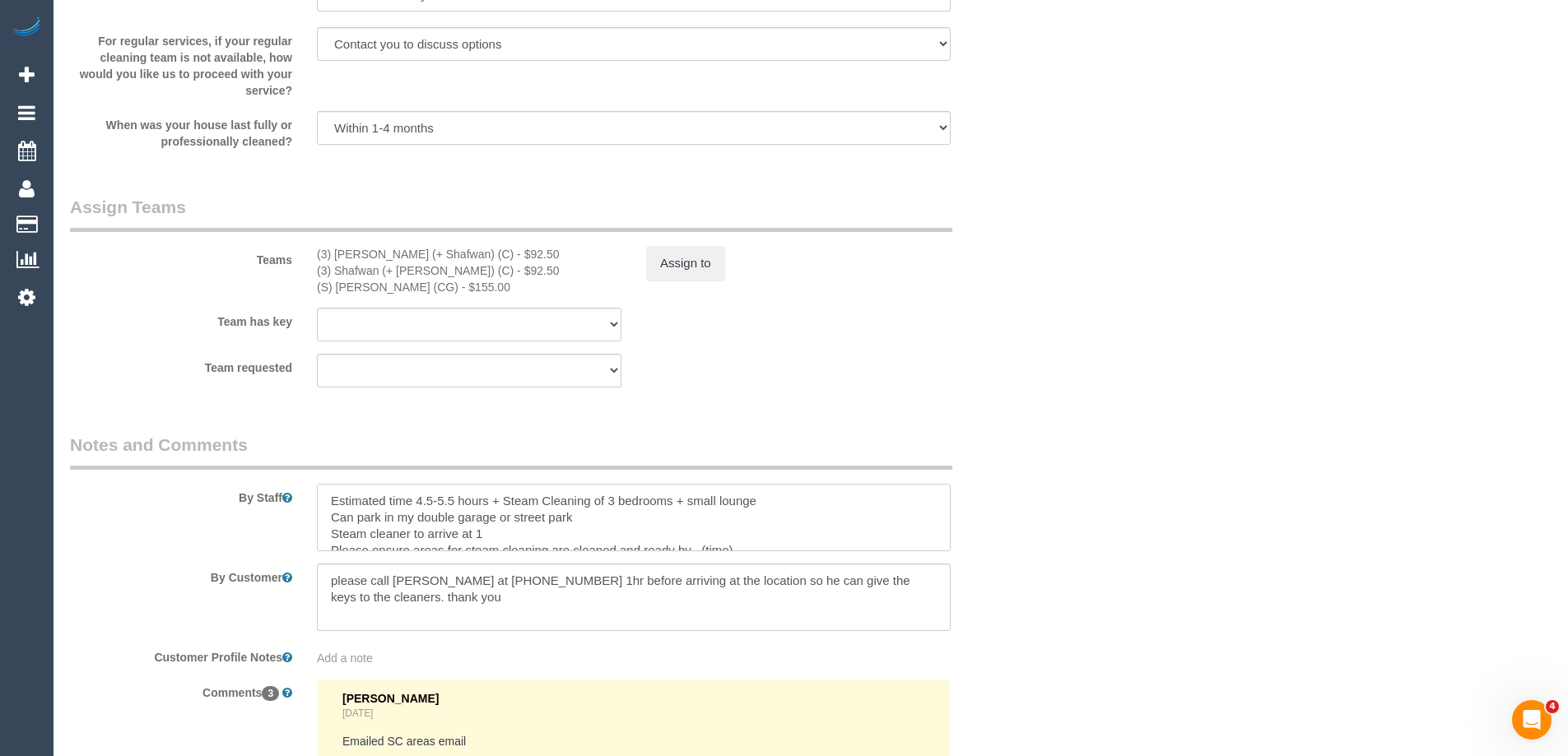
scroll to position [2416, 0]
click at [502, 531] on textarea at bounding box center [633, 512] width 633 height 67
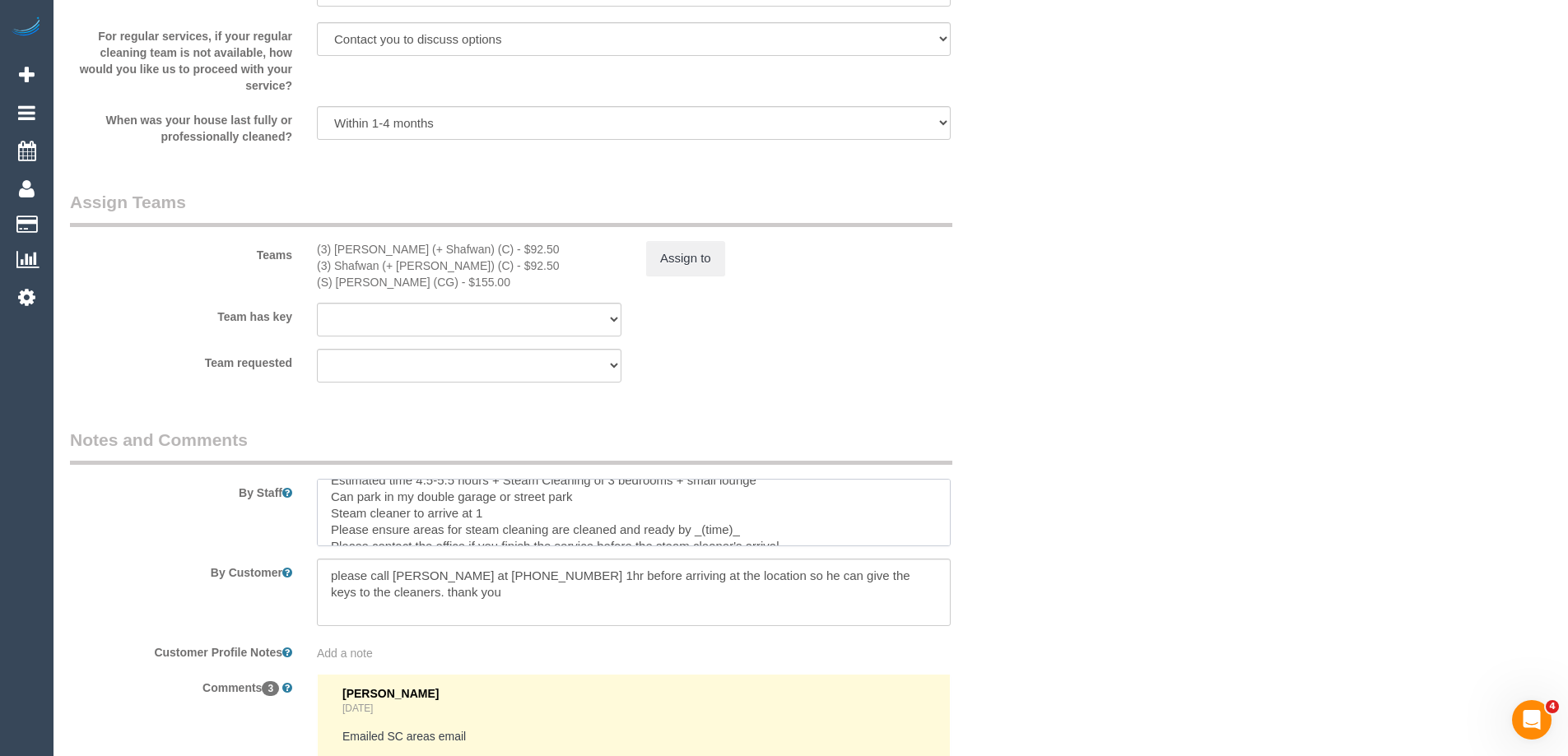
scroll to position [22, 0]
drag, startPoint x: 717, startPoint y: 523, endPoint x: 696, endPoint y: 523, distance: 21.0
click at [696, 523] on textarea at bounding box center [633, 512] width 633 height 67
type textarea "Estimated time 4.5-5.5 hours + Steam Cleaning of 3 bedrooms + small lounge Can …"
click at [1024, 481] on div "By Staff" at bounding box center [551, 487] width 987 height 118
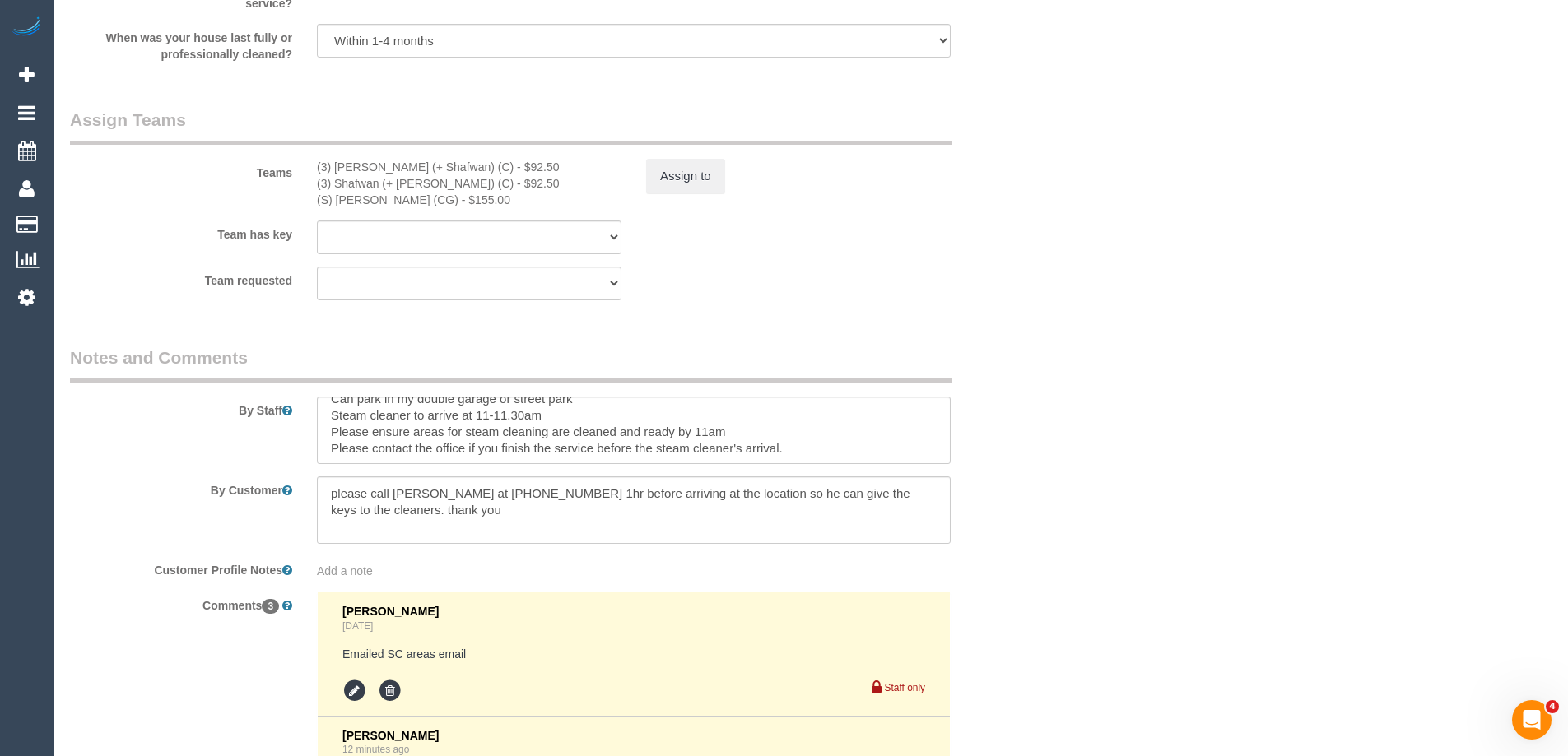
scroll to position [33, 0]
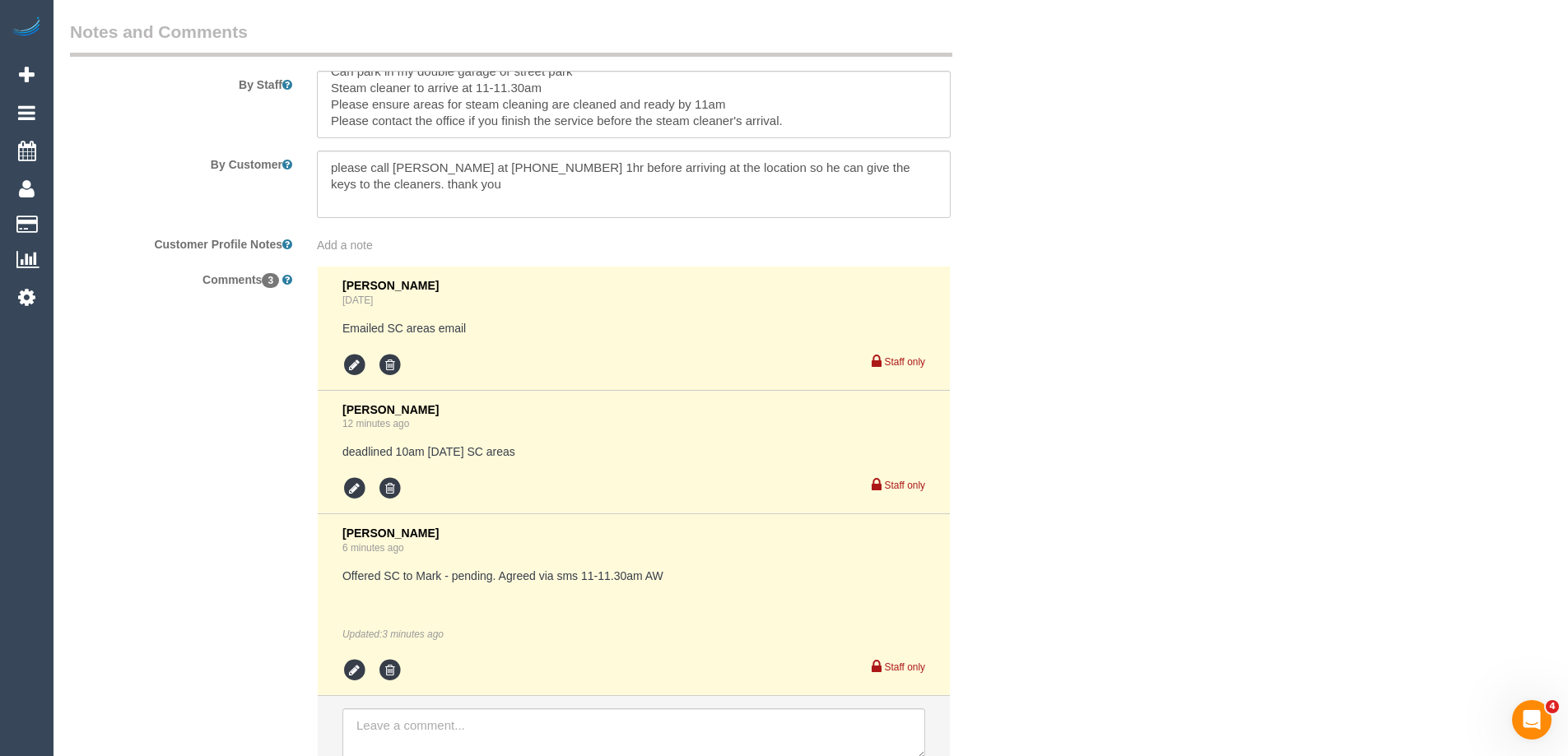
scroll to position [2961, 0]
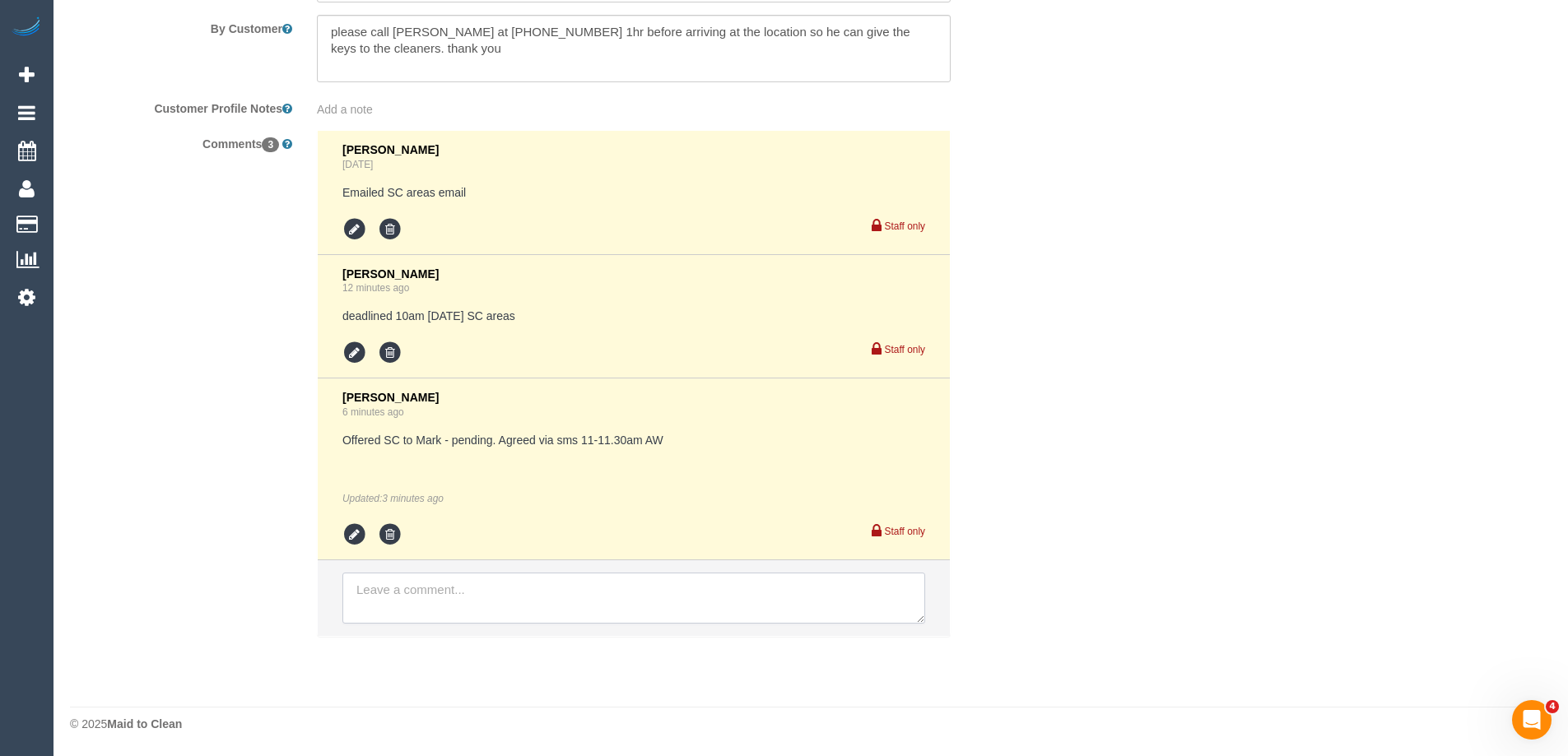
click at [392, 596] on textarea at bounding box center [633, 598] width 583 height 51
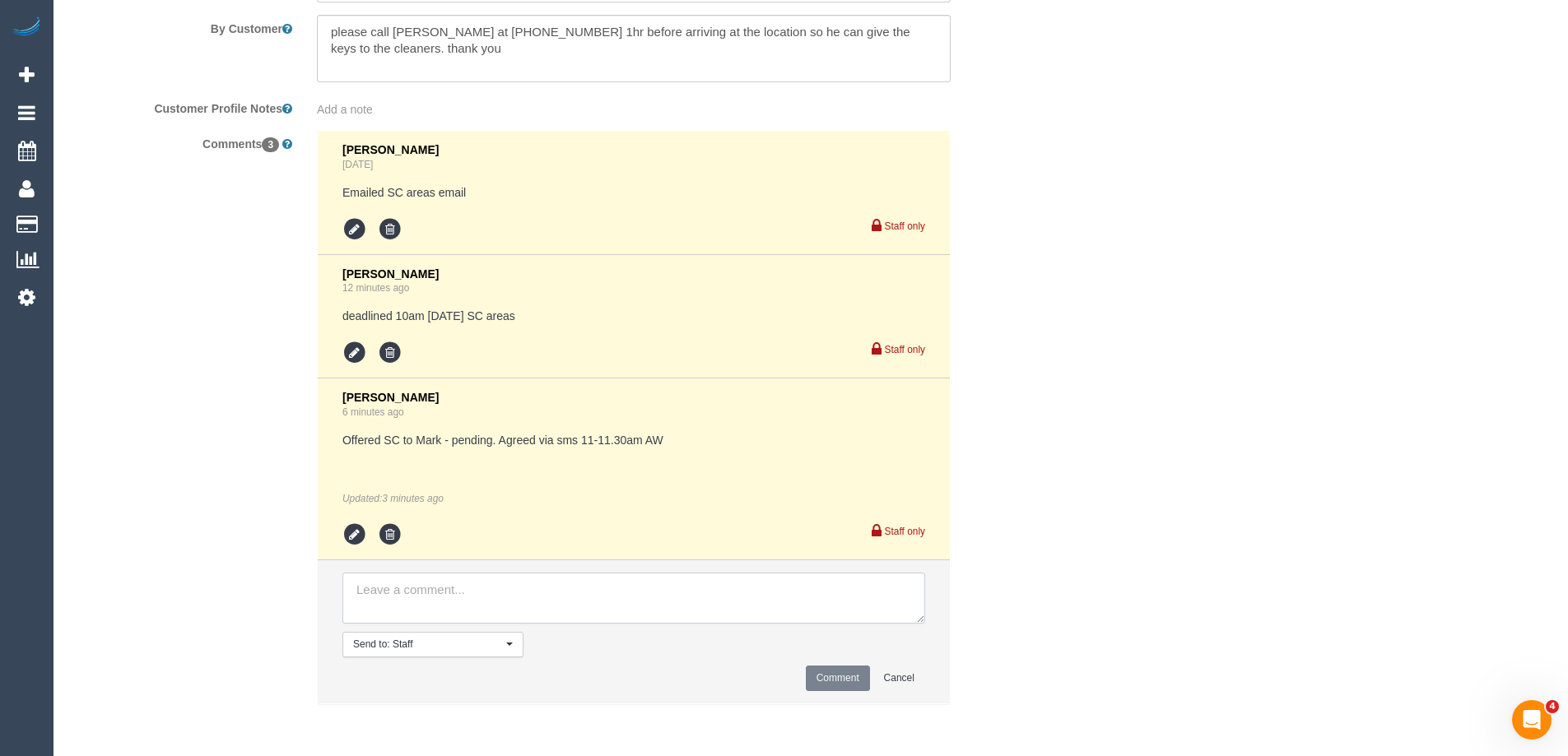
paste textarea "SC areas: Confirmed via: Phone/Text/Email Cleaner: Status: Pending/Confirmed - …"
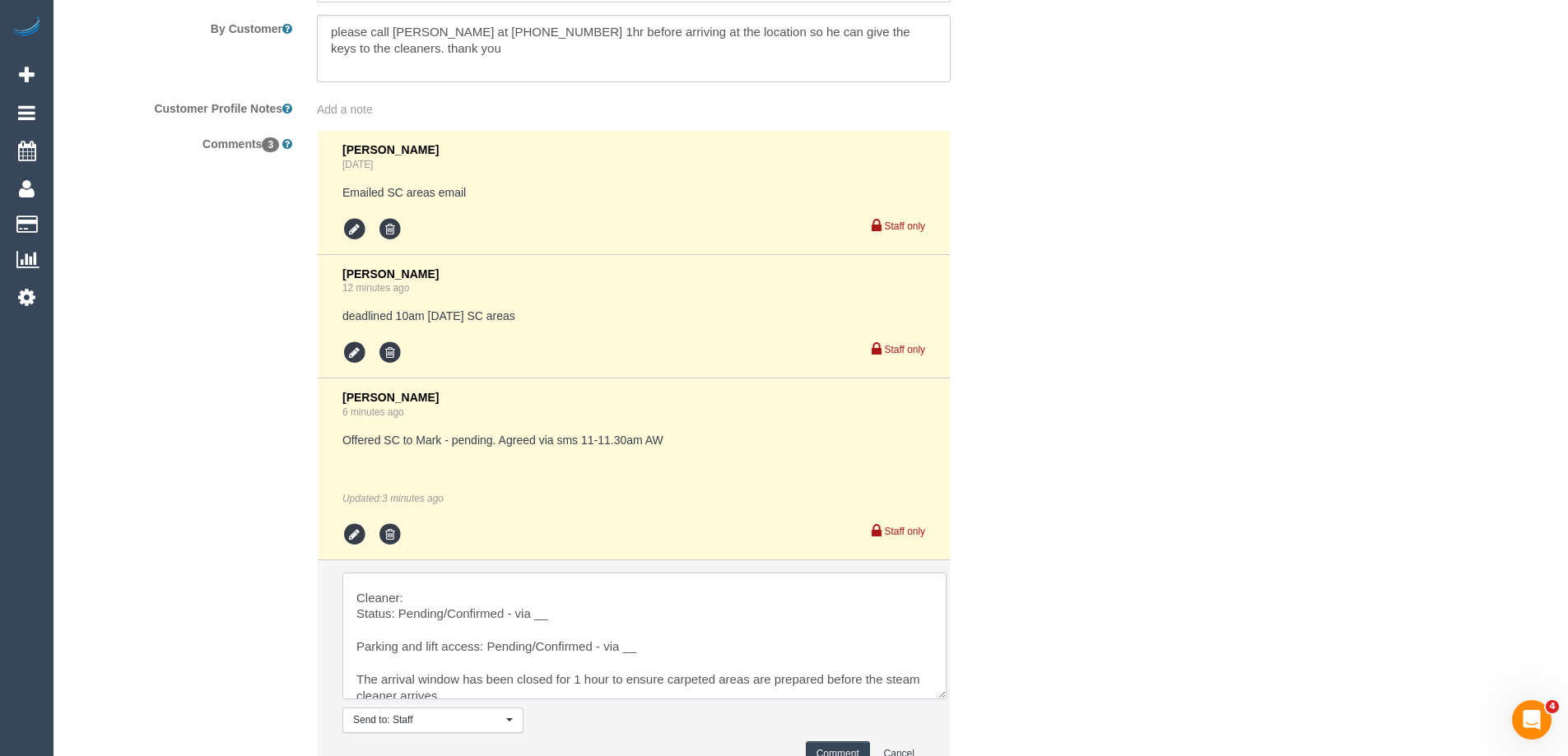
scroll to position [0, 0]
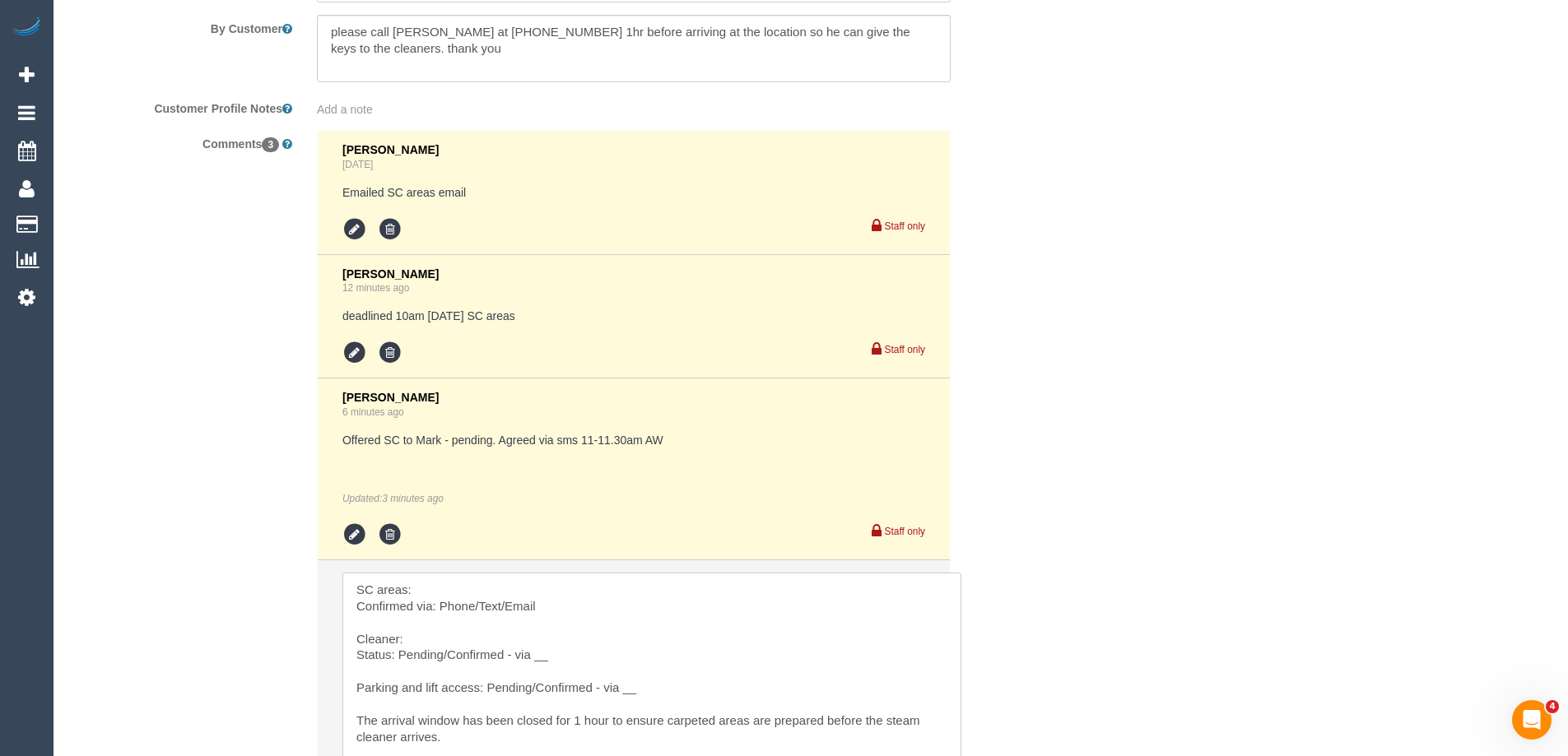
drag, startPoint x: 920, startPoint y: 617, endPoint x: 610, endPoint y: 638, distance: 310.7
click at [432, 591] on textarea at bounding box center [651, 682] width 617 height 219
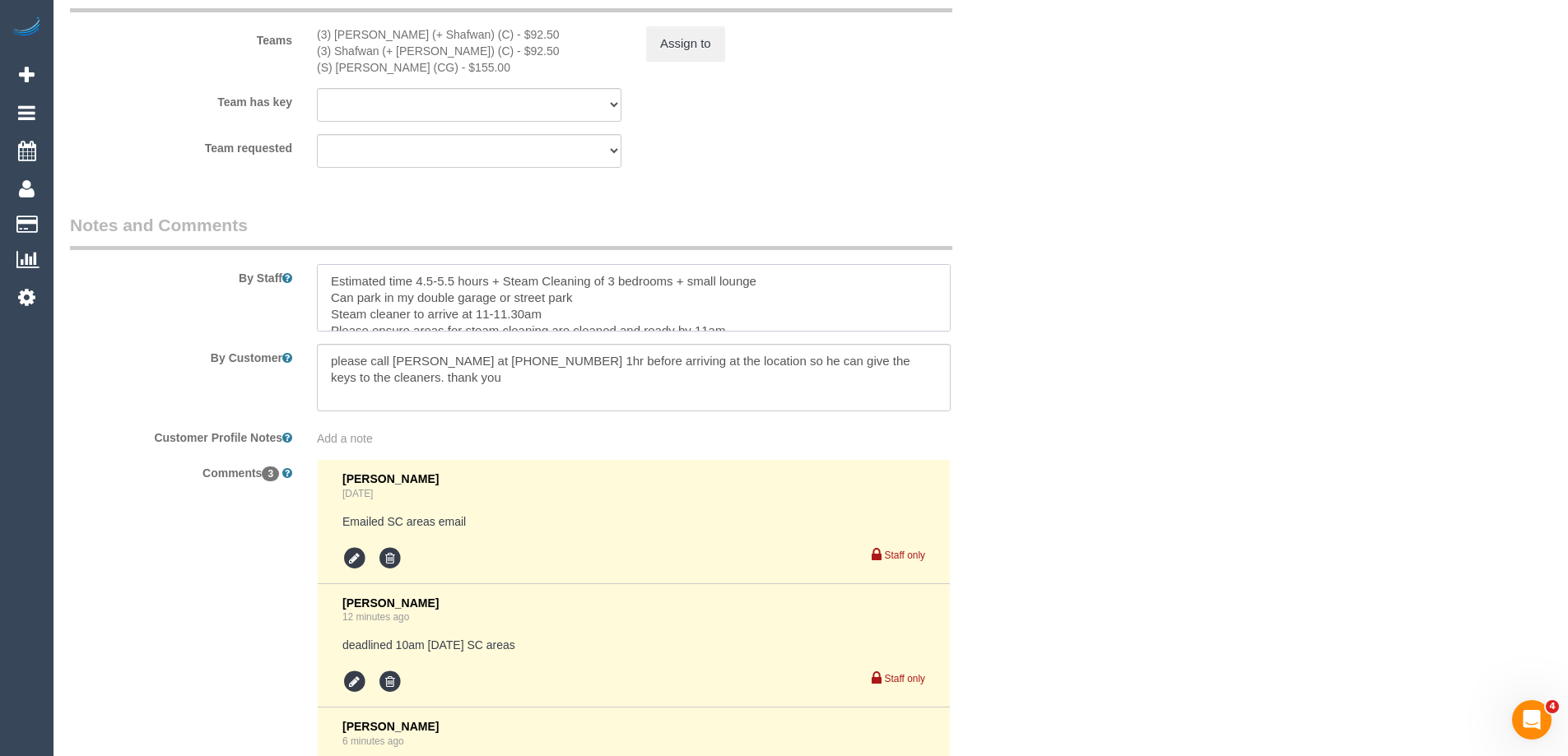
drag, startPoint x: 692, startPoint y: 279, endPoint x: 502, endPoint y: 277, distance: 190.0
click at [502, 277] on textarea at bounding box center [633, 298] width 633 height 67
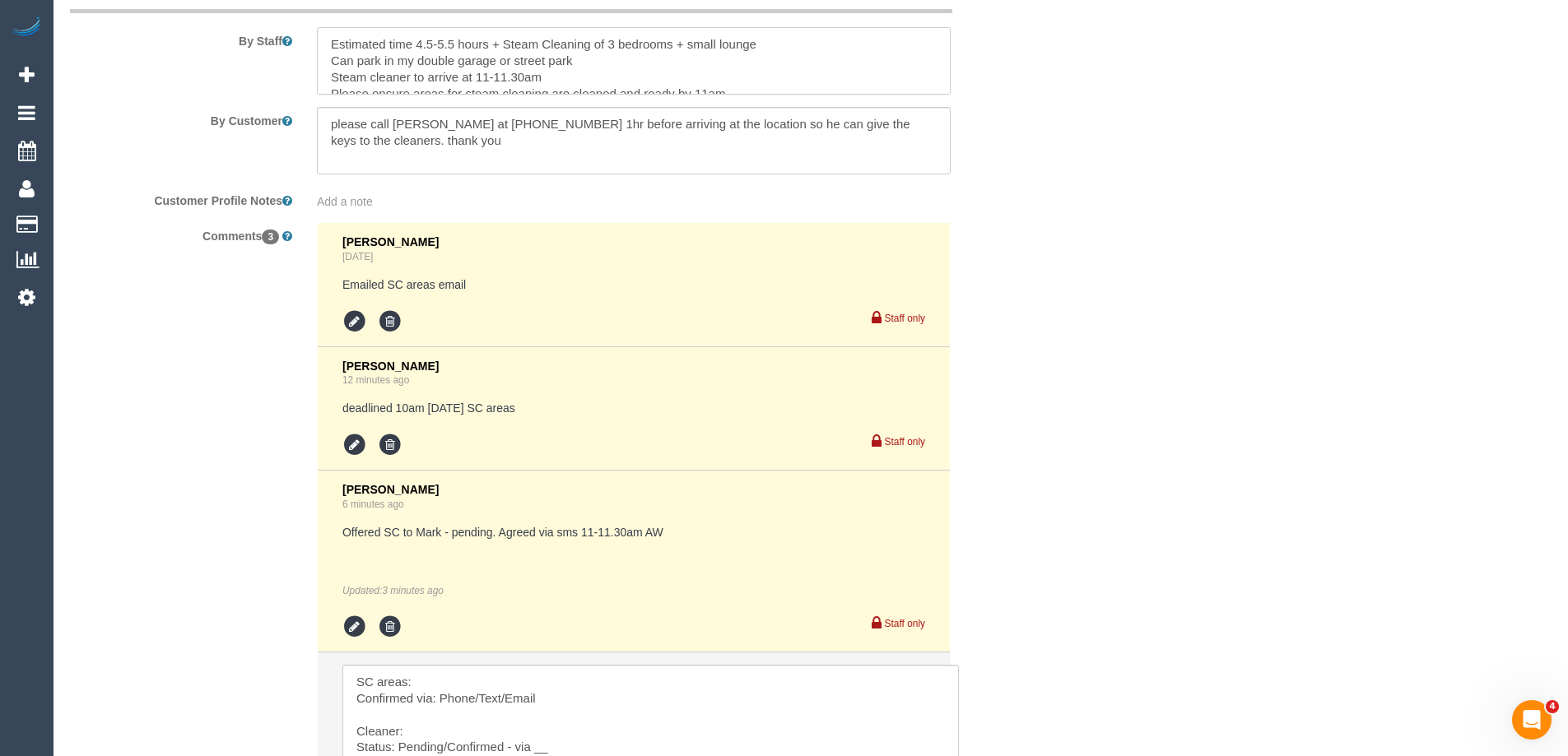
scroll to position [3196, 0]
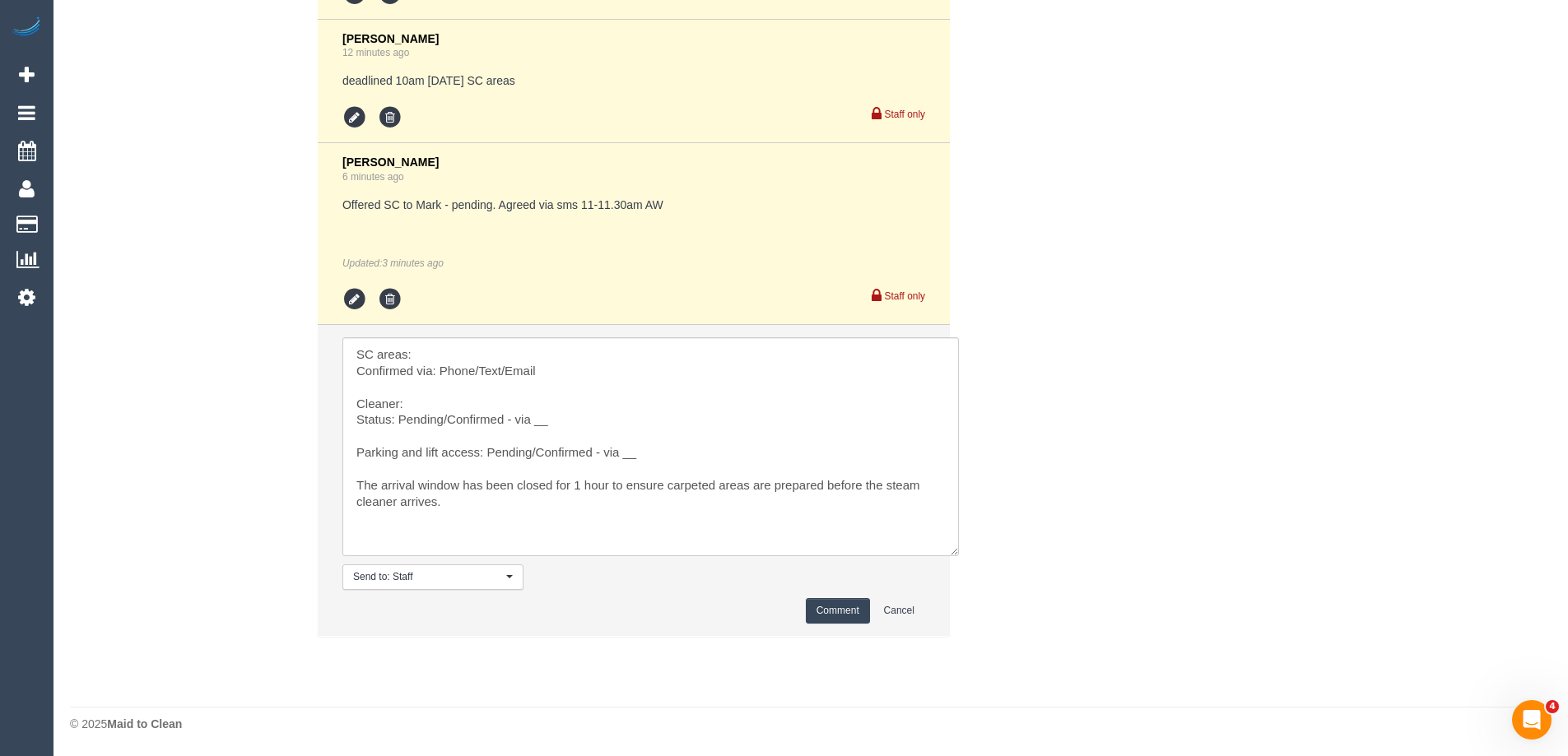
click at [486, 336] on li "Send to: Staff Nothing selected Send to: Staff Send to: Customer Send to: Team …" at bounding box center [634, 480] width 632 height 311
click at [474, 352] on textarea at bounding box center [651, 447] width 617 height 219
paste textarea "Steam Cleaning of 3 bedrooms + small lounge"
drag, startPoint x: 587, startPoint y: 378, endPoint x: 514, endPoint y: 371, distance: 73.3
click at [569, 378] on textarea at bounding box center [651, 447] width 617 height 219
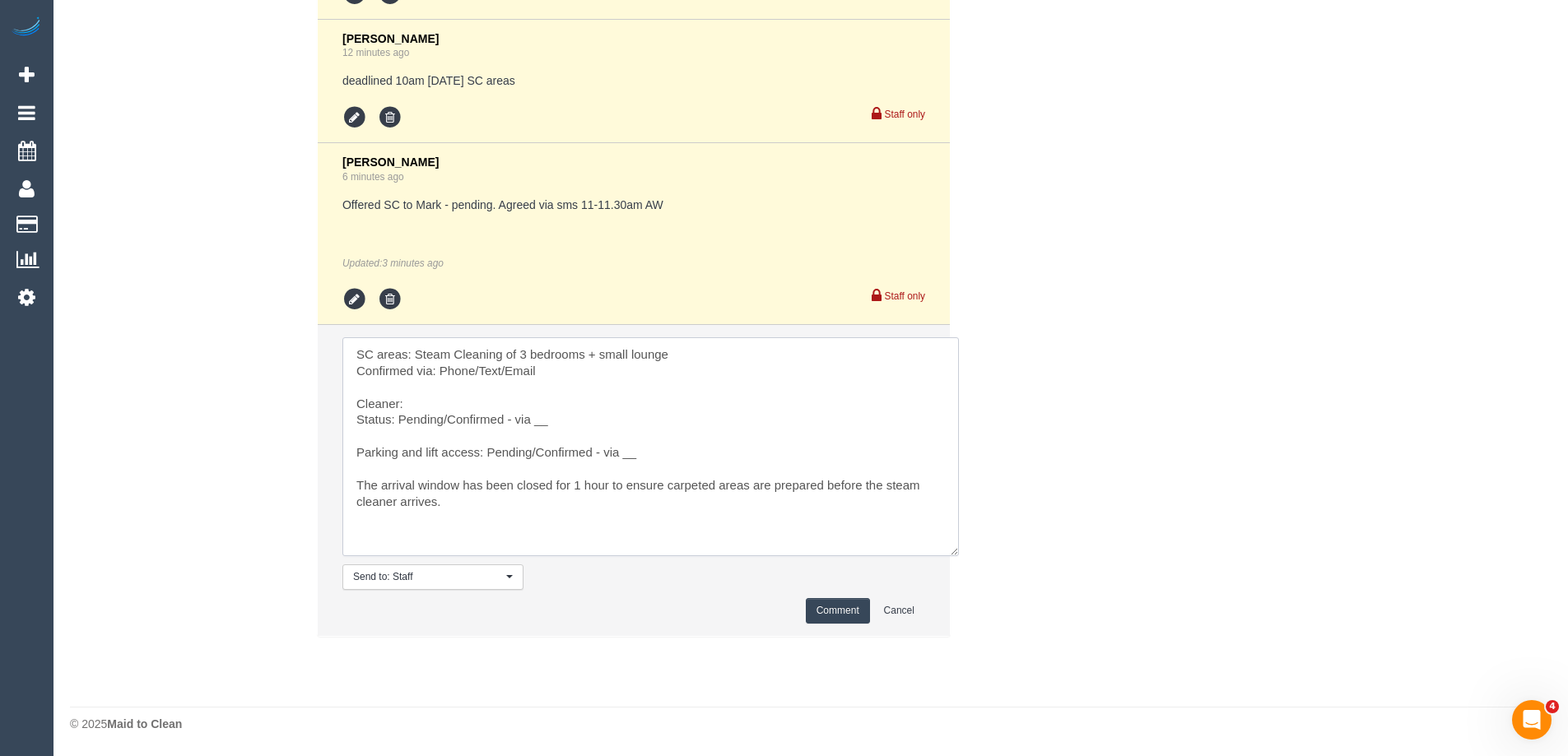
drag, startPoint x: 505, startPoint y: 369, endPoint x: 441, endPoint y: 369, distance: 64.0
click at [441, 369] on textarea at bounding box center [651, 447] width 617 height 219
click at [438, 403] on textarea at bounding box center [651, 447] width 617 height 219
drag, startPoint x: 449, startPoint y: 424, endPoint x: 402, endPoint y: 426, distance: 47.0
click at [402, 426] on textarea at bounding box center [651, 447] width 617 height 219
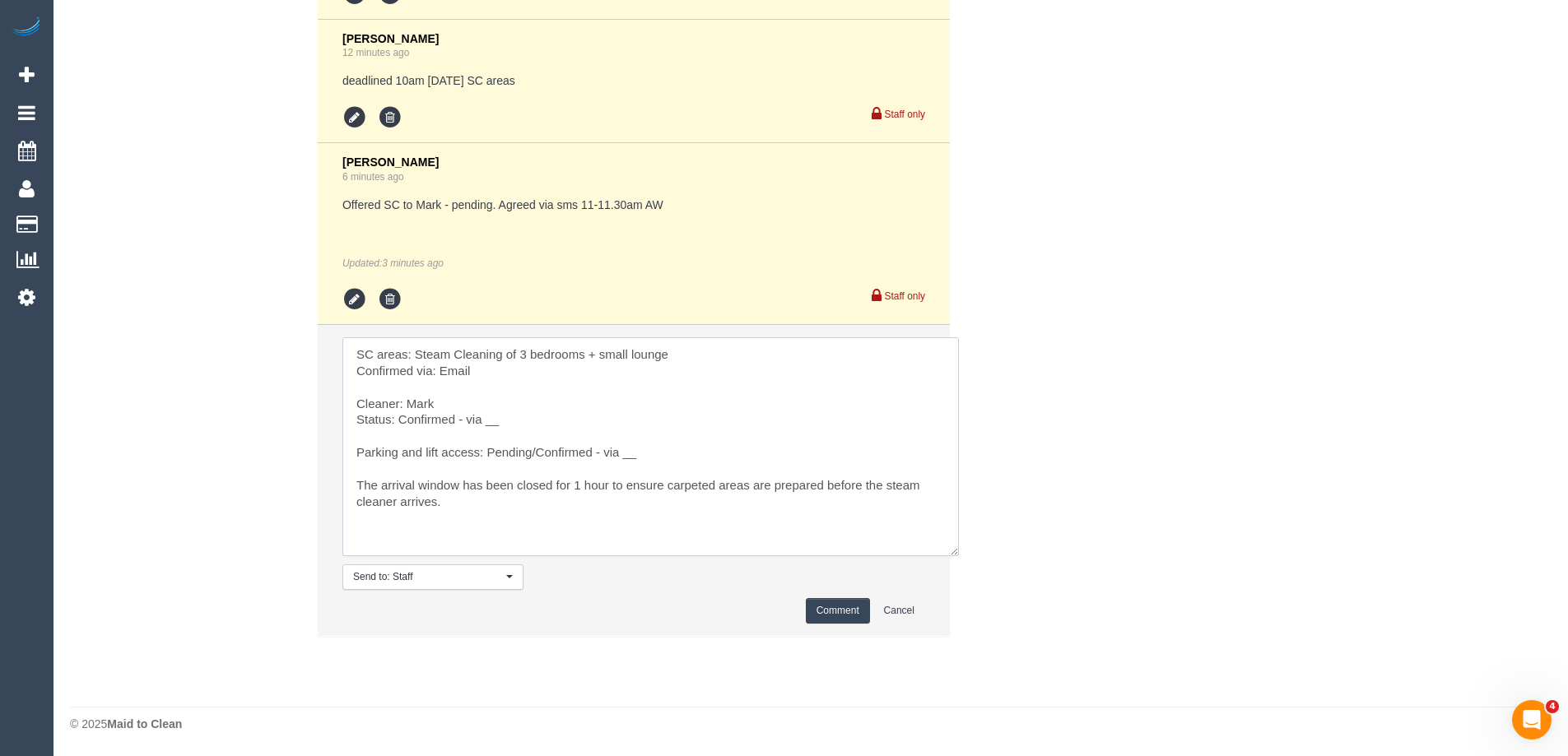
click at [543, 427] on textarea at bounding box center [651, 447] width 617 height 219
drag, startPoint x: 547, startPoint y: 459, endPoint x: 528, endPoint y: 453, distance: 19.9
click at [546, 459] on textarea at bounding box center [651, 447] width 617 height 219
drag, startPoint x: 537, startPoint y: 454, endPoint x: 485, endPoint y: 454, distance: 52.0
click at [485, 454] on textarea at bounding box center [651, 447] width 617 height 219
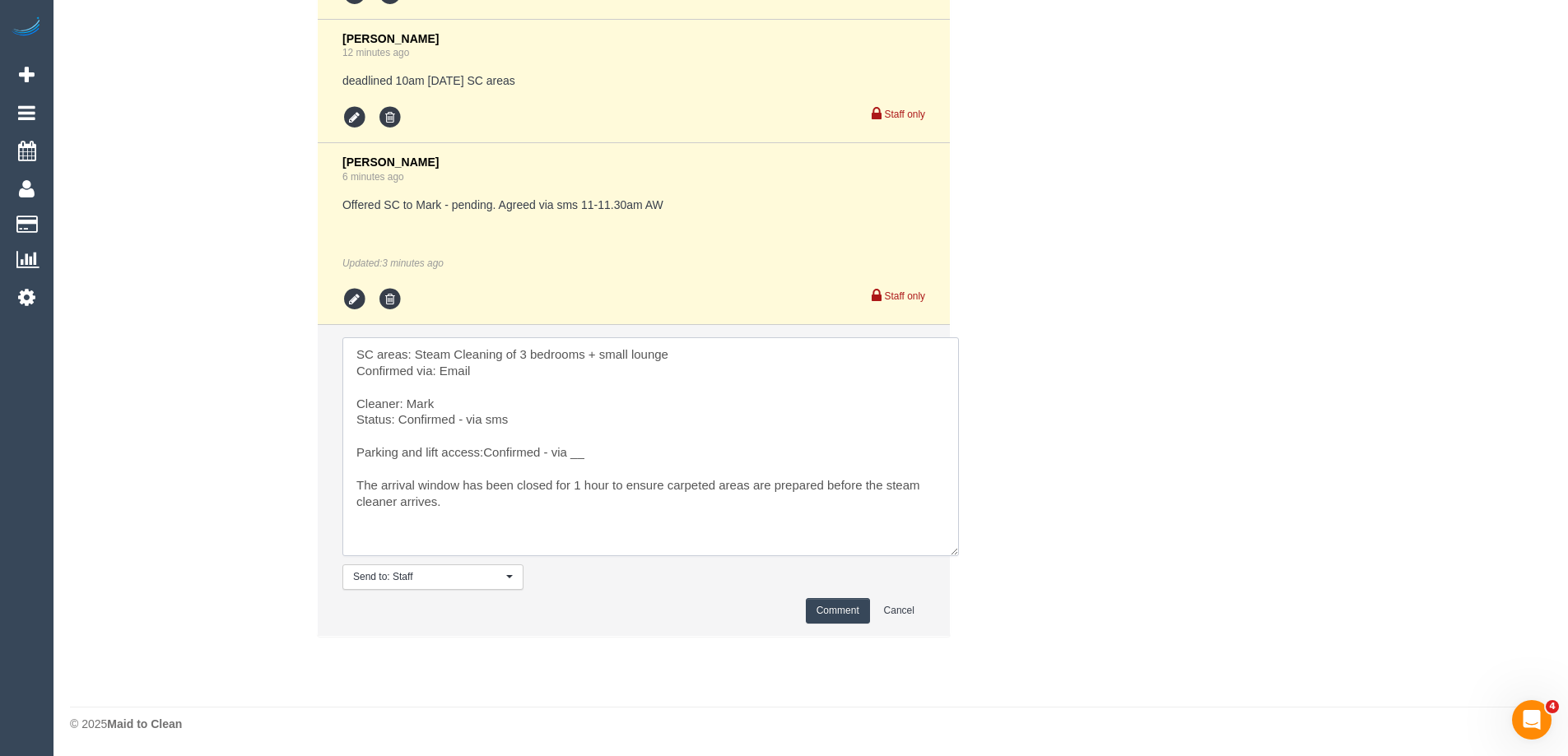
click at [620, 452] on textarea at bounding box center [651, 447] width 617 height 219
click at [485, 456] on textarea at bounding box center [651, 447] width 617 height 219
type textarea "SC areas: Steam Cleaning of 3 bedrooms + small lounge Confirmed via: Email Clea…"
click at [823, 612] on button "Comment" at bounding box center [838, 611] width 64 height 25
drag, startPoint x: 1198, startPoint y: 516, endPoint x: 1210, endPoint y: 507, distance: 15.0
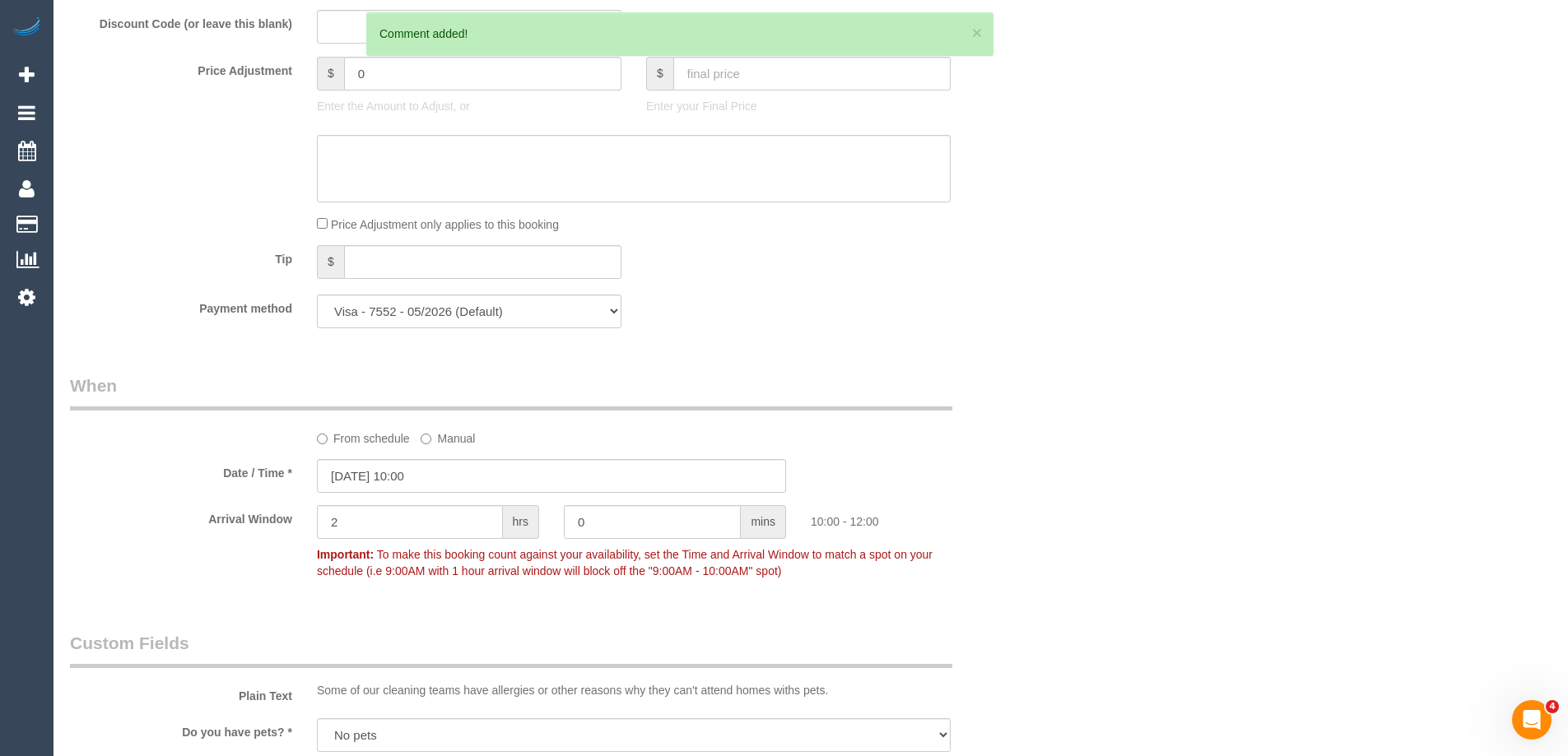
scroll to position [1056, 0]
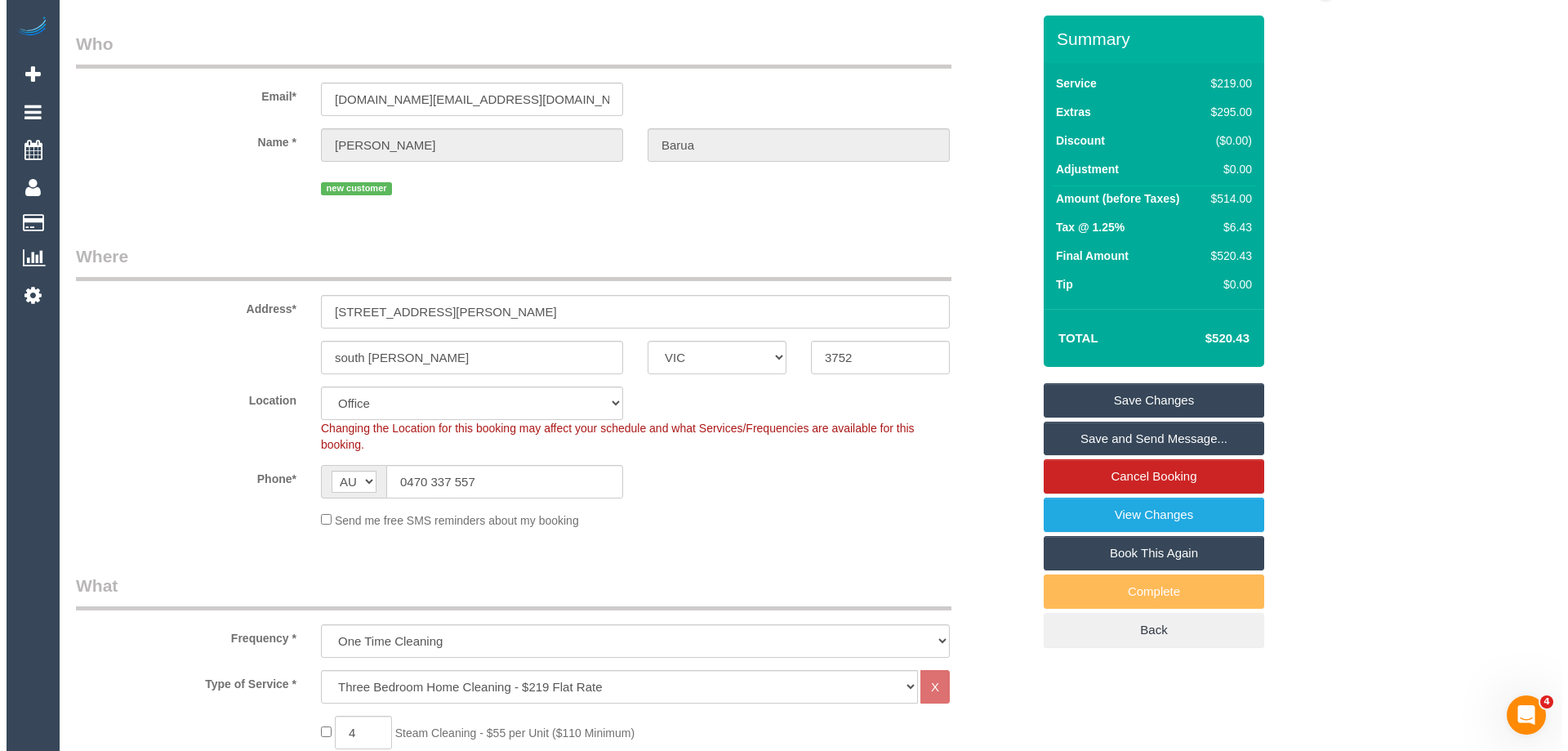
scroll to position [0, 0]
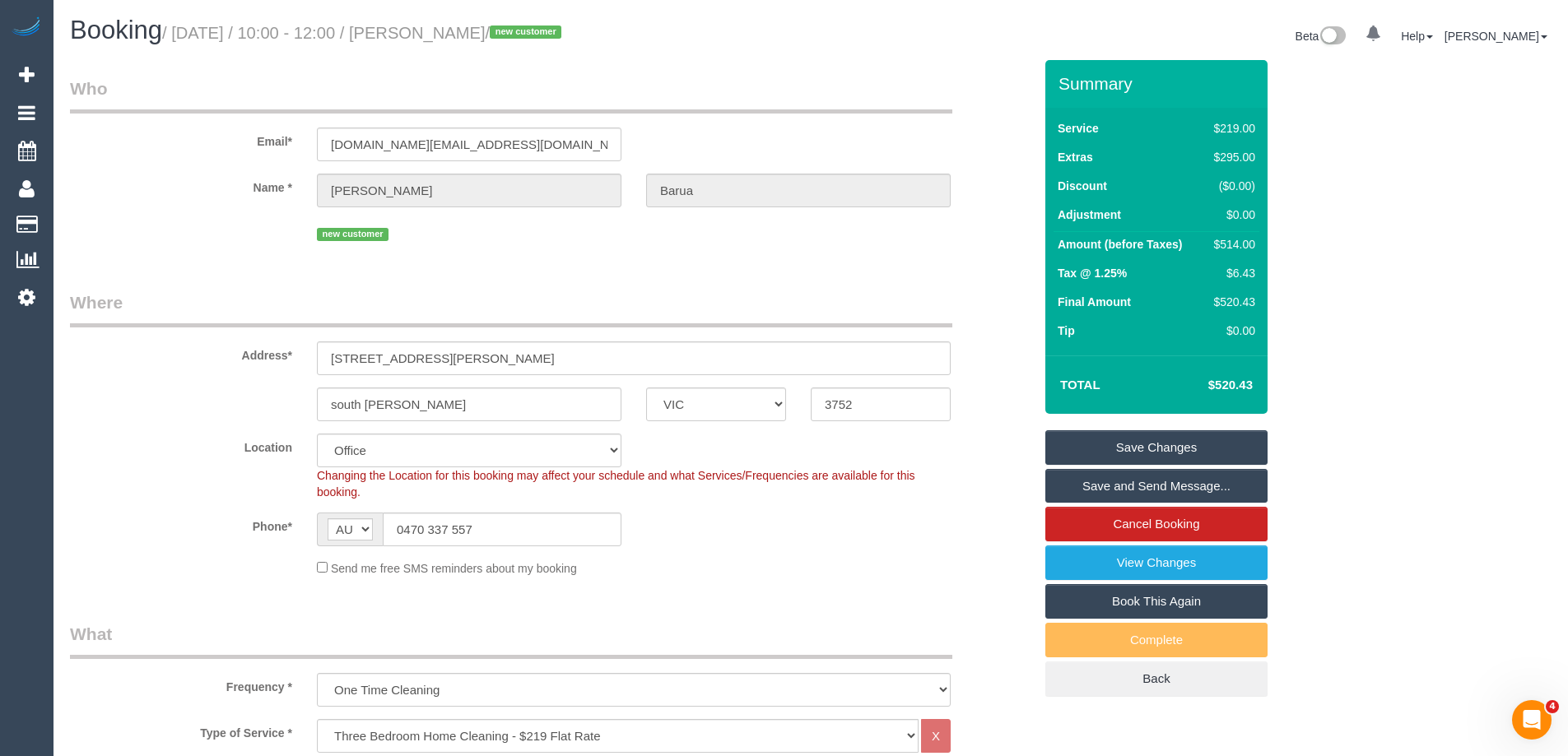
drag, startPoint x: 559, startPoint y: 32, endPoint x: 458, endPoint y: 35, distance: 101.0
click at [458, 35] on small "/ September 06, 2025 / 10:00 - 12:00 / Bivash Barua / new customer" at bounding box center [364, 32] width 404 height 19
copy small "Bivash Barua"
click at [1214, 486] on link "Save and Send Message..." at bounding box center [1156, 486] width 222 height 34
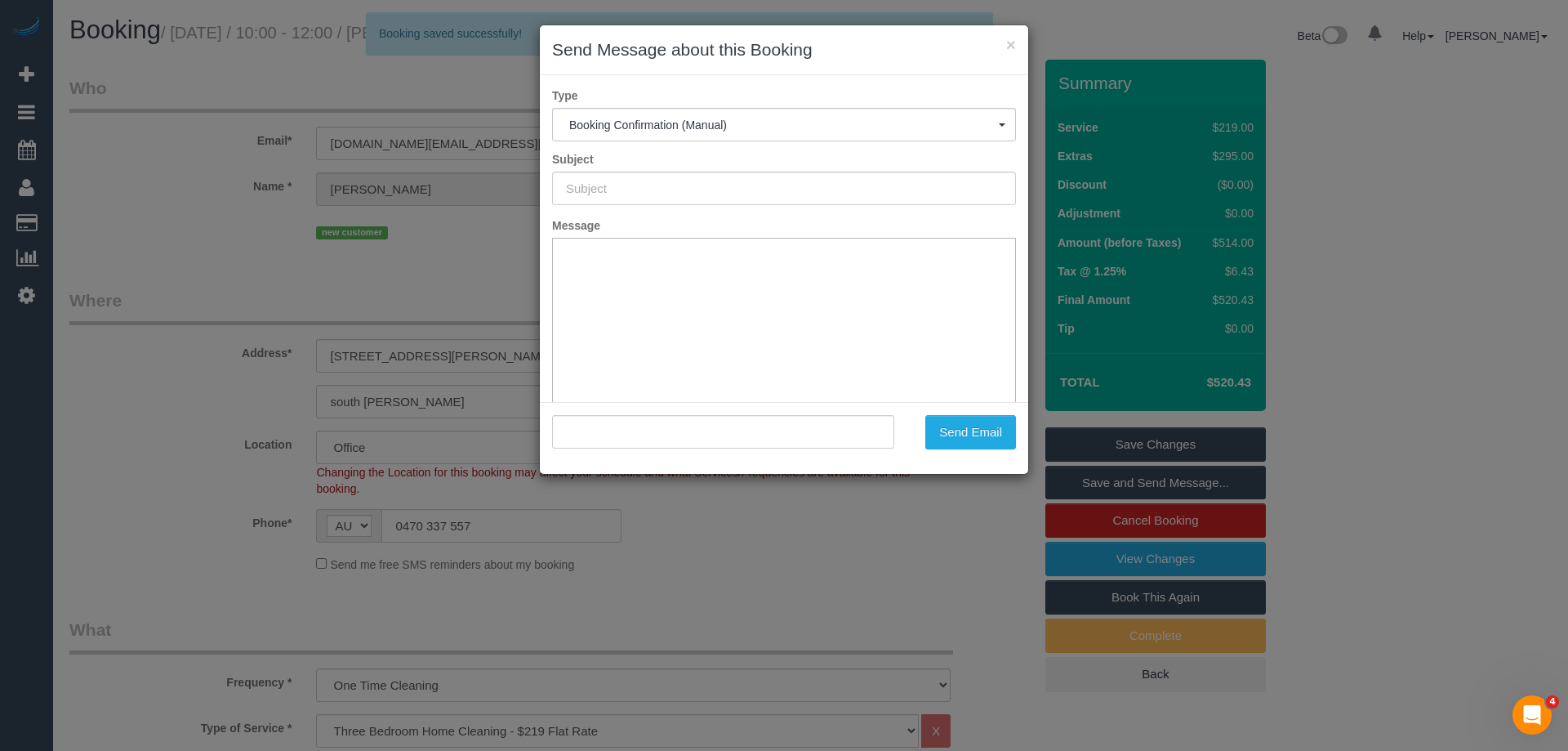
type input "Booking Confirmed"
type input ""Bivash Barua" <bivu.bd@gmail.com>"
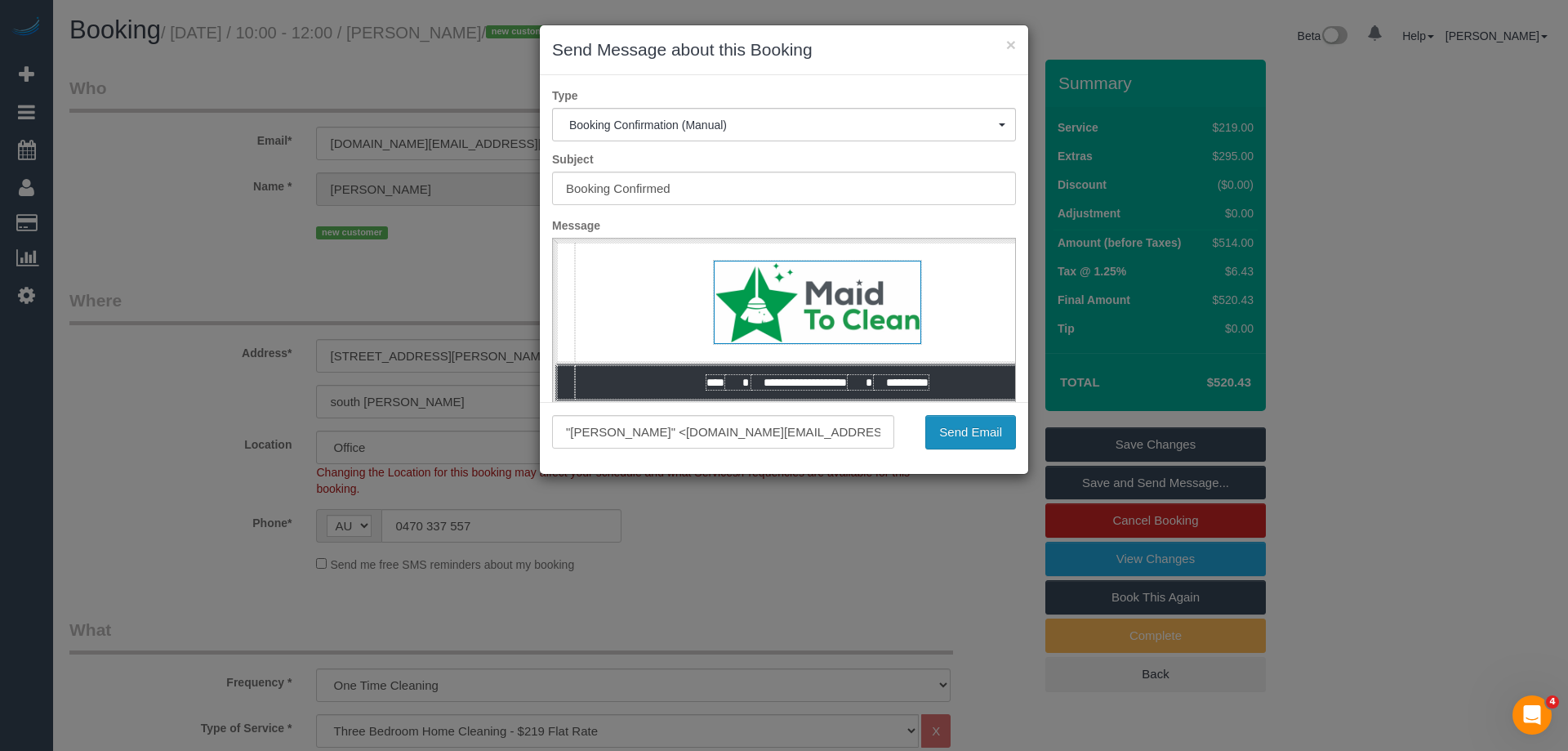
click at [983, 437] on button "Send Email" at bounding box center [971, 431] width 91 height 34
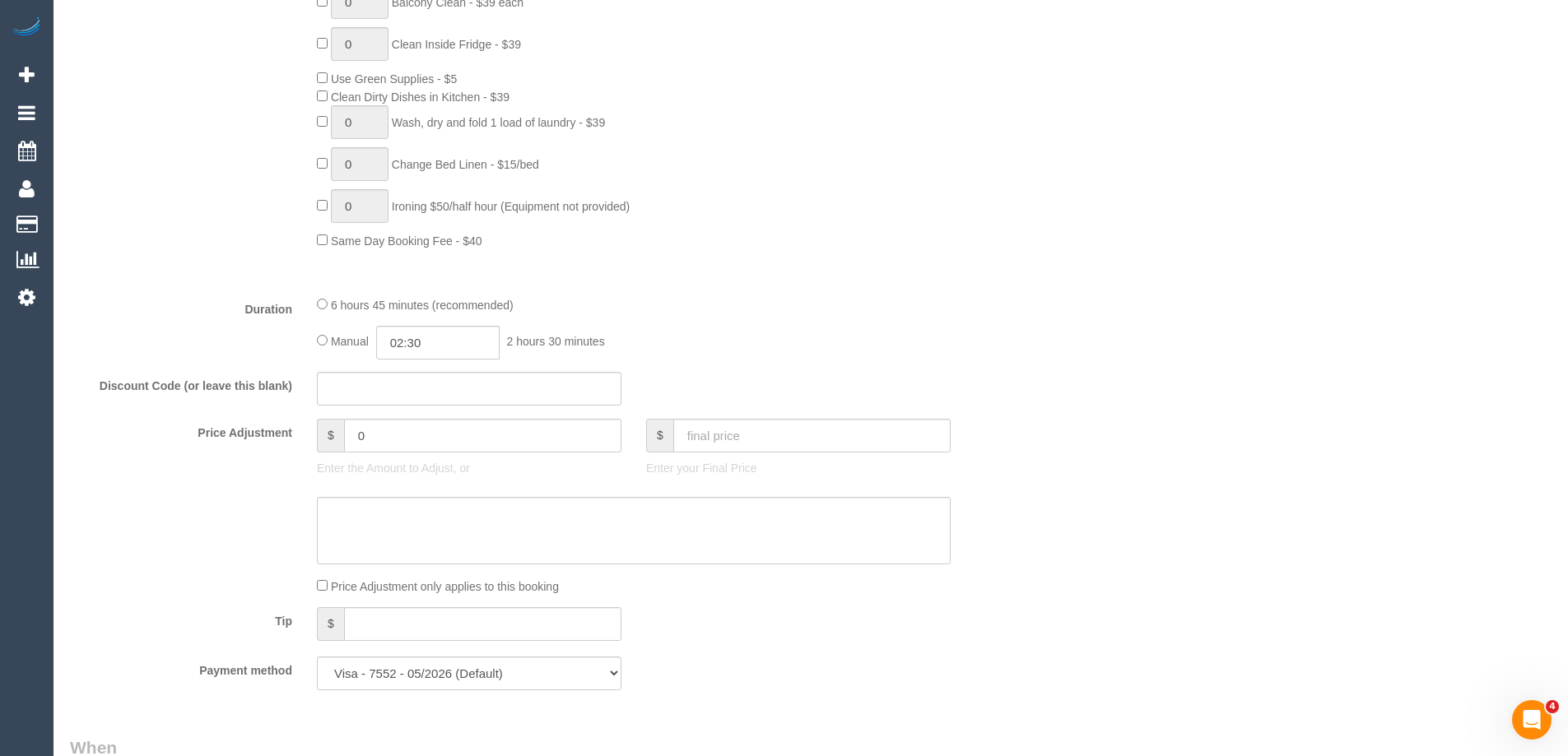
scroll to position [1646, 0]
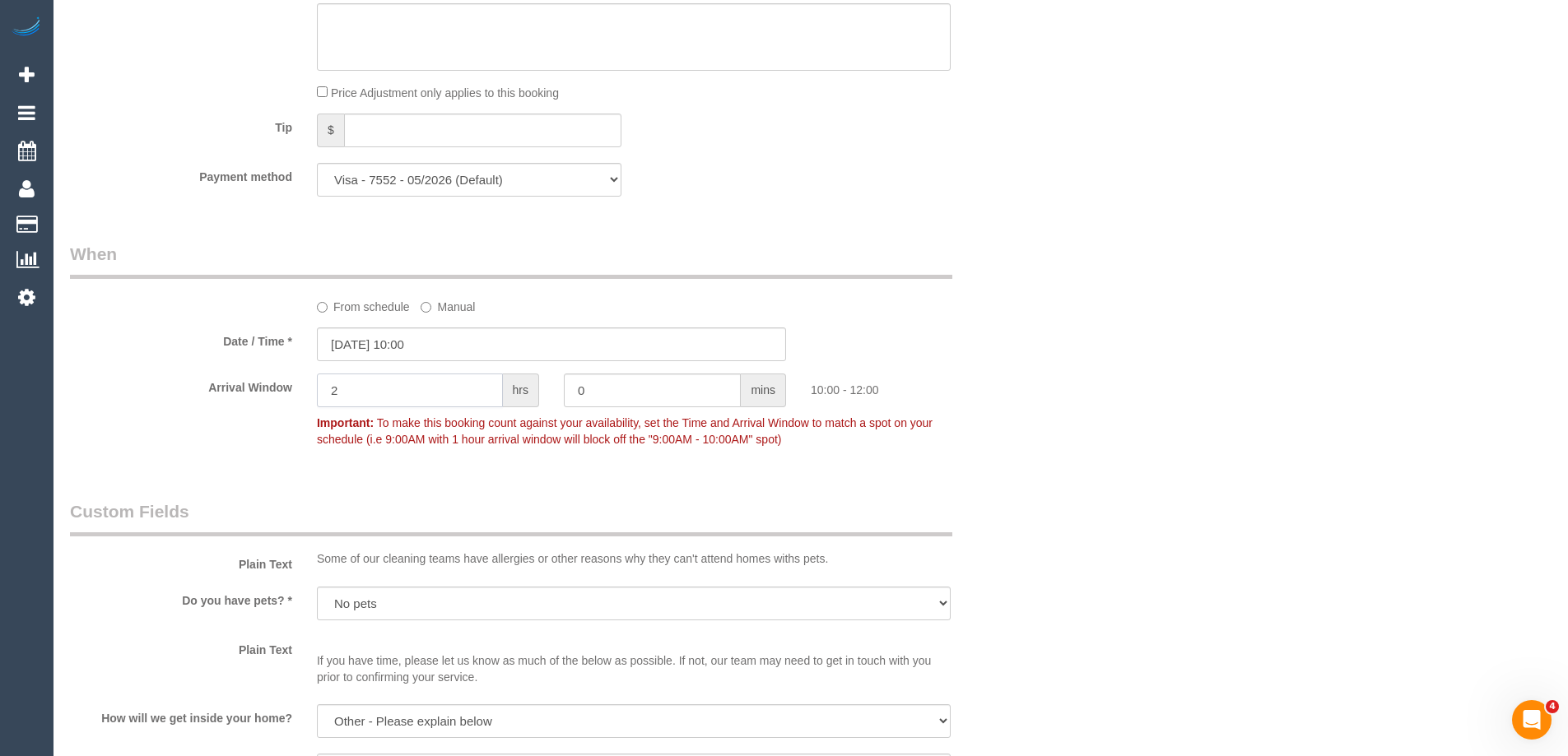
click at [414, 386] on input "2" at bounding box center [410, 390] width 186 height 34
type input "1"
click at [1152, 271] on div "Who Email* bivu.bd@gmail.com Name * Bivash Barua new customer Where Address* 89…" at bounding box center [811, 493] width 1481 height 4039
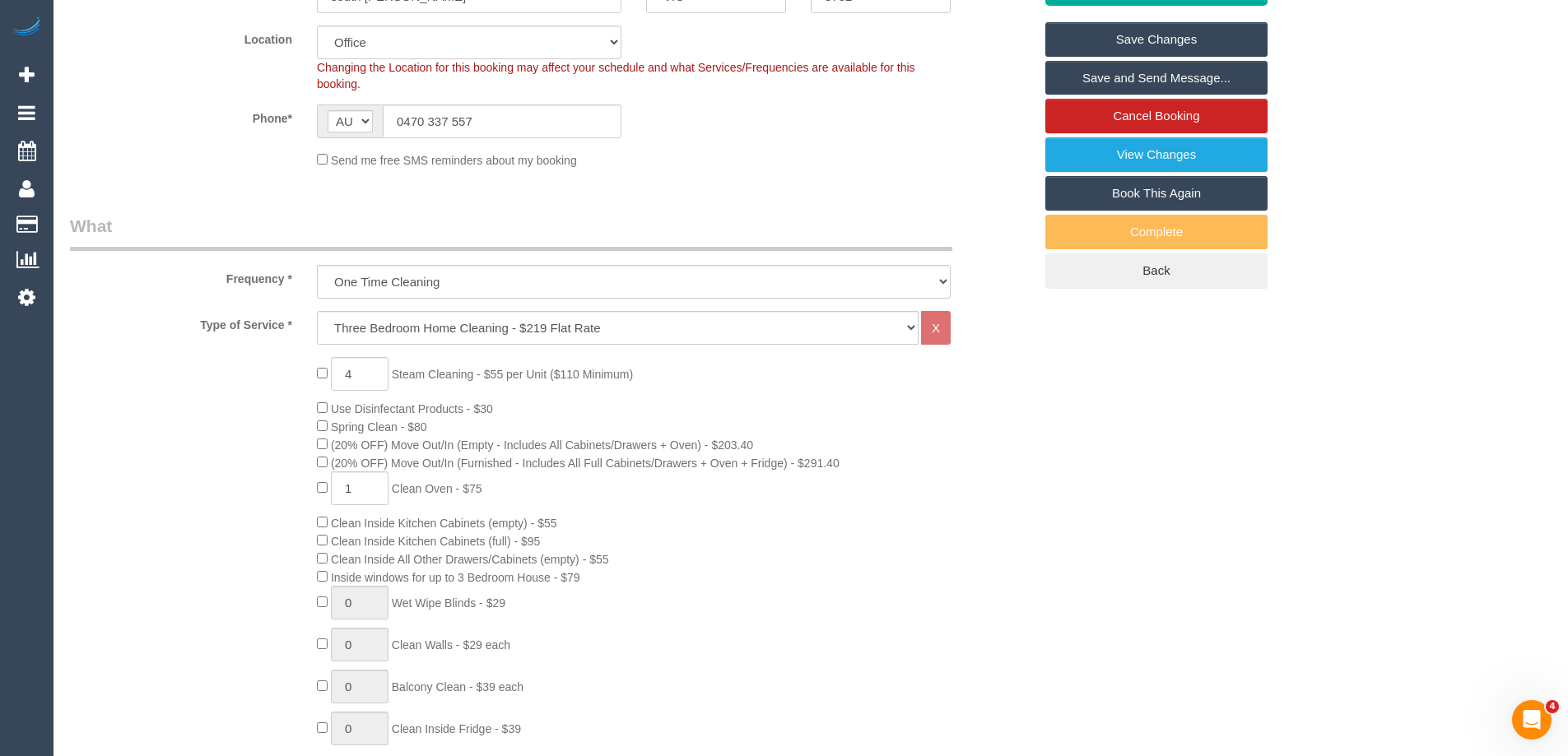
scroll to position [329, 0]
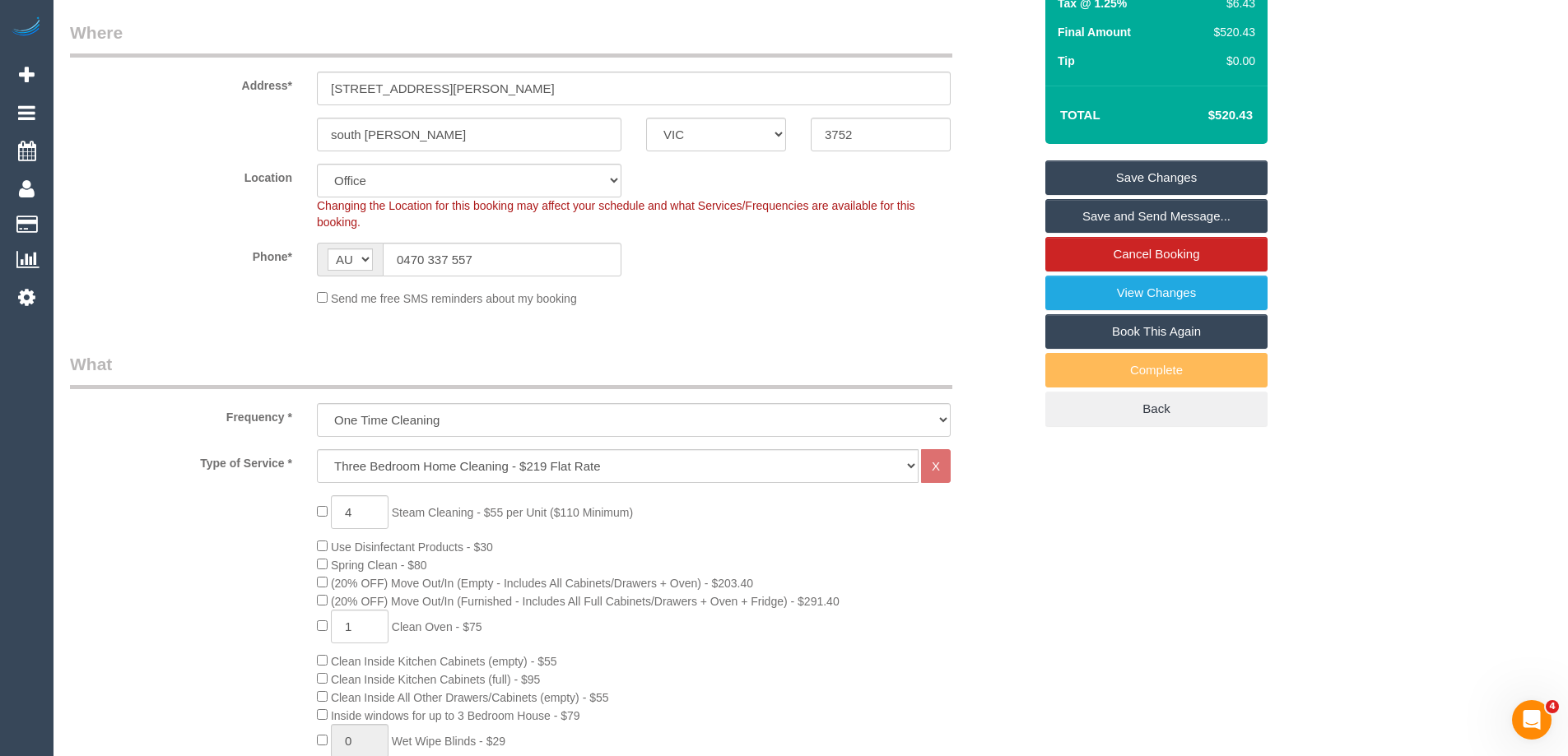
click at [1160, 177] on link "Save Changes" at bounding box center [1156, 177] width 222 height 34
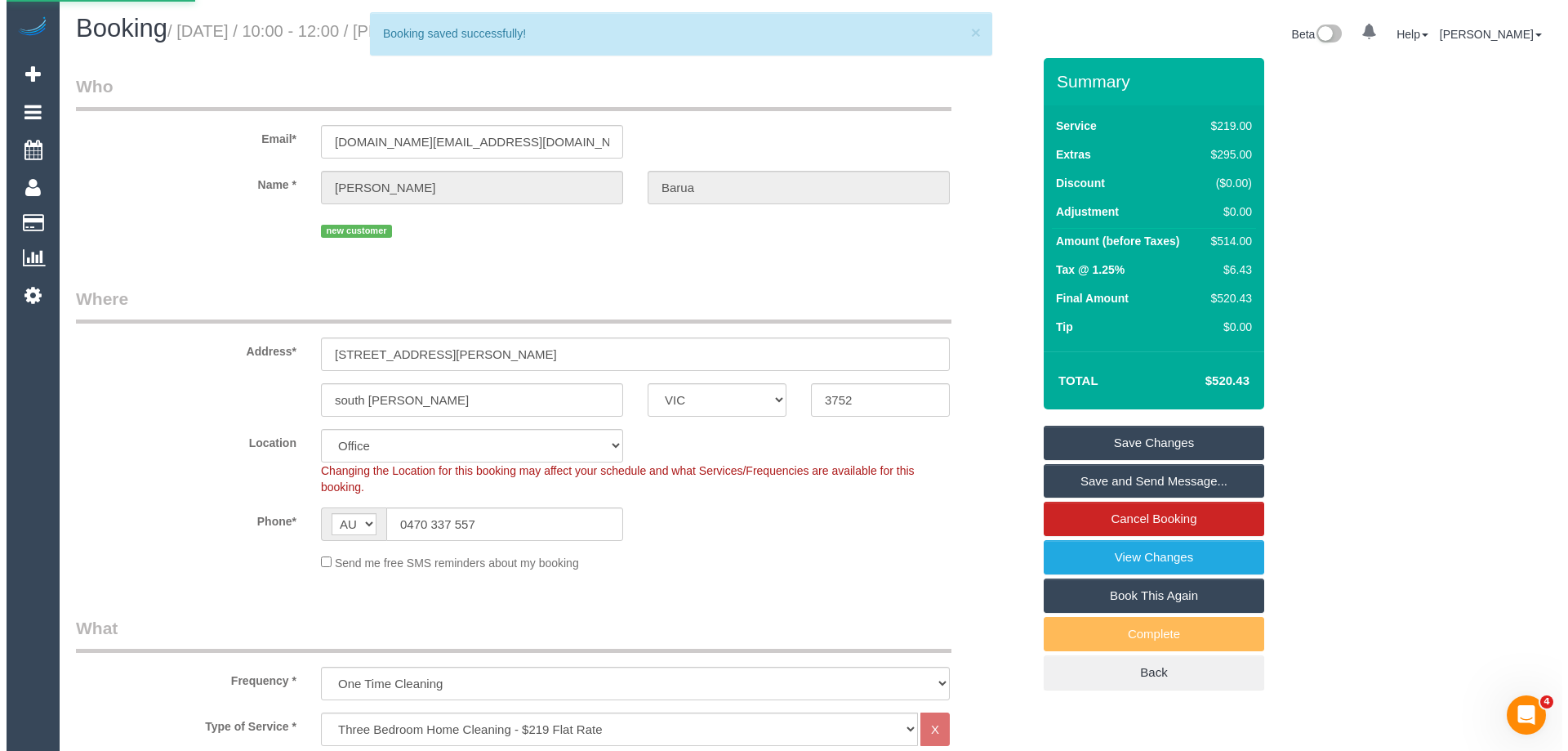
scroll to position [0, 0]
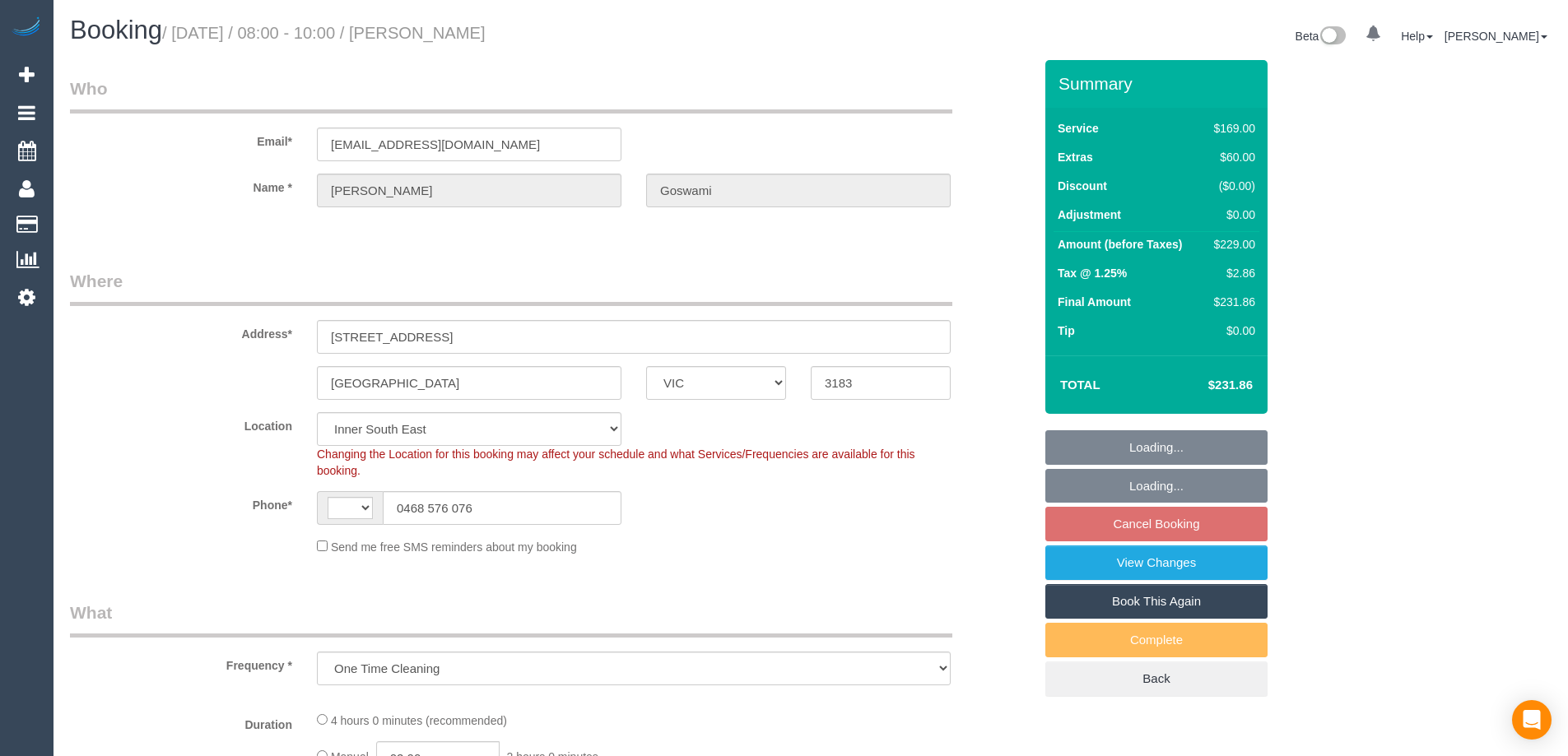
select select "VIC"
select select "number:29"
select select "number:14"
select select "number:19"
select select "number:25"
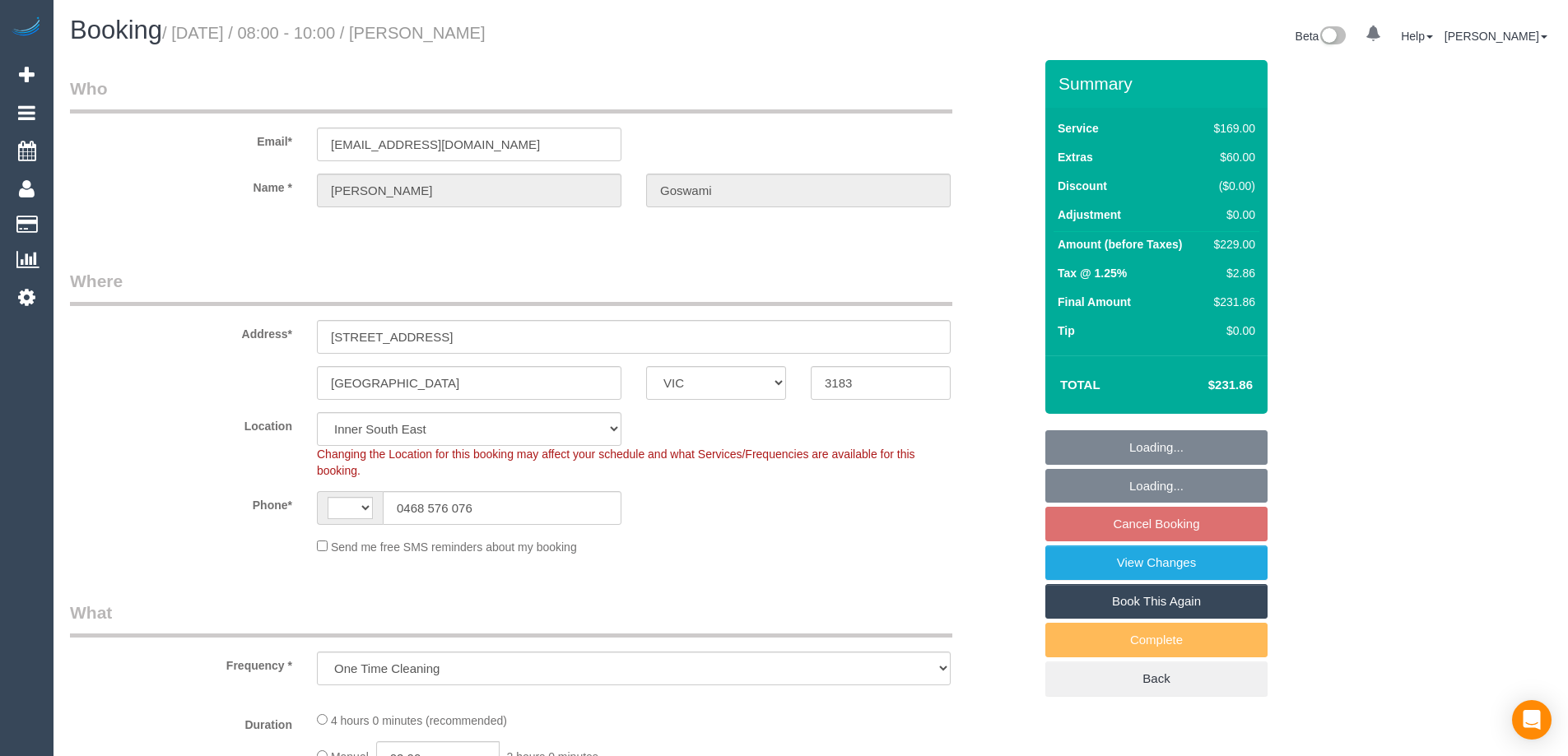
select select "number:13"
select select "string:AU"
select select "object:1275"
select select "string:stripe-pm_1S38tr2GScqysDRVdF9owpaG"
select select "spot1"
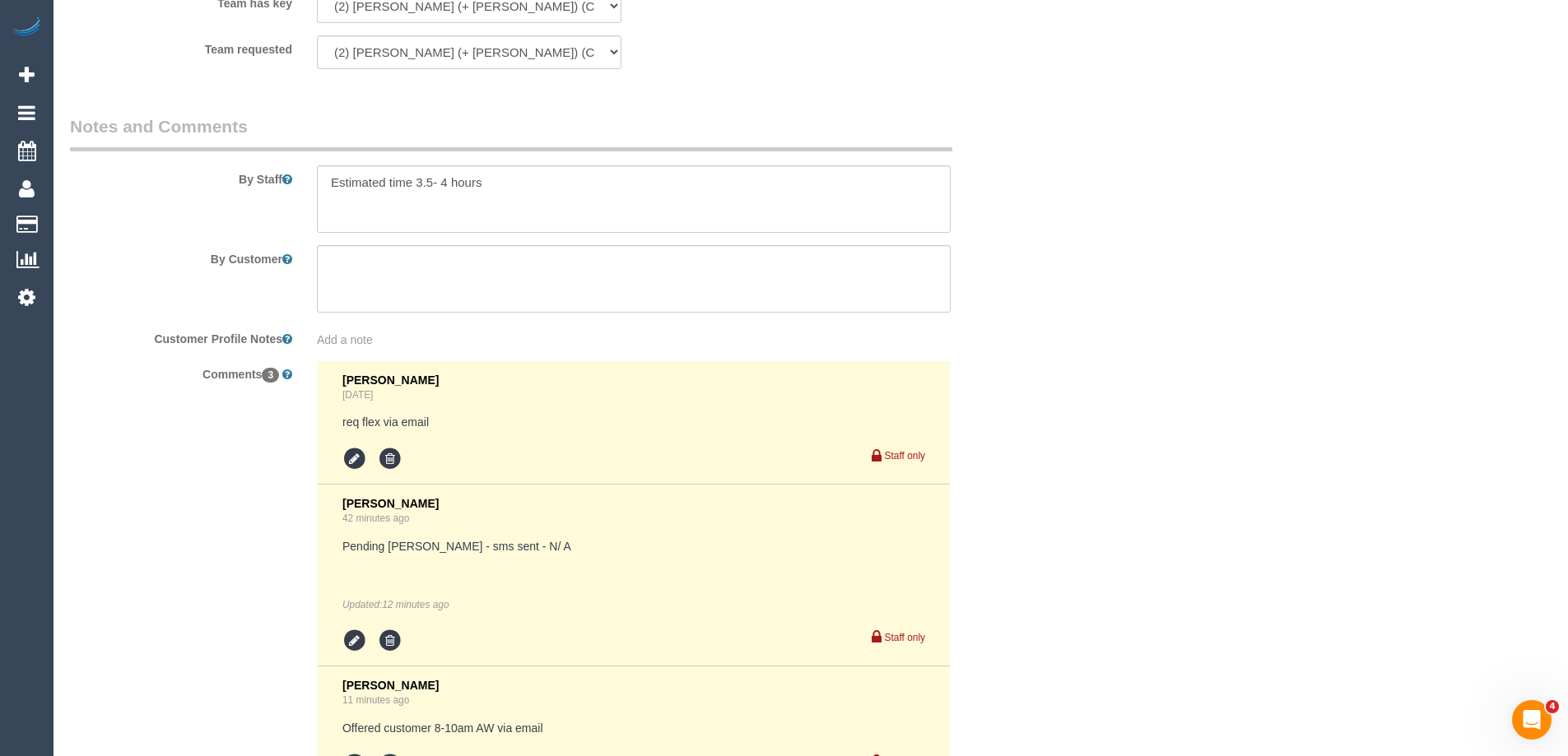
scroll to position [2834, 0]
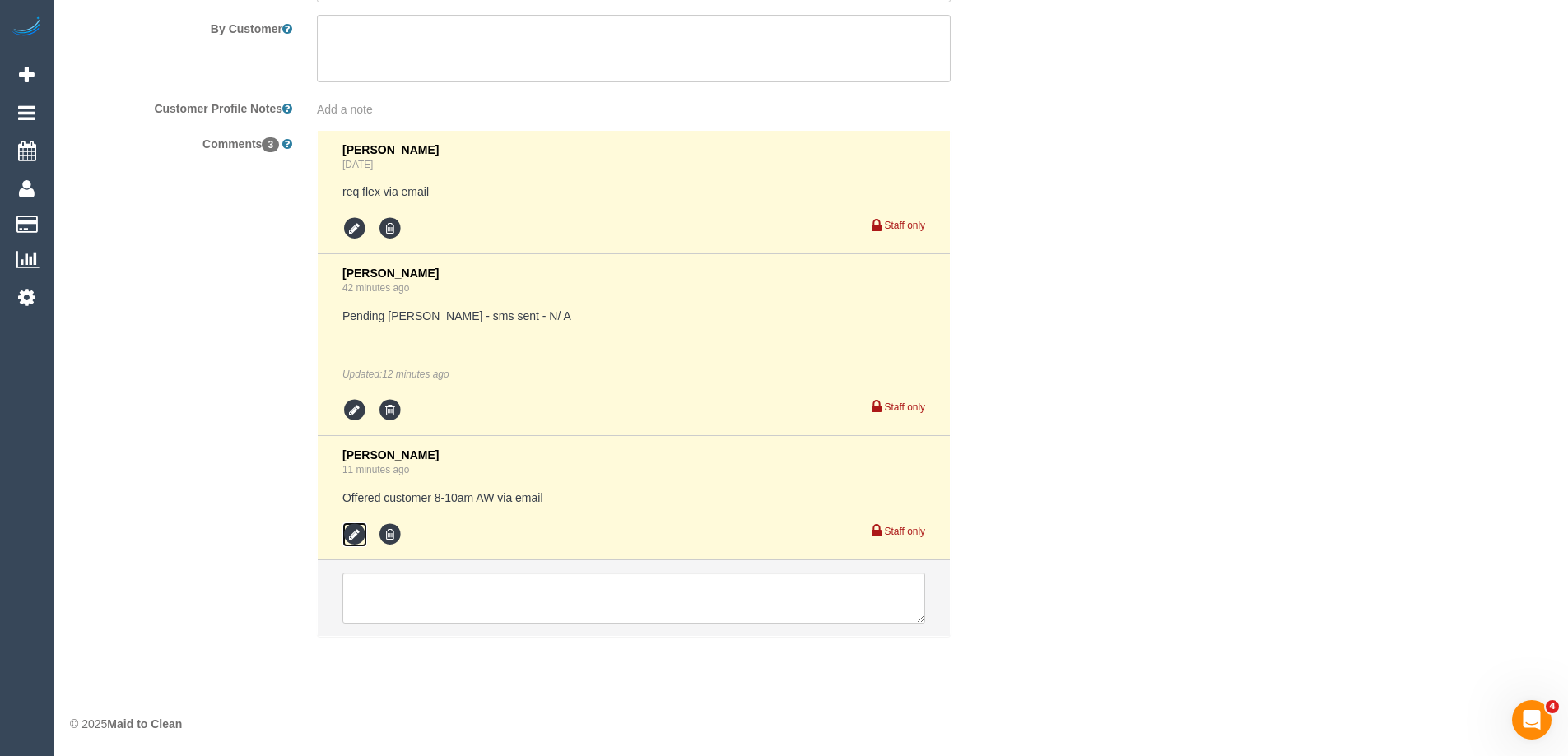
click at [349, 534] on icon at bounding box center [354, 535] width 24 height 24
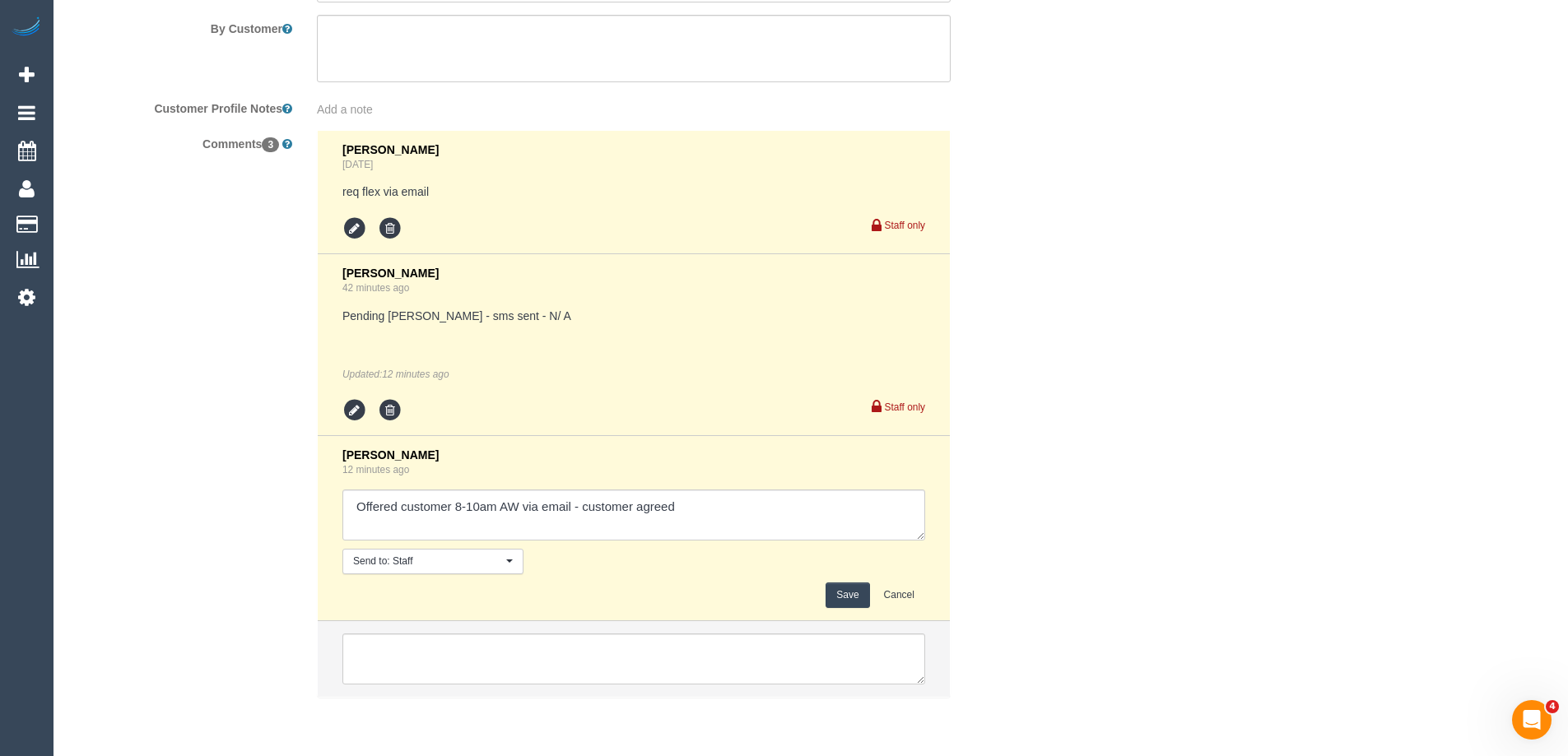
type textarea "Offered customer 8-10am AW via email - customer agreed"
click at [854, 602] on button "Save" at bounding box center [847, 595] width 44 height 25
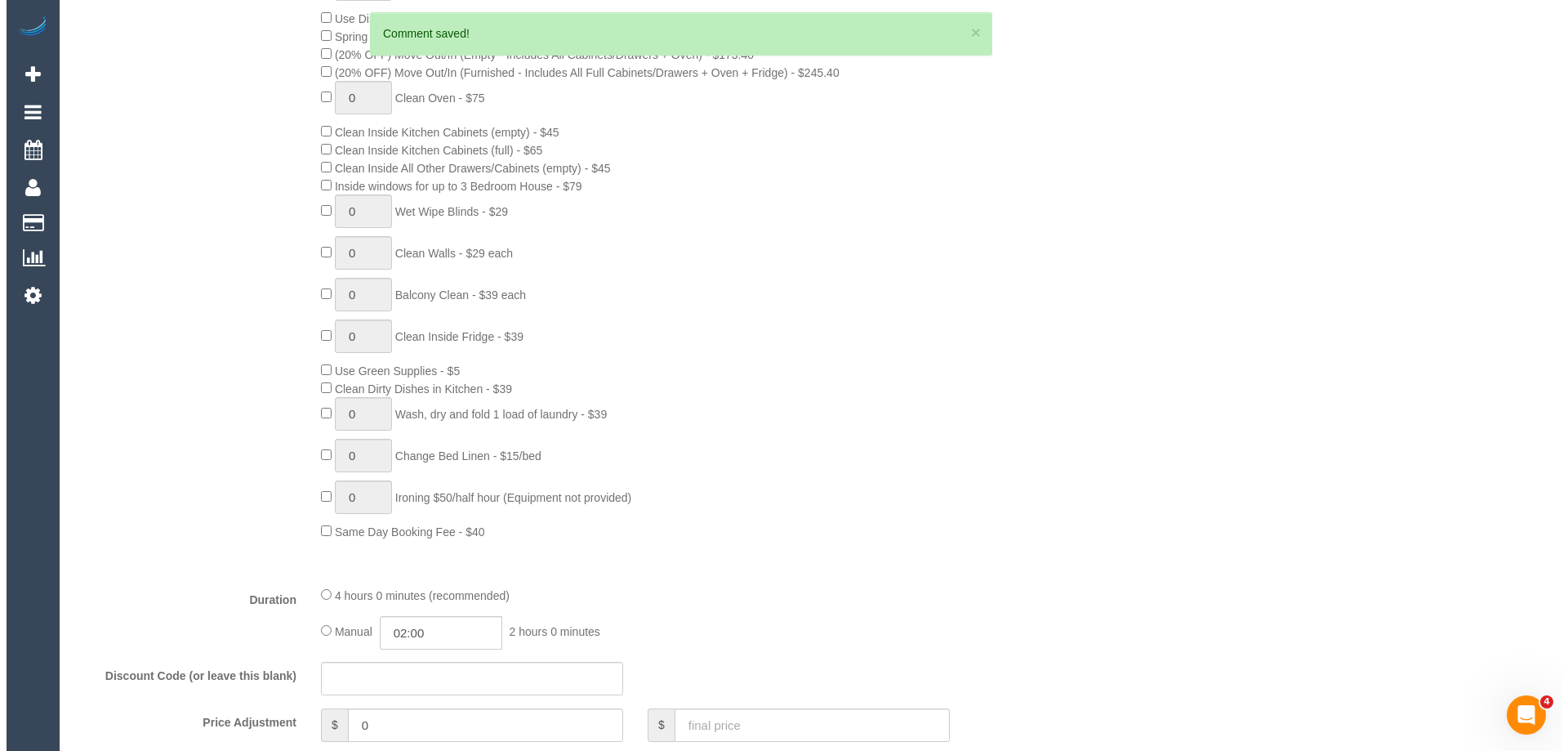
scroll to position [281, 0]
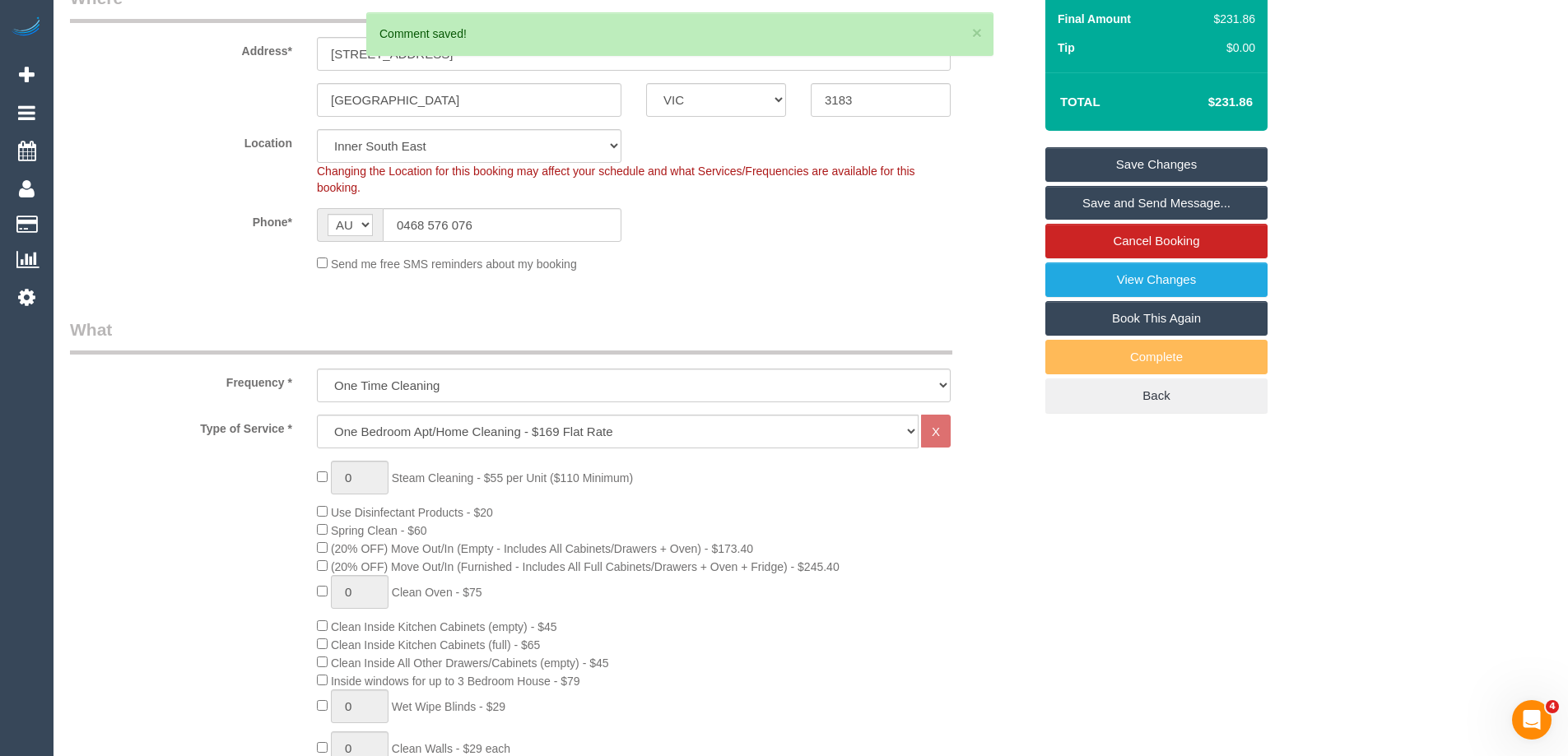
click at [1185, 208] on link "Save and Send Message..." at bounding box center [1156, 203] width 222 height 34
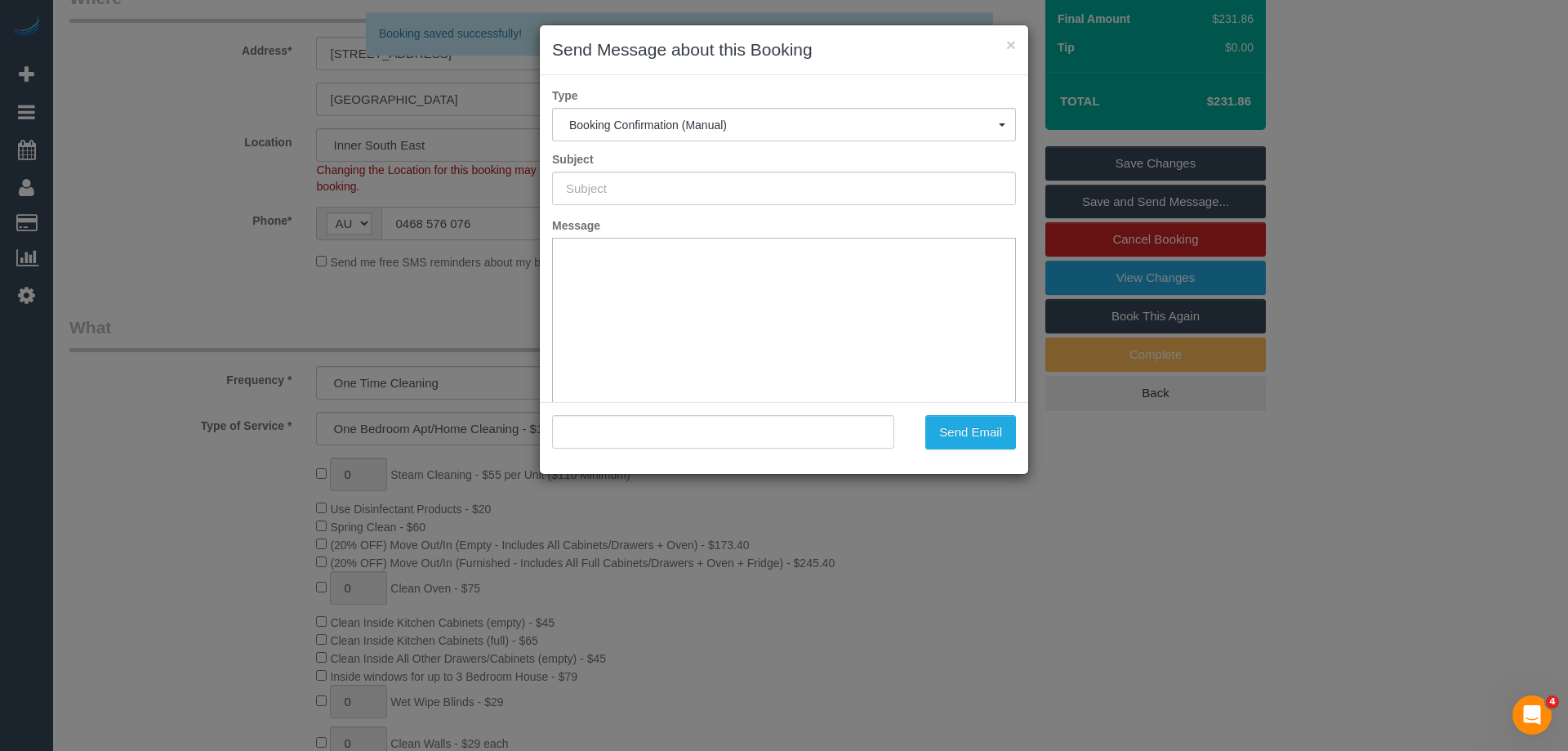
type input "Booking Confirmed"
type input ""[PERSON_NAME]" <[EMAIL_ADDRESS][DOMAIN_NAME]>"
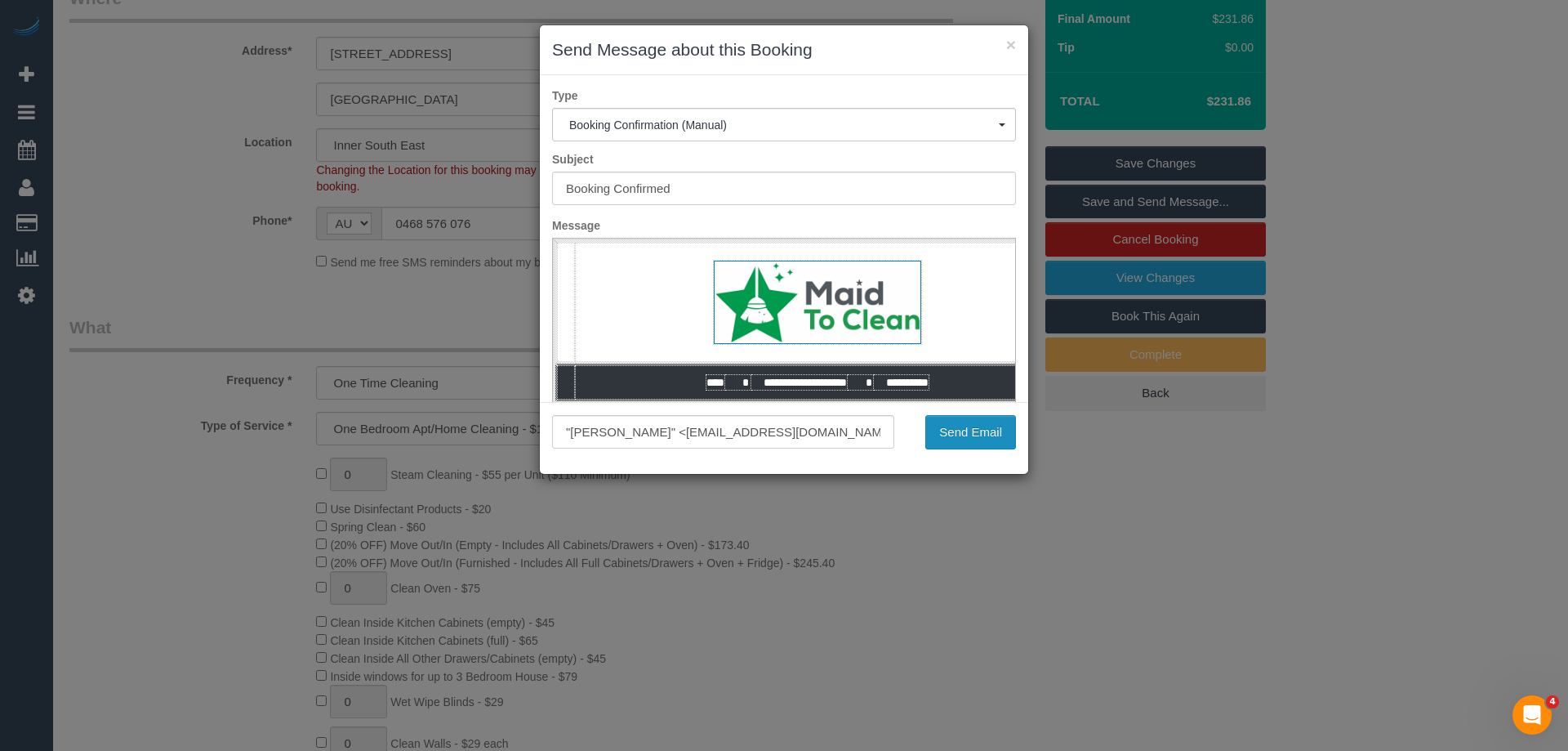
click at [980, 429] on button "Send Email" at bounding box center [971, 431] width 91 height 34
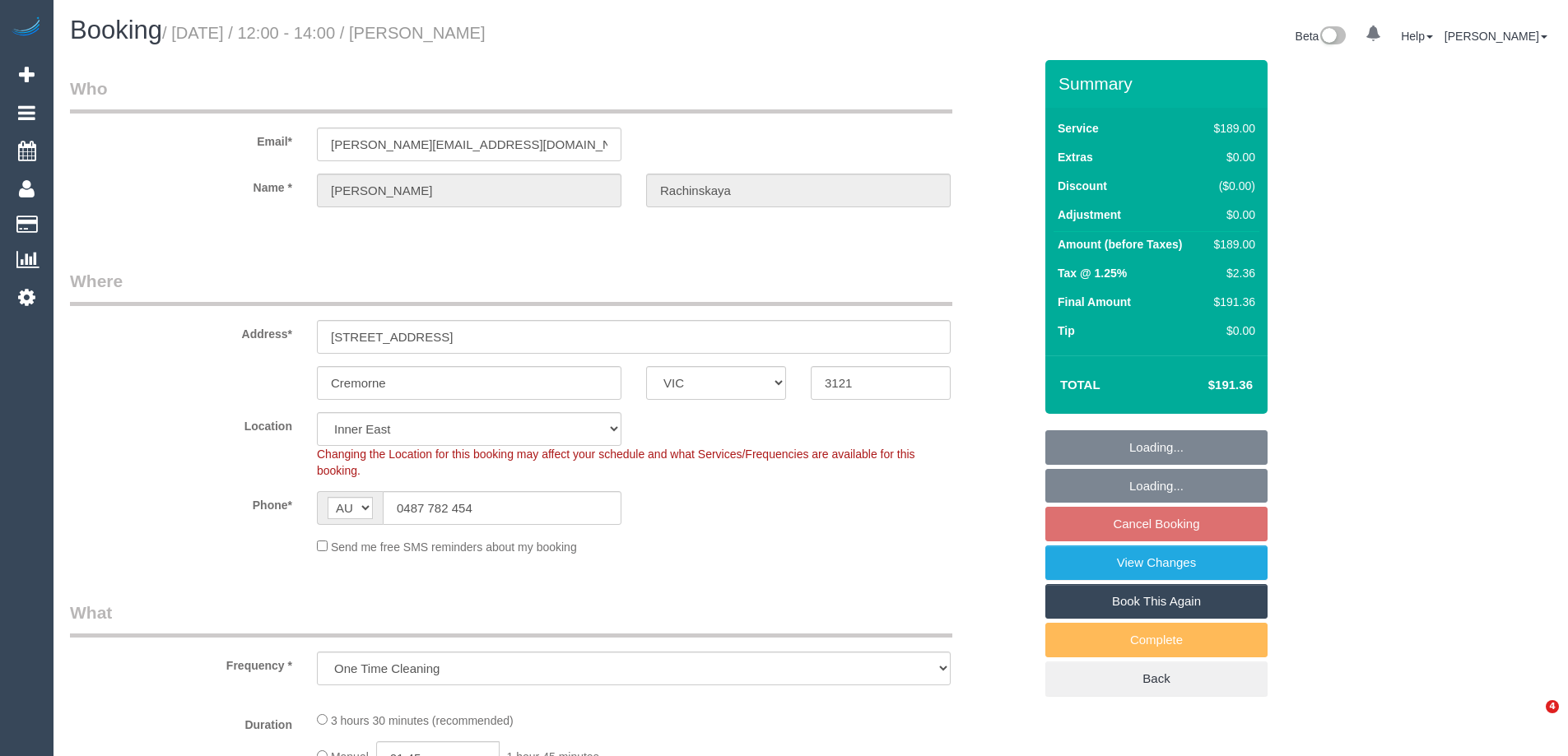
select select "VIC"
select select "number:28"
select select "number:14"
select select "number:19"
select select "number:23"
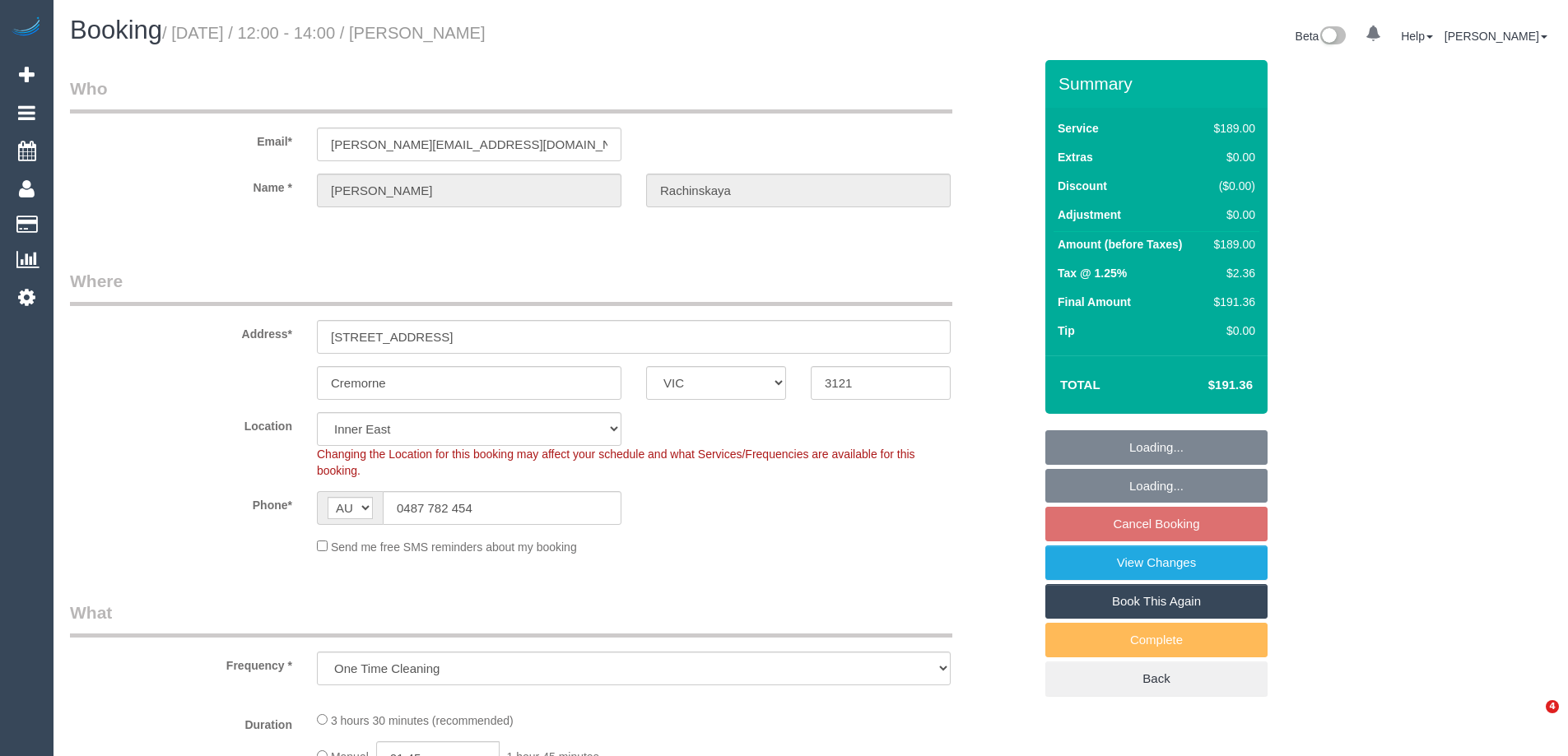
select select "number:35"
select select "number:12"
select select "object:823"
select select "spot1"
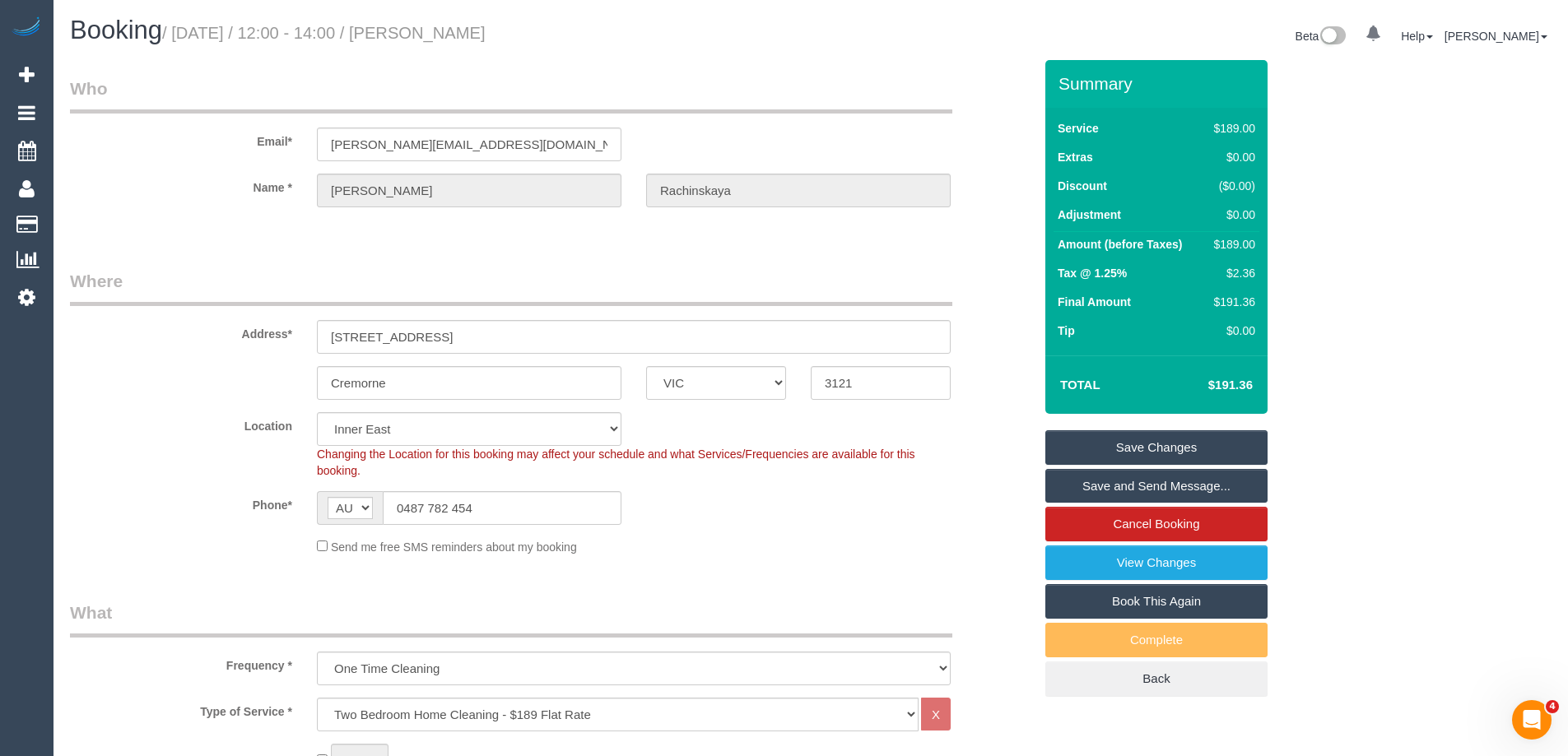
drag, startPoint x: 615, startPoint y: 39, endPoint x: 455, endPoint y: 49, distance: 160.3
click at [455, 49] on div "Booking / [DATE] / 12:00 - 14:00 / [PERSON_NAME]" at bounding box center [434, 34] width 753 height 35
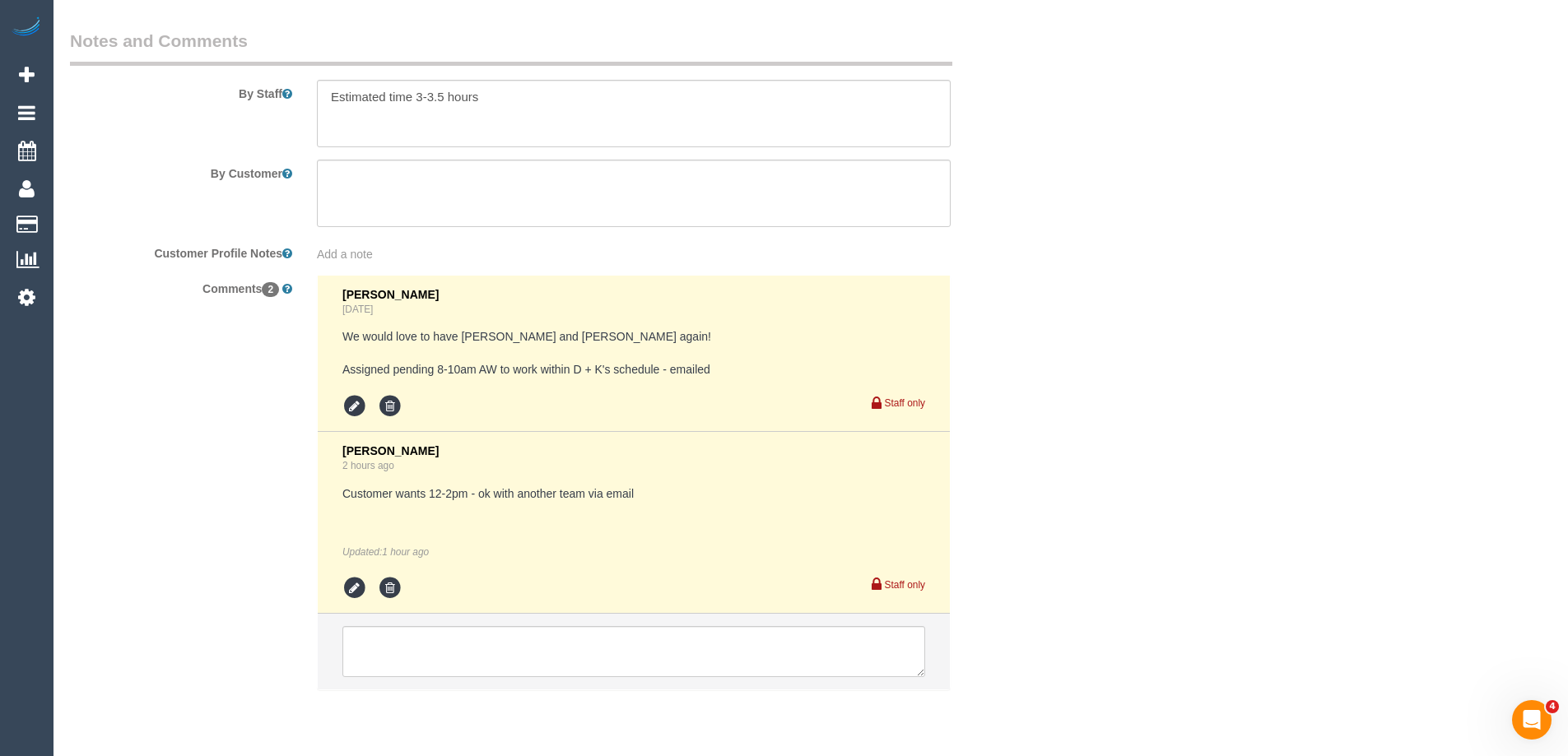
scroll to position [2742, 0]
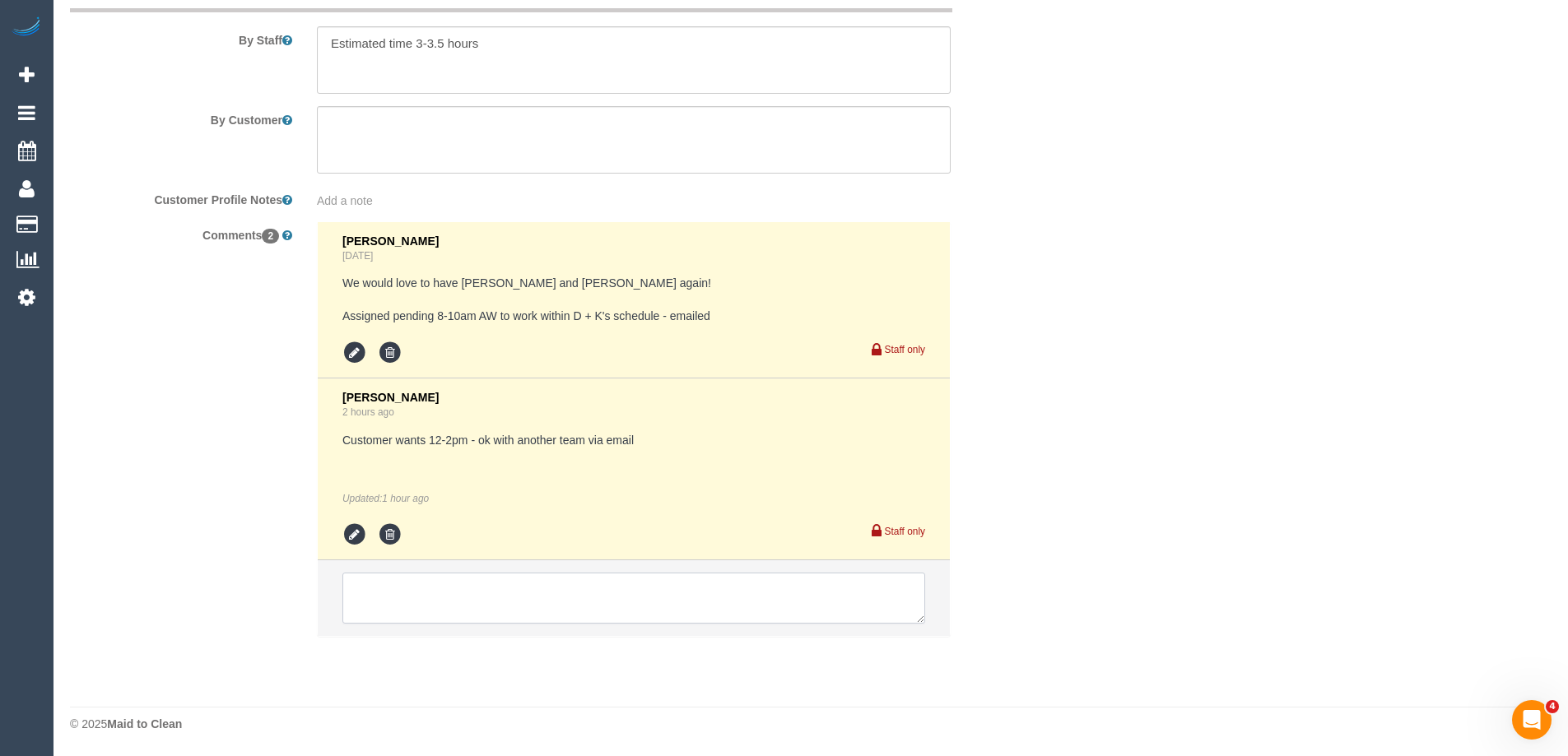
click at [420, 589] on textarea at bounding box center [633, 598] width 583 height 51
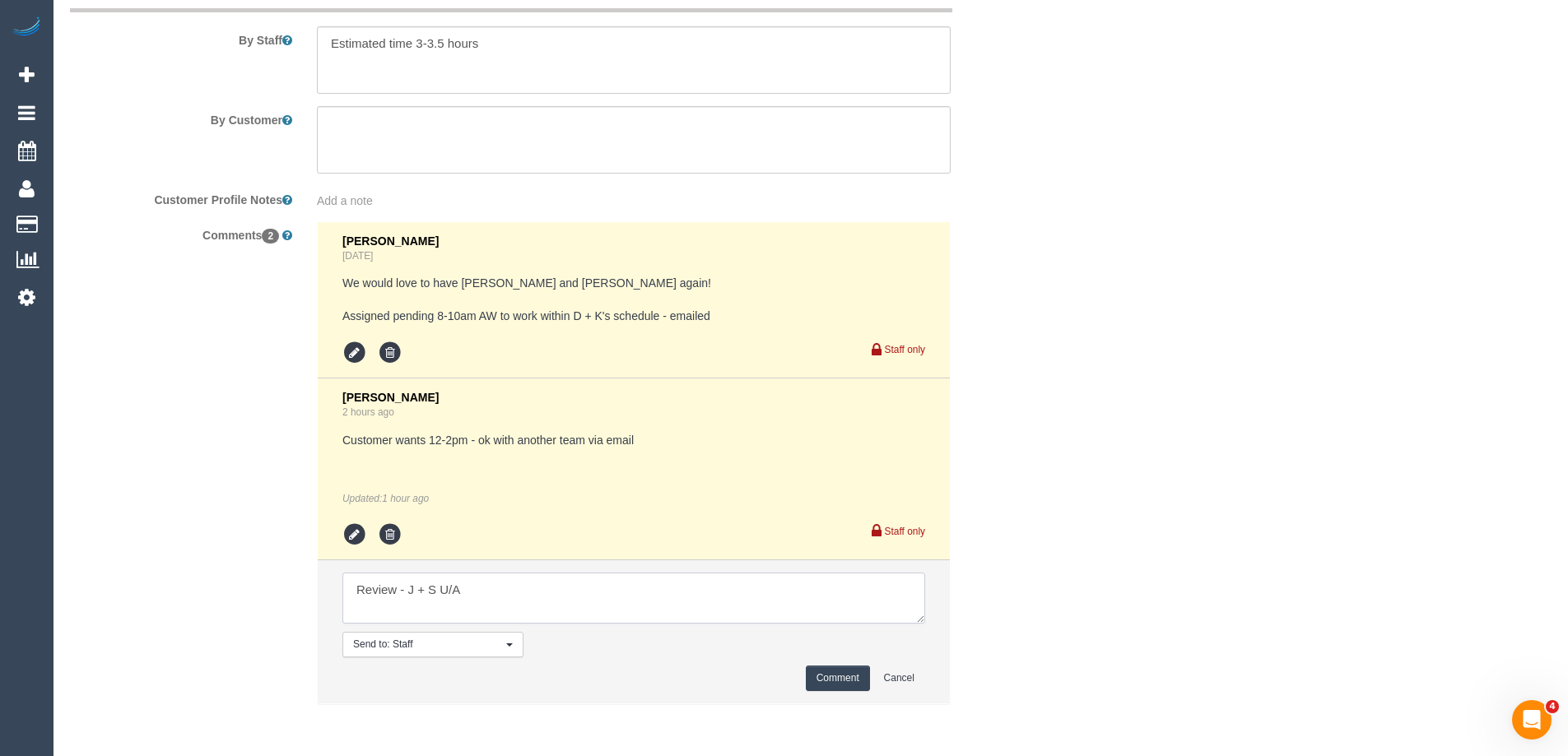
click at [409, 586] on textarea at bounding box center [633, 598] width 583 height 51
click at [413, 590] on textarea at bounding box center [633, 598] width 583 height 51
click at [449, 588] on textarea at bounding box center [633, 598] width 583 height 51
type textarea "Review - [PERSON_NAME] + [PERSON_NAME] U/A"
click at [829, 665] on button "Comment" at bounding box center [838, 678] width 64 height 25
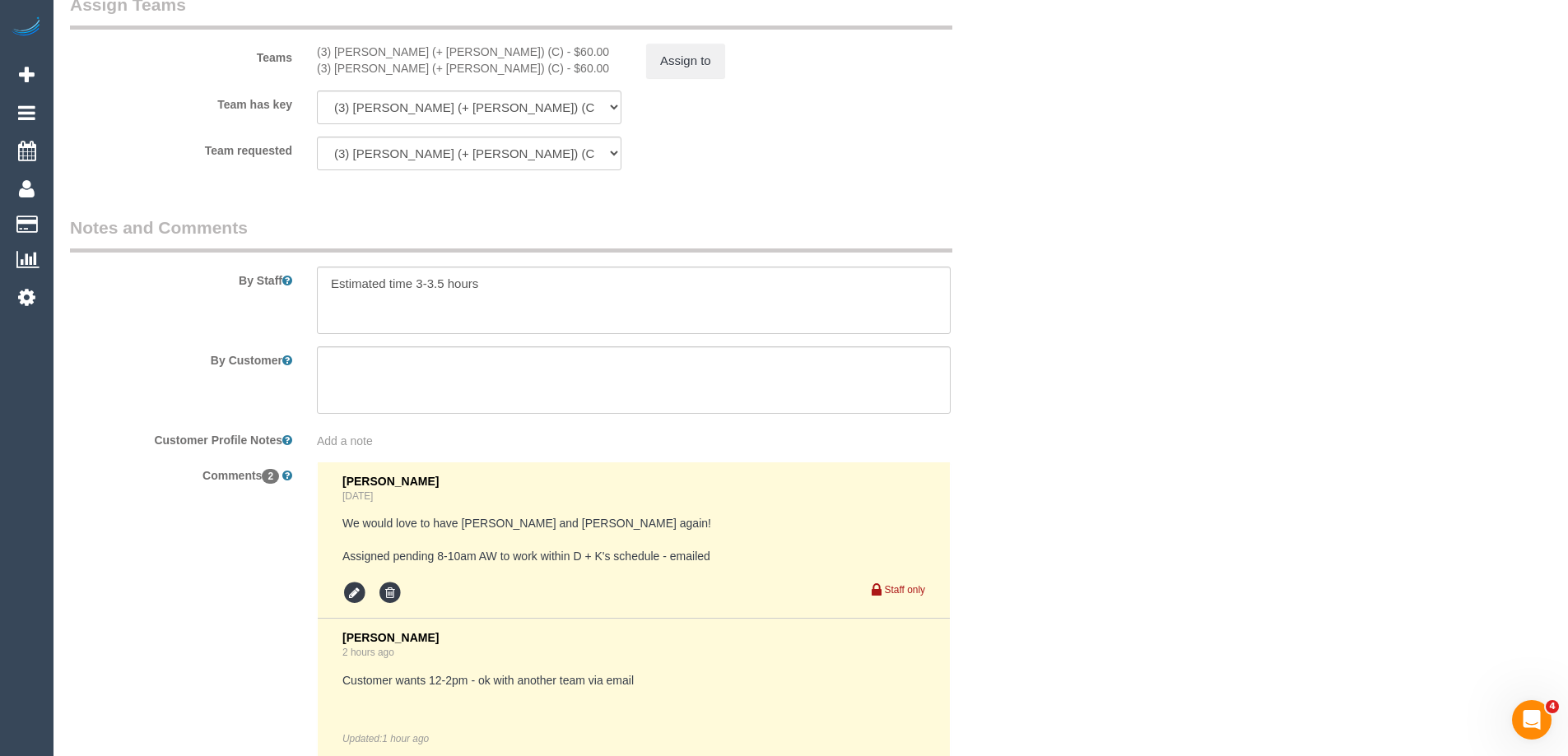
scroll to position [2248, 0]
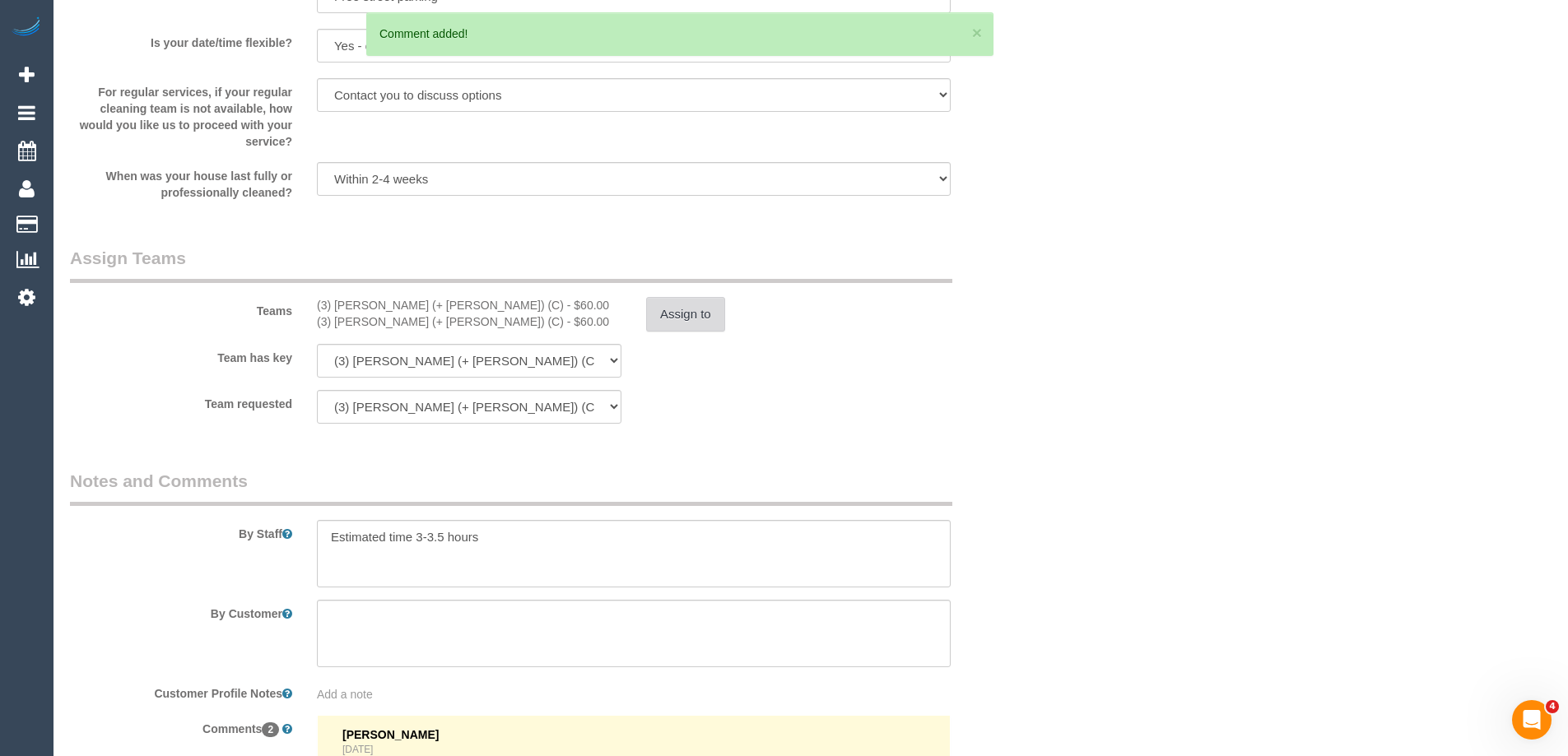
click at [699, 316] on button "Assign to" at bounding box center [685, 313] width 79 height 34
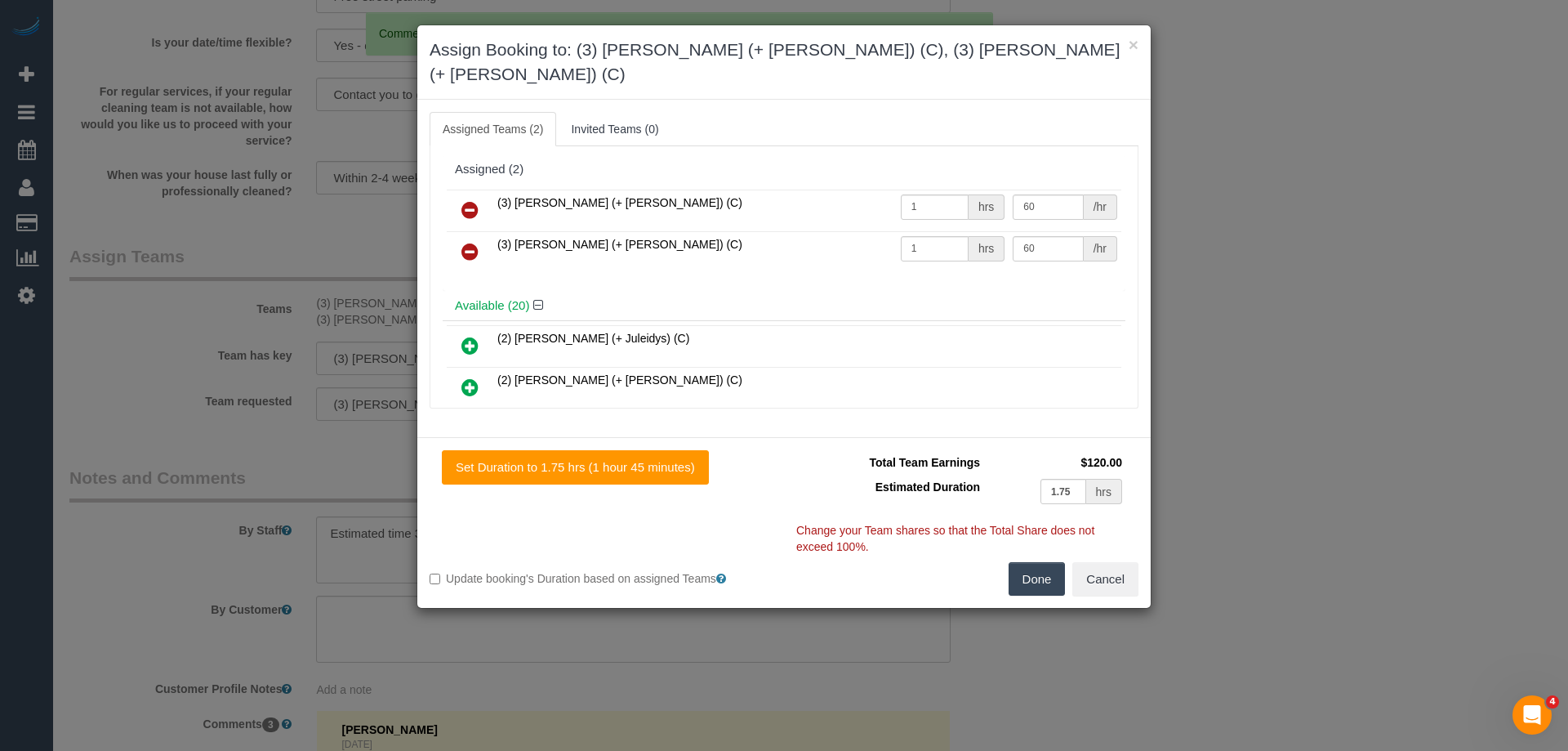
click at [467, 201] on icon at bounding box center [471, 210] width 17 height 19
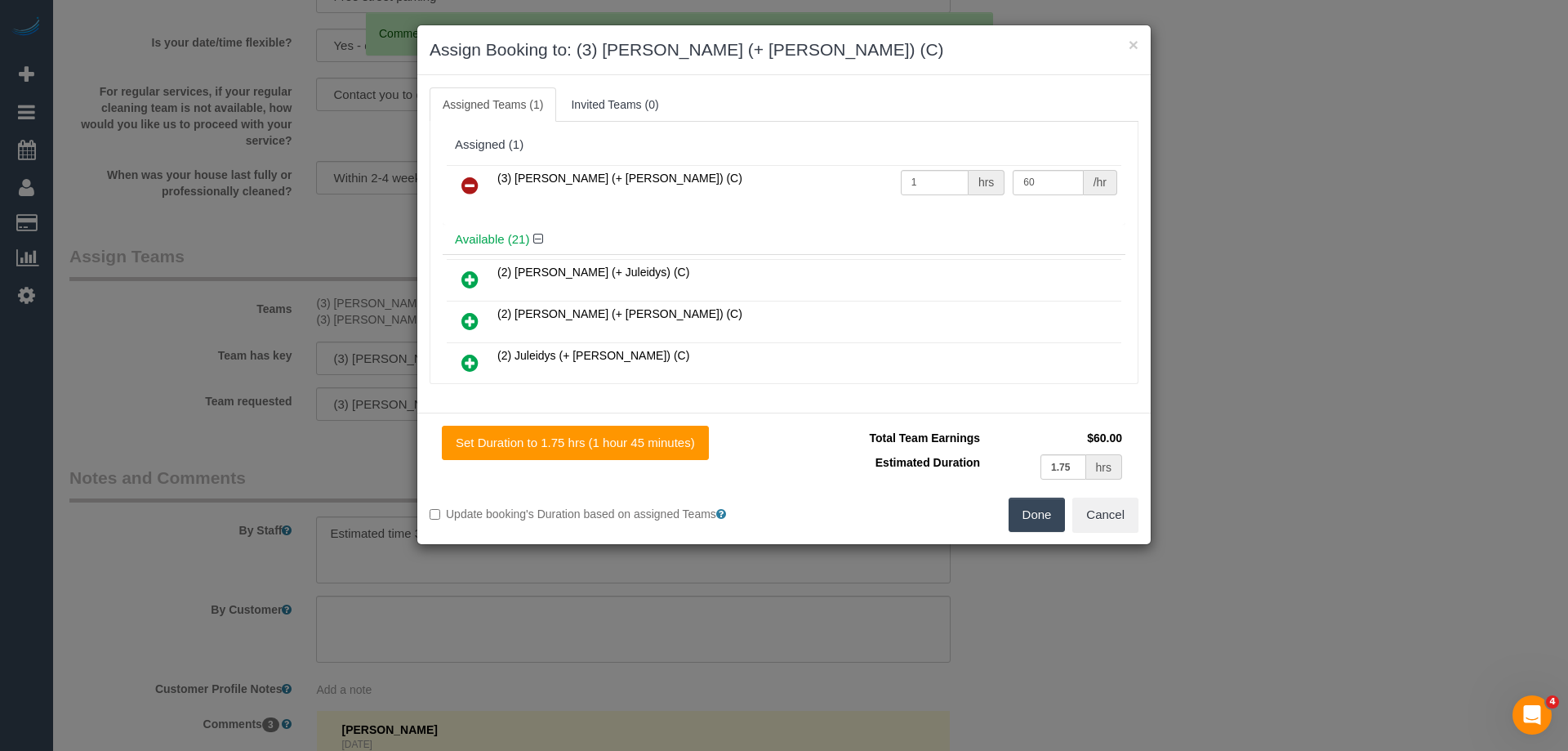
click at [467, 183] on icon at bounding box center [471, 185] width 17 height 19
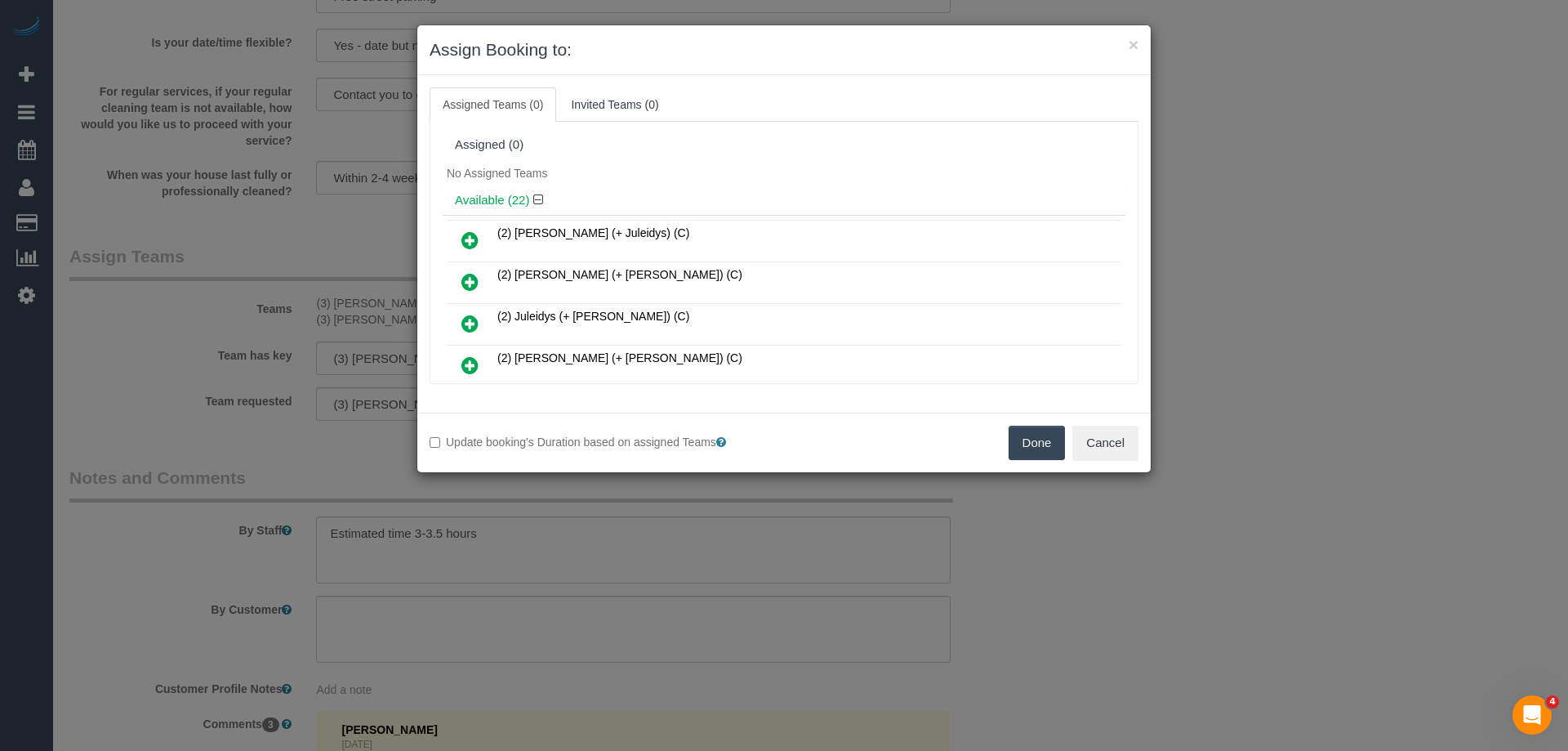
click at [464, 236] on icon at bounding box center [471, 240] width 17 height 19
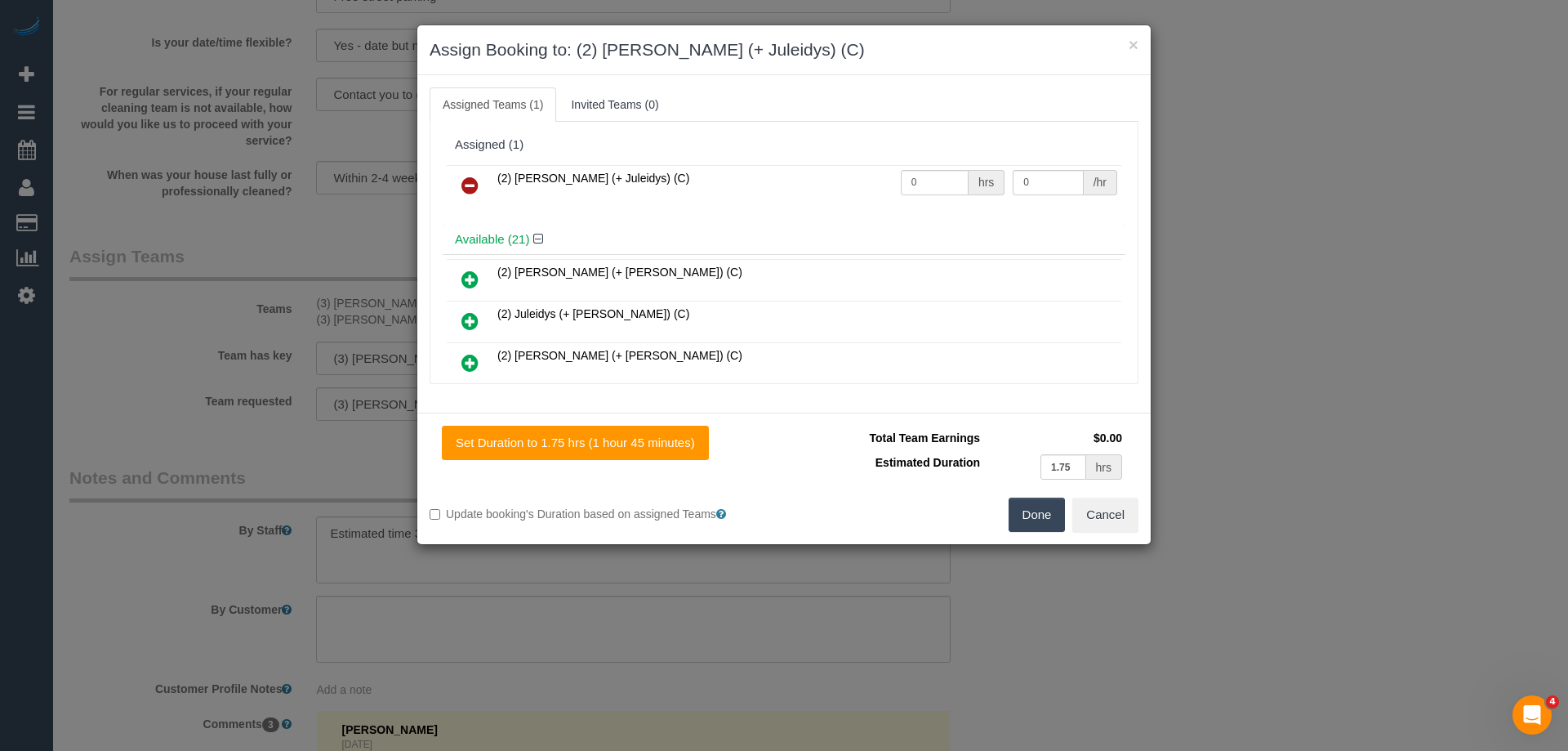
click at [458, 310] on link at bounding box center [471, 322] width 39 height 33
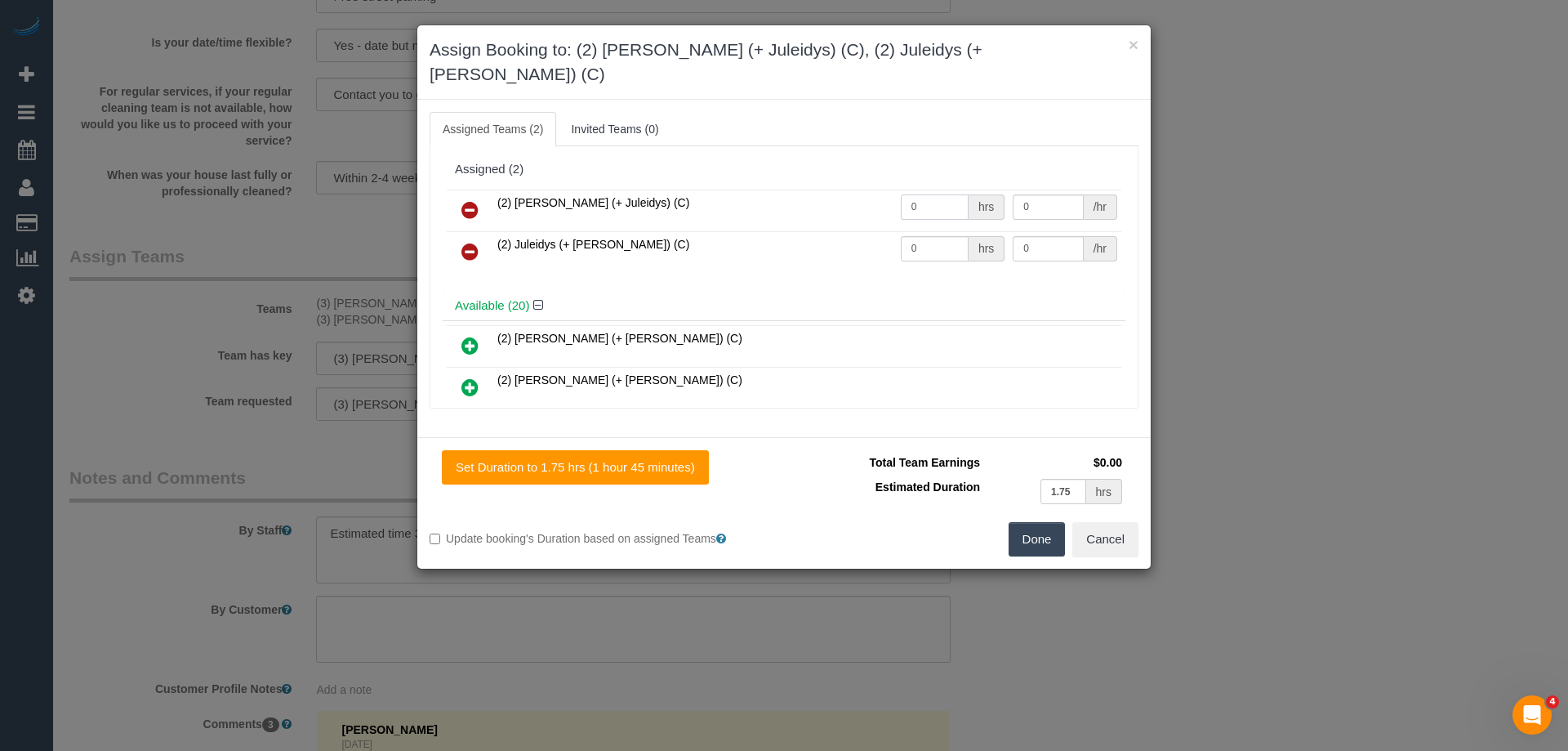
click at [934, 195] on input "0" at bounding box center [935, 207] width 68 height 25
click at [1106, 522] on button "Cancel" at bounding box center [1105, 539] width 66 height 34
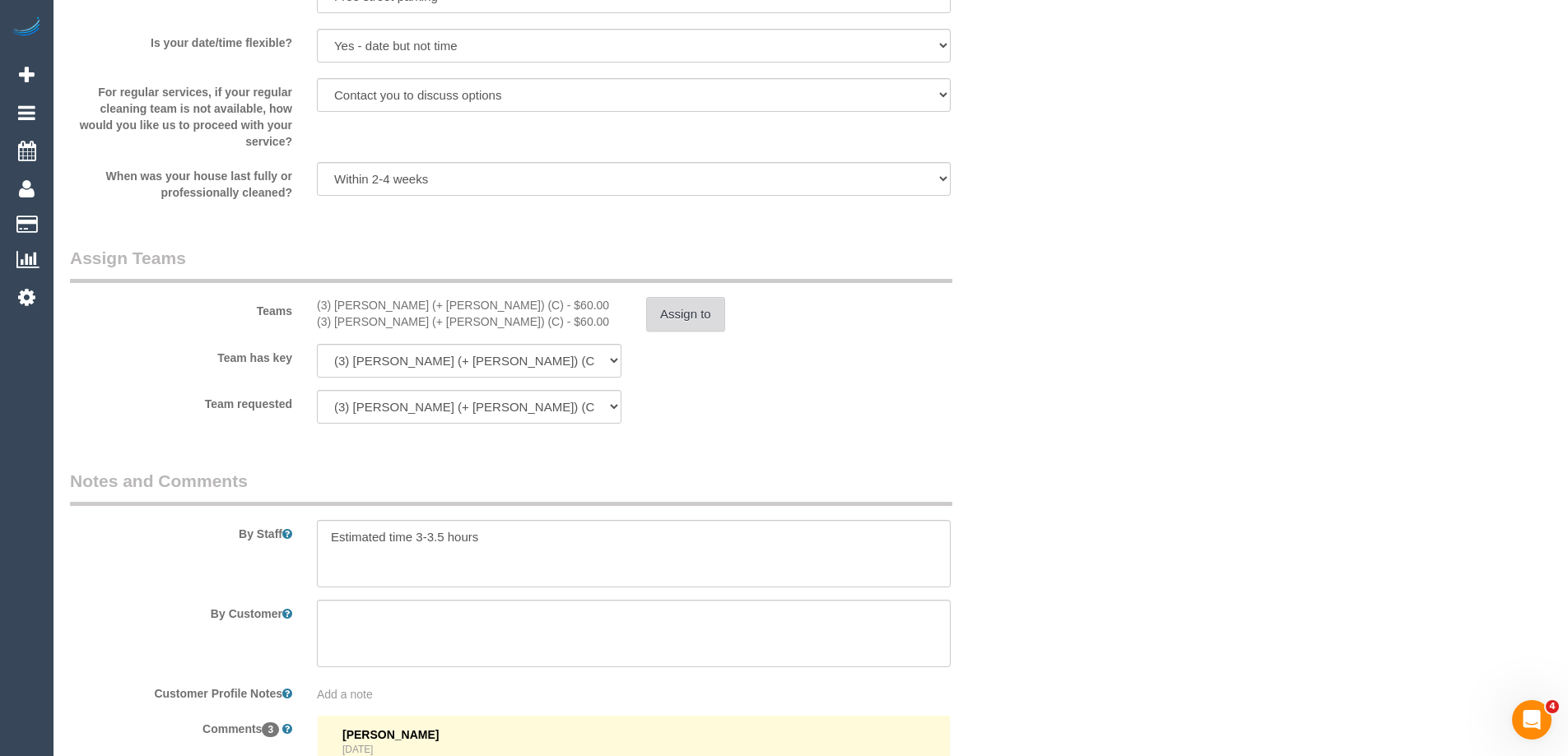
click at [686, 307] on button "Assign to" at bounding box center [685, 313] width 79 height 34
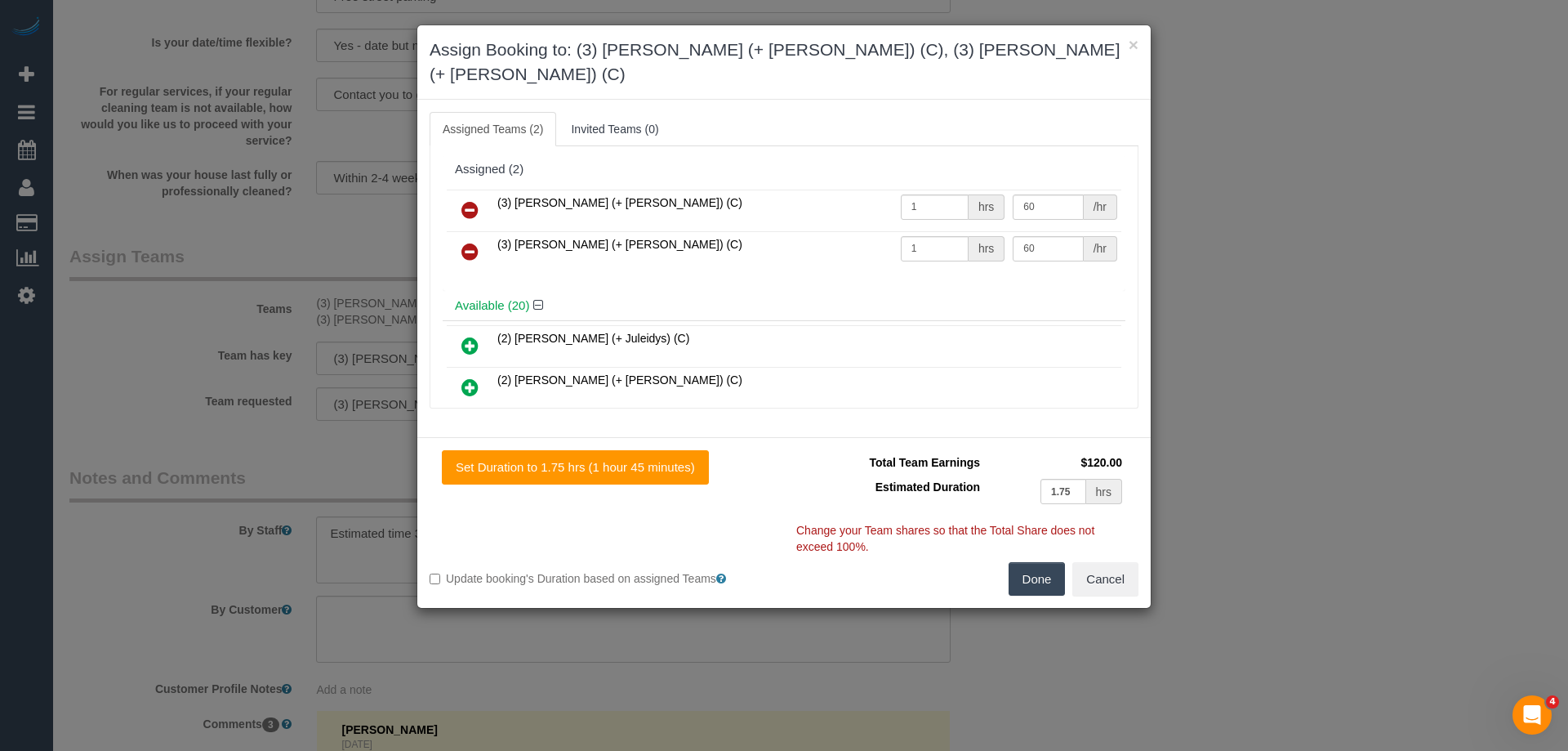
click at [470, 195] on link at bounding box center [471, 211] width 39 height 33
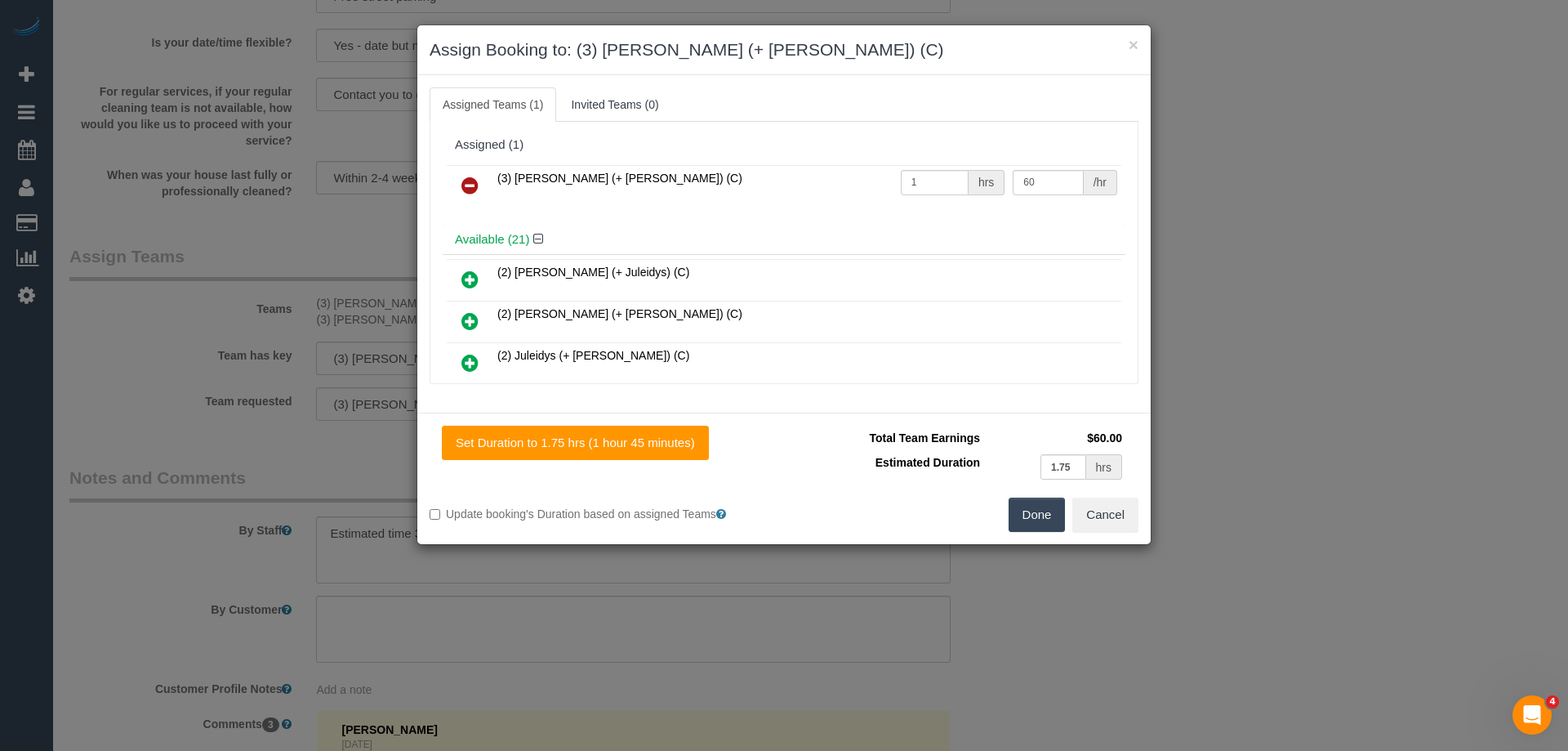
click at [467, 183] on icon at bounding box center [471, 185] width 17 height 19
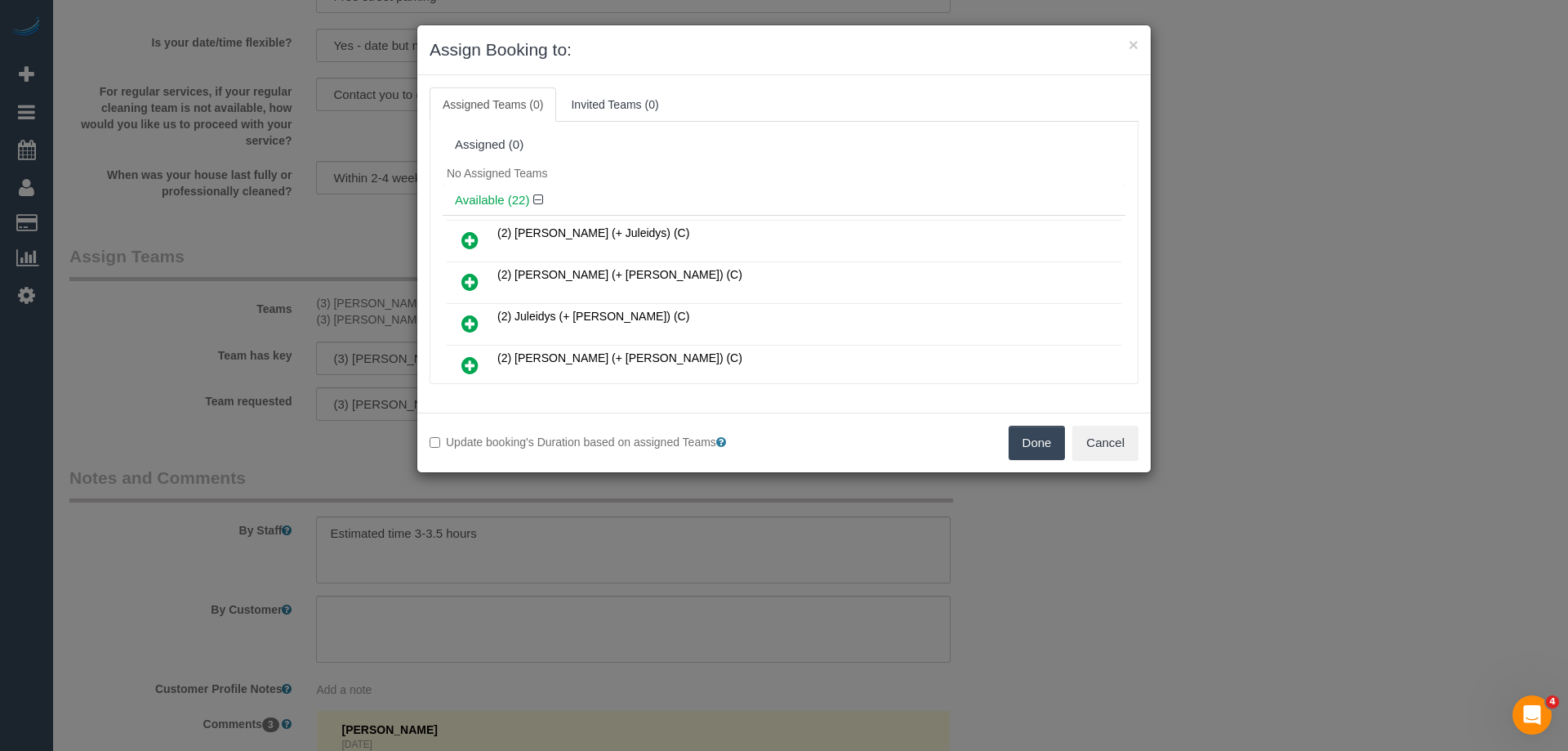
click at [470, 238] on icon at bounding box center [471, 240] width 17 height 19
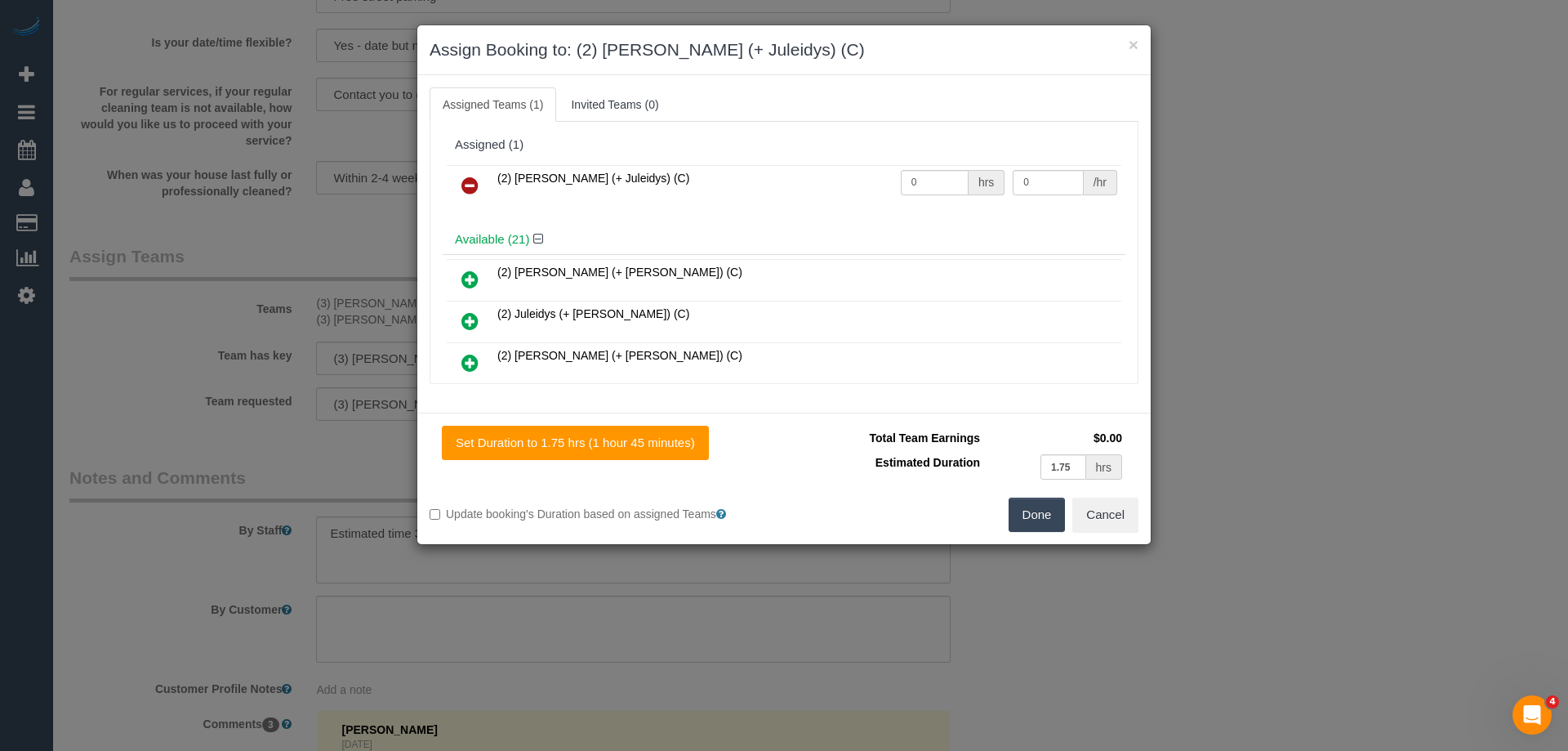
click at [467, 312] on icon at bounding box center [471, 321] width 17 height 19
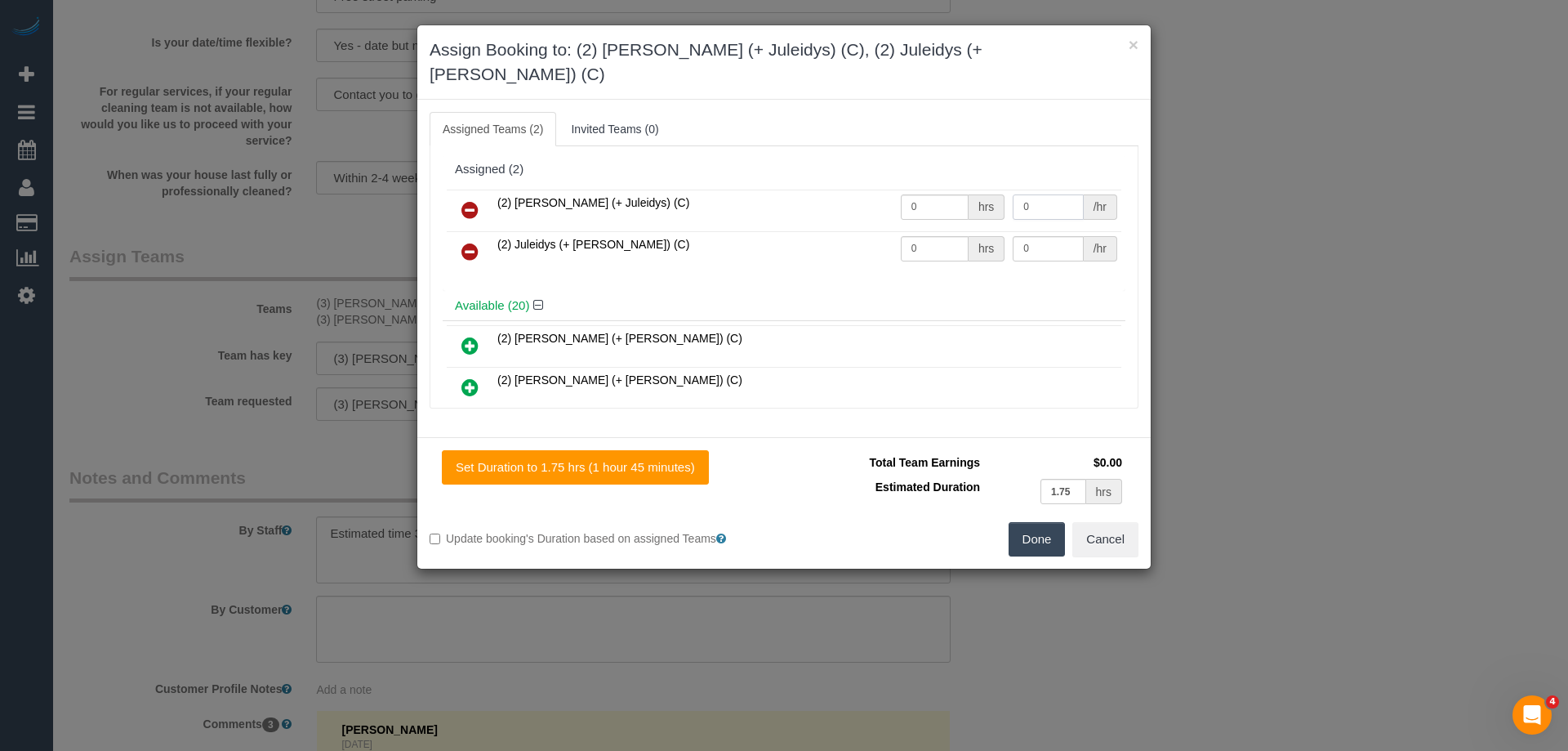
click at [1049, 195] on input "0" at bounding box center [1048, 207] width 71 height 25
type input "60"
click at [1051, 236] on input "0" at bounding box center [1048, 249] width 71 height 25
click at [1033, 232] on td "0 /hr" at bounding box center [1065, 252] width 112 height 42
click at [1042, 236] on input "0" at bounding box center [1048, 249] width 71 height 25
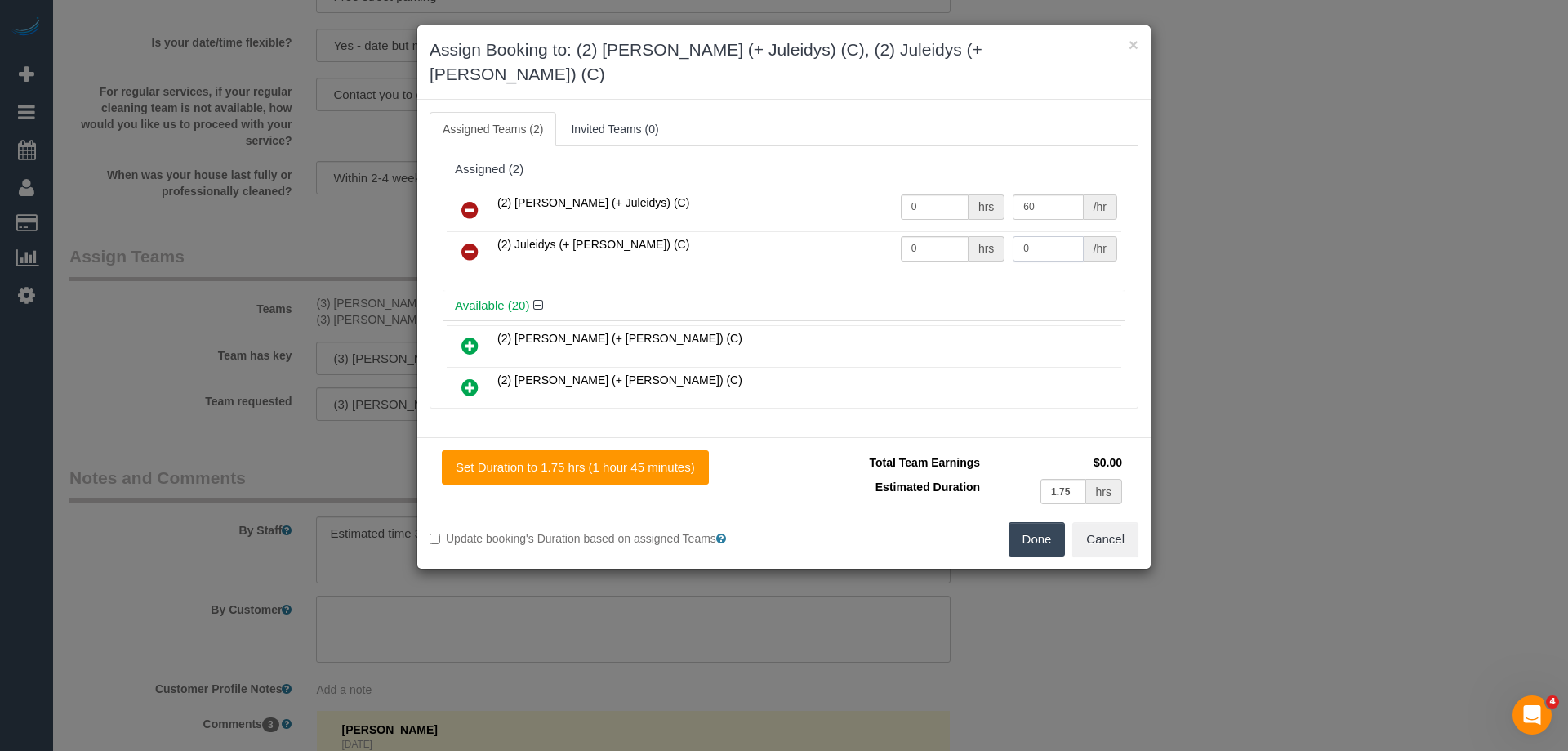
click at [1043, 236] on input "0" at bounding box center [1048, 249] width 71 height 25
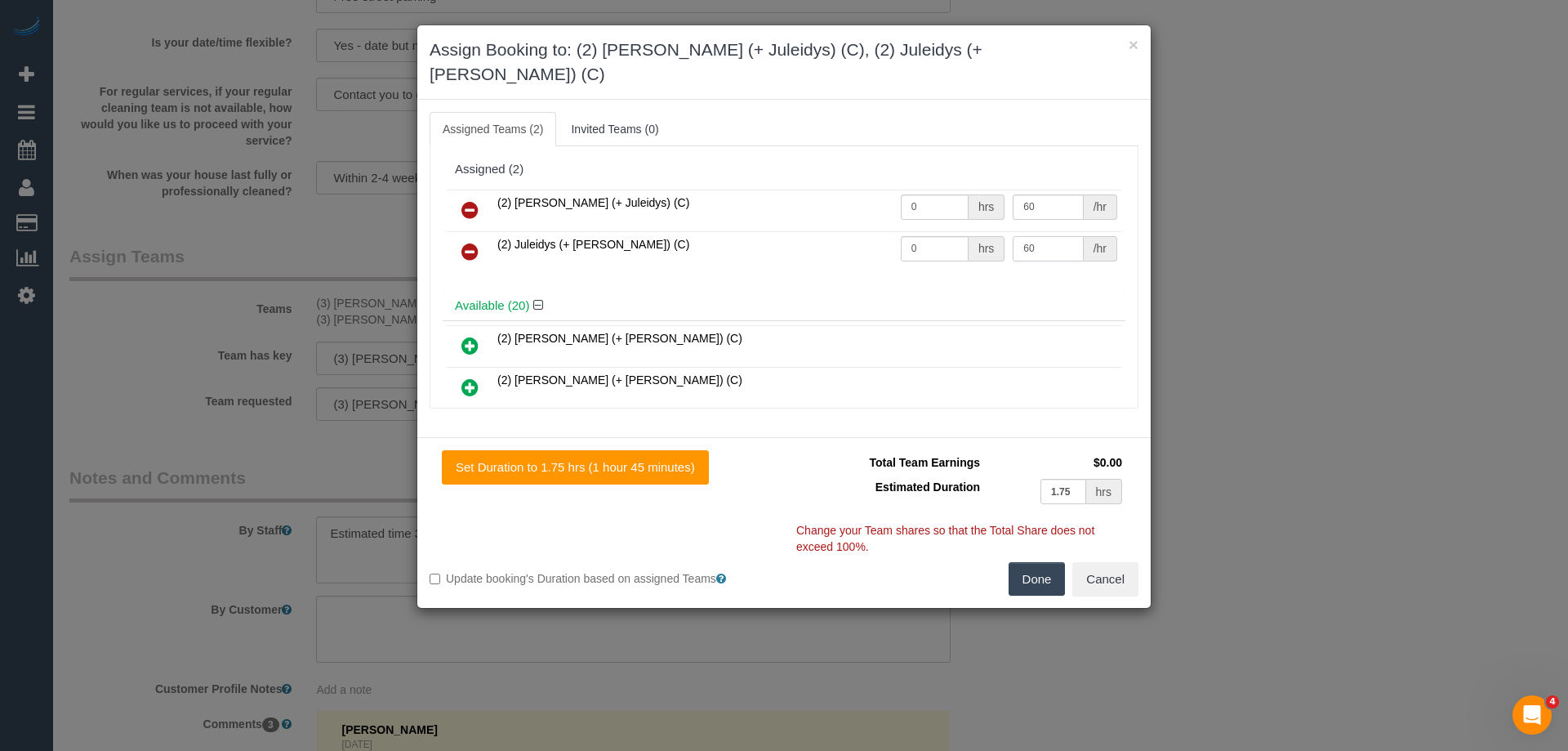
type input "60"
click at [937, 195] on input "0" at bounding box center [935, 207] width 68 height 25
type input "1"
click at [914, 236] on input "0" at bounding box center [935, 249] width 68 height 25
type input "1"
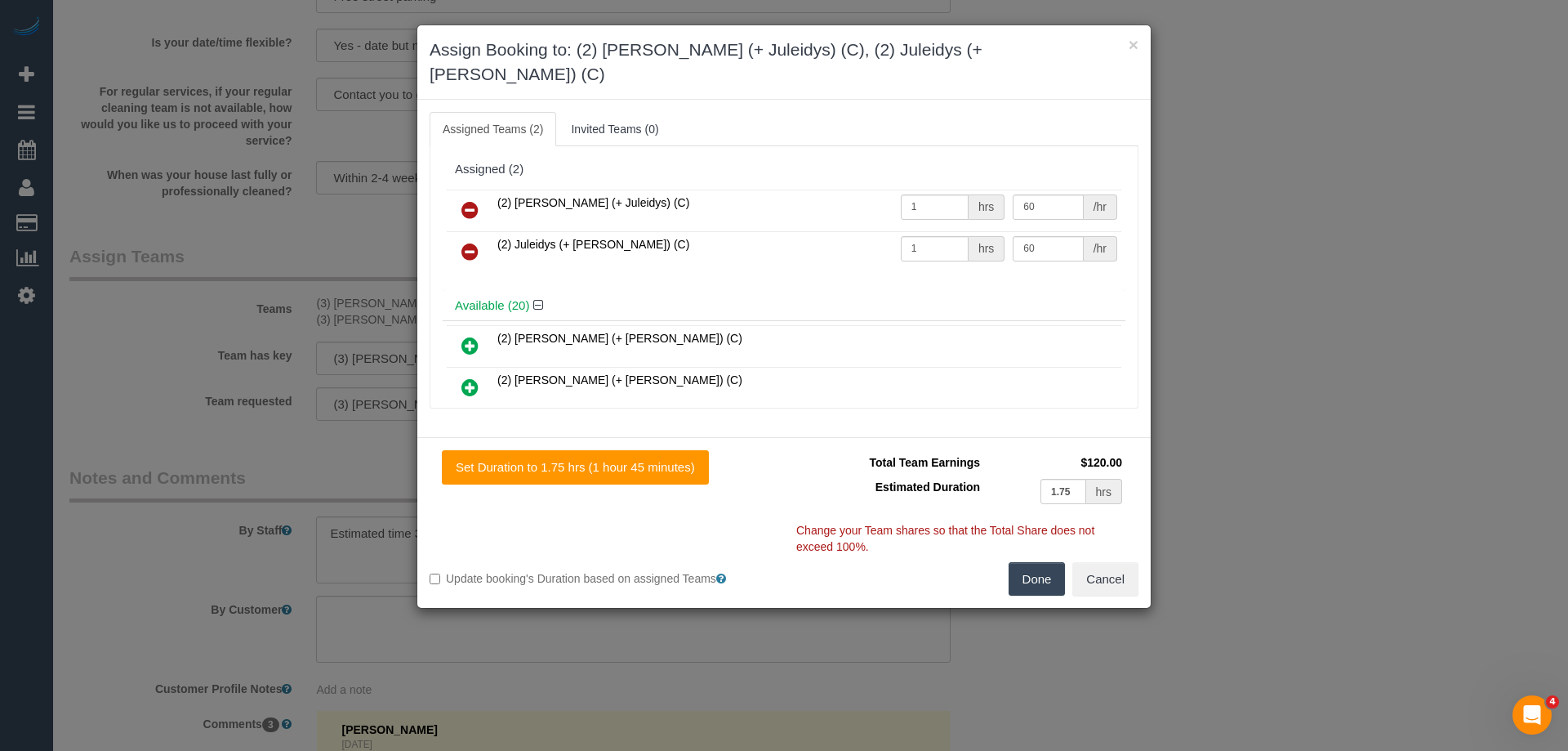
click at [1026, 562] on button "Done" at bounding box center [1037, 579] width 57 height 34
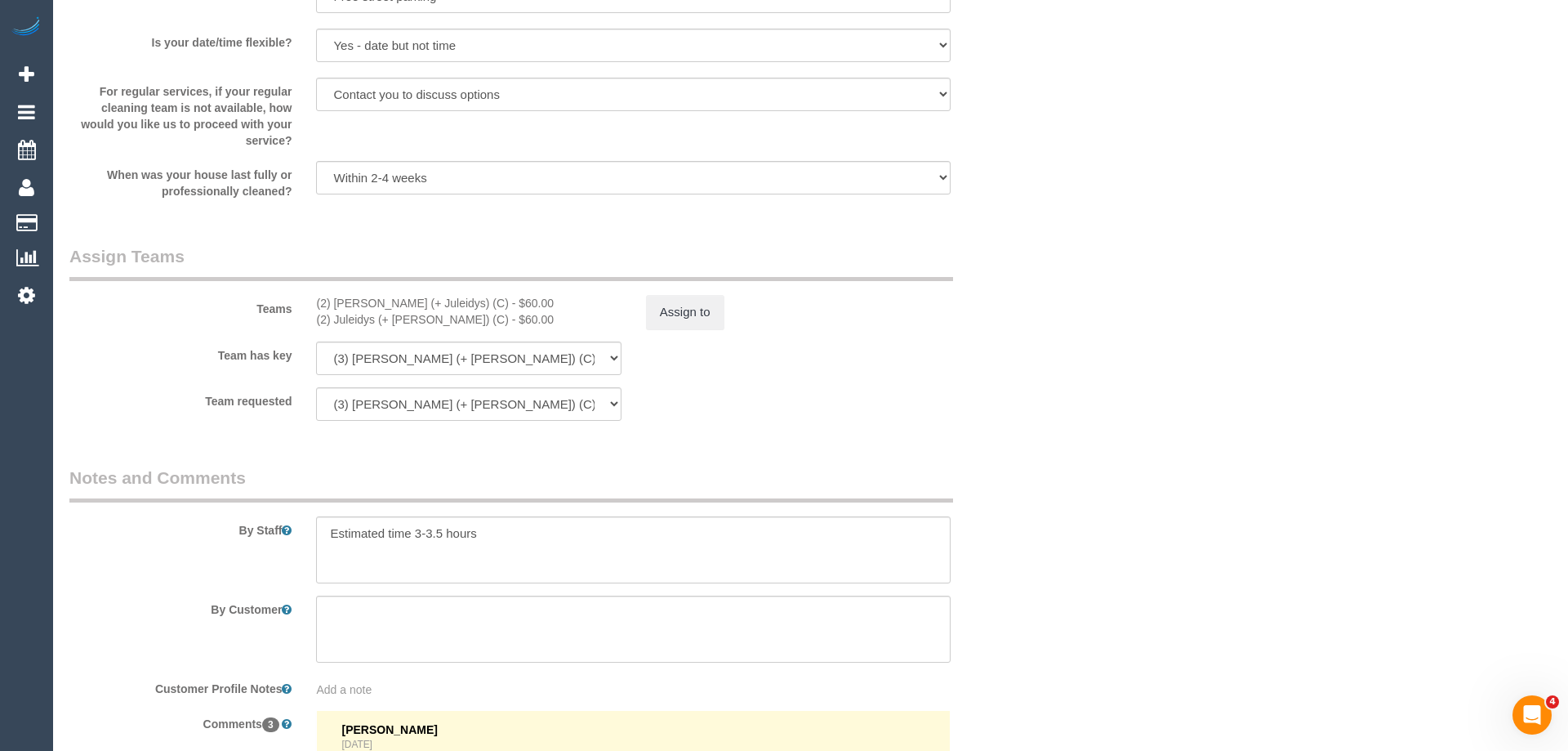
click at [1026, 556] on div "× Assign Booking to: (2) Cris (+ Juleidys) (C), (2) Juleidys (+ Cris) (C) Assig…" at bounding box center [784, 375] width 1568 height 751
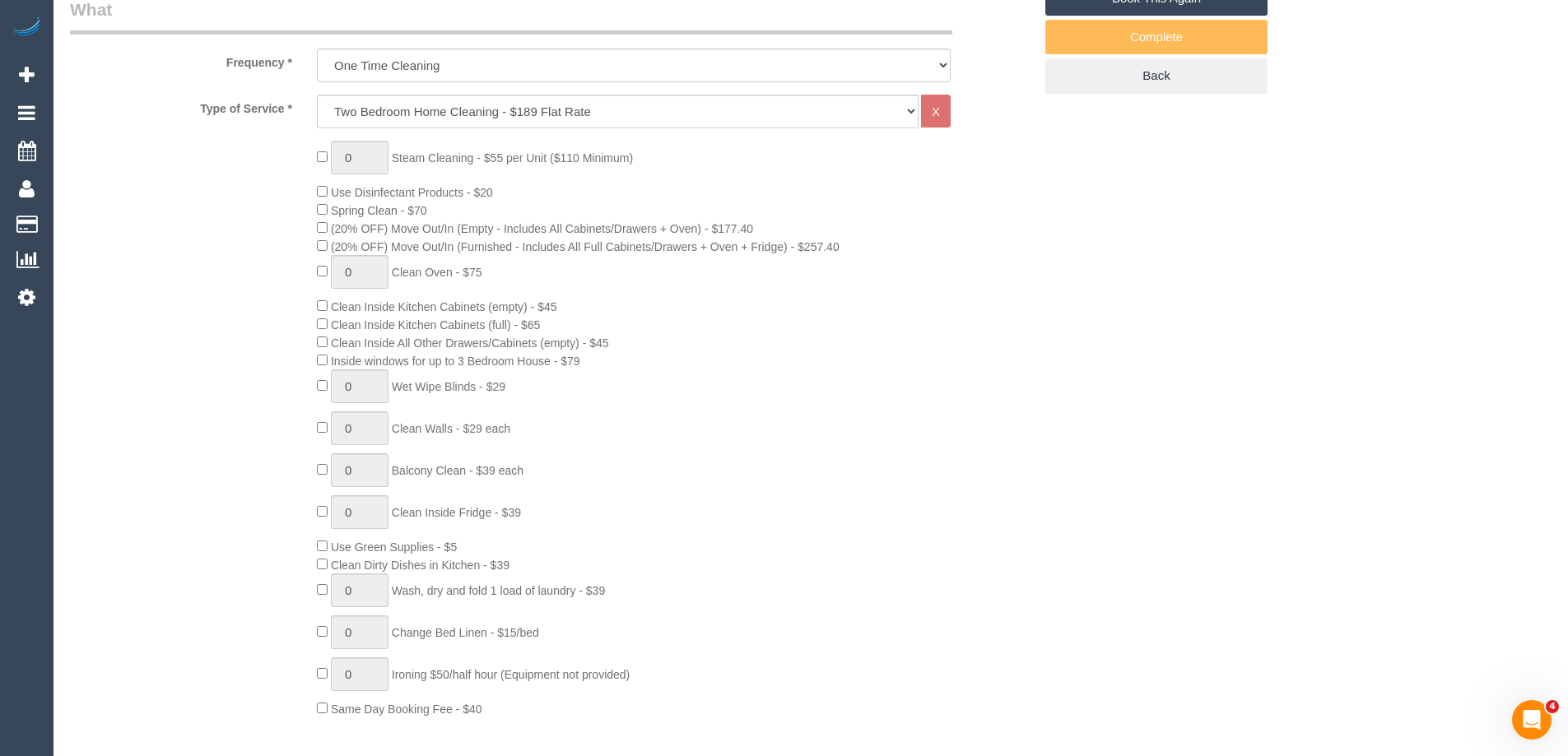
scroll to position [192, 0]
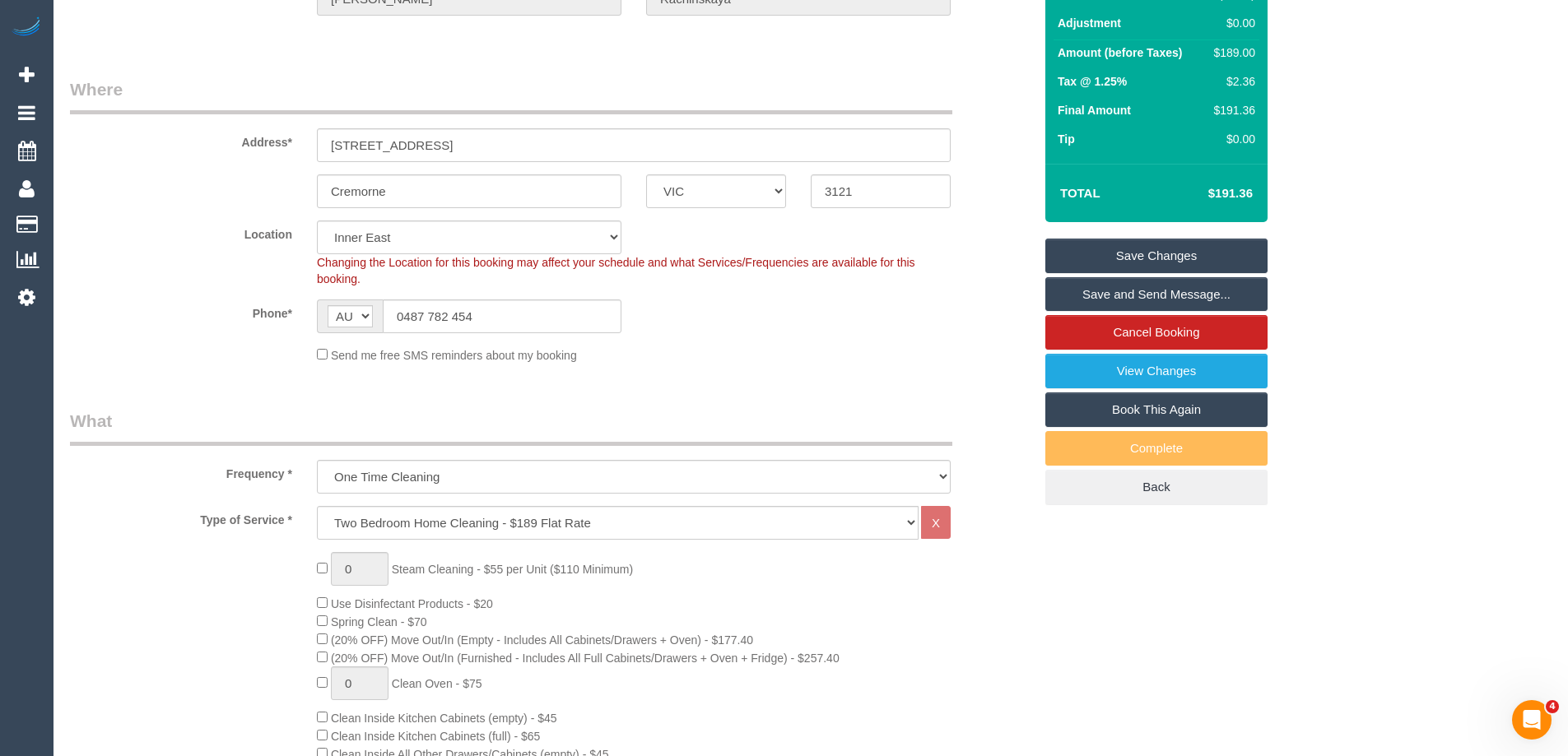
click at [1130, 259] on link "Save Changes" at bounding box center [1156, 256] width 222 height 34
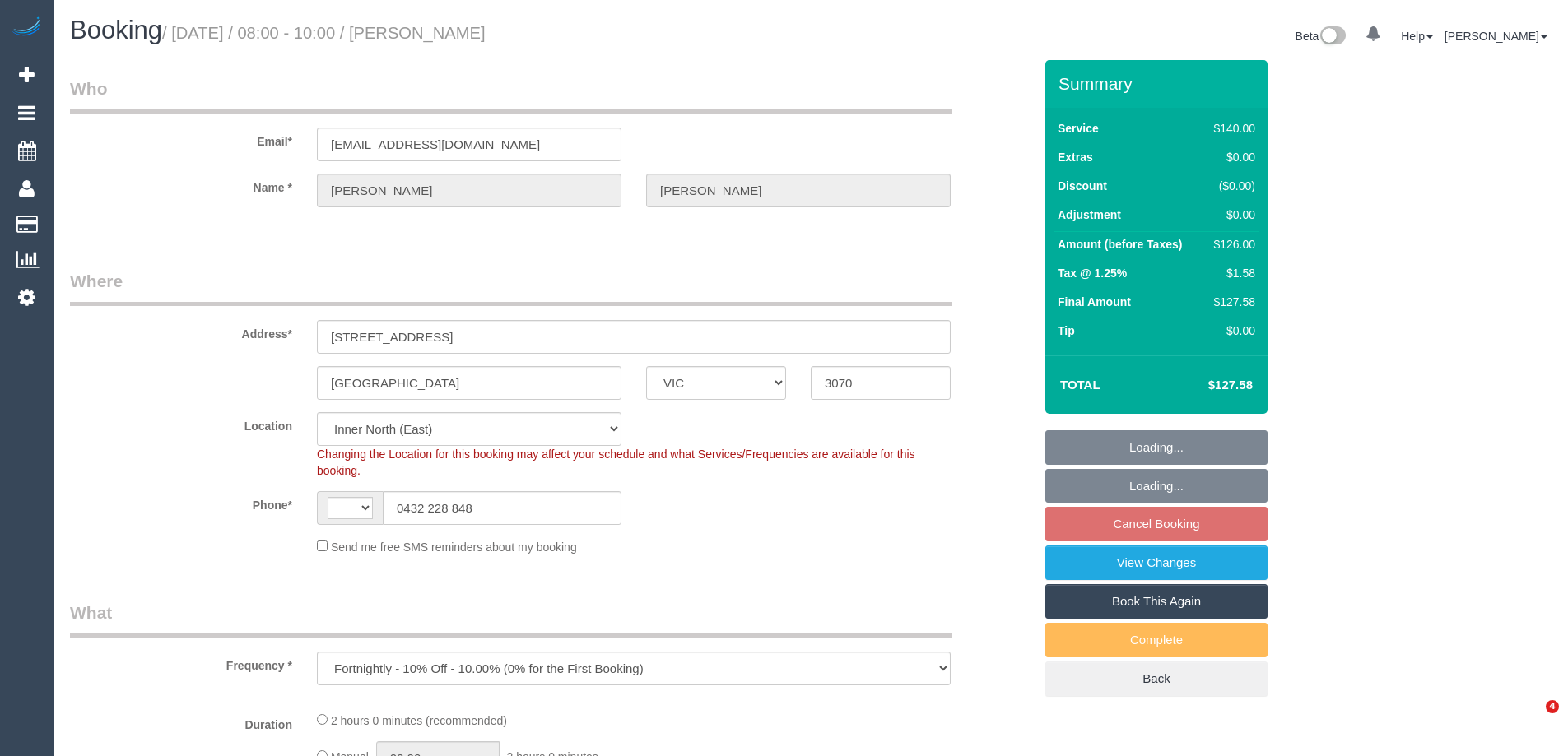
select select "VIC"
select select "string:AU"
select select "object:535"
select select "spot1"
select select "number:27"
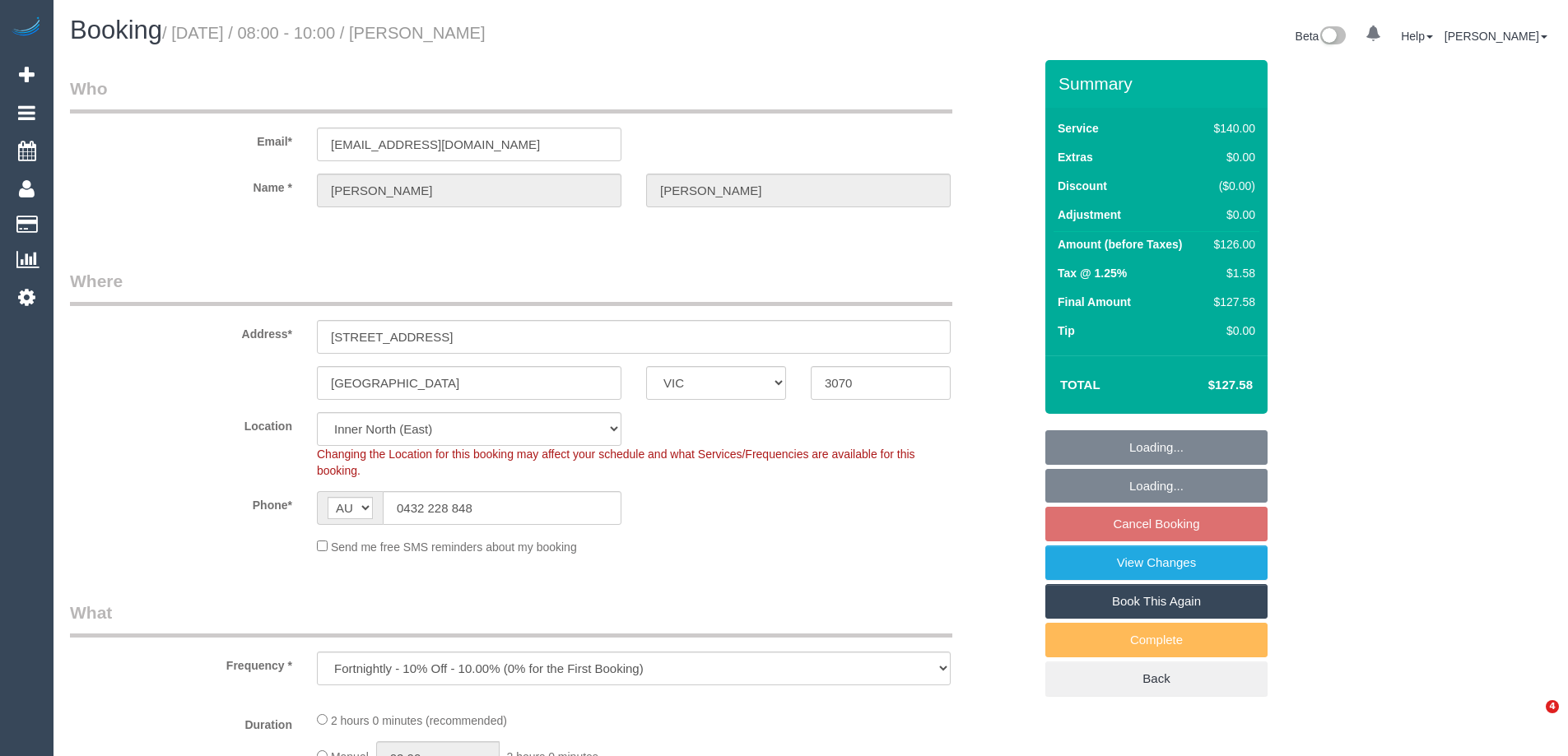
select select "number:14"
select select "number:18"
select select "number:24"
select select "number:33"
select select "number:12"
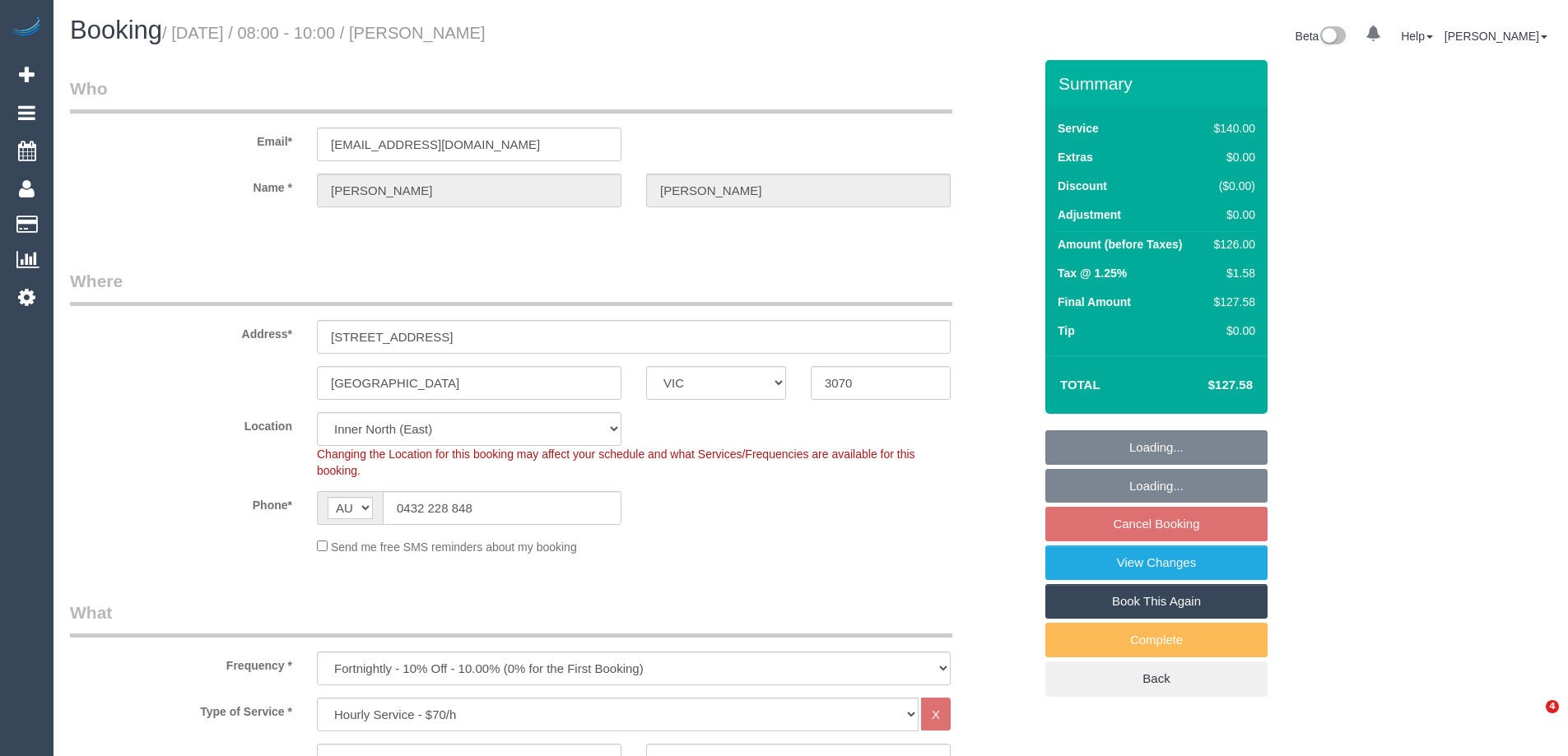
select select "string:stripe-pm_1OeXIO2GScqysDRVB2ZB50hU"
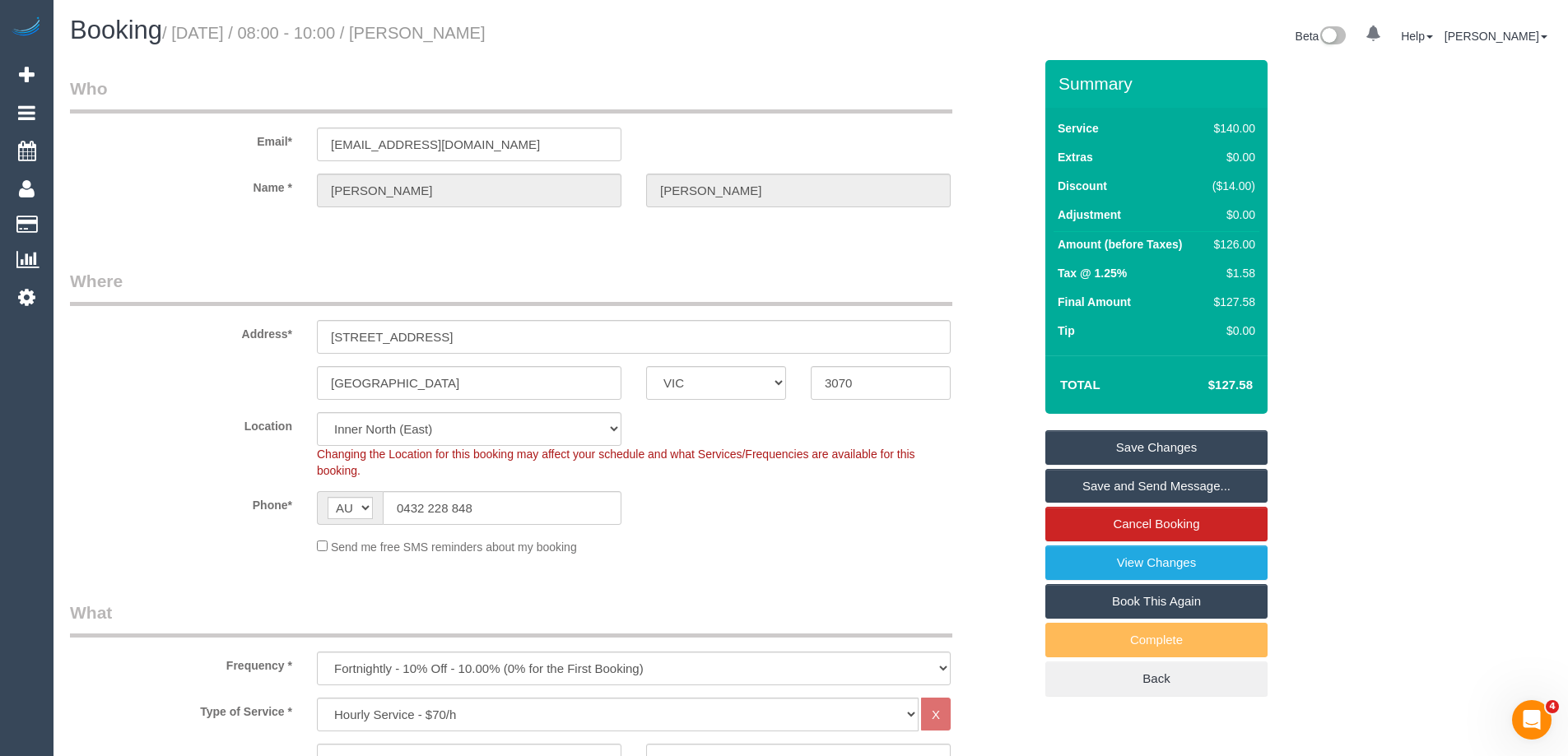
click at [843, 528] on sui-booking-location "Location [GEOGRAPHIC_DATA] (North) East (South) [GEOGRAPHIC_DATA] (East) [GEOGR…" at bounding box center [551, 484] width 963 height 143
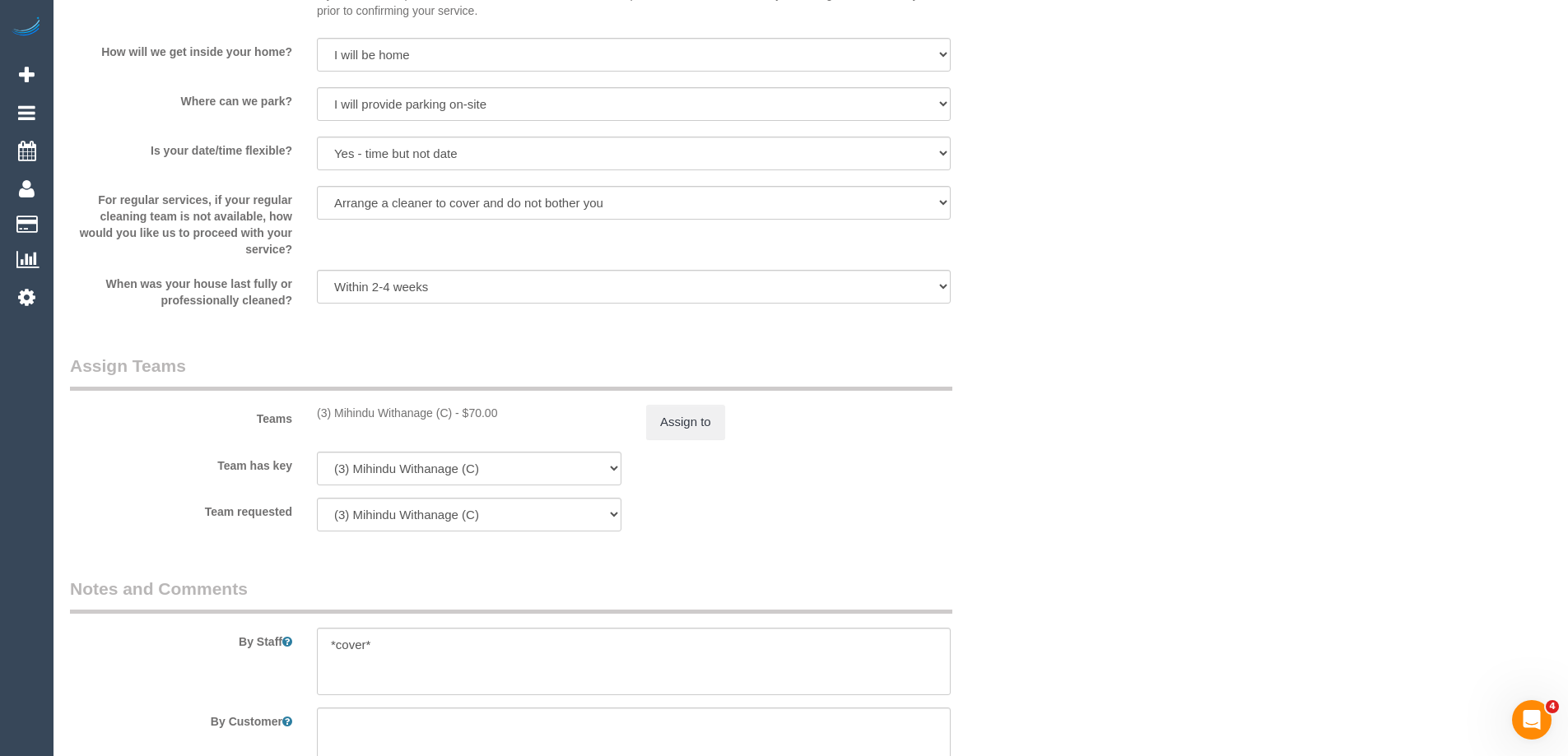
scroll to position [2386, 0]
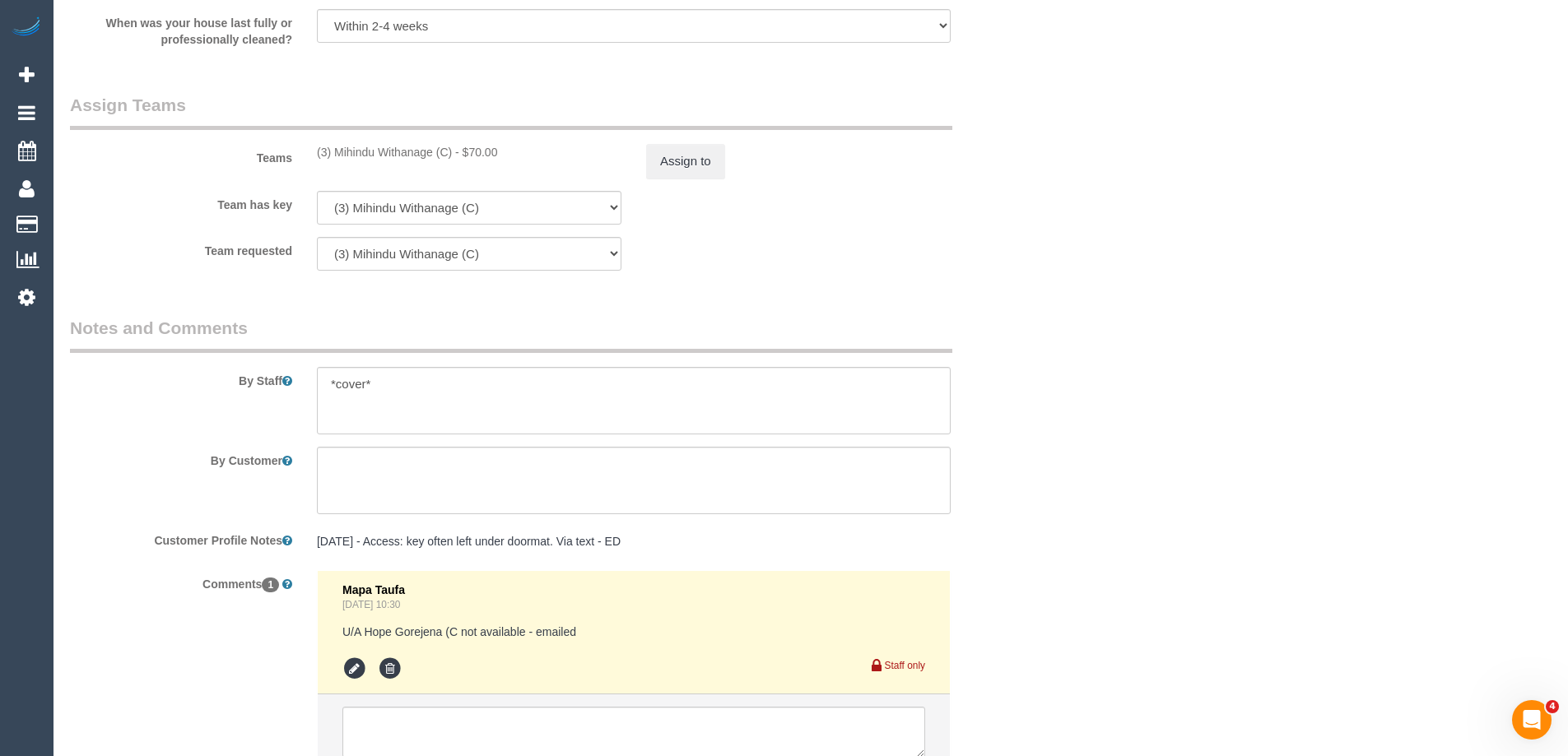
click at [349, 151] on div "(3) Mihindu Withanage (C) - $70.00" at bounding box center [469, 152] width 304 height 17
copy div "Mihindu"
click at [781, 198] on div "Team has key (3) Mihindu Withanage (C) (0) Office (1) [PERSON_NAME] (FT) (1) [P…" at bounding box center [551, 208] width 987 height 34
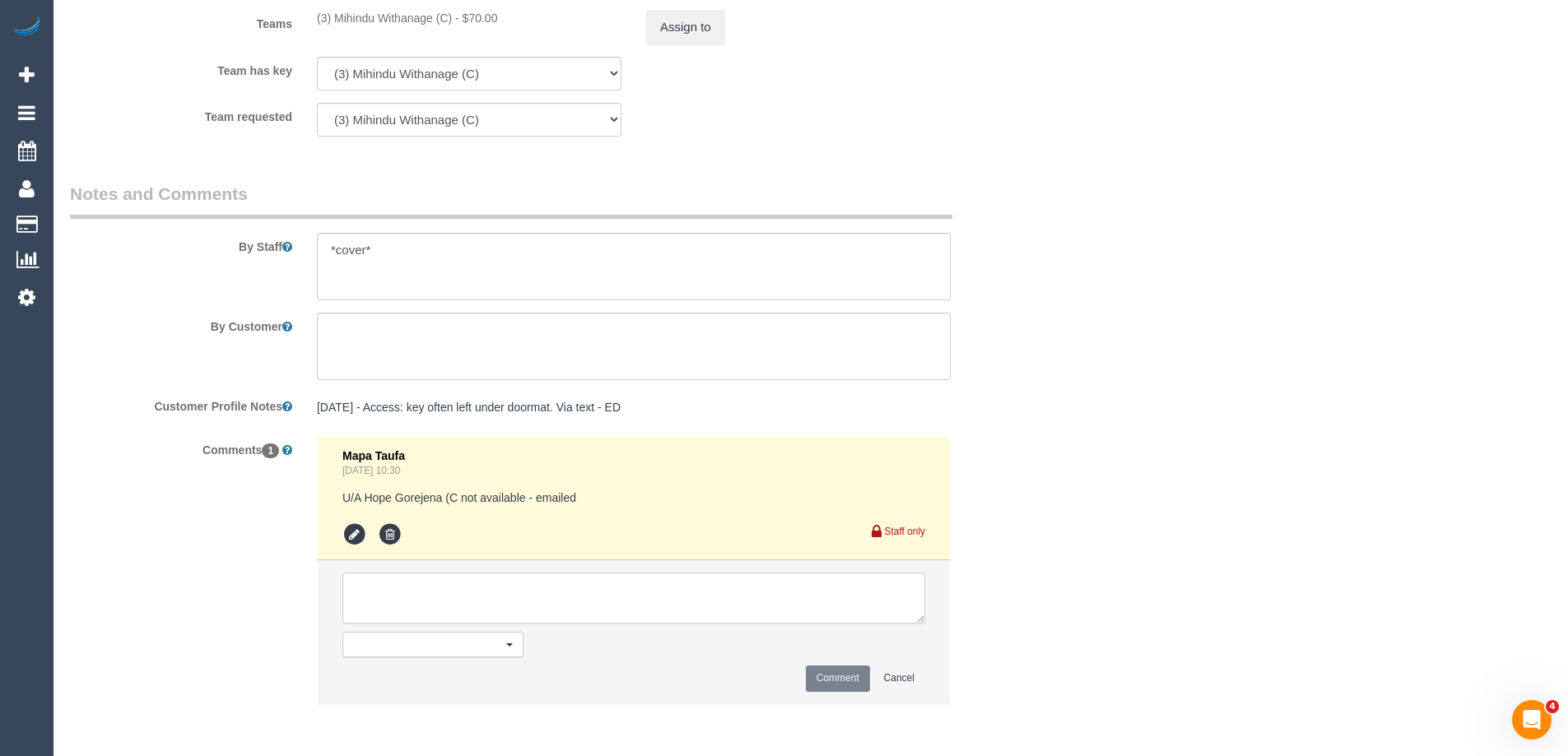
click at [432, 580] on textarea at bounding box center [633, 598] width 583 height 51
paste textarea "Mihindu"
click at [395, 600] on textarea at bounding box center [633, 598] width 583 height 51
type textarea "Mihindu U/a review"
drag, startPoint x: 827, startPoint y: 671, endPoint x: 1006, endPoint y: 520, distance: 234.2
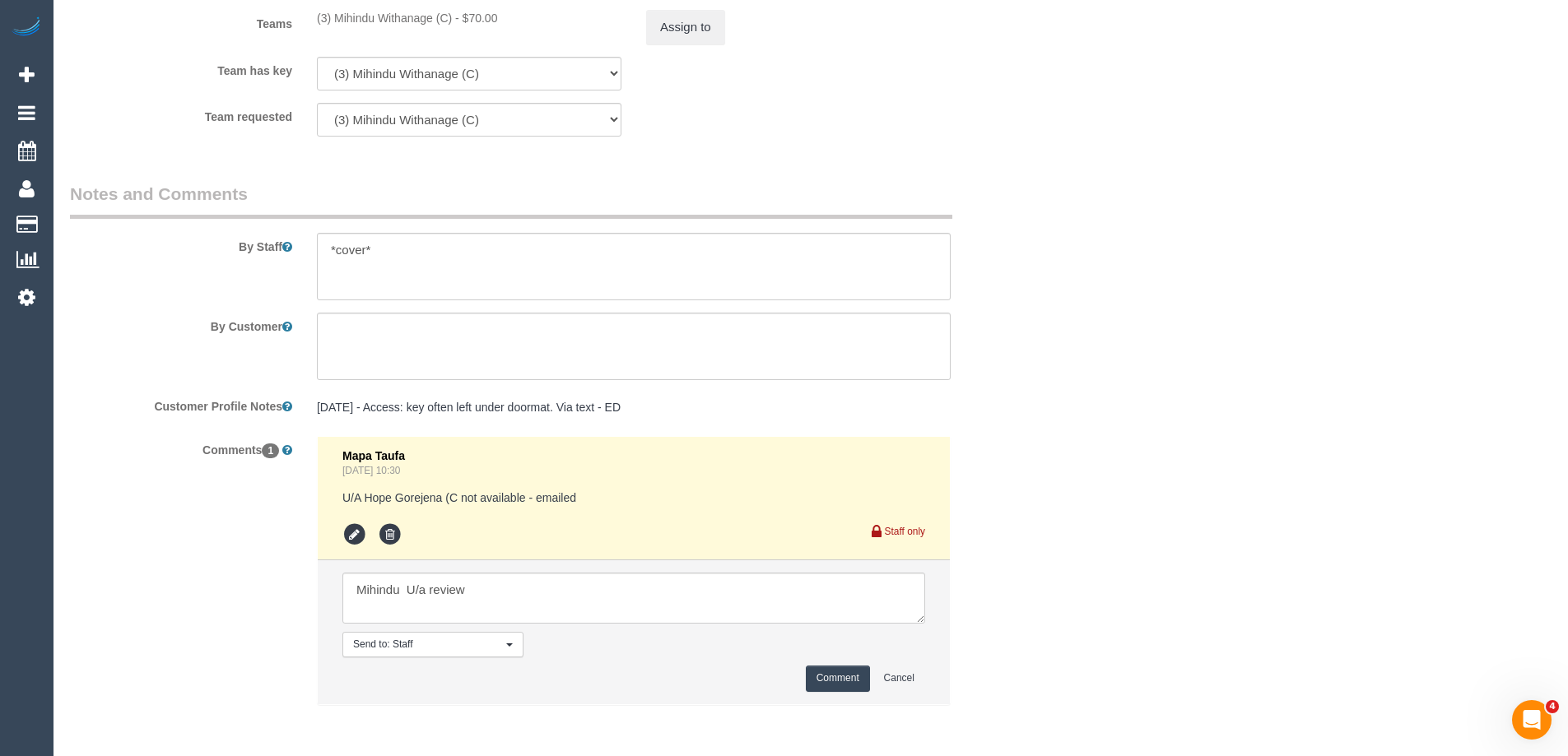
click at [828, 671] on button "Comment" at bounding box center [838, 678] width 64 height 25
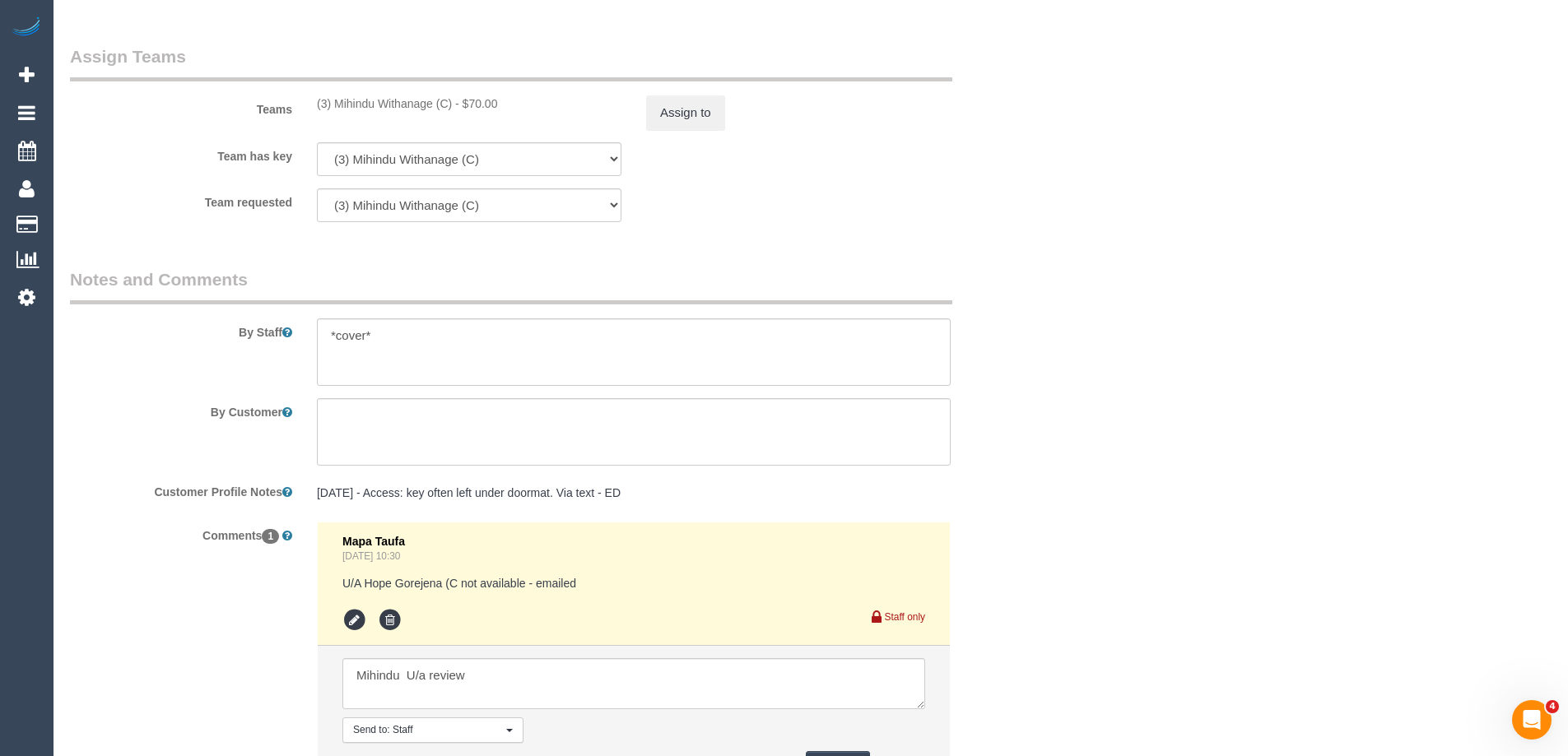
scroll to position [2356, 0]
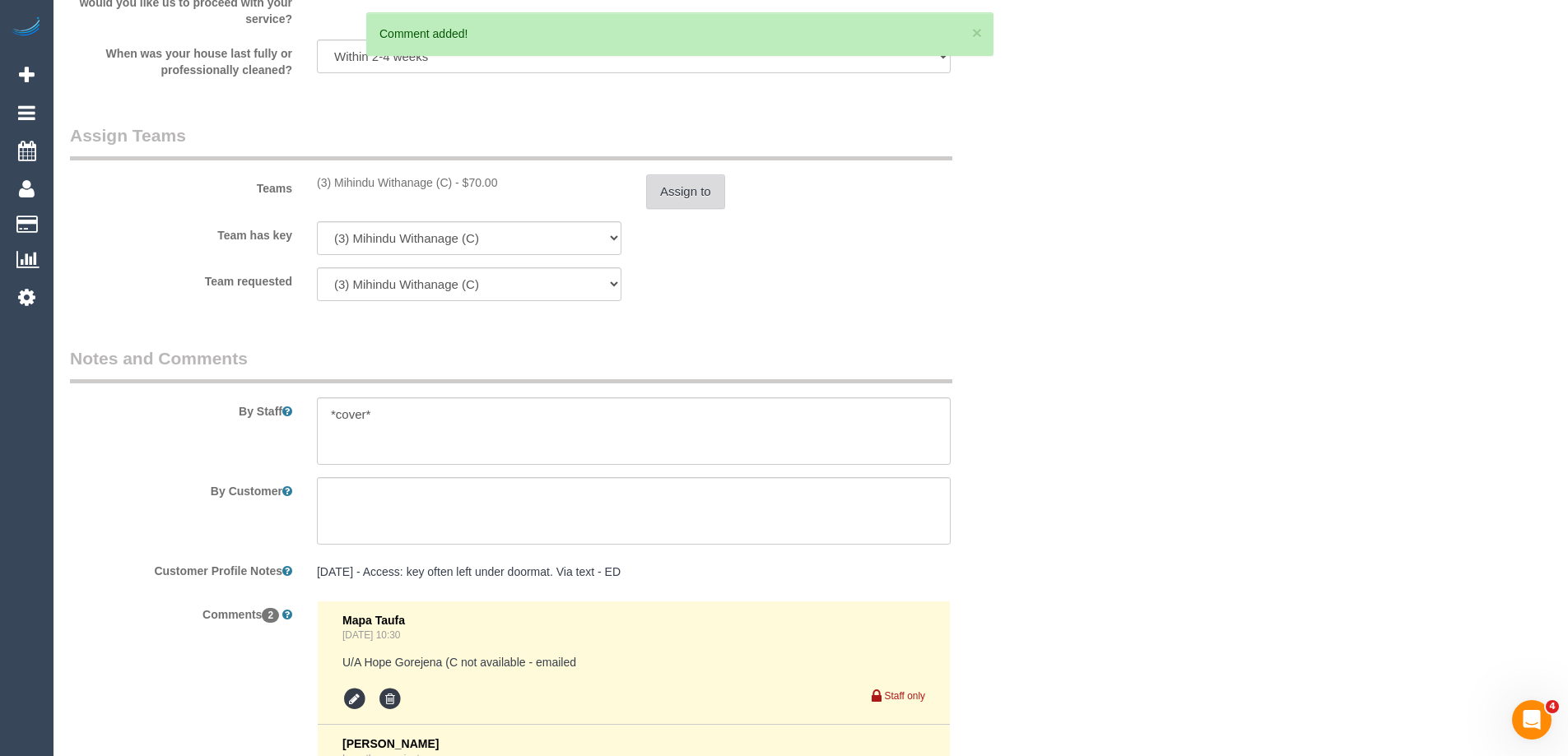
click at [686, 185] on button "Assign to" at bounding box center [685, 191] width 79 height 34
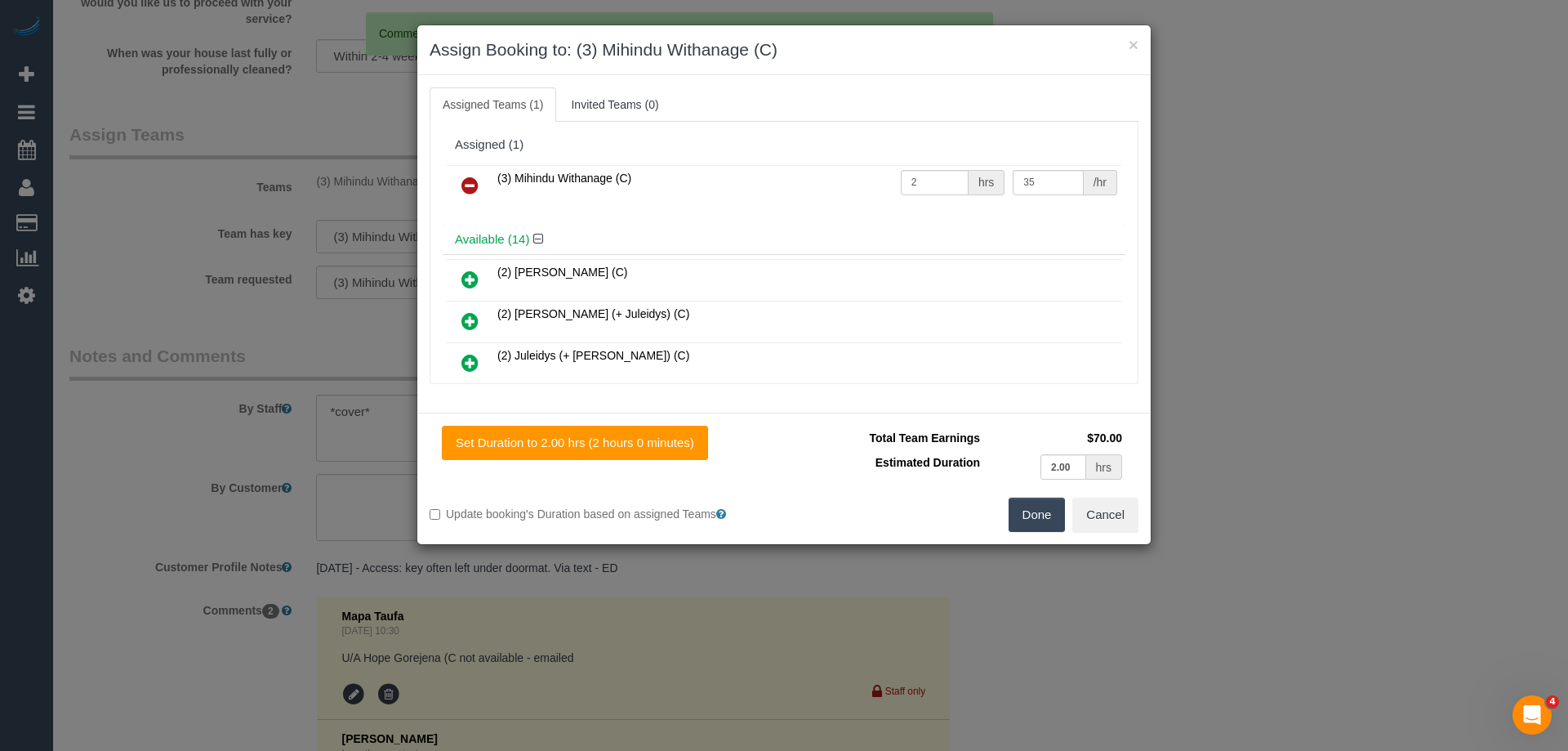
click at [468, 181] on icon at bounding box center [471, 185] width 17 height 19
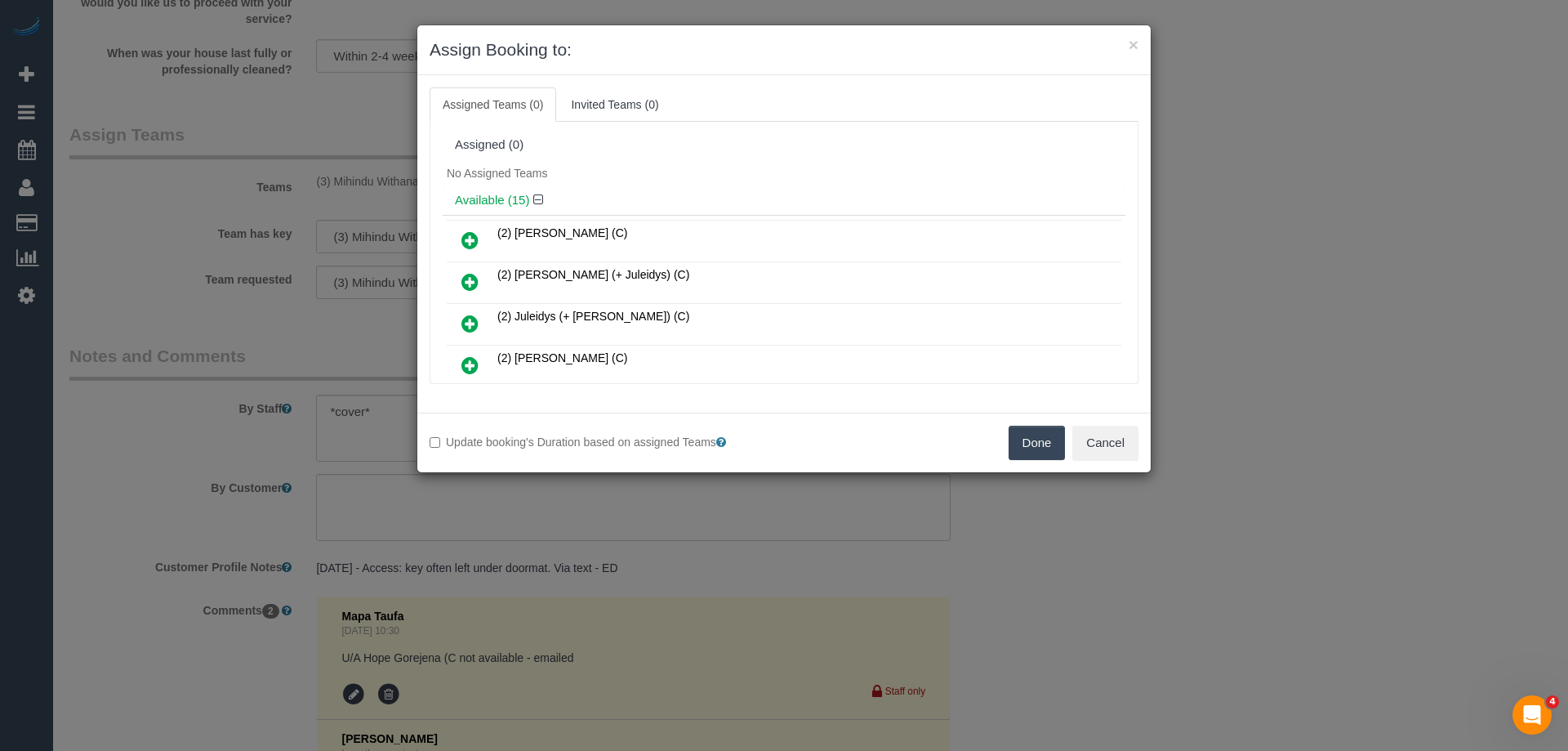
click at [472, 238] on icon at bounding box center [471, 240] width 17 height 19
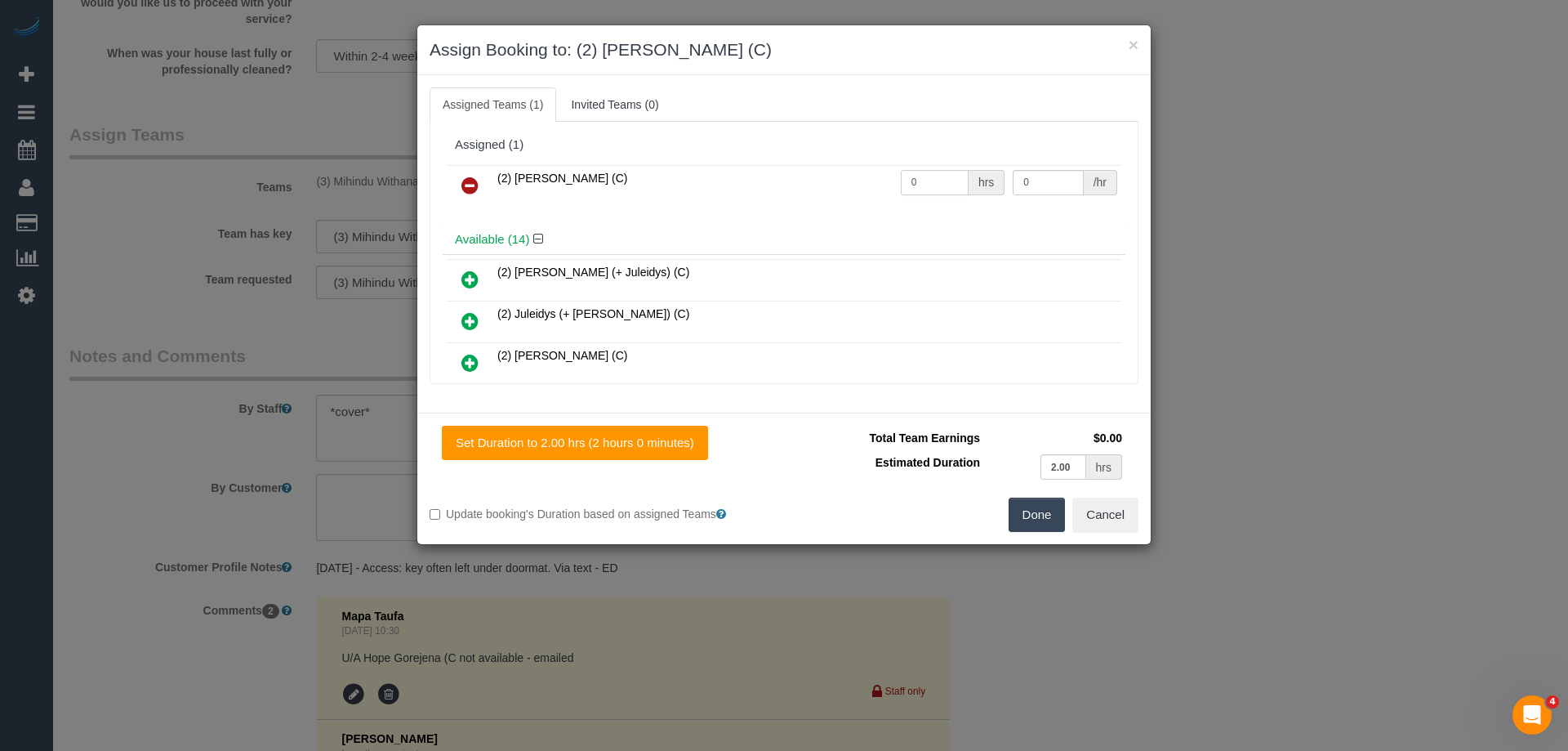
click at [917, 185] on input "0" at bounding box center [935, 182] width 68 height 25
type input "2"
click at [1030, 181] on input "0" at bounding box center [1048, 182] width 71 height 25
type input "37.5"
click at [1030, 512] on button "Done" at bounding box center [1037, 515] width 57 height 34
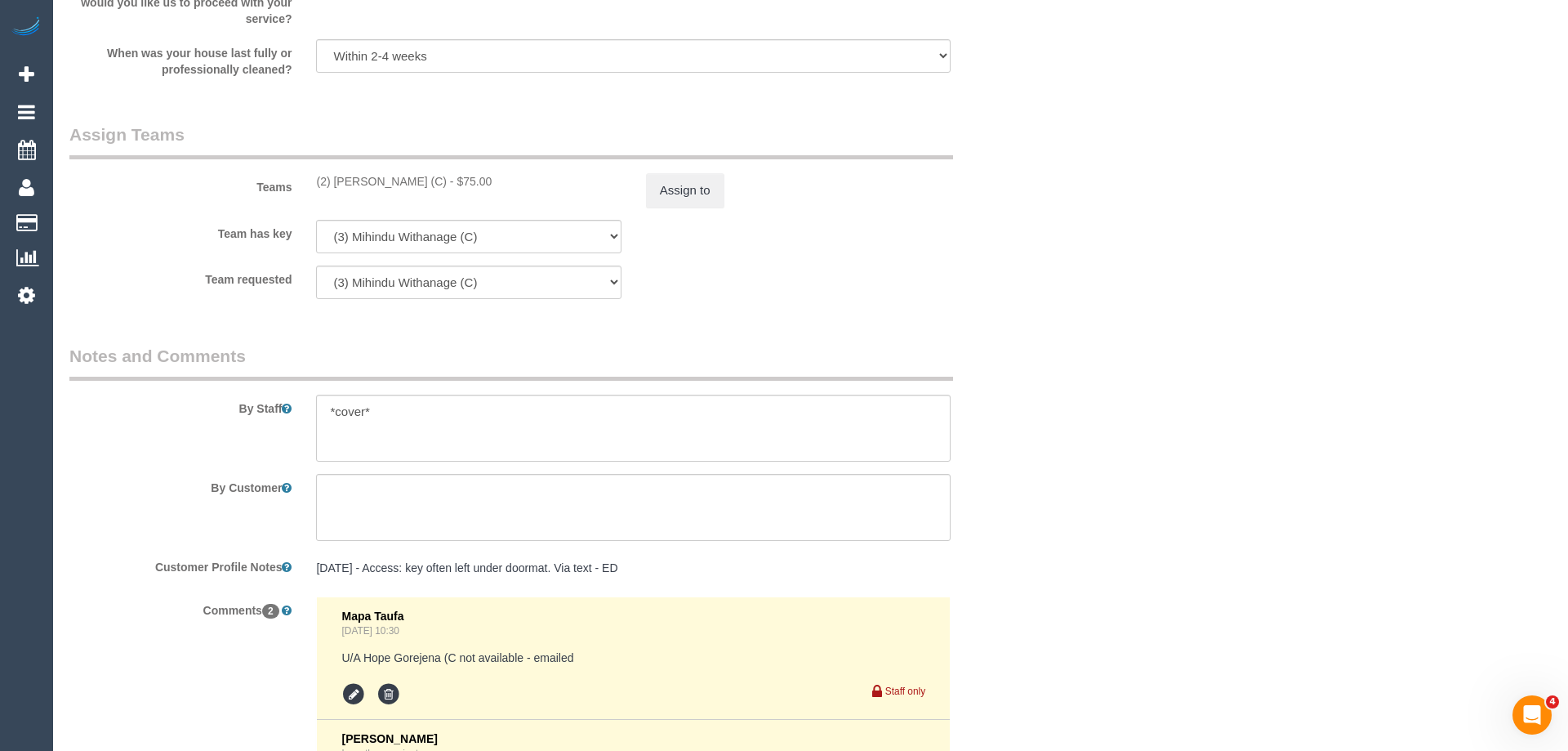
click at [1030, 512] on div "× Assign Booking to: (2) Axel Richerand (C) Assigned Teams (1) Invited Teams (0…" at bounding box center [784, 375] width 1568 height 751
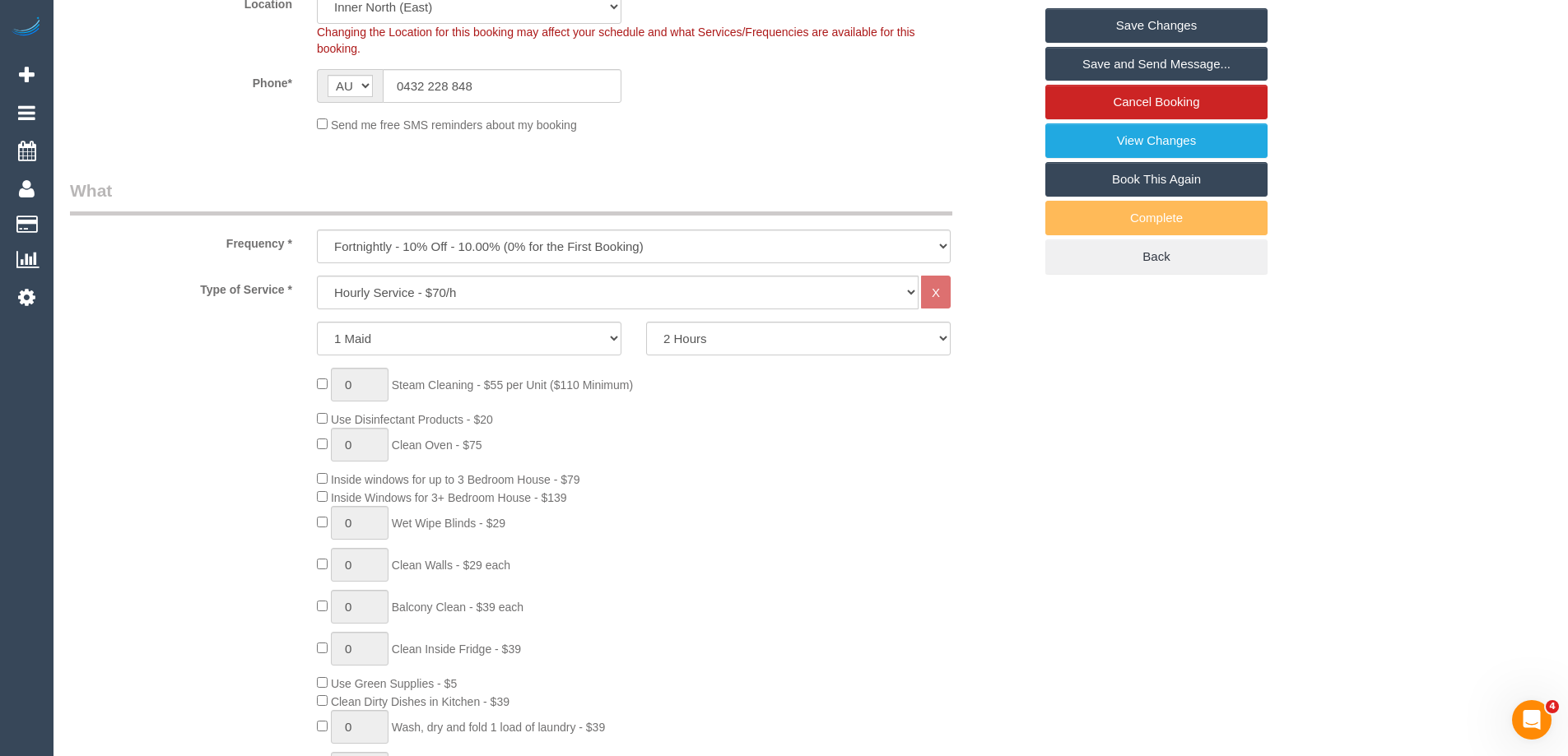
scroll to position [217, 0]
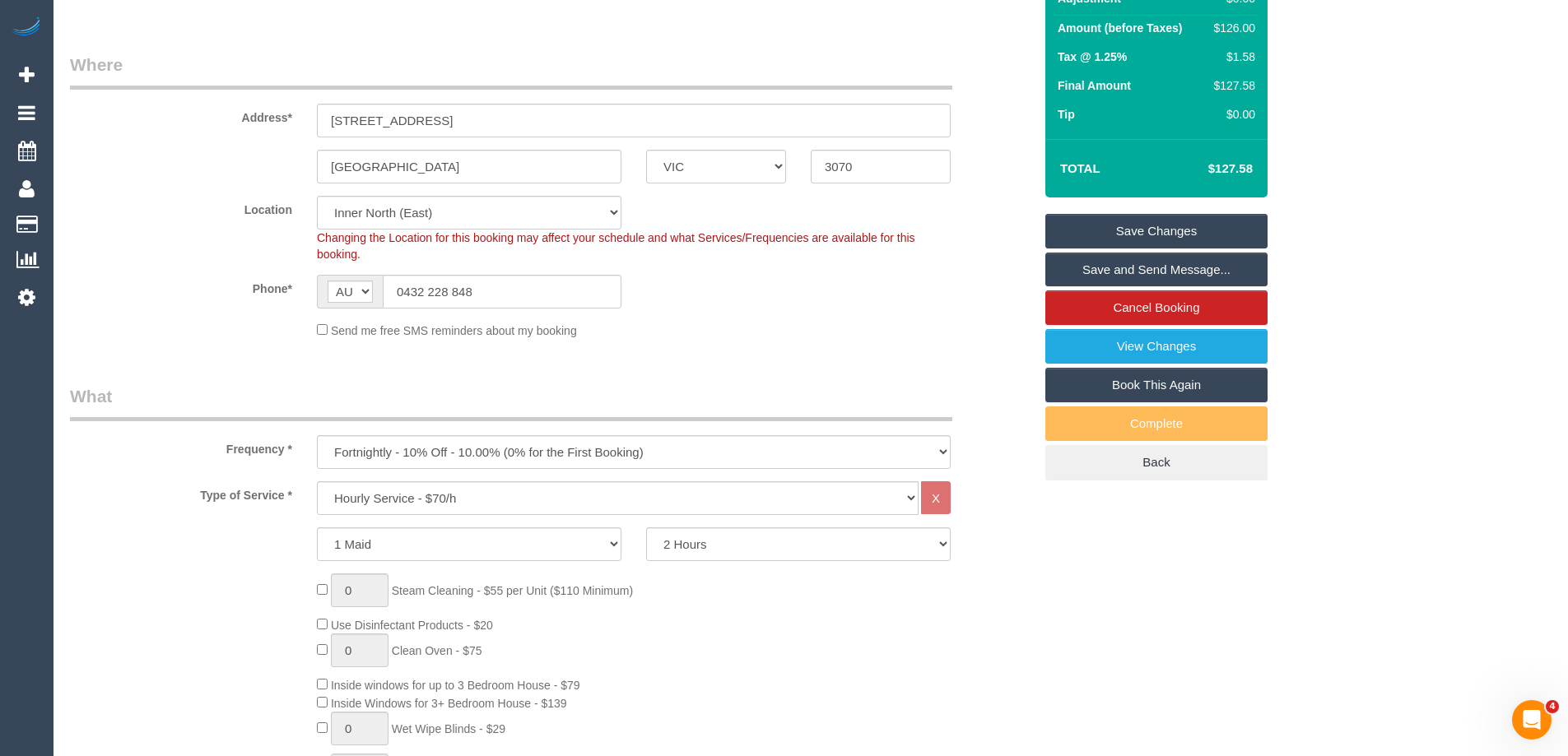
click at [1133, 227] on link "Save Changes" at bounding box center [1156, 230] width 222 height 34
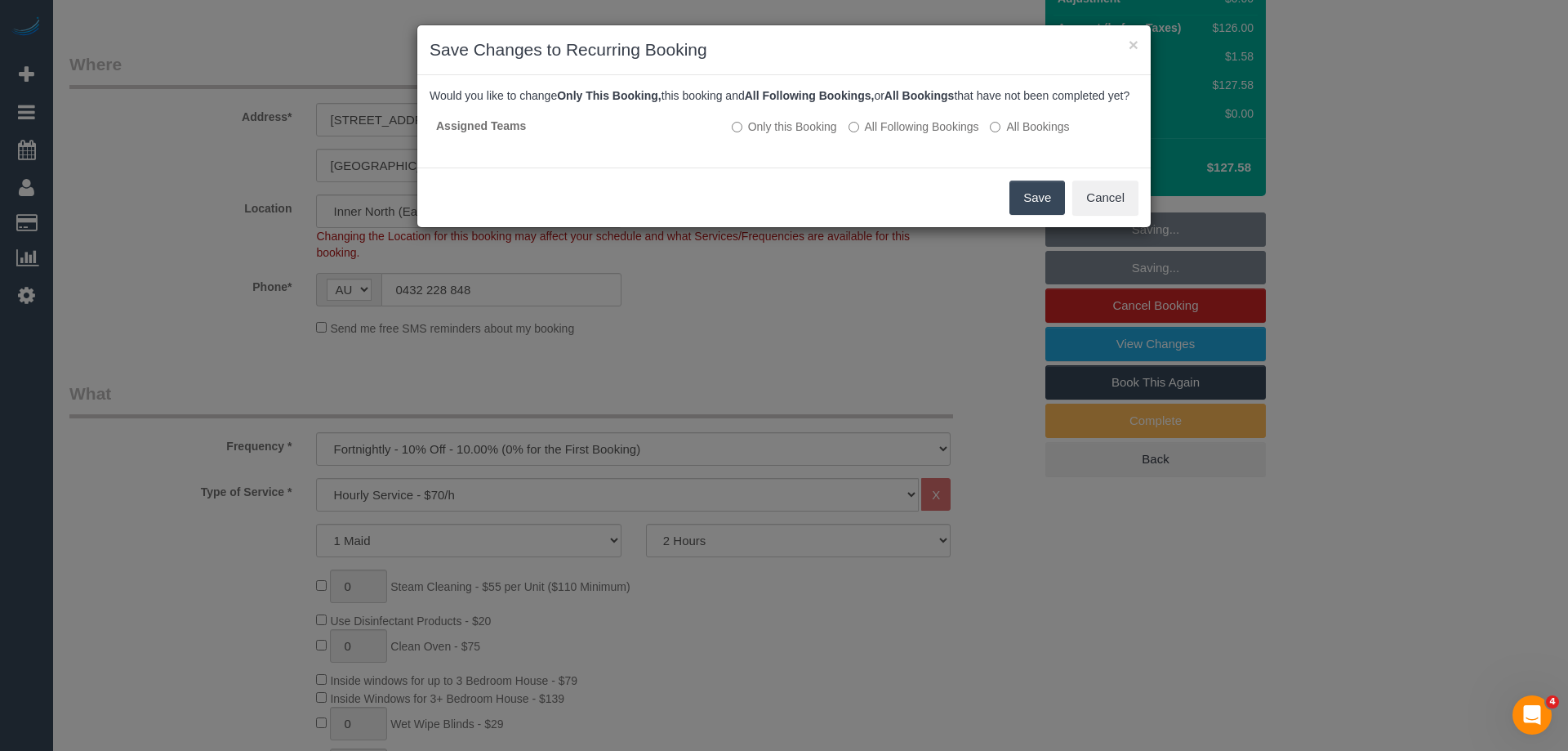
click at [1024, 215] on button "Save" at bounding box center [1036, 197] width 55 height 34
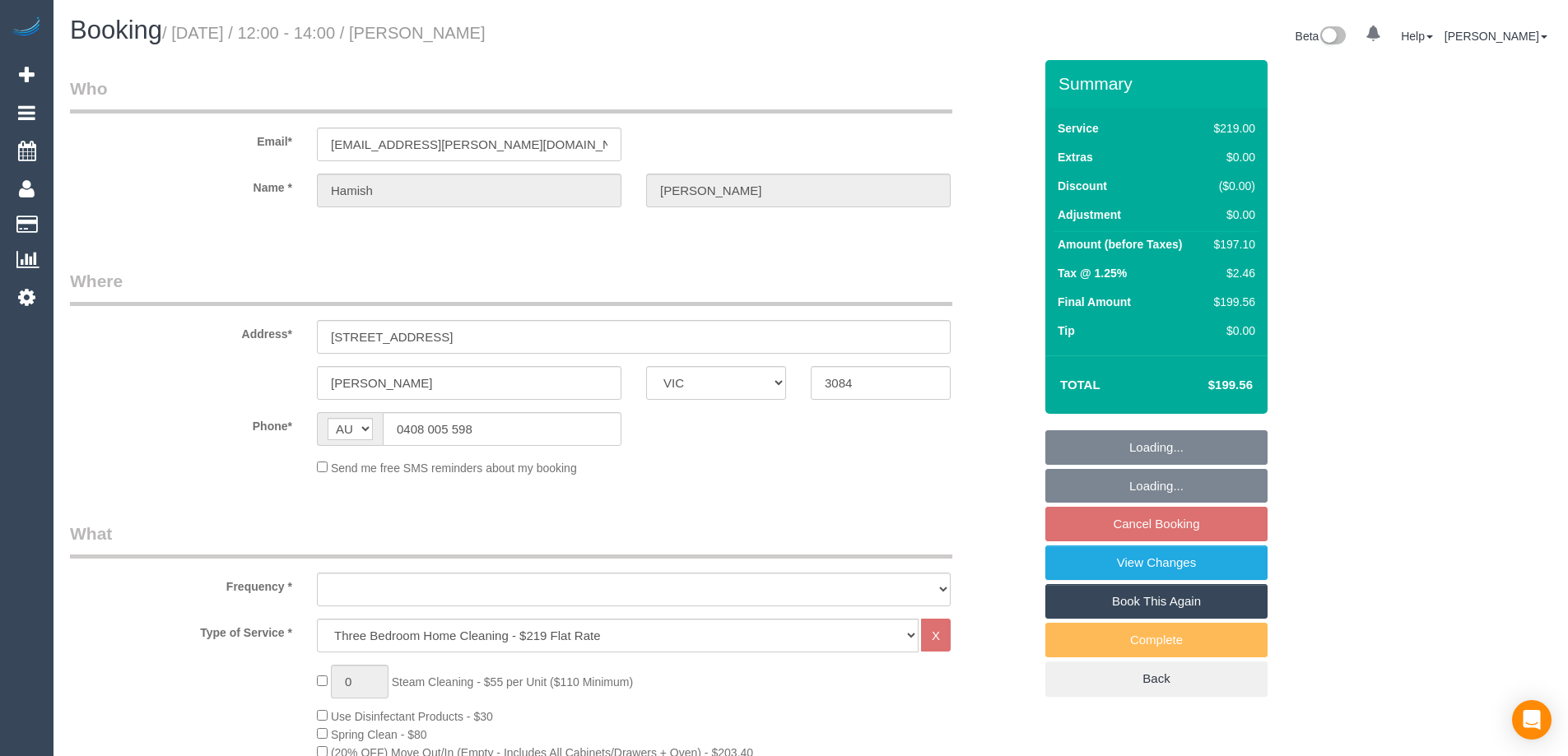
select select "VIC"
select select "number:27"
select select "number:14"
select select "number:19"
select select "number:25"
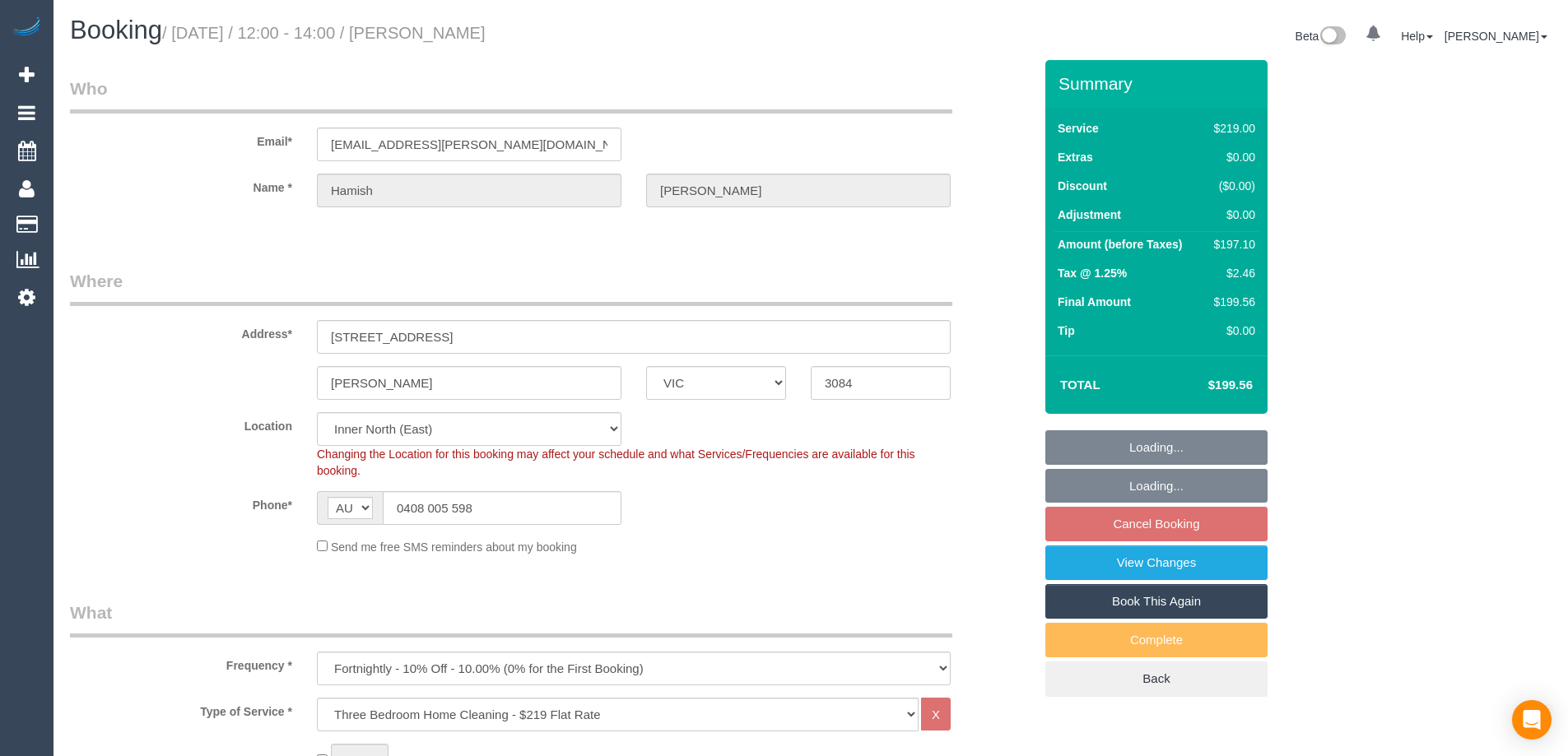
select select "object:1632"
select select "spot1"
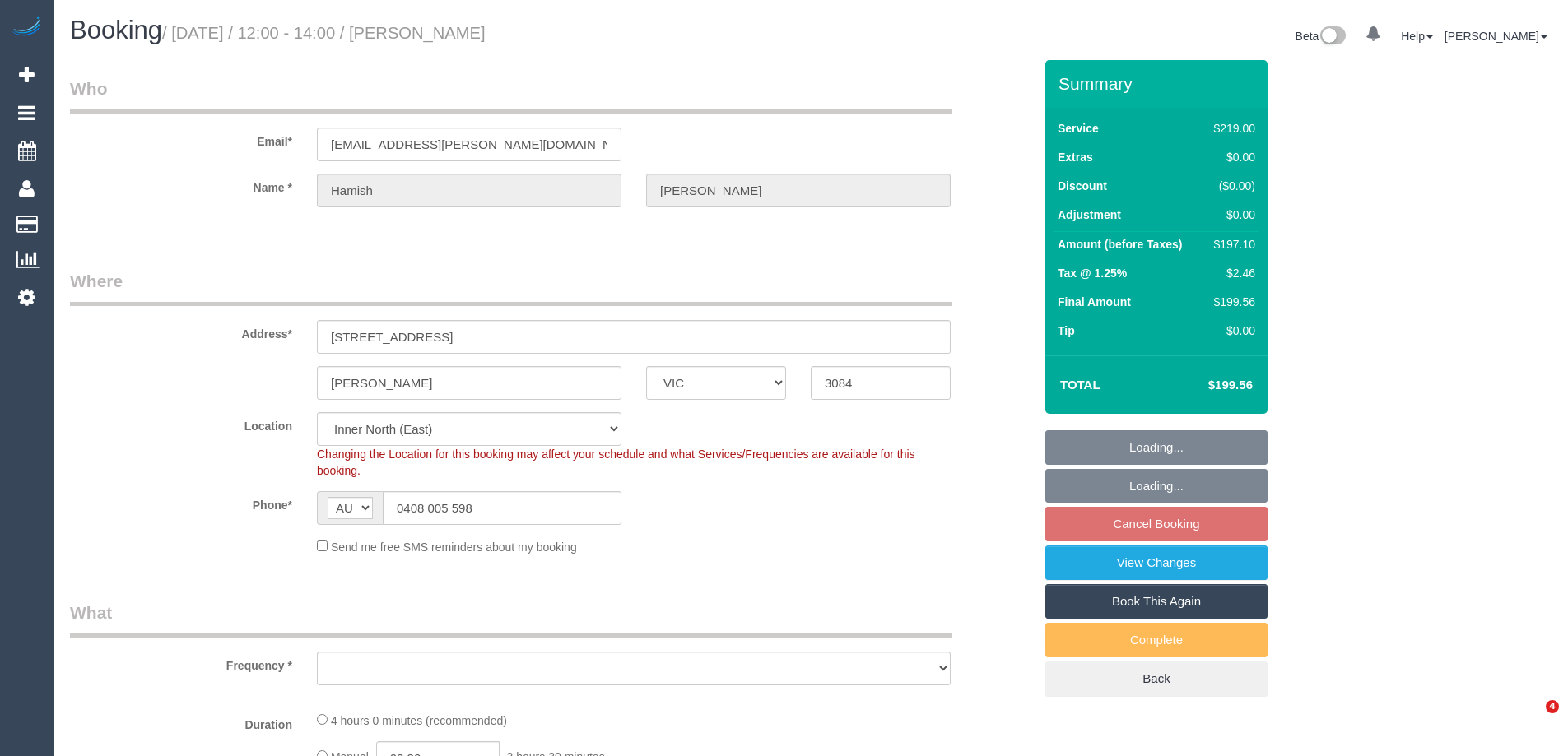
select select "VIC"
select select "number:27"
select select "number:14"
select select "number:19"
select select "number:25"
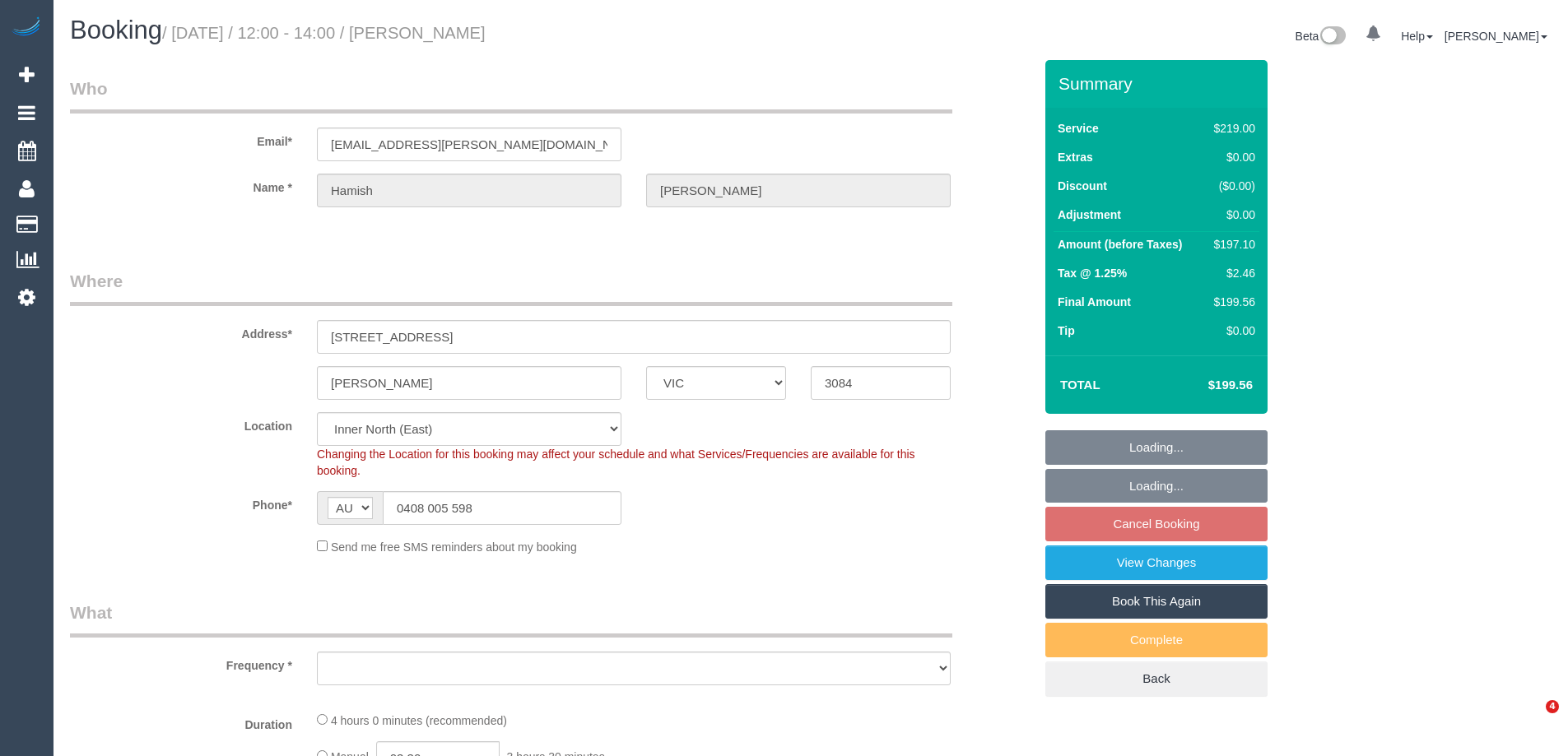
select select "object:1624"
select select "string:stripe-pm_1R4ZRq2GScqysDRVUhNjCurR"
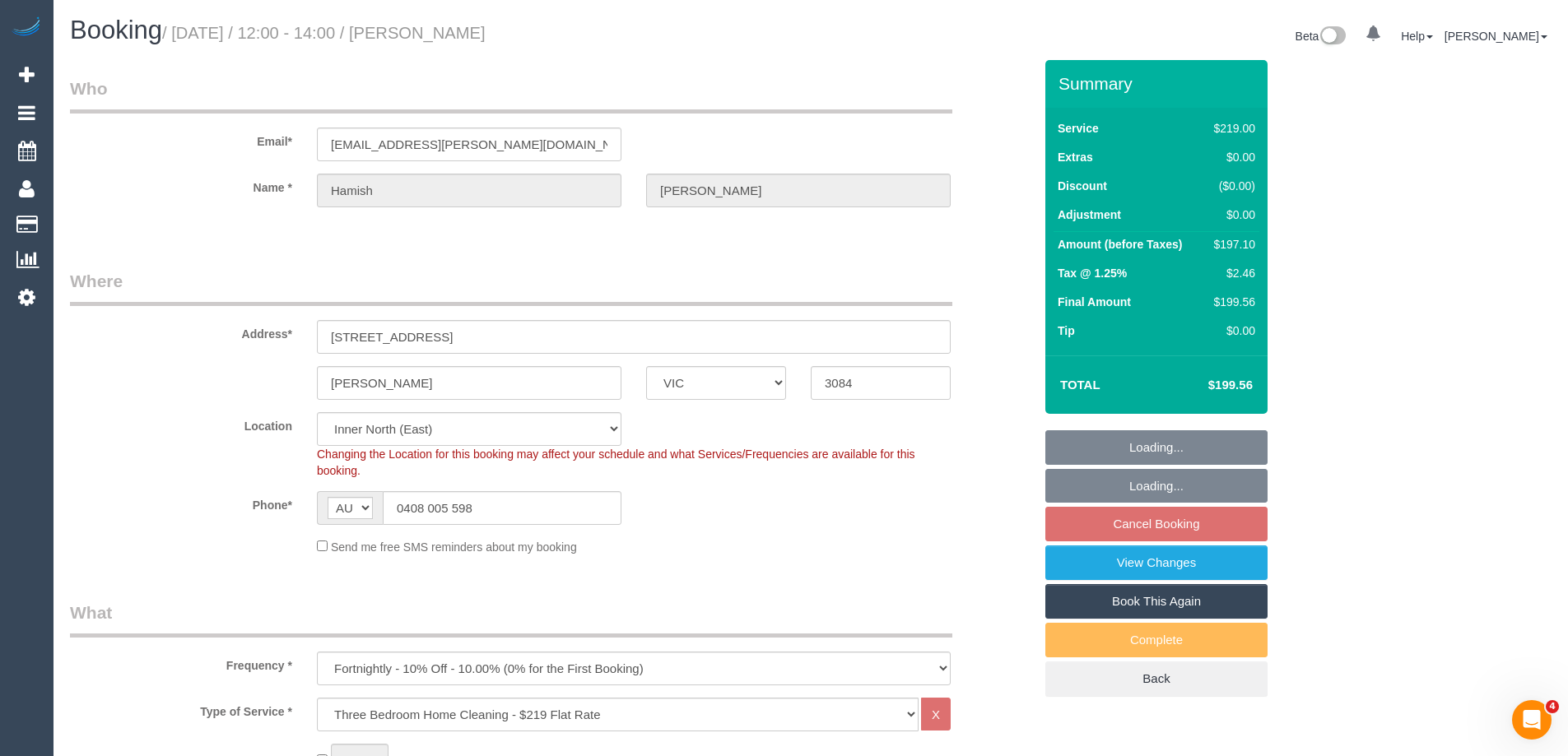
select select "spot1"
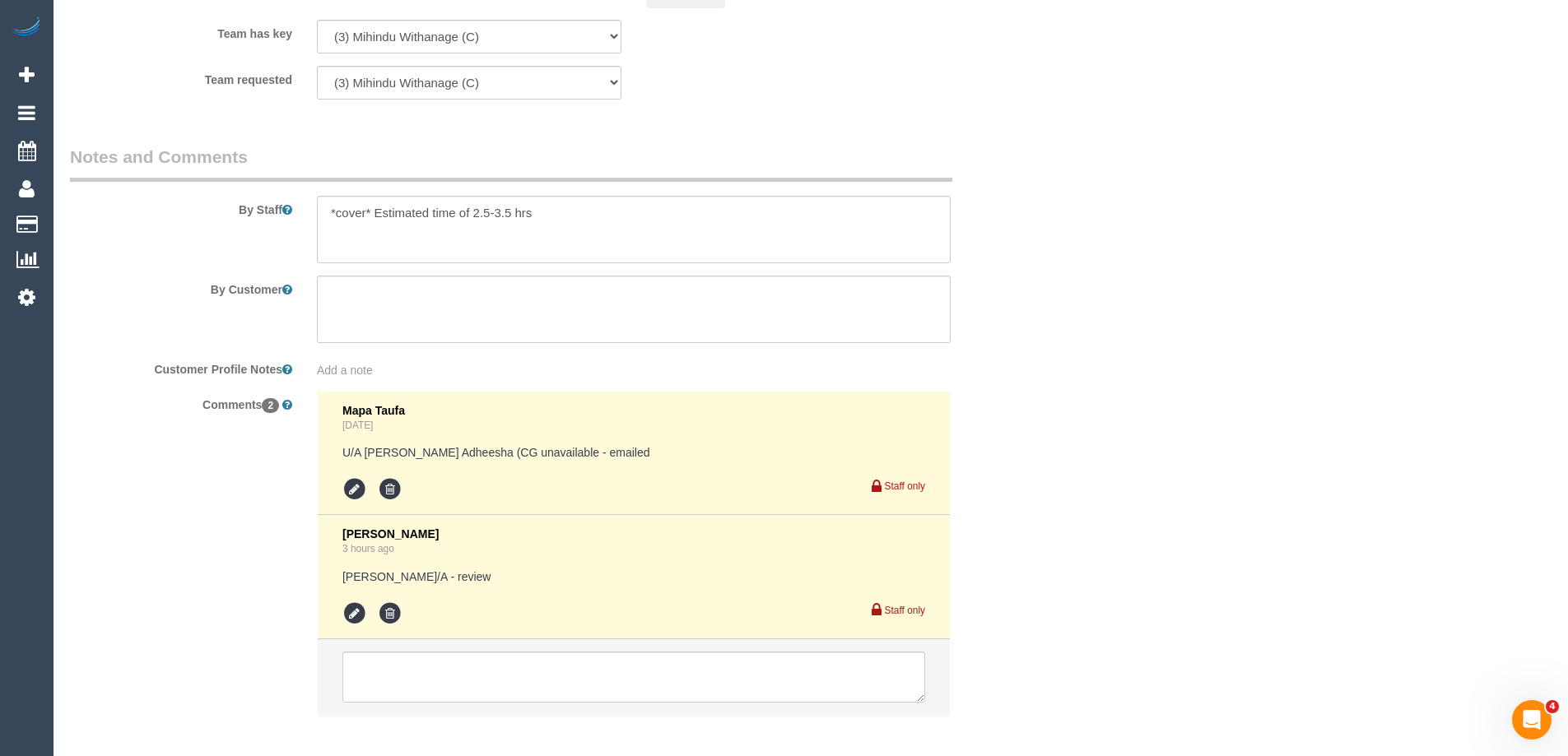
scroll to position [2681, 0]
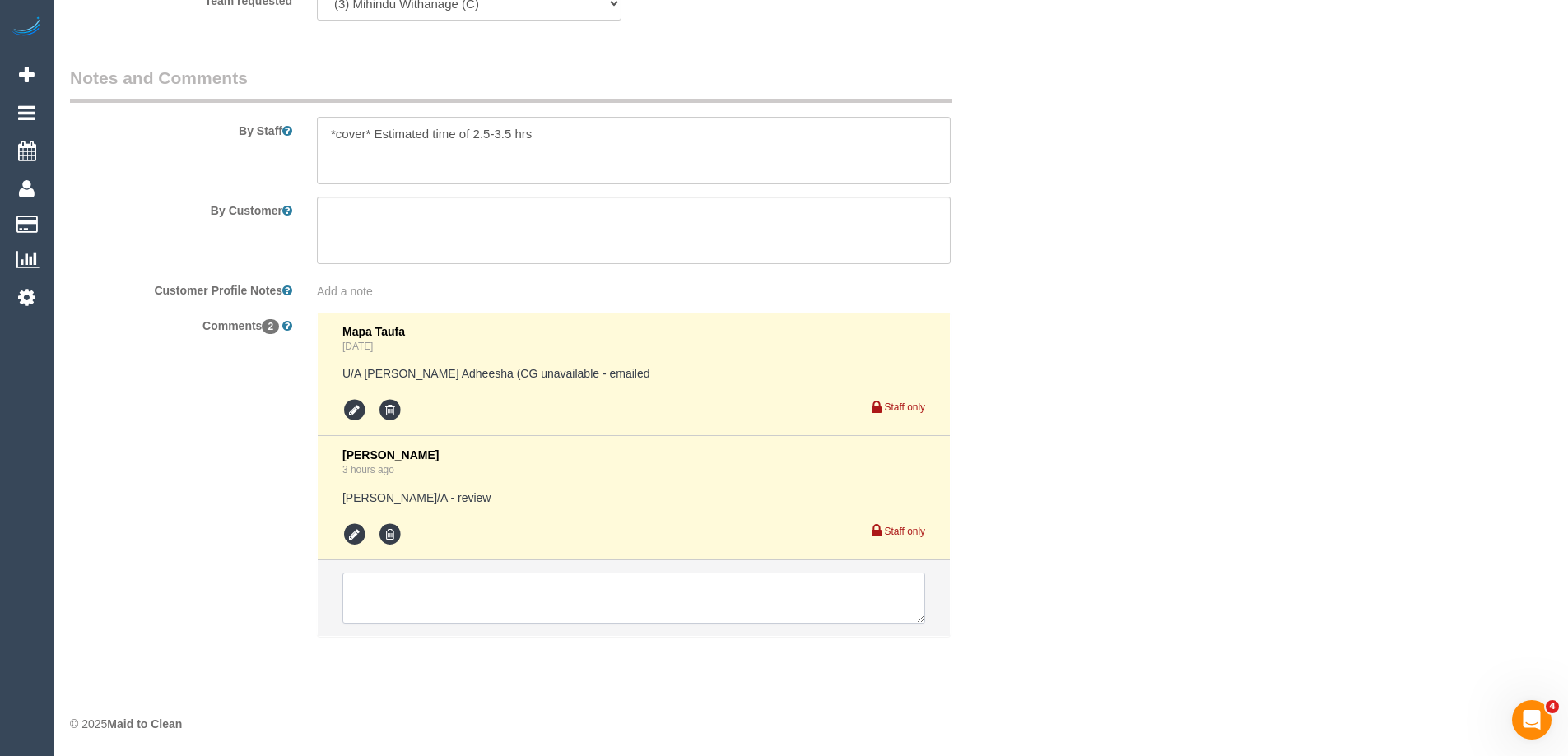
click at [418, 599] on textarea at bounding box center [633, 598] width 583 height 51
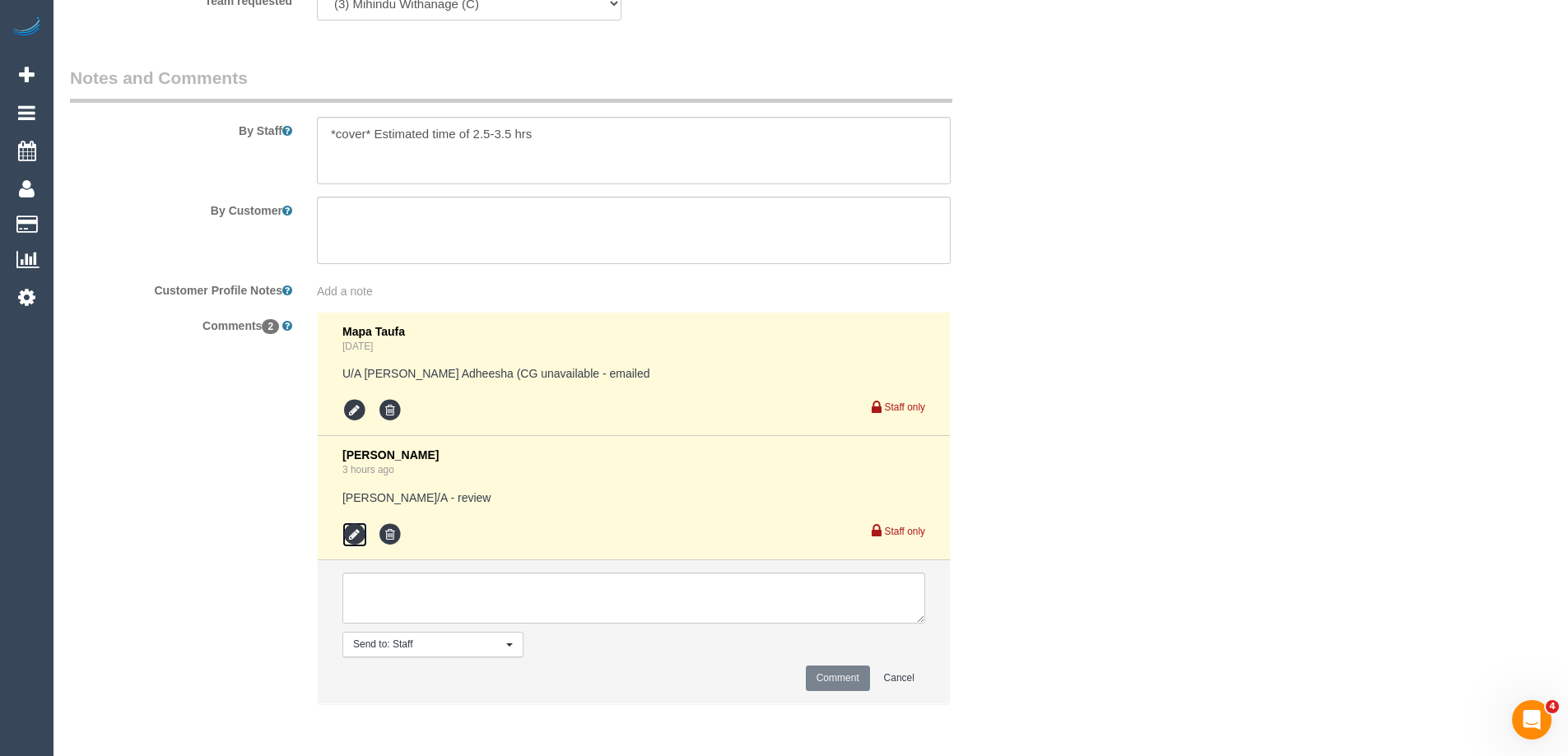
click at [355, 537] on icon at bounding box center [354, 535] width 24 height 24
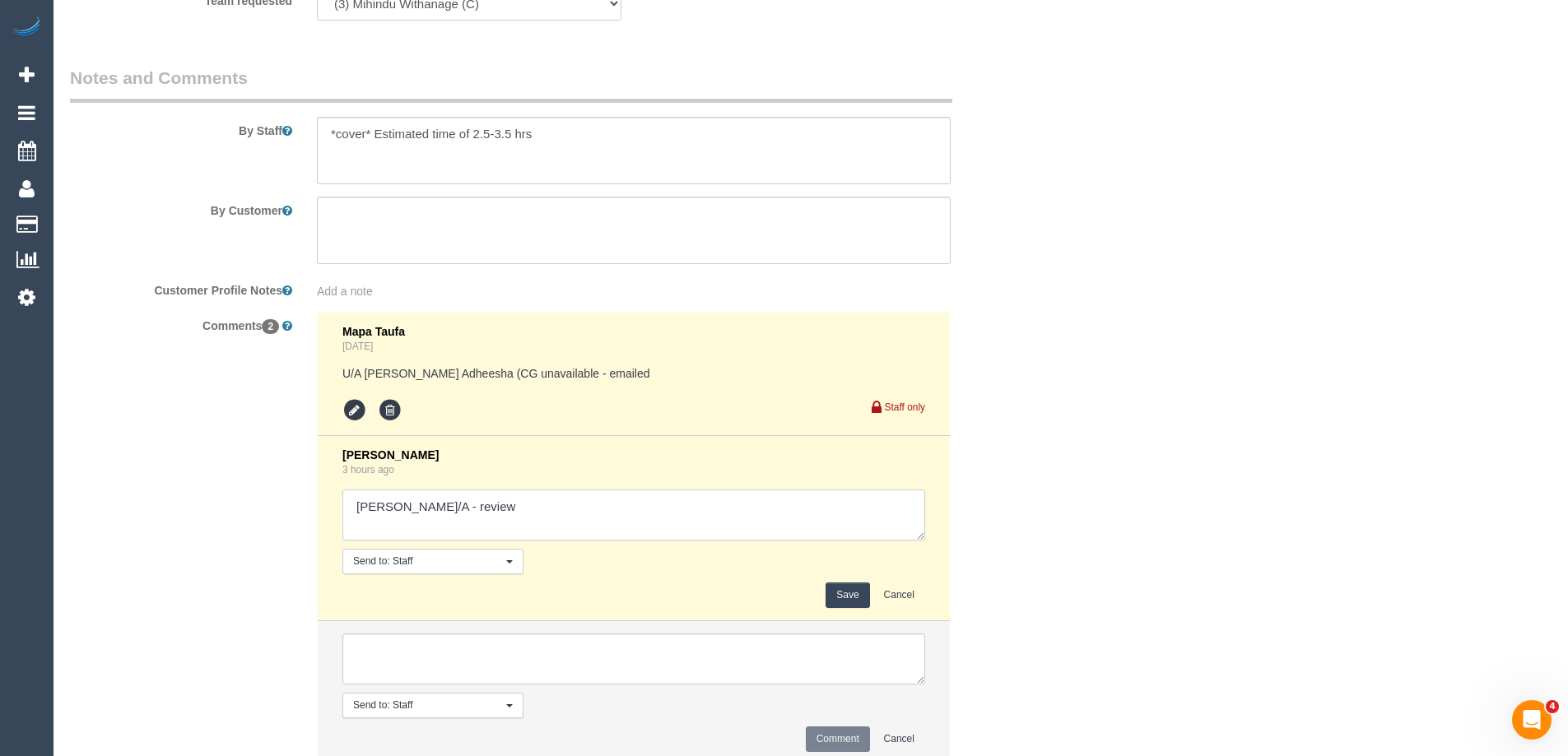
click at [518, 499] on textarea at bounding box center [633, 515] width 583 height 51
drag, startPoint x: 891, startPoint y: 596, endPoint x: 1064, endPoint y: 435, distance: 236.3
click at [891, 594] on button "Cancel" at bounding box center [899, 595] width 52 height 25
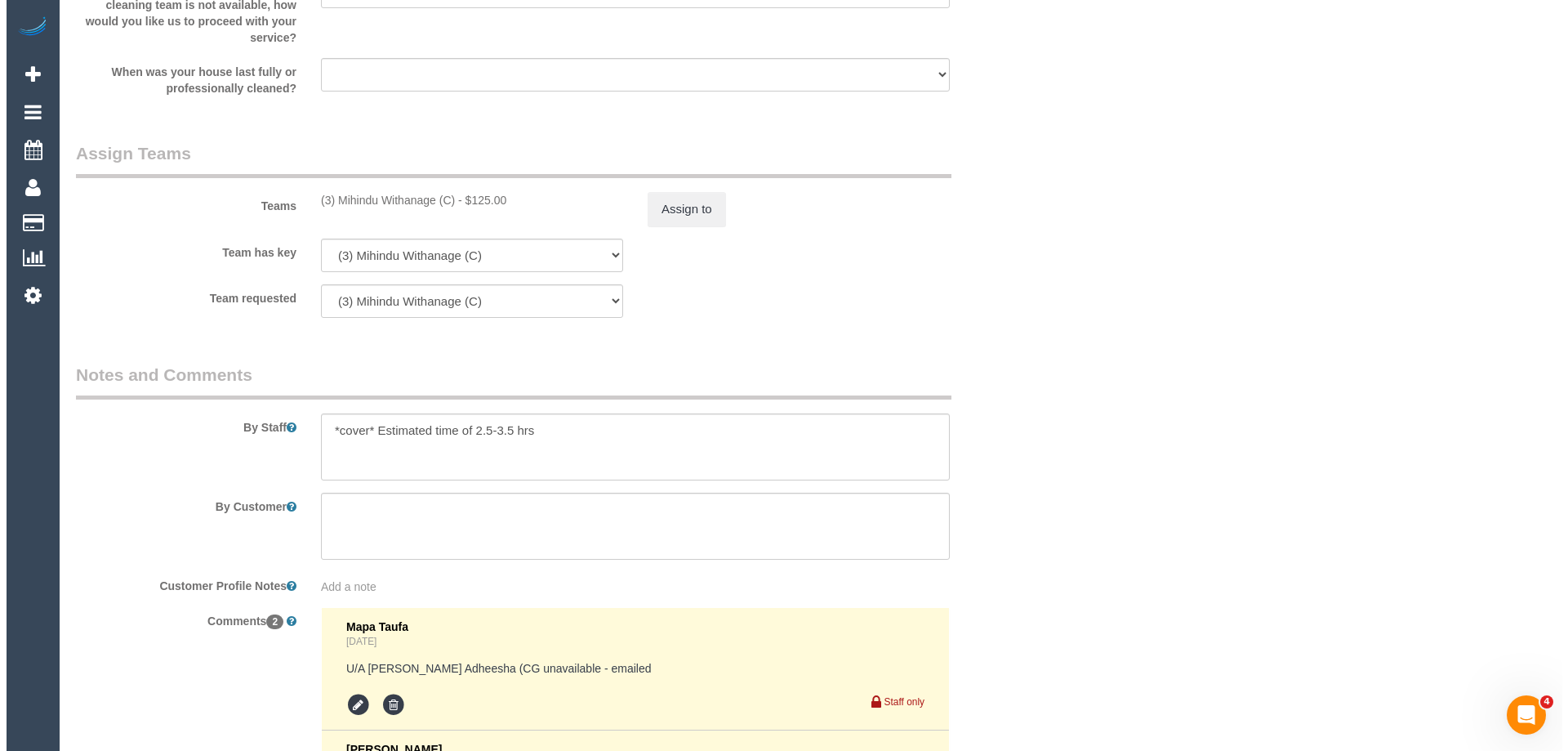
scroll to position [2335, 0]
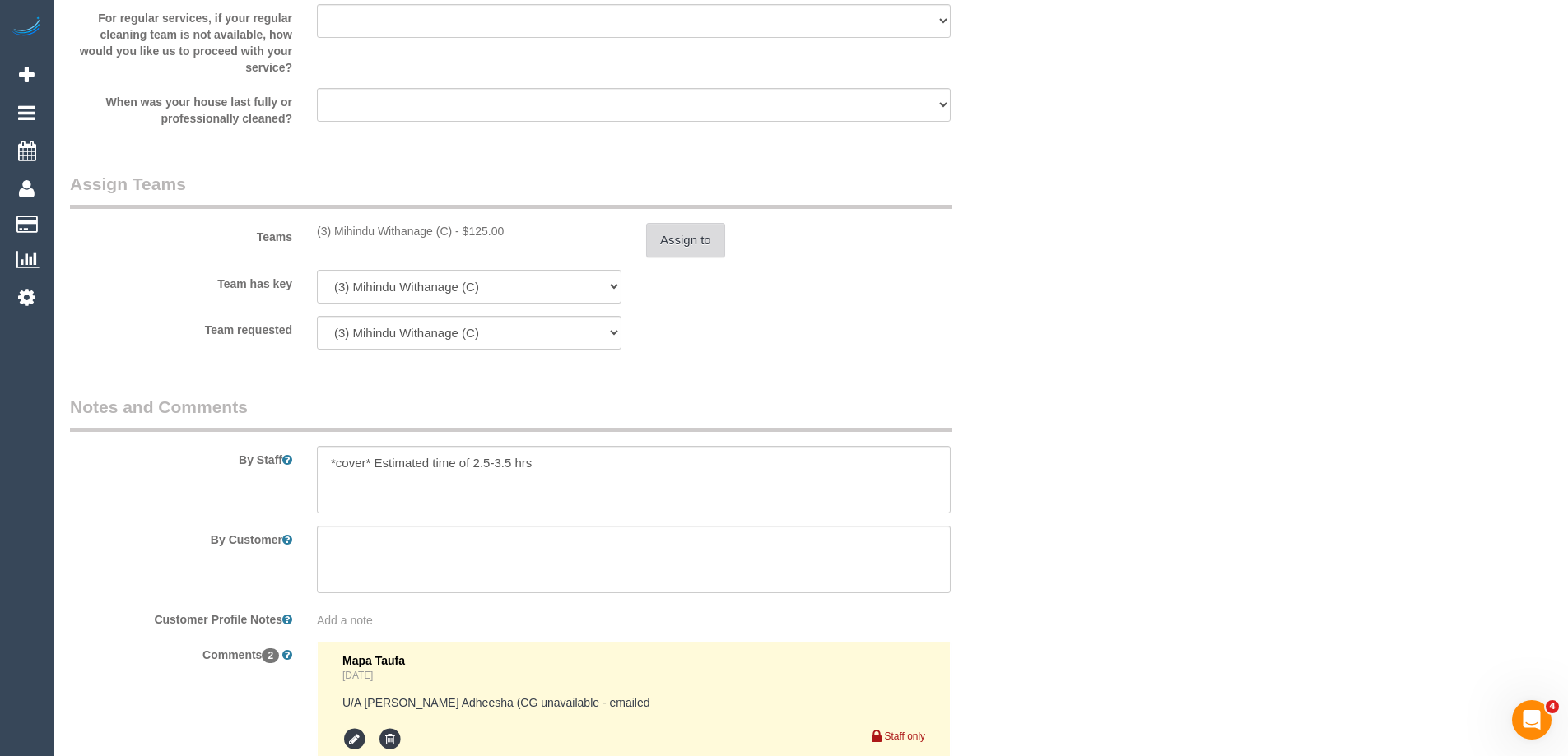
click at [708, 239] on button "Assign to" at bounding box center [685, 240] width 79 height 34
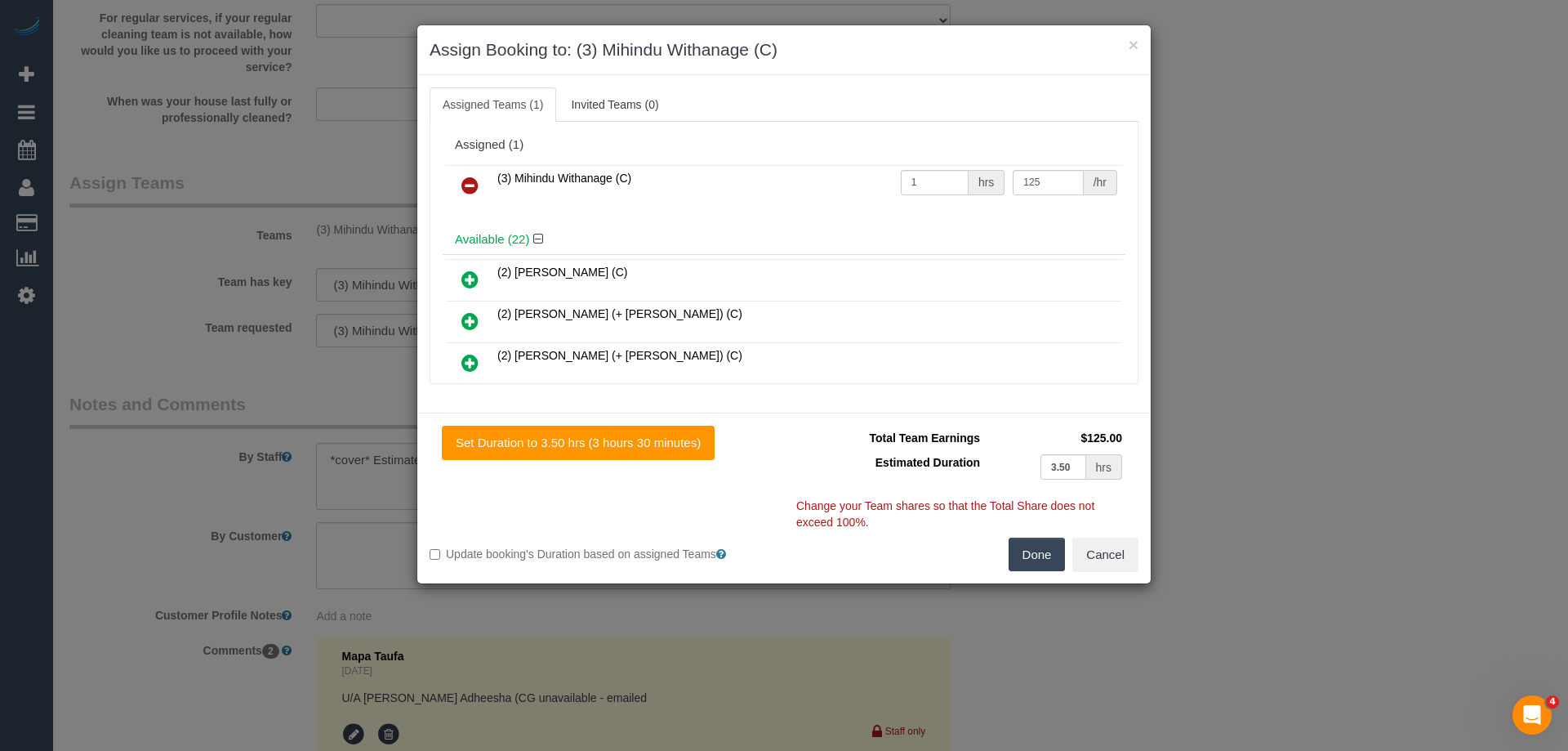
click at [470, 183] on icon at bounding box center [471, 185] width 17 height 19
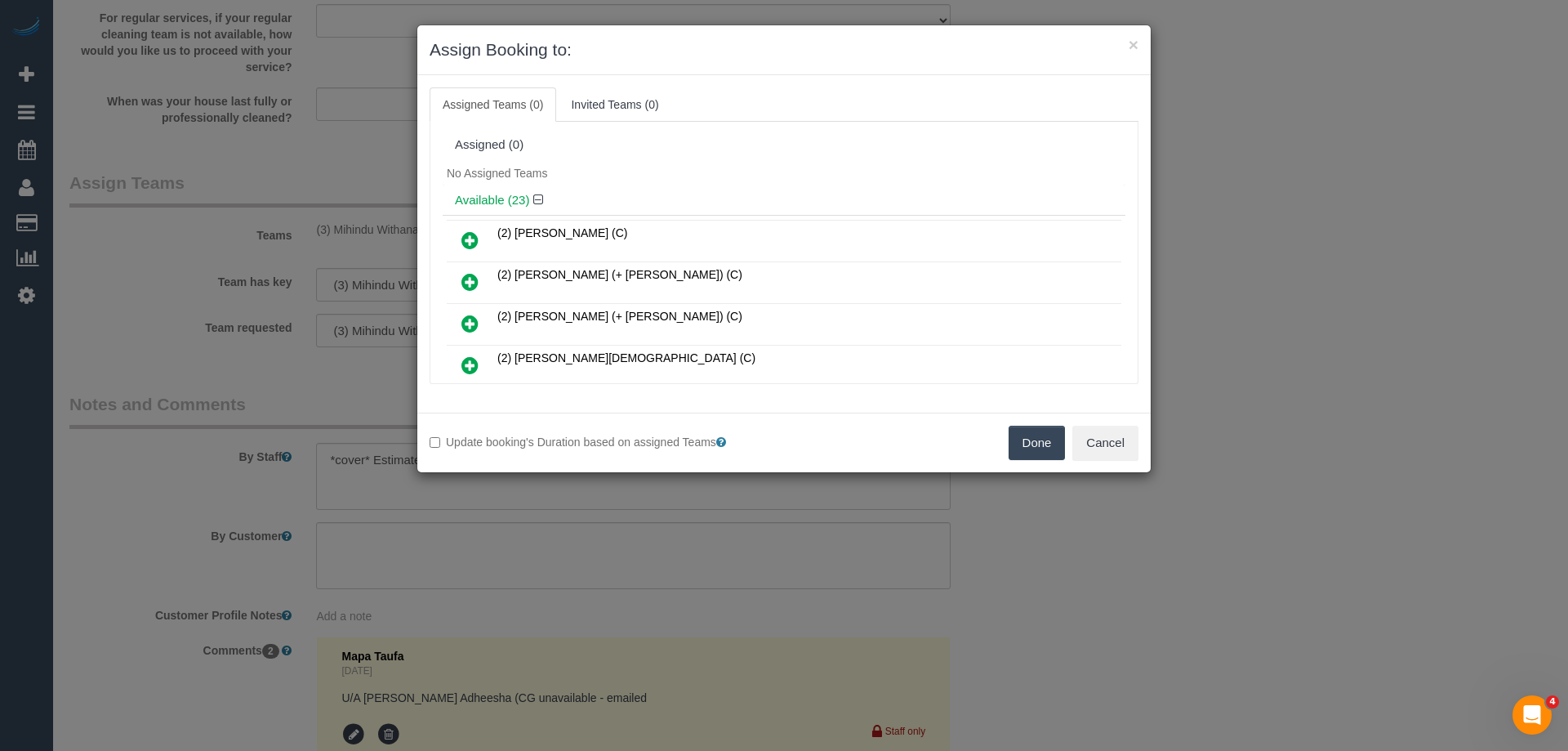
click at [668, 139] on div "Assigned (0)" at bounding box center [784, 145] width 659 height 14
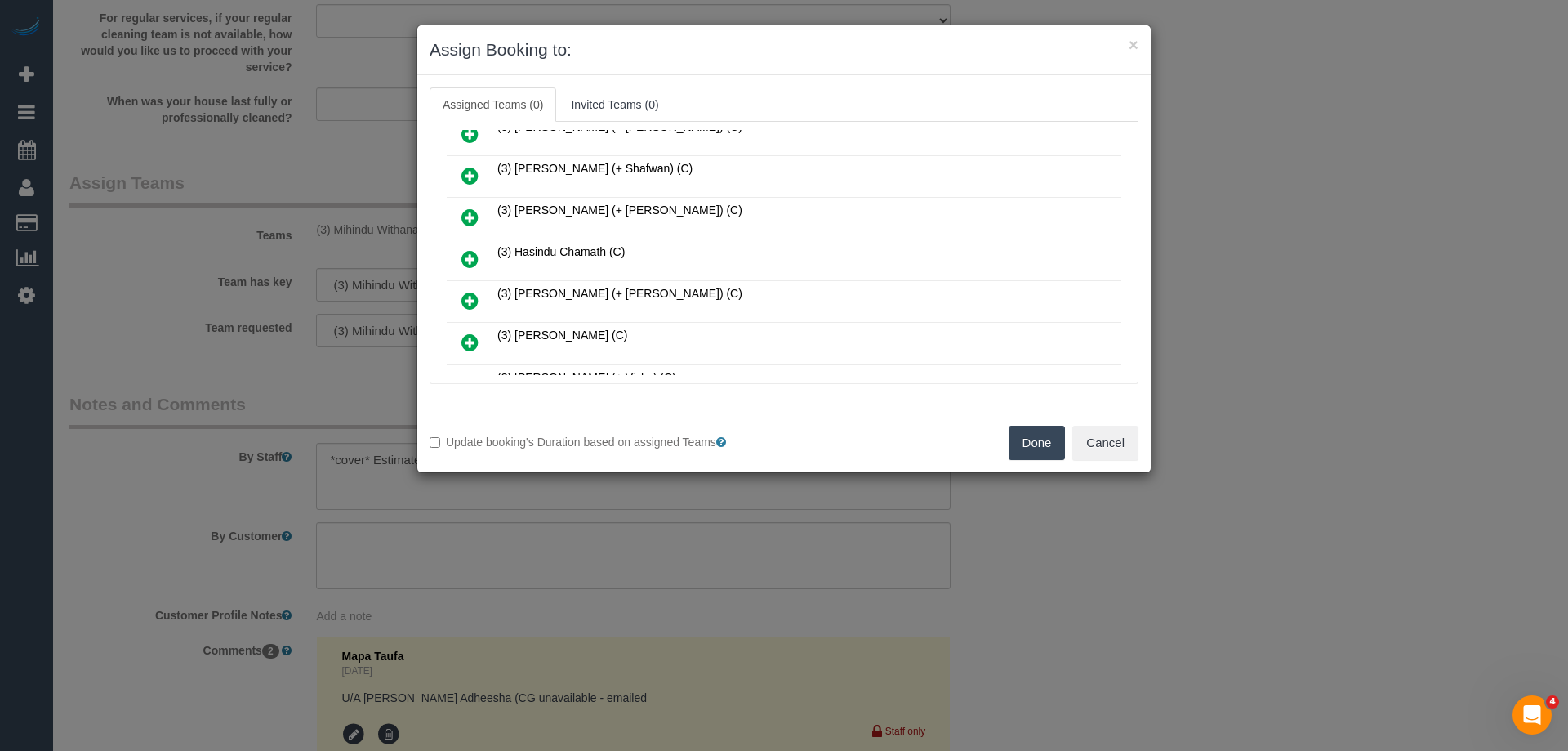
click at [474, 262] on icon at bounding box center [471, 259] width 17 height 19
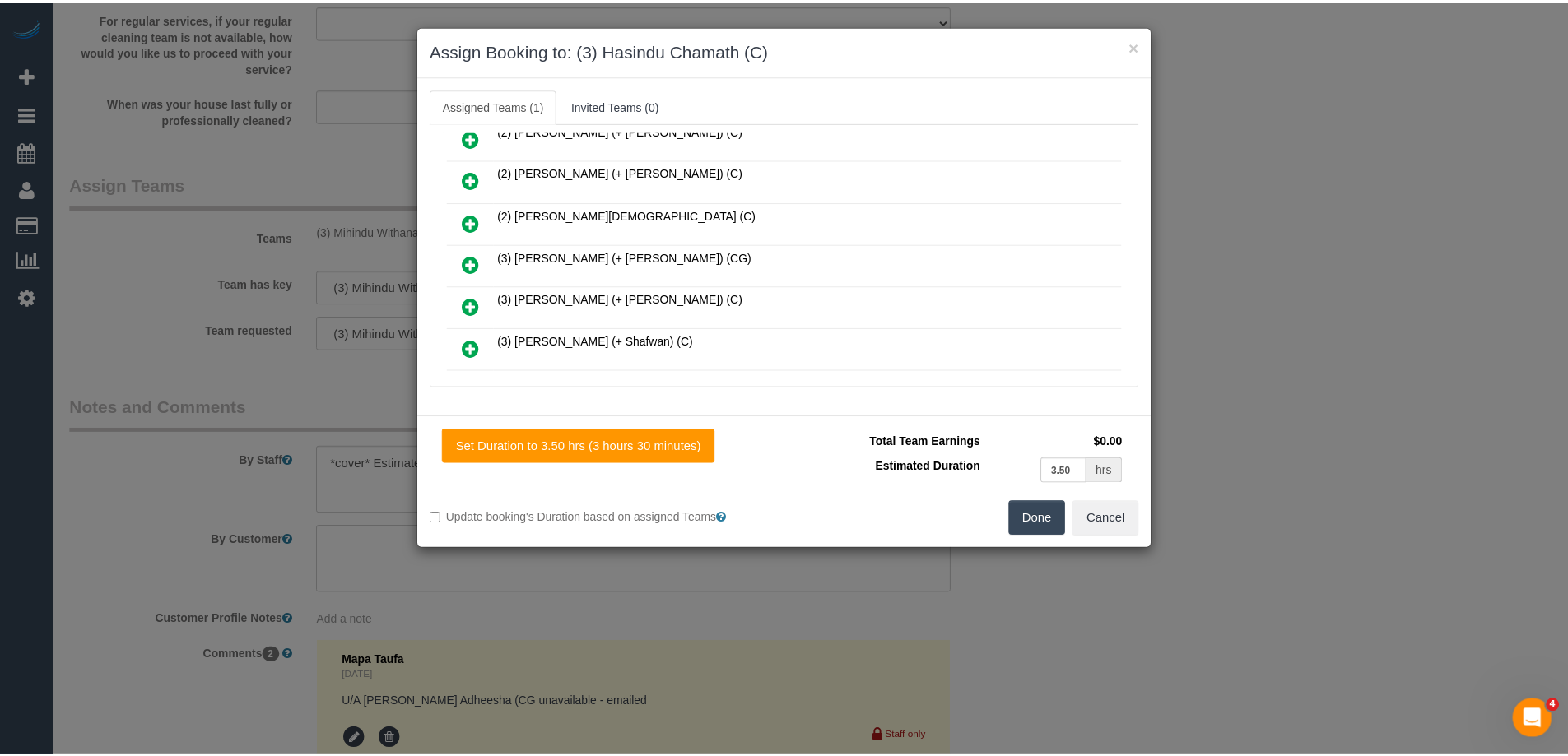
scroll to position [0, 0]
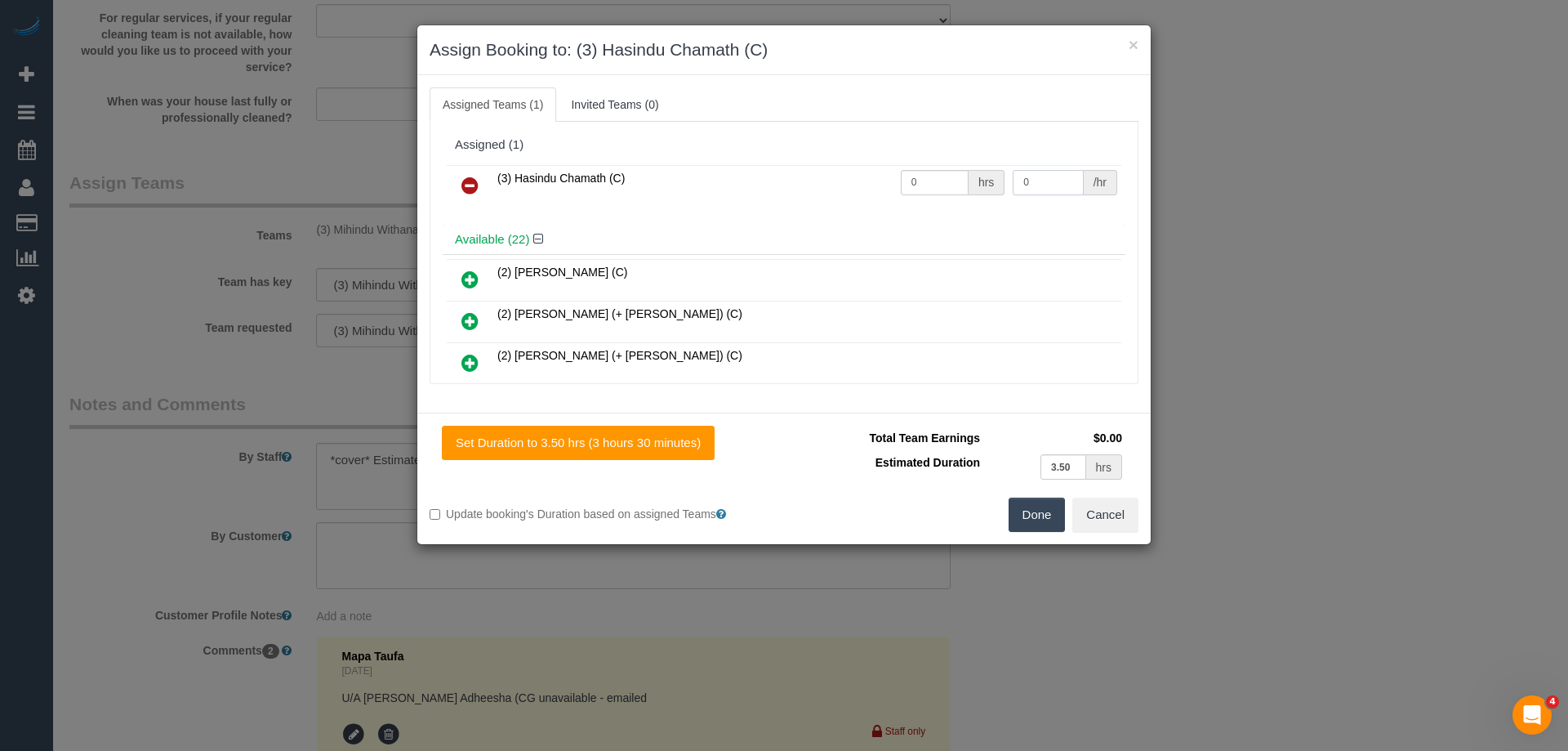
click at [1026, 181] on input "0" at bounding box center [1048, 182] width 71 height 25
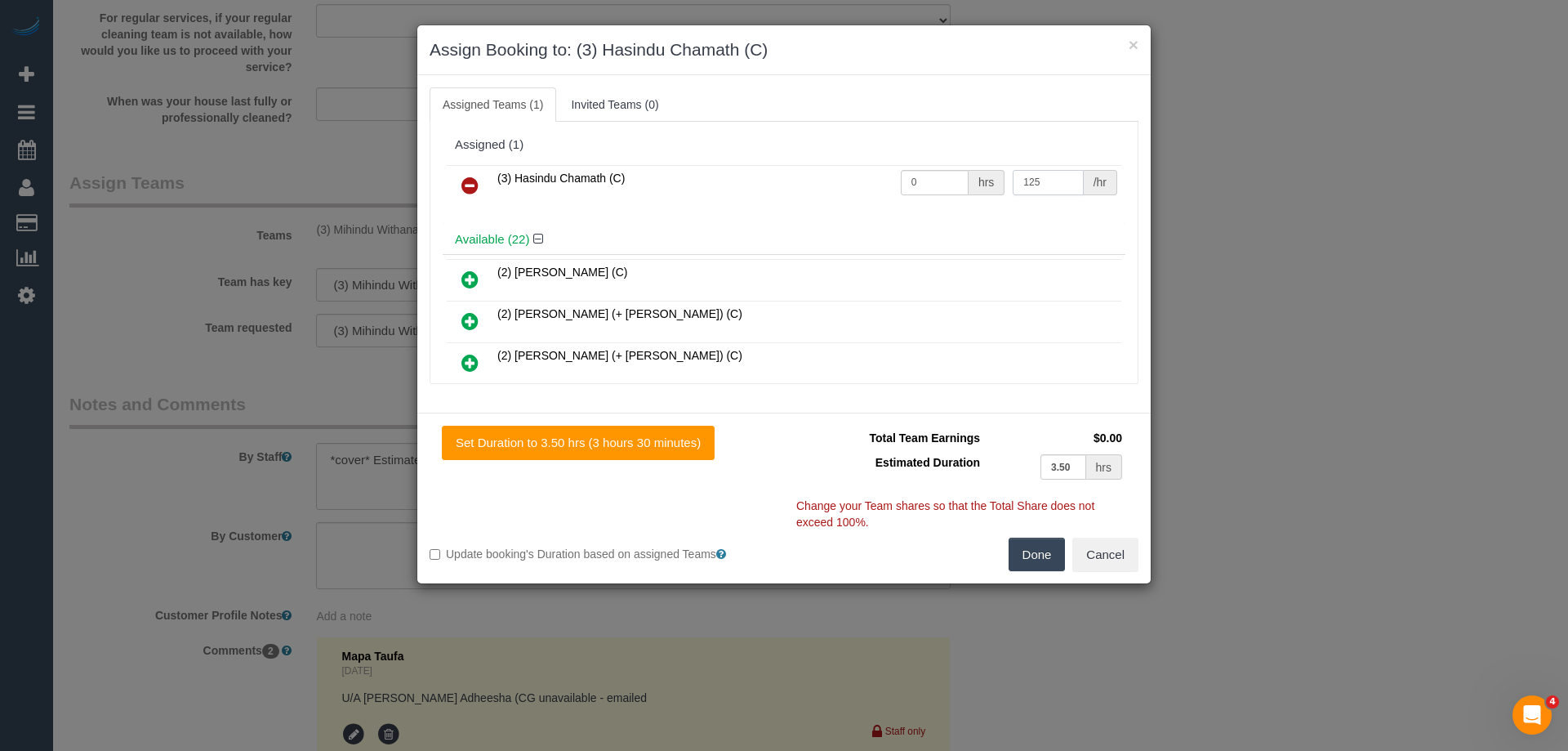
type input "125"
click at [922, 176] on input "0" at bounding box center [935, 182] width 68 height 25
type input "1"
click at [1026, 560] on button "Done" at bounding box center [1037, 554] width 57 height 34
click at [1026, 560] on div "× Assign Booking to: (3) Hasindu Chamath (C) Assigned Teams (1) Invited Teams (…" at bounding box center [784, 375] width 1568 height 751
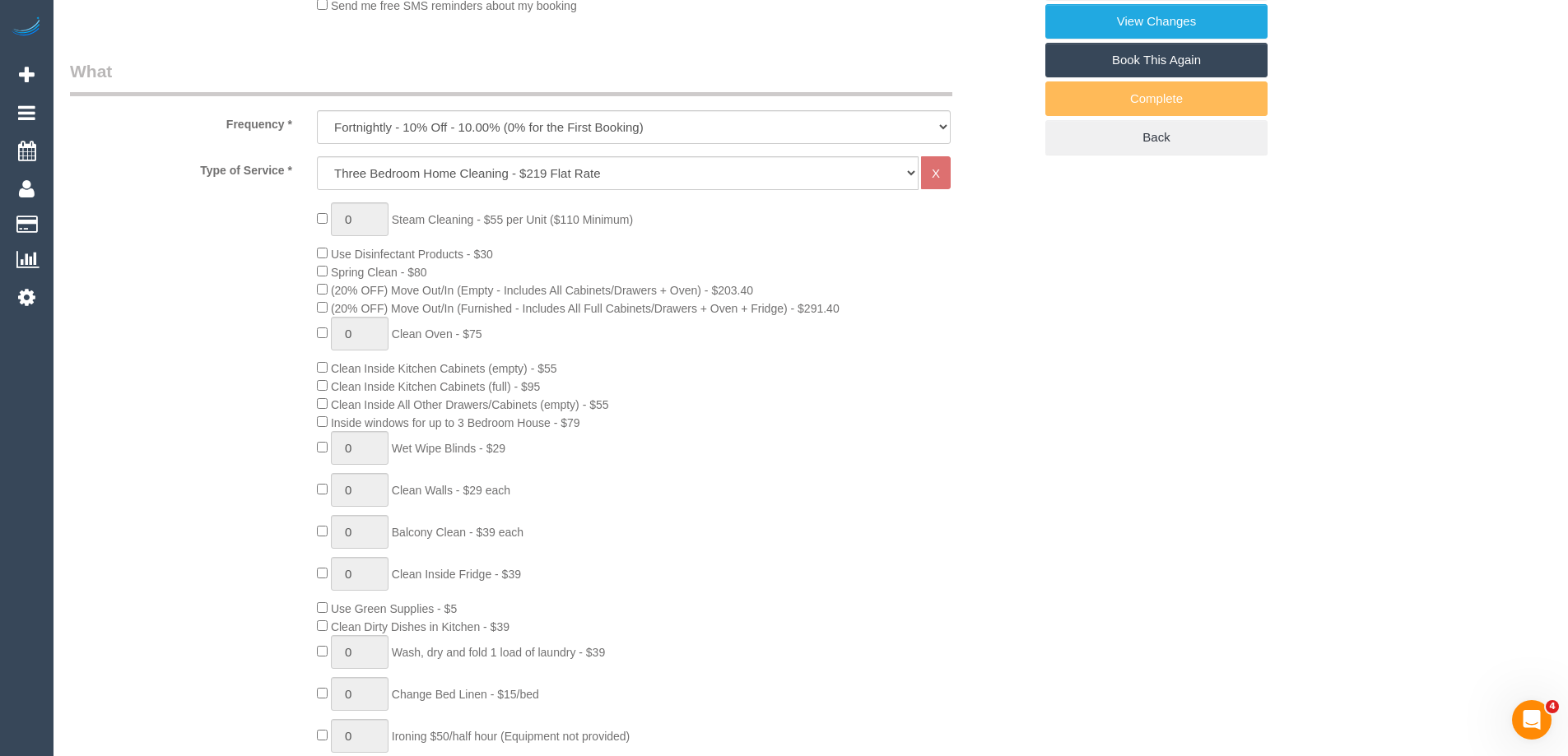
scroll to position [295, 0]
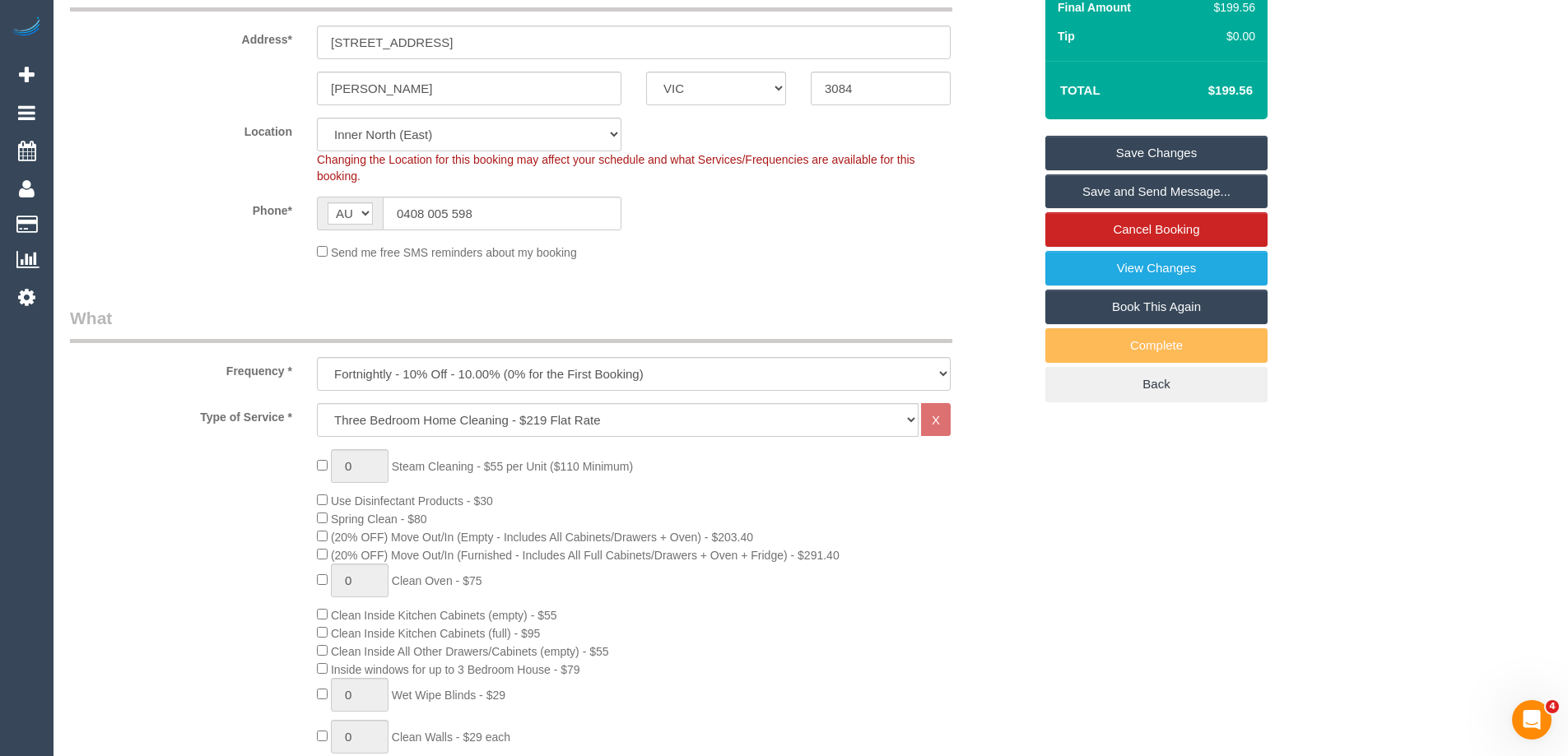
click at [1212, 147] on link "Save Changes" at bounding box center [1156, 152] width 222 height 34
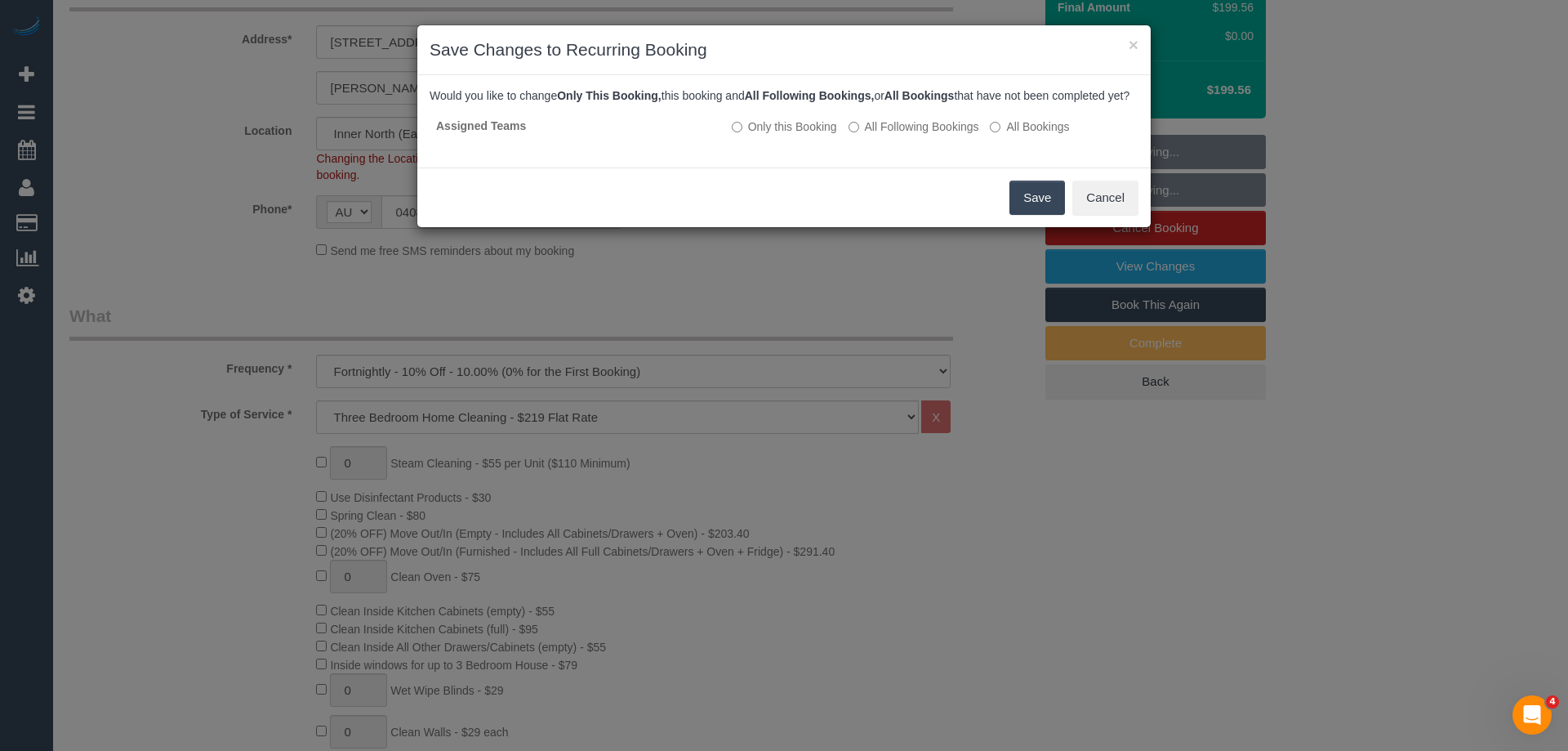
click at [1017, 212] on button "Save" at bounding box center [1036, 197] width 55 height 34
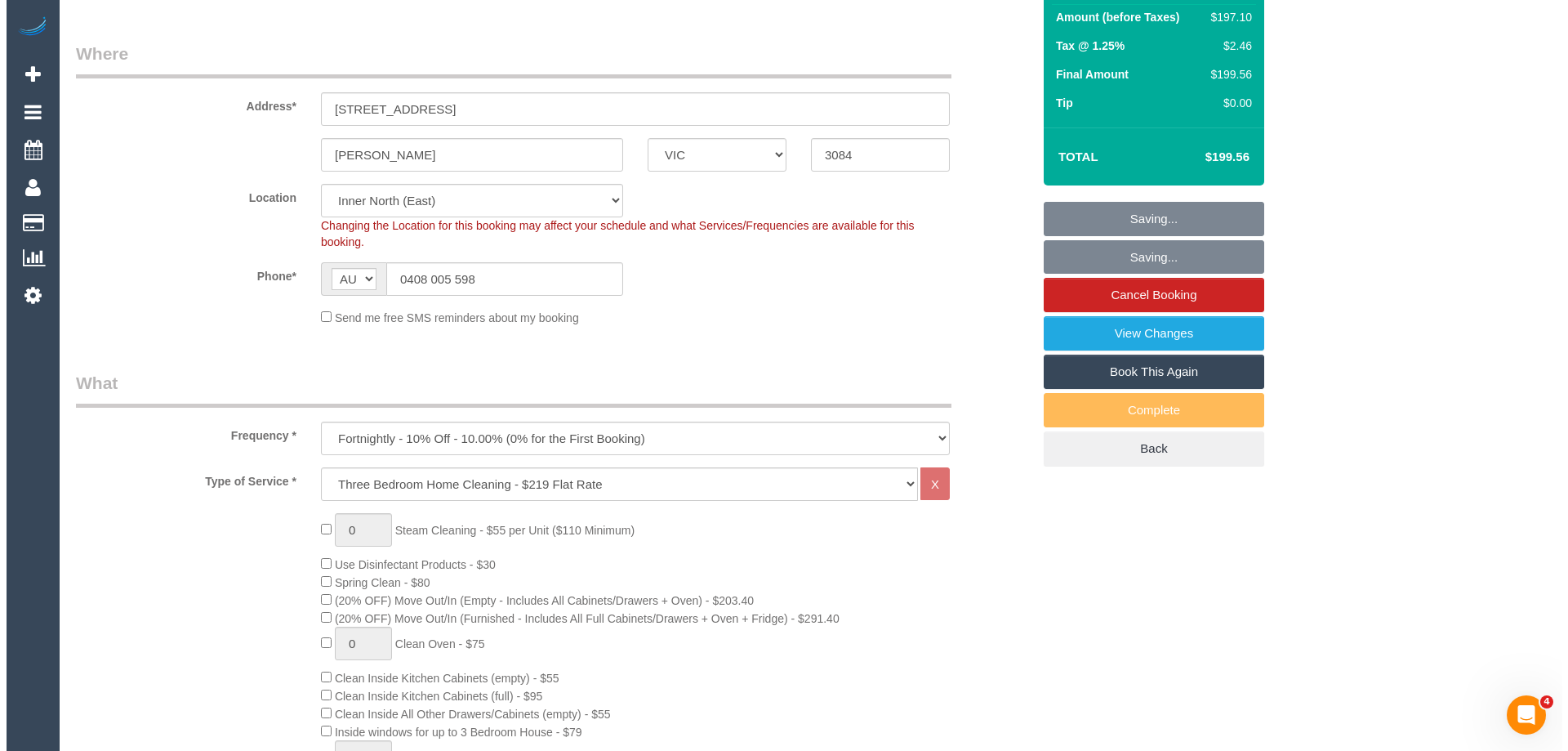
scroll to position [0, 0]
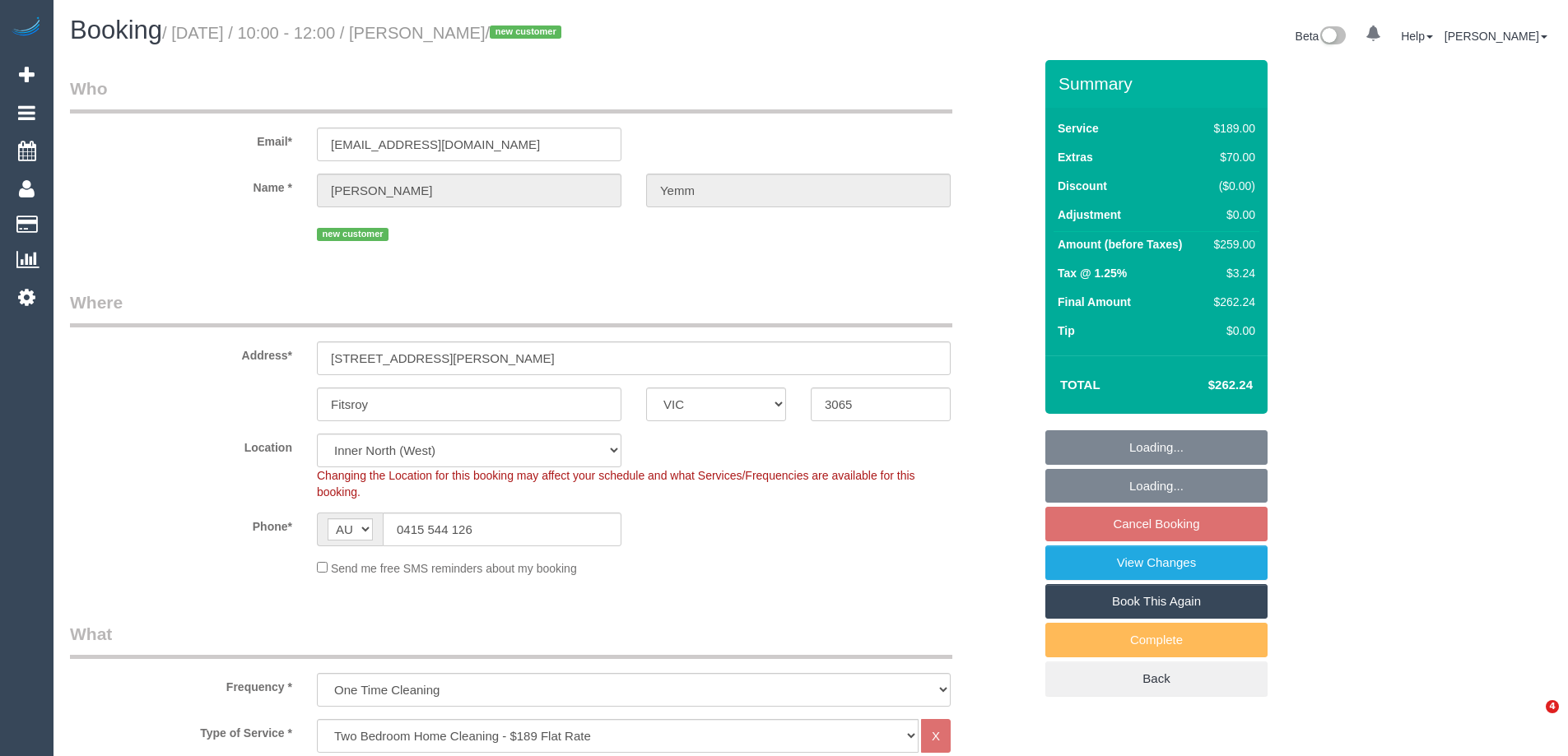
select select "VIC"
select select "number:28"
select select "number:14"
select select "number:18"
select select "spot1"
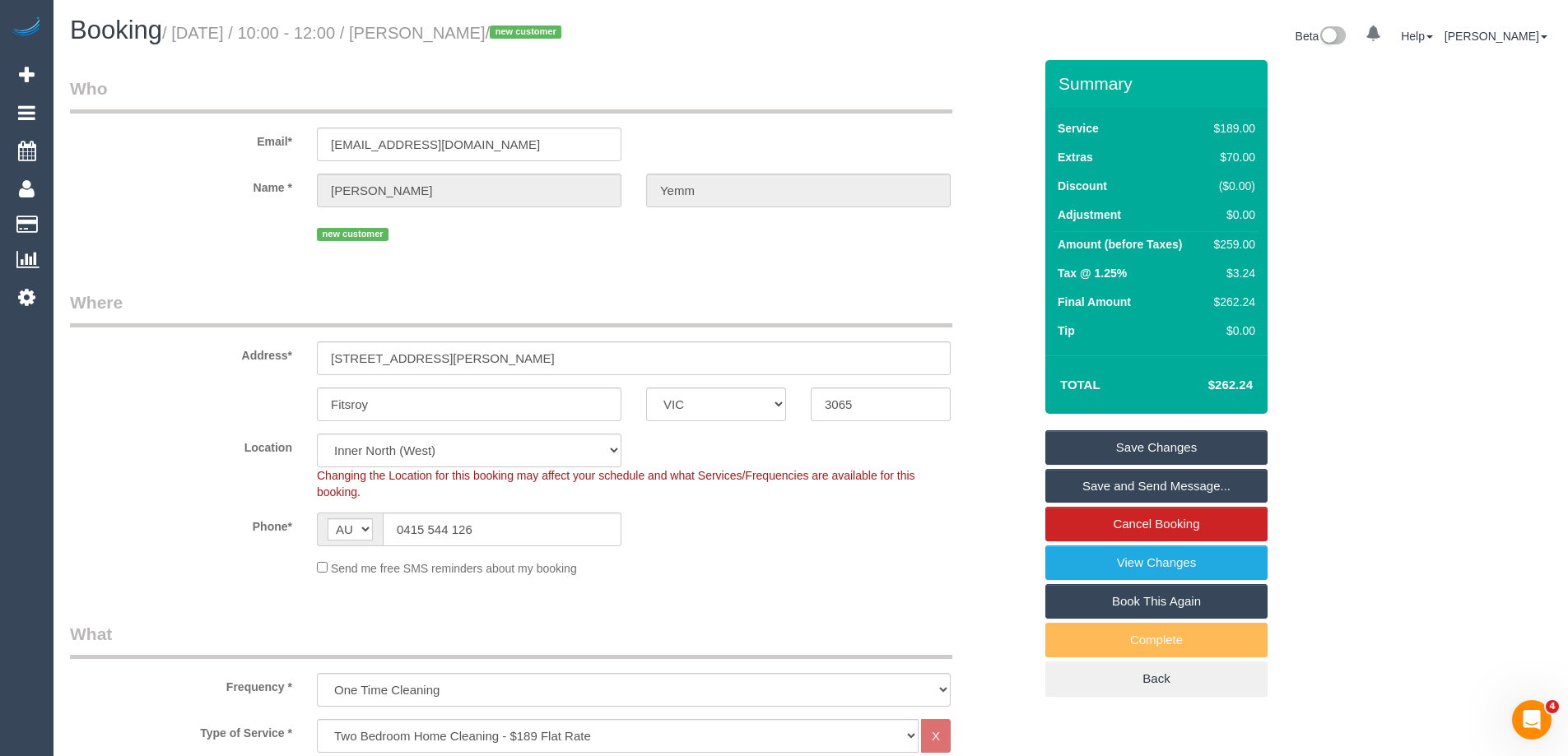
drag, startPoint x: 548, startPoint y: 29, endPoint x: 455, endPoint y: 29, distance: 93.0
click at [455, 29] on small "/ [DATE] / 10:00 - 12:00 / [PERSON_NAME] / new customer" at bounding box center [364, 32] width 404 height 19
click at [1251, 247] on div "$259.00" at bounding box center [1230, 244] width 48 height 17
copy div "259.00"
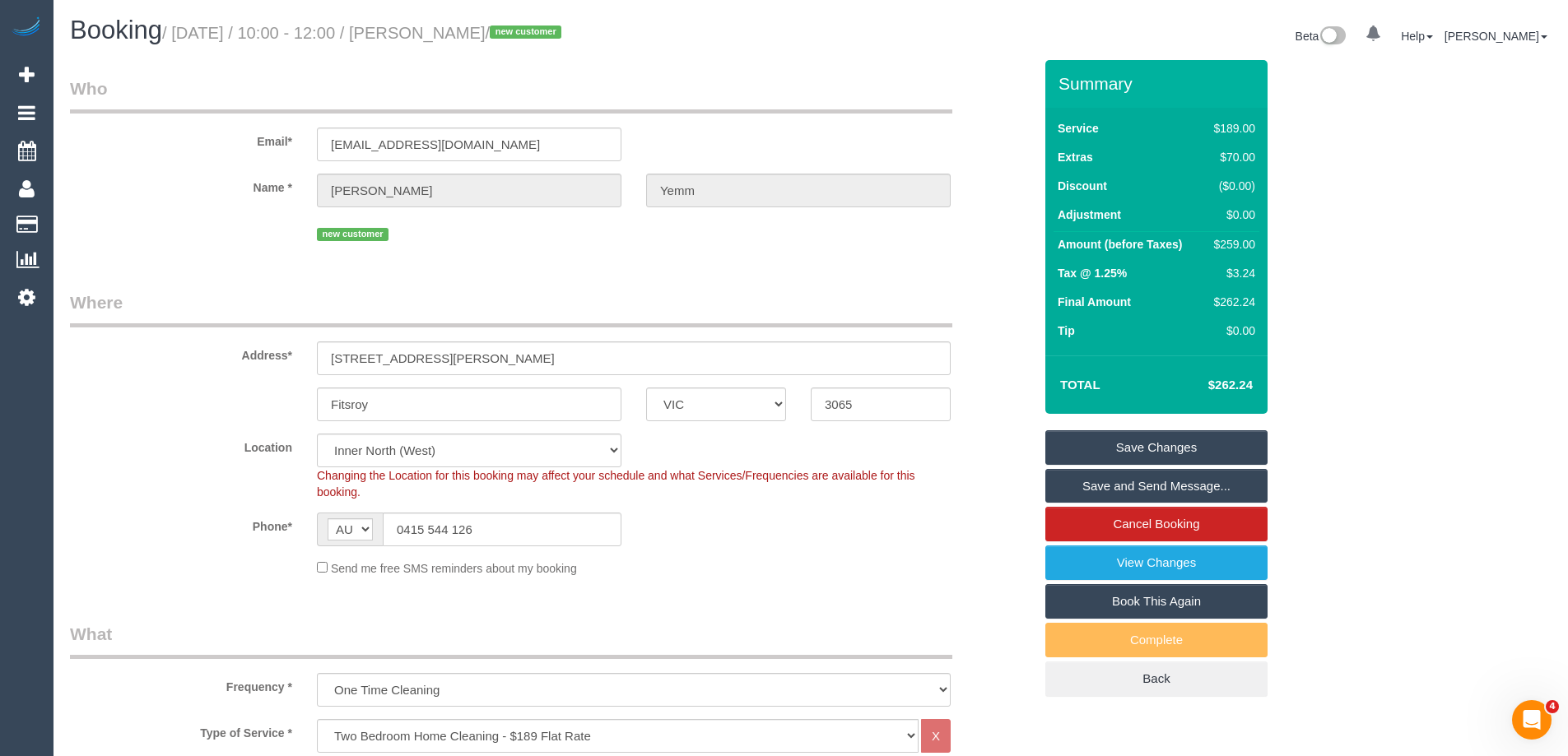
click at [1342, 268] on div "Summary Service $189.00 Extras $70.00 Discount ($0.00) Adjustment $0.00 Amount …" at bounding box center [1218, 395] width 371 height 670
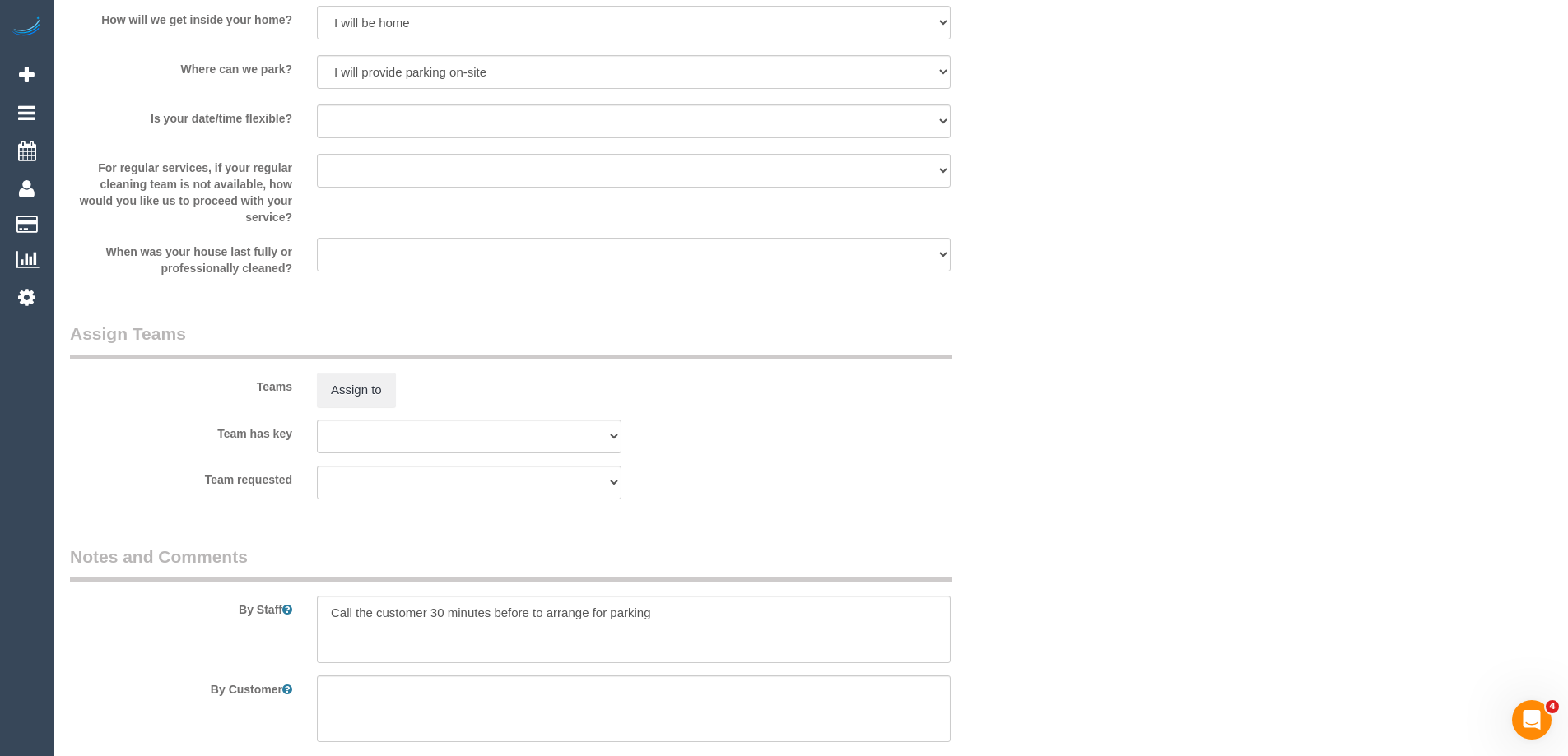
scroll to position [2386, 0]
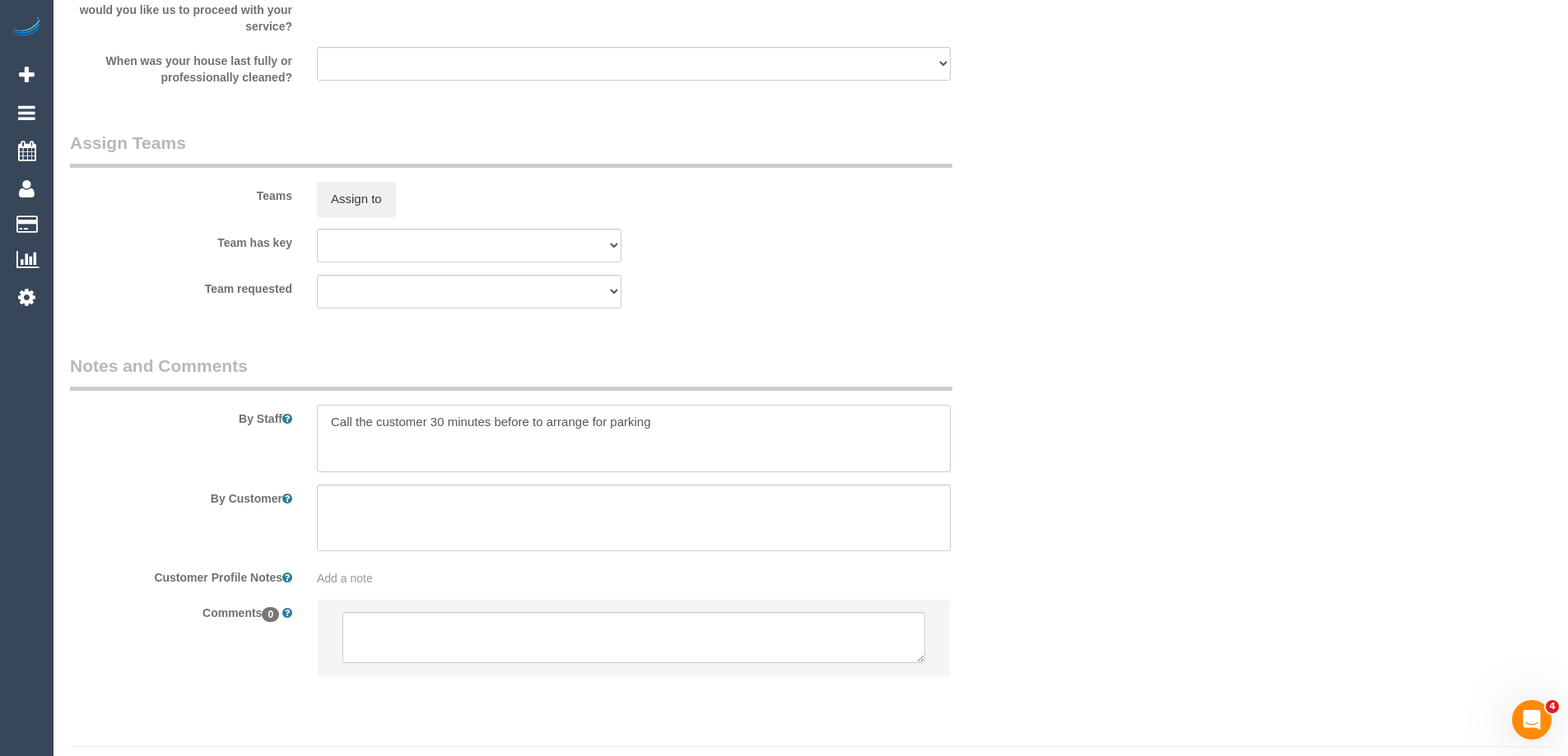
click at [337, 423] on textarea at bounding box center [633, 438] width 633 height 67
type textarea "Estimated 4.5-5 hours Call the customer 30 minutes before to arrange for parking"
click at [760, 268] on sui-booking-teams "Teams Assign to Team has key (0) Office (0) Raunak Test Account (1) Debbie Brod…" at bounding box center [551, 219] width 963 height 178
click at [357, 207] on button "Assign to" at bounding box center [356, 198] width 79 height 34
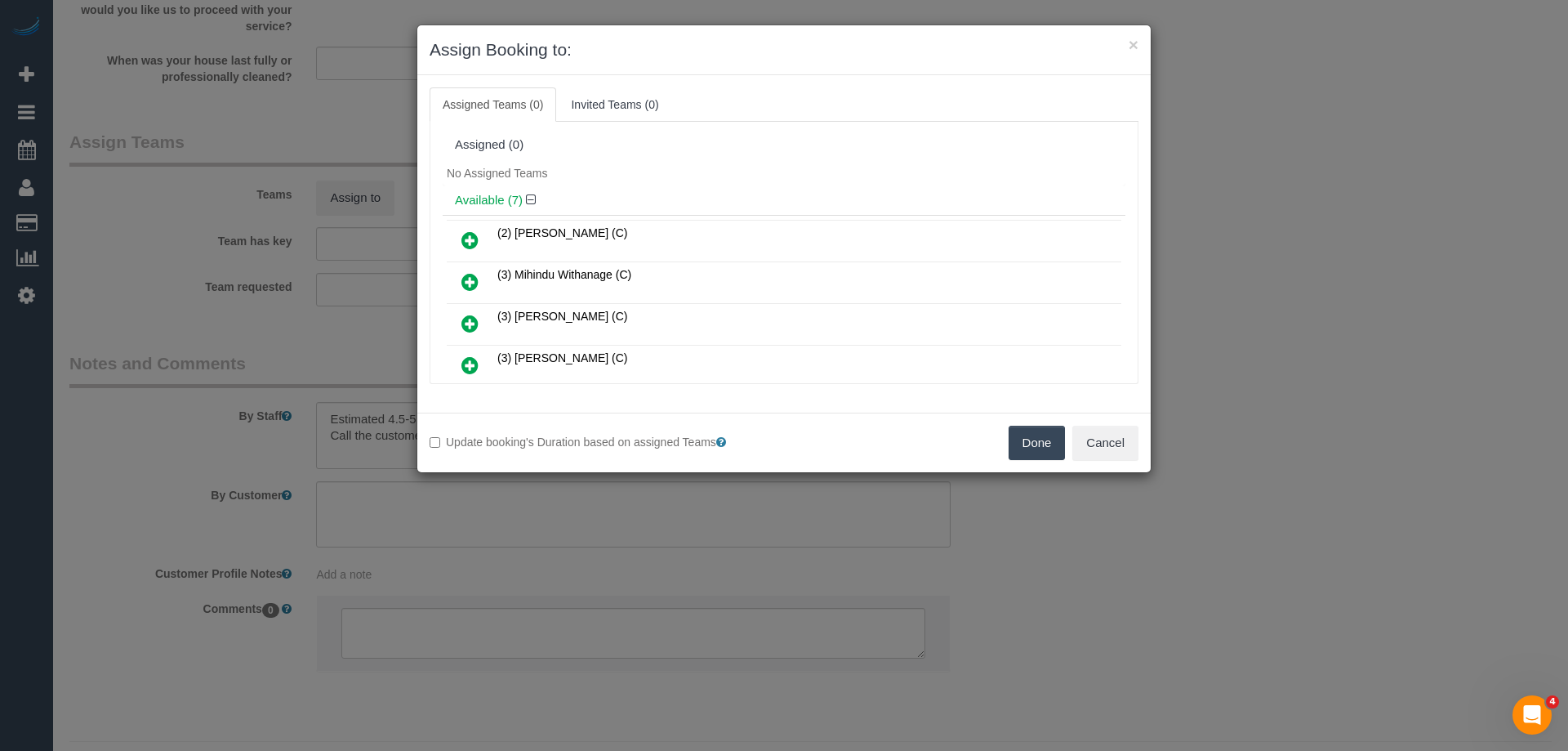
click at [470, 288] on icon at bounding box center [471, 282] width 17 height 19
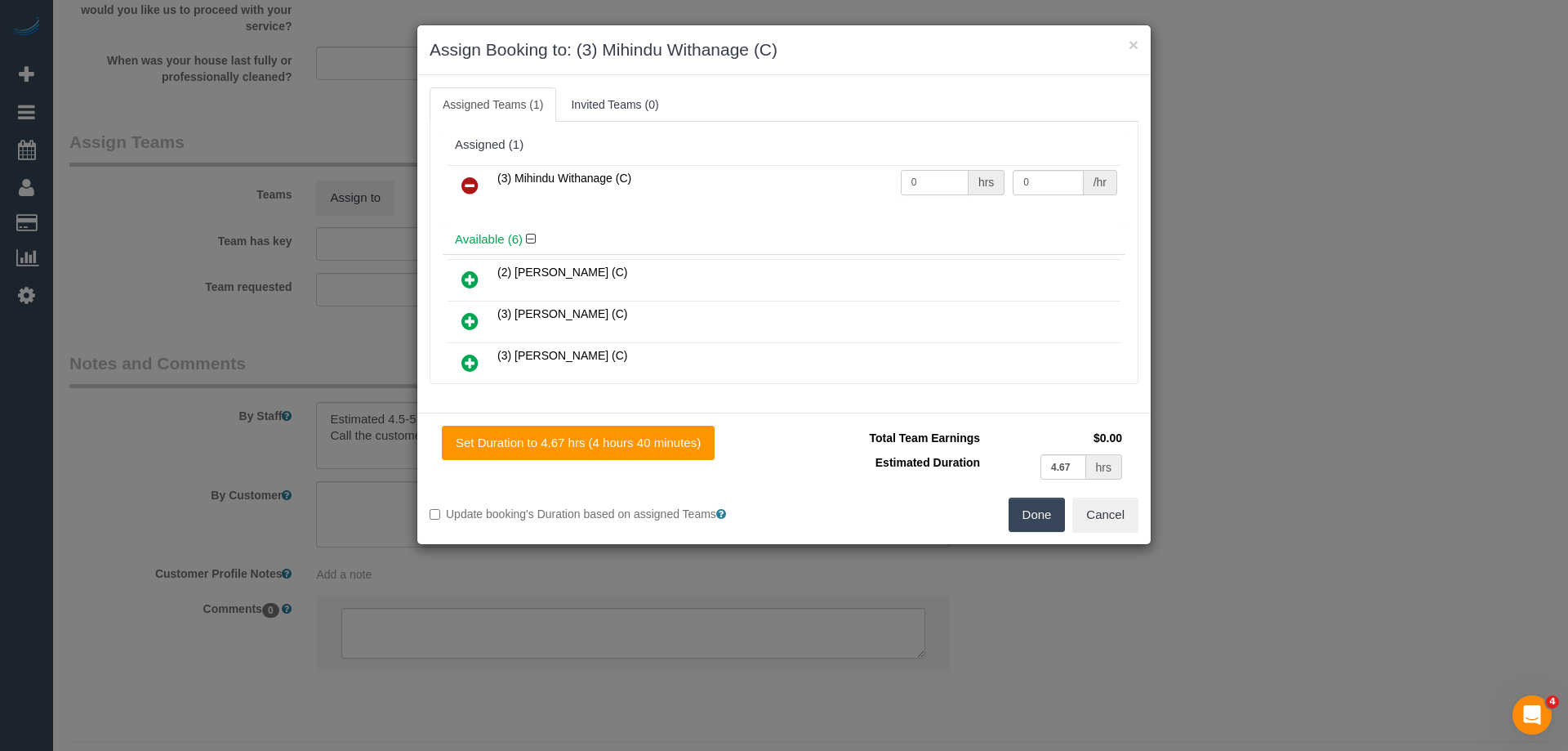
click at [927, 187] on input "0" at bounding box center [935, 182] width 68 height 25
type input "1"
click at [1070, 185] on input "0" at bounding box center [1048, 182] width 71 height 25
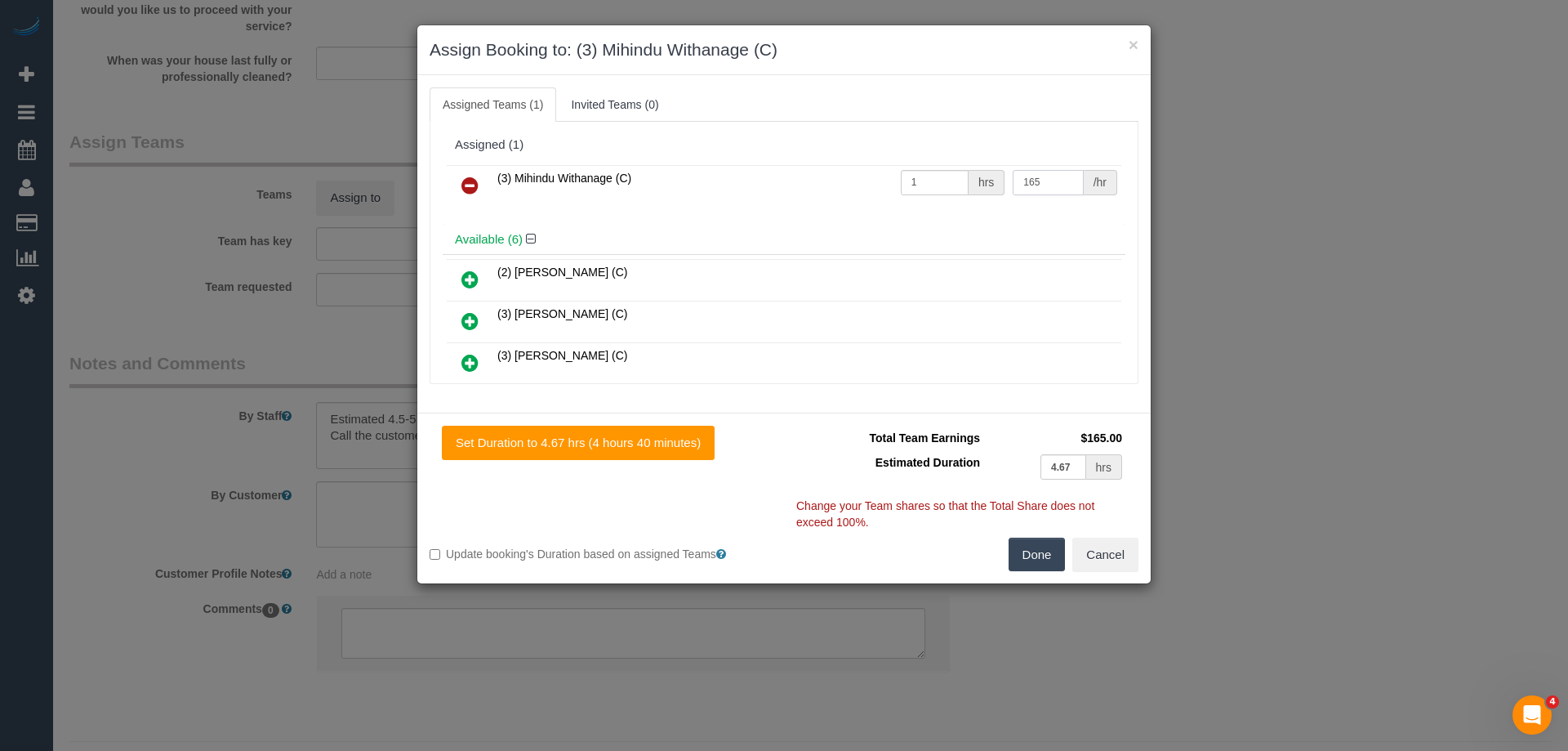
type input "165"
click at [1043, 559] on button "Done" at bounding box center [1037, 554] width 57 height 34
click at [1043, 559] on div "× Assign Booking to: (3) Mihindu Withanage (C) Assigned Teams (1) Invited Teams…" at bounding box center [784, 375] width 1568 height 751
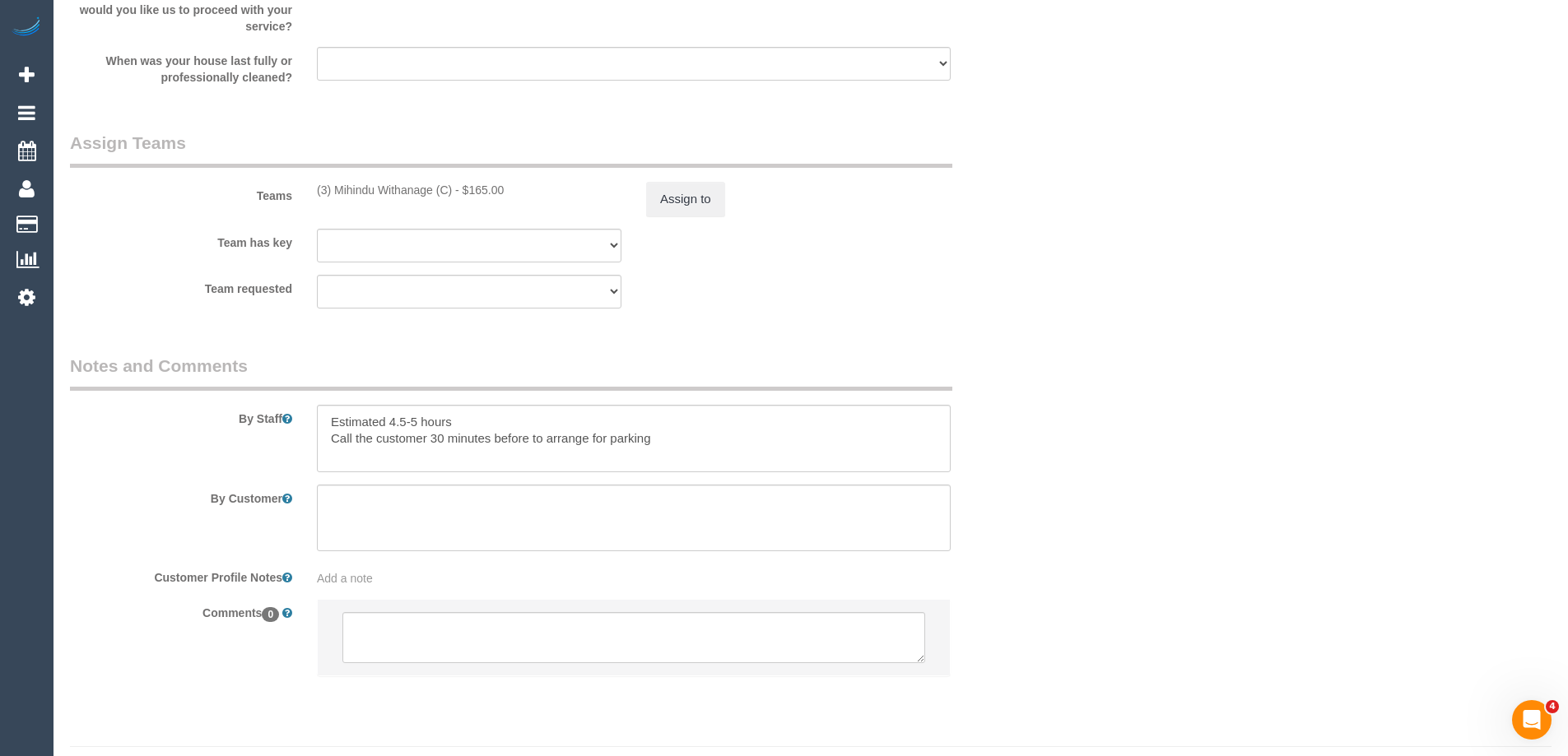
click at [934, 305] on div "Team requested (0) Office (0) Raunak Test Account (1) Debbie Brodjanac (FT) (1)…" at bounding box center [551, 292] width 987 height 34
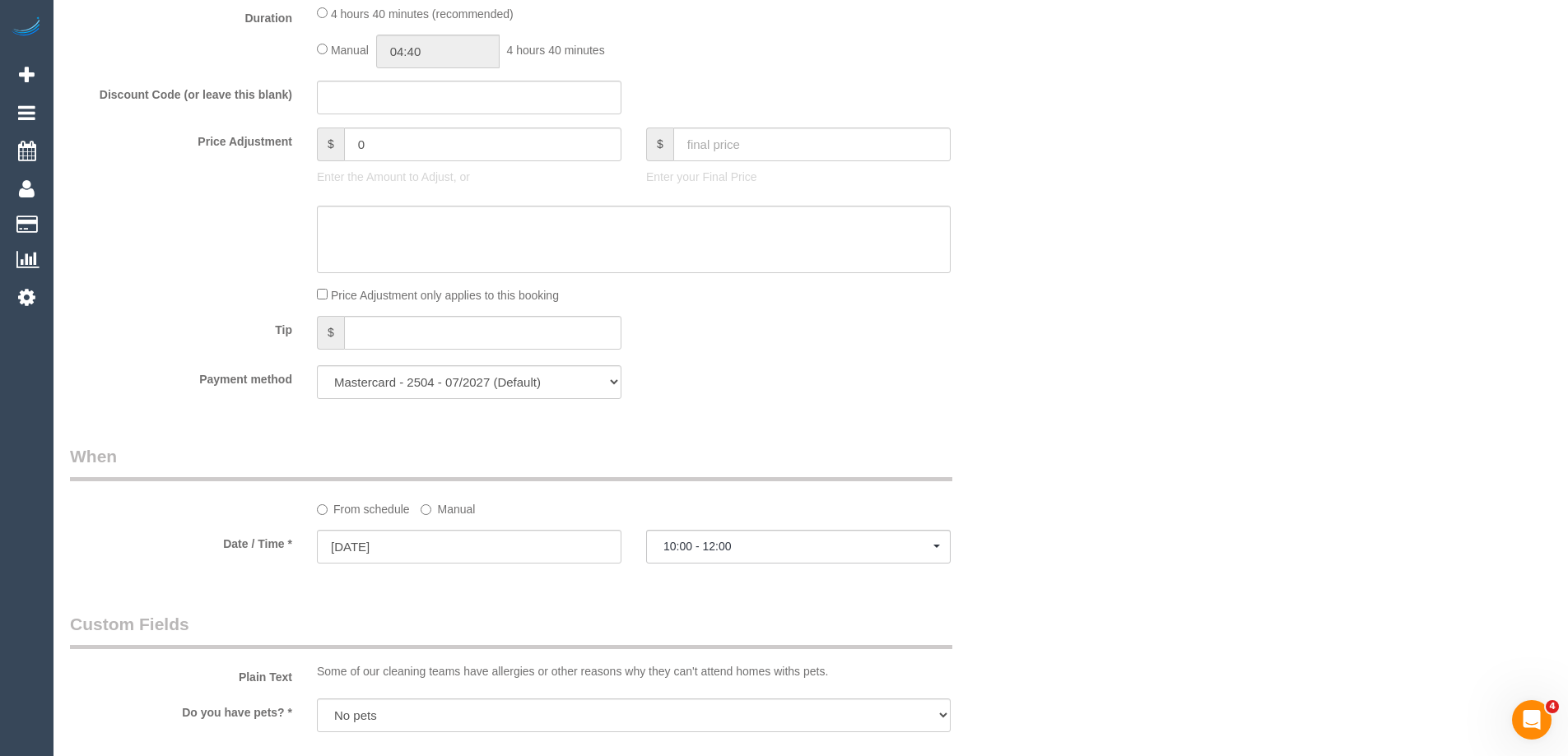
scroll to position [1152, 0]
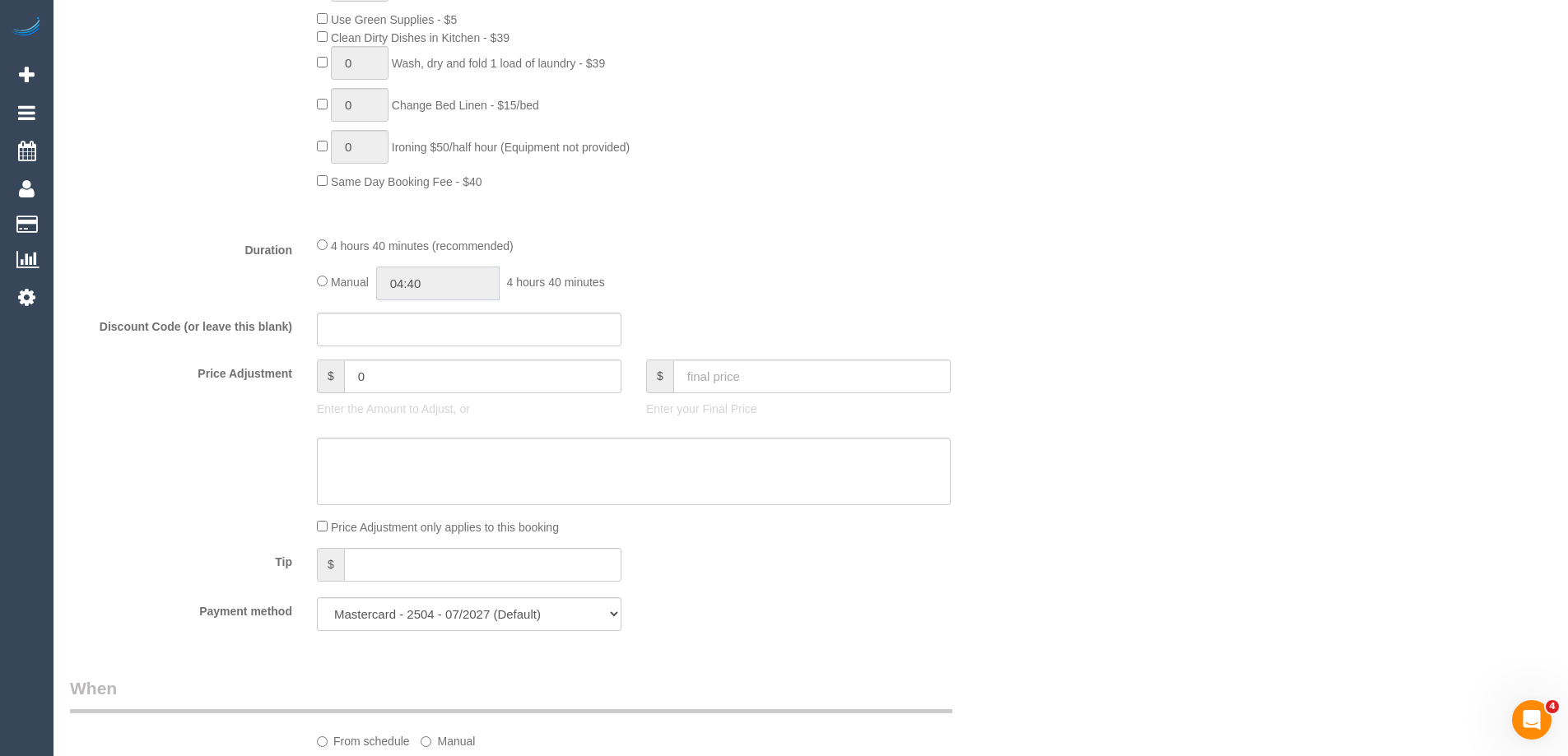
click at [460, 286] on input "04:40" at bounding box center [437, 283] width 124 height 34
type input "05:00"
click at [425, 397] on li "05:00" at bounding box center [419, 394] width 73 height 21
click at [792, 276] on div "Manual 05:00 5 hours 0 minutes" at bounding box center [633, 283] width 633 height 34
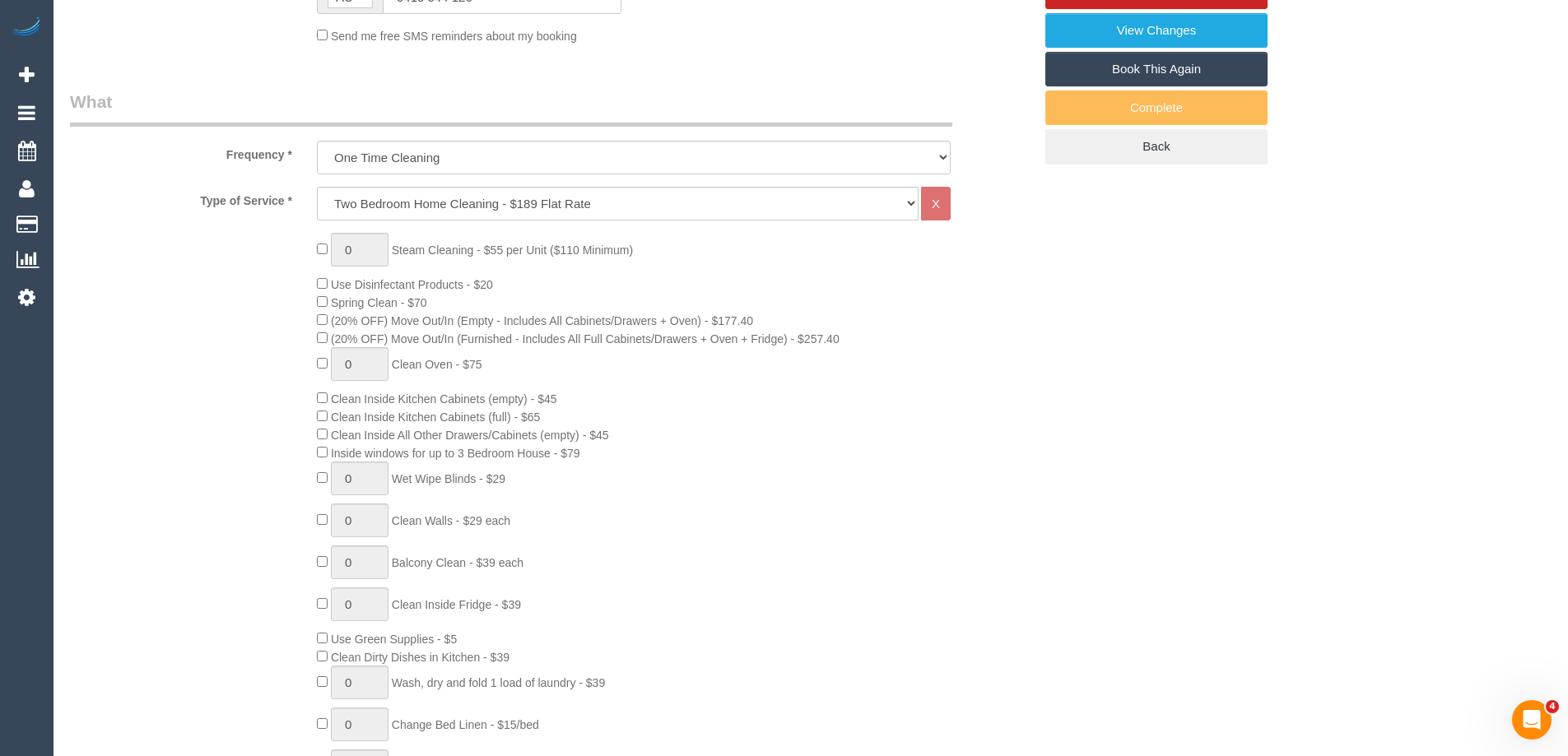
select select "spot19"
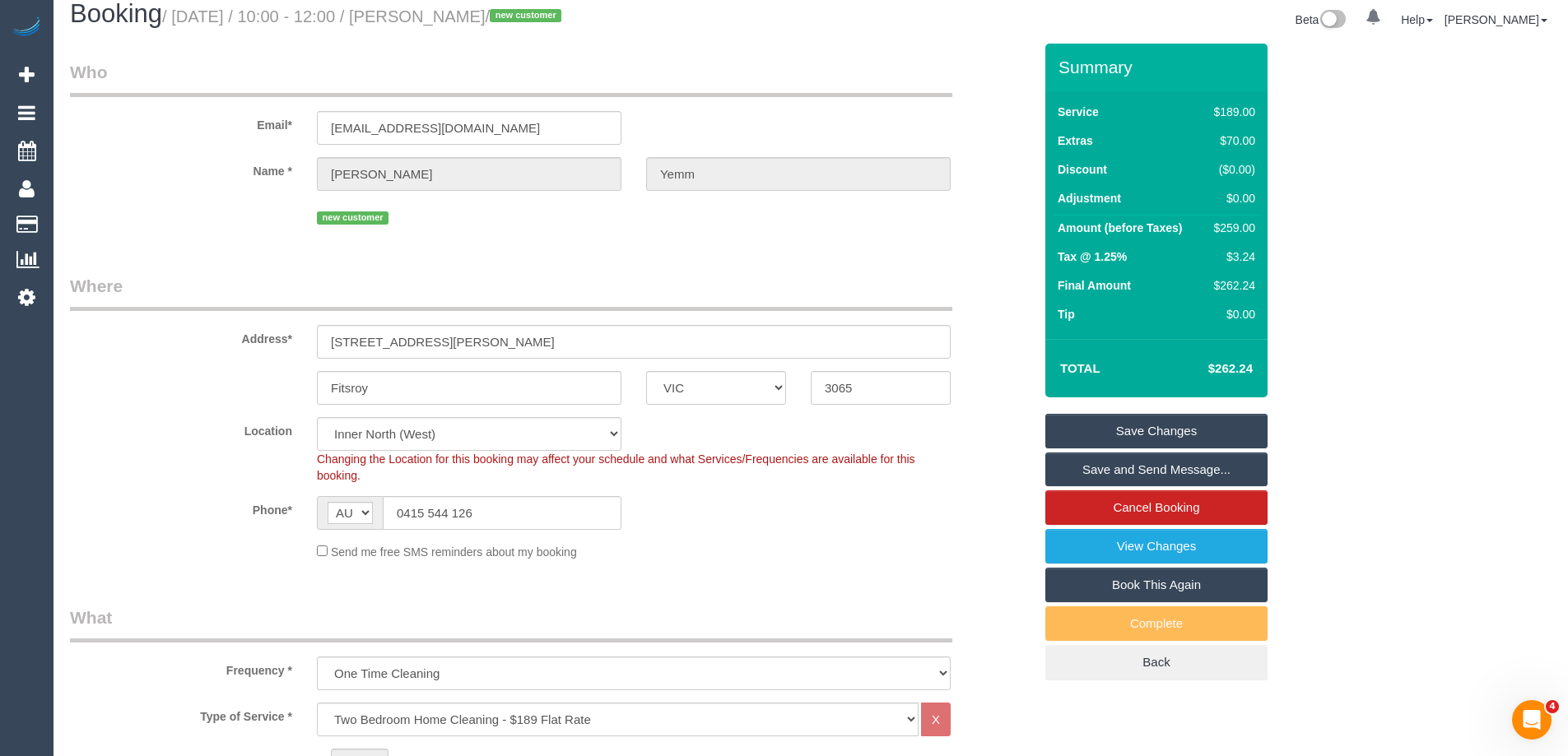
scroll to position [0, 0]
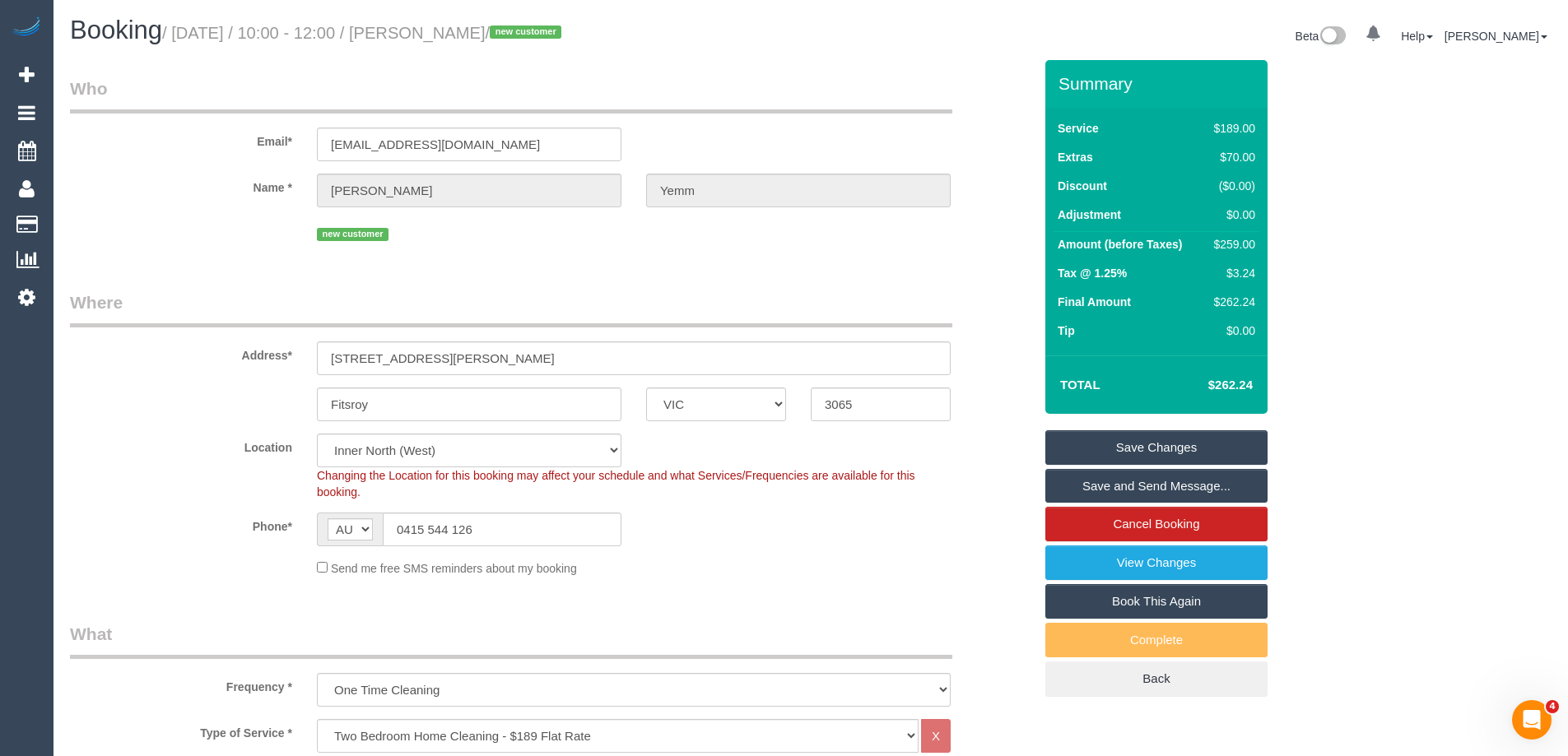
click at [1089, 488] on link "Save and Send Message..." at bounding box center [1156, 486] width 222 height 34
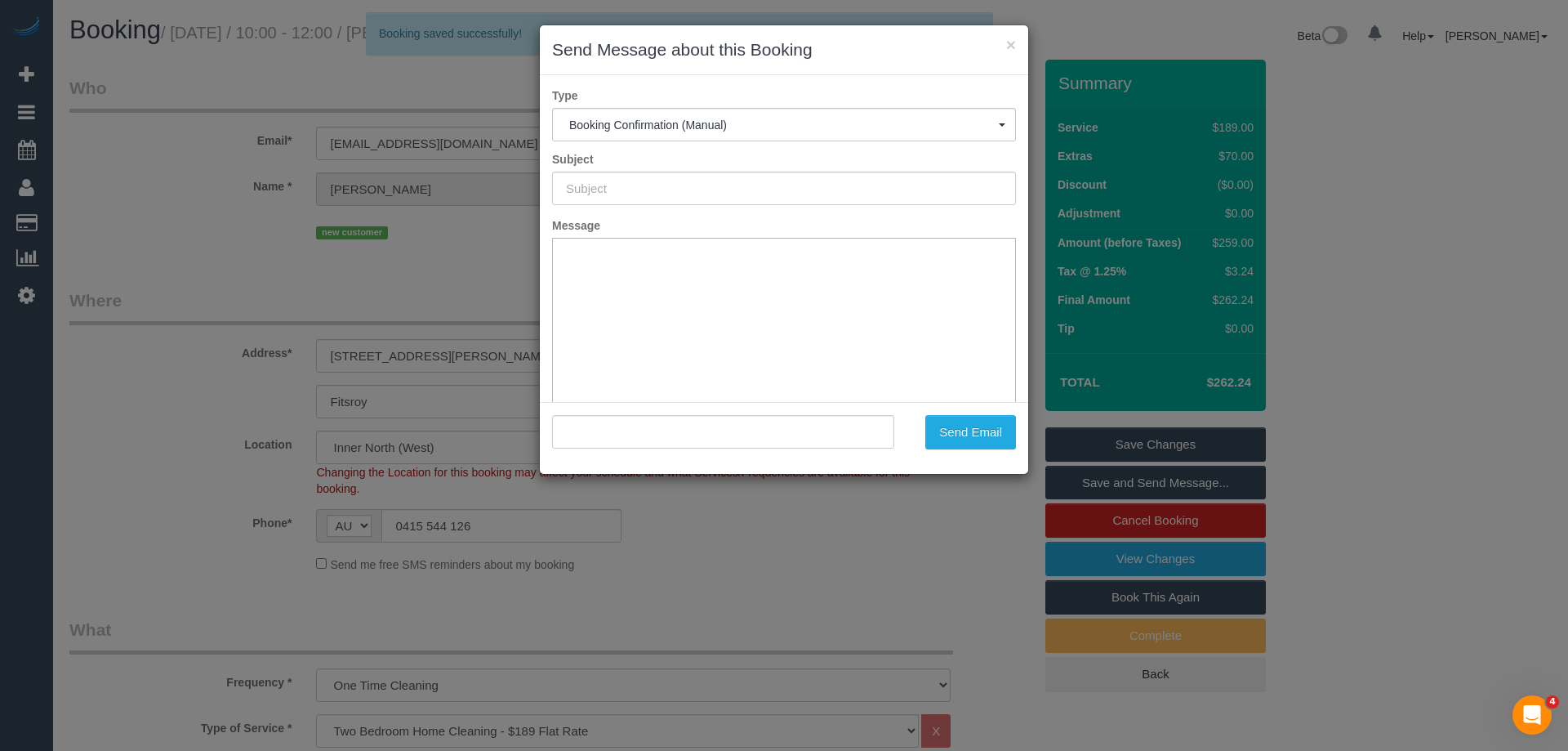
type input "Booking Confirmed"
type input ""Chris Yemm" <chrisyemm@gmail.com>"
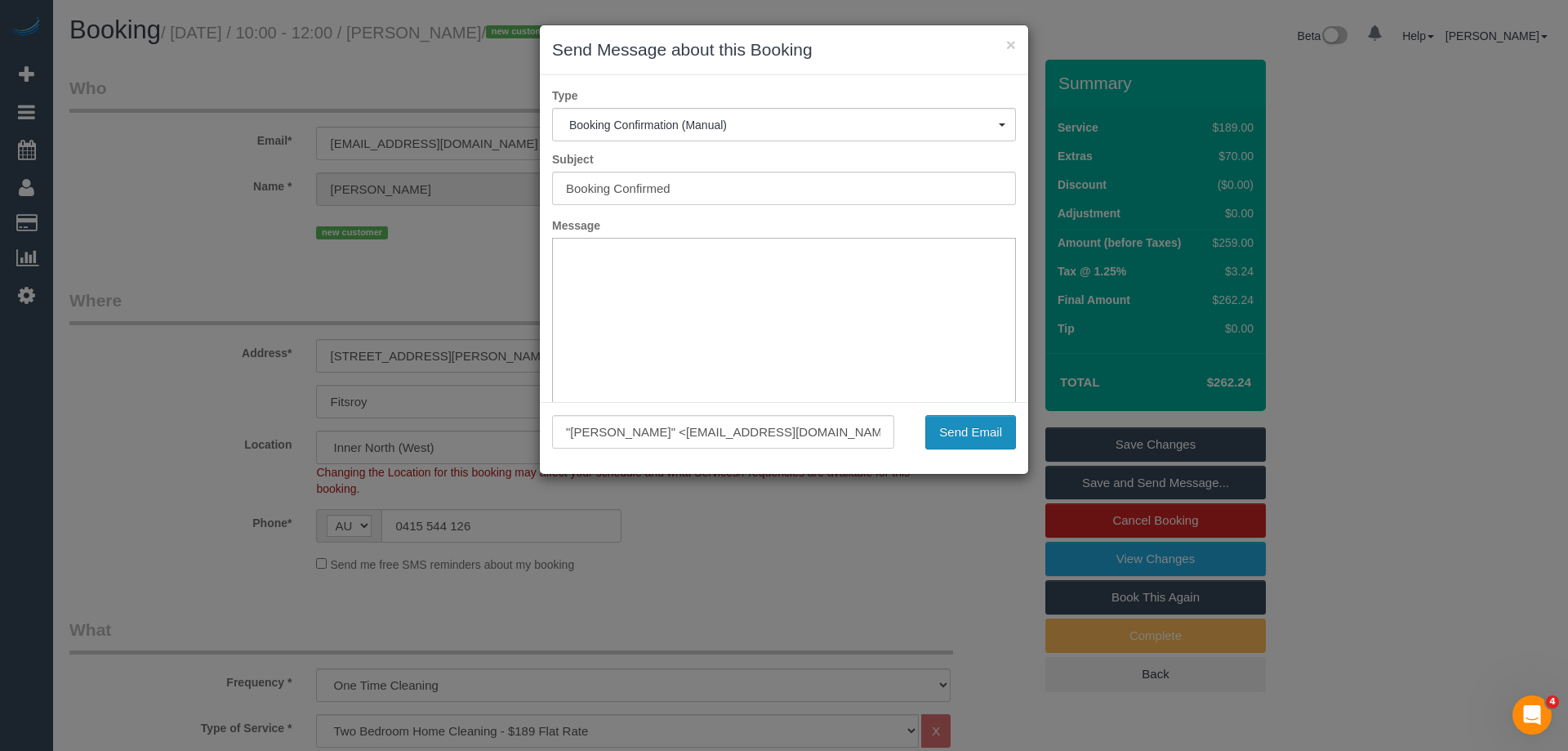
click at [983, 437] on button "Send Email" at bounding box center [971, 431] width 91 height 34
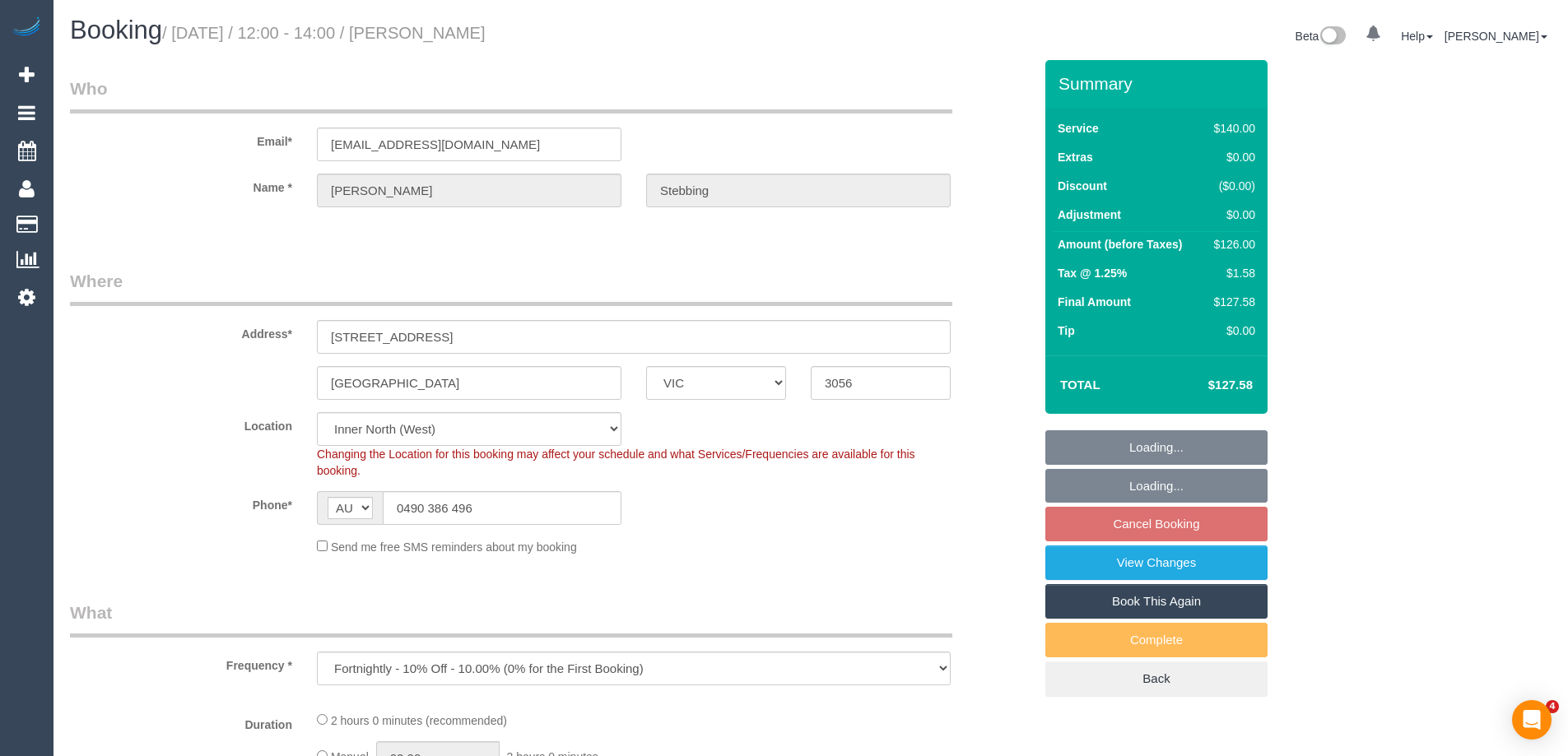
select select "VIC"
select select "spot1"
select select "number:29"
select select "number:14"
select select "number:19"
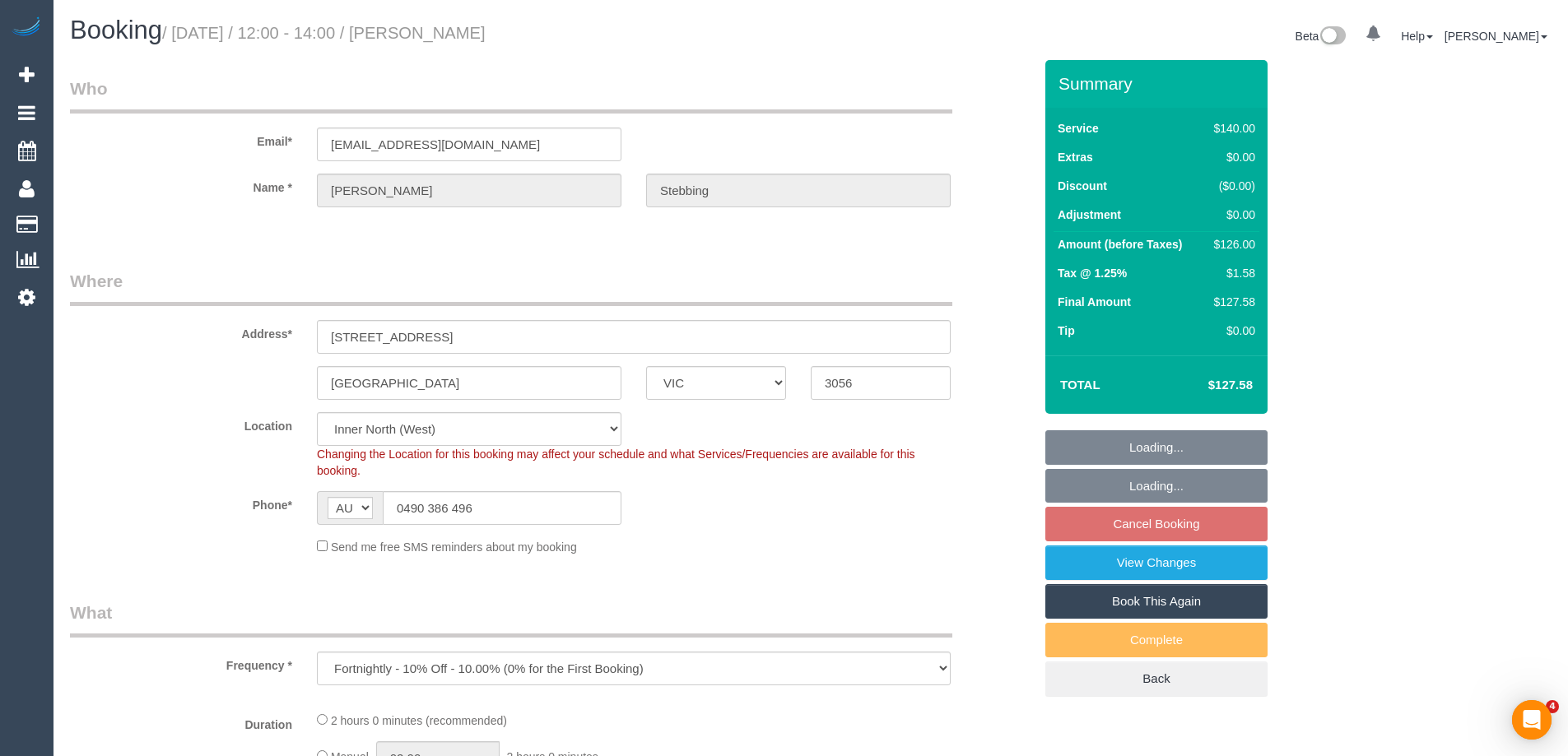
select select "number:22"
select select "number:34"
select select "number:12"
click at [425, 141] on input "[EMAIL_ADDRESS][DOMAIN_NAME]" at bounding box center [469, 144] width 304 height 34
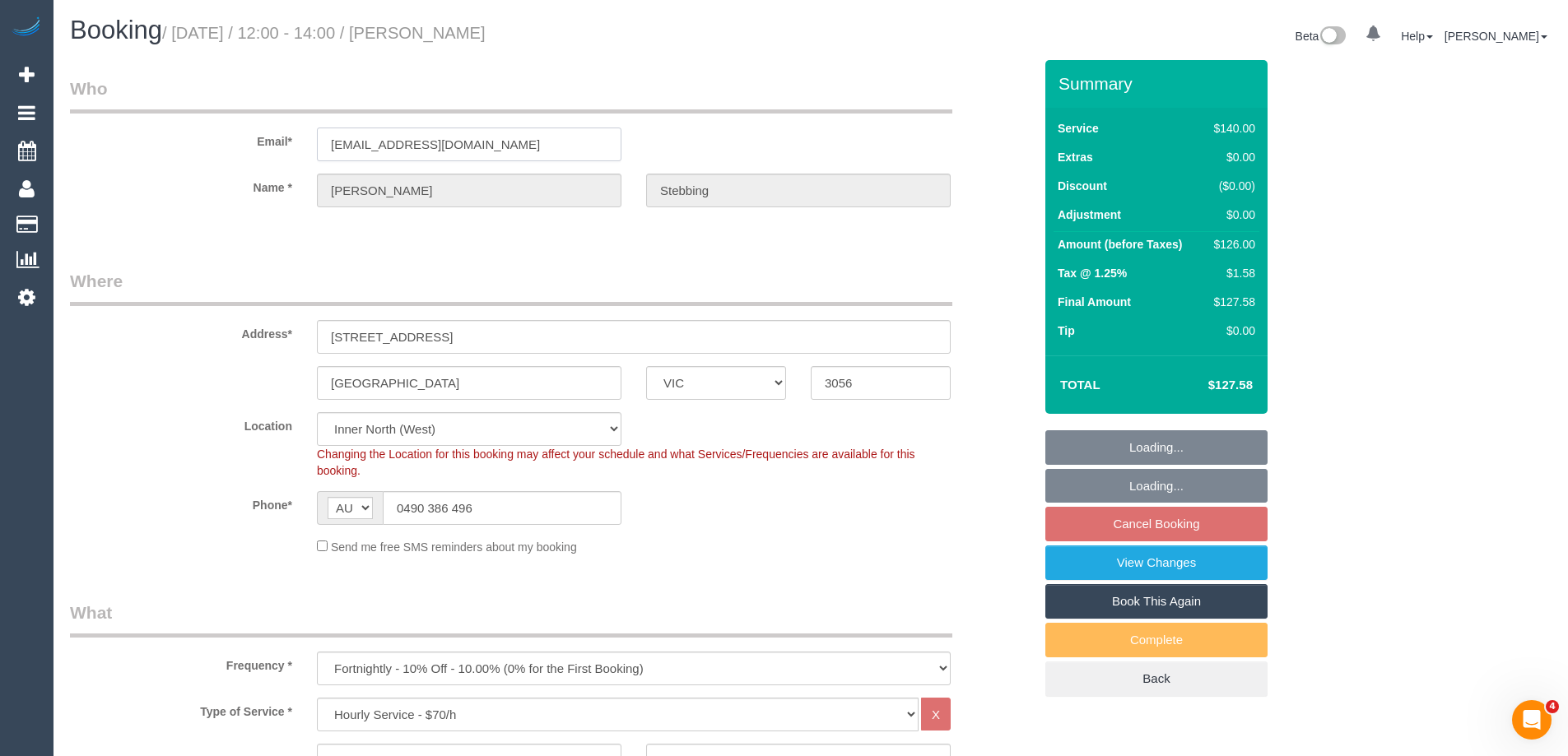
click at [425, 141] on input "[EMAIL_ADDRESS][DOMAIN_NAME]" at bounding box center [469, 144] width 304 height 34
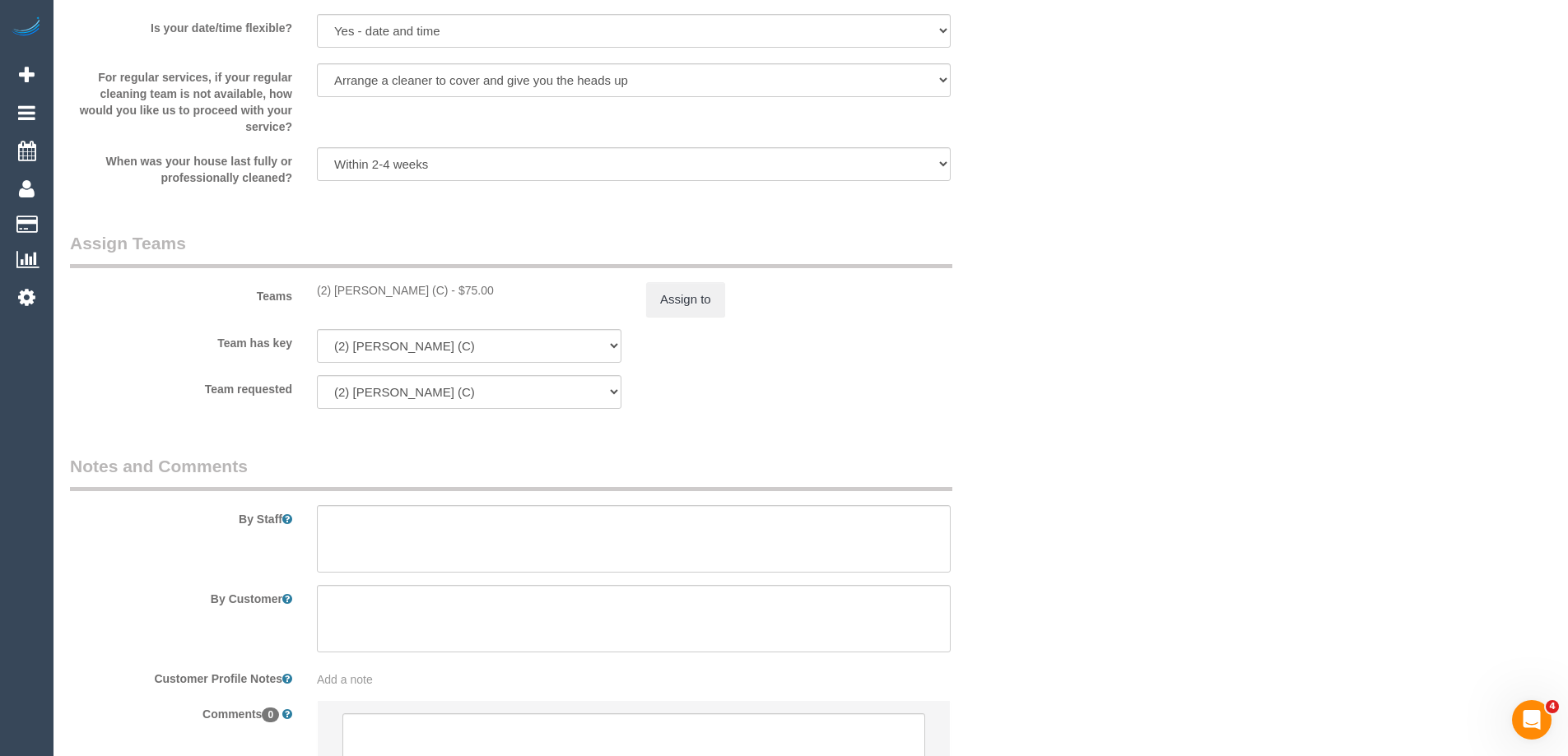
scroll to position [2304, 0]
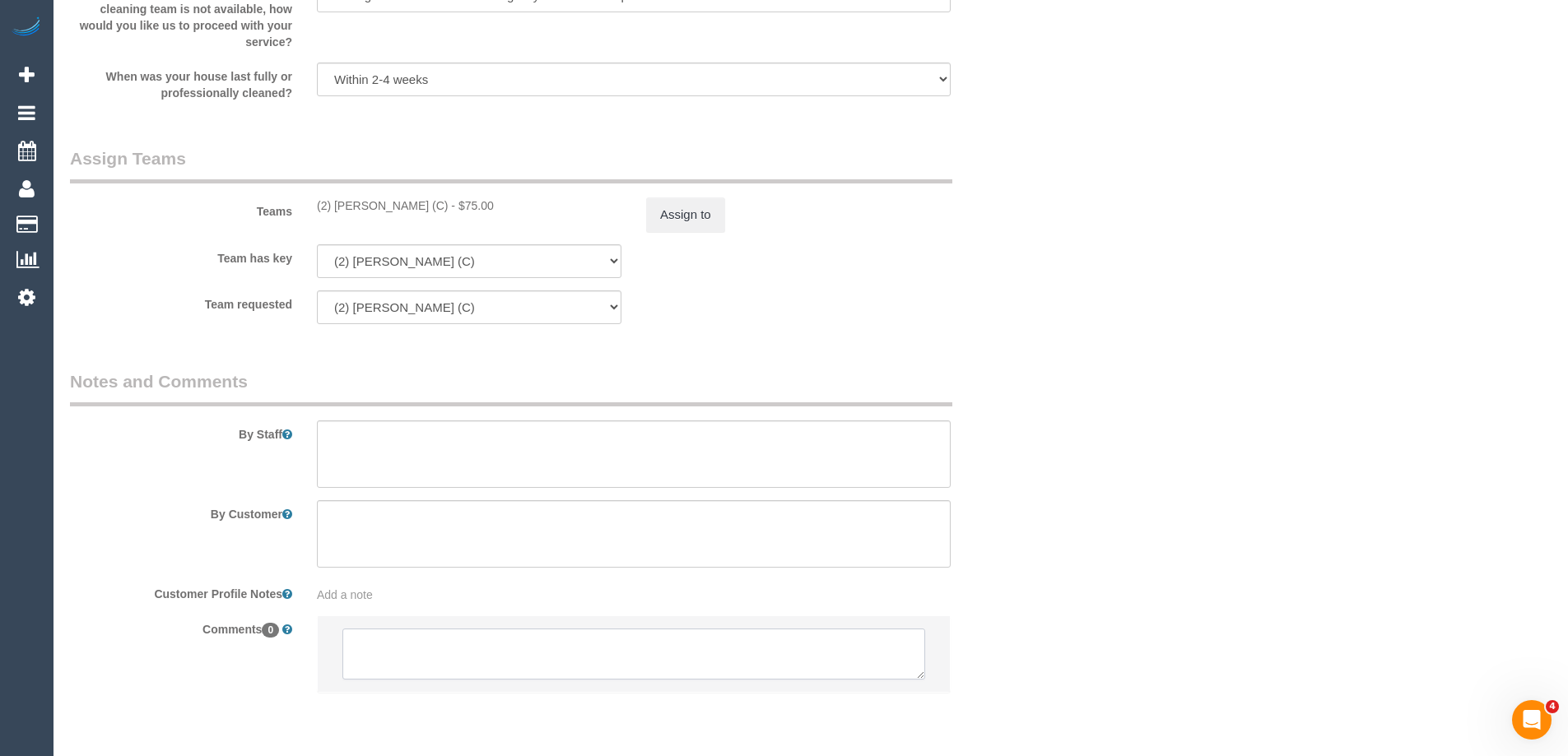
click at [505, 638] on textarea at bounding box center [633, 654] width 583 height 51
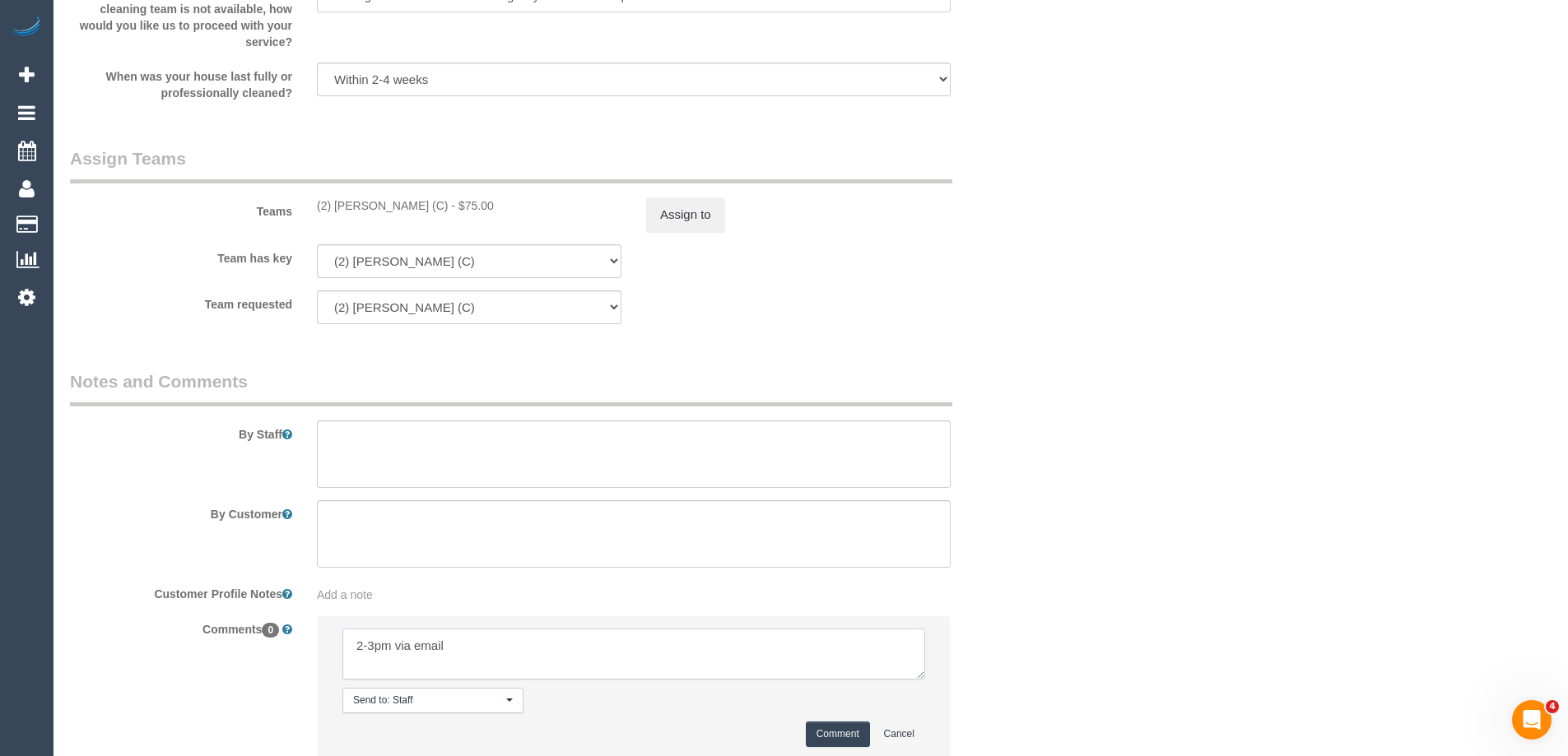
click at [759, 664] on textarea at bounding box center [633, 654] width 583 height 51
type textarea "2-3pm via email"
click at [845, 734] on button "Comment" at bounding box center [838, 735] width 64 height 25
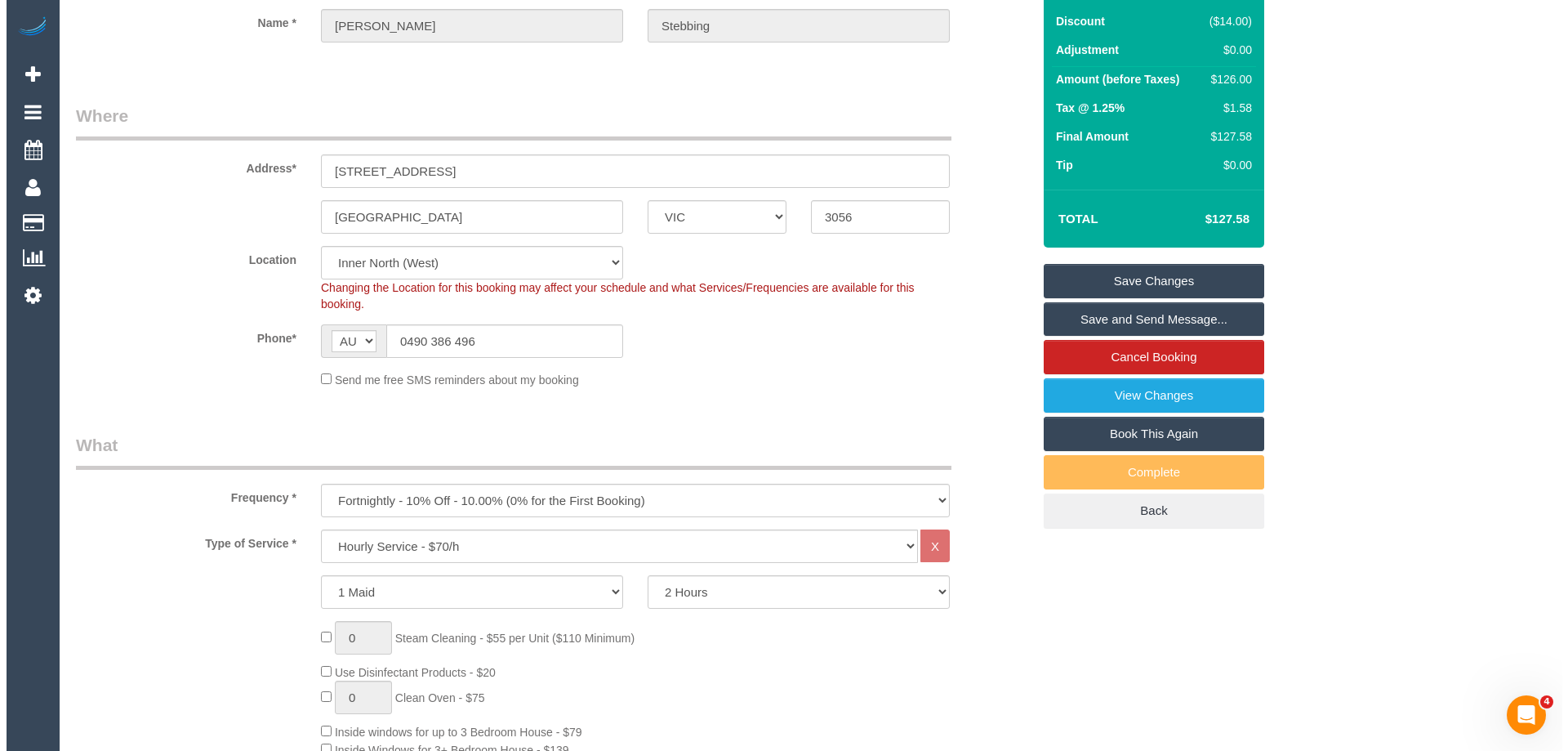
scroll to position [0, 0]
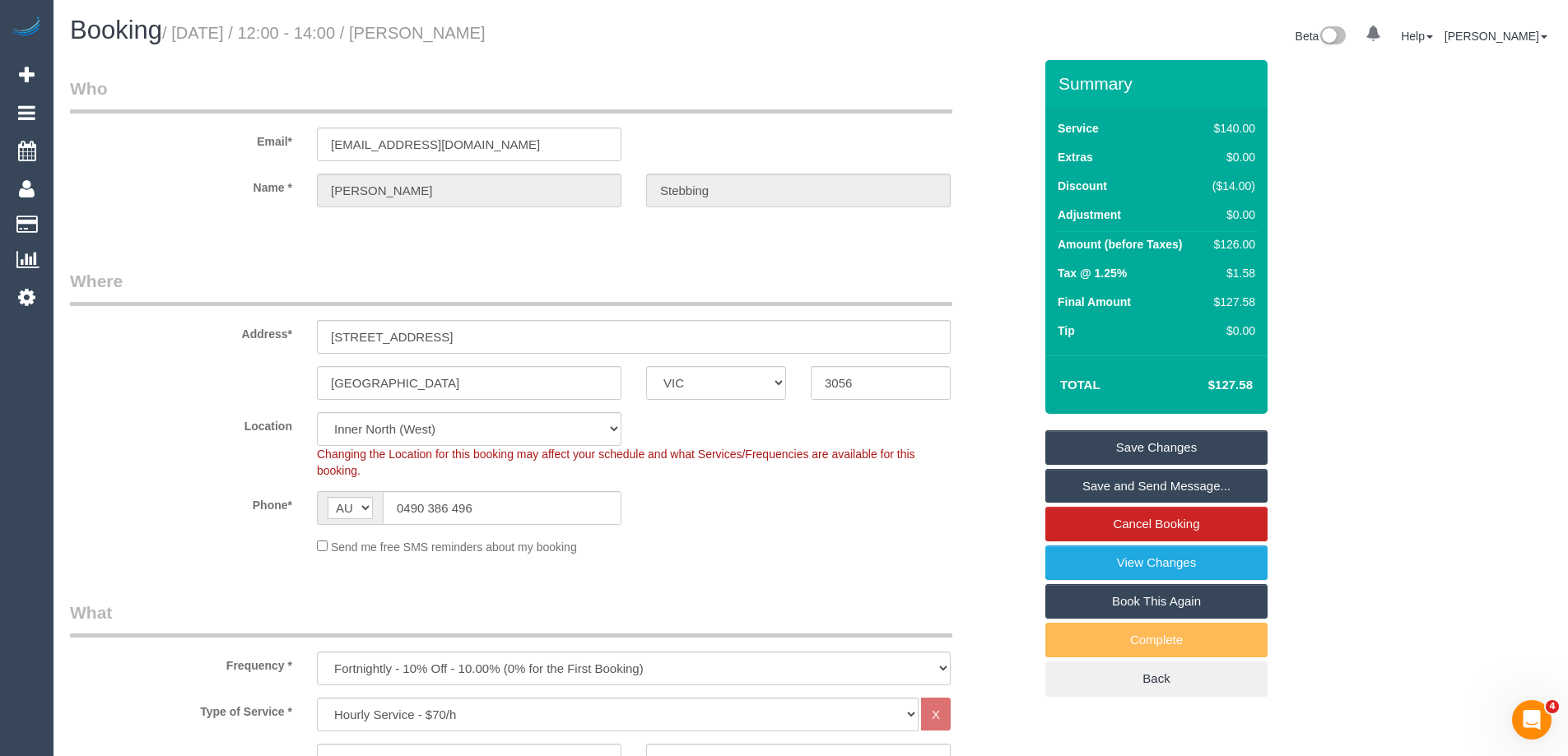
click at [1158, 444] on link "Save Changes" at bounding box center [1156, 447] width 222 height 34
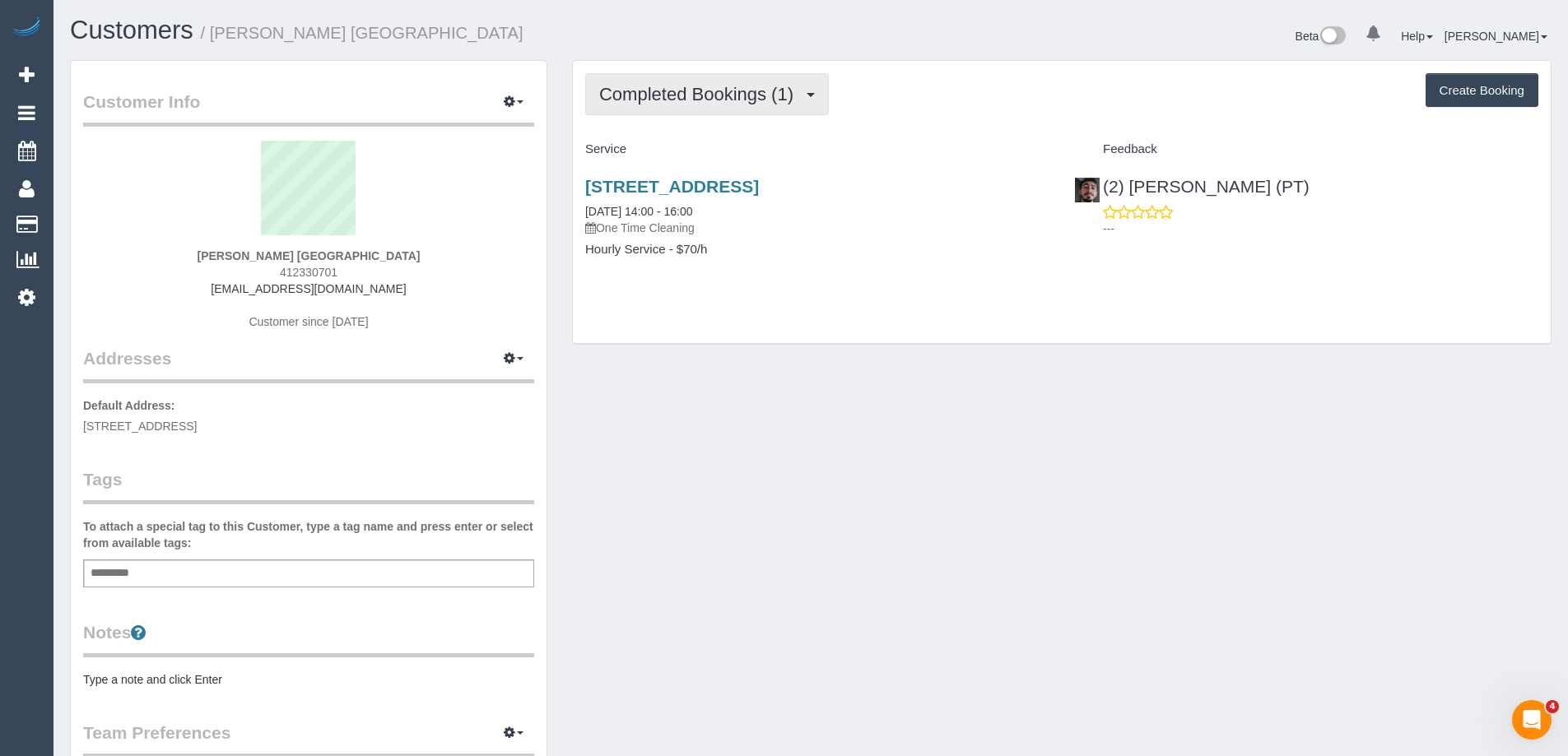
drag, startPoint x: 759, startPoint y: 97, endPoint x: 685, endPoint y: 124, distance: 78.8
click at [758, 98] on span "Completed Bookings (1)" at bounding box center [700, 94] width 202 height 20
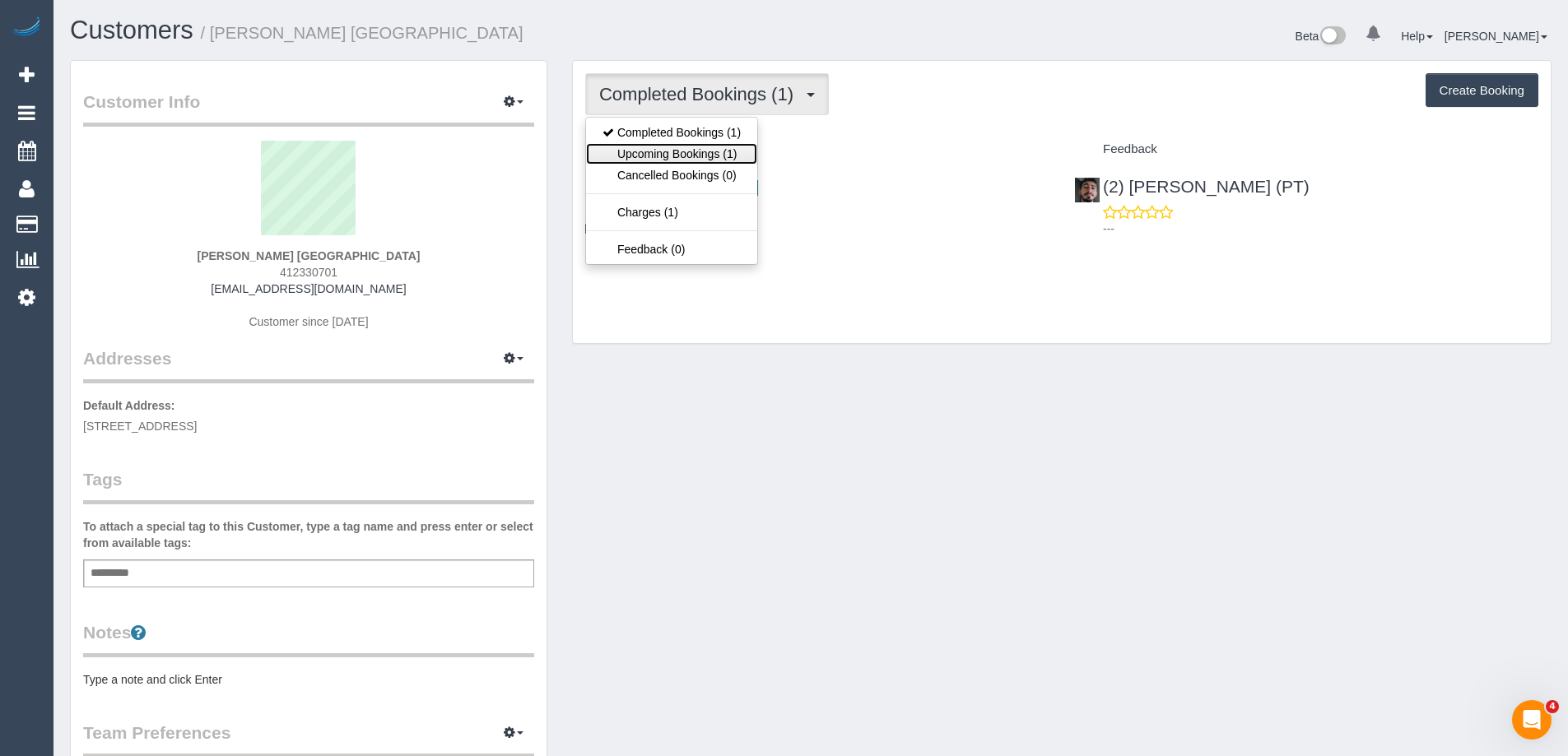
click at [660, 154] on link "Upcoming Bookings (1)" at bounding box center [670, 154] width 171 height 21
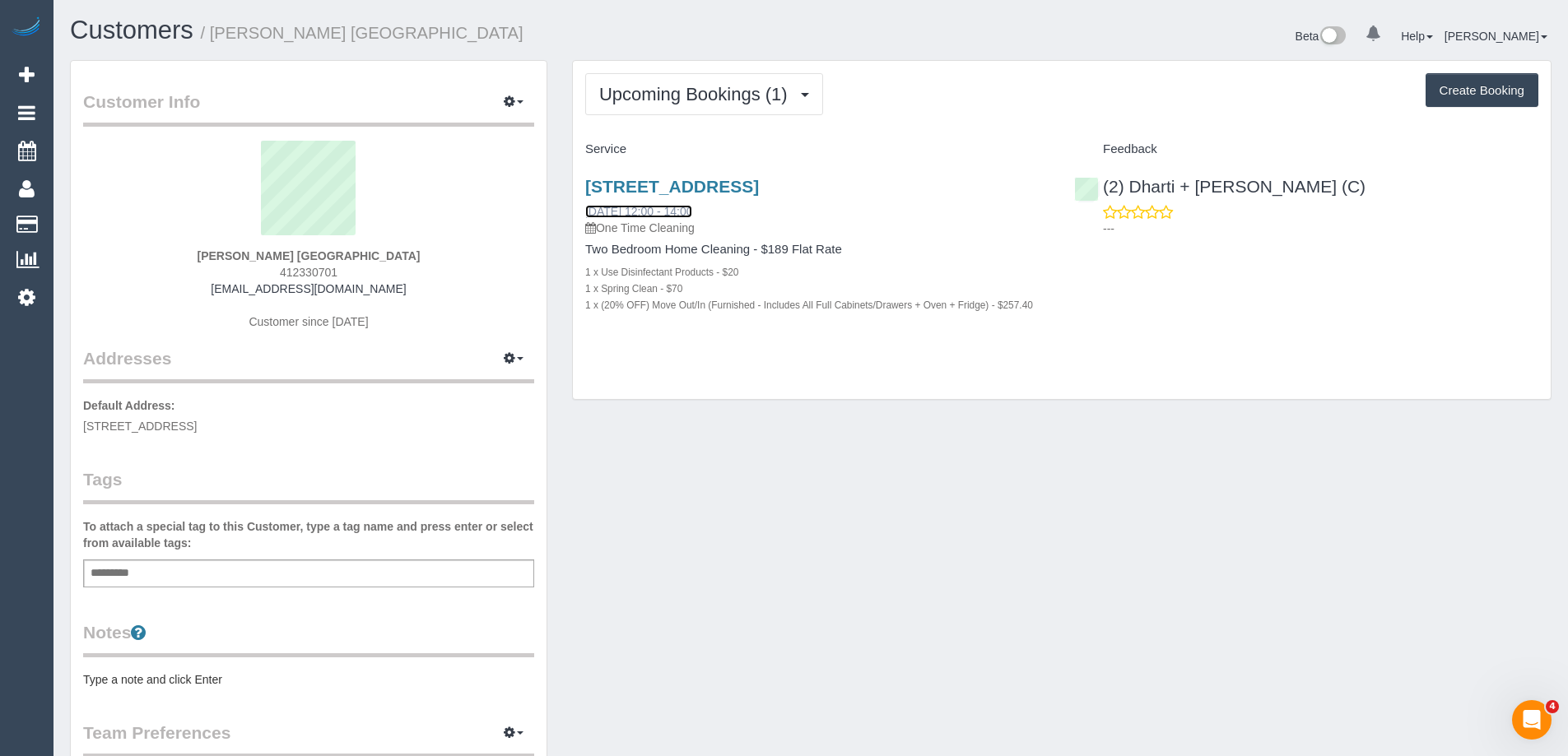
click at [659, 211] on link "[DATE] 12:00 - 14:00" at bounding box center [639, 211] width 107 height 13
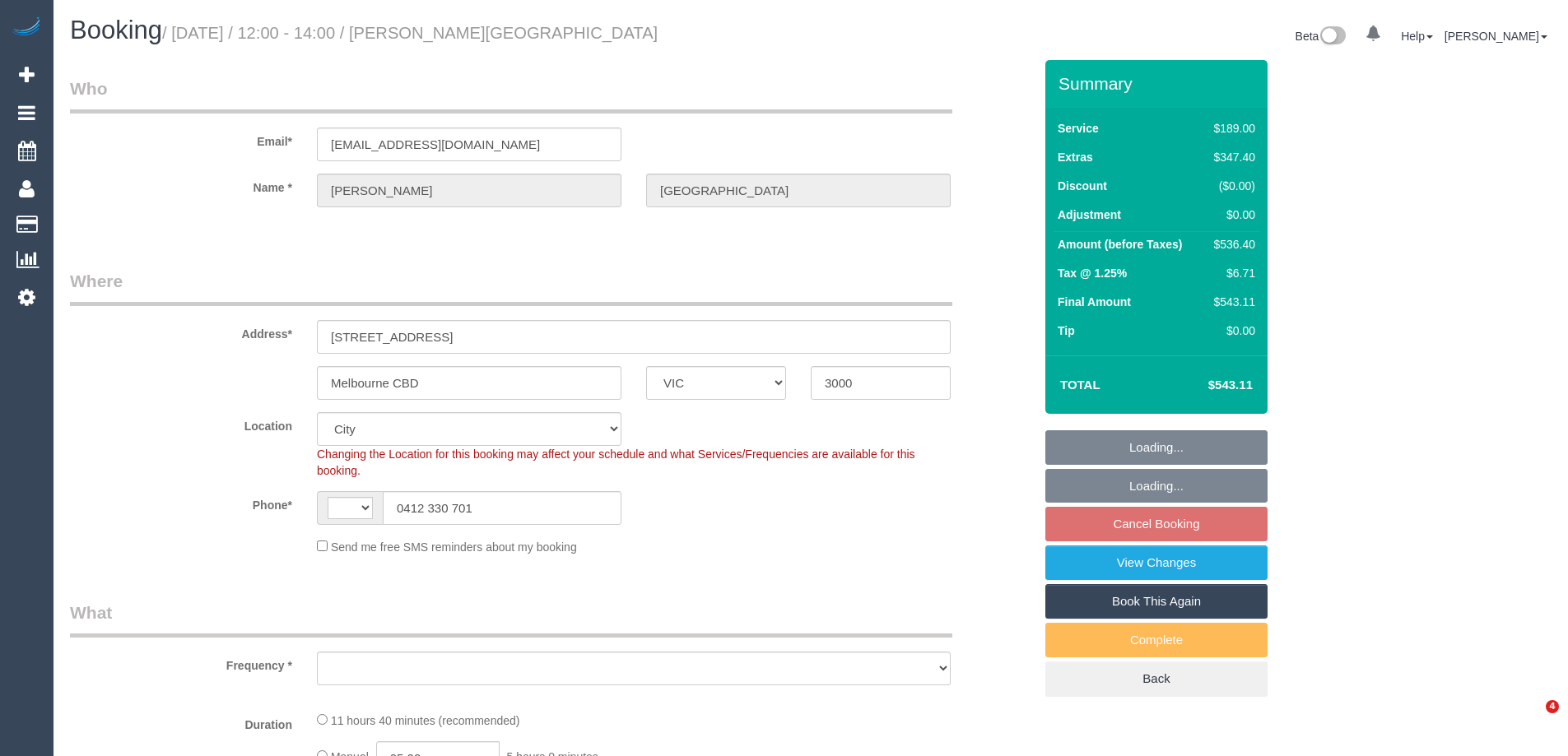
select select "VIC"
select select "string:stripe-pm_1S2qle2GScqysDRVscvjKIFg"
select select "spot1"
select select "number:28"
select select "number:14"
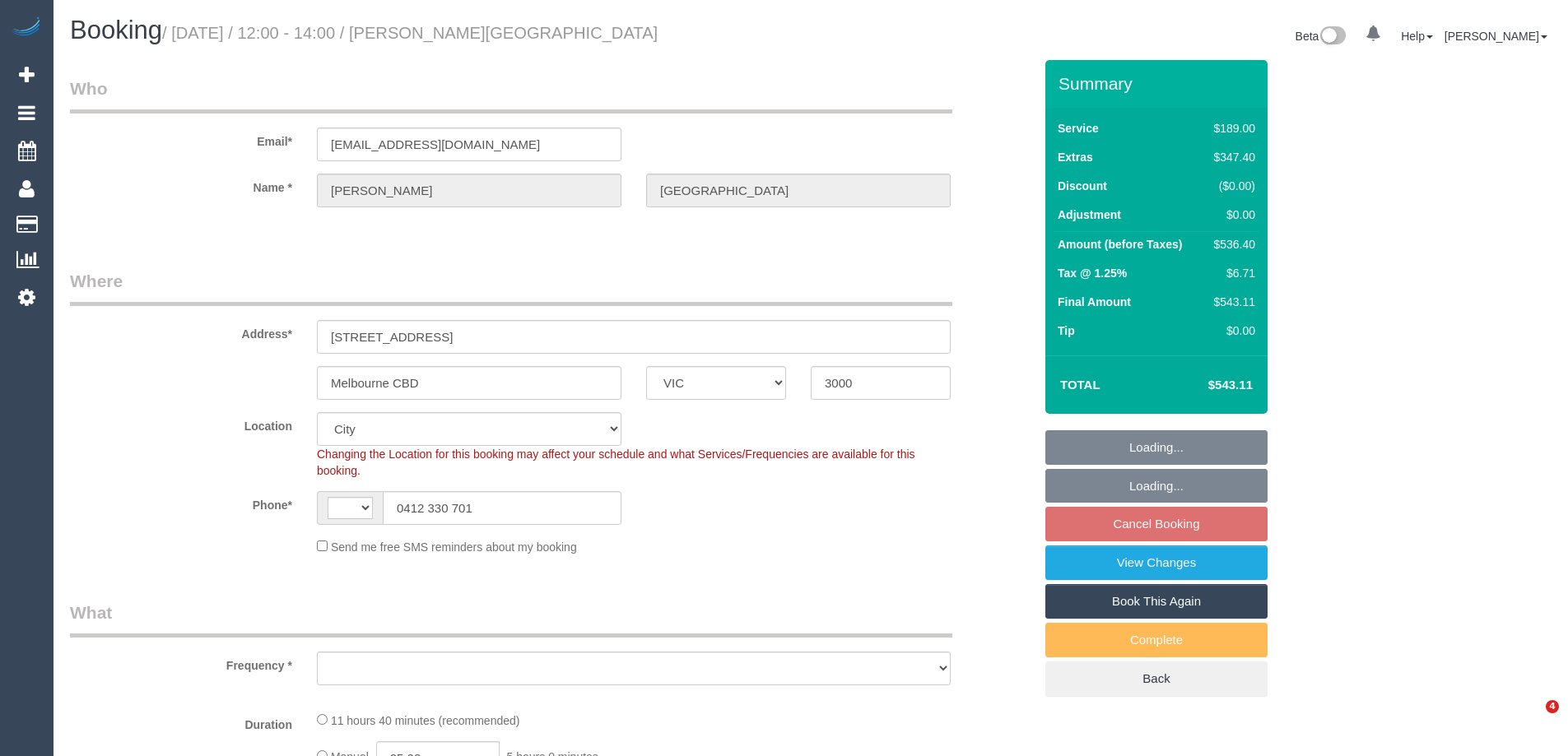
select select "number:18"
select select "number:25"
select select "number:35"
select select "number:13"
select select "string:AU"
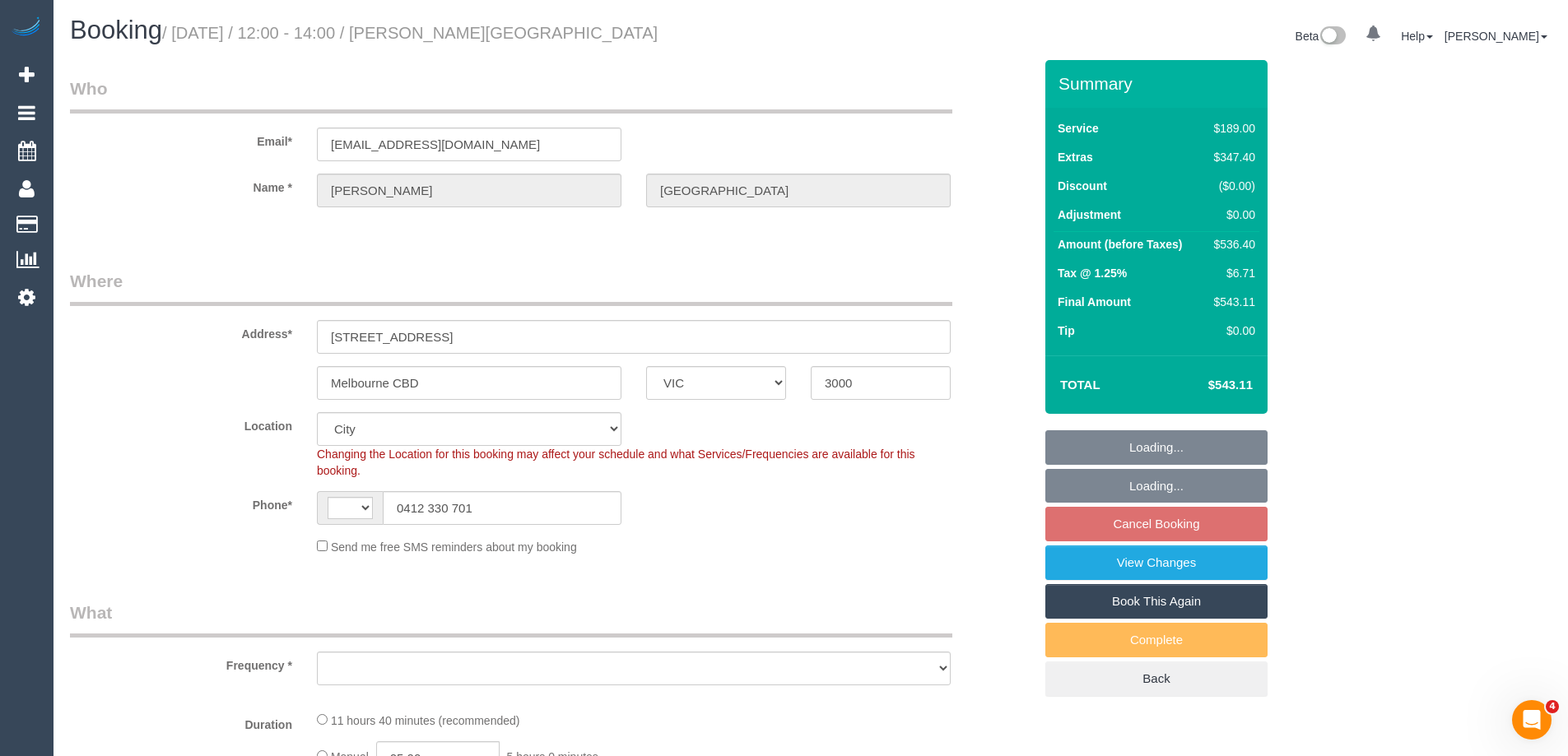
select select "object:1211"
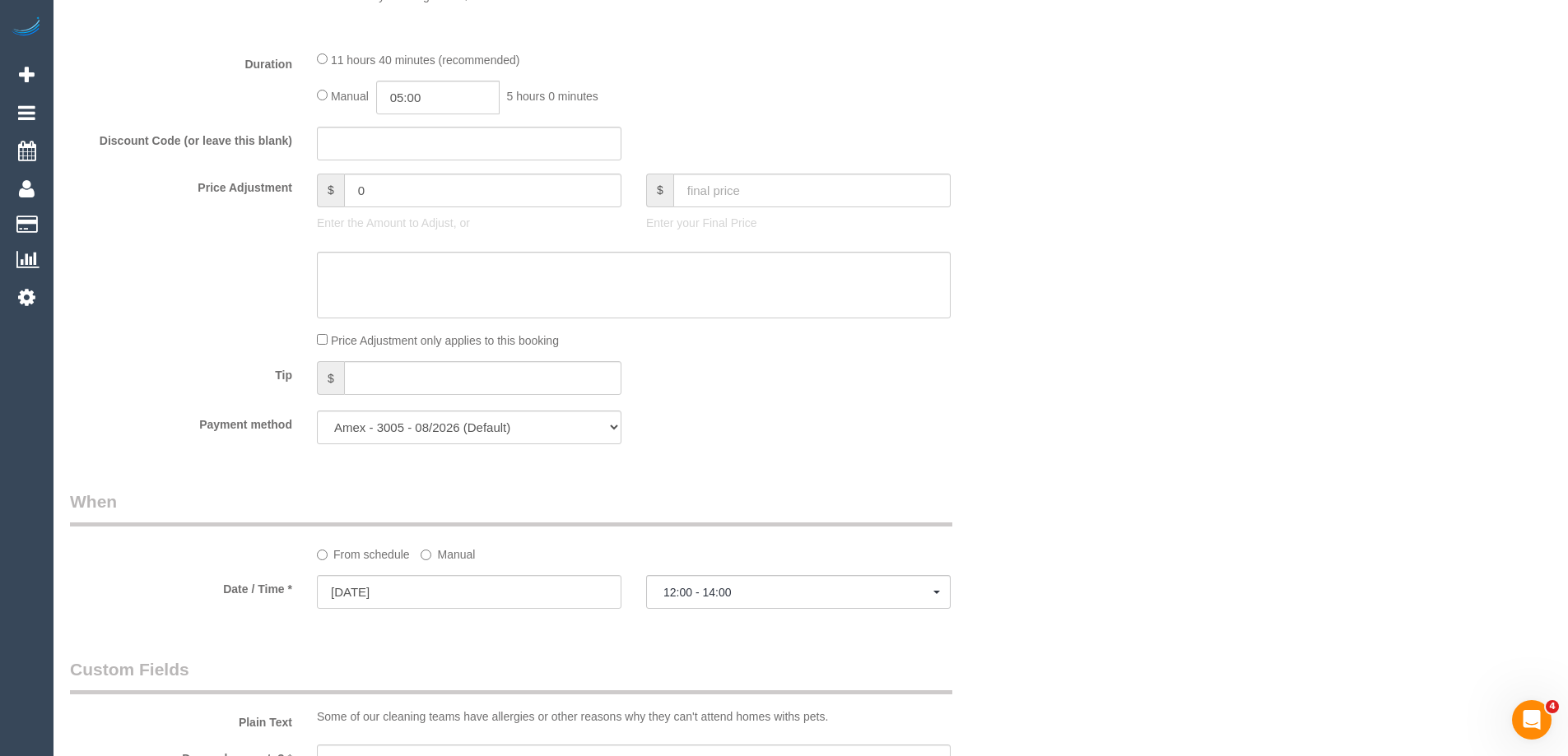
scroll to position [2527, 0]
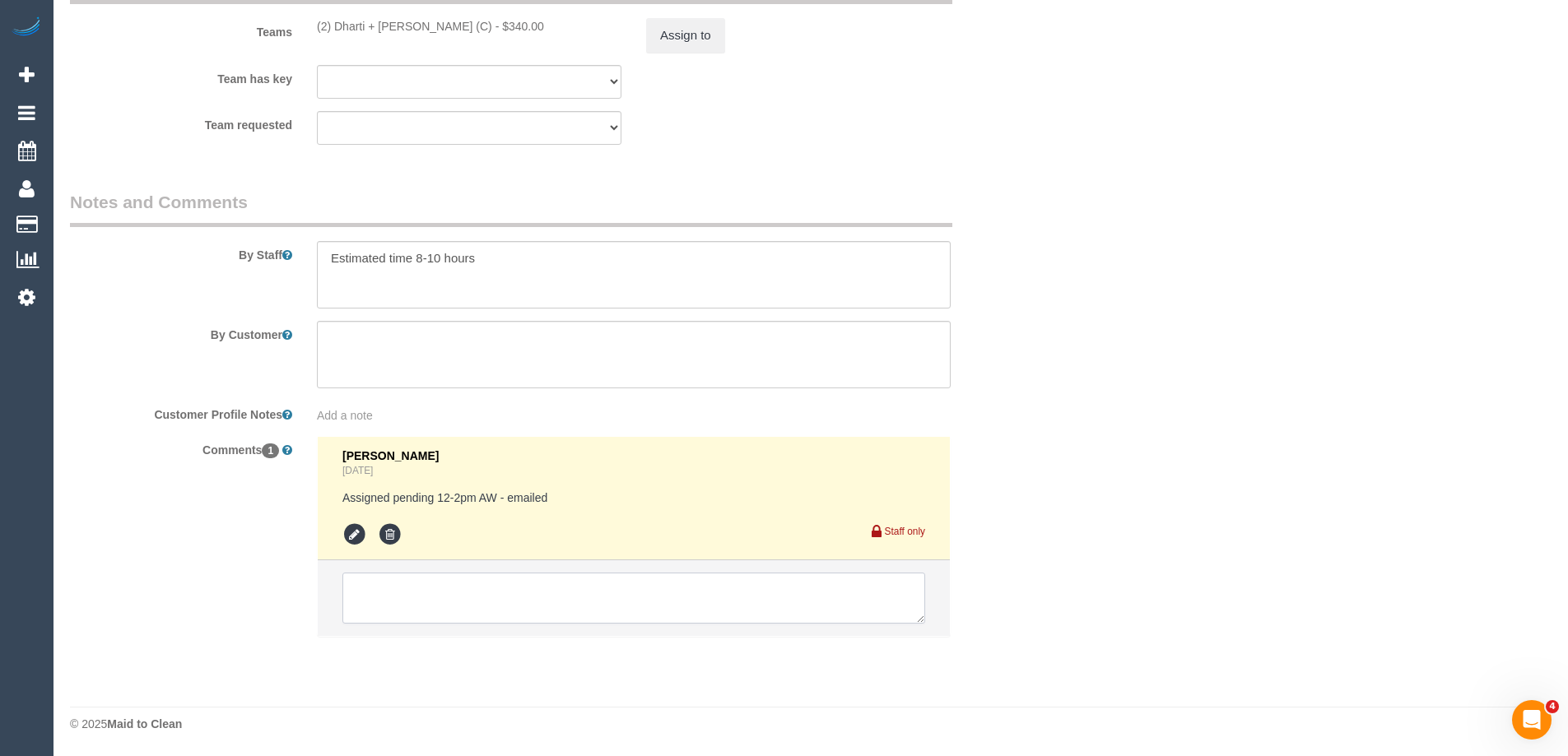
click at [466, 603] on textarea at bounding box center [633, 598] width 583 height 51
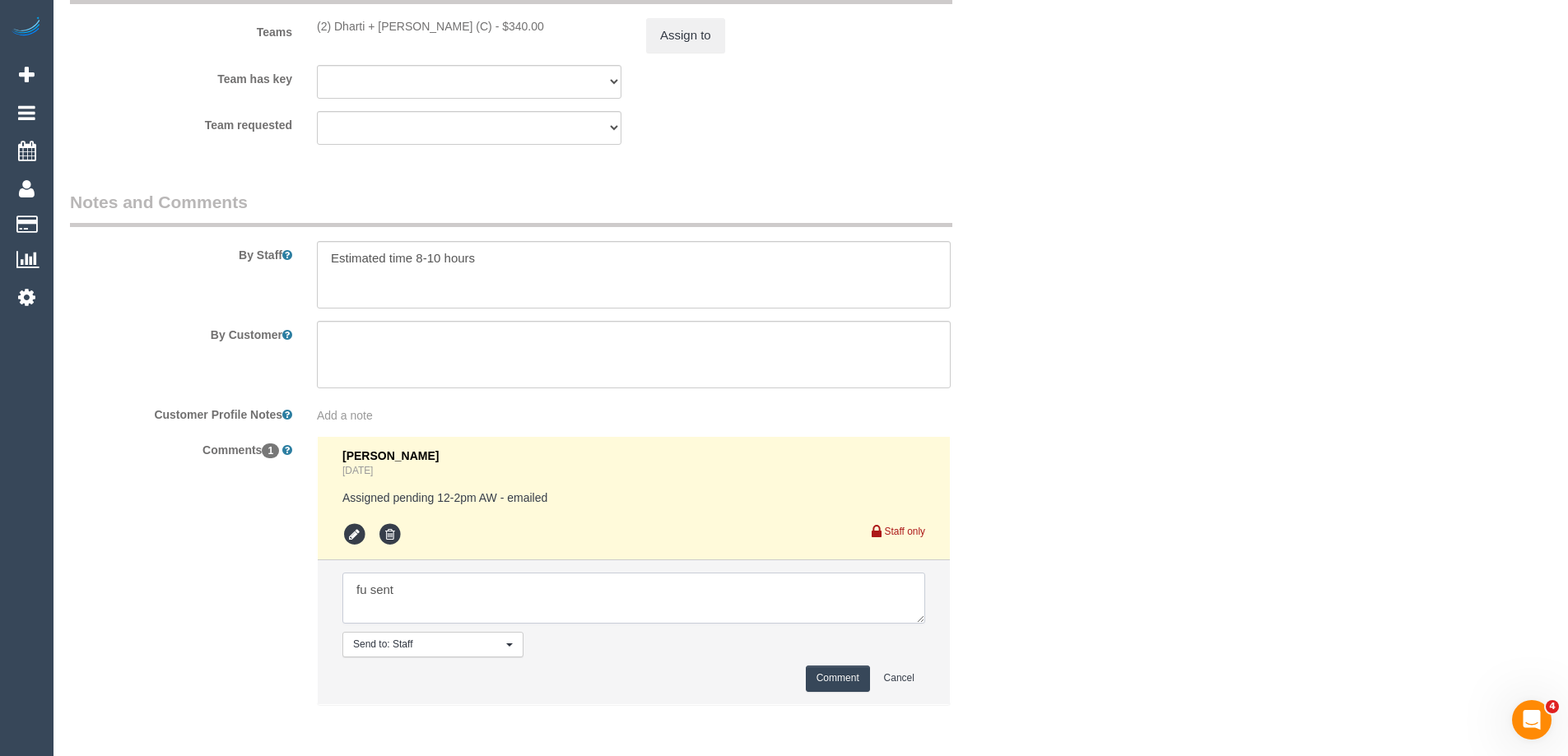
type textarea "fu sent"
click at [856, 682] on button "Comment" at bounding box center [838, 678] width 64 height 25
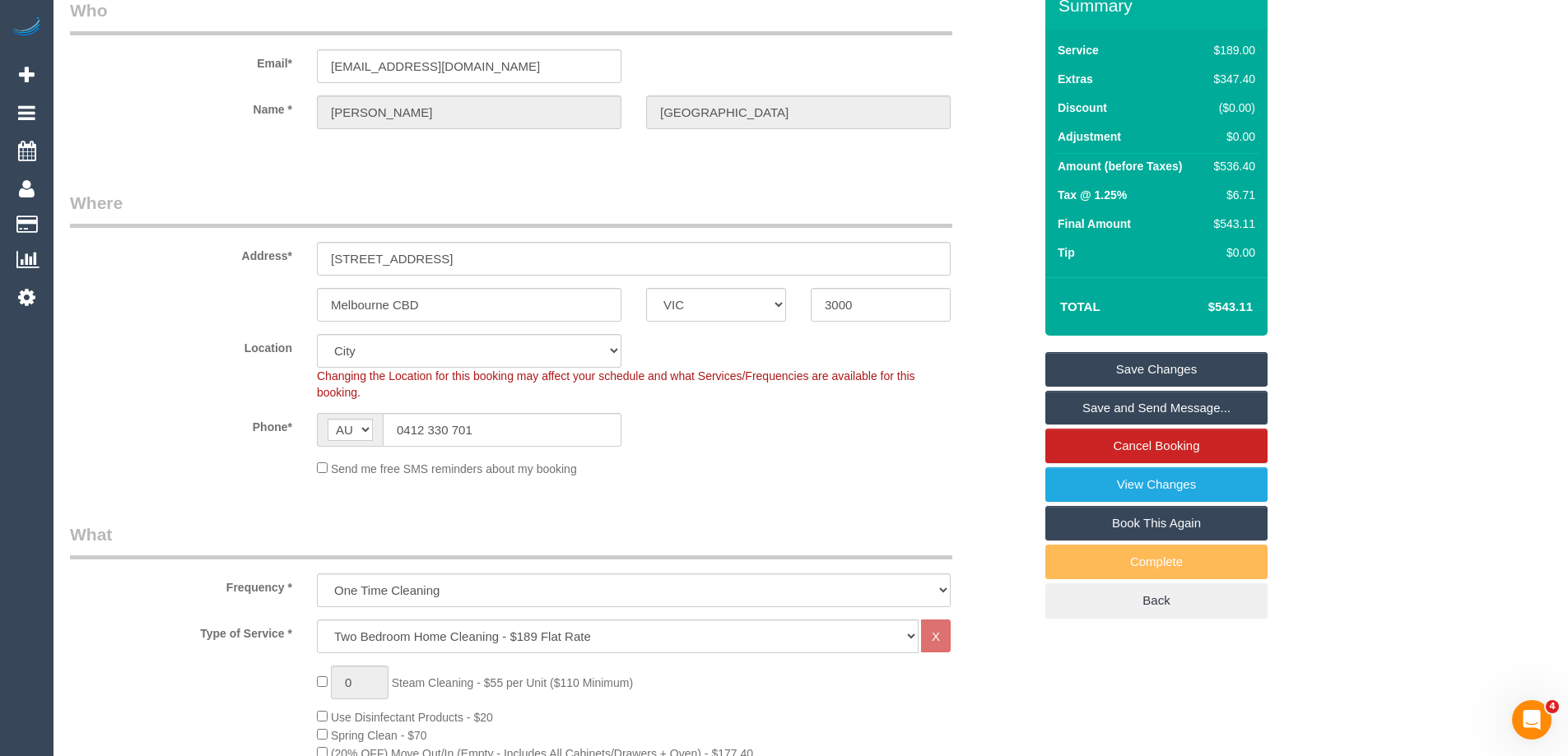
scroll to position [0, 0]
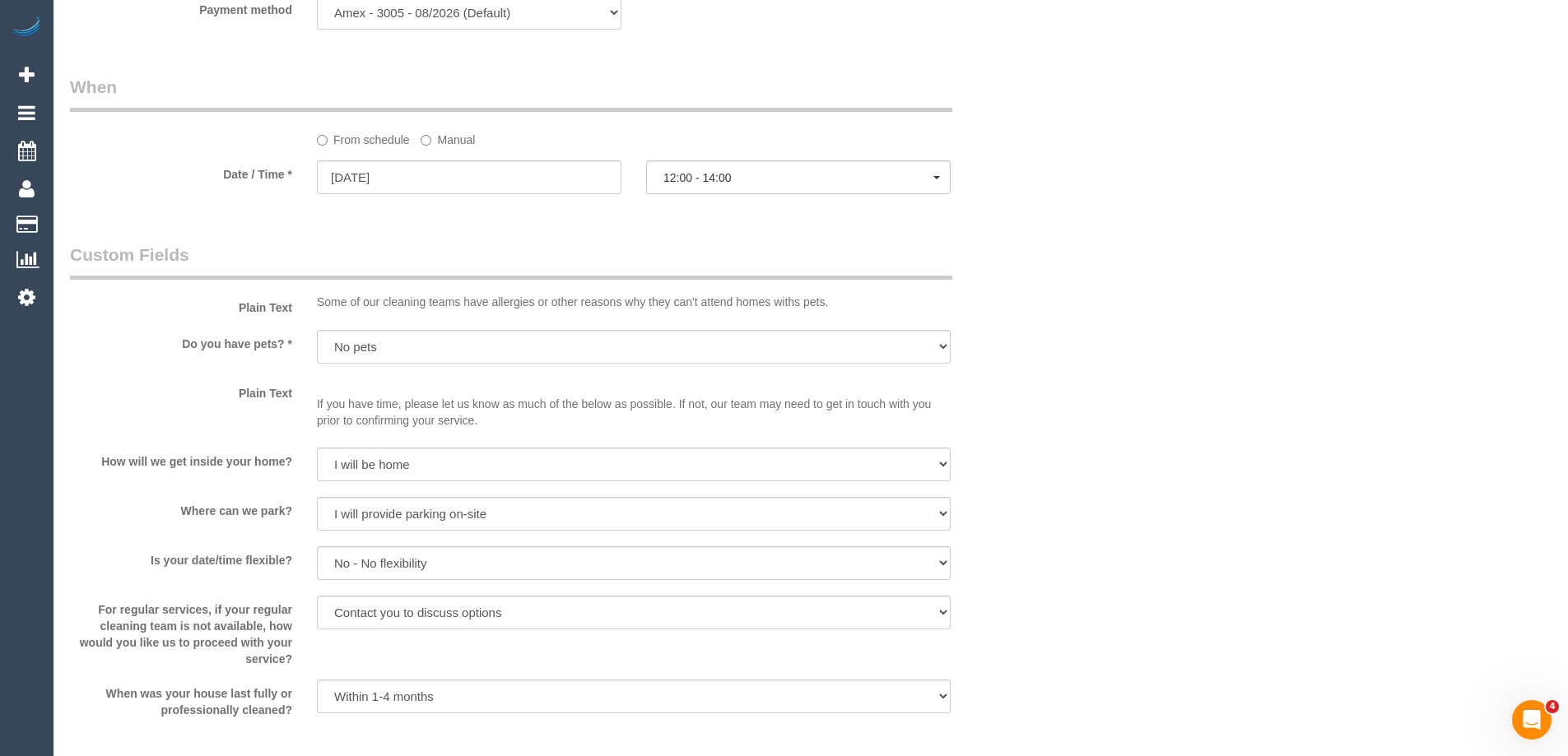
scroll to position [2139, 0]
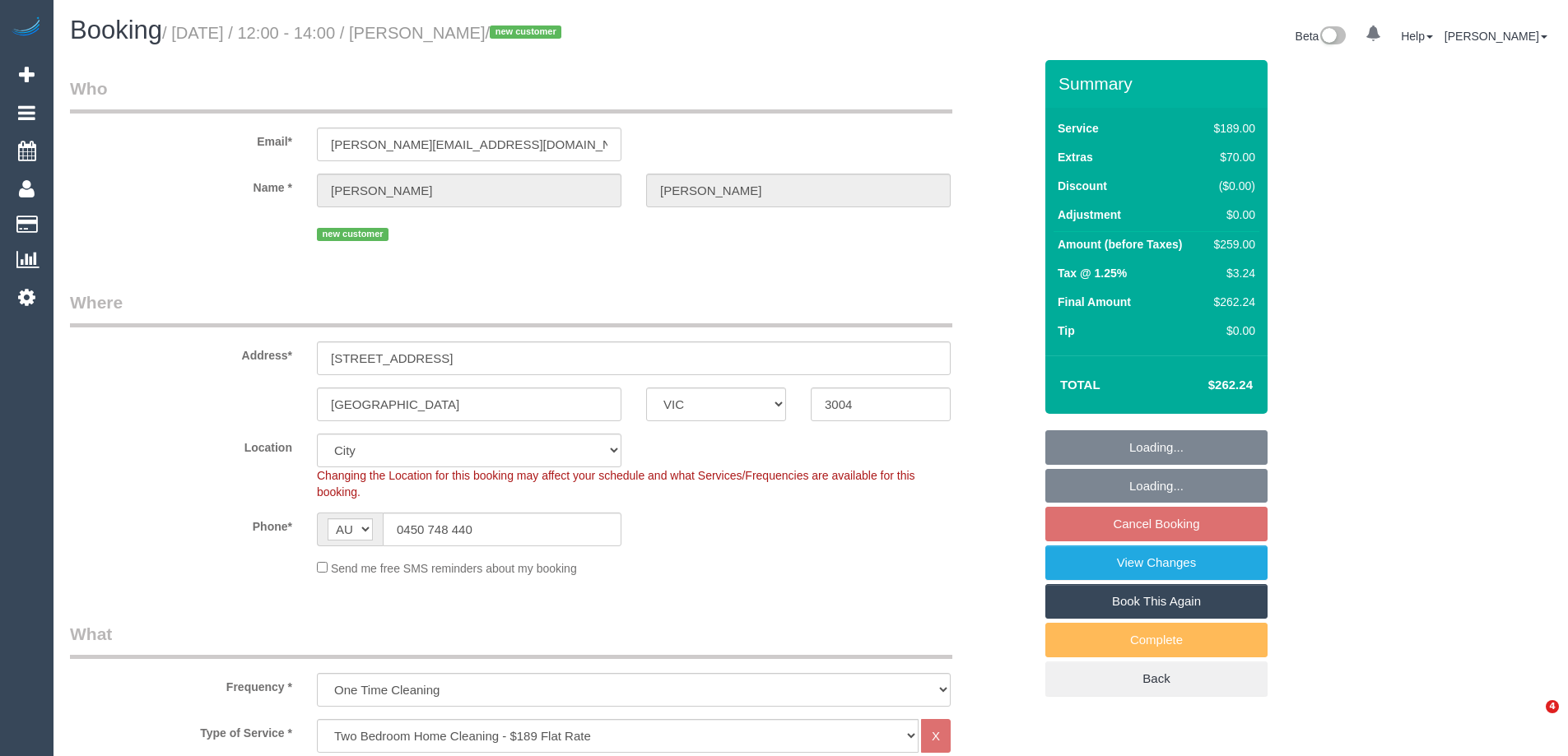
select select "VIC"
select select "object:809"
select select "spot1"
select select "number:28"
select select "number:14"
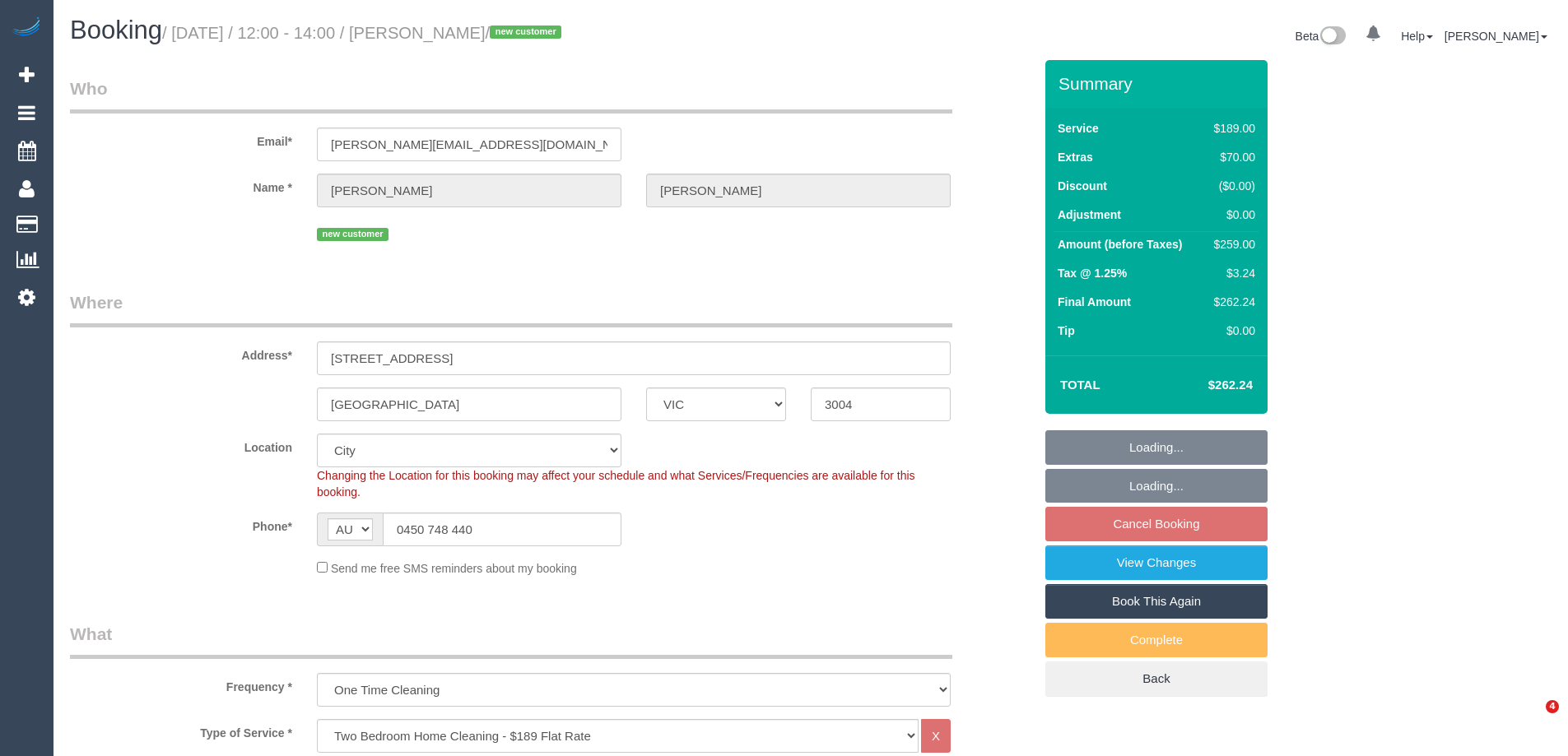
select select "number:20"
select select "number:24"
select select "number:26"
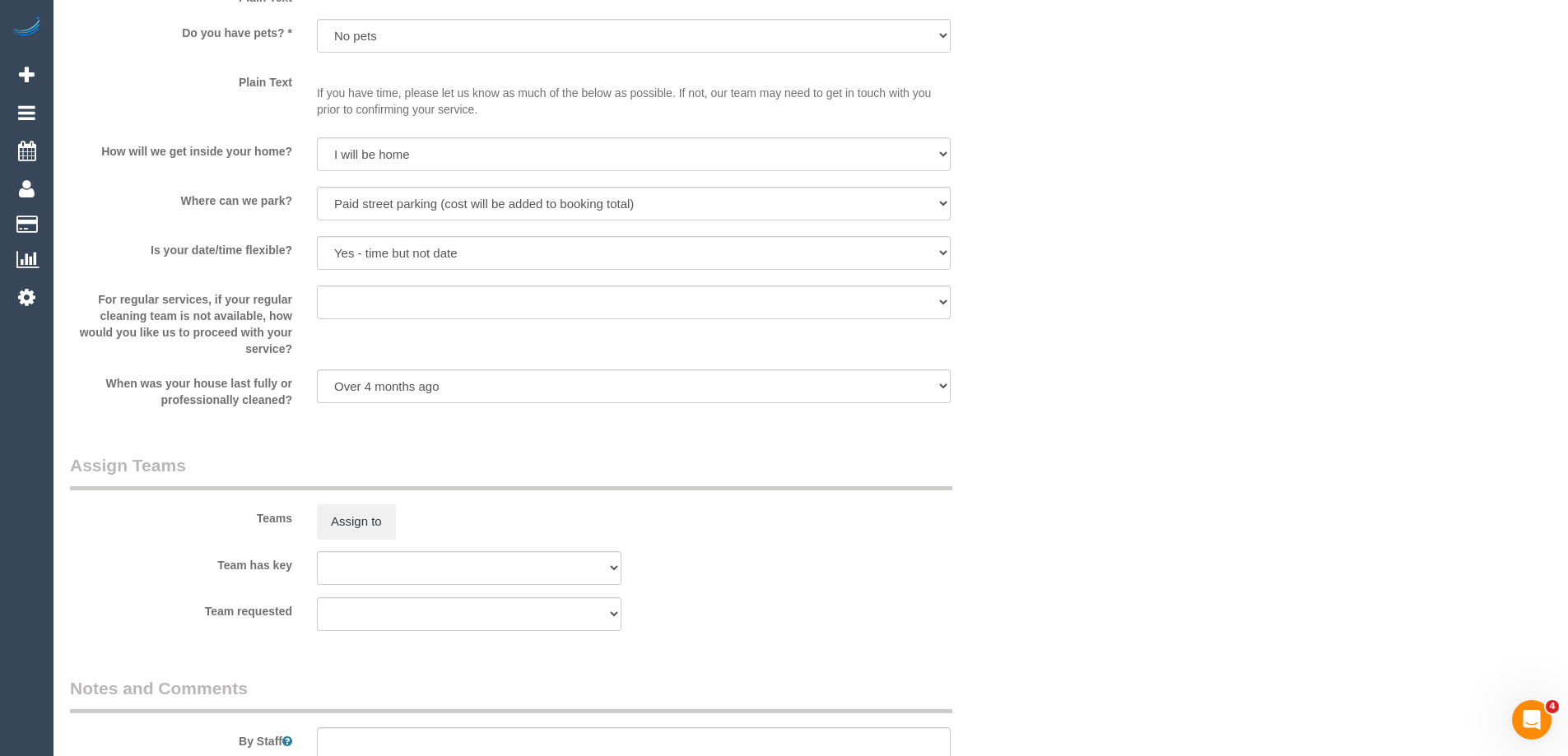
scroll to position [2048, 0]
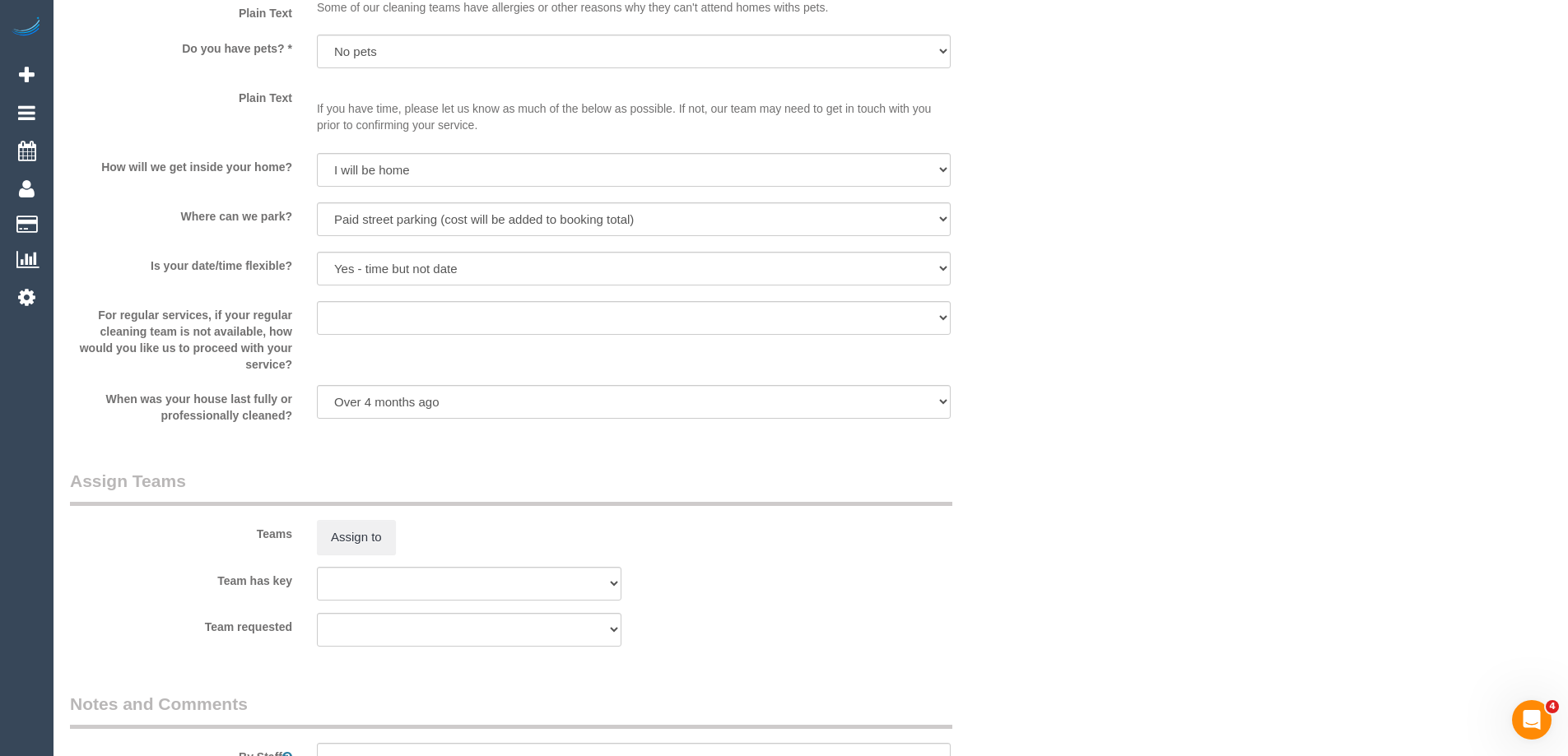
click at [780, 528] on div "Teams Assign to" at bounding box center [551, 512] width 987 height 86
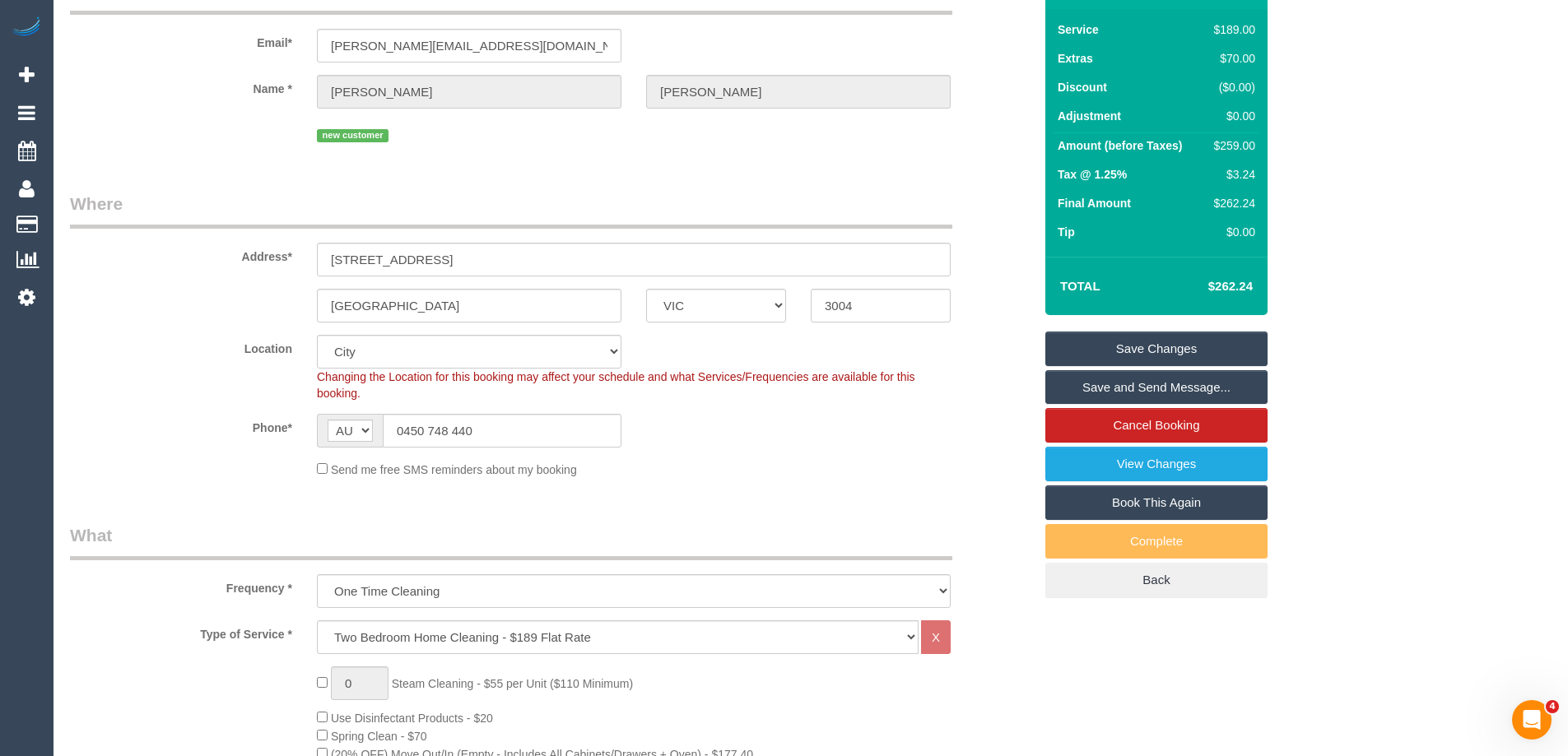
scroll to position [0, 0]
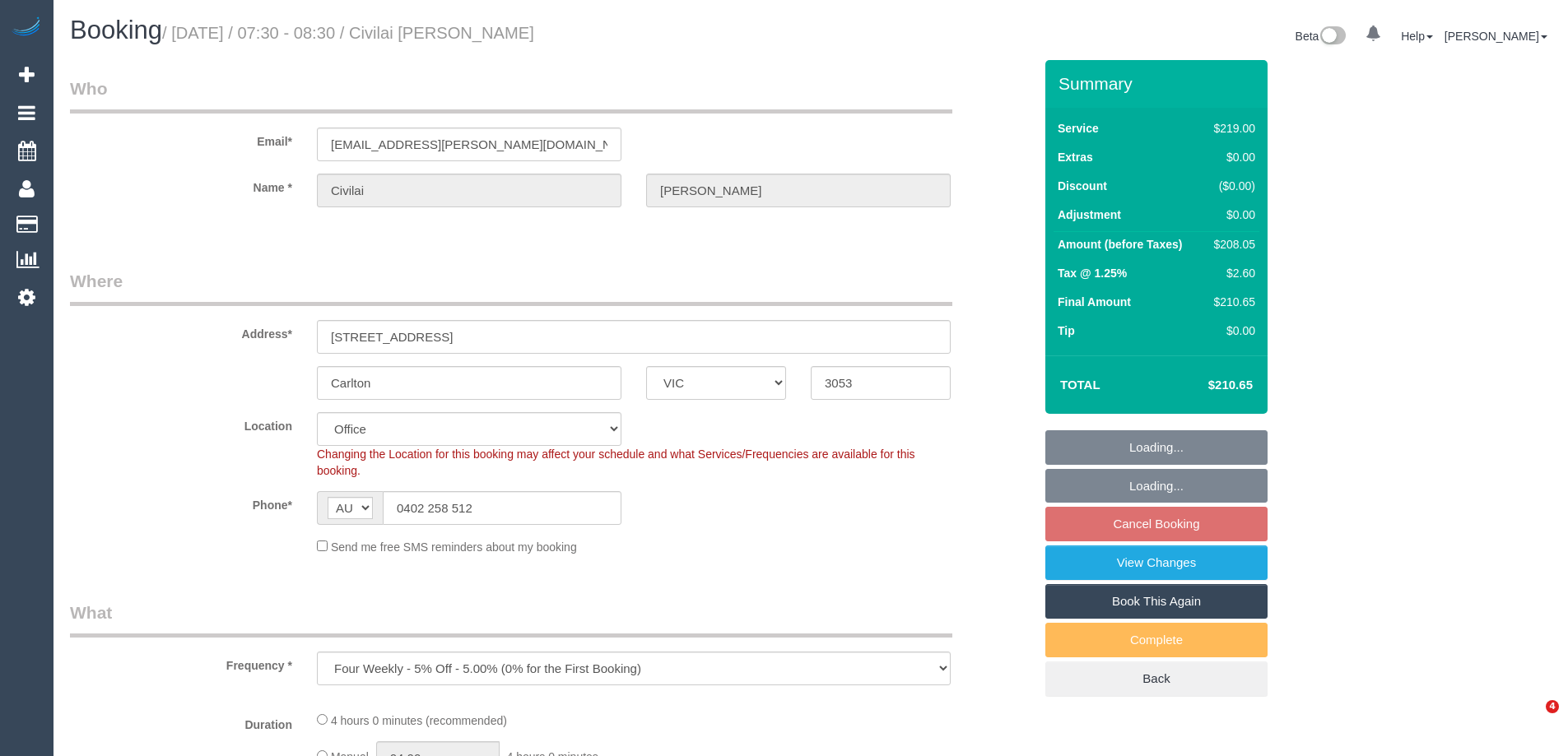
select select "VIC"
select select "string:stripe-pm_1HhNUL2GScqysDRVUDZbm8hR"
select select "number:27"
select select "number:14"
select select "number:21"
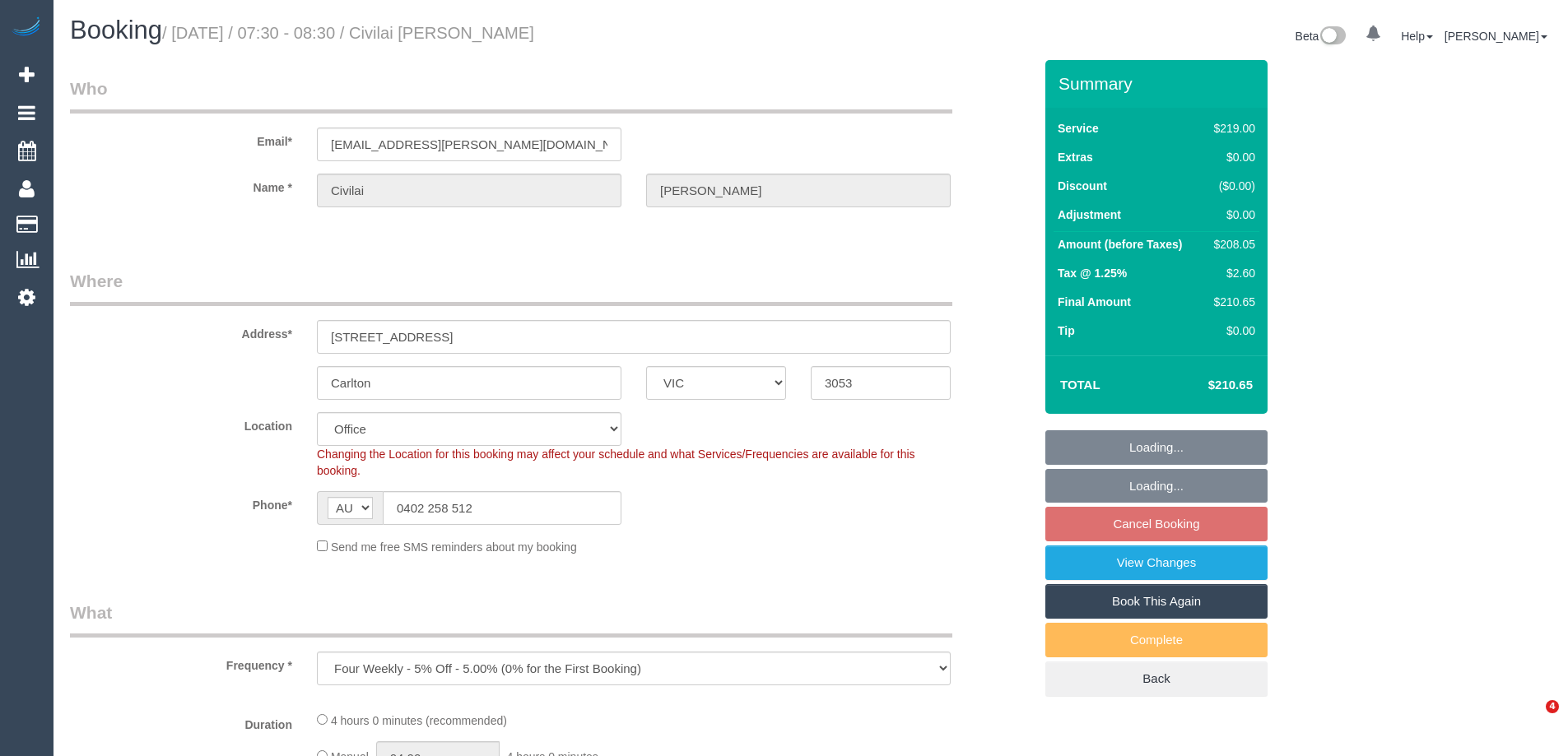
select select "number:24"
select select "number:26"
select select "object:1970"
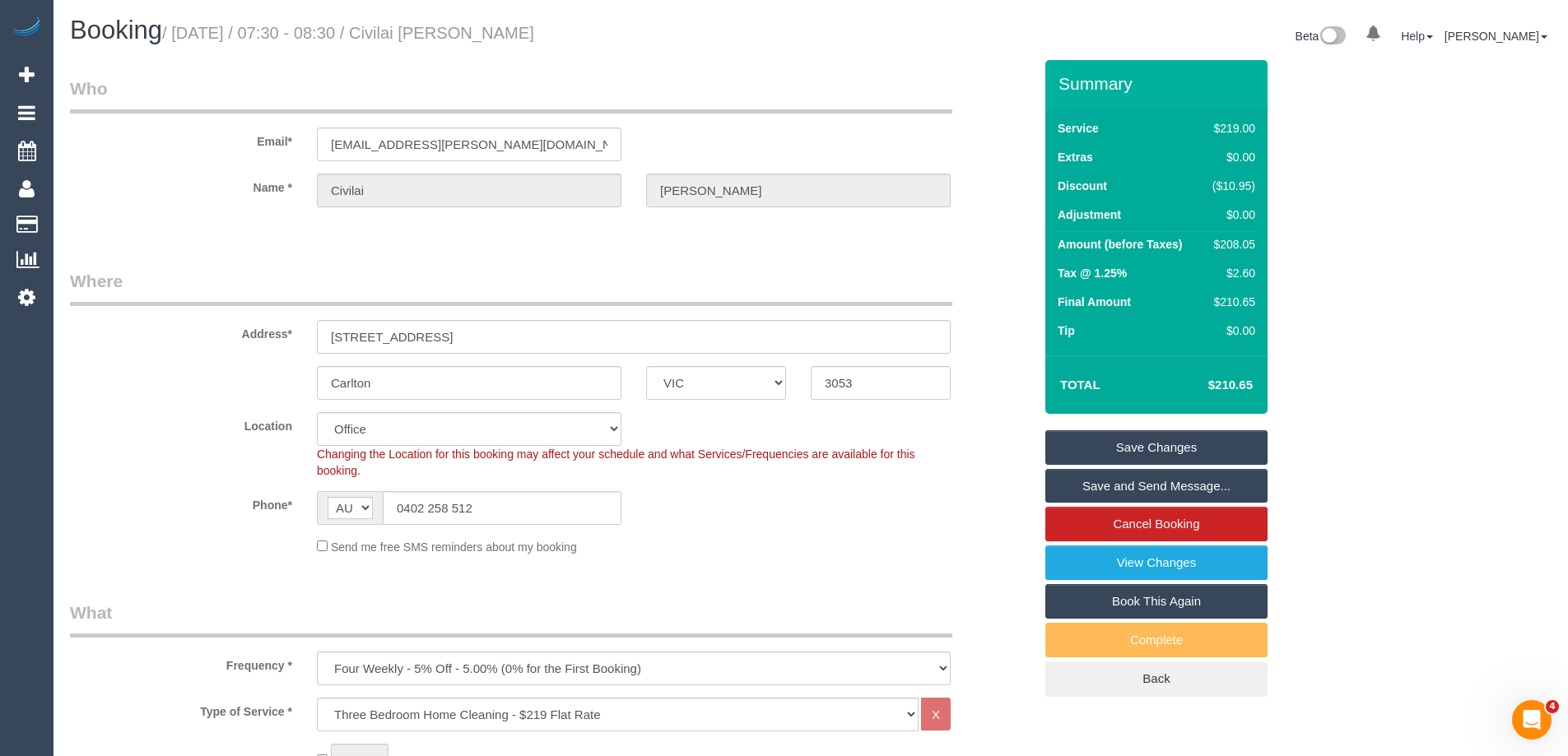
drag, startPoint x: 566, startPoint y: 40, endPoint x: 455, endPoint y: 39, distance: 111.0
click at [455, 39] on h1 "Booking / September 06, 2025 / 07:30 - 08:30 / Civilai Leckie" at bounding box center [434, 30] width 728 height 28
copy small "Civilai Leckie"
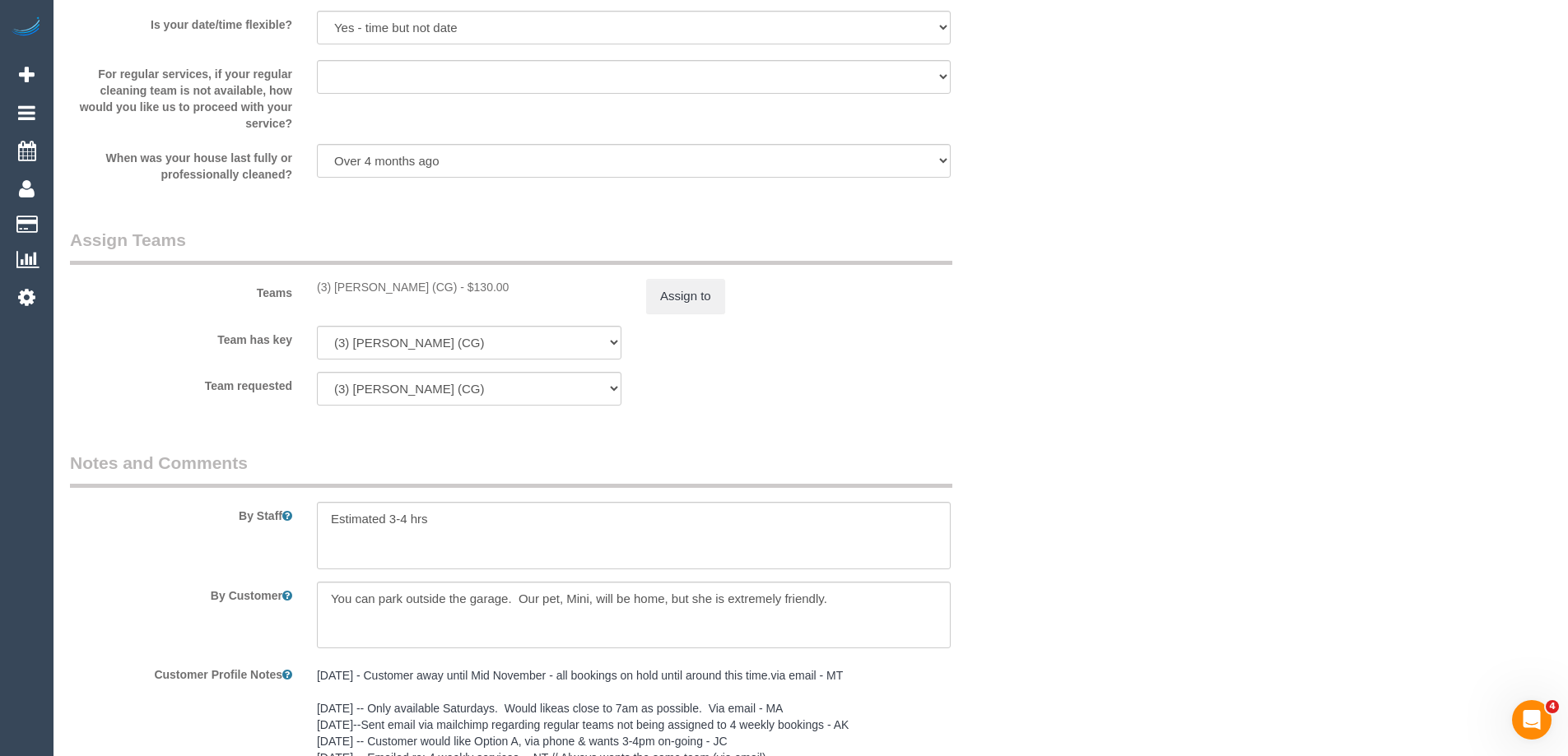
scroll to position [2737, 0]
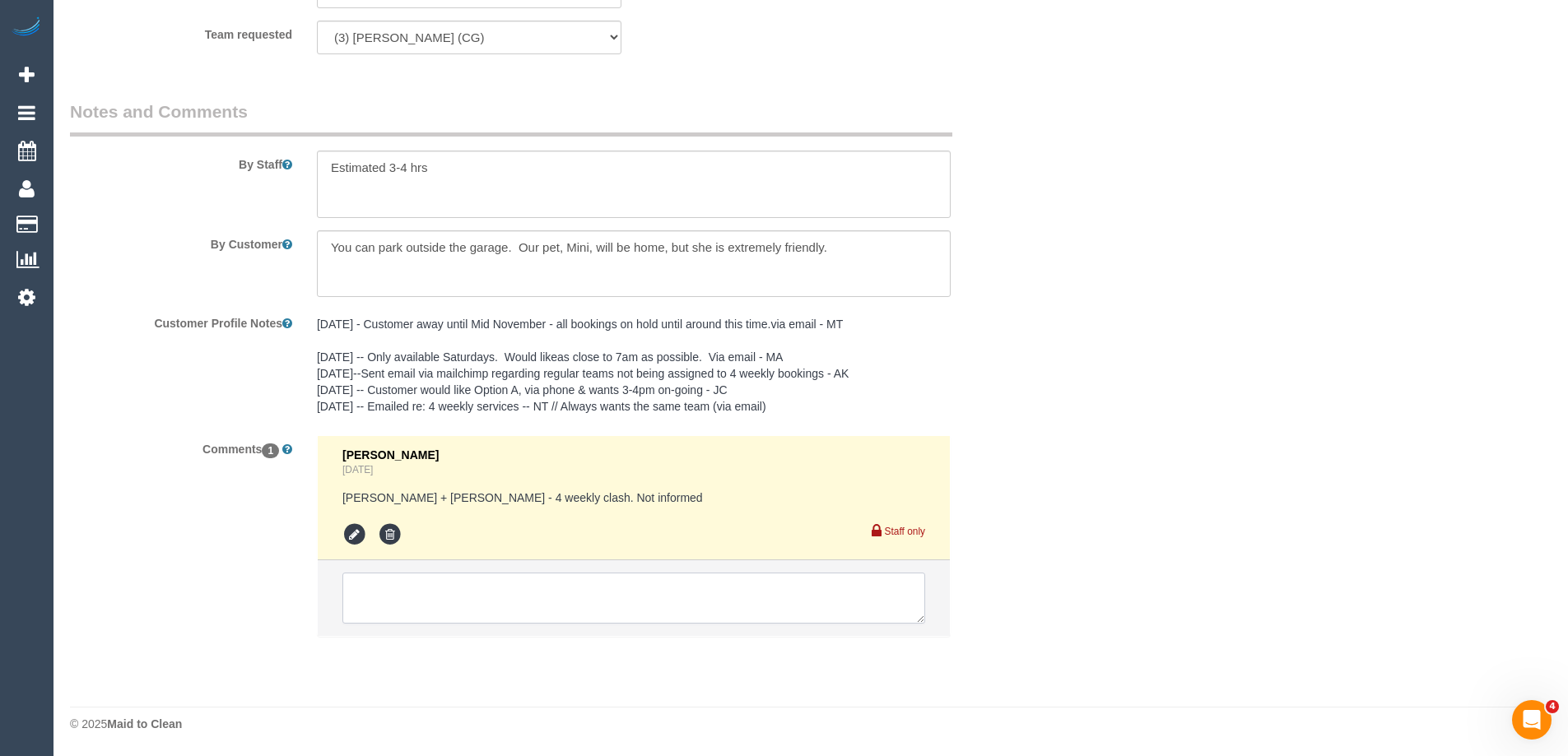
click at [623, 577] on textarea at bounding box center [633, 598] width 583 height 51
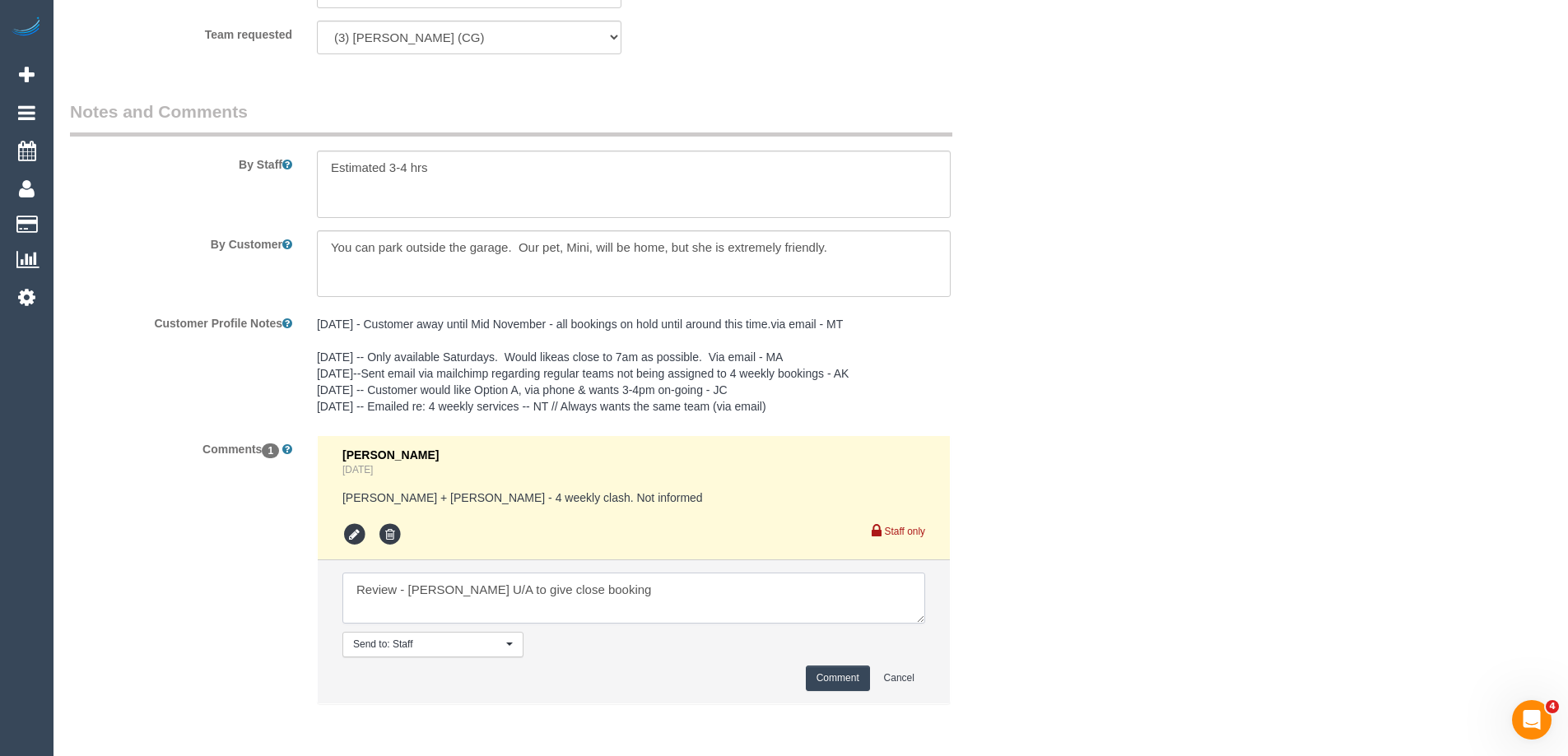
type textarea "Review - Ashish U/A to give close booking"
click at [846, 673] on button "Comment" at bounding box center [838, 678] width 64 height 25
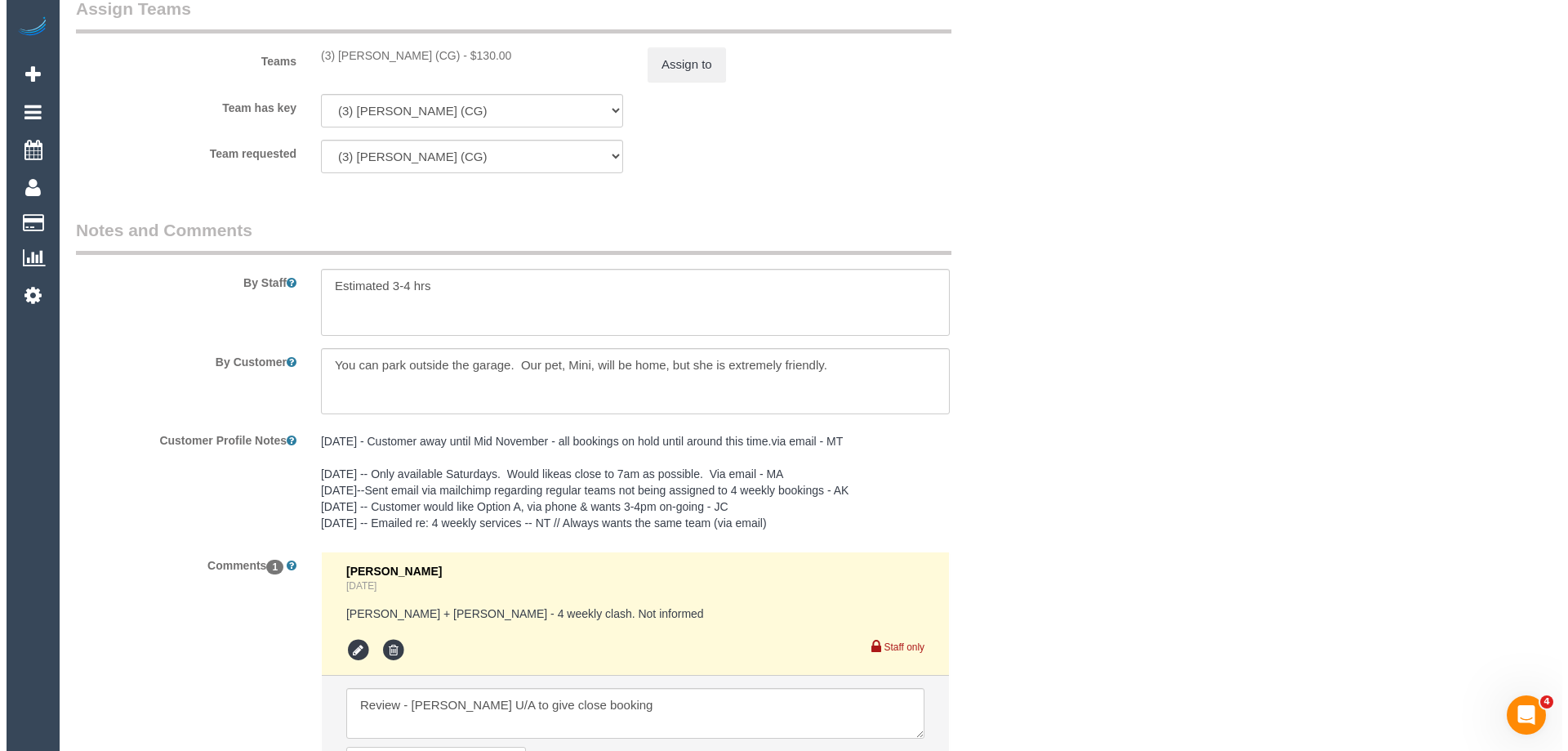
scroll to position [2474, 0]
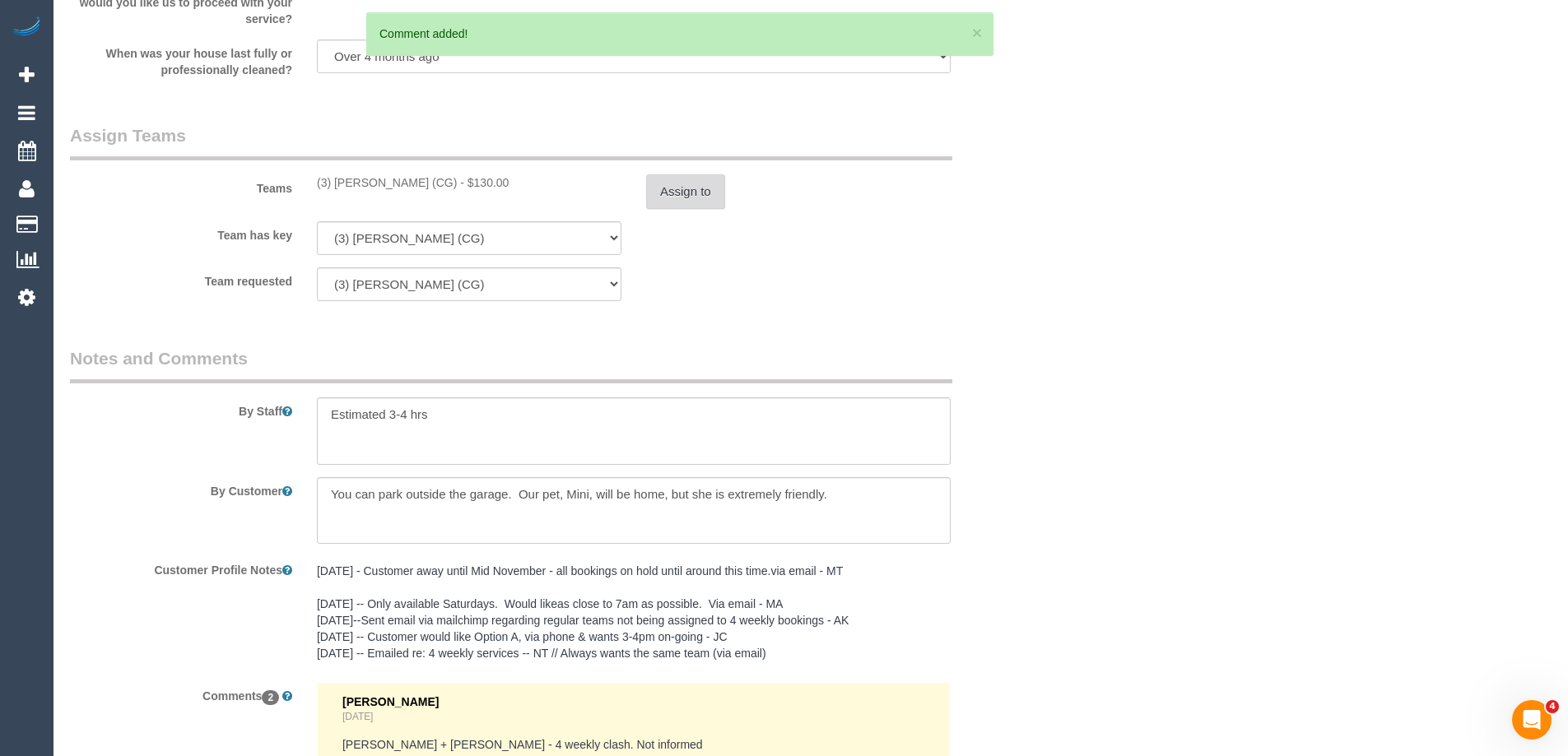
click at [695, 194] on button "Assign to" at bounding box center [685, 191] width 79 height 34
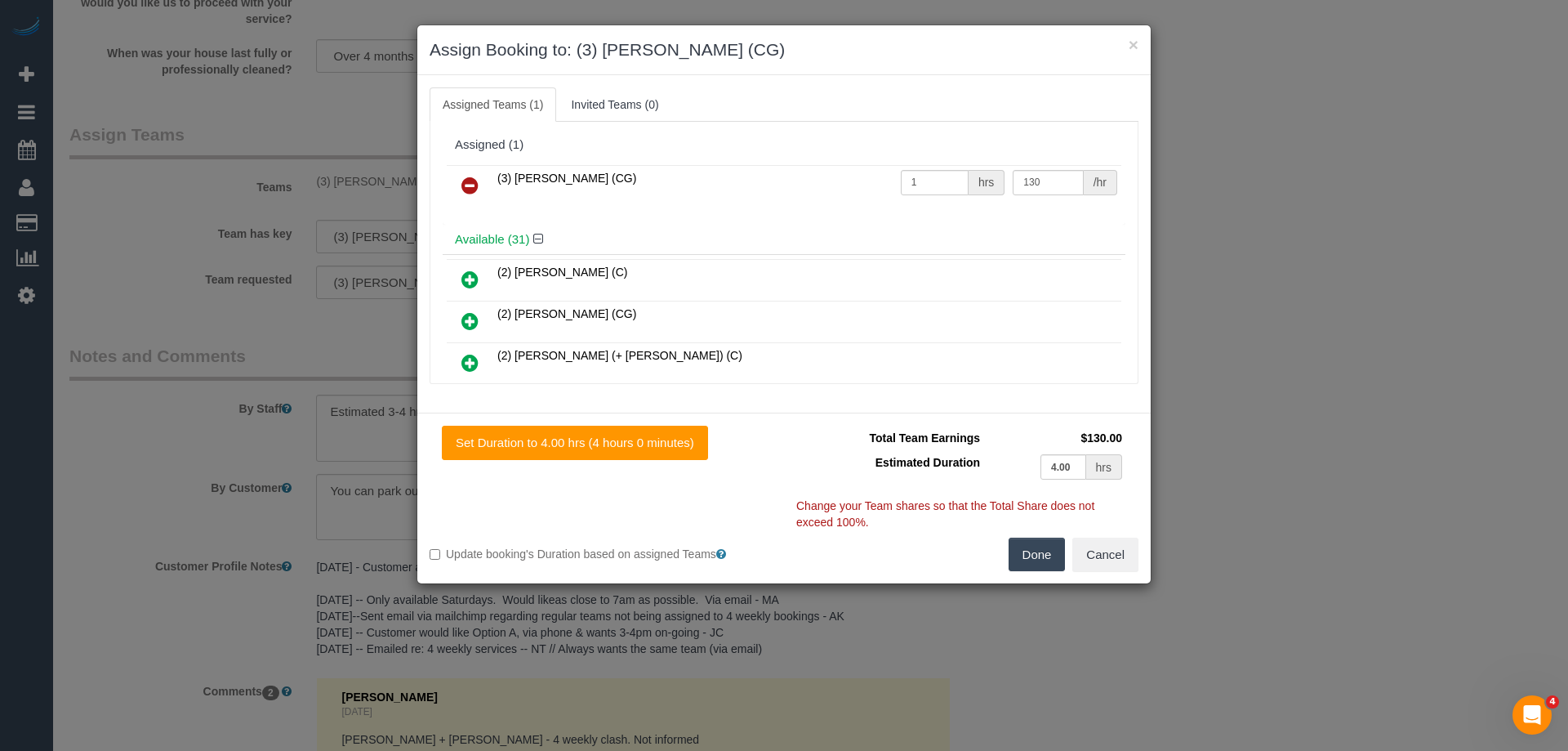
click at [463, 182] on icon at bounding box center [471, 185] width 17 height 19
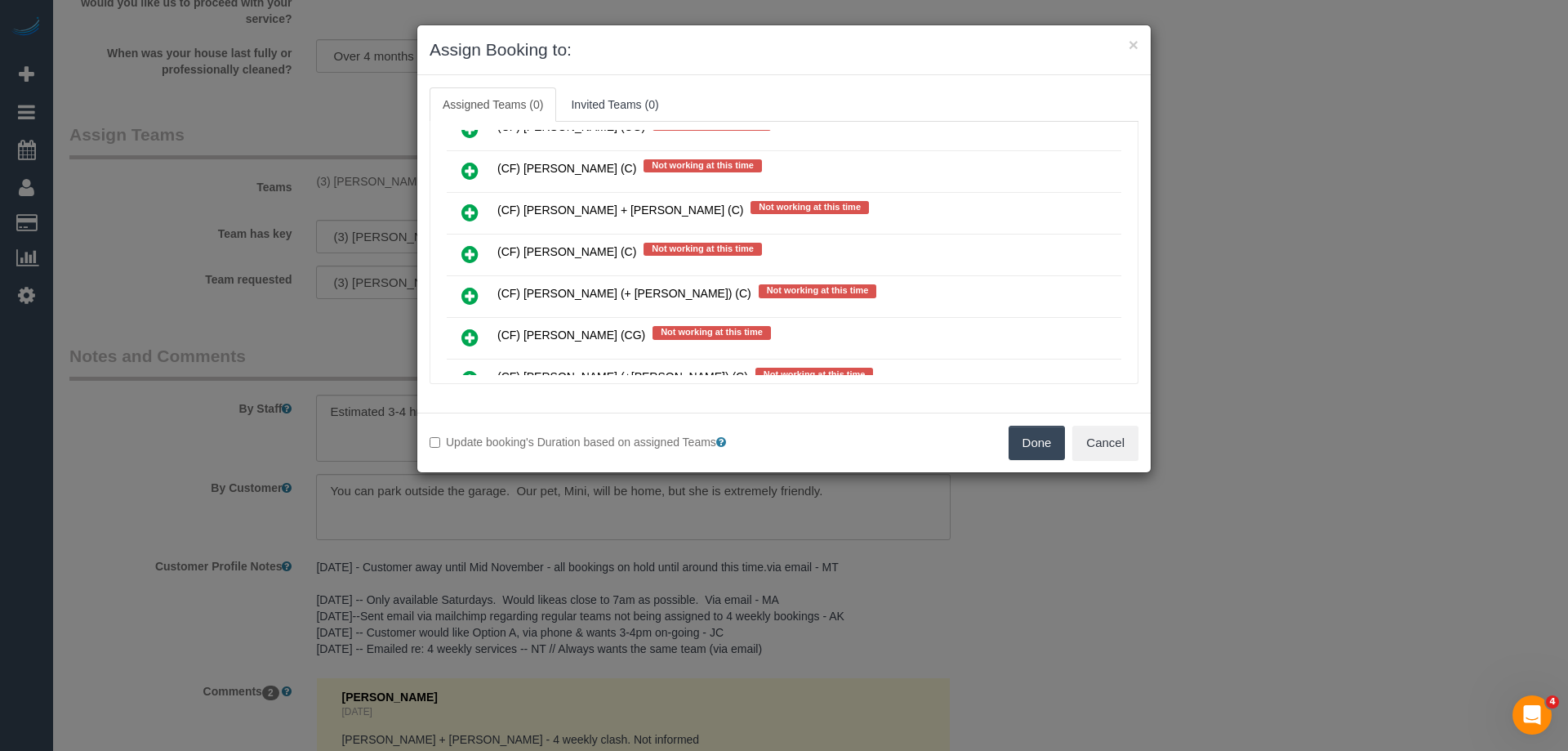
scroll to position [10409, 0]
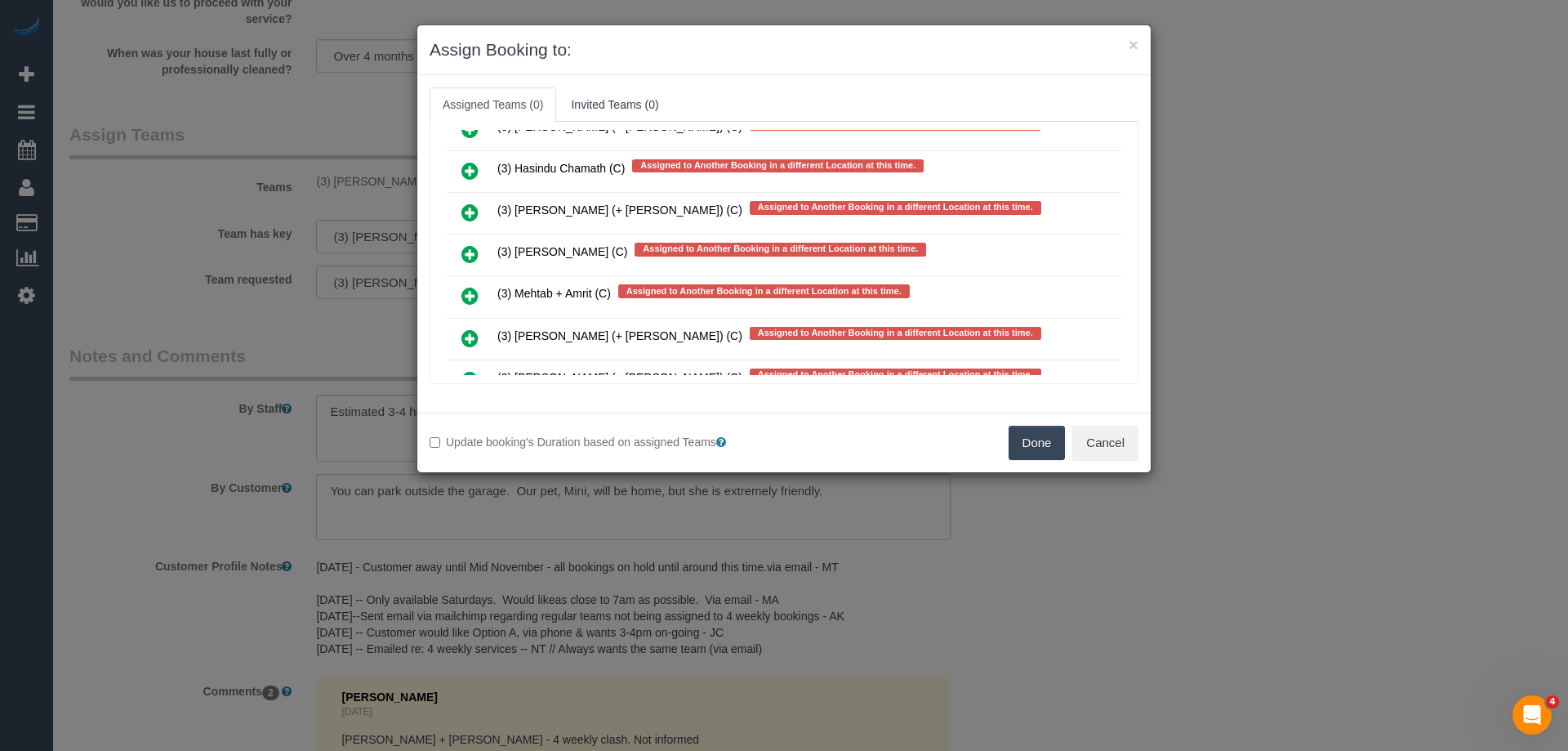
click at [472, 254] on icon at bounding box center [471, 254] width 17 height 19
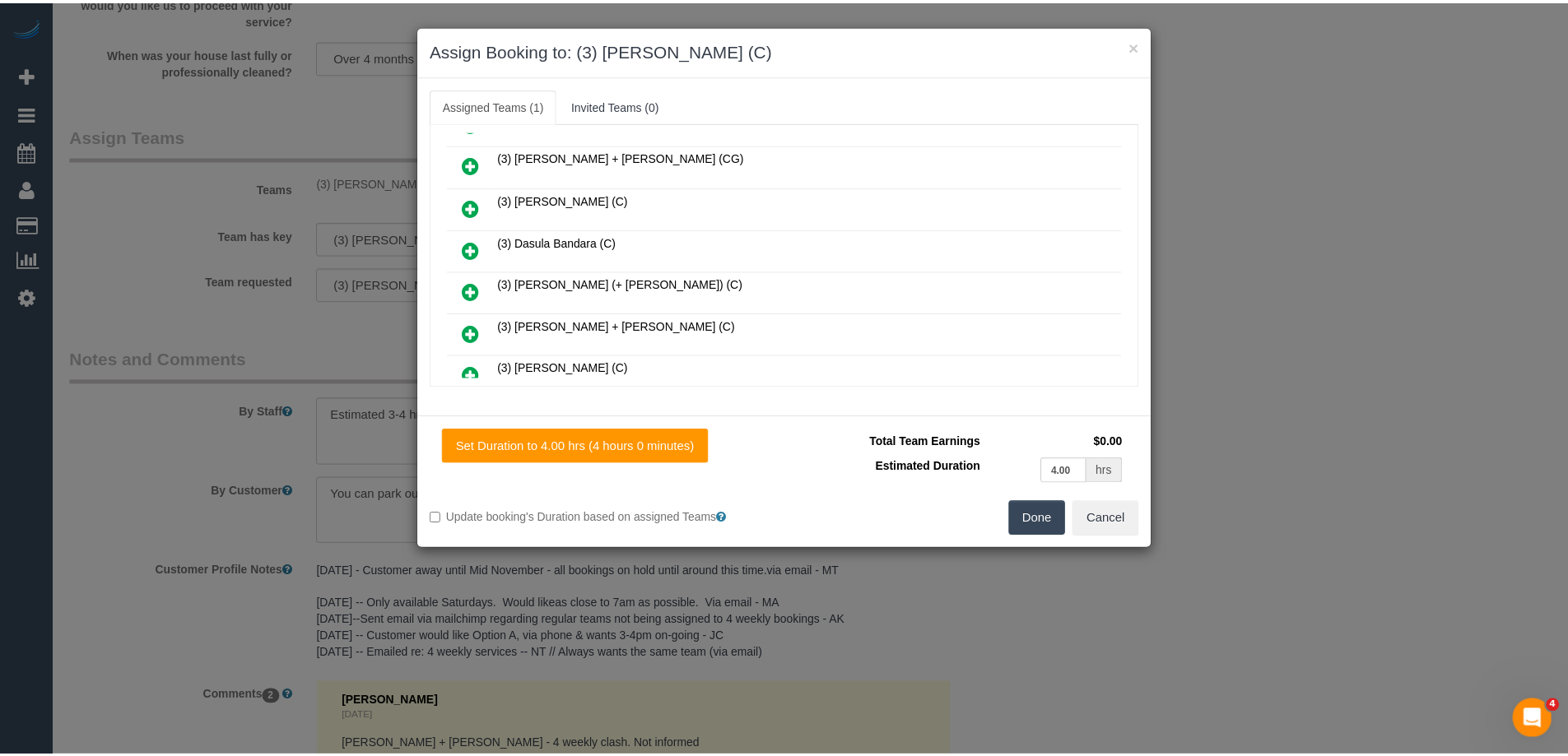
scroll to position [0, 0]
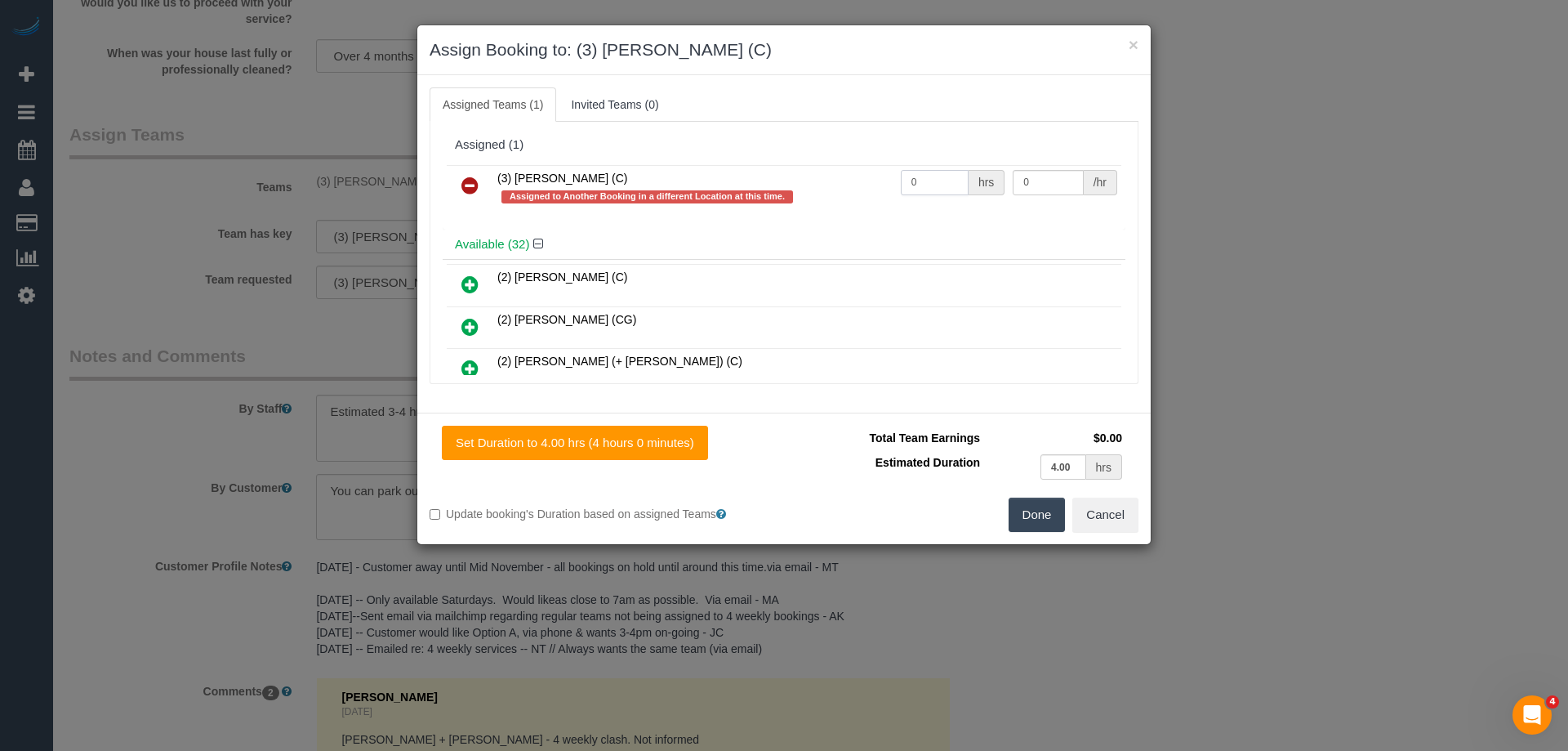
click at [946, 191] on input "0" at bounding box center [935, 182] width 68 height 25
type input "0"
type input "1"
click at [1030, 518] on button "Done" at bounding box center [1037, 515] width 57 height 34
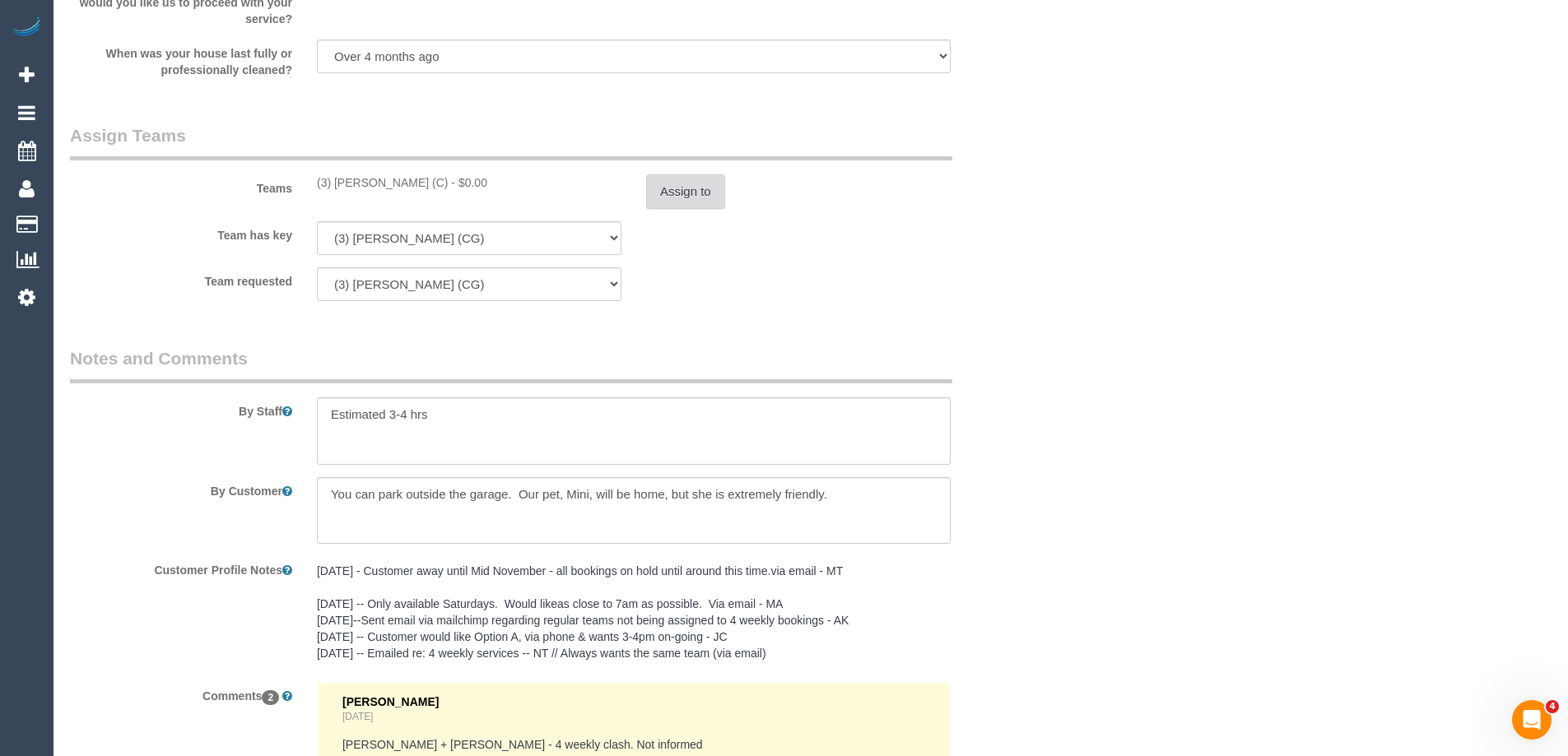
click at [674, 189] on button "Assign to" at bounding box center [685, 191] width 79 height 34
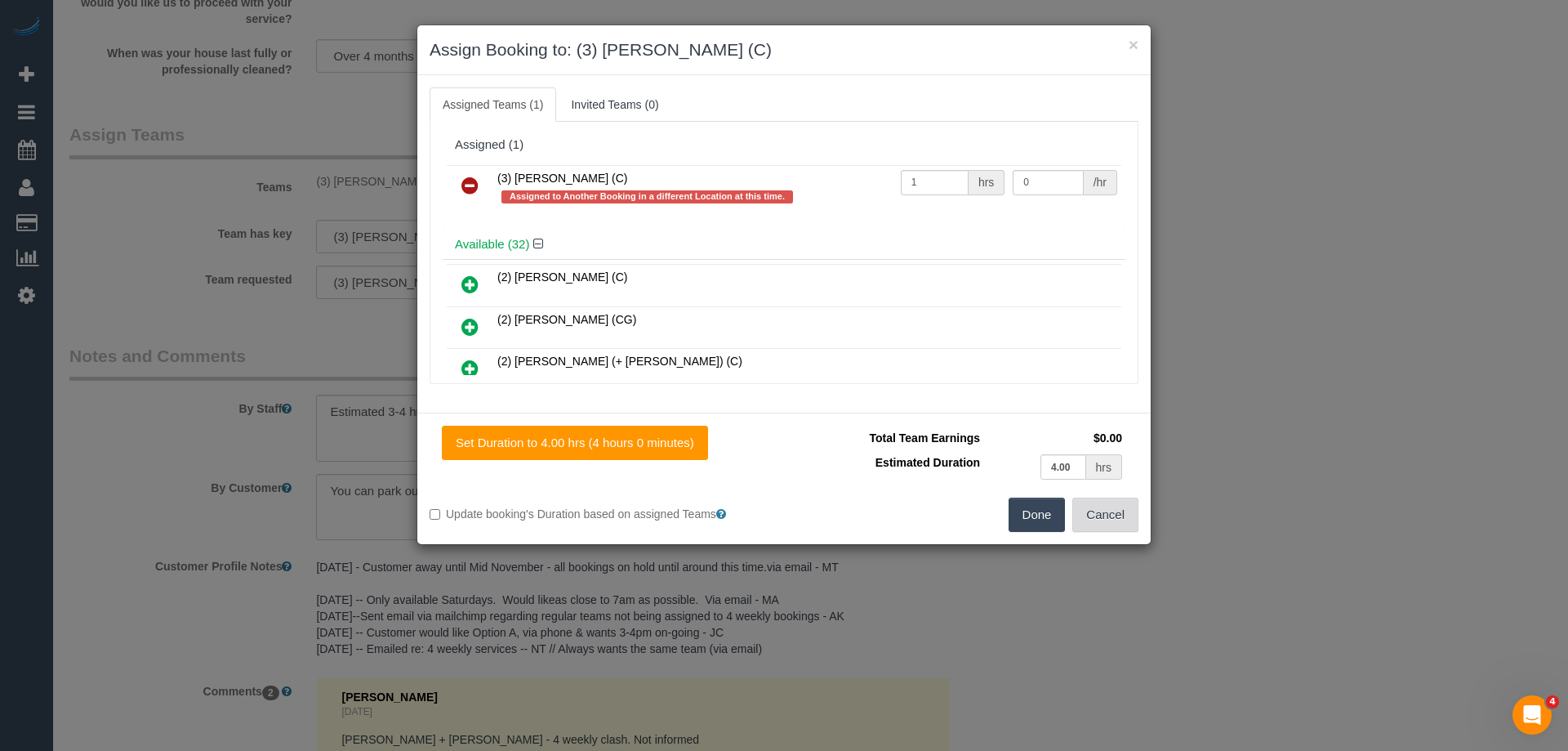
click at [1104, 513] on button "Cancel" at bounding box center [1105, 515] width 66 height 34
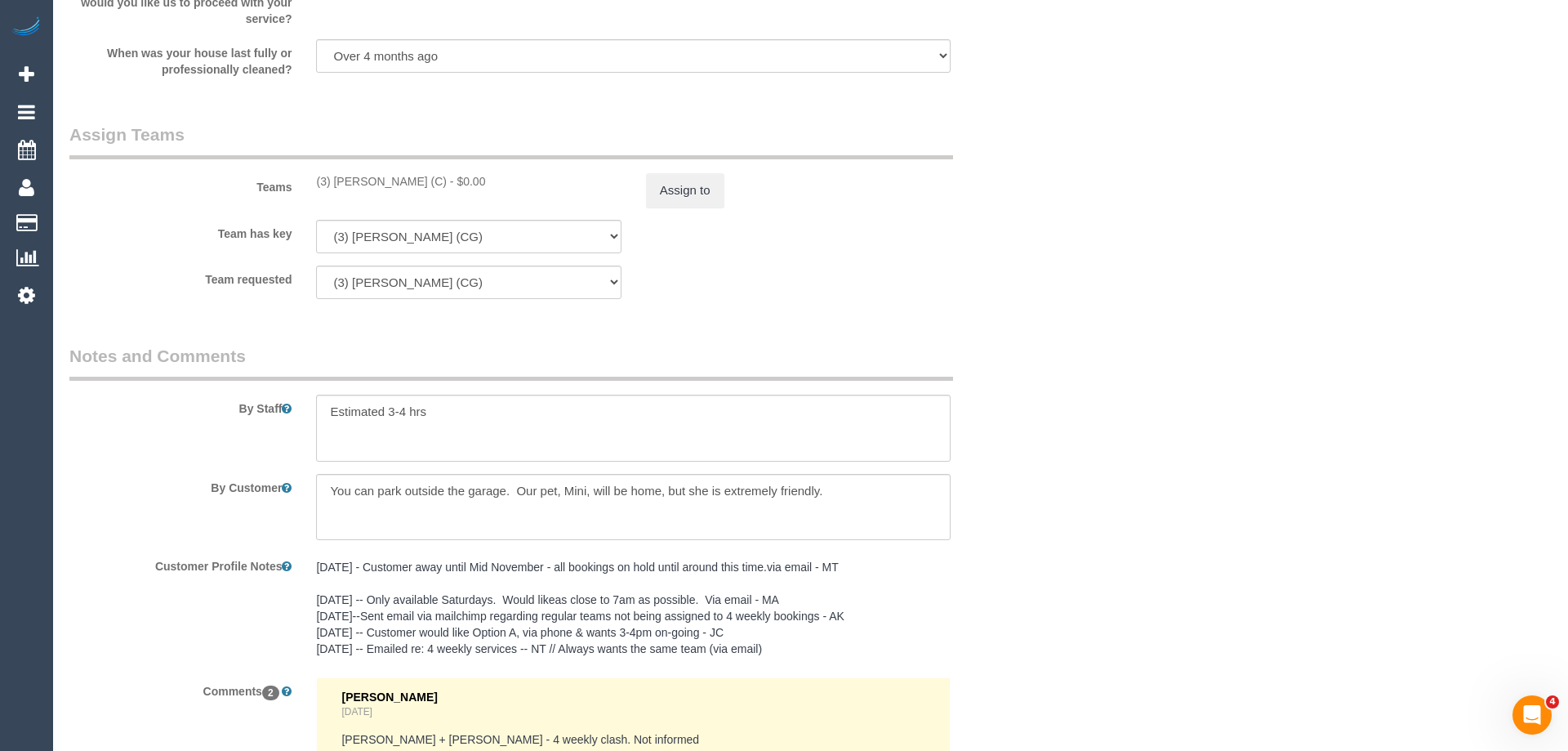
drag, startPoint x: 1186, startPoint y: 461, endPoint x: 1196, endPoint y: 441, distance: 22.4
click at [1187, 459] on div "× Assign Booking to: (3) Juan Manuel (C) Assigned Teams (1) Invited Teams (0) A…" at bounding box center [784, 375] width 1568 height 751
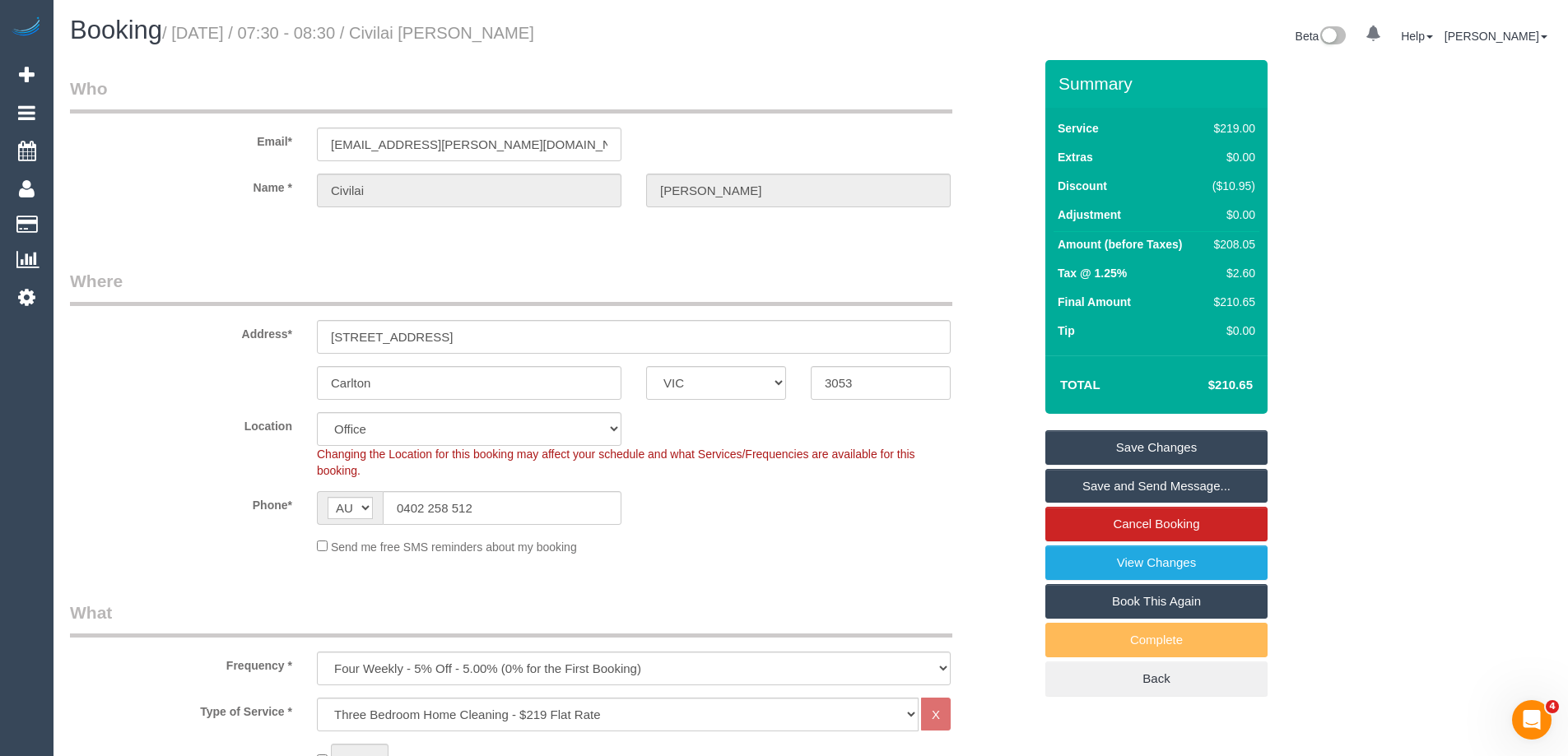
click at [1227, 248] on div "$208.05" at bounding box center [1230, 244] width 50 height 17
copy div "208.05"
click at [1311, 255] on div "Summary Service $219.00 Extras $0.00 Discount ($10.95) Adjustment $0.00 Amount …" at bounding box center [1218, 395] width 371 height 670
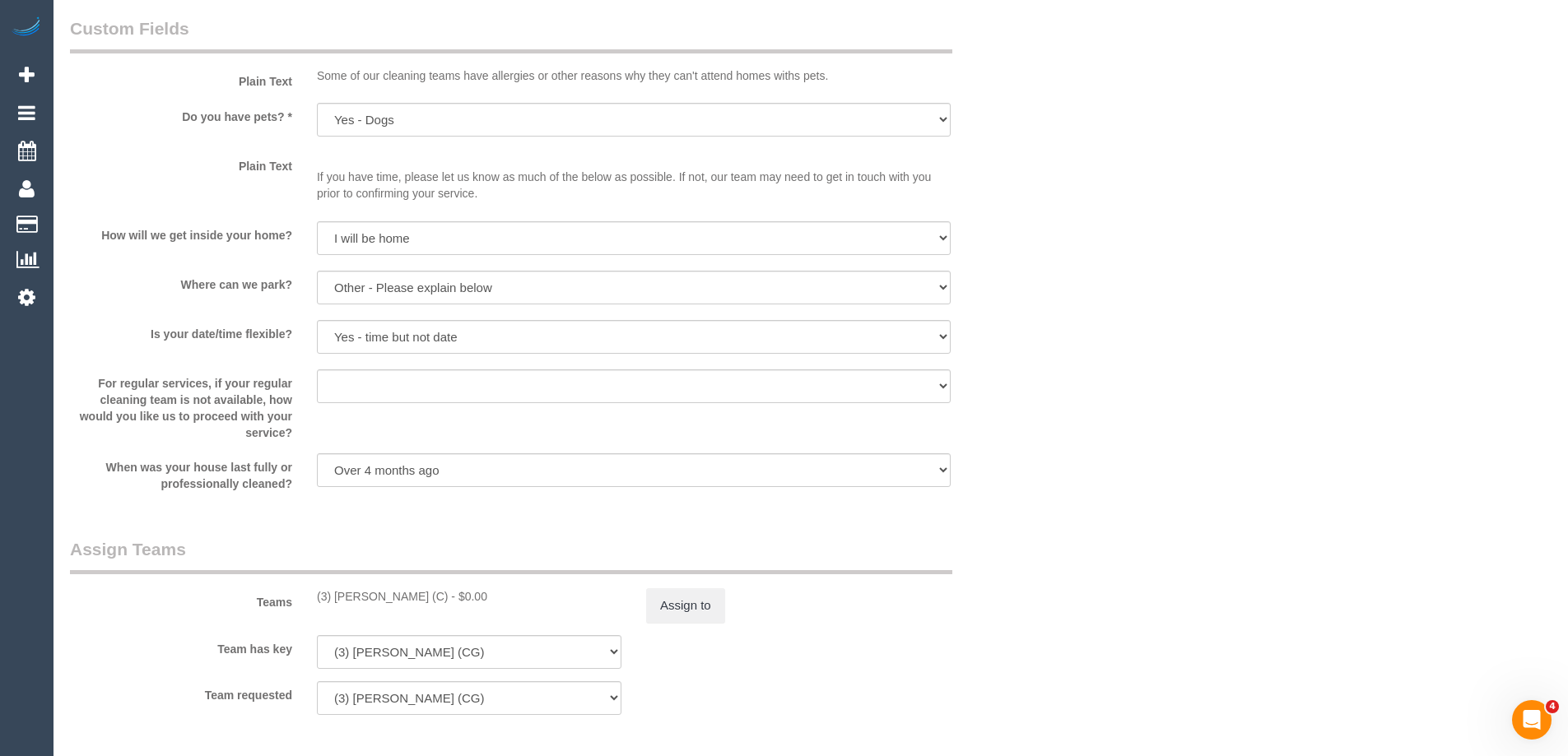
scroll to position [2221, 0]
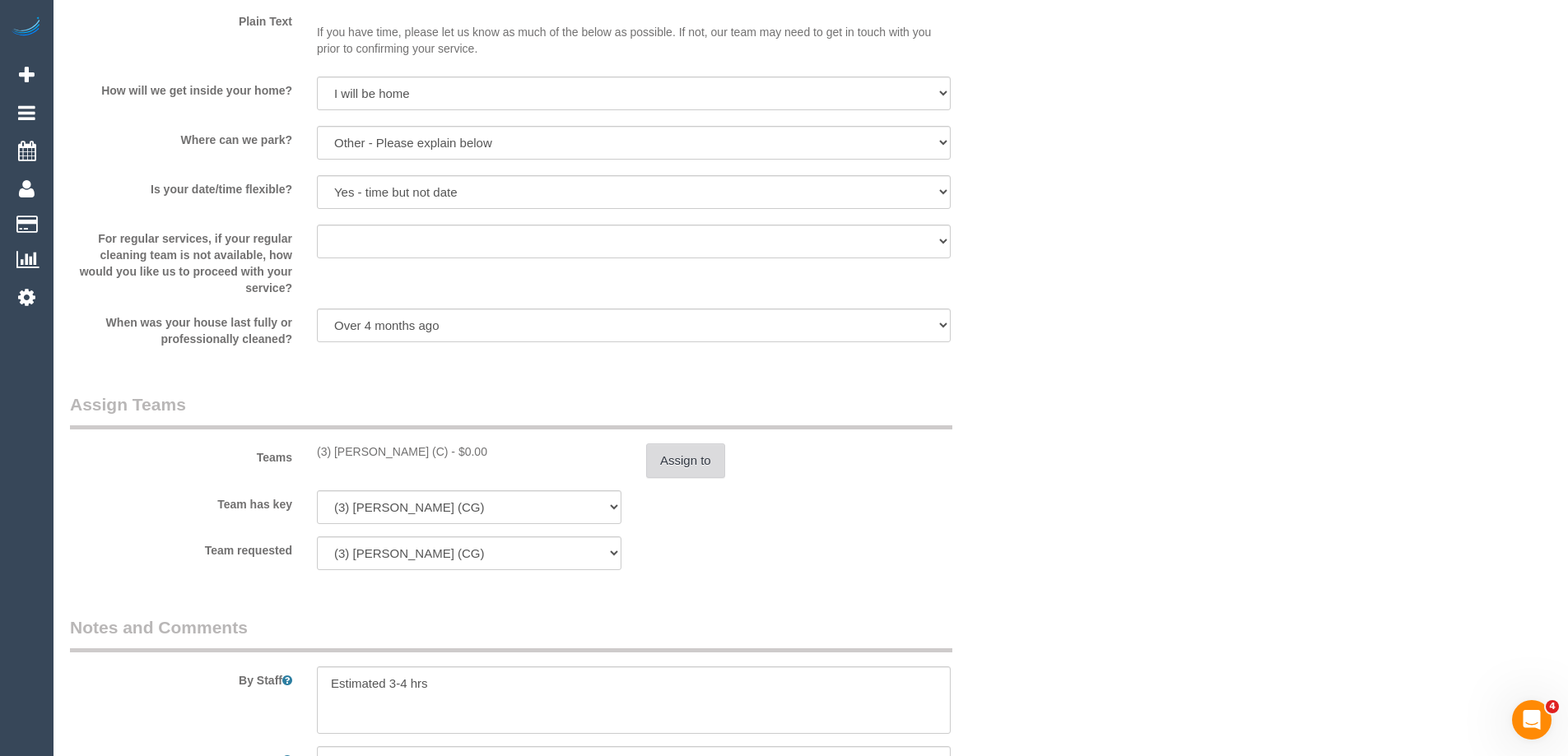
click at [664, 459] on button "Assign to" at bounding box center [685, 460] width 79 height 34
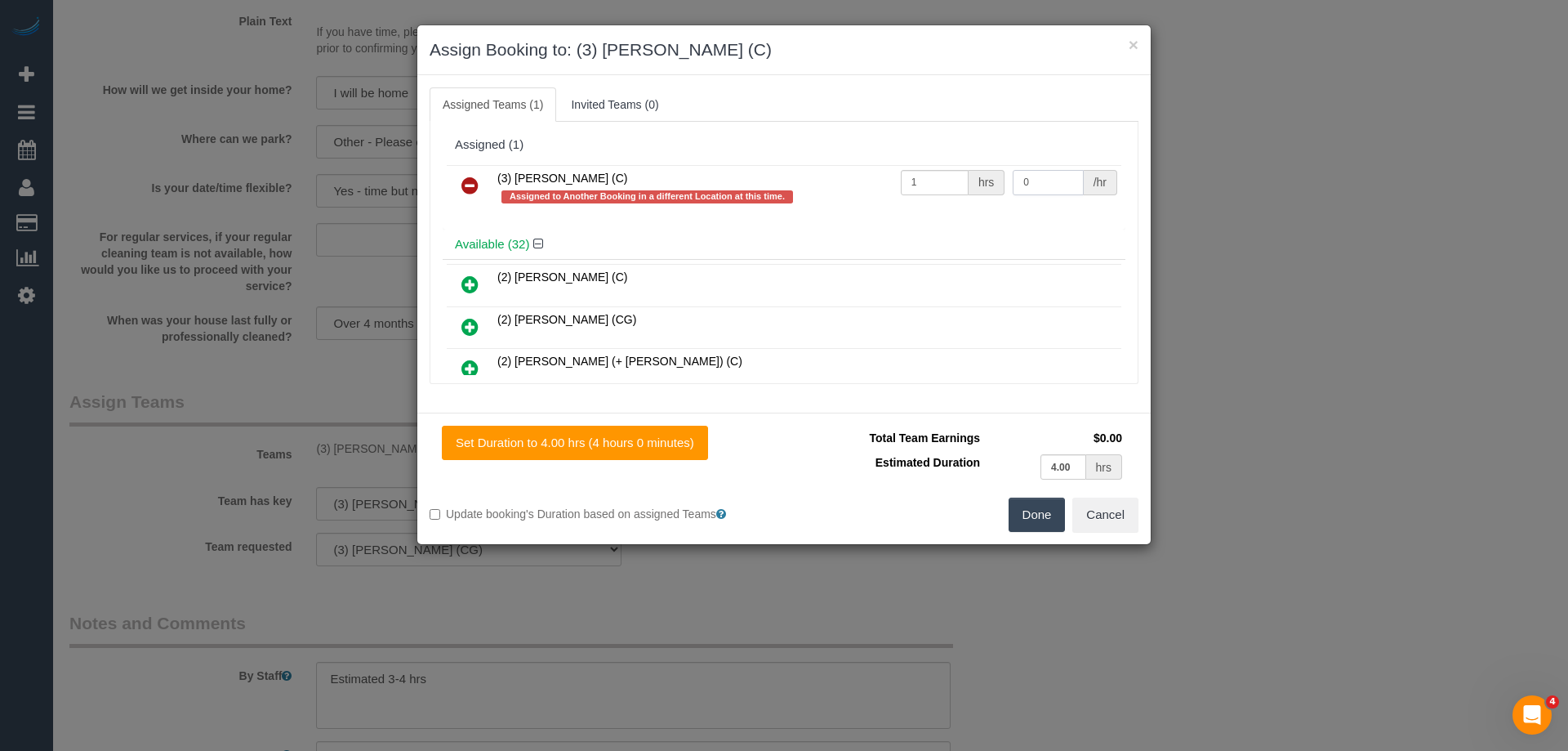
click at [1033, 185] on input "0" at bounding box center [1048, 182] width 71 height 25
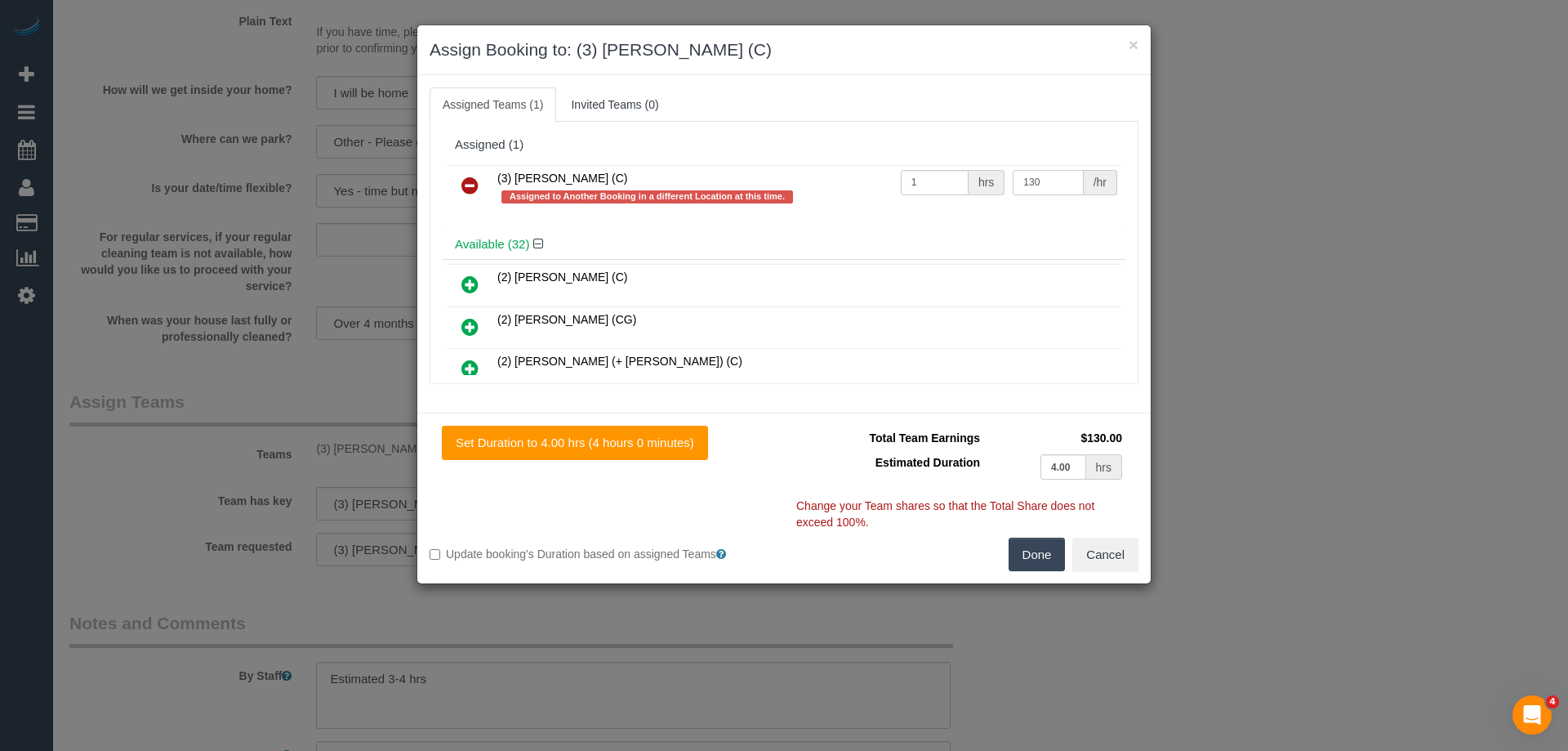
type input "130"
click at [1034, 561] on button "Done" at bounding box center [1037, 554] width 57 height 34
click at [1034, 561] on div "× Assign Booking to: (3) Juan Manuel (C) Assigned Teams (1) Invited Teams (0) A…" at bounding box center [784, 375] width 1568 height 751
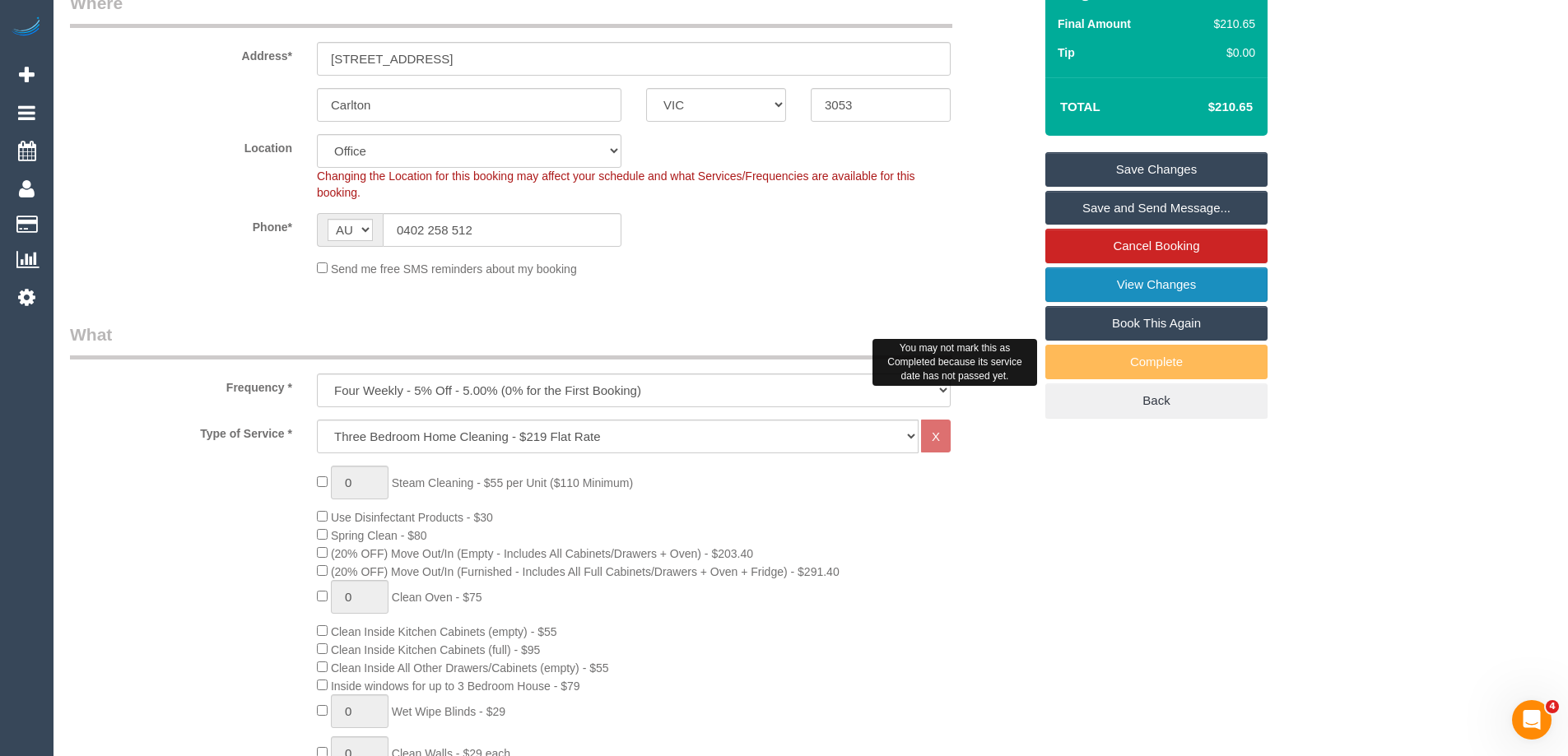
scroll to position [165, 0]
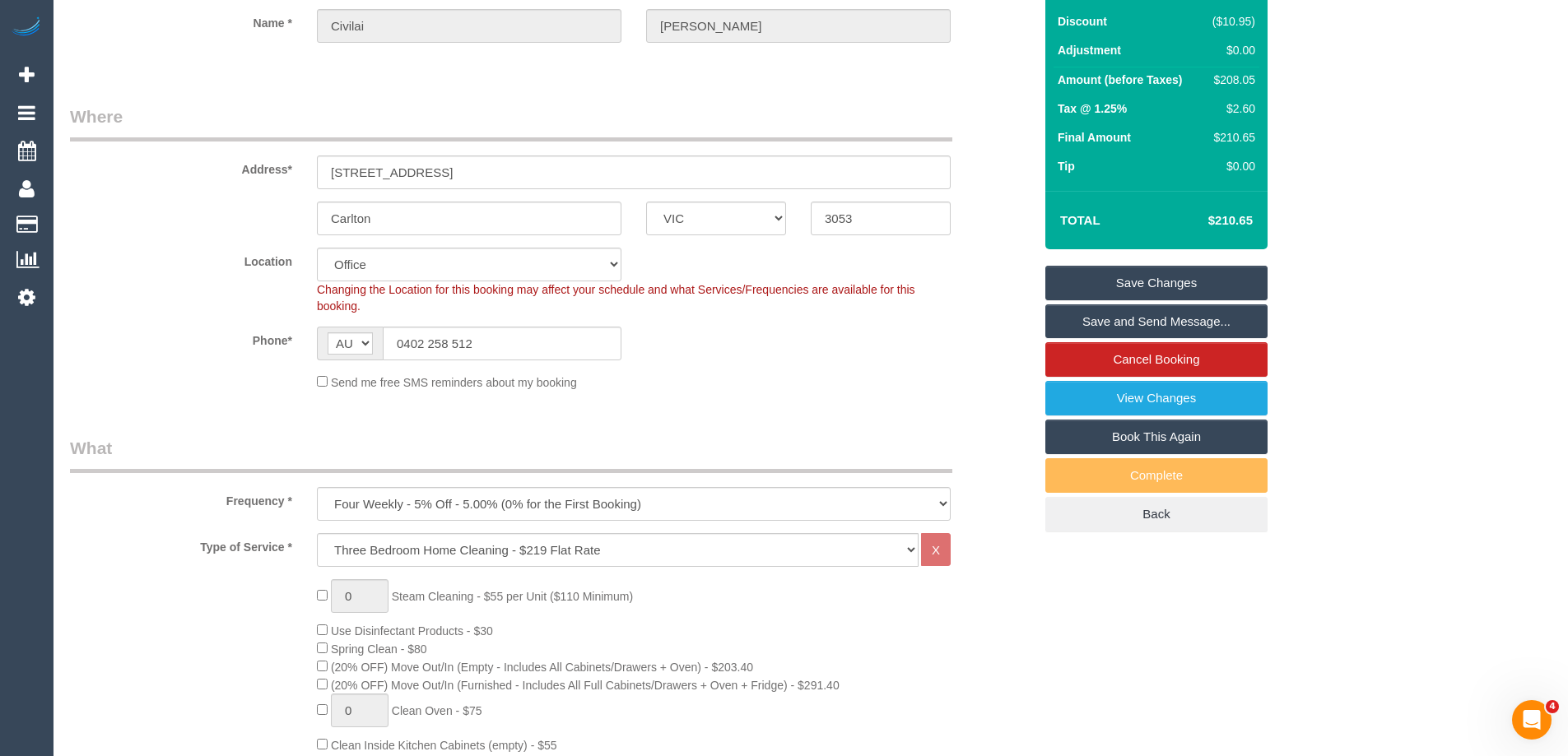
click at [1159, 283] on link "Save Changes" at bounding box center [1156, 282] width 222 height 34
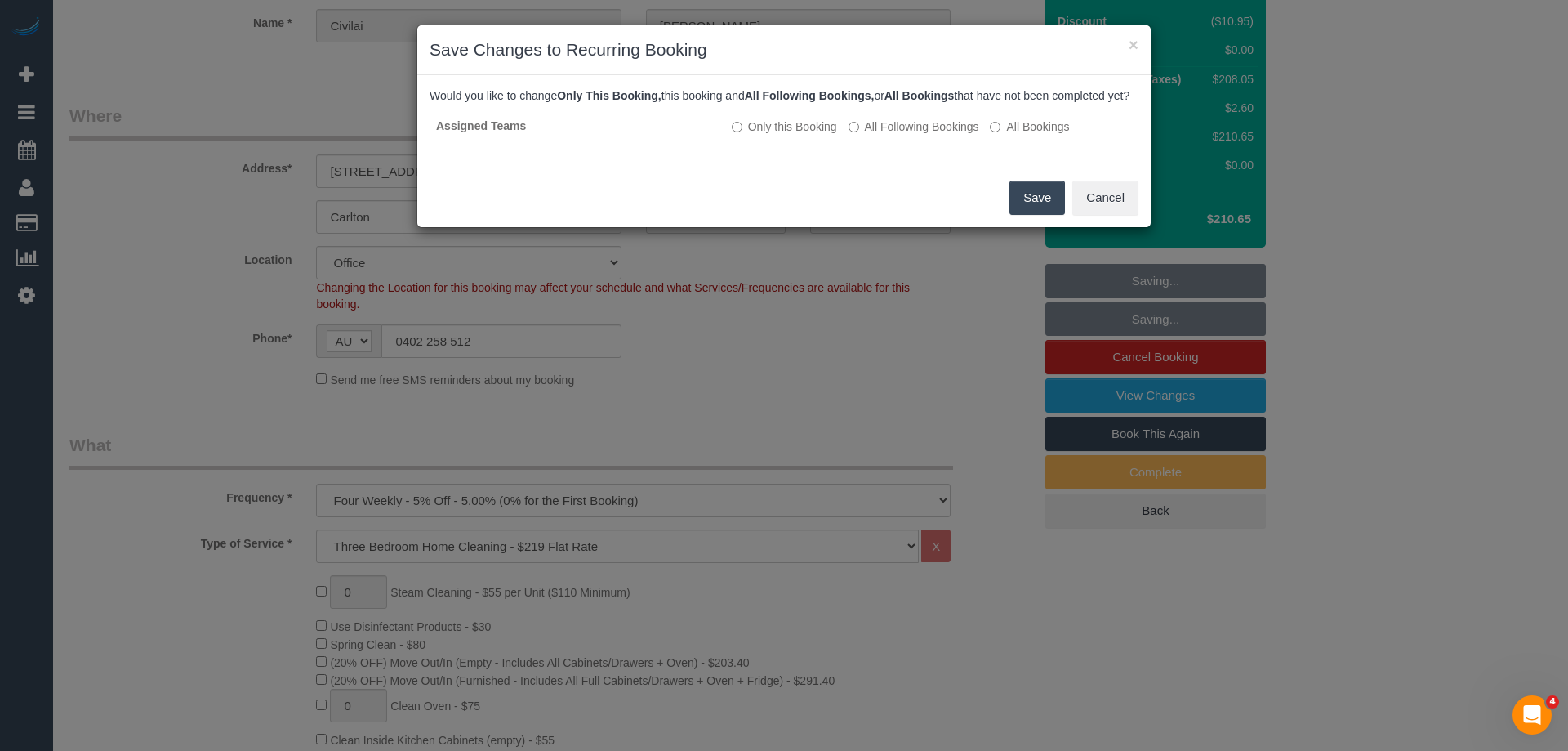
click at [1030, 215] on button "Save" at bounding box center [1036, 197] width 55 height 34
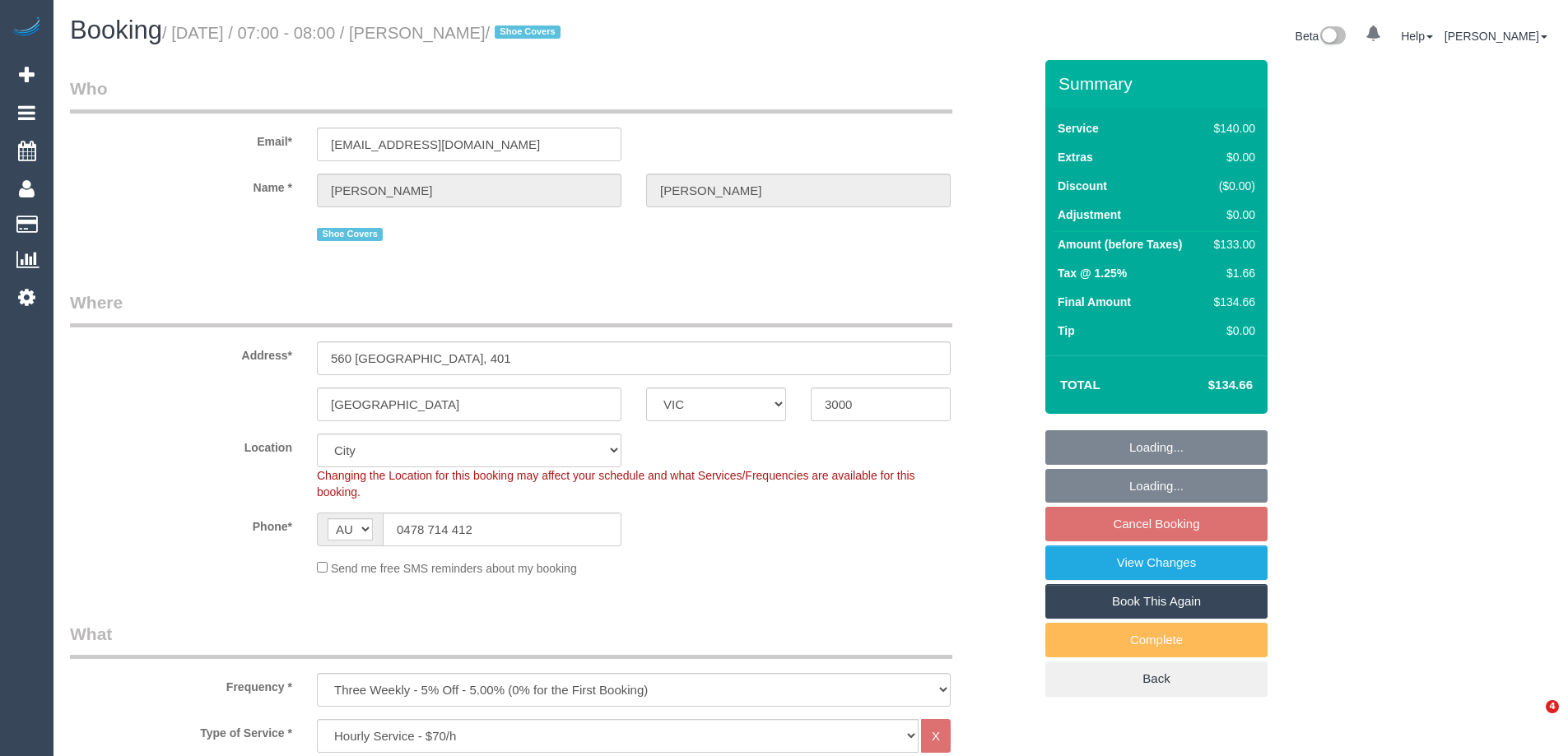
select select "VIC"
select select "spot1"
select select "object:1270"
select select "spot12"
select select "string:stripe-pm_1PW6EO2GScqysDRVjfkkeQhX"
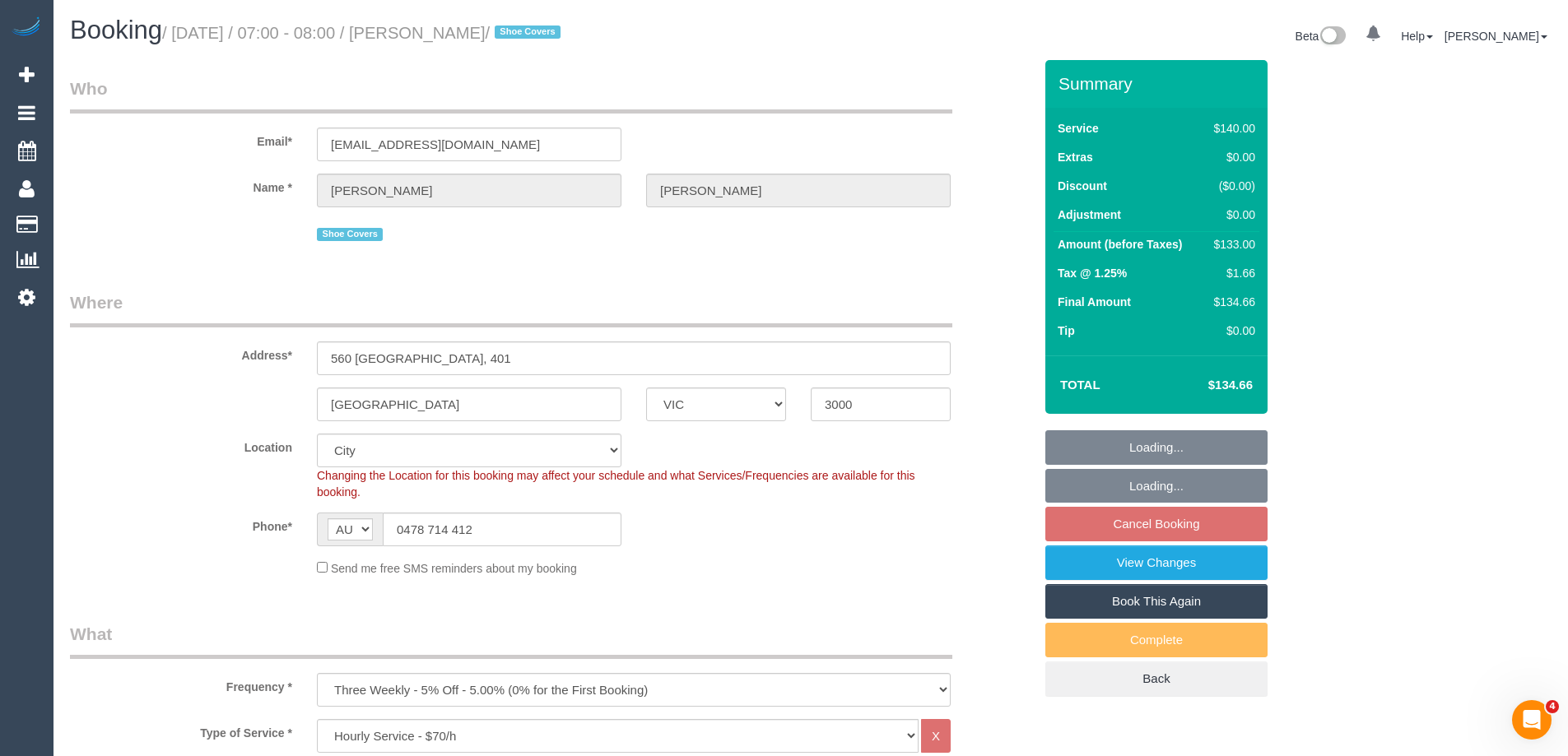
select select "number:28"
select select "number:14"
select select "number:20"
select select "number:25"
select select "number:35"
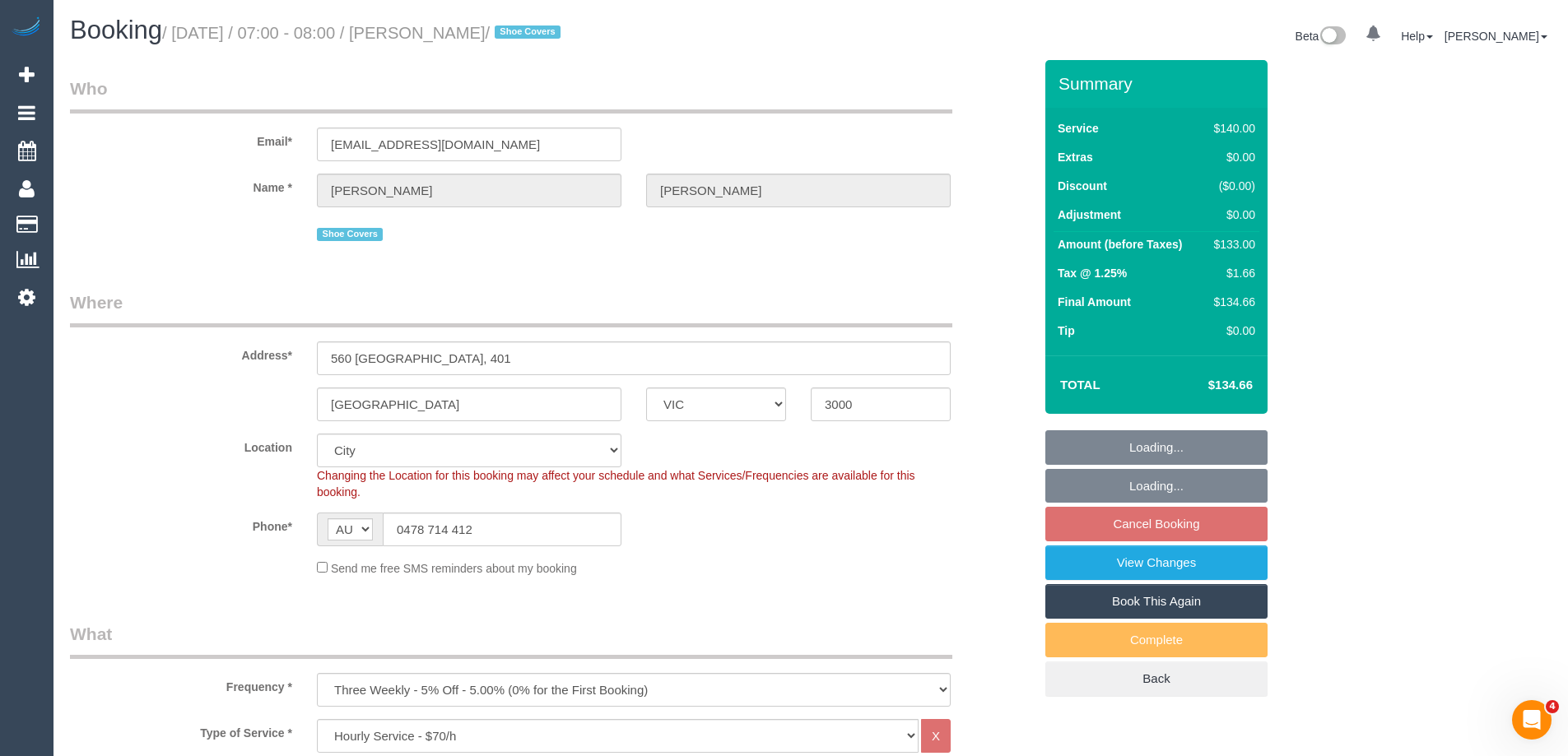
select select "number:26"
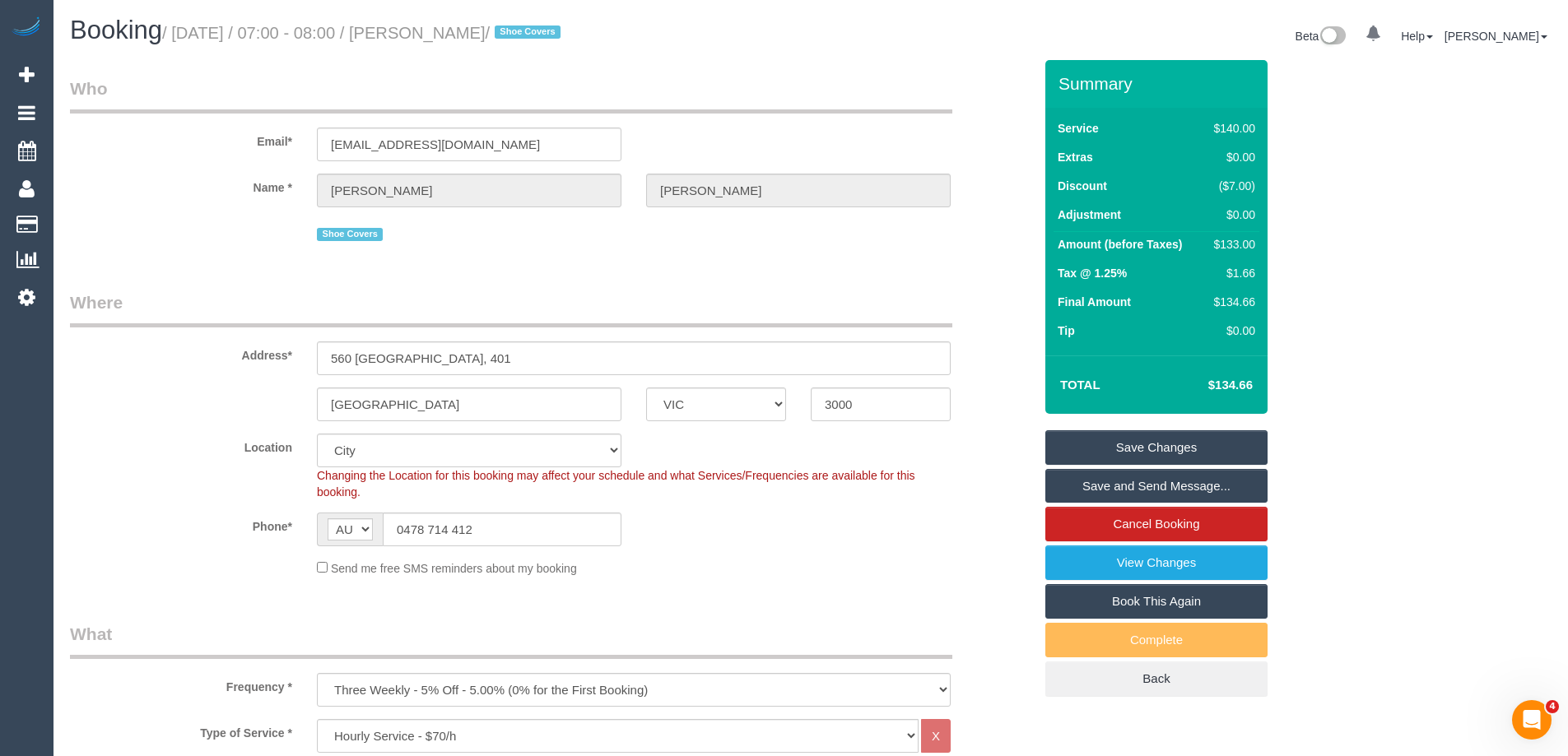
drag, startPoint x: 574, startPoint y: 34, endPoint x: 456, endPoint y: 37, distance: 118.0
click at [456, 37] on small "/ September 06, 2025 / 07:00 - 08:00 / Janice Castelino / Shoe Covers" at bounding box center [363, 32] width 403 height 19
copy small "Janice Castelino"
click at [810, 546] on sui-booking-location "Location [GEOGRAPHIC_DATA] (North) East (South) [GEOGRAPHIC_DATA] (East) [GEOGR…" at bounding box center [551, 504] width 963 height 143
click at [985, 302] on div "Address* 560 lonsdale, 401" at bounding box center [551, 333] width 987 height 85
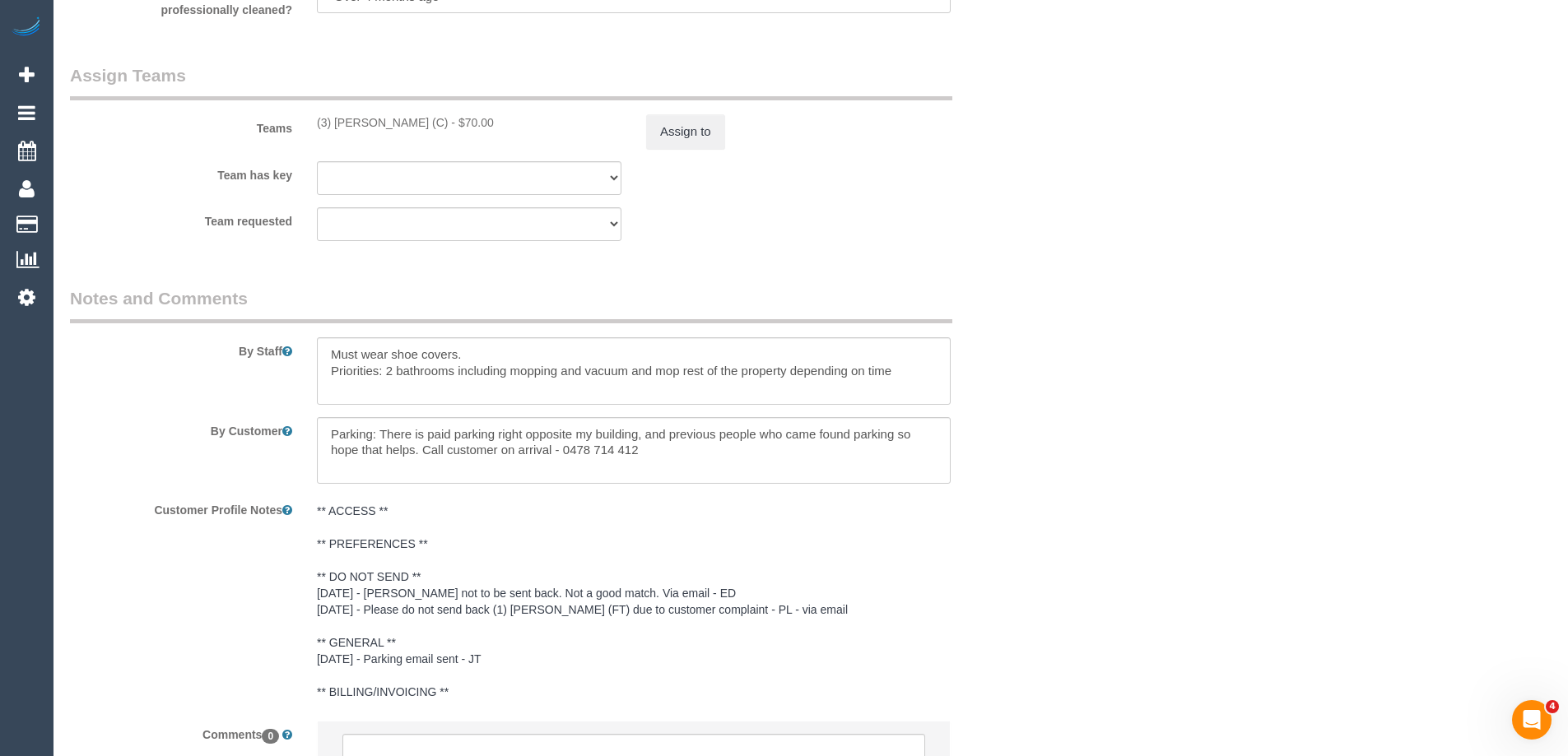
scroll to position [2599, 0]
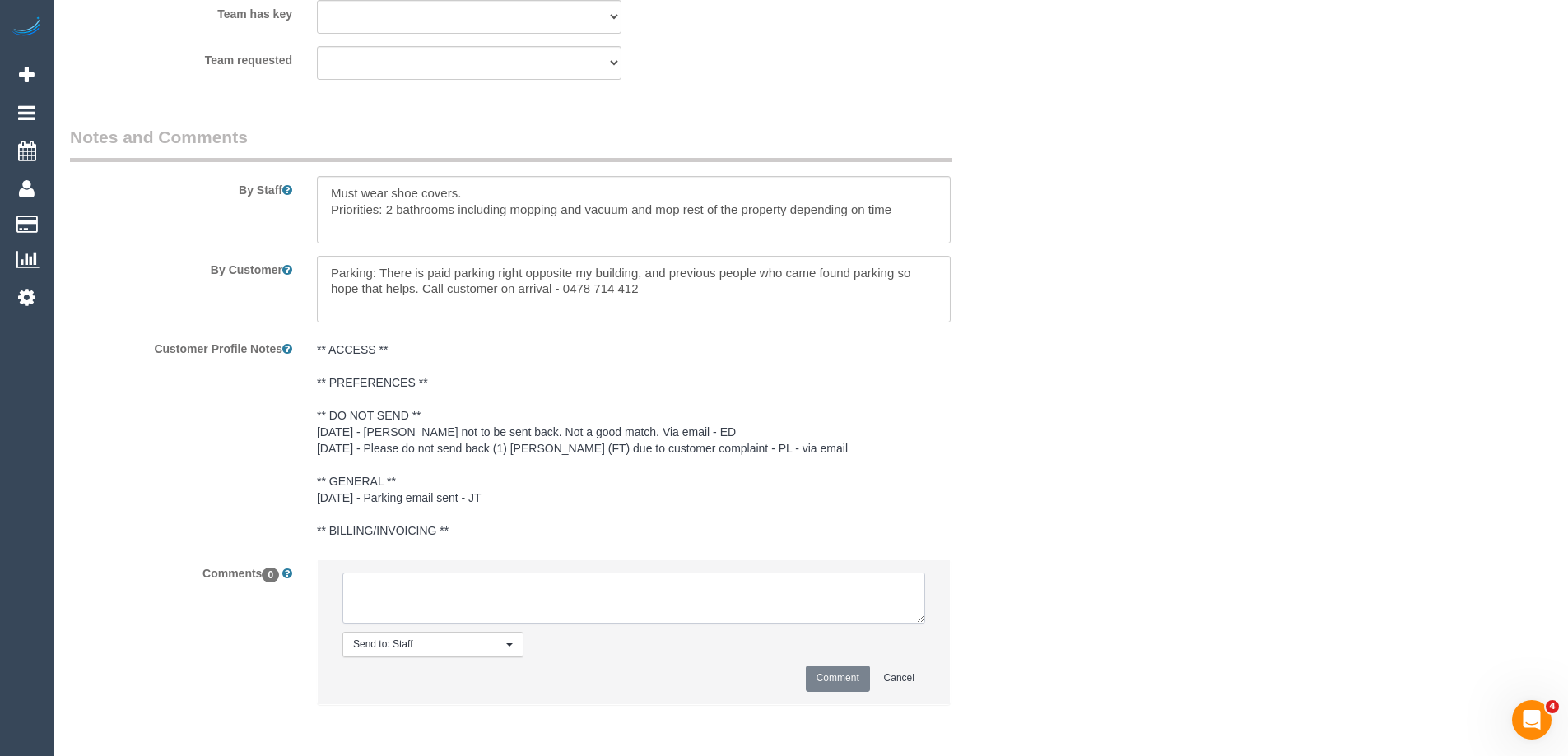
click at [434, 613] on textarea at bounding box center [633, 598] width 583 height 51
type textarea "Review - Juan M U/A"
drag, startPoint x: 848, startPoint y: 678, endPoint x: 898, endPoint y: 601, distance: 91.8
click at [853, 664] on li "Send to: Staff Nothing selected Send to: Staff Send to: Customer Send to: Team …" at bounding box center [634, 631] width 632 height 143
click at [1022, 412] on div "Customer Profile Notes ** ACCESS ** ** PREFERENCES ** ** DO NOT SEND ** 11/8/25…" at bounding box center [551, 441] width 987 height 213
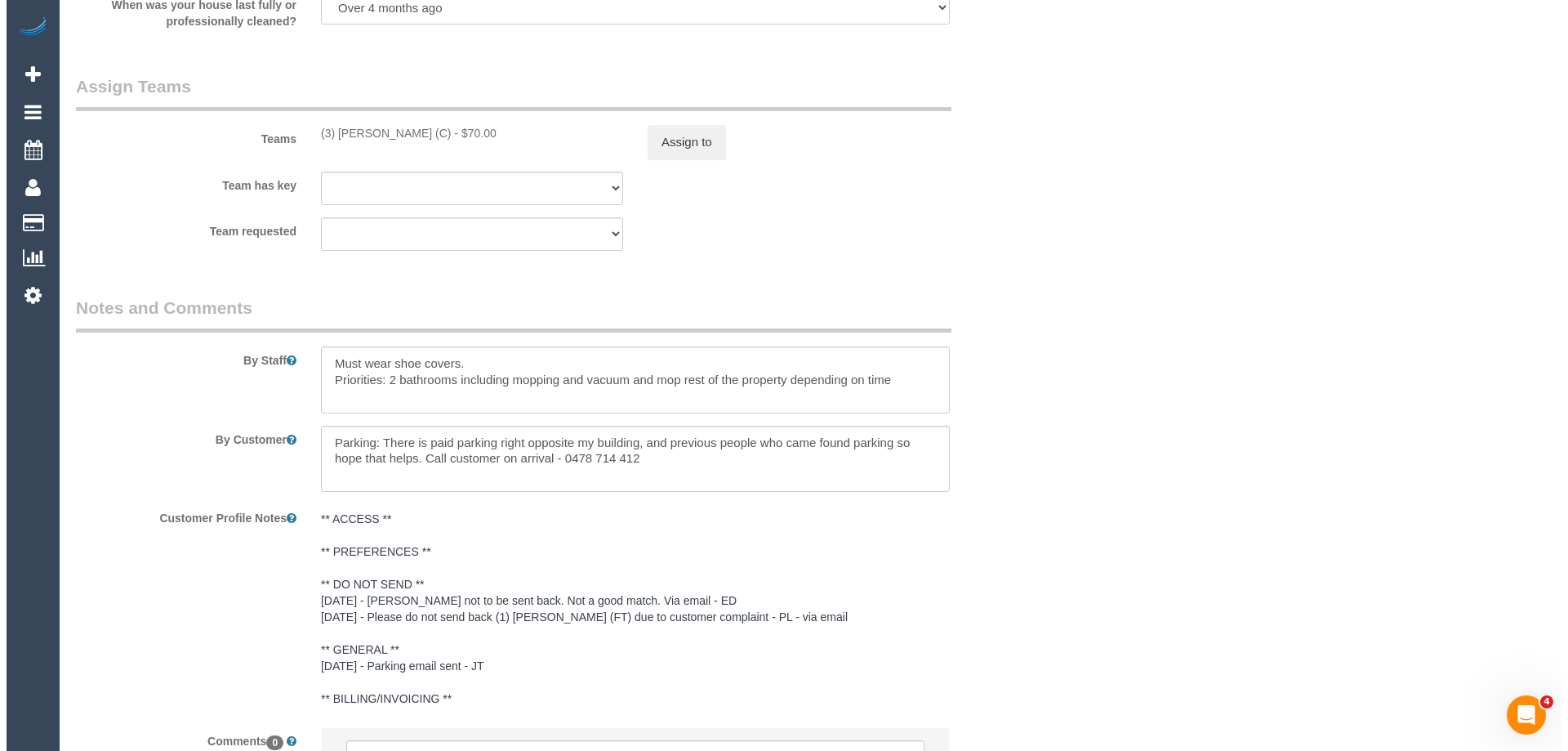
scroll to position [2174, 0]
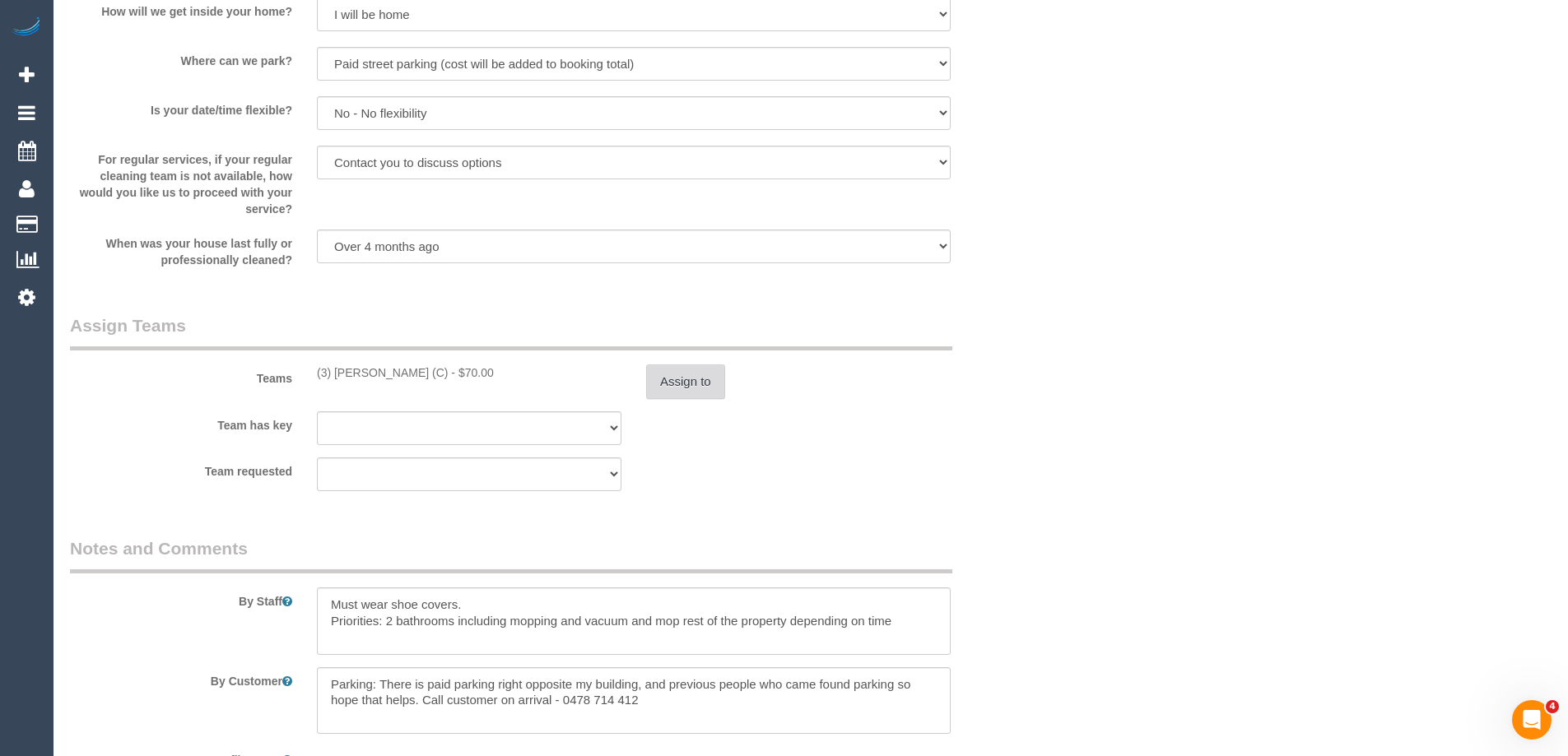
click at [666, 386] on button "Assign to" at bounding box center [685, 381] width 79 height 34
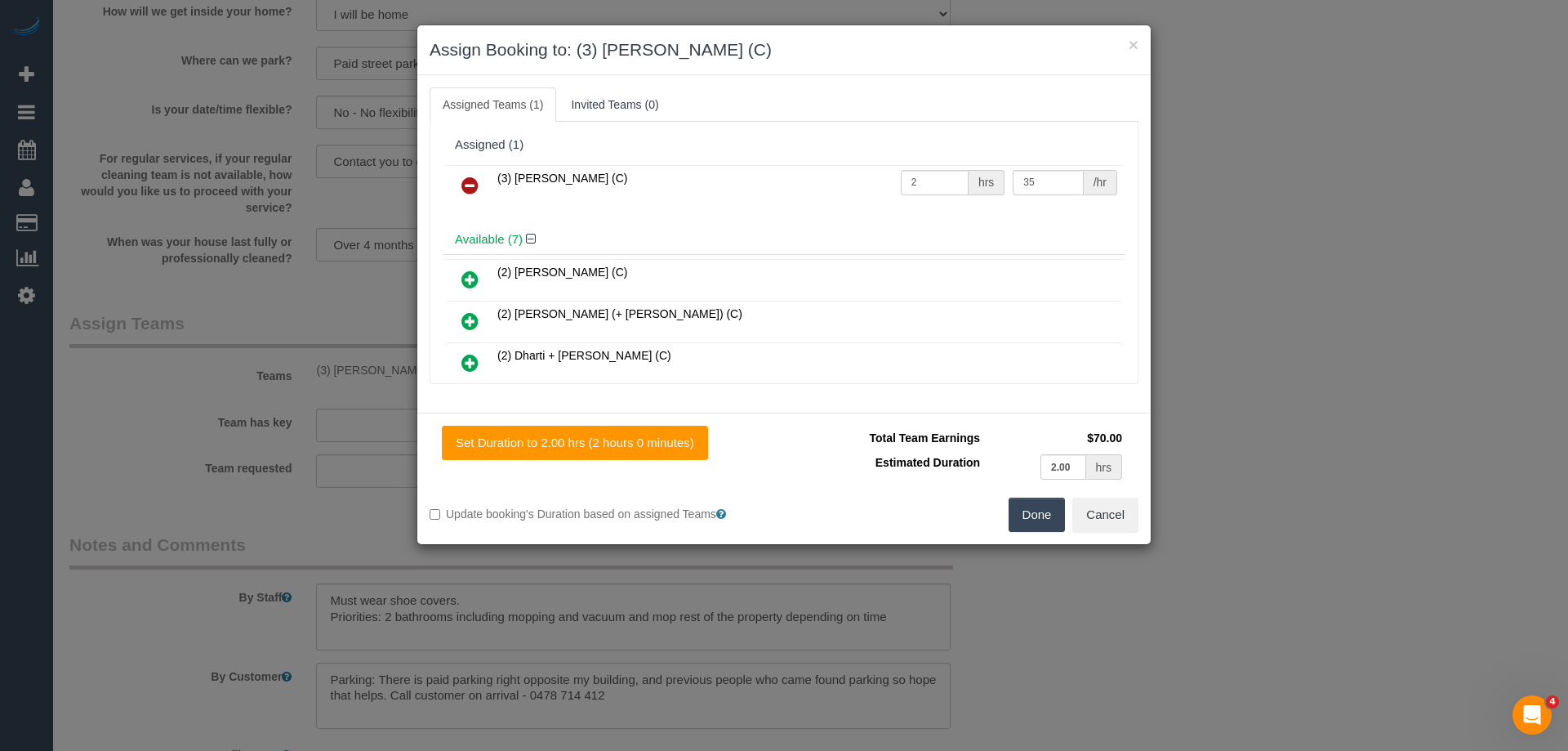
click at [467, 185] on icon at bounding box center [471, 185] width 17 height 19
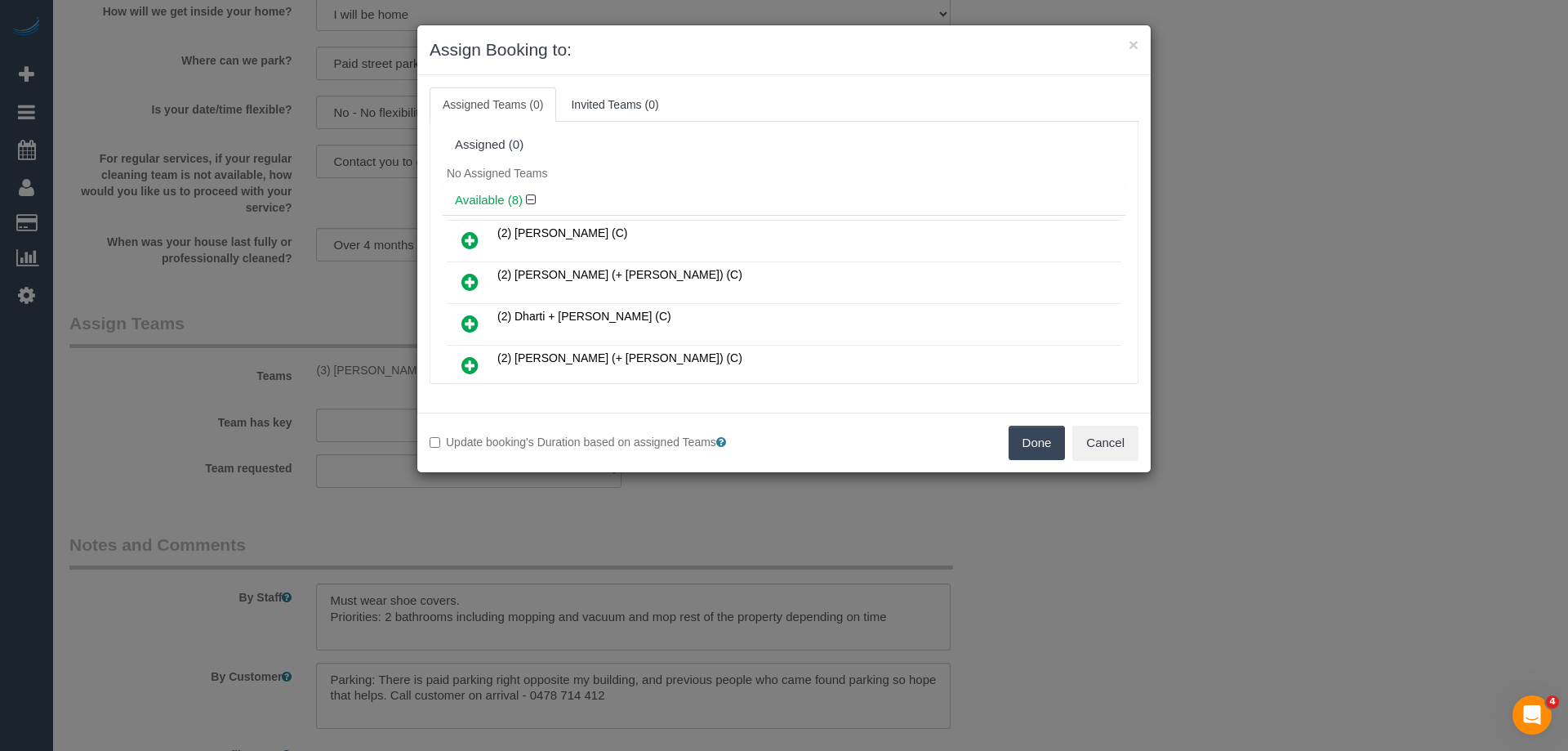
click at [711, 164] on div "No Assigned Teams" at bounding box center [784, 172] width 683 height 24
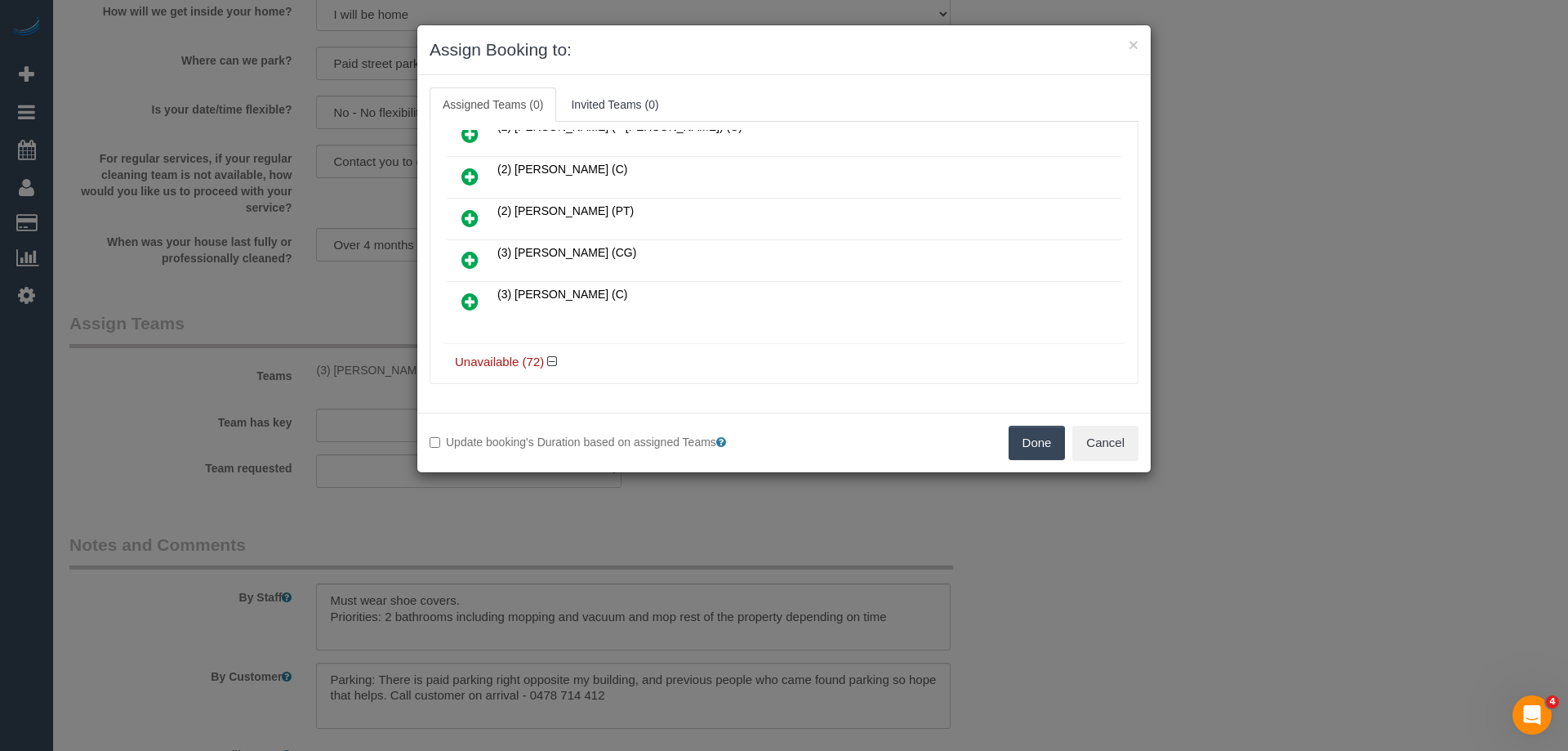
click at [463, 264] on icon at bounding box center [471, 260] width 17 height 19
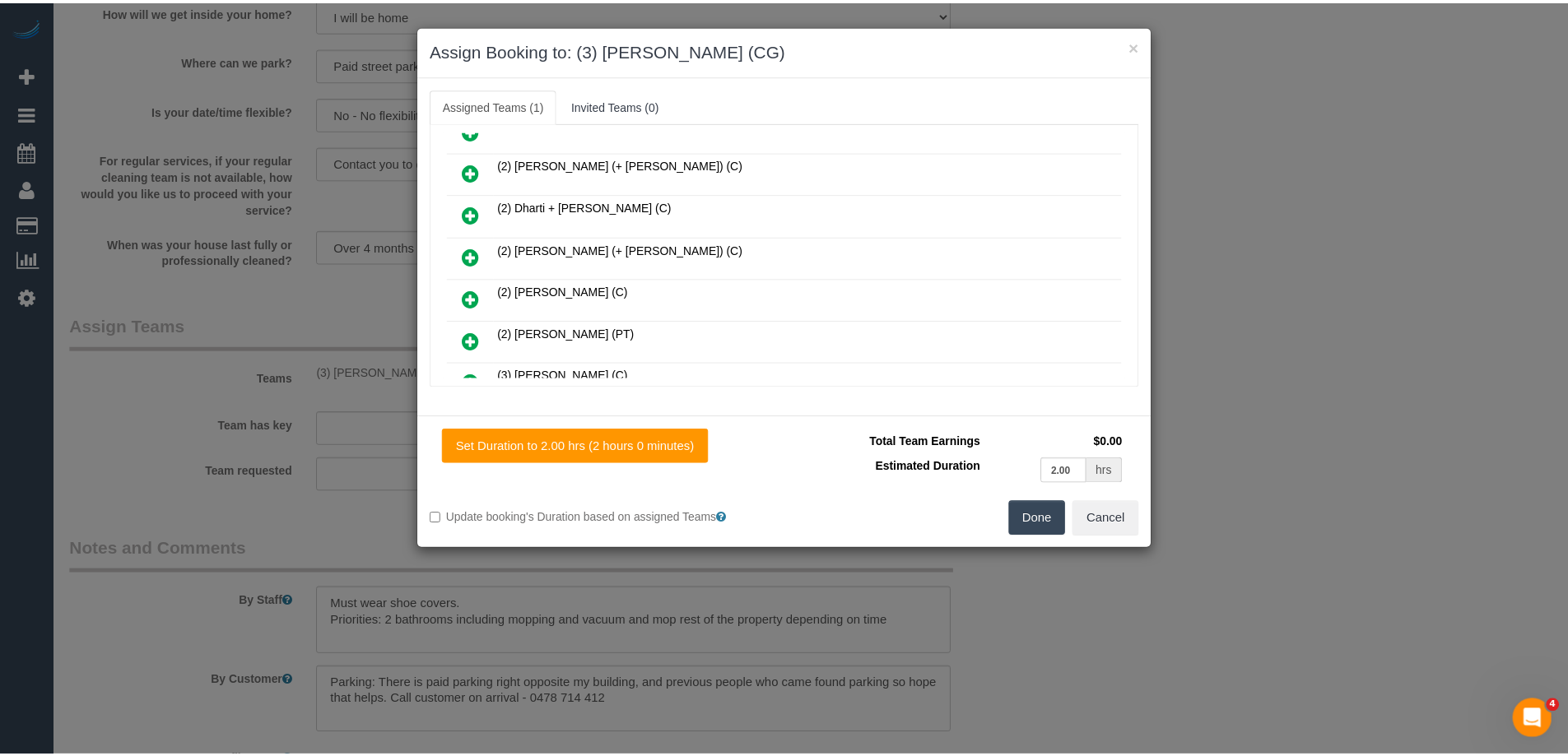
scroll to position [0, 0]
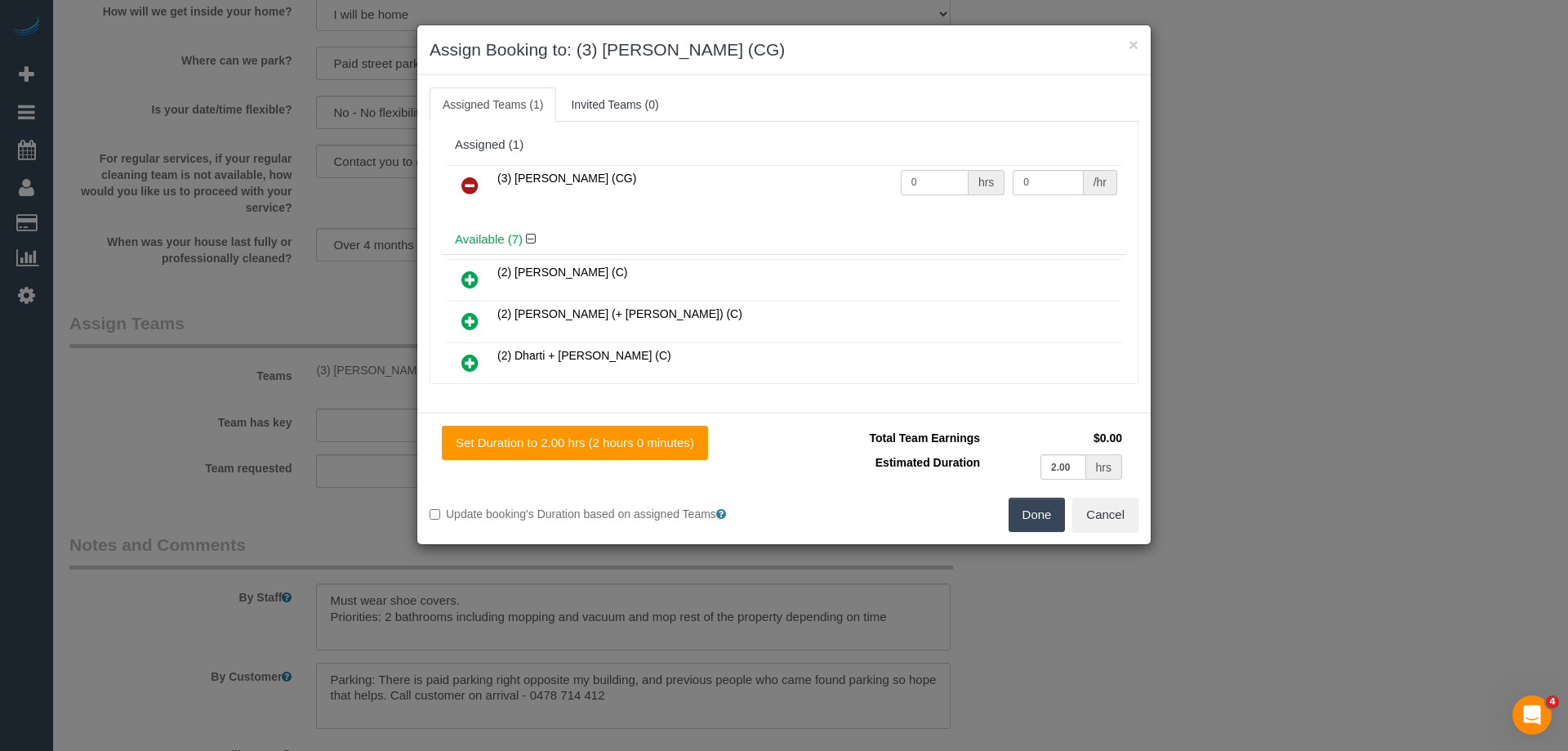
click at [950, 170] on input "0" at bounding box center [935, 182] width 68 height 25
type input "2"
click at [1040, 180] on input "0" at bounding box center [1048, 182] width 71 height 25
type input "38.5"
click at [1041, 521] on button "Done" at bounding box center [1037, 515] width 57 height 34
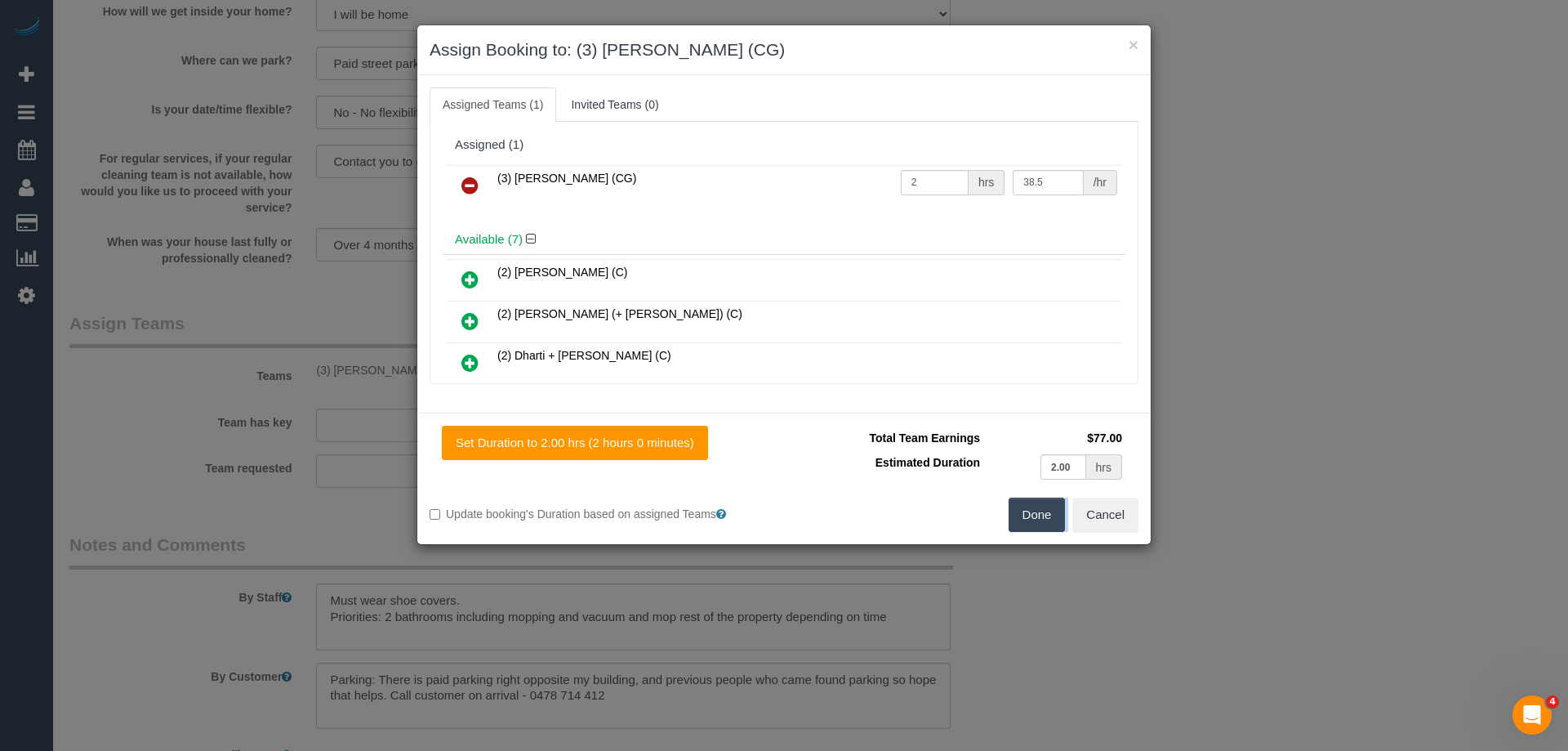
click at [1041, 521] on div "× Assign Booking to: (3) Ashish Patel (CG) Assigned Teams (1) Invited Teams (0)…" at bounding box center [784, 375] width 1568 height 751
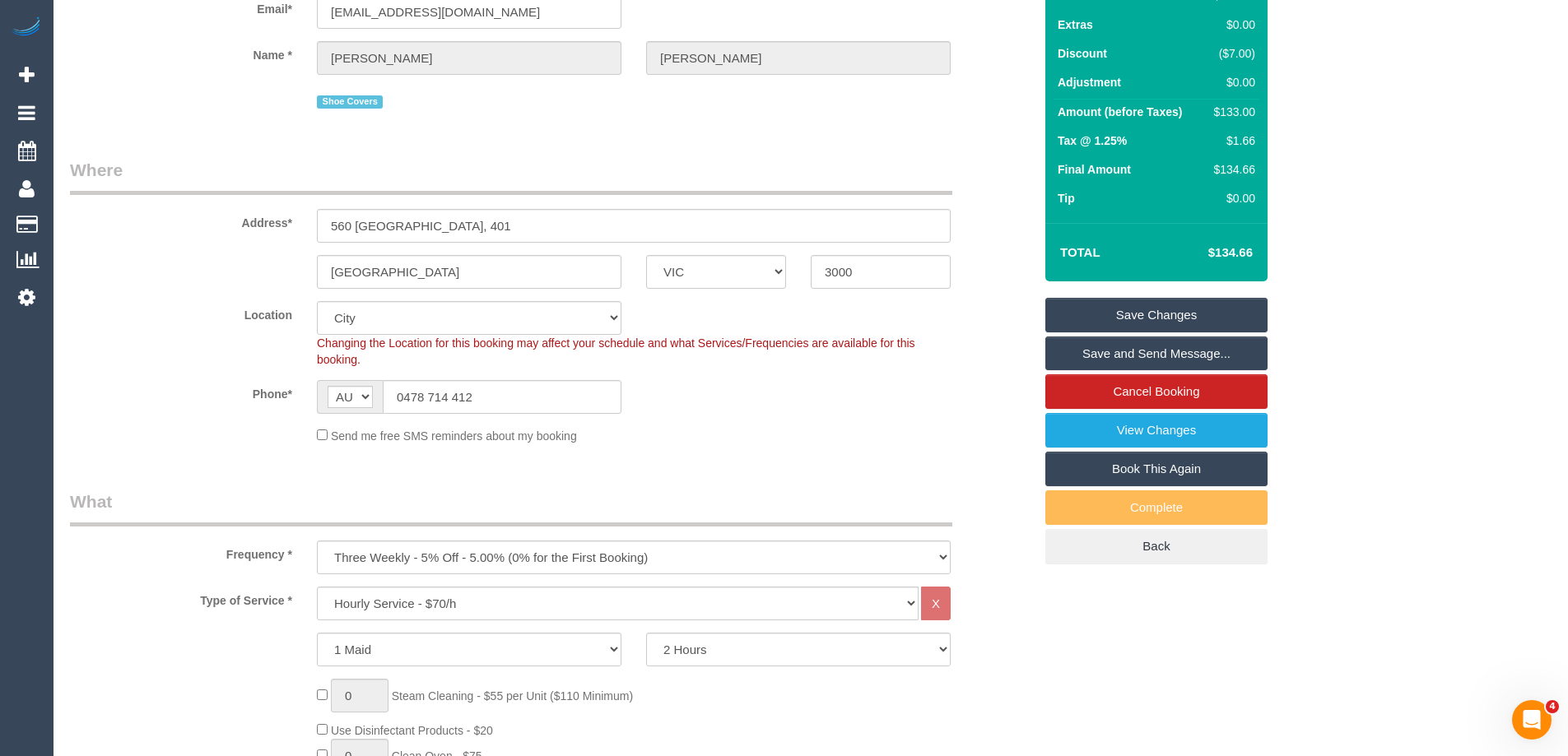
scroll to position [131, 0]
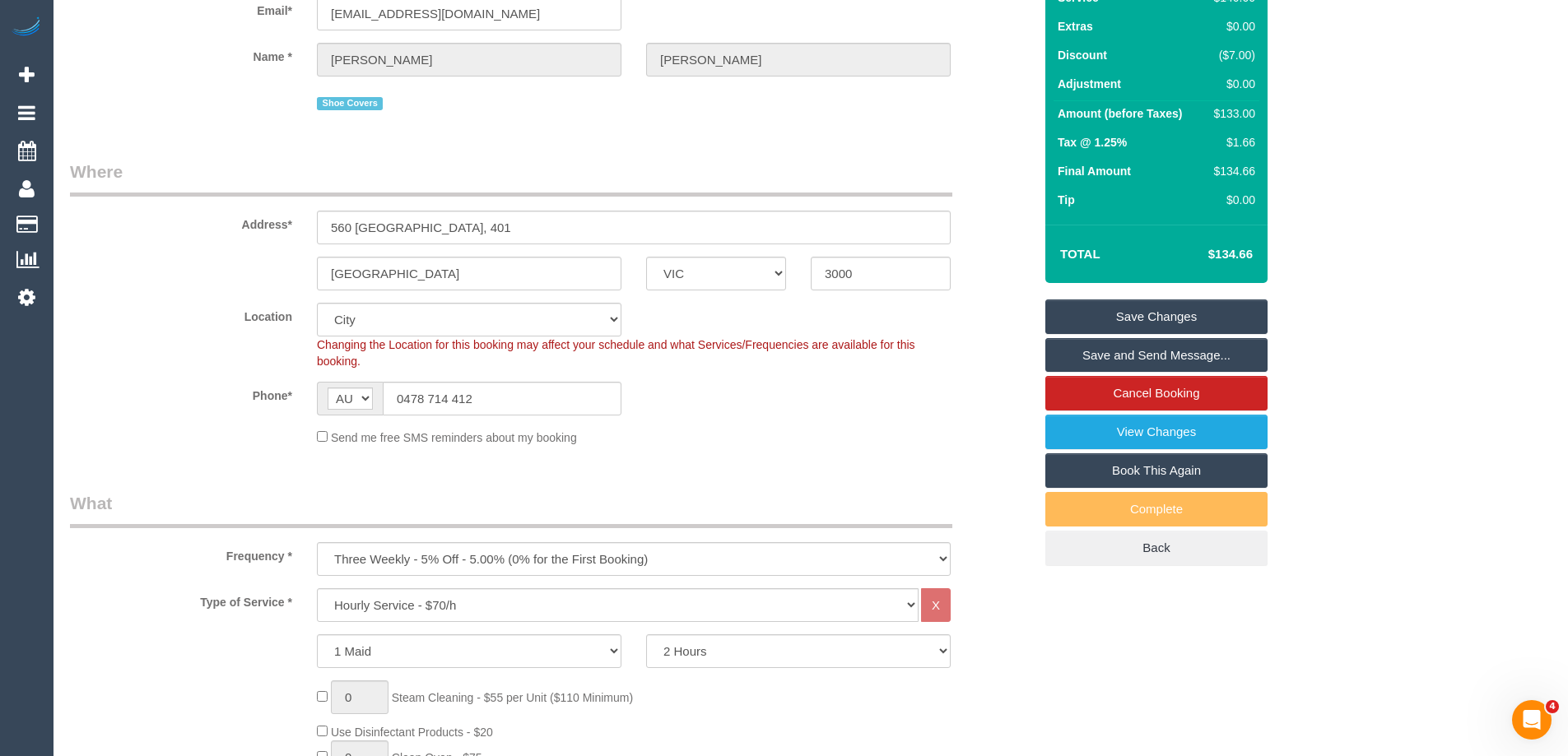
click at [1111, 316] on link "Save Changes" at bounding box center [1156, 316] width 222 height 34
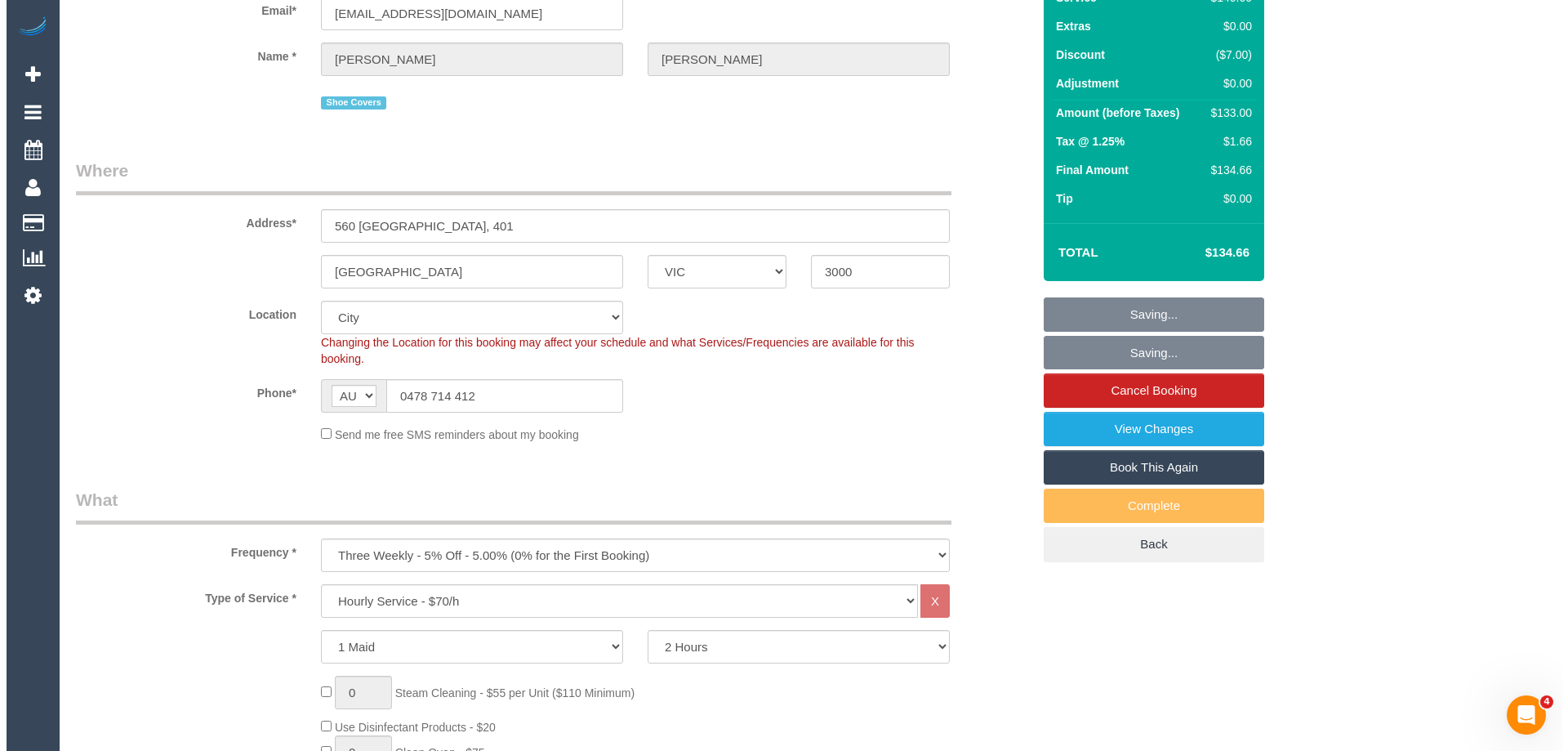
scroll to position [0, 0]
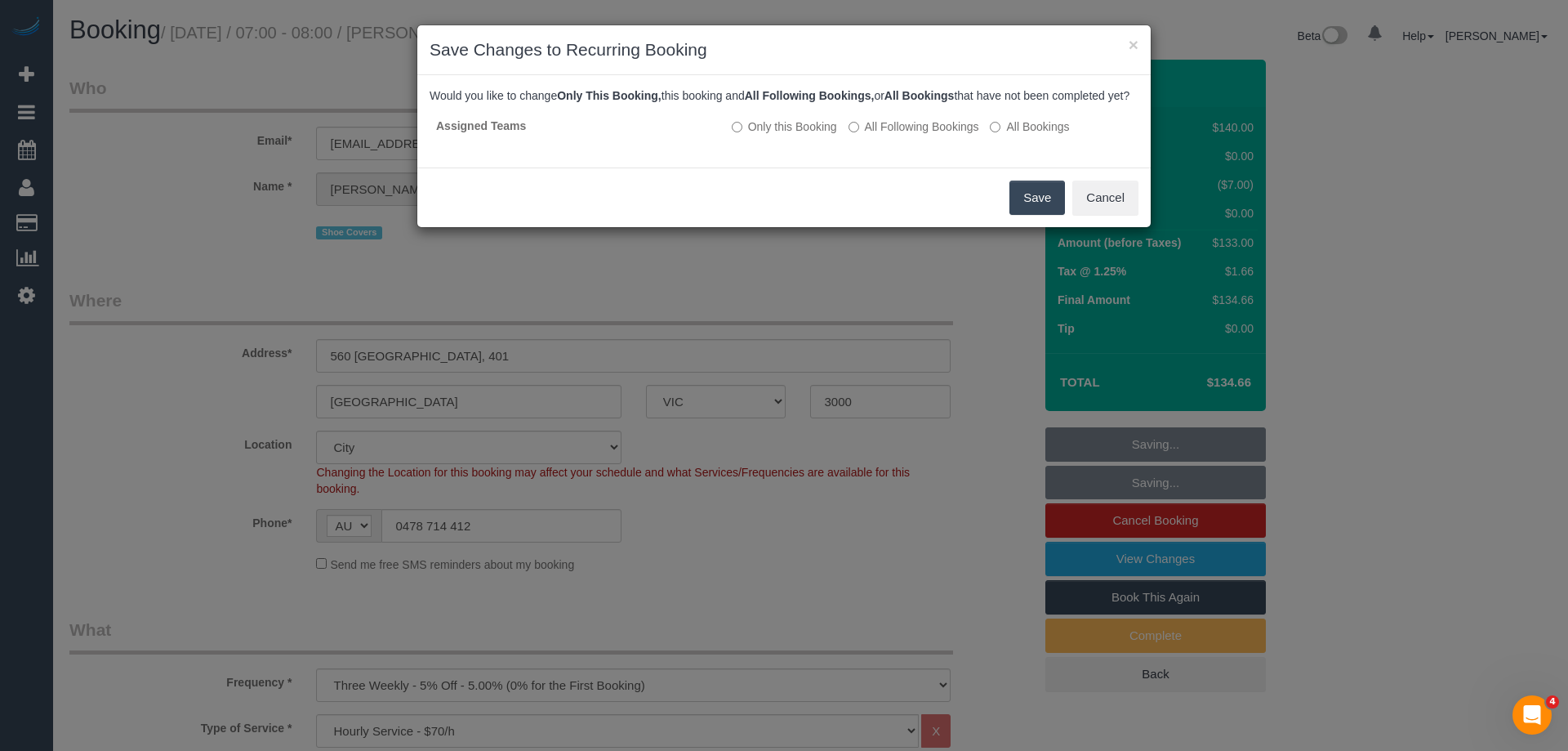
click at [1030, 203] on button "Save" at bounding box center [1036, 197] width 55 height 34
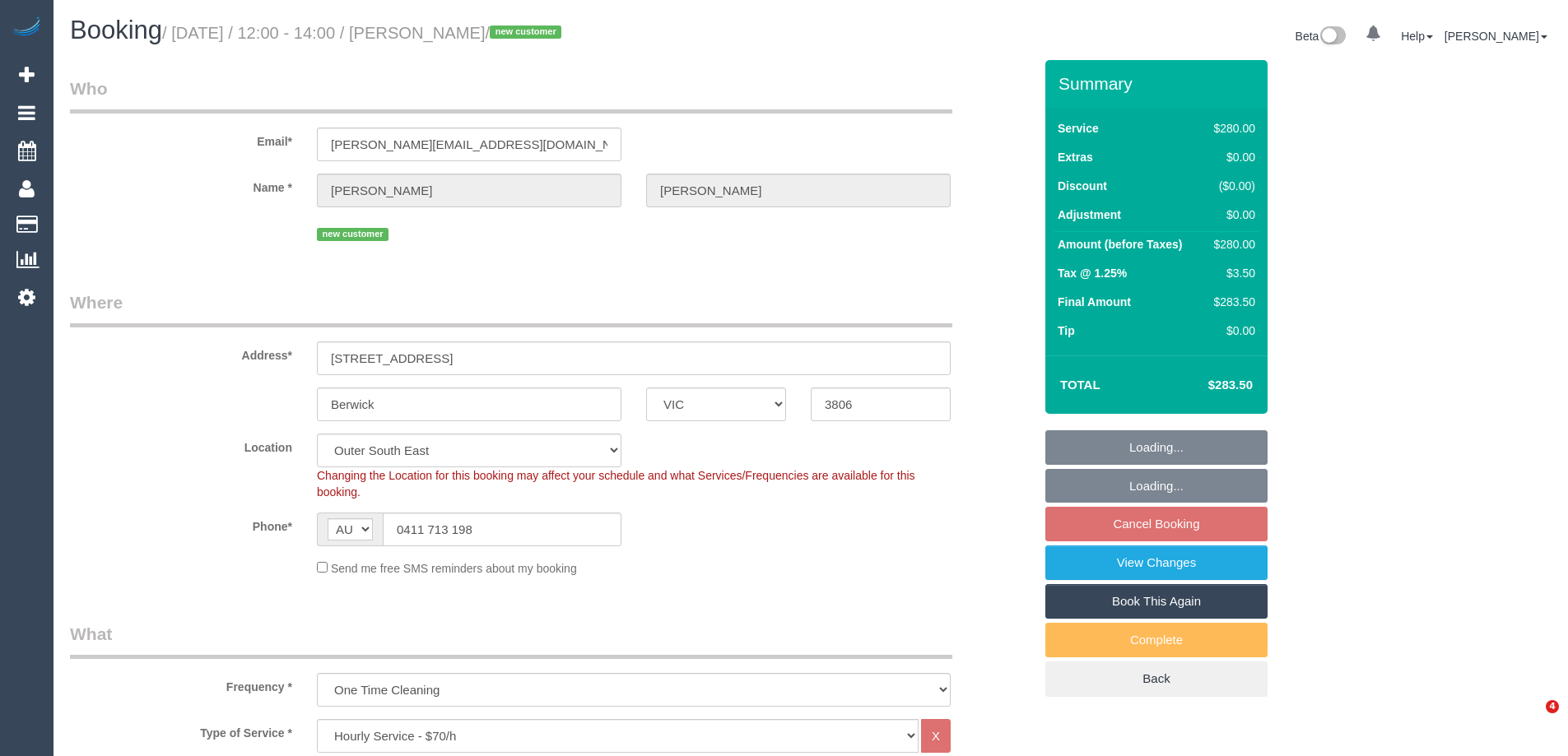
select select "VIC"
select select "240"
select select "spot1"
select select "number:27"
select select "number:14"
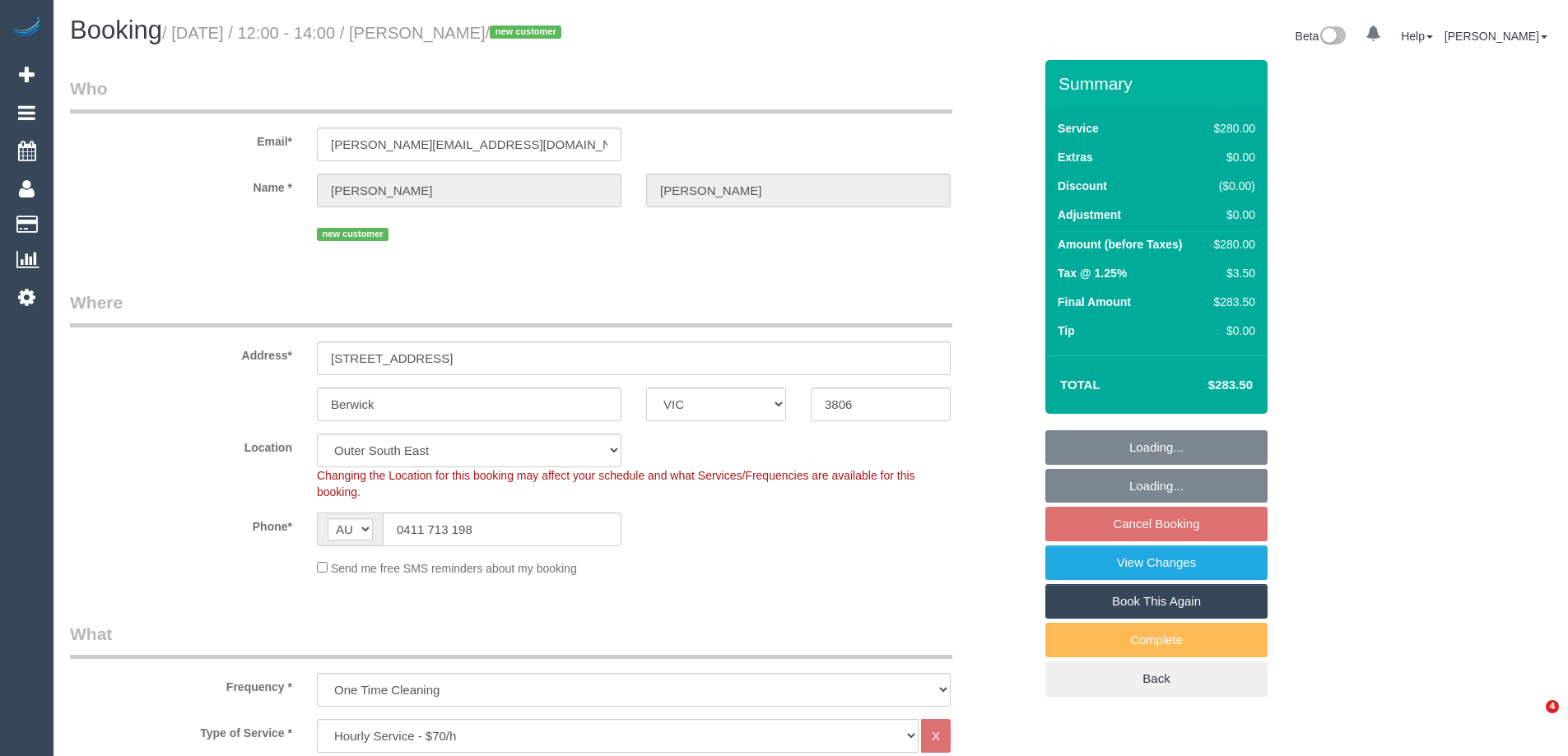
select select "number:18"
select select "number:25"
select select "number:26"
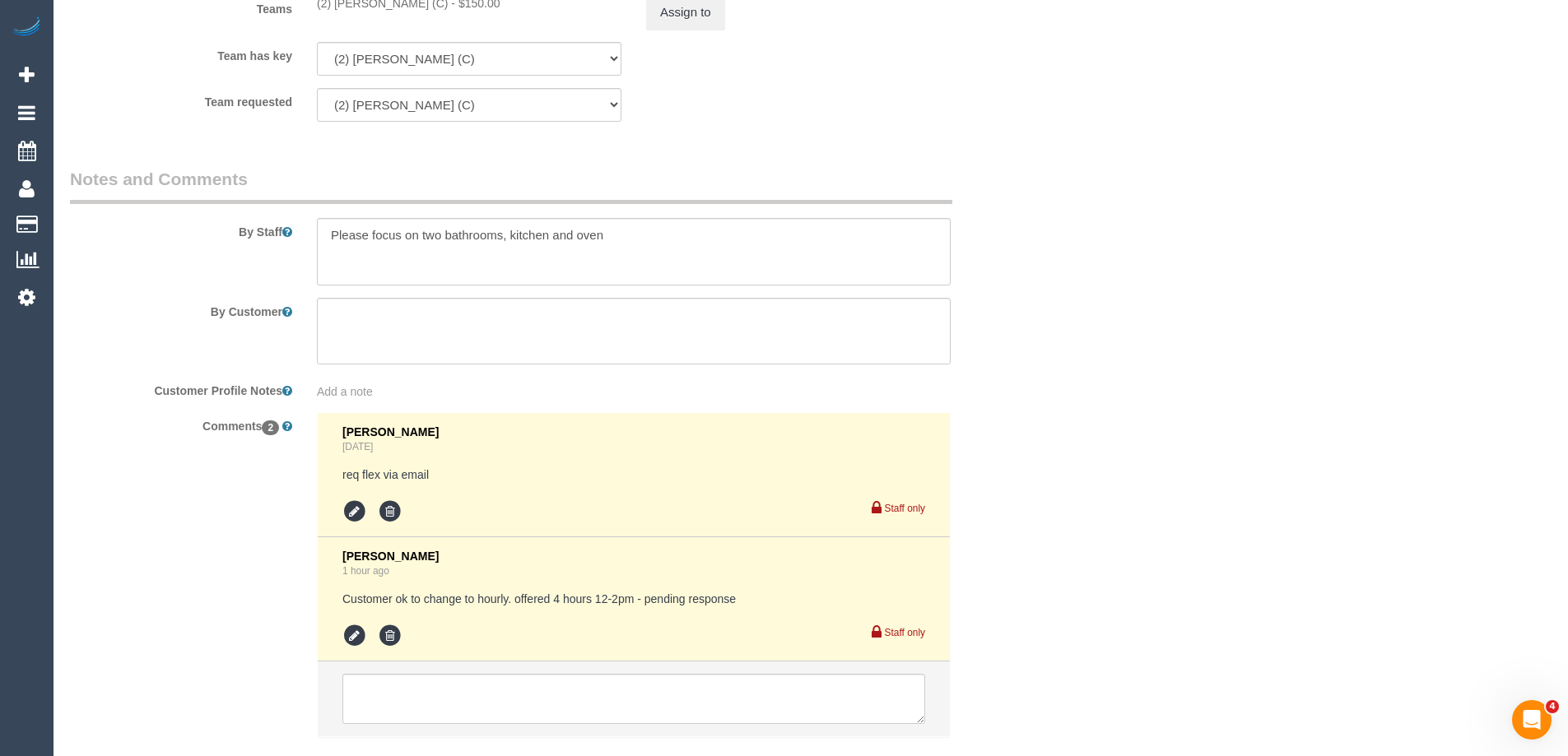
scroll to position [2629, 0]
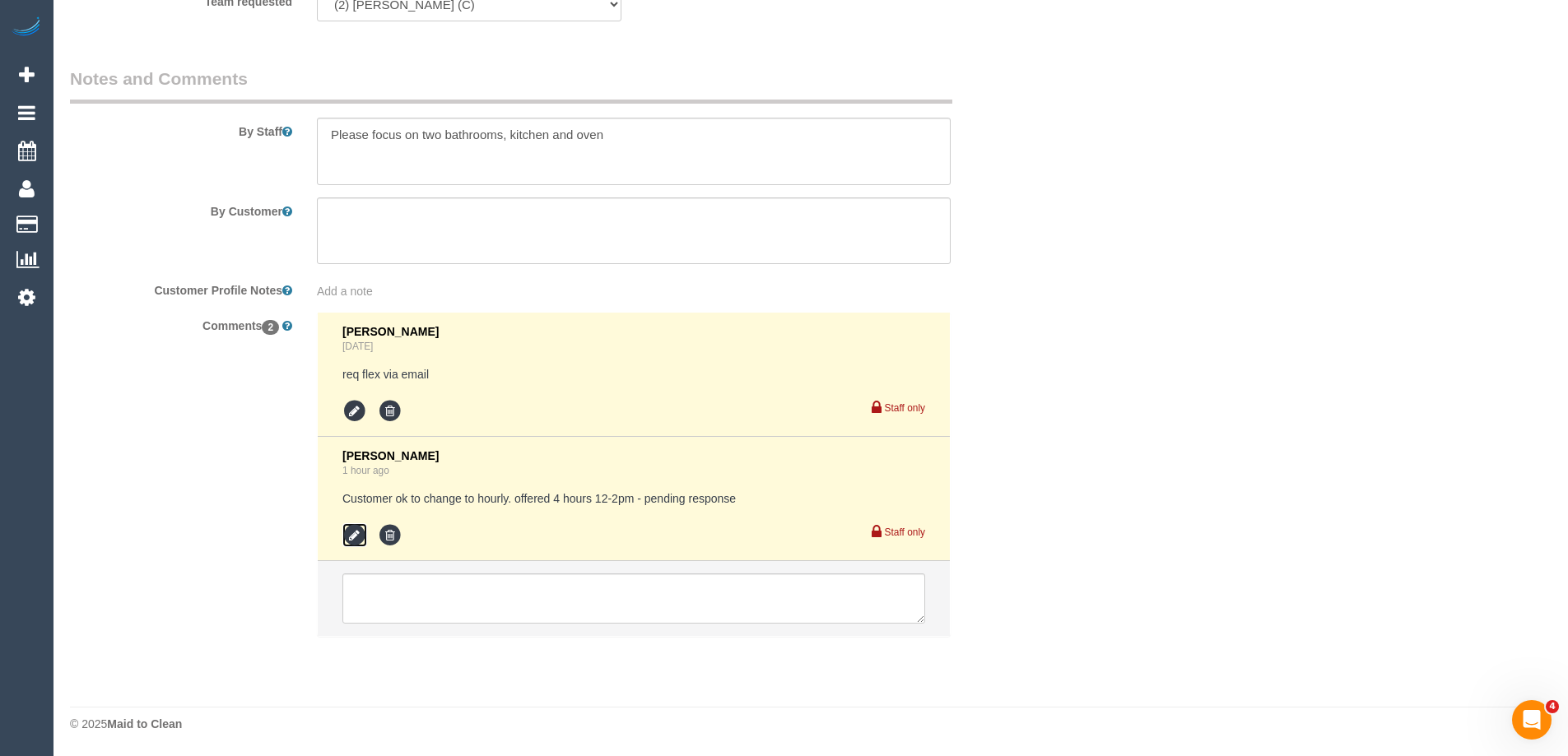
click at [352, 541] on icon at bounding box center [354, 535] width 24 height 24
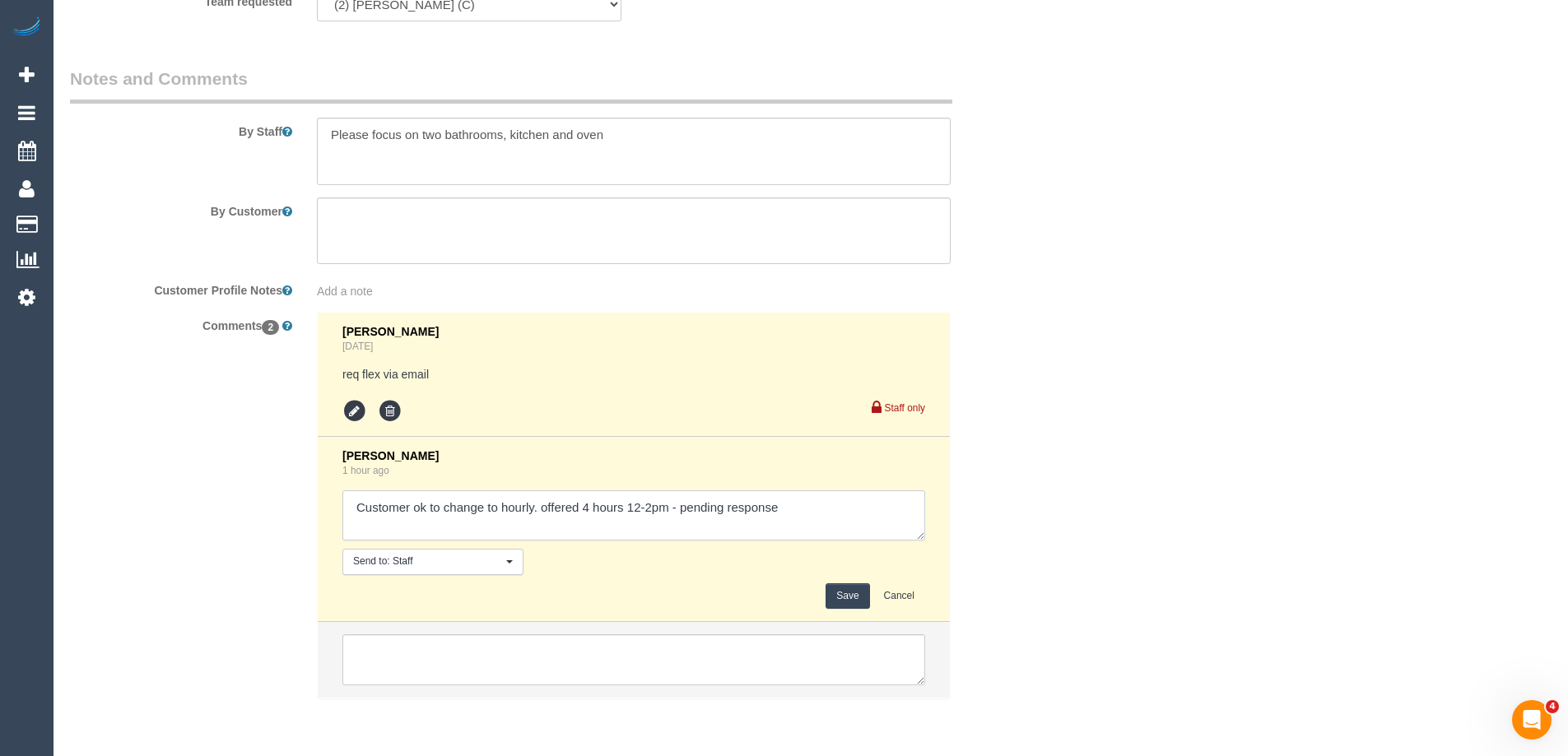
click at [815, 523] on textarea at bounding box center [633, 516] width 583 height 51
type textarea "Customer ok to change to hourly. offered 4 hours 12-2pm - pending response. Agr…"
click at [860, 596] on button "Save" at bounding box center [847, 596] width 44 height 25
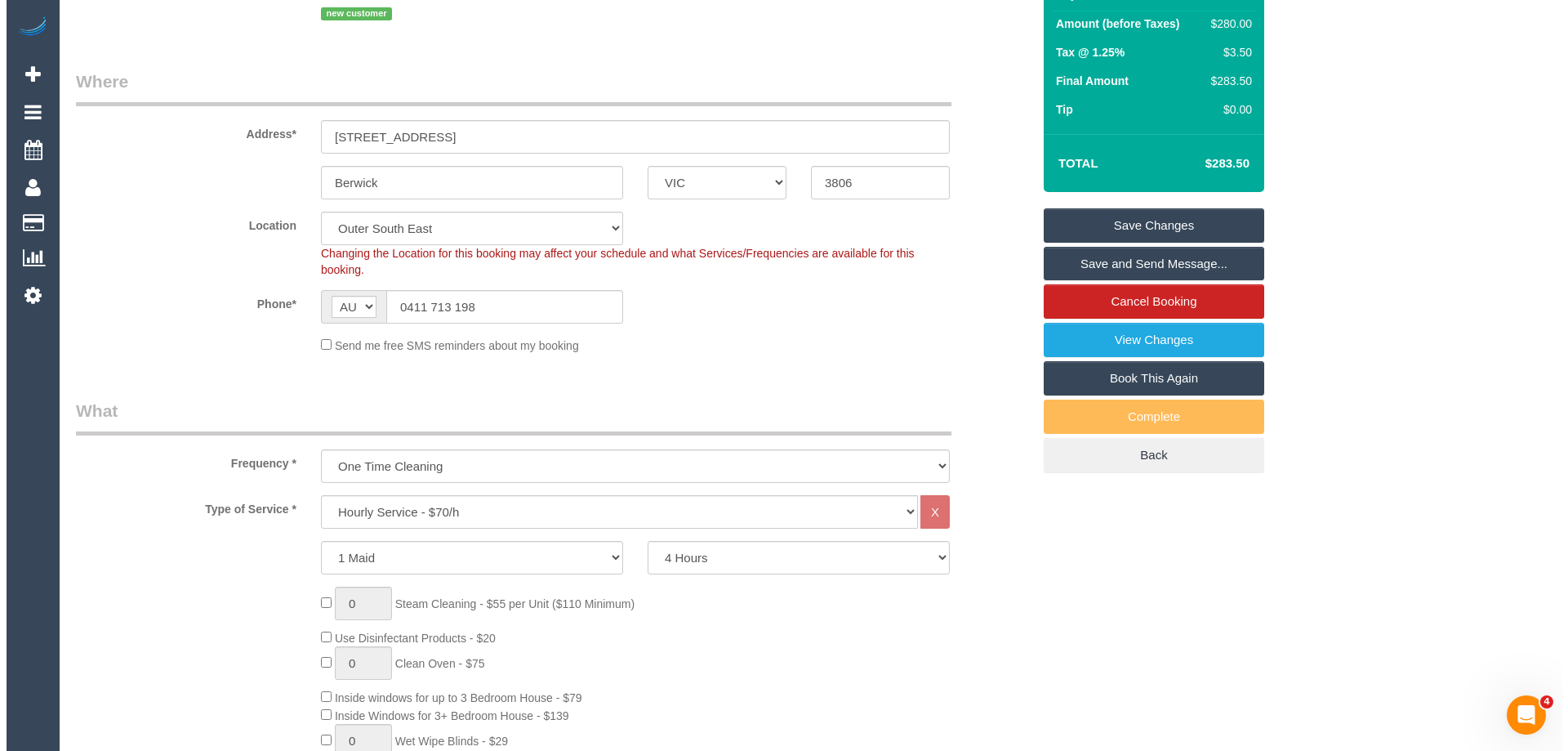
scroll to position [78, 0]
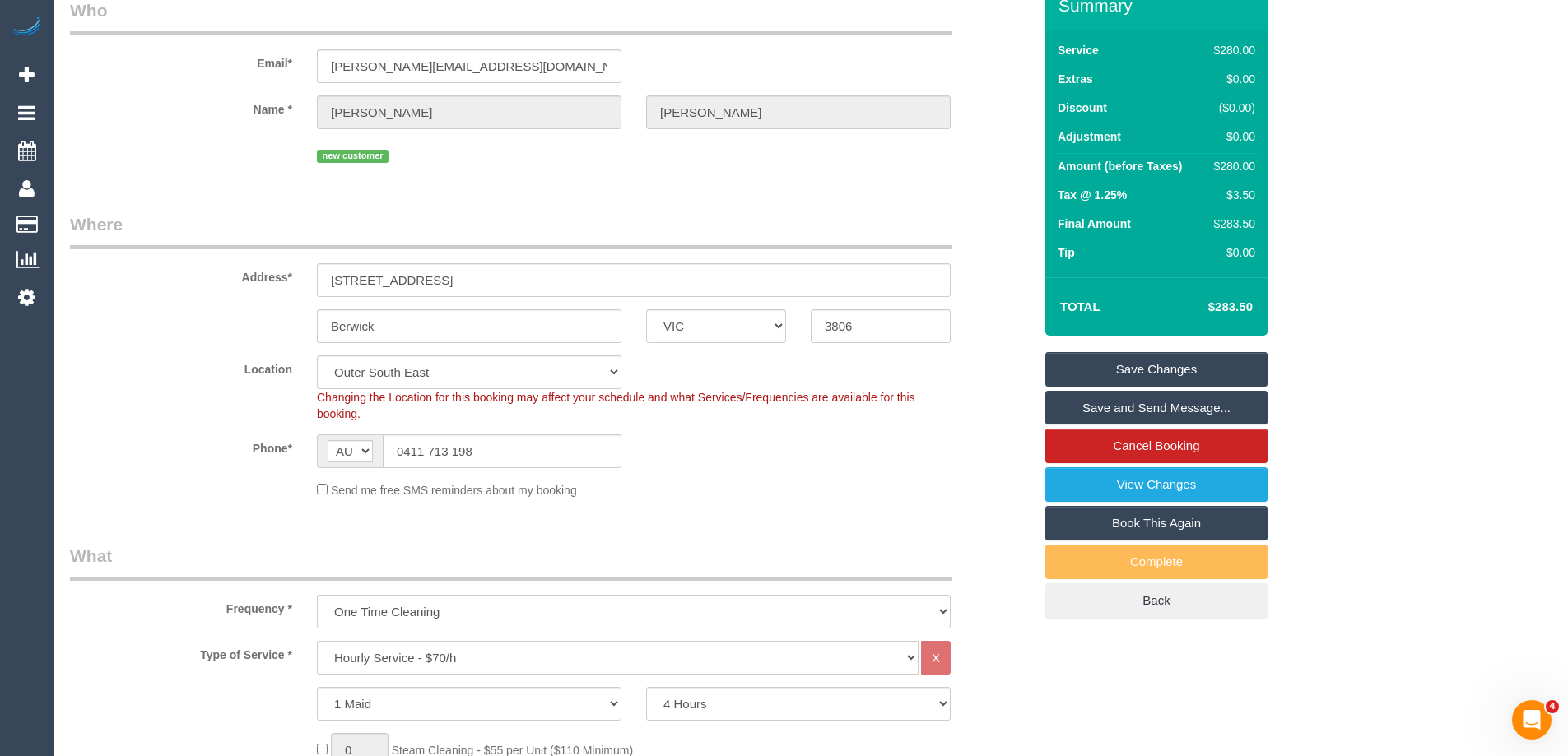
click at [964, 430] on sui-booking-location "Location [GEOGRAPHIC_DATA] (North) East (South) [GEOGRAPHIC_DATA] (East) [GEOGR…" at bounding box center [551, 426] width 963 height 143
click at [1138, 410] on link "Save and Send Message..." at bounding box center [1156, 408] width 222 height 34
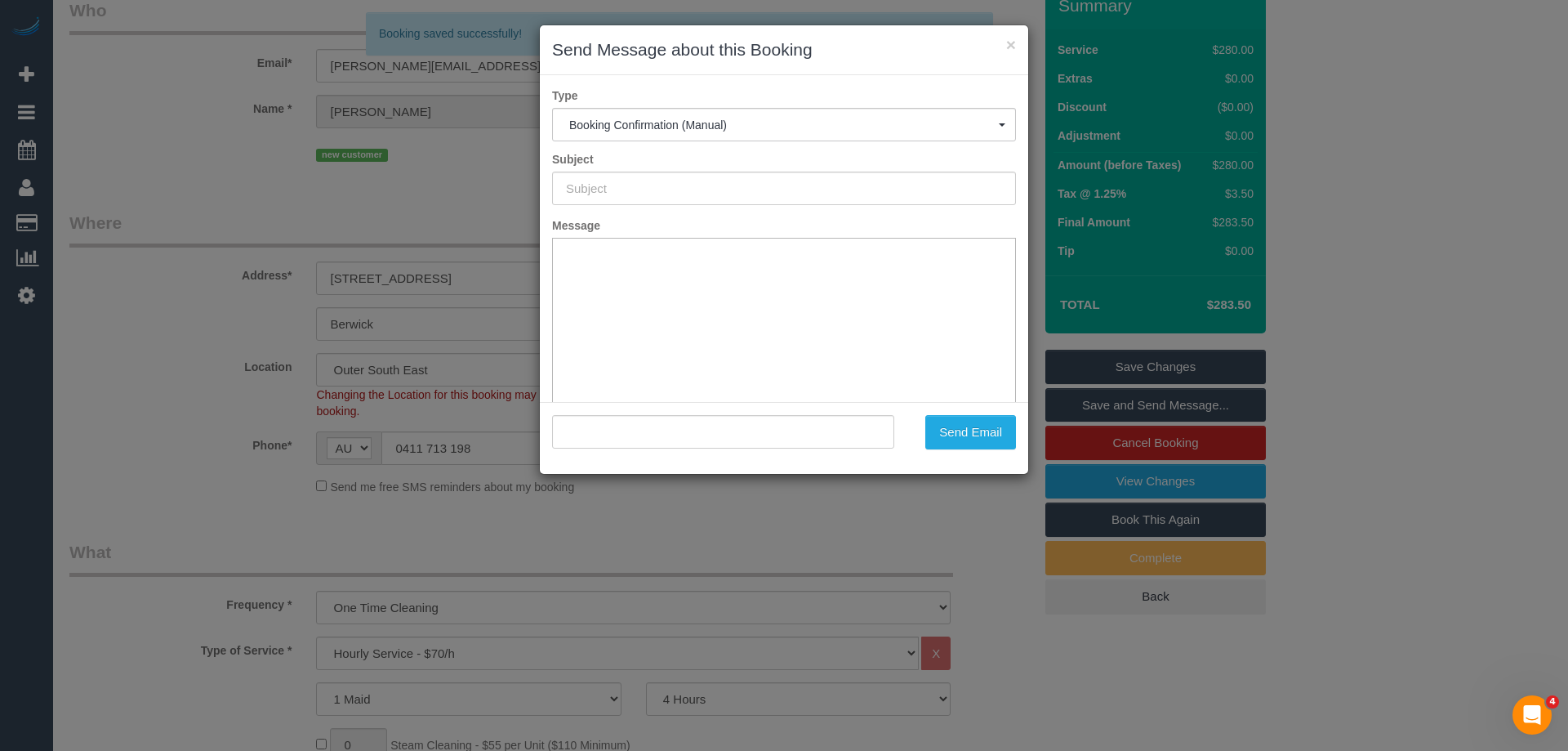
type input "Booking Confirmed"
type input ""Maggie Lam" <maggie.lam68@gmail.com>"
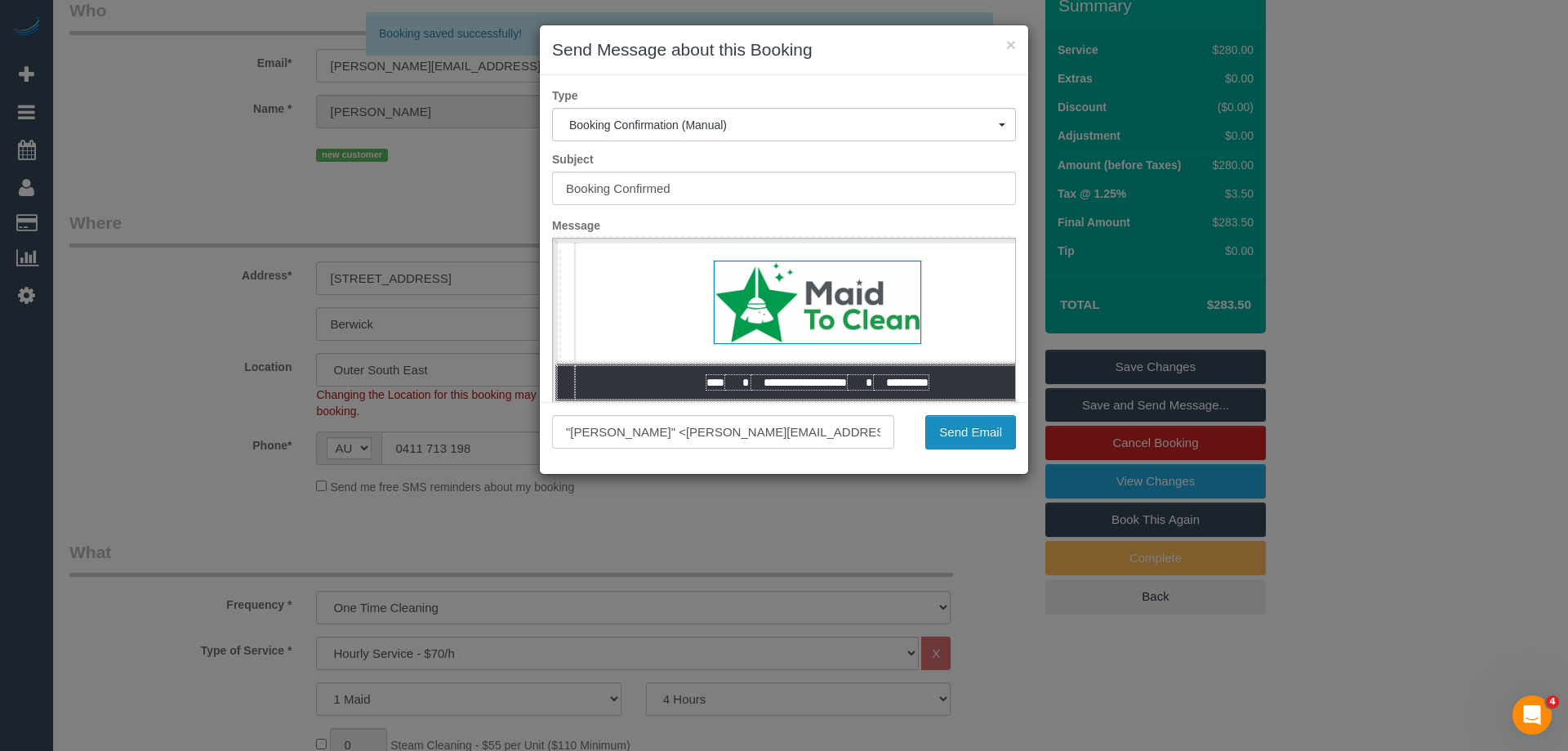
scroll to position [0, 0]
click at [985, 438] on button "Send Email" at bounding box center [971, 431] width 91 height 34
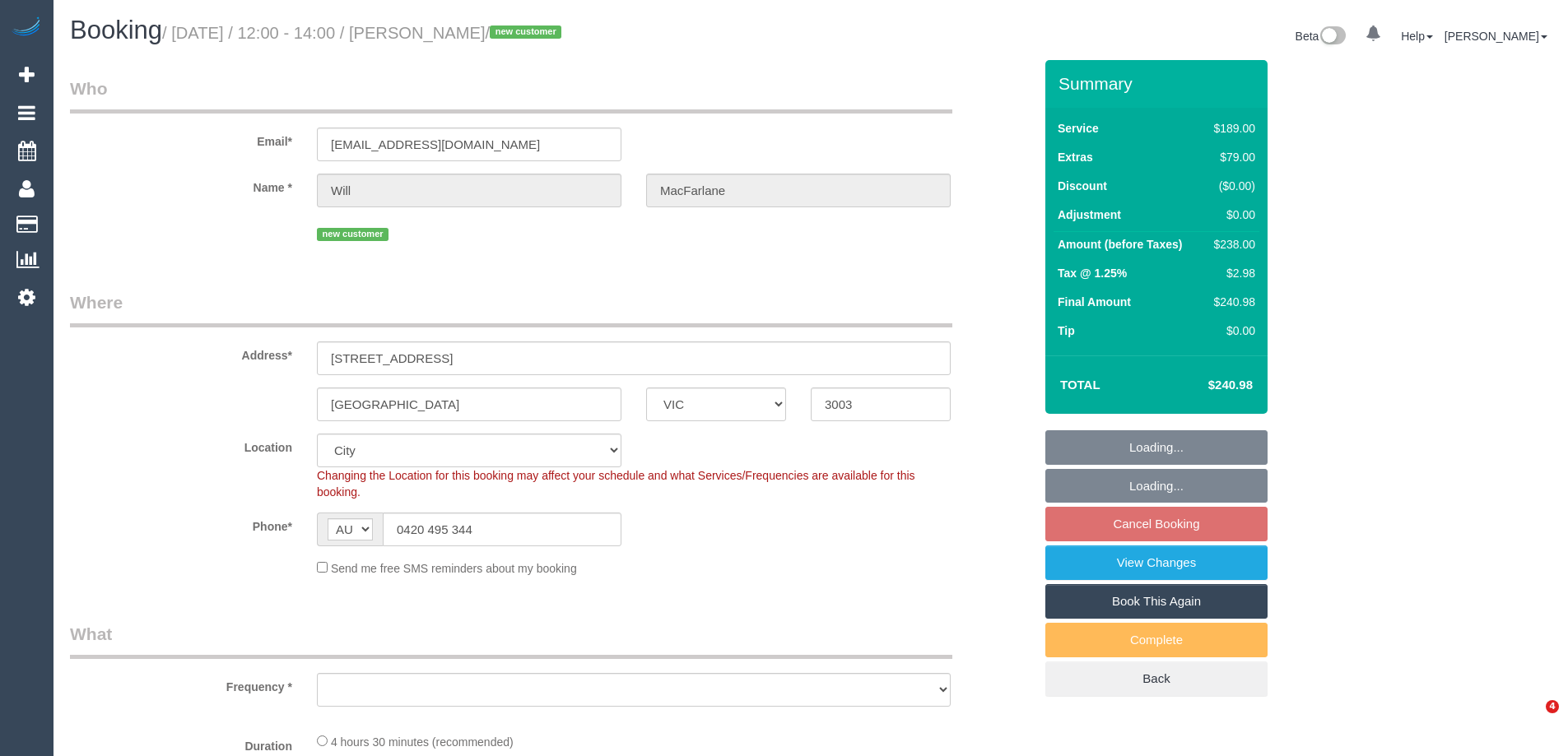
select select "VIC"
select select "number:28"
select select "number:14"
select select "number:20"
select select "number:24"
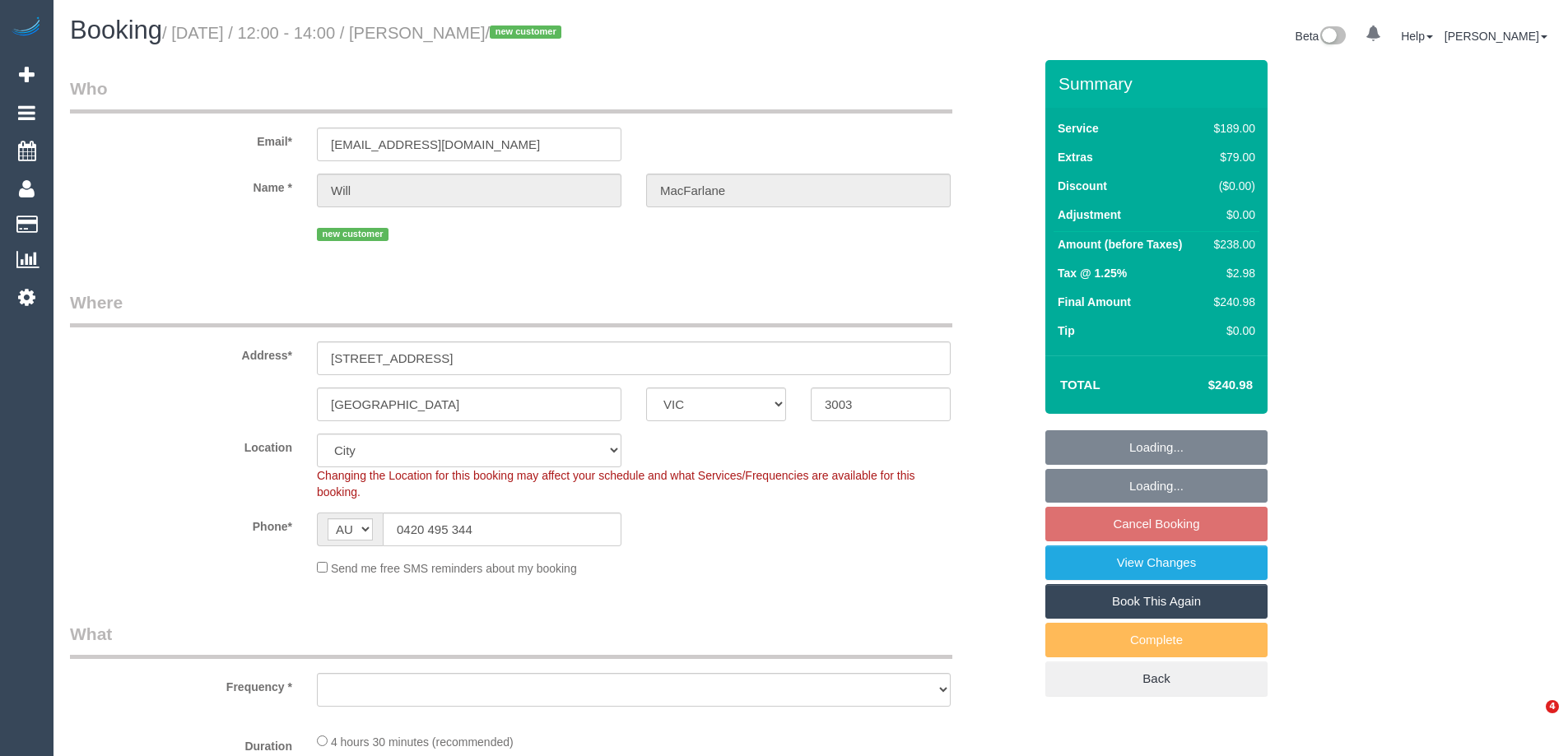
select select "number:13"
select select "object:1229"
select select "spot1"
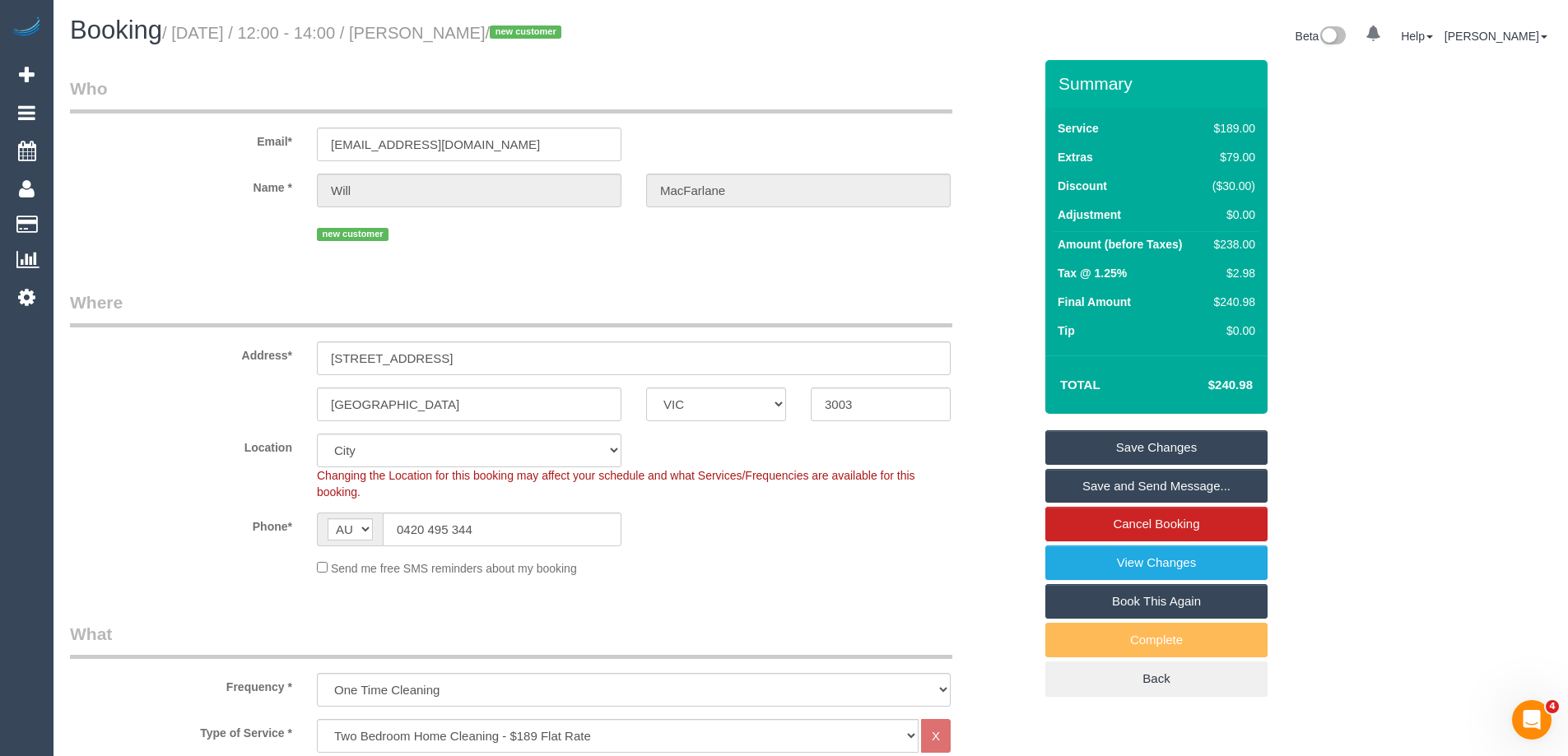
drag, startPoint x: 572, startPoint y: 32, endPoint x: 460, endPoint y: 42, distance: 112.4
click at [460, 42] on h1 "Booking / [DATE] / 12:00 - 14:00 / [PERSON_NAME] / new customer" at bounding box center [434, 30] width 728 height 28
copy small "[PERSON_NAME]"
click at [828, 575] on div "Send me free SMS reminders about my booking" at bounding box center [633, 568] width 659 height 19
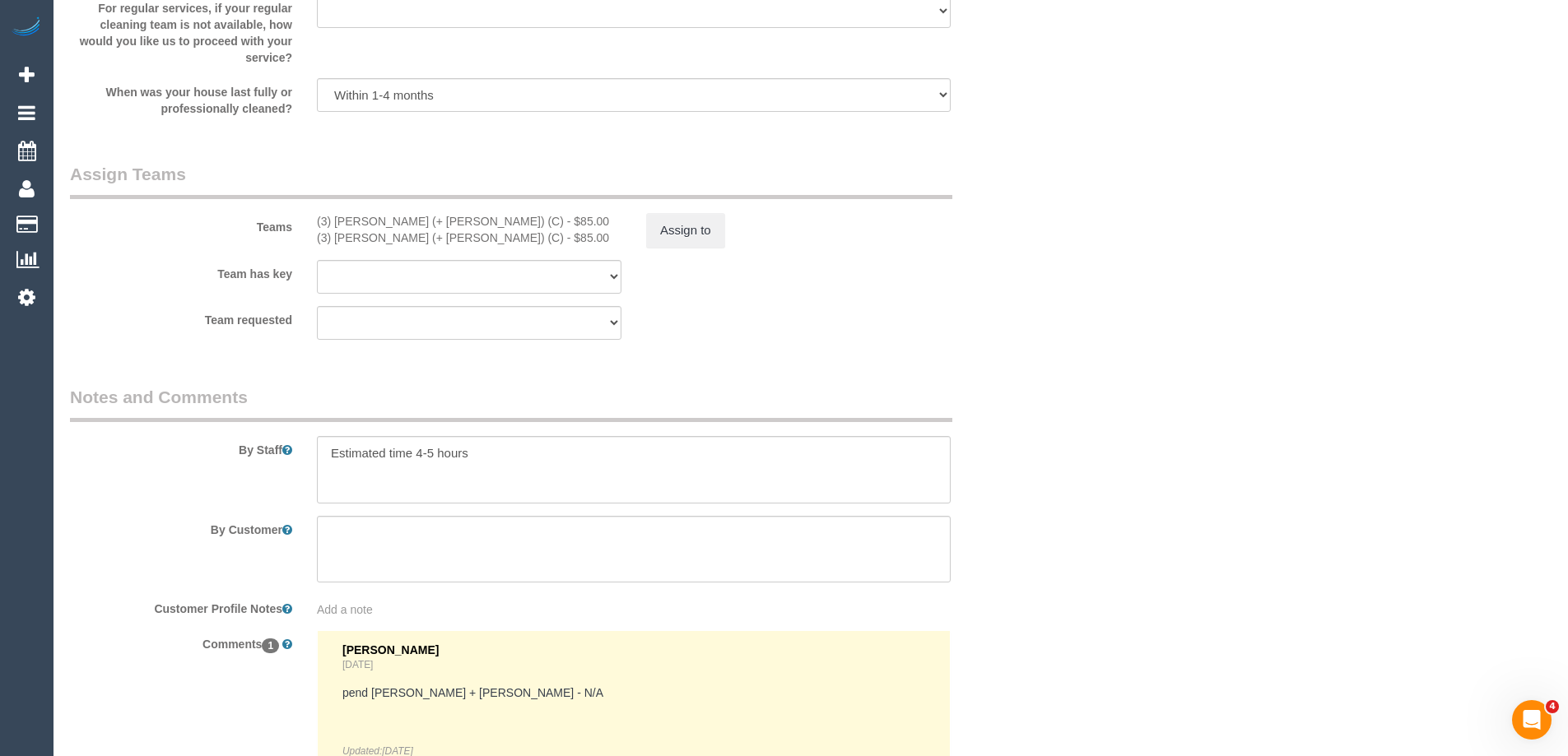
scroll to position [2607, 0]
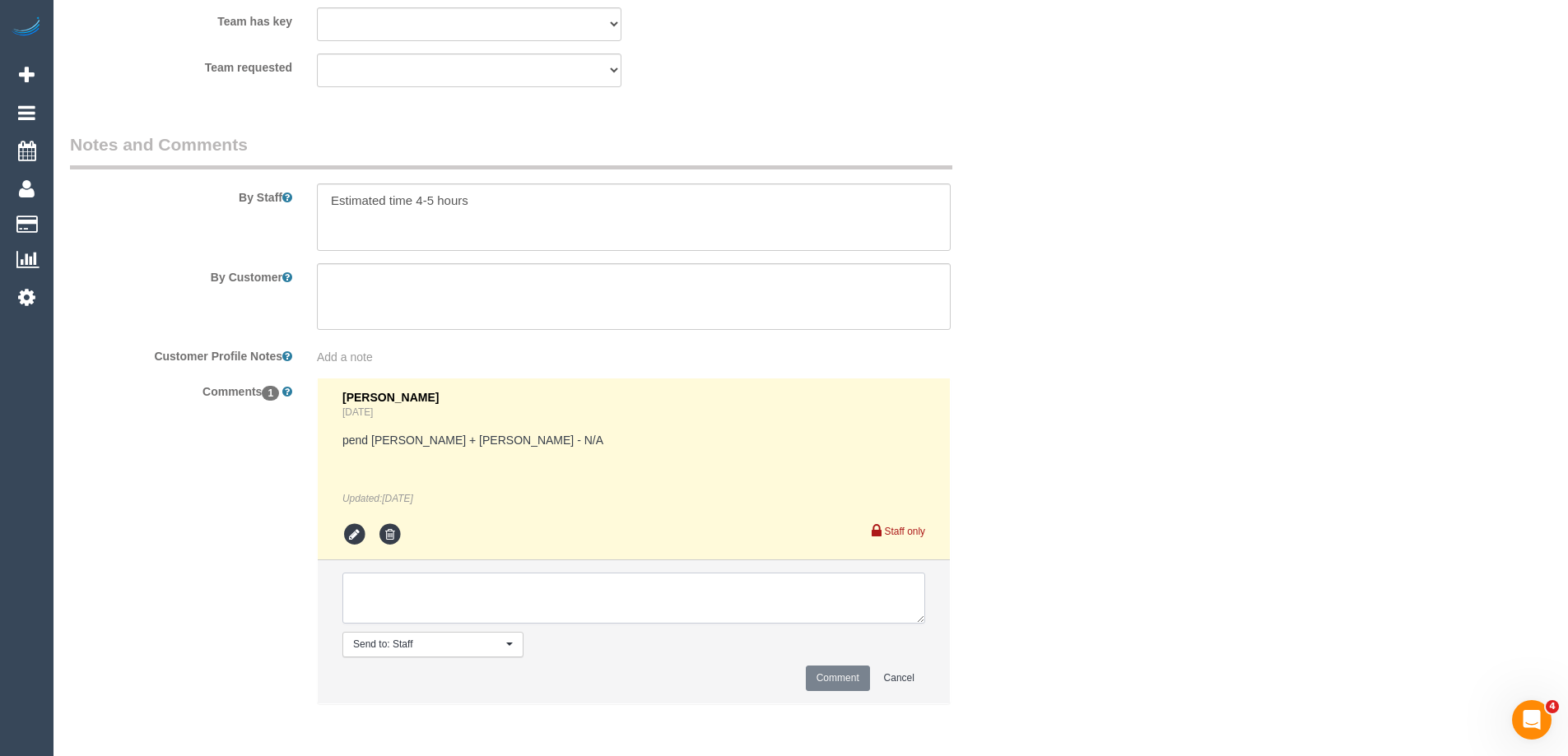
click at [454, 609] on textarea at bounding box center [633, 598] width 583 height 51
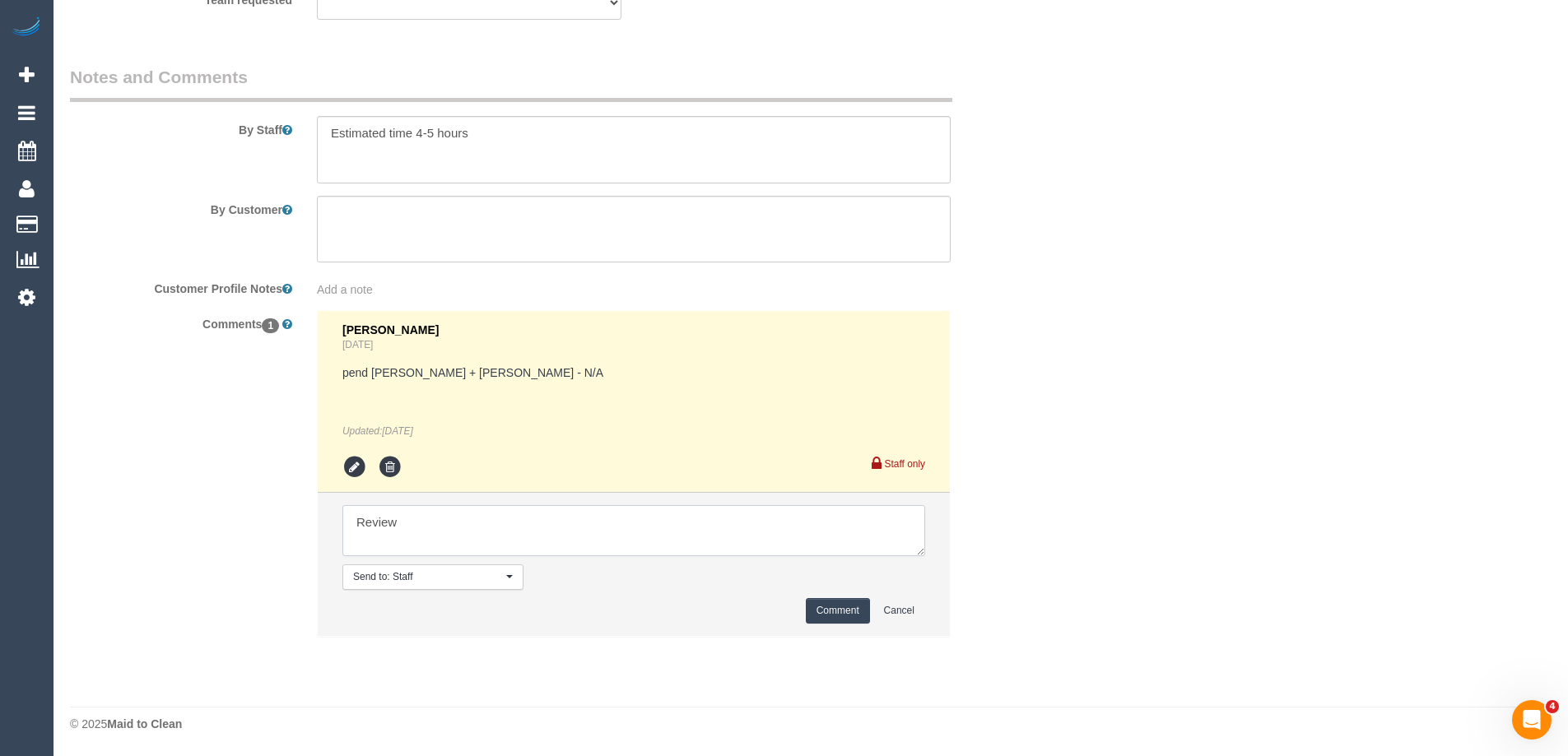
scroll to position [2428, 0]
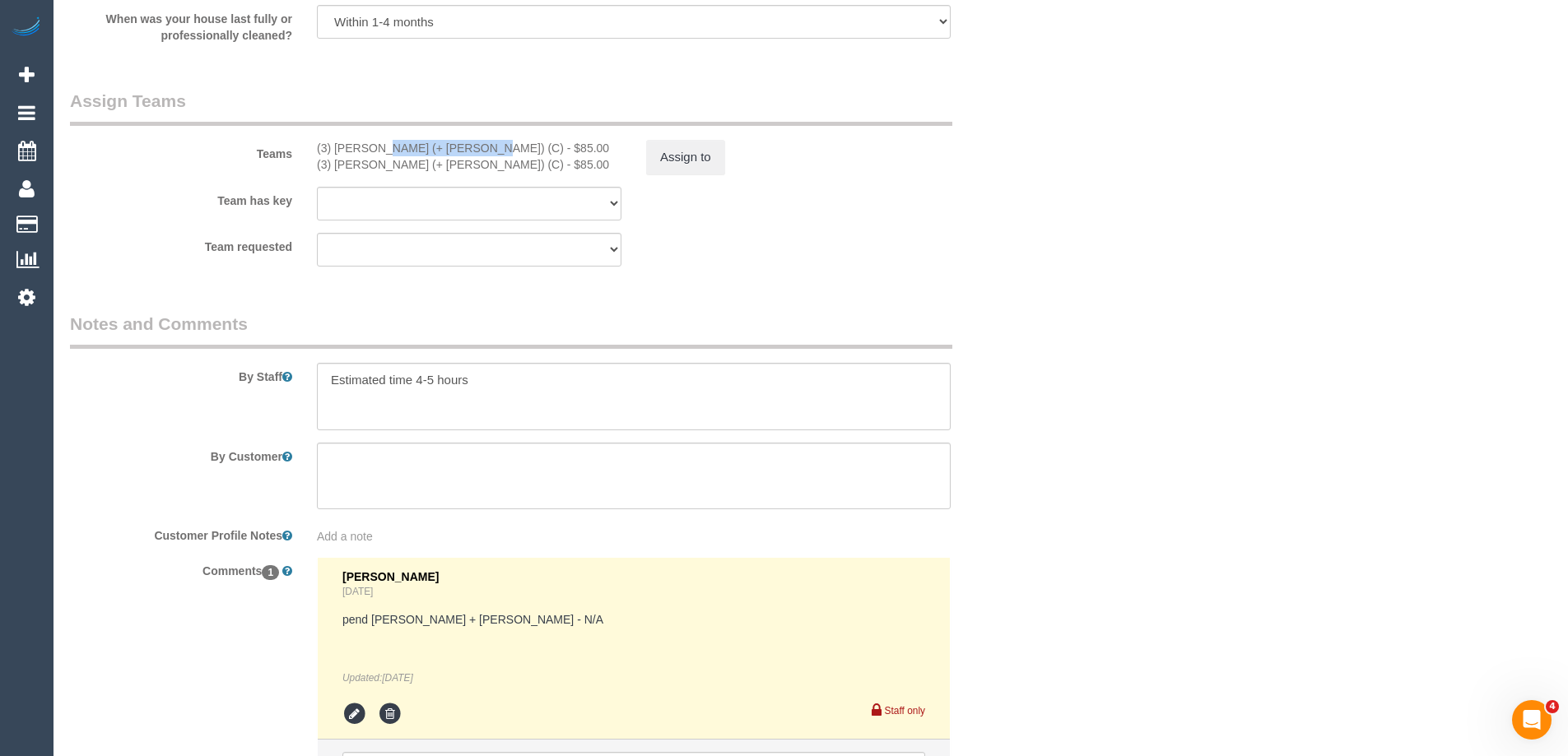
drag, startPoint x: 430, startPoint y: 146, endPoint x: 333, endPoint y: 143, distance: 97.0
click at [333, 143] on div "(3) Rayhan (+ Shahida) (C) - $85.00" at bounding box center [469, 147] width 304 height 17
copy div "[PERSON_NAME] (+ [PERSON_NAME]"
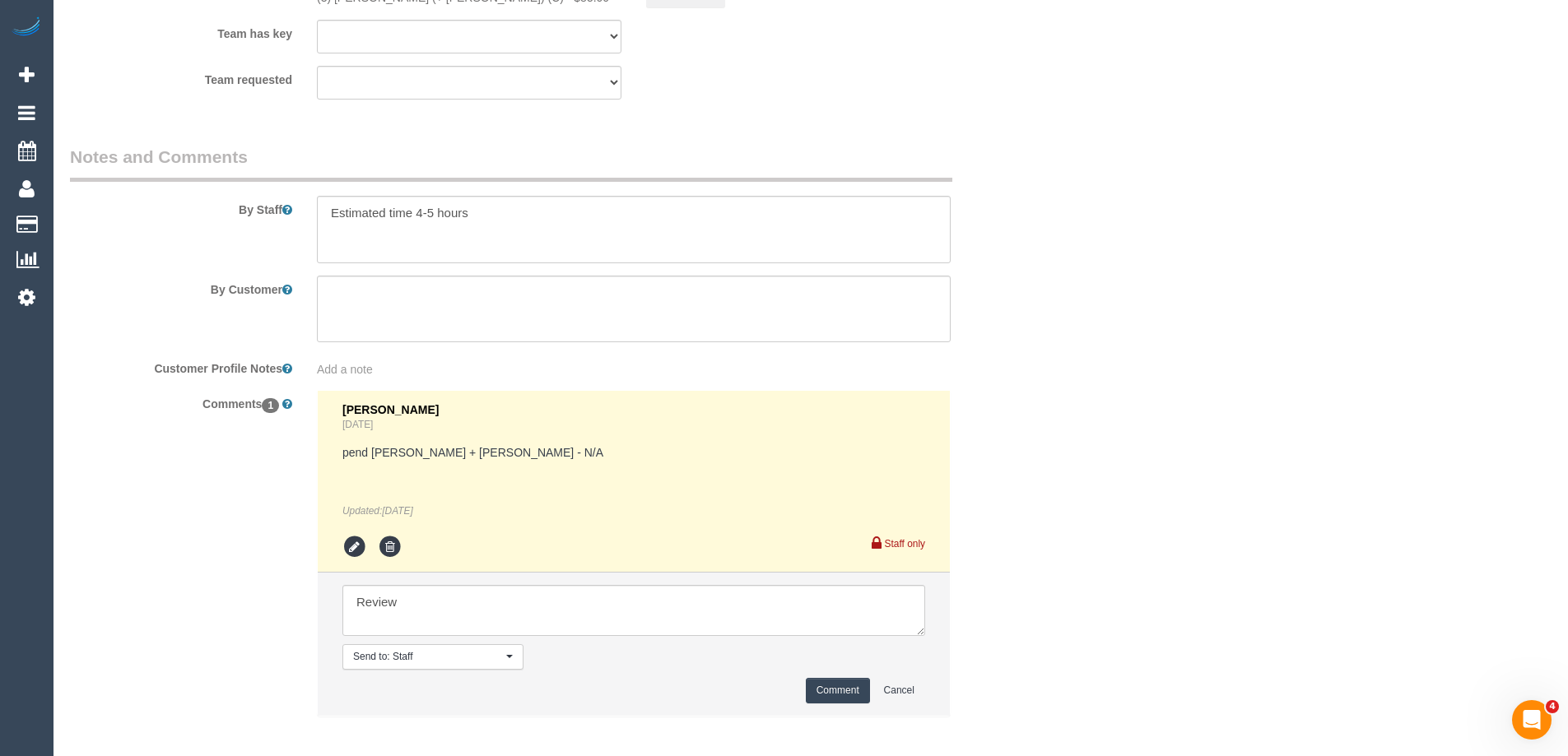
scroll to position [2675, 0]
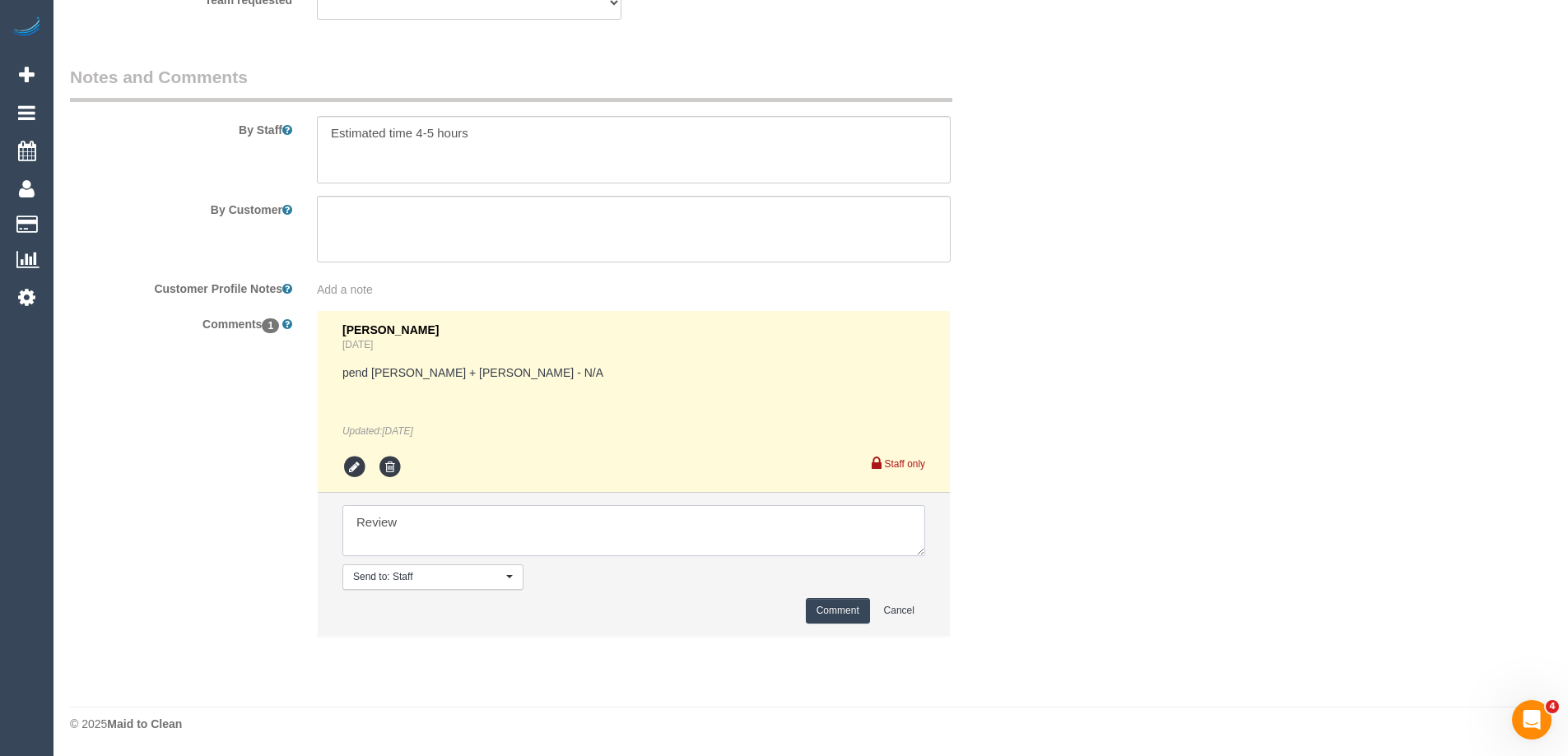
click at [458, 528] on textarea at bounding box center [633, 531] width 583 height 51
paste textarea "[PERSON_NAME] (+ [PERSON_NAME]"
click at [452, 520] on textarea at bounding box center [633, 531] width 583 height 51
click at [575, 523] on textarea at bounding box center [633, 531] width 583 height 51
click at [402, 522] on textarea at bounding box center [633, 531] width 583 height 51
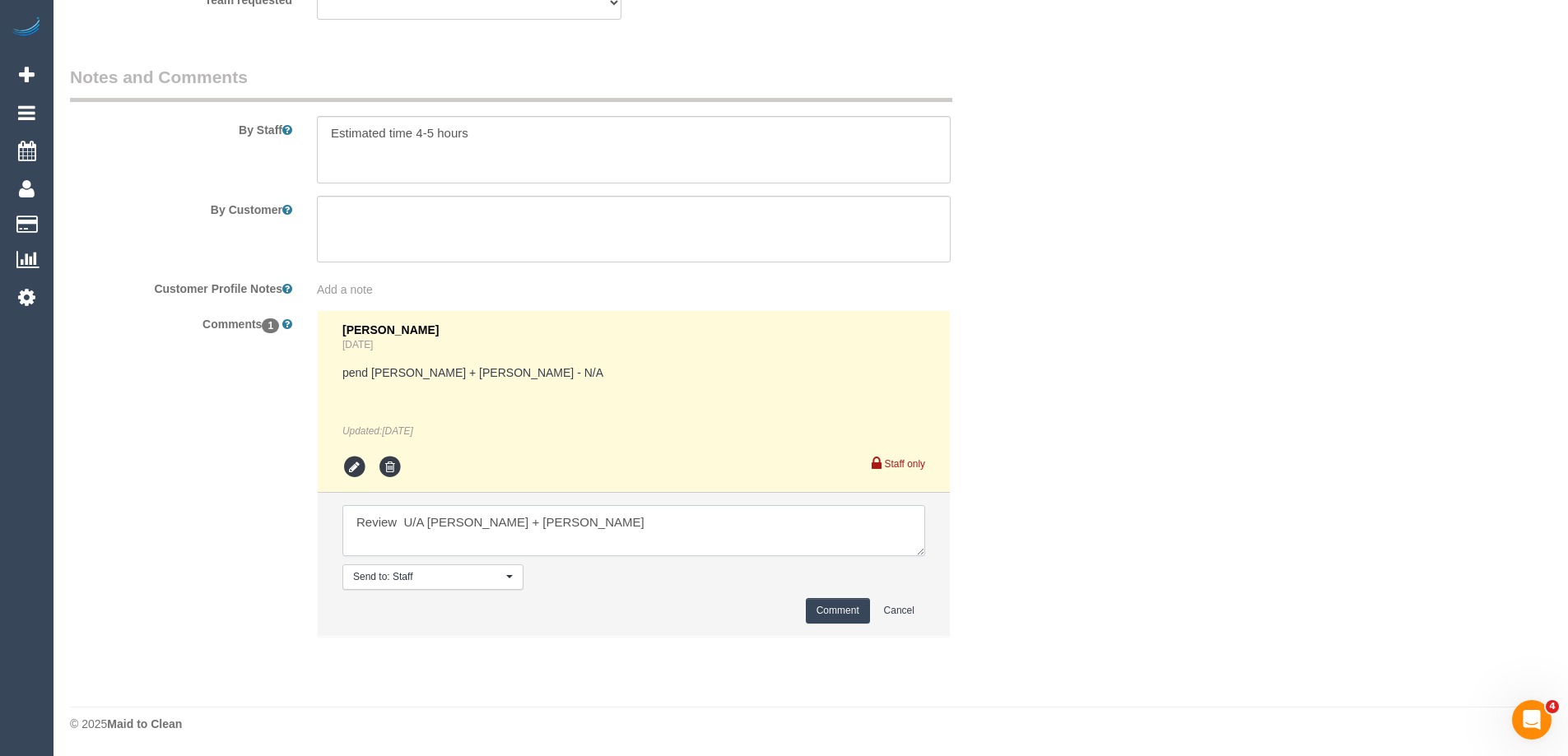
click at [403, 527] on textarea at bounding box center [633, 531] width 583 height 51
type textarea "Review U/A Rayhan + Shahida"
click at [831, 604] on button "Comment" at bounding box center [838, 611] width 64 height 25
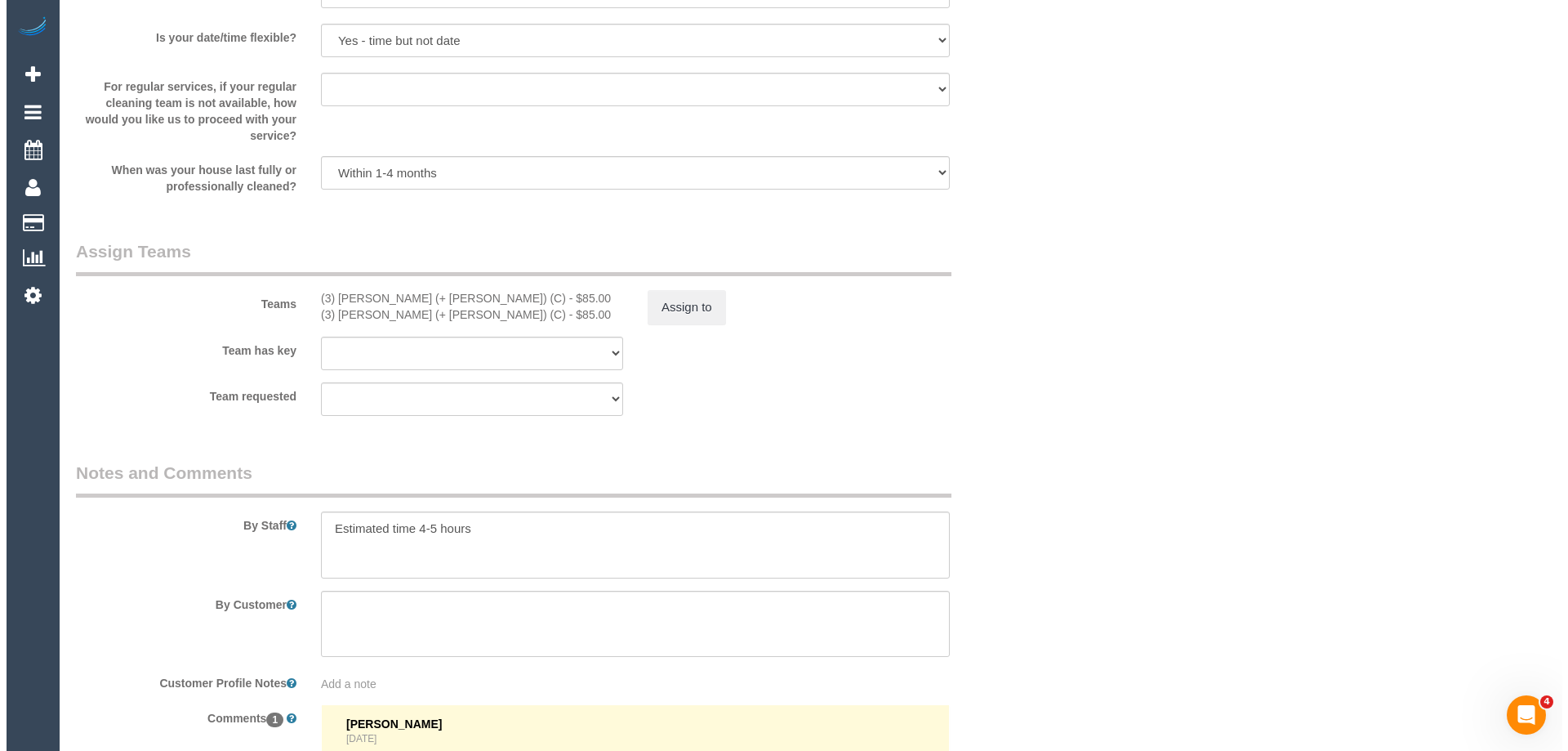
scroll to position [2167, 0]
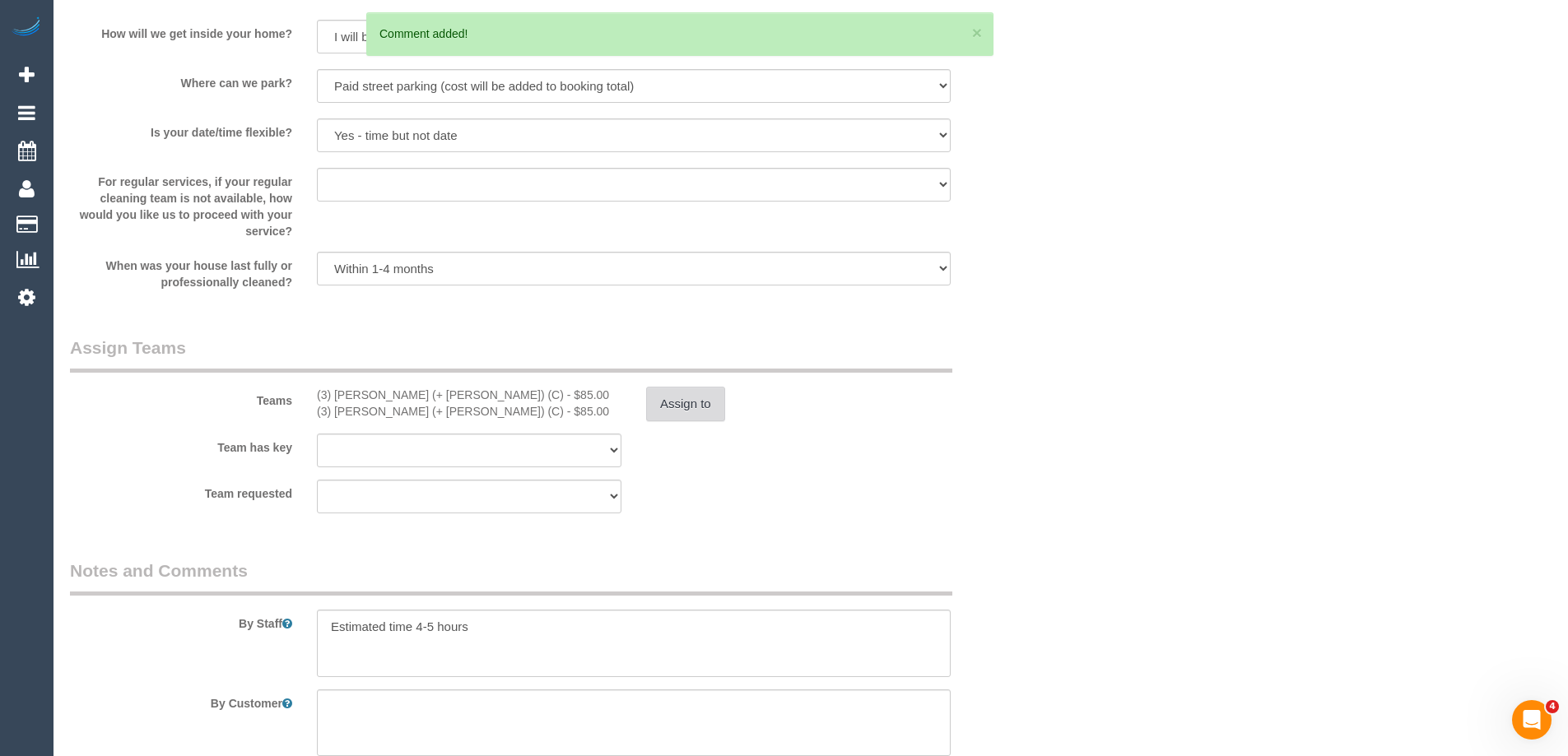
click at [697, 397] on button "Assign to" at bounding box center [685, 403] width 79 height 34
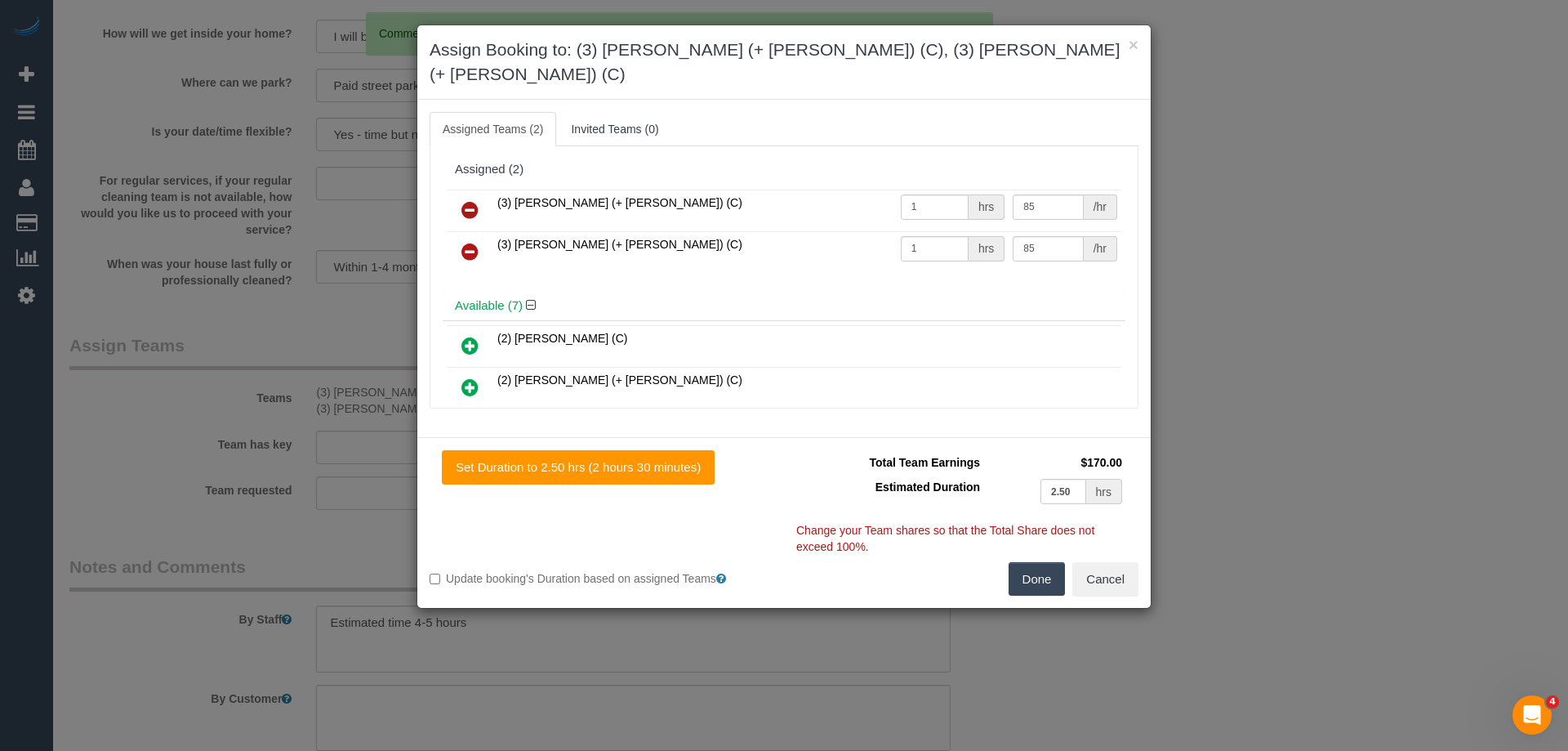
click at [462, 201] on icon at bounding box center [471, 210] width 17 height 19
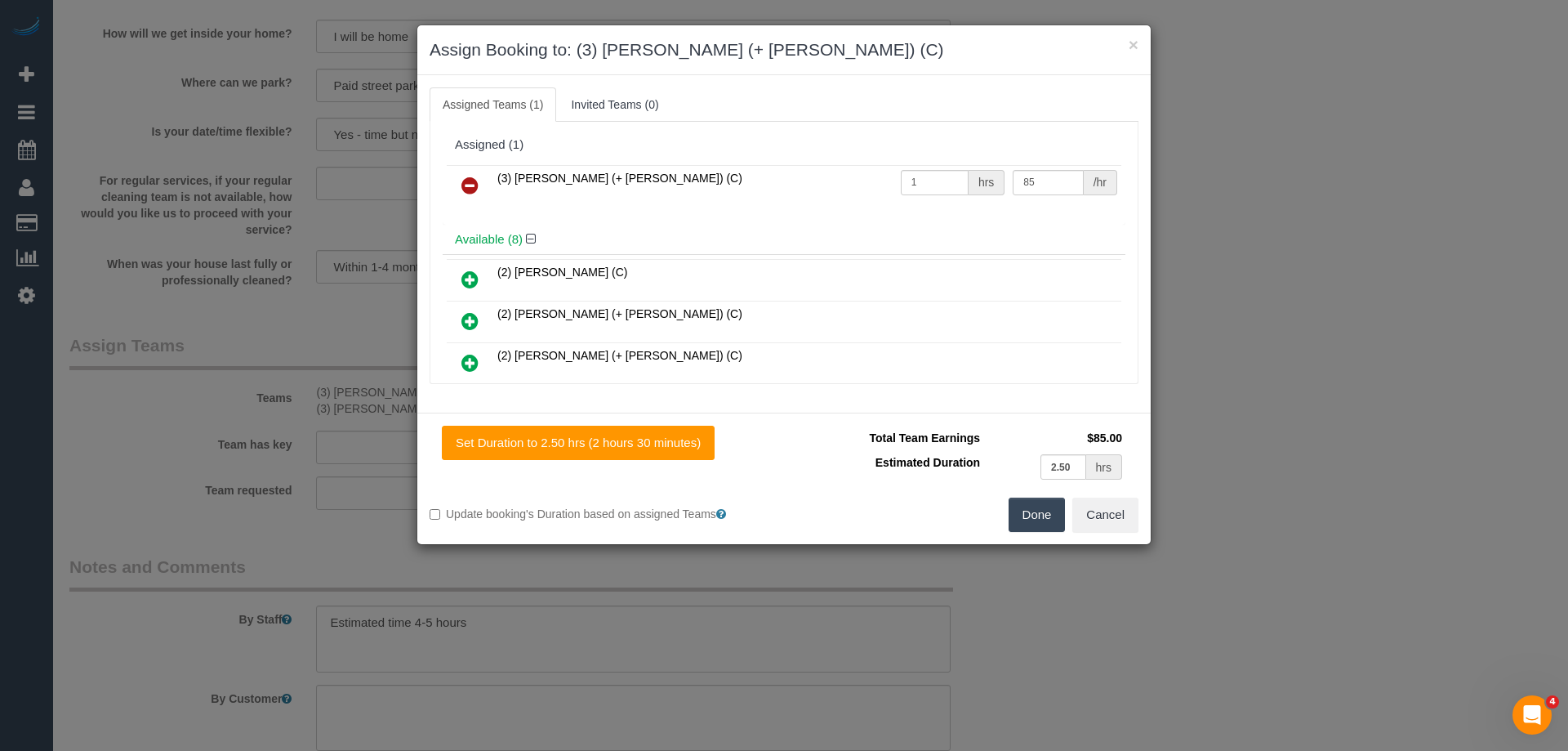
click at [470, 180] on icon at bounding box center [471, 185] width 17 height 19
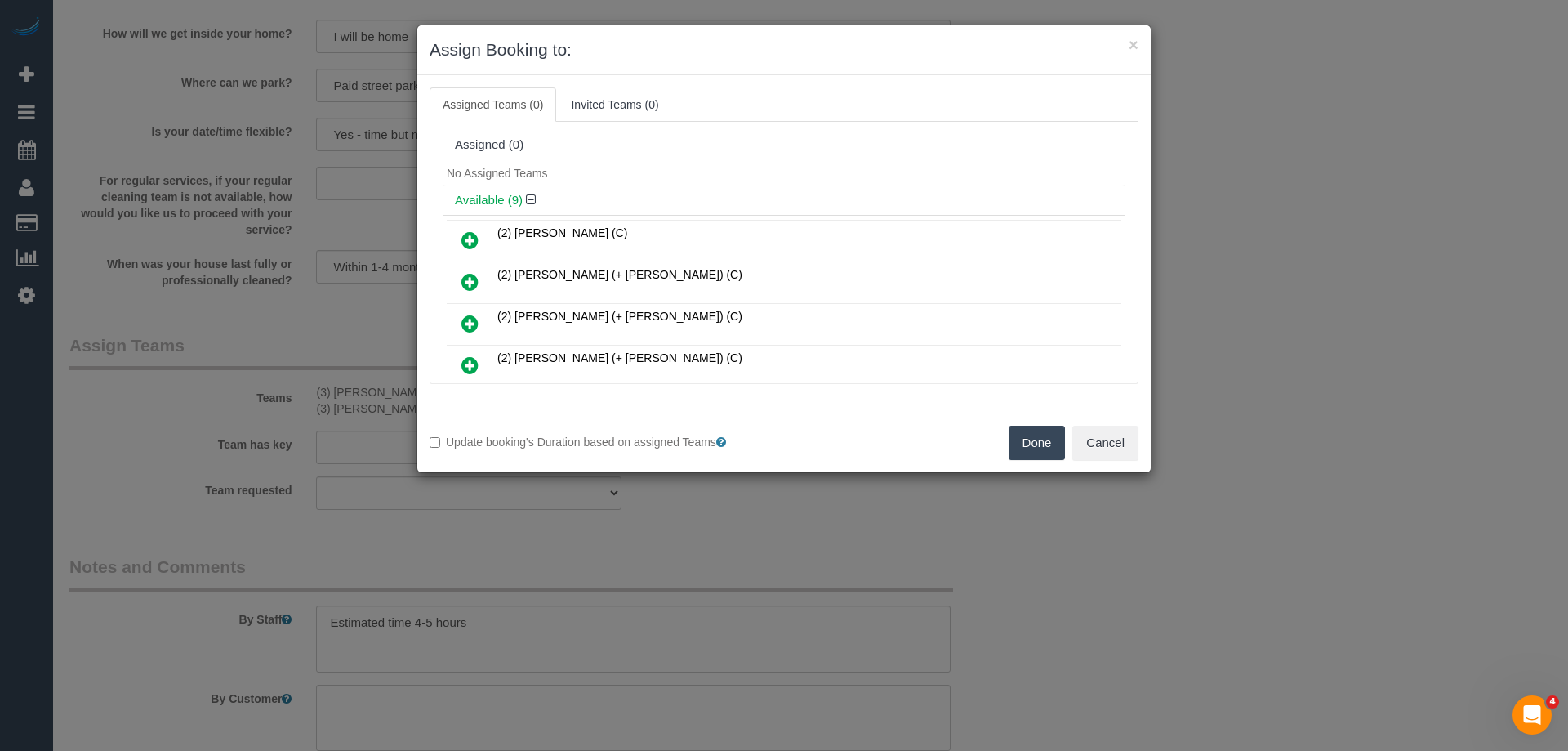
click at [635, 174] on div "No Assigned Teams" at bounding box center [784, 172] width 683 height 24
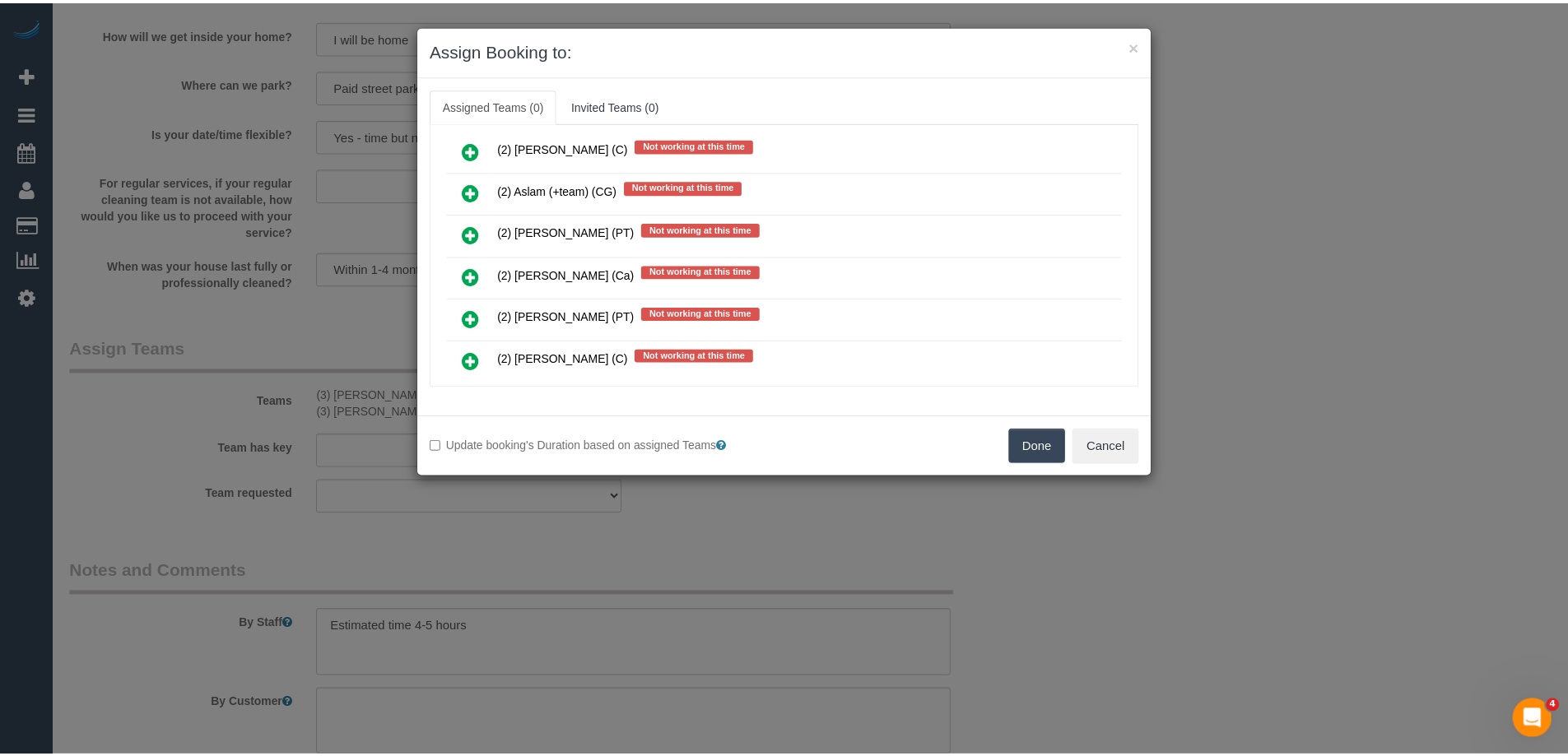
scroll to position [795, 0]
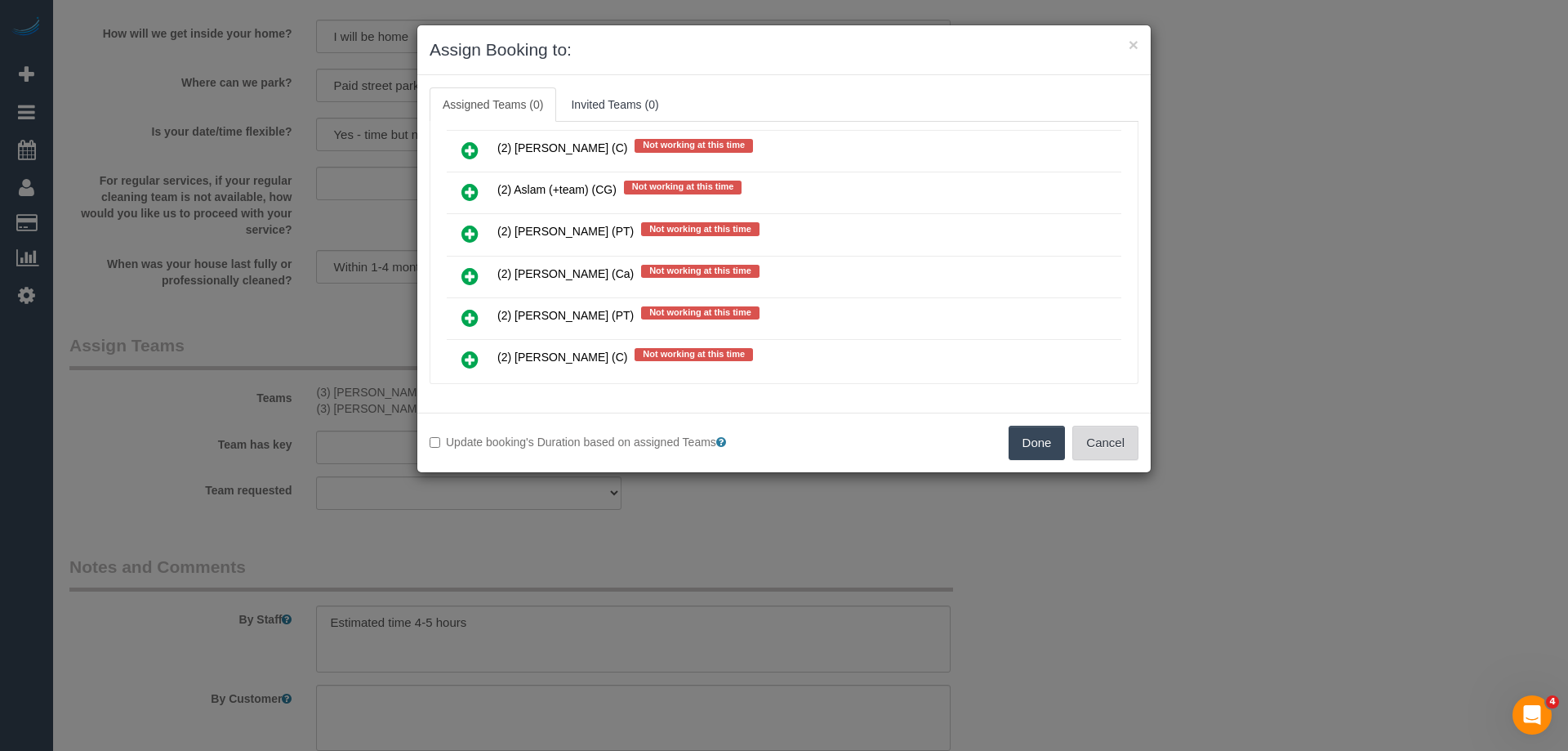
click at [1110, 448] on button "Cancel" at bounding box center [1105, 442] width 66 height 34
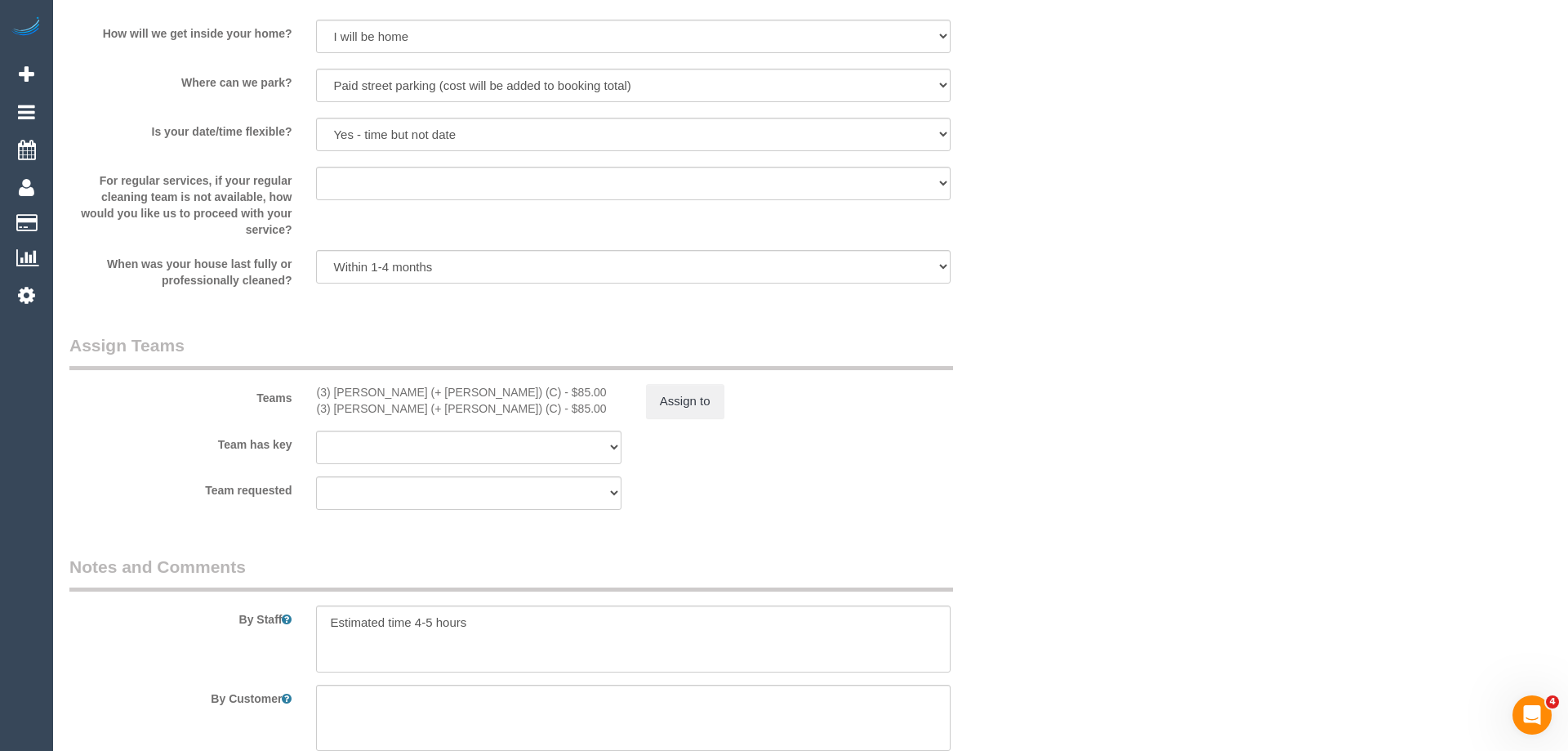
click at [1110, 448] on div "× Assign Booking to: Assigned Teams (0) Invited Teams (0) Assigned (0) No Assig…" at bounding box center [784, 375] width 1568 height 751
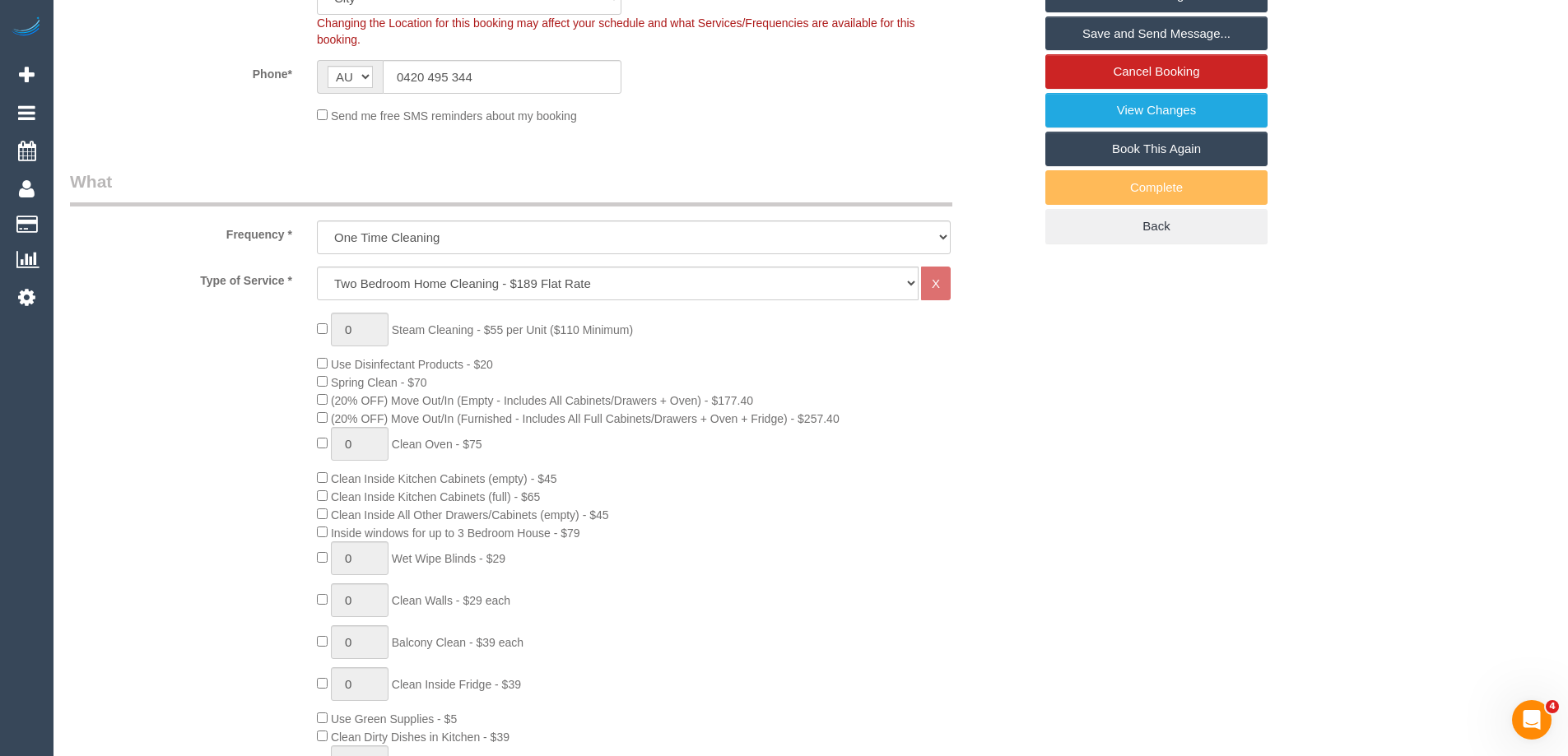
scroll to position [124, 0]
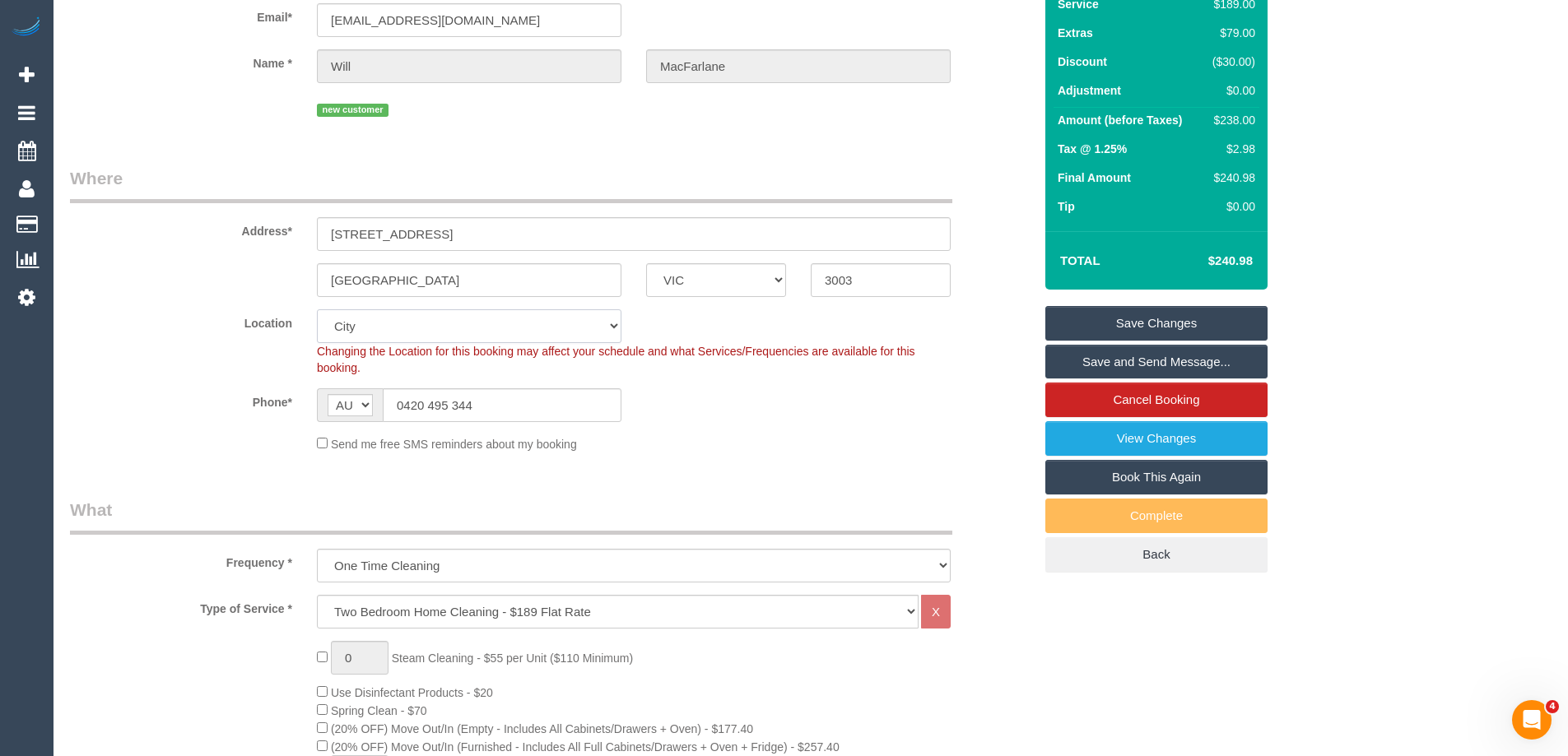
click at [381, 335] on select "Office City East (North) East (South) Inner East Inner North (East) Inner North…" at bounding box center [469, 326] width 304 height 34
select select "50"
click at [317, 309] on select "Office City East (North) East (South) Inner East Inner North (East) Inner North…" at bounding box center [469, 326] width 304 height 34
click at [218, 412] on div "Phone* AF AL DZ AD AO AI AQ AG AR AM AW AU AT AZ BS BH BD BB BY BE BZ BJ BM BT …" at bounding box center [551, 405] width 987 height 34
select select "object:3213"
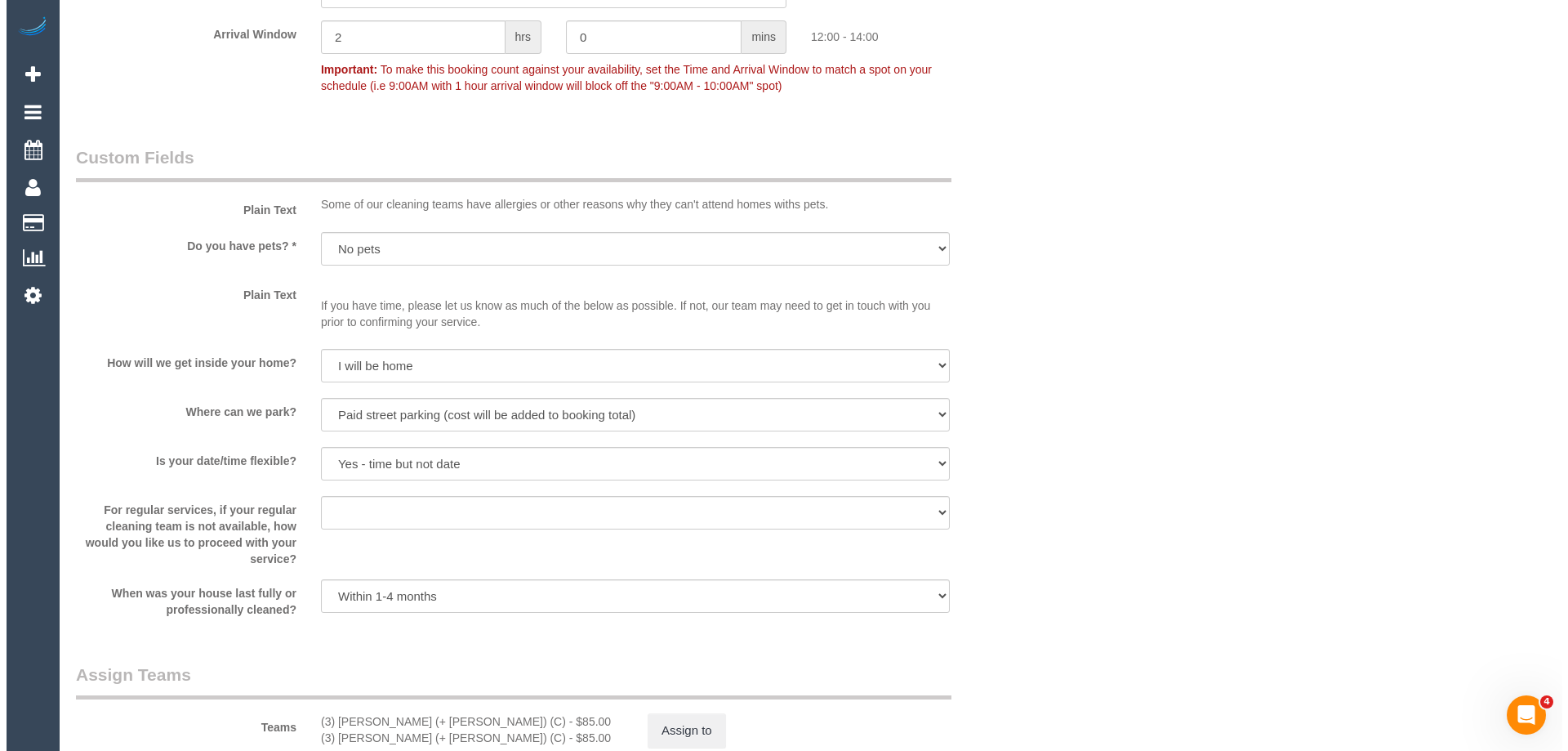
scroll to position [2412, 0]
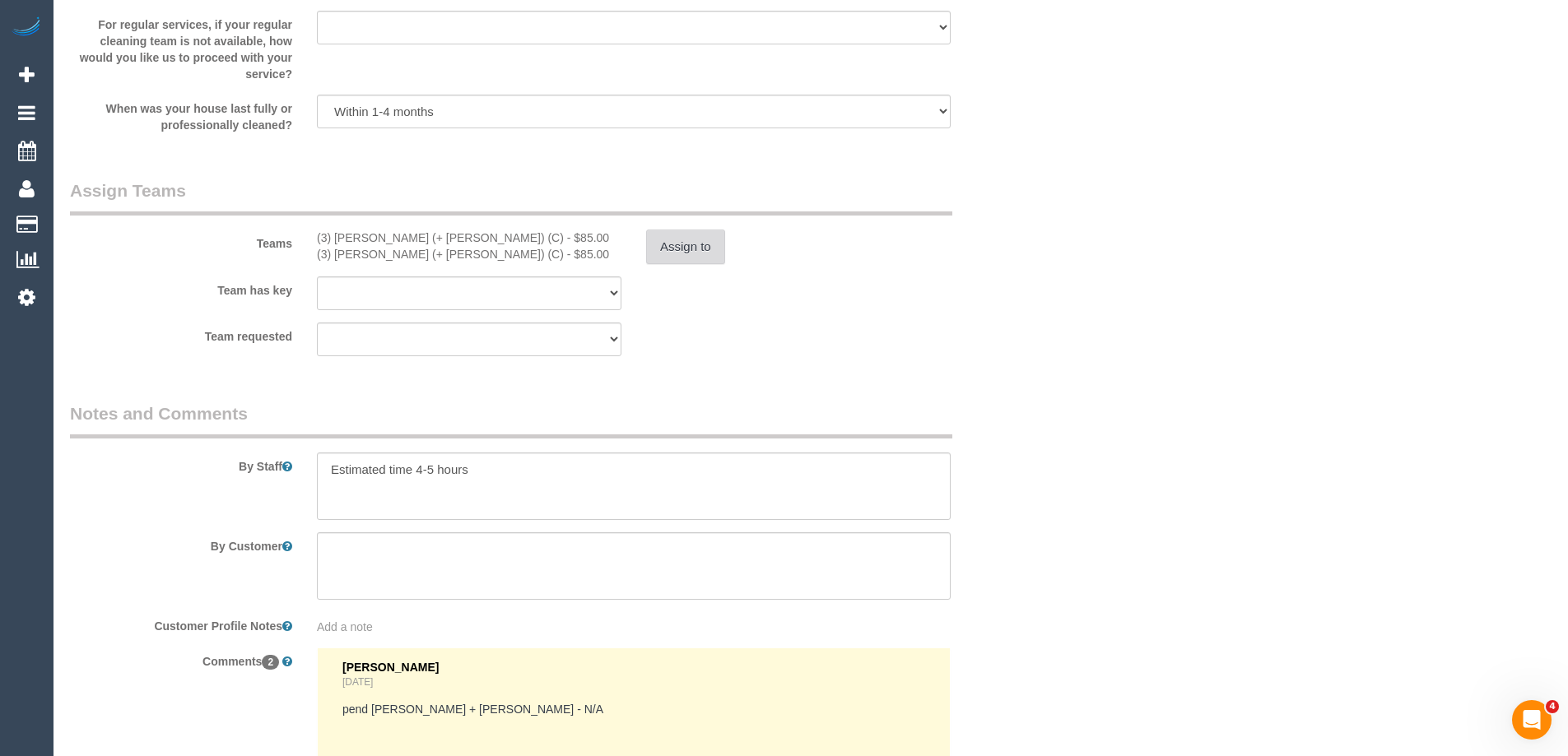
click at [692, 255] on button "Assign to" at bounding box center [685, 246] width 79 height 34
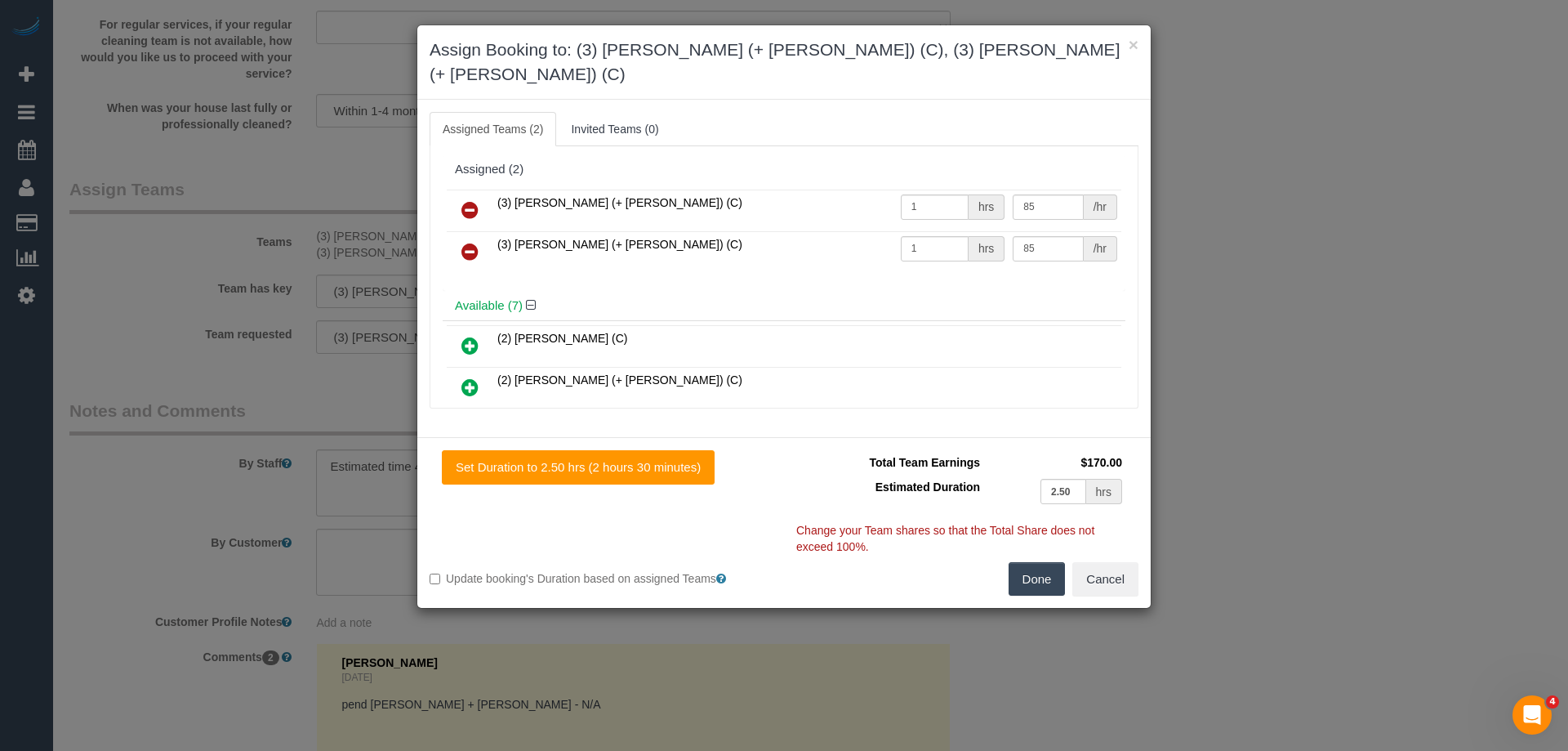
click at [460, 195] on link at bounding box center [471, 211] width 39 height 33
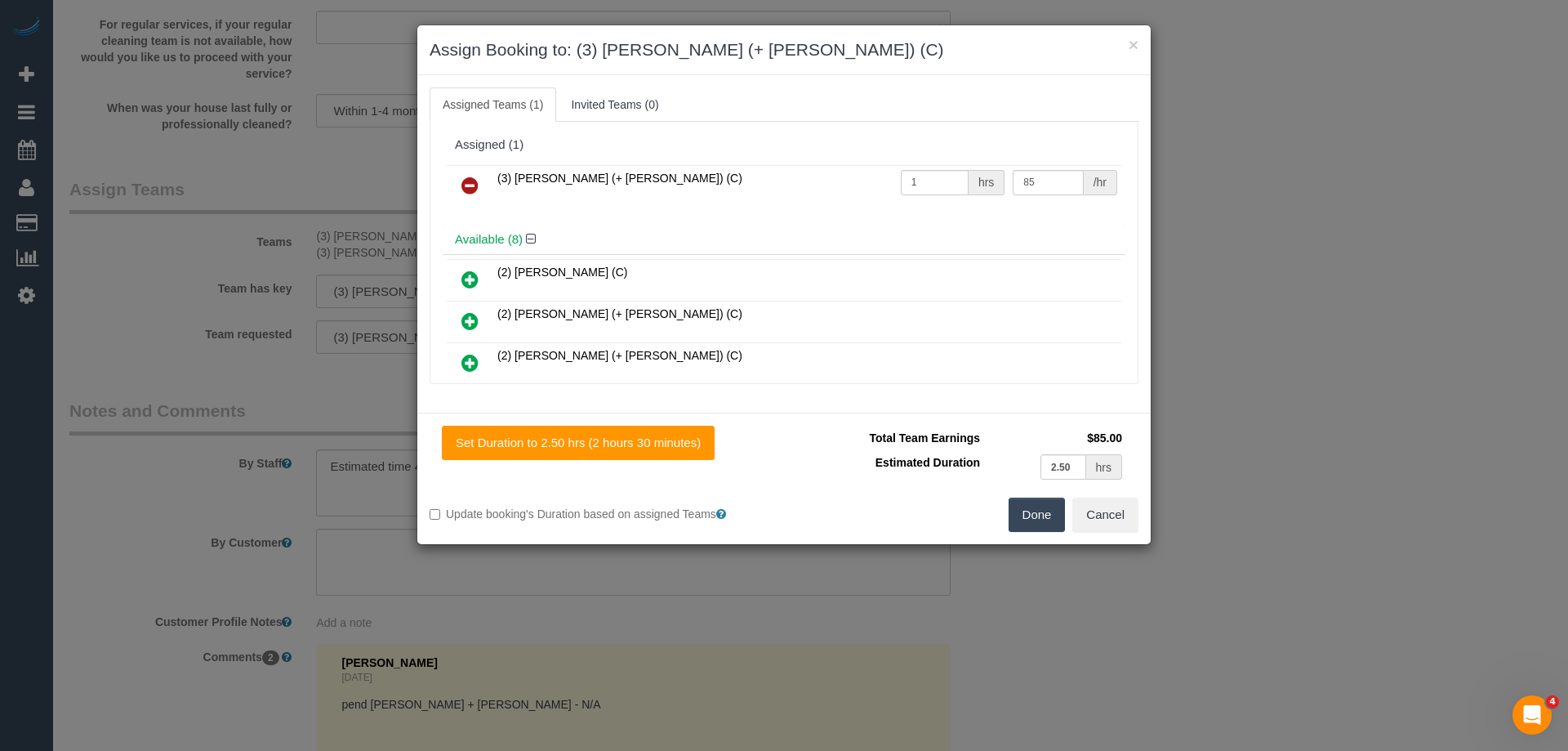
click at [462, 191] on icon at bounding box center [471, 185] width 17 height 19
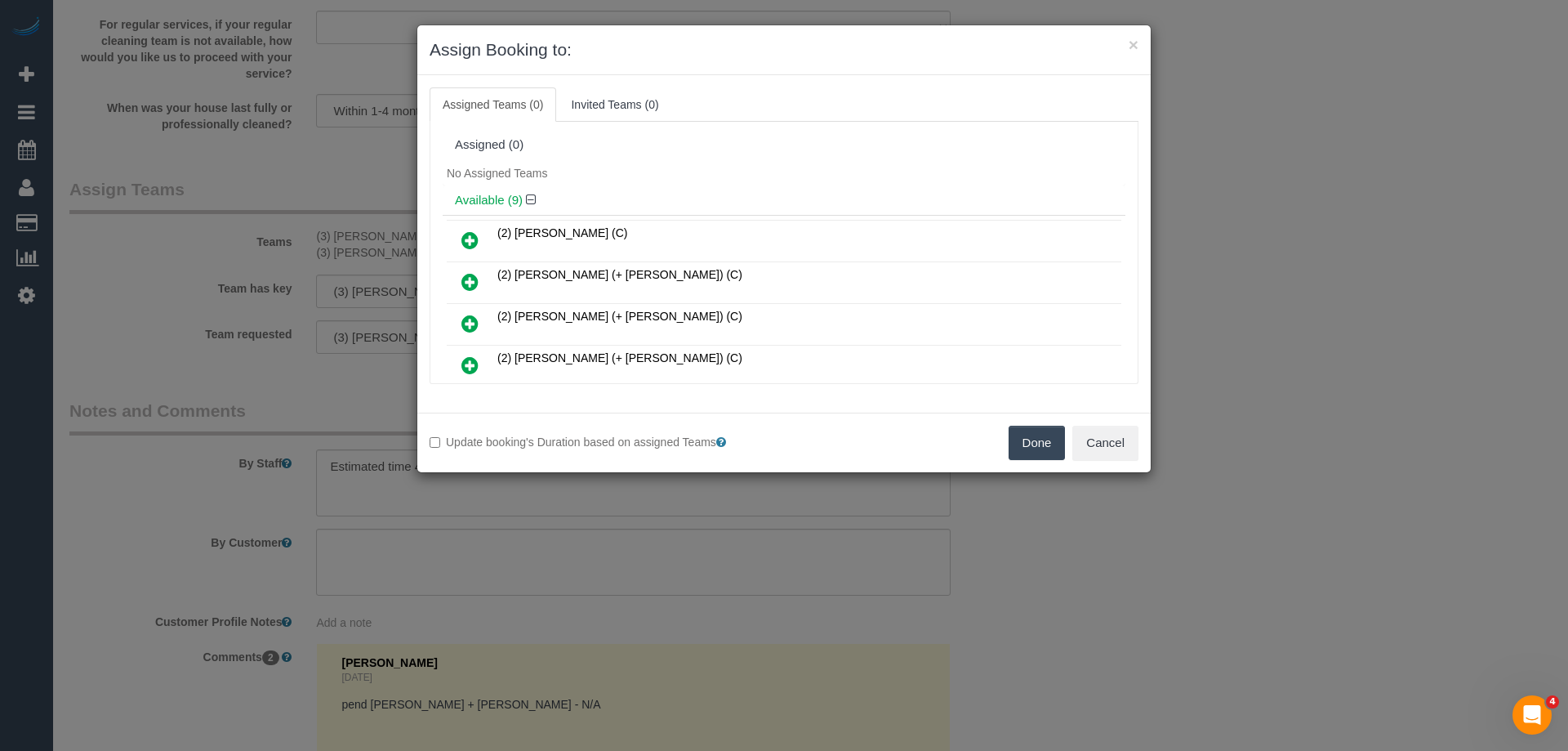
click at [712, 155] on div "Assigned (0)" at bounding box center [784, 145] width 683 height 31
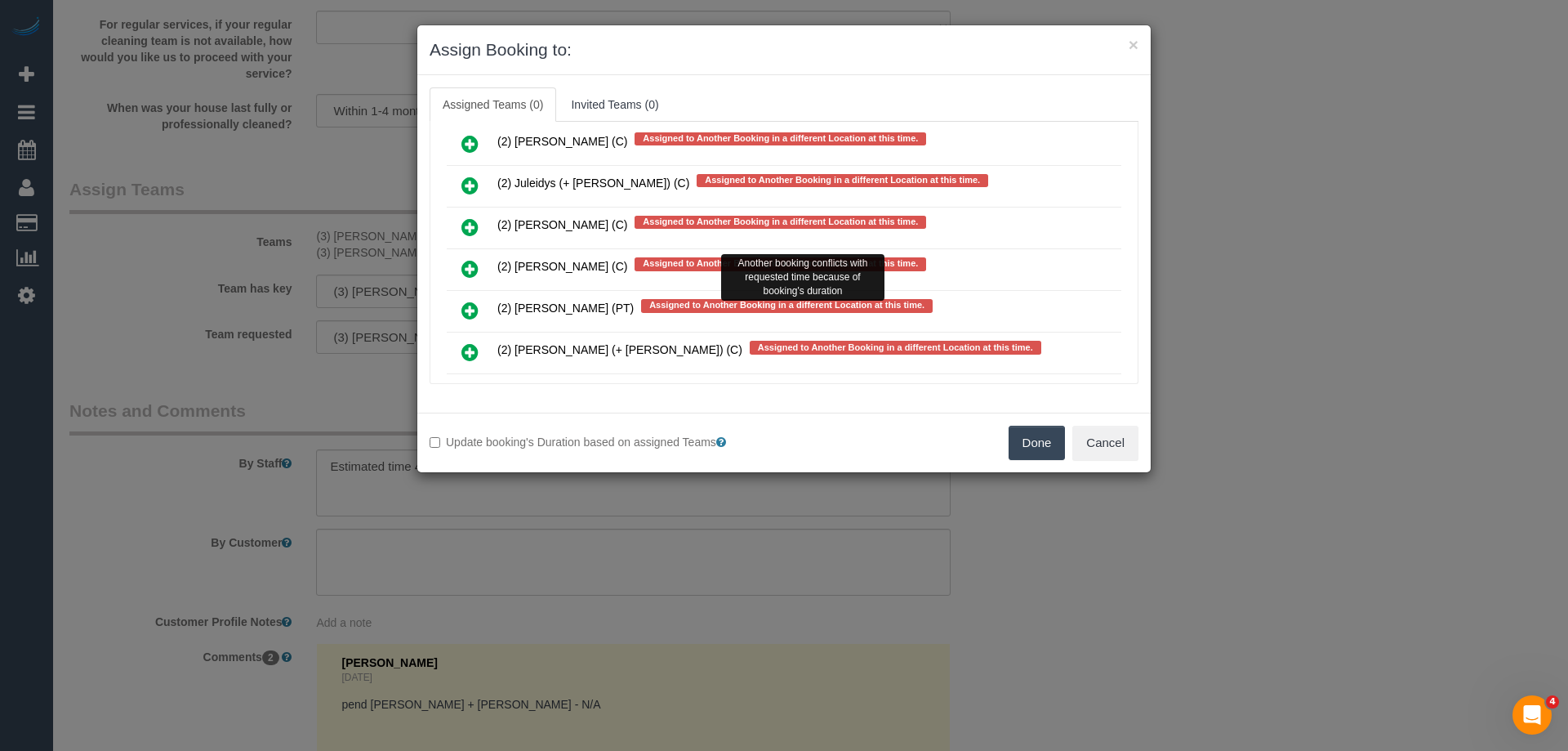
scroll to position [2915, 0]
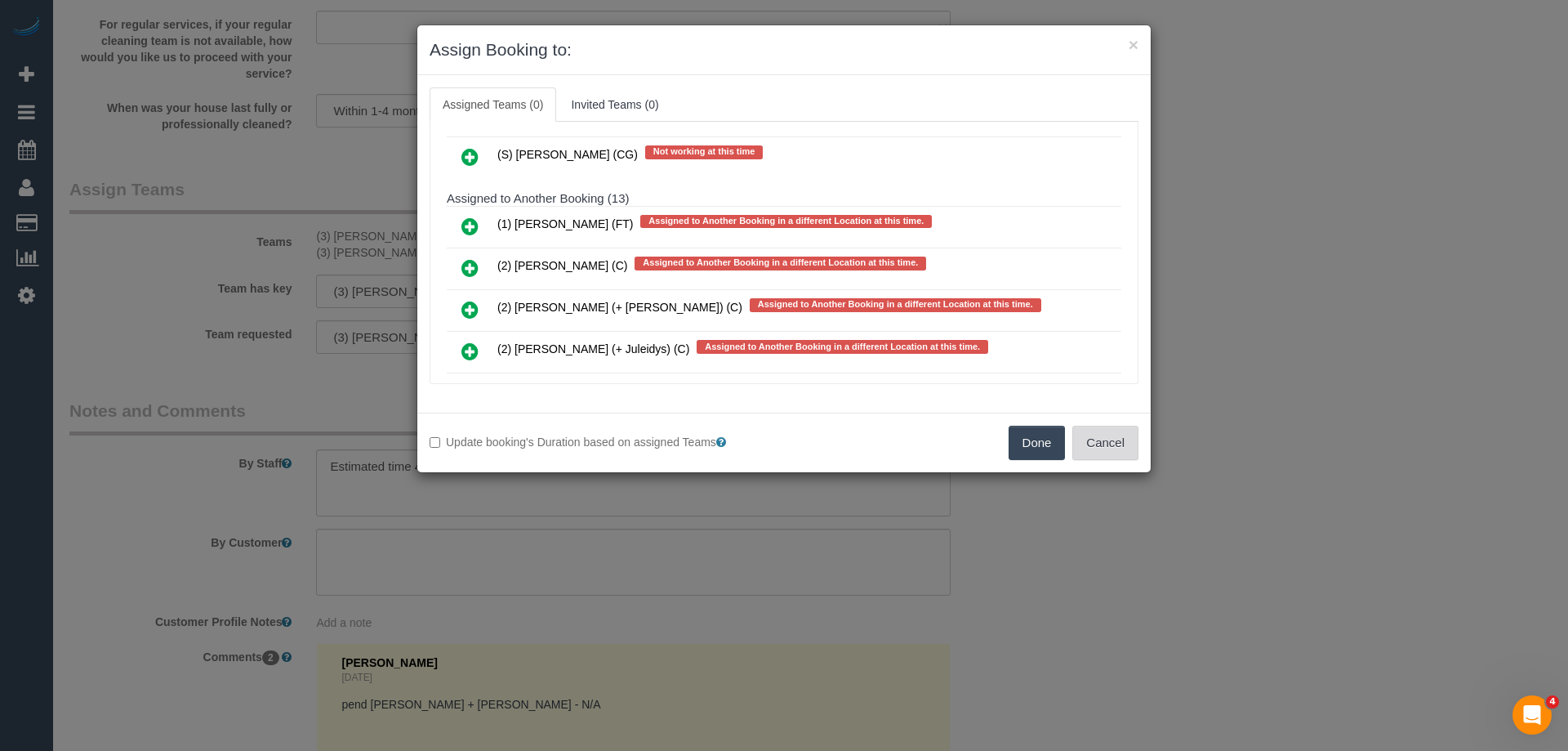
click at [1103, 438] on button "Cancel" at bounding box center [1105, 442] width 66 height 34
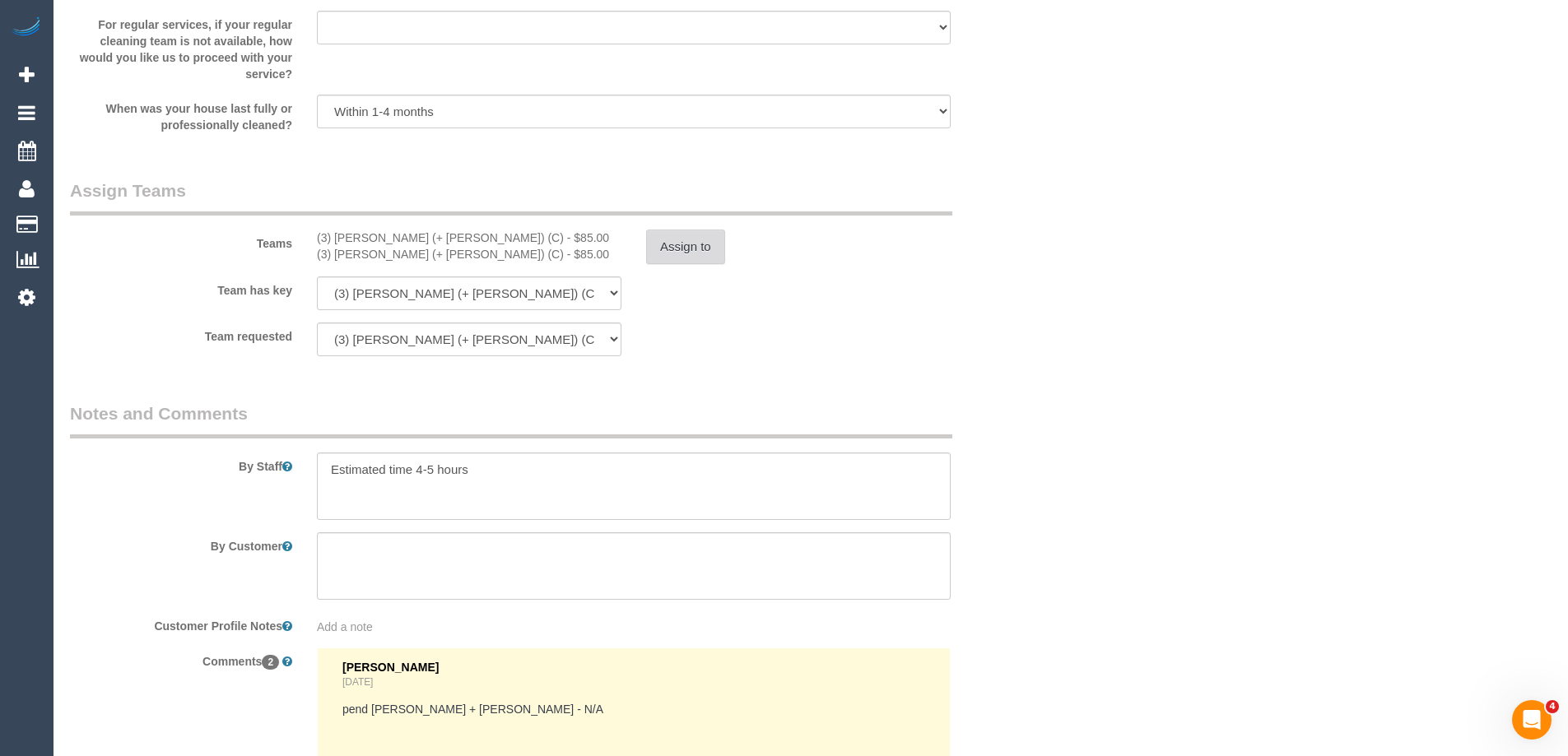
click at [670, 260] on button "Assign to" at bounding box center [685, 246] width 79 height 34
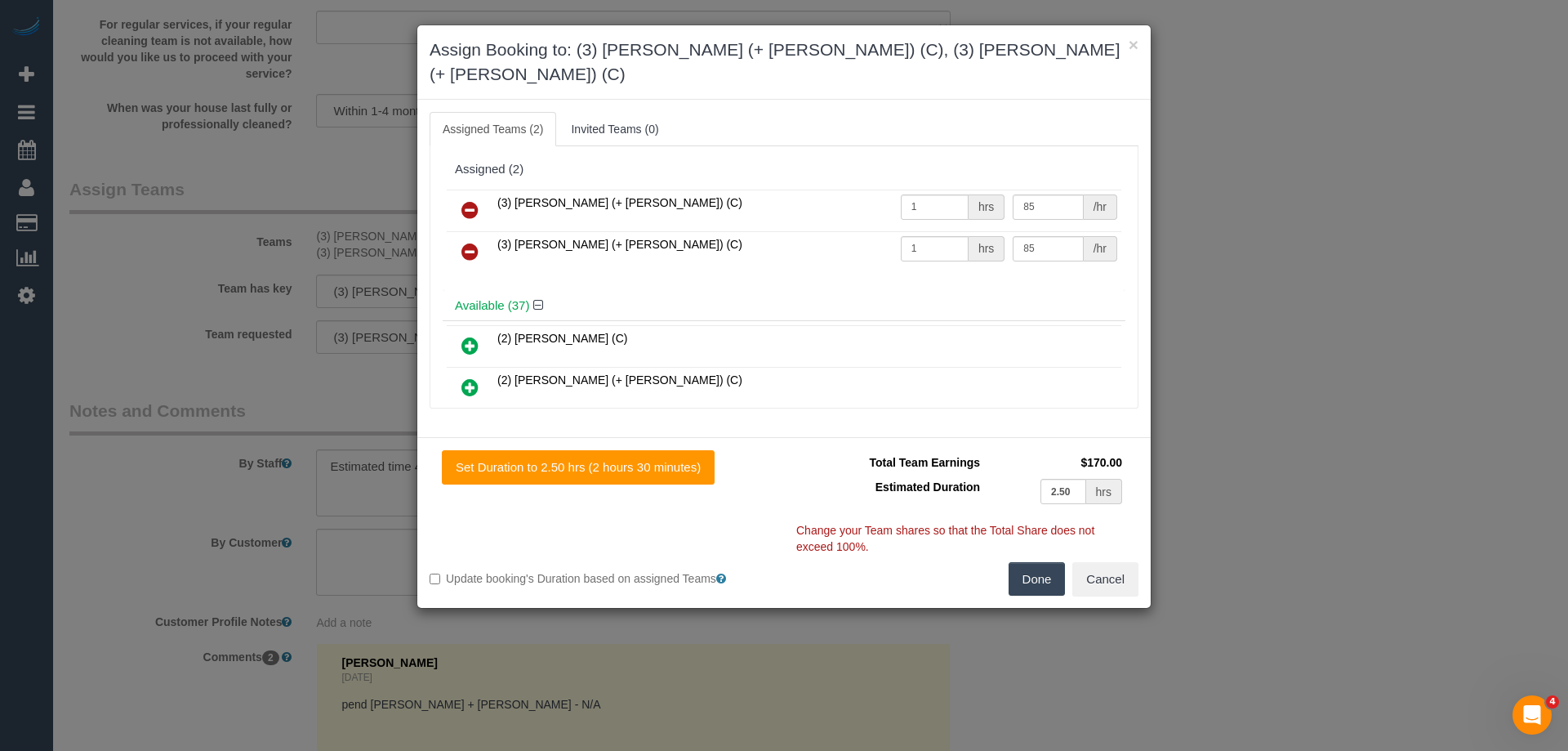
scroll to position [355, 0]
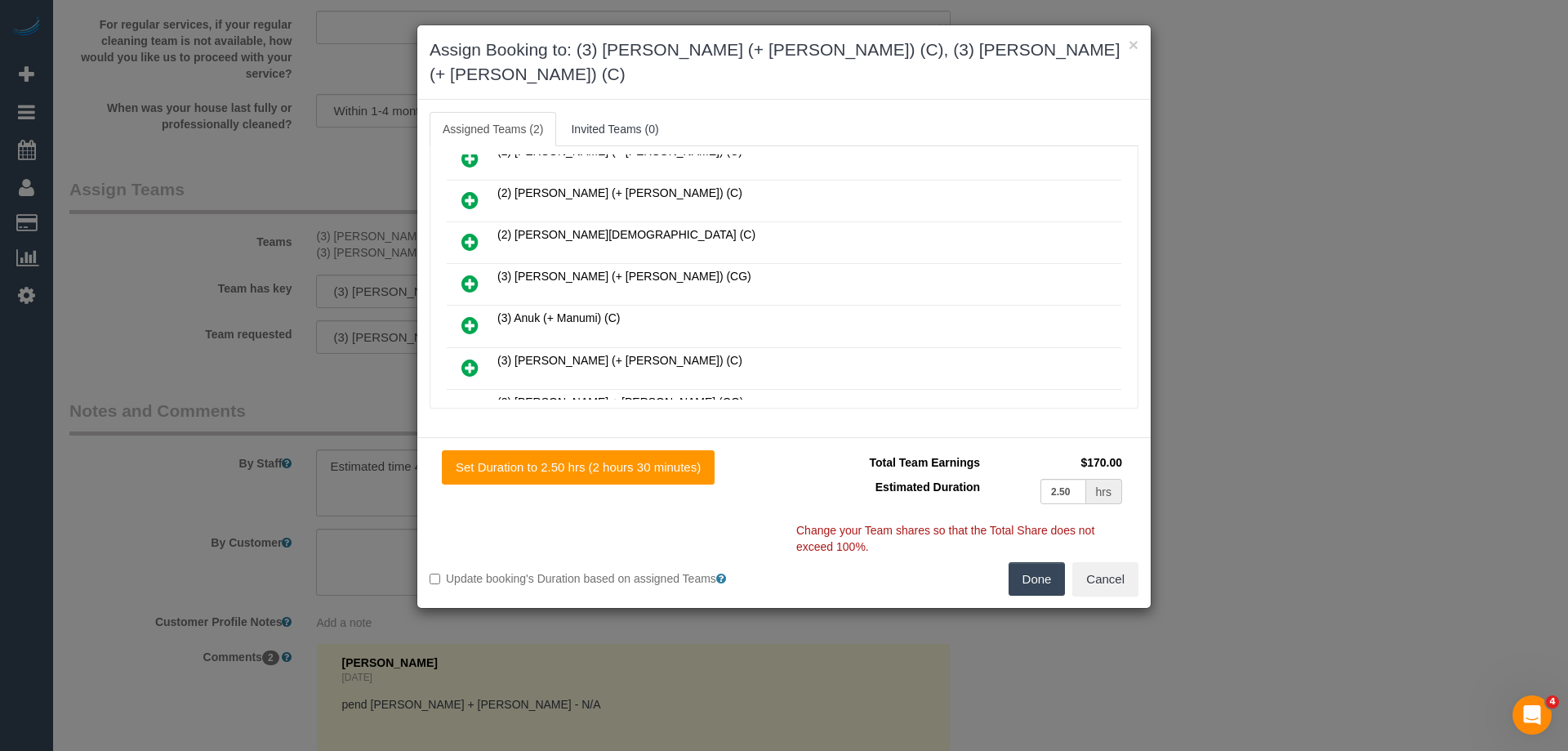
click at [474, 274] on icon at bounding box center [471, 284] width 17 height 19
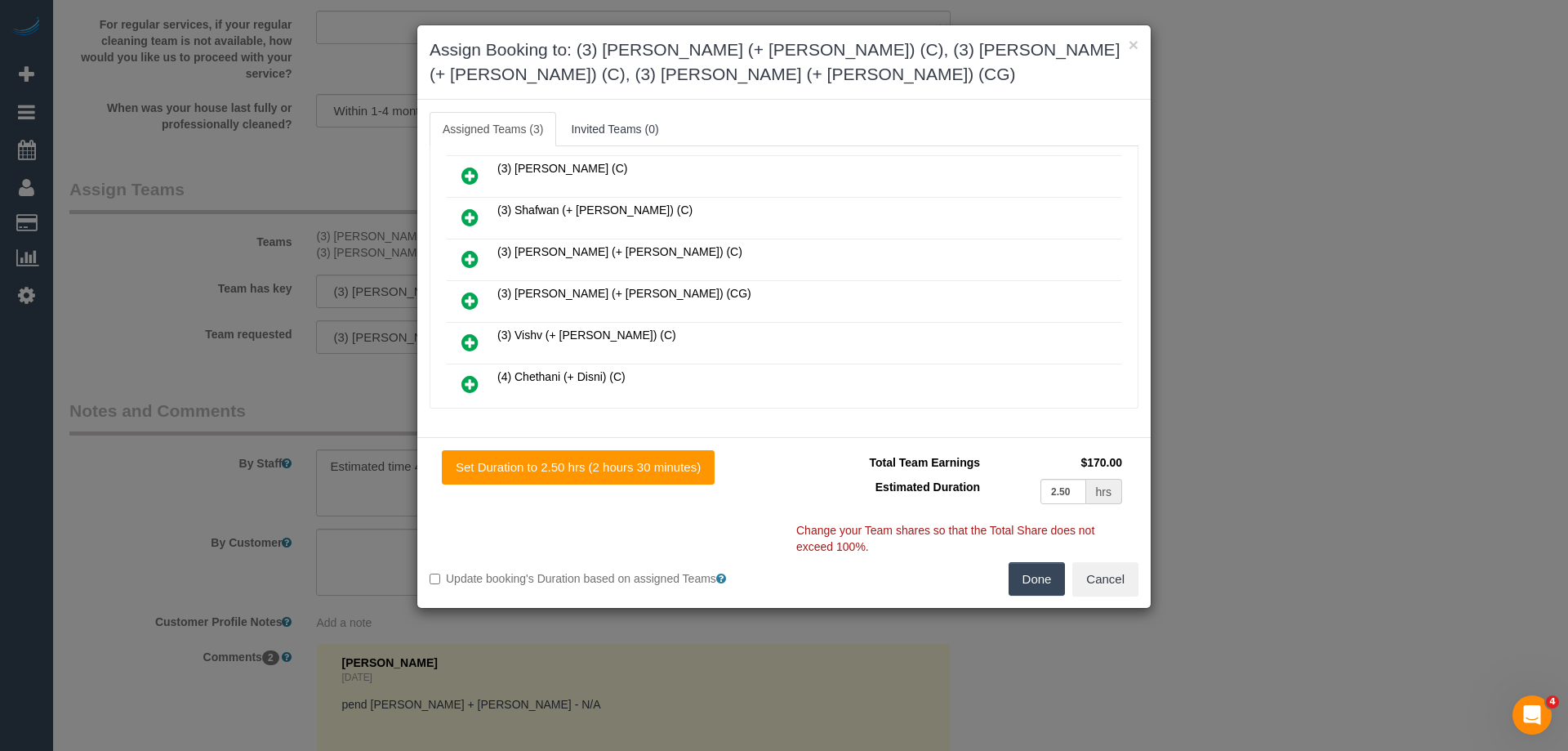
click at [472, 303] on icon at bounding box center [471, 300] width 17 height 19
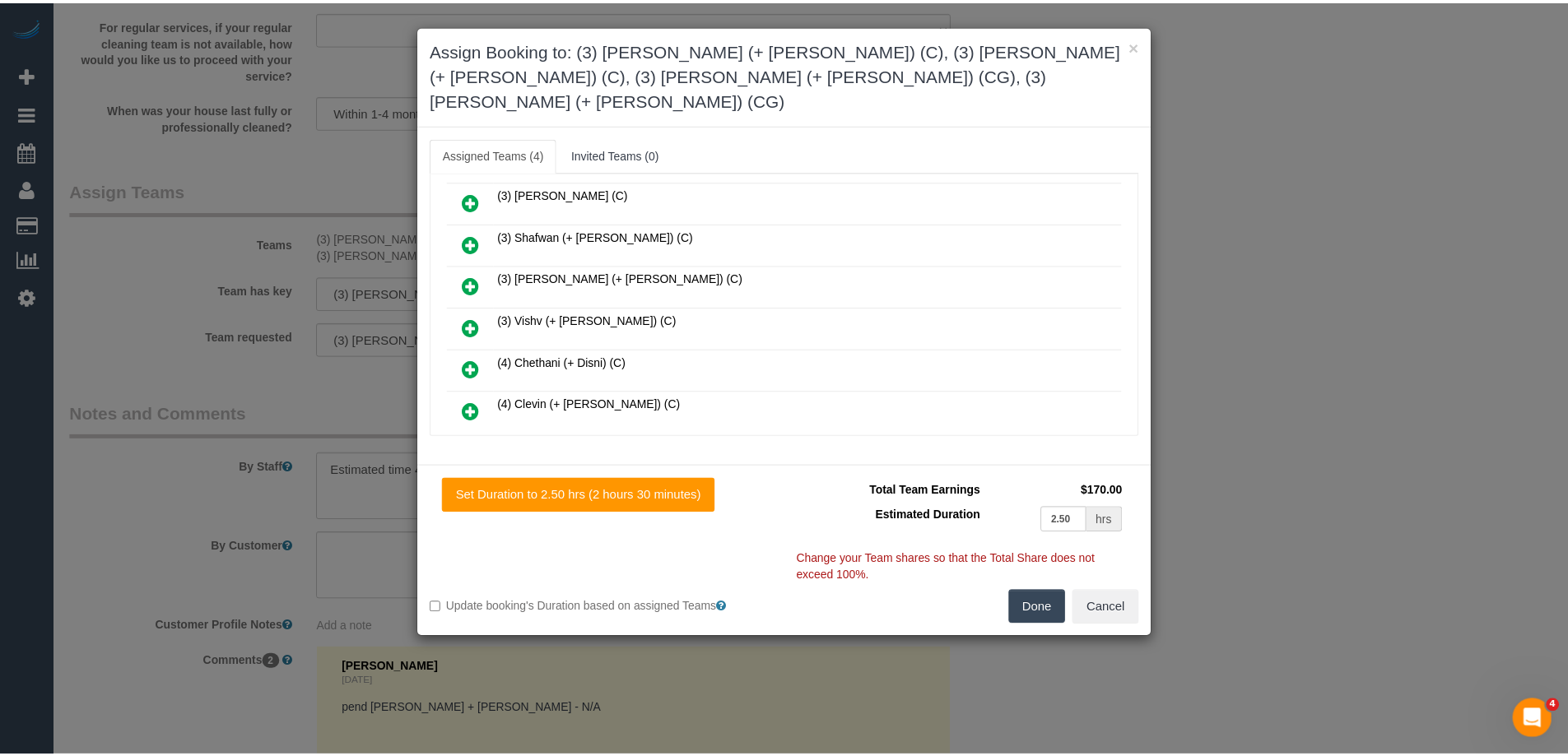
scroll to position [0, 0]
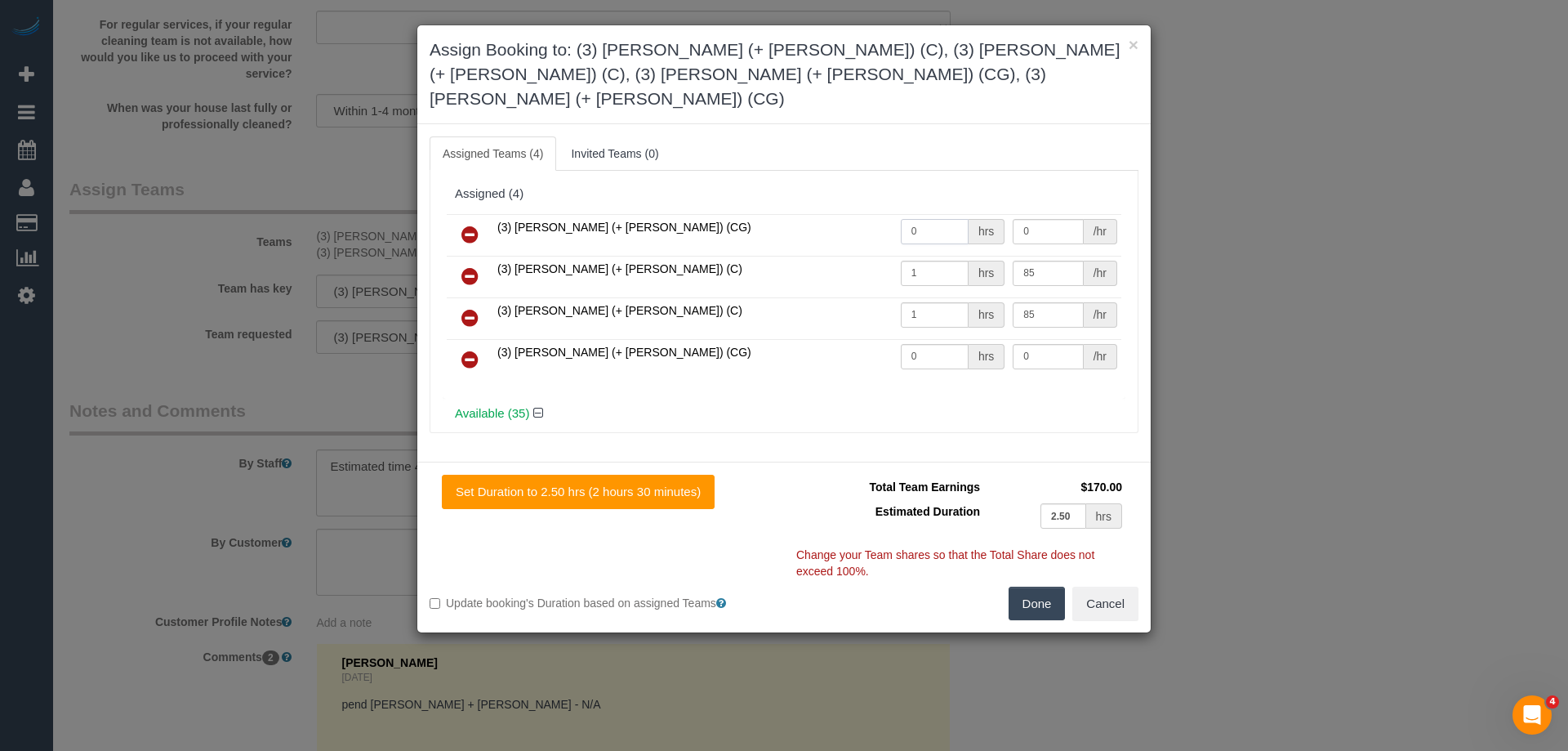
click at [932, 219] on input "0" at bounding box center [935, 232] width 68 height 25
type input "1"
click at [1036, 219] on input "0" at bounding box center [1048, 232] width 71 height 25
type input "85"
click at [931, 344] on input "0" at bounding box center [935, 357] width 68 height 25
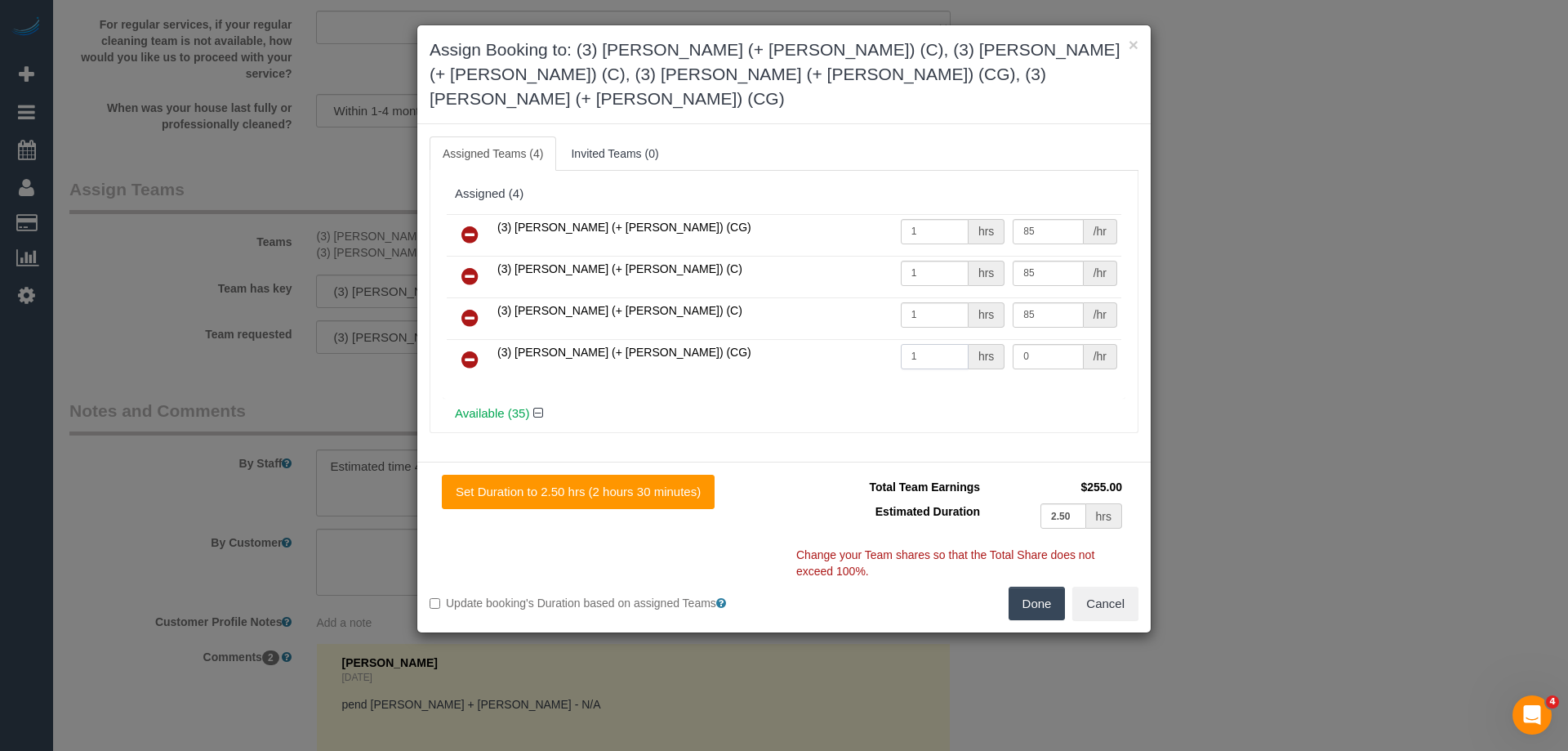
type input "1"
click at [1039, 344] on input "0" at bounding box center [1048, 357] width 71 height 25
type input "85"
click at [460, 302] on link at bounding box center [471, 319] width 39 height 33
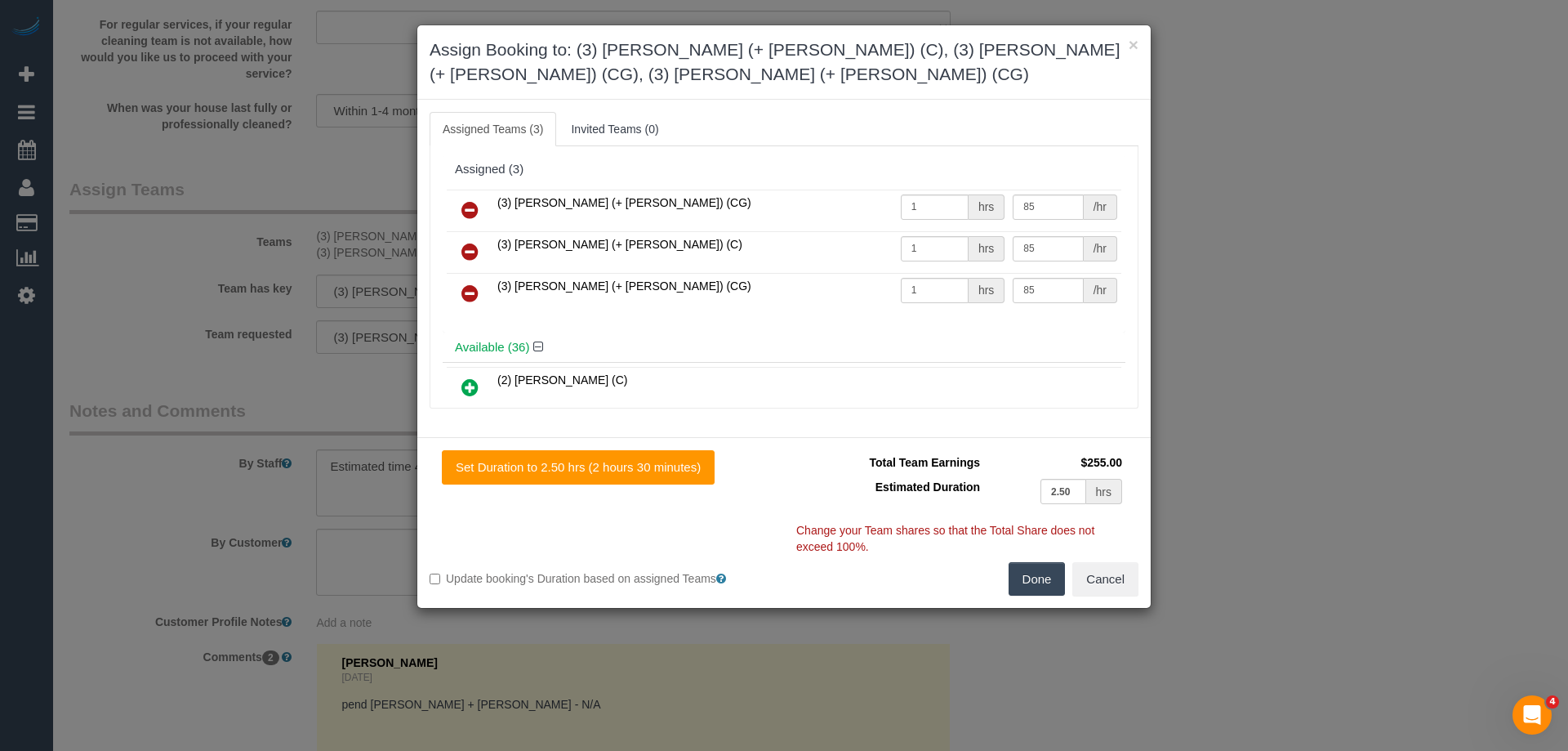
click at [465, 253] on icon at bounding box center [471, 252] width 17 height 19
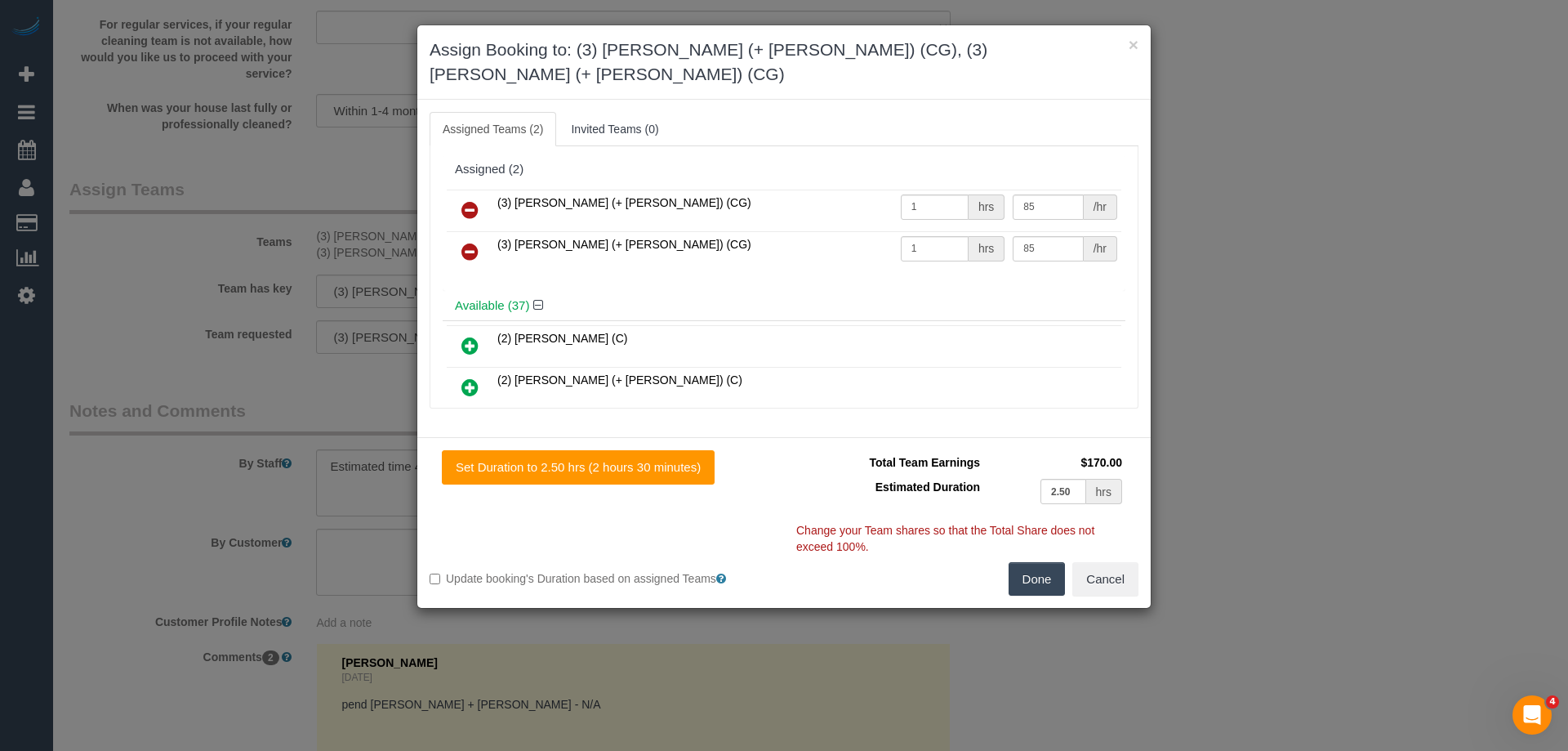
click at [1020, 562] on button "Done" at bounding box center [1037, 579] width 57 height 34
click at [1020, 547] on div "× Assign Booking to: (3) Amninder (+ Sohail) (CG), (3) Sohail (+ Amninder) (CG)…" at bounding box center [784, 375] width 1568 height 751
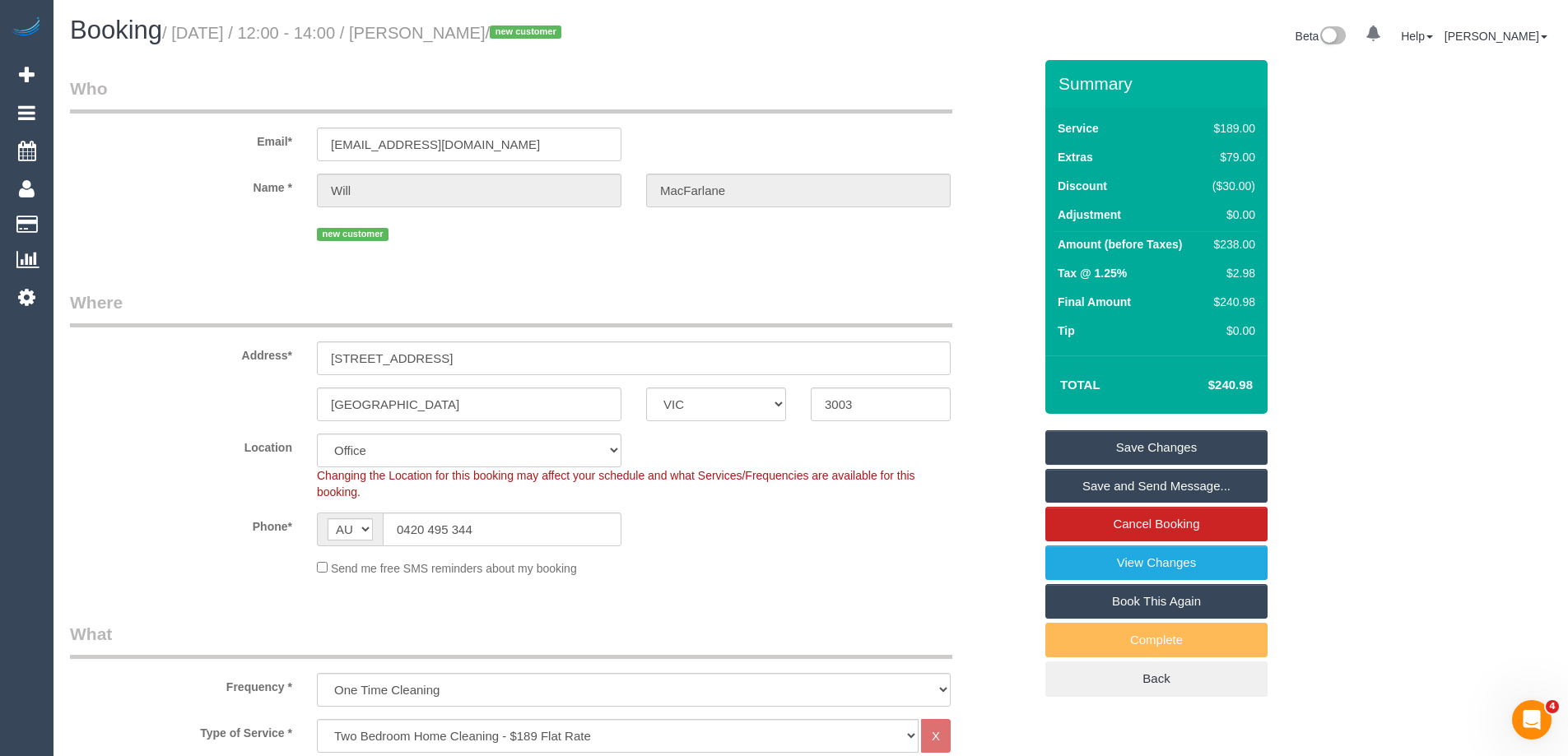
click at [1104, 448] on link "Save Changes" at bounding box center [1156, 447] width 222 height 34
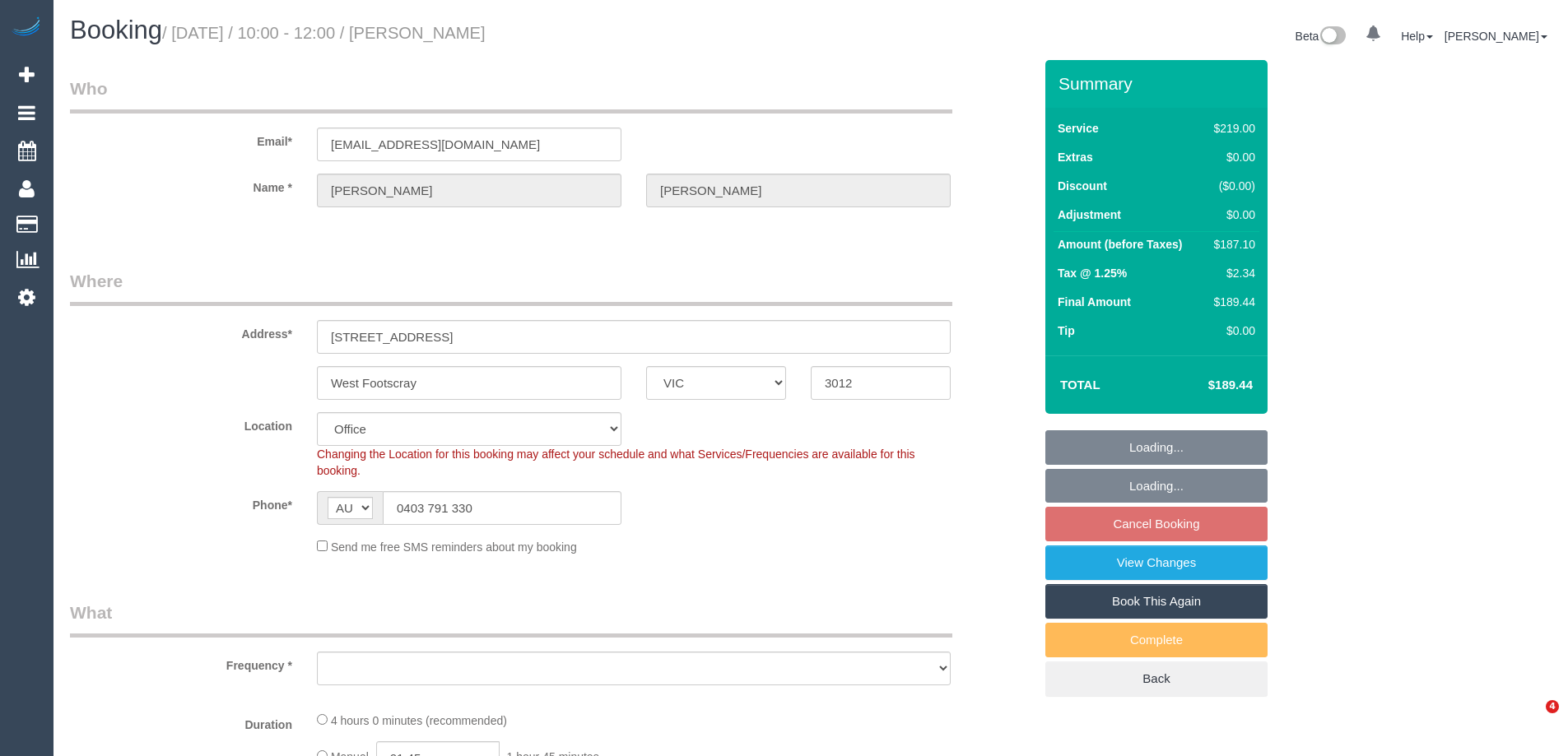
select select "VIC"
select select "number:27"
select select "number:14"
select select "number:19"
select select "number:25"
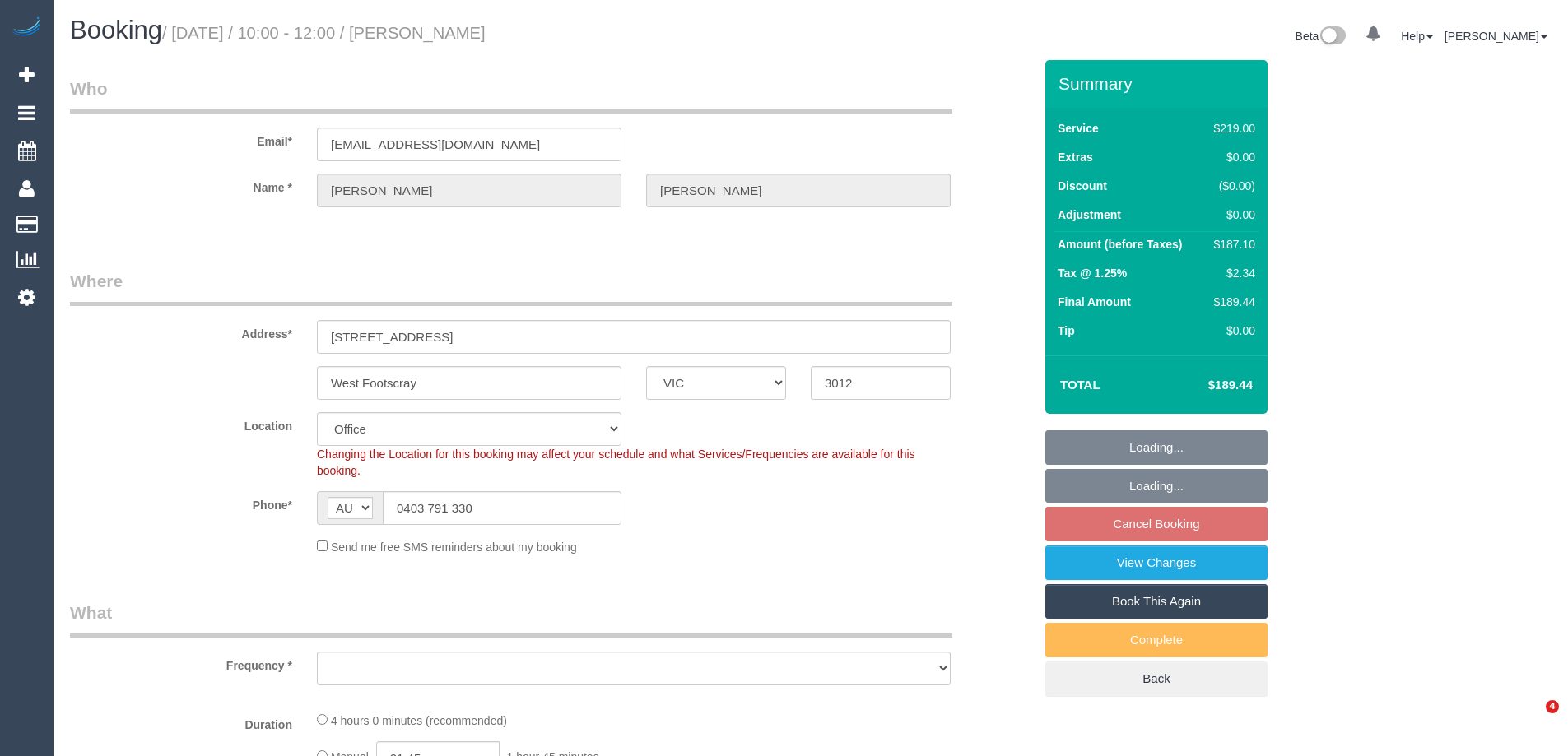
select select "number:34"
select select "number:13"
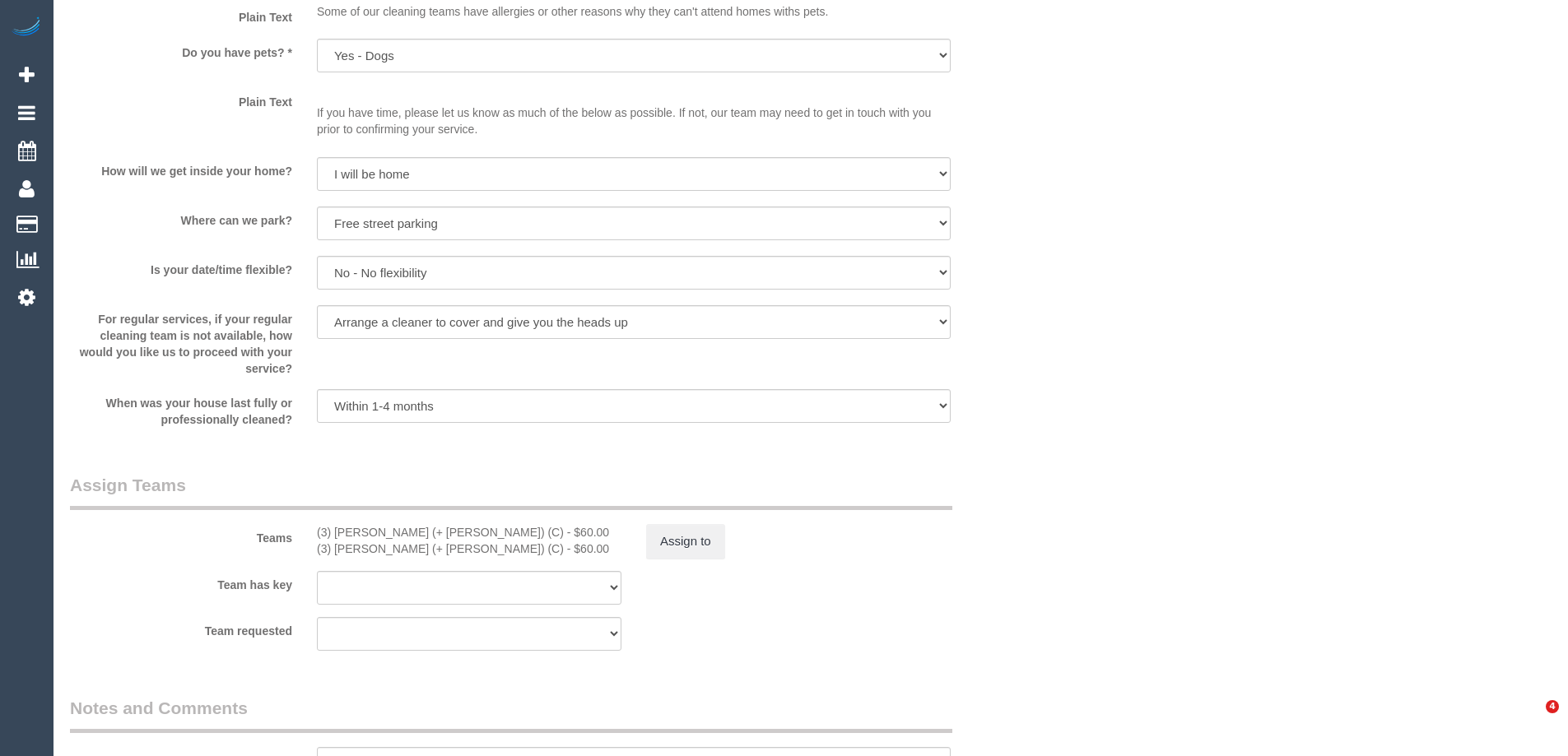
select select "object:2111"
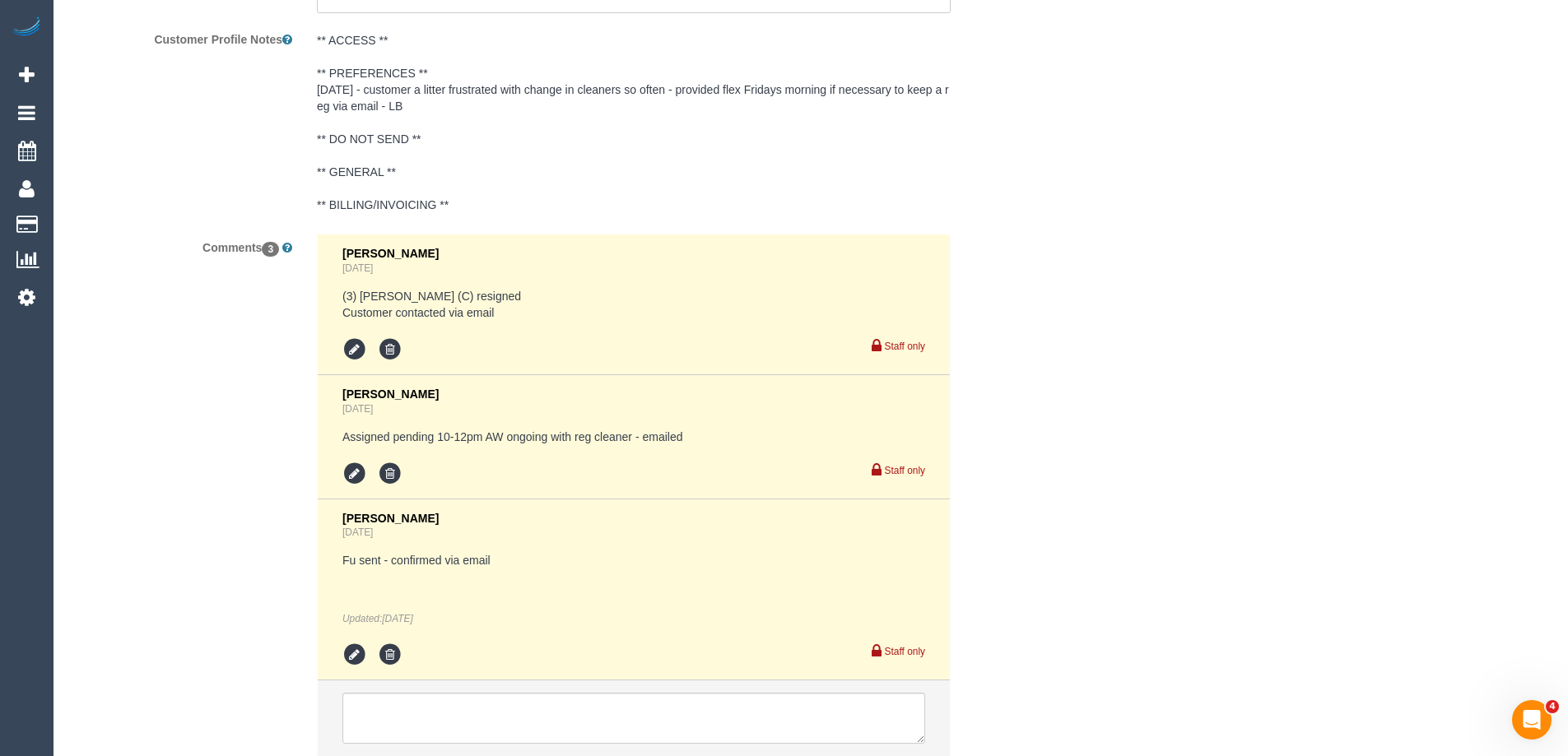
scroll to position [3113, 0]
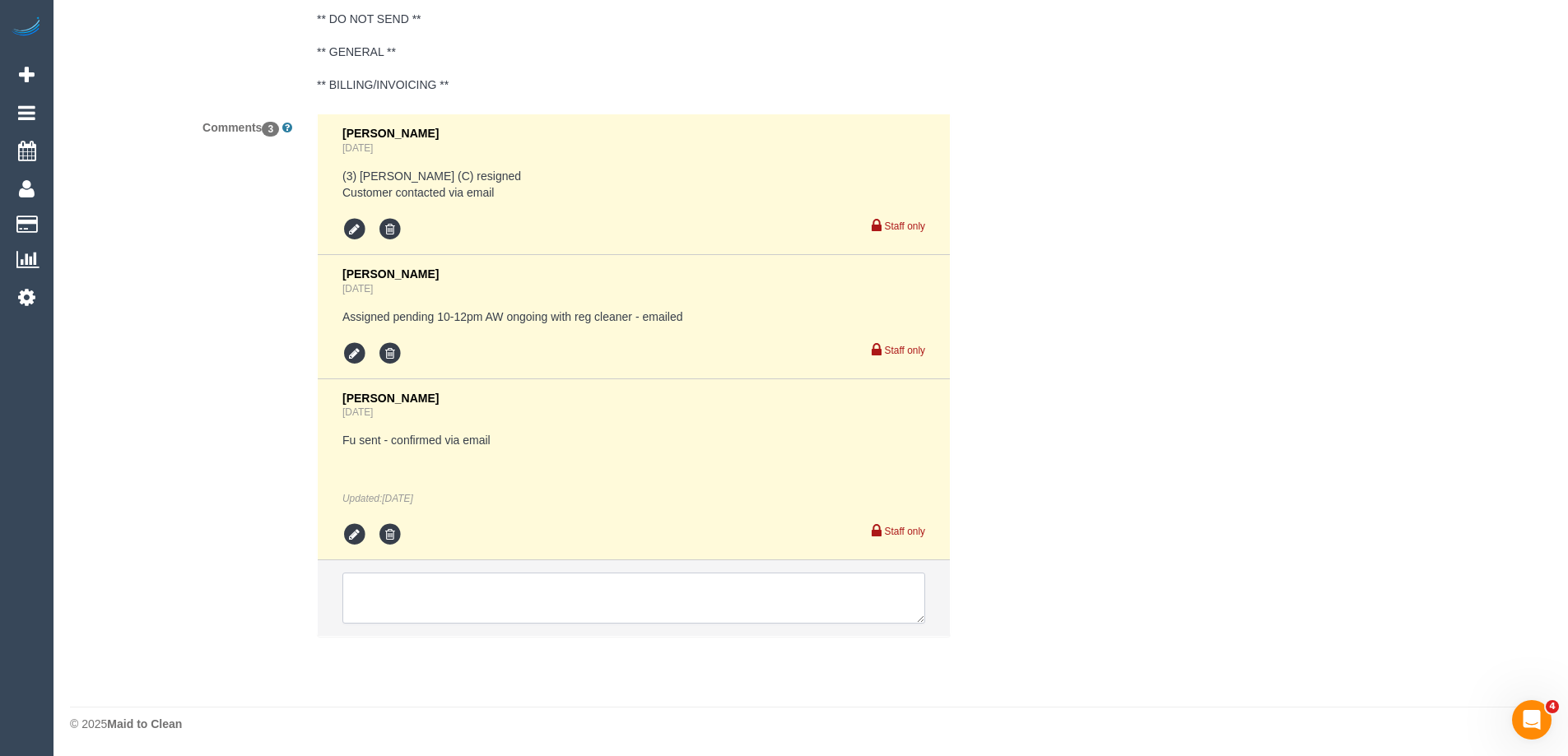
click at [450, 601] on textarea at bounding box center [633, 598] width 583 height 51
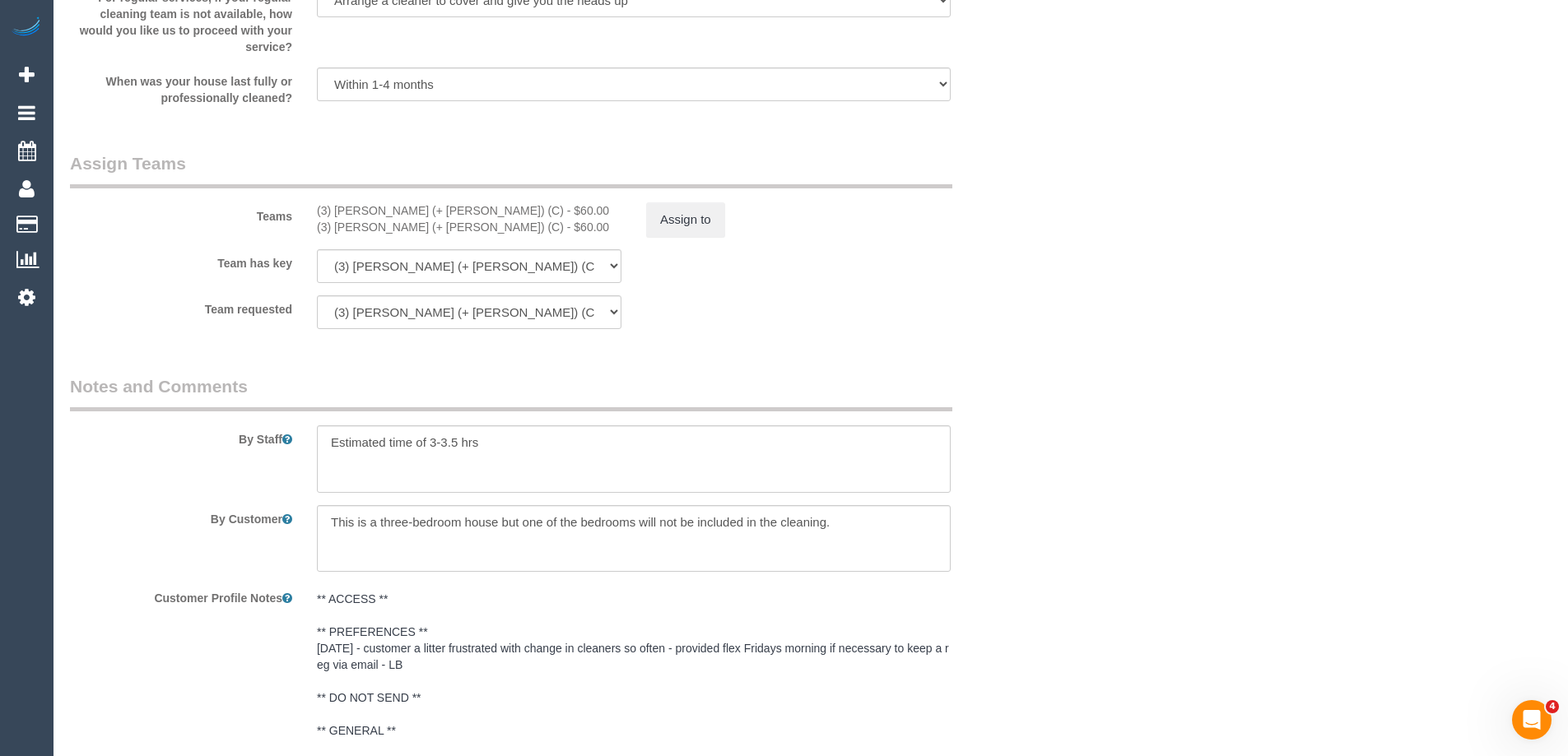
scroll to position [2208, 0]
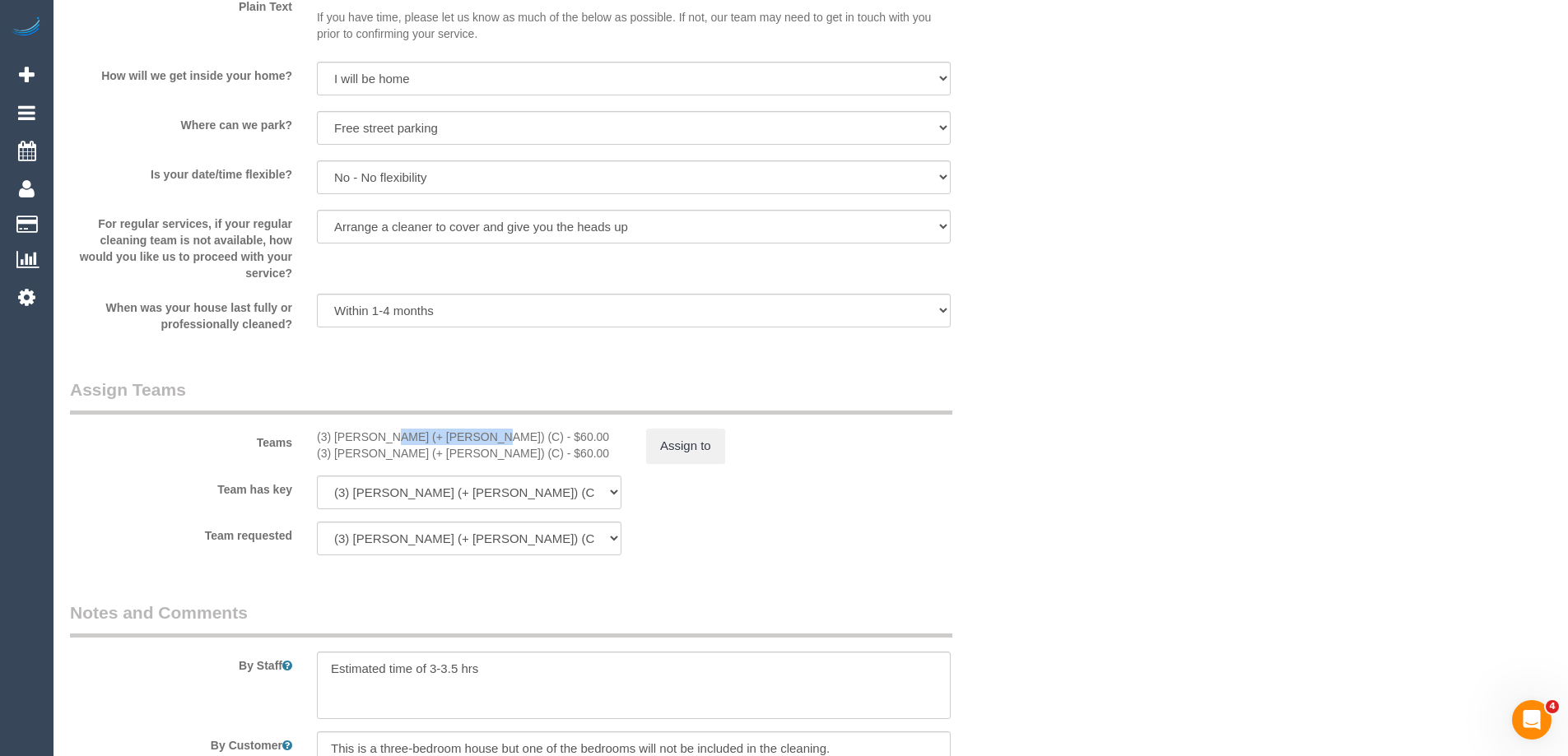
drag, startPoint x: 421, startPoint y: 439, endPoint x: 337, endPoint y: 438, distance: 84.0
click at [337, 438] on div "(3) [PERSON_NAME] (+ [PERSON_NAME]) (C) - $60.00" at bounding box center [469, 436] width 304 height 17
copy div "[PERSON_NAME] (+ [PERSON_NAME]"
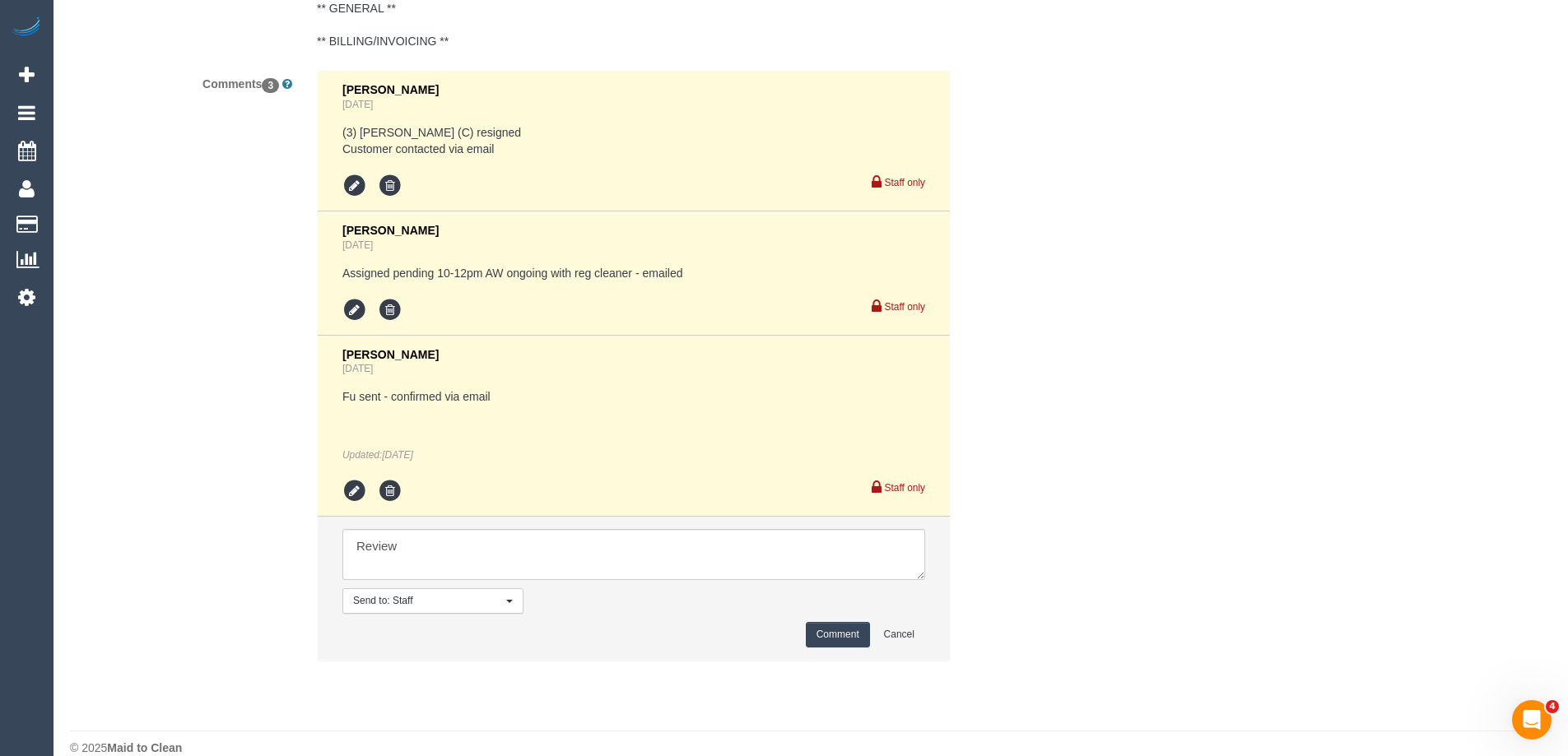
scroll to position [3180, 0]
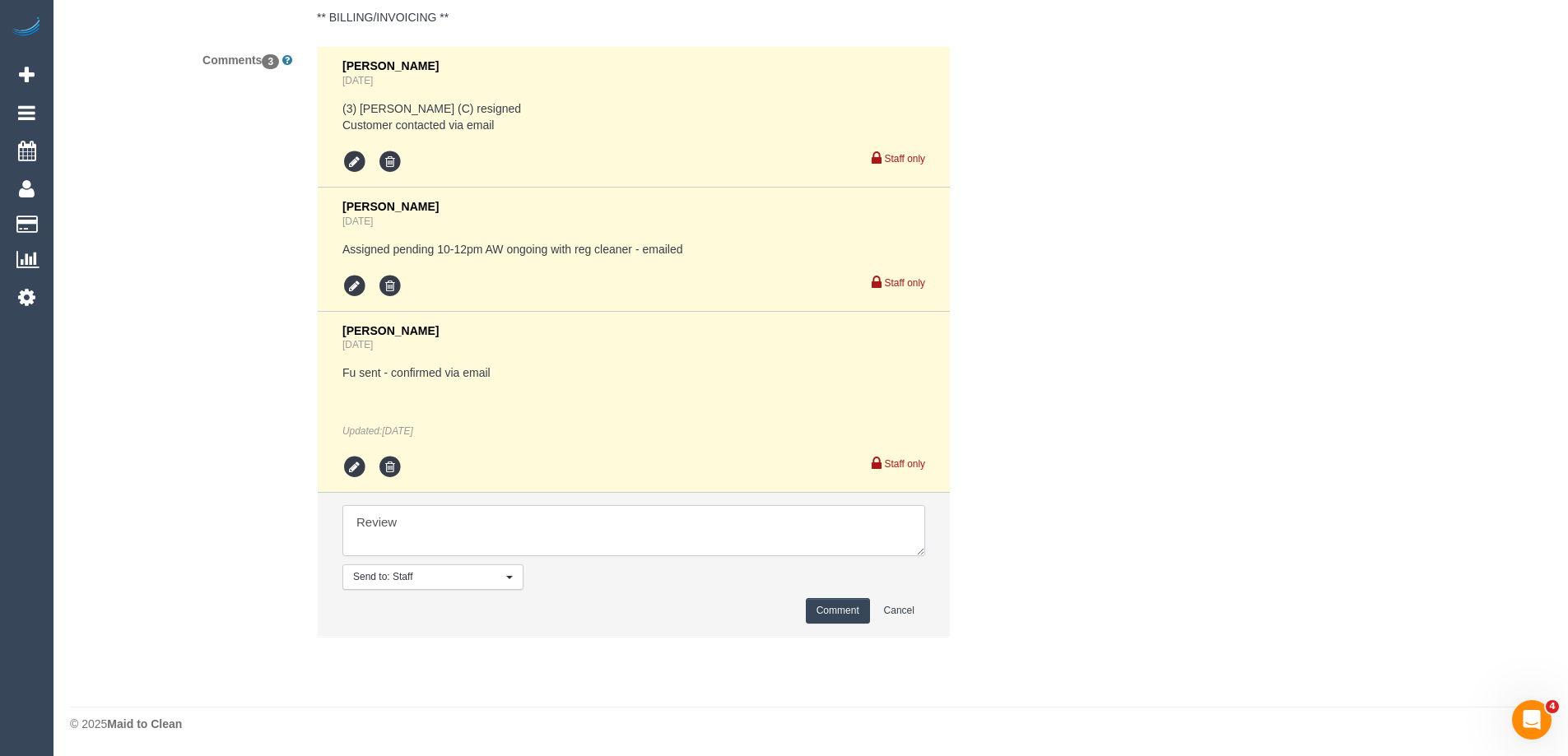
click at [477, 528] on textarea at bounding box center [633, 531] width 583 height 51
paste textarea "[PERSON_NAME] (+ [PERSON_NAME]"
click at [449, 518] on textarea at bounding box center [633, 531] width 583 height 51
click at [520, 527] on textarea at bounding box center [633, 531] width 583 height 51
type textarea "Review Rayhan + Shahida U/A"
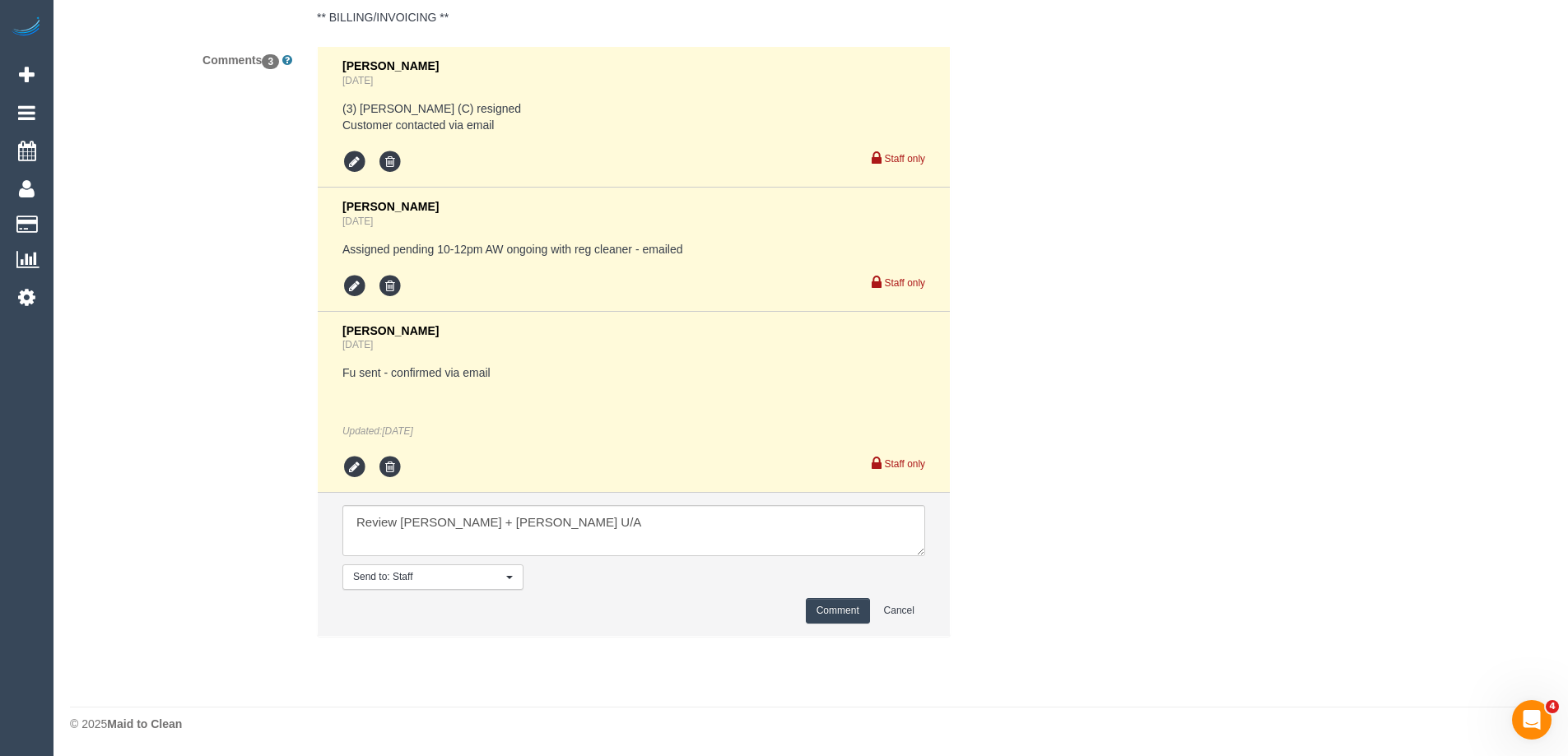
click at [856, 601] on button "Comment" at bounding box center [838, 611] width 64 height 25
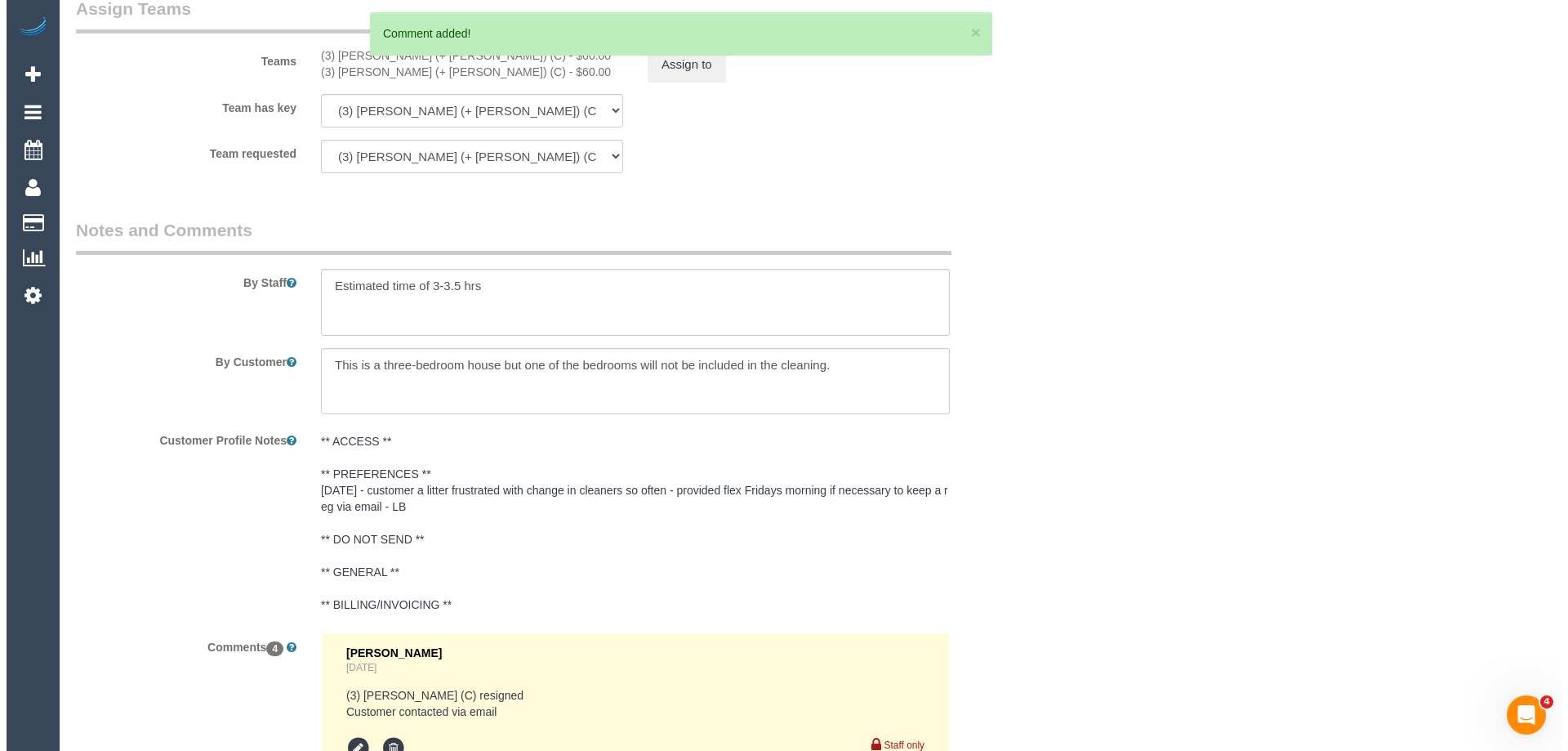
scroll to position [2424, 0]
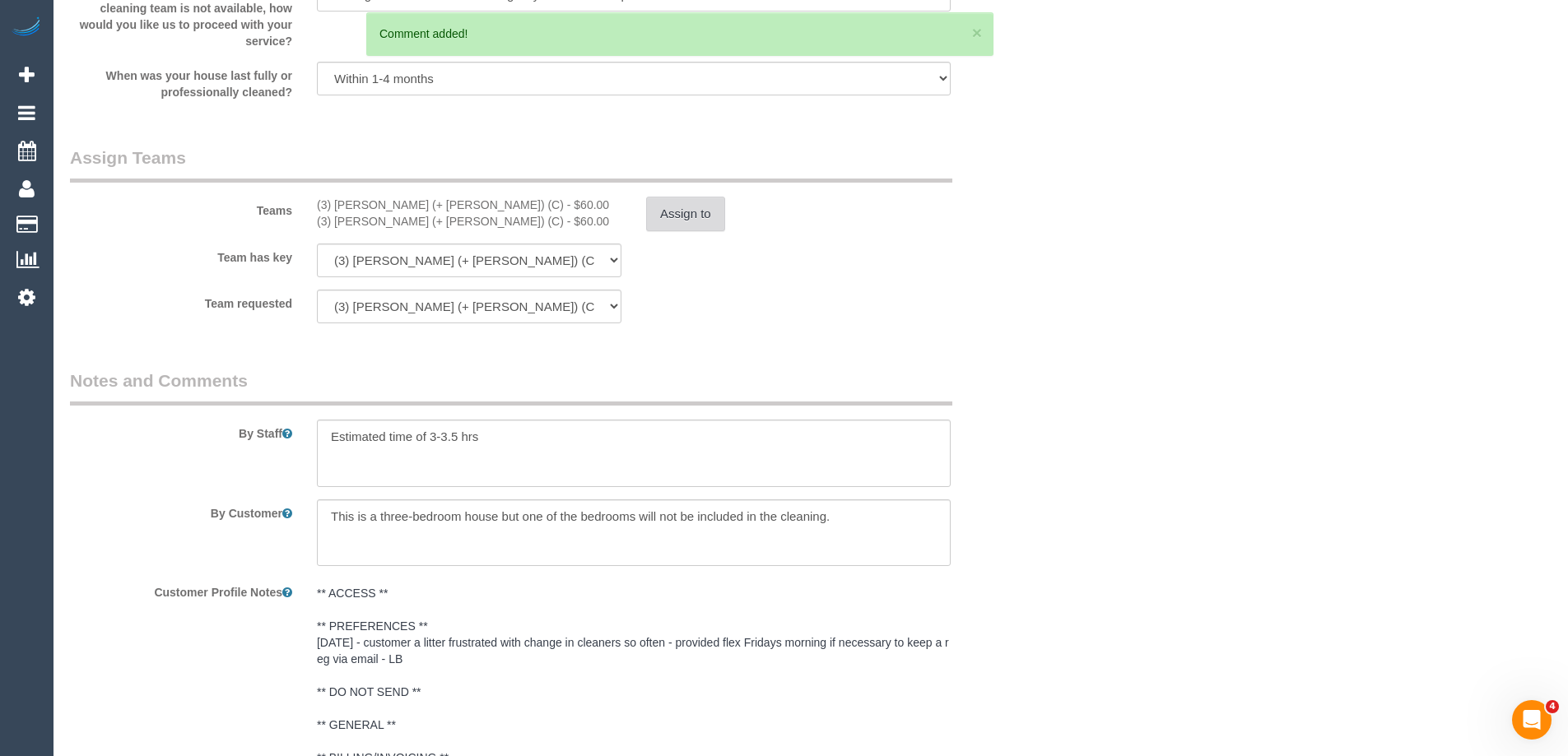
click at [666, 211] on button "Assign to" at bounding box center [685, 214] width 79 height 34
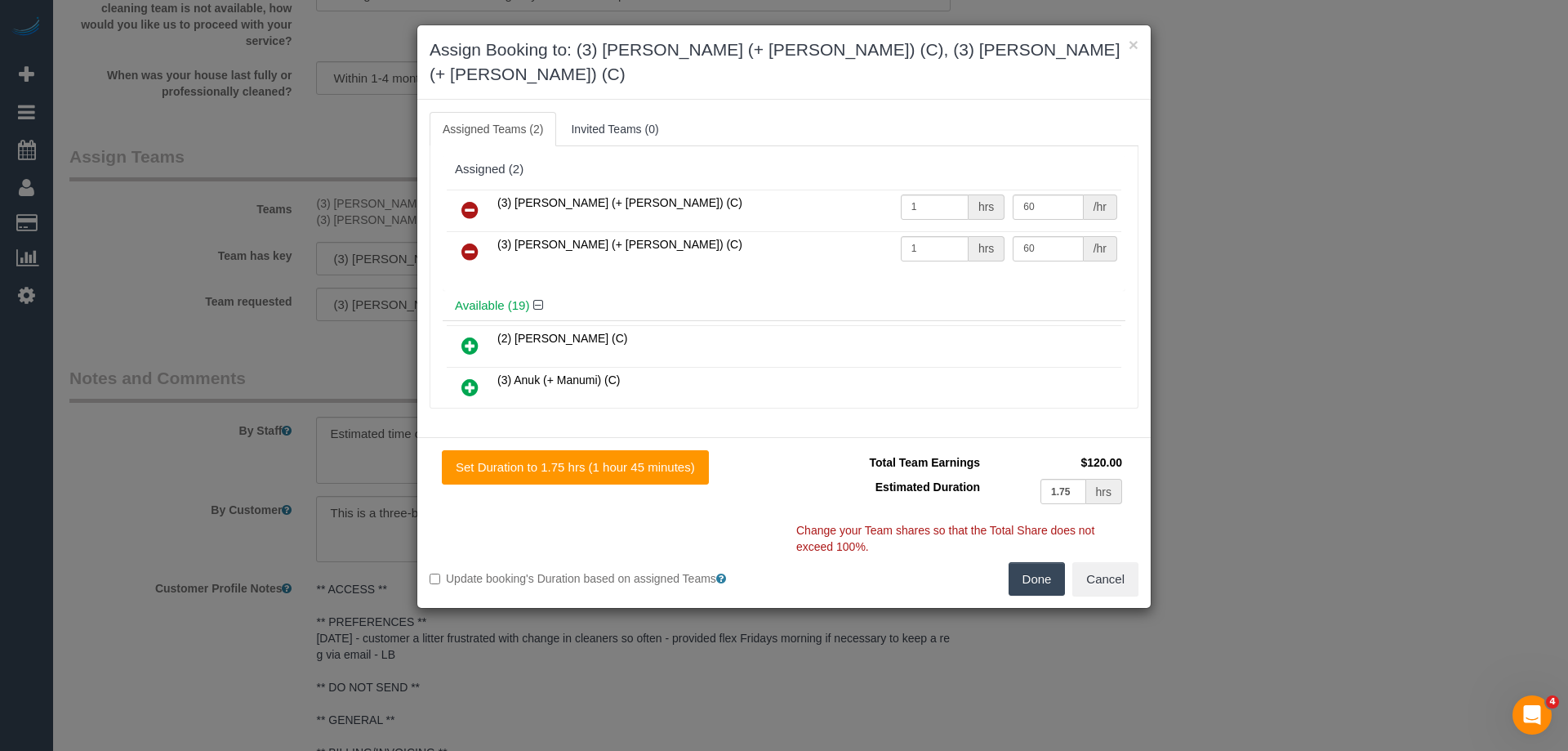
click at [462, 201] on icon at bounding box center [471, 210] width 17 height 19
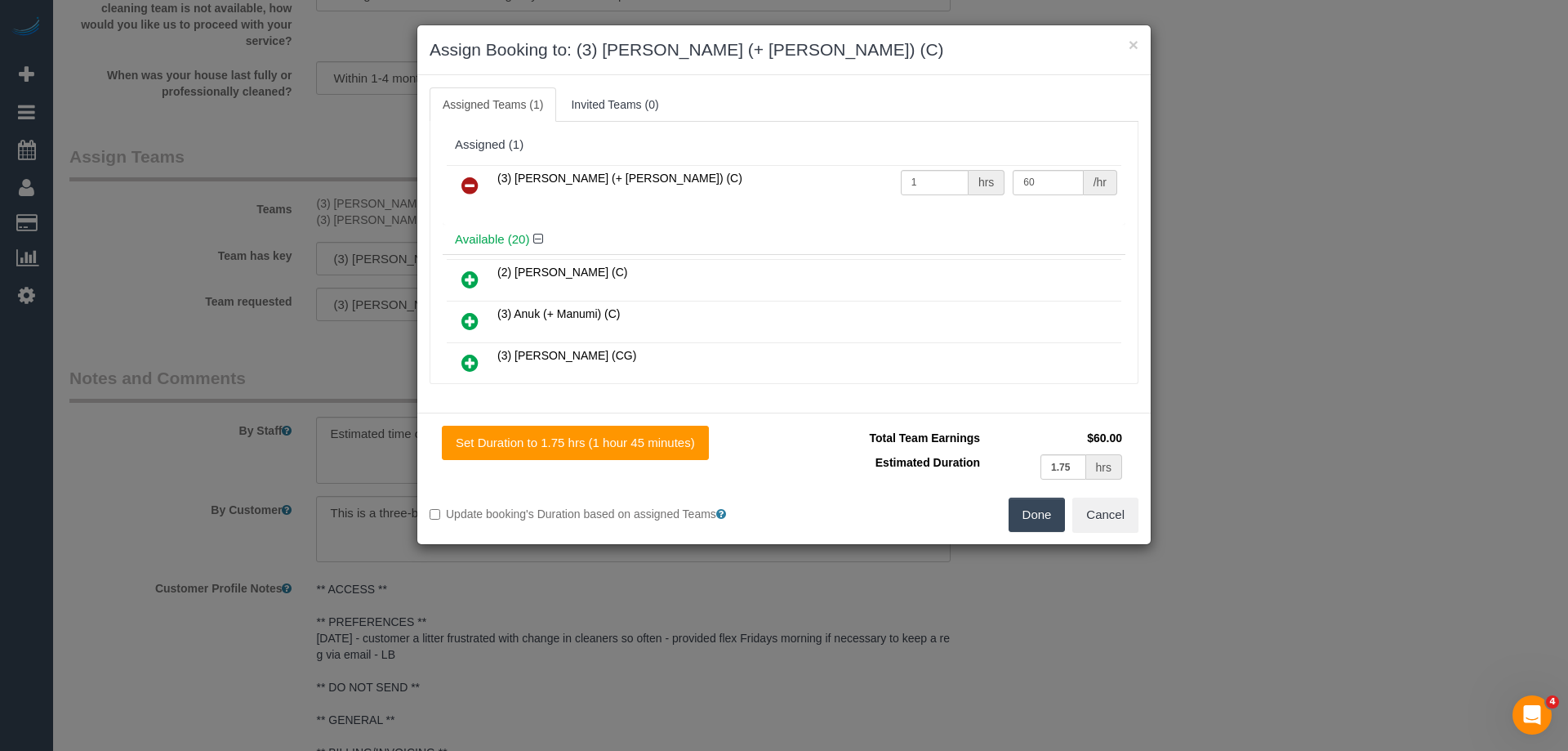
click at [469, 188] on icon at bounding box center [471, 185] width 17 height 19
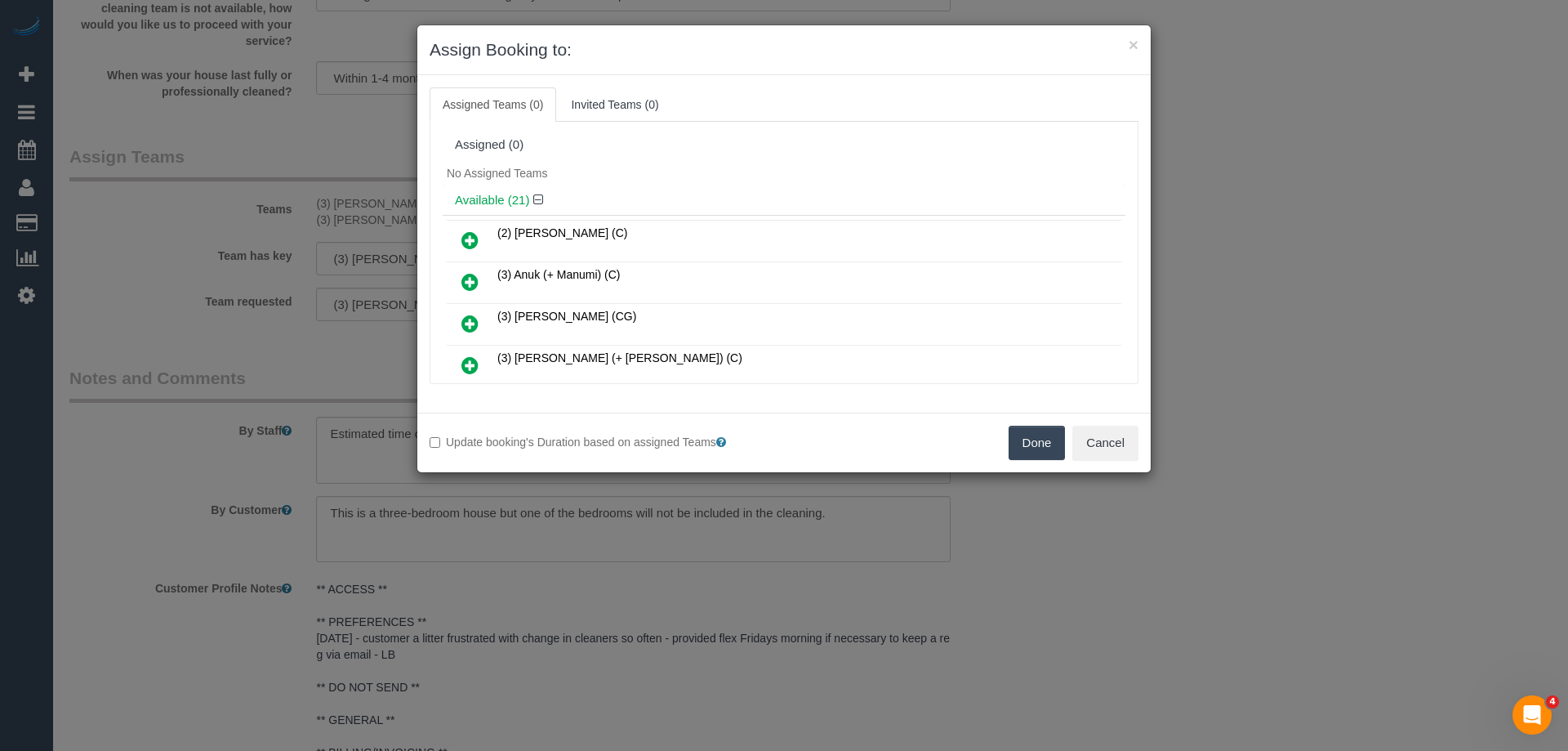
click at [819, 185] on div "Available (21)" at bounding box center [784, 200] width 683 height 30
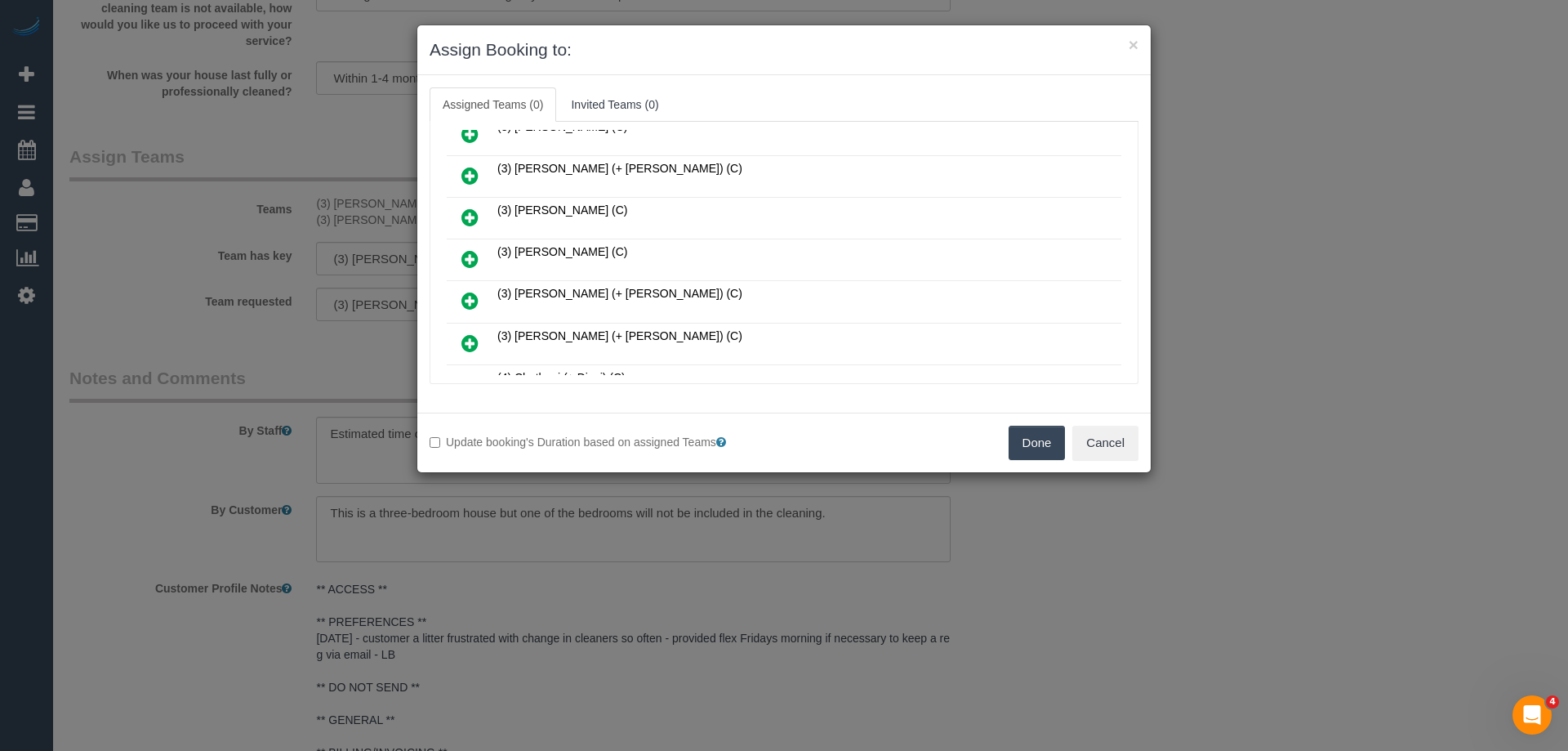
click at [473, 258] on icon at bounding box center [471, 259] width 17 height 19
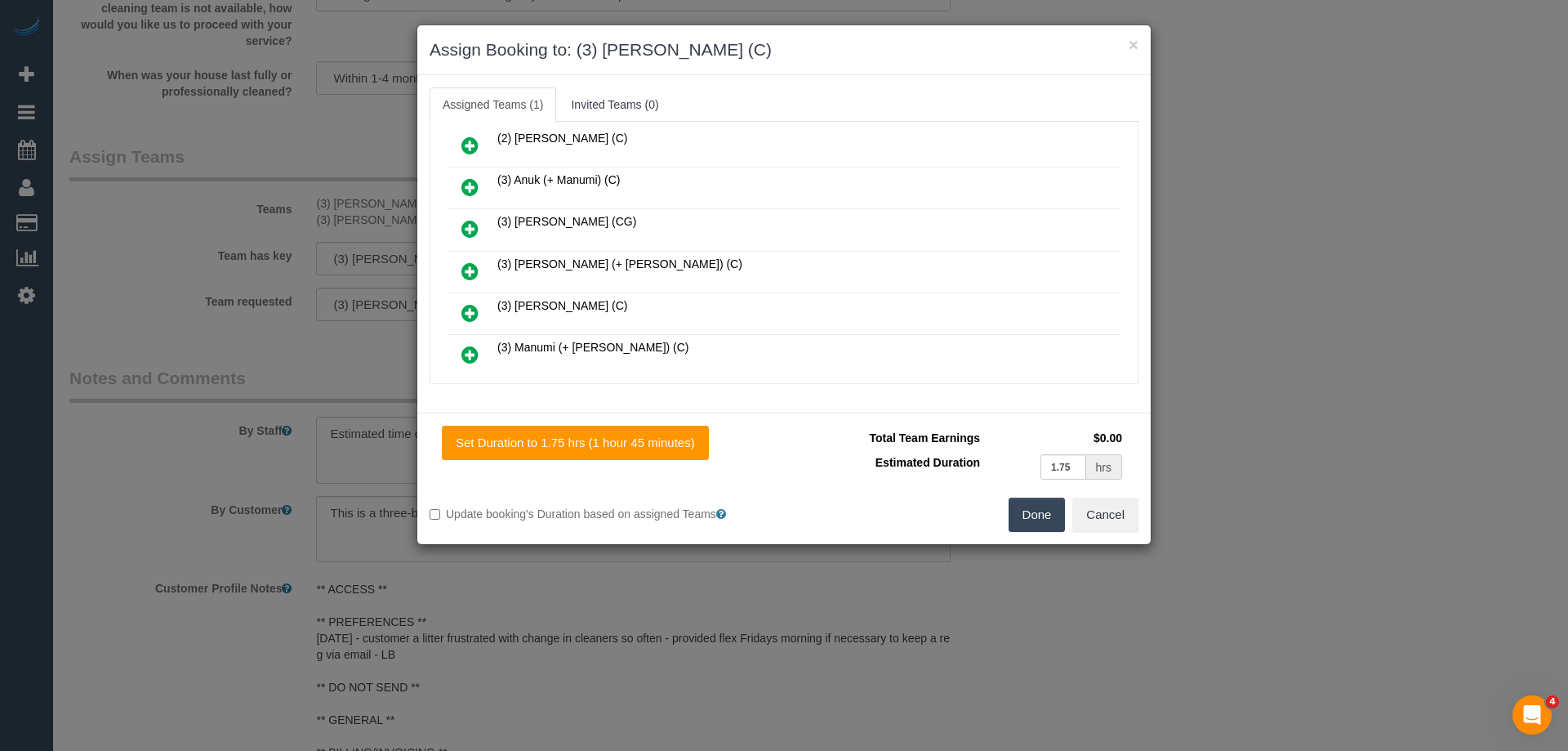
scroll to position [0, 0]
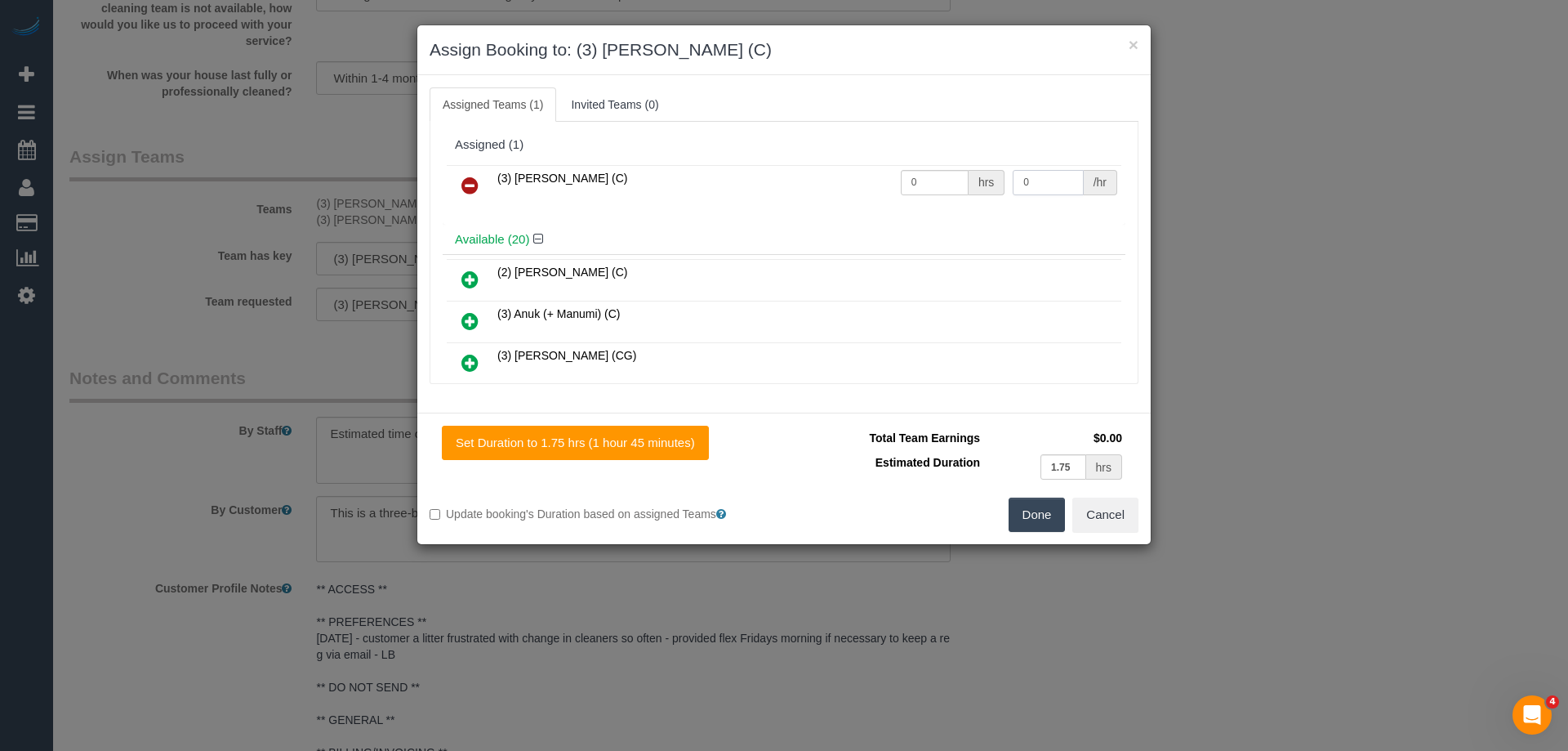
click at [1036, 195] on input "0" at bounding box center [1048, 182] width 71 height 25
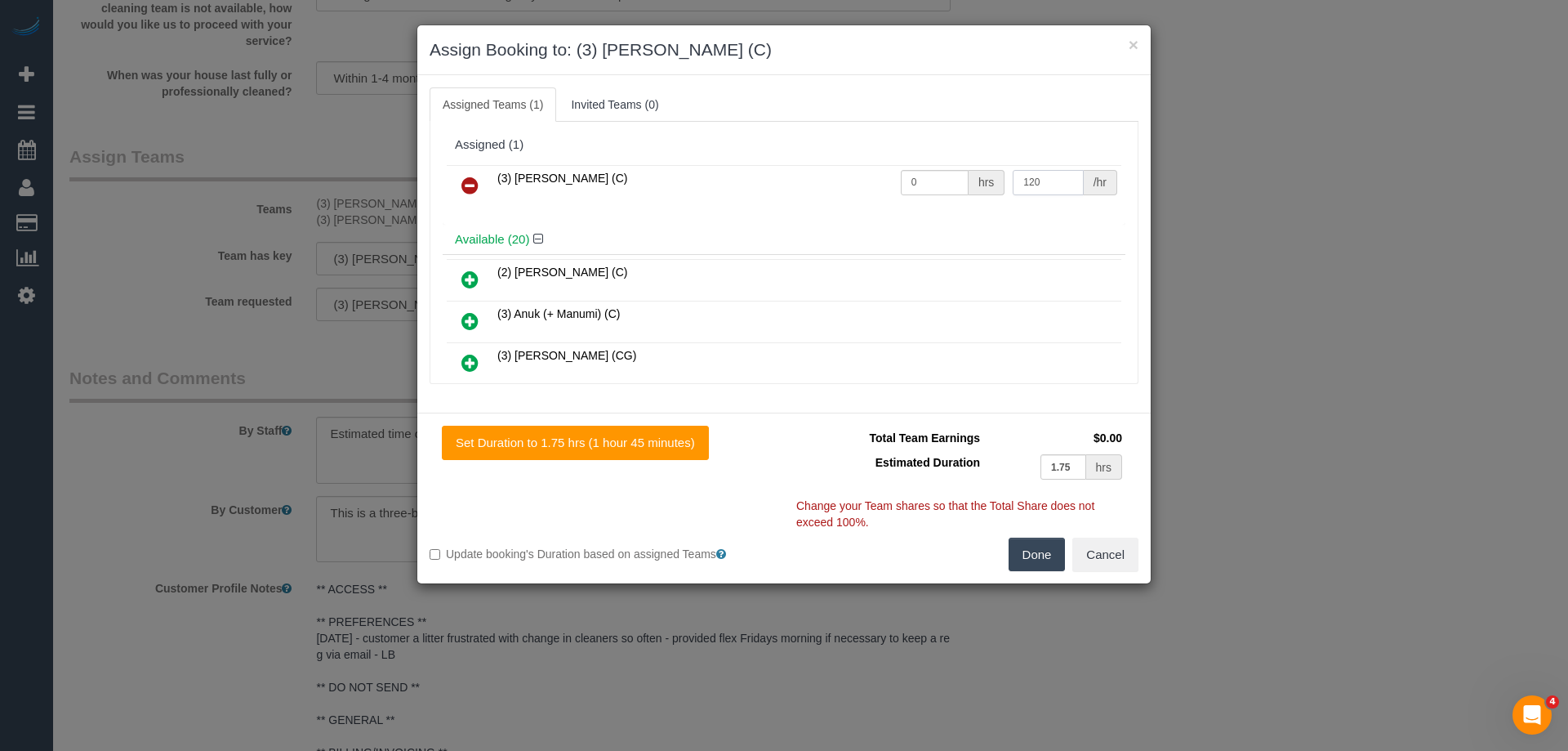
type input "120"
click at [968, 182] on div "hrs" at bounding box center [986, 182] width 36 height 25
click at [952, 182] on input "0" at bounding box center [935, 182] width 68 height 25
type input "1"
click at [1031, 562] on button "Done" at bounding box center [1037, 554] width 57 height 34
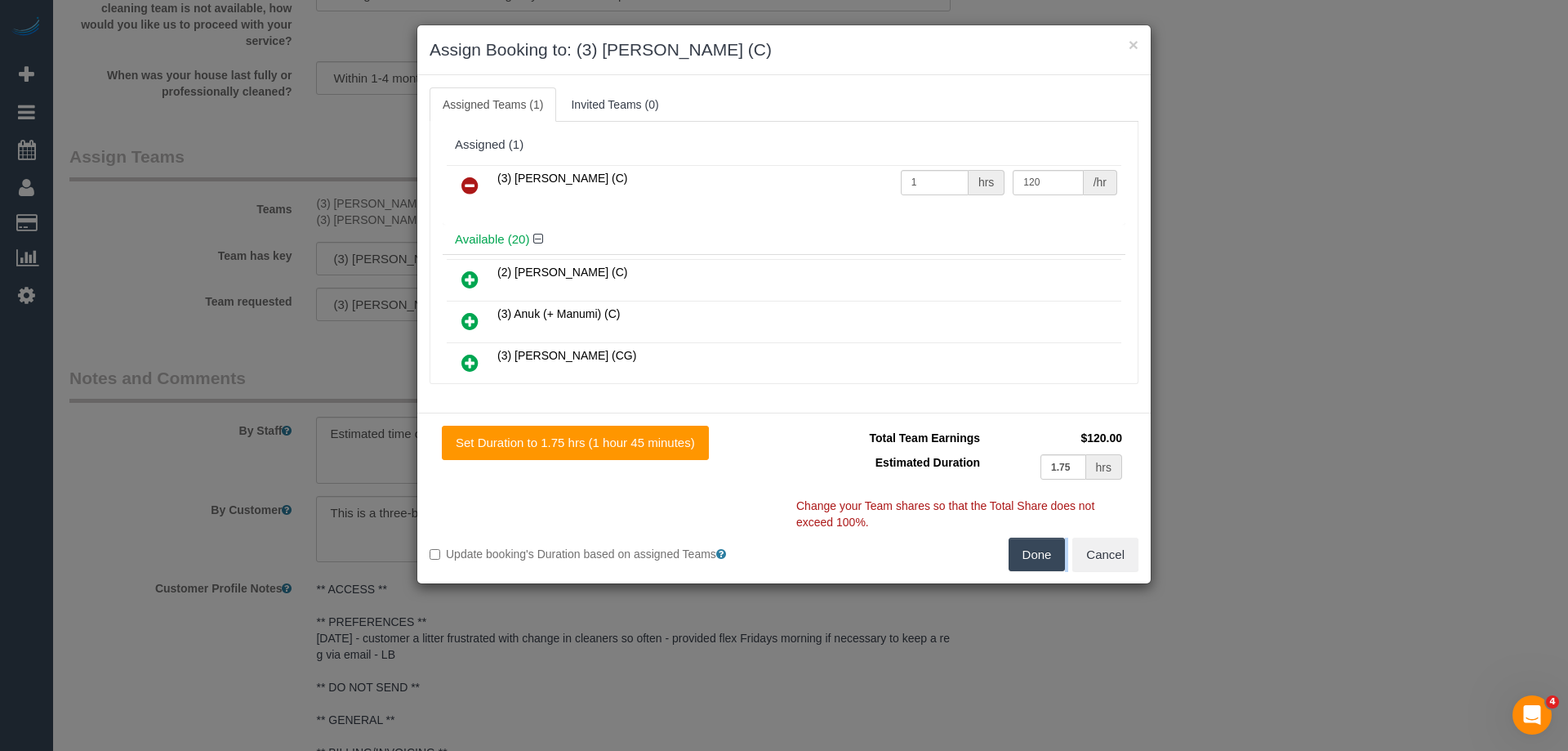
click at [1031, 562] on div "× Assign Booking to: (3) Sathmi Kusalya (C) Assigned Teams (1) Invited Teams (0…" at bounding box center [784, 375] width 1568 height 751
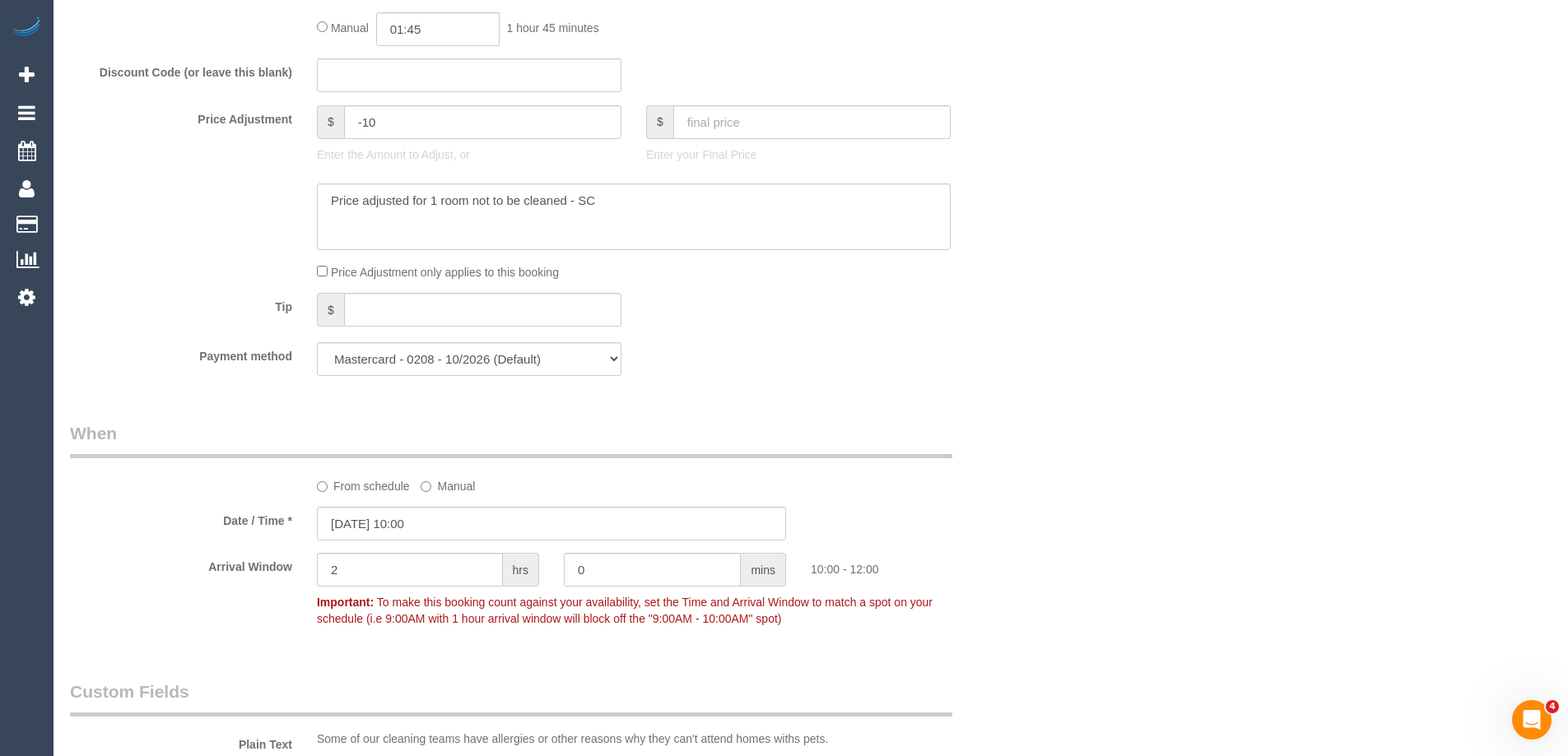
scroll to position [1206, 0]
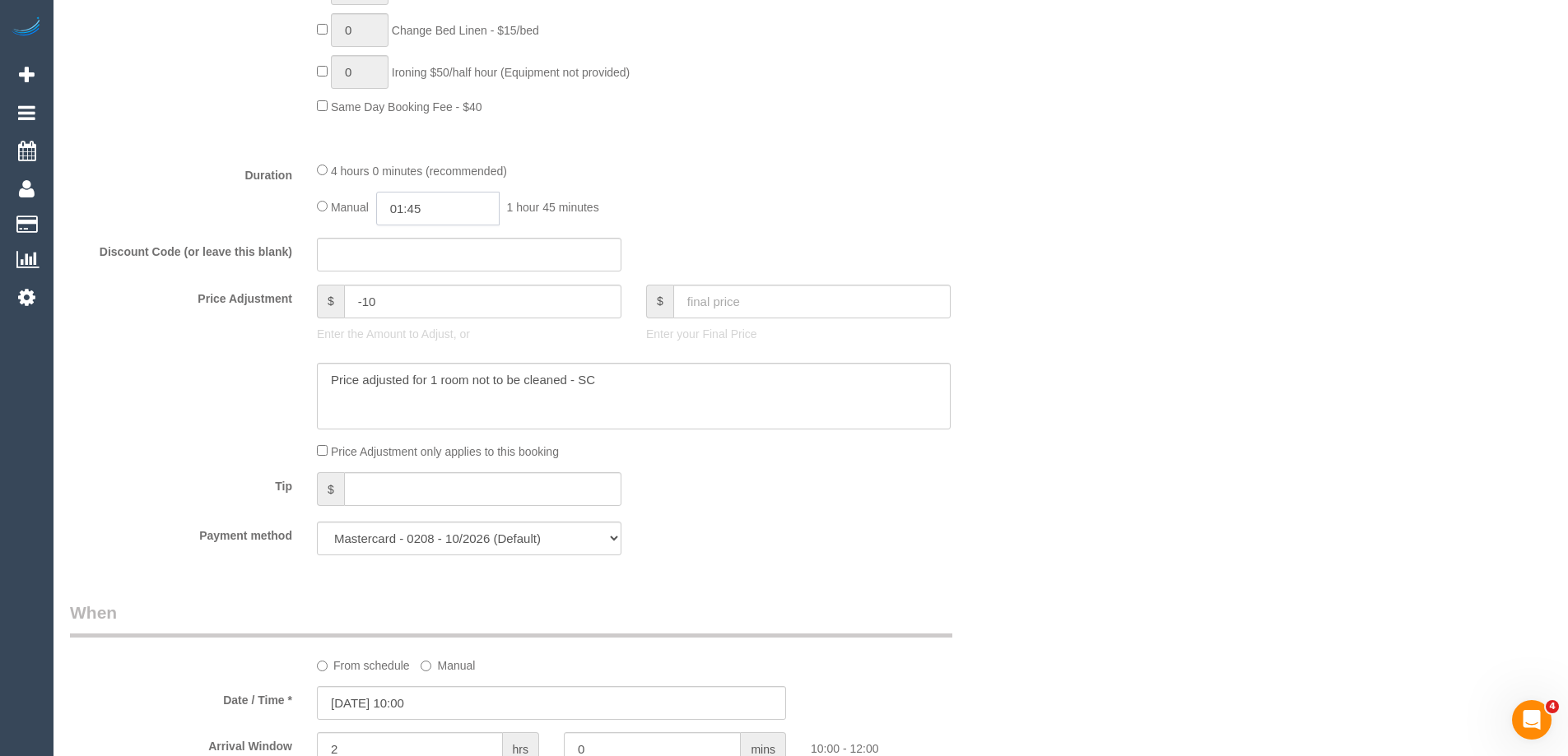
click at [439, 215] on input "01:45" at bounding box center [437, 209] width 124 height 34
type input "03:30"
click at [418, 289] on li "03:30" at bounding box center [419, 288] width 73 height 21
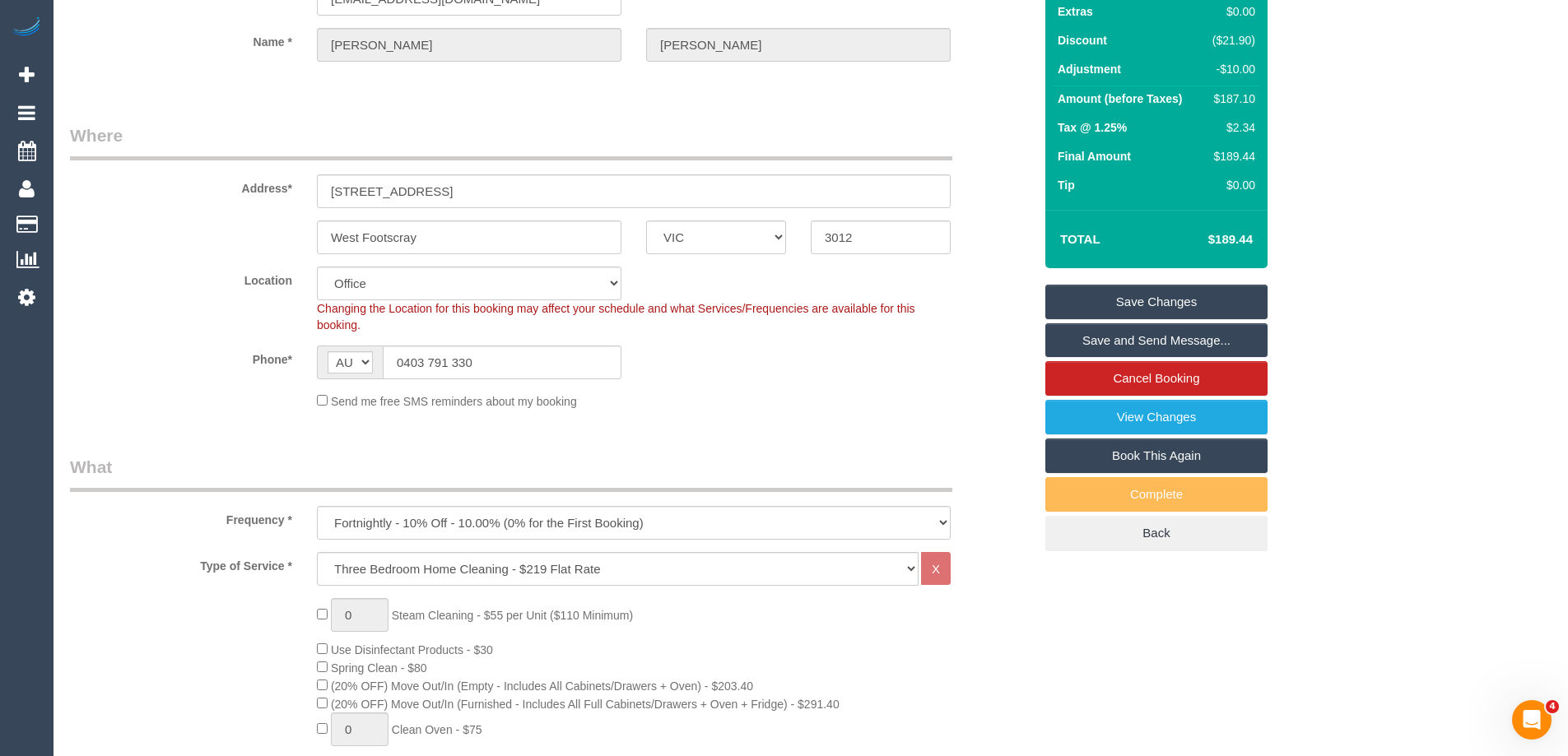
scroll to position [0, 0]
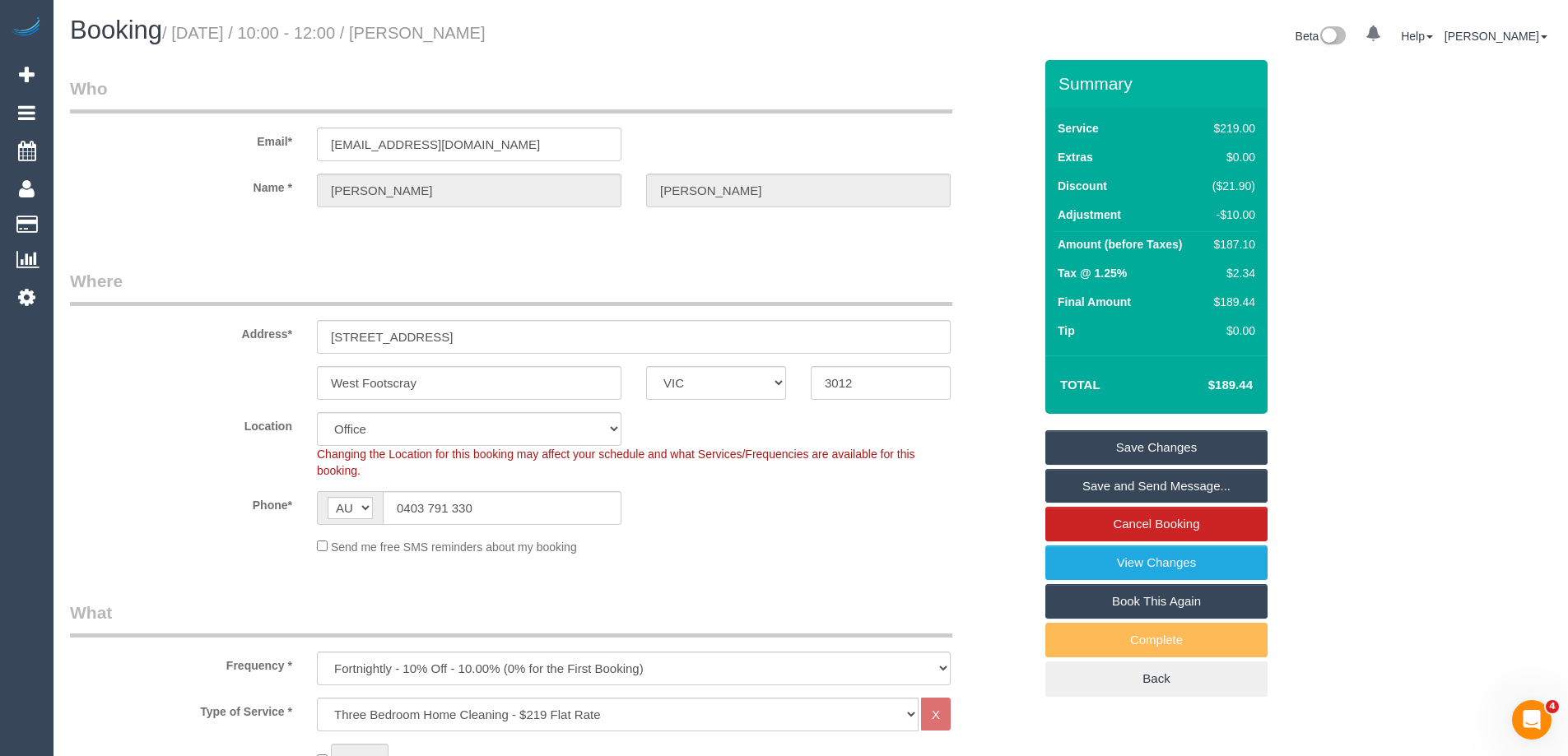
click at [1173, 447] on link "Save Changes" at bounding box center [1156, 447] width 222 height 34
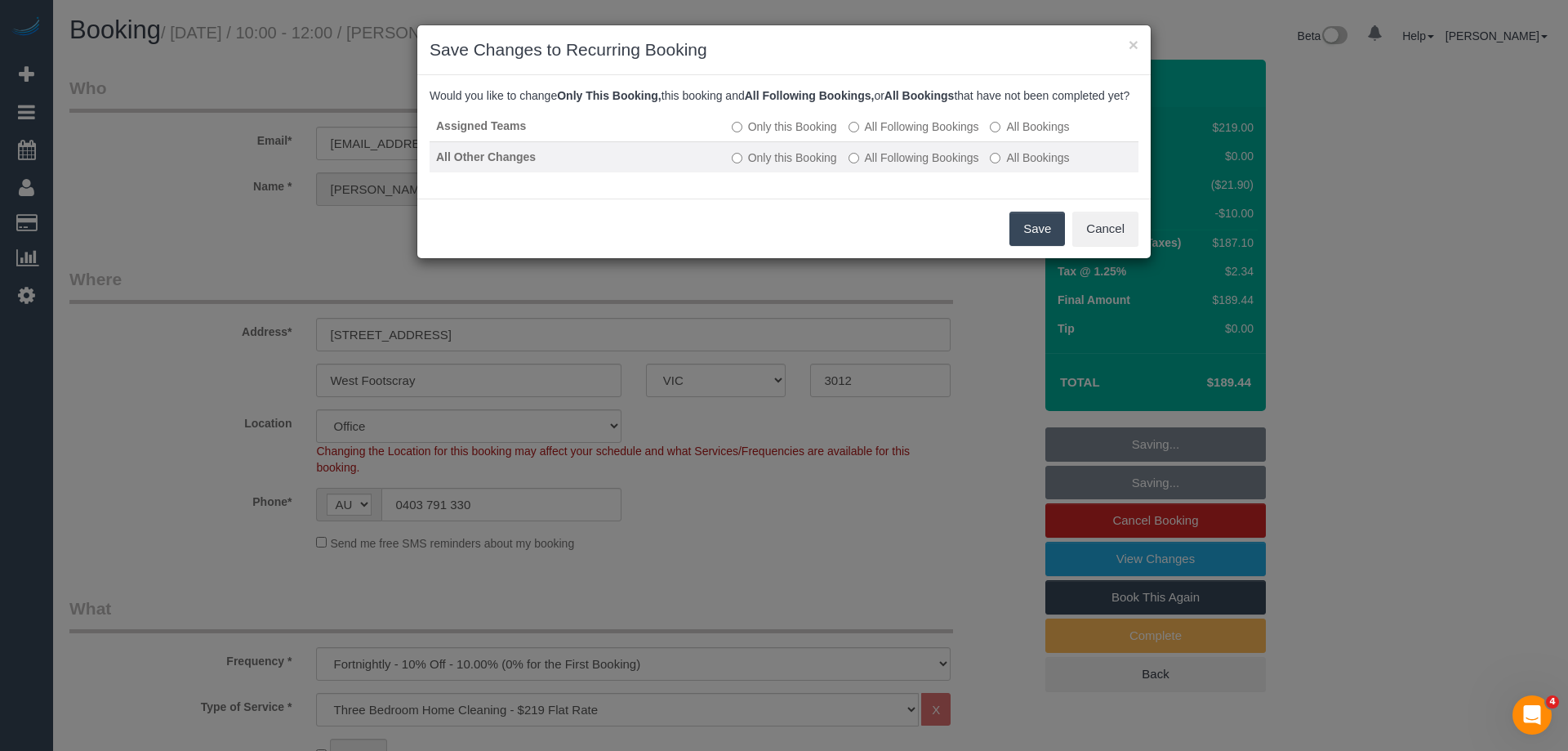
click at [963, 135] on label "All Following Bookings" at bounding box center [913, 126] width 131 height 16
click at [961, 166] on label "All Following Bookings" at bounding box center [913, 157] width 131 height 16
drag, startPoint x: 1034, startPoint y: 246, endPoint x: 629, endPoint y: 8, distance: 469.8
click at [1034, 245] on button "Save" at bounding box center [1036, 228] width 55 height 34
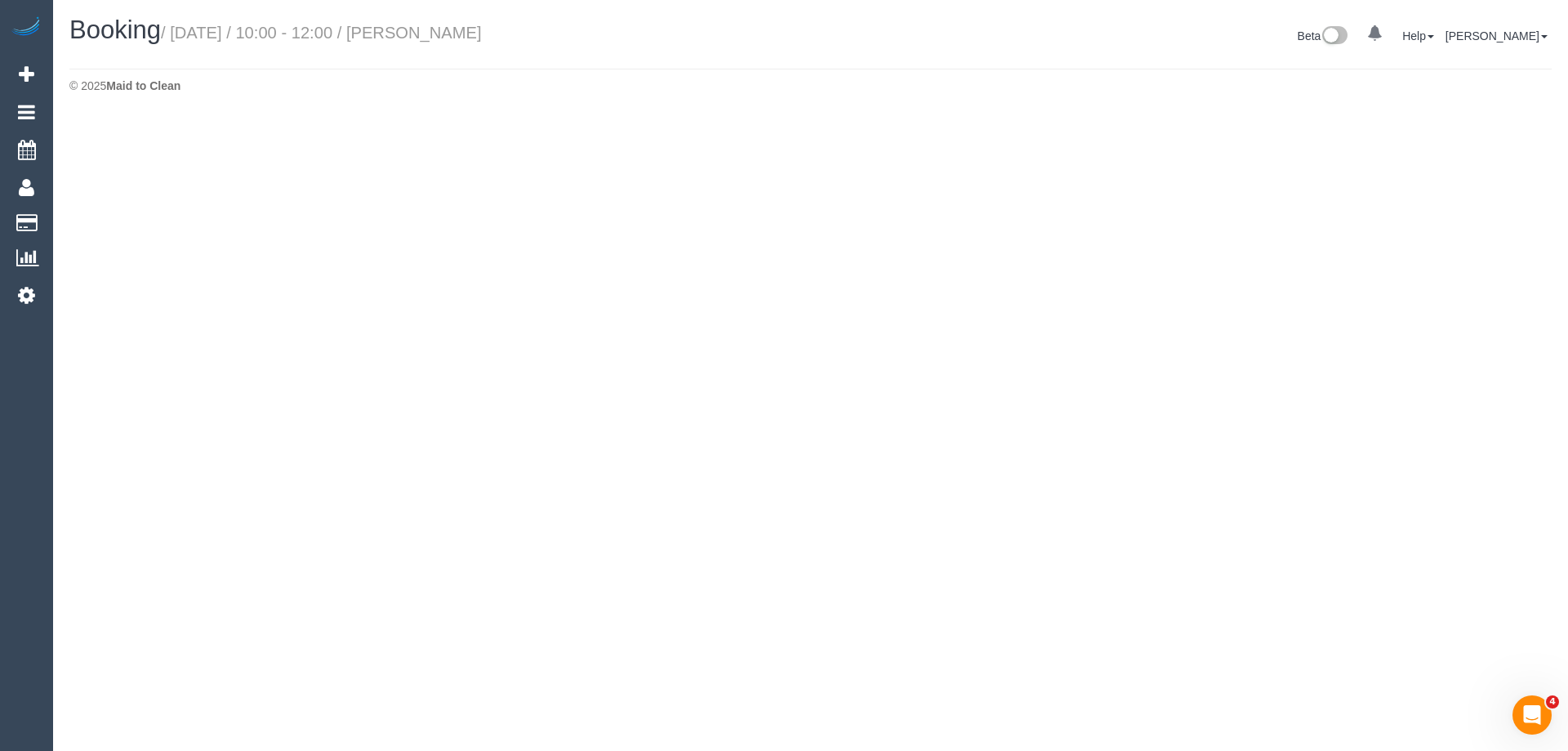
select select "VIC"
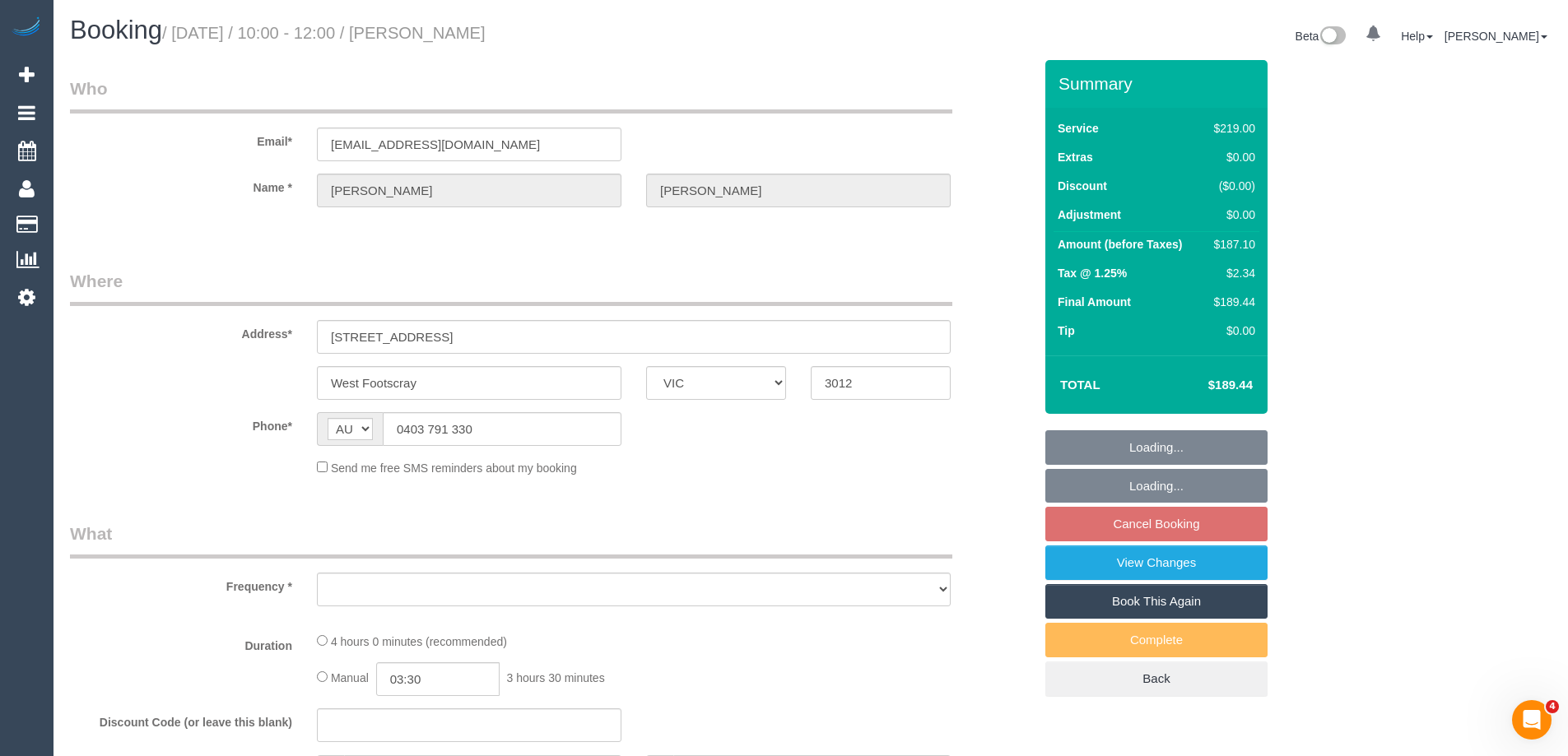
select select "object:8838"
select select "string:stripe-pm_1RIIeS2GScqysDRV5679pbuy"
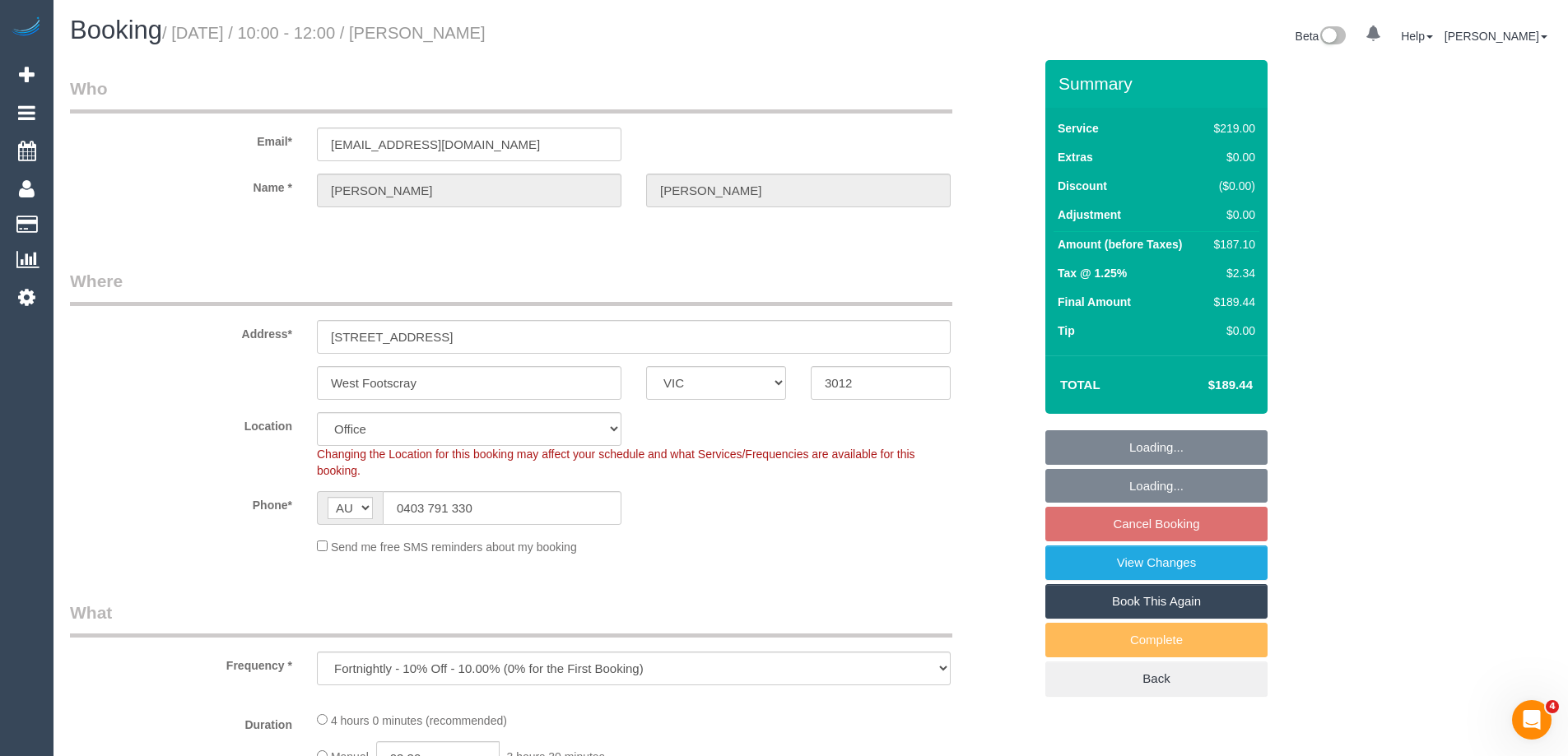
drag, startPoint x: 537, startPoint y: 40, endPoint x: 457, endPoint y: 34, distance: 80.2
click at [457, 34] on h1 "Booking / September 06, 2025 / 10:00 - 12:00 / Nick Bochner" at bounding box center [434, 30] width 728 height 28
select select "object:9085"
select select "number:27"
select select "number:14"
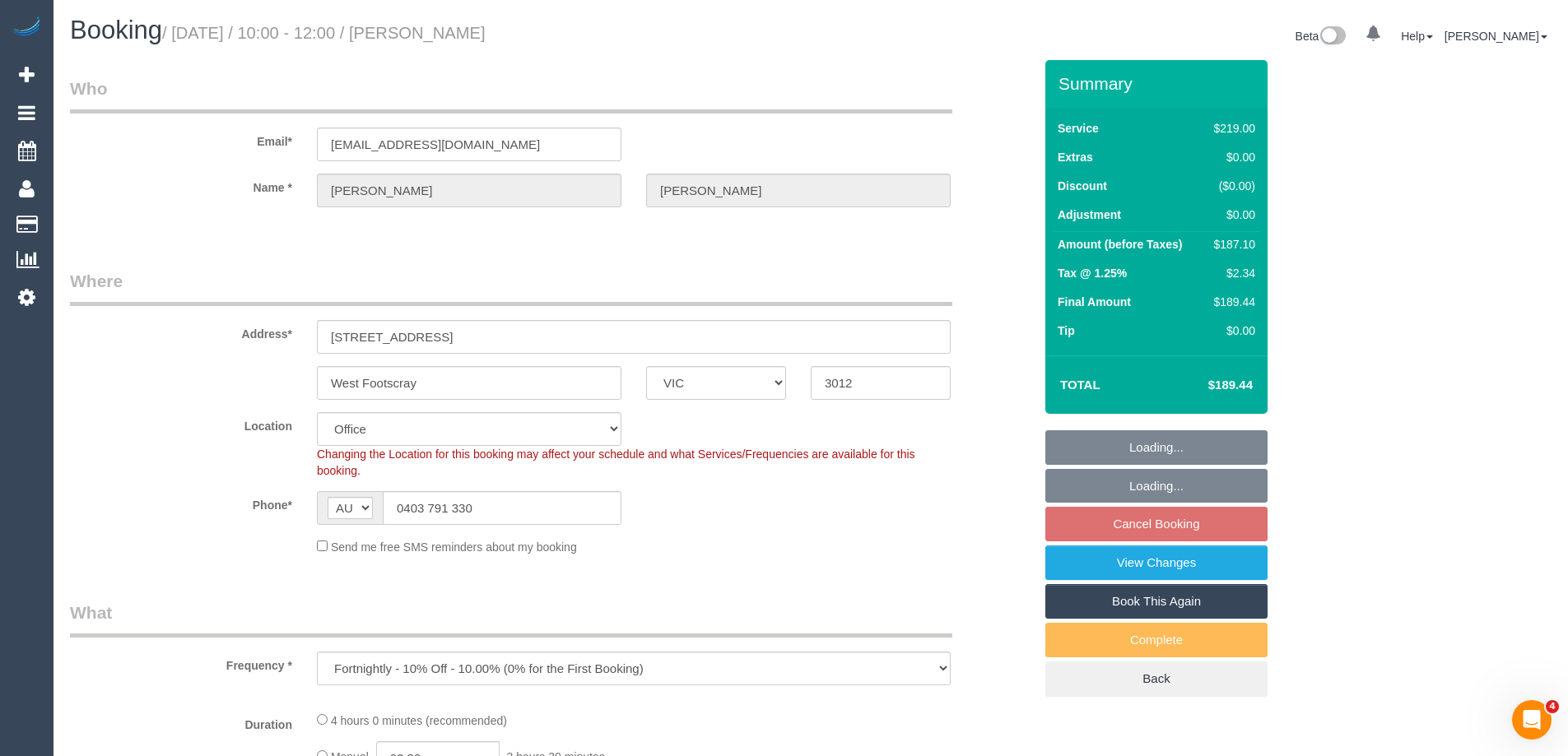
select select "number:19"
select select "number:25"
select select "number:34"
select select "number:13"
copy small "Nick Bochner"
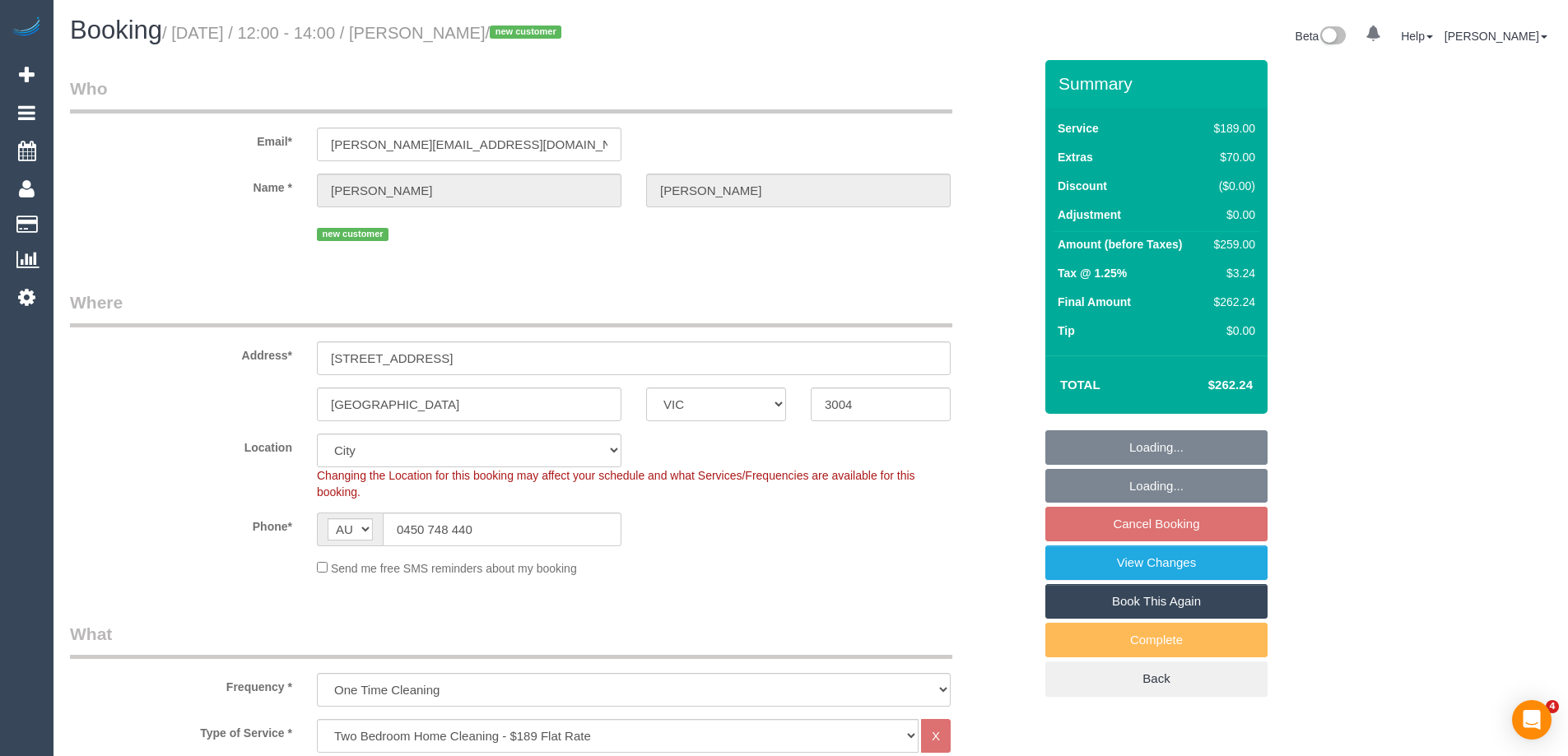
select select "VIC"
select select "number:28"
select select "number:14"
select select "number:20"
select select "number:24"
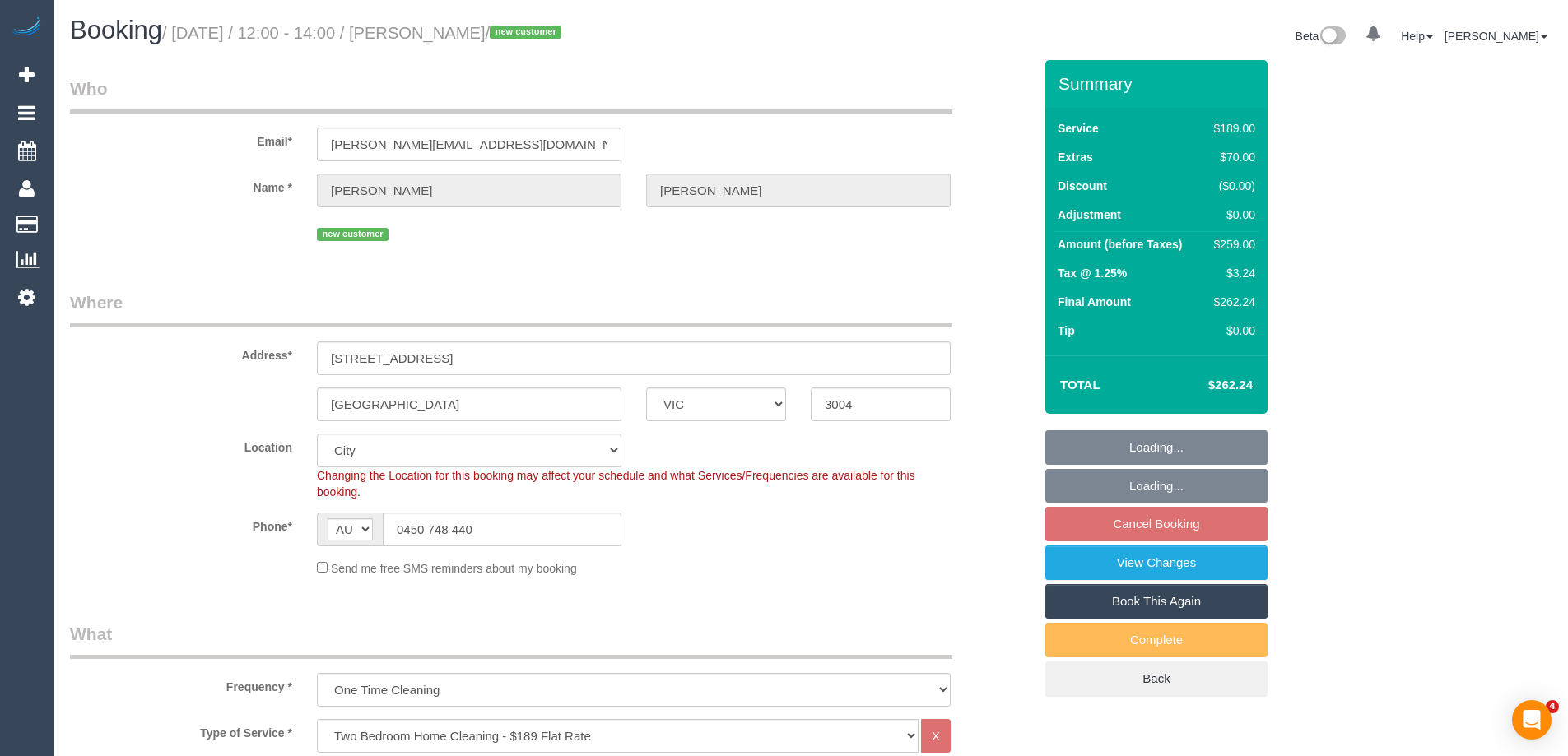
select select "number:26"
select select "spot1"
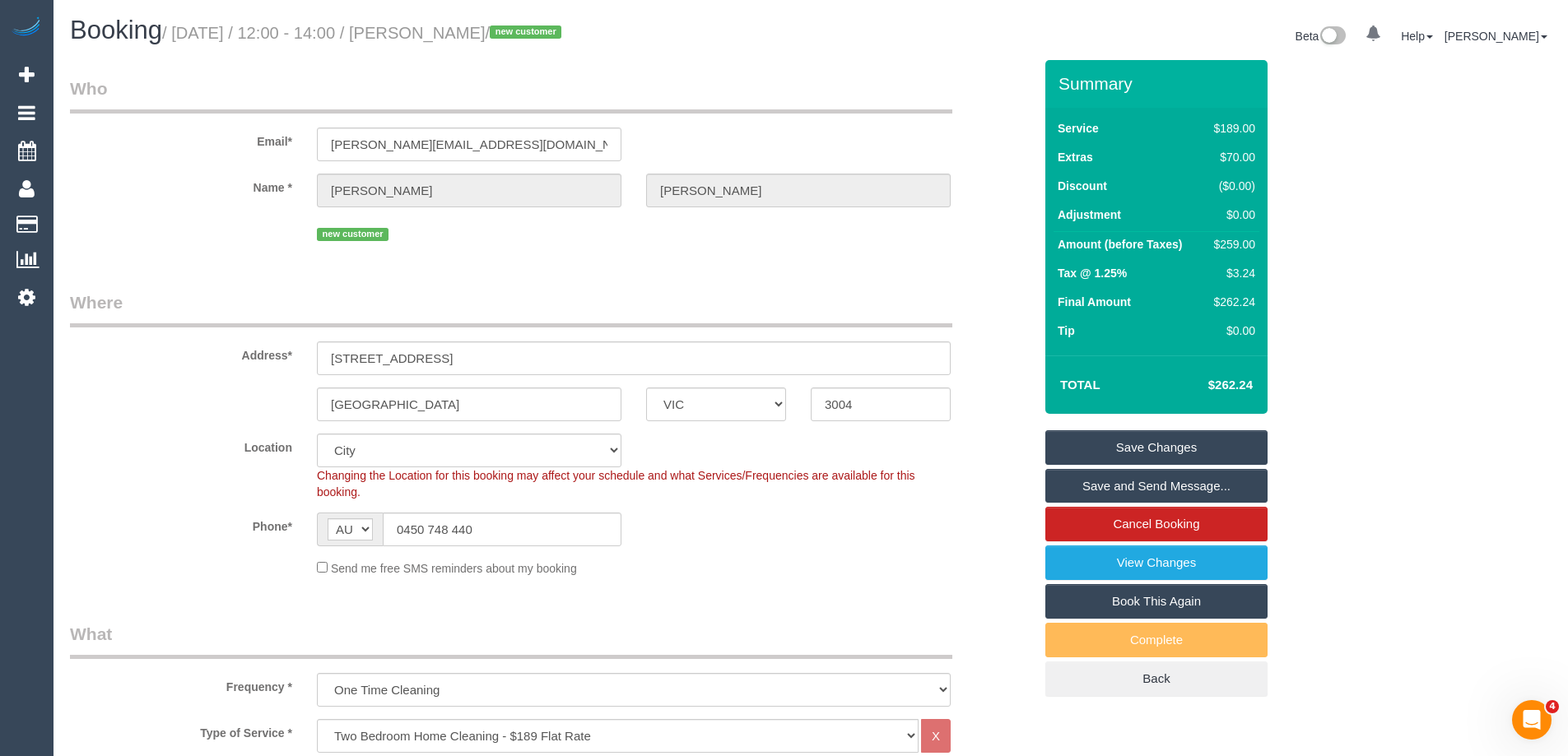
drag, startPoint x: 531, startPoint y: 38, endPoint x: 455, endPoint y: 36, distance: 76.0
click at [455, 36] on small "/ [DATE] / 12:00 - 14:00 / [PERSON_NAME] / new customer" at bounding box center [364, 32] width 404 height 19
copy small "[PERSON_NAME]"
click at [1227, 251] on div "$259.00" at bounding box center [1230, 244] width 48 height 17
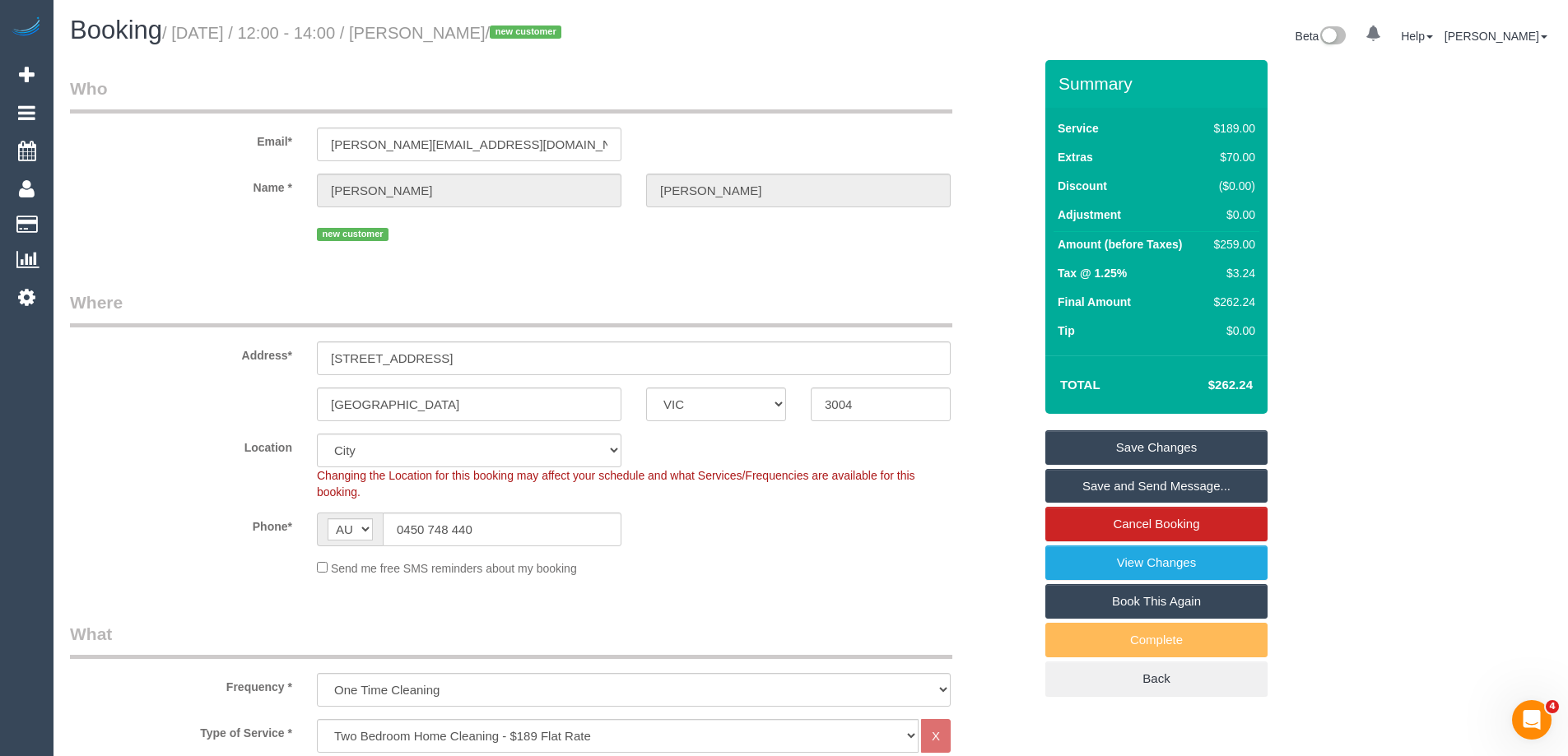
click at [1227, 251] on div "$259.00" at bounding box center [1230, 244] width 48 height 17
copy div "259.00"
click at [1325, 270] on div "Summary Service $189.00 Extras $70.00 Discount ($0.00) Adjustment $0.00 Amount …" at bounding box center [1218, 395] width 371 height 670
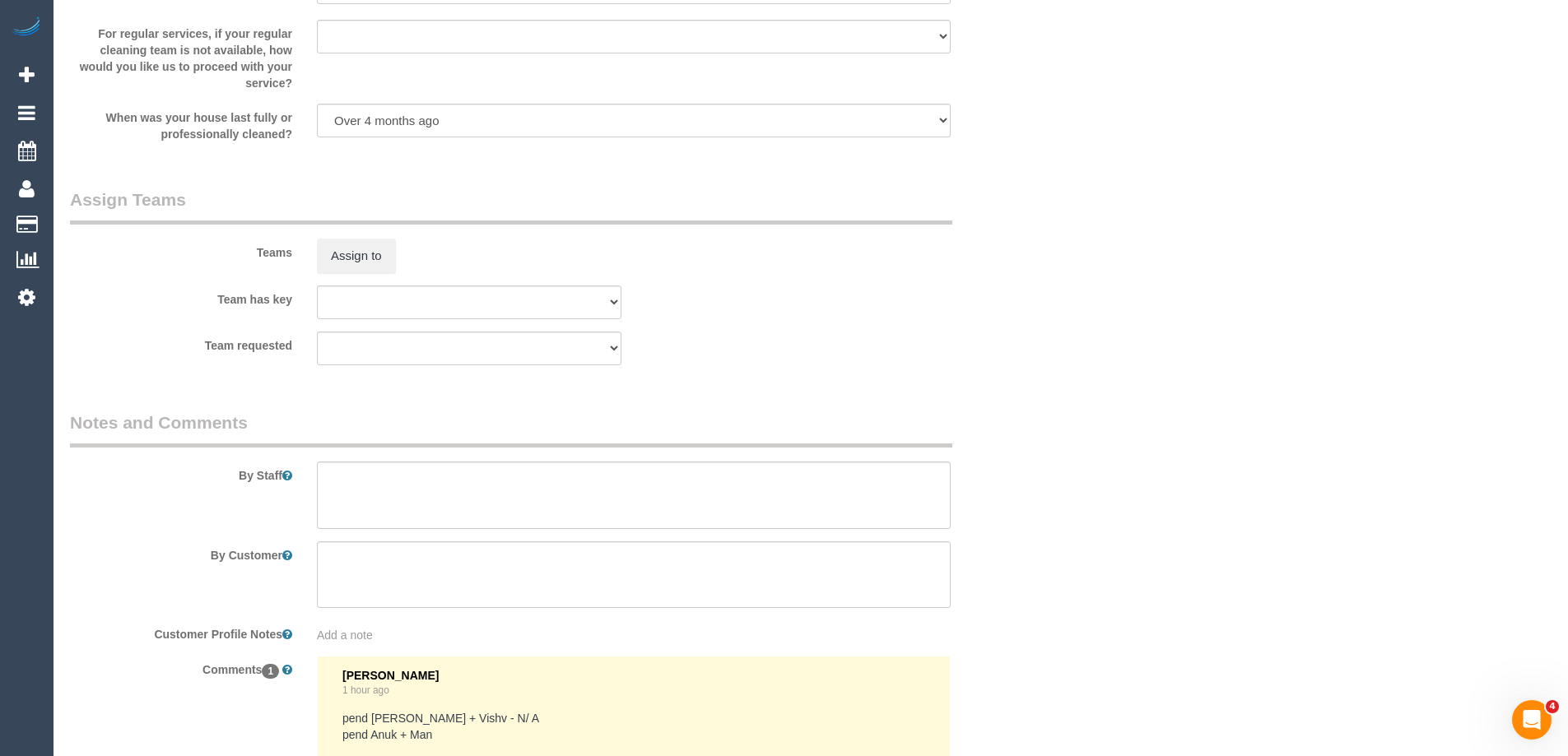
scroll to position [2551, 0]
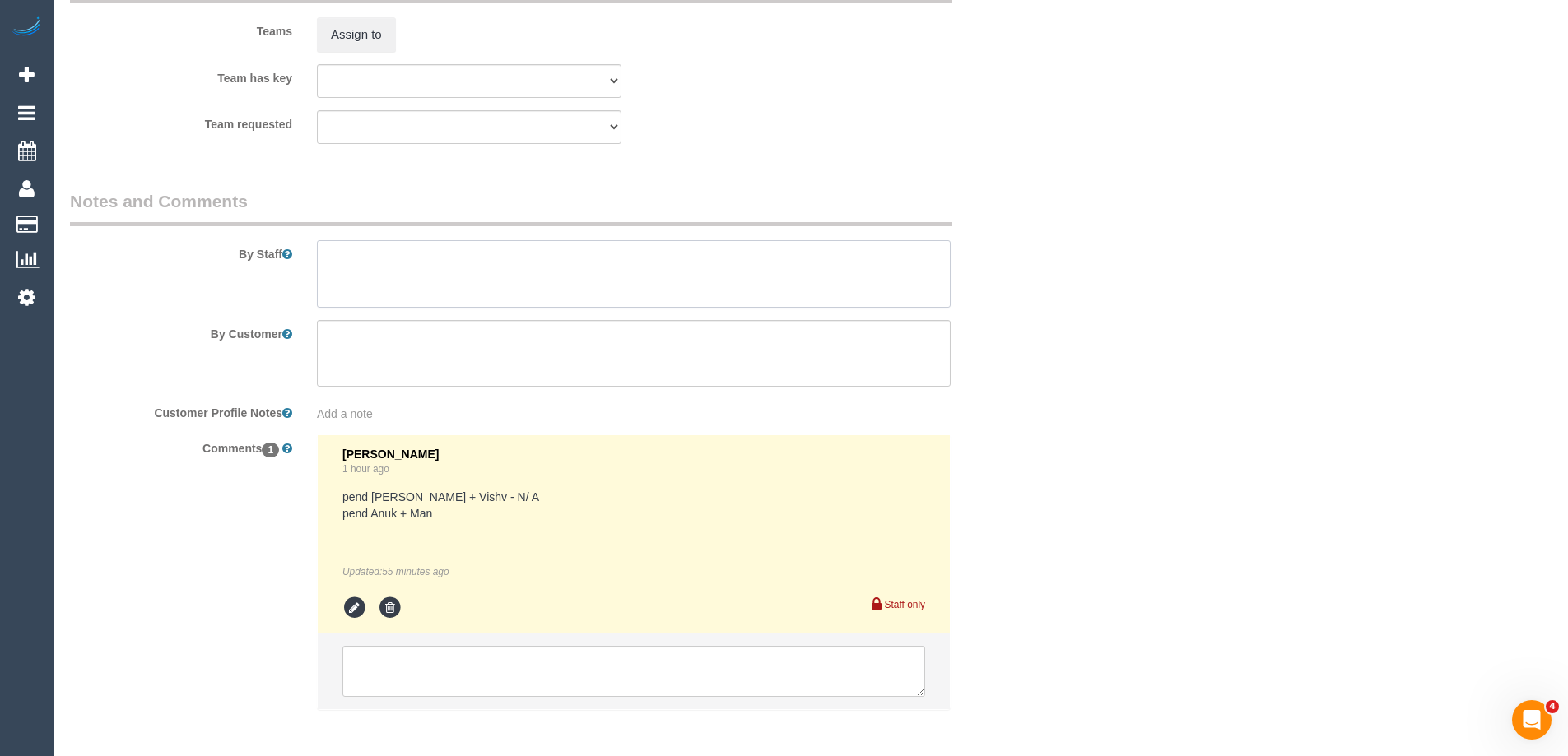
click at [451, 284] on textarea at bounding box center [633, 273] width 633 height 67
type textarea "Estimated time 4.5-5 hours"
click at [684, 151] on fieldset "Assign Teams Teams Assign to Team has key (0) Office (1) [PERSON_NAME] (FT) (1)…" at bounding box center [551, 60] width 963 height 190
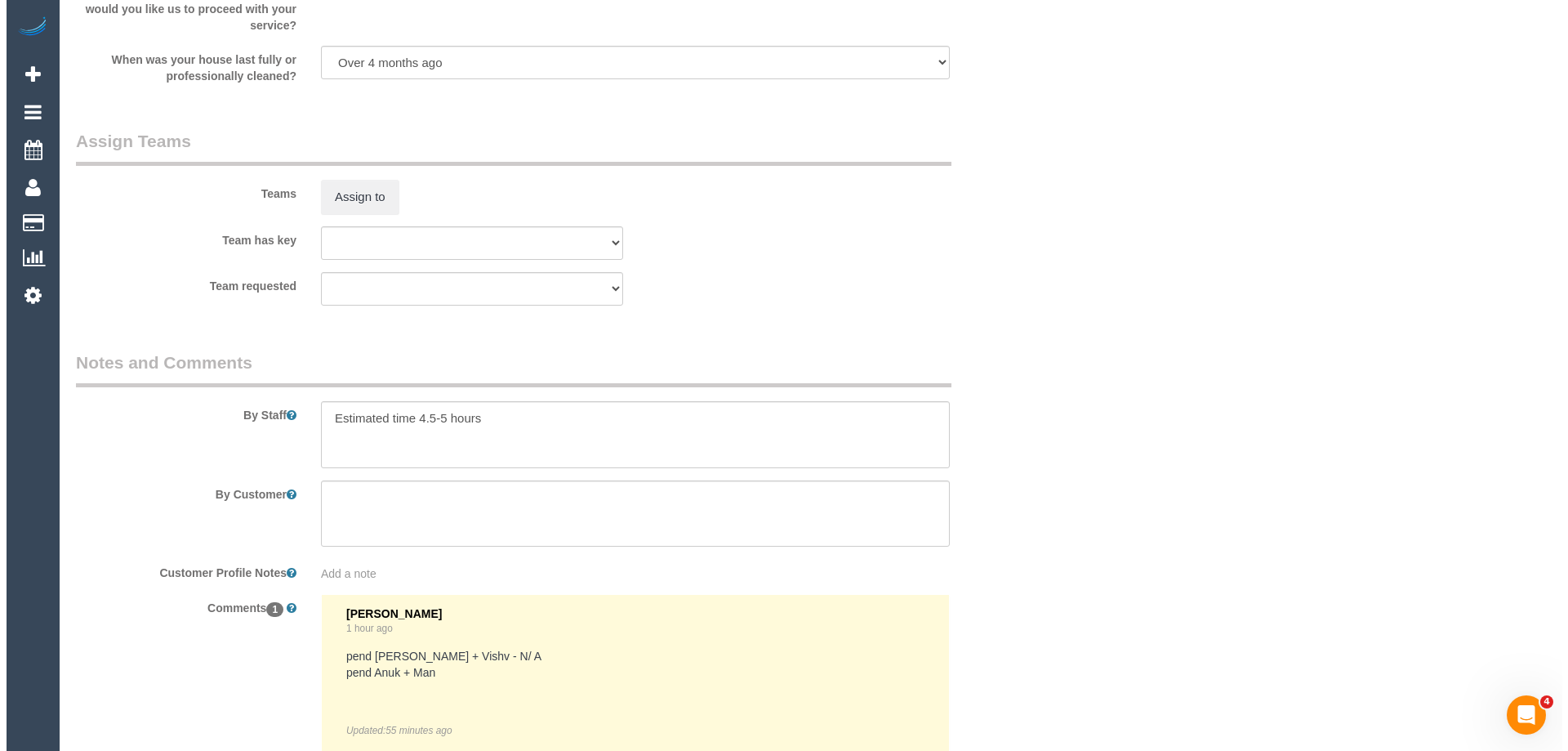
scroll to position [2370, 0]
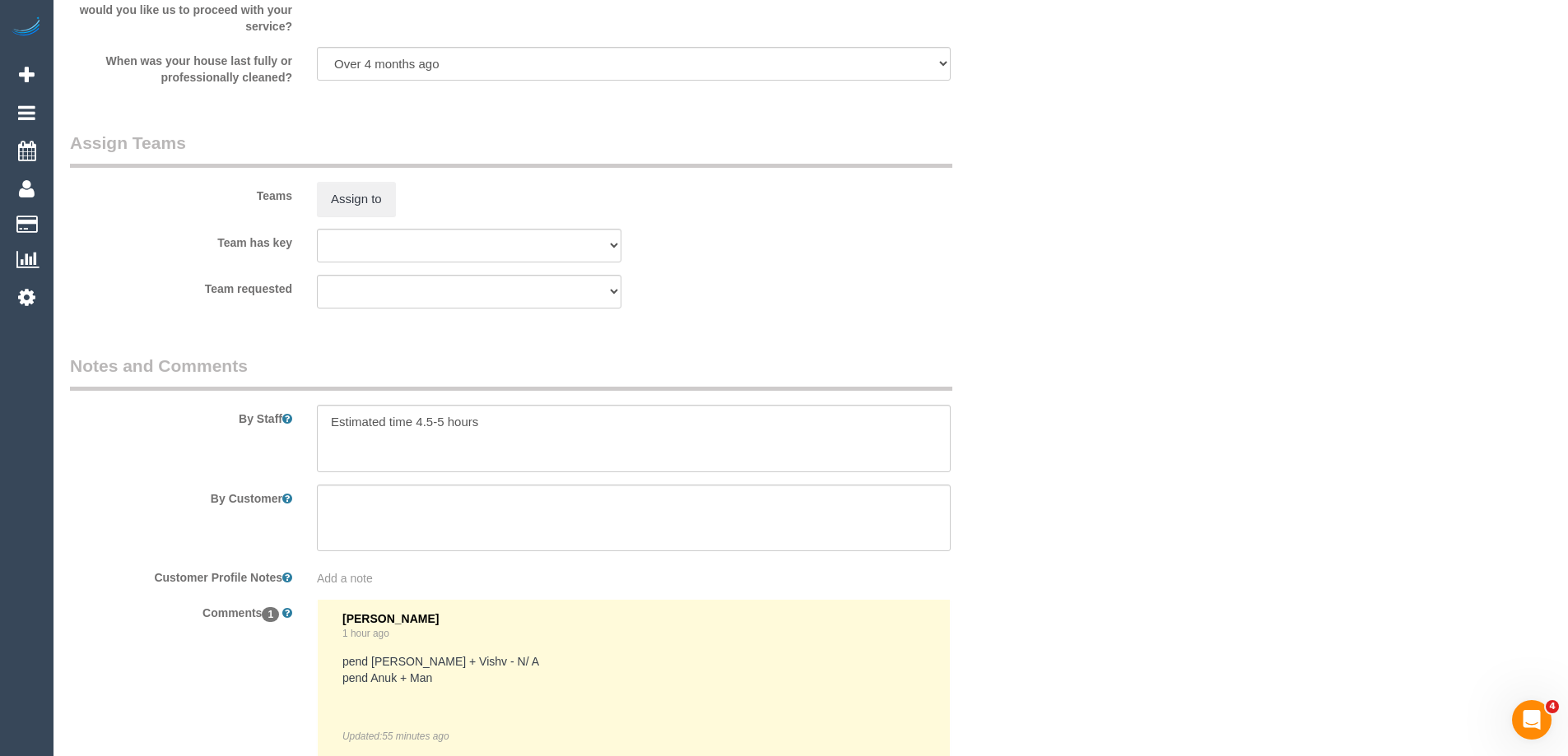
click at [365, 180] on div "Teams Assign to" at bounding box center [551, 174] width 987 height 86
click at [367, 192] on button "Assign to" at bounding box center [356, 198] width 79 height 34
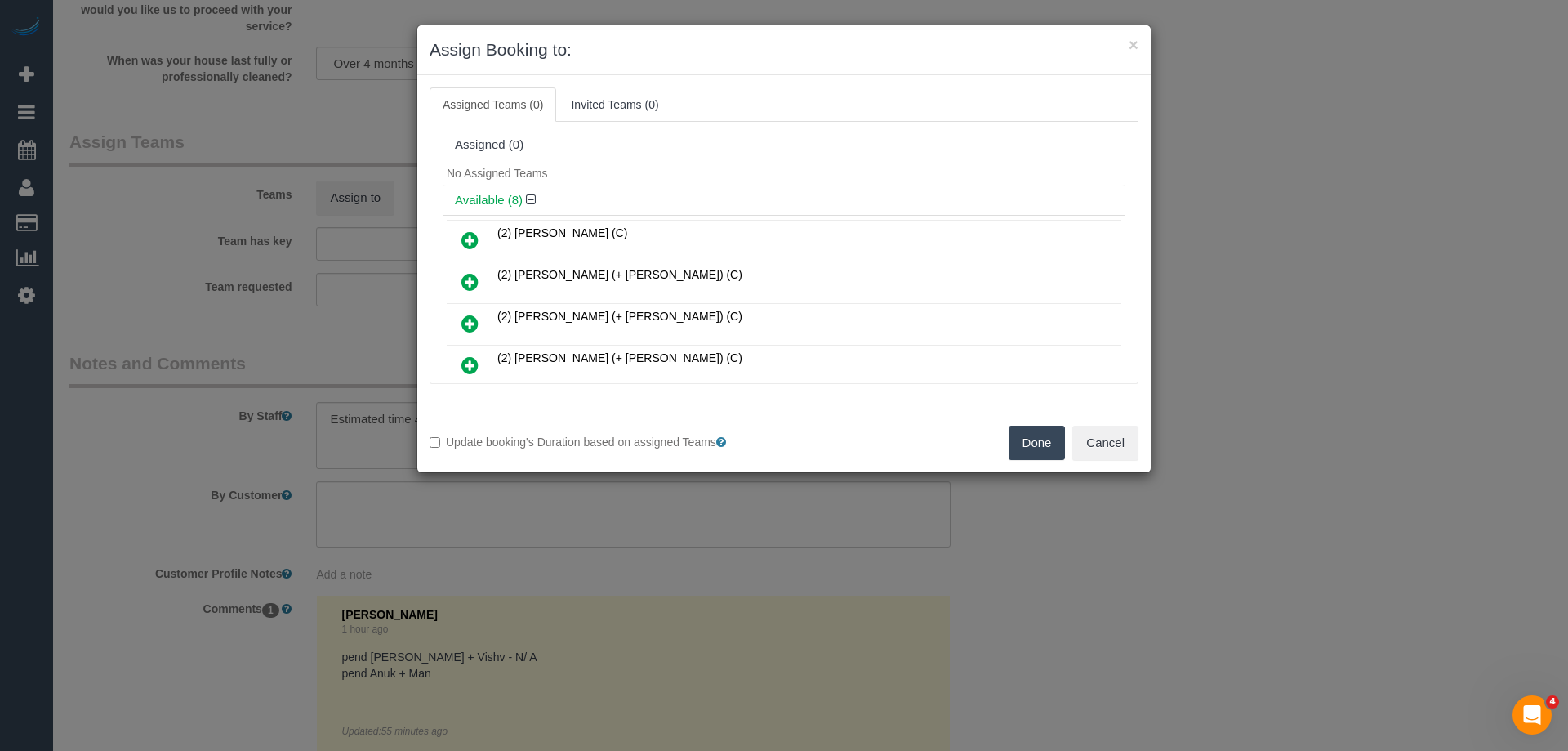
click at [731, 184] on div "No Assigned Teams" at bounding box center [784, 172] width 683 height 24
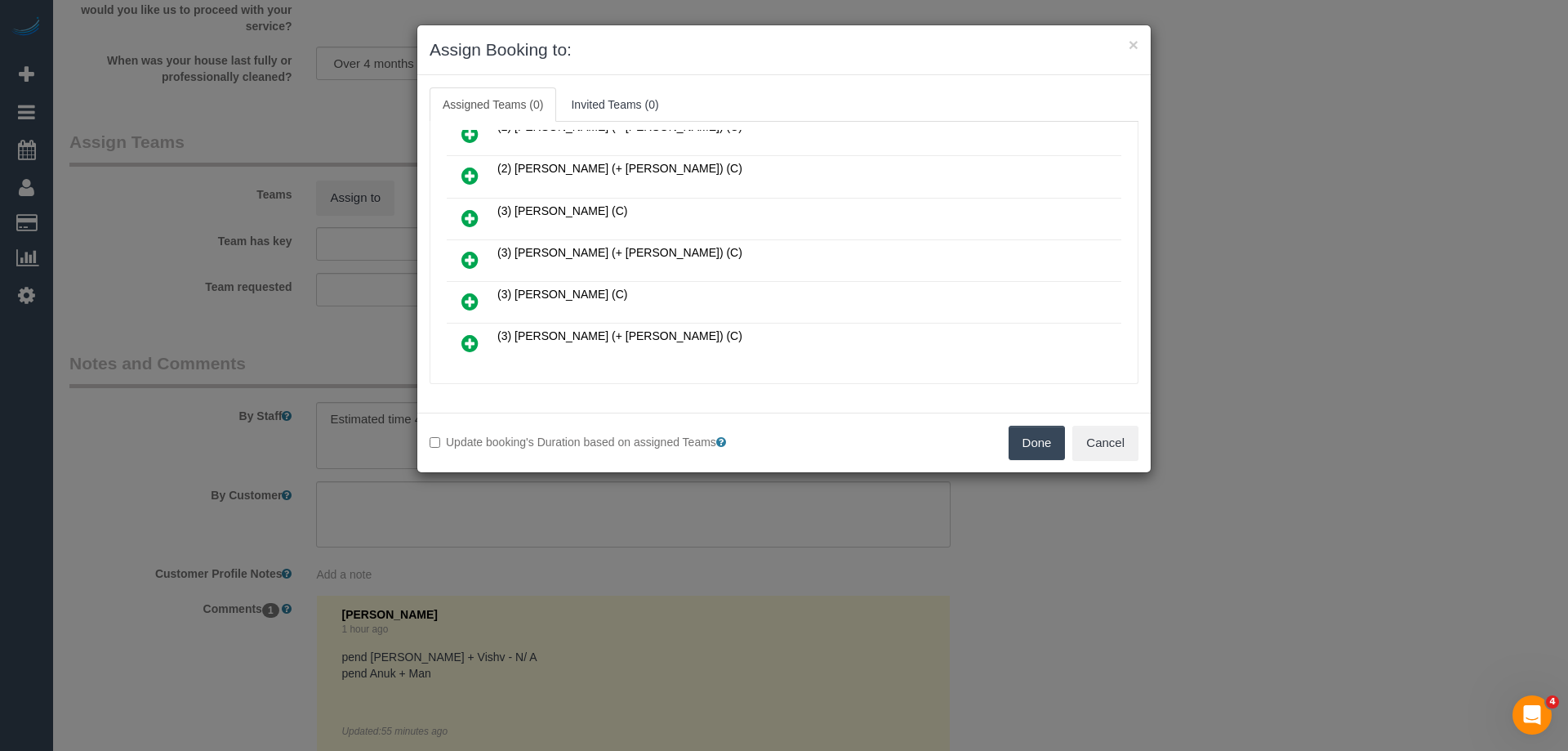
click at [472, 268] on icon at bounding box center [471, 260] width 17 height 19
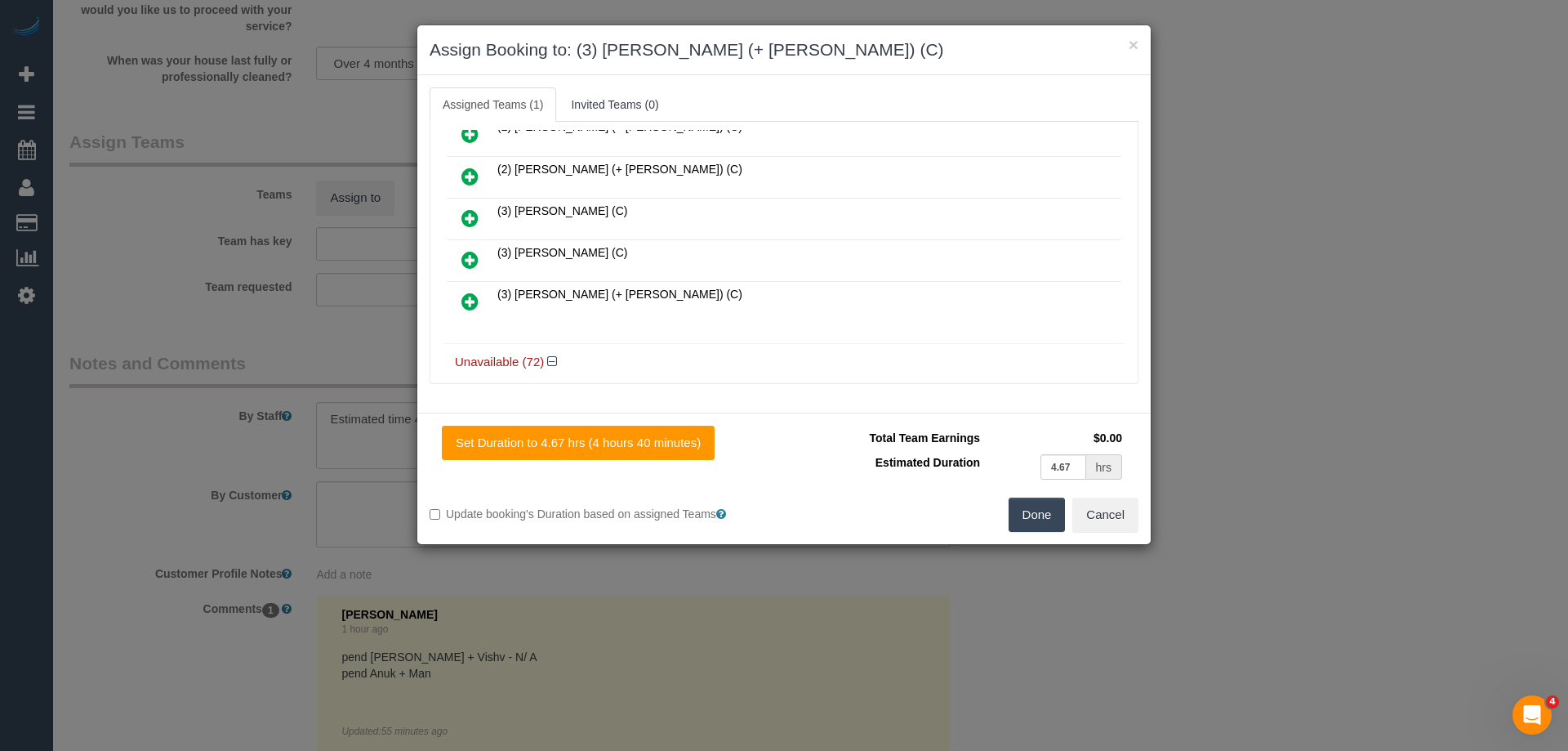
click at [468, 299] on icon at bounding box center [471, 301] width 17 height 19
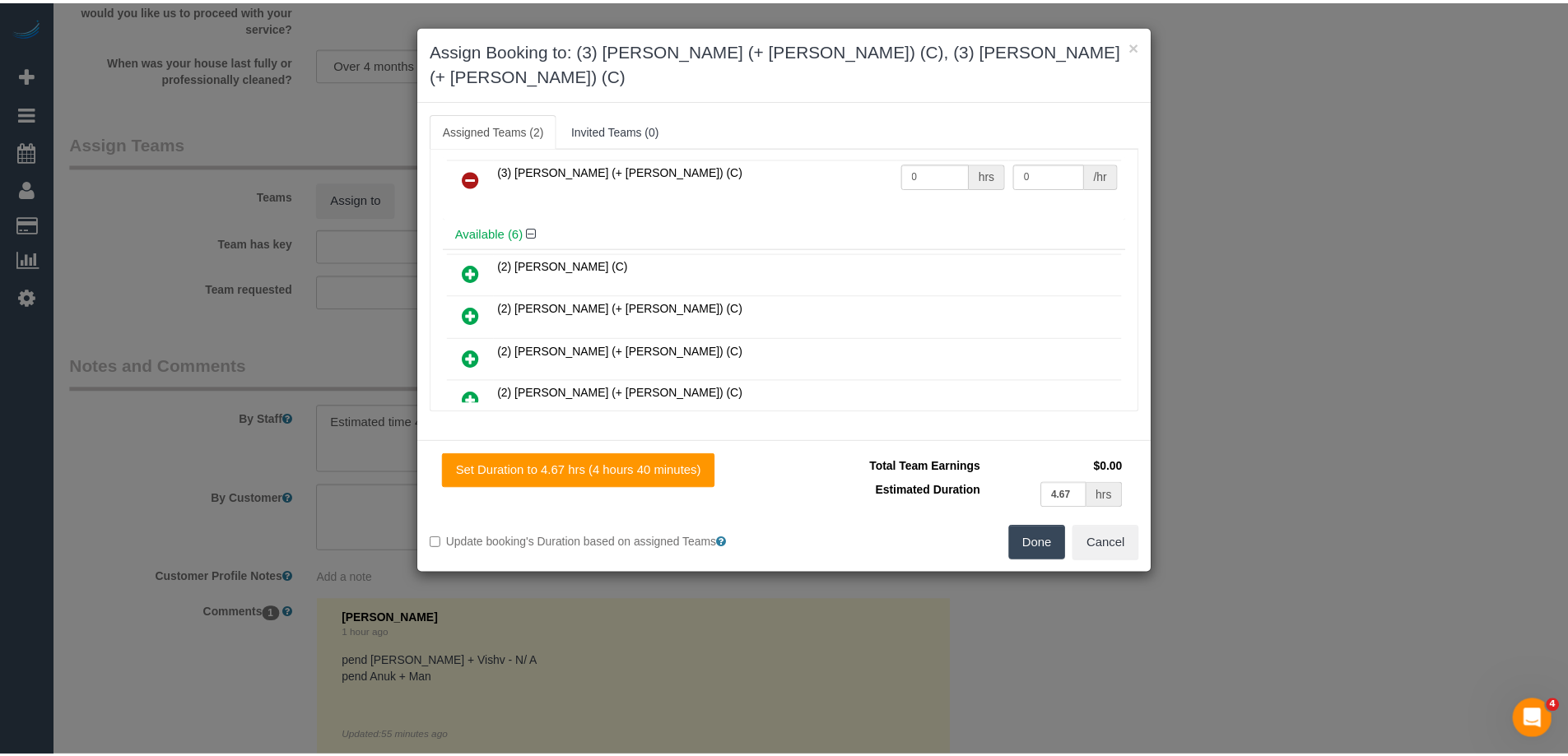
scroll to position [0, 0]
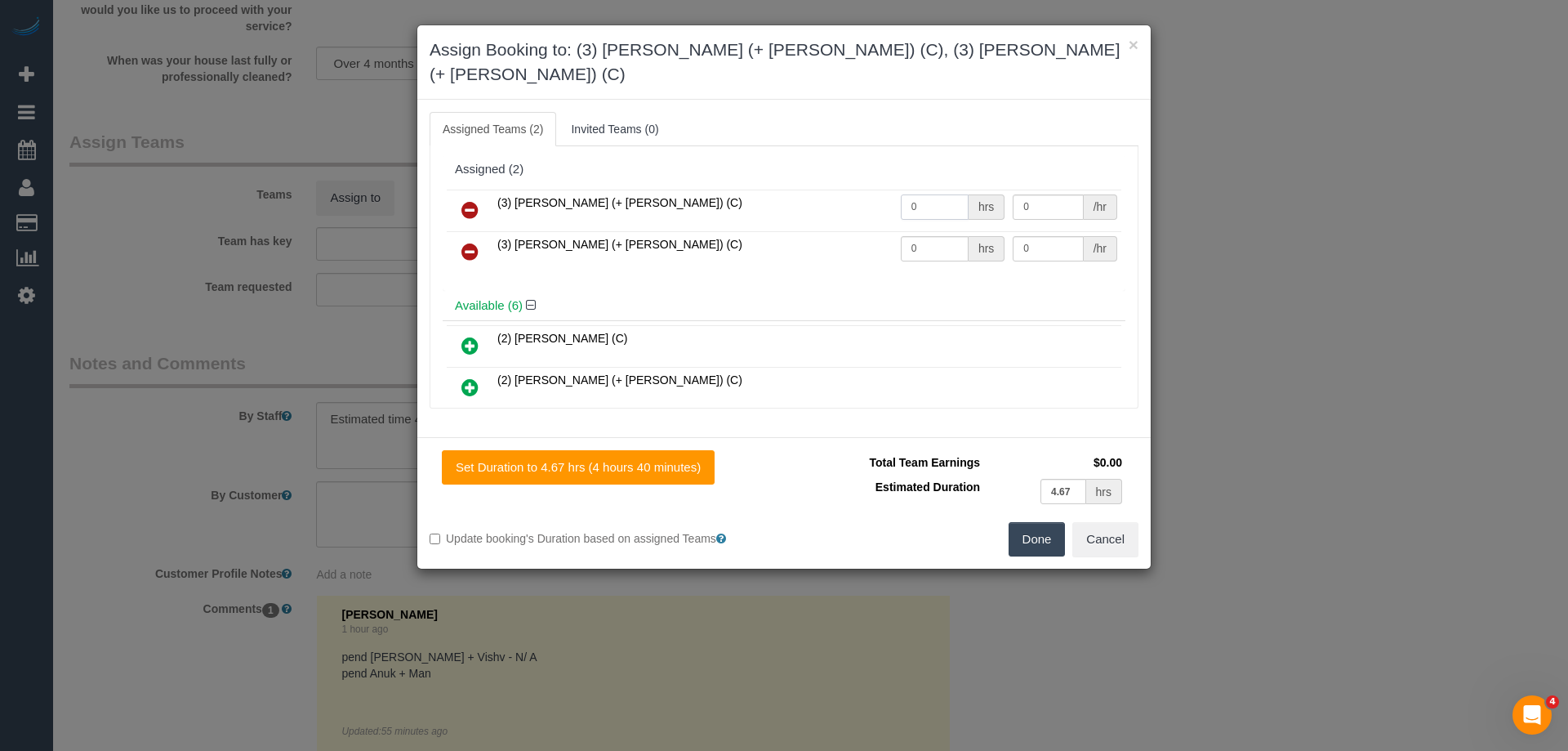
click at [932, 195] on input "0" at bounding box center [935, 207] width 68 height 25
type input "1"
click at [931, 236] on input "0" at bounding box center [935, 249] width 68 height 25
type input "1"
click at [1040, 202] on td "0 /hr" at bounding box center [1065, 210] width 112 height 42
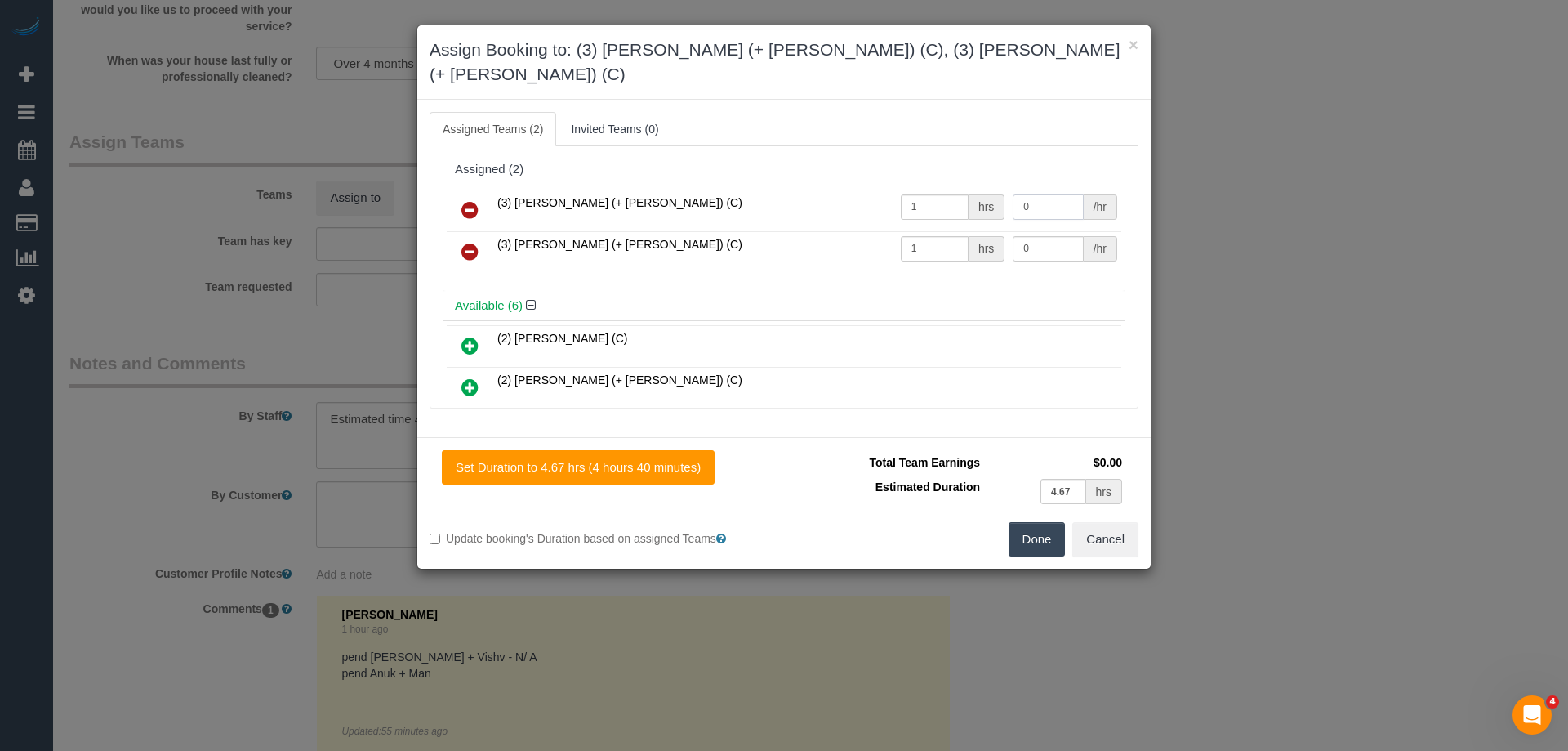
click at [1039, 195] on input "0" at bounding box center [1048, 207] width 71 height 25
type input "82.5"
click at [1031, 236] on input "0" at bounding box center [1048, 249] width 71 height 25
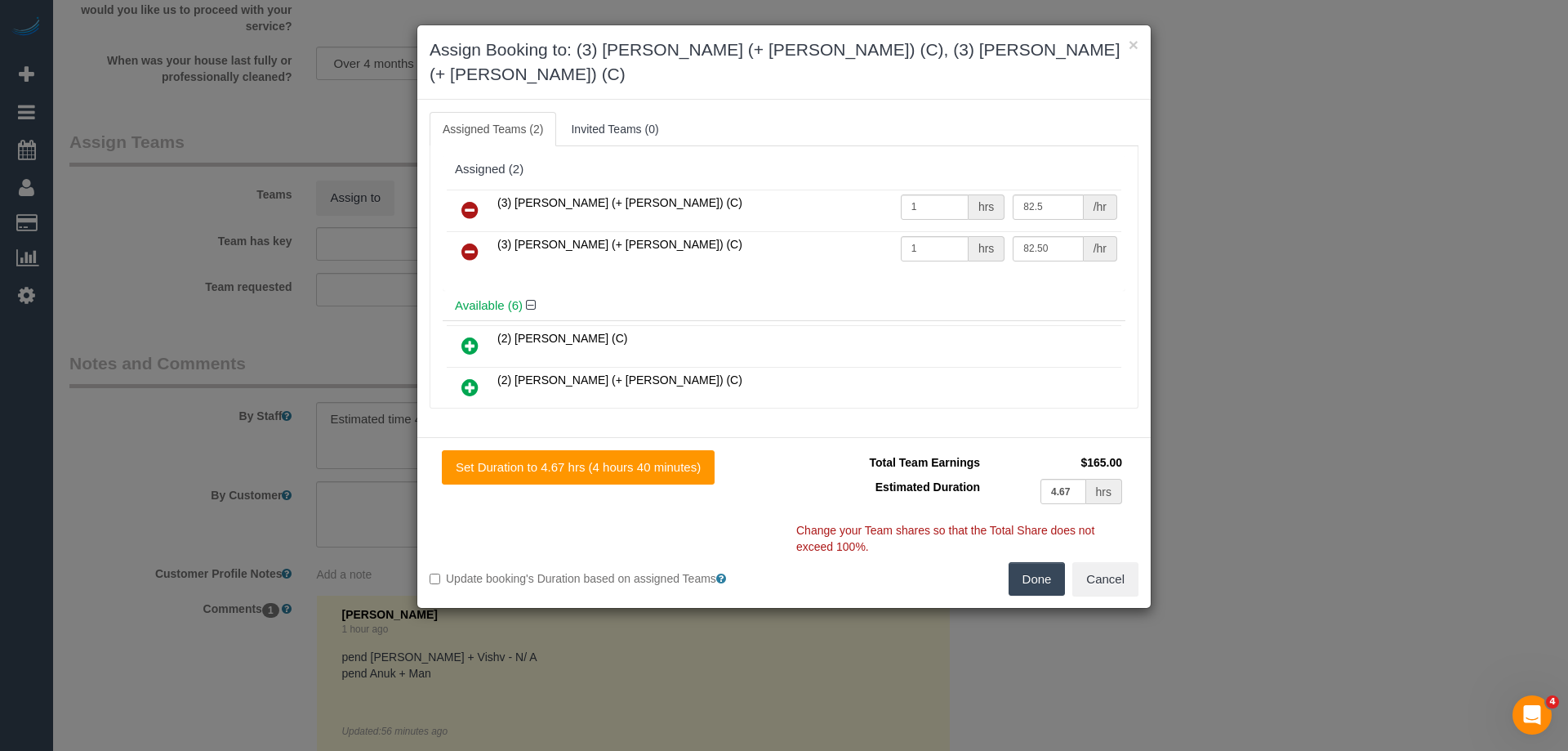
type input "82.5"
click at [1024, 562] on button "Done" at bounding box center [1037, 579] width 57 height 34
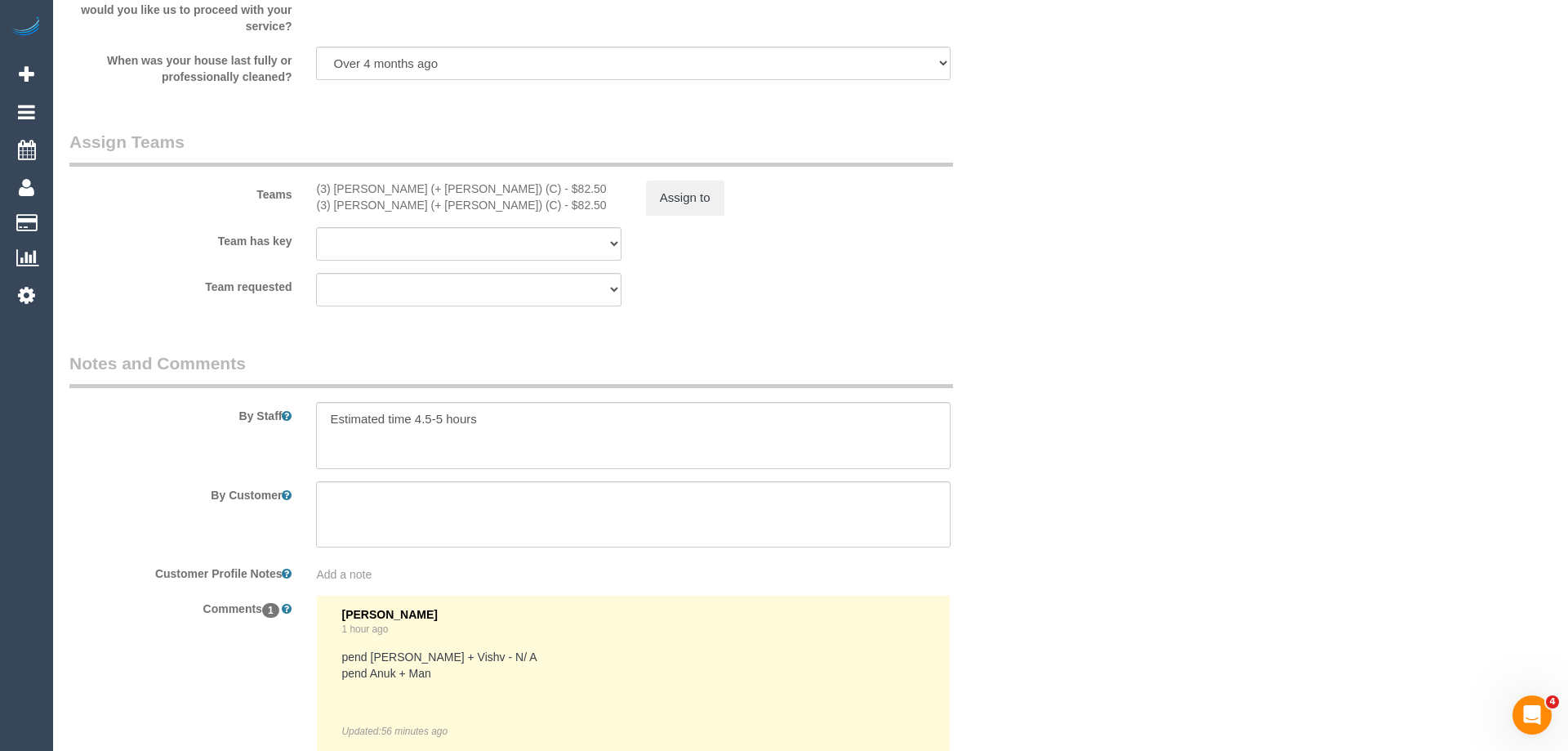
click at [1024, 550] on div "× Assign Booking to: (3) Rayhan (+ Shahida) (C), (3) Shahida (+ Rayhan) (C) Ass…" at bounding box center [784, 375] width 1568 height 751
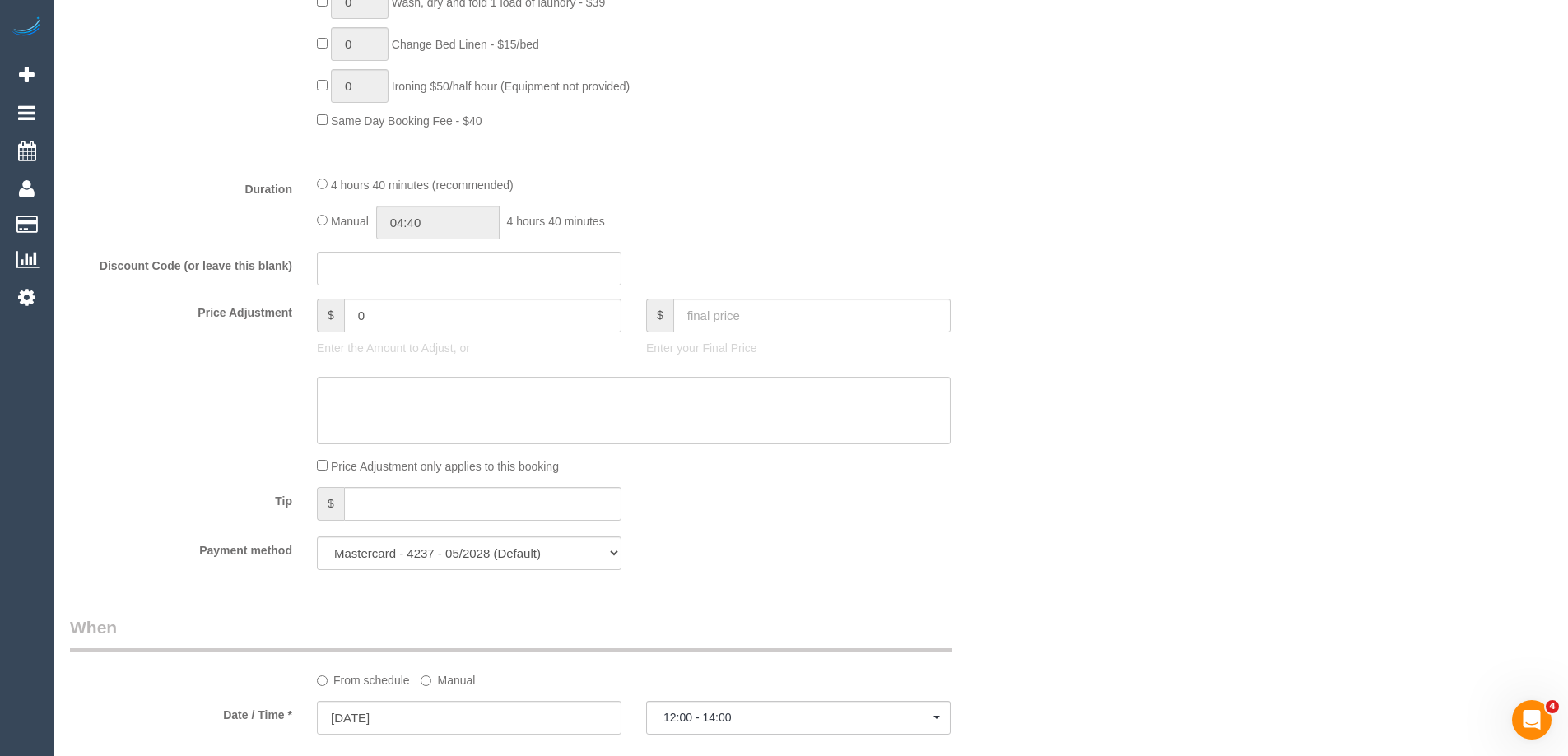
scroll to position [987, 0]
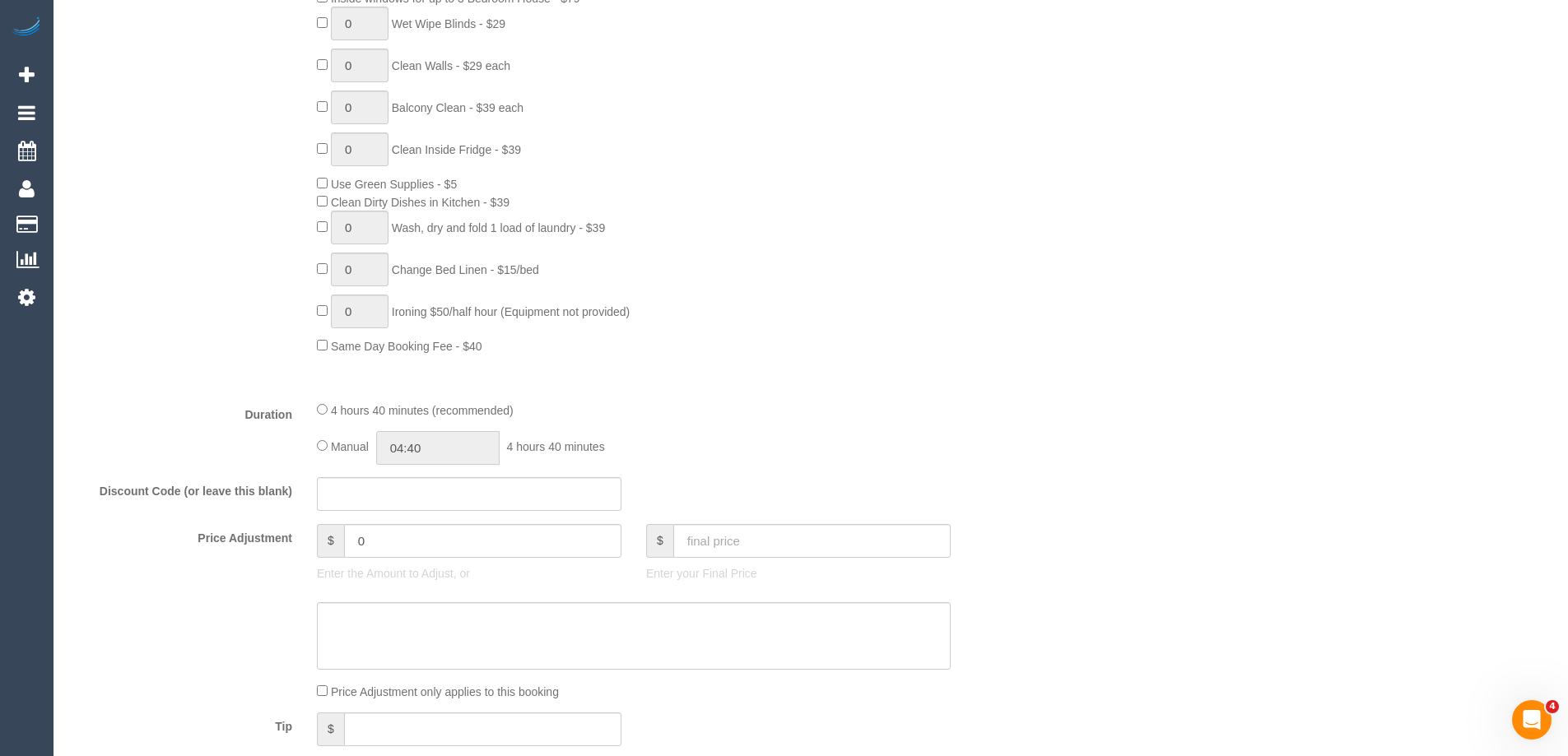
click at [439, 444] on input "04:40" at bounding box center [437, 448] width 124 height 34
type input "02:30"
click at [422, 576] on li "02:30" at bounding box center [419, 583] width 73 height 21
drag, startPoint x: 798, startPoint y: 404, endPoint x: 812, endPoint y: 400, distance: 14.6
click at [799, 403] on div "4 hours 40 minutes (recommended)" at bounding box center [633, 410] width 633 height 19
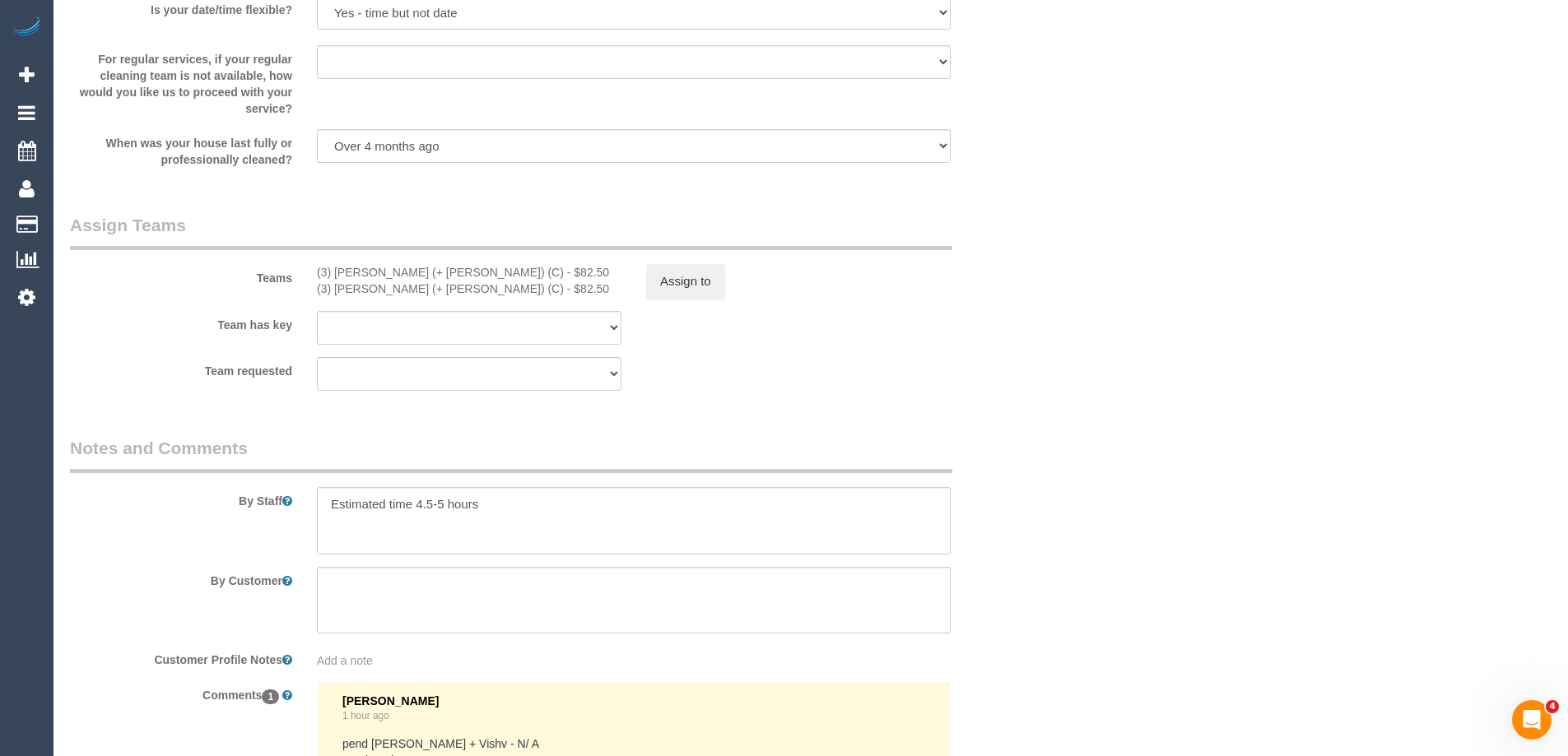
select select "spot12"
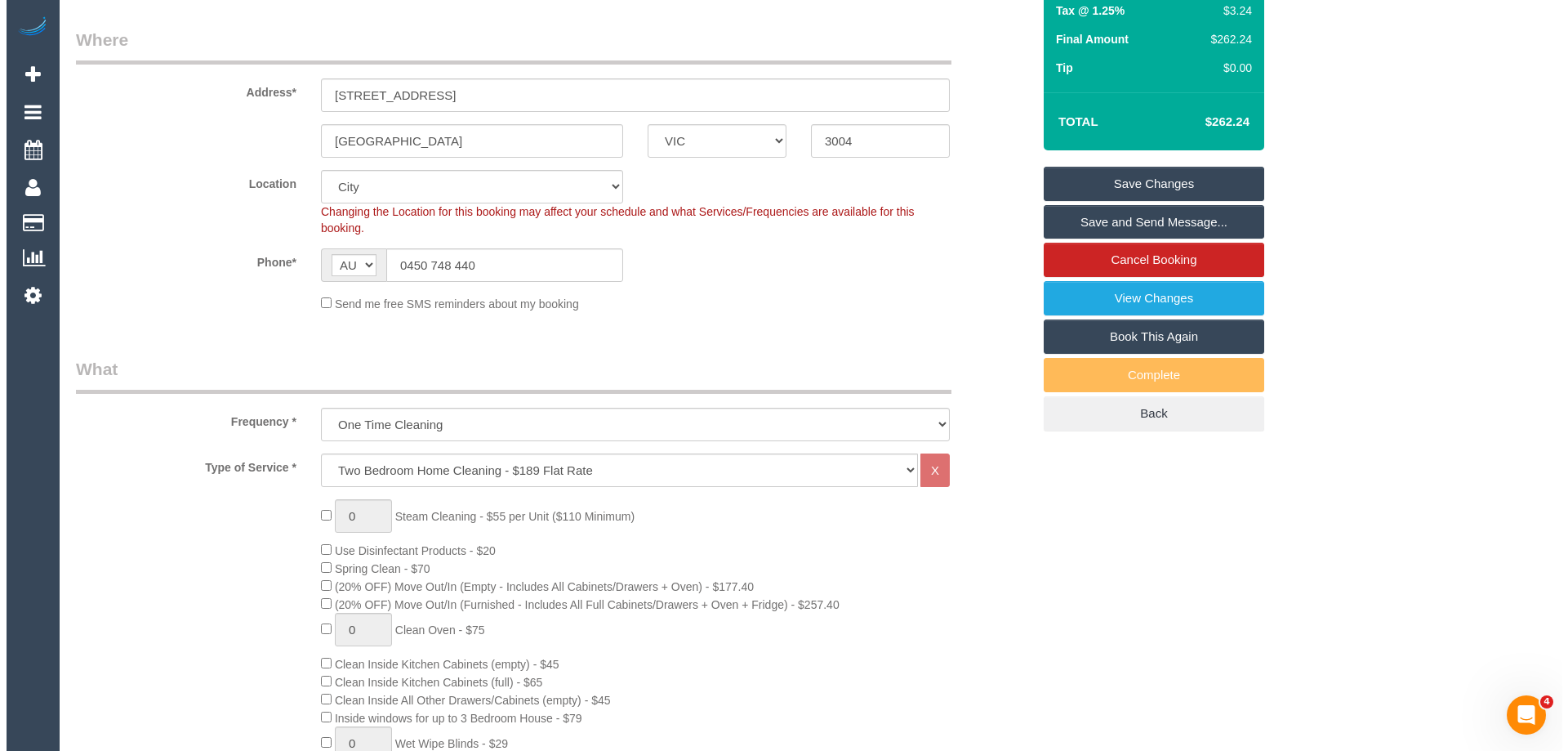
scroll to position [245, 0]
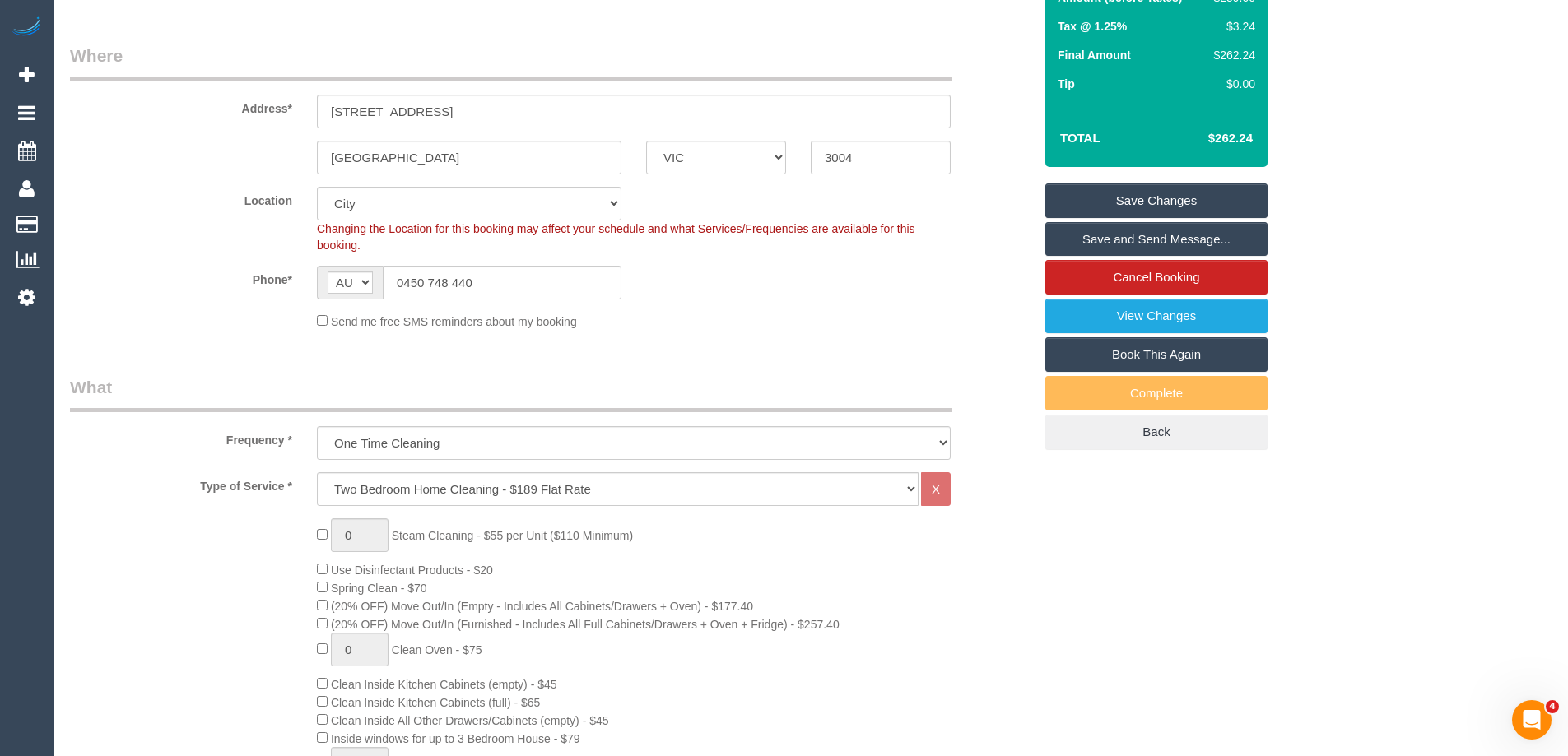
click at [1111, 239] on link "Save and Send Message..." at bounding box center [1156, 239] width 222 height 34
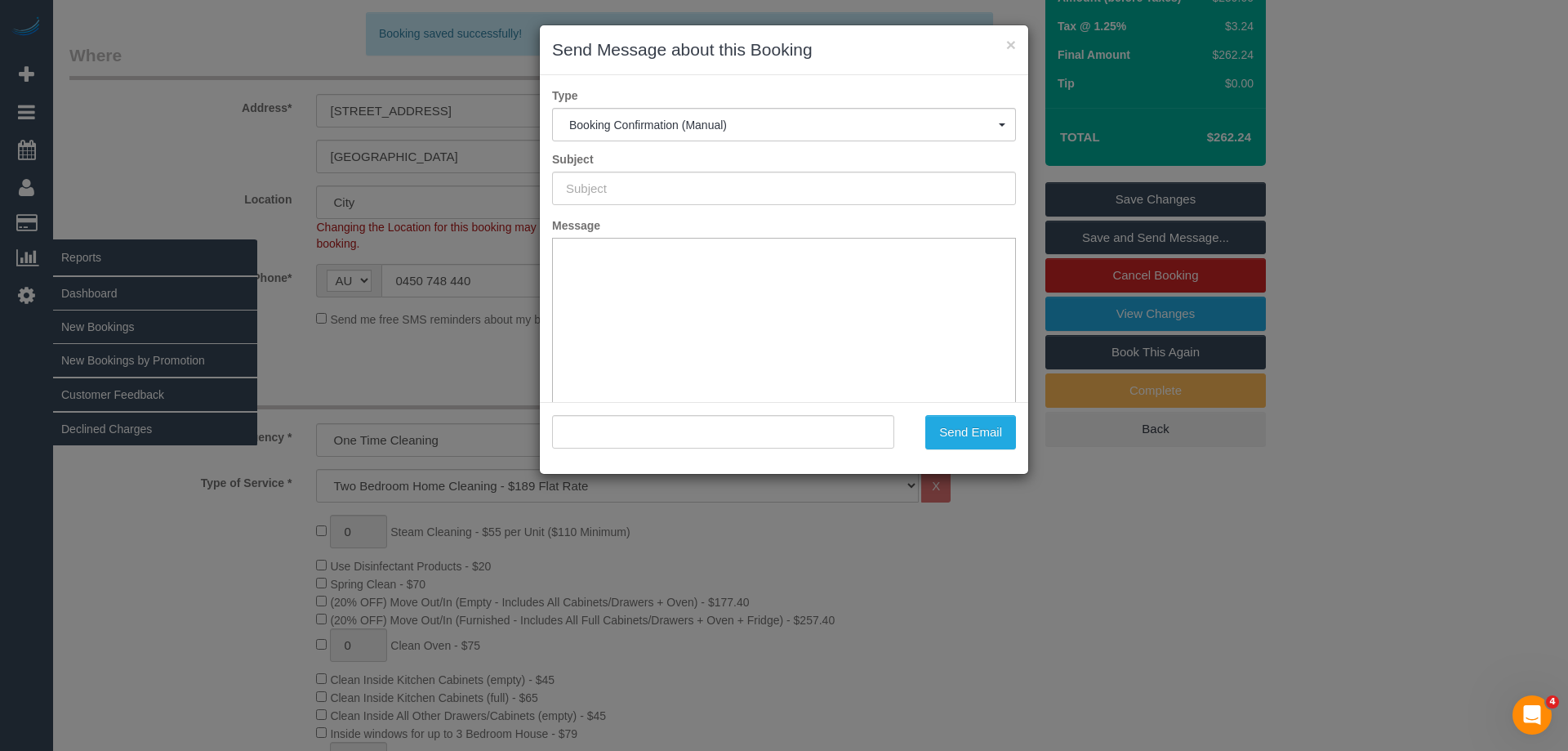
type input "Booking Confirmed"
type input ""Emil Manevski" <emilmanevski@gmail.com>"
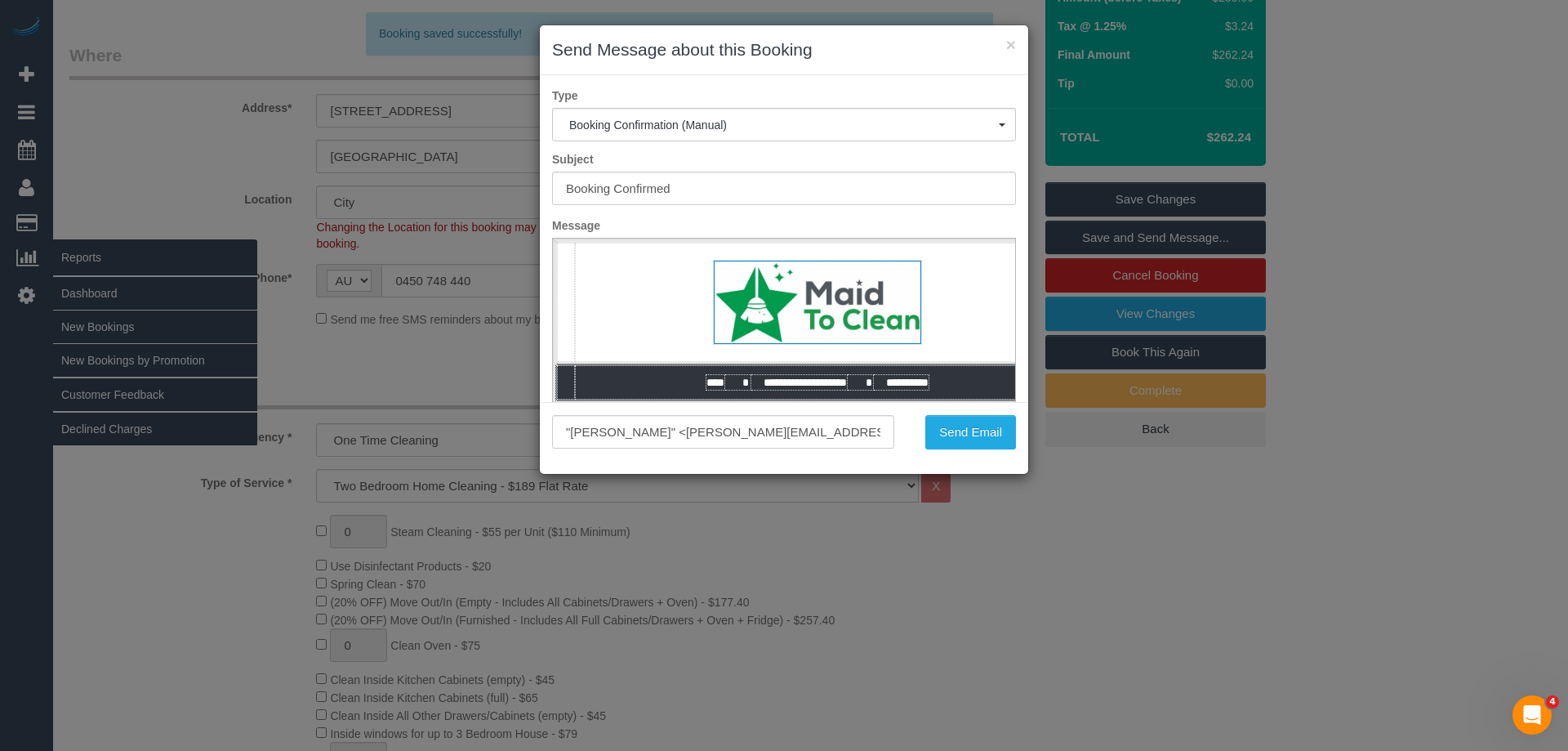
scroll to position [0, 0]
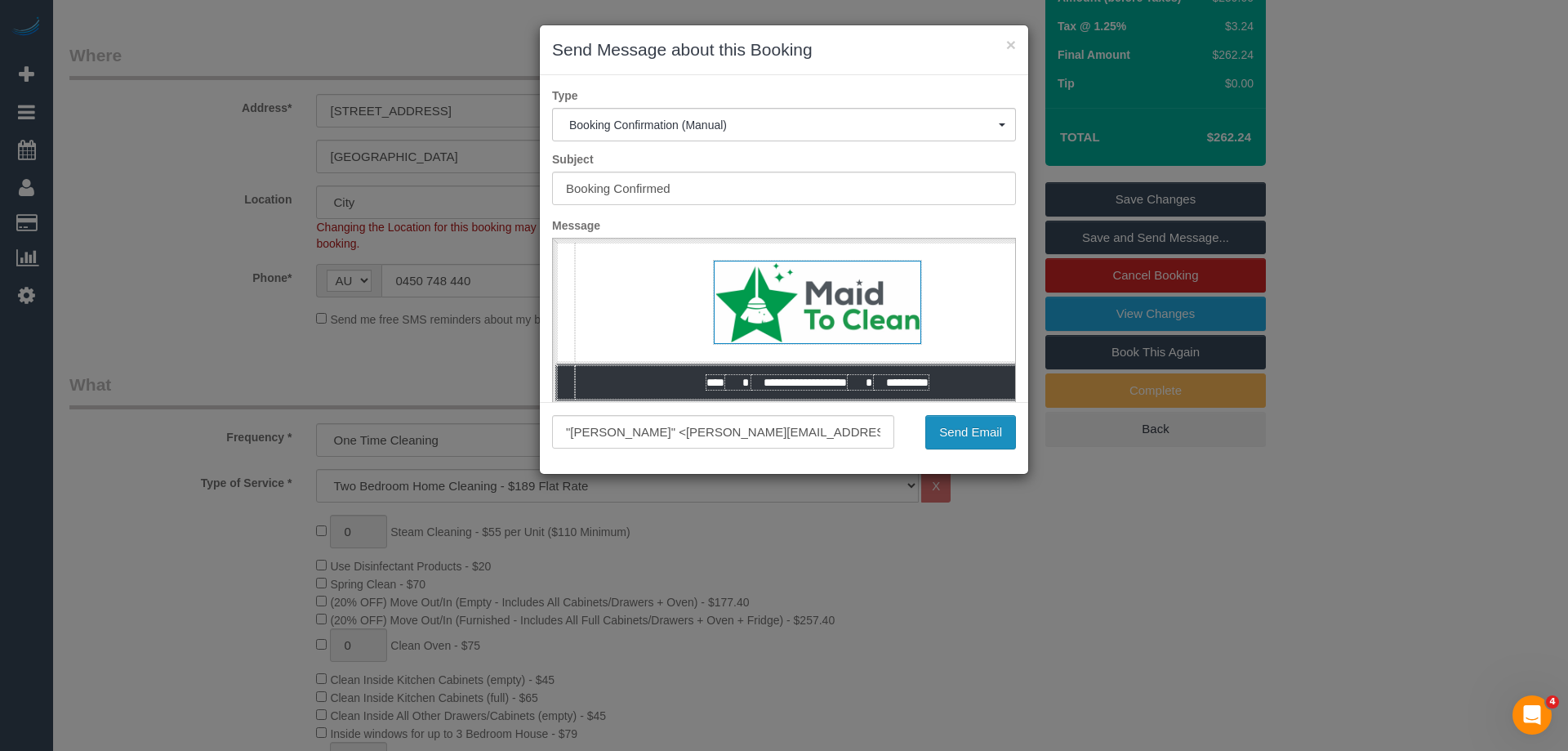
click at [989, 425] on button "Send Email" at bounding box center [971, 431] width 91 height 34
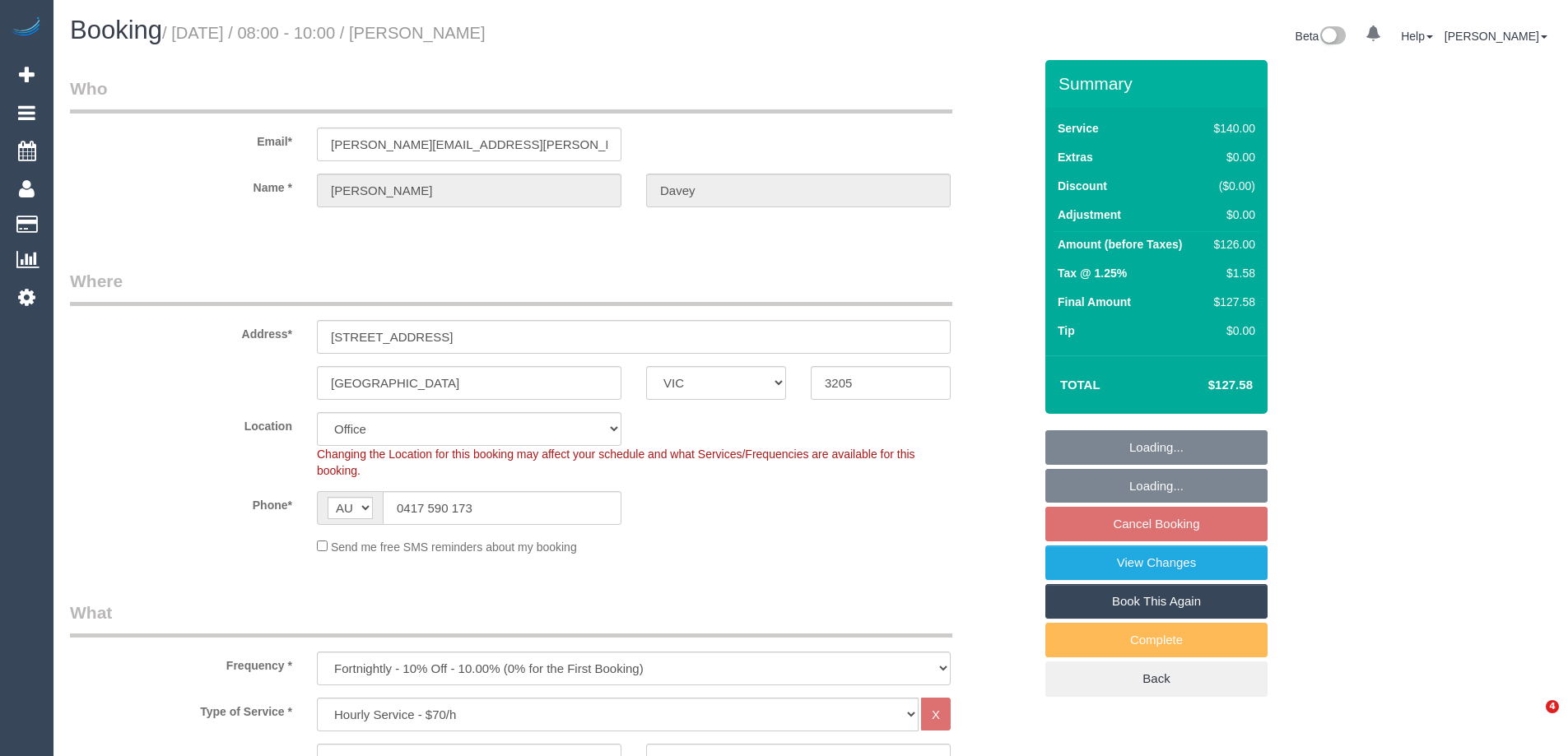
select select "VIC"
select select "number:30"
select select "number:14"
select select "number:19"
select select "number:36"
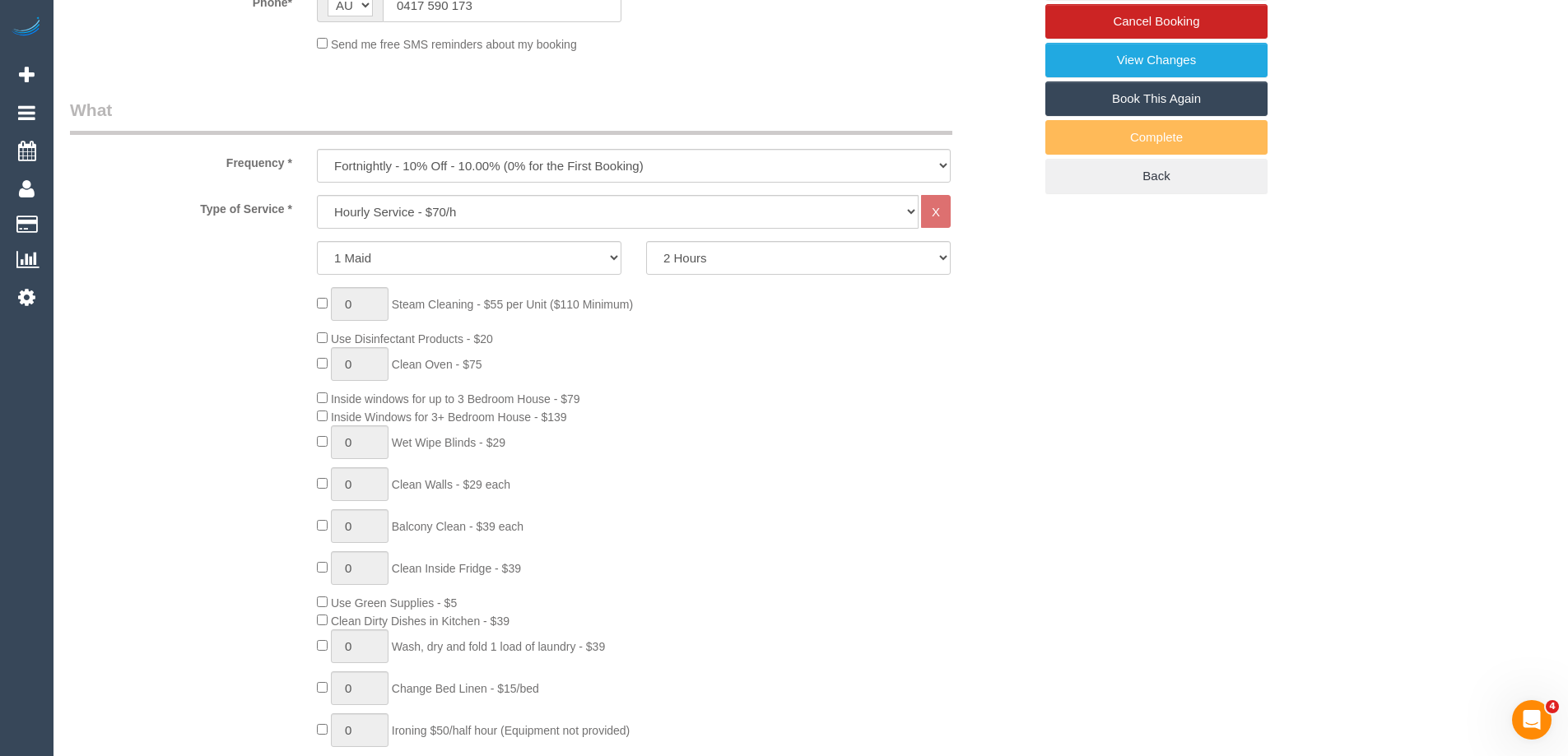
scroll to position [93, 0]
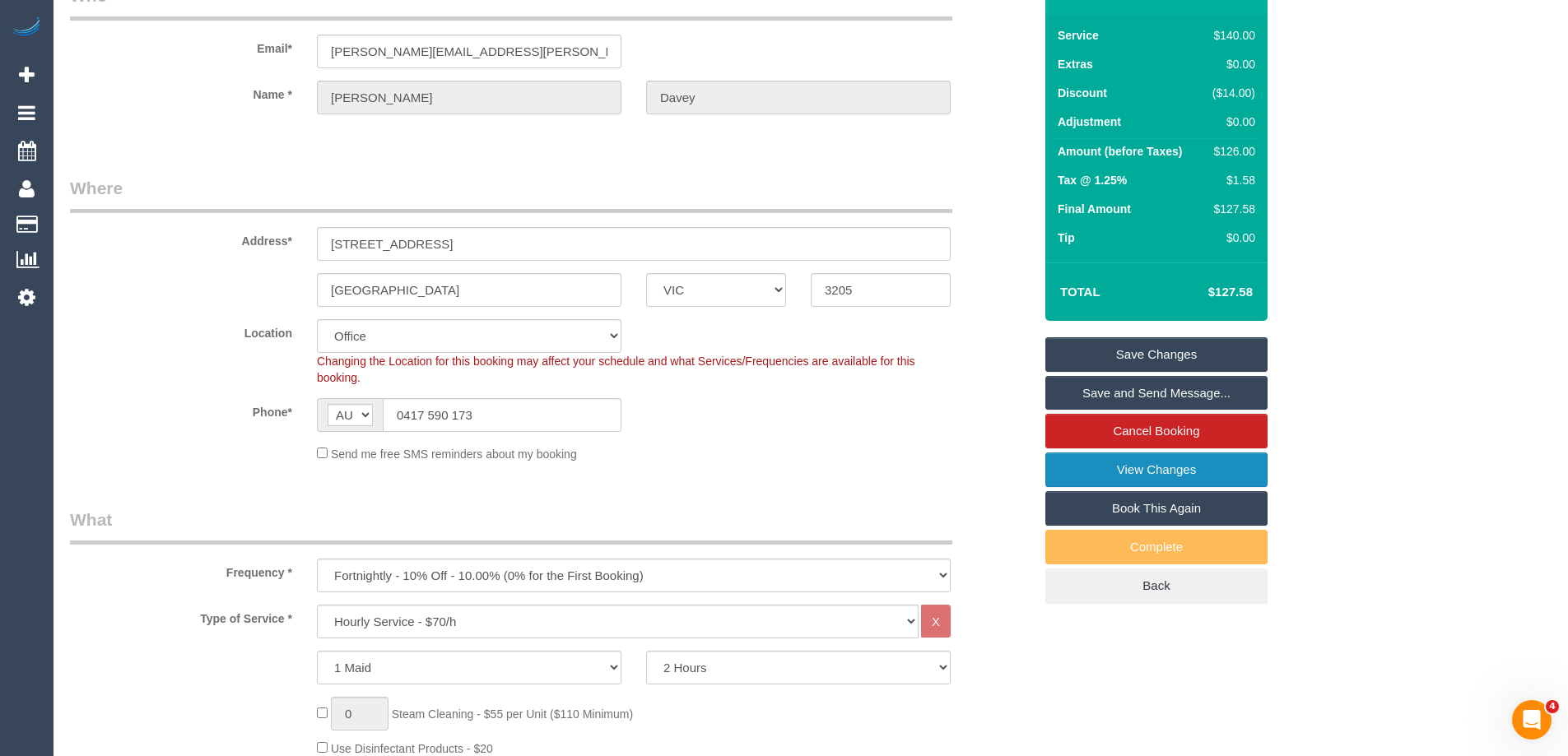
click at [1146, 463] on link "View Changes" at bounding box center [1156, 469] width 222 height 34
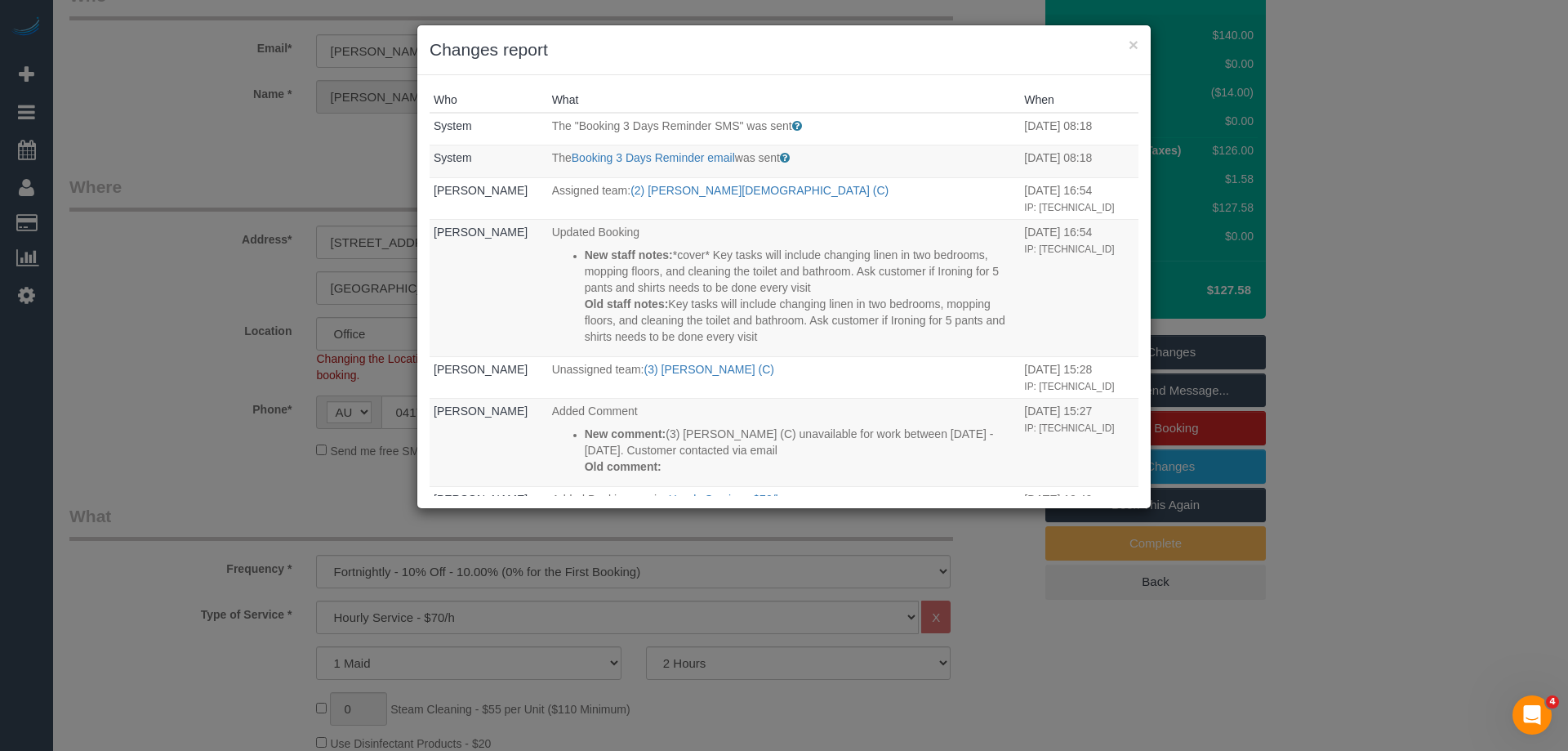
click at [796, 78] on div "Who What When System The "Booking 3 Days Reminder SMS" was sent Sent 3 days bef…" at bounding box center [784, 292] width 733 height 433
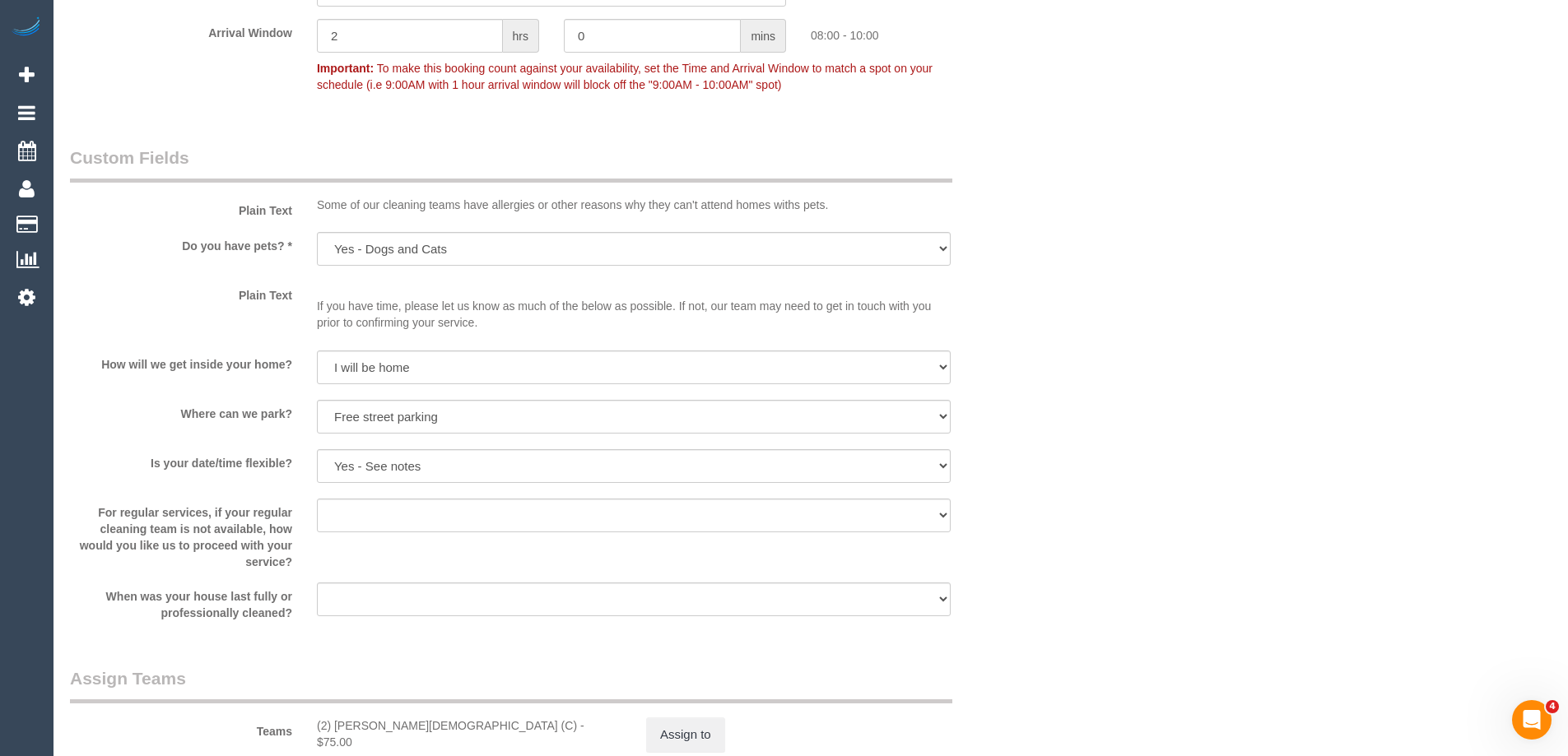
scroll to position [2150, 0]
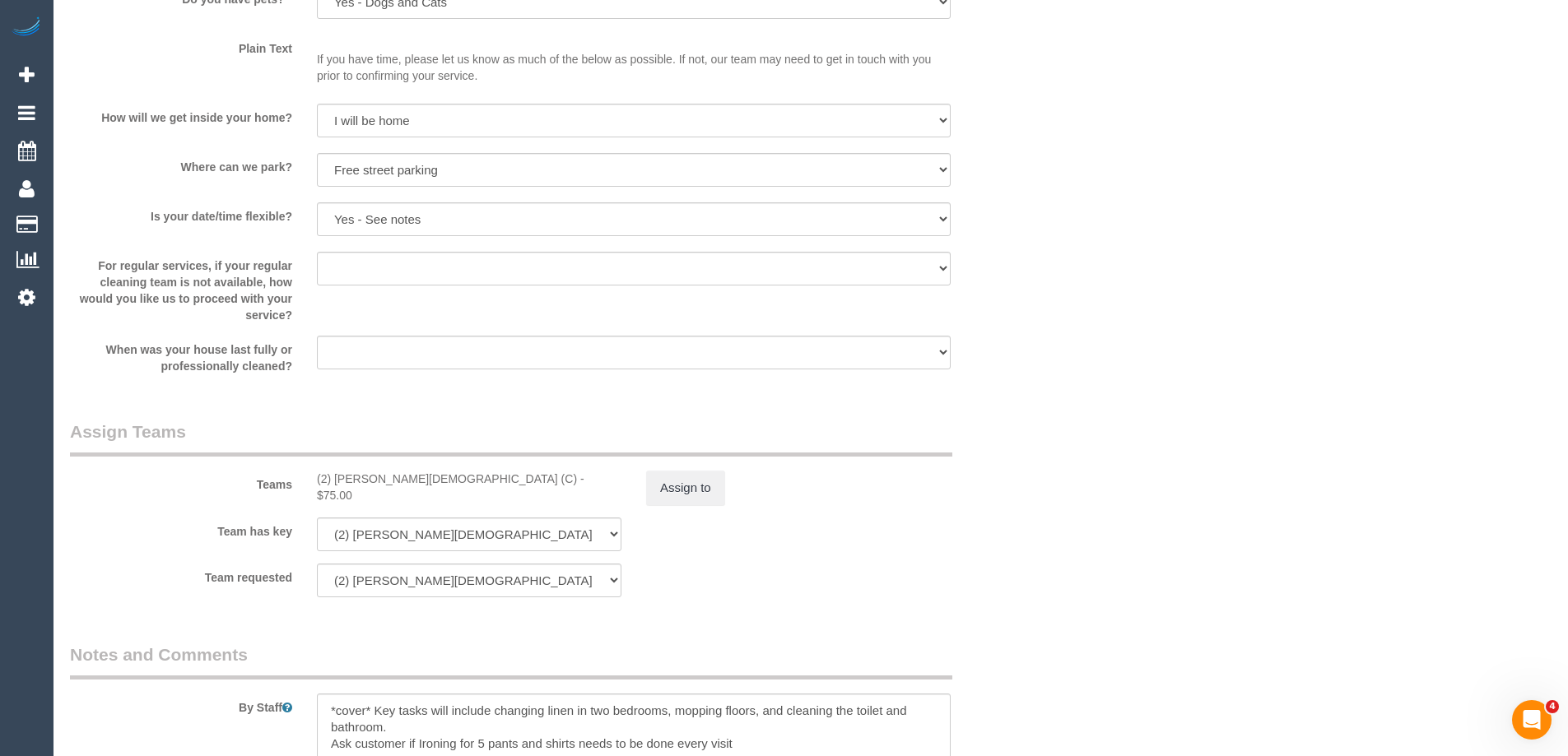
click at [360, 476] on div "(2) [PERSON_NAME][DEMOGRAPHIC_DATA] (C) - $75.00" at bounding box center [469, 487] width 304 height 33
copy div "Raisul"
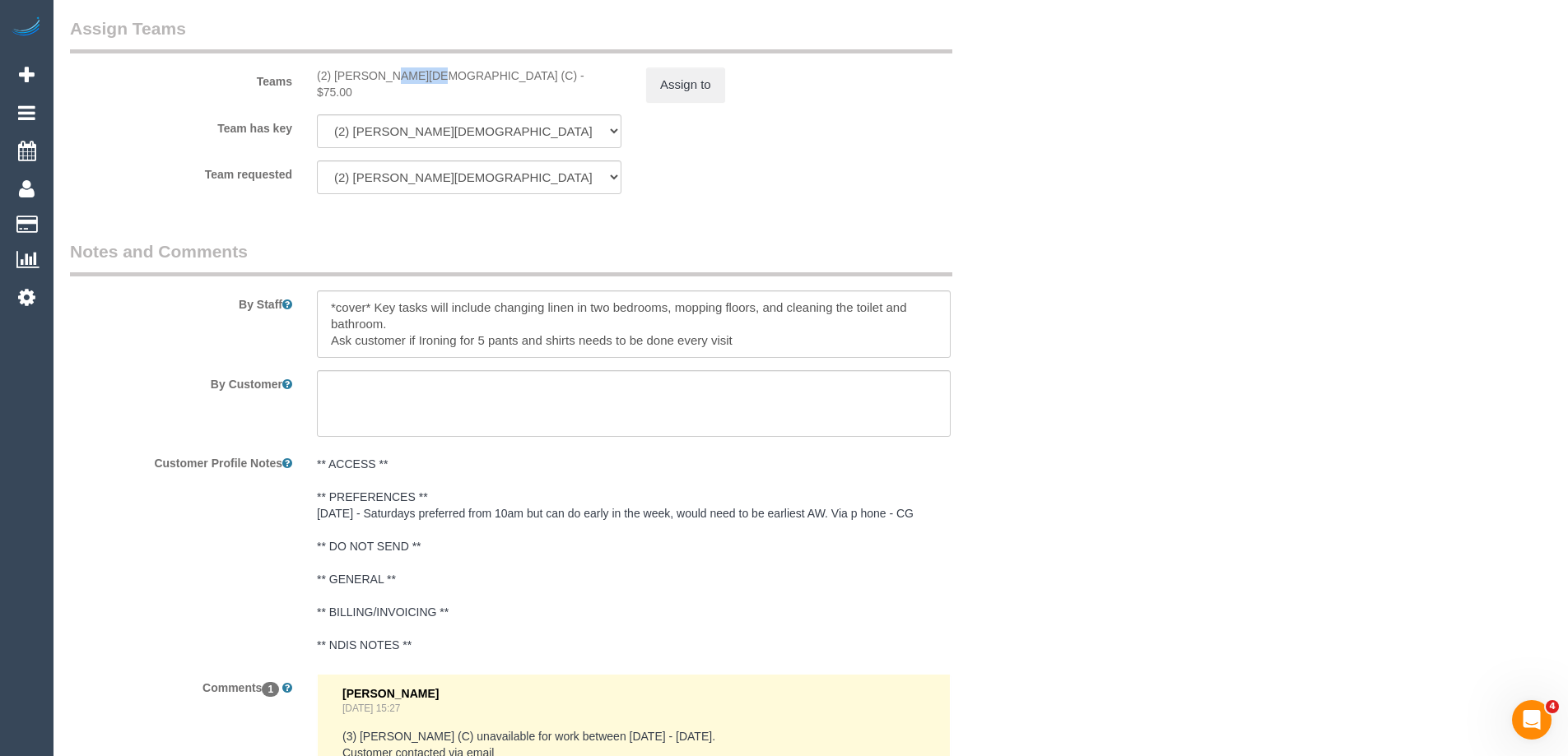
scroll to position [2808, 0]
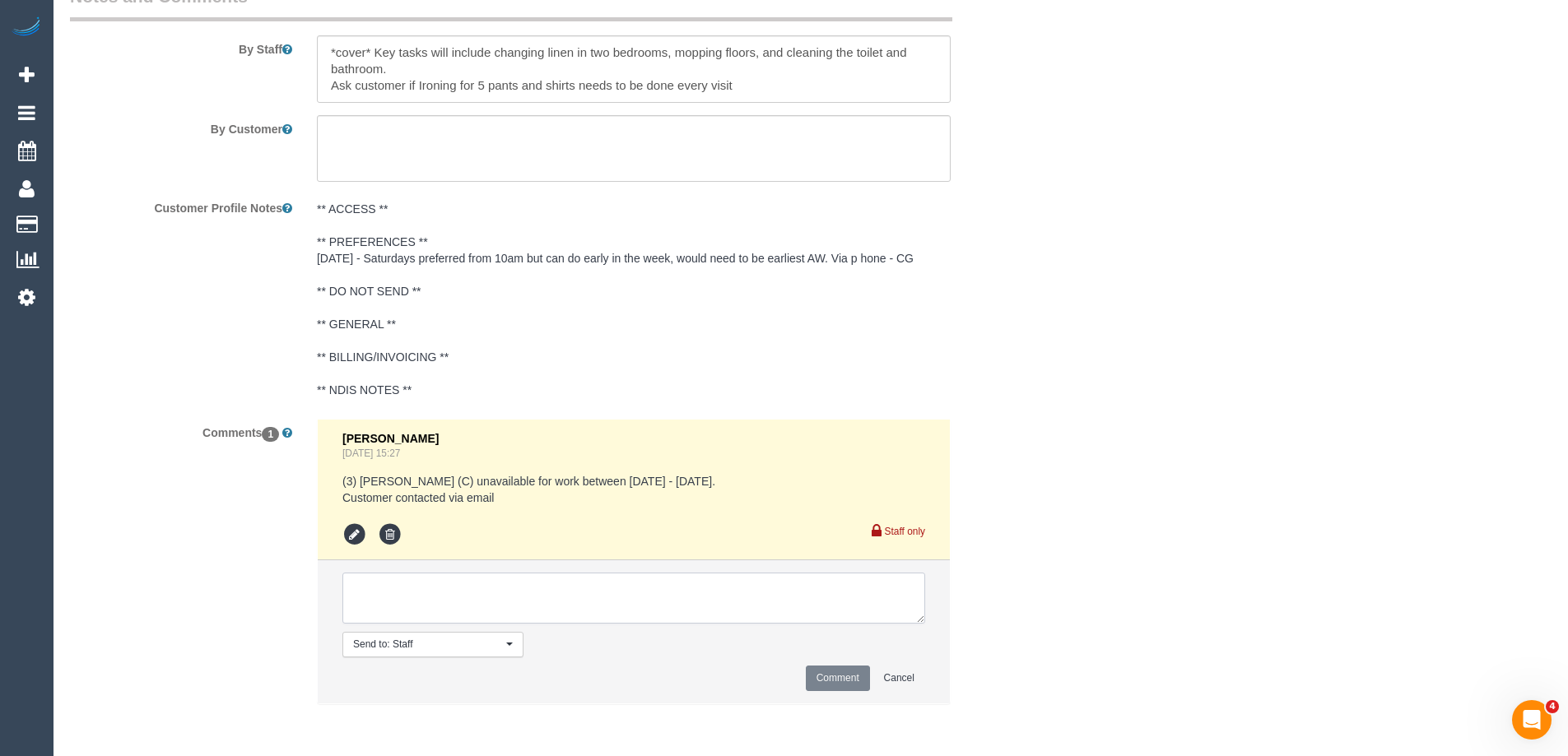
click at [401, 593] on textarea at bounding box center [633, 598] width 583 height 51
paste textarea "Raisul"
type textarea "Raisul U/A to work better within schedule"
click at [827, 677] on button "Comment" at bounding box center [838, 678] width 64 height 25
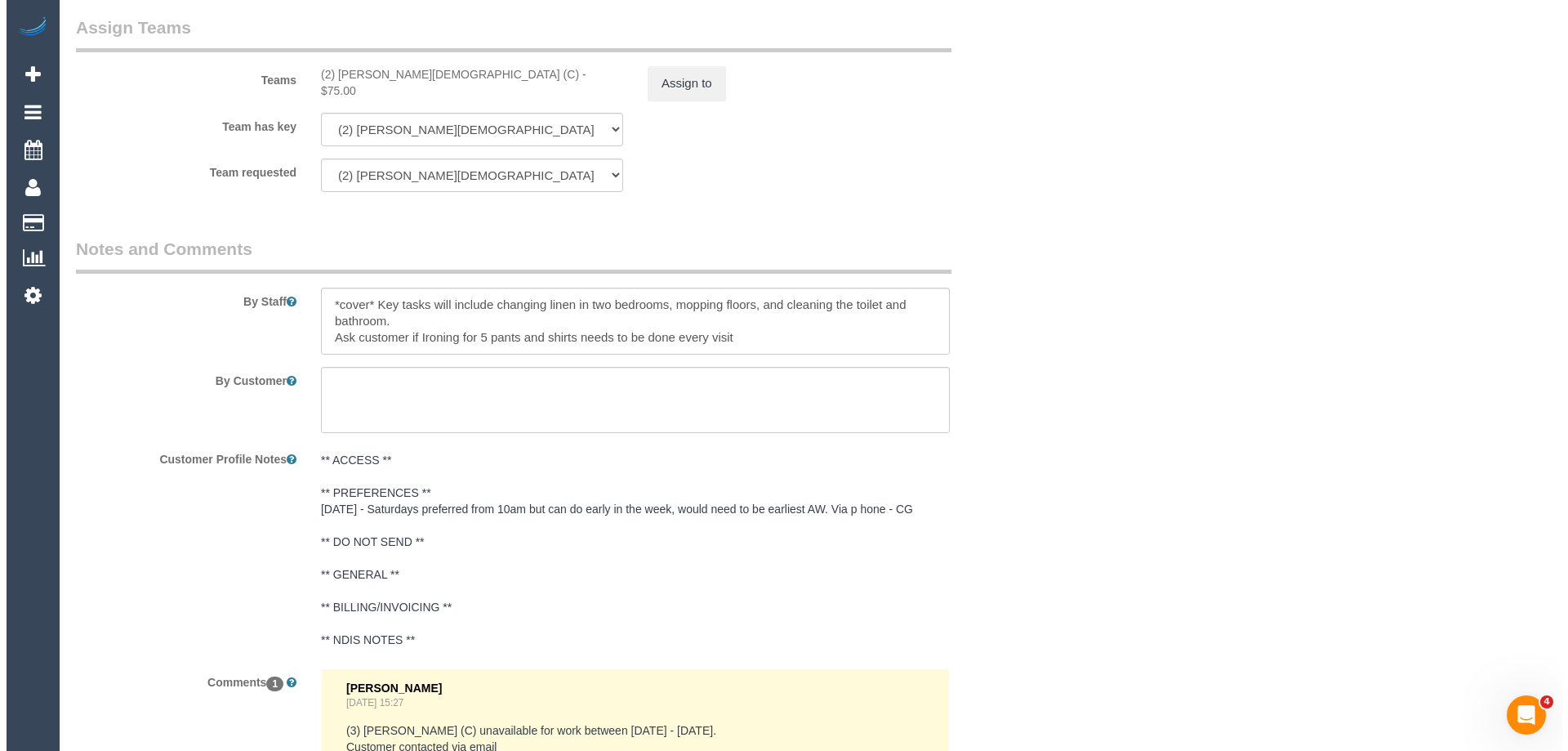
scroll to position [2299, 0]
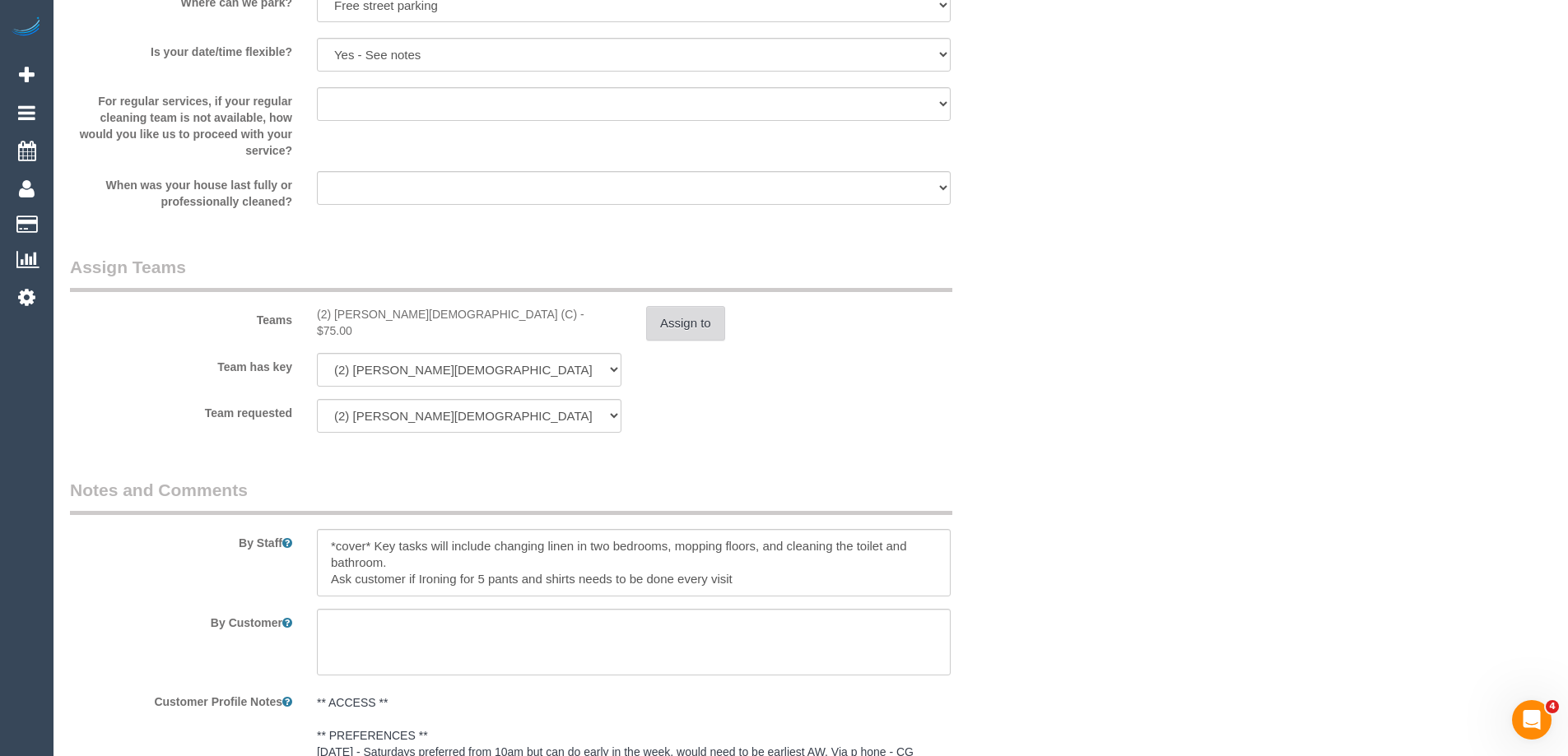
click at [715, 307] on button "Assign to" at bounding box center [685, 323] width 79 height 34
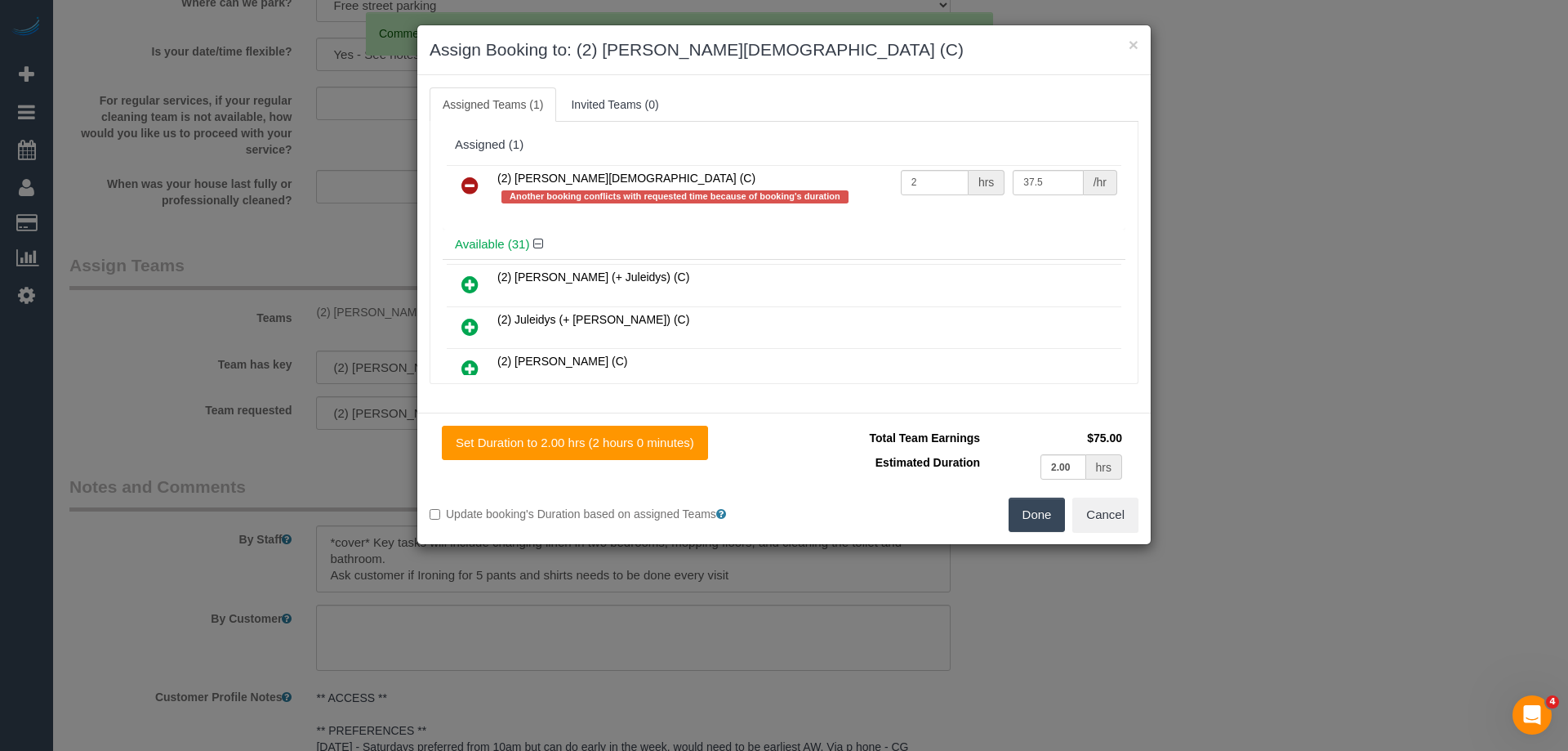
click at [468, 181] on icon at bounding box center [471, 185] width 17 height 19
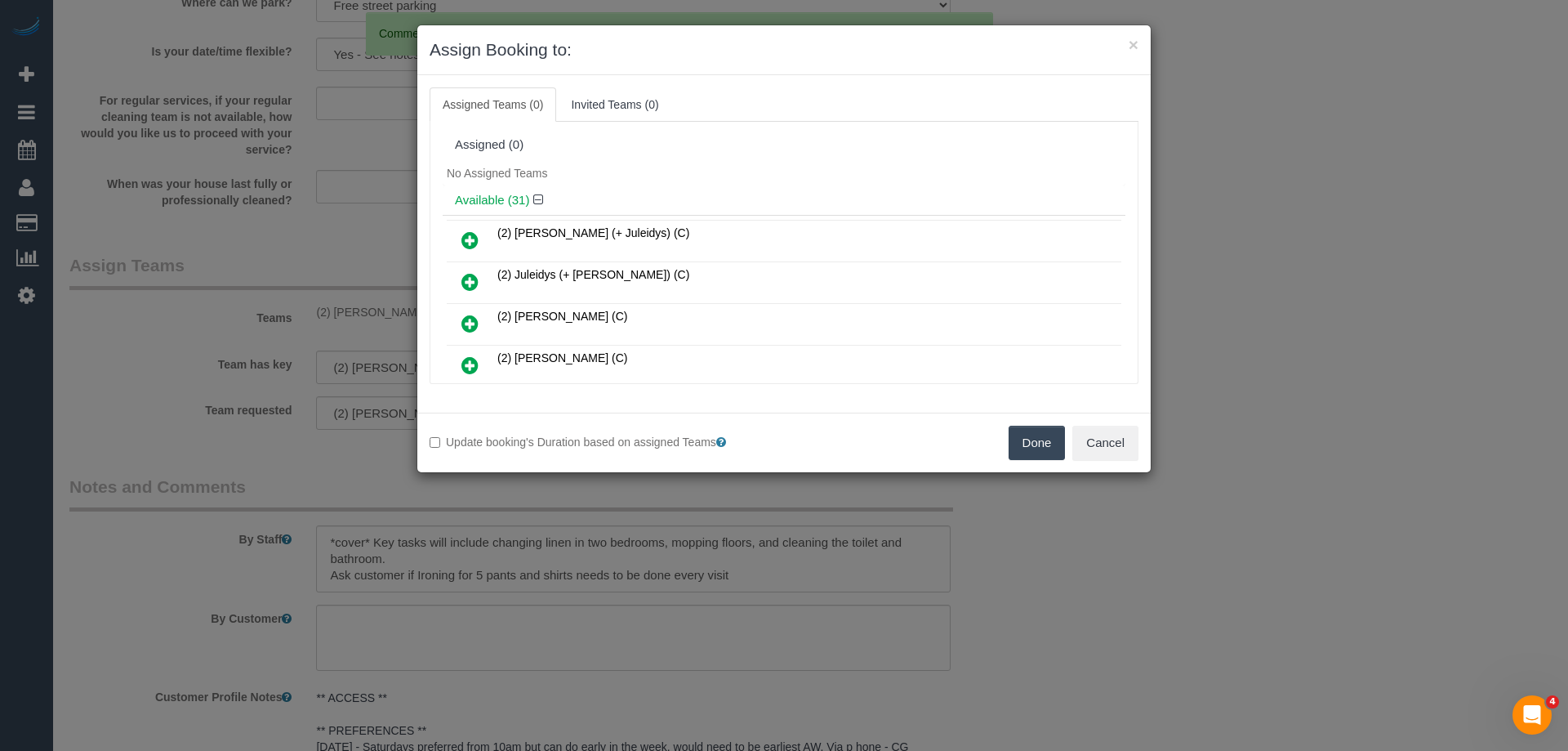
click at [696, 153] on div "Assigned (0)" at bounding box center [784, 145] width 683 height 31
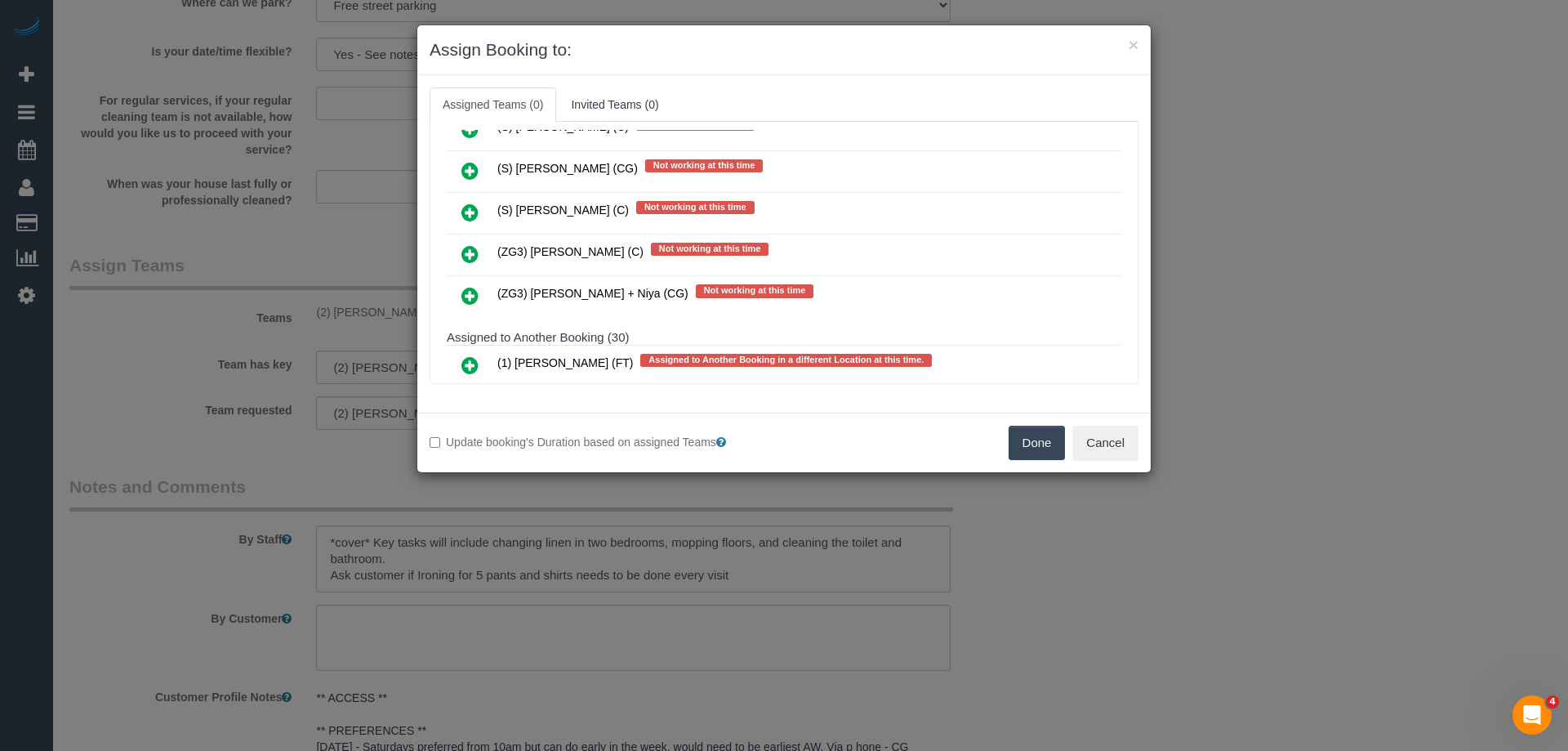
scroll to position [10033, 0]
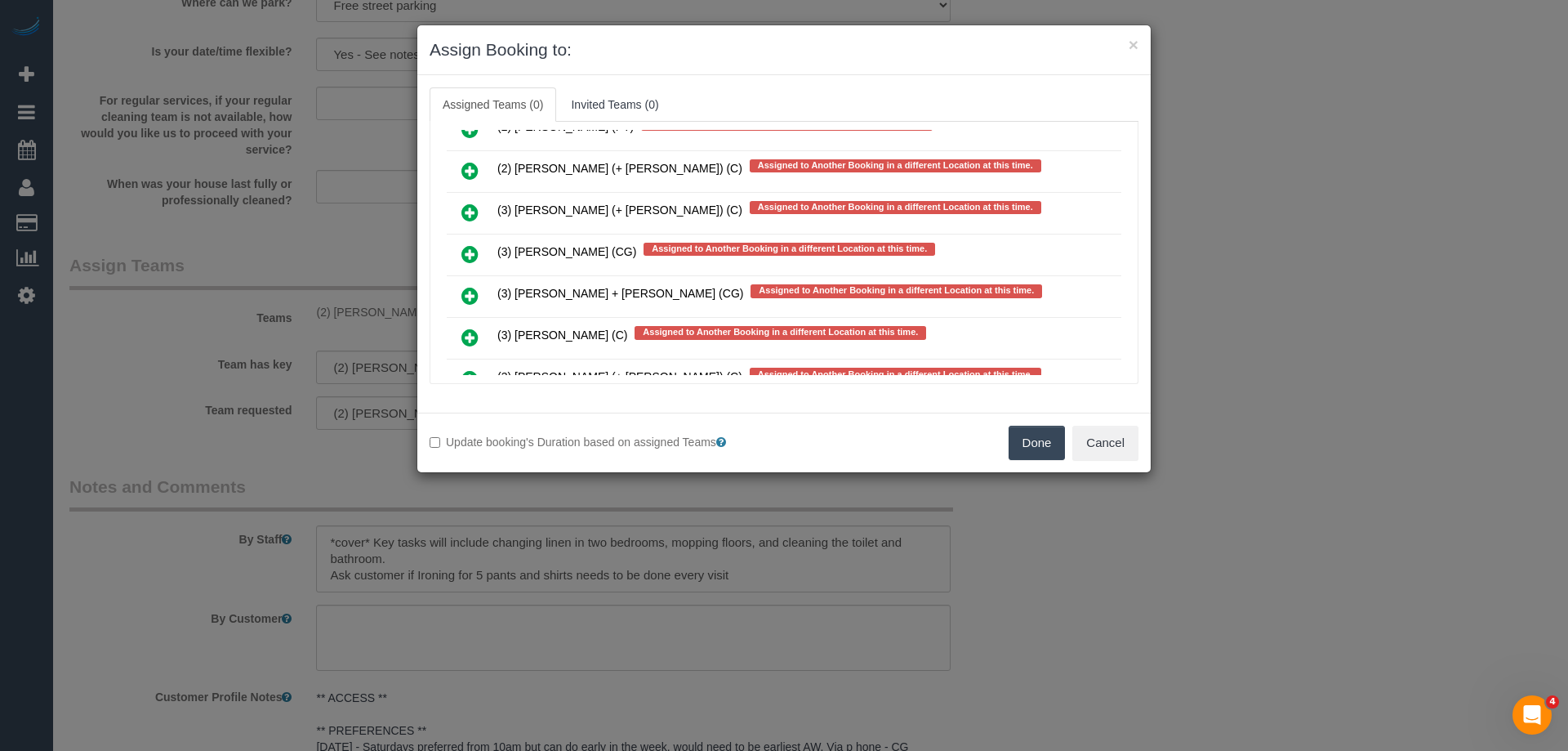
click at [463, 253] on icon at bounding box center [471, 254] width 17 height 19
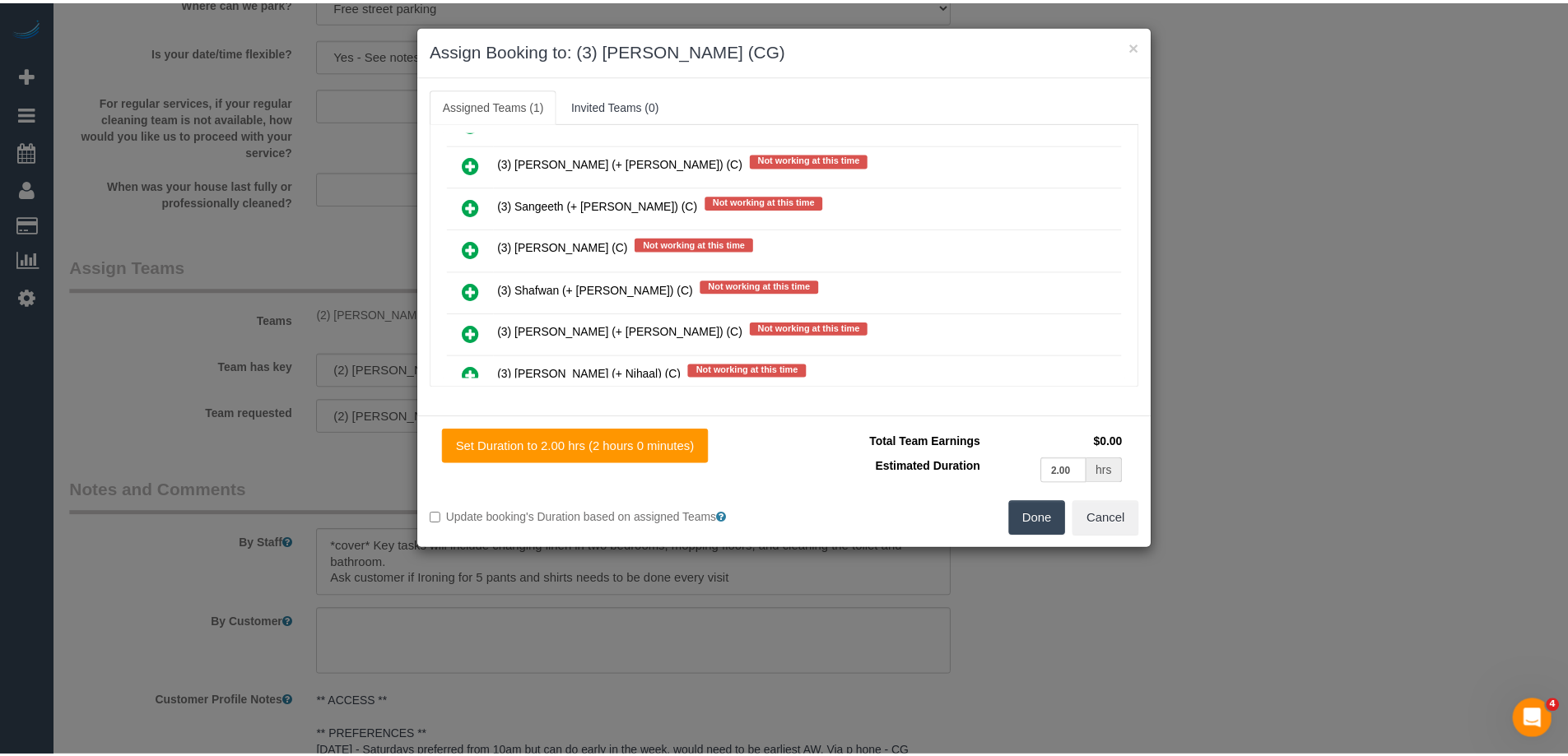
scroll to position [0, 0]
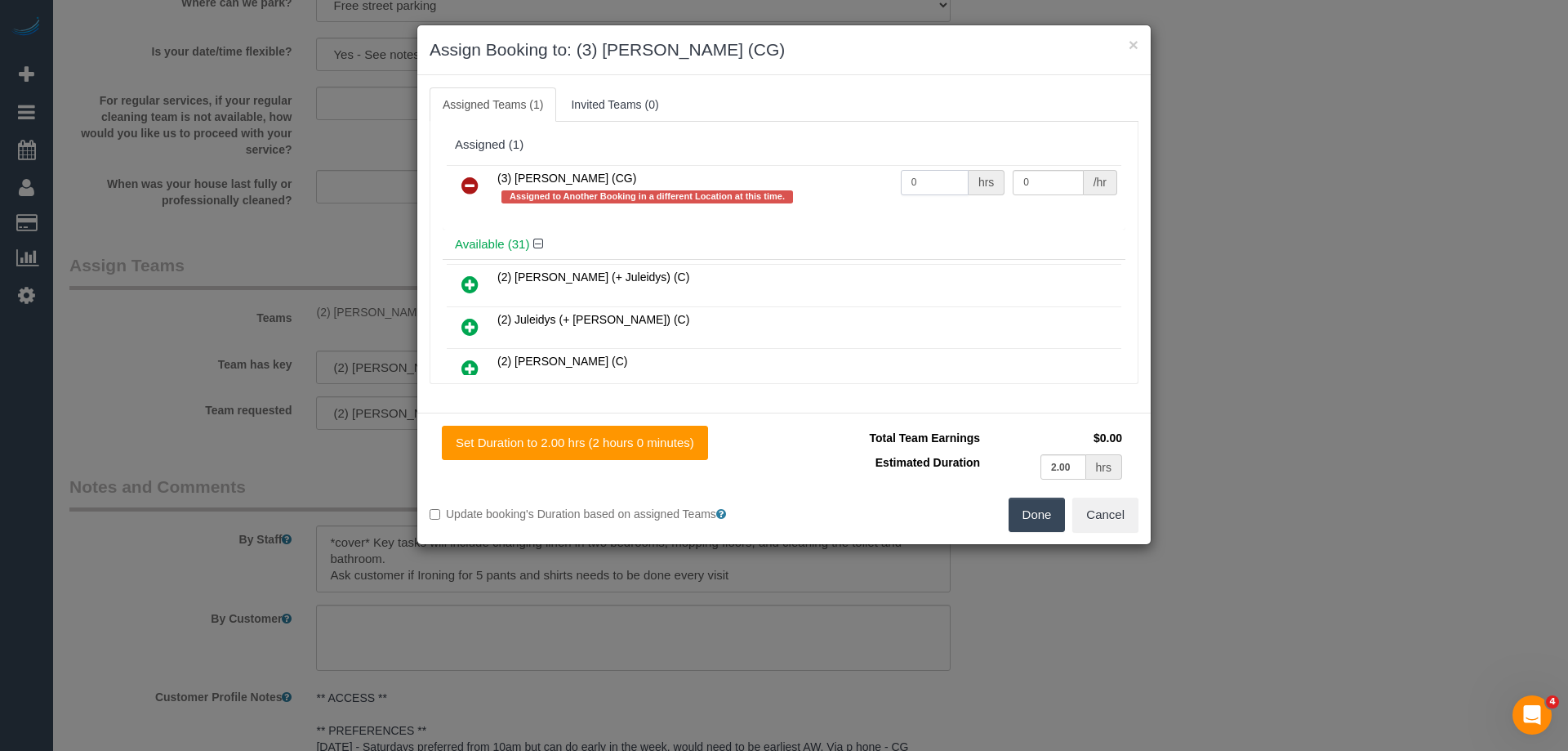
click at [936, 181] on input "0" at bounding box center [935, 182] width 68 height 25
click at [949, 180] on input "0" at bounding box center [935, 182] width 68 height 25
type input "2"
click at [1054, 183] on input "0" at bounding box center [1048, 182] width 71 height 25
type input "38.5"
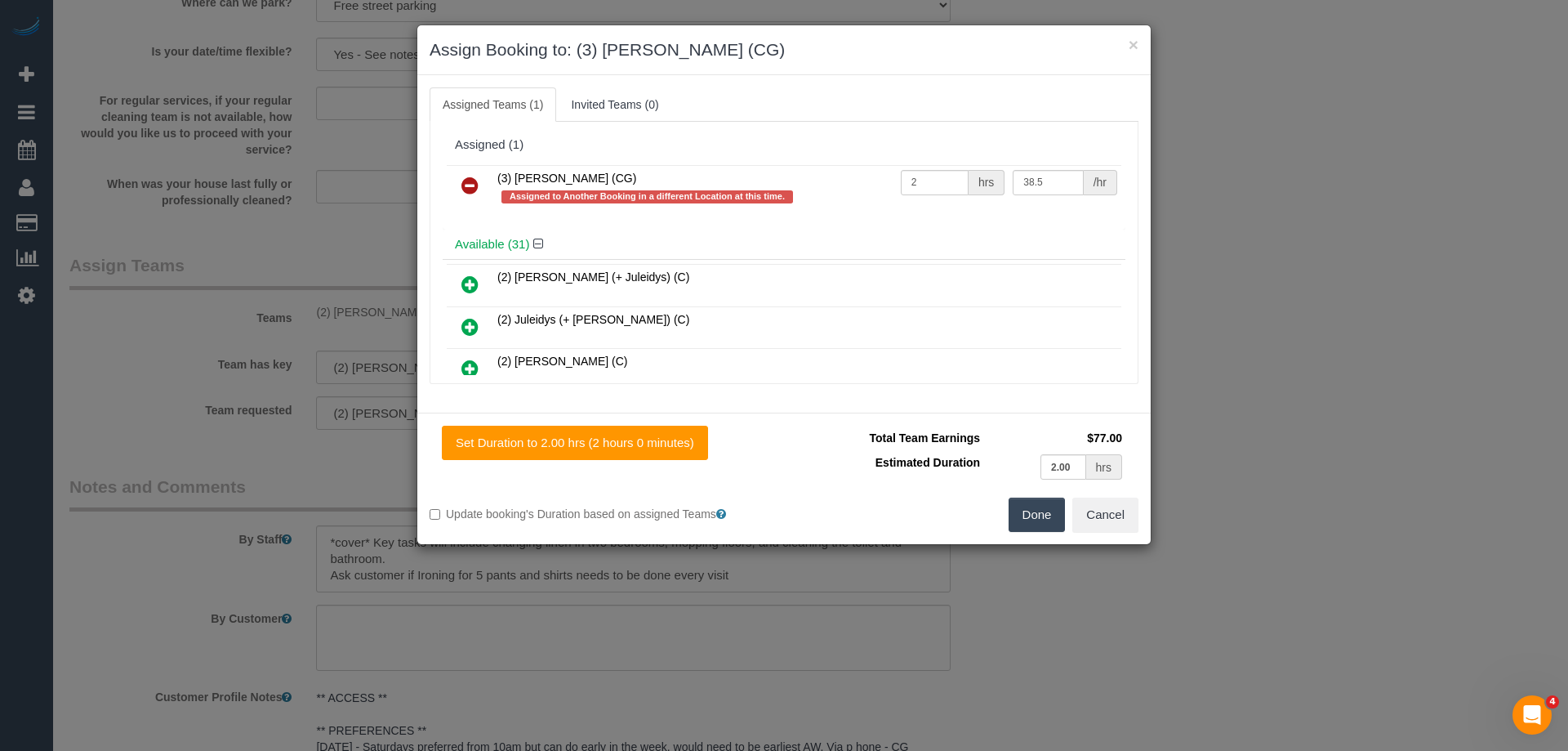
click at [1037, 522] on button "Done" at bounding box center [1037, 515] width 57 height 34
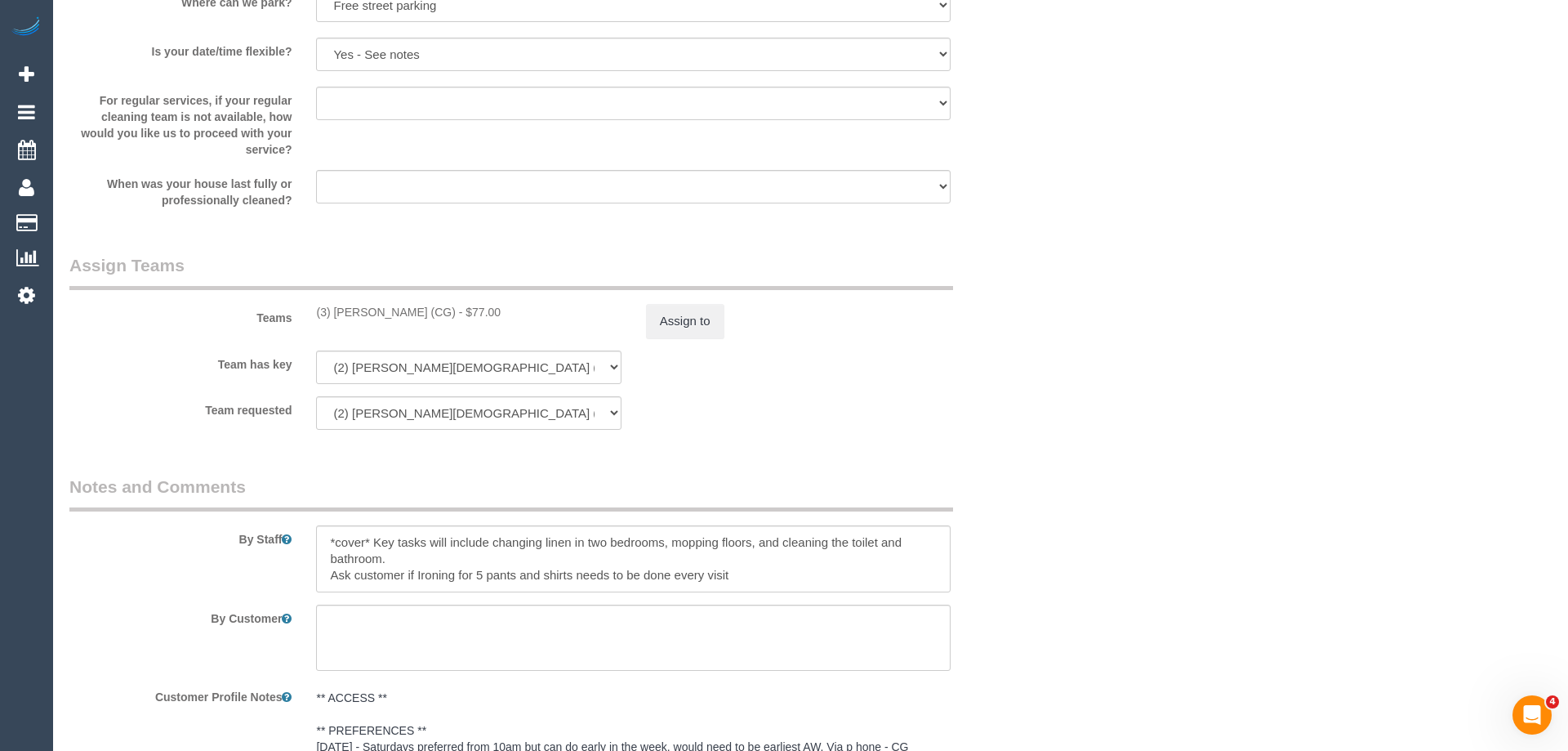
click at [1037, 522] on div "× Assign Booking to: (3) Ashish Patel (CG) Assigned Teams (1) Invited Teams (0)…" at bounding box center [784, 375] width 1568 height 751
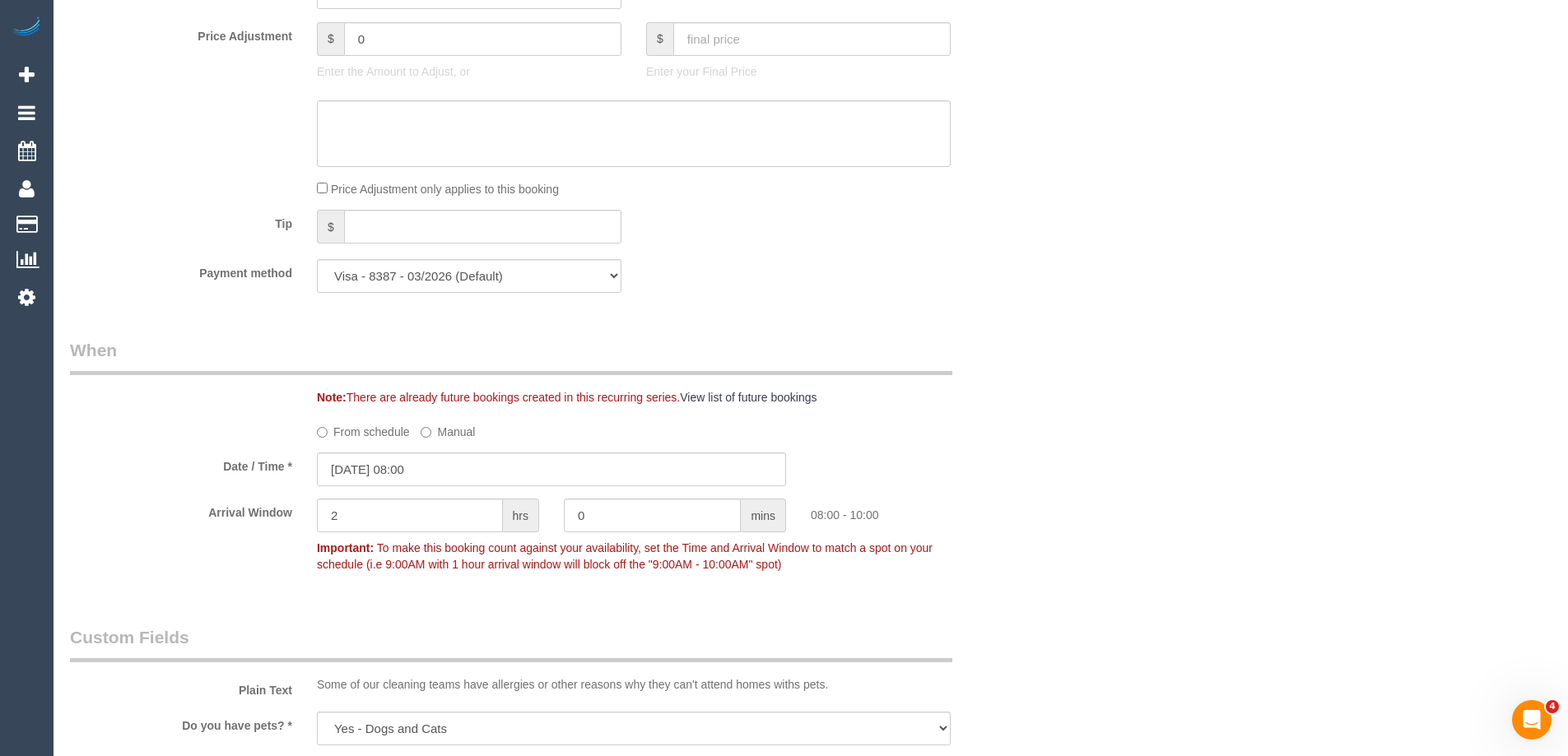
scroll to position [1410, 0]
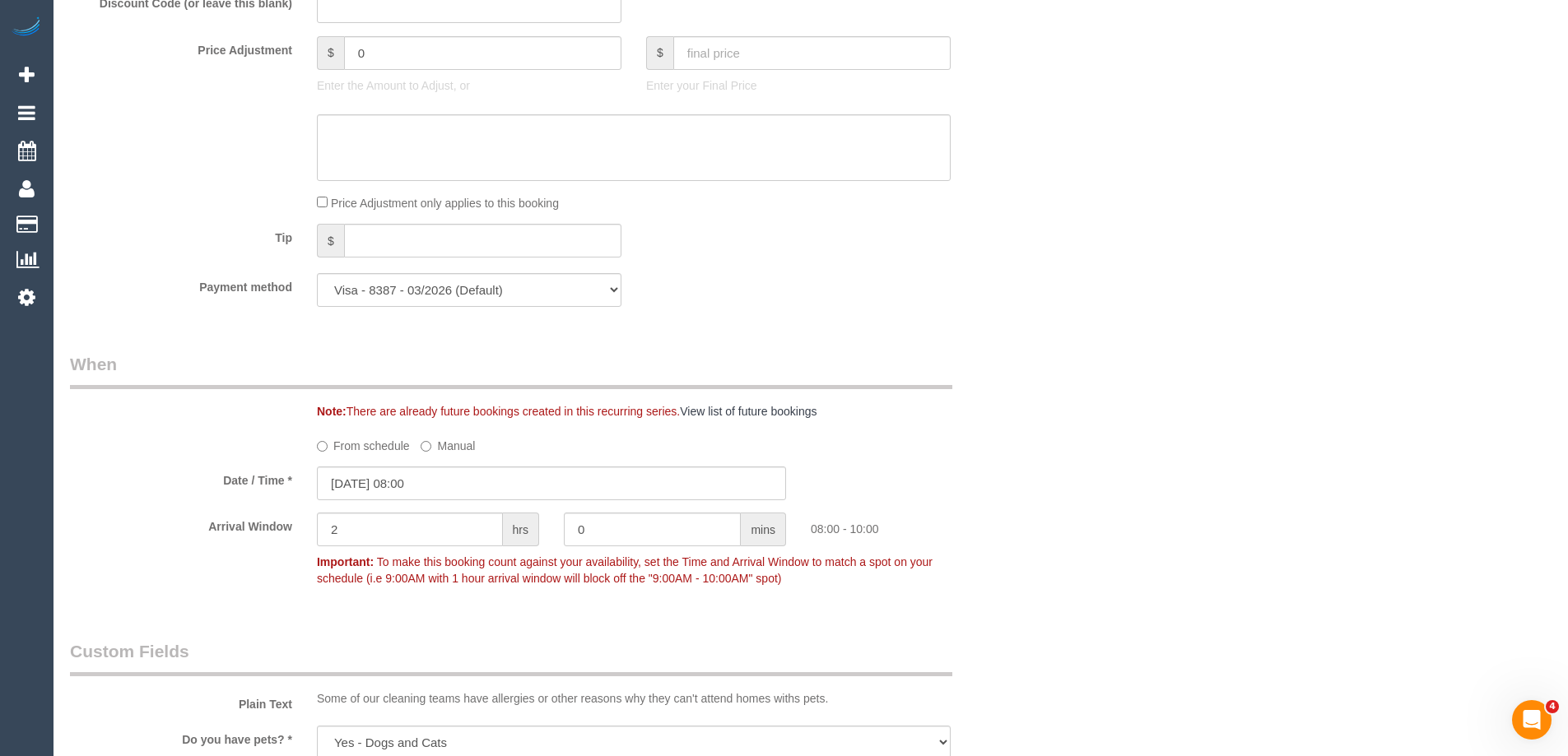
click at [1161, 186] on div "Who Email* tracey.davey@me.com Name * Tracey Davey Where Address* 16 Raglan Str…" at bounding box center [811, 436] width 1481 height 3570
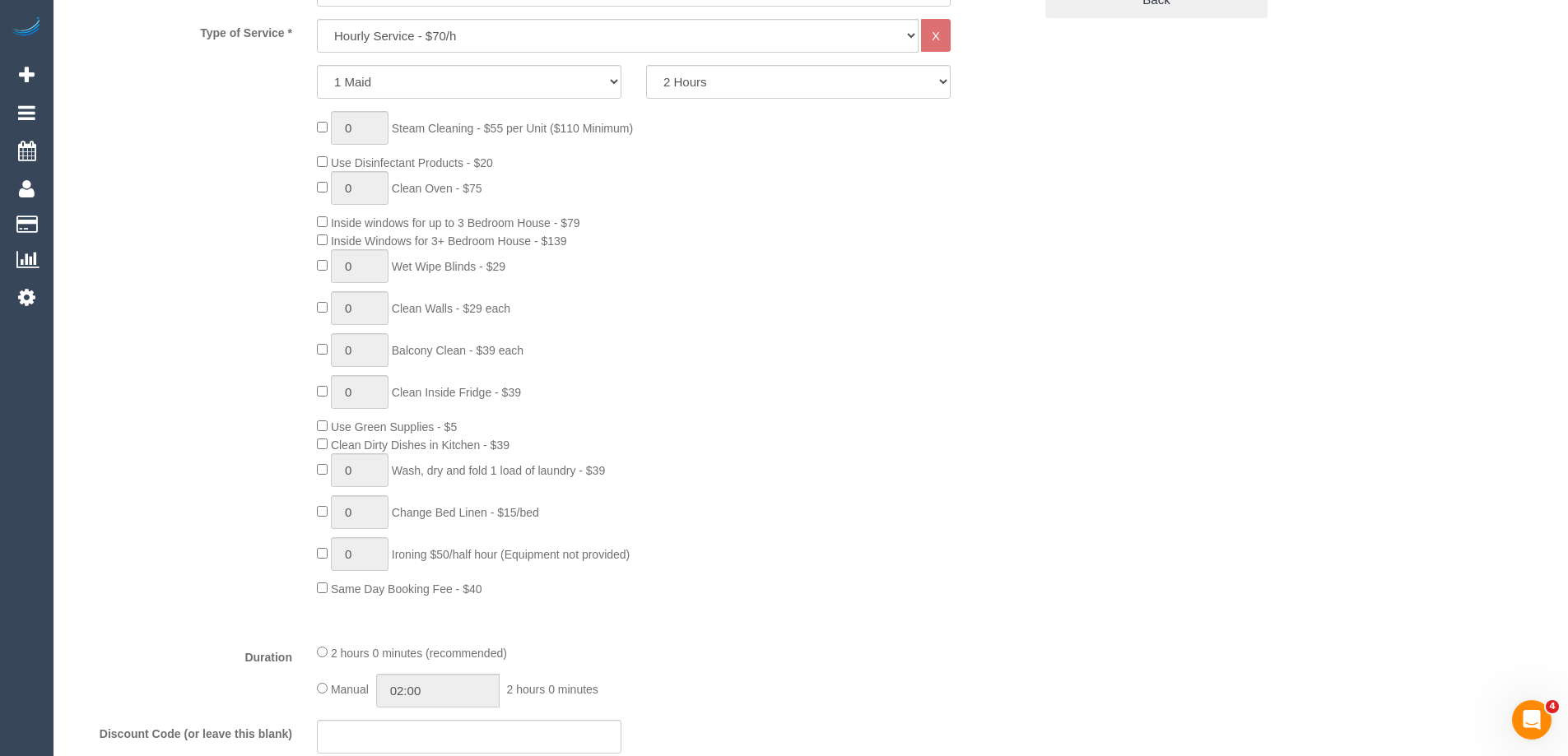
scroll to position [422, 0]
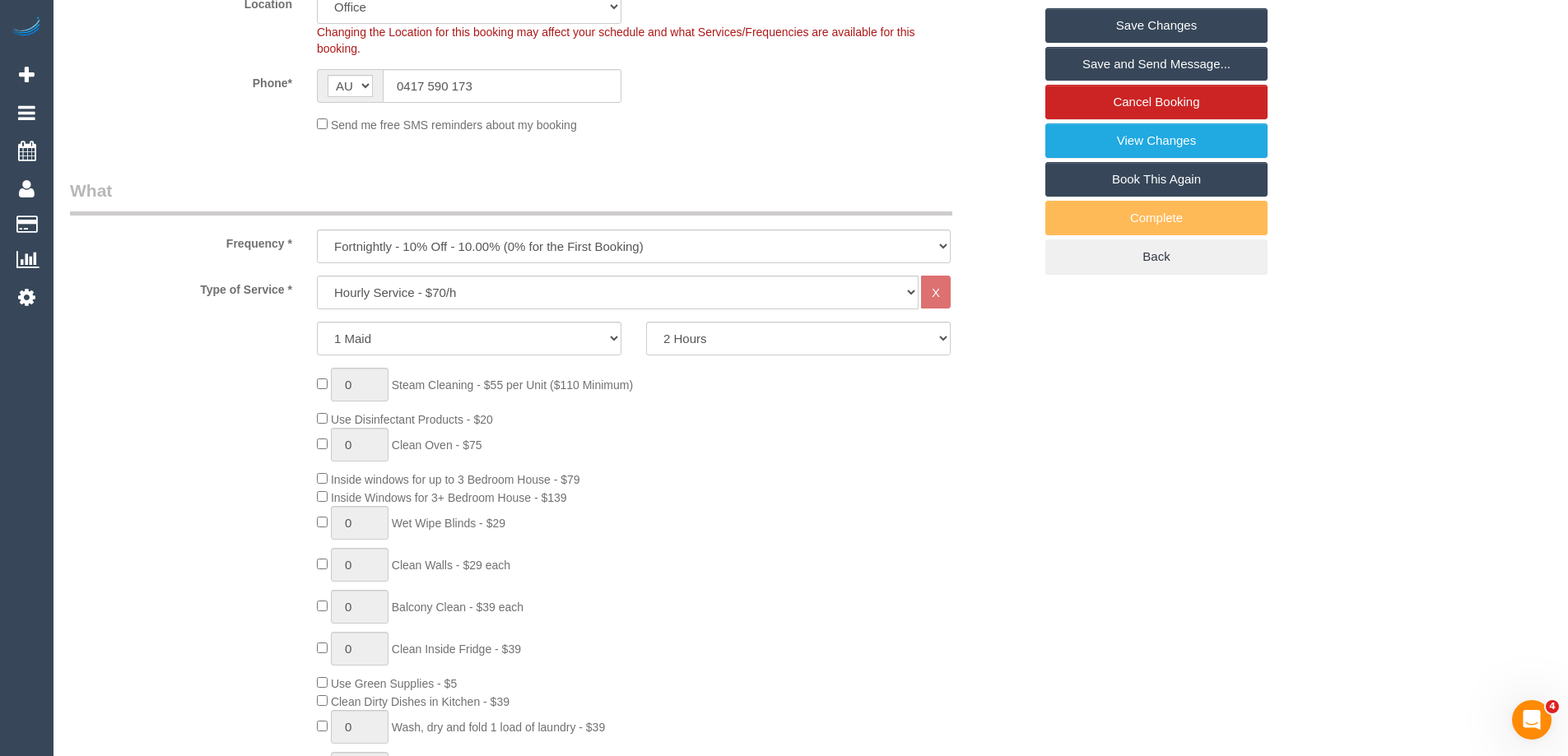
click at [204, 282] on label "Type of Service *" at bounding box center [181, 287] width 247 height 22
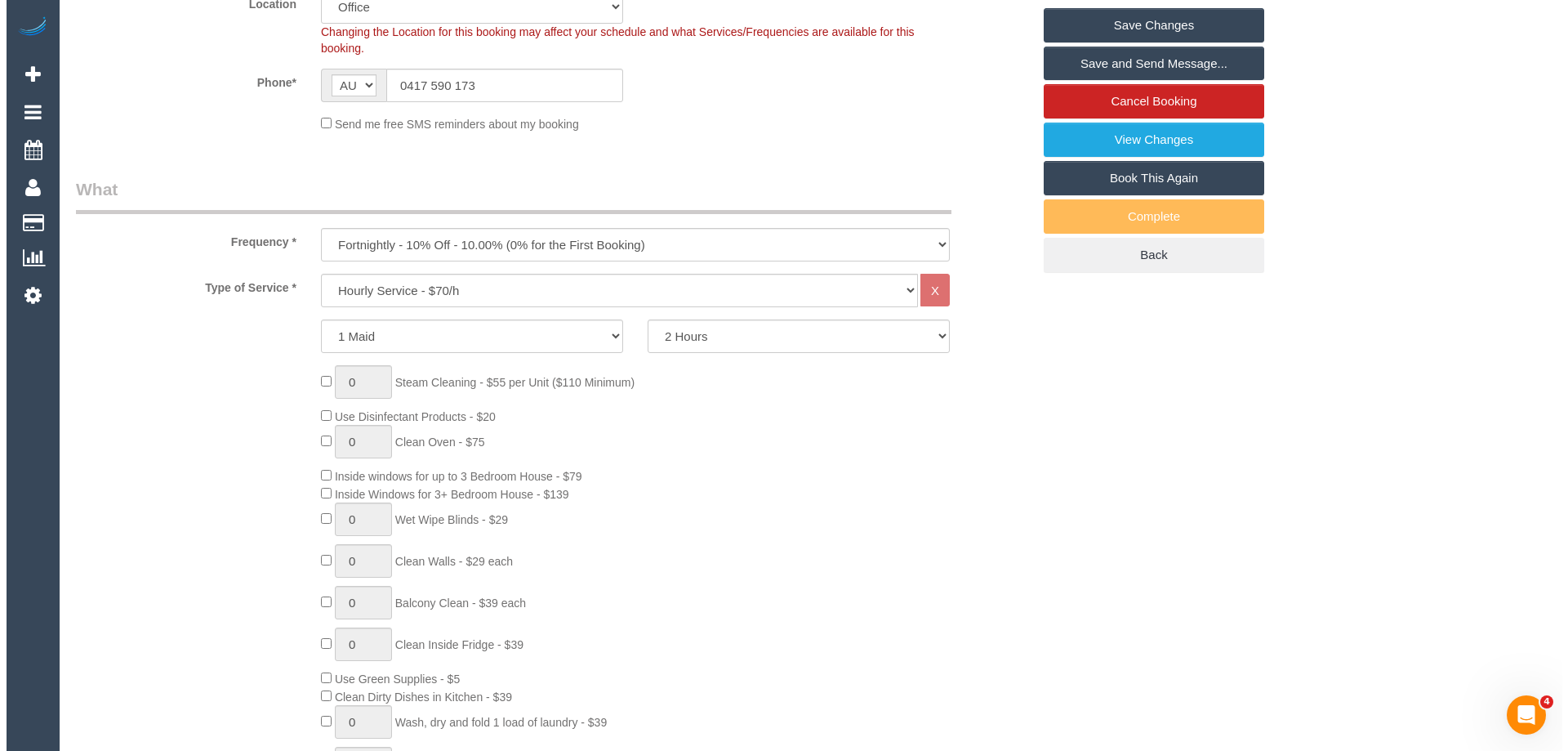
scroll to position [0, 0]
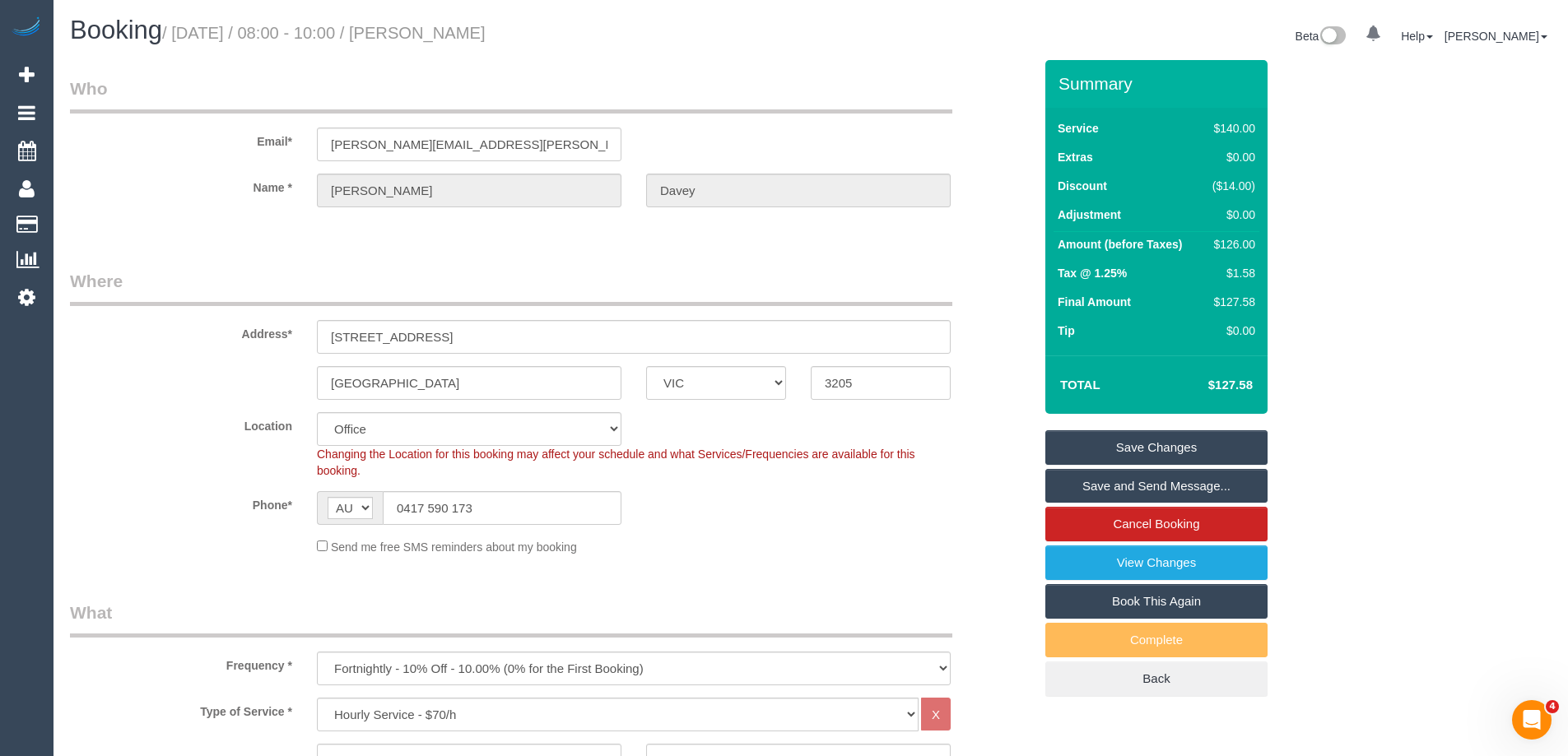
click at [1124, 444] on link "Save Changes" at bounding box center [1156, 447] width 222 height 34
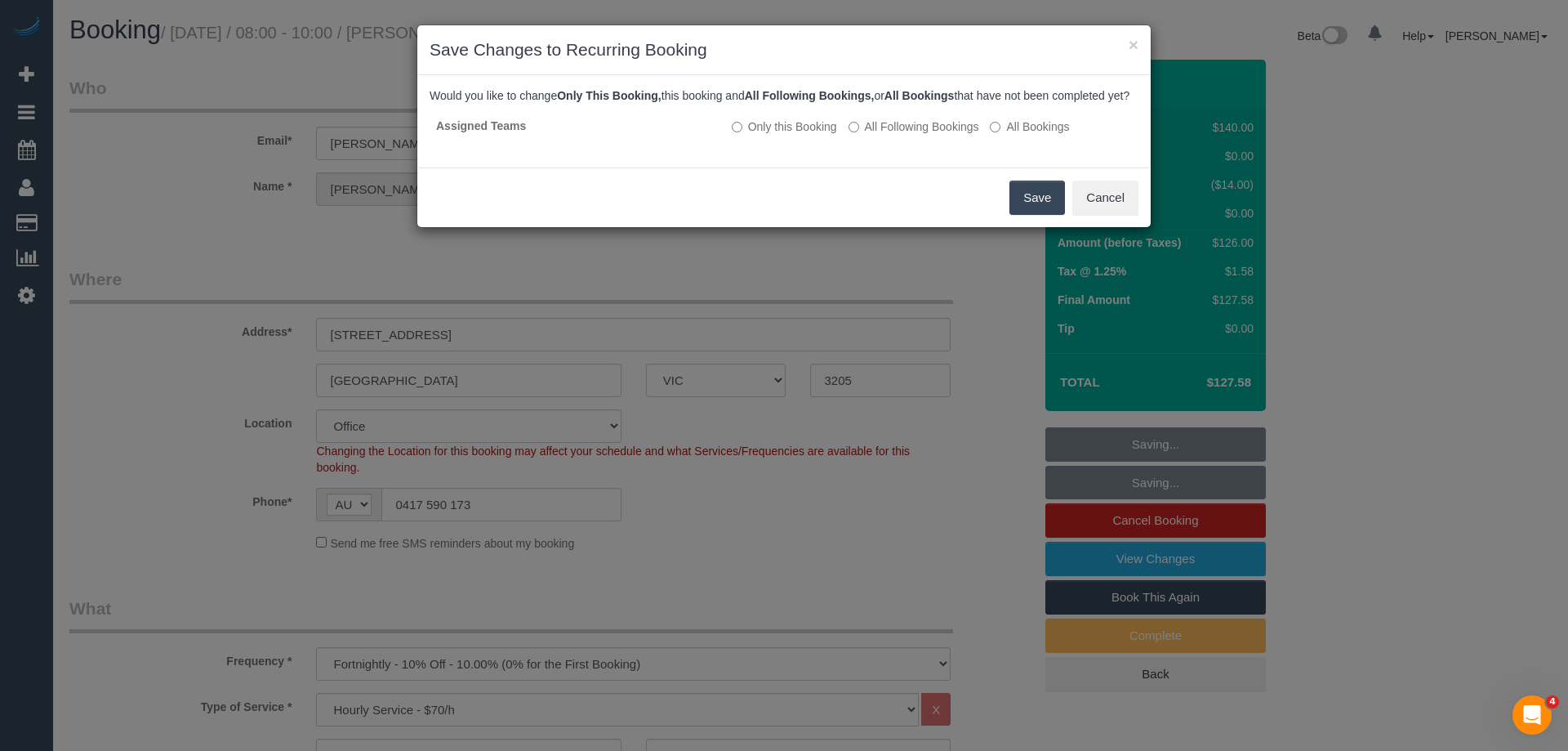
click at [1058, 214] on button "Save" at bounding box center [1036, 197] width 55 height 34
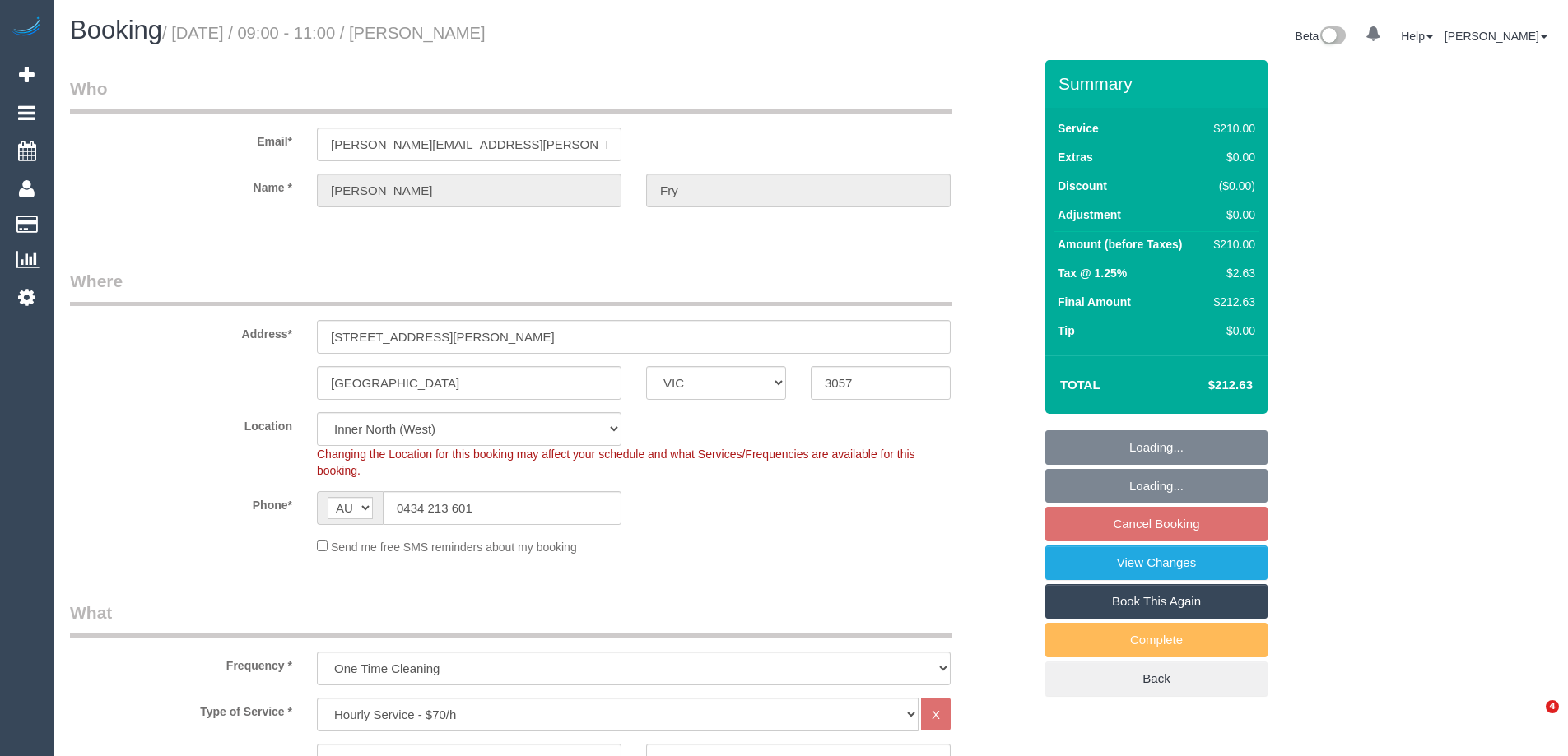
select select "VIC"
select select "180"
select select "string:stripe-pm_1S3THt2GScqysDRVYnjpqEg5"
select select "spot1"
select select "number:28"
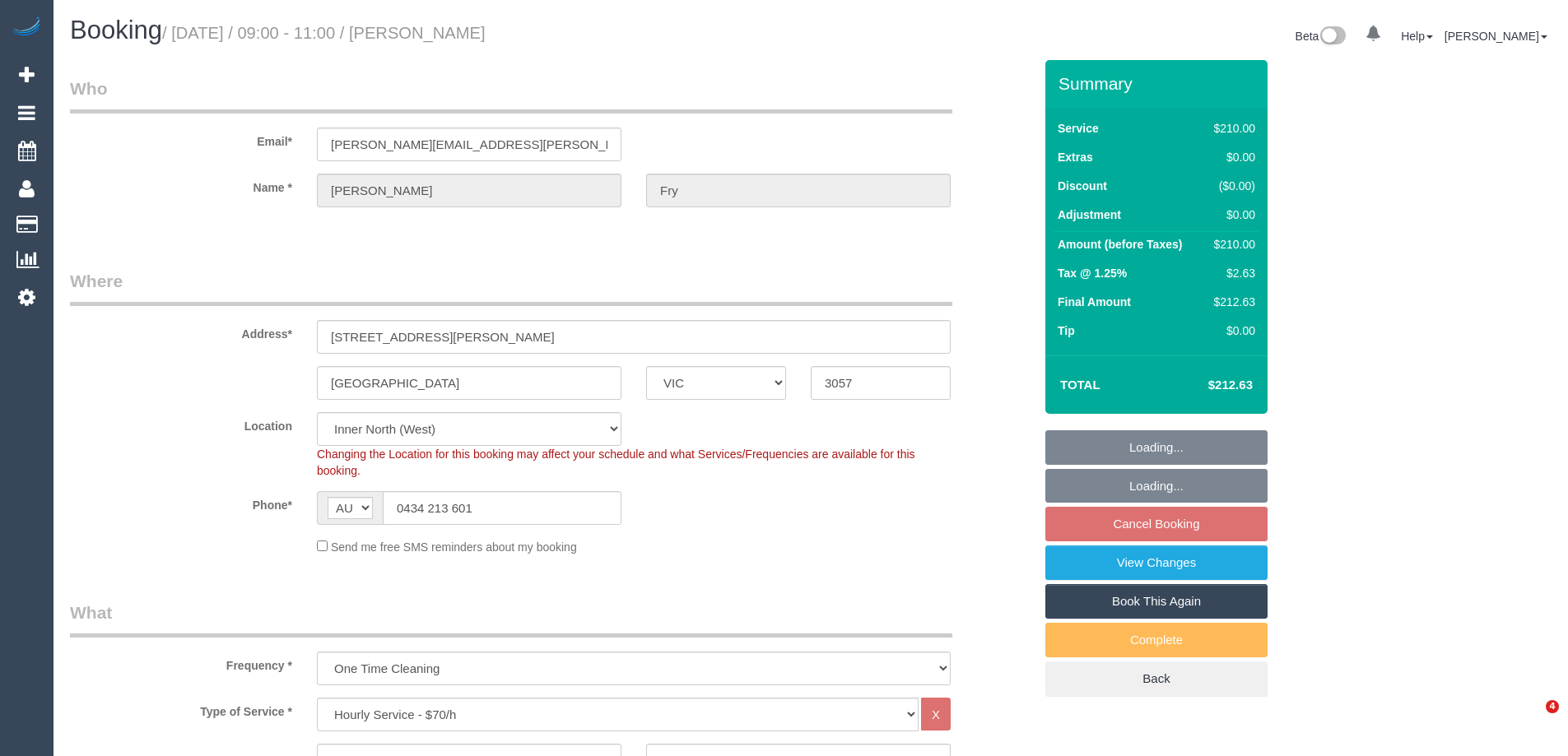
select select "number:14"
select select "number:19"
select select "number:24"
select select "number:13"
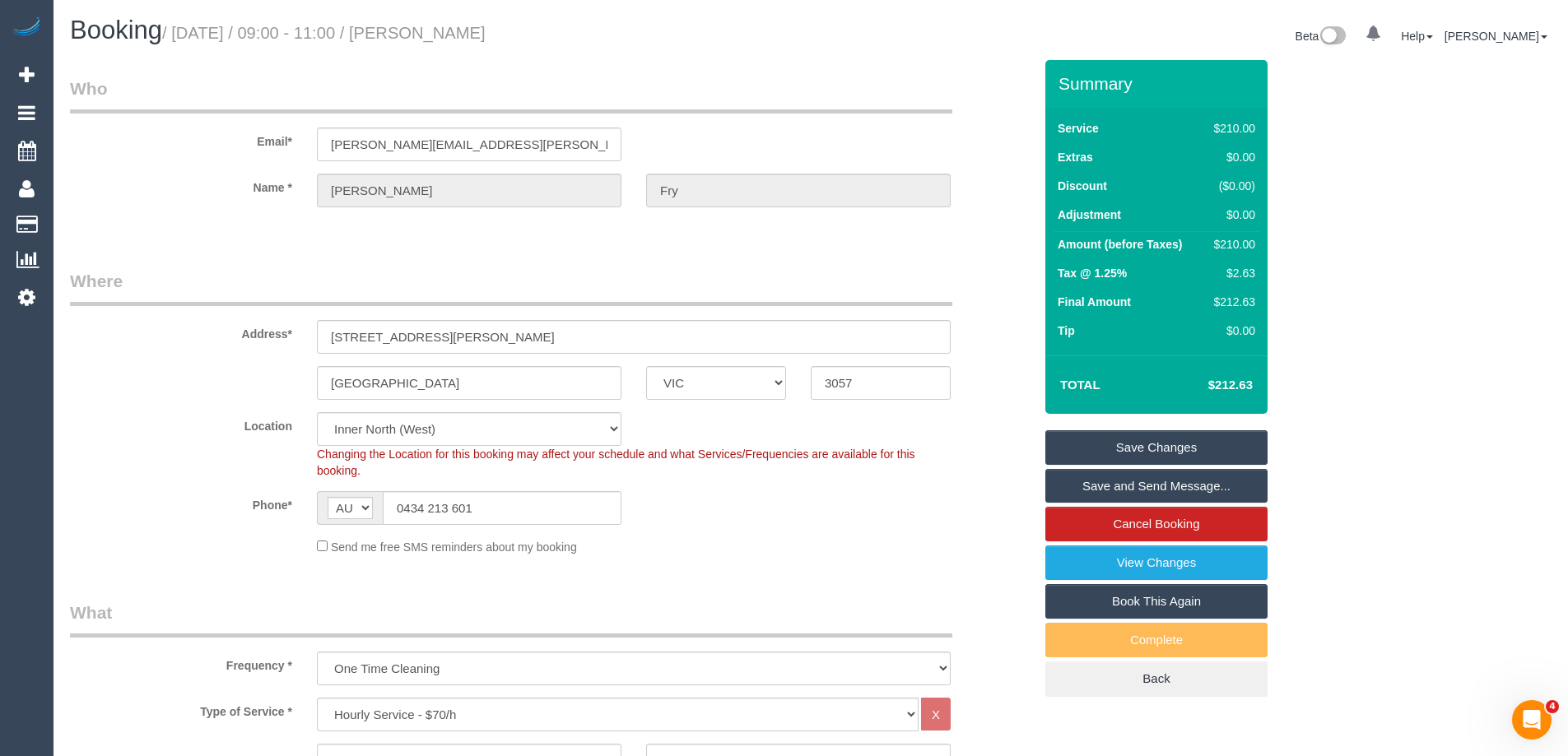
click at [724, 561] on fieldset "Where Address* 92-96 Albert St, 412 Brunswick East ACT NSW NT QLD SA TAS VIC WA…" at bounding box center [551, 418] width 963 height 298
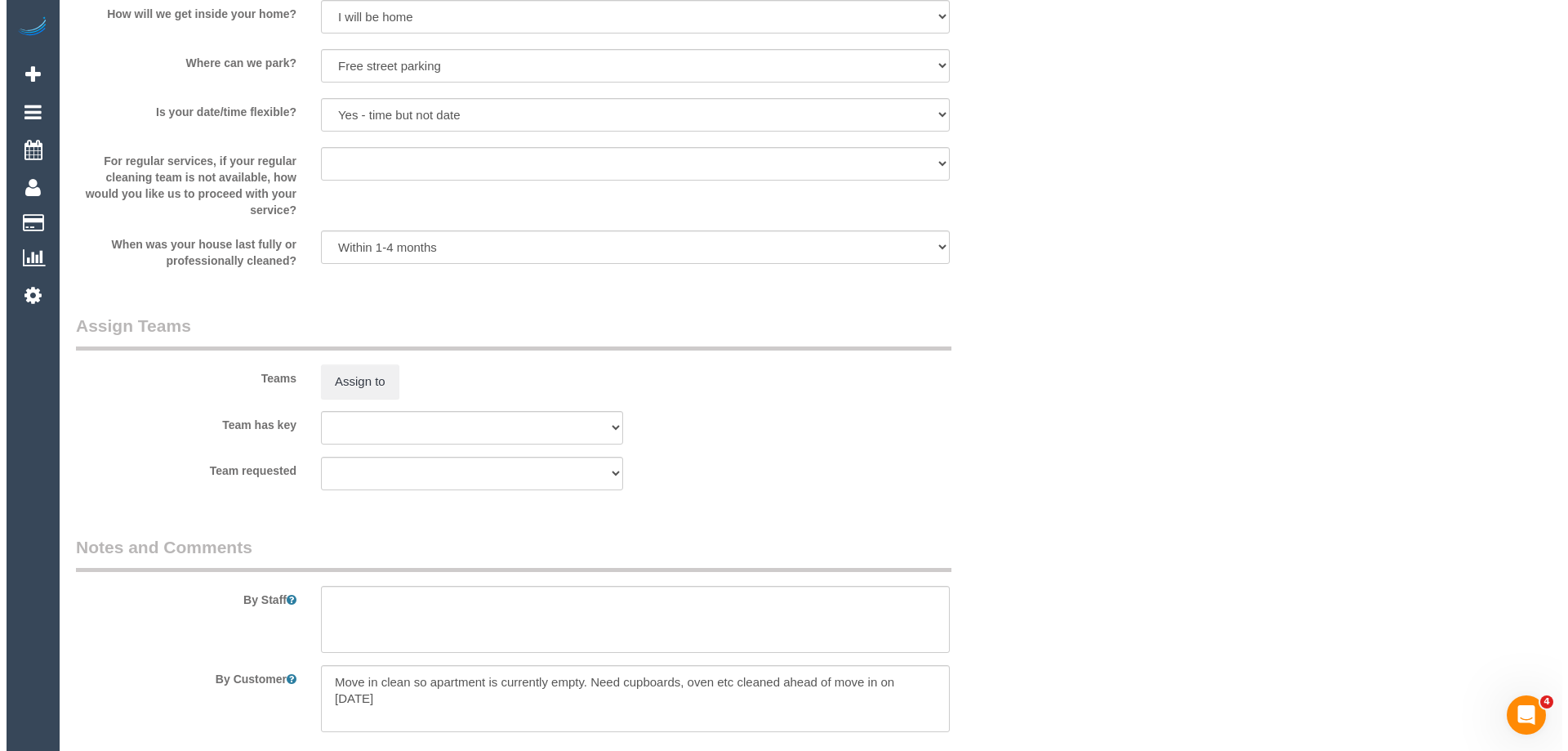
scroll to position [2125, 0]
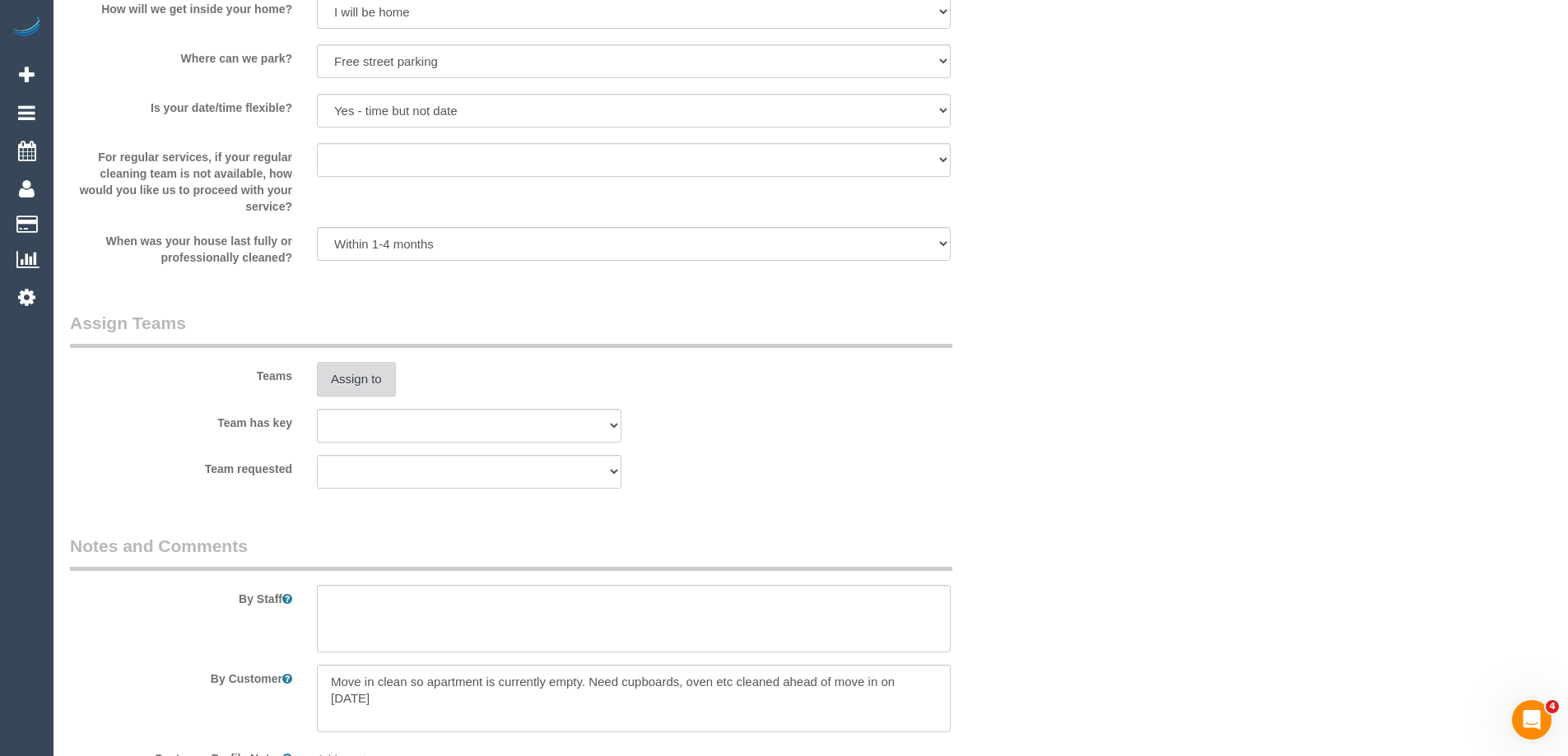
click at [371, 385] on button "Assign to" at bounding box center [356, 378] width 79 height 34
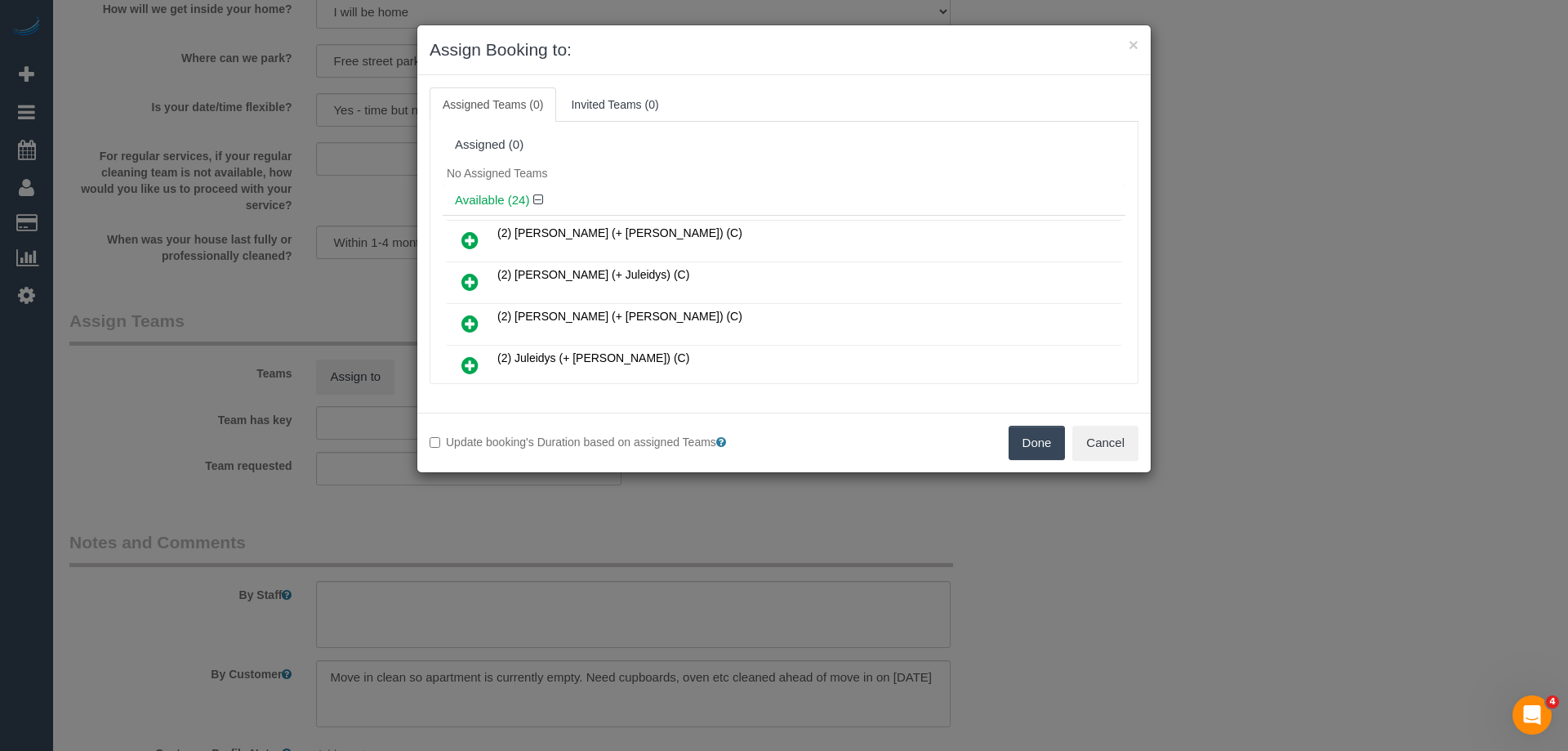
click at [723, 185] on div "Available (24)" at bounding box center [784, 200] width 683 height 30
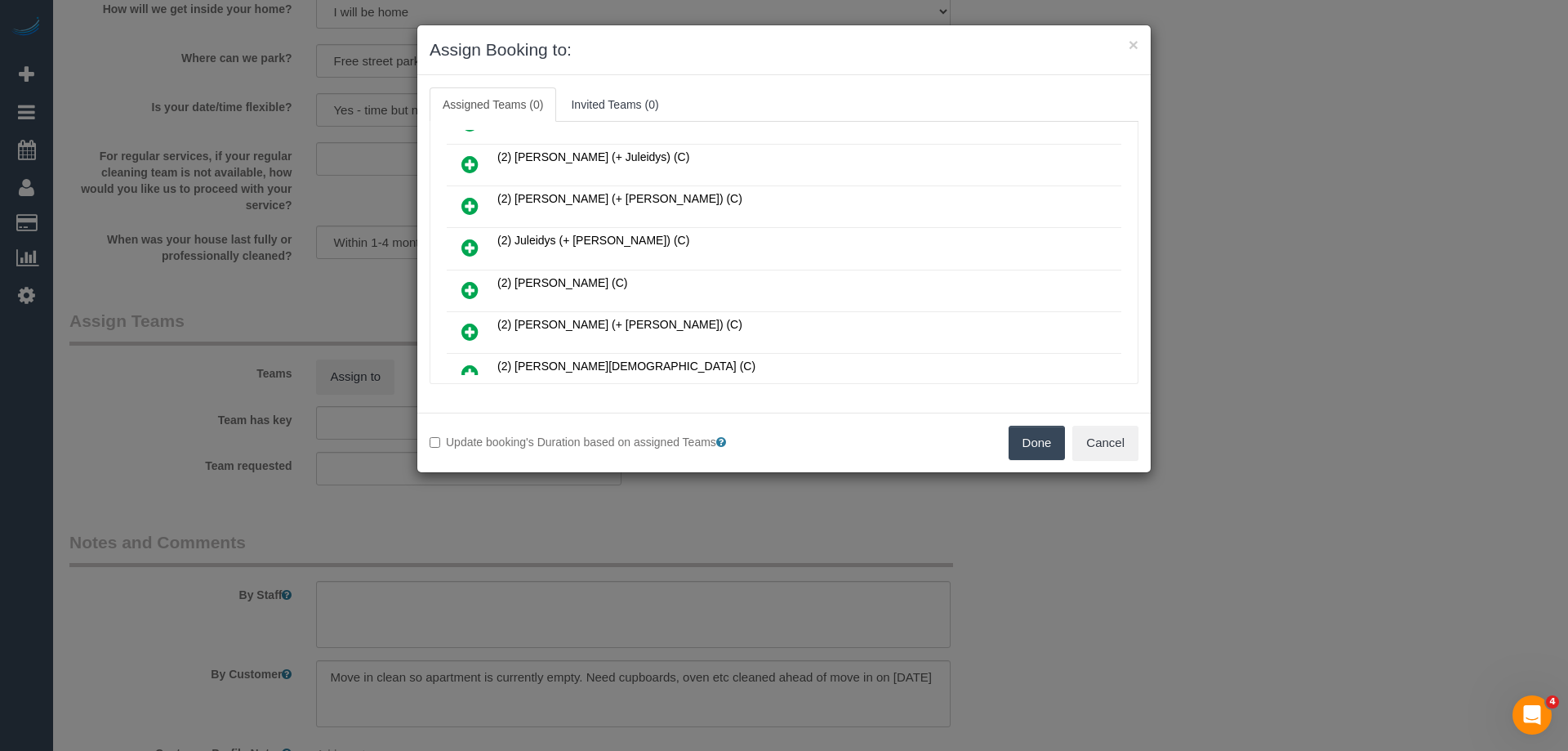
scroll to position [0, 0]
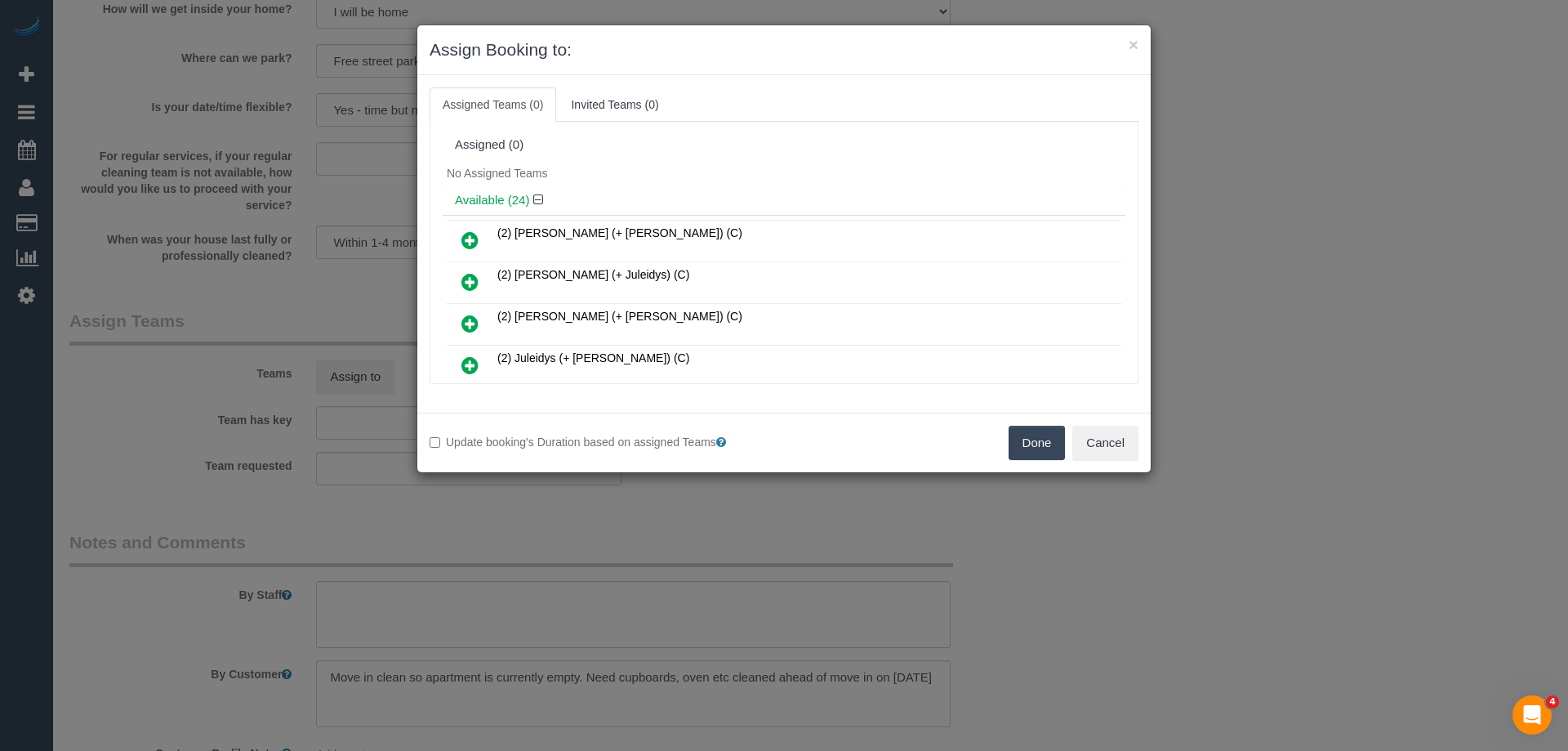
click at [730, 182] on div "No Assigned Teams" at bounding box center [784, 172] width 683 height 24
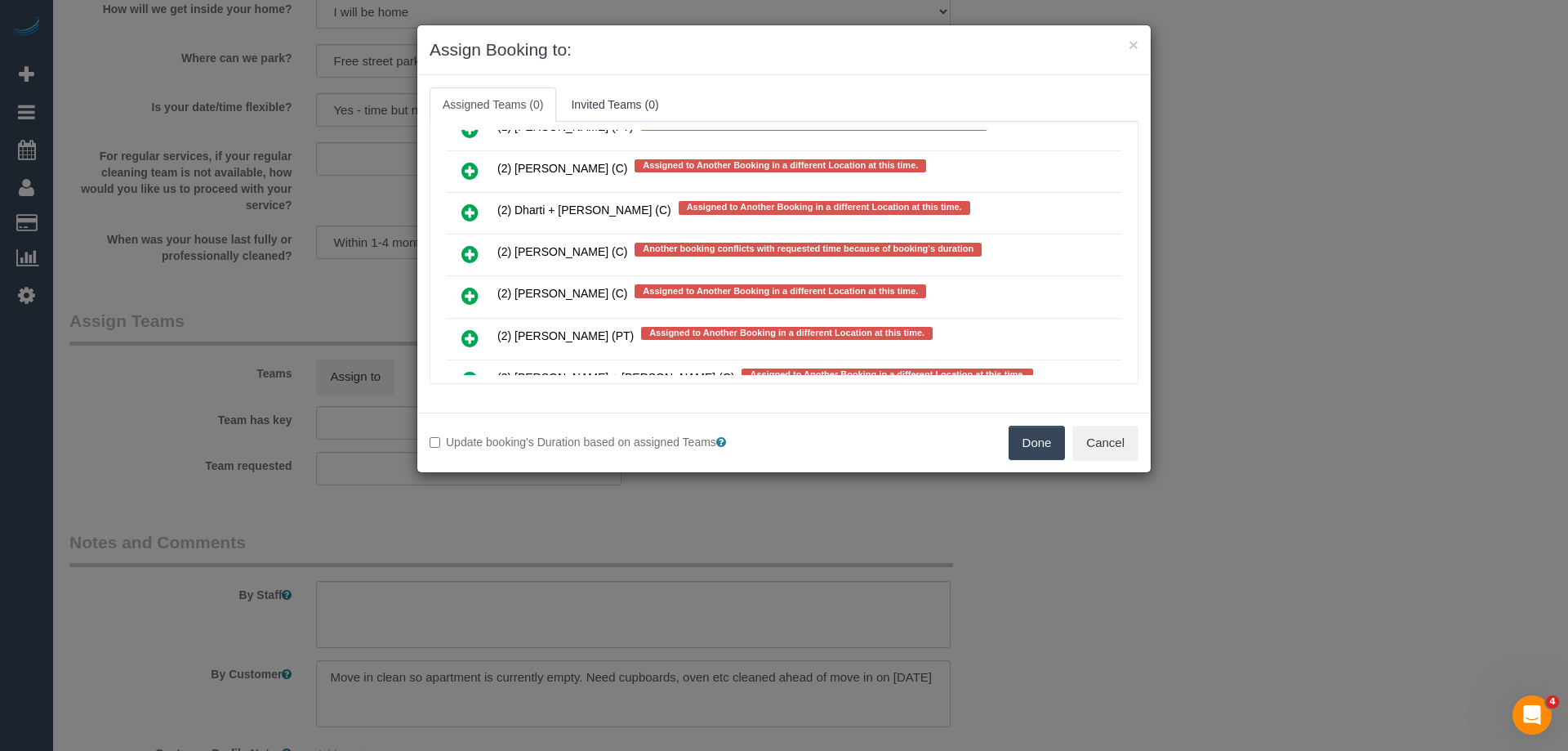
click at [467, 253] on icon at bounding box center [471, 254] width 17 height 19
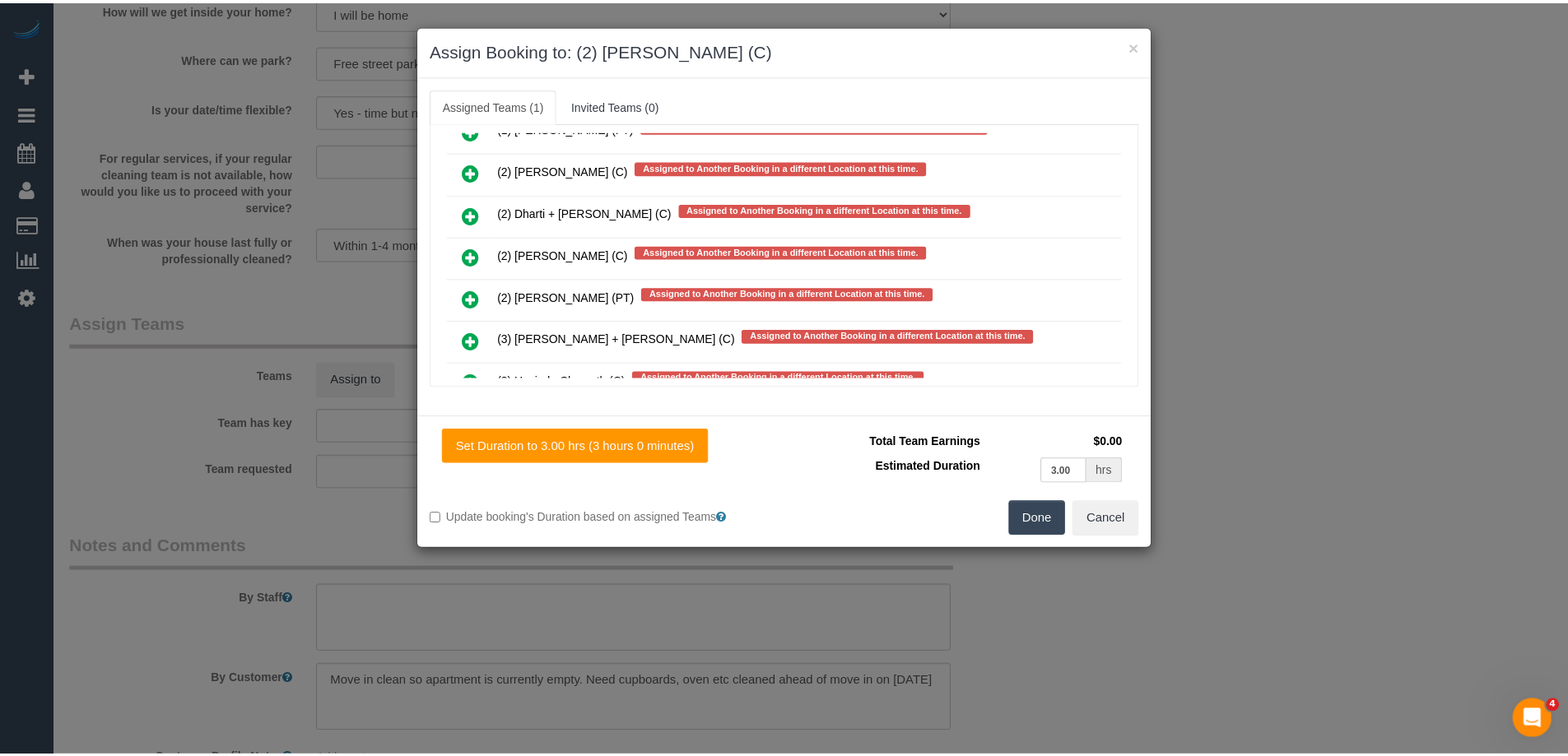
scroll to position [0, 0]
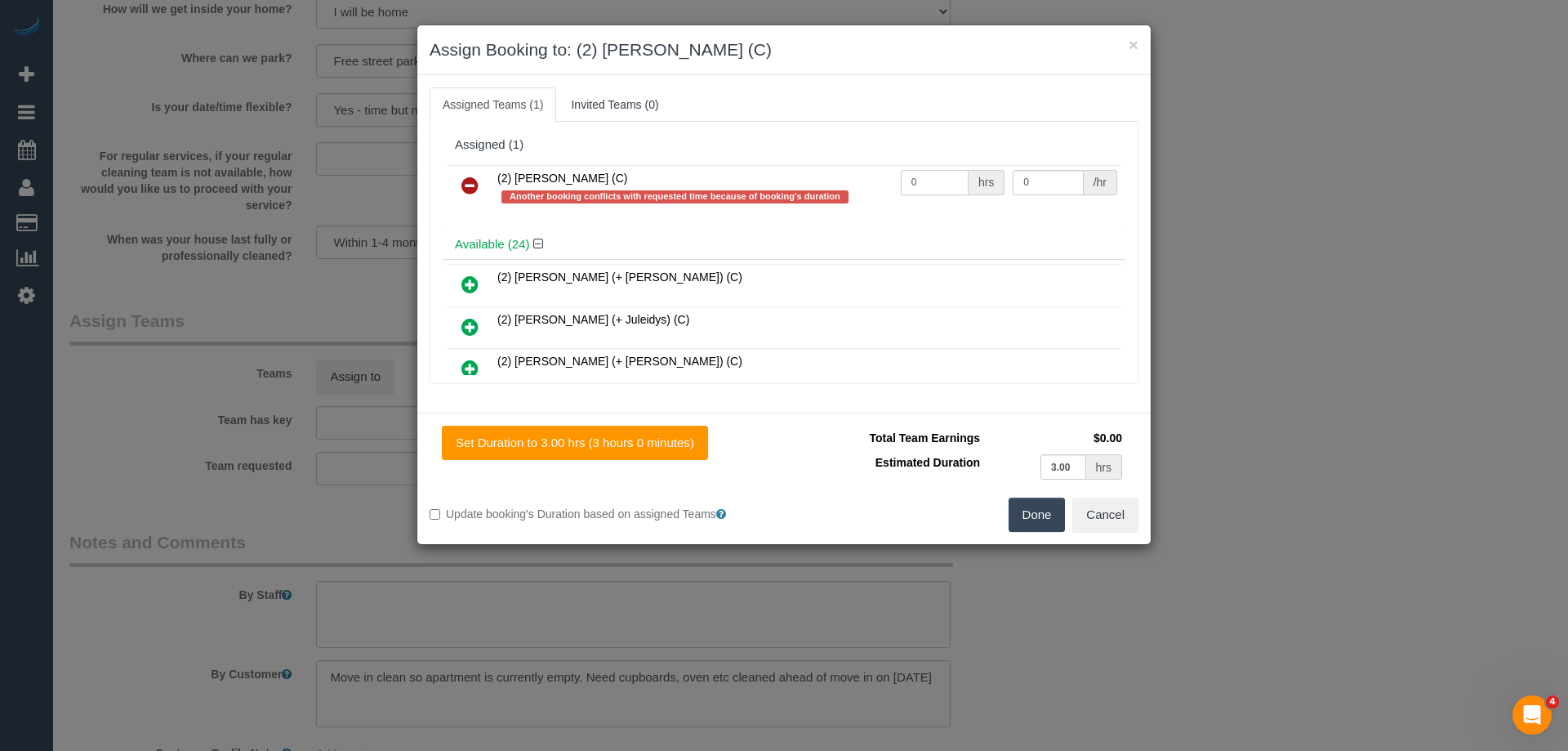
click at [950, 185] on input "0" at bounding box center [935, 182] width 68 height 25
type input "3"
click at [1051, 177] on input "0" at bounding box center [1048, 182] width 71 height 25
type input "37.5"
click at [1046, 518] on button "Done" at bounding box center [1037, 515] width 57 height 34
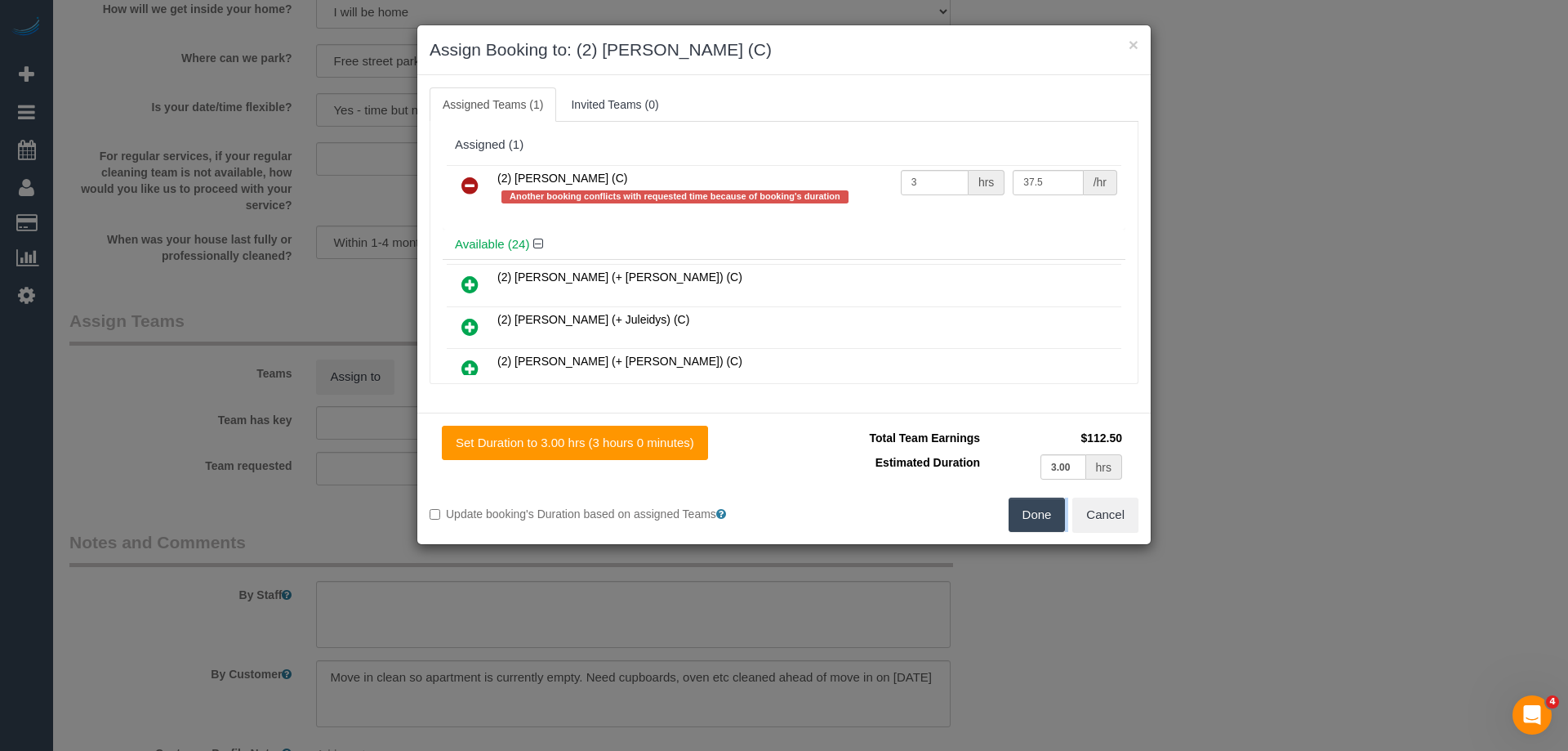
click at [1046, 518] on div "× Assign Booking to: (2) Eray Mertturk (C) Assigned Teams (1) Invited Teams (0)…" at bounding box center [784, 375] width 1568 height 751
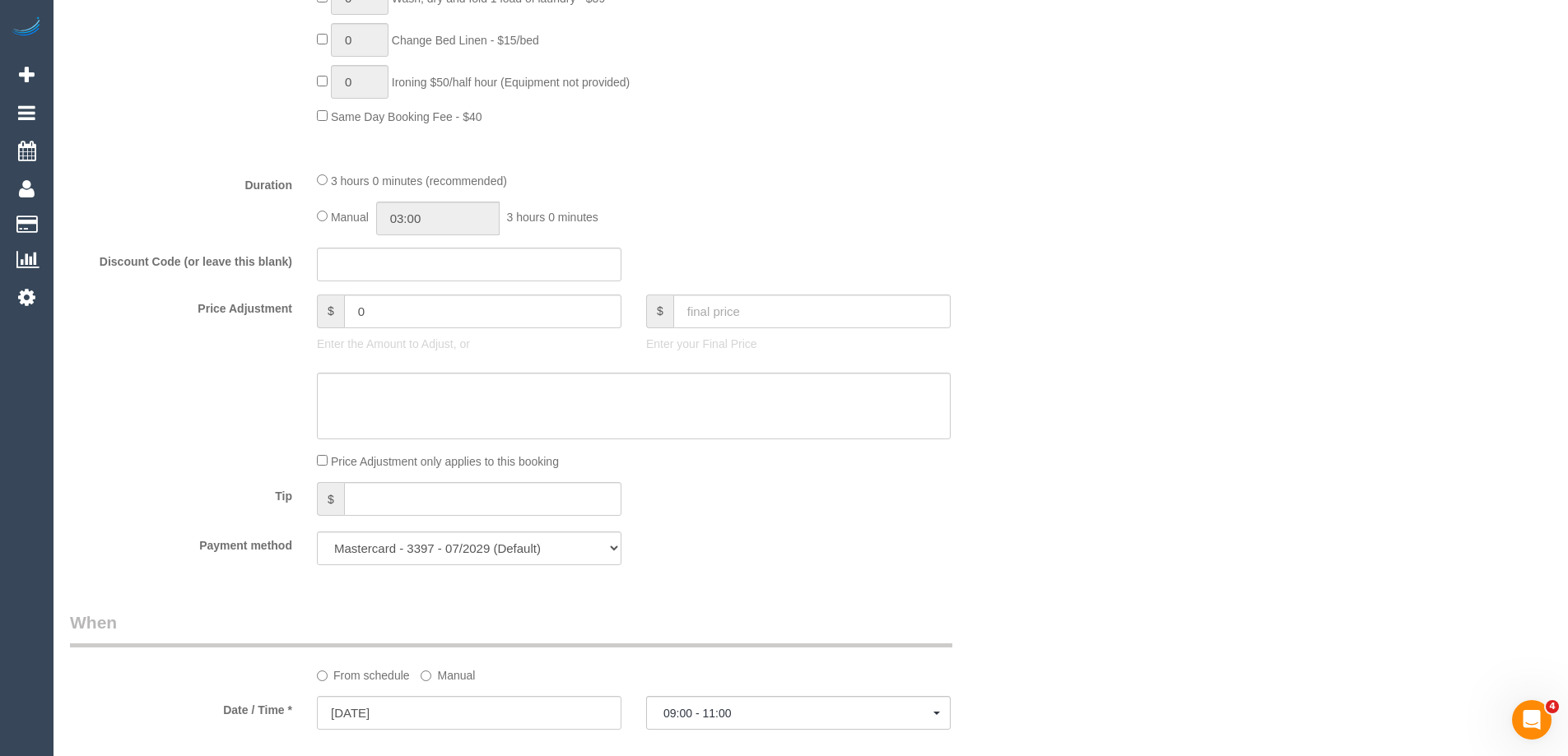
scroll to position [740, 0]
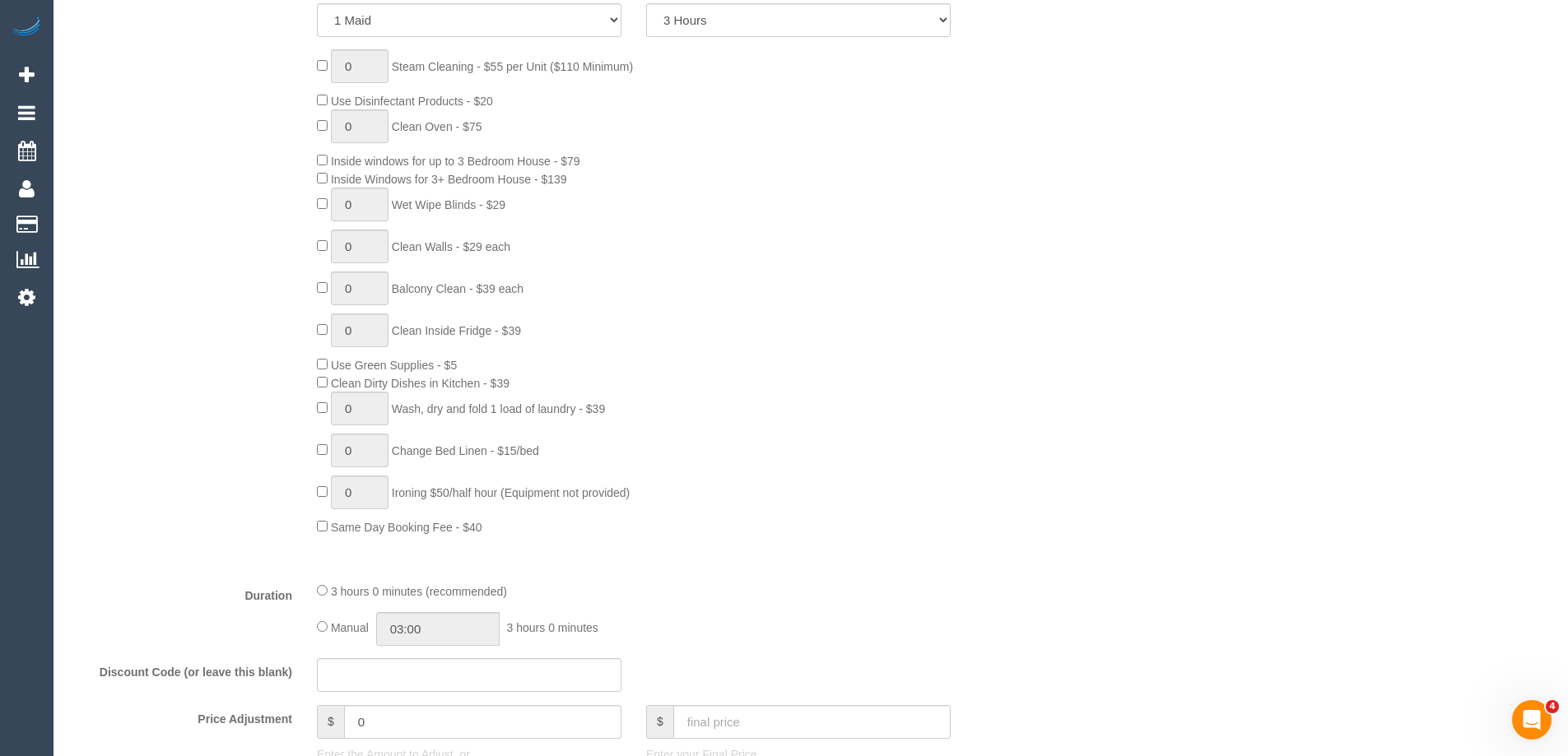
click at [926, 425] on div "0 Steam Cleaning - $55 per Unit ($110 Minimum) Use Disinfectant Products - $20 …" at bounding box center [674, 293] width 741 height 486
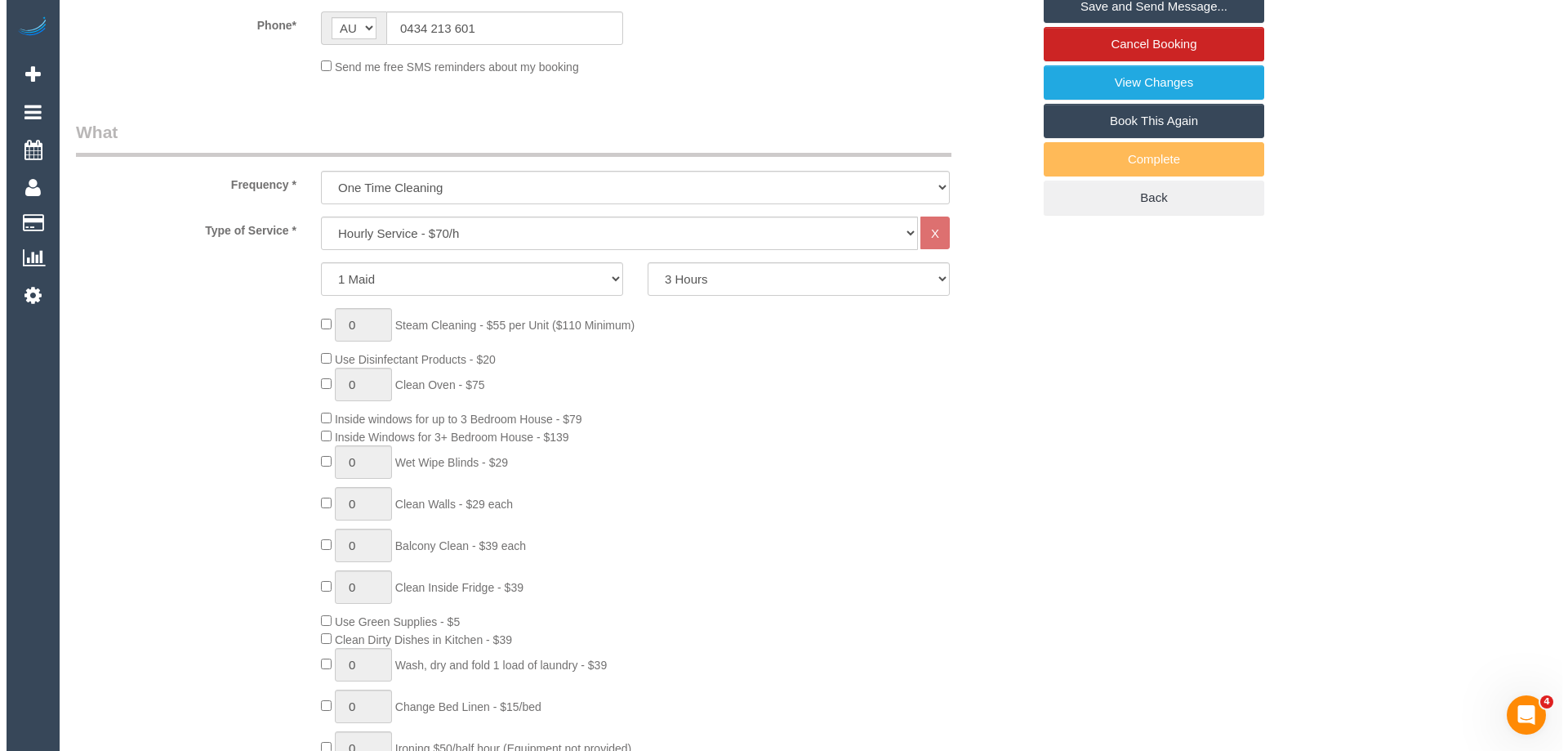
scroll to position [245, 0]
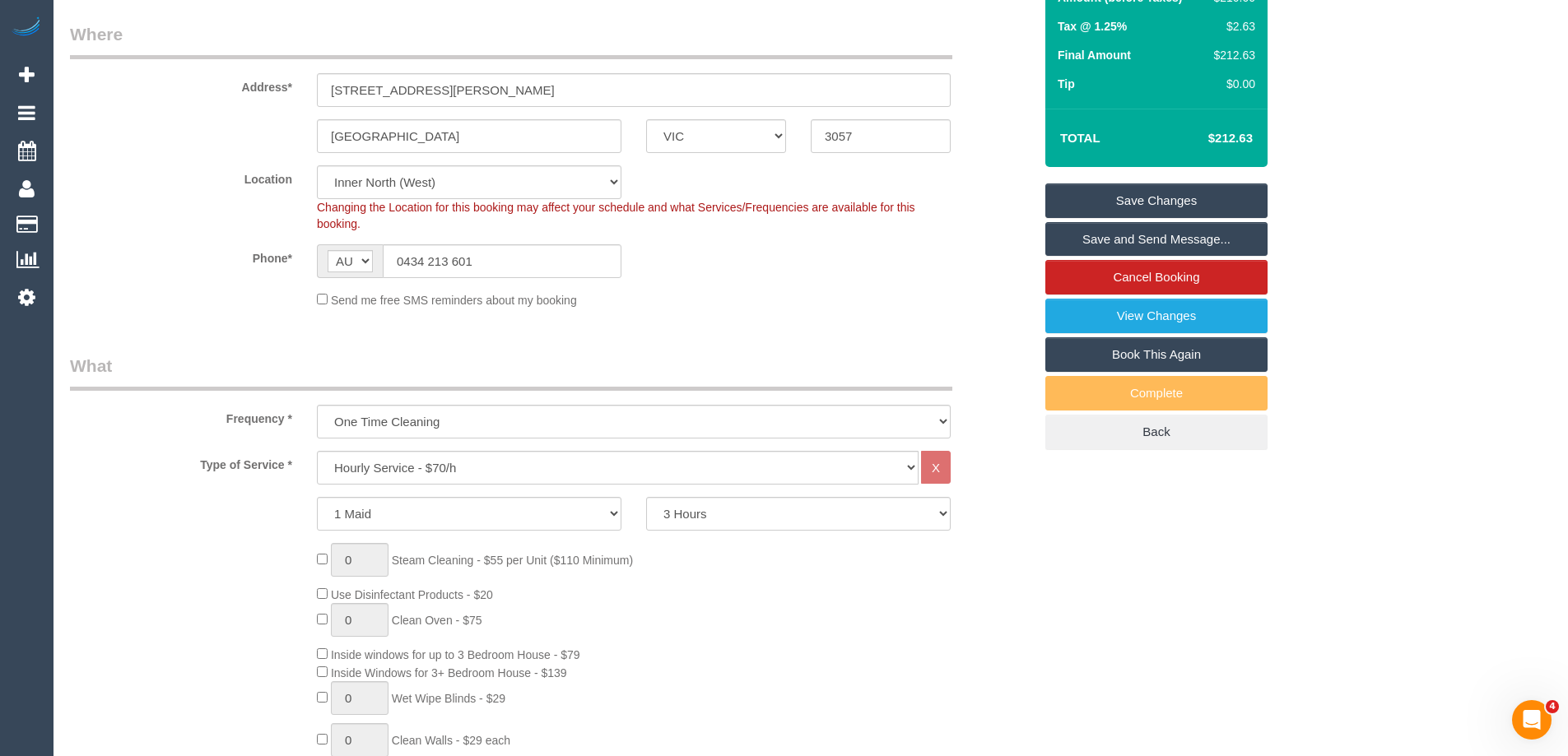
drag, startPoint x: 1090, startPoint y: 613, endPoint x: 1056, endPoint y: 367, distance: 248.3
click at [1127, 234] on link "Save and Send Message..." at bounding box center [1156, 239] width 222 height 34
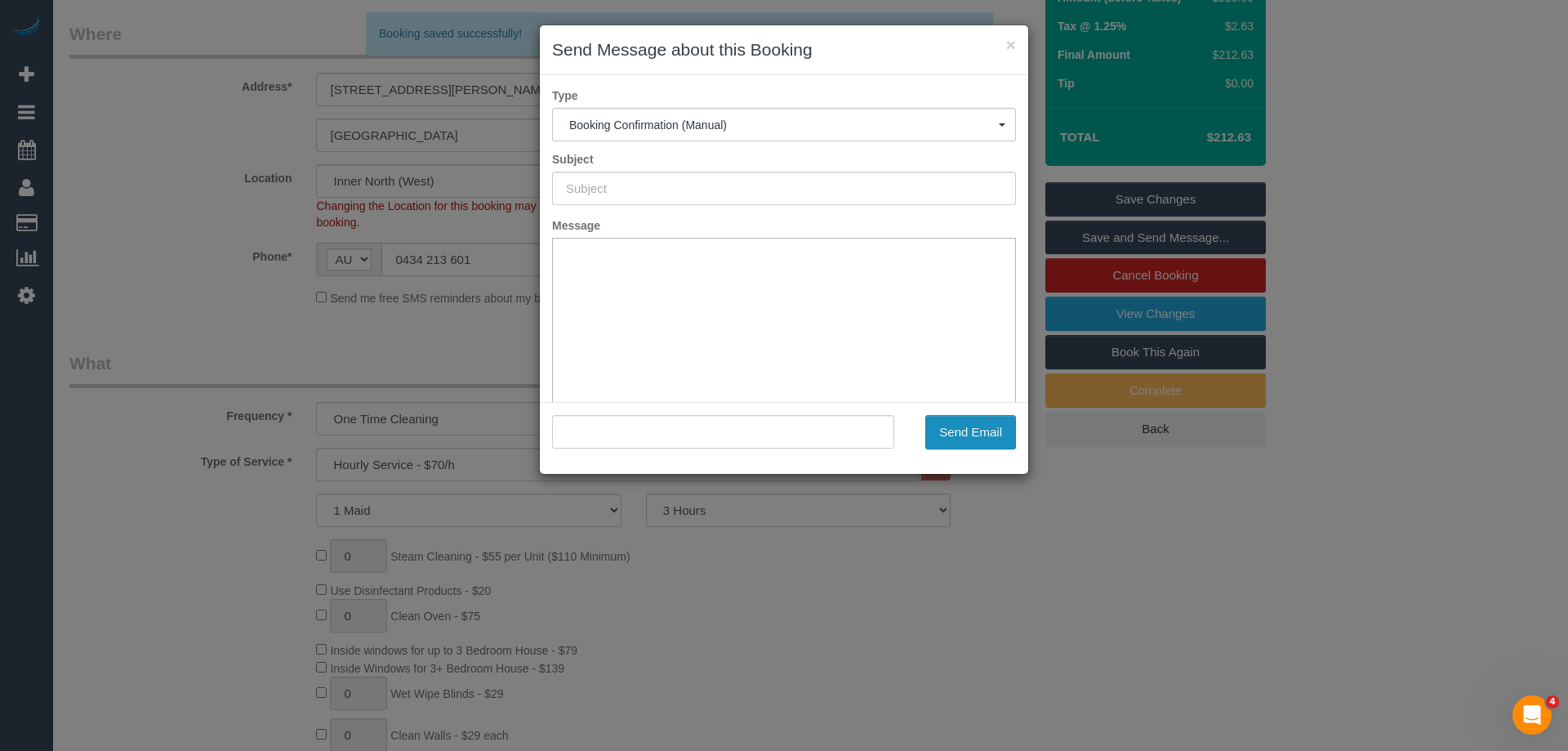
type input "Booking Confirmed"
type input ""Courtney Fry" <courtney.fry@live.com.au>"
click at [969, 423] on button "Send Email" at bounding box center [971, 431] width 91 height 34
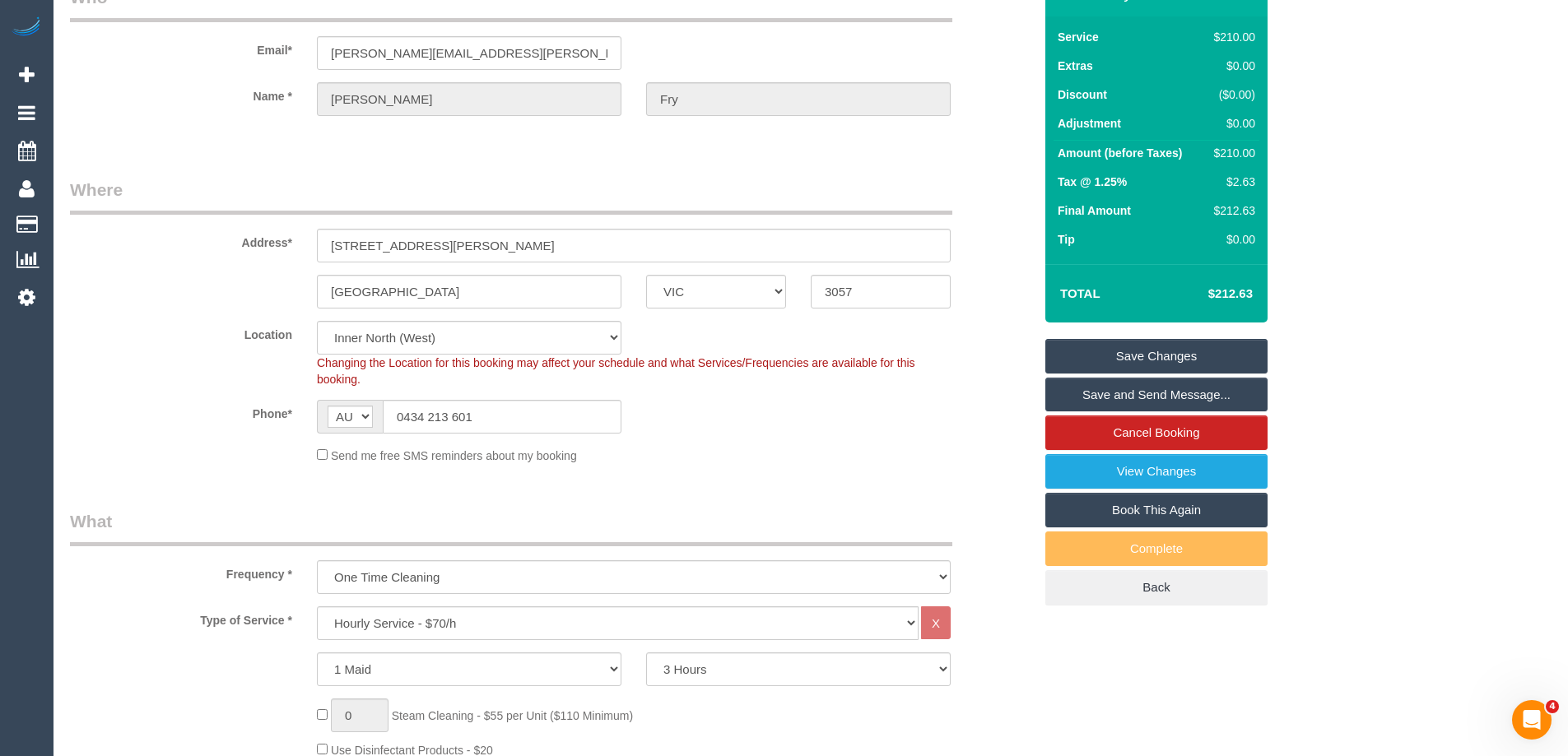
scroll to position [0, 0]
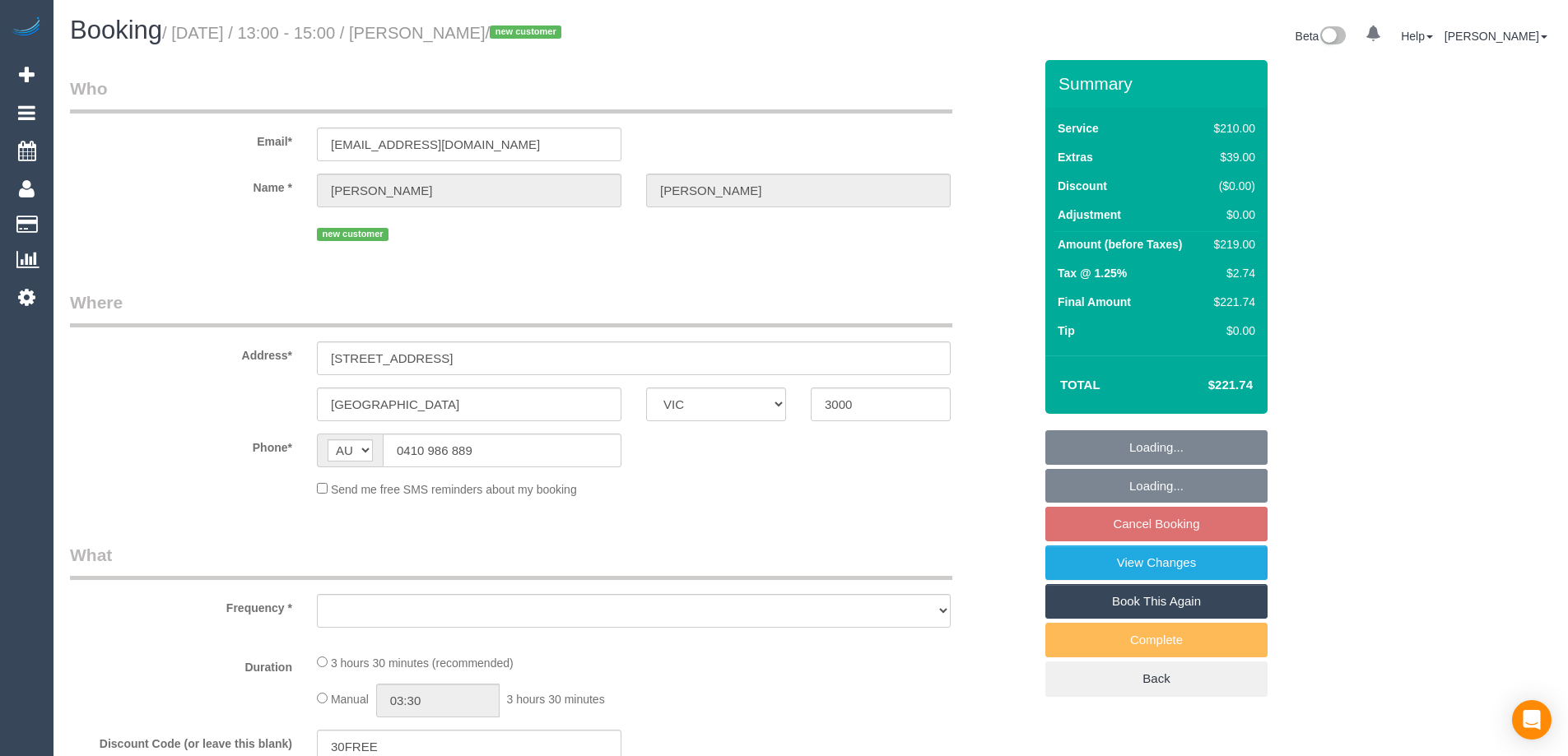
select select "VIC"
select select "180"
select select "number:28"
select select "number:14"
select select "number:18"
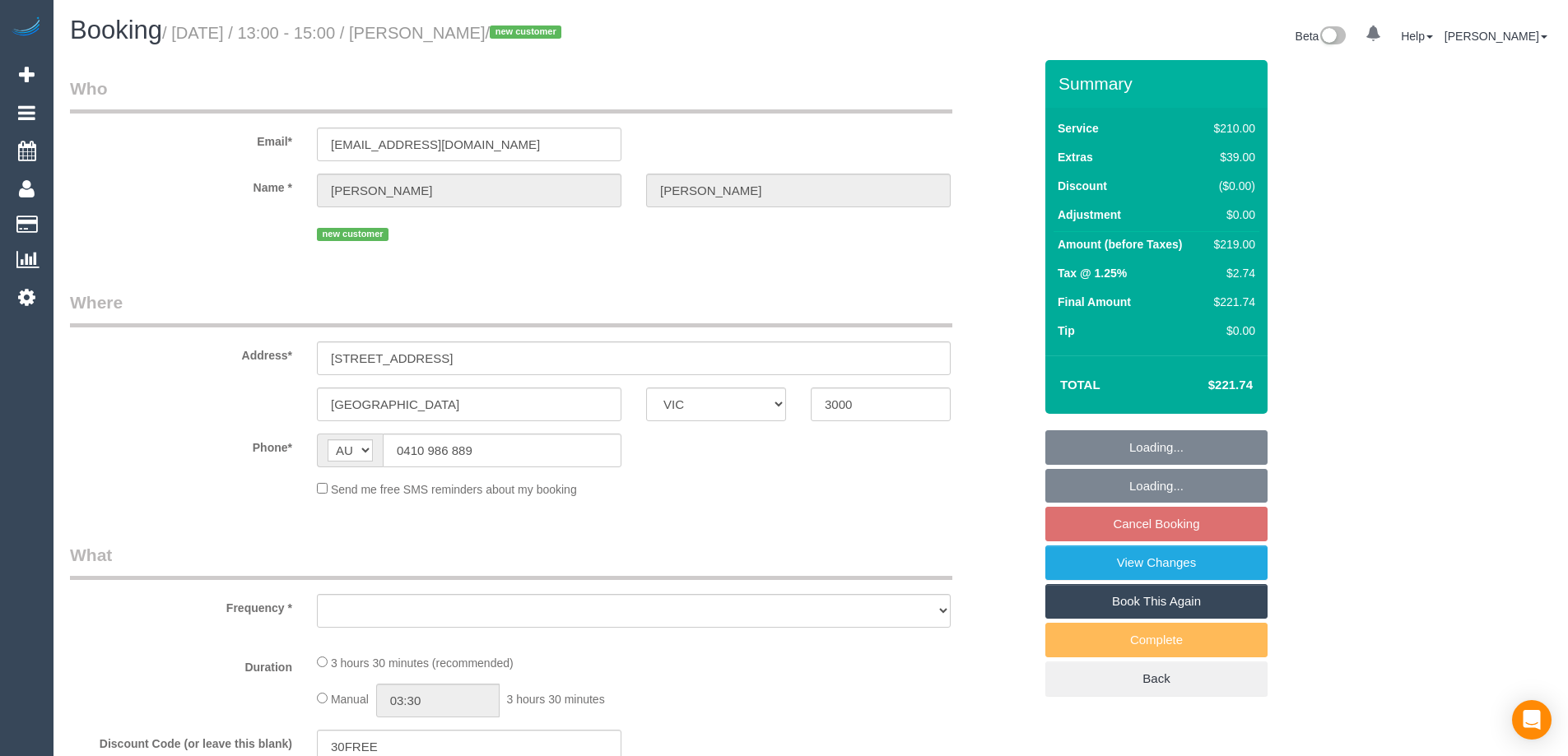
select select "number:36"
select select "number:26"
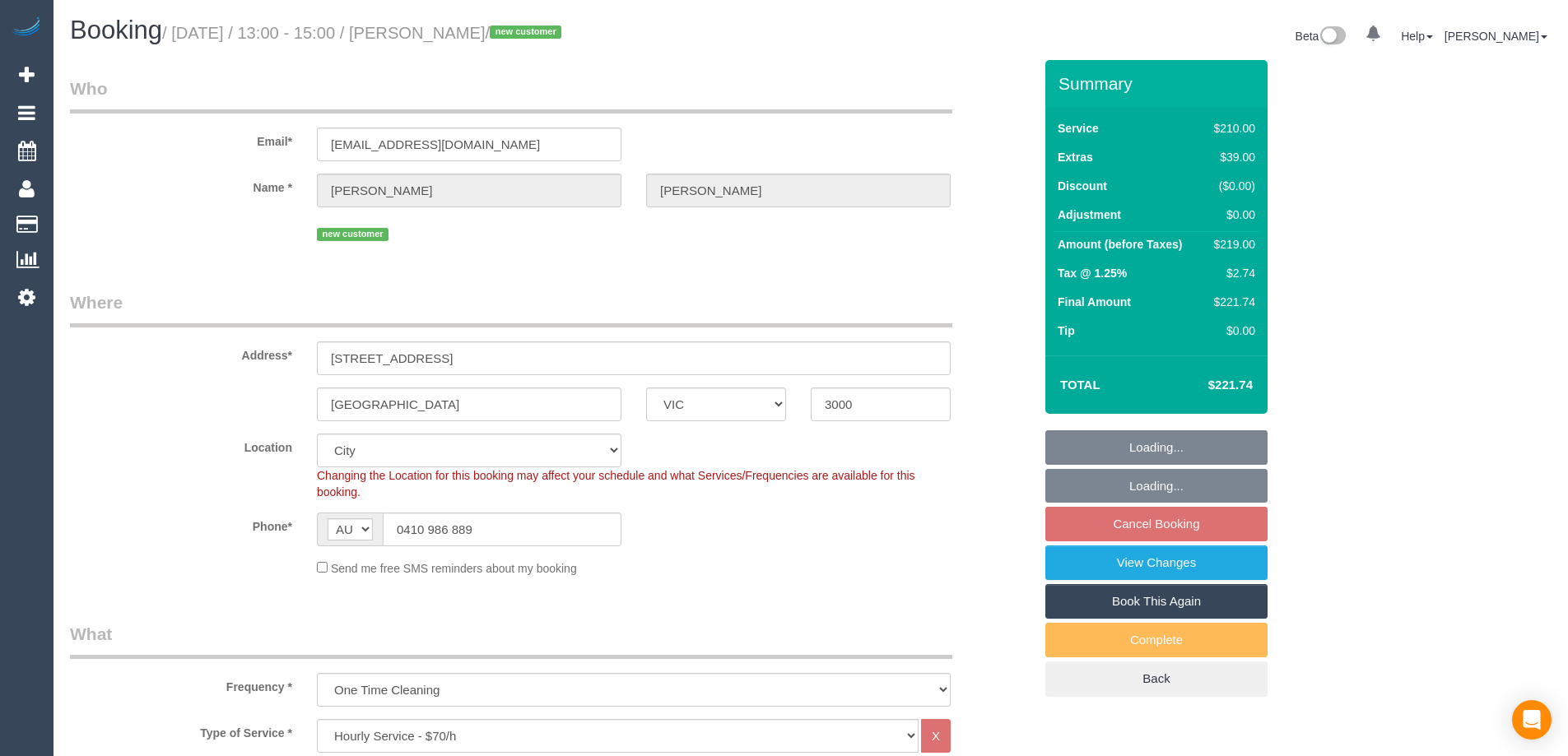
select select "object:1021"
select select "string:stripe-pm_1S2zH92GScqysDRV8pxr02Vt"
select select "object:1336"
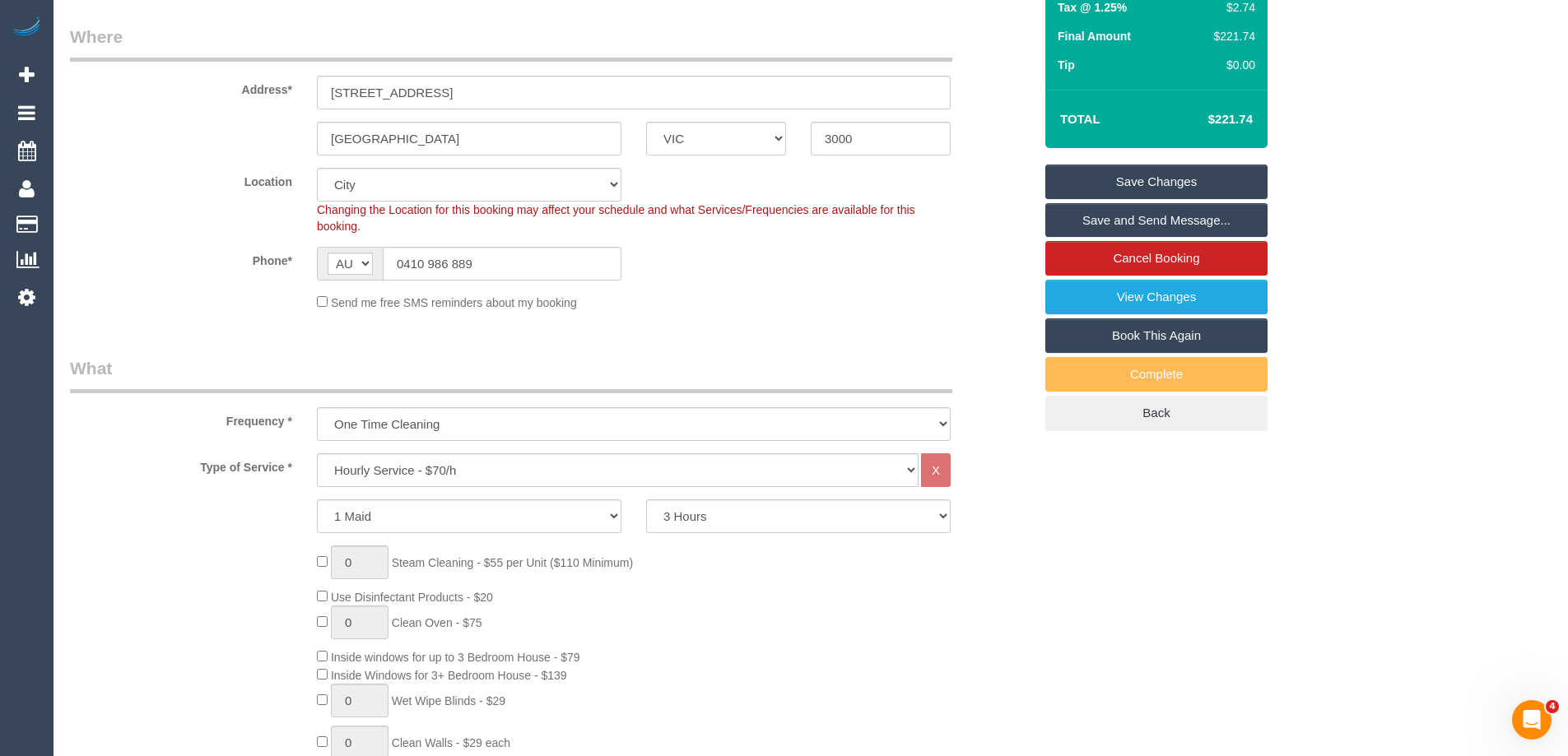
scroll to position [658, 0]
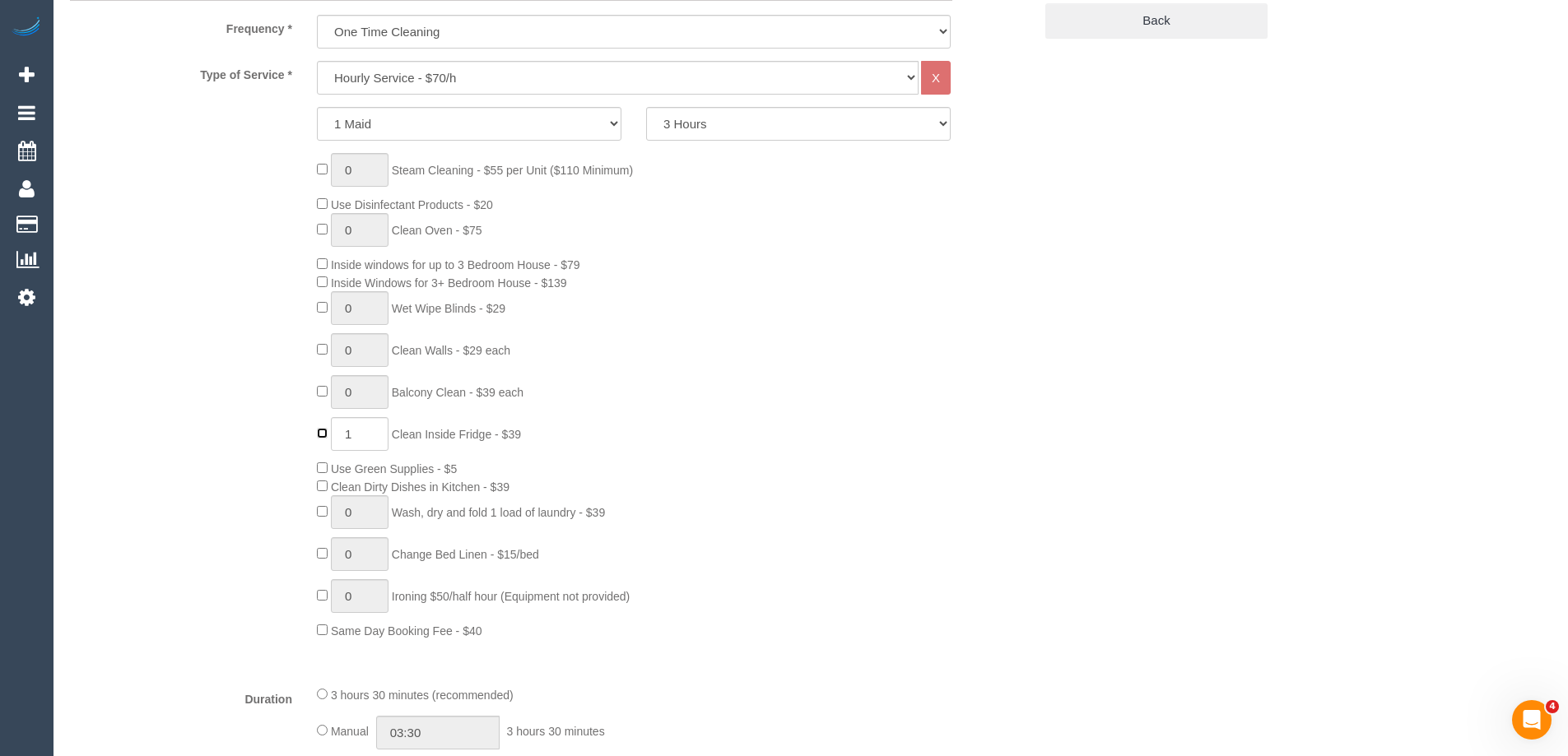
type input "0"
click at [956, 368] on div "0 Steam Cleaning - $55 per Unit ($110 Minimum) Use Disinfectant Products - $20 …" at bounding box center [674, 396] width 741 height 486
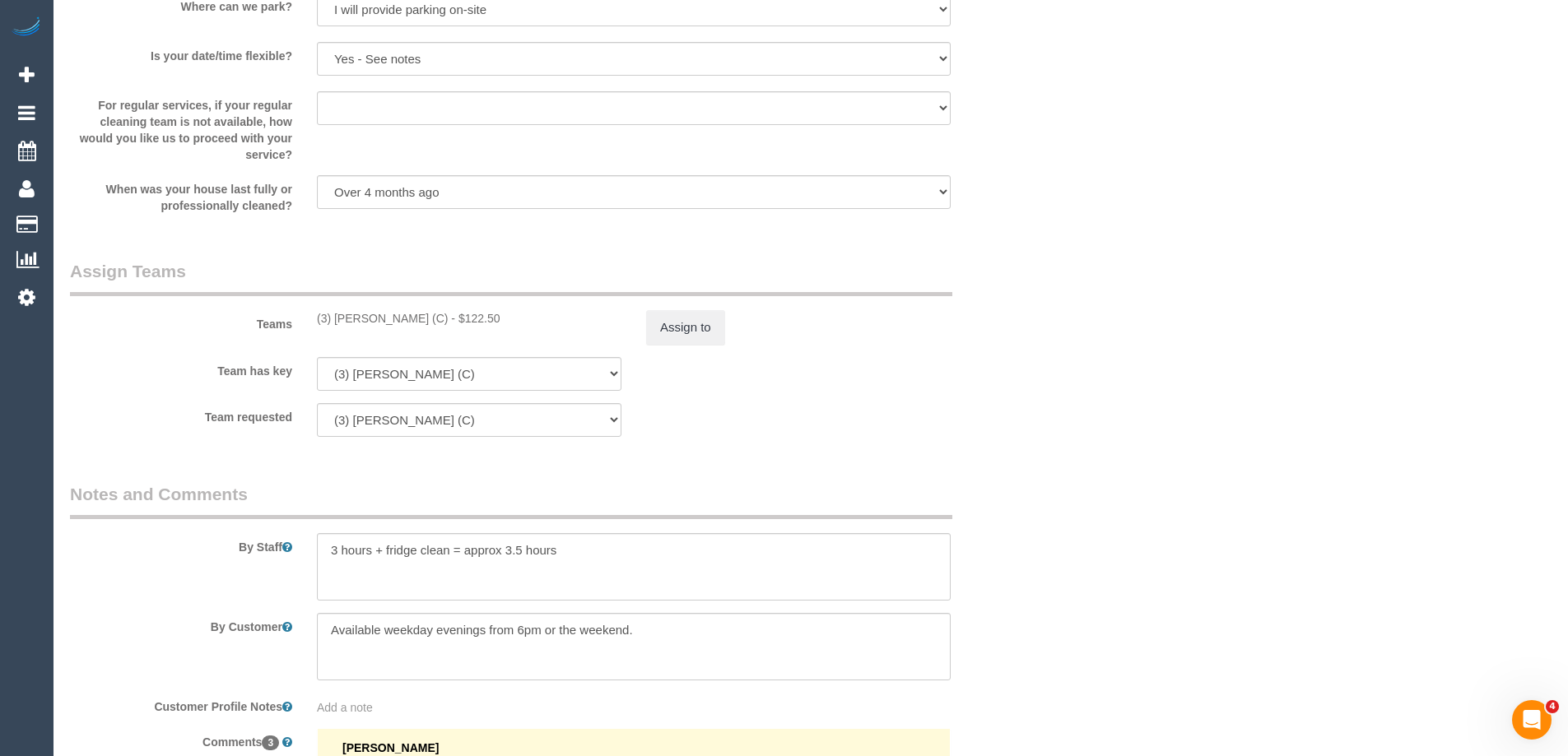
scroll to position [2386, 0]
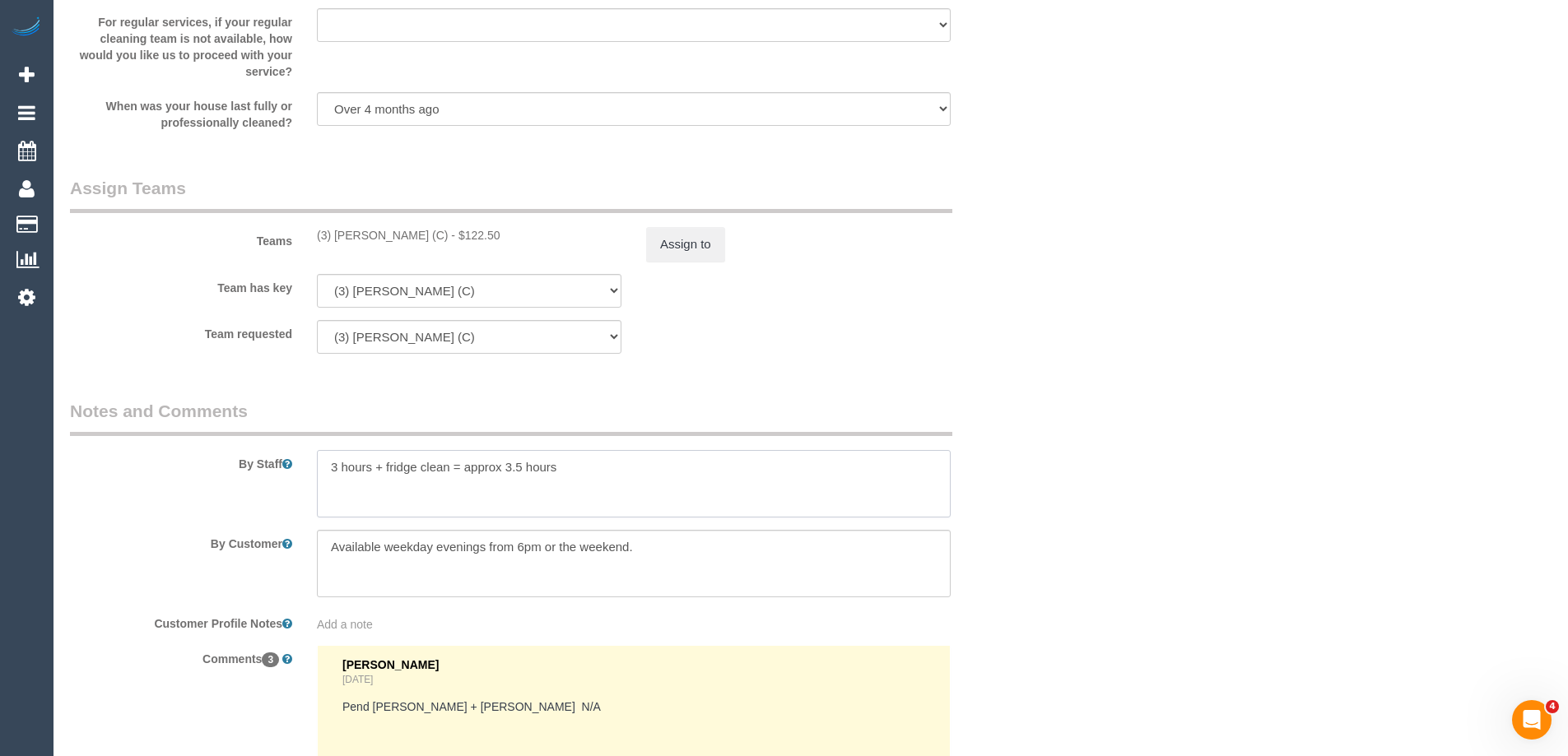
click at [582, 498] on textarea at bounding box center [633, 483] width 633 height 67
drag, startPoint x: 444, startPoint y: 466, endPoint x: 378, endPoint y: 472, distance: 66.3
click at [378, 472] on textarea at bounding box center [633, 483] width 633 height 67
type textarea "3 hours n = approx 3.5 hours"
drag, startPoint x: 460, startPoint y: 475, endPoint x: 295, endPoint y: 474, distance: 165.0
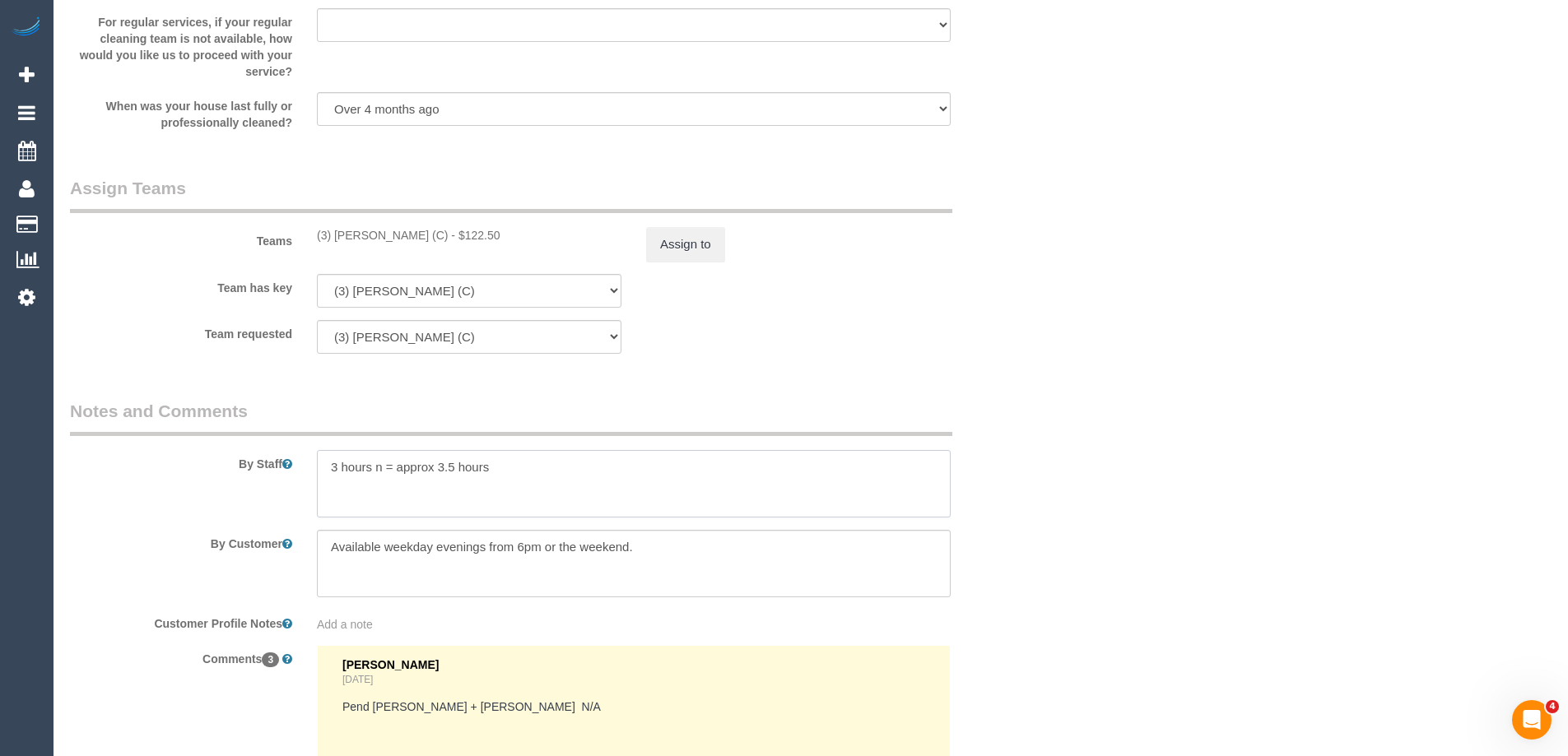
click at [295, 474] on div "By Staff" at bounding box center [551, 458] width 987 height 118
drag, startPoint x: 1237, startPoint y: 354, endPoint x: 1164, endPoint y: 386, distance: 79.7
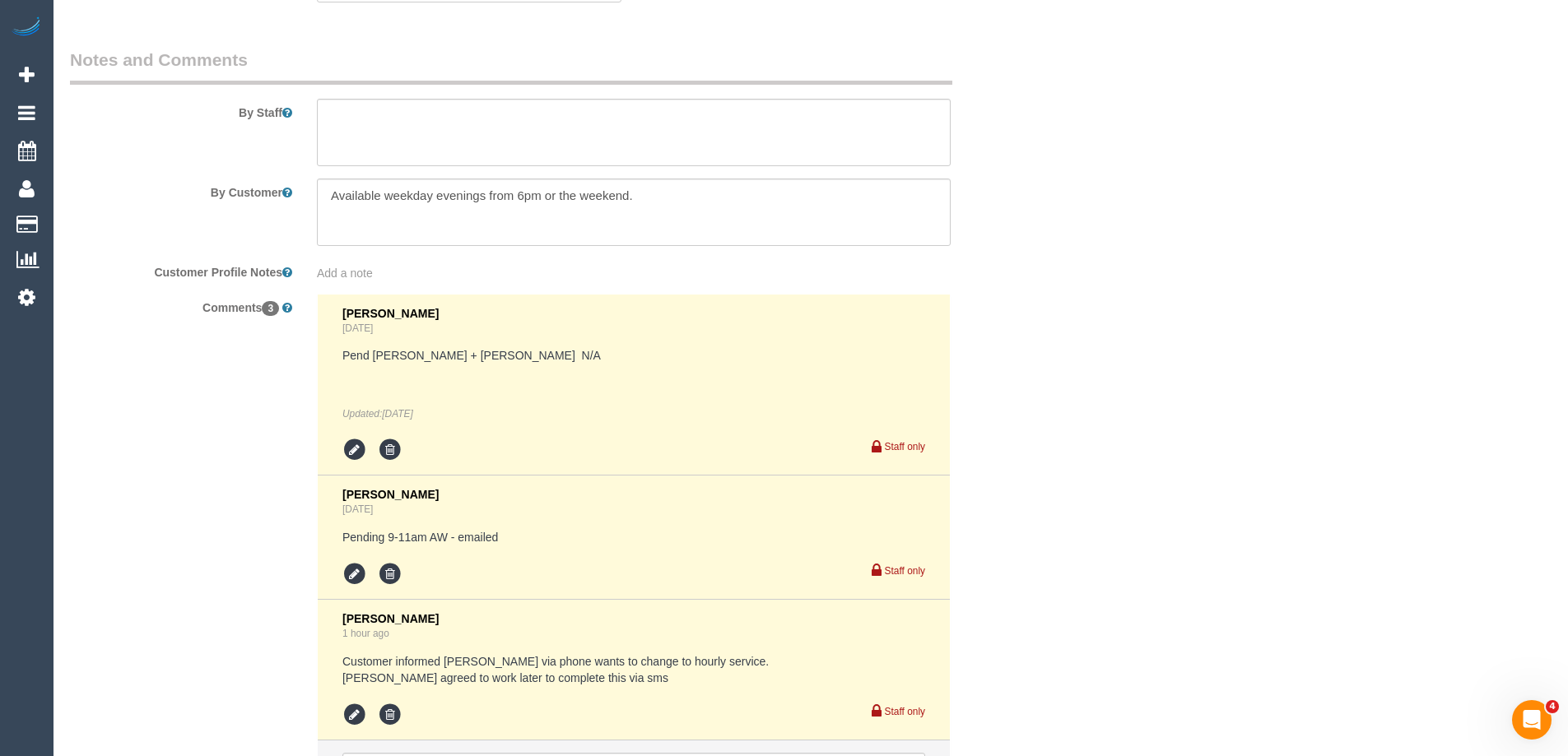
scroll to position [2880, 0]
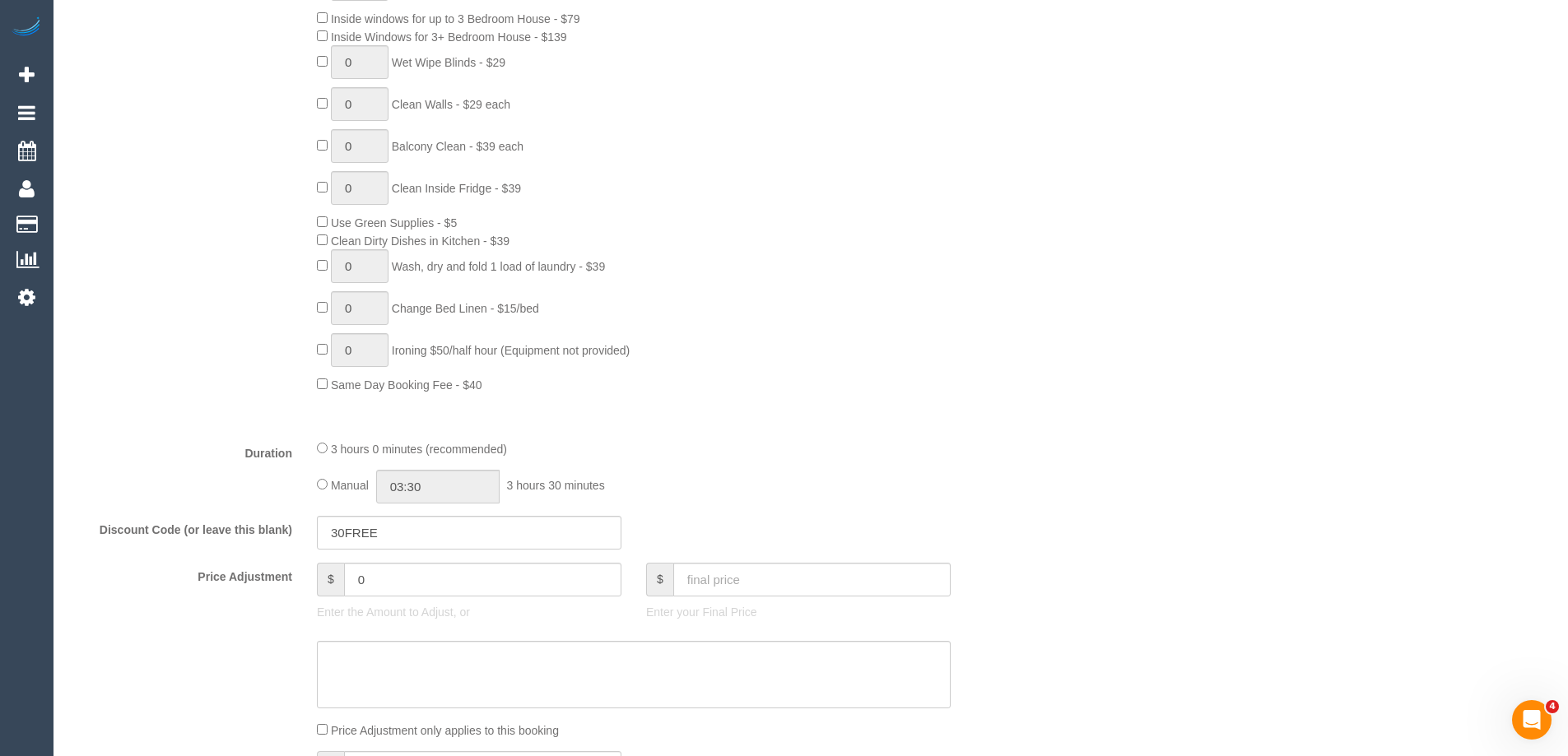
scroll to position [905, 0]
type input "03:00"
click at [818, 425] on div at bounding box center [633, 425] width 659 height 1
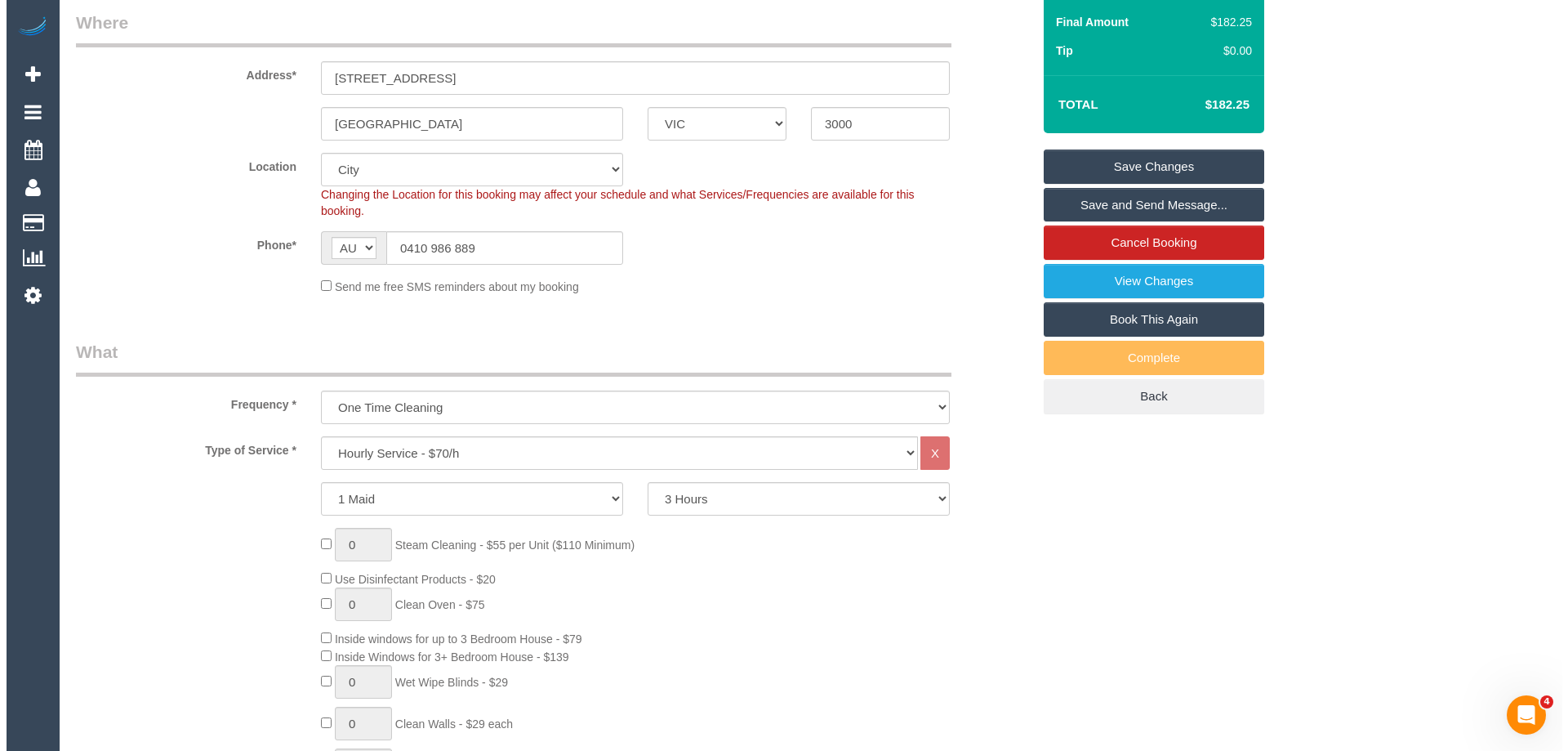
scroll to position [0, 0]
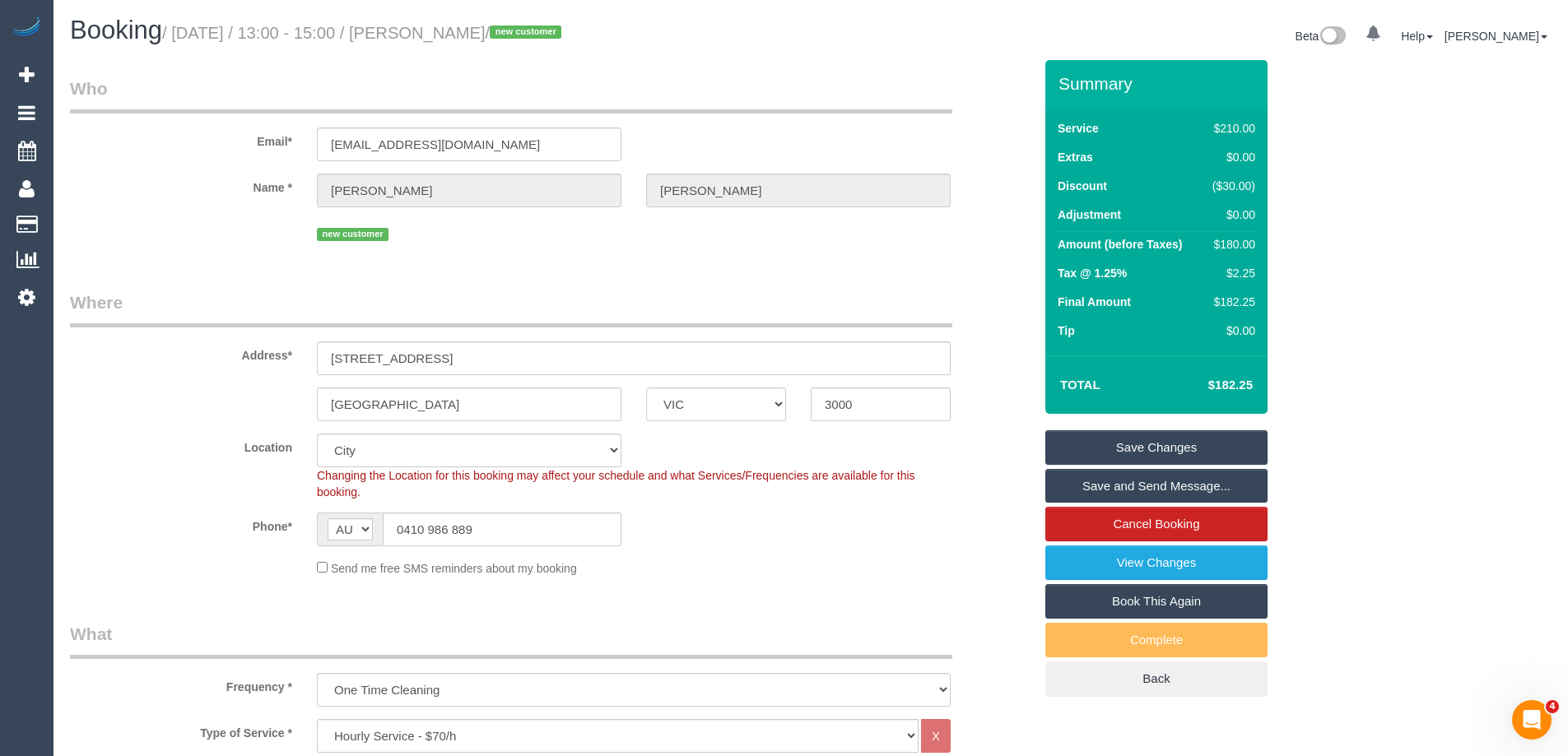
drag, startPoint x: 1106, startPoint y: 481, endPoint x: 530, endPoint y: 519, distance: 577.3
click at [1106, 481] on link "Save and Send Message..." at bounding box center [1156, 486] width 222 height 34
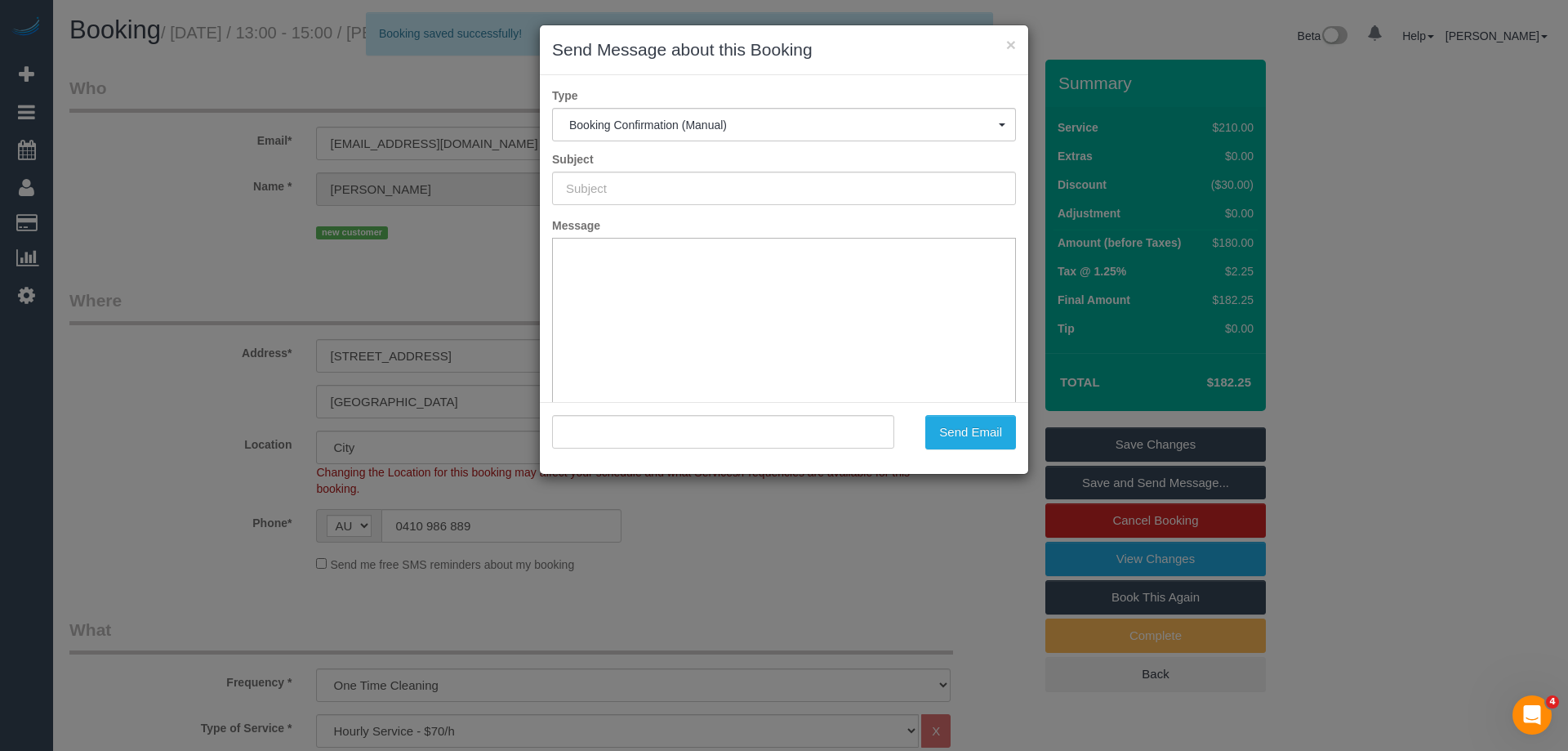
type input "Booking Confirmed"
type input ""Emily Wang" <emails.emilyz@gmail.com>"
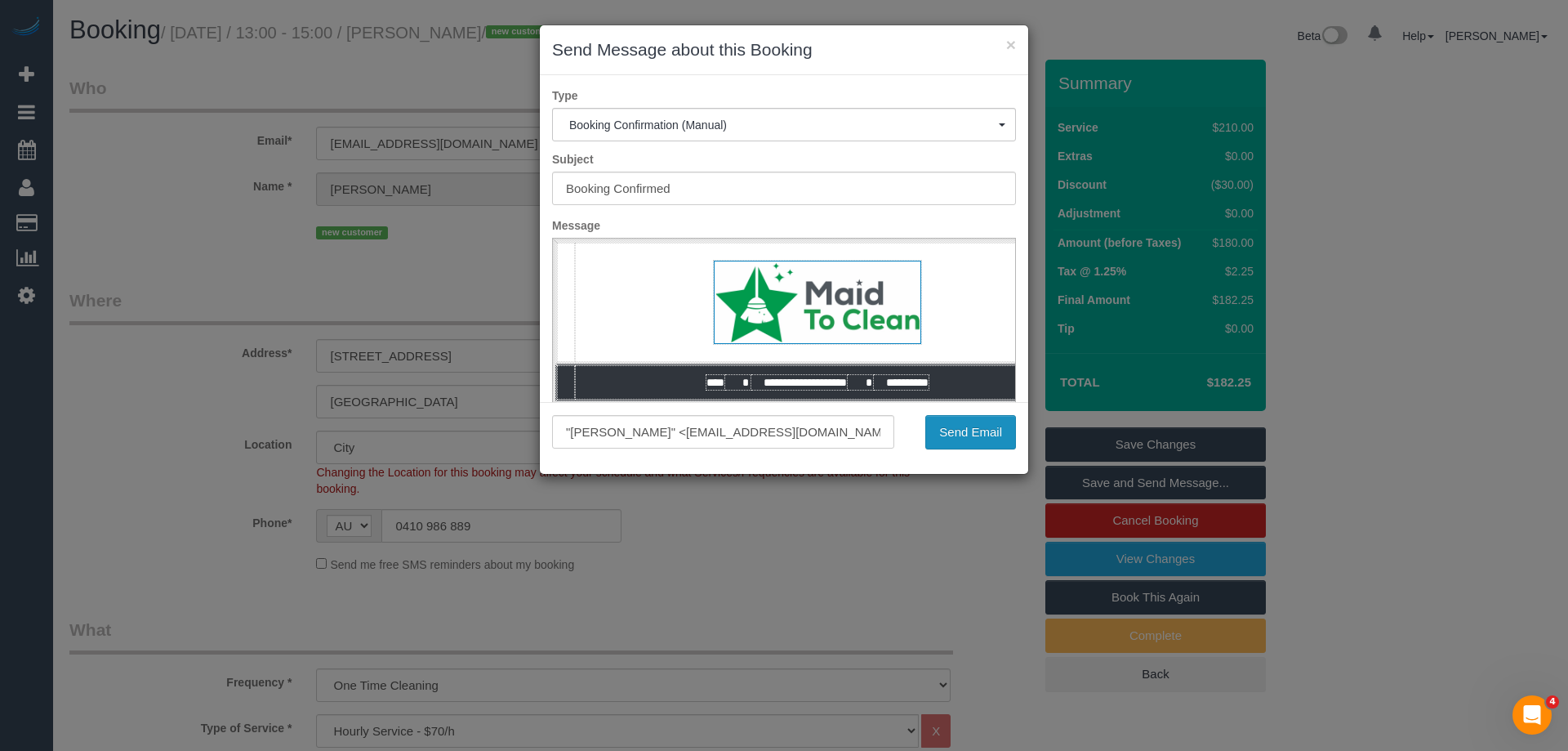
click at [951, 429] on button "Send Email" at bounding box center [971, 431] width 91 height 34
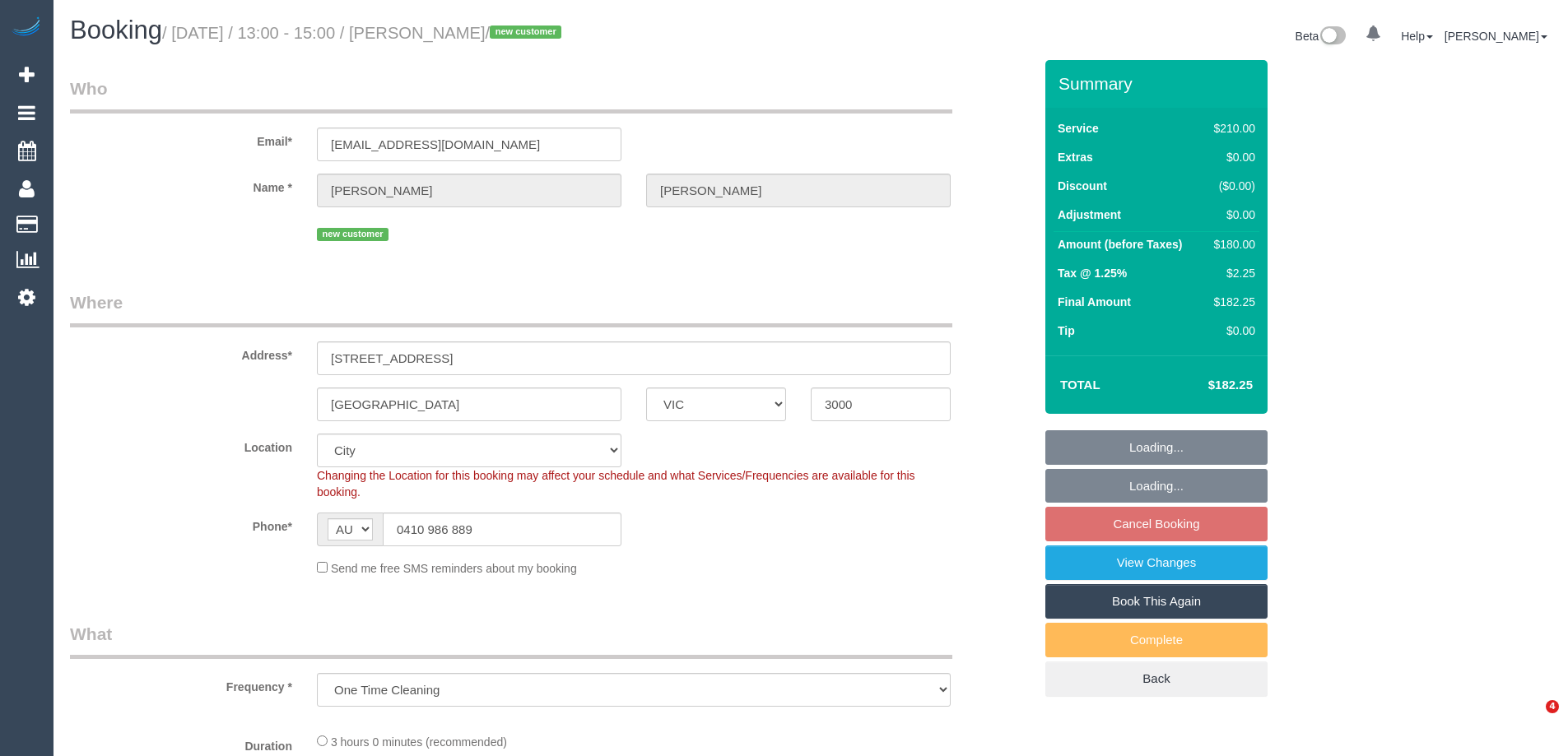
select select "VIC"
select select "number:28"
select select "number:14"
select select "number:18"
select select "number:36"
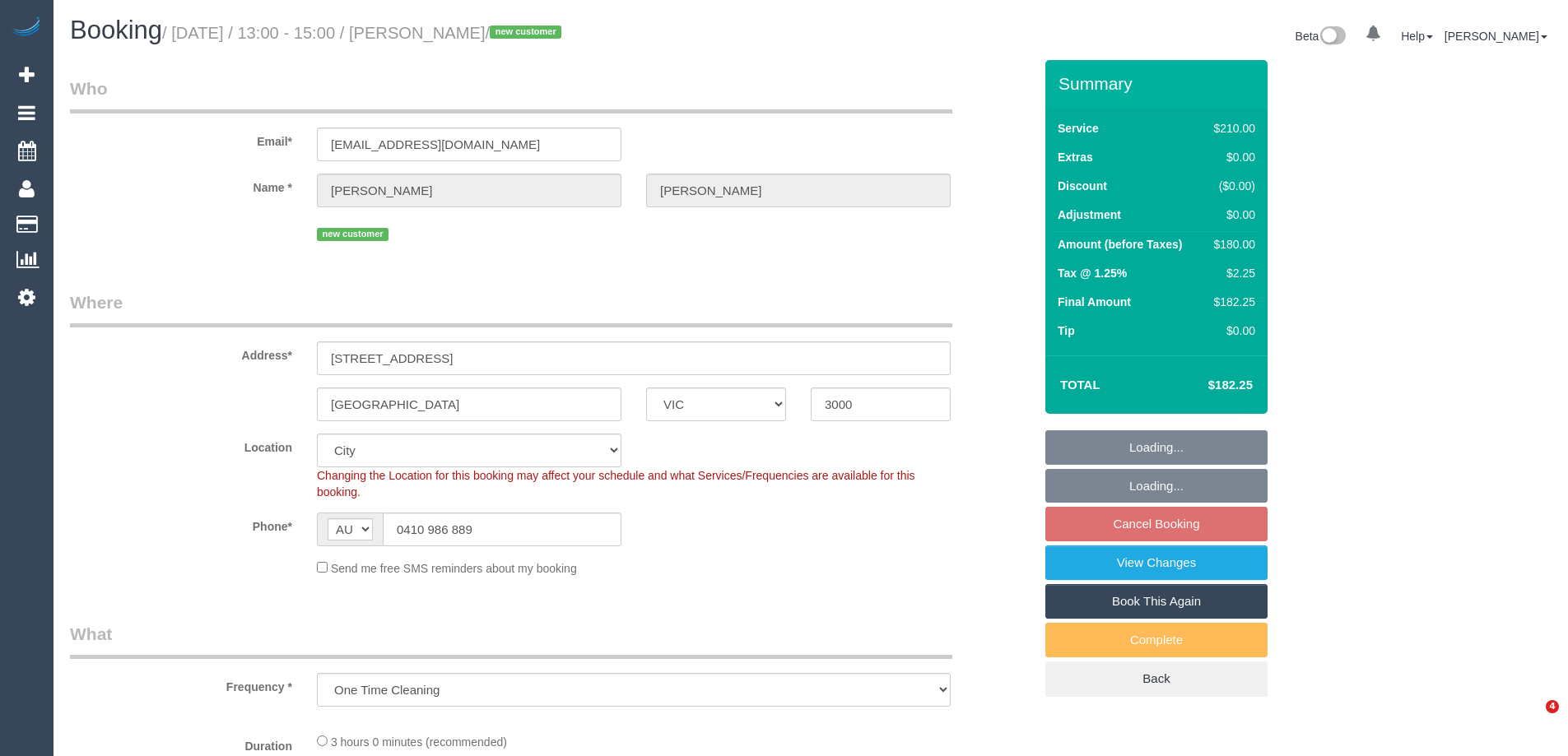
select select "number:26"
select select "object:1336"
select select "180"
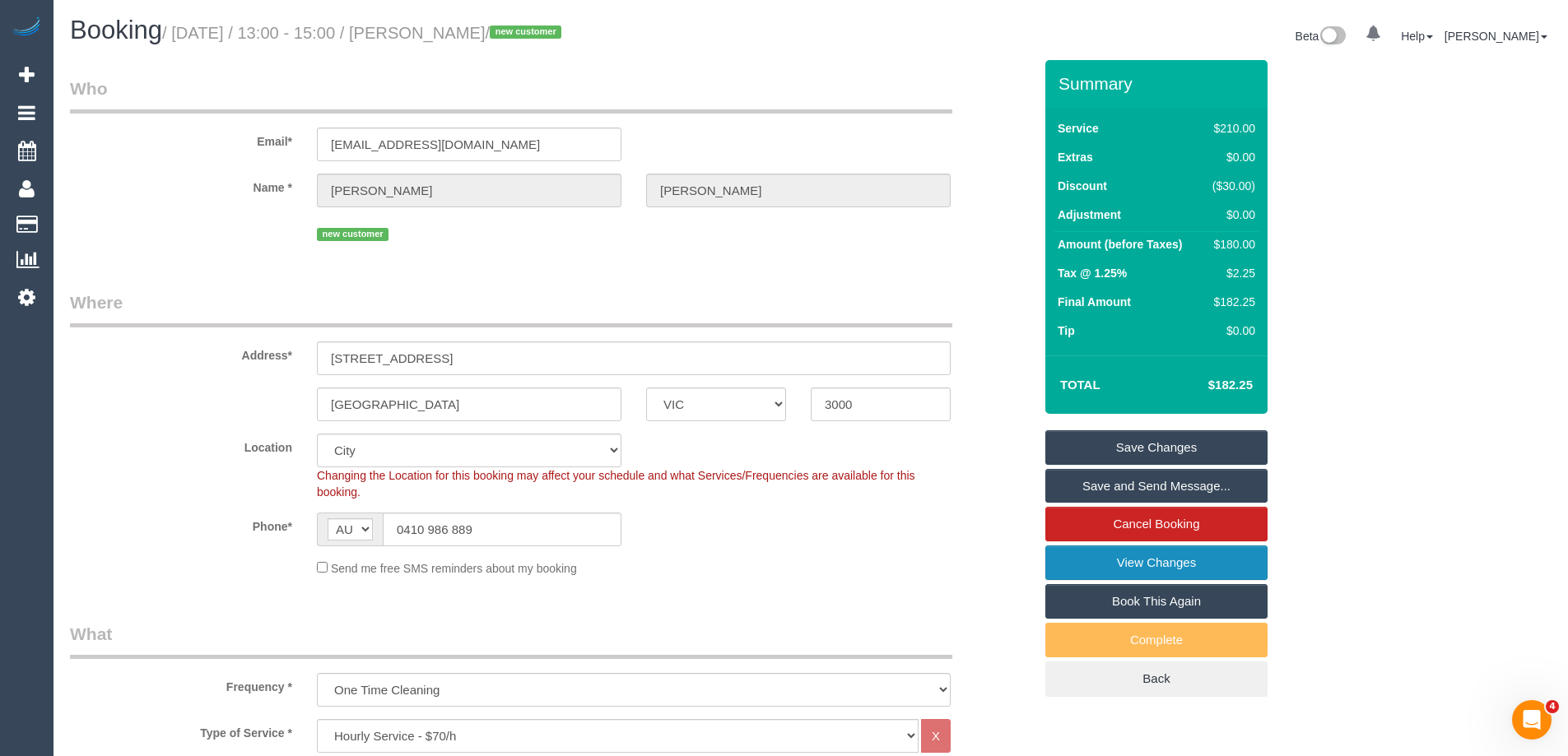
click at [1120, 563] on link "View Changes" at bounding box center [1156, 562] width 222 height 34
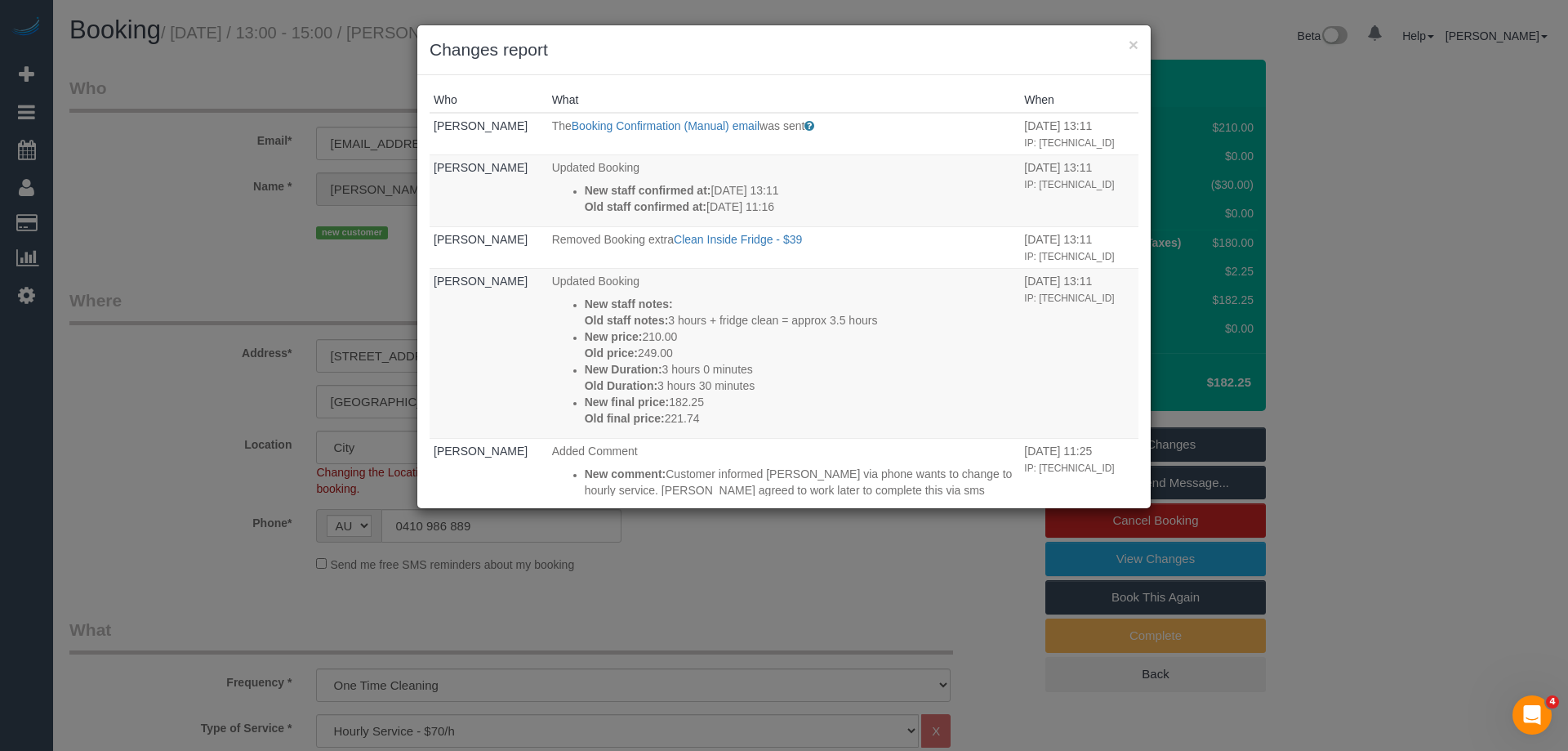
click at [781, 71] on div "× Changes report" at bounding box center [784, 49] width 733 height 49
click at [981, 44] on h3 "Changes report" at bounding box center [784, 49] width 709 height 24
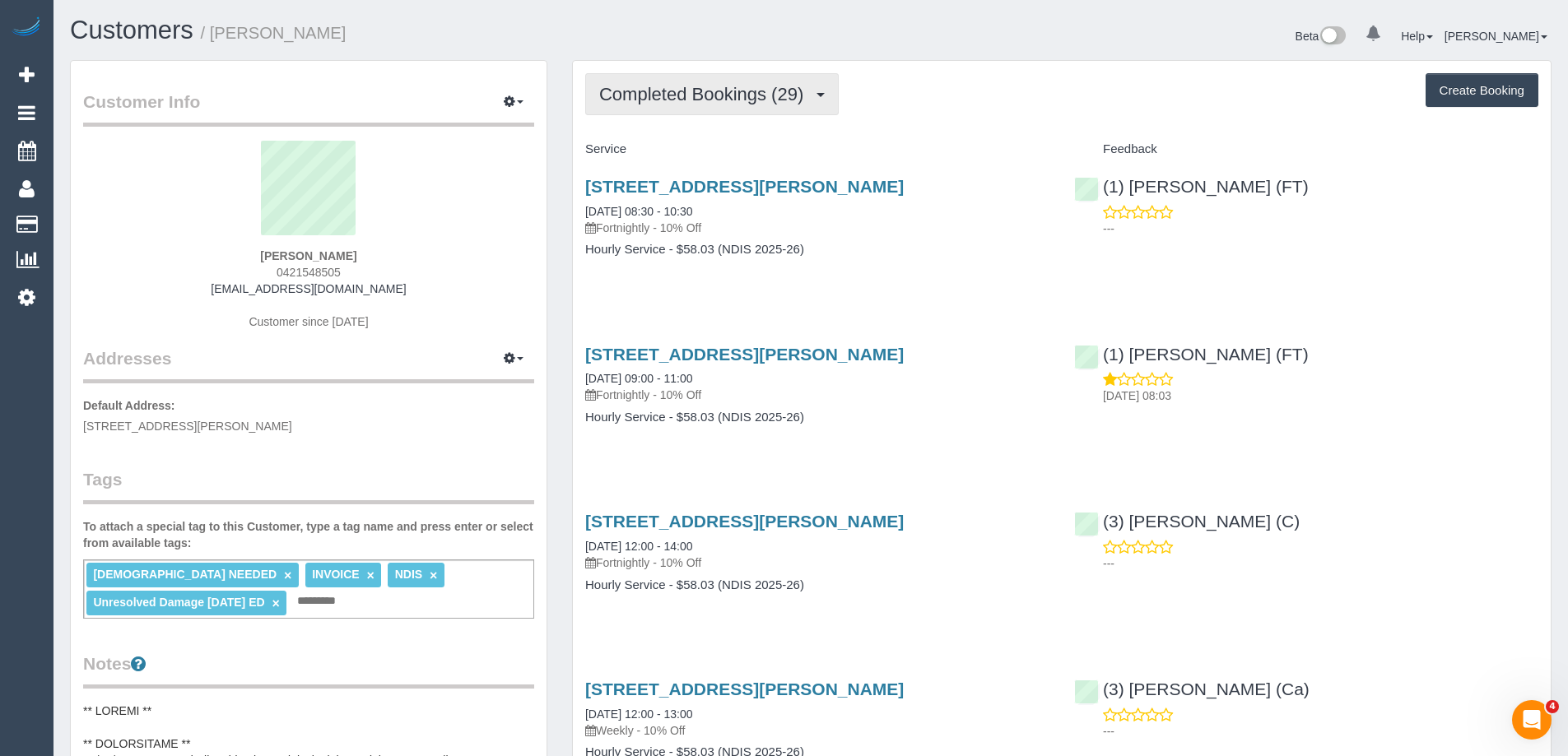
click at [679, 102] on span "Completed Bookings (29)" at bounding box center [705, 94] width 213 height 20
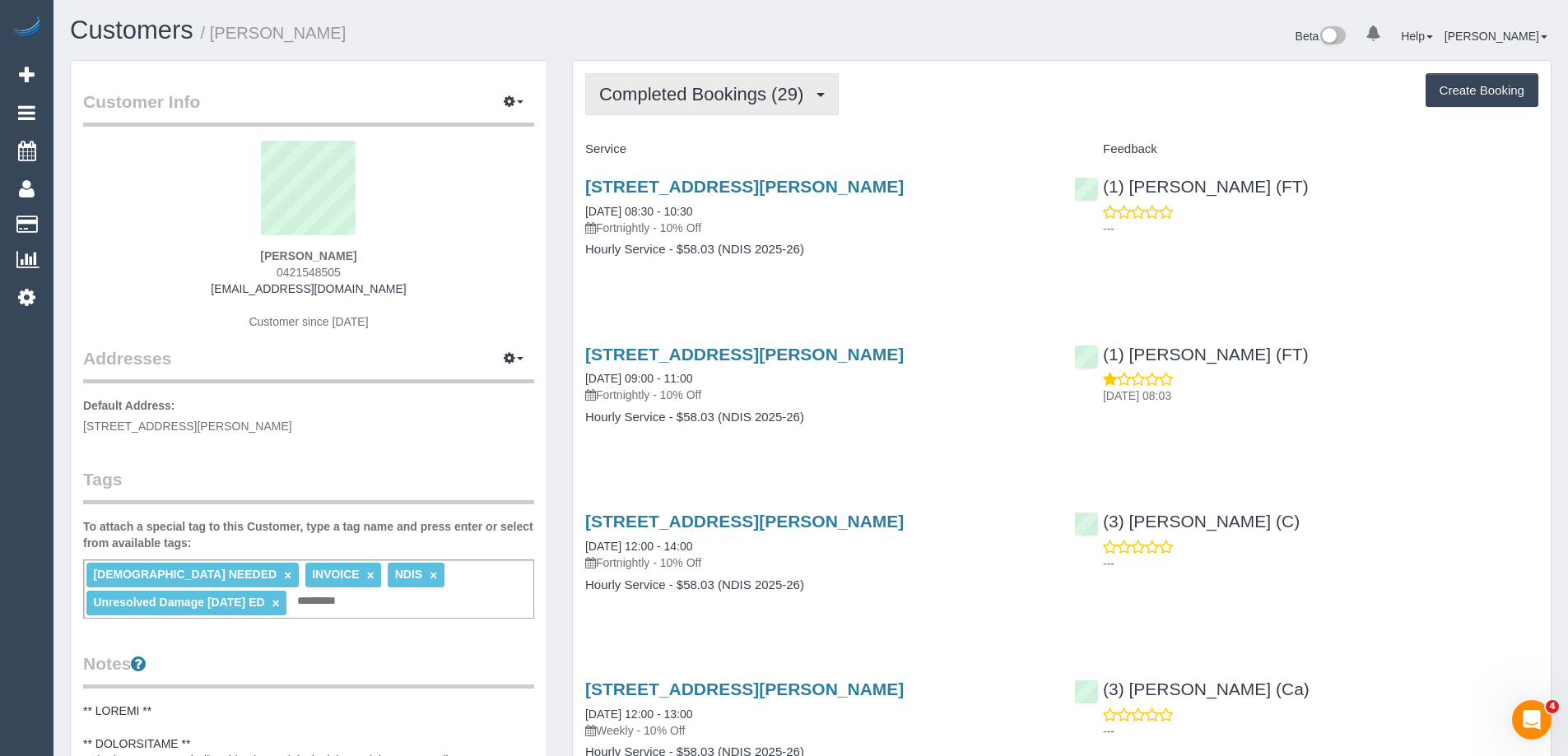
click at [679, 105] on button "Completed Bookings (29)" at bounding box center [712, 94] width 254 height 42
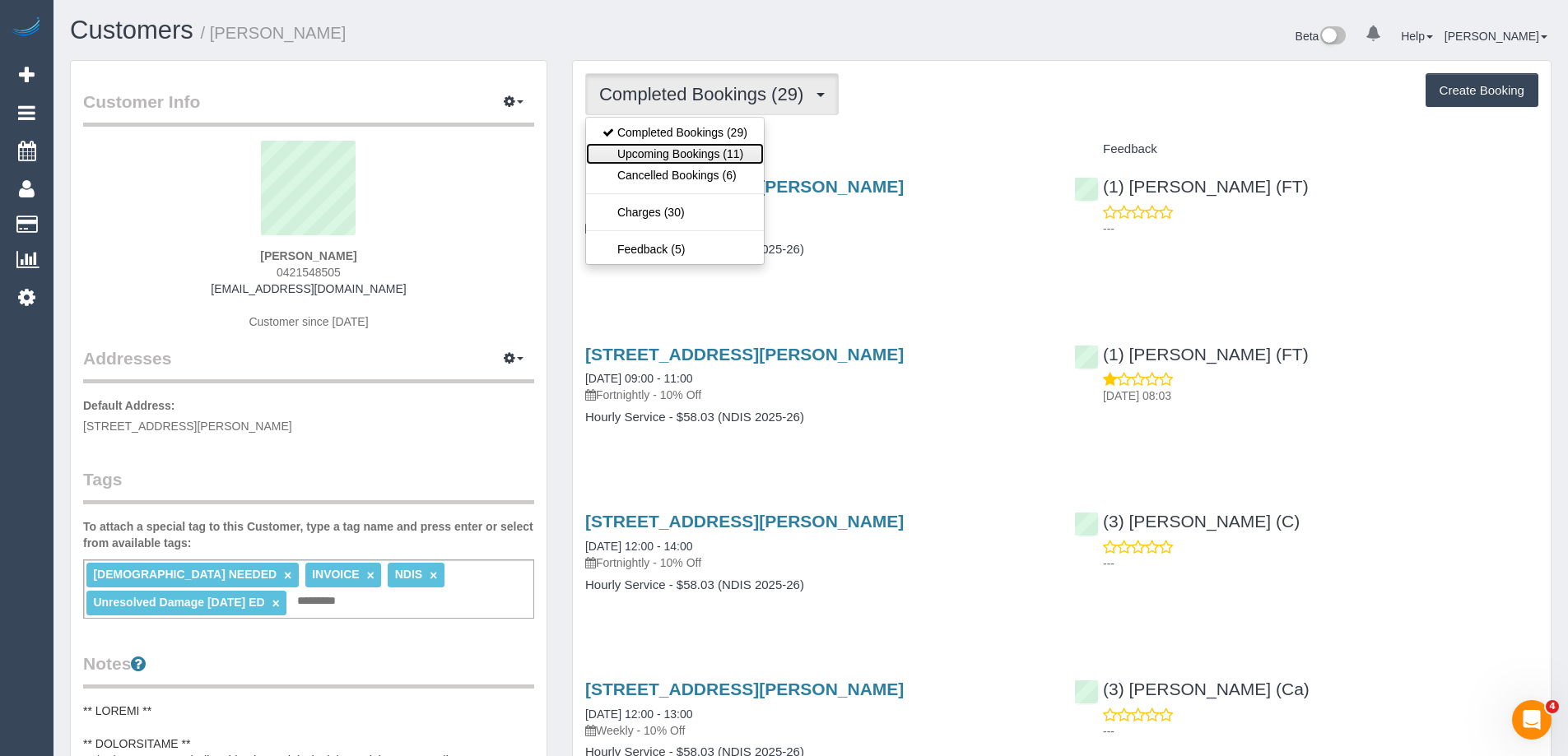
click at [659, 155] on link "Upcoming Bookings (11)" at bounding box center [674, 154] width 178 height 21
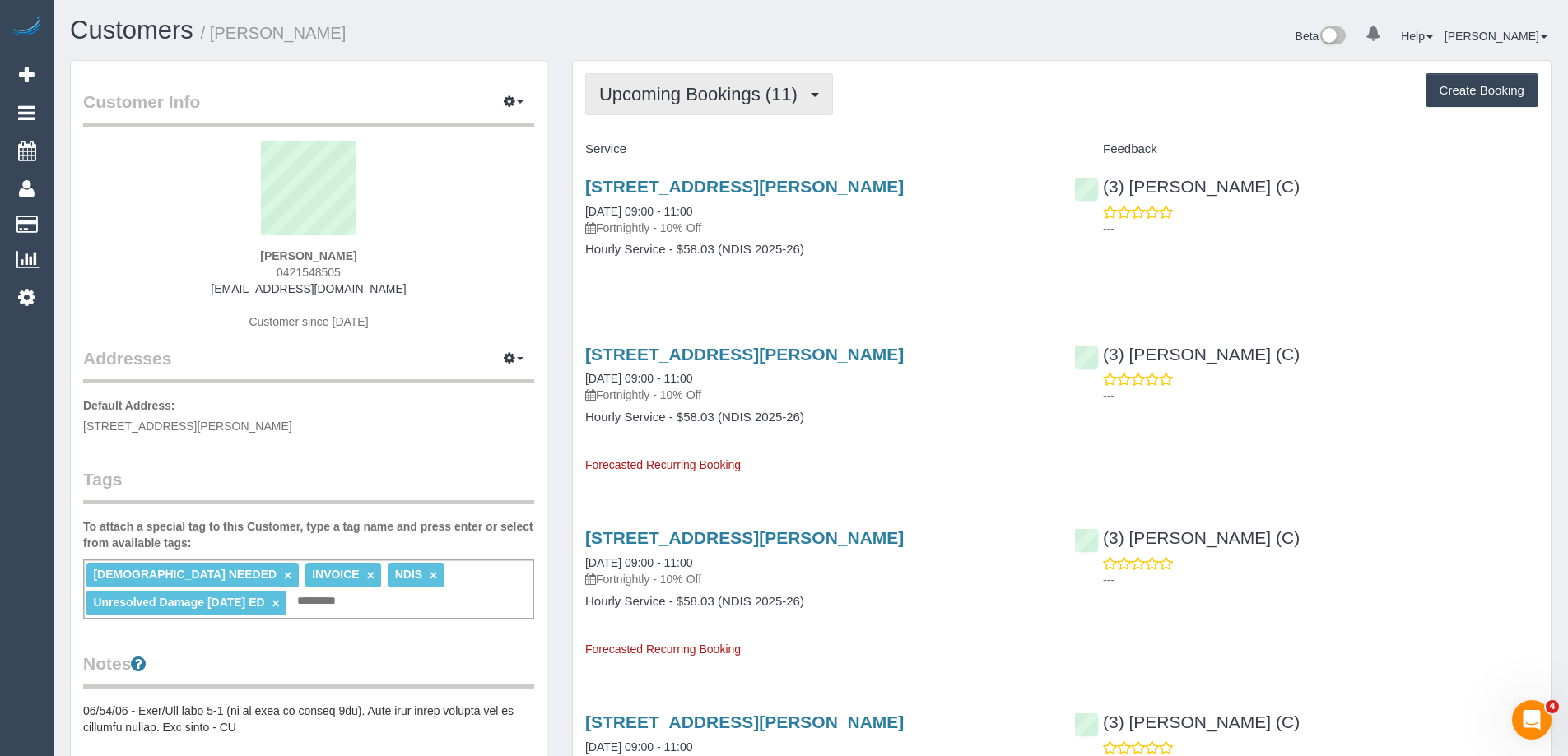
click at [741, 110] on button "Upcoming Bookings (11)" at bounding box center [709, 94] width 248 height 42
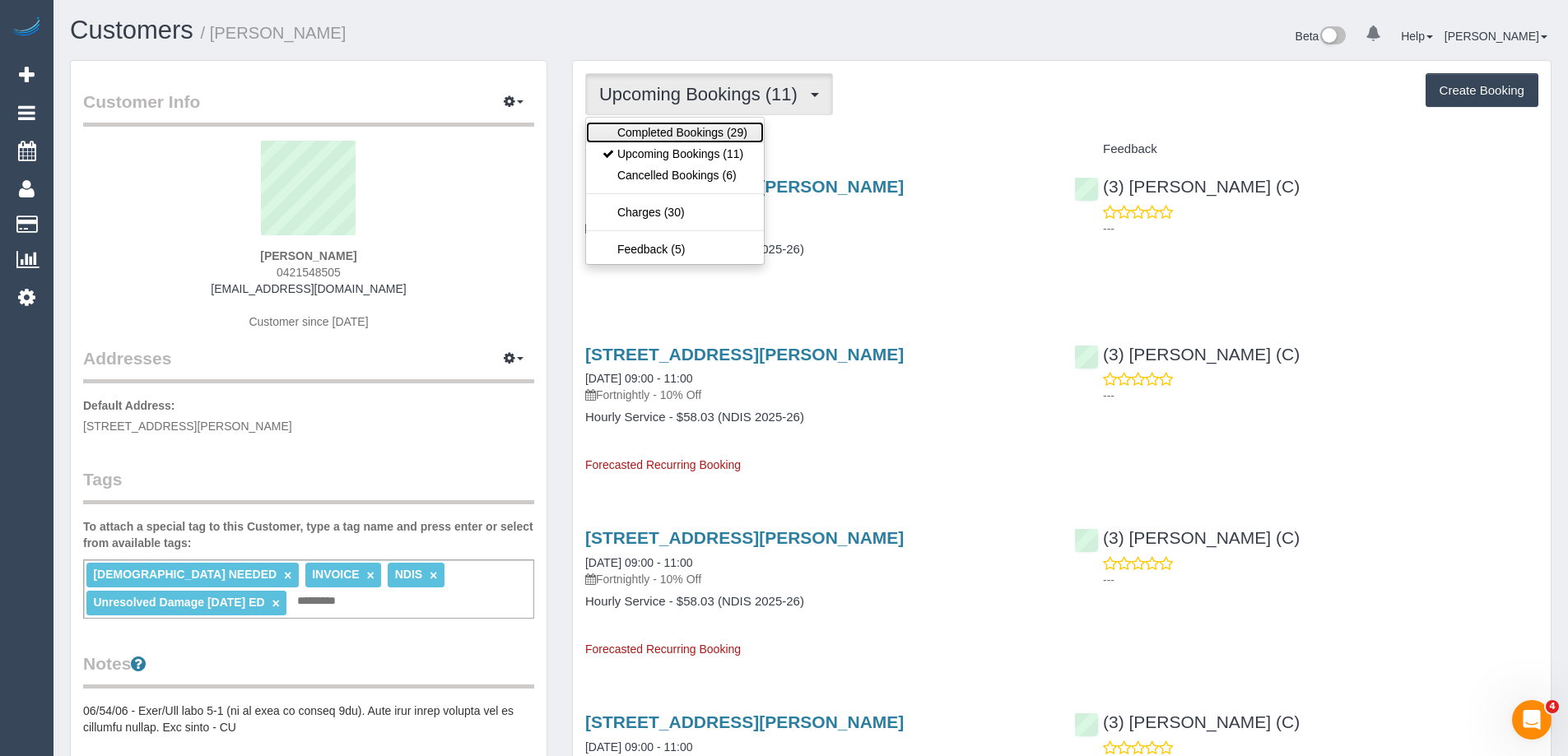
click at [660, 124] on link "Completed Bookings (29)" at bounding box center [674, 133] width 178 height 21
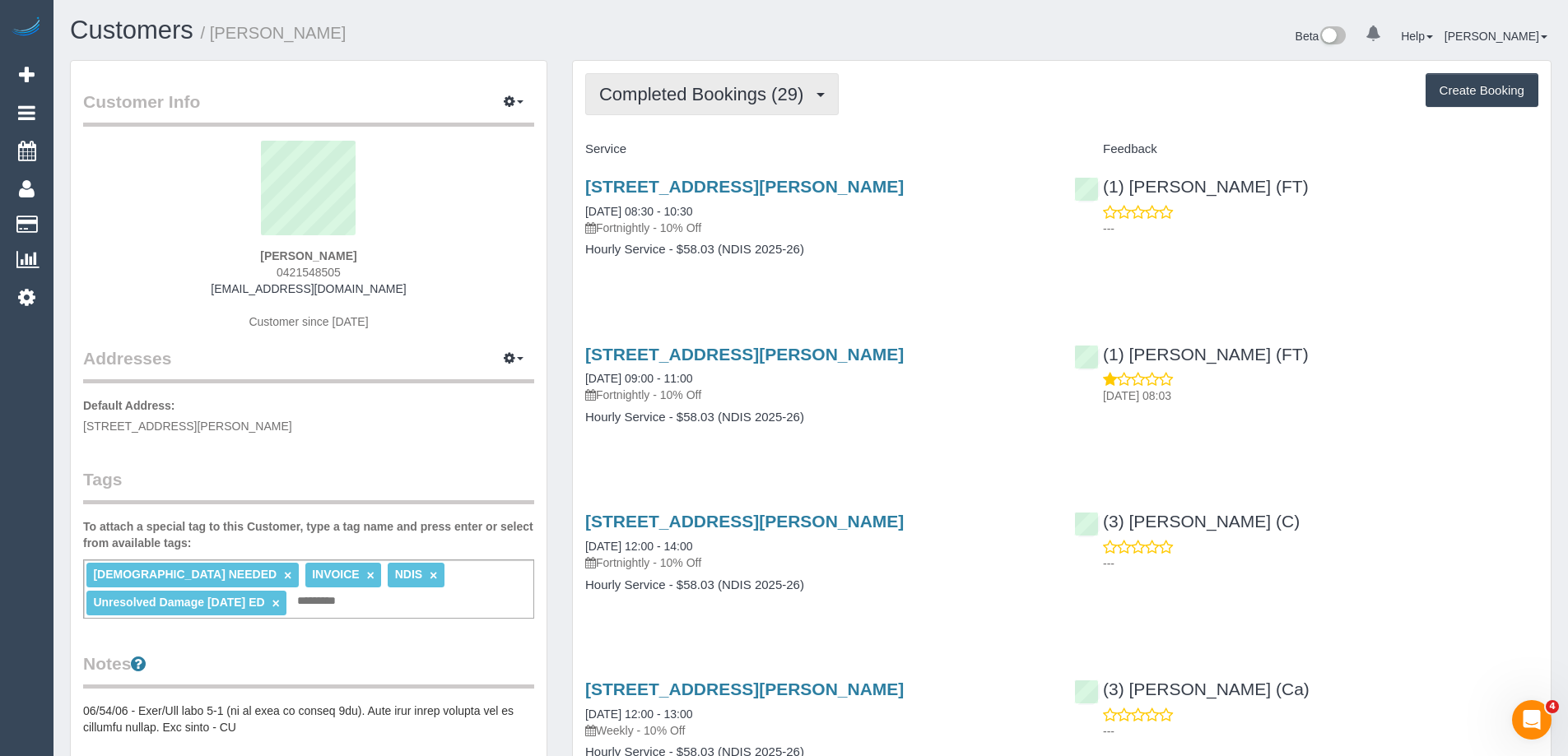
click at [785, 81] on button "Completed Bookings (29)" at bounding box center [712, 94] width 254 height 42
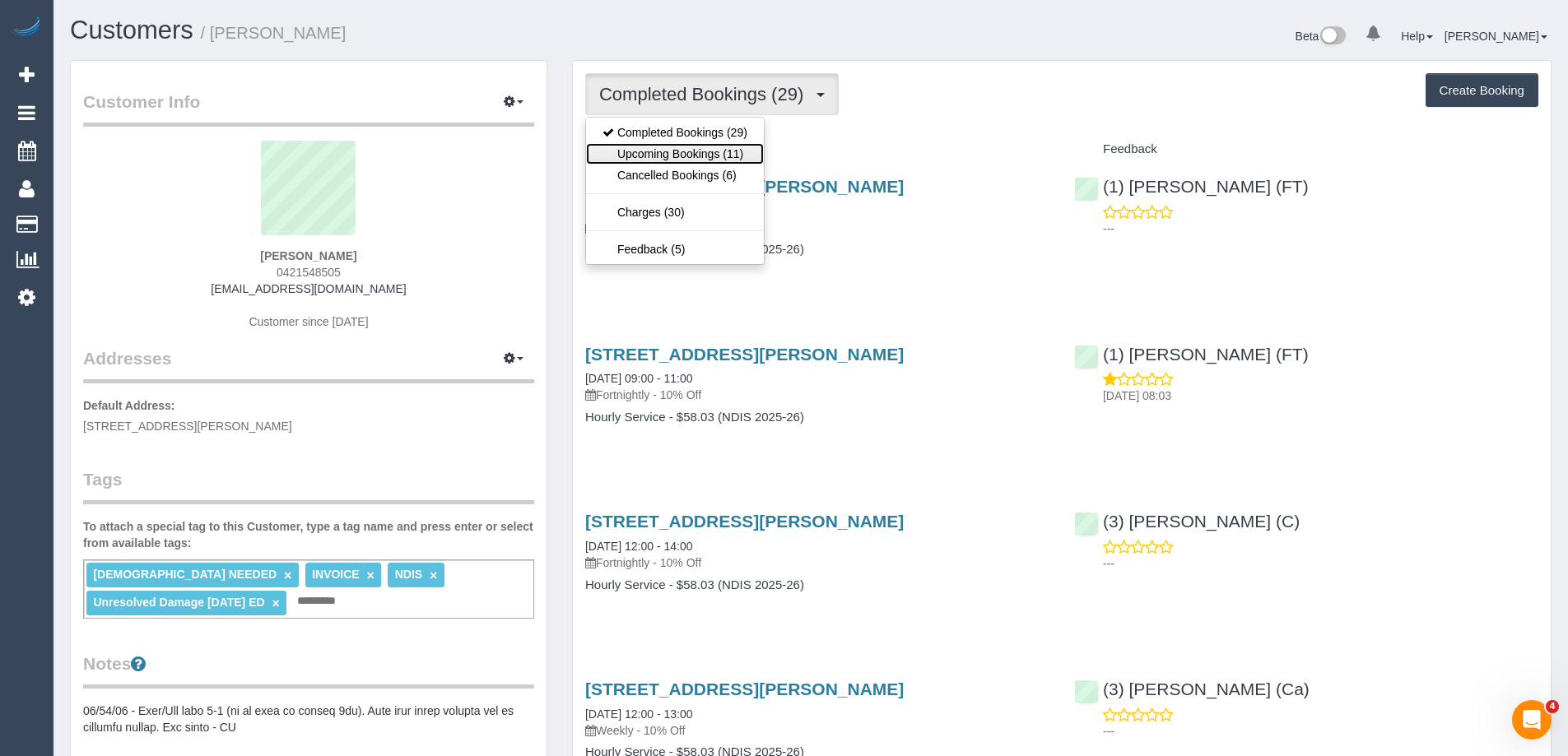
click at [717, 156] on link "Upcoming Bookings (11)" at bounding box center [674, 154] width 178 height 21
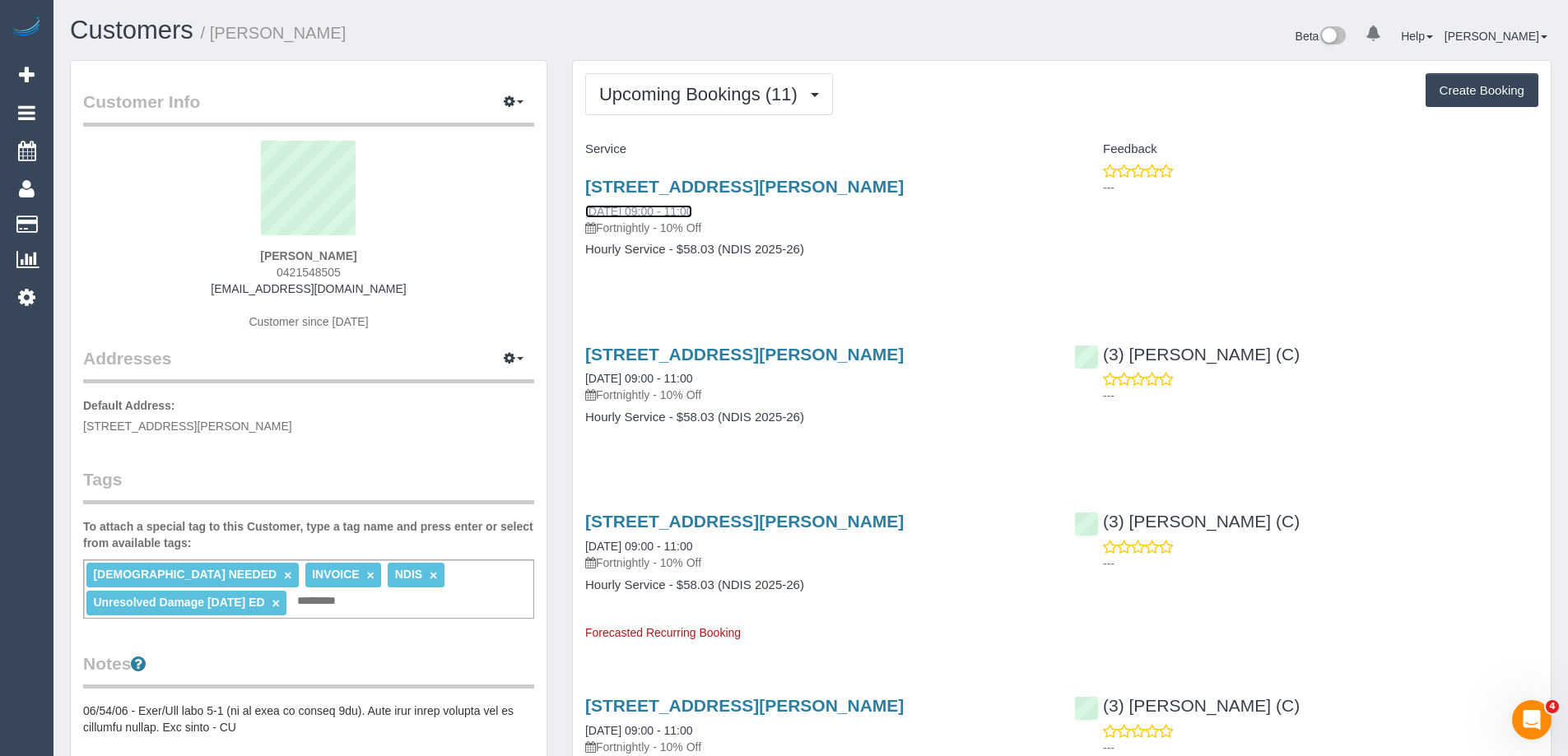
click at [692, 211] on link "09/09/2025 09:00 - 11:00" at bounding box center [639, 211] width 107 height 13
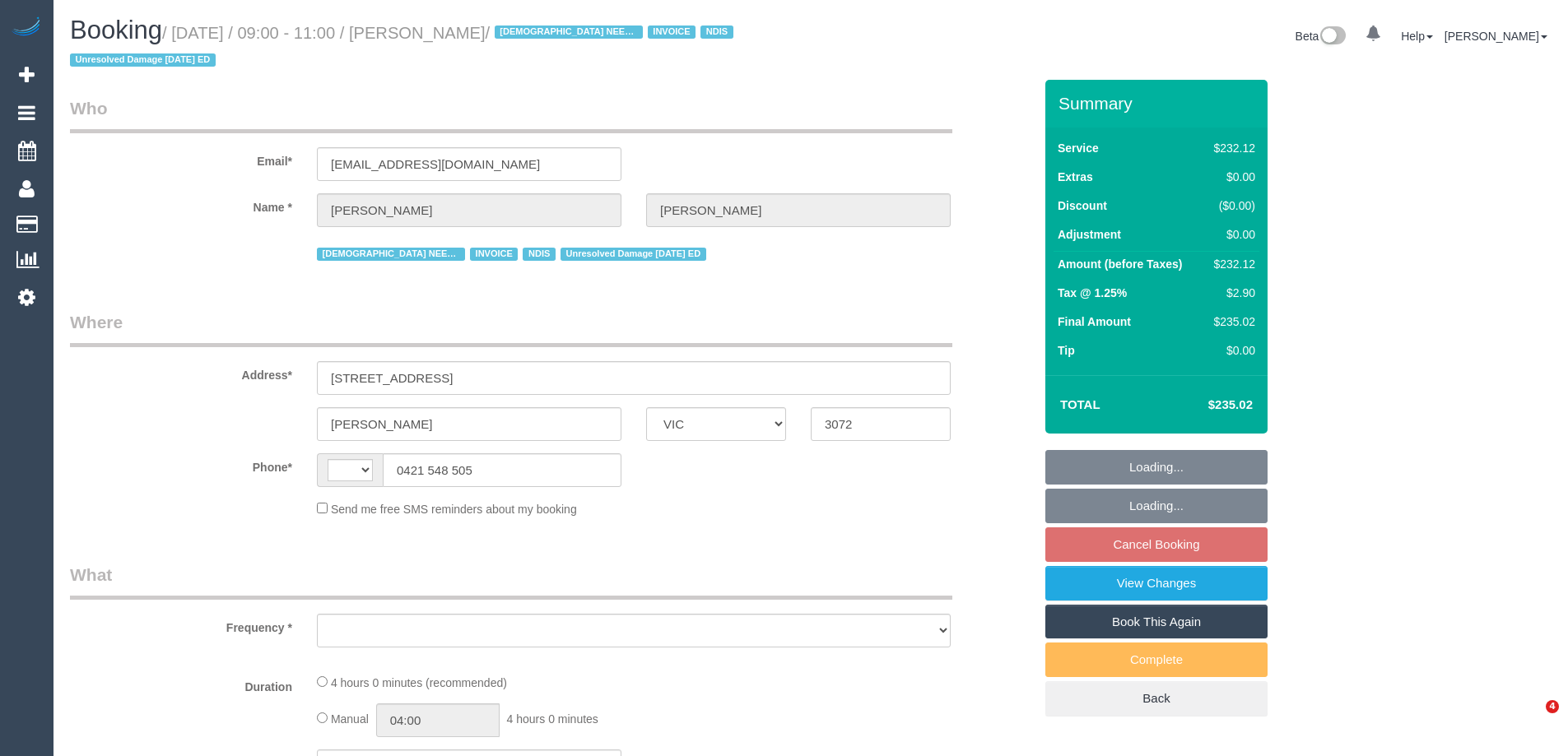
select select "VIC"
select select "number:27"
select select "number:14"
select select "number:19"
select select "number:36"
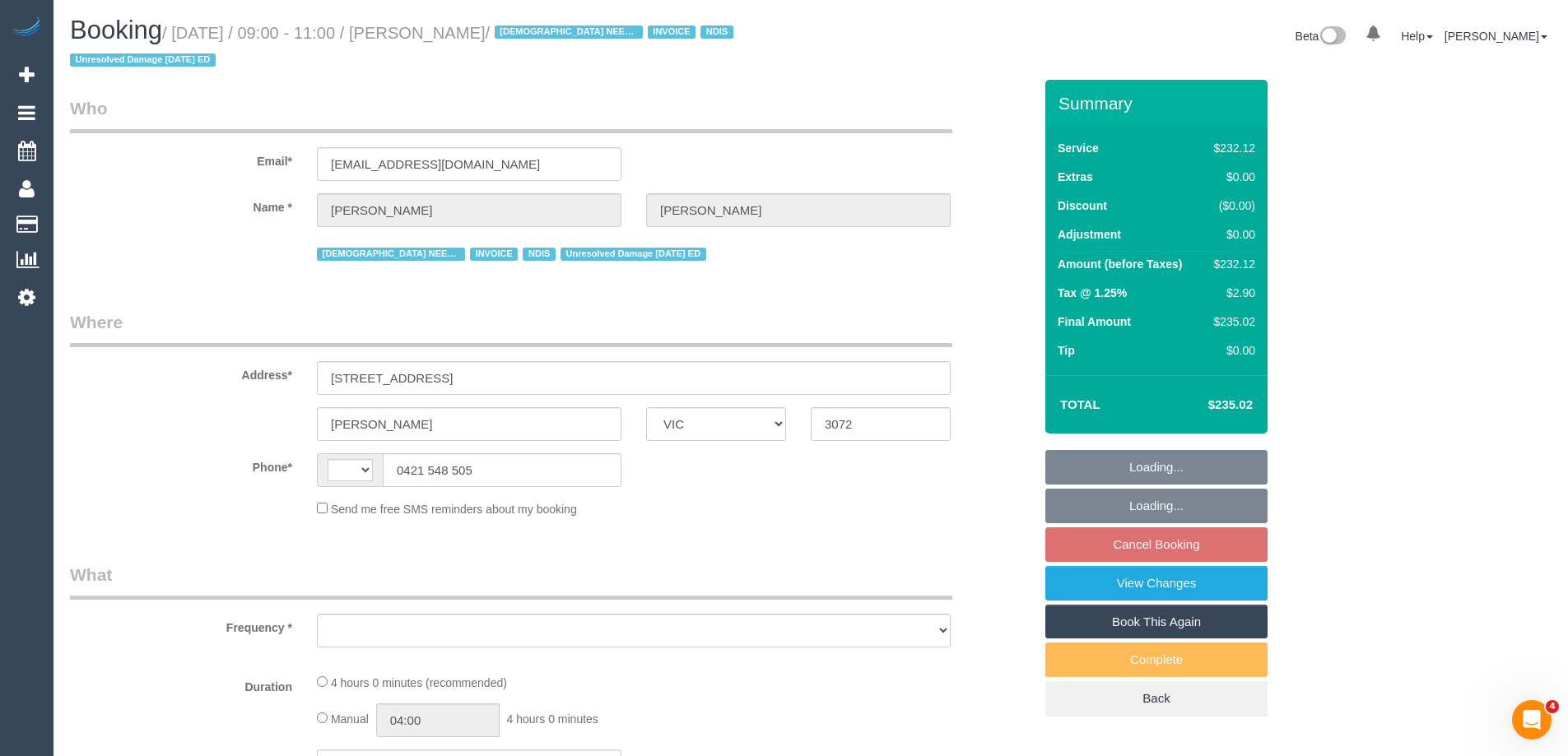
select select "number:35"
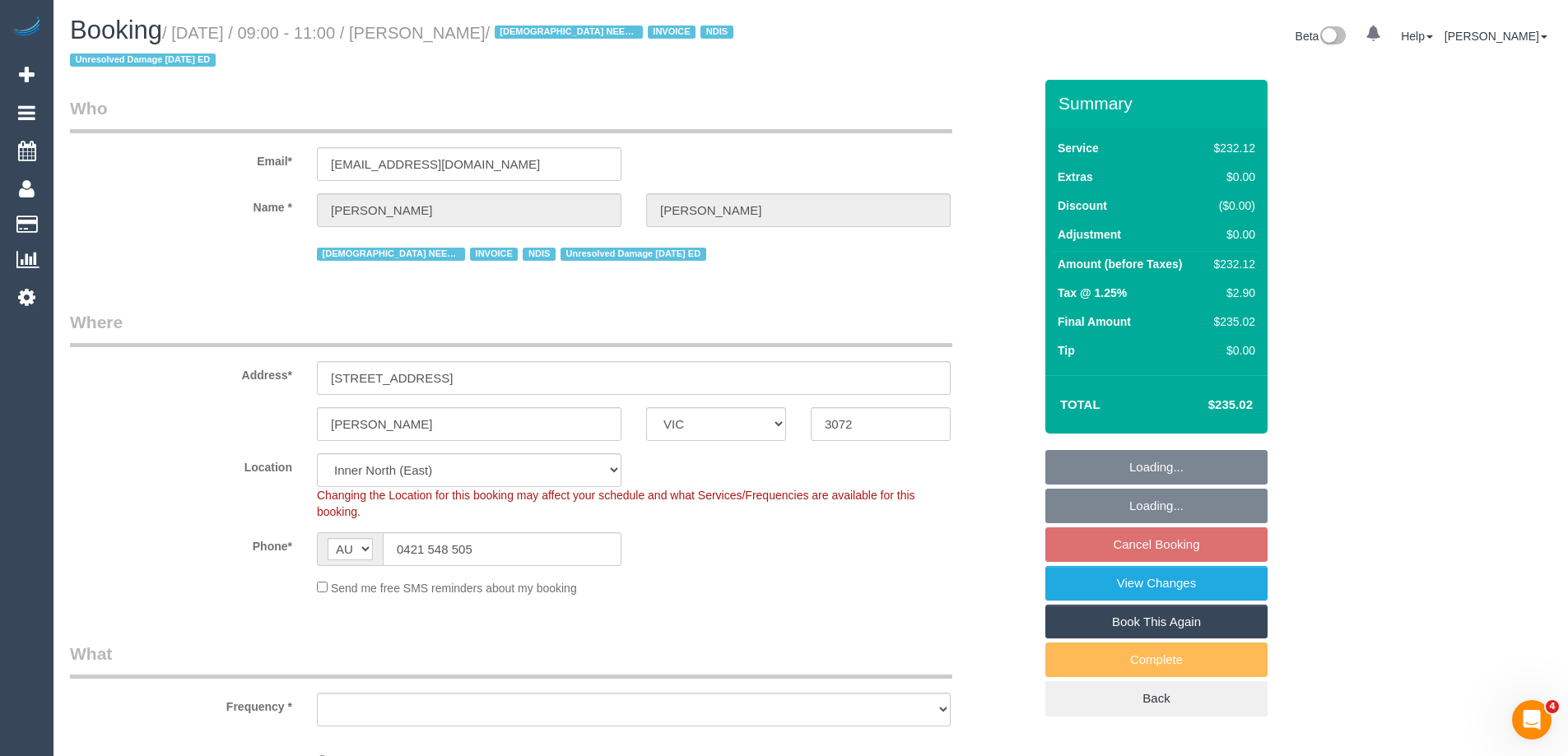
select select "string:AU"
select select "object:823"
select select "240"
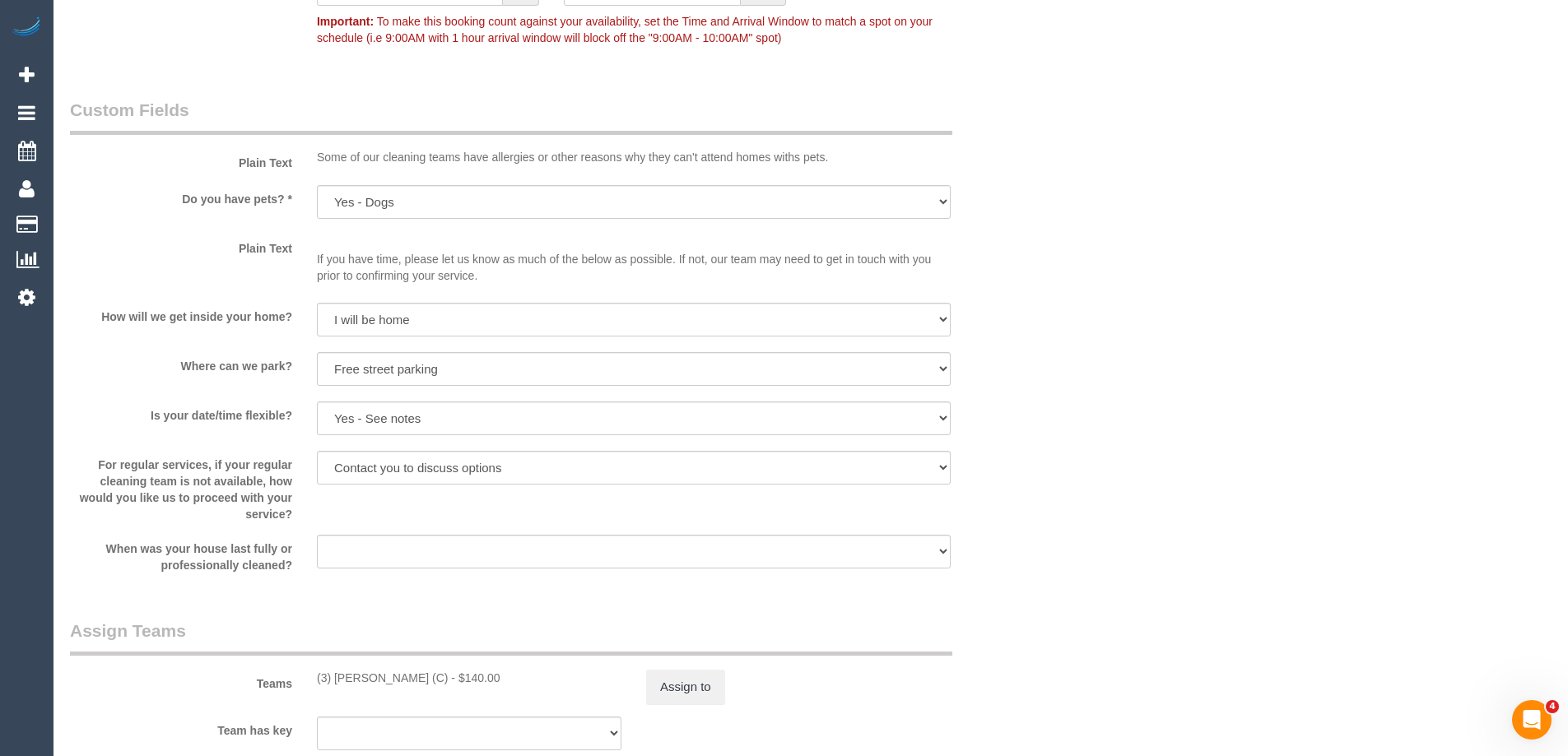
scroll to position [1481, 0]
click at [1222, 413] on div "Who Email* [EMAIL_ADDRESS][DOMAIN_NAME] Name * [PERSON_NAME] [DEMOGRAPHIC_DATA]…" at bounding box center [811, 431] width 1481 height 3664
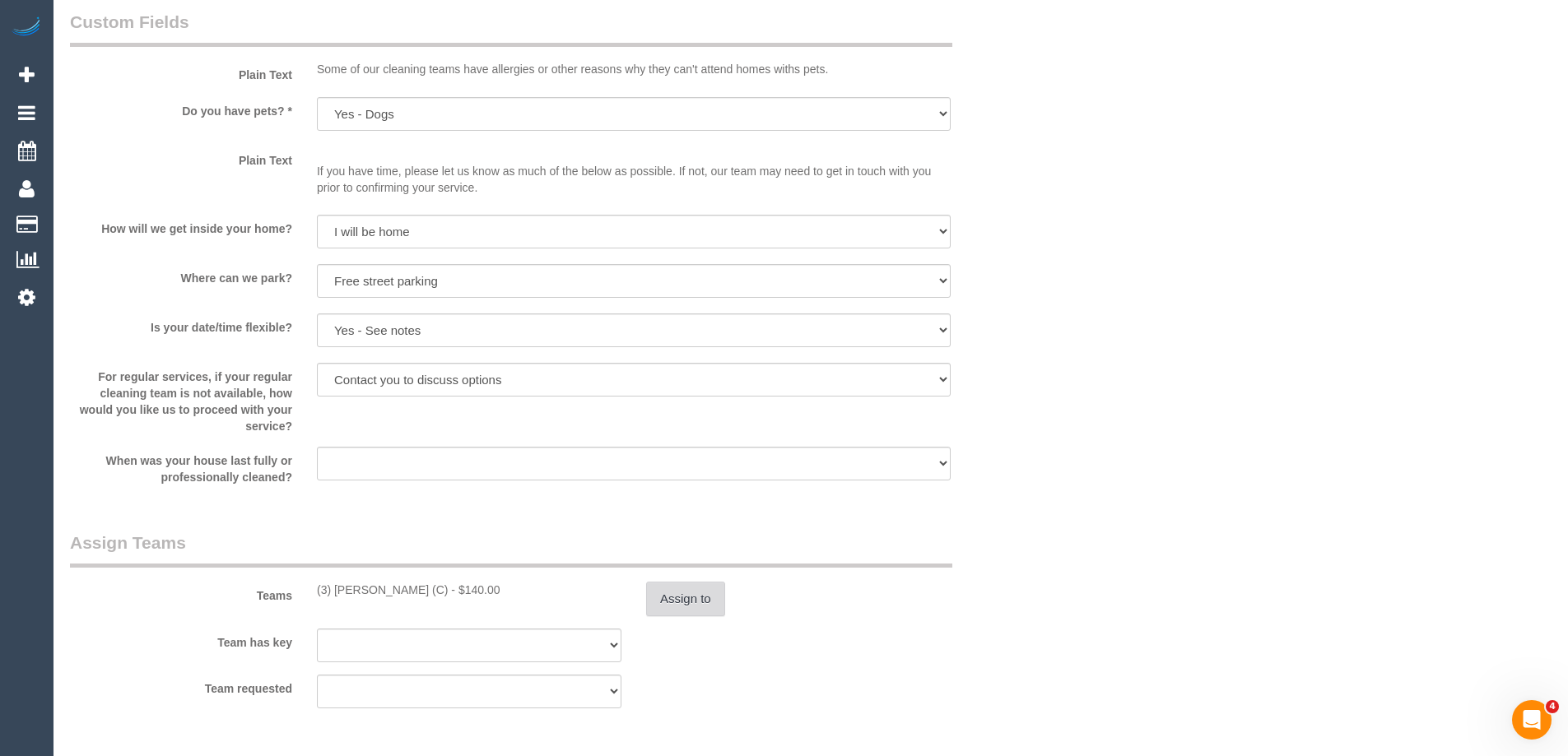
scroll to position [1646, 0]
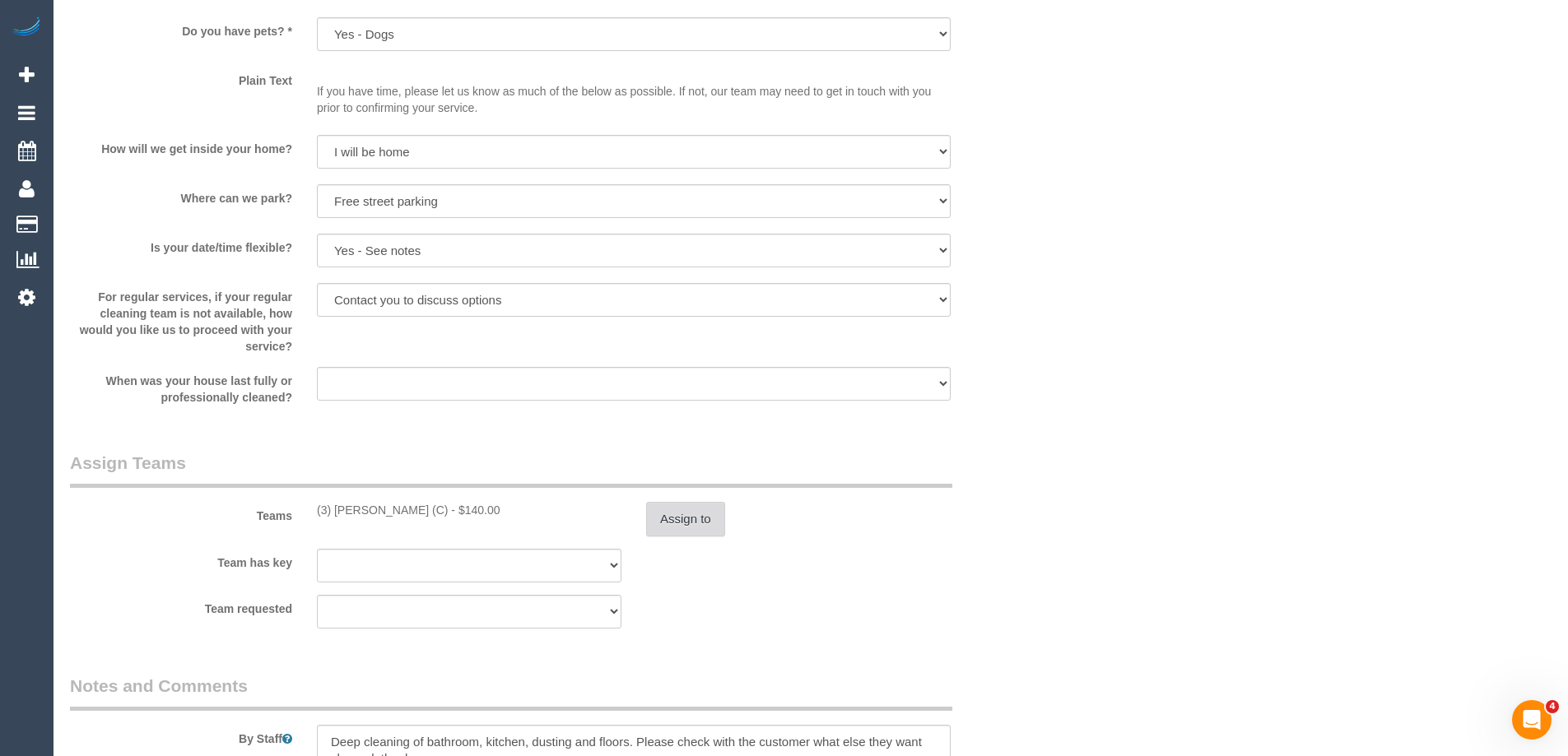
click at [663, 525] on button "Assign to" at bounding box center [685, 518] width 79 height 34
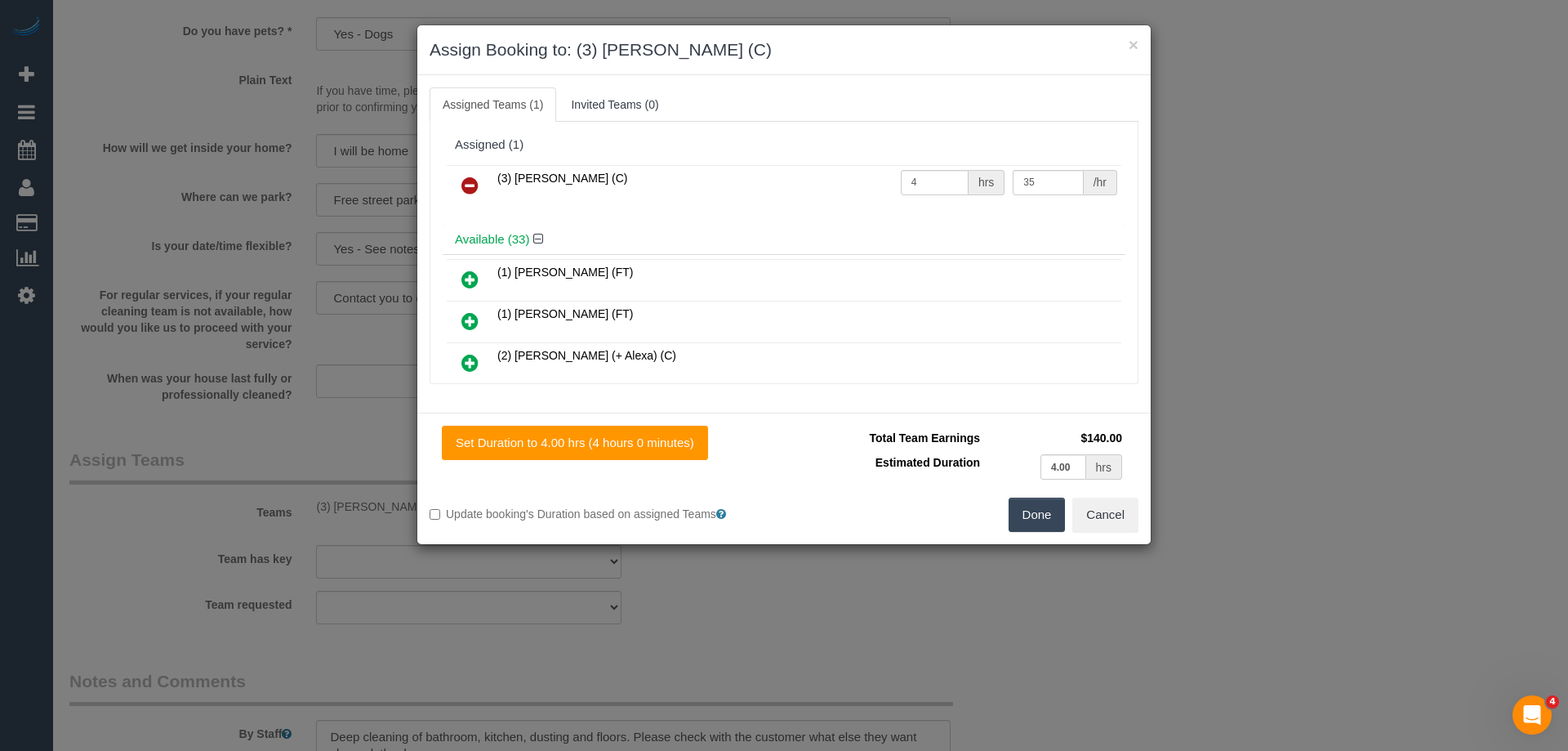
click at [470, 188] on icon at bounding box center [471, 185] width 17 height 19
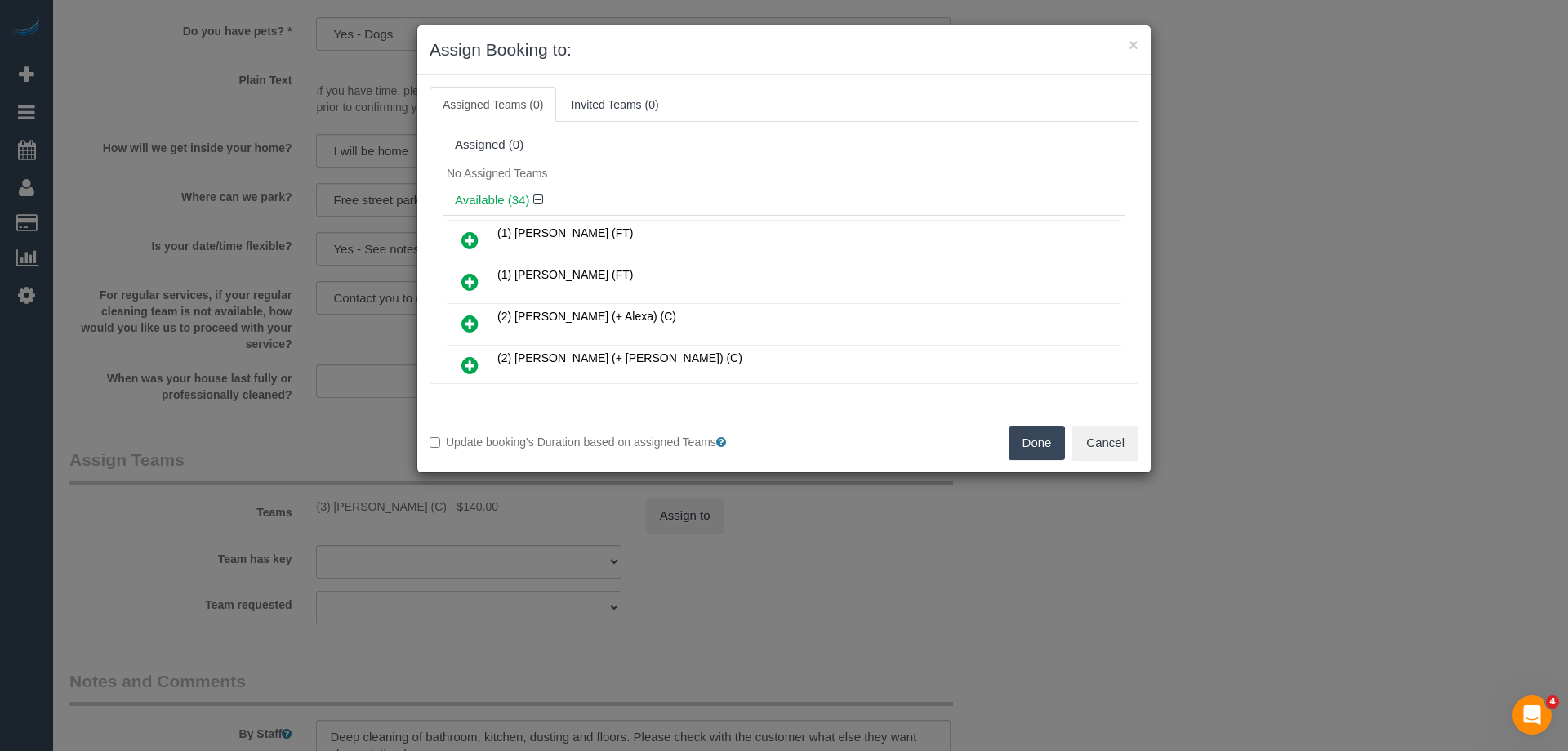
click at [1041, 450] on button "Done" at bounding box center [1037, 442] width 57 height 34
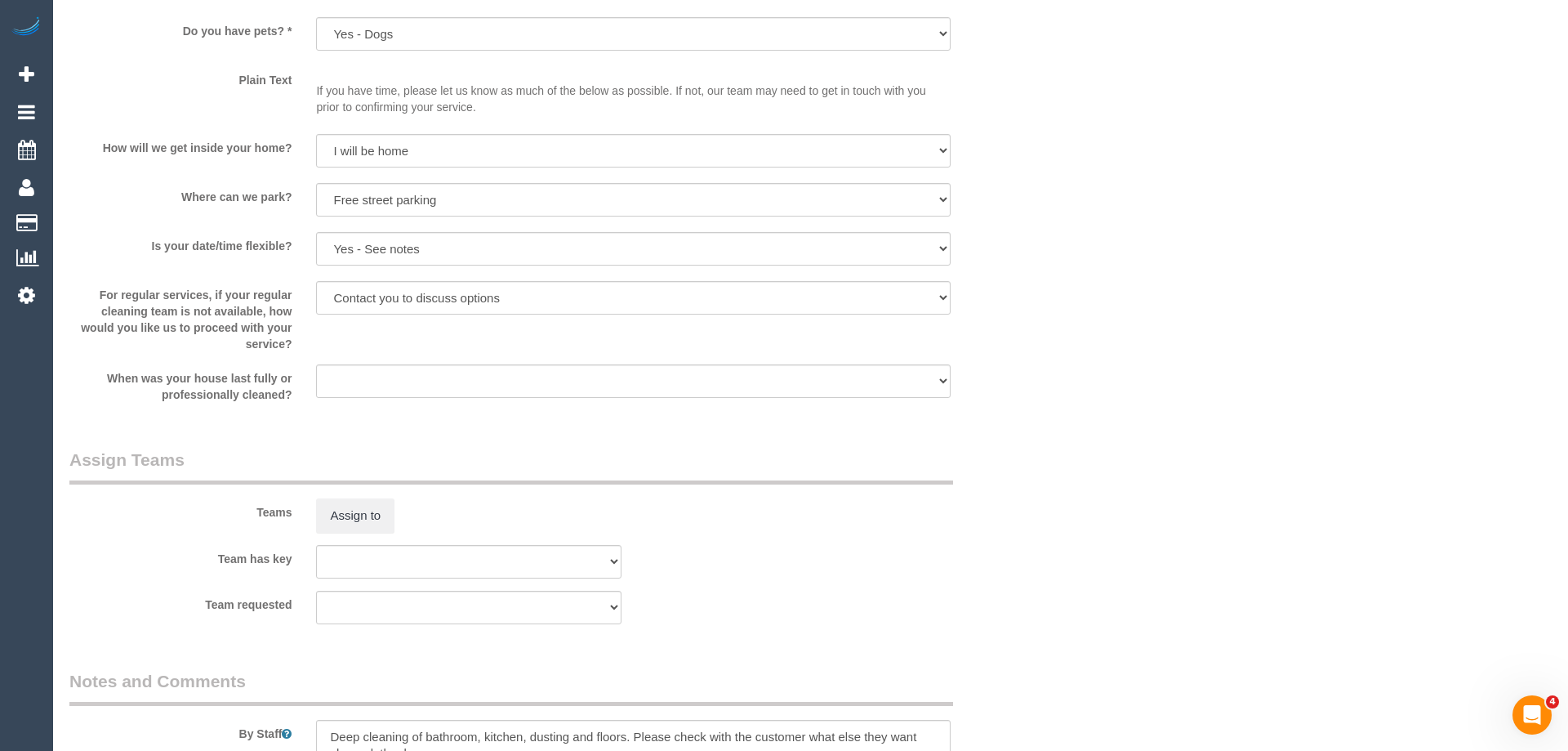
click at [1041, 450] on div "× Assign Booking to: Assigned Teams (0) Invited Teams (0) Assigned (0) No Assig…" at bounding box center [784, 375] width 1568 height 751
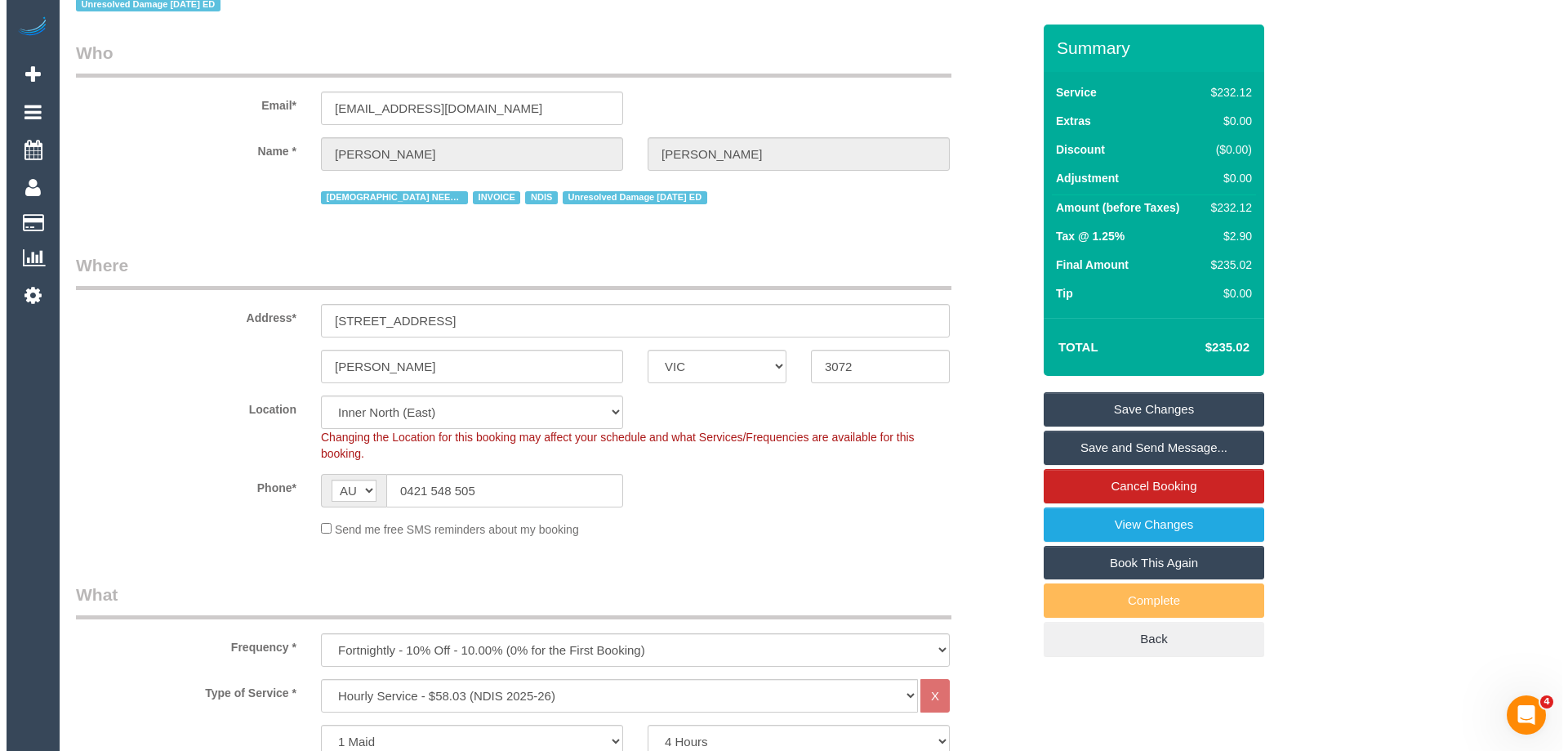
scroll to position [0, 0]
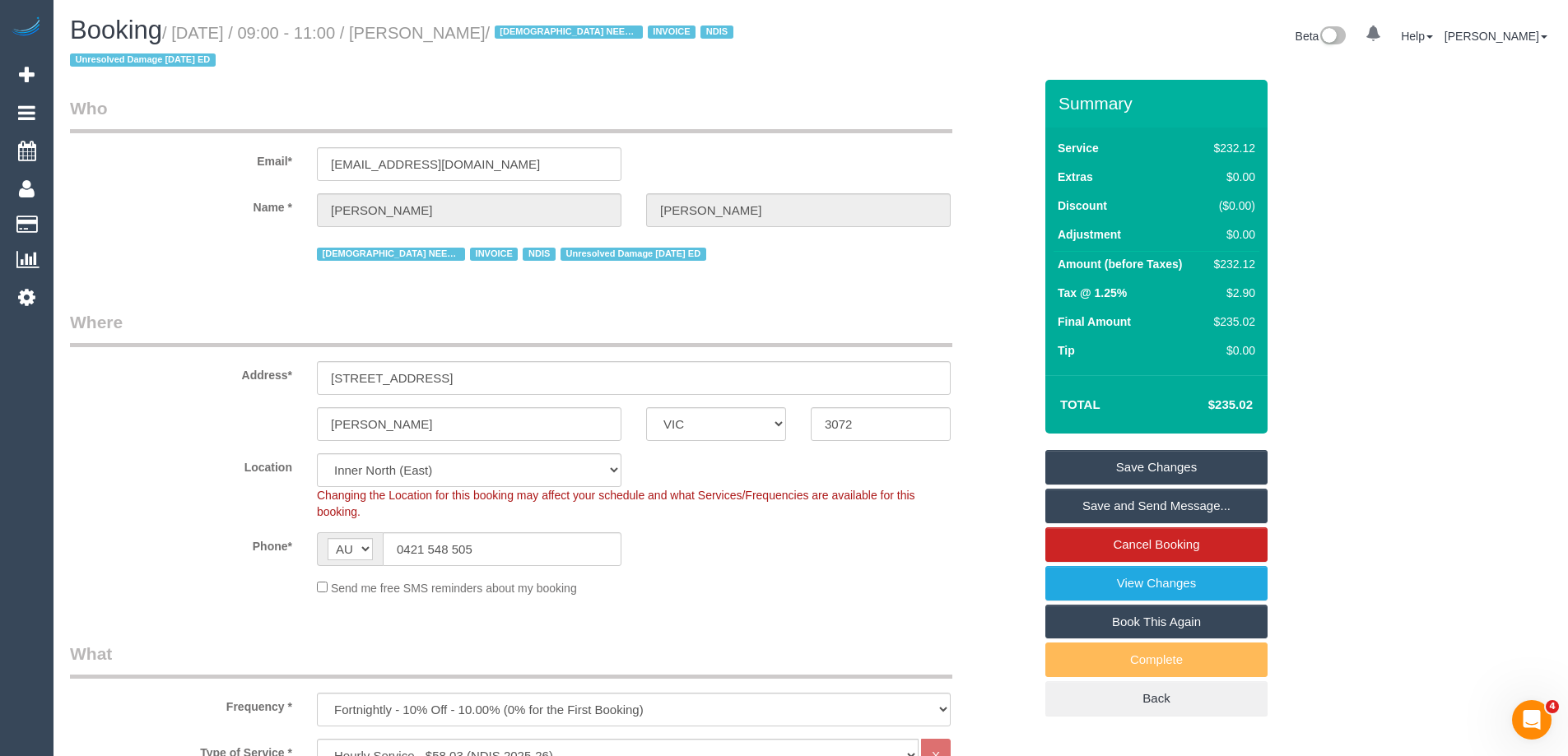
click at [1106, 464] on link "Save Changes" at bounding box center [1156, 466] width 222 height 34
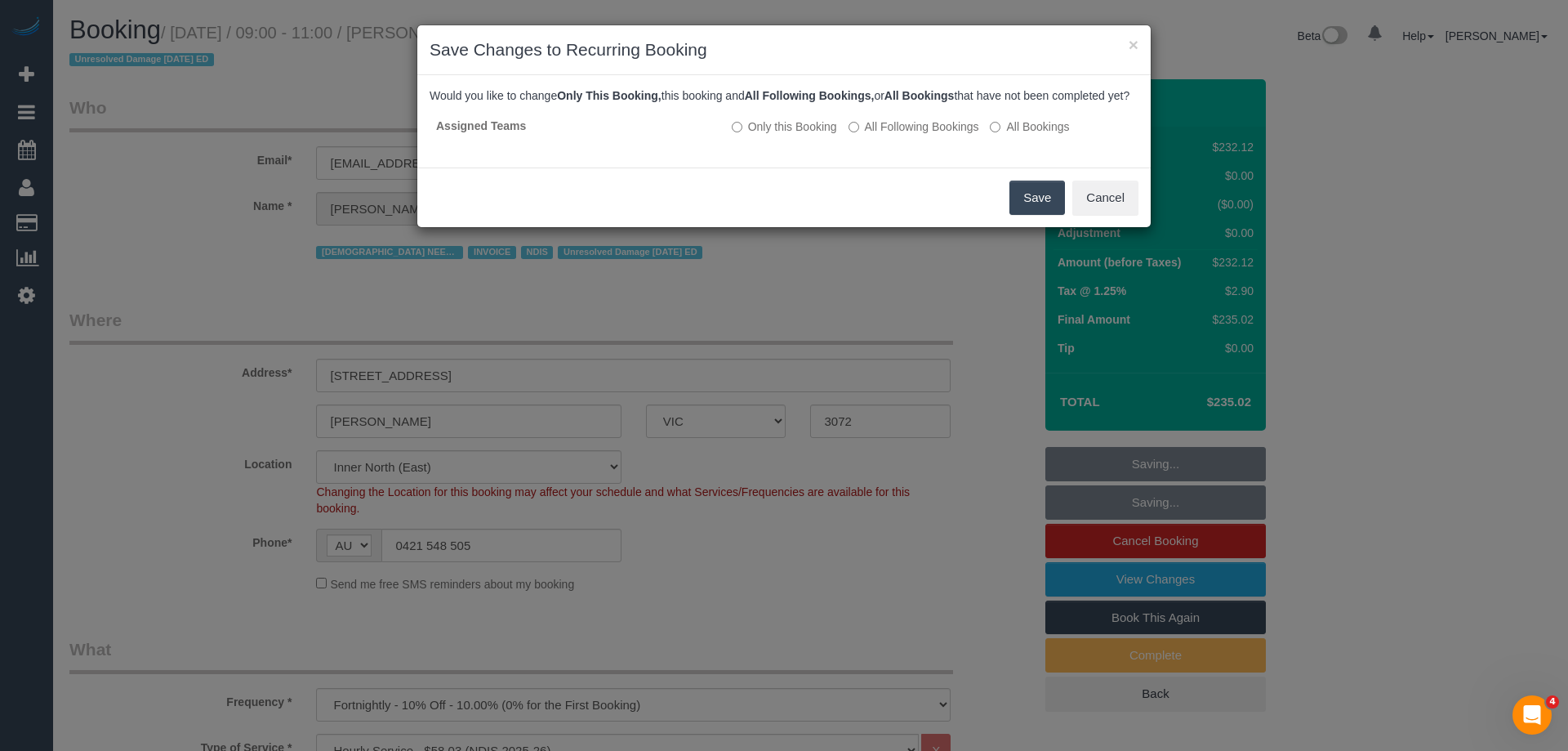
click at [1016, 212] on button "Save" at bounding box center [1036, 197] width 55 height 34
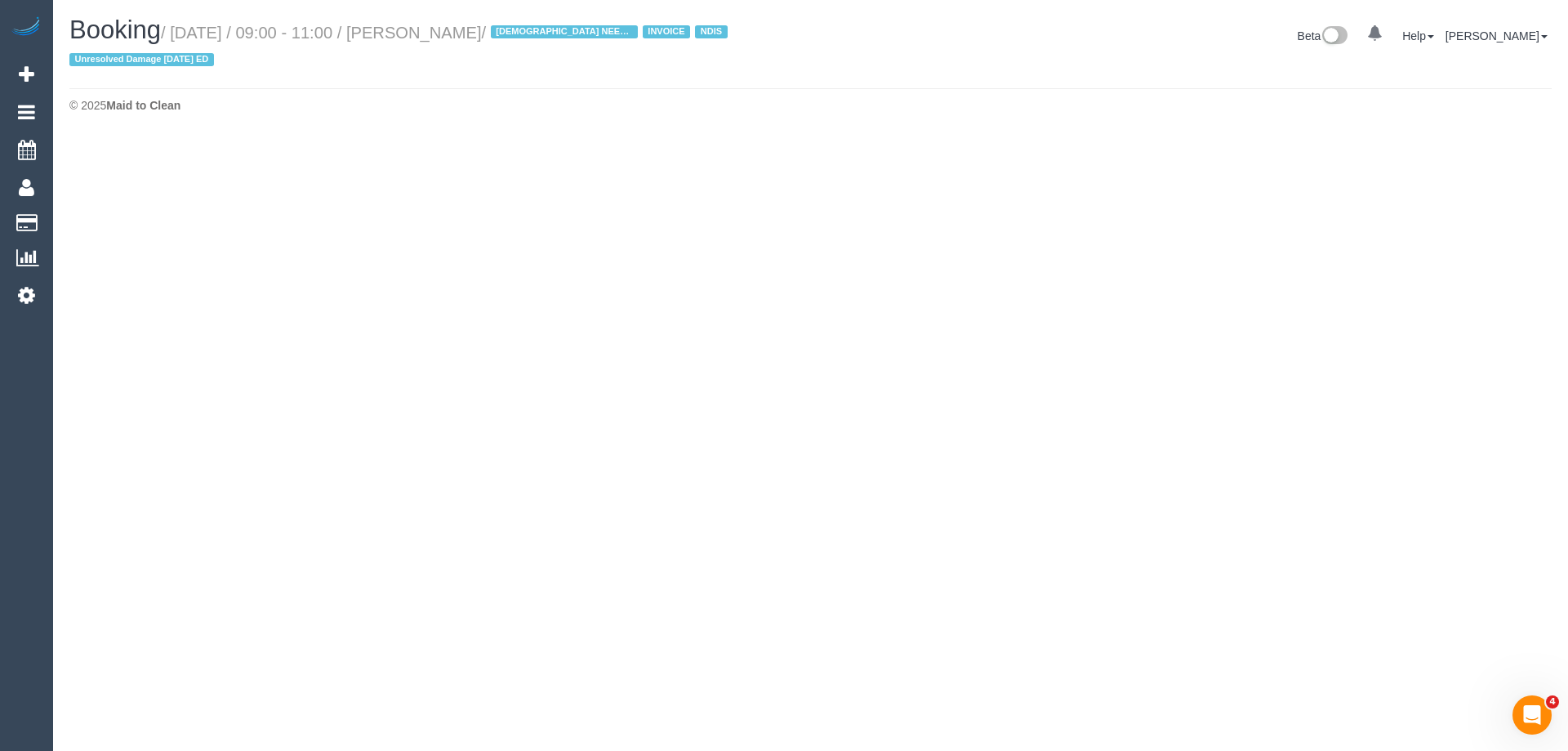
select select "VIC"
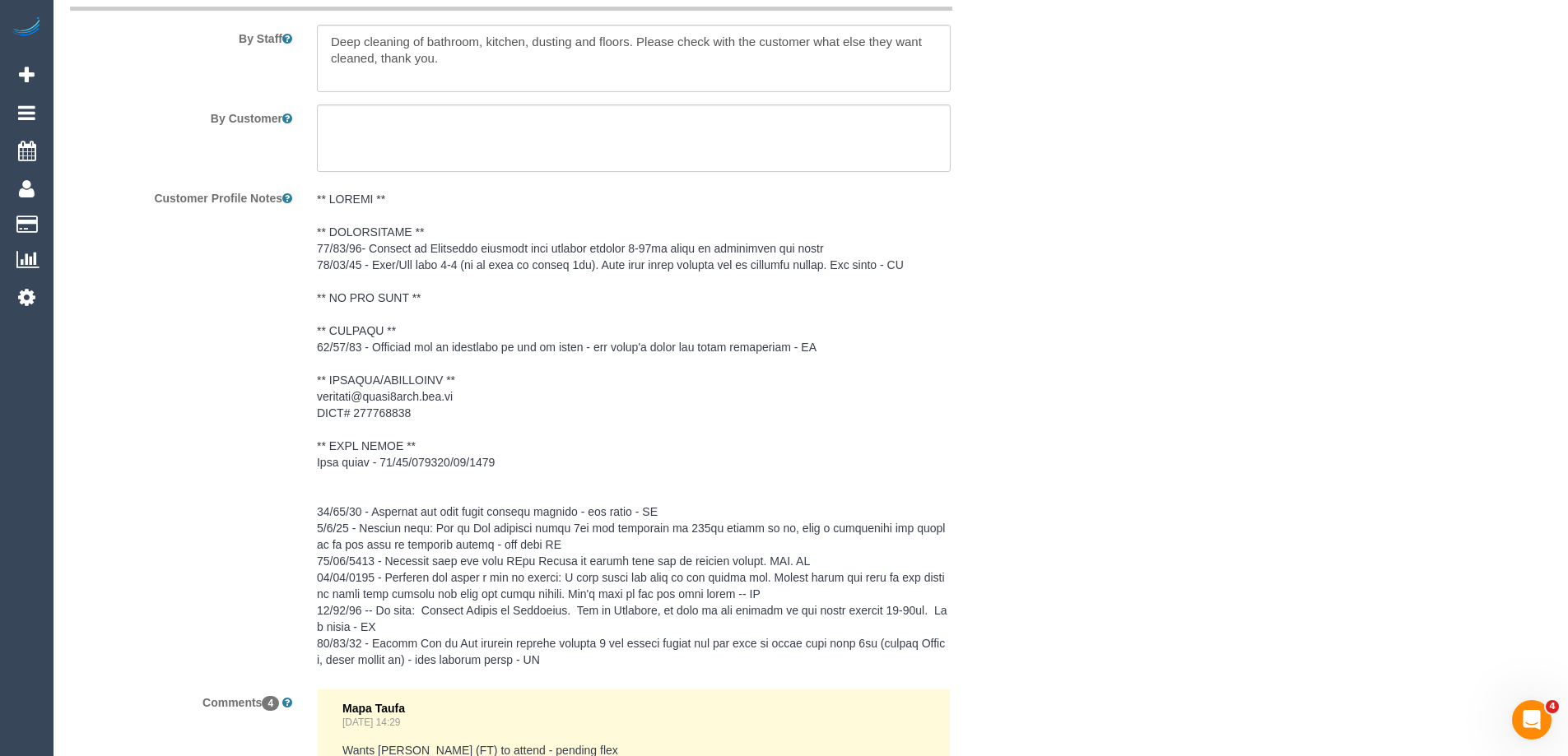
select select "number:27"
select select "number:14"
select select "number:19"
select select "number:36"
select select "number:35"
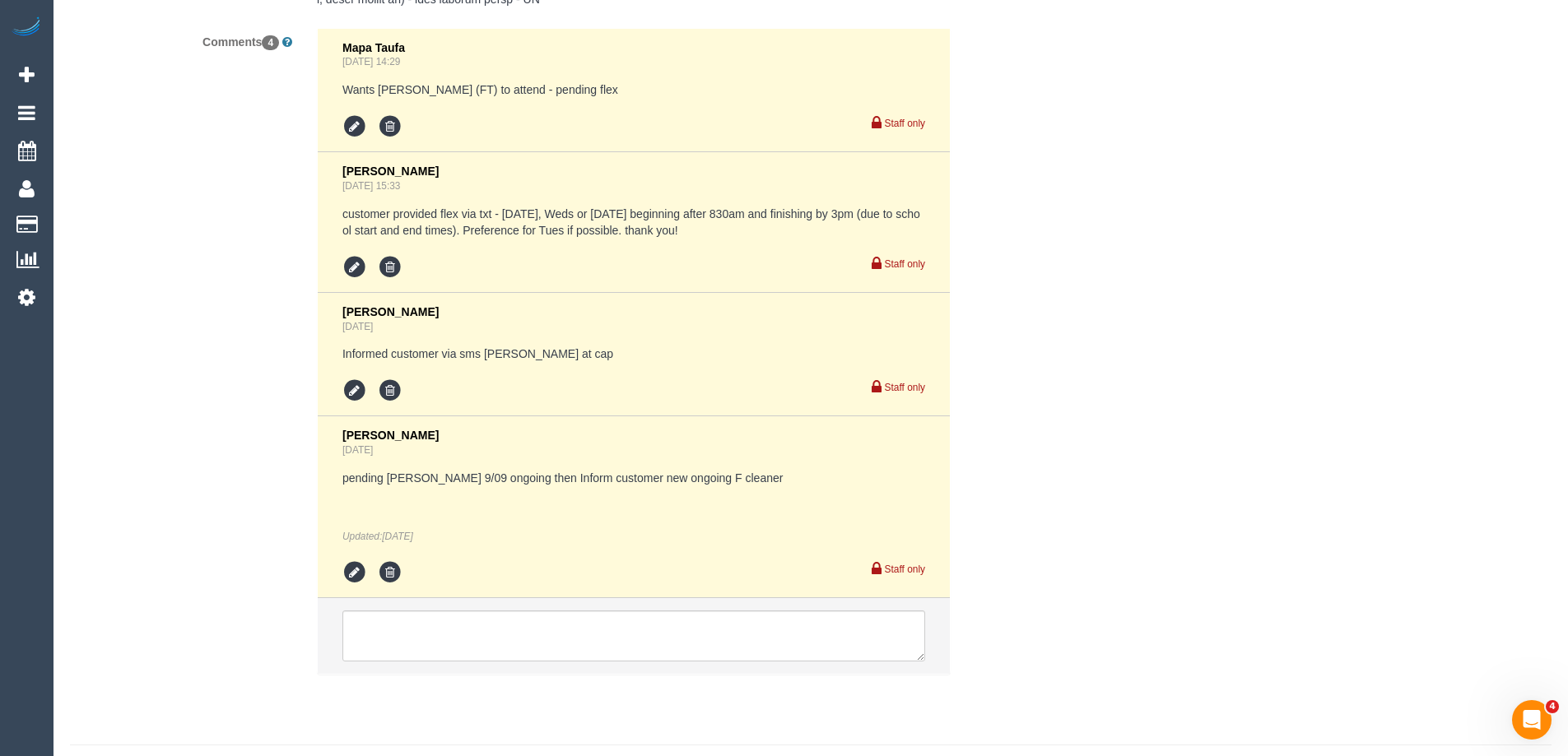
select select "object:6228"
select select "240"
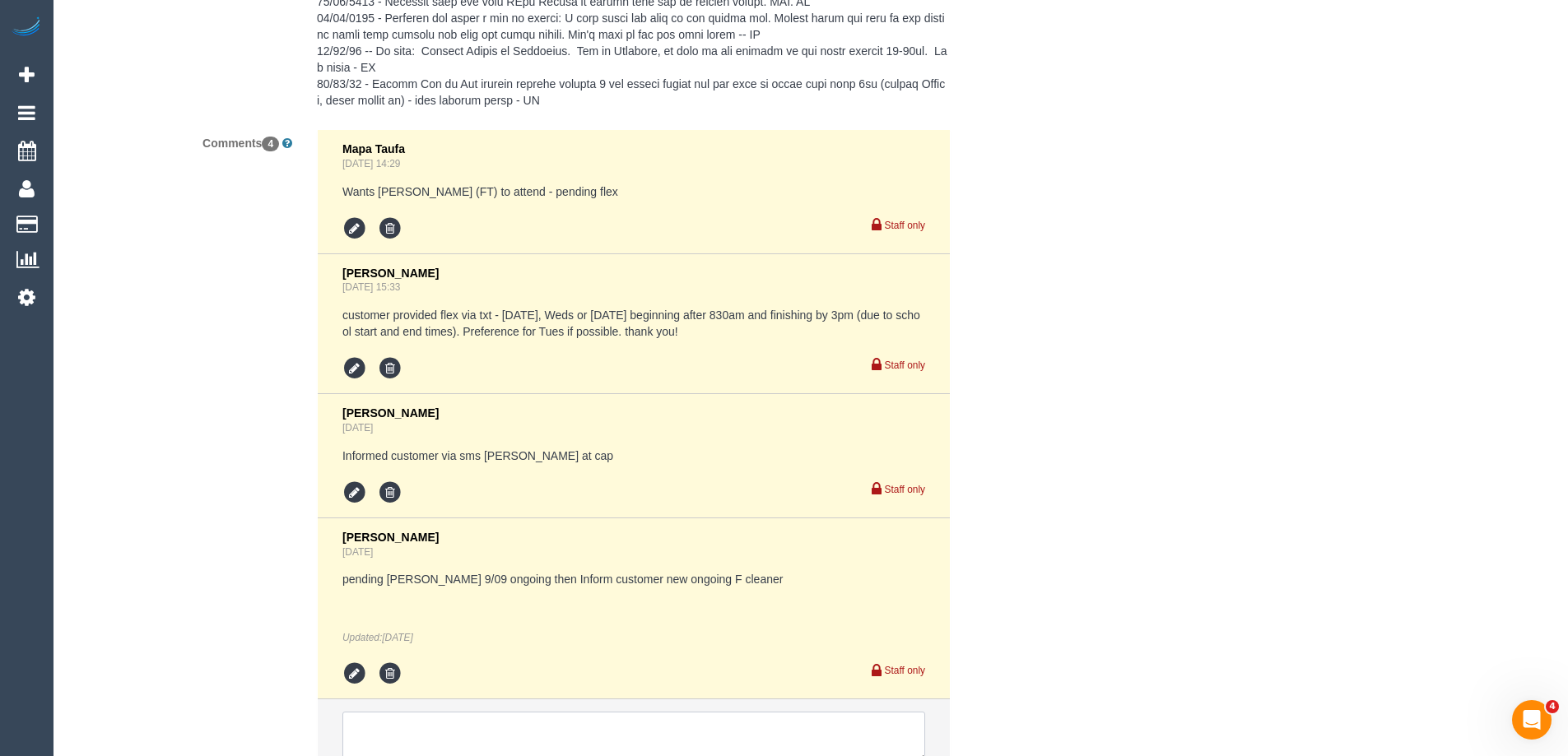
scroll to position [3073, 0]
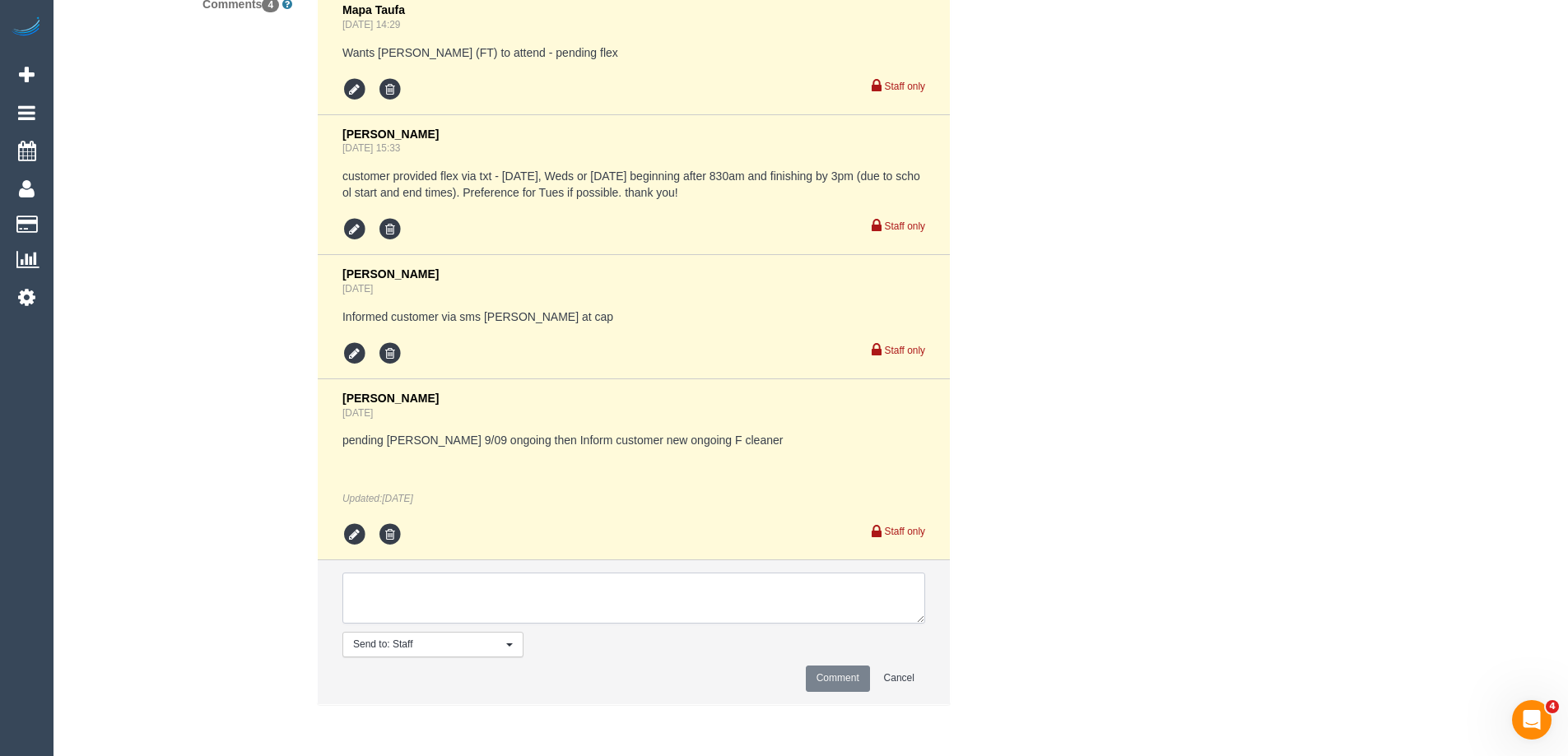
click at [448, 614] on textarea at bounding box center [633, 598] width 583 height 51
type textarea "P"
type textarea "One off cover Tues for 2 hours ?"
click at [353, 539] on icon at bounding box center [354, 535] width 24 height 24
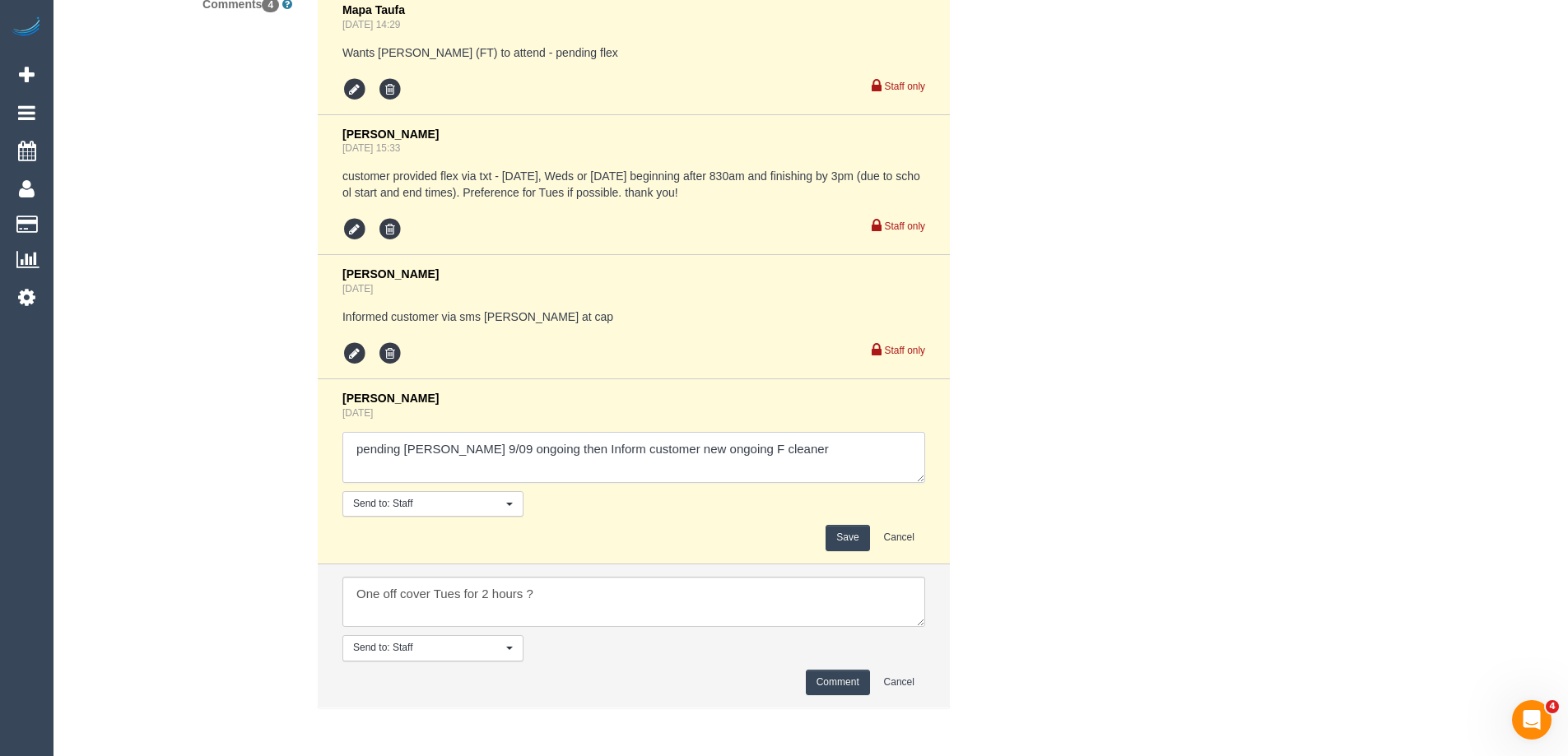
click at [499, 475] on textarea at bounding box center [633, 458] width 583 height 51
drag, startPoint x: 431, startPoint y: 450, endPoint x: 119, endPoint y: 477, distance: 313.2
click at [125, 475] on div "Comments 4 Mapa Taufa Aug 26, 2025 14:29 Wants Sarah Slattery (FT) to attend - …" at bounding box center [551, 357] width 987 height 735
click at [765, 442] on textarea at bounding box center [633, 458] width 583 height 51
click at [715, 471] on textarea at bounding box center [633, 458] width 583 height 51
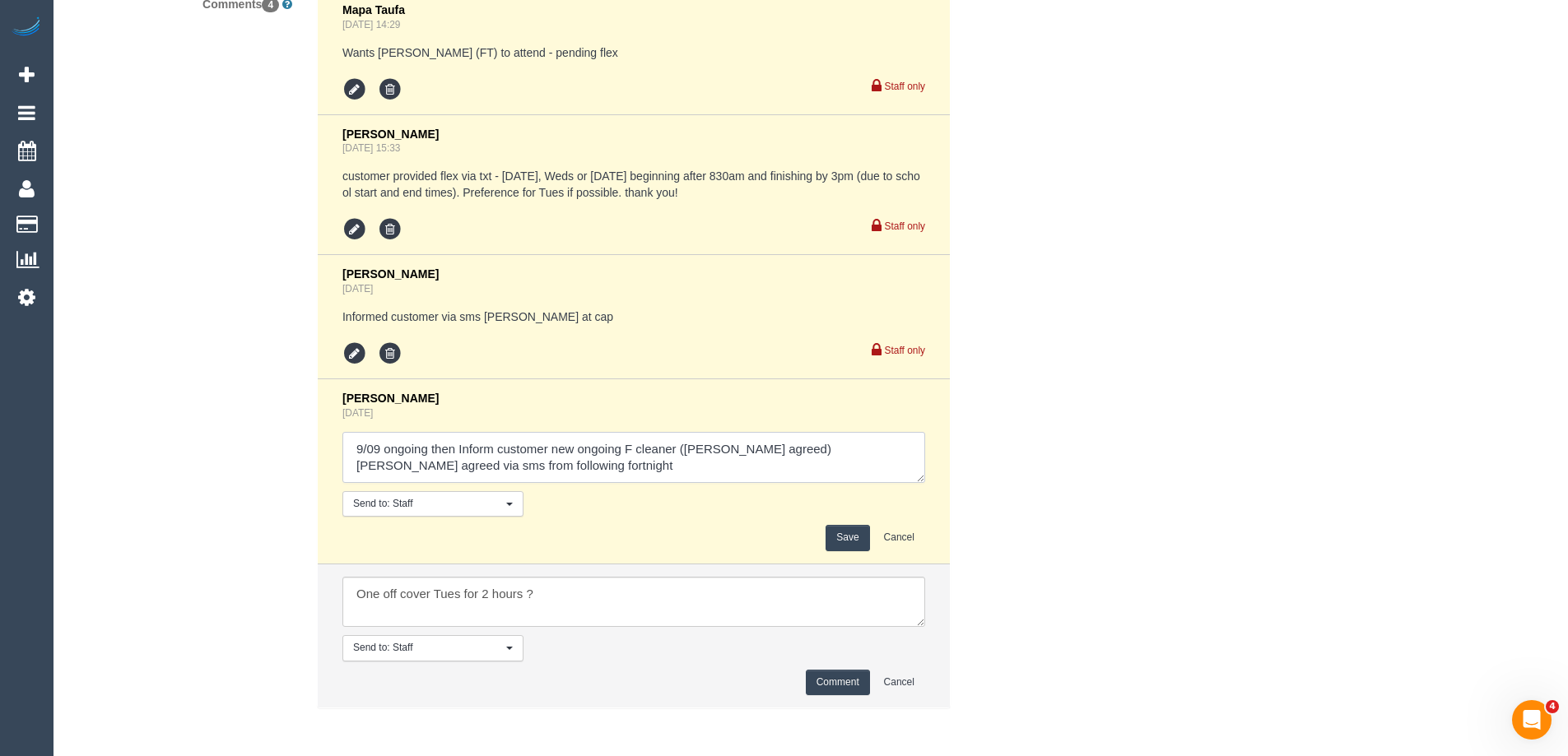
type textarea "9/09 ongoing then Inform customer new ongoing F cleaner (Jess agreed) Sathmi ag…"
click at [847, 543] on button "Save" at bounding box center [847, 537] width 44 height 25
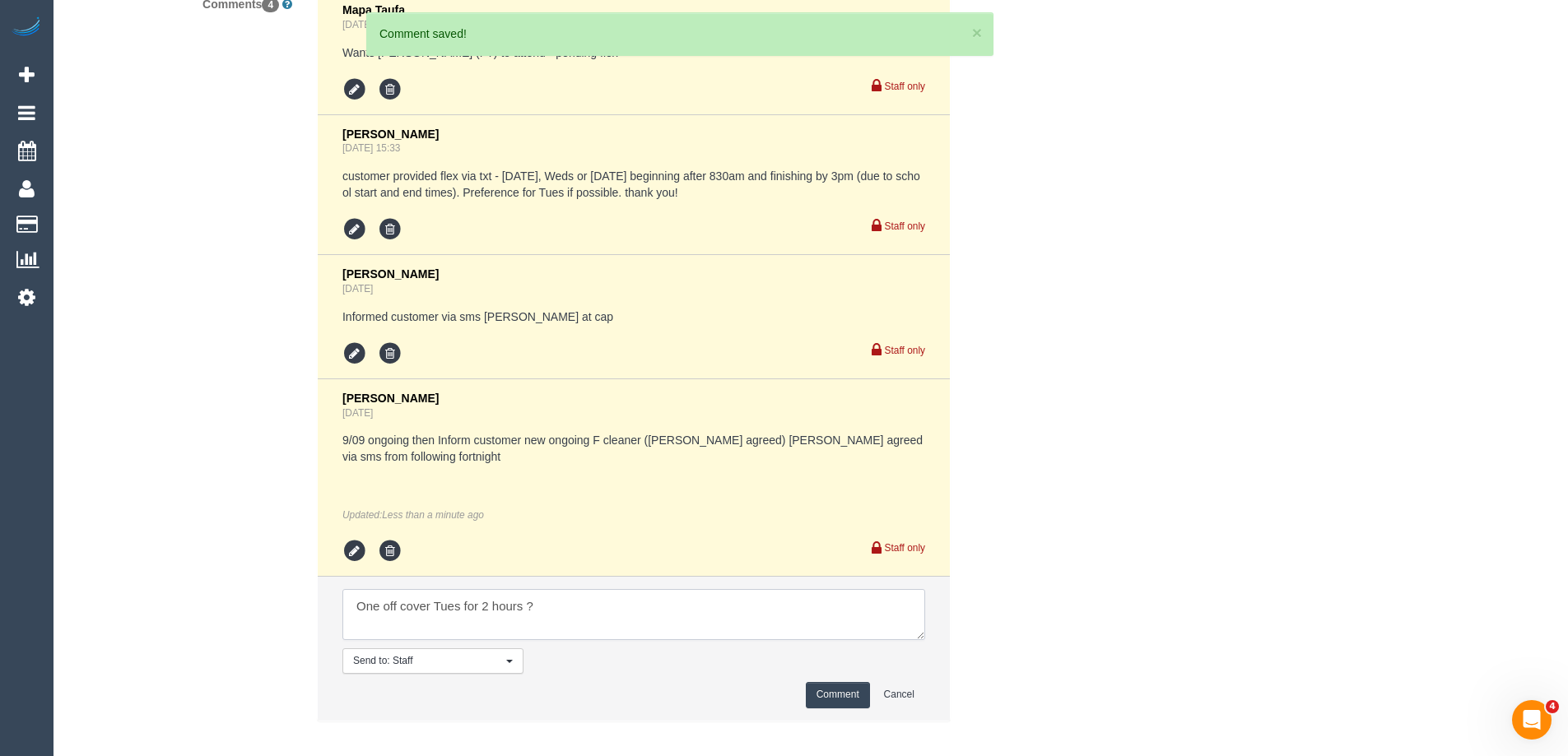
click at [663, 627] on textarea at bounding box center [633, 615] width 583 height 51
click at [823, 694] on button "Comment" at bounding box center [838, 695] width 64 height 25
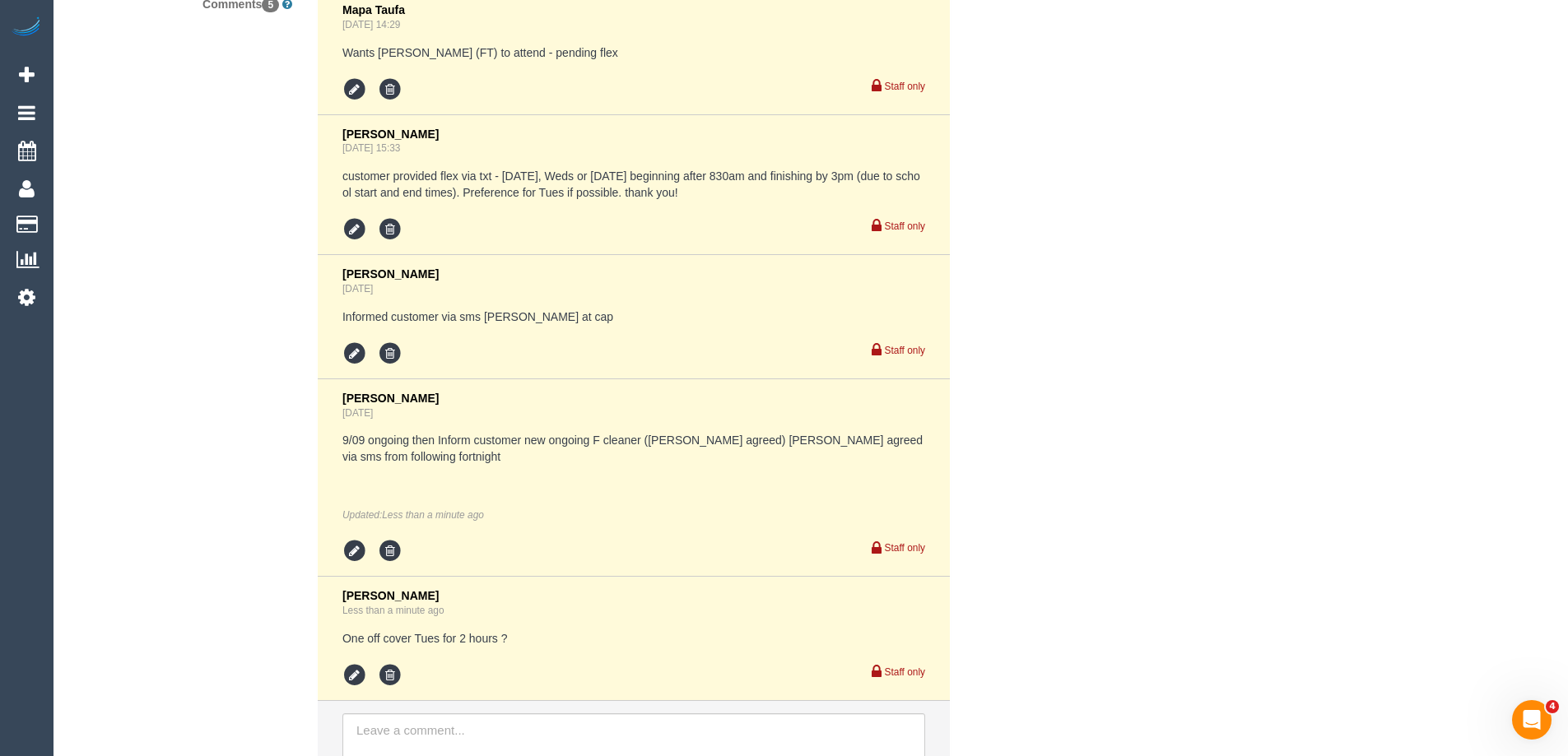
drag, startPoint x: 1349, startPoint y: 507, endPoint x: 1304, endPoint y: 497, distance: 46.1
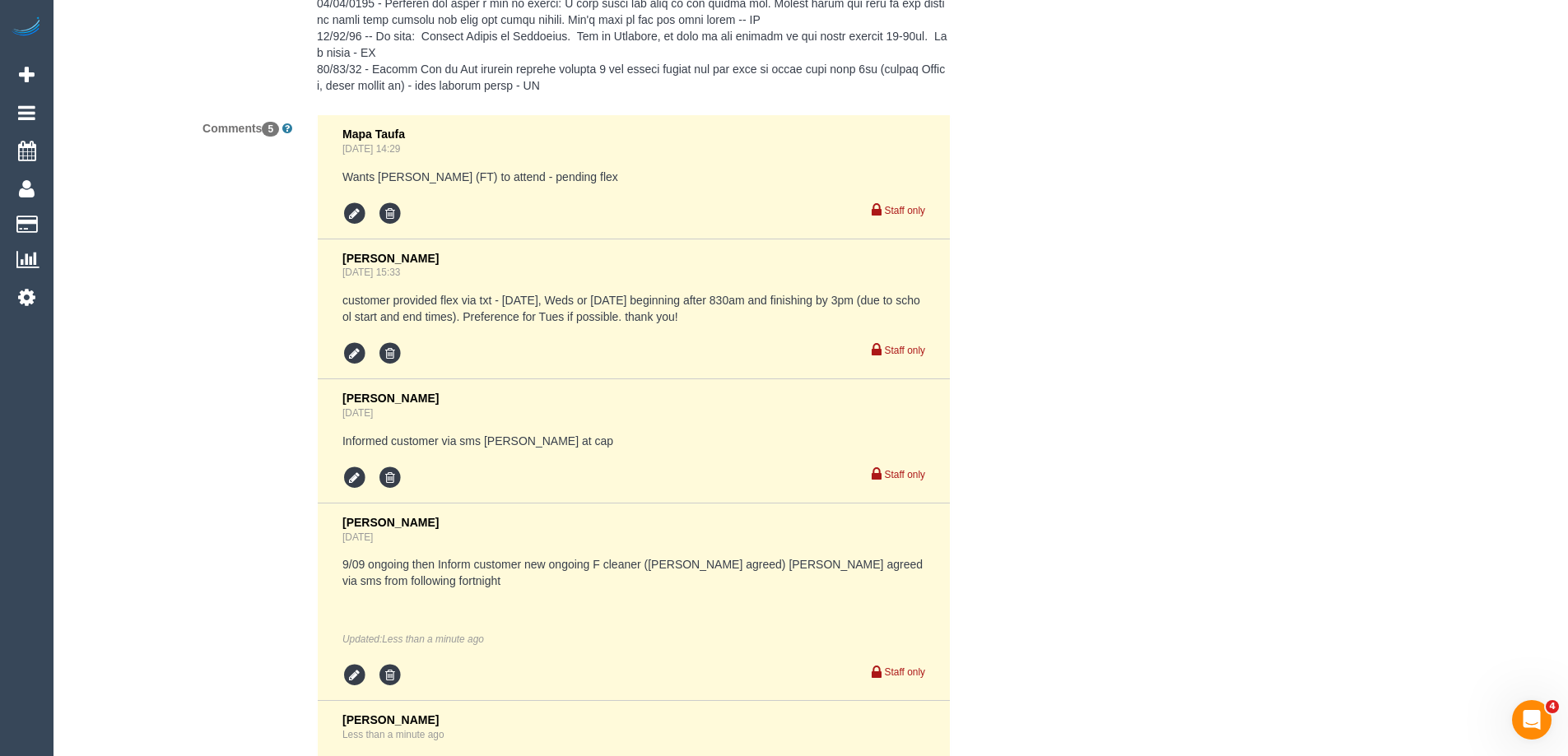
scroll to position [3213, 0]
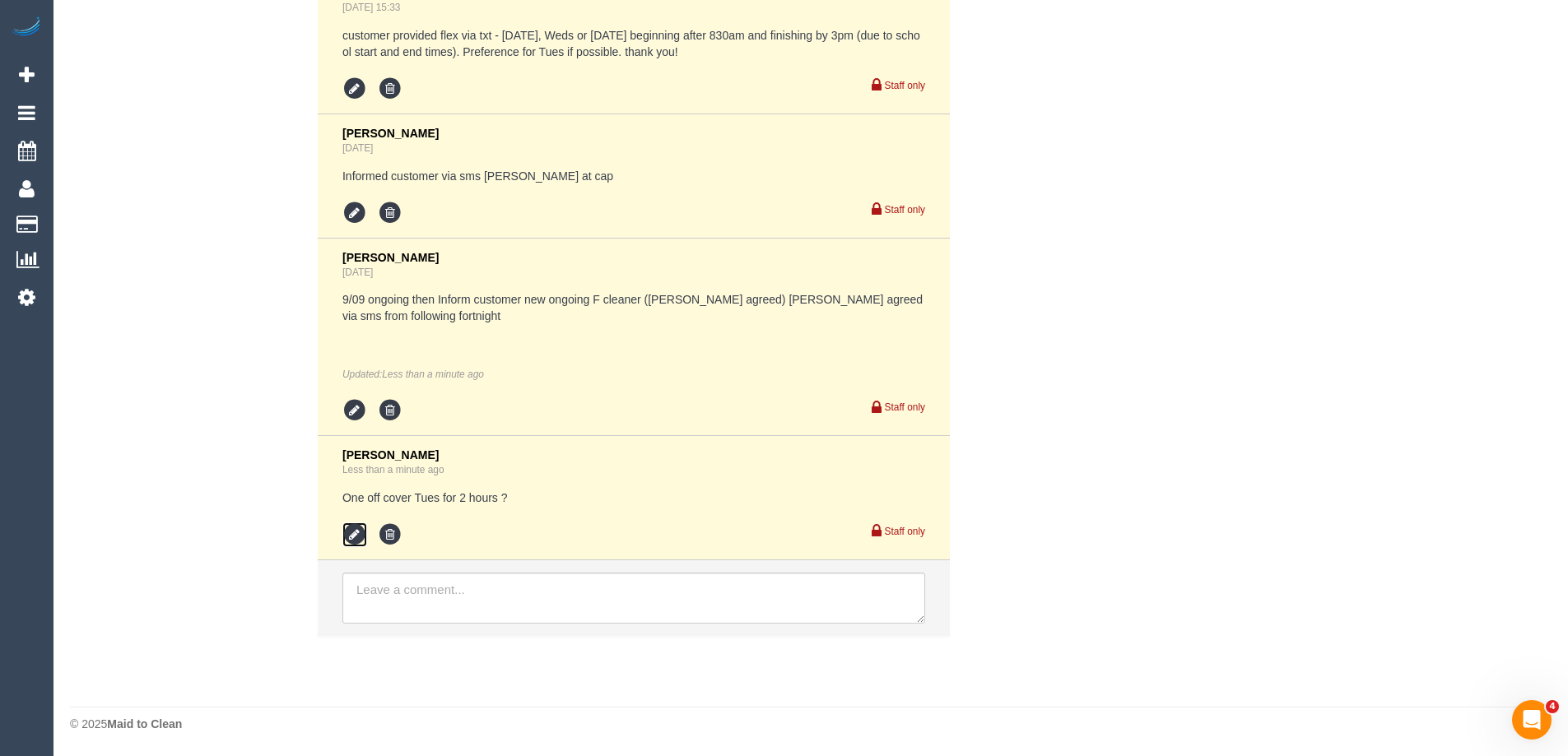
click at [349, 544] on icon at bounding box center [354, 535] width 24 height 24
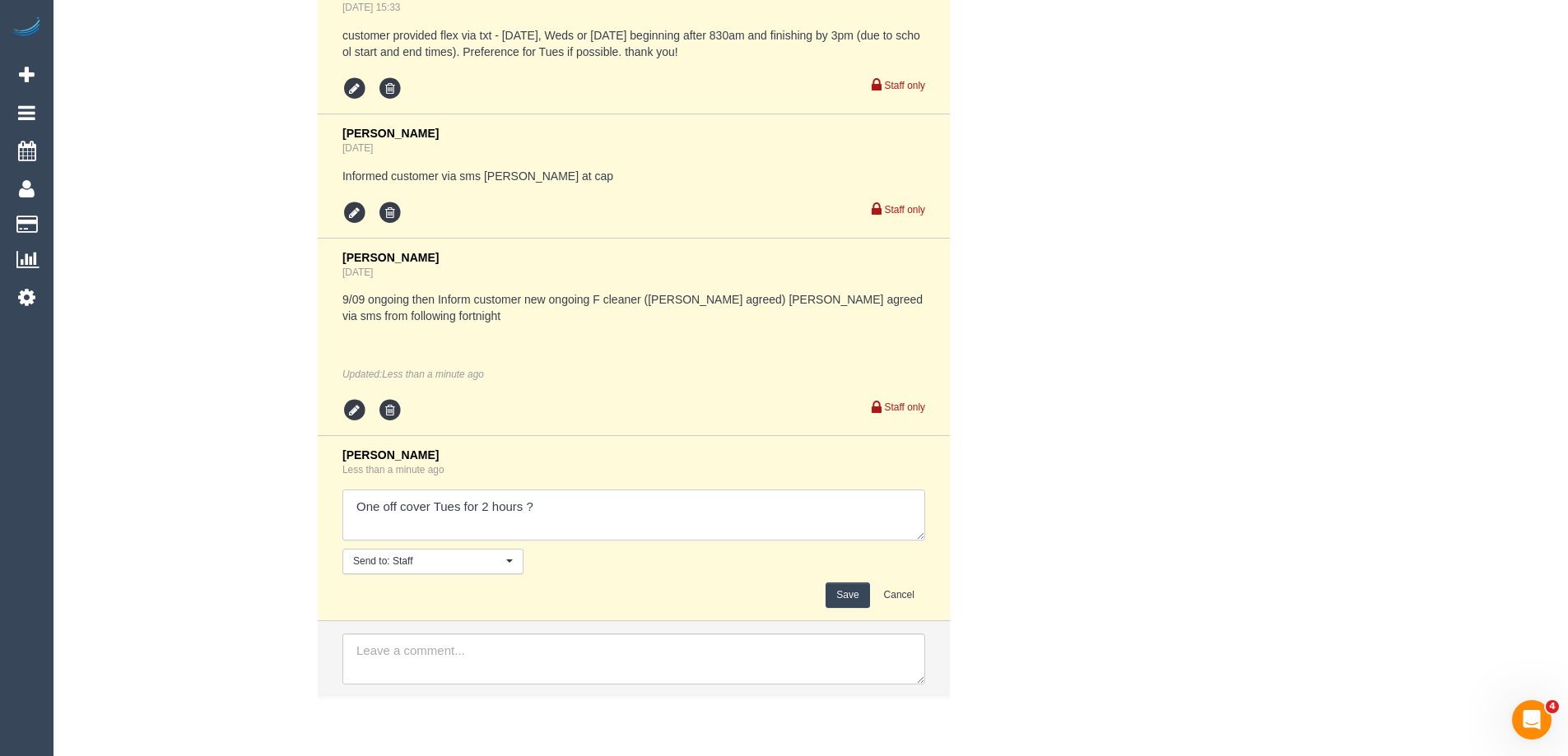
click at [470, 527] on textarea at bounding box center [633, 515] width 583 height 51
click at [725, 532] on textarea at bounding box center [633, 515] width 583 height 51
type textarea "One off cover Tues for 2 hours ? 9-11am 2 hours Katie (Jess approved)"
click at [835, 589] on button "Save" at bounding box center [847, 595] width 44 height 25
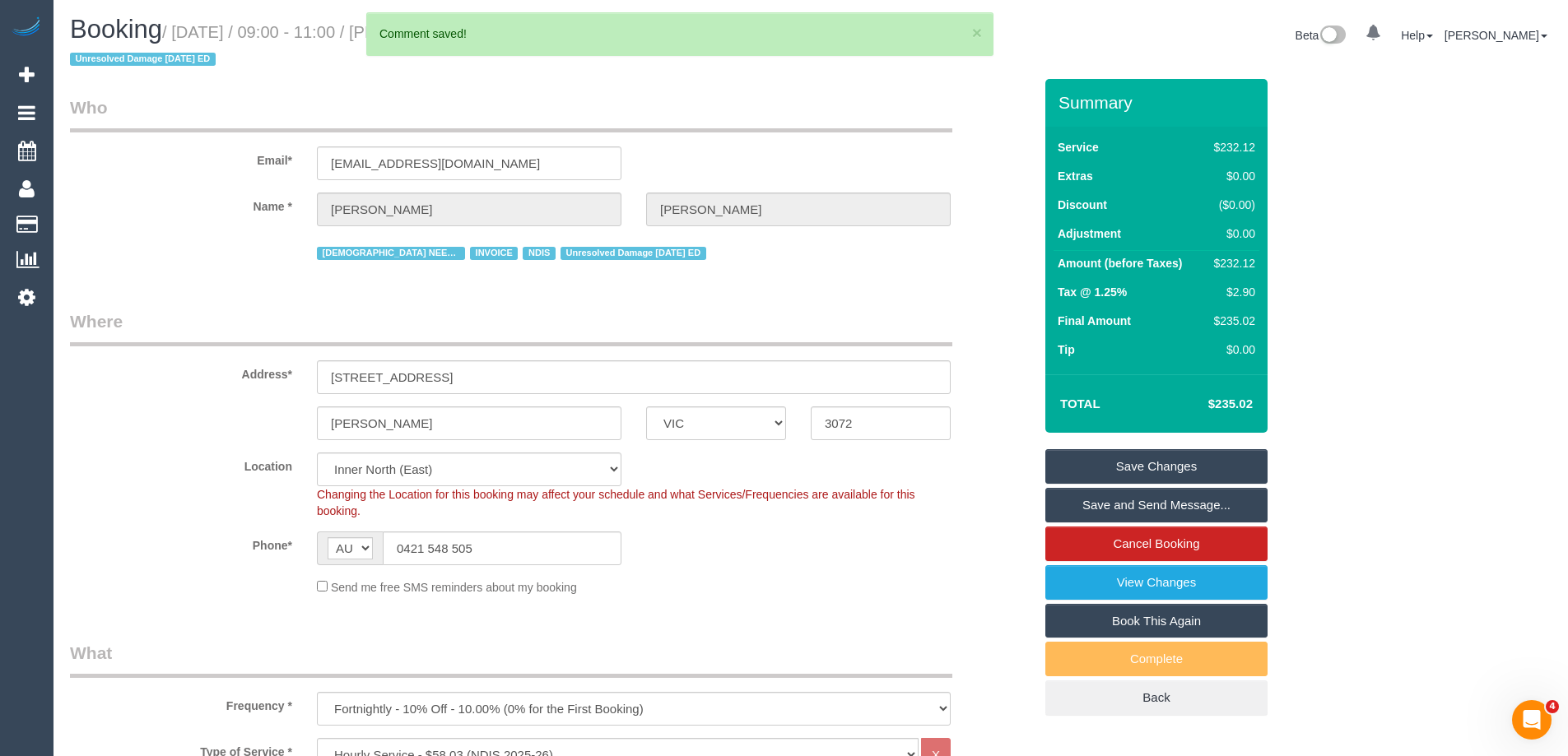
scroll to position [0, 0]
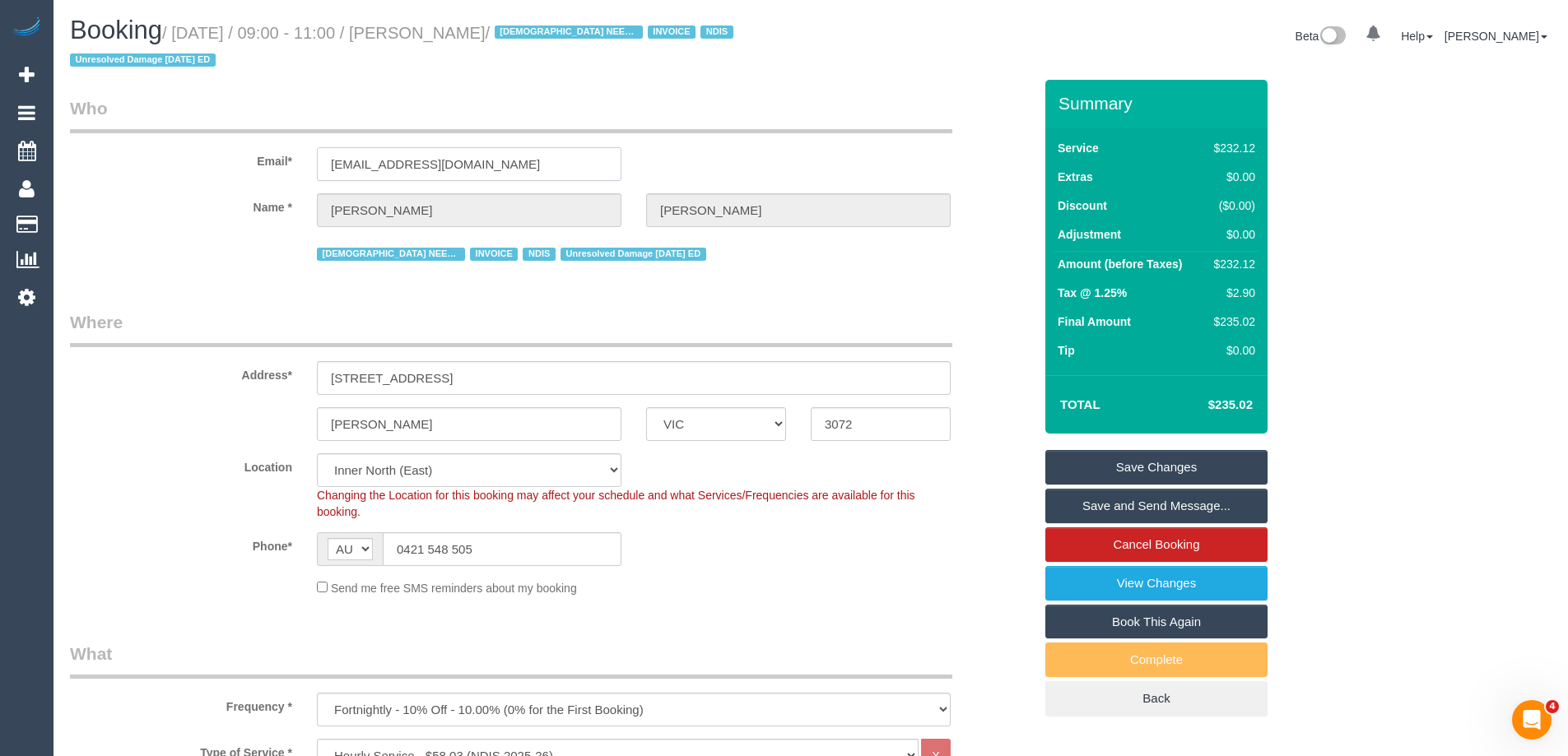
click at [475, 160] on input "laurasletterbox@gmail.com" at bounding box center [469, 164] width 304 height 34
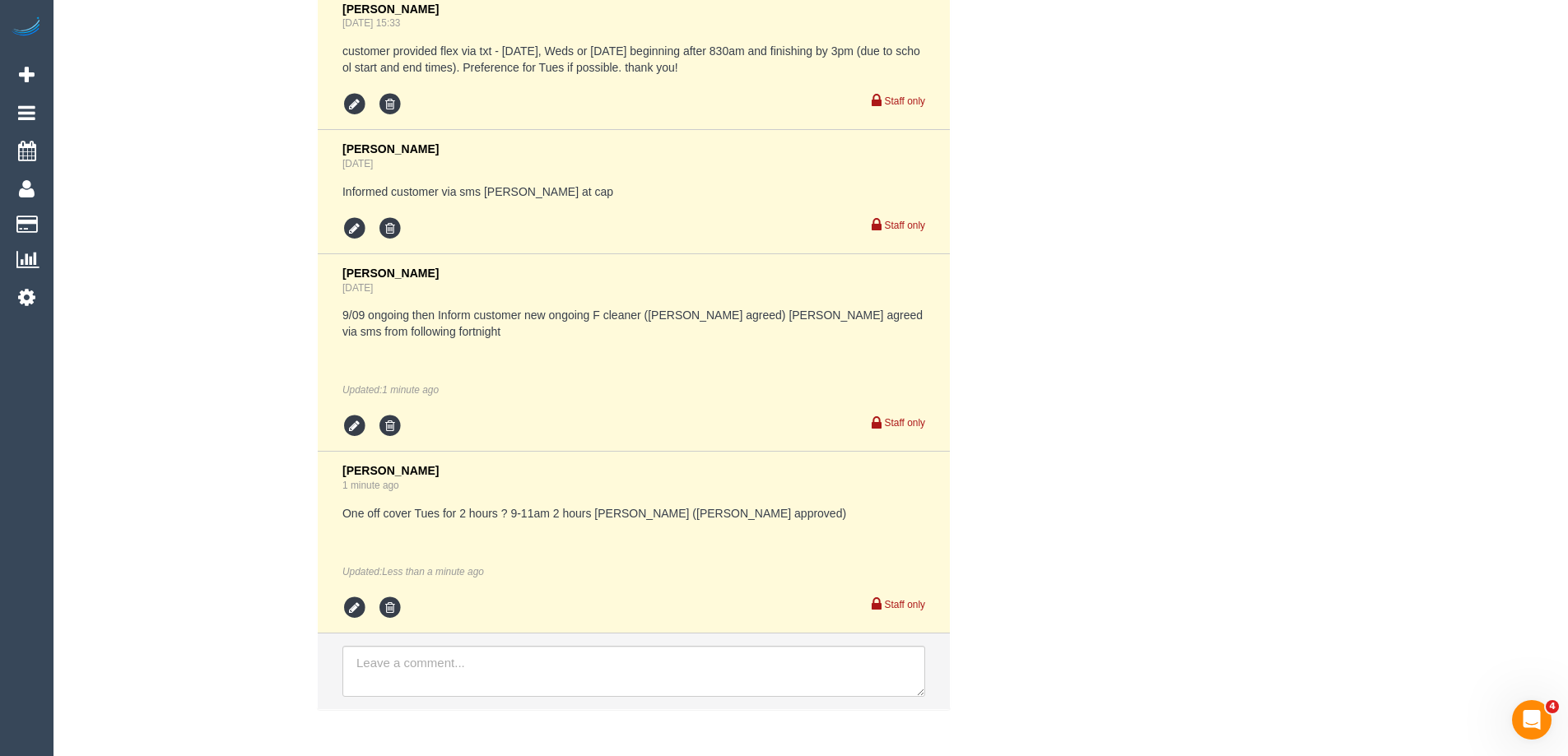
scroll to position [3271, 0]
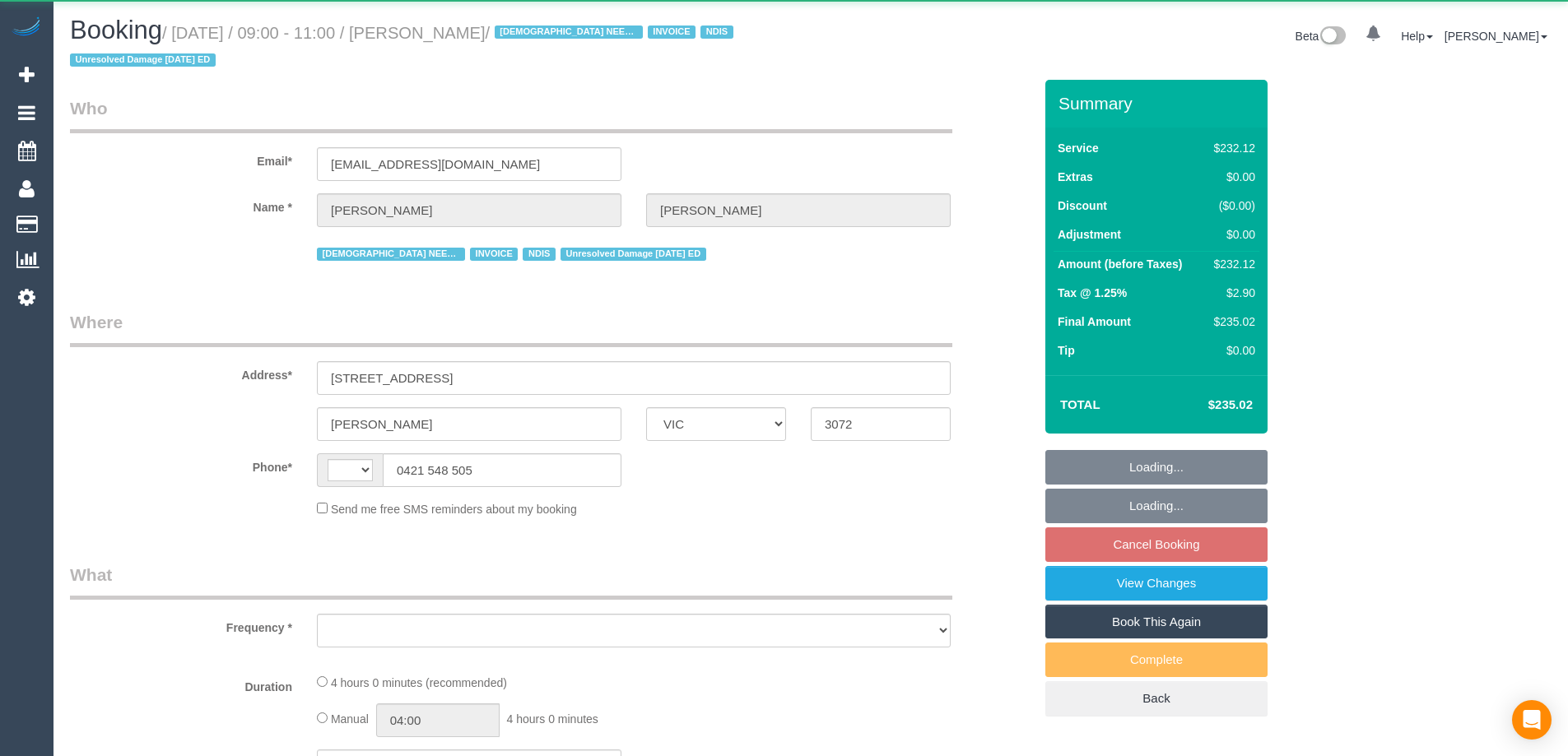
select select "VIC"
select select "object:280"
select select "string:AU"
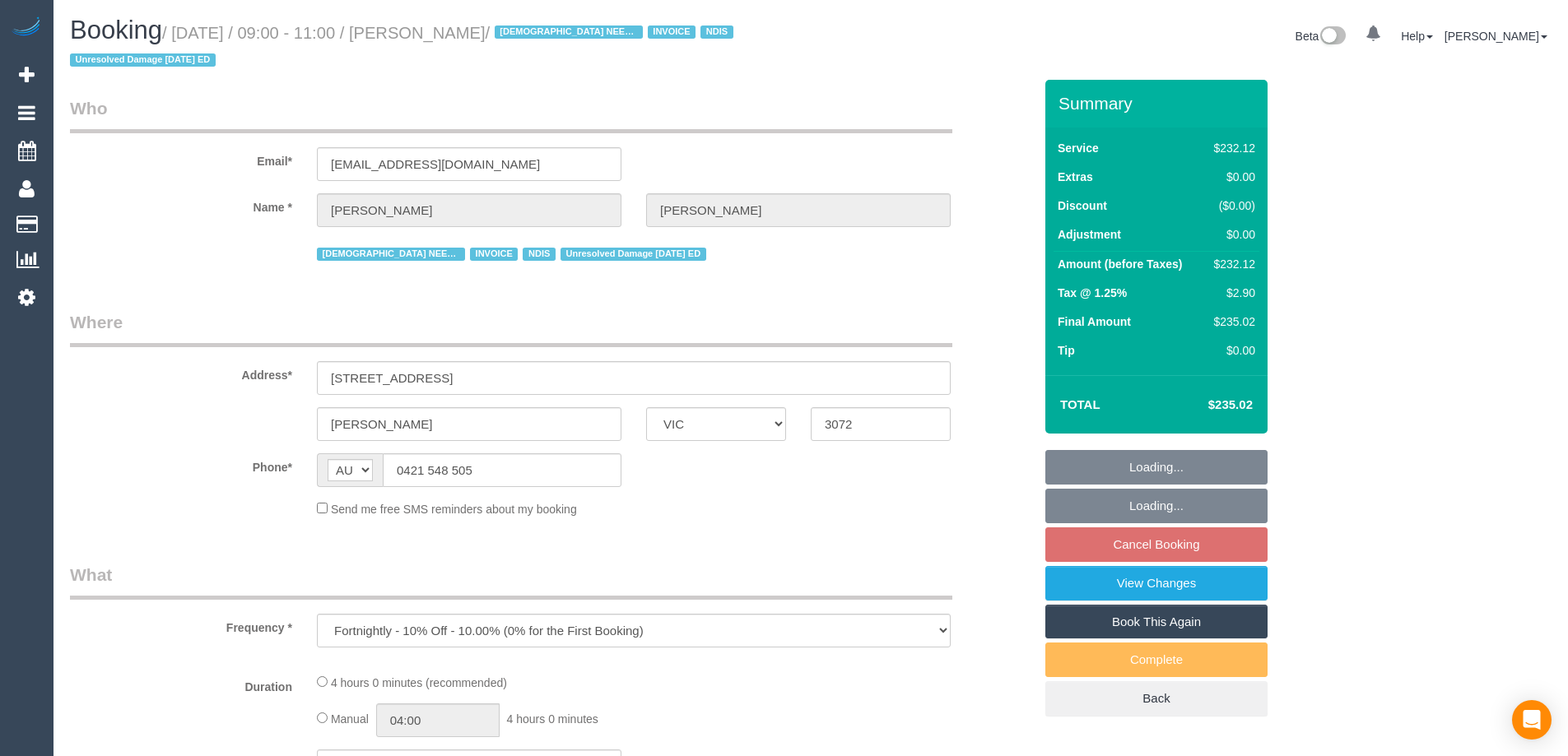
select select "240"
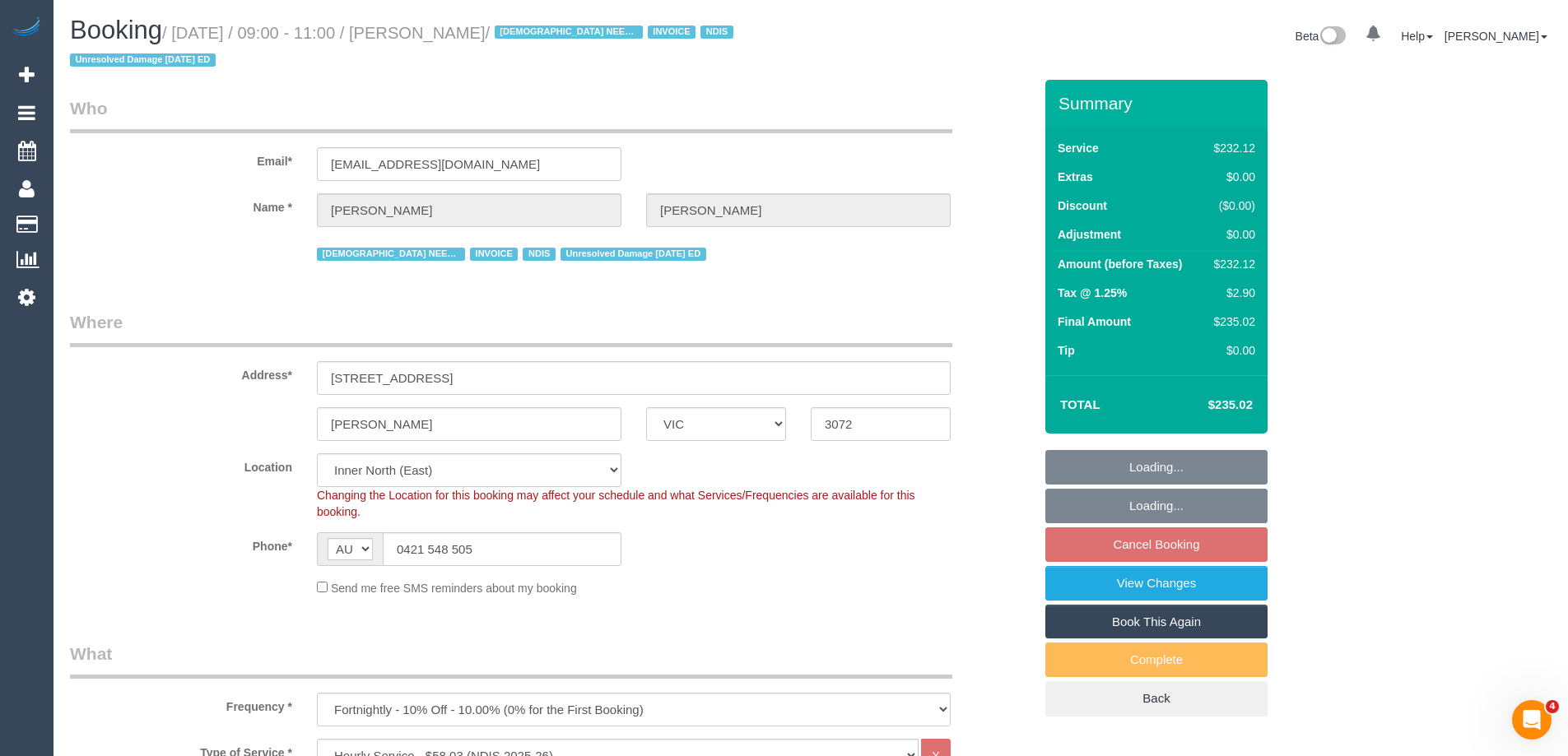
select select "object:692"
select select "number:27"
select select "number:14"
select select "number:19"
select select "number:36"
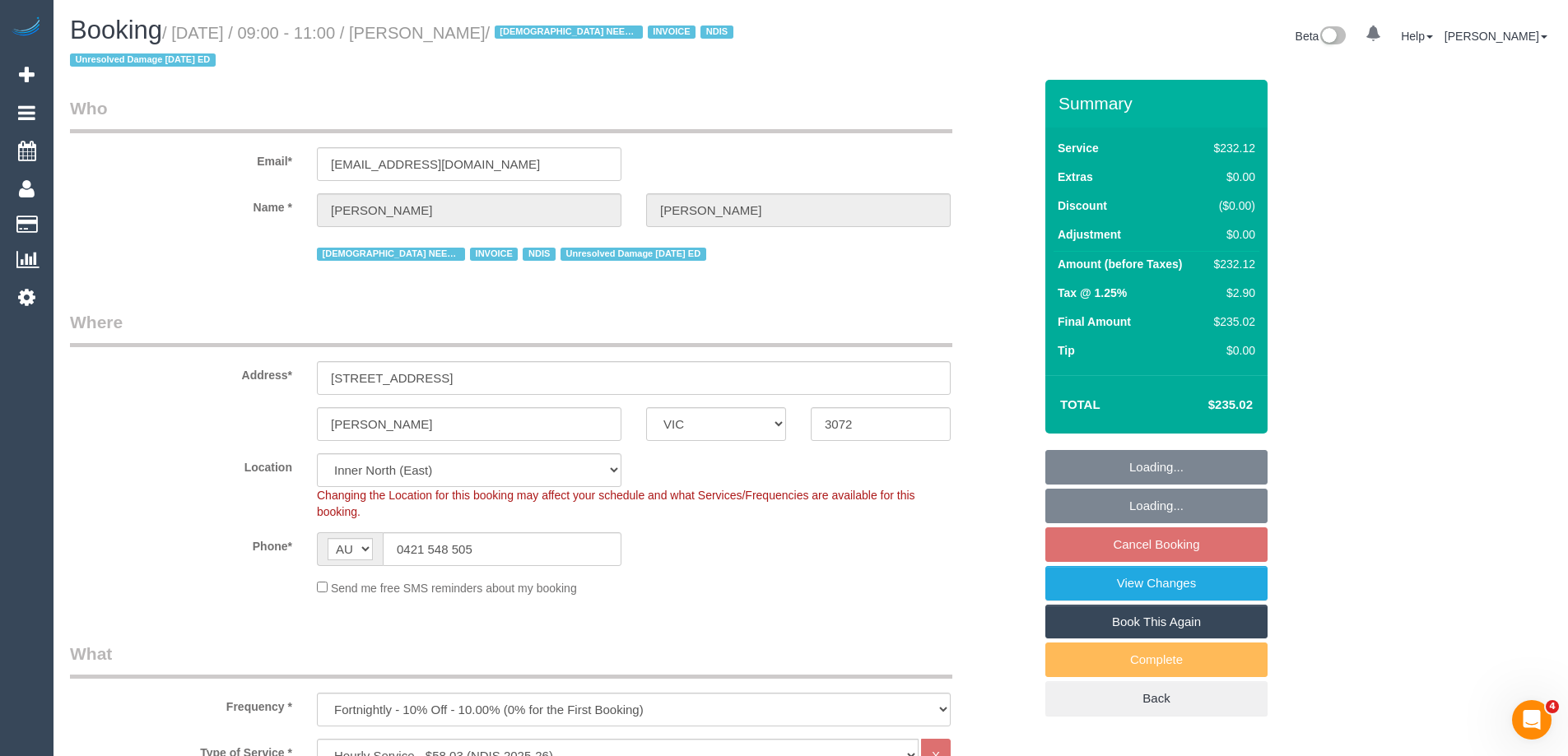
select select "number:35"
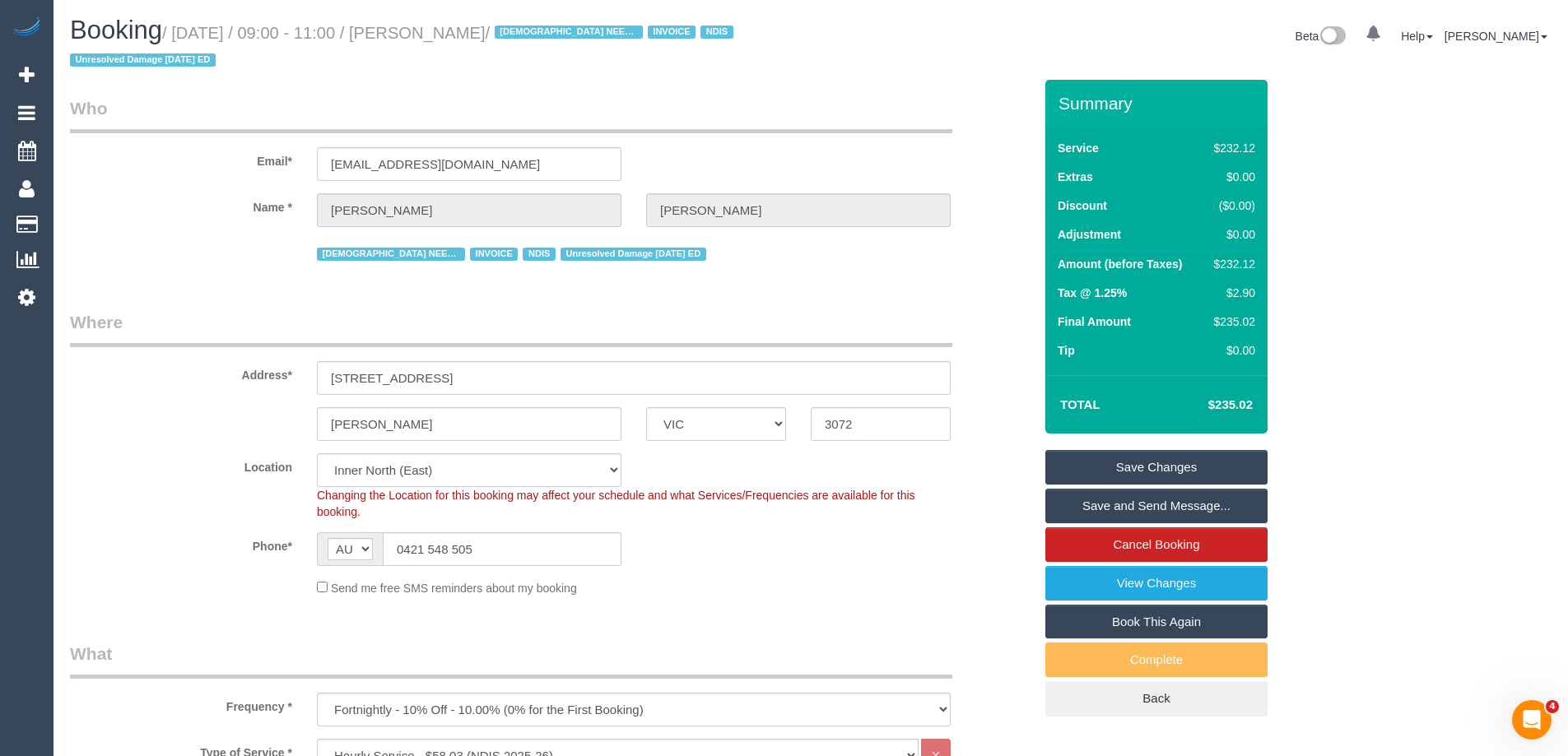
click at [744, 609] on fieldset "Where Address* 209 Raglan St Preston ACT NSW NT QLD SA TAS VIC WA 3072 Location…" at bounding box center [551, 459] width 963 height 298
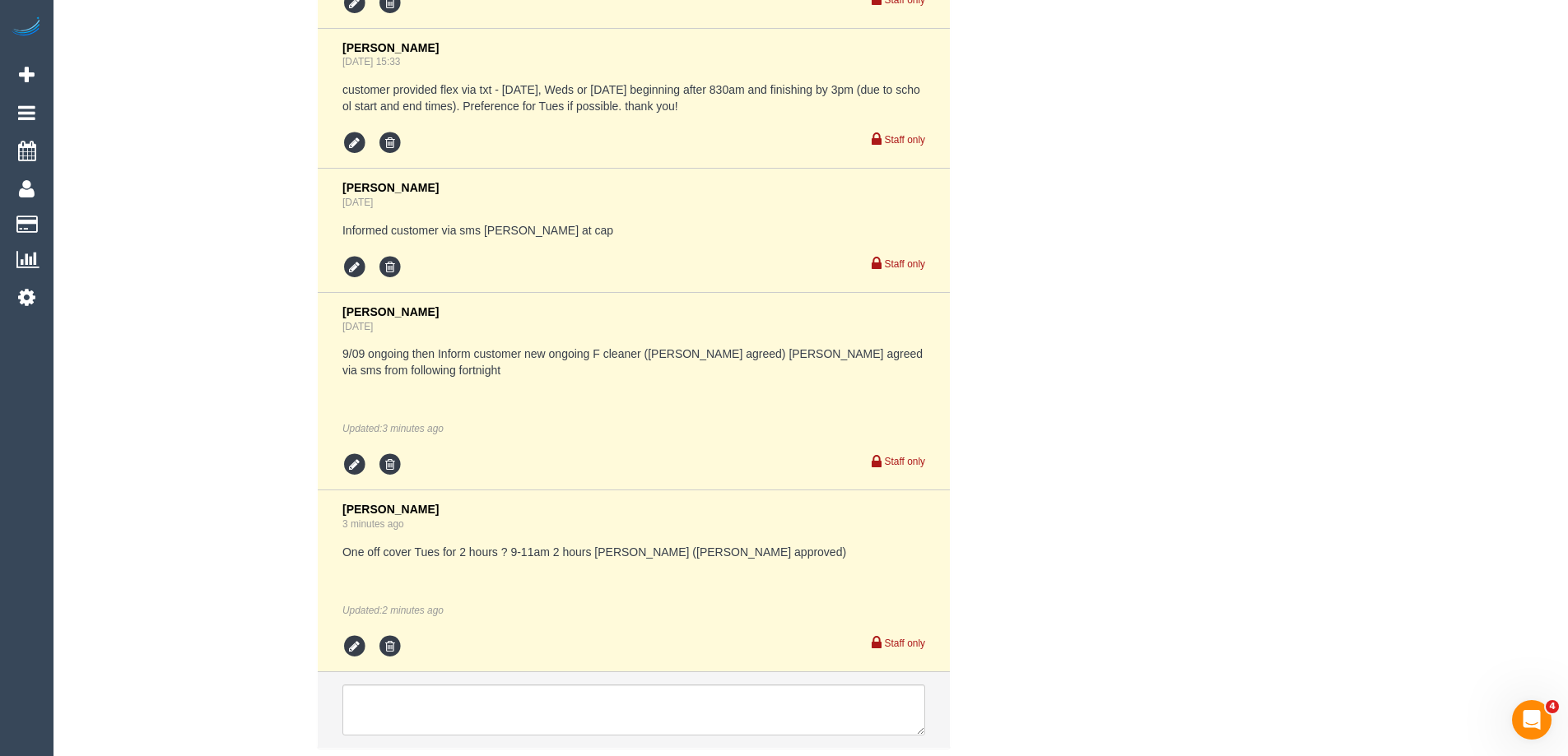
scroll to position [3271, 0]
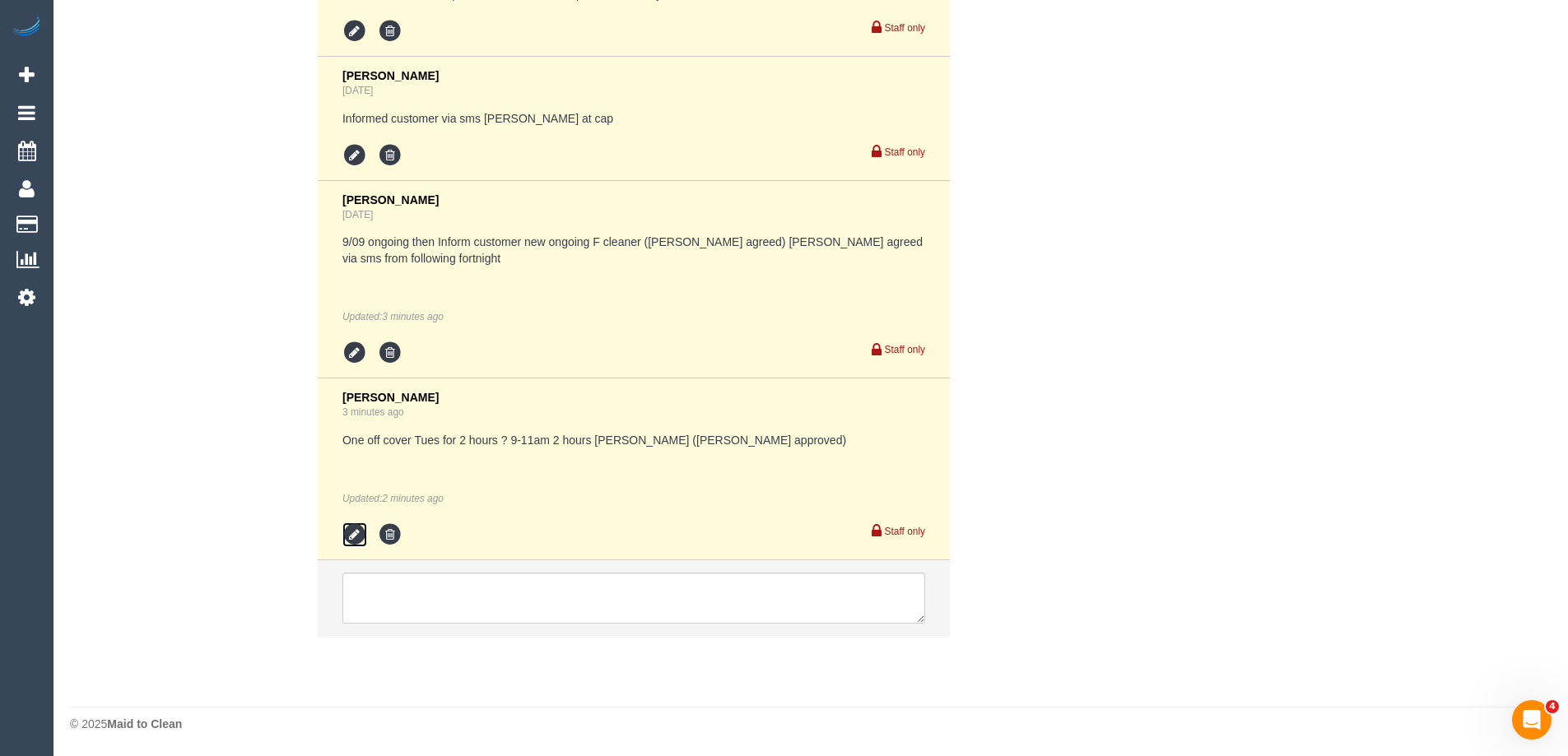
click at [355, 538] on icon at bounding box center [354, 535] width 24 height 24
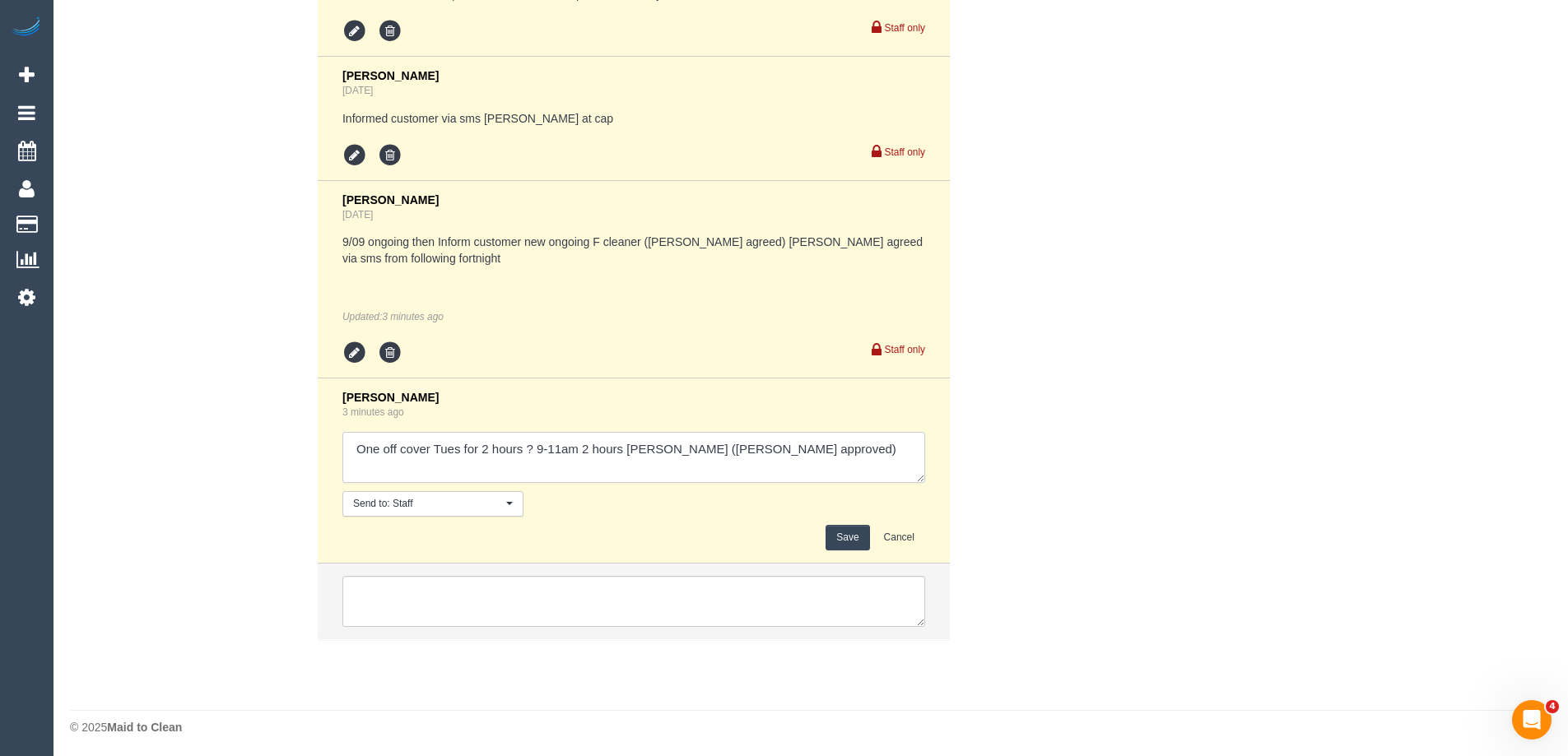
click at [819, 459] on textarea at bounding box center [633, 458] width 583 height 51
type textarea "One off cover Tues for 2 hours ? 9-11am 2 hours Katie (Jess approved) - pending…"
click at [850, 534] on button "Save" at bounding box center [847, 537] width 44 height 25
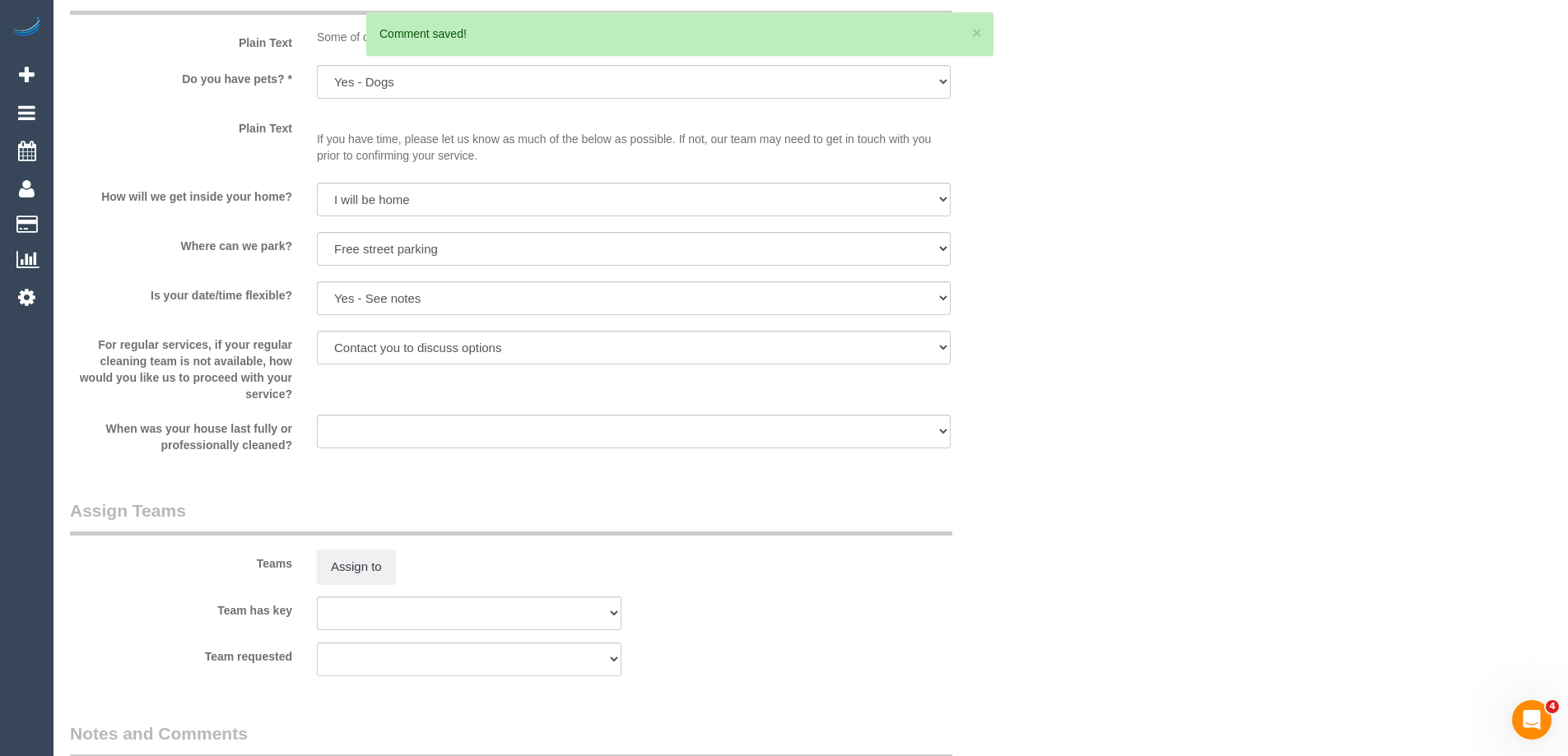
scroll to position [1626, 0]
click at [381, 565] on button "Assign to" at bounding box center [356, 567] width 79 height 34
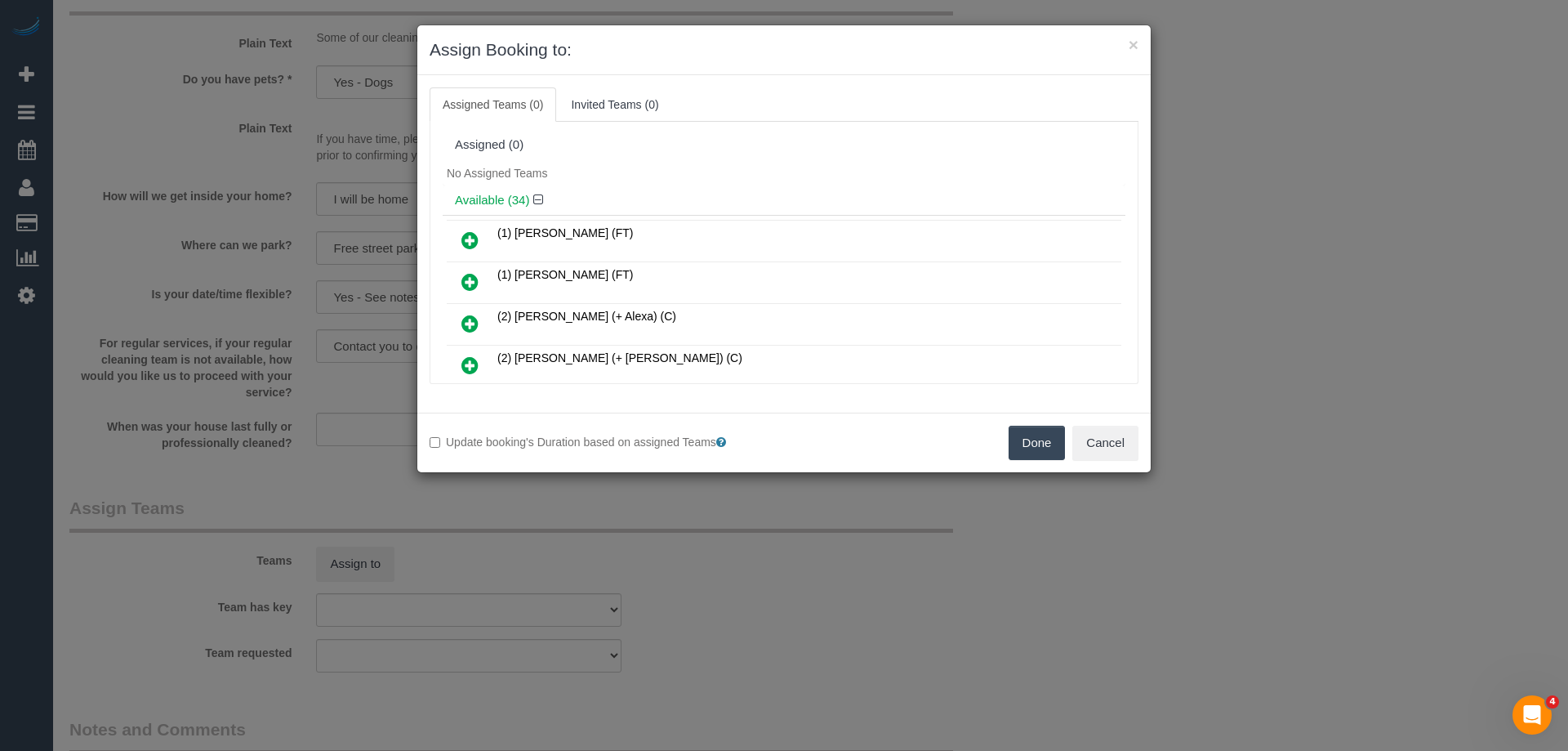
click at [731, 198] on h4 "Available (34)" at bounding box center [784, 201] width 659 height 14
click at [1104, 436] on button "Cancel" at bounding box center [1105, 442] width 66 height 34
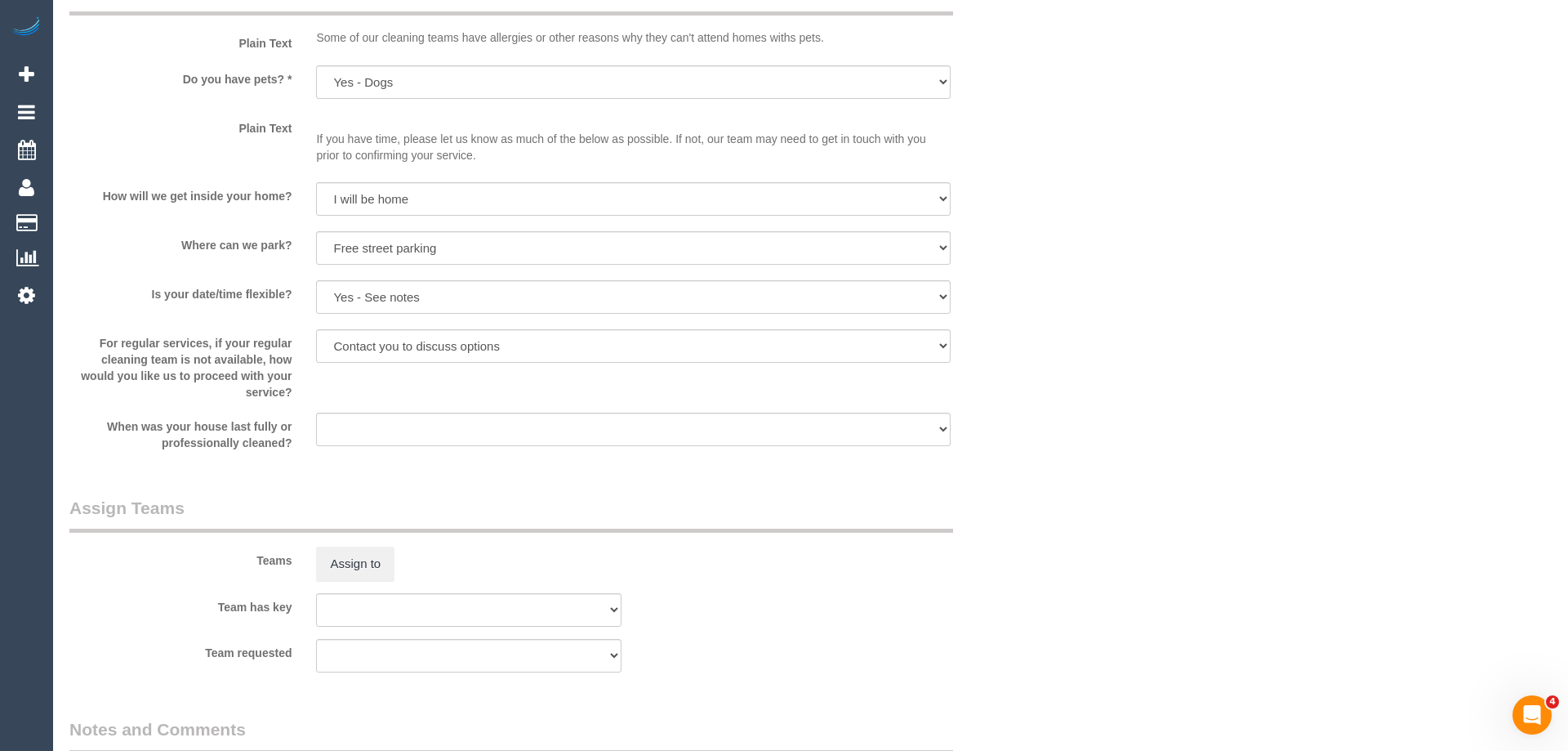
click at [1104, 437] on div "× Assign Booking to: Assigned Teams (0) Invited Teams (0) Assigned (0) No Assig…" at bounding box center [784, 375] width 1568 height 751
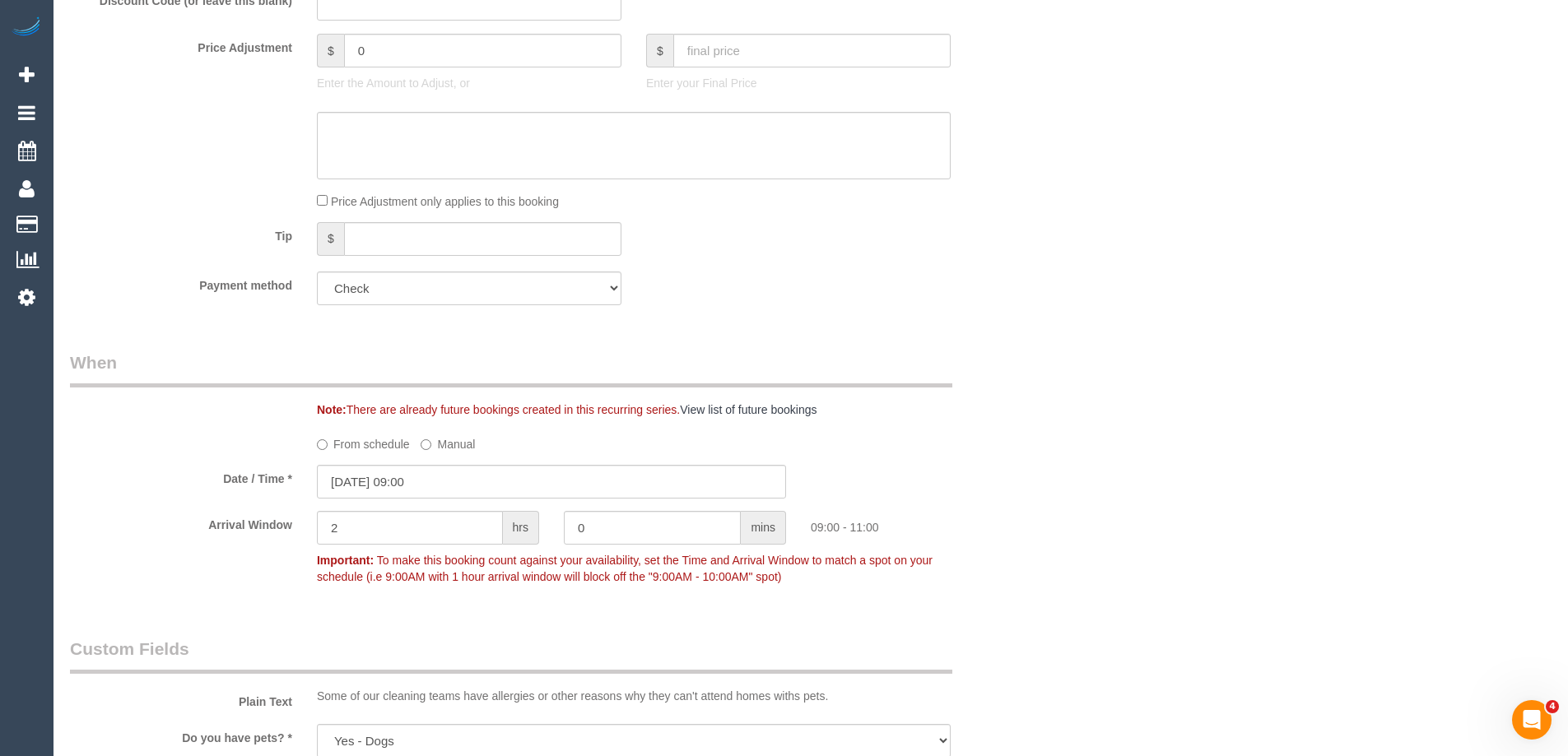
scroll to position [721, 0]
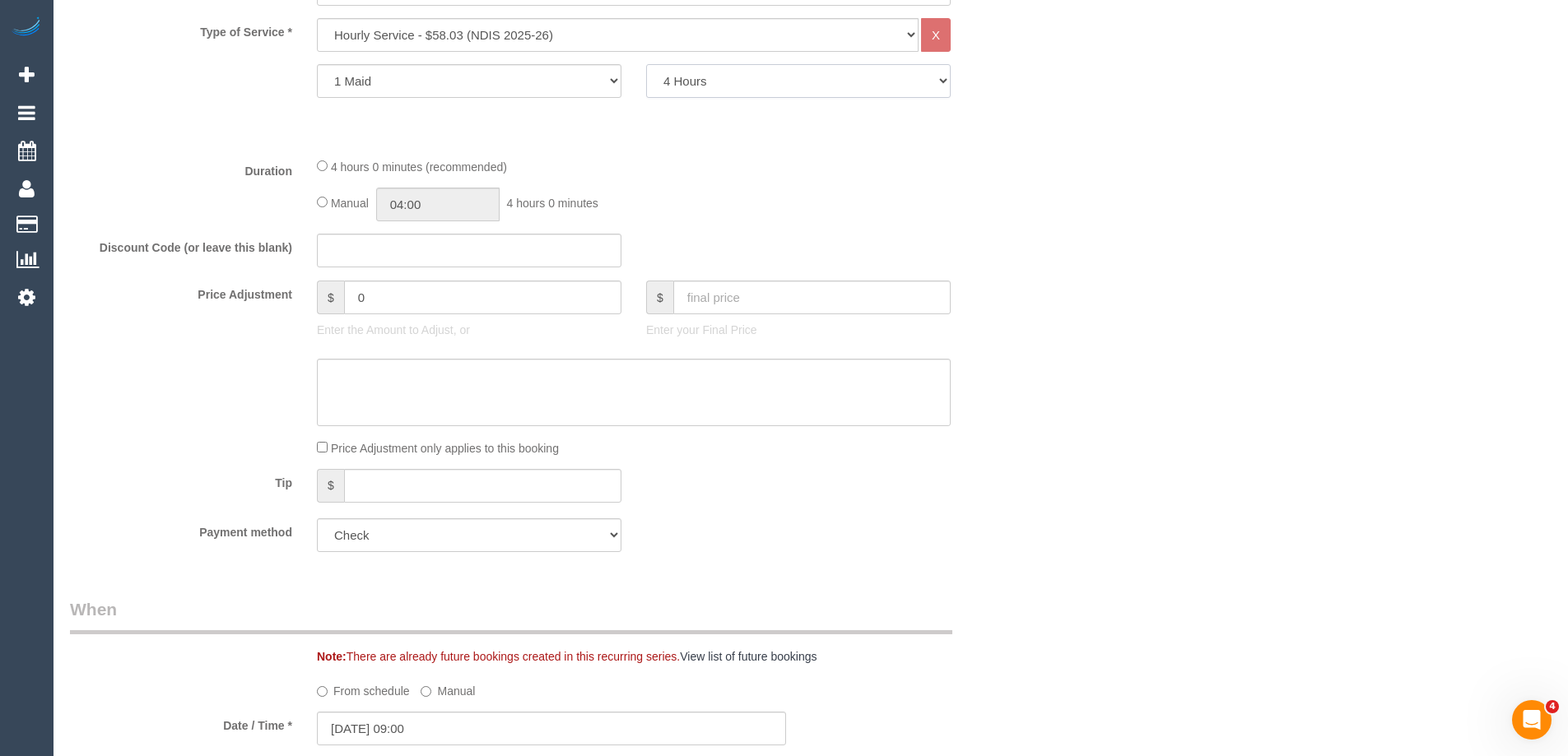
click at [722, 84] on select "2 Hours 2.5 Hours 3 Hours 3.5 Hours 4 Hours 4.5 Hours 5 Hours 5.5 Hours 6 Hours…" at bounding box center [798, 81] width 304 height 34
select select "120"
click at [646, 64] on select "2 Hours 2.5 Hours 3 Hours 3.5 Hours 4 Hours 4.5 Hours 5 Hours 5.5 Hours 6 Hours…" at bounding box center [798, 81] width 304 height 34
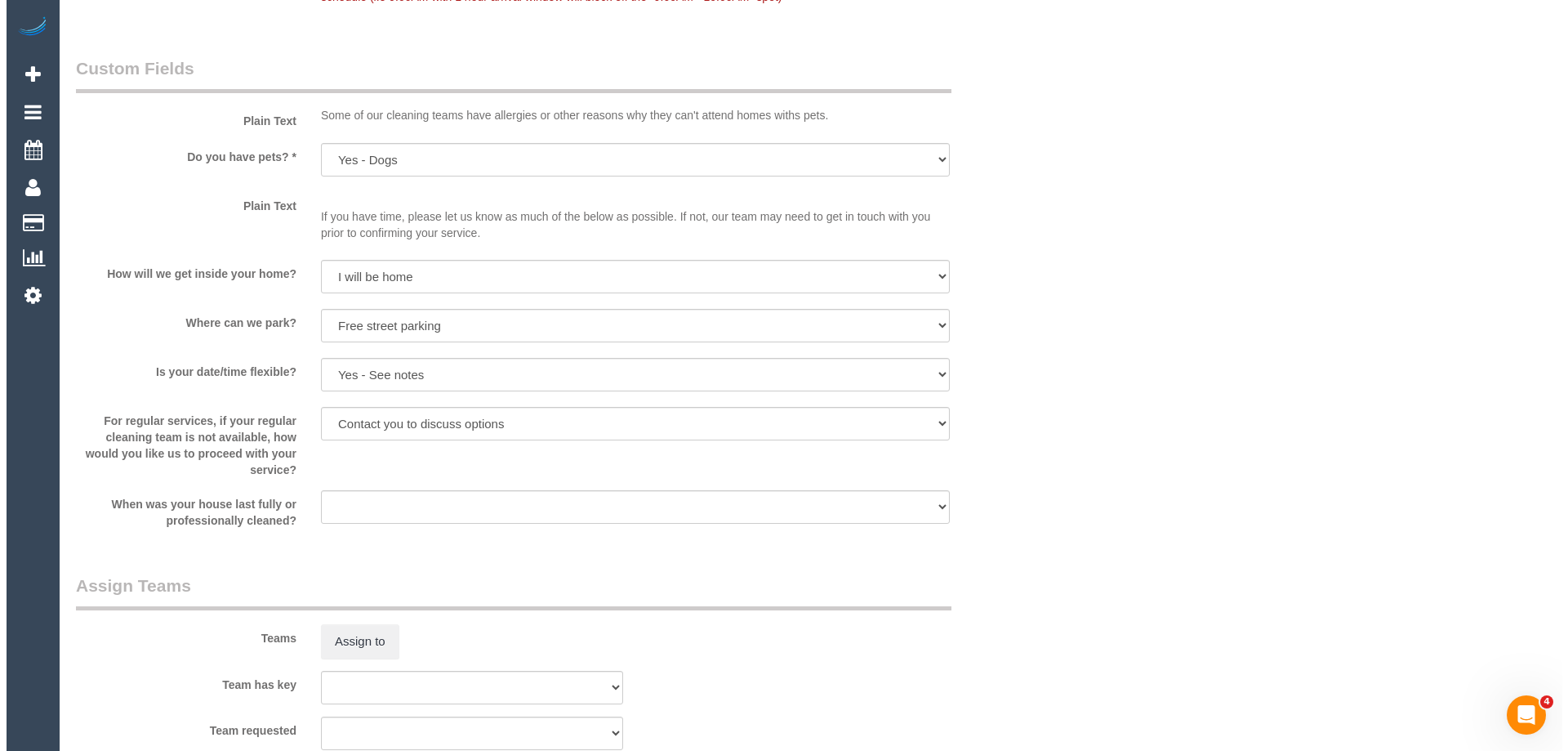
scroll to position [1697, 0]
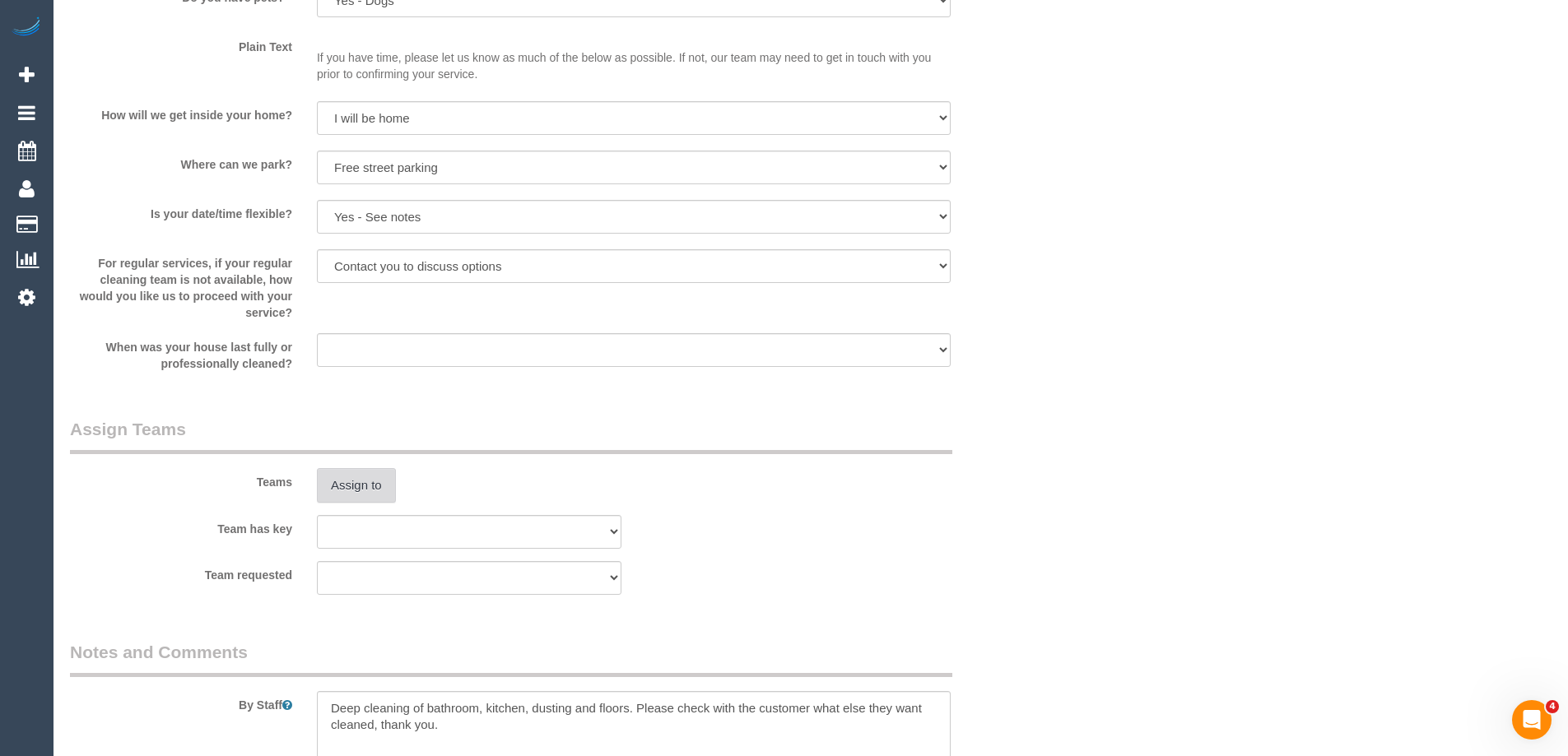
click at [362, 487] on button "Assign to" at bounding box center [356, 485] width 79 height 34
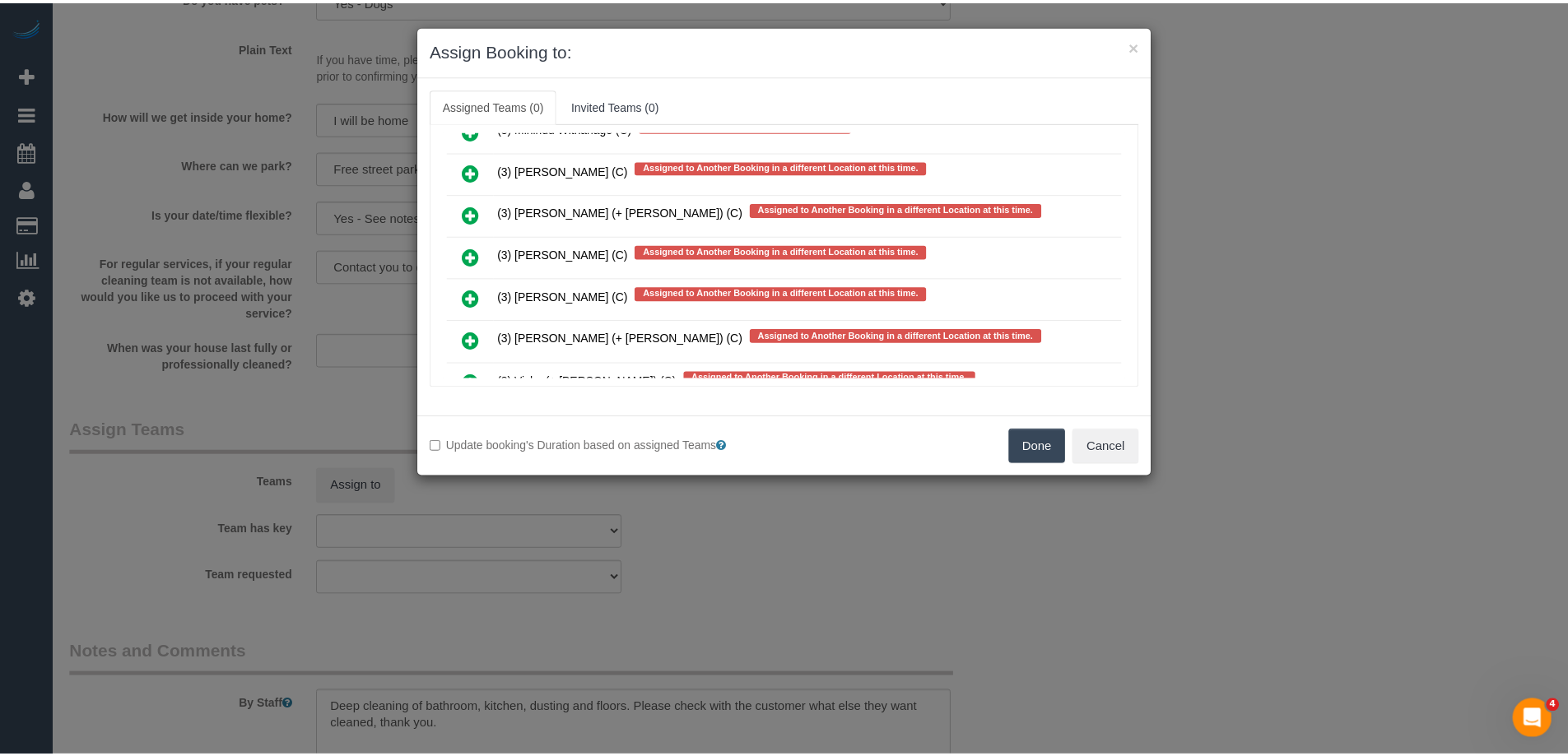
scroll to position [6711, 0]
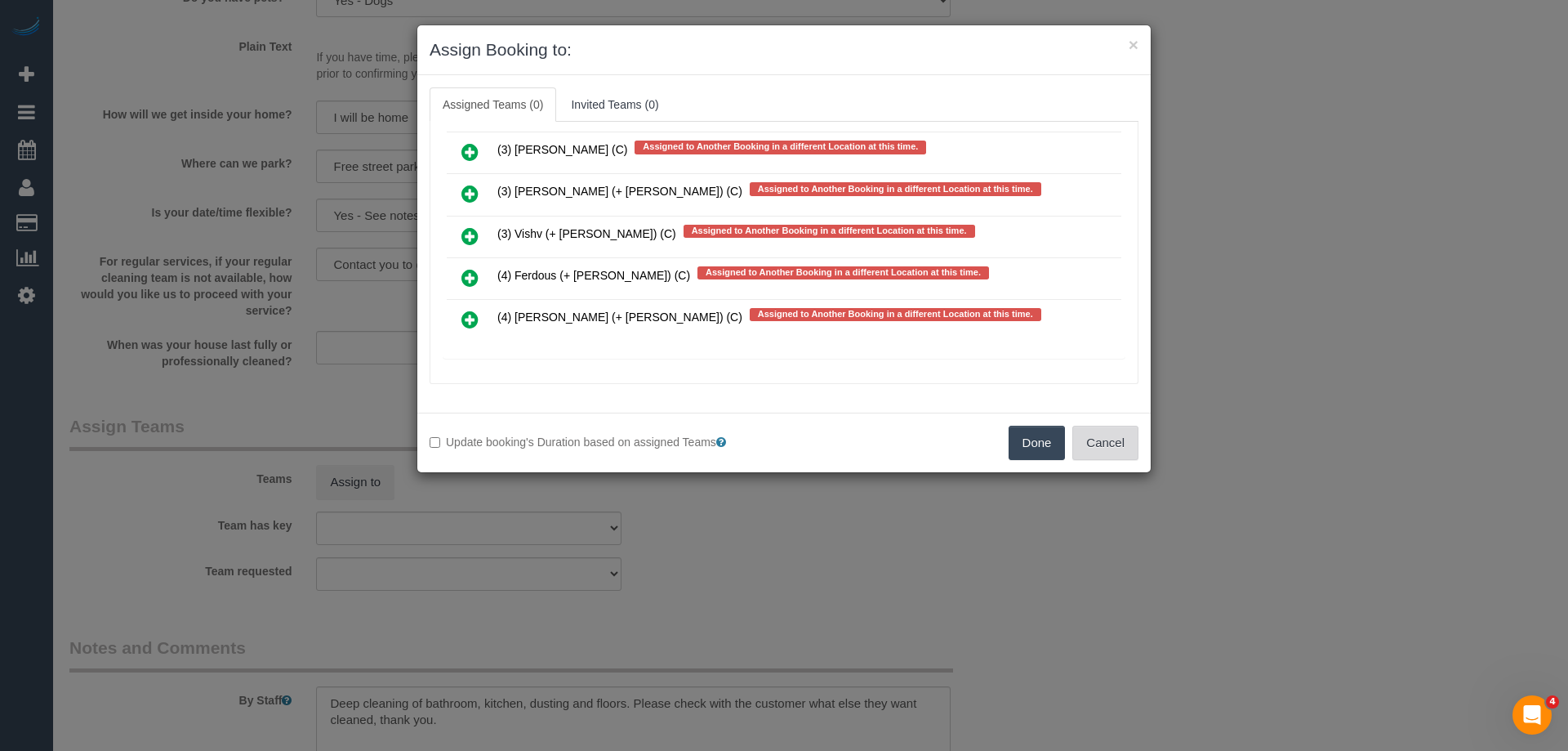
click at [1128, 445] on button "Cancel" at bounding box center [1105, 442] width 66 height 34
click at [1128, 445] on div "× Assign Booking to: Assigned Teams (0) Invited Teams (0) Assigned (0) No Assig…" at bounding box center [784, 375] width 1568 height 751
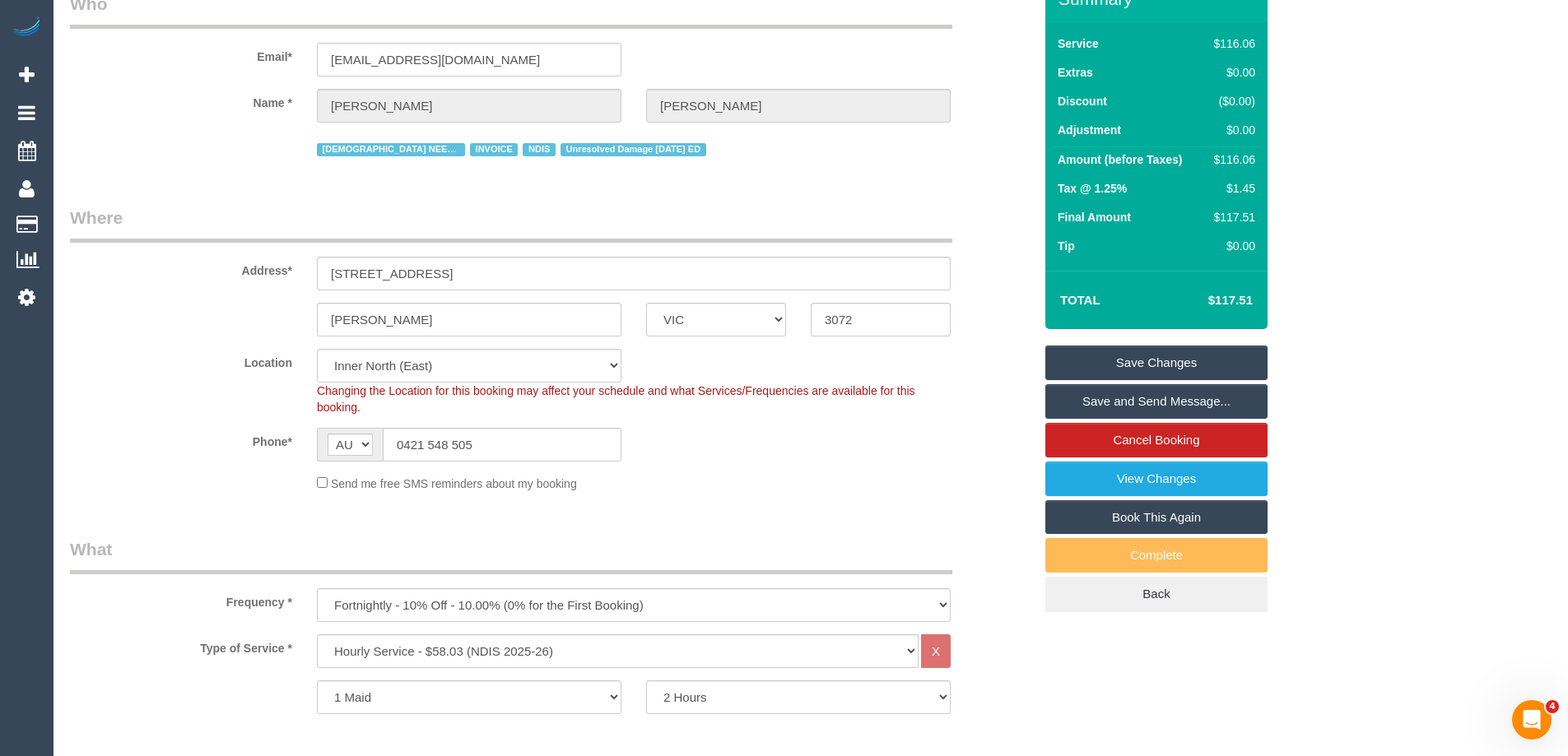
scroll to position [0, 0]
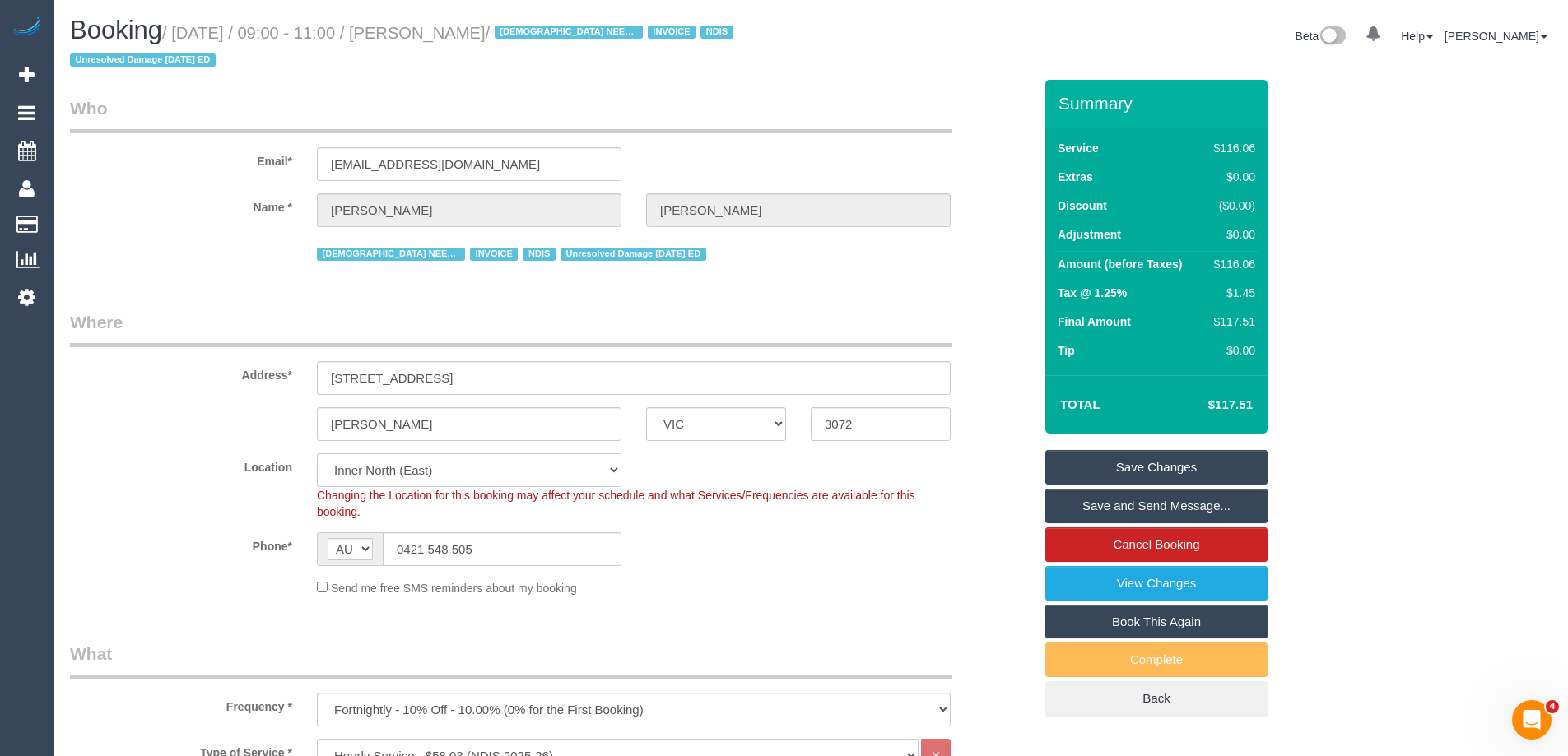
click at [386, 465] on select "Office City East (North) East (South) Inner East Inner North (East) Inner North…" at bounding box center [469, 470] width 304 height 34
select select "50"
click at [317, 454] on select "Office City East (North) East (South) Inner East Inner North (East) Inner North…" at bounding box center [469, 470] width 304 height 34
drag, startPoint x: 186, startPoint y: 244, endPoint x: 285, endPoint y: 362, distance: 154.0
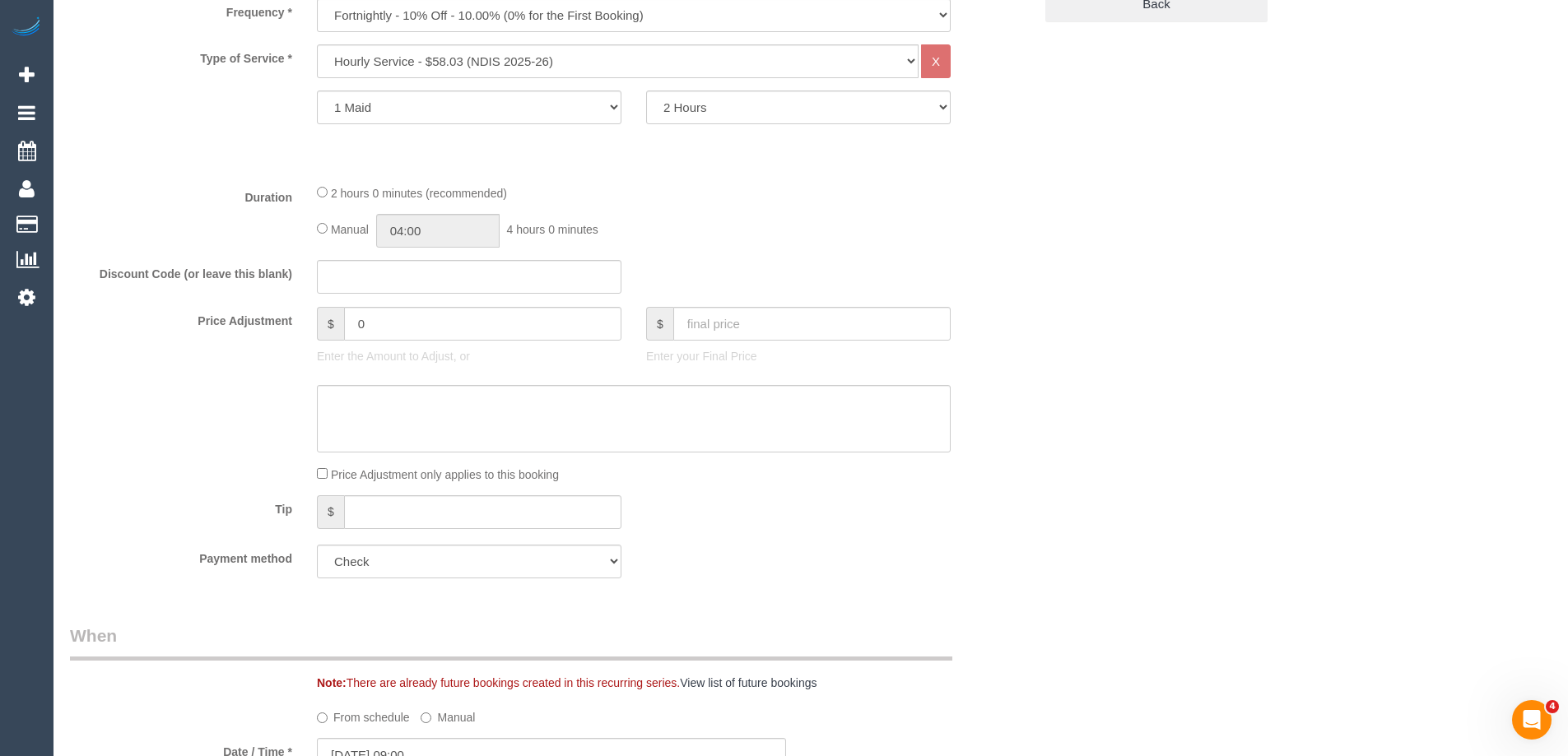
select select "object:8088"
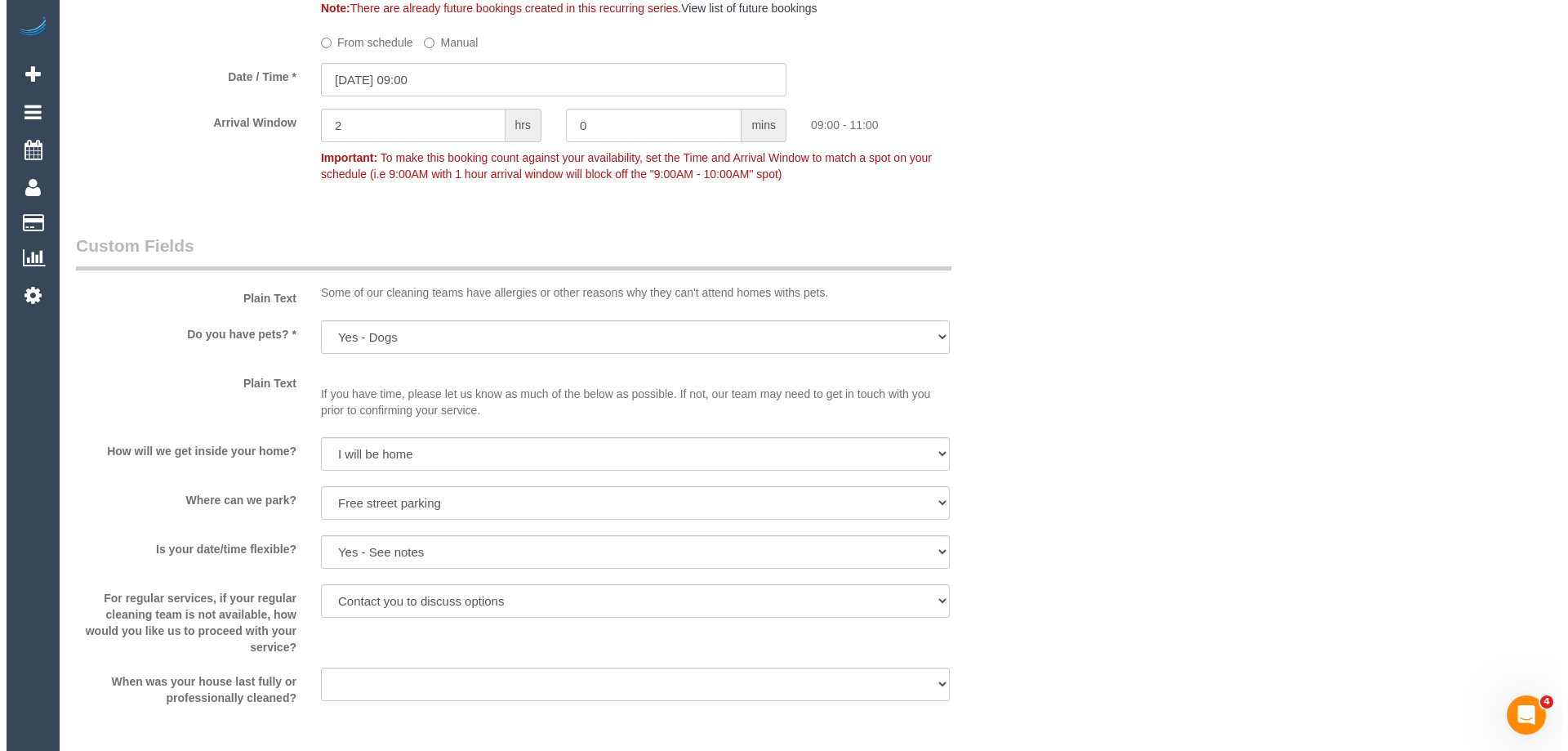
scroll to position [1635, 0]
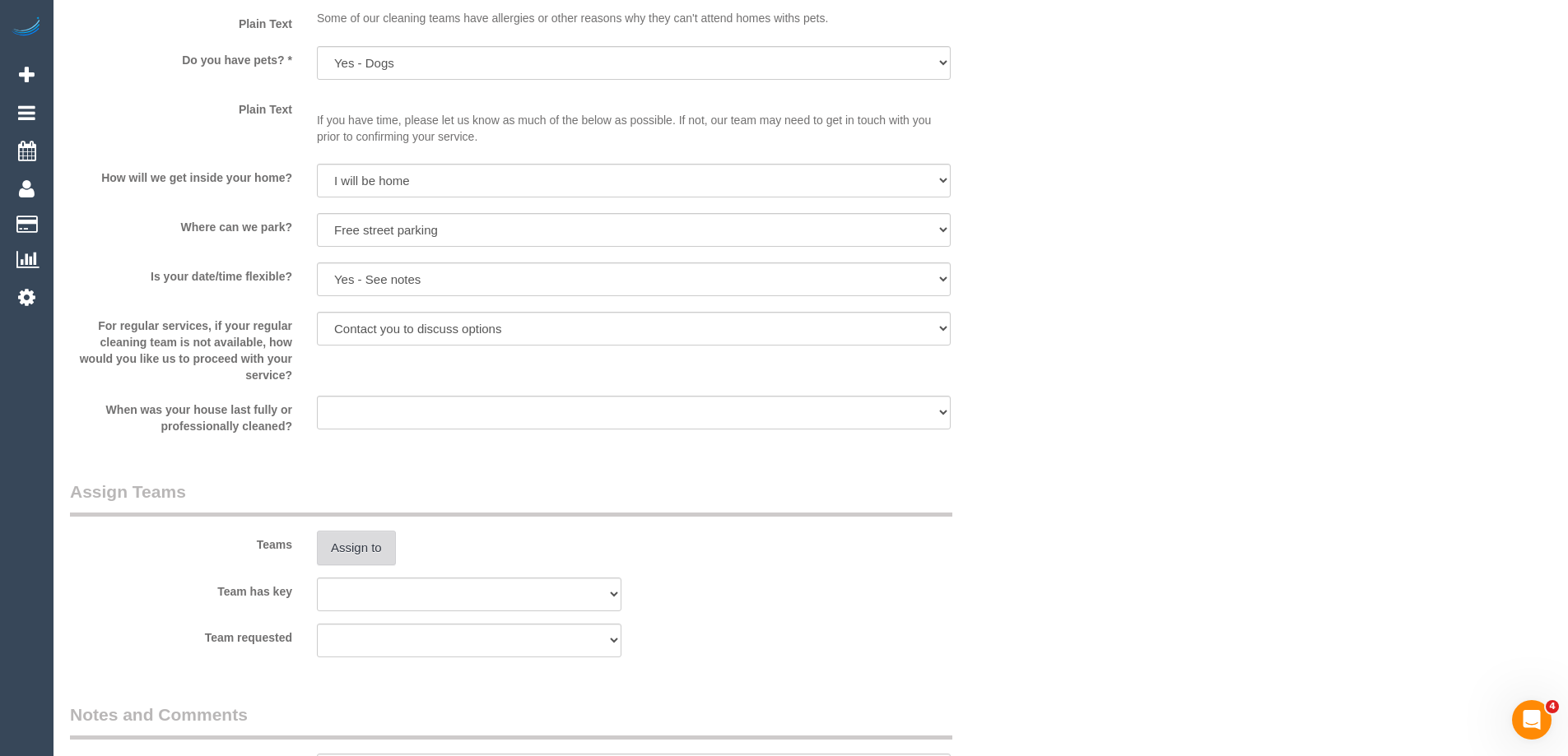
click at [342, 542] on button "Assign to" at bounding box center [356, 547] width 79 height 34
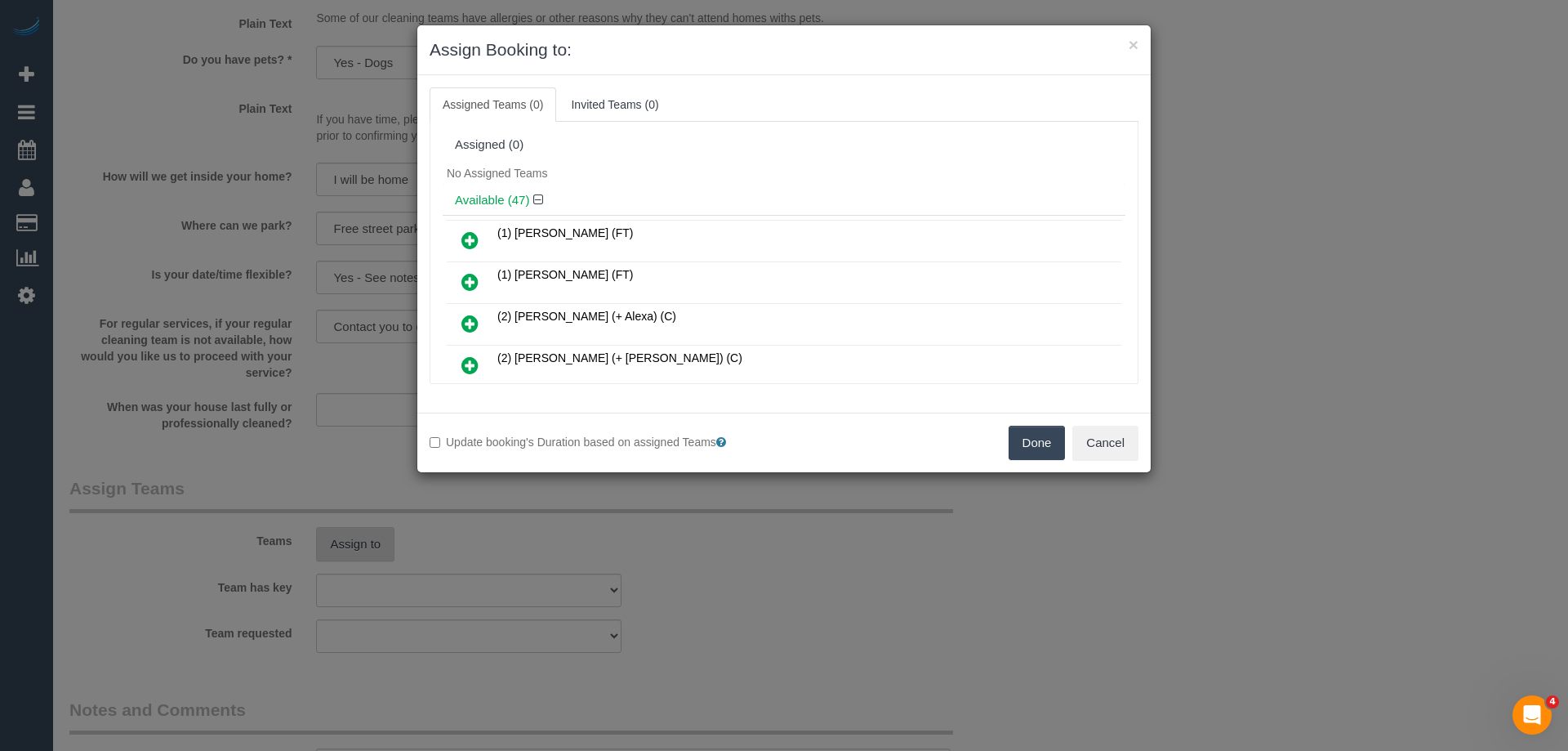
scroll to position [4490, 0]
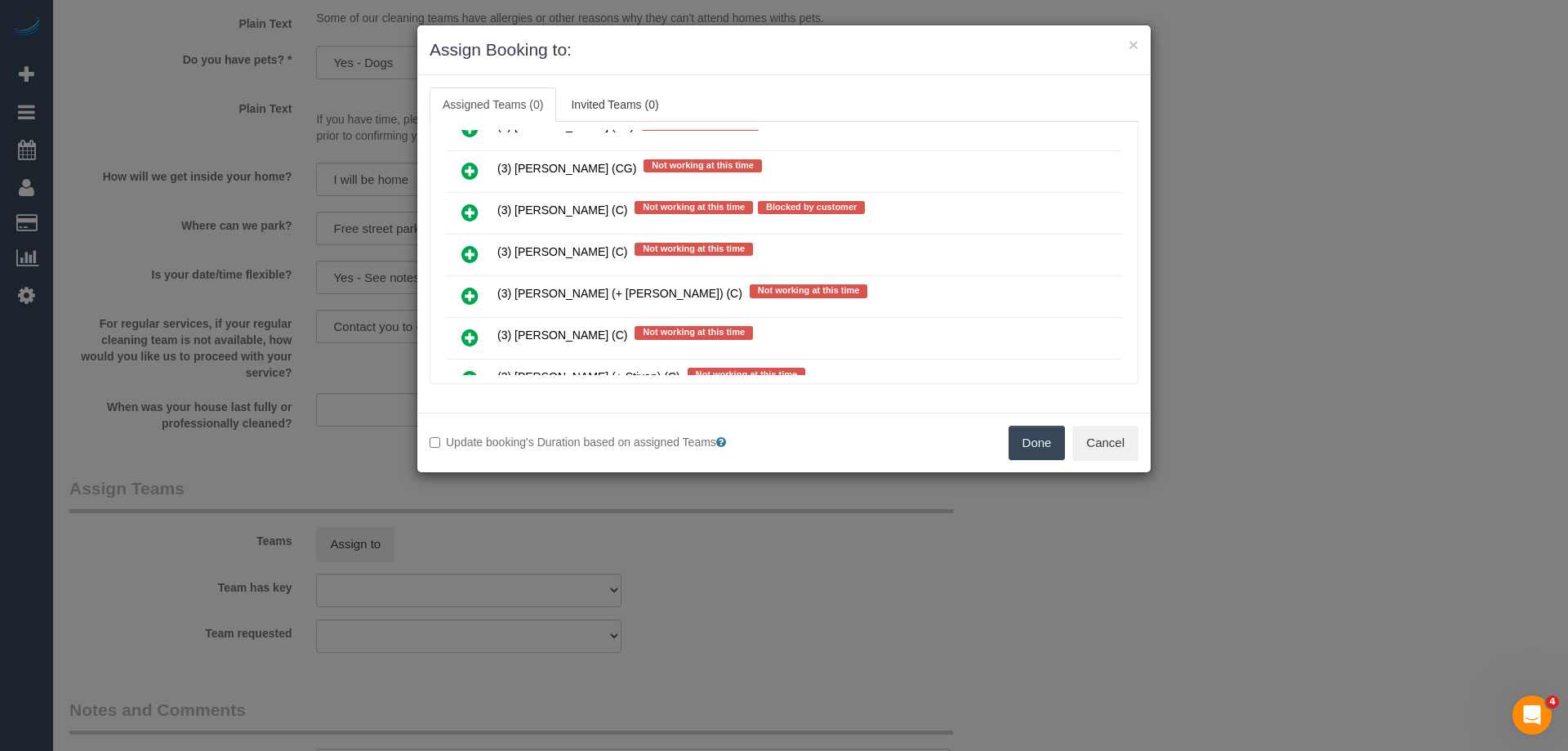
click at [473, 258] on icon at bounding box center [471, 254] width 17 height 19
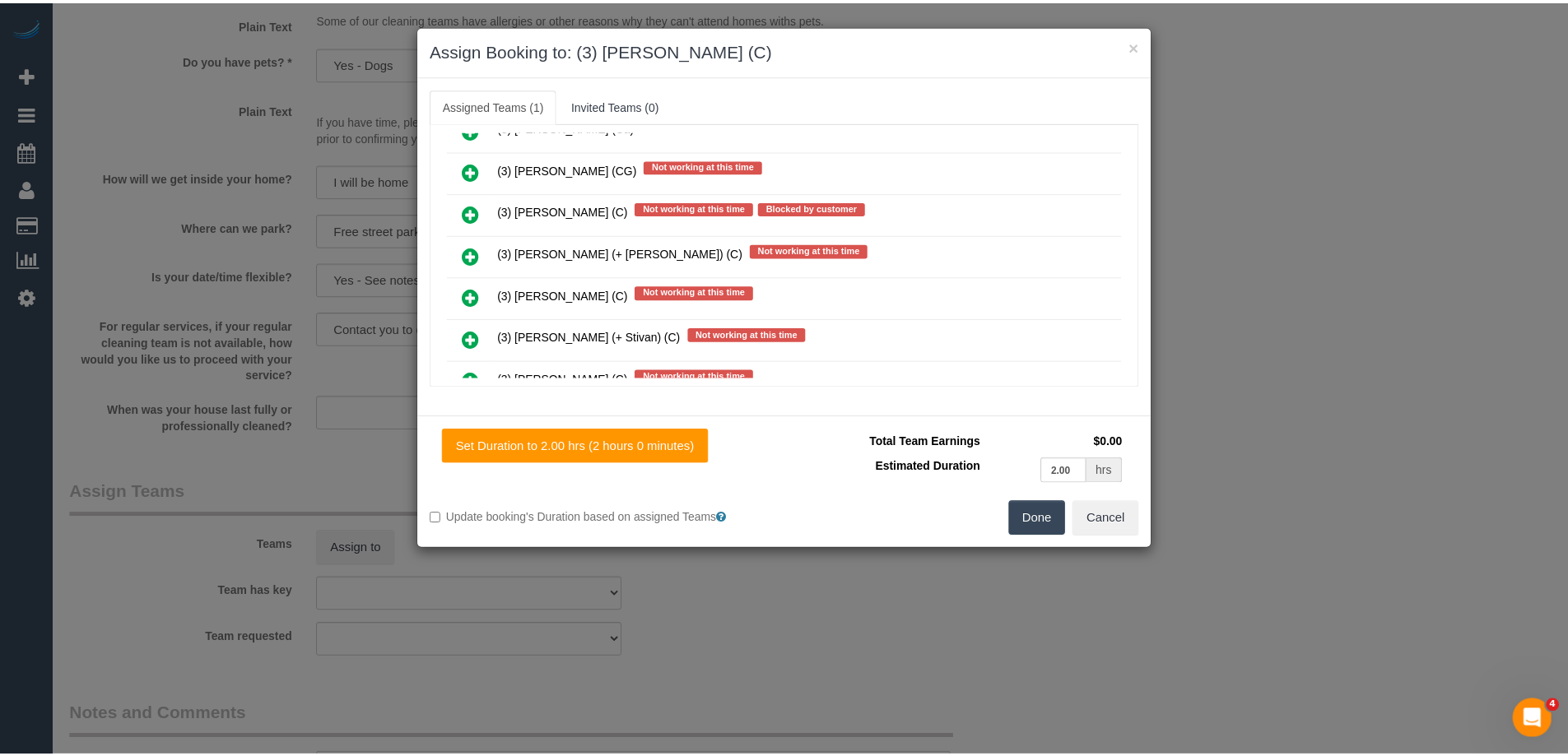
scroll to position [0, 0]
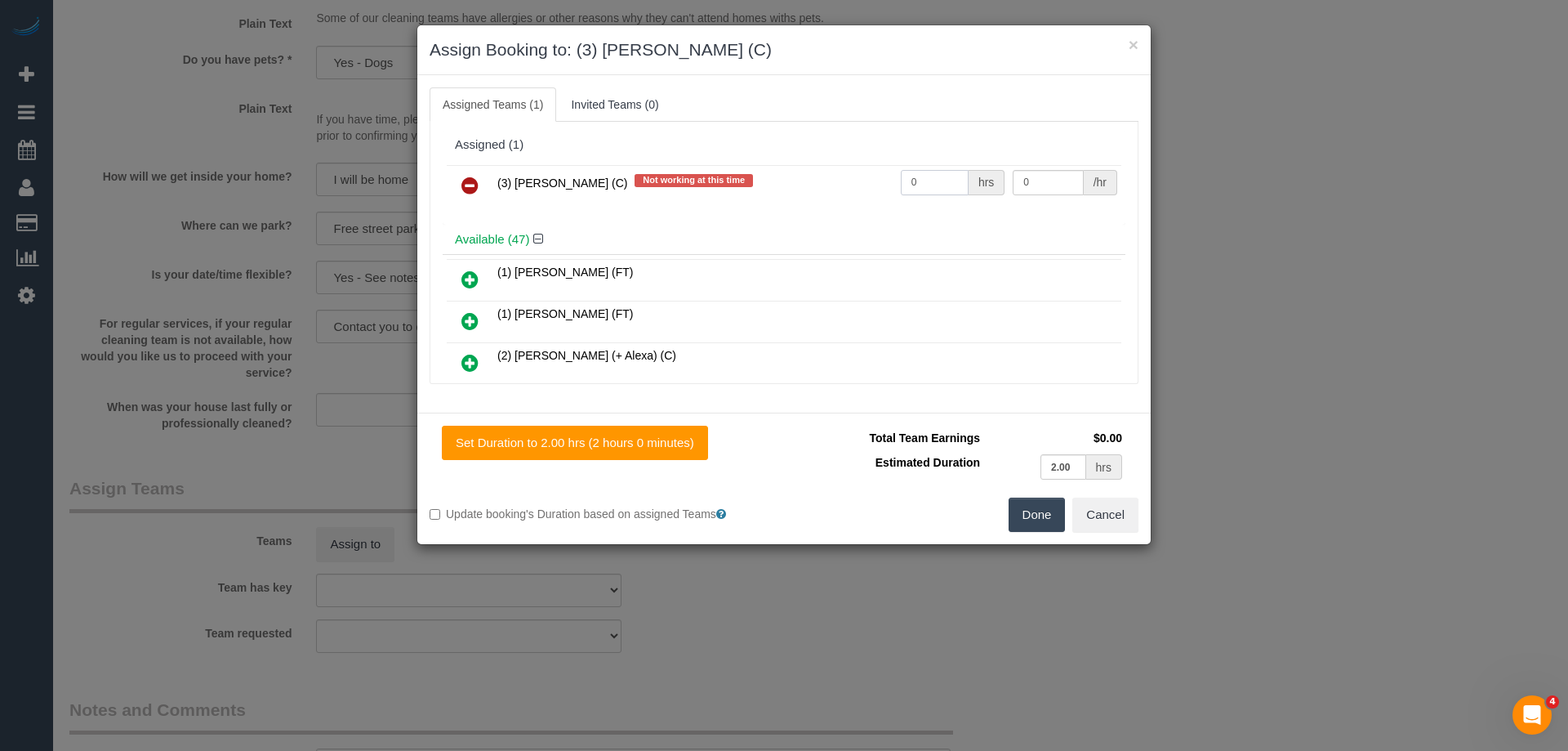
click at [939, 186] on input "0" at bounding box center [935, 182] width 68 height 25
type input "2"
click at [1030, 181] on input "0" at bounding box center [1048, 182] width 71 height 25
type input "35"
click at [1037, 529] on button "Done" at bounding box center [1037, 515] width 57 height 34
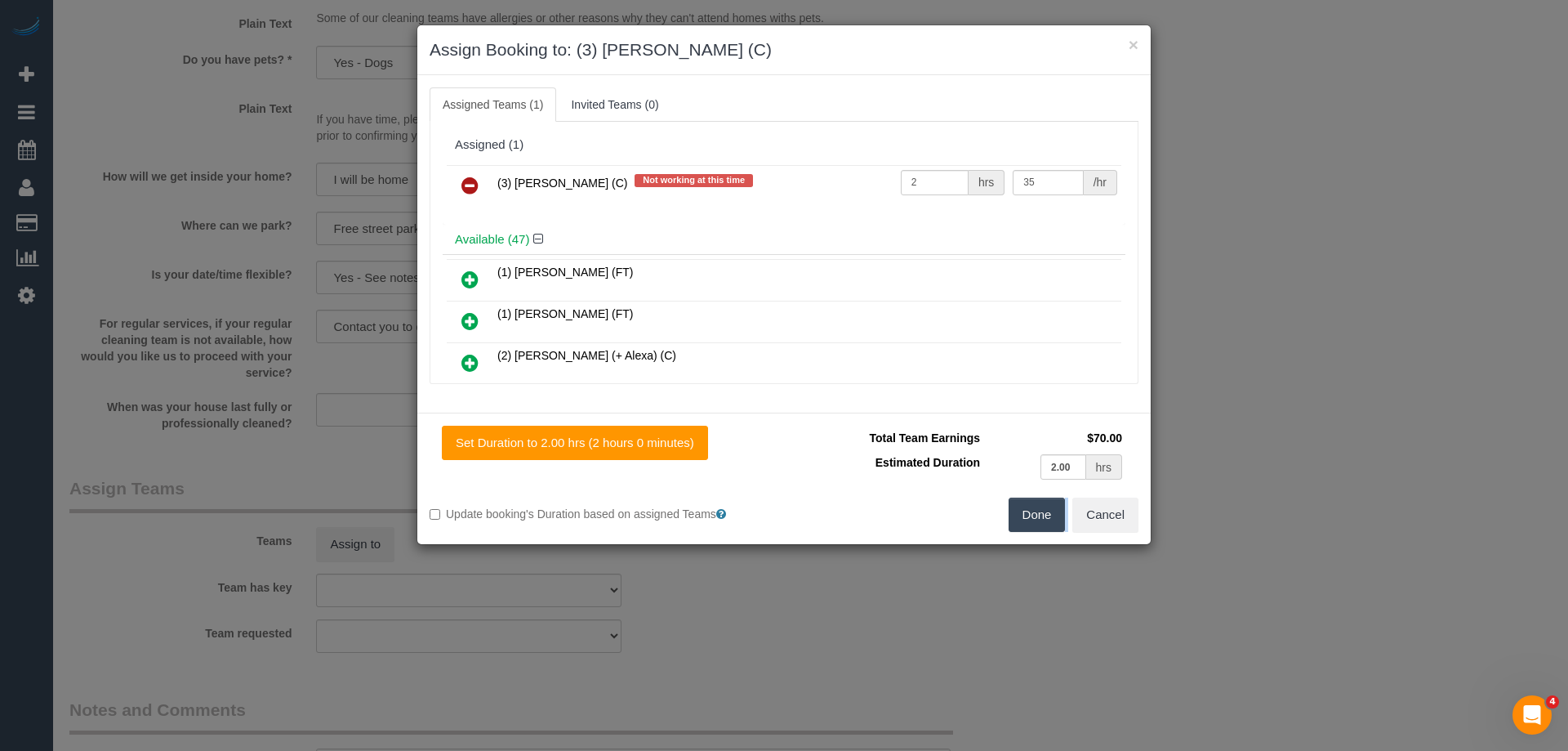
click at [1037, 529] on div "× Assign Booking to: (3) Katie Eichorn (C) Assigned Teams (1) Invited Teams (0)…" at bounding box center [784, 375] width 1568 height 751
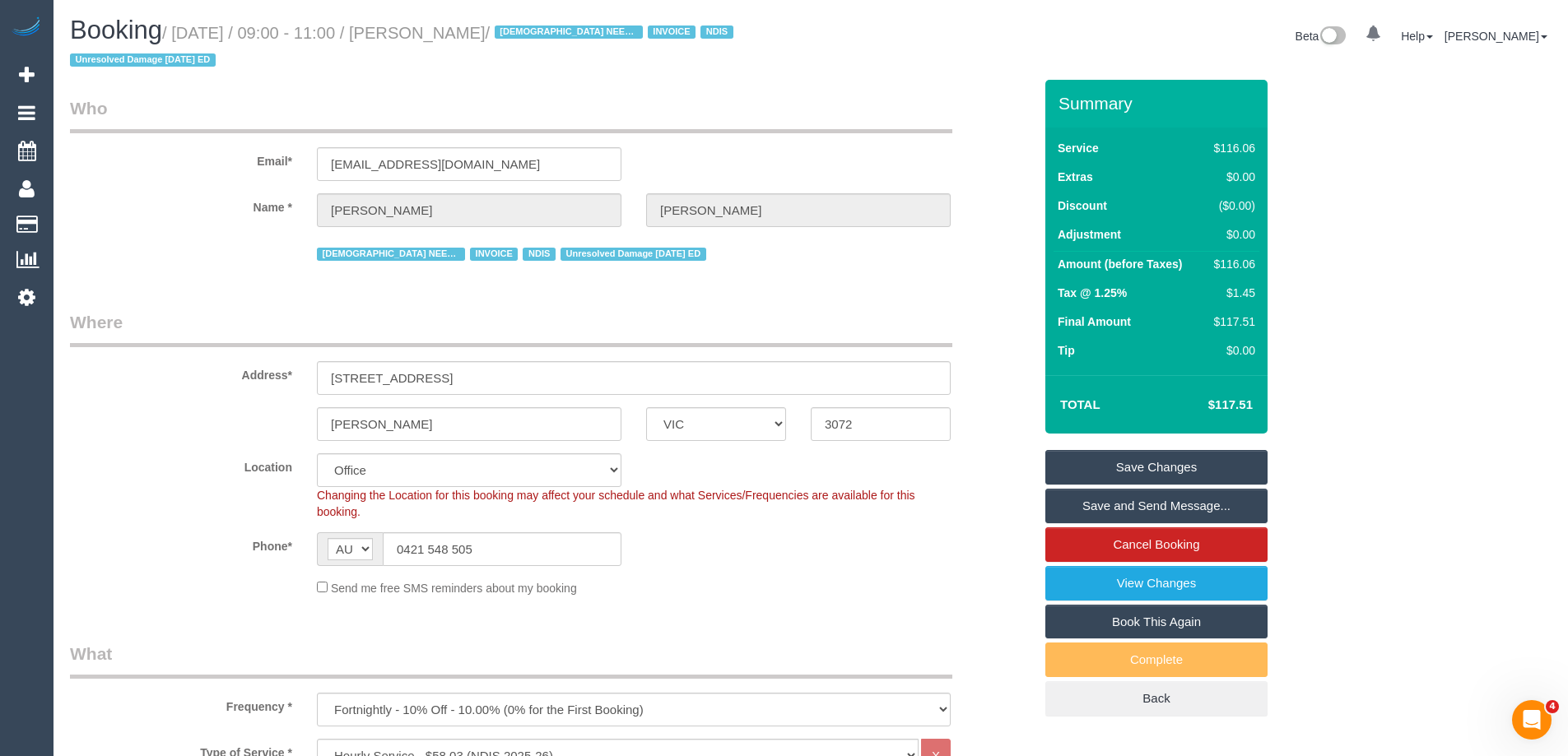
click at [990, 481] on div "Location Office City East (North) East (South) Inner East Inner North (East) In…" at bounding box center [551, 487] width 987 height 66
click at [1148, 464] on link "Save Changes" at bounding box center [1156, 466] width 222 height 34
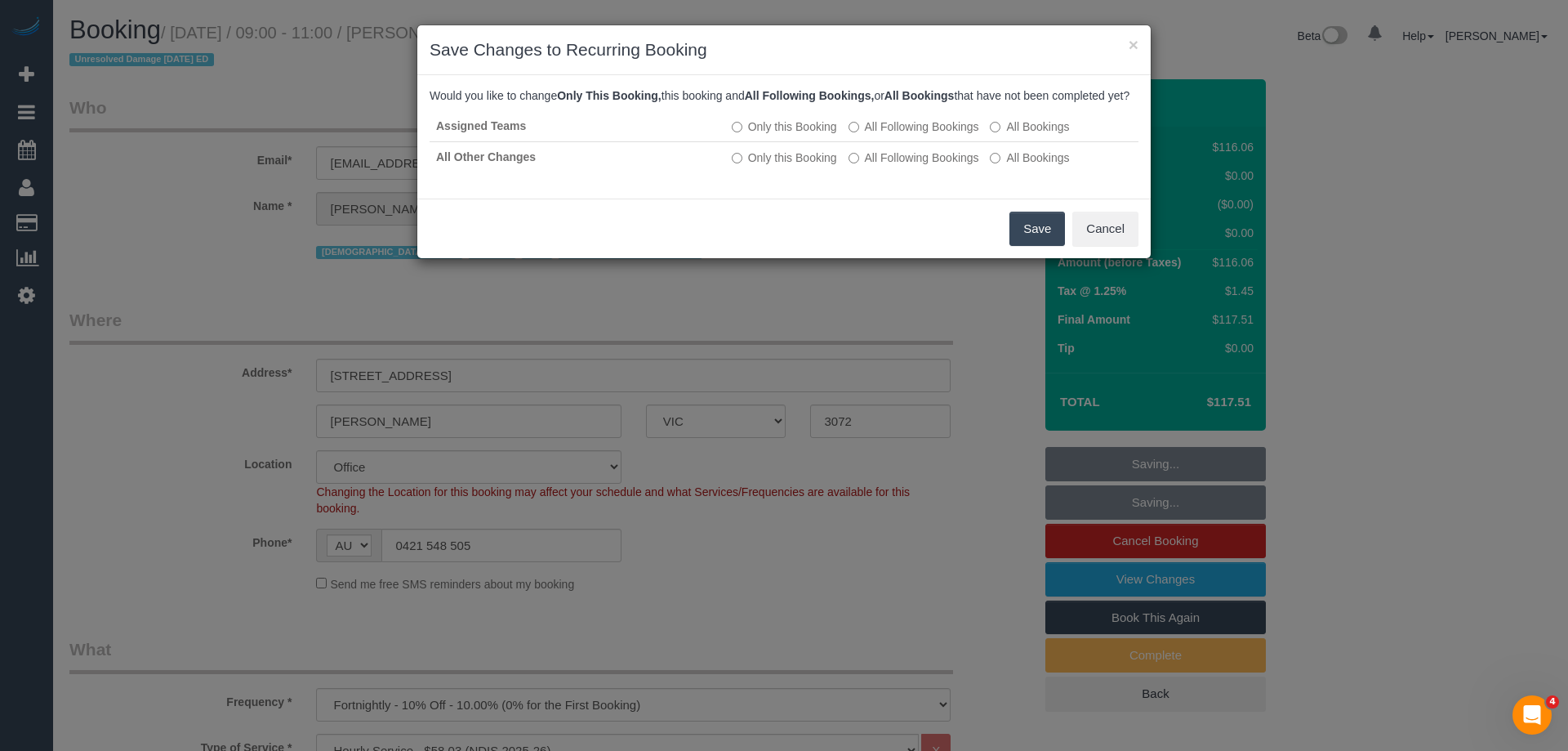
click at [1024, 246] on button "Save" at bounding box center [1036, 228] width 55 height 34
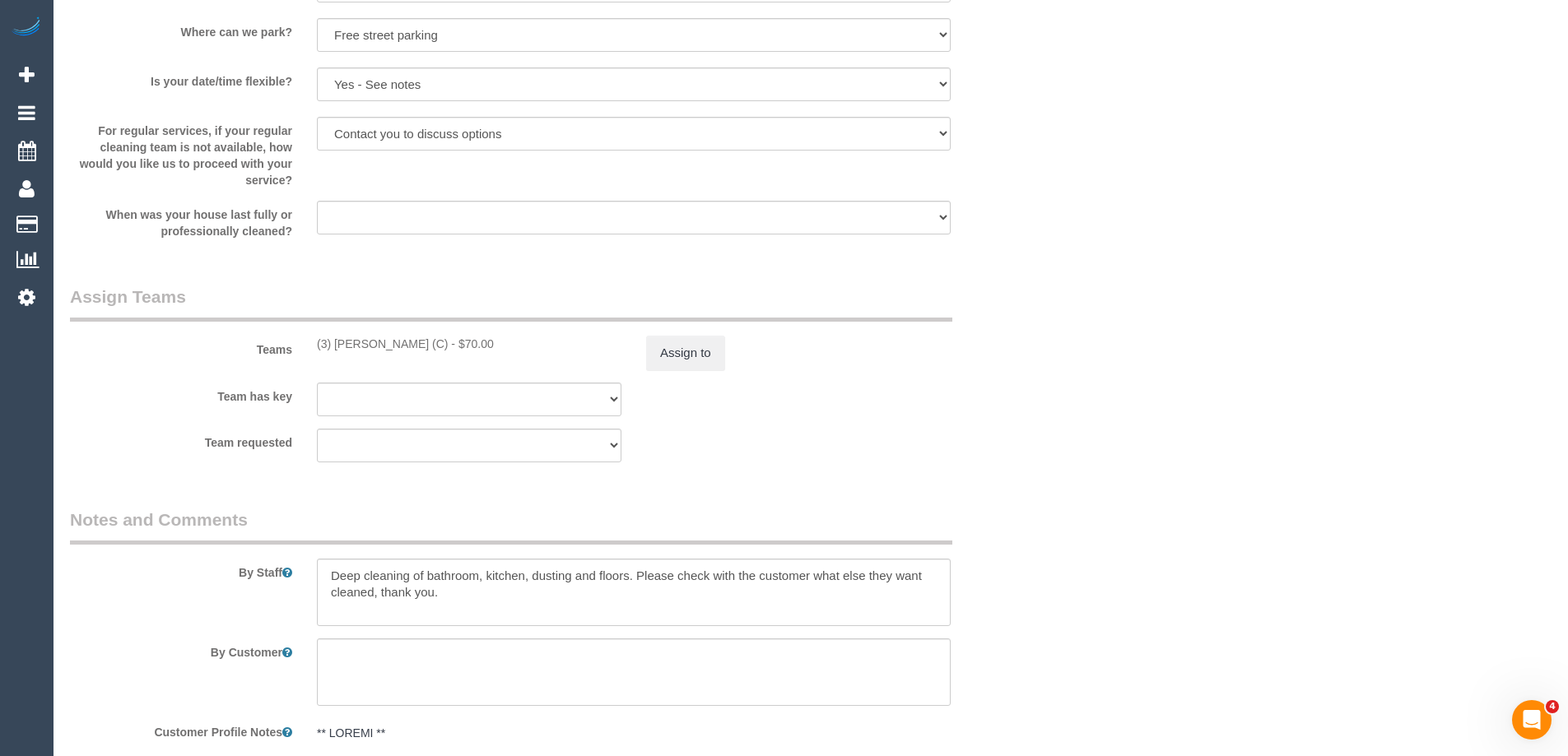
scroll to position [2304, 0]
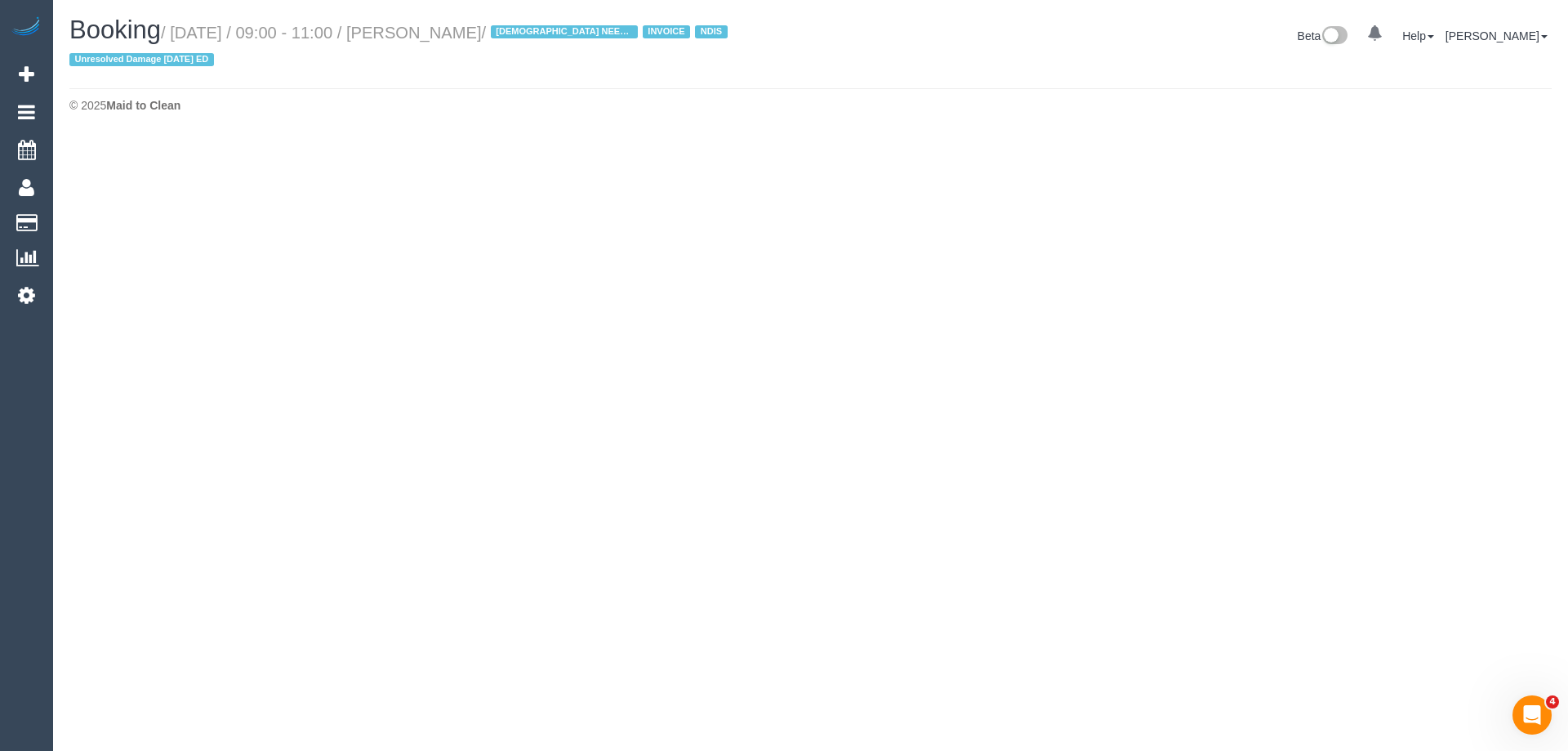
select select "VIC"
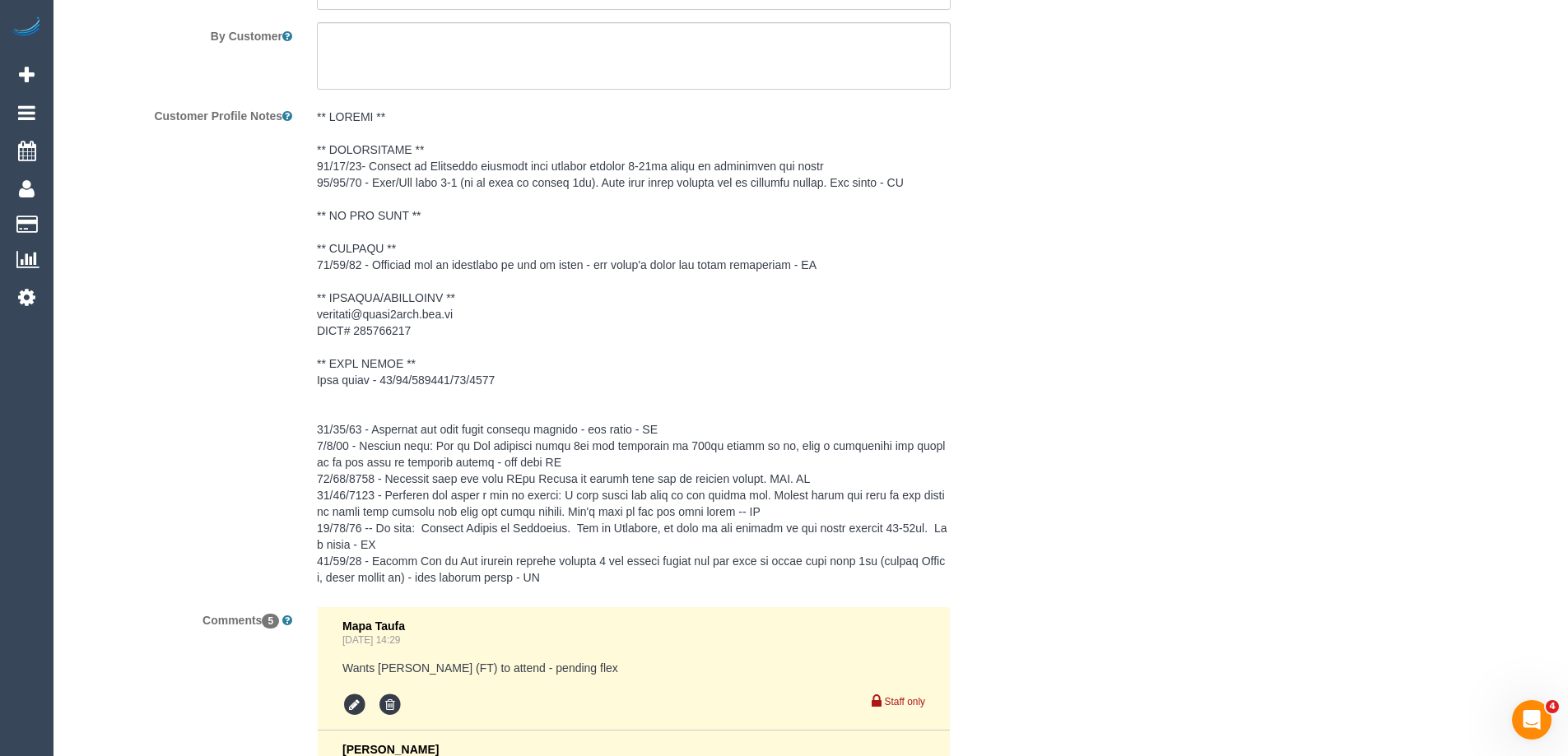
select select "object:14529"
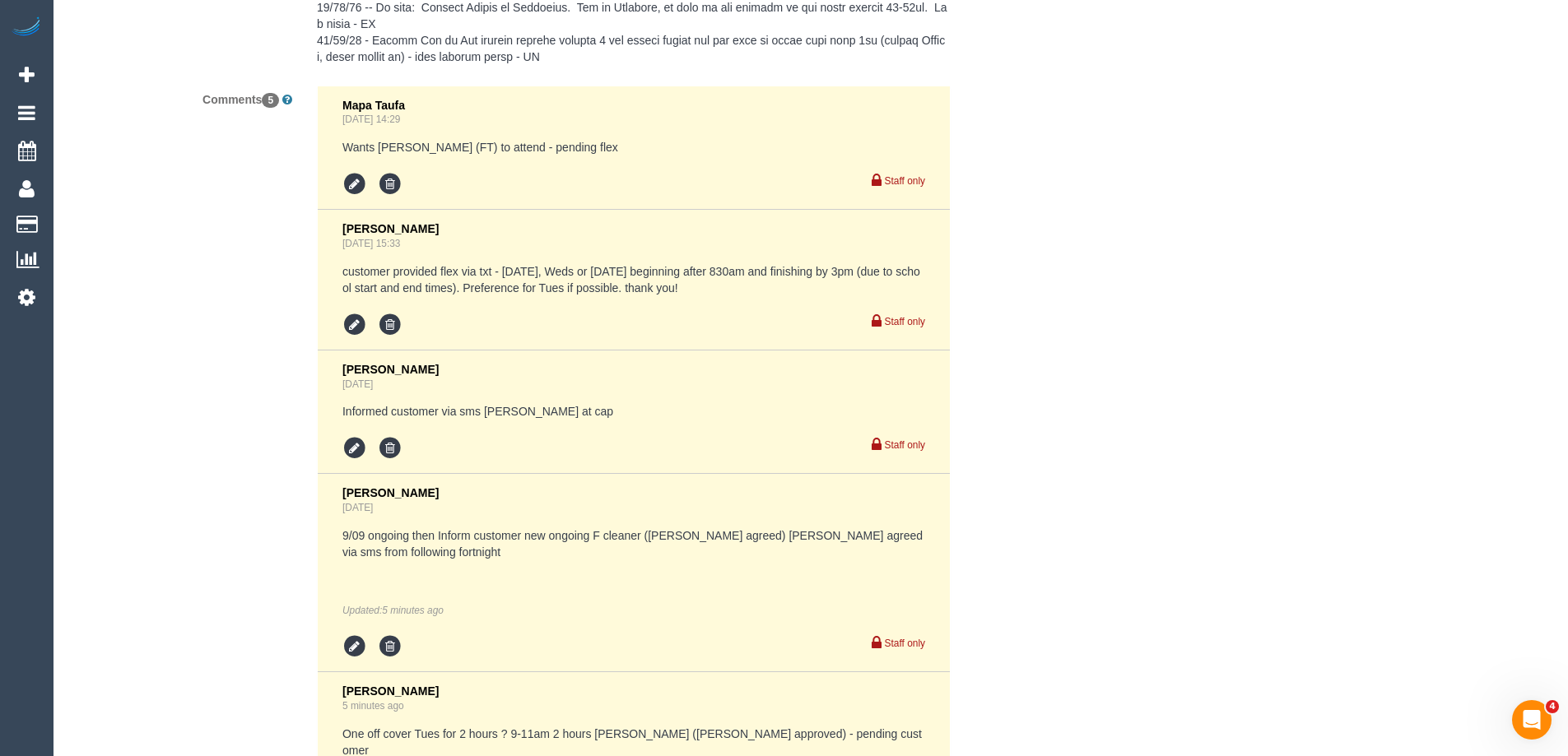
select select "number:27"
select select "number:14"
select select "number:19"
select select "number:36"
select select "number:35"
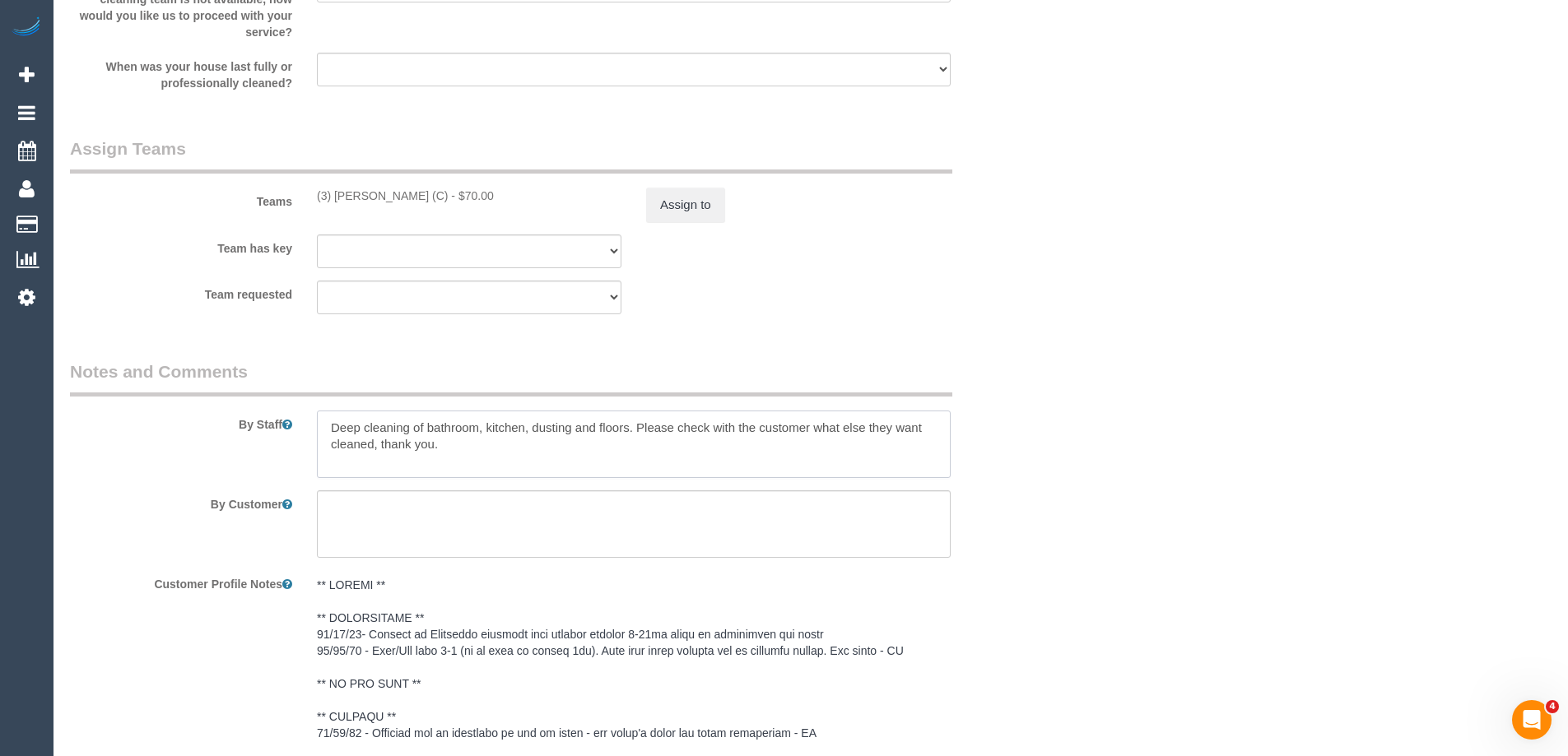
scroll to position [2128, 0]
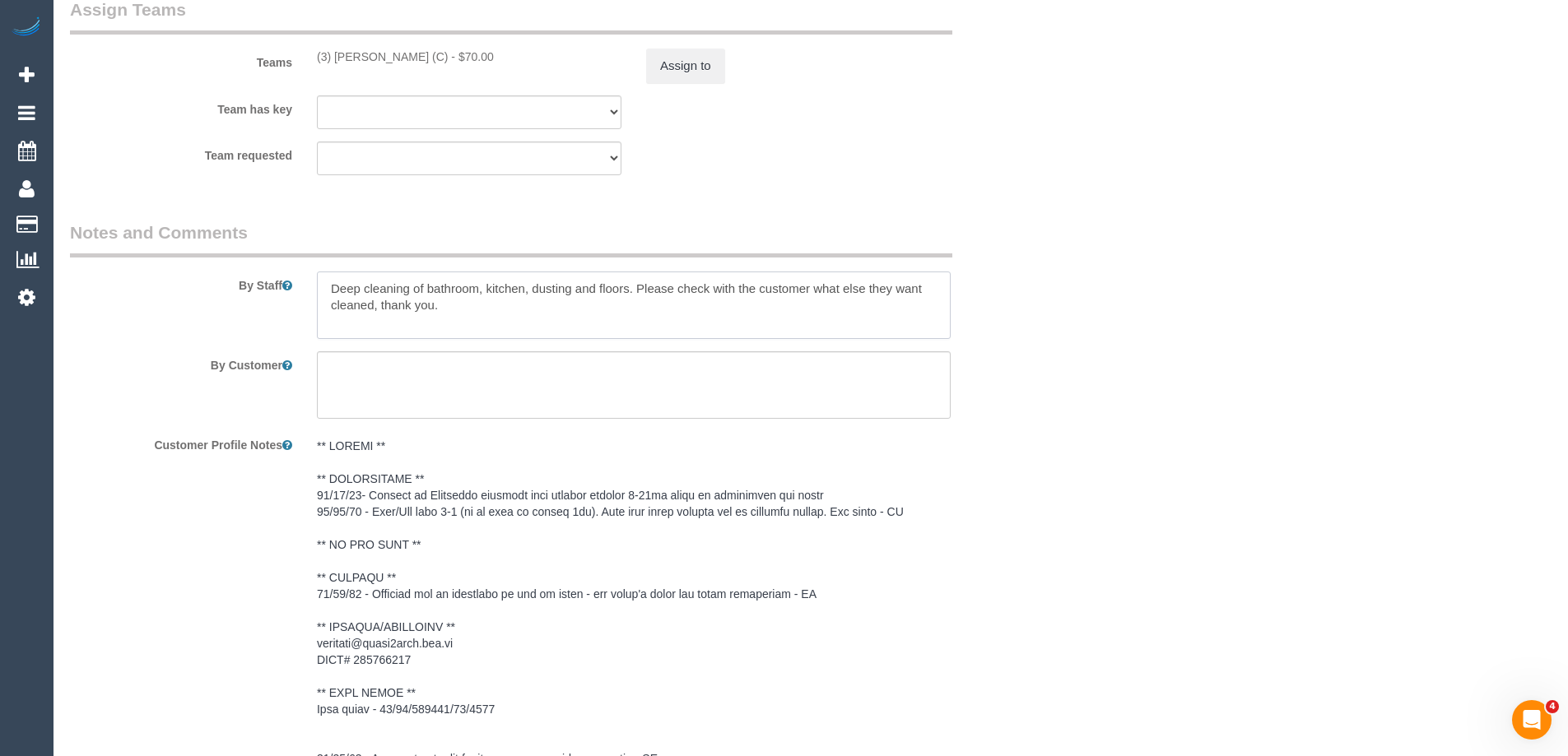
drag, startPoint x: 326, startPoint y: 287, endPoint x: 318, endPoint y: 284, distance: 8.5
click at [326, 287] on textarea at bounding box center [633, 304] width 633 height 67
type textarea "*cover* Deep cleaning of bathroom, kitchen, dusting and floors. Please check wi…"
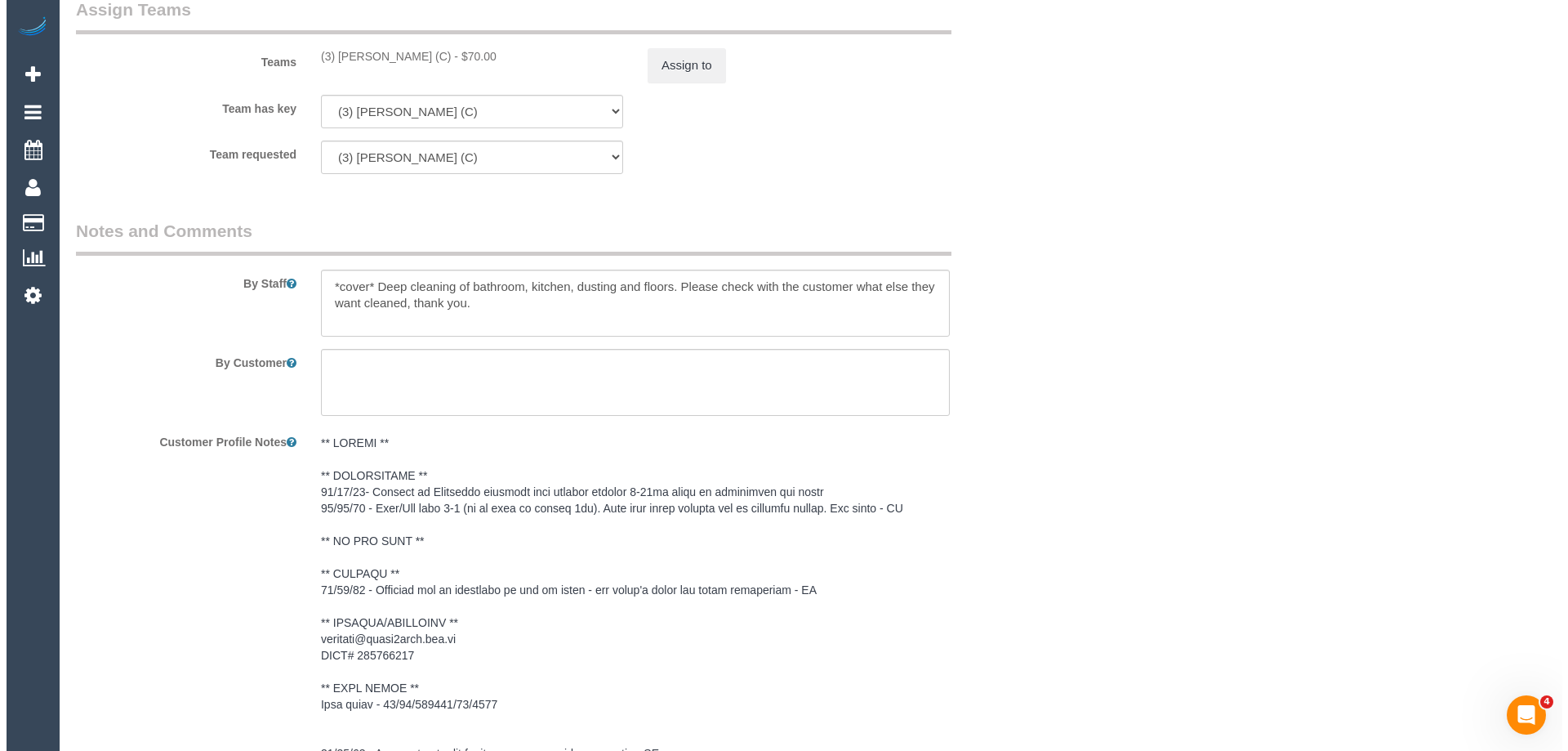
scroll to position [0, 0]
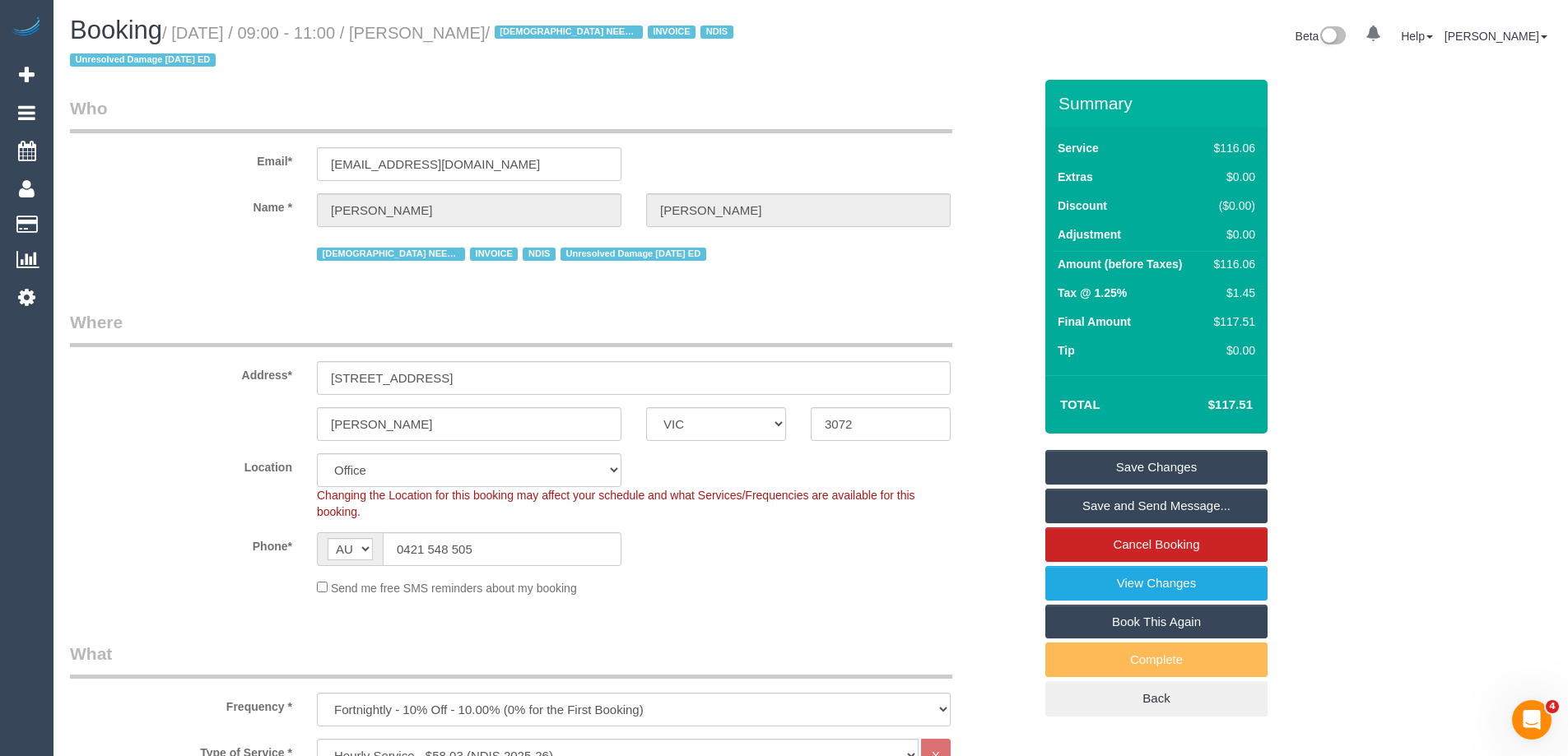
click at [1159, 463] on link "Save Changes" at bounding box center [1156, 466] width 222 height 34
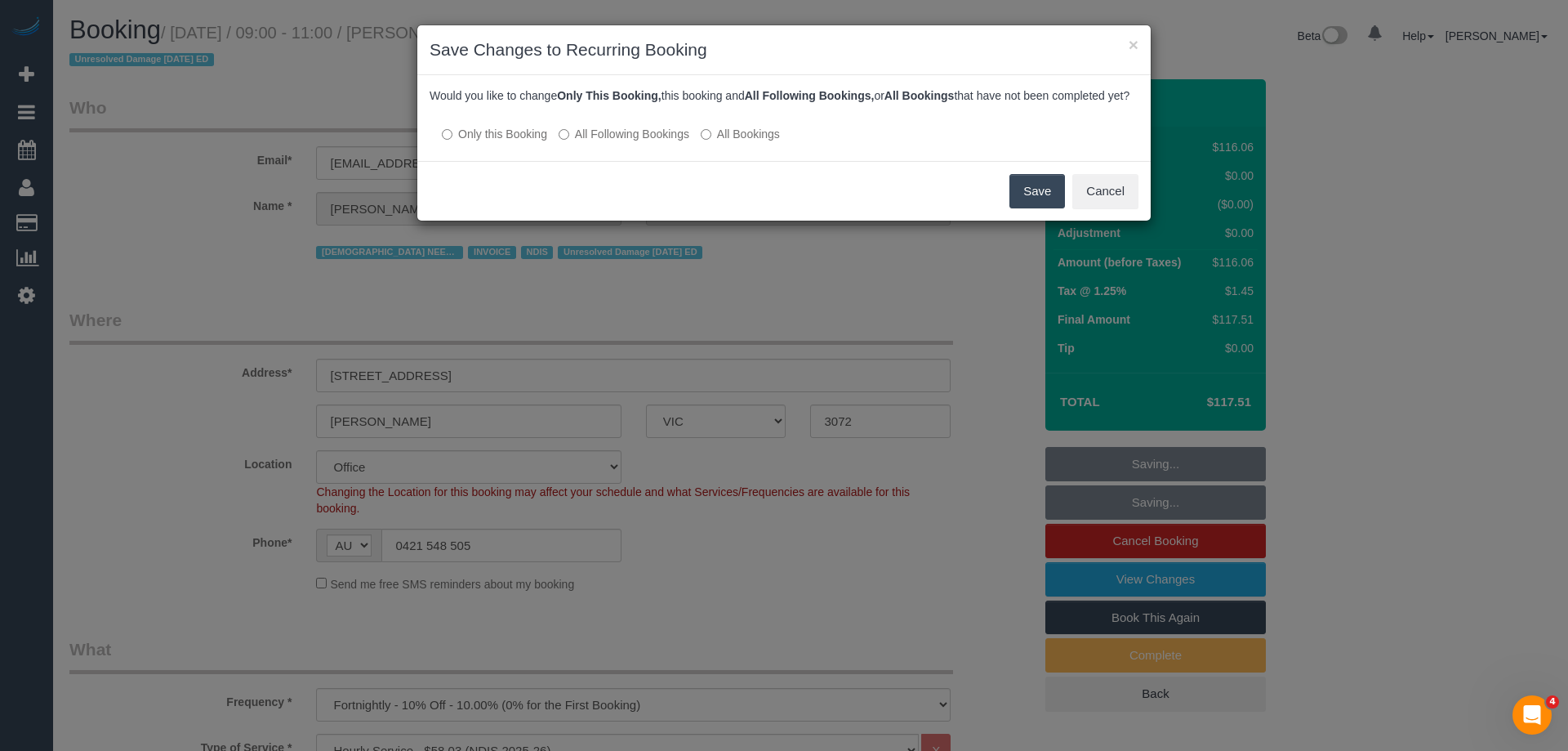
drag, startPoint x: 1034, startPoint y: 212, endPoint x: 1025, endPoint y: 212, distance: 9.0
click at [1034, 208] on button "Save" at bounding box center [1036, 191] width 55 height 34
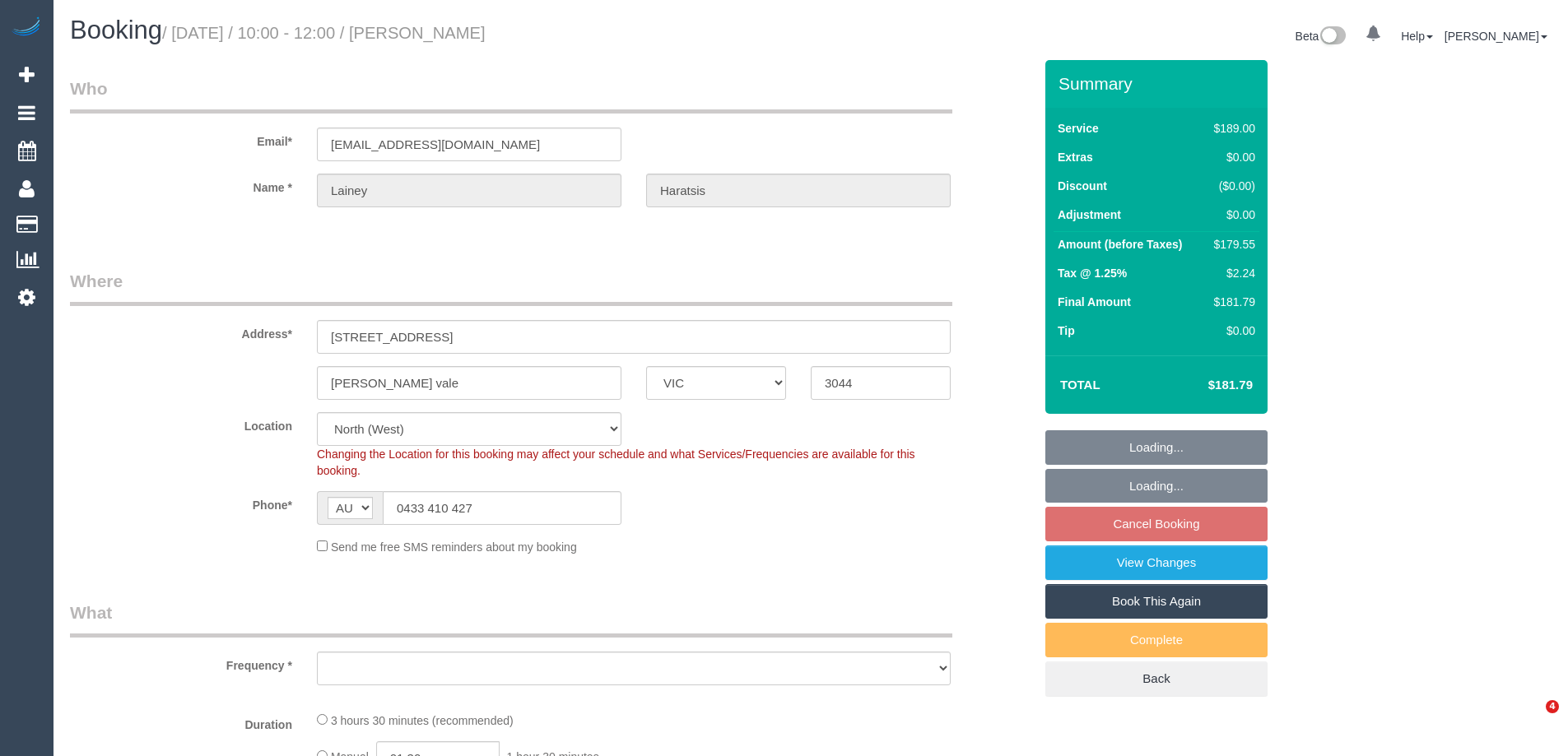
select select "VIC"
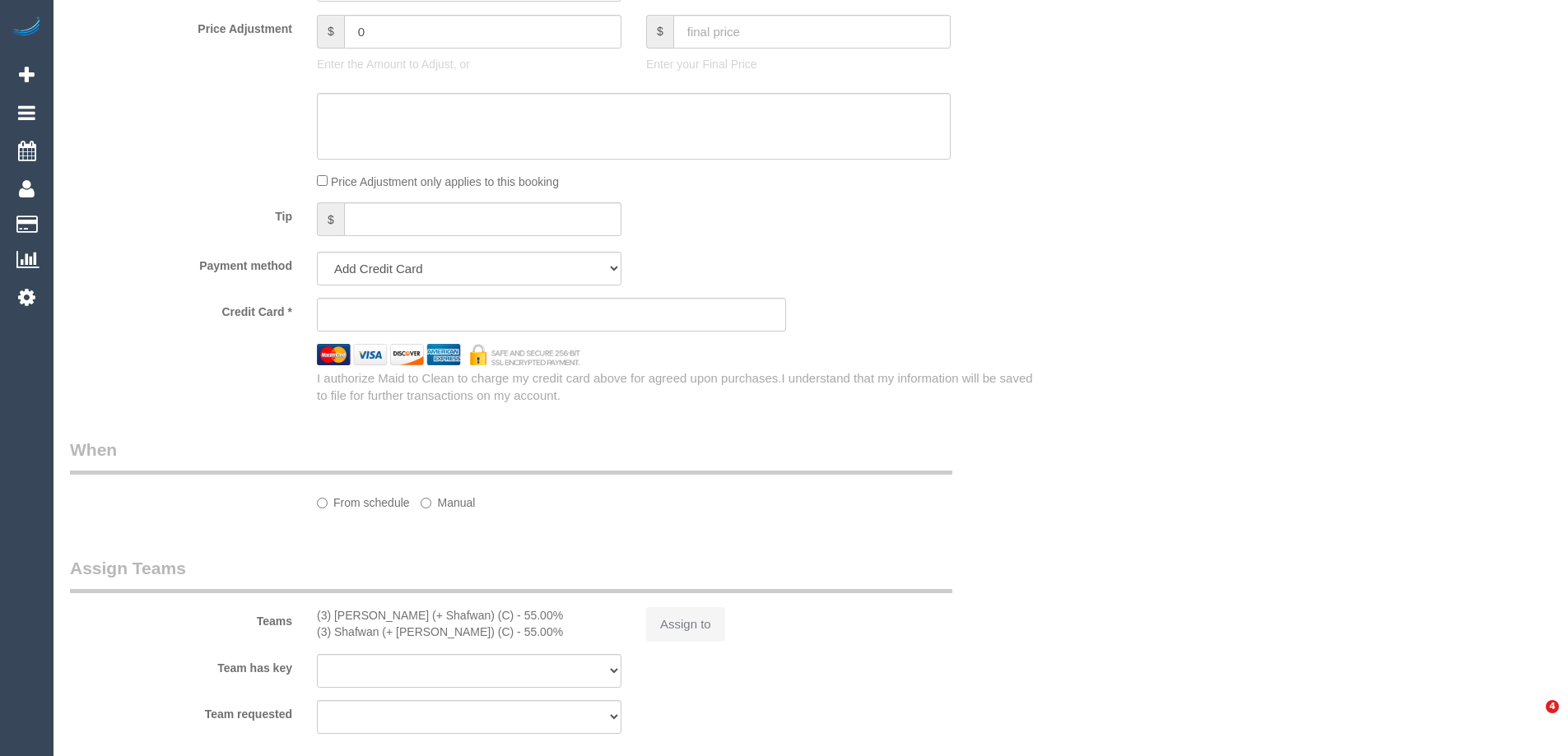
select select "string:stripe-pm_1RnH192GScqysDRVJHnQNmPs"
select select "number:27"
select select "number:15"
select select "number:18"
select select "number:25"
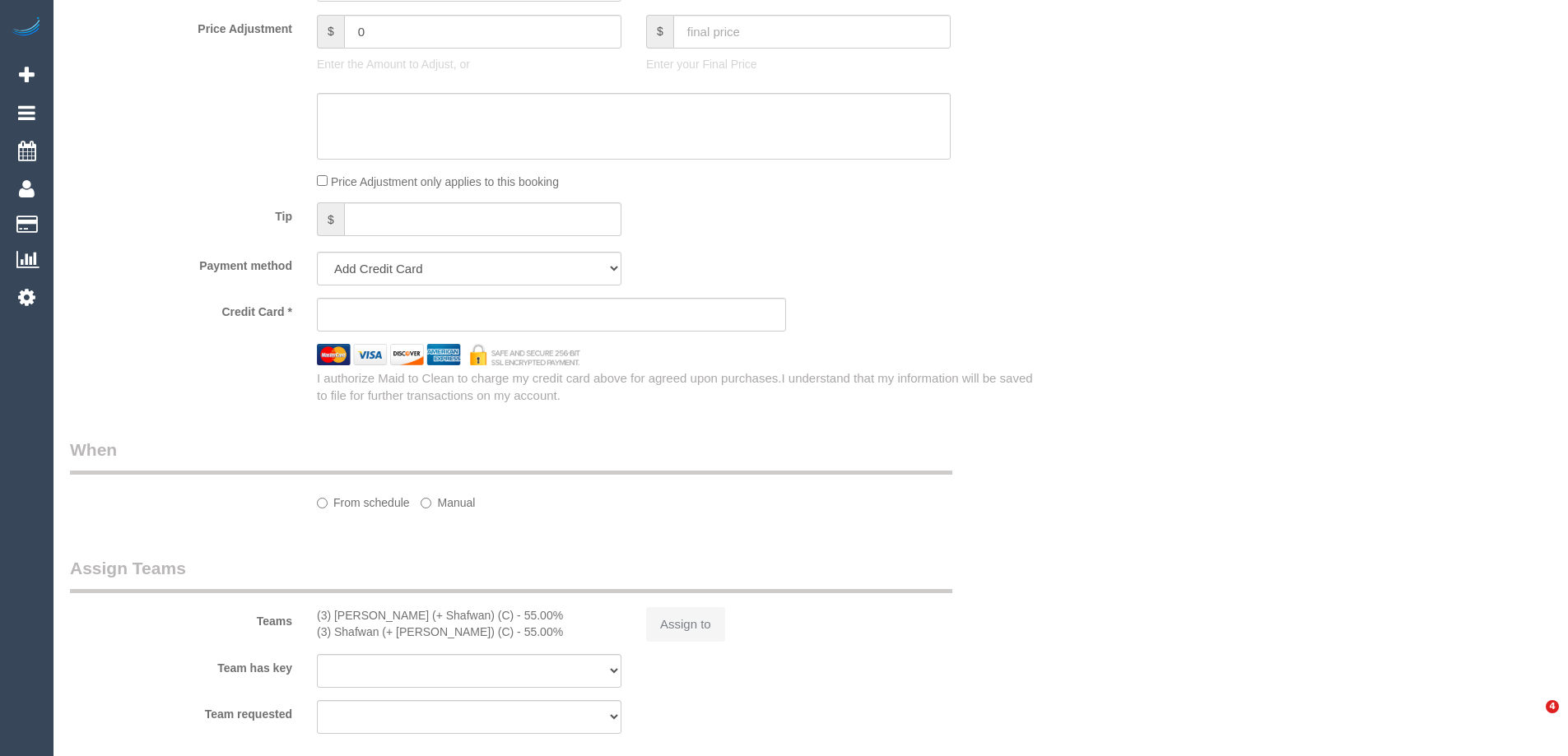
select select "number:35"
select select "number:11"
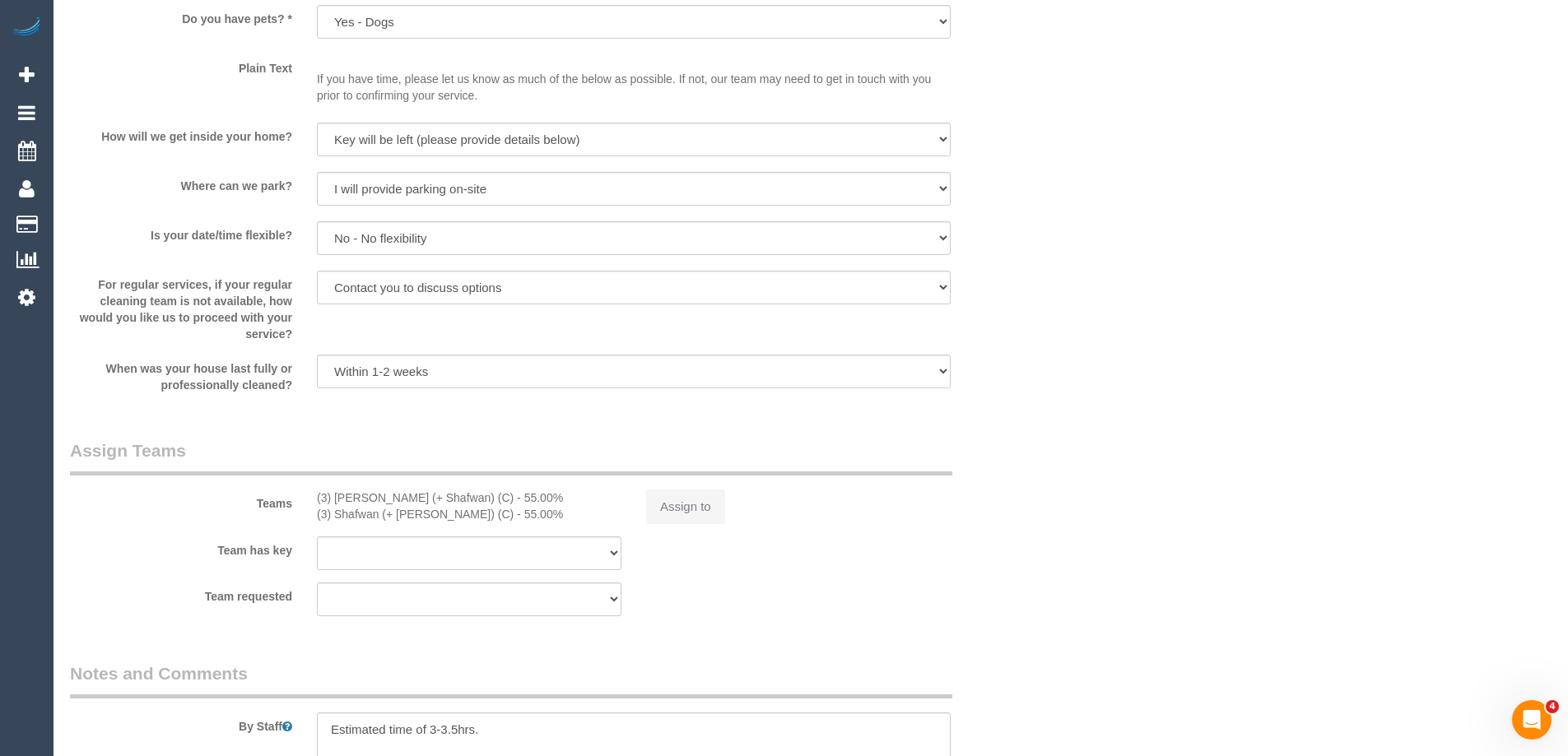
select select "object:842"
select select "spot3"
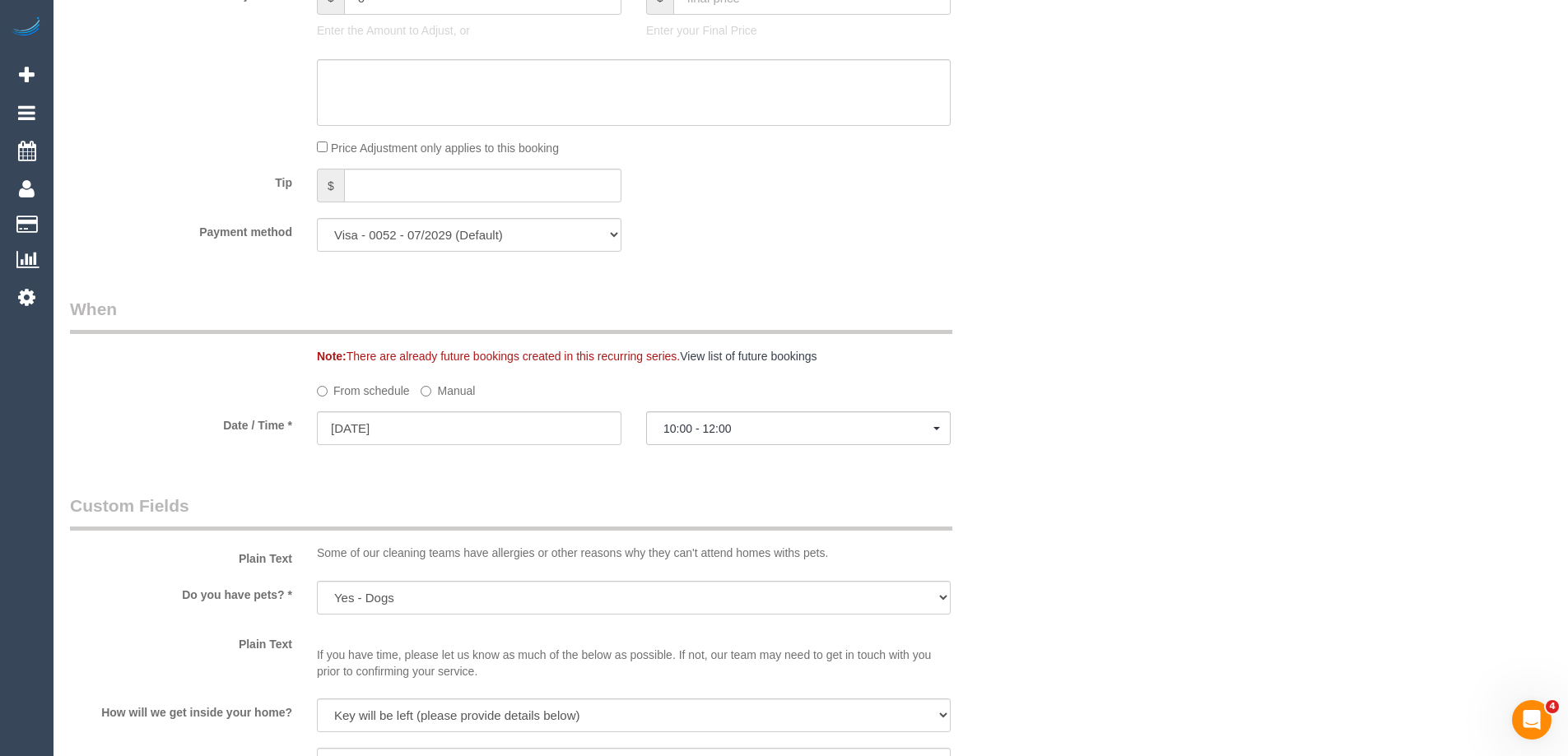
scroll to position [1015, 0]
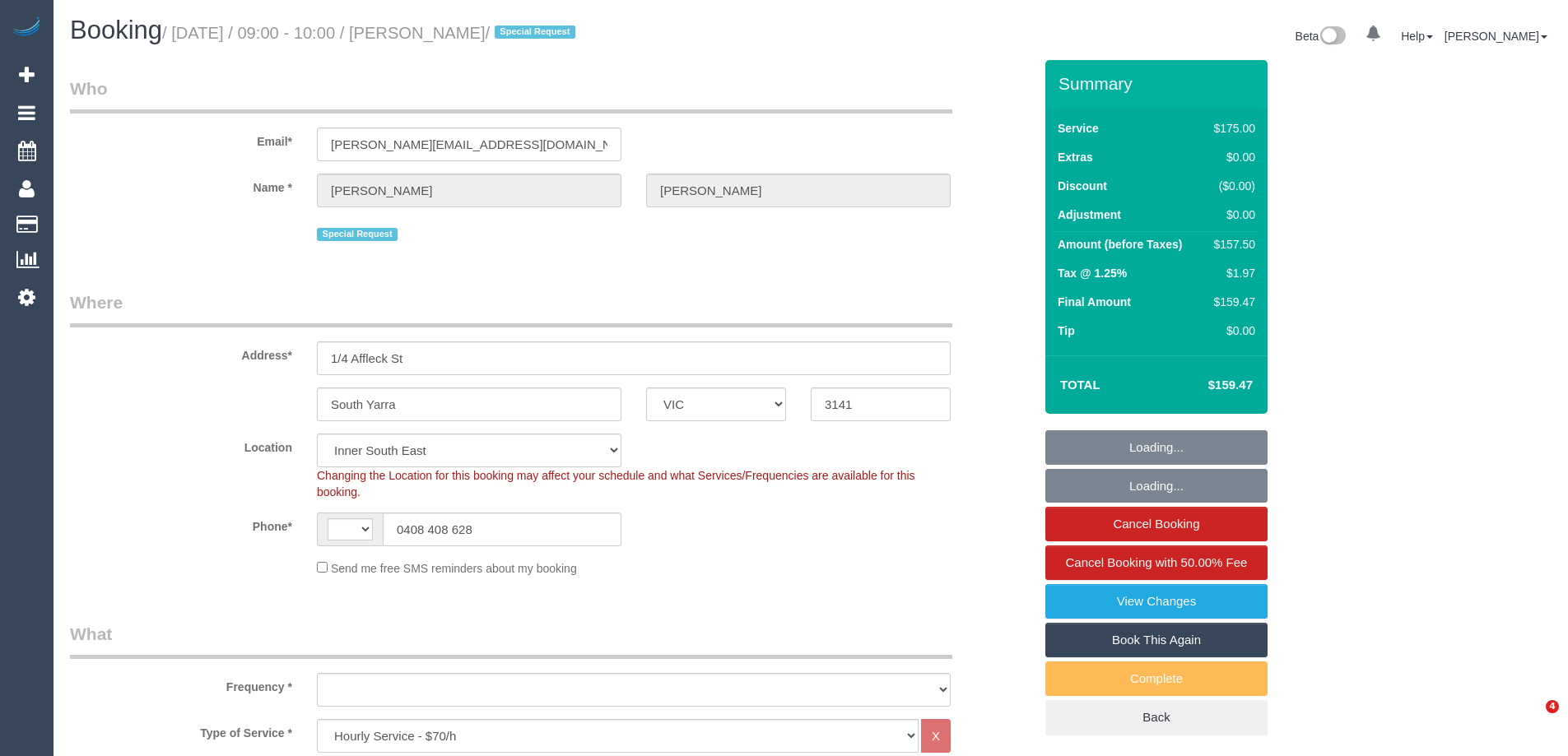
select select "VIC"
select select "150"
select select "string:AU"
select select "string:stripe-pm_1MMfPo2GScqysDRVsPYDdghp"
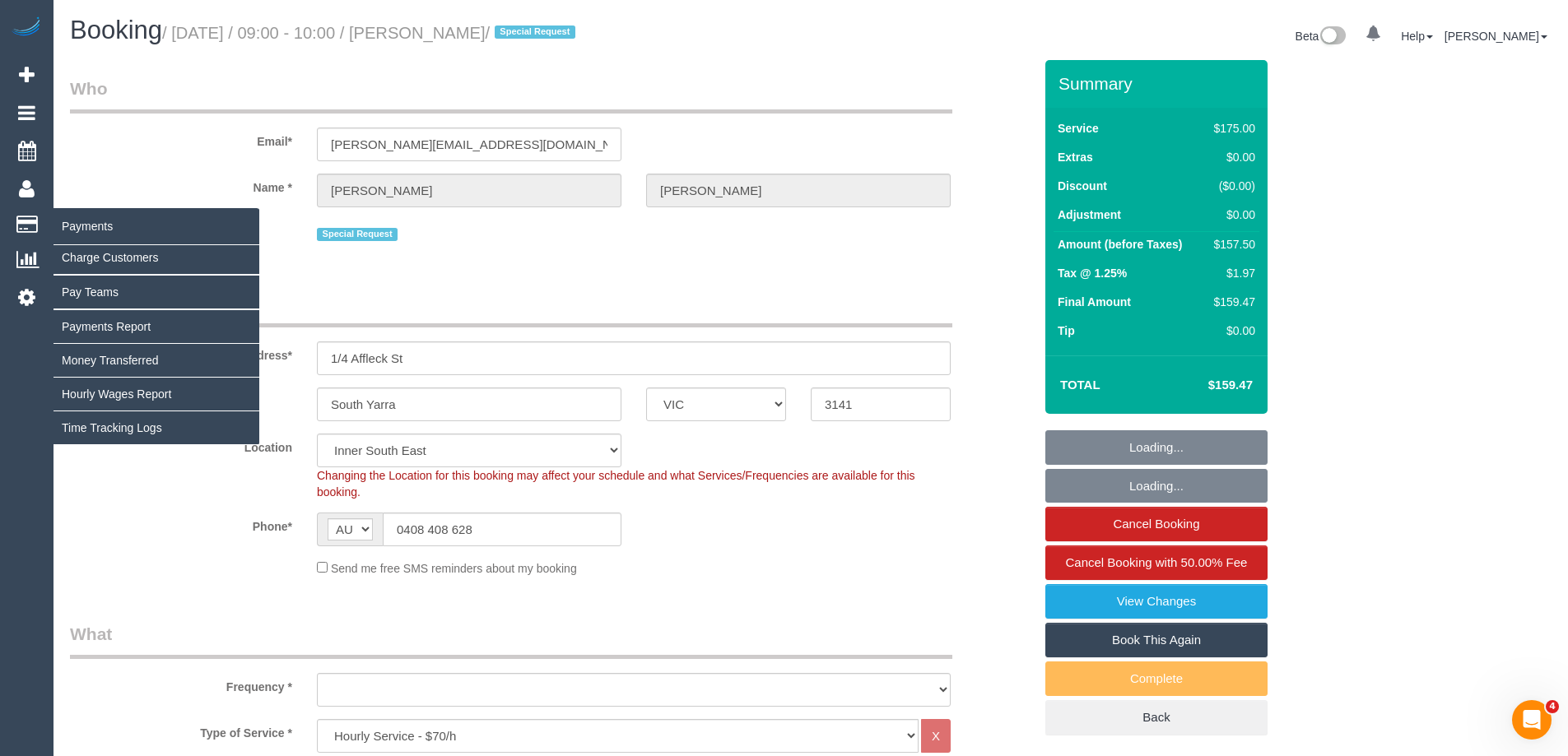
select select "object:767"
select select "number:29"
select select "number:14"
select select "number:21"
select select "number:22"
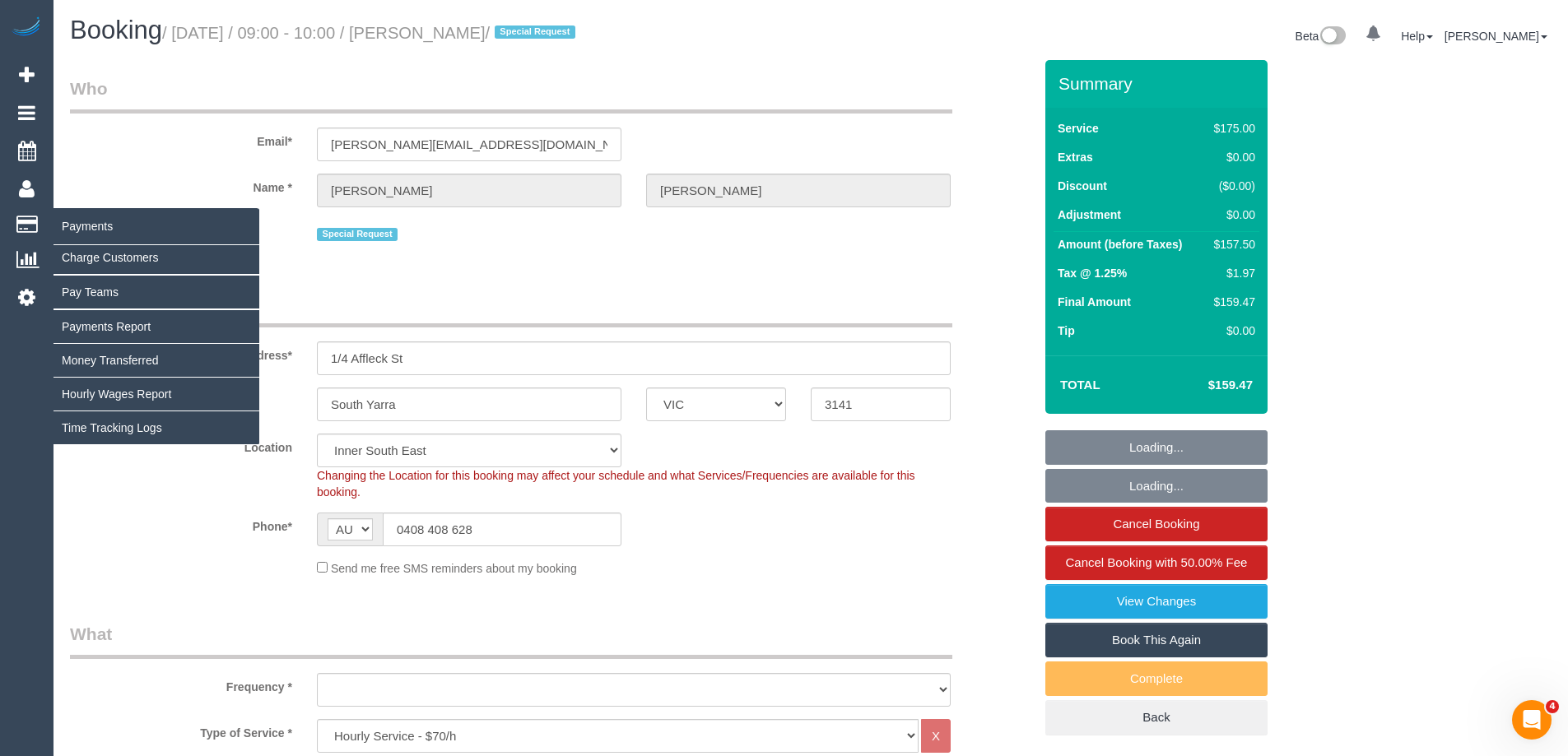
select select "number:35"
select select "object:1502"
select select "71229"
